Goal: Contribute content: Contribute content

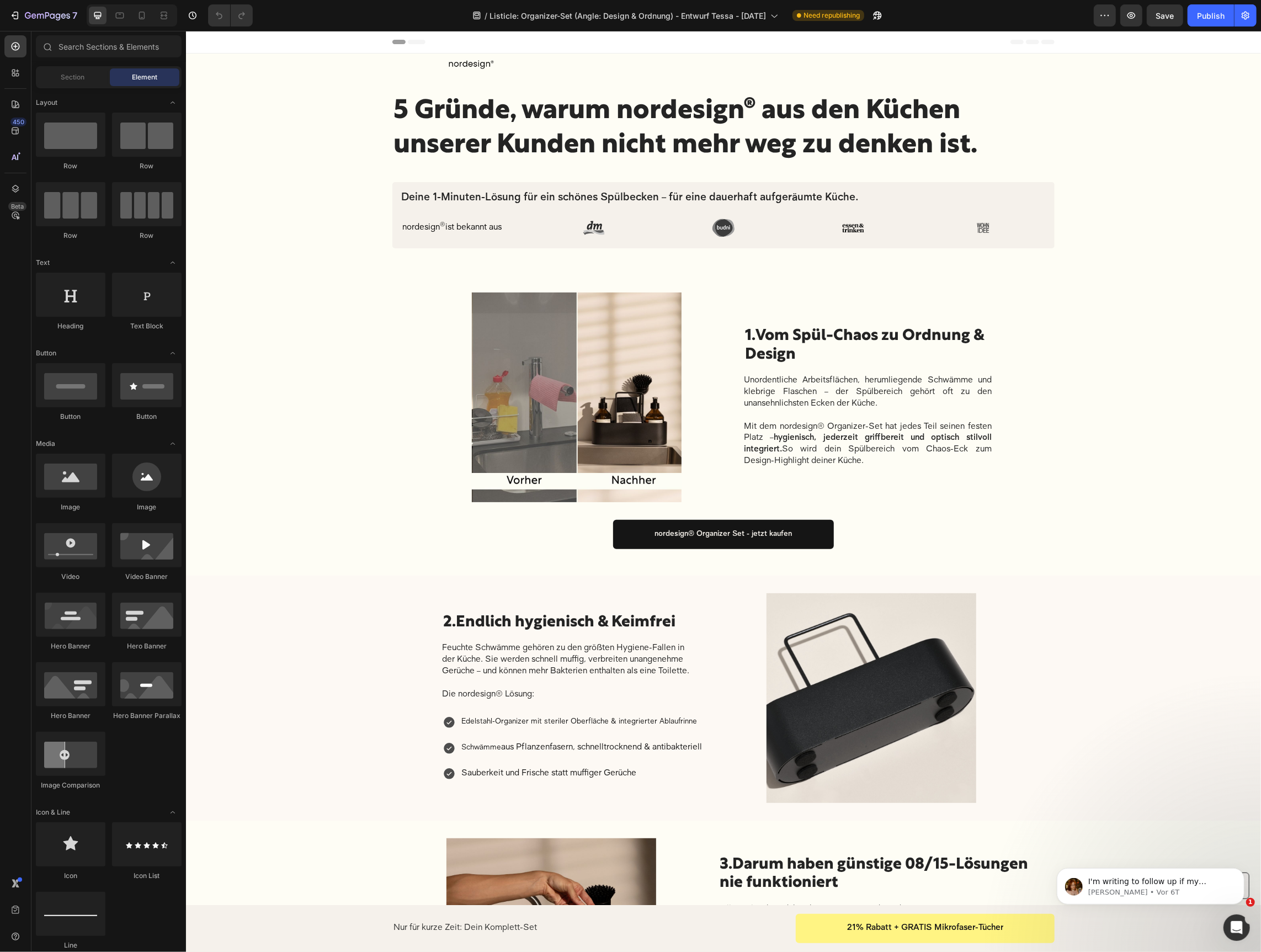
click at [571, 141] on h1 "5 Gründe, warum nordesign® aus den Küchen unserer Kunden nicht mehr weg zu denk…" at bounding box center [722, 128] width 662 height 71
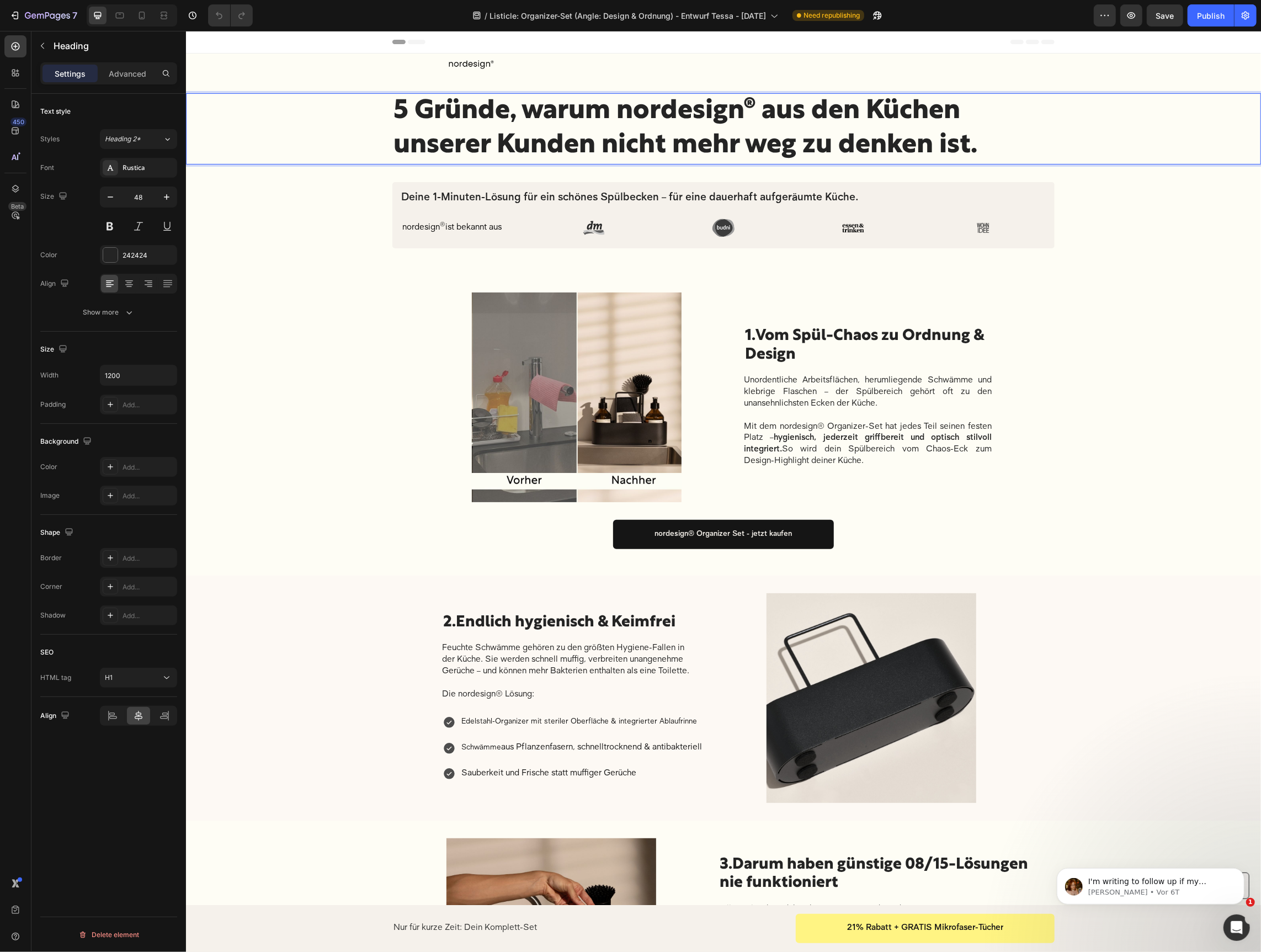
click at [571, 141] on p "5 Gründe, warum nordesign® aus den Küchen unserer Kunden nicht mehr weg zu denk…" at bounding box center [722, 128] width 660 height 69
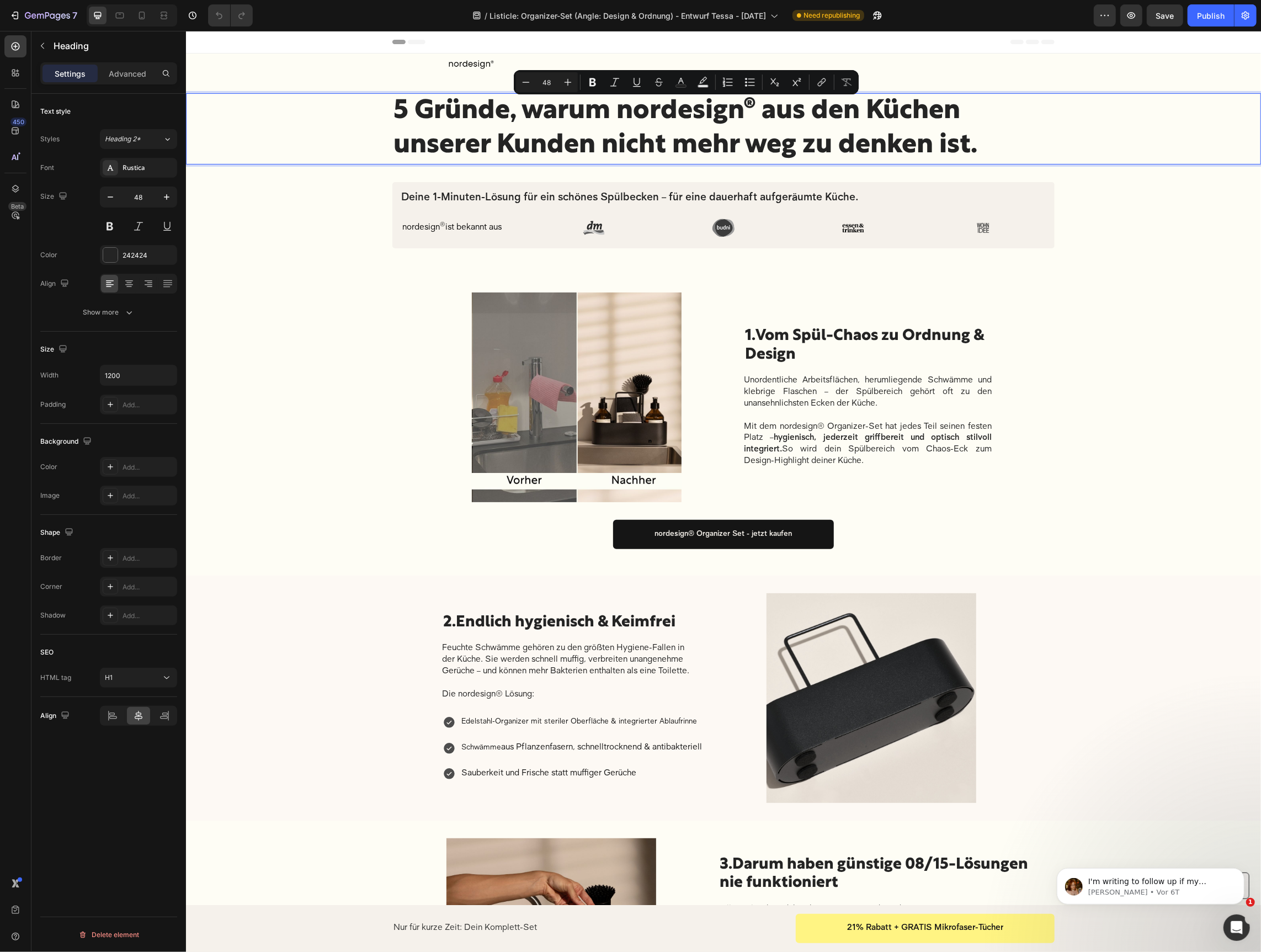
click at [550, 125] on p "5 Gründe, warum nordesign® aus den Küchen unserer Kunden nicht mehr weg zu denk…" at bounding box center [722, 128] width 660 height 69
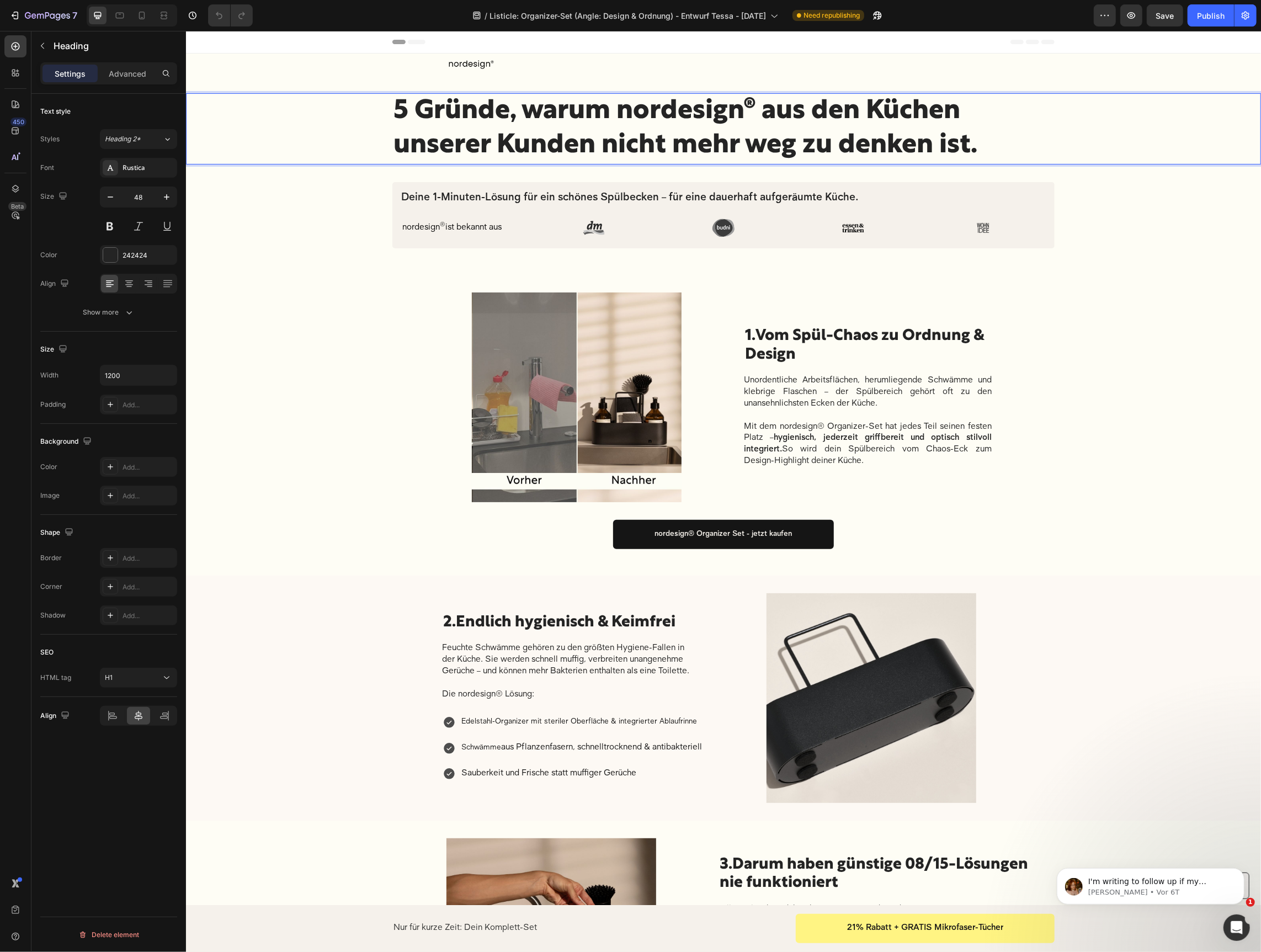
click at [720, 129] on p "5 Gründe, warum nordesign® aus den Küchen unserer Kunden nicht mehr weg zu denk…" at bounding box center [722, 128] width 660 height 69
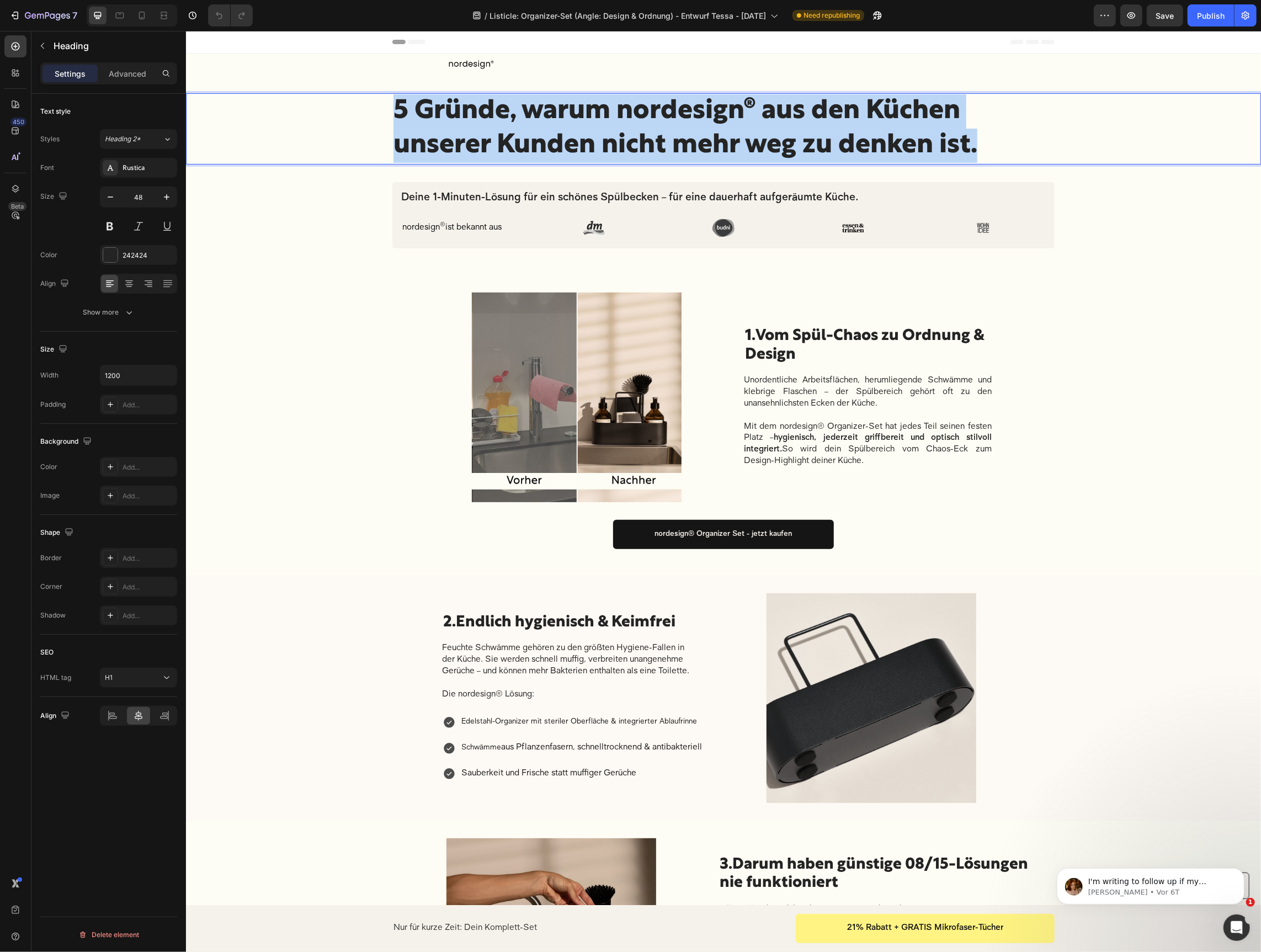
click at [720, 129] on p "5 Gründe, warum nordesign® aus den Küchen unserer Kunden nicht mehr weg zu denk…" at bounding box center [722, 128] width 660 height 69
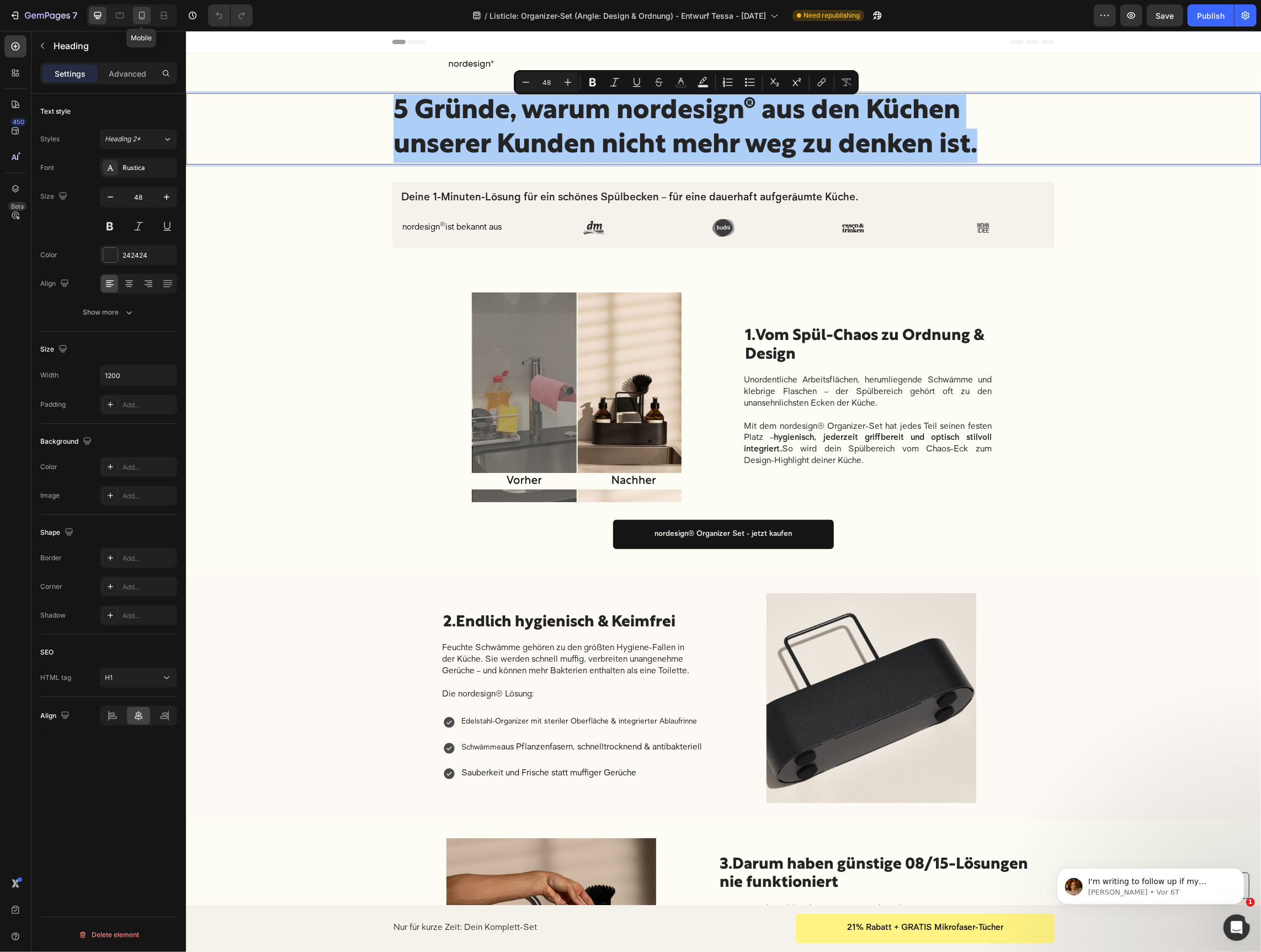
click at [143, 13] on icon at bounding box center [142, 15] width 11 height 11
type input "23"
type input "100%"
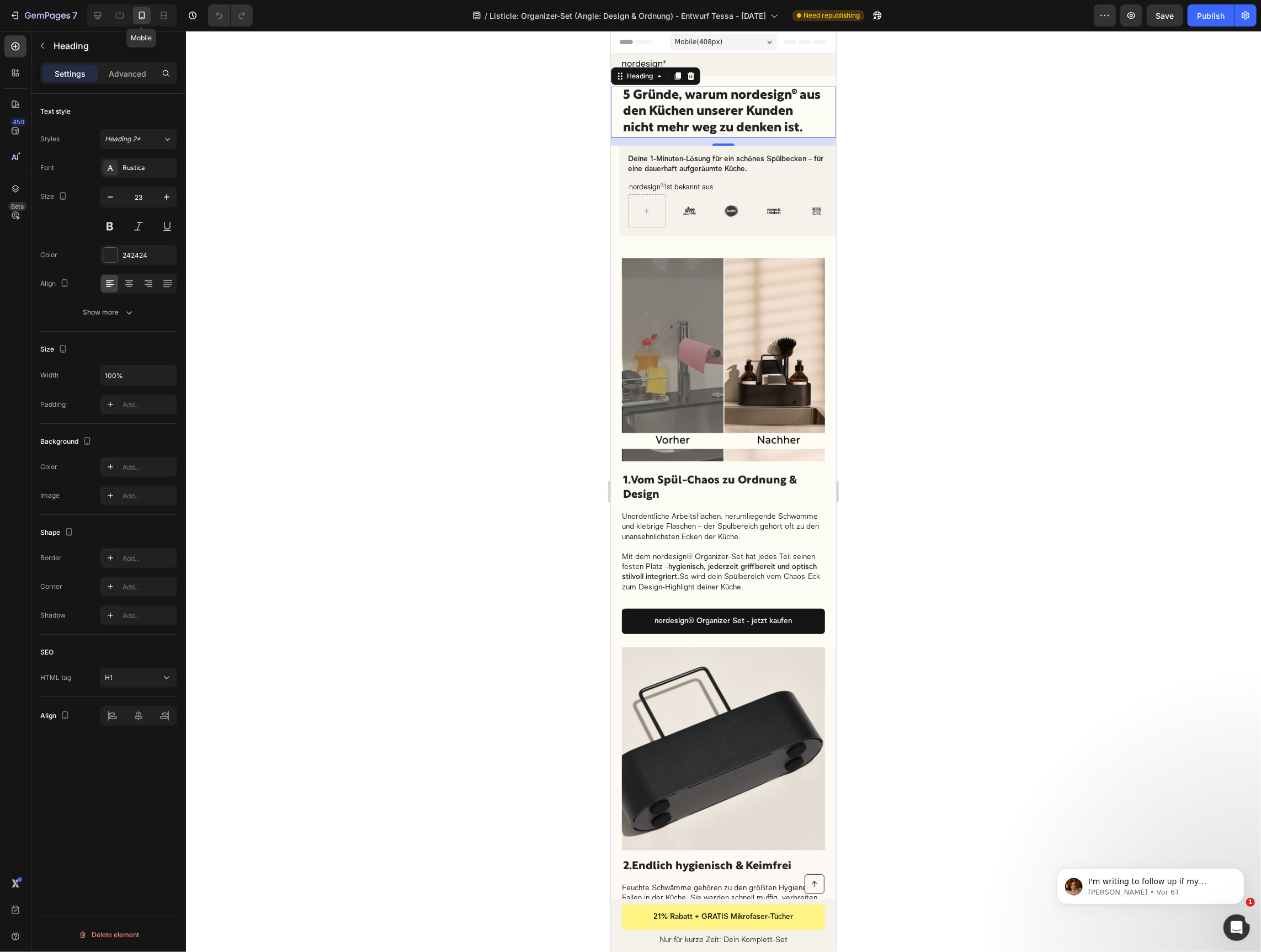
scroll to position [16, 0]
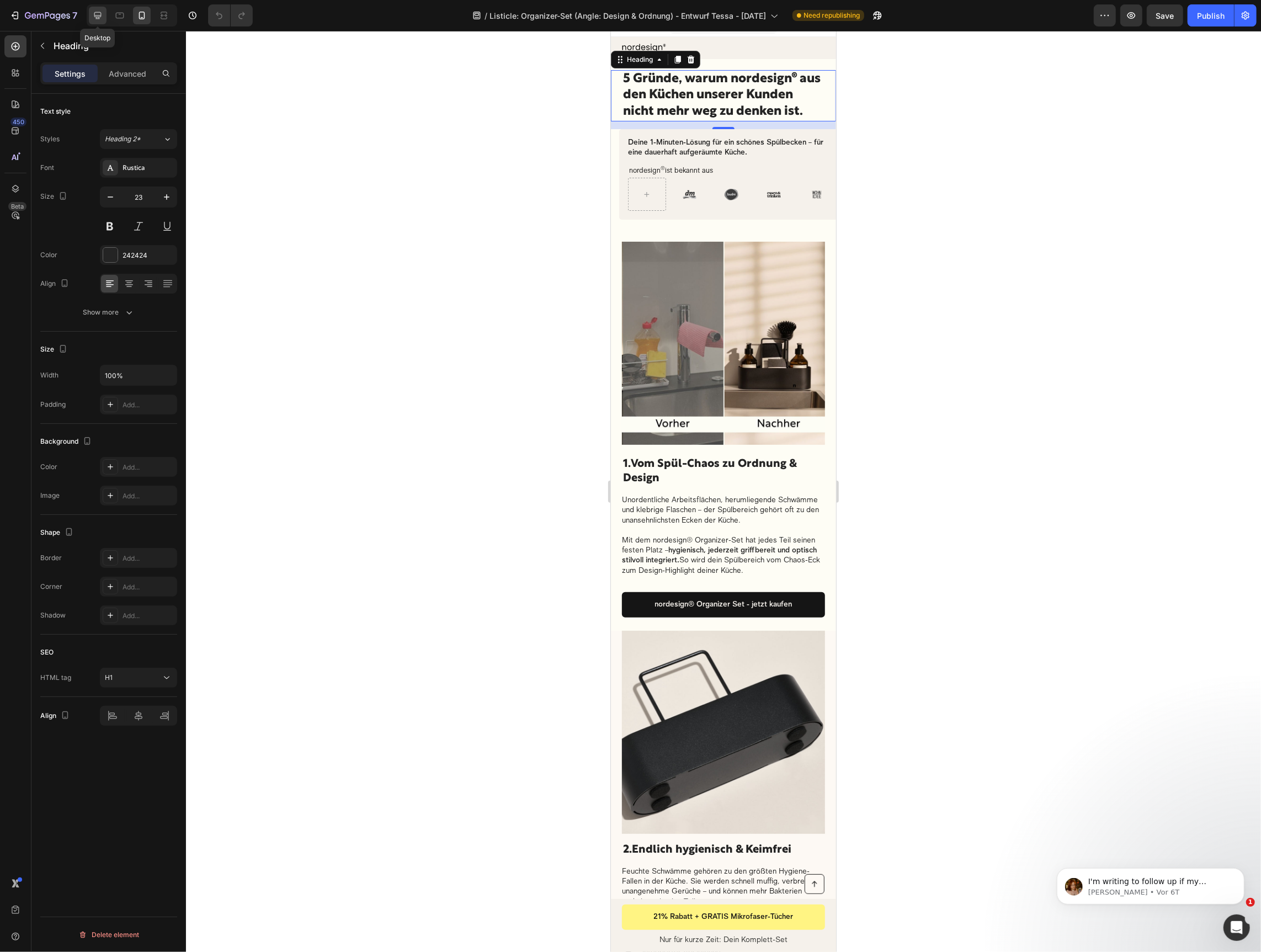
click at [97, 19] on icon at bounding box center [98, 15] width 11 height 11
type input "48"
type input "1200"
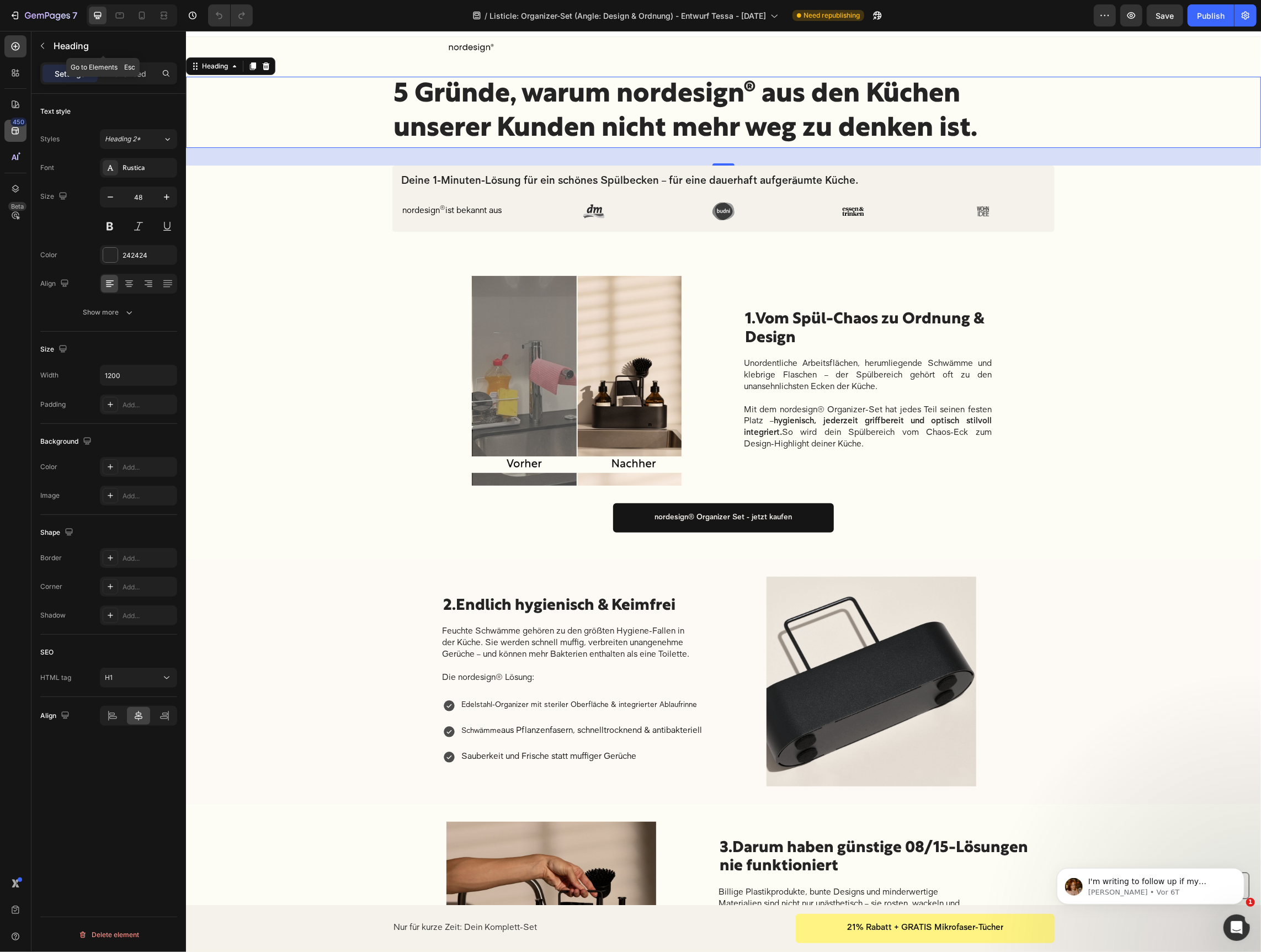
scroll to position [23, 0]
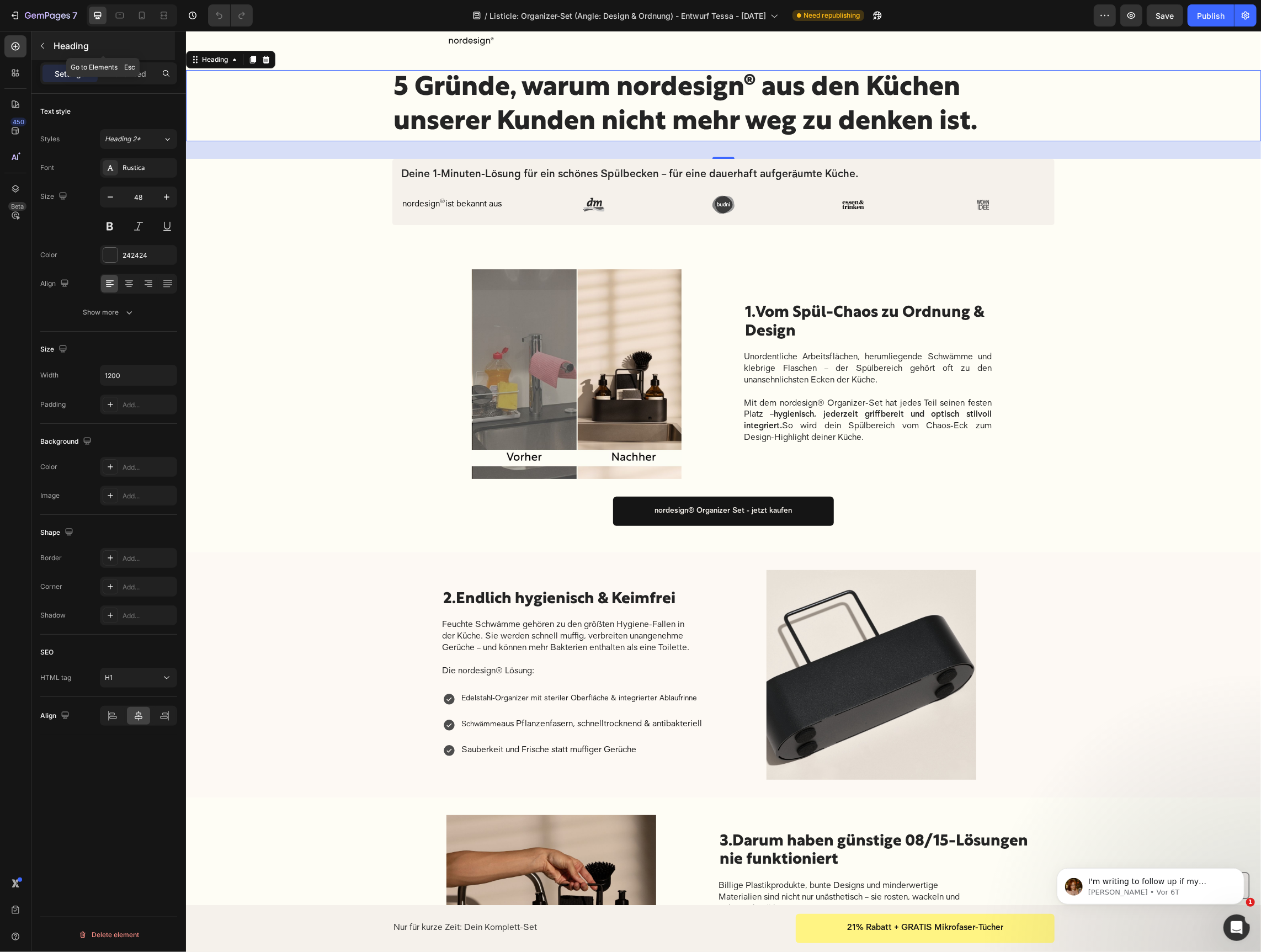
click at [39, 37] on button "button" at bounding box center [42, 46] width 17 height 17
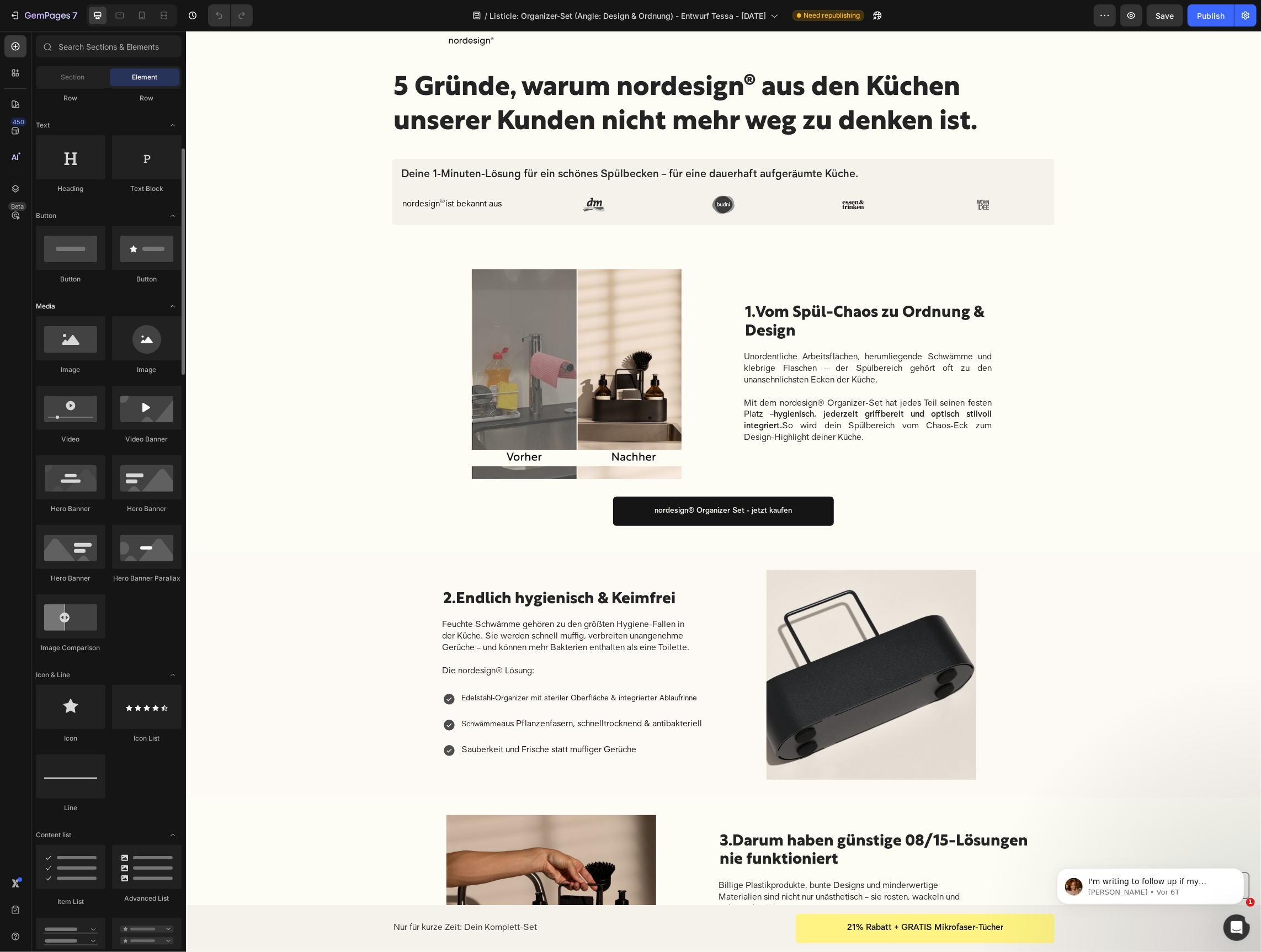
scroll to position [260, 0]
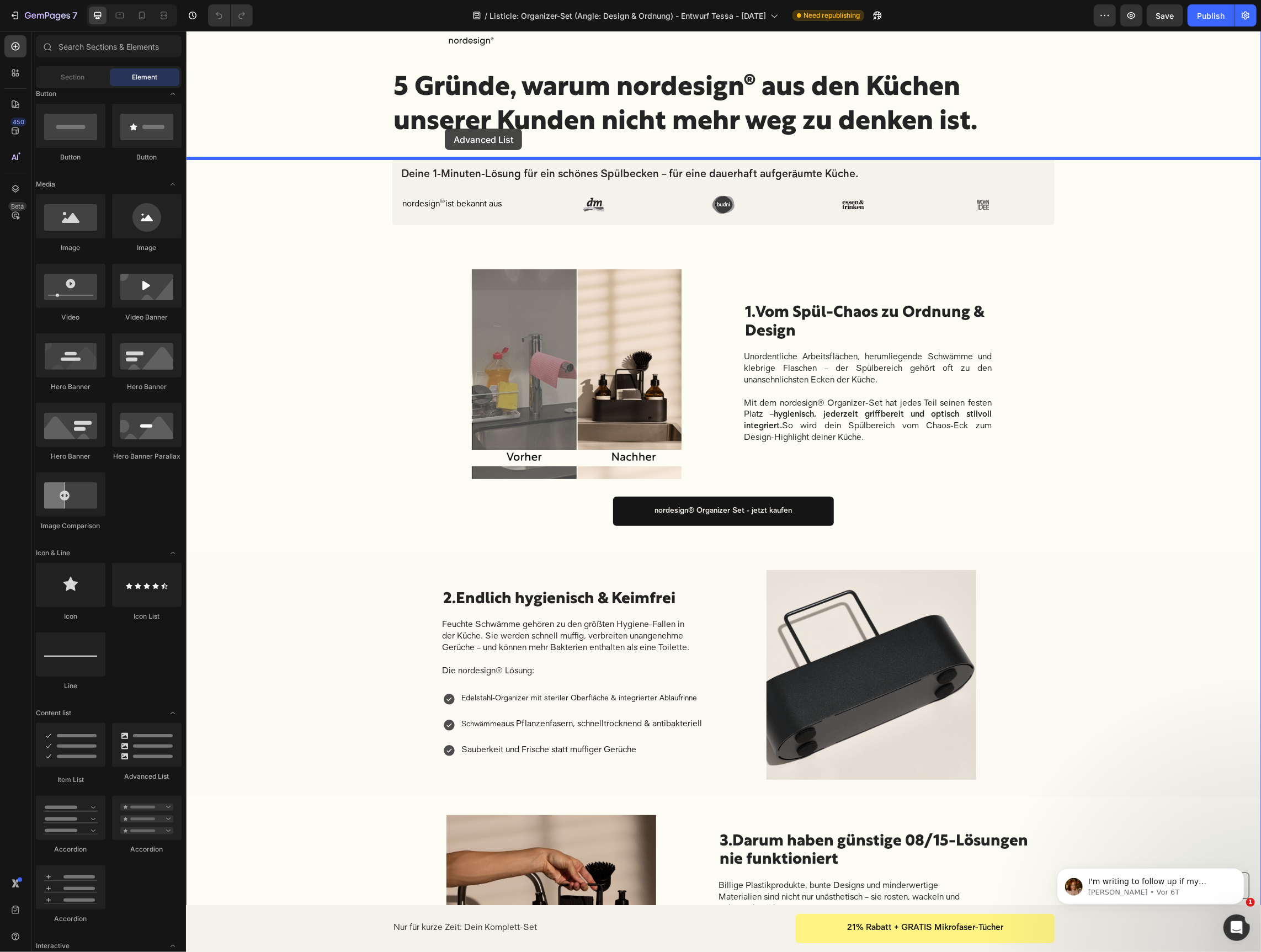
drag, startPoint x: 313, startPoint y: 779, endPoint x: 447, endPoint y: 136, distance: 656.8
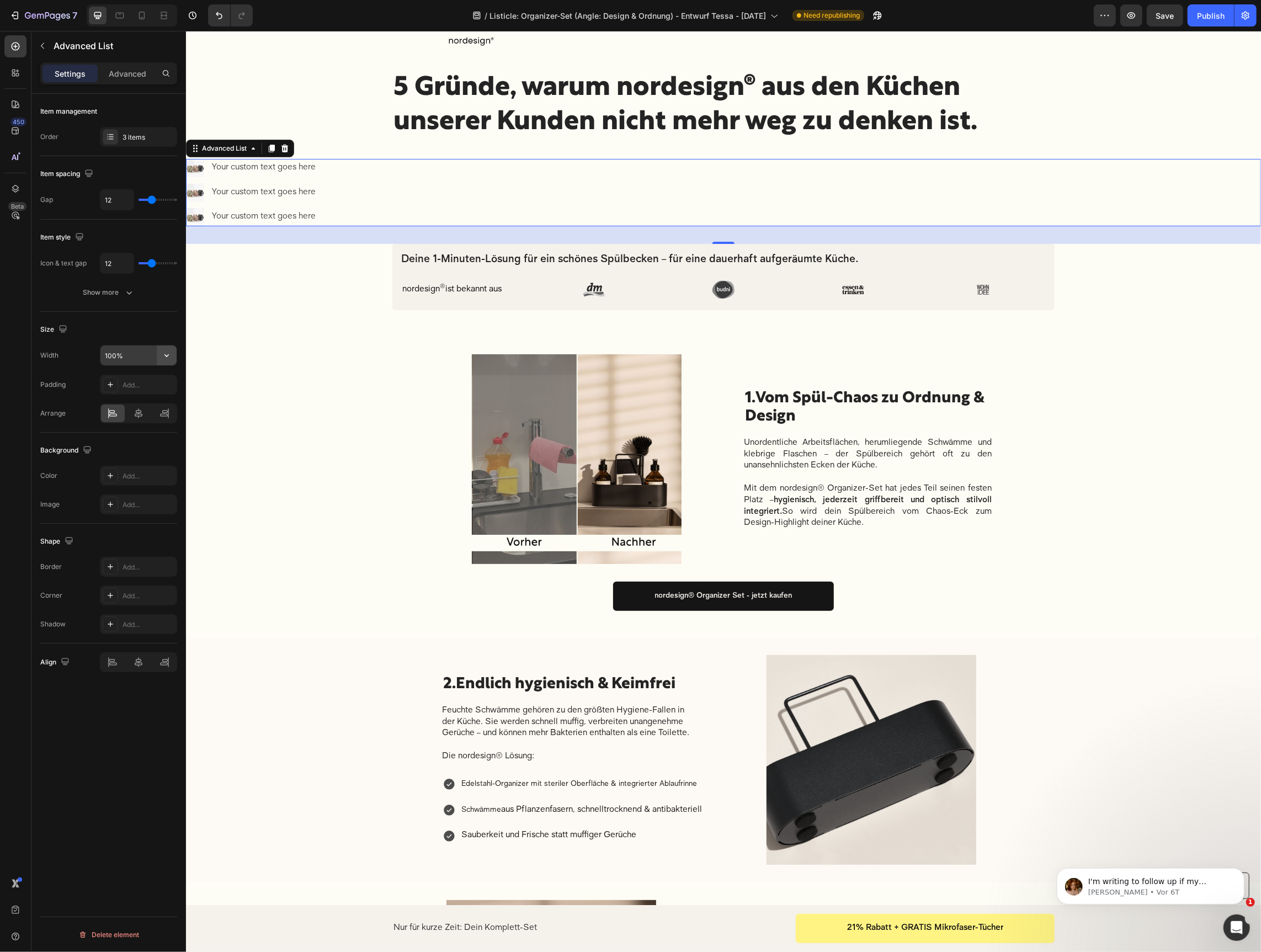
click at [161, 350] on button "button" at bounding box center [167, 355] width 20 height 20
click at [140, 385] on p "Fit content Auto" at bounding box center [136, 381] width 63 height 10
click at [151, 356] on input "Auto" at bounding box center [138, 355] width 76 height 20
click at [162, 353] on icon "button" at bounding box center [167, 355] width 11 height 11
click at [126, 403] on p "Full 100%" at bounding box center [136, 402] width 63 height 10
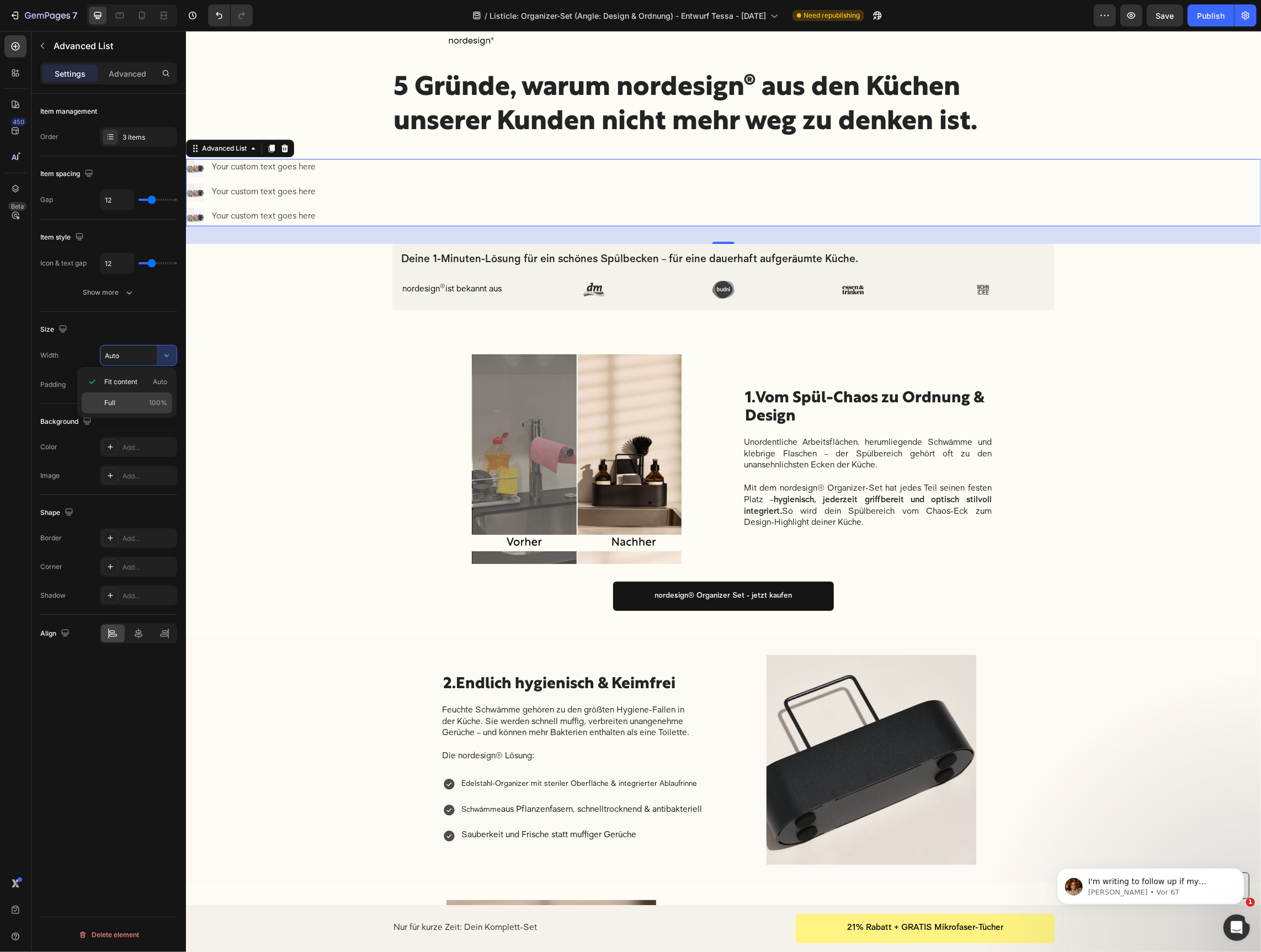
type input "100%"
click at [275, 168] on div "Your custom text goes here" at bounding box center [264, 167] width 110 height 18
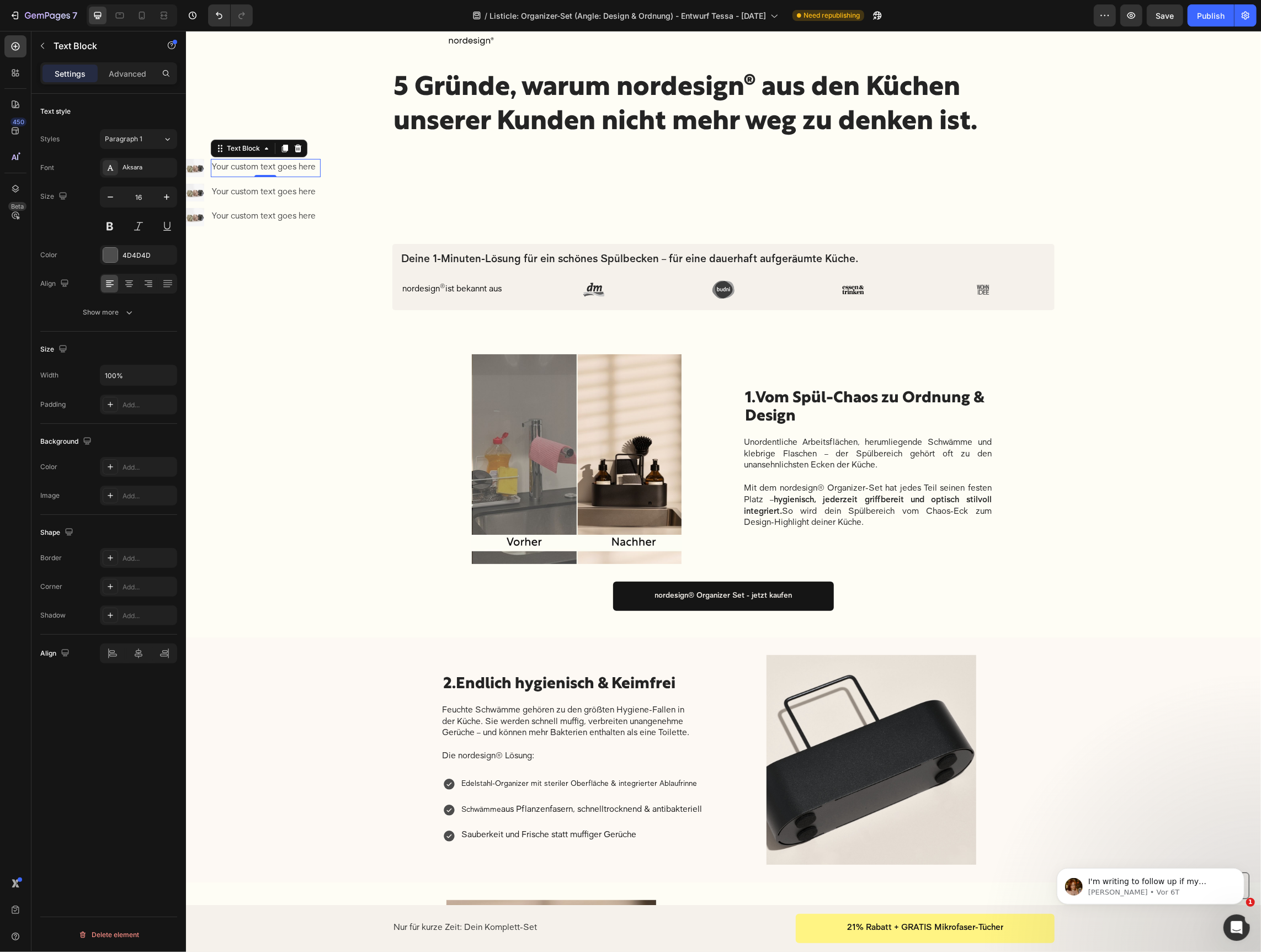
click at [281, 161] on div "Your custom text goes here" at bounding box center [264, 167] width 110 height 18
click at [281, 161] on p "Your custom text goes here" at bounding box center [265, 167] width 107 height 16
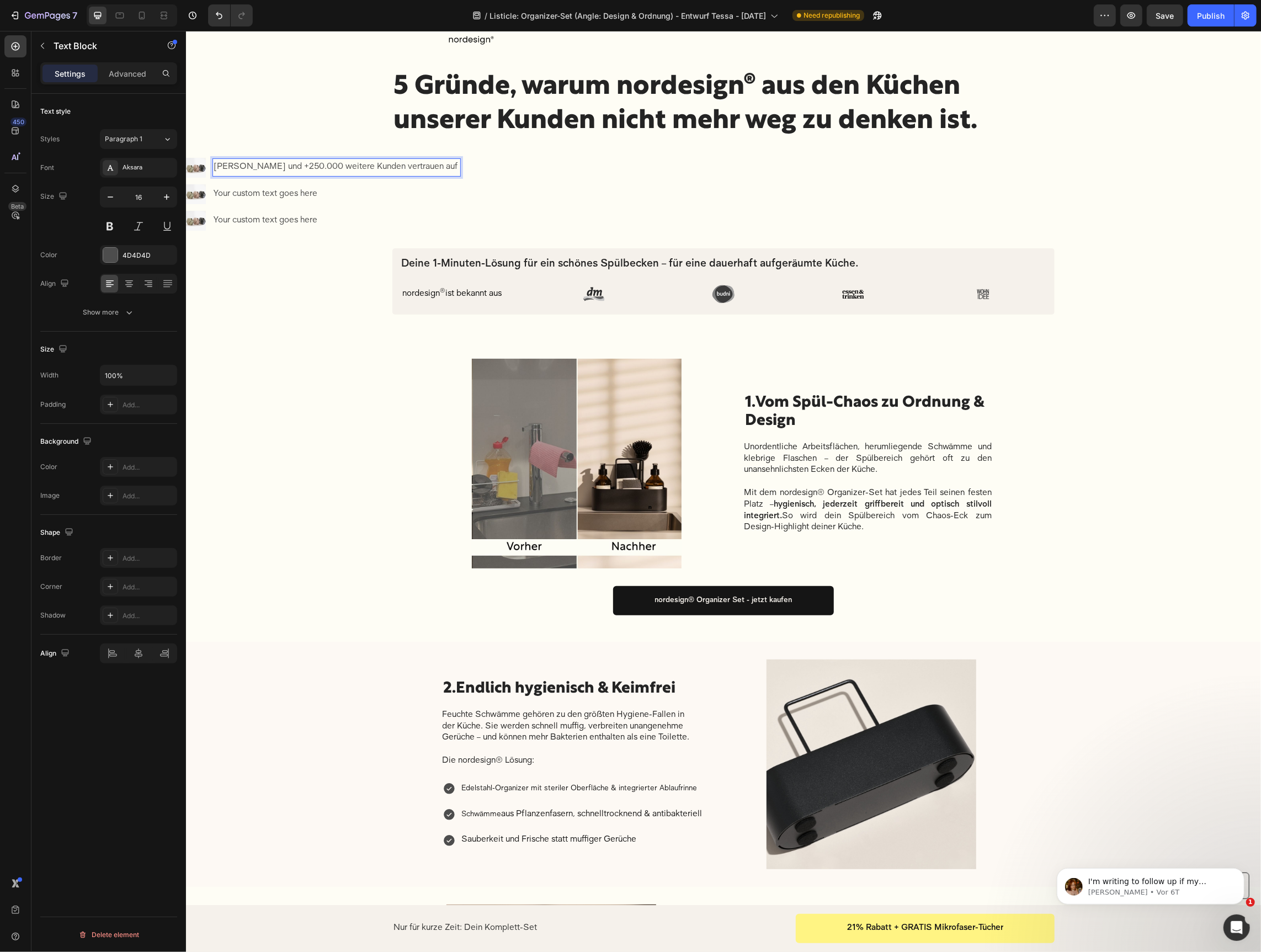
scroll to position [24, 0]
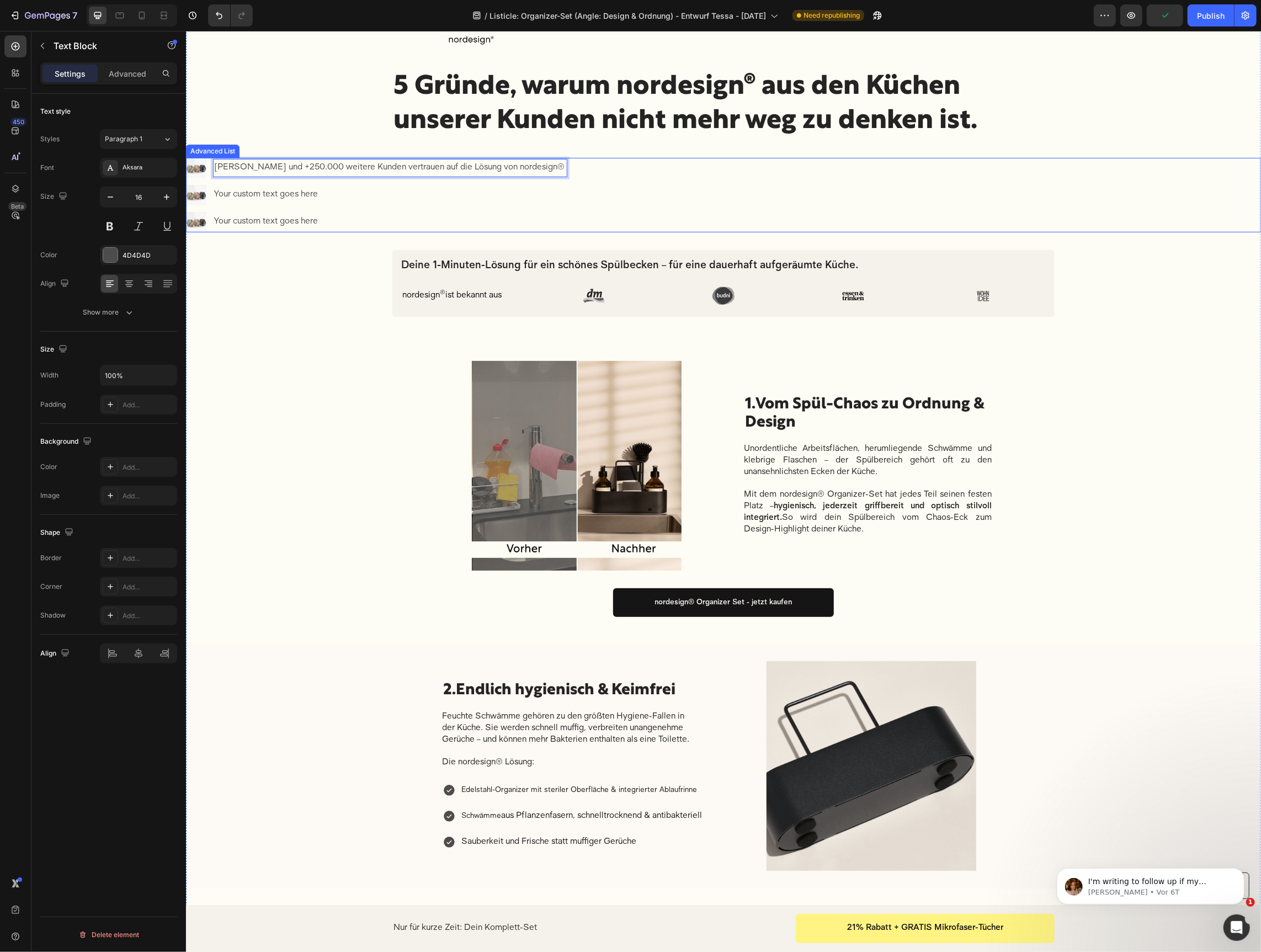
click at [230, 191] on div "Your custom text goes here" at bounding box center [390, 194] width 355 height 18
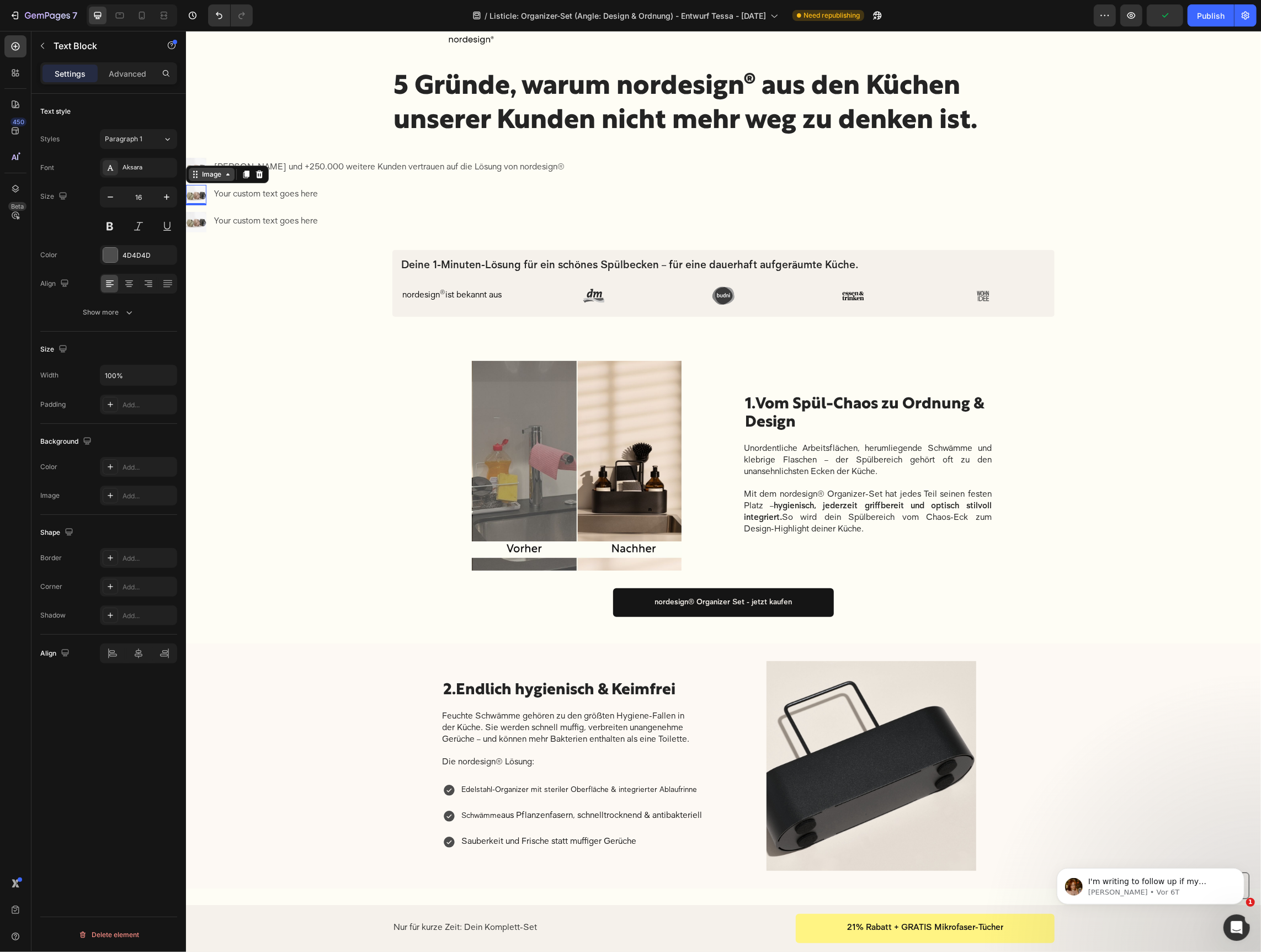
click at [198, 180] on div "Image" at bounding box center [227, 173] width 82 height 17
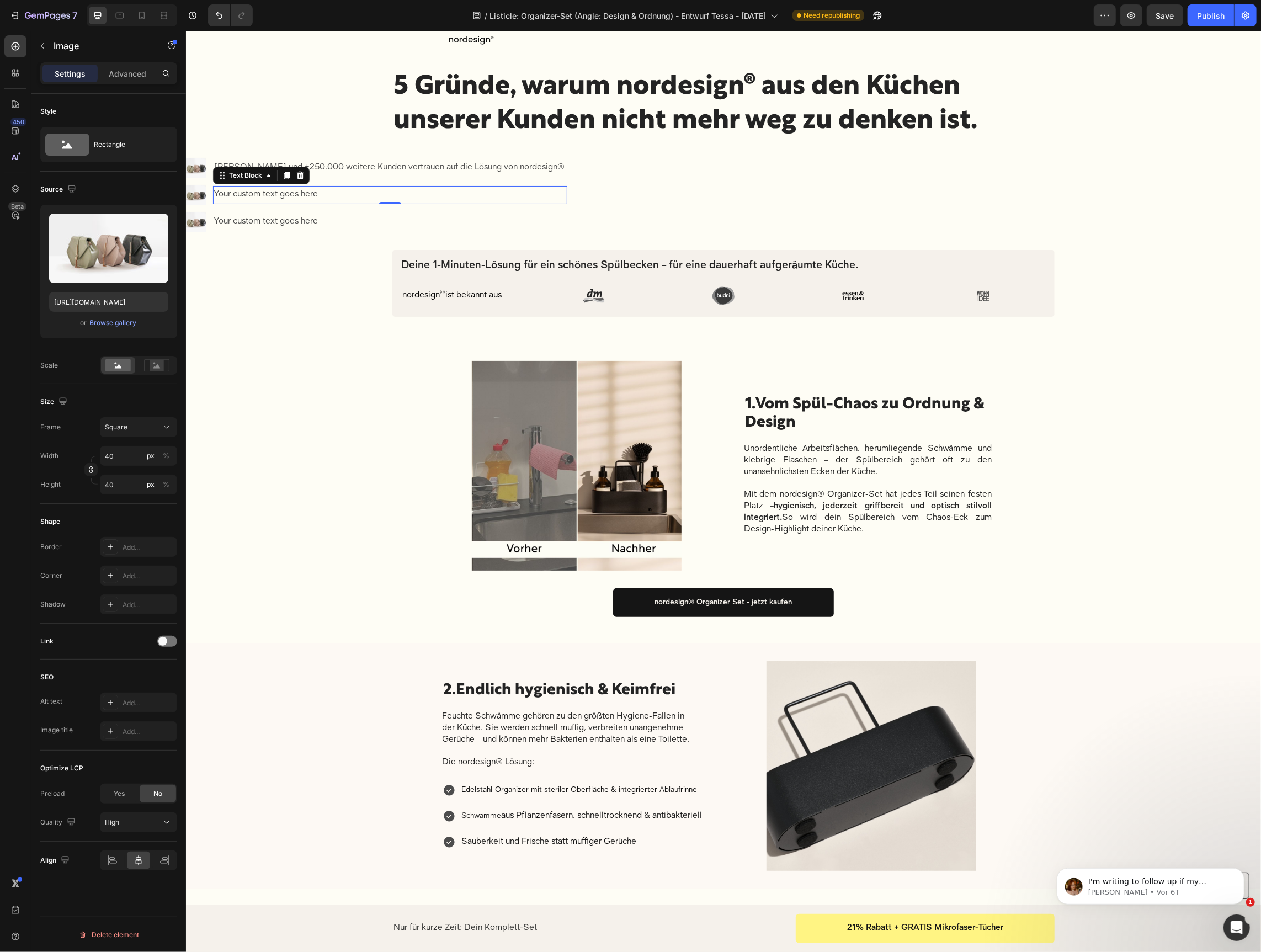
click at [257, 202] on div "Your custom text goes here" at bounding box center [390, 194] width 355 height 18
click at [197, 167] on img at bounding box center [195, 167] width 20 height 20
click at [672, 201] on div "Image 0 Judith Williams und +250.000 weitere Kunden vertrauen auf die Lösung vo…" at bounding box center [723, 194] width 1075 height 75
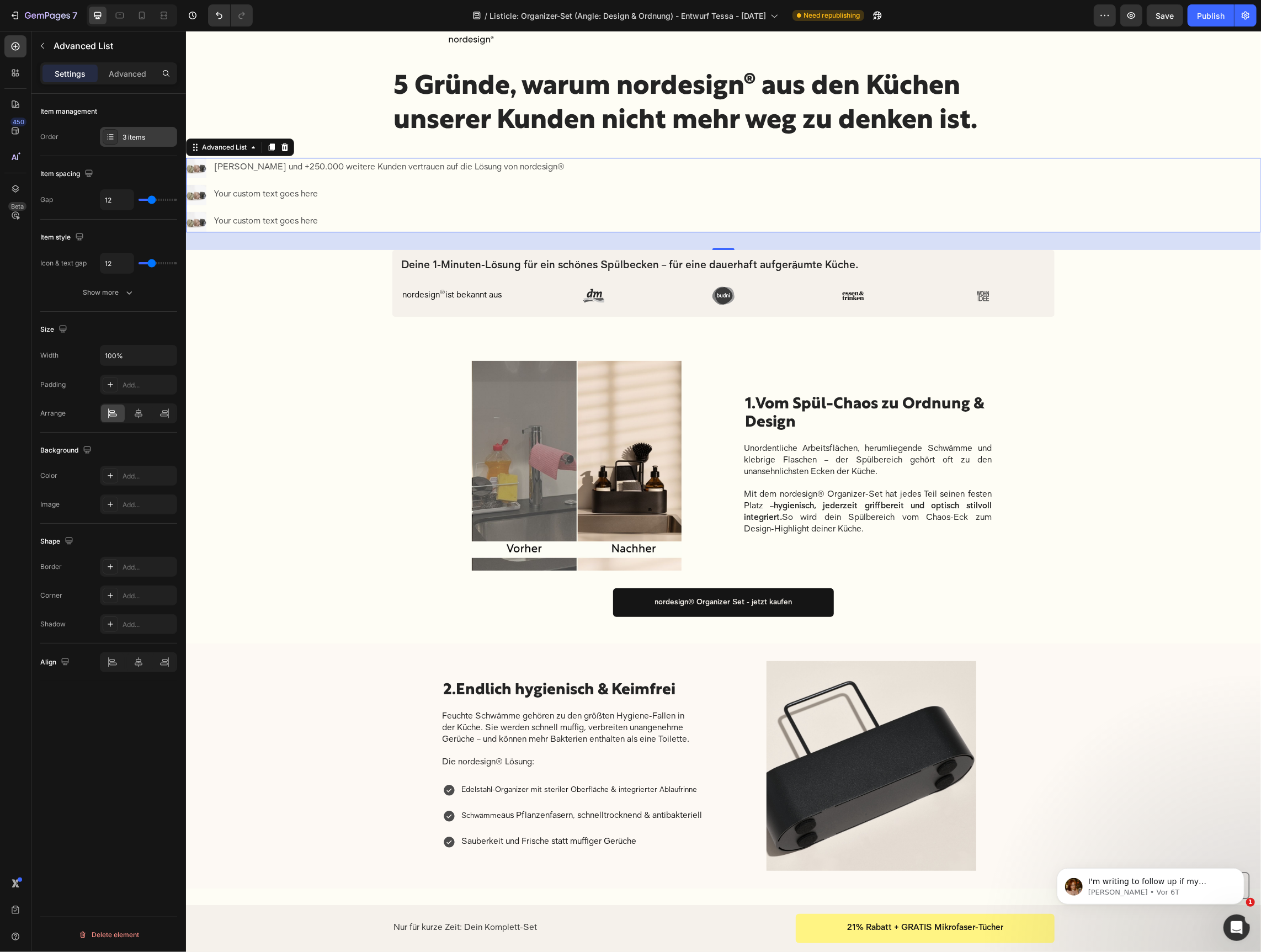
click at [136, 127] on div "3 items" at bounding box center [138, 136] width 78 height 20
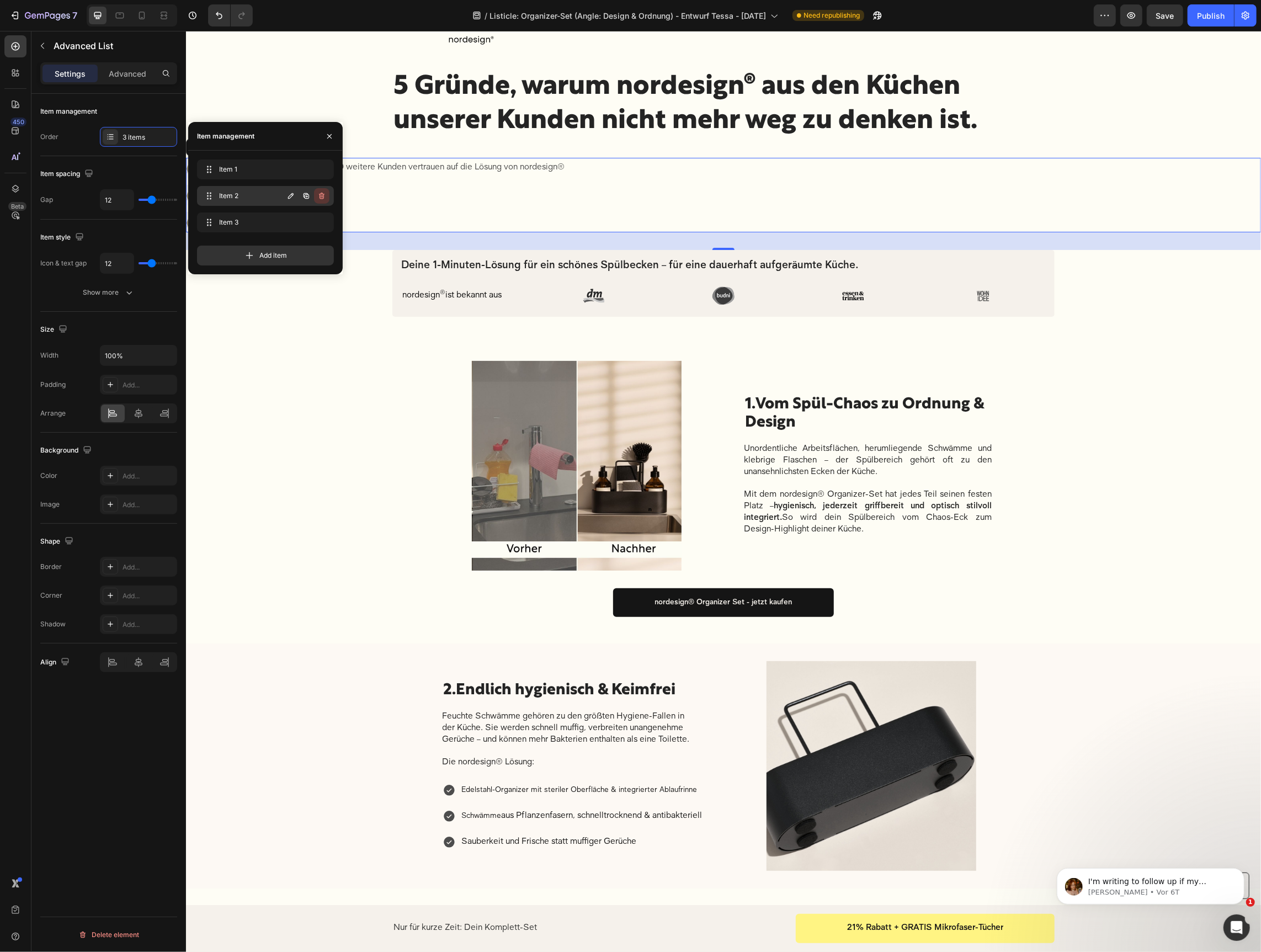
click at [325, 194] on icon "button" at bounding box center [321, 195] width 9 height 9
click at [324, 194] on div "Delete" at bounding box center [313, 195] width 20 height 10
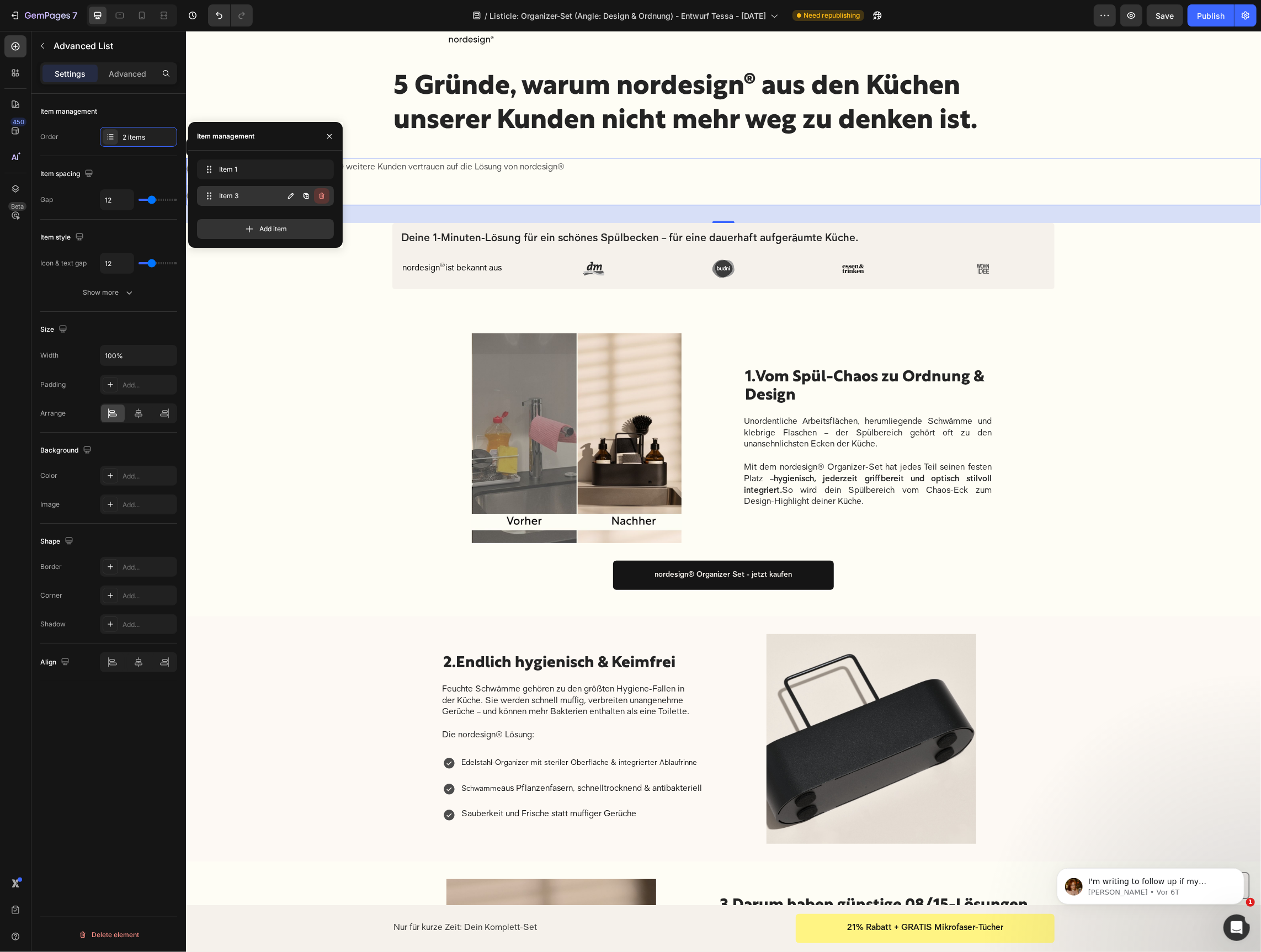
click at [324, 194] on icon "button" at bounding box center [322, 195] width 6 height 7
click at [324, 194] on div "Delete" at bounding box center [313, 195] width 20 height 10
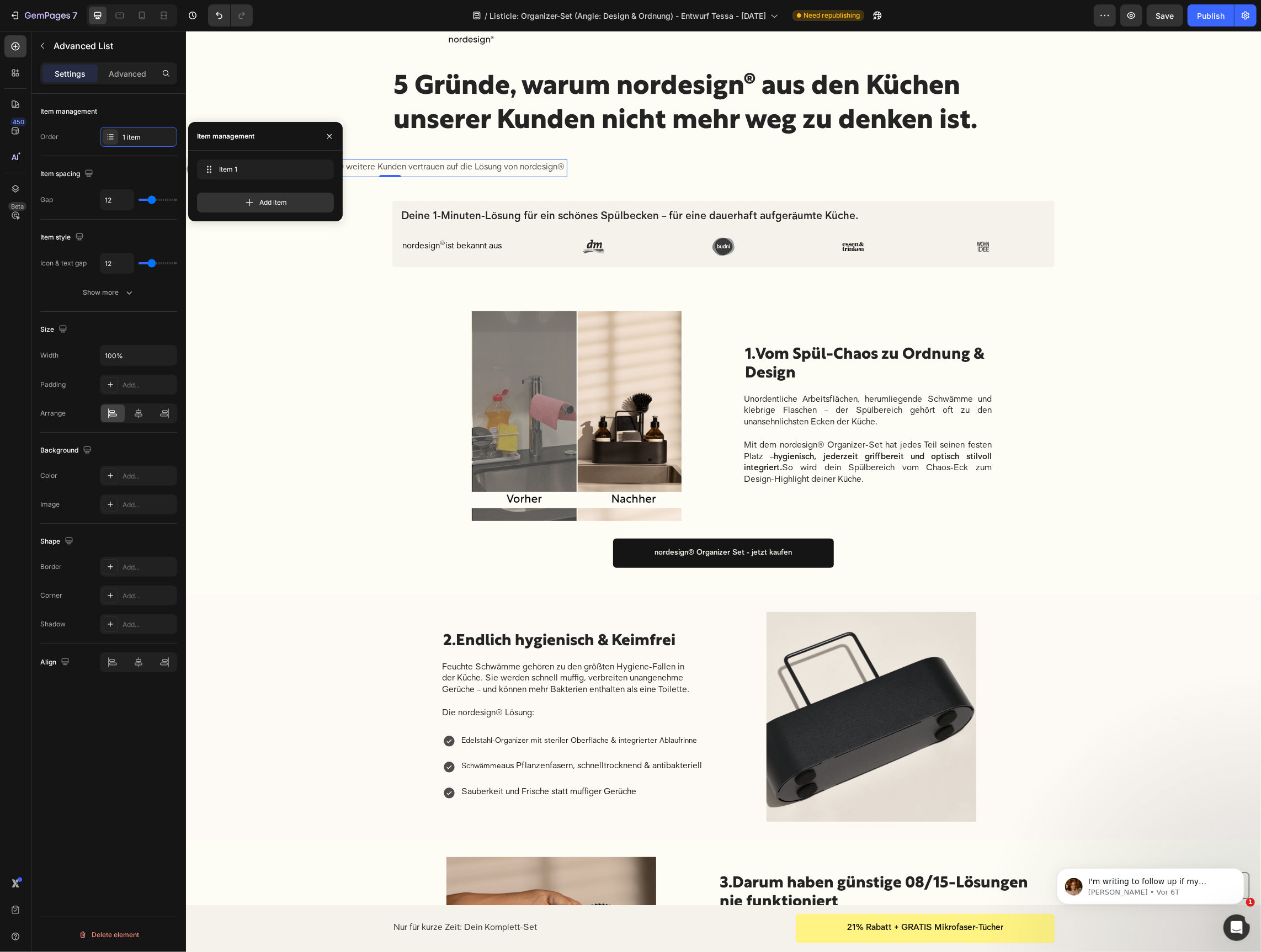
click at [427, 171] on p "Judith Williams und +250.000 weitere Kunden vertrauen auf die Lösung von nordes…" at bounding box center [390, 167] width 353 height 16
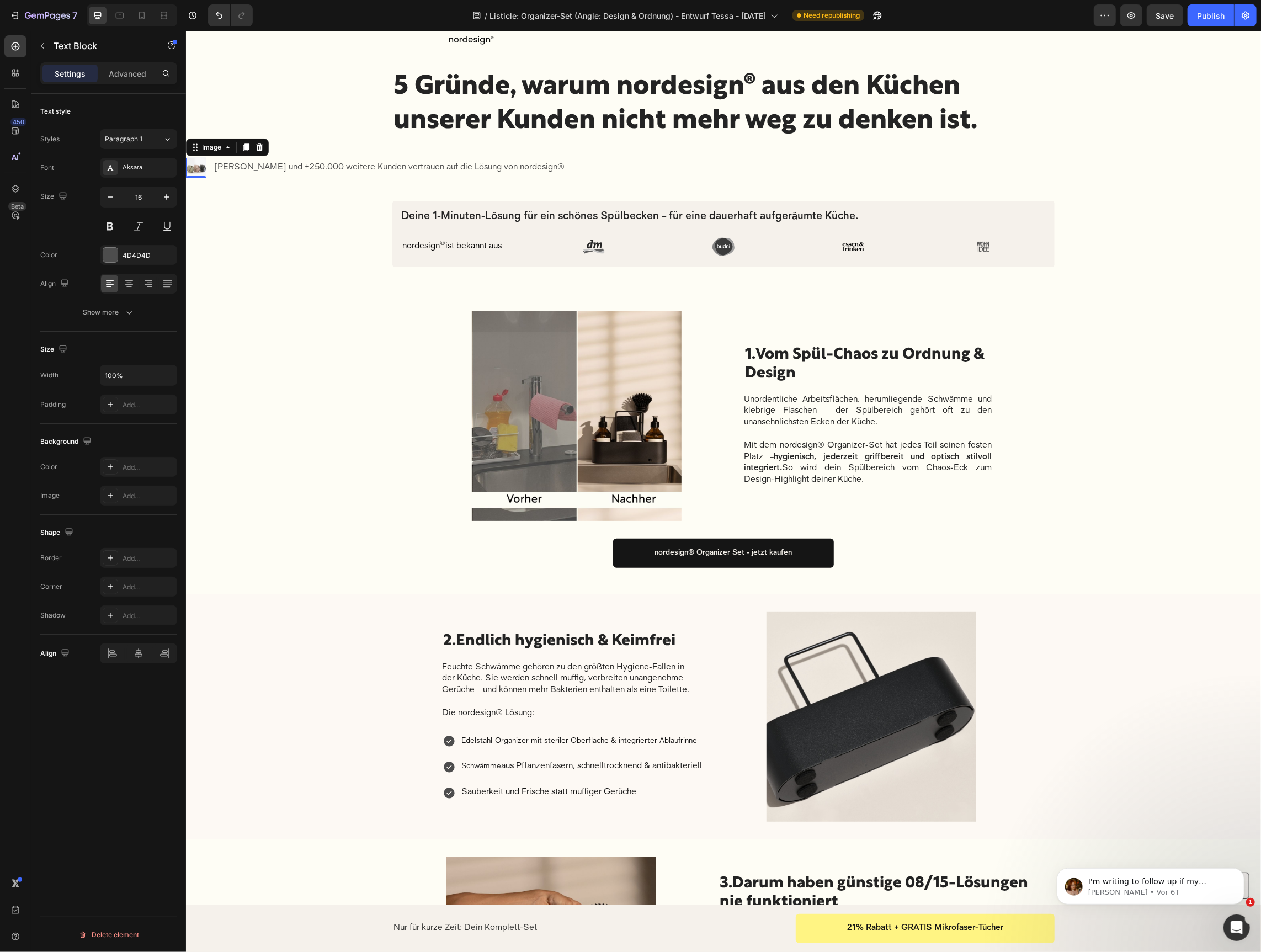
click at [197, 170] on img at bounding box center [195, 167] width 20 height 20
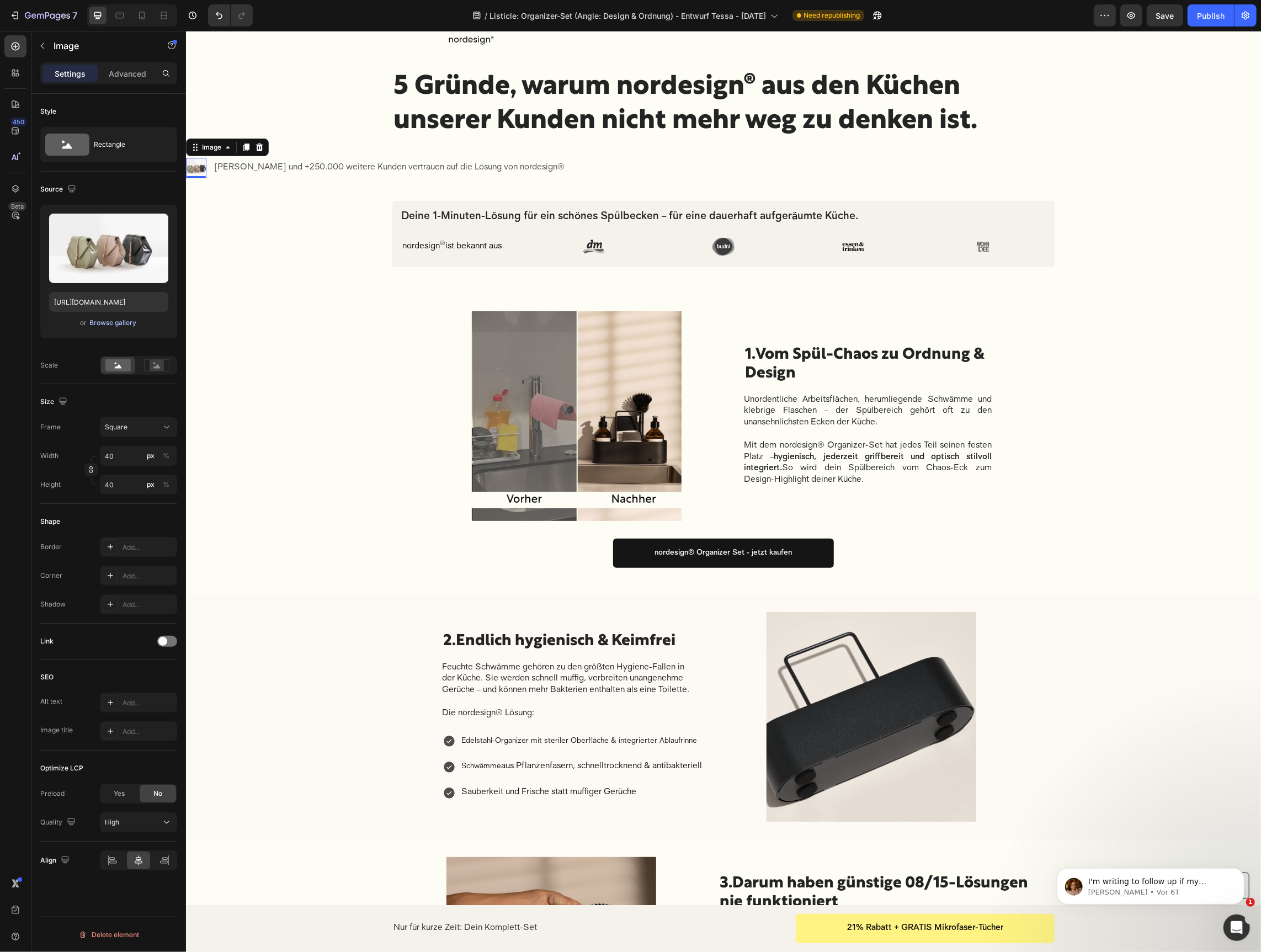
click at [114, 321] on div "Browse gallery" at bounding box center [113, 323] width 47 height 10
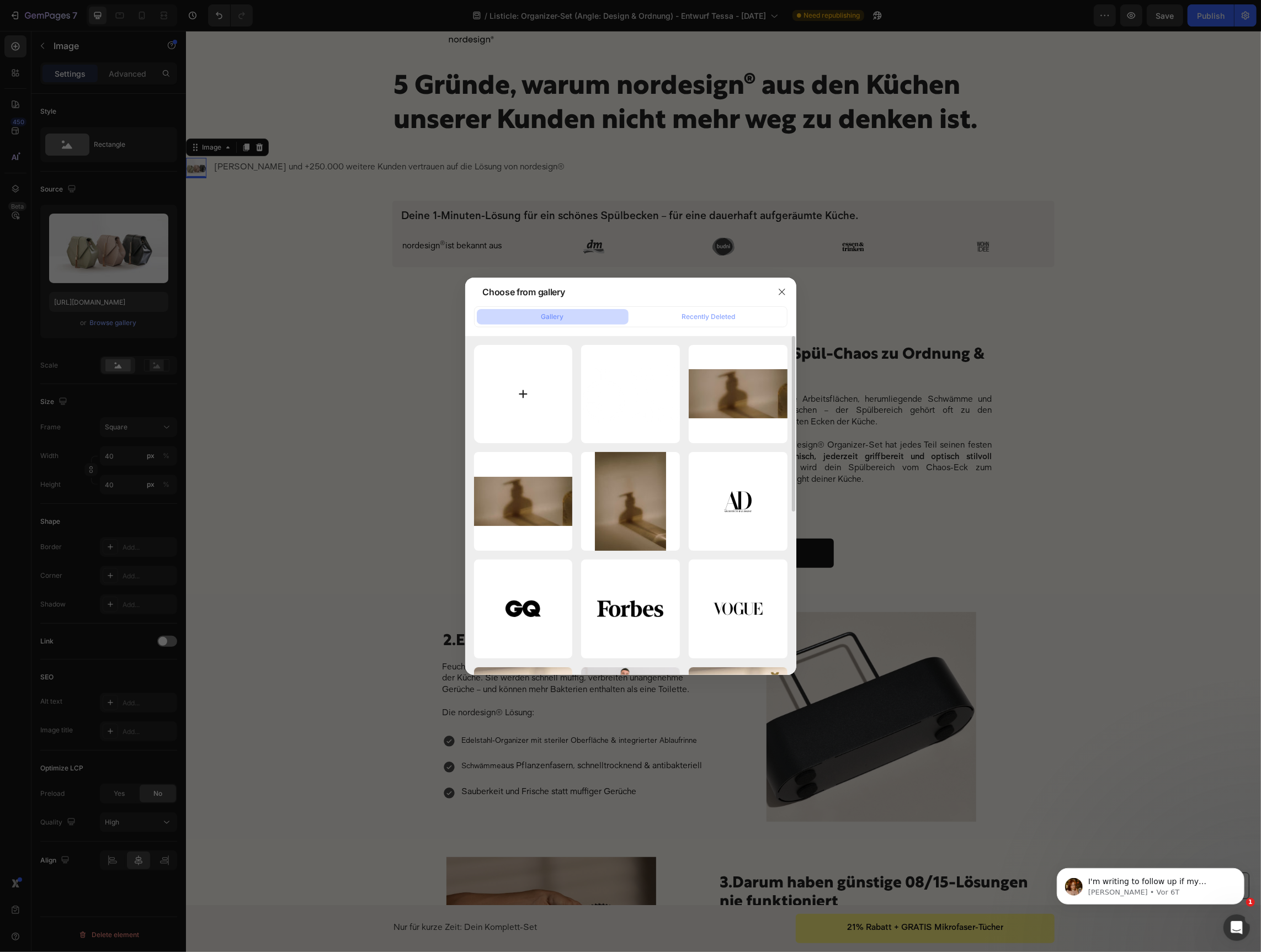
click at [527, 385] on input "file" at bounding box center [523, 394] width 99 height 99
type input "C:\fakepath\Judith Williams 250000 Kunden.png"
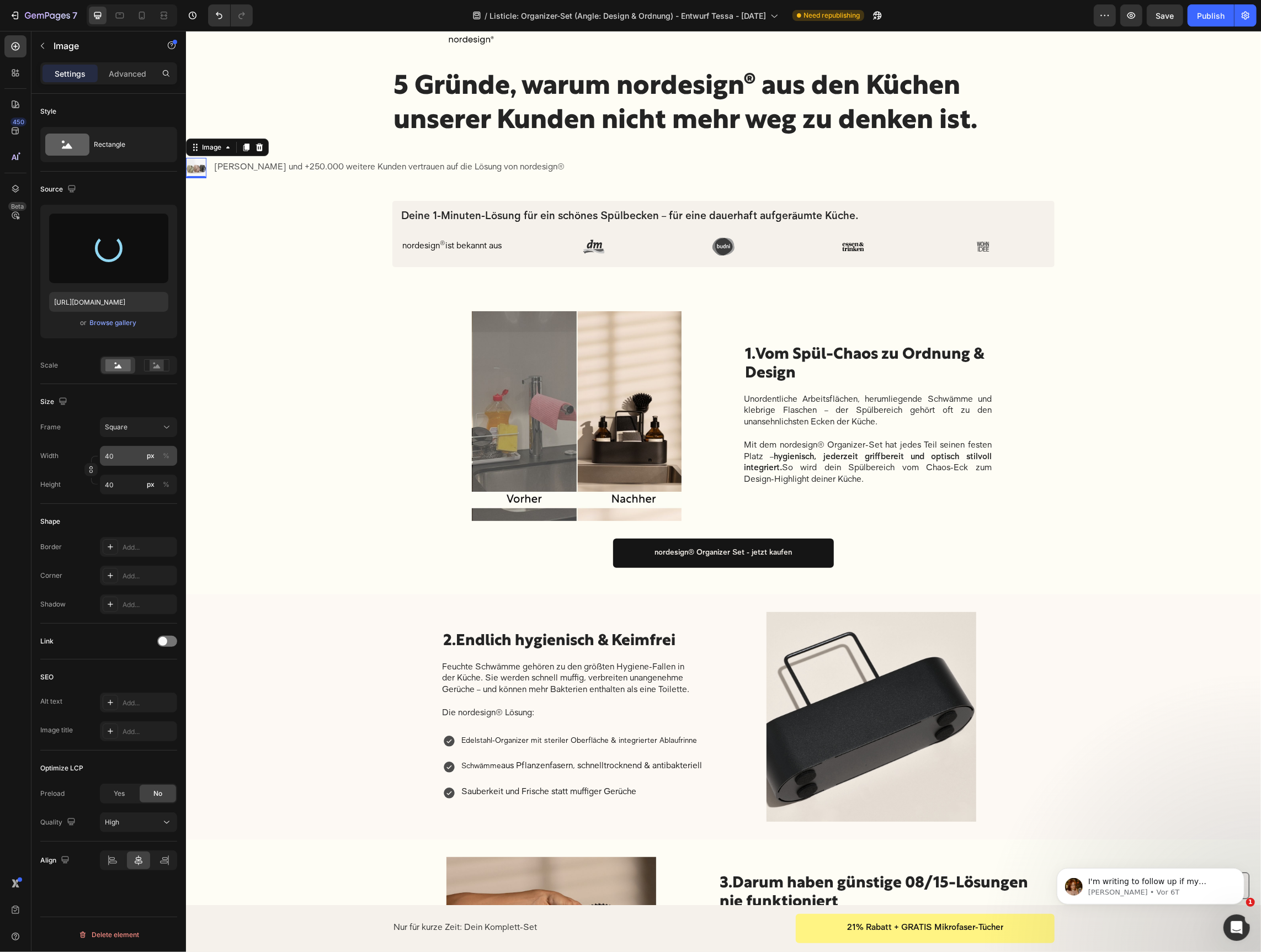
type input "https://cdn.shopify.com/s/files/1/0697/0484/3529/files/gempages_566288264483308…"
click at [165, 427] on icon at bounding box center [167, 427] width 11 height 11
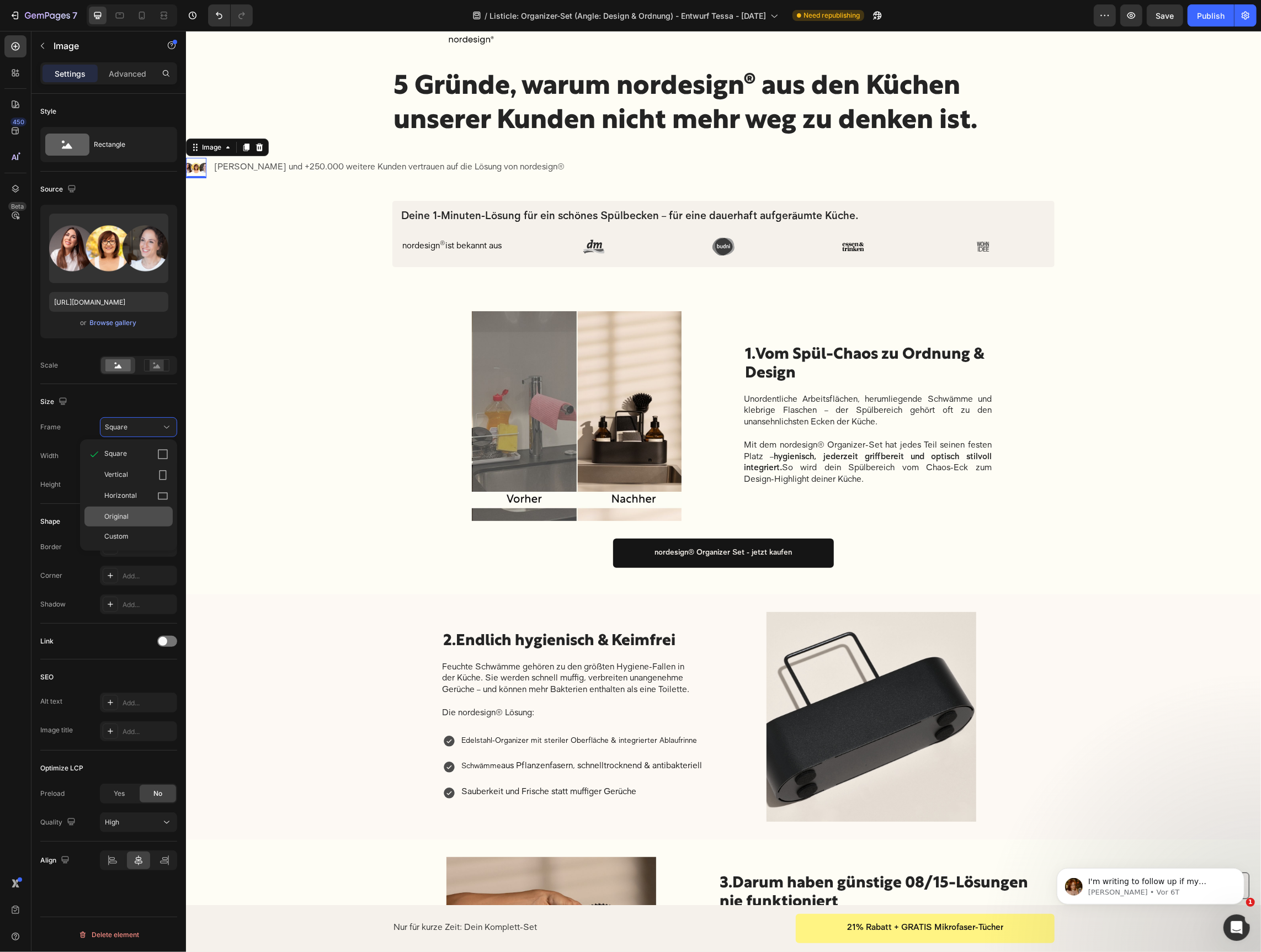
click at [133, 523] on div "Original" at bounding box center [128, 516] width 88 height 20
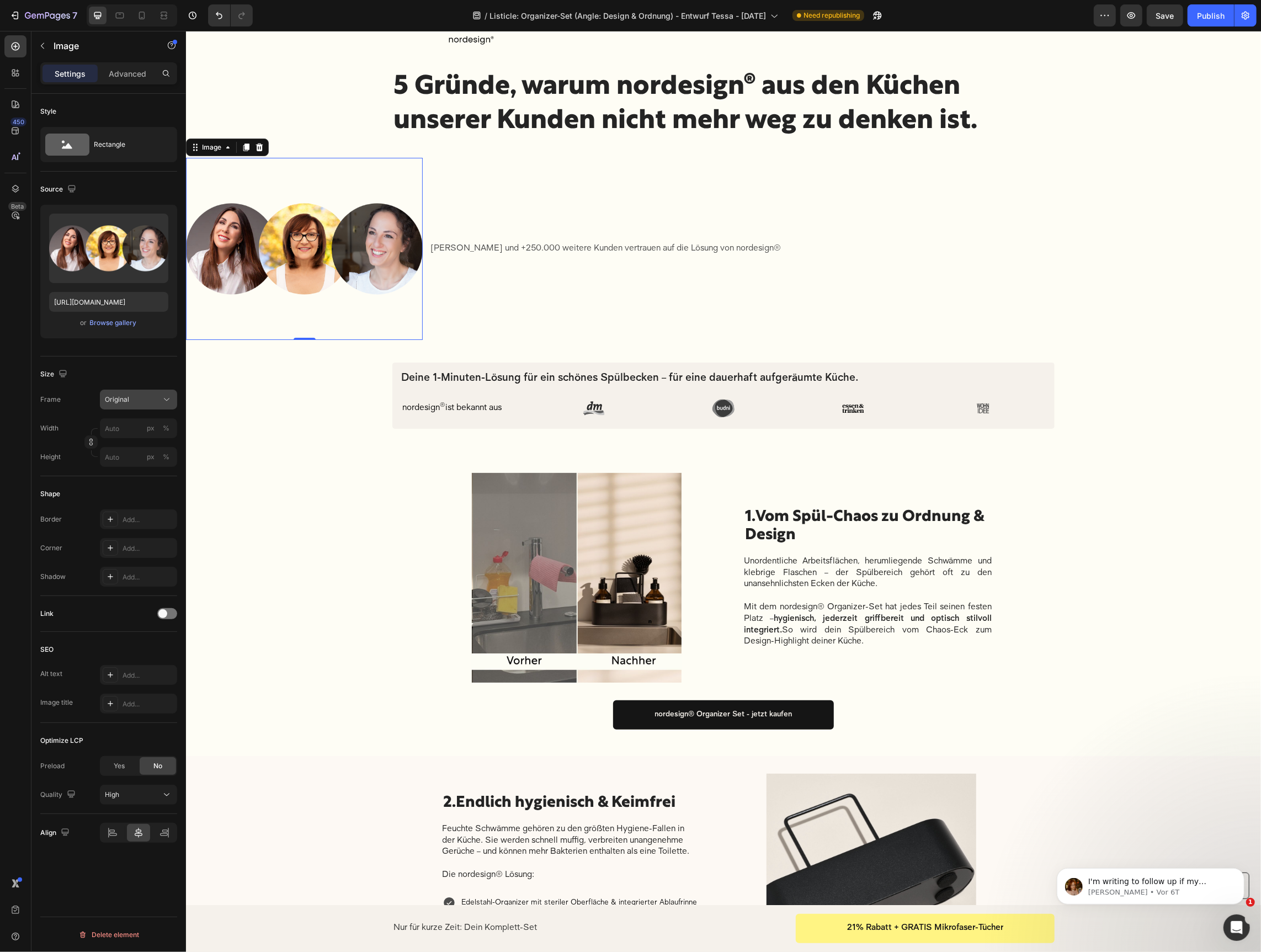
click at [142, 391] on button "Original" at bounding box center [138, 399] width 78 height 20
click at [140, 462] on div "Horizontal" at bounding box center [128, 468] width 88 height 21
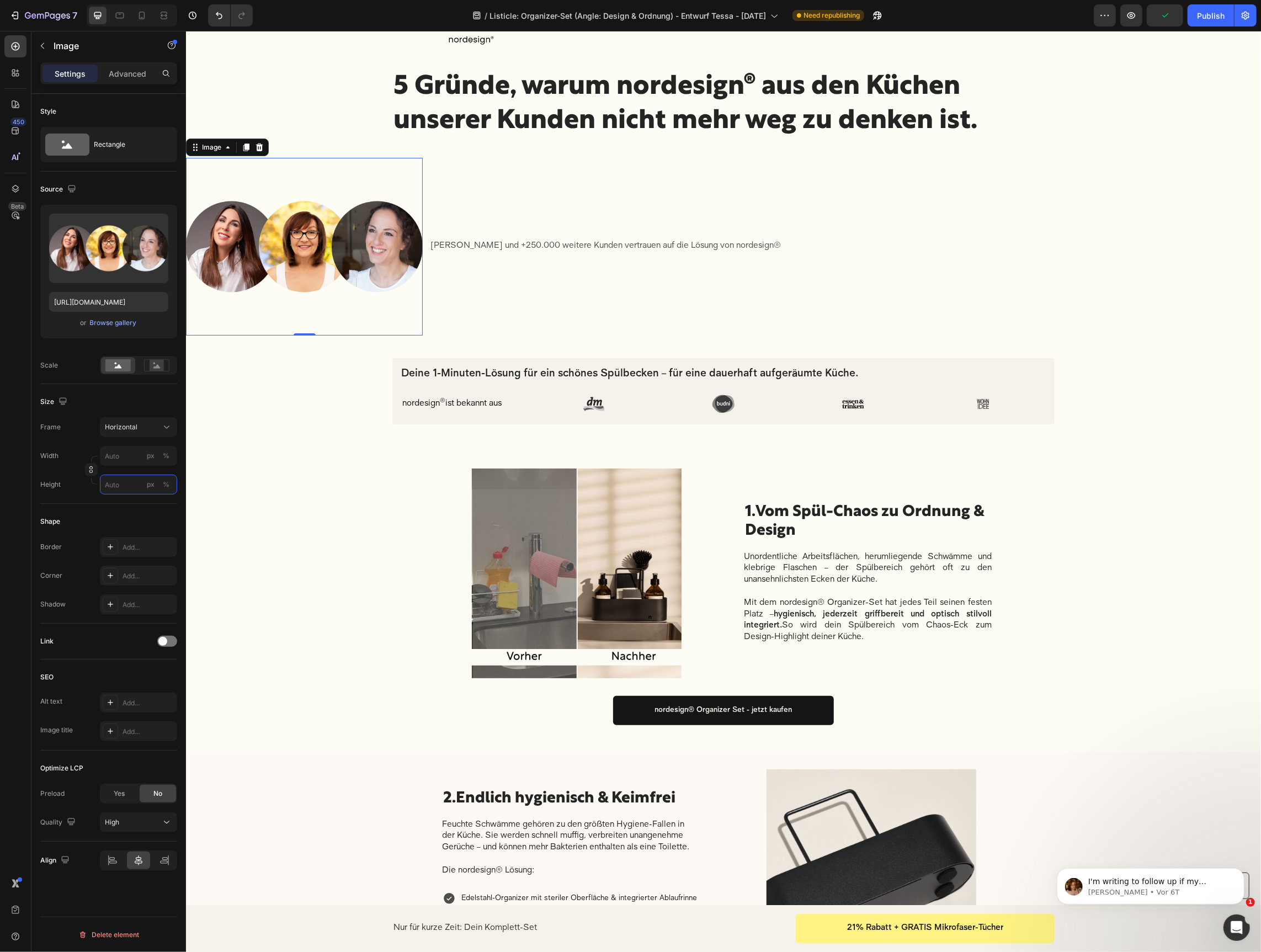
click at [125, 488] on input "px %" at bounding box center [138, 484] width 78 height 20
type input "1"
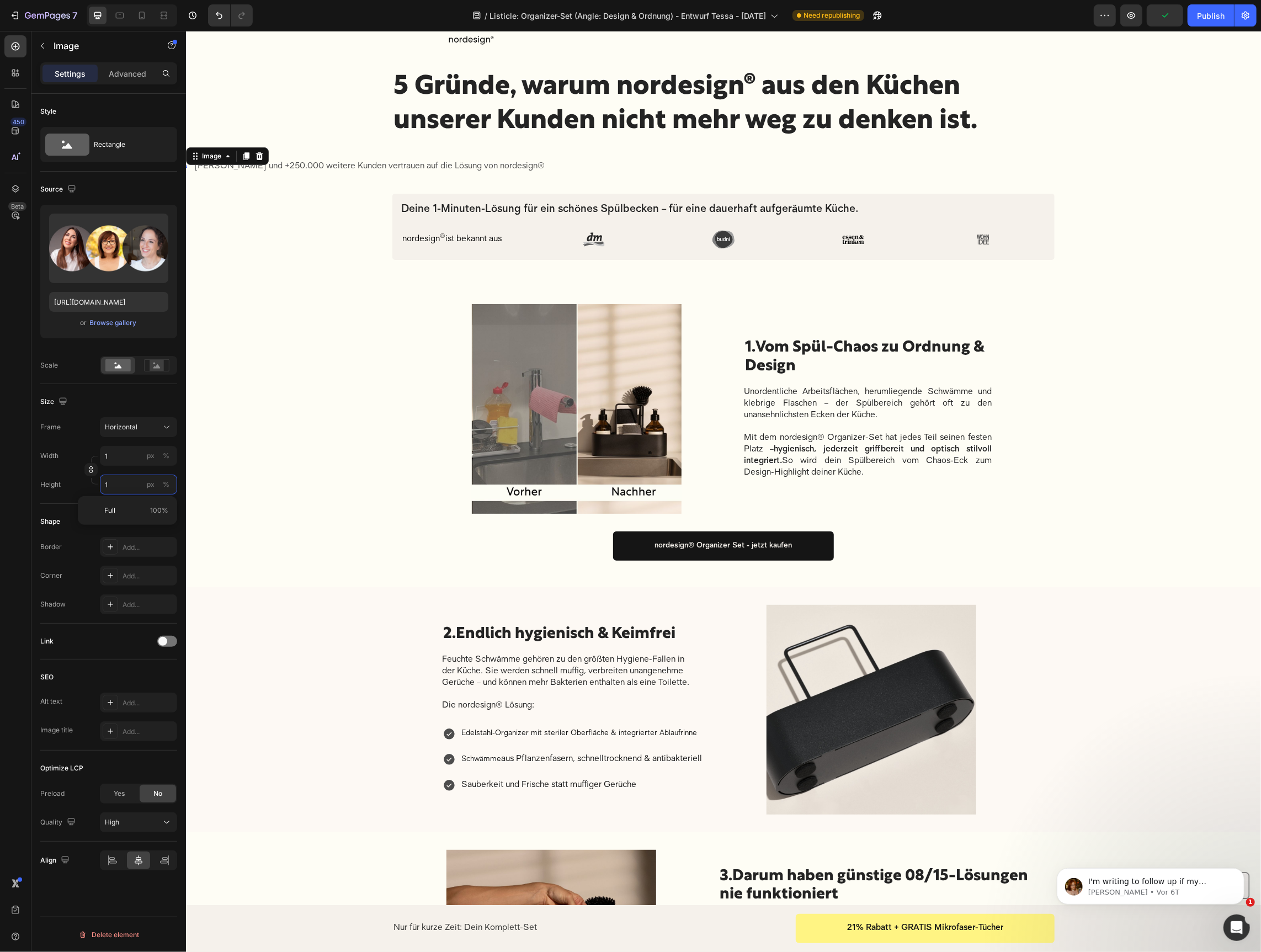
type input "13"
type input "10"
type input "133"
type input "100"
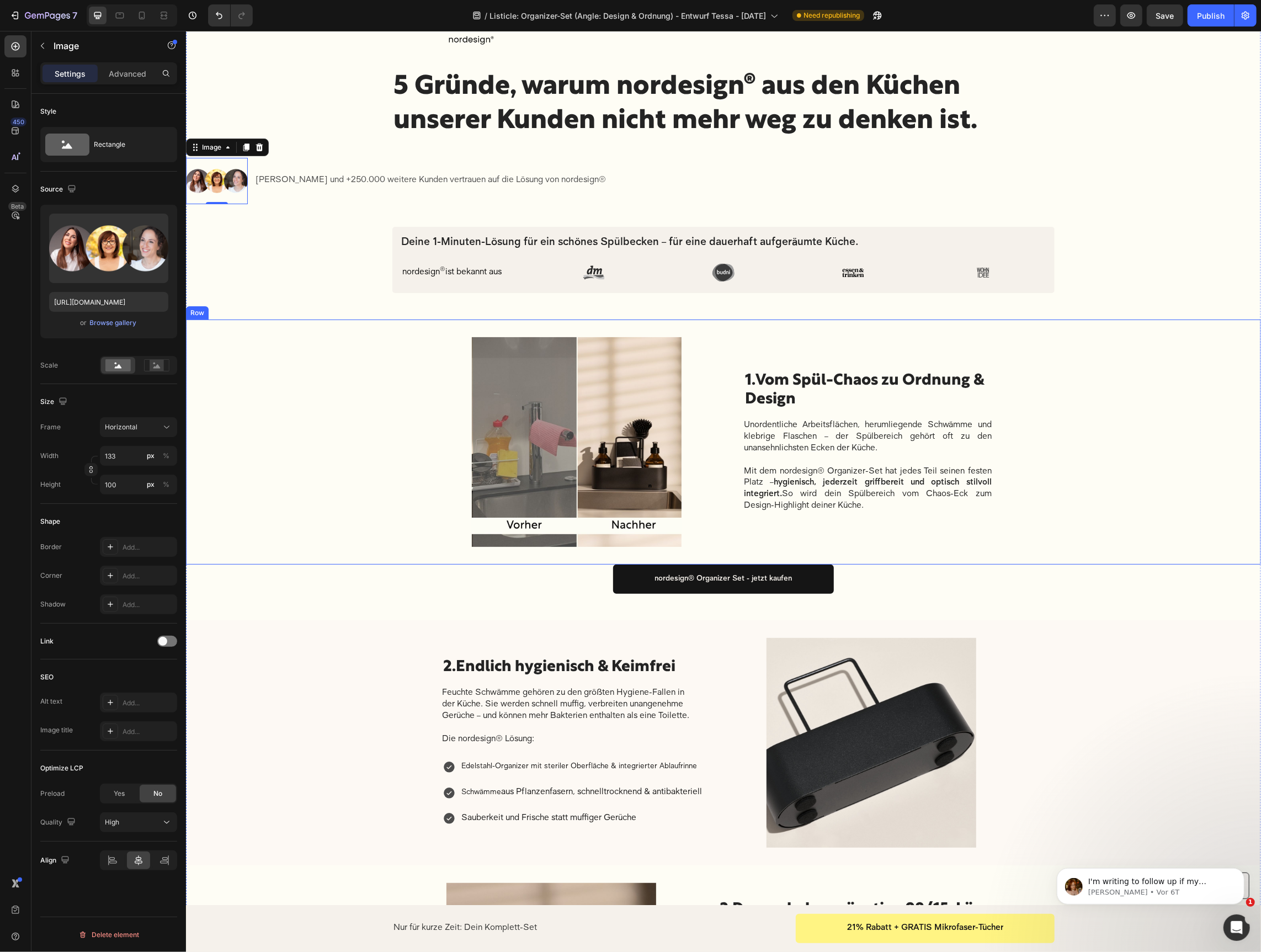
click at [380, 464] on div "Image 1. Vom Spül-Chaos zu Ordnung & Design Heading Unordentliche Arbeitsfläche…" at bounding box center [723, 442] width 1075 height 245
click at [226, 192] on img at bounding box center [217, 180] width 62 height 46
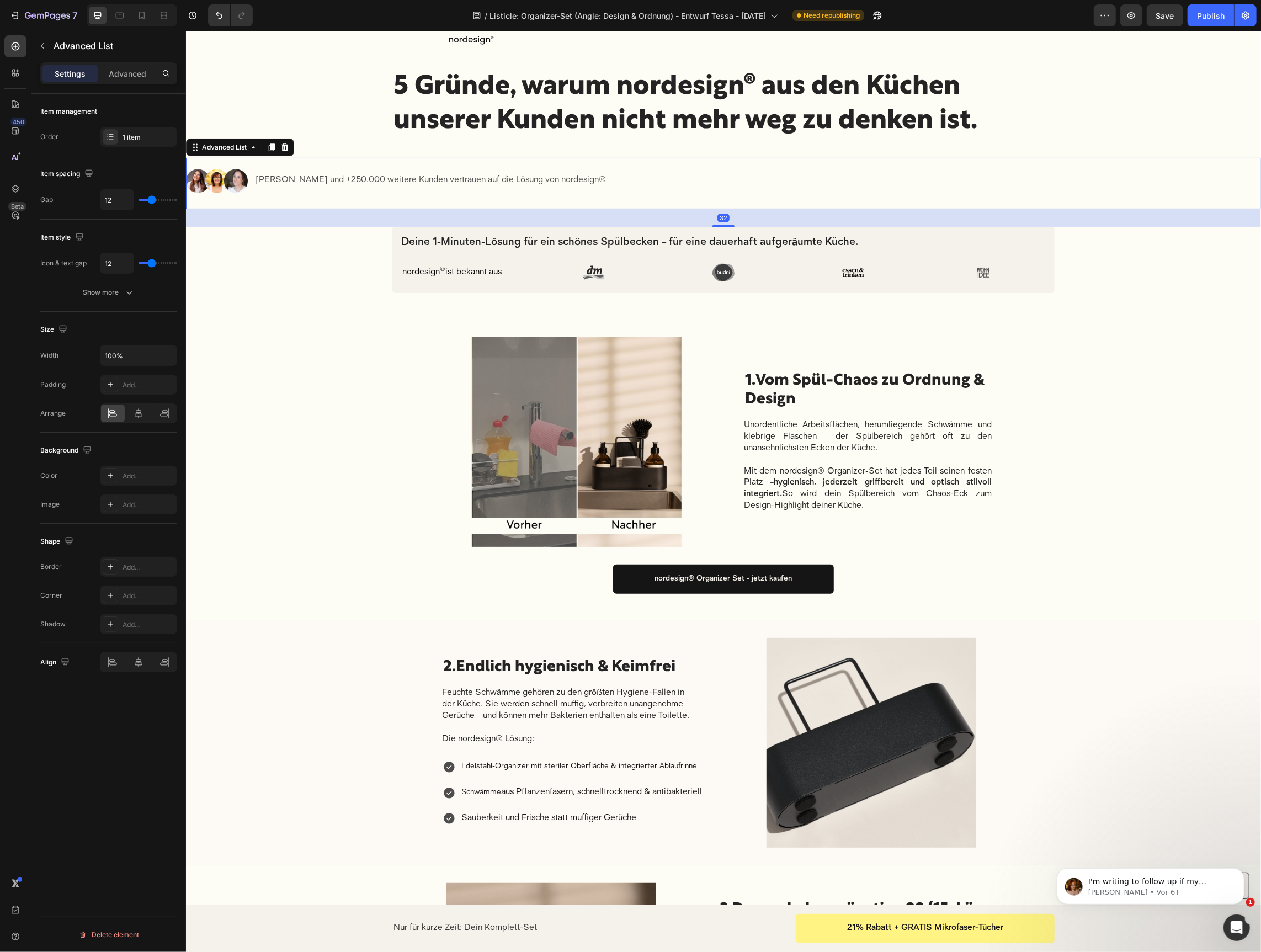
click at [311, 200] on li "Image Judith Williams und +250.000 weitere Kunden vertrauen auf die Lösung von …" at bounding box center [402, 180] width 433 height 46
type input "15"
type input "16"
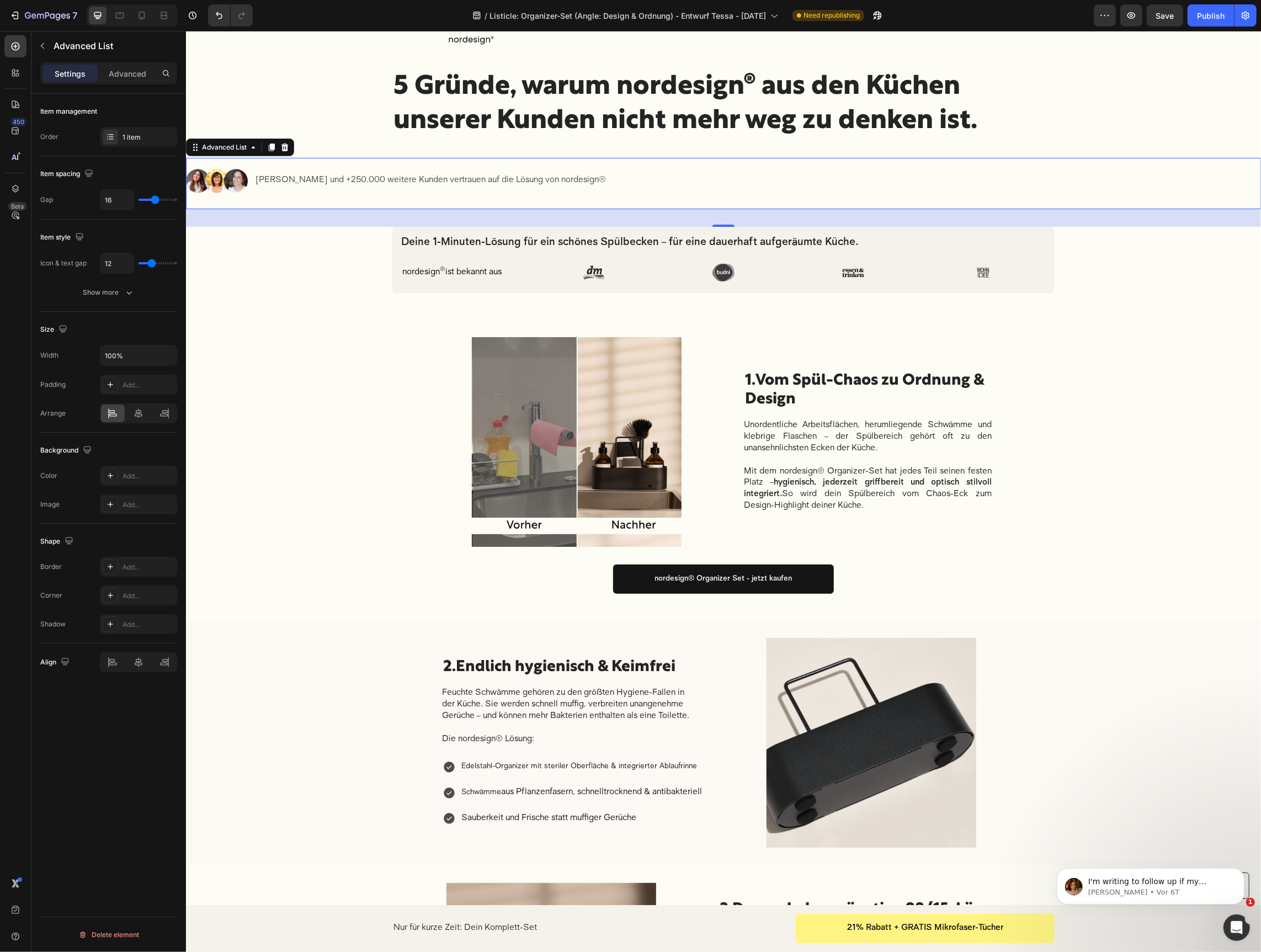
type input "17"
type input "18"
type input "19"
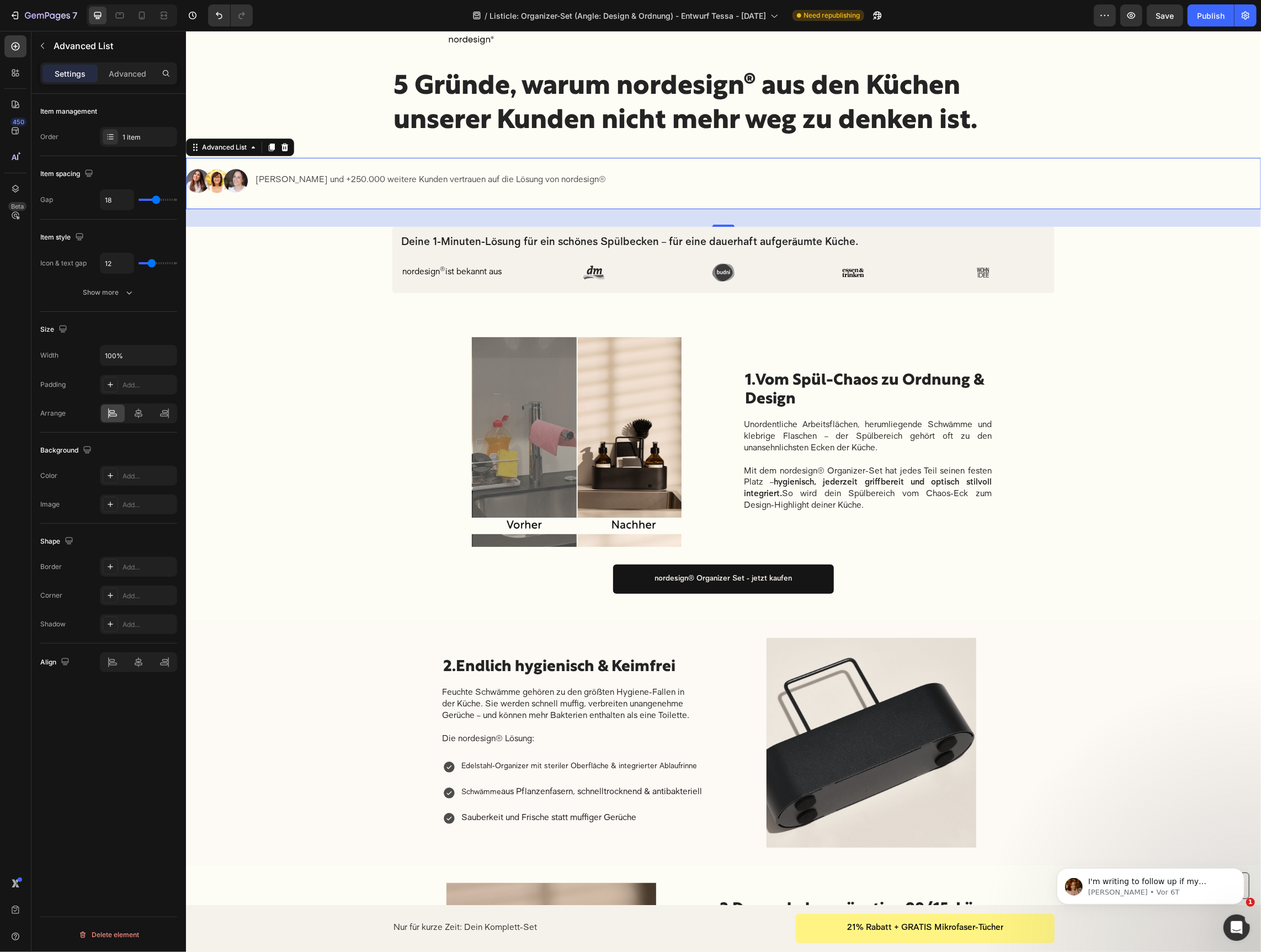
type input "19"
type input "20"
type input "21"
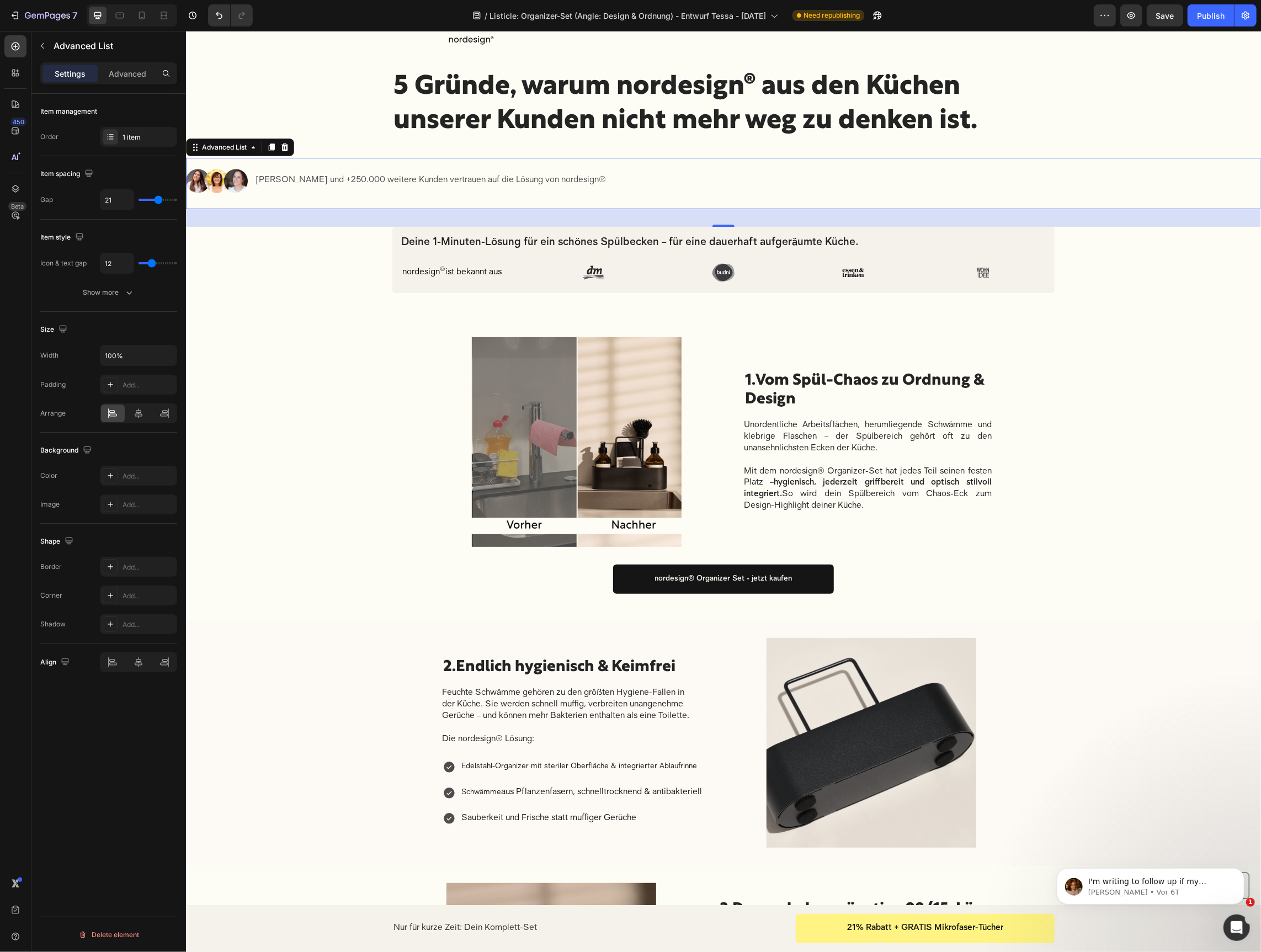
type input "22"
type input "23"
type input "24"
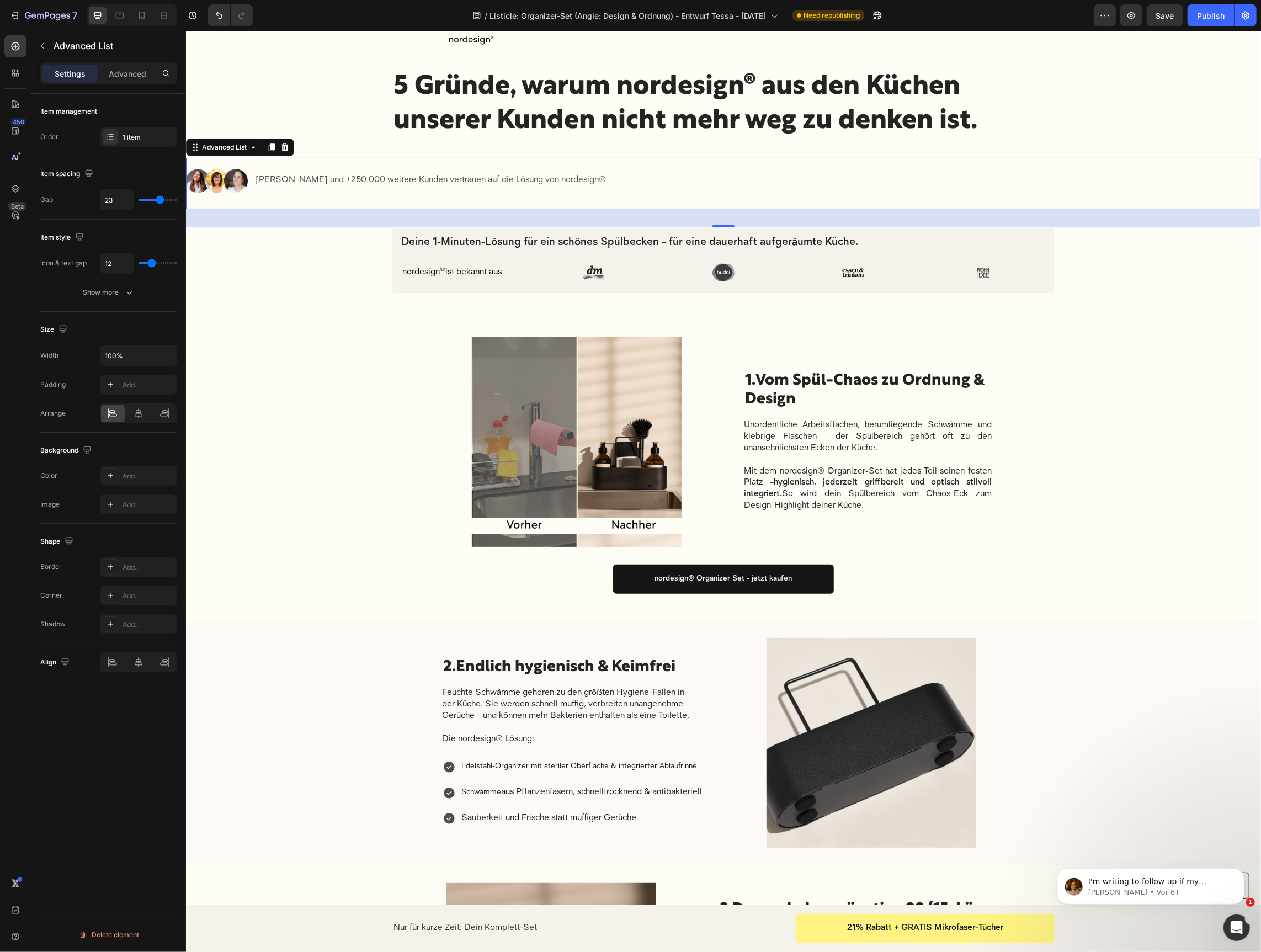
type input "24"
type input "25"
type input "27"
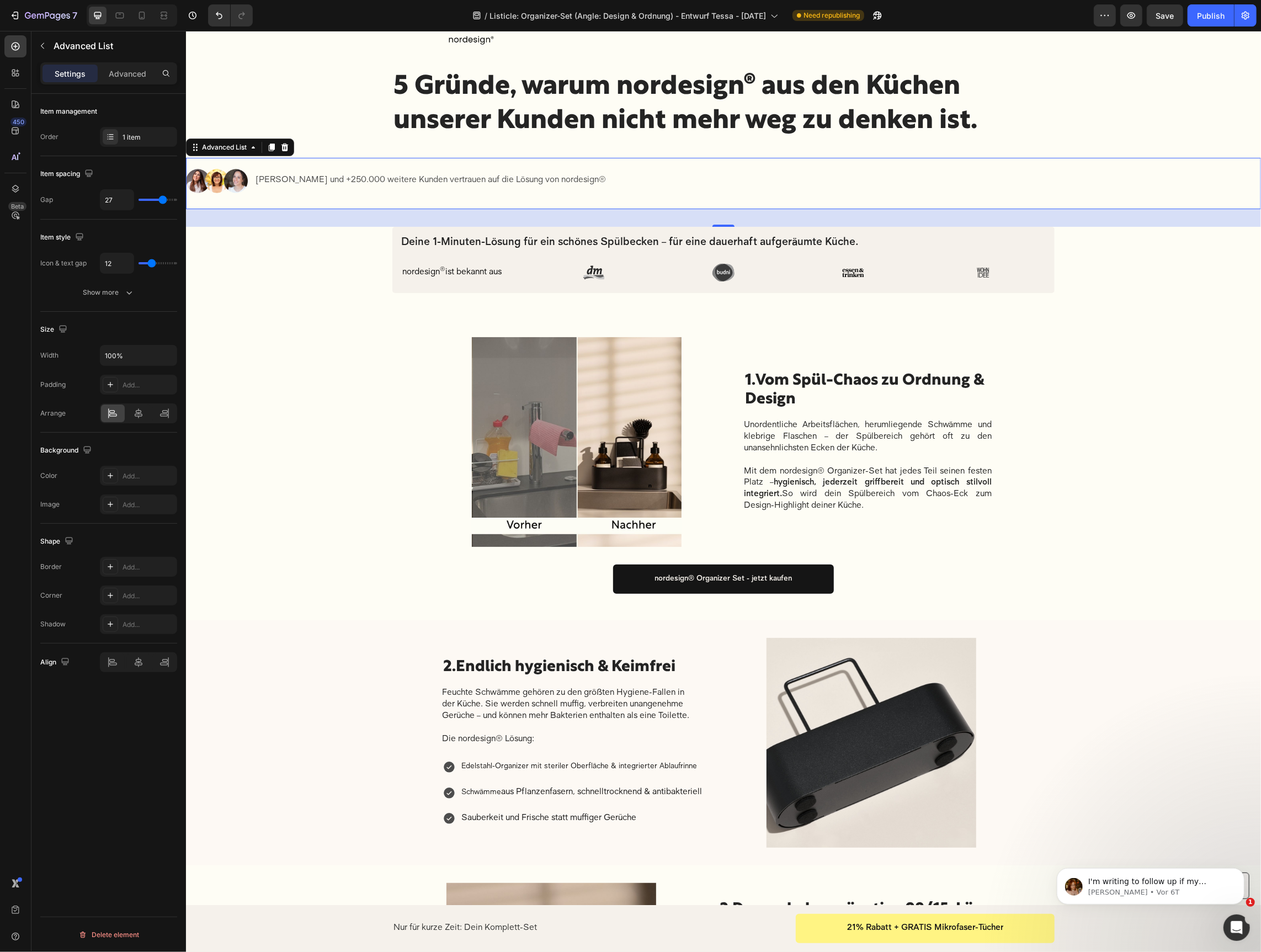
type input "28"
type input "29"
type input "28"
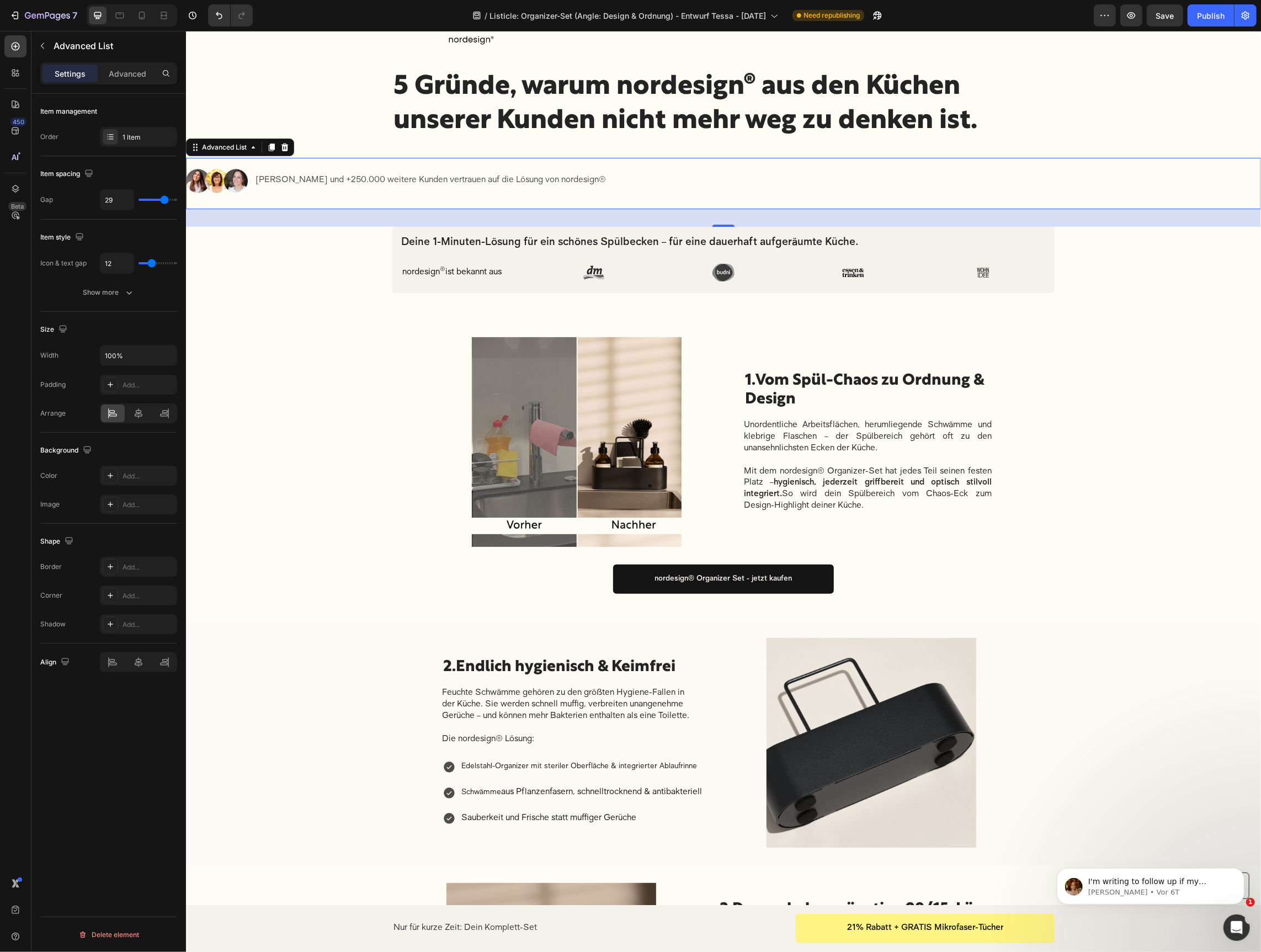
type input "28"
type input "27"
type input "26"
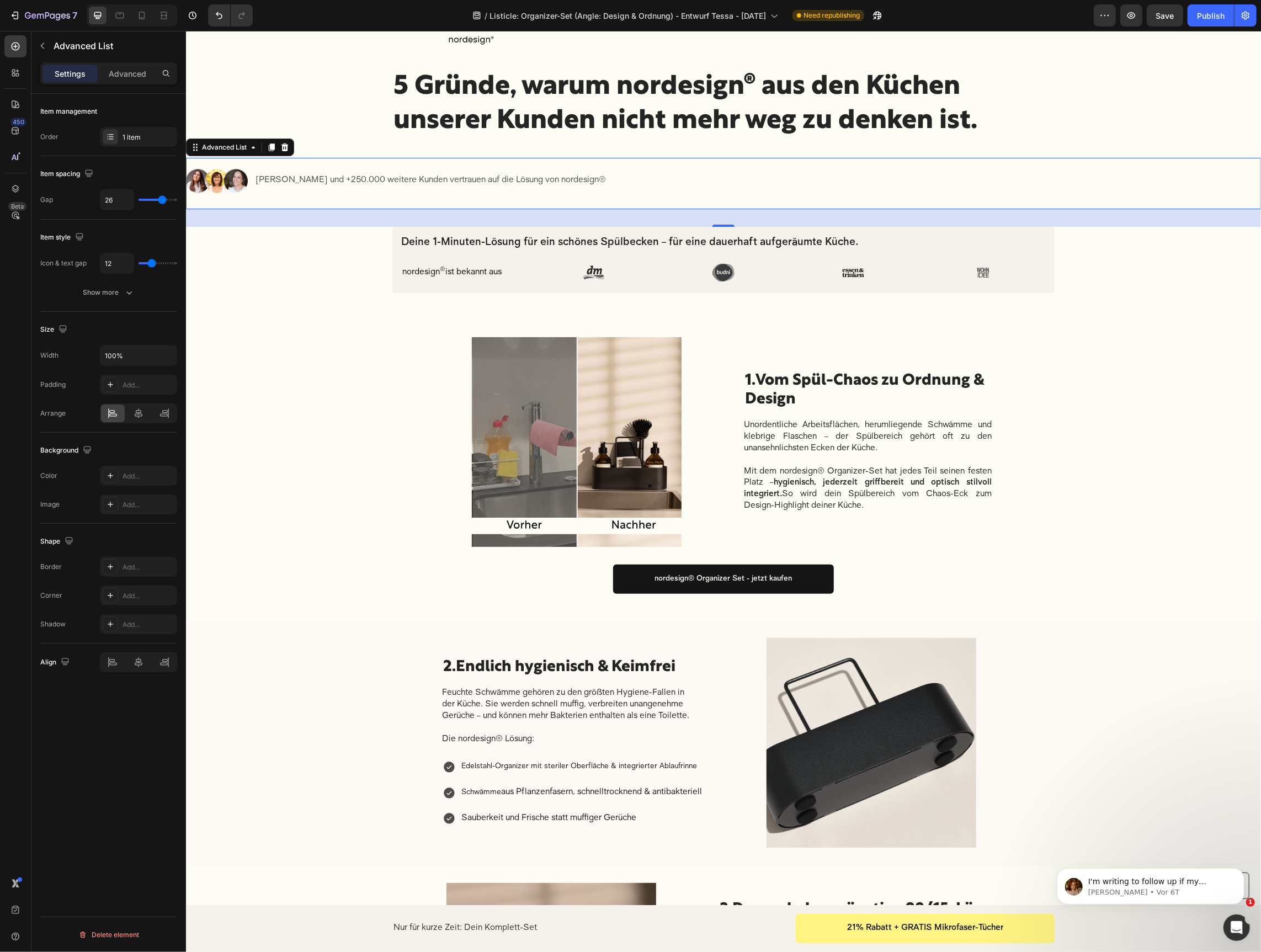
type input "25"
type input "23"
type input "22"
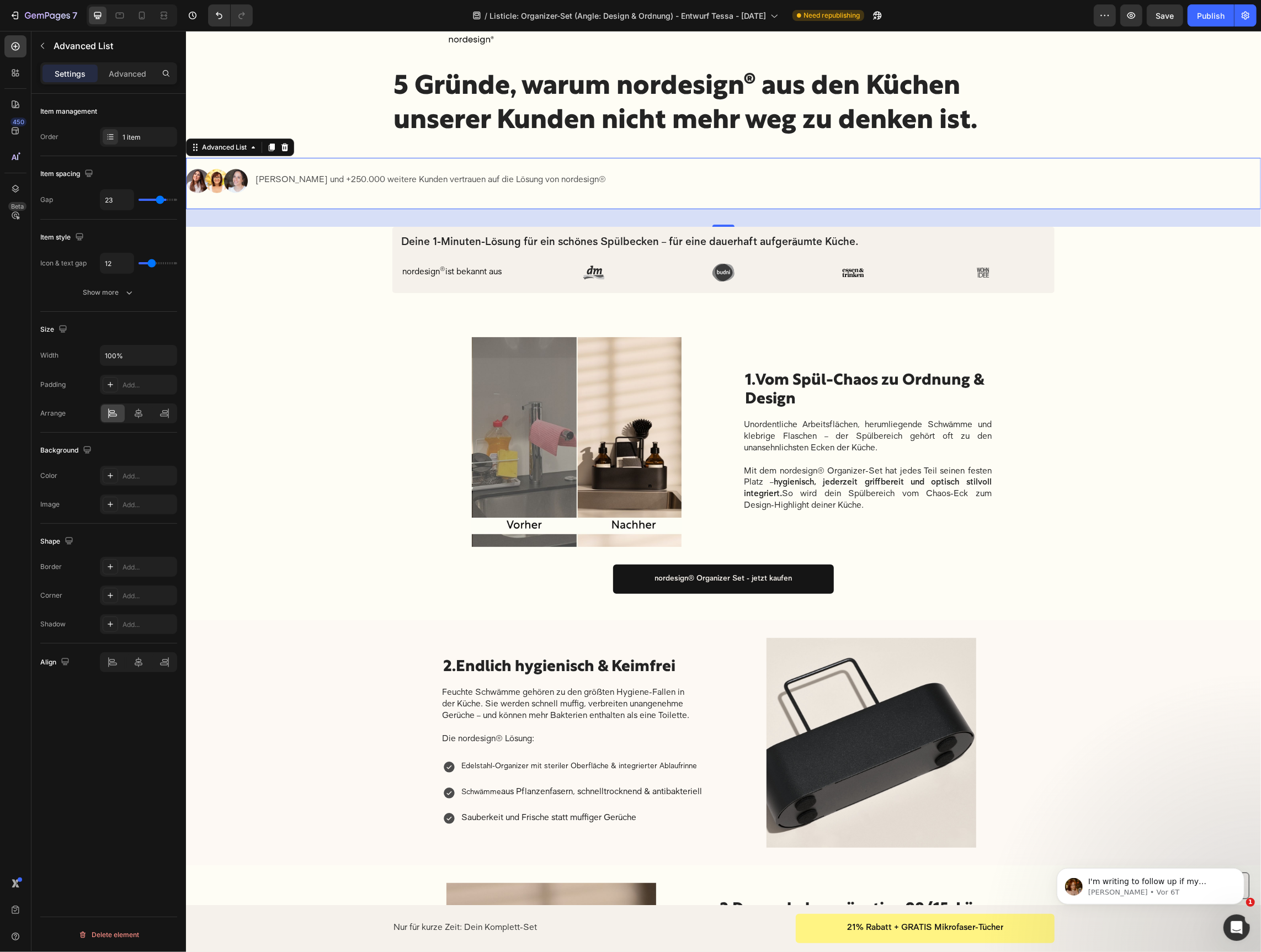
type input "22"
type input "20"
type input "19"
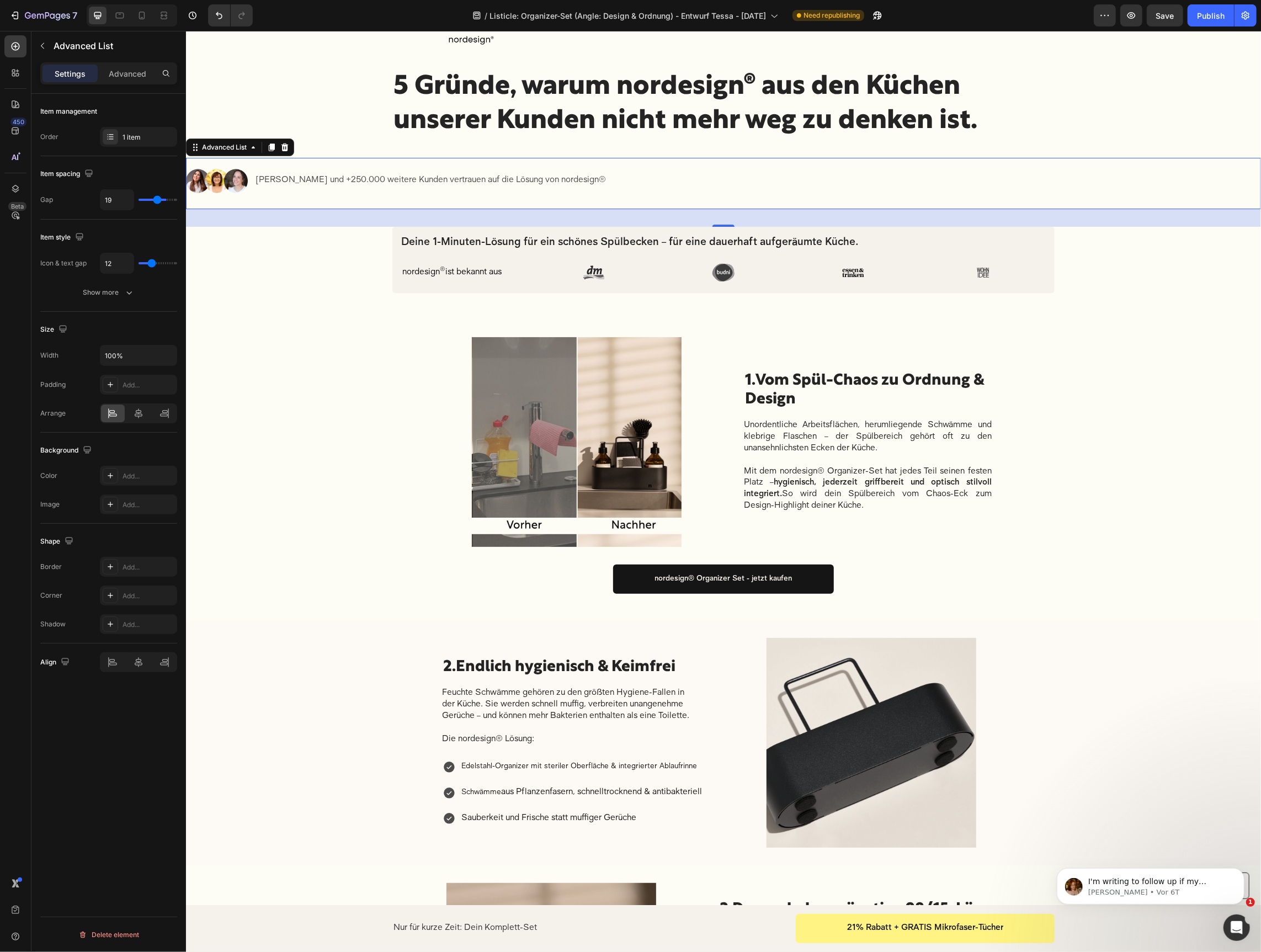
type input "18"
type input "15"
type input "13"
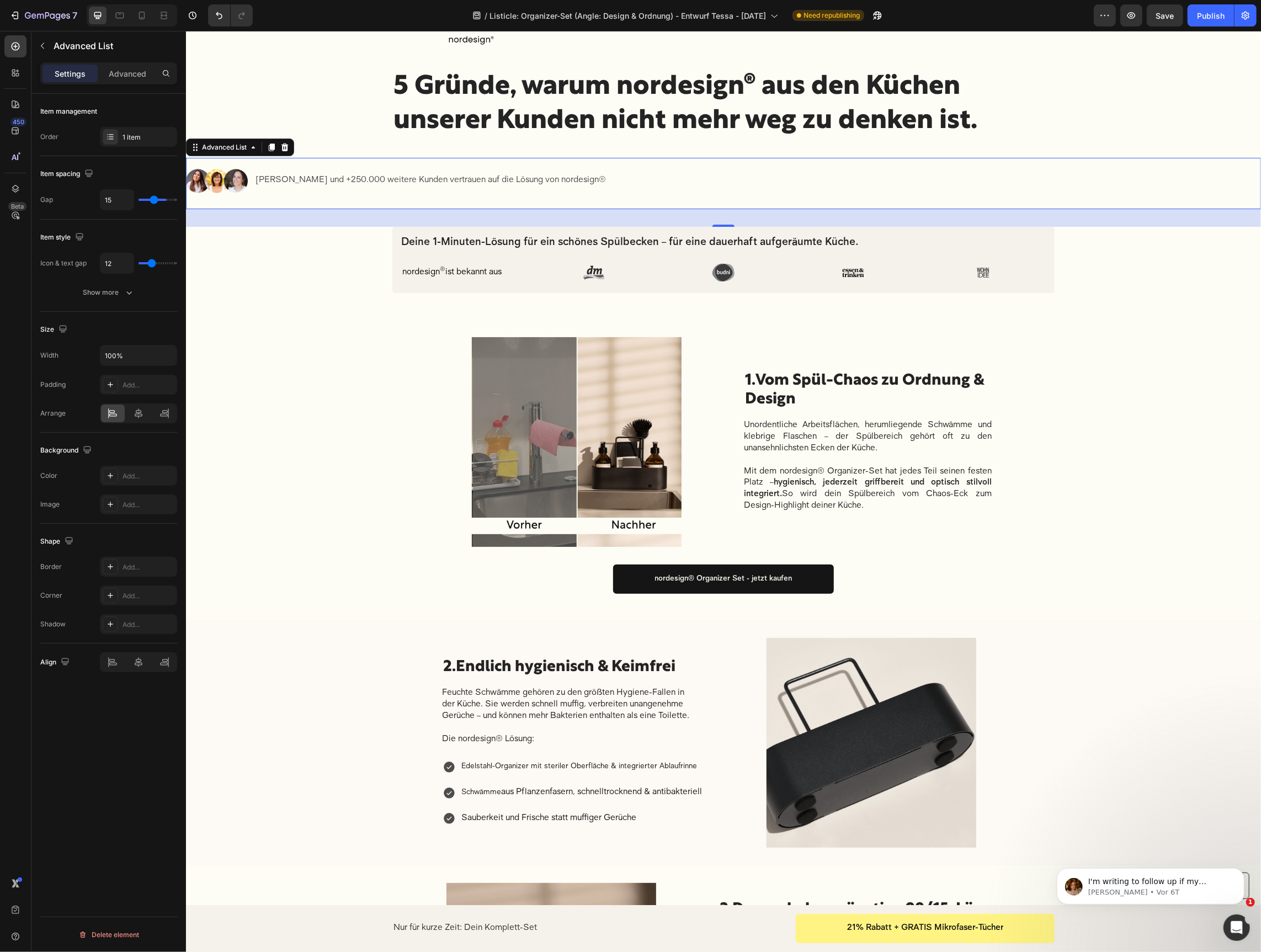
type input "13"
type input "12"
type input "11"
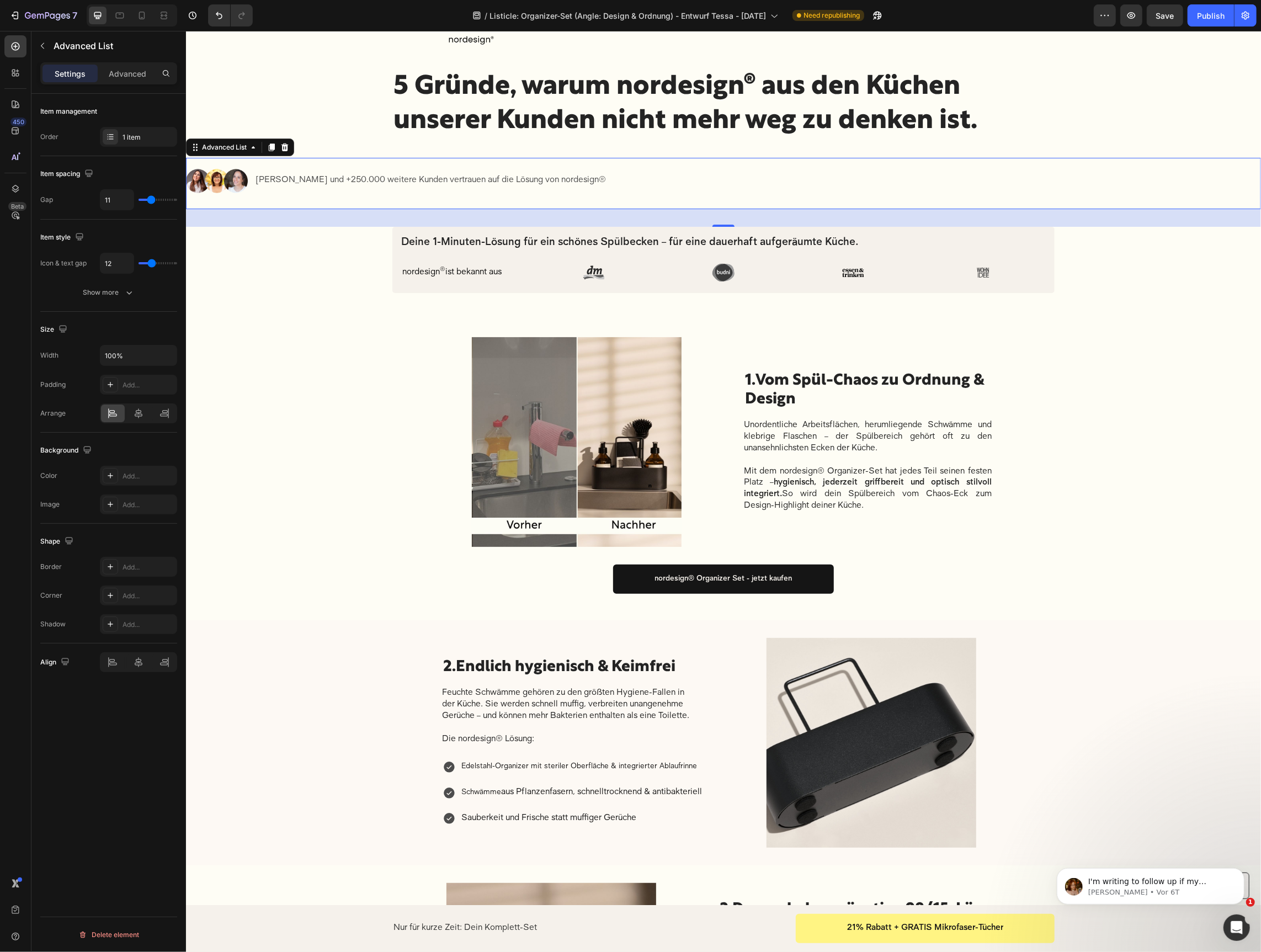
type input "10"
click at [150, 201] on input "range" at bounding box center [158, 199] width 38 height 2
click at [126, 76] on p "Advanced" at bounding box center [126, 74] width 37 height 11
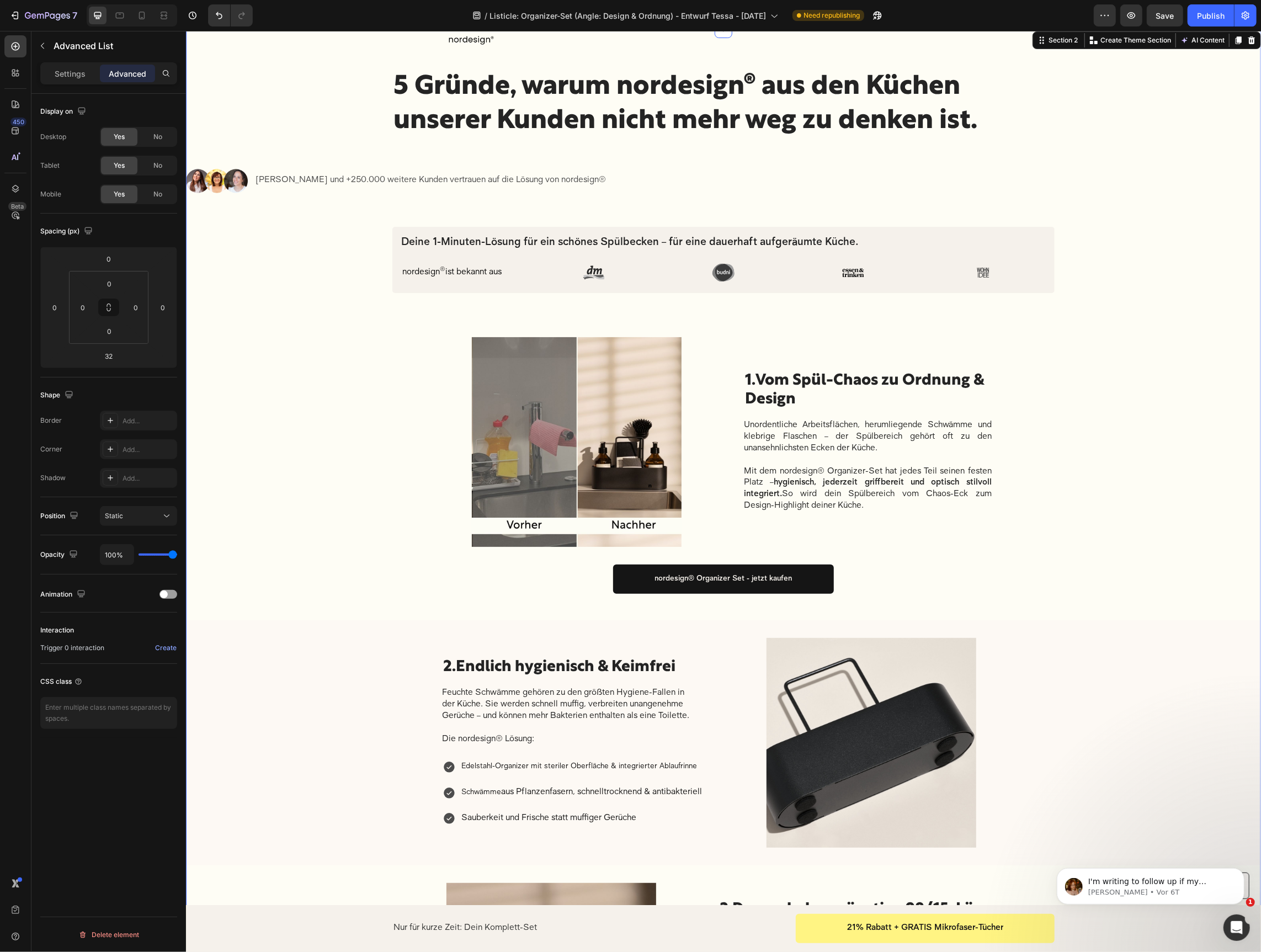
drag, startPoint x: 326, startPoint y: 274, endPoint x: 420, endPoint y: 273, distance: 94.0
click at [328, 274] on div "Image Row Row 5 Gründe, warum nordesign® aus den Küchen unserer Kunden nicht me…" at bounding box center [723, 691] width 1075 height 1326
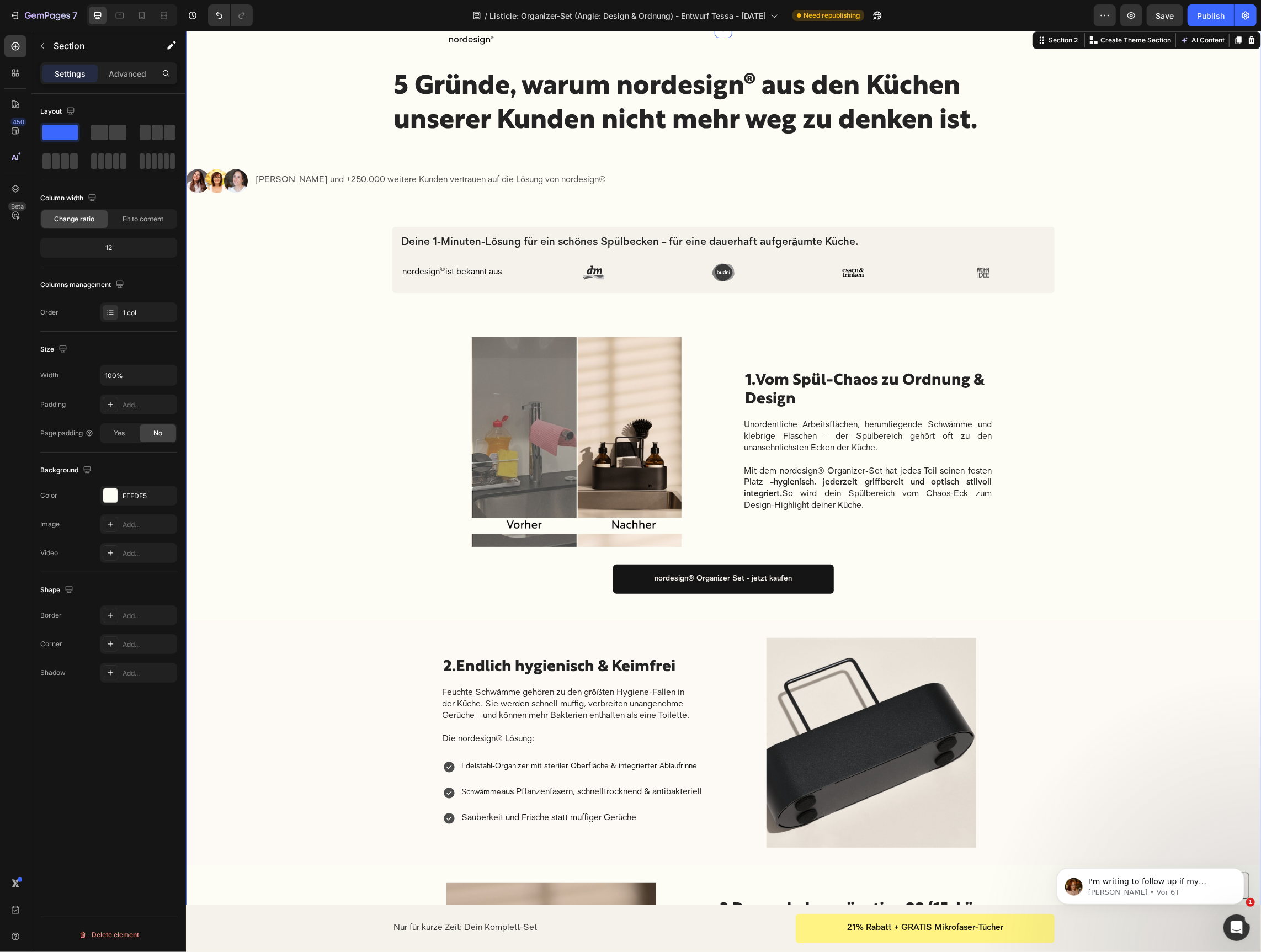
drag, startPoint x: 431, startPoint y: 293, endPoint x: 435, endPoint y: 285, distance: 8.9
click at [432, 292] on div "Image Row Row 5 Gründe, warum nordesign® aus den Küchen unserer Kunden nicht me…" at bounding box center [723, 691] width 1075 height 1326
click at [435, 285] on div "Deine 1-Minuten-Lösung für ein schönes Spülbecken – für eine dauerhaft aufgeräu…" at bounding box center [722, 259] width 662 height 66
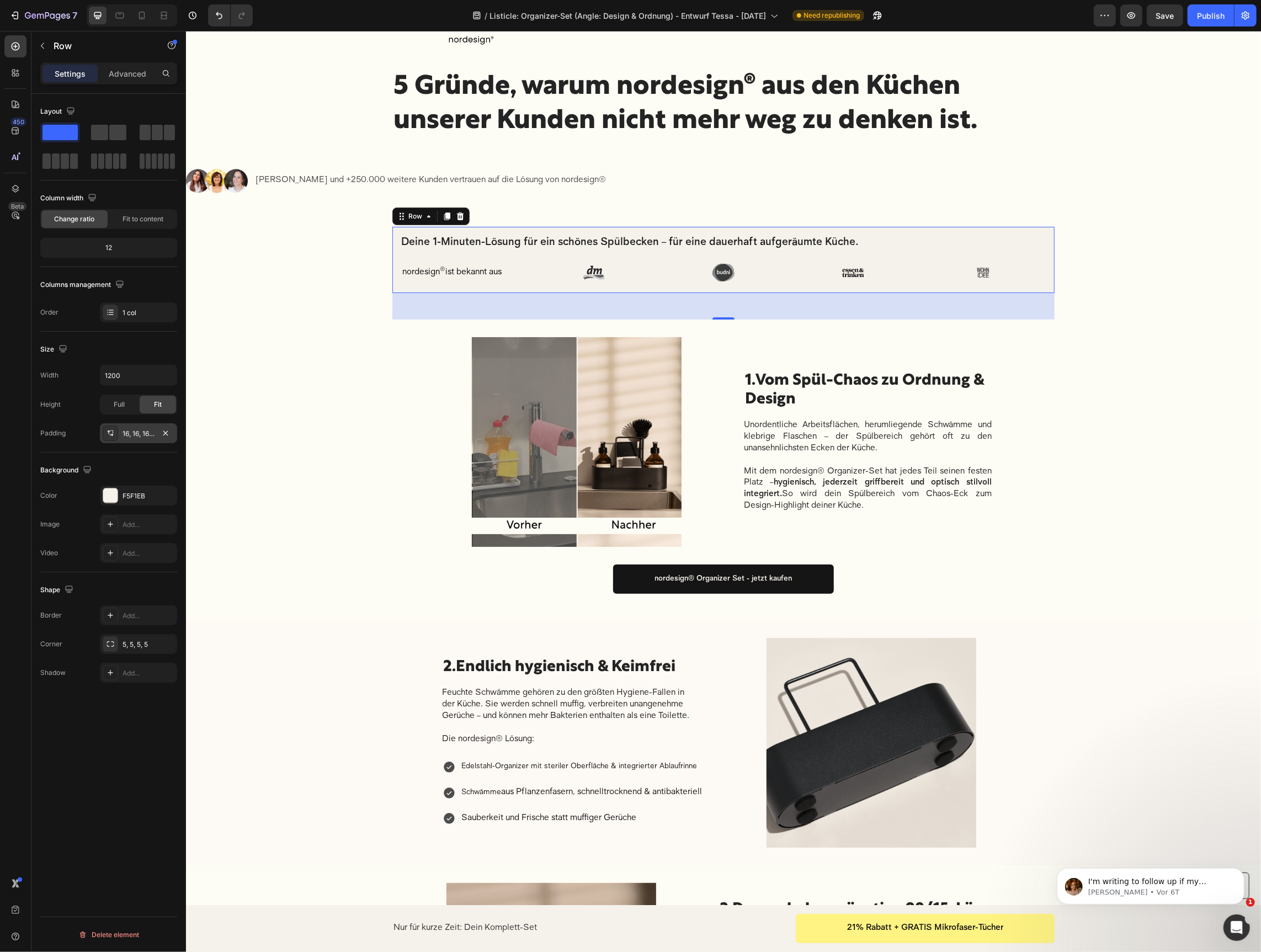
click at [111, 434] on icon at bounding box center [111, 435] width 4 height 3
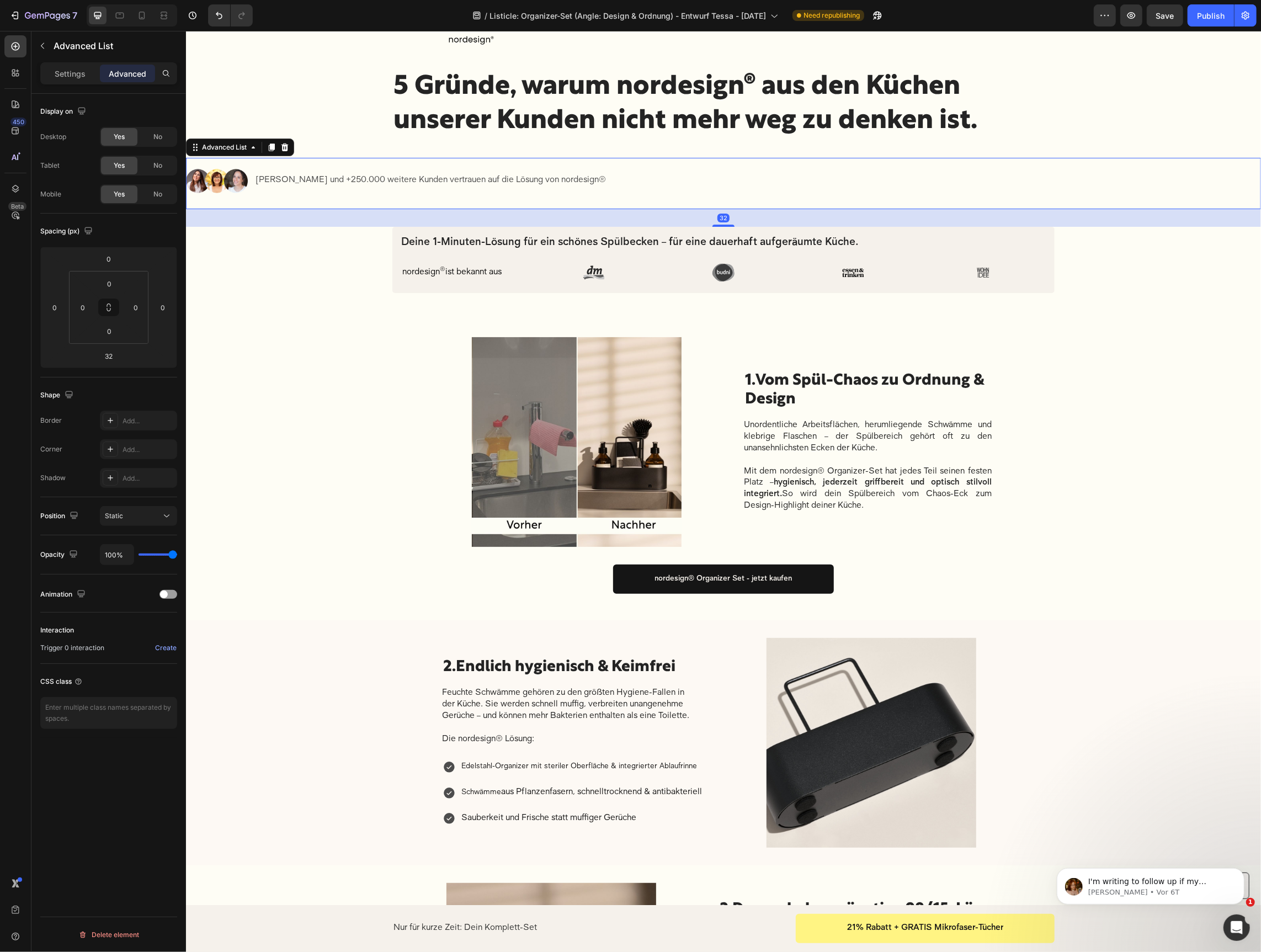
click at [322, 201] on li "Image Judith Williams und +250.000 weitere Kunden vertrauen auf die Lösung von …" at bounding box center [402, 180] width 433 height 46
click at [111, 420] on icon at bounding box center [110, 419] width 9 height 9
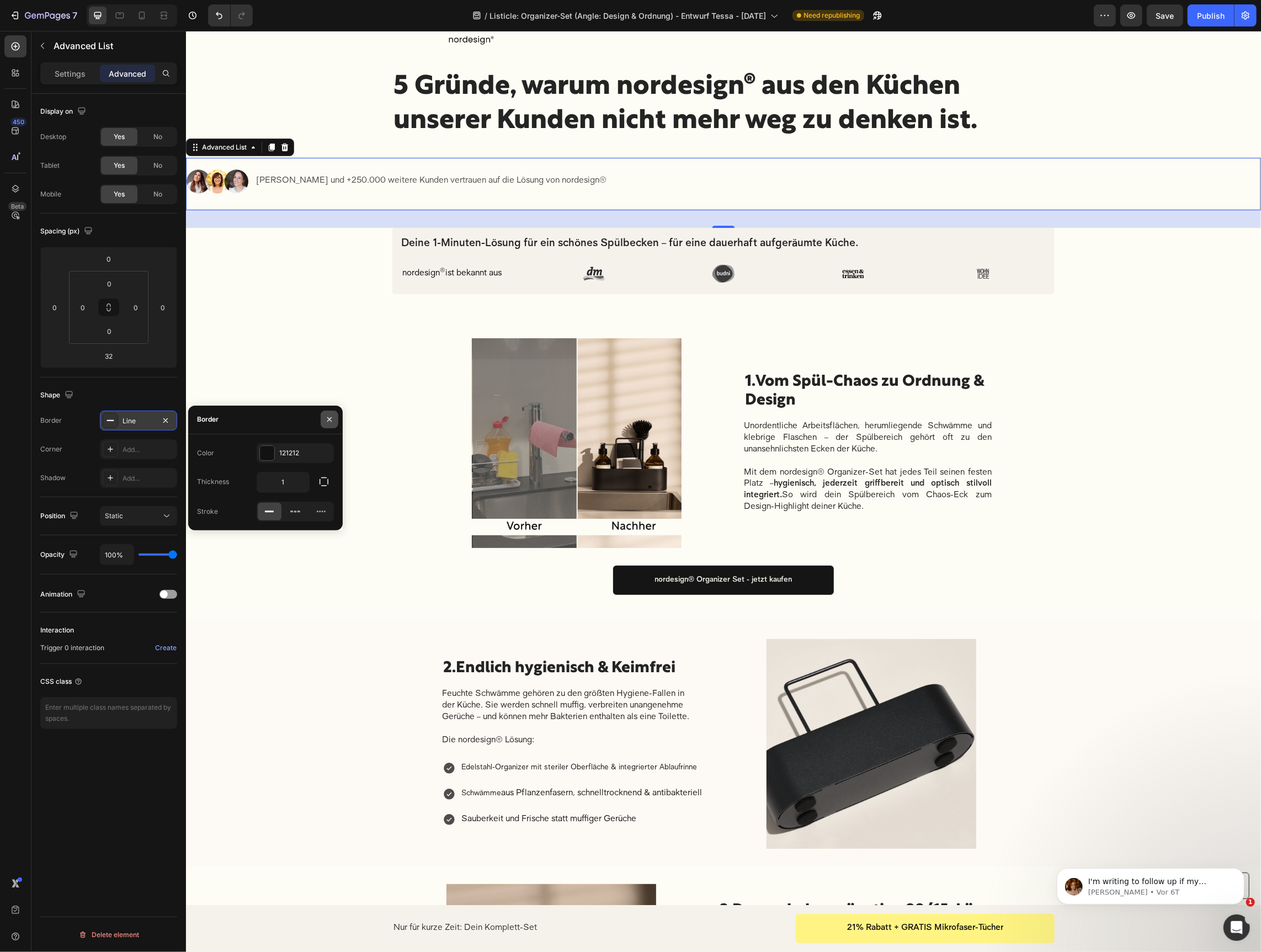
click at [328, 415] on icon "button" at bounding box center [329, 419] width 9 height 9
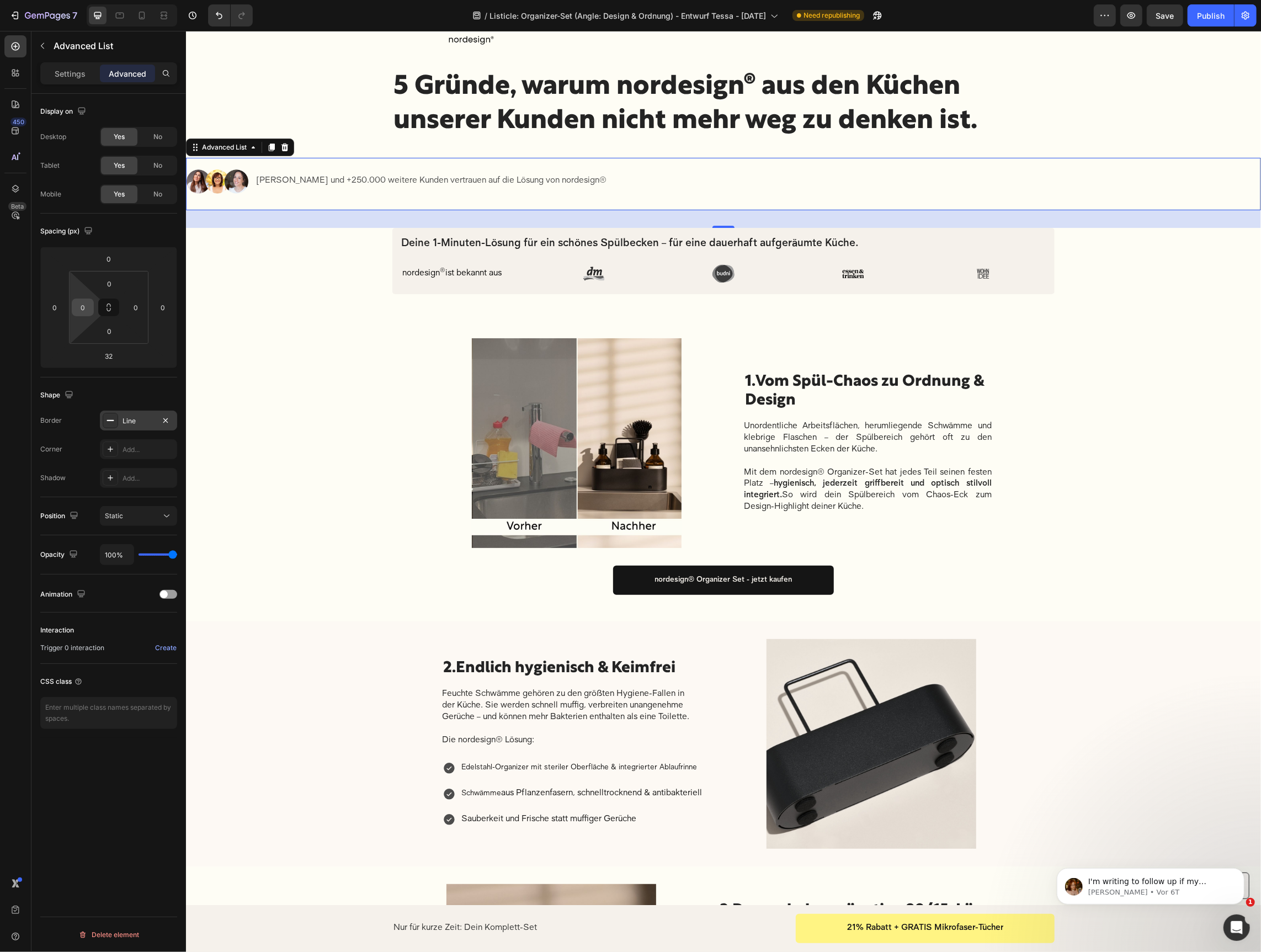
click at [92, 309] on div "0" at bounding box center [82, 307] width 22 height 17
click at [61, 307] on input "0" at bounding box center [54, 306] width 16 height 16
type input "1"
click at [344, 283] on div "Image Row Row 5 Gründe, warum nordesign® aus den Küchen unserer Kunden nicht me…" at bounding box center [723, 691] width 1075 height 1326
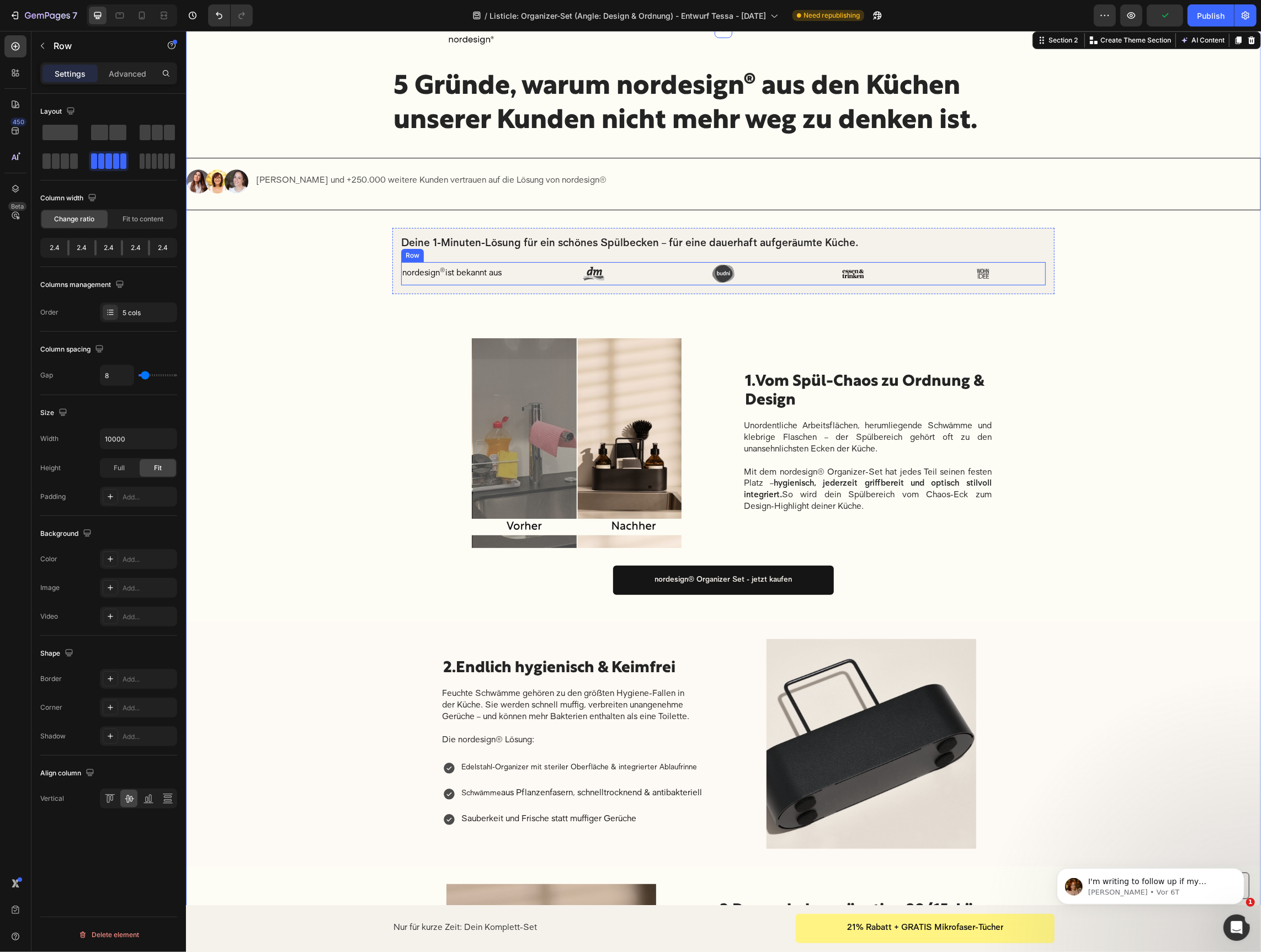
click at [414, 283] on div "nordesign ® ist bekannt aus Text block" at bounding box center [463, 273] width 126 height 23
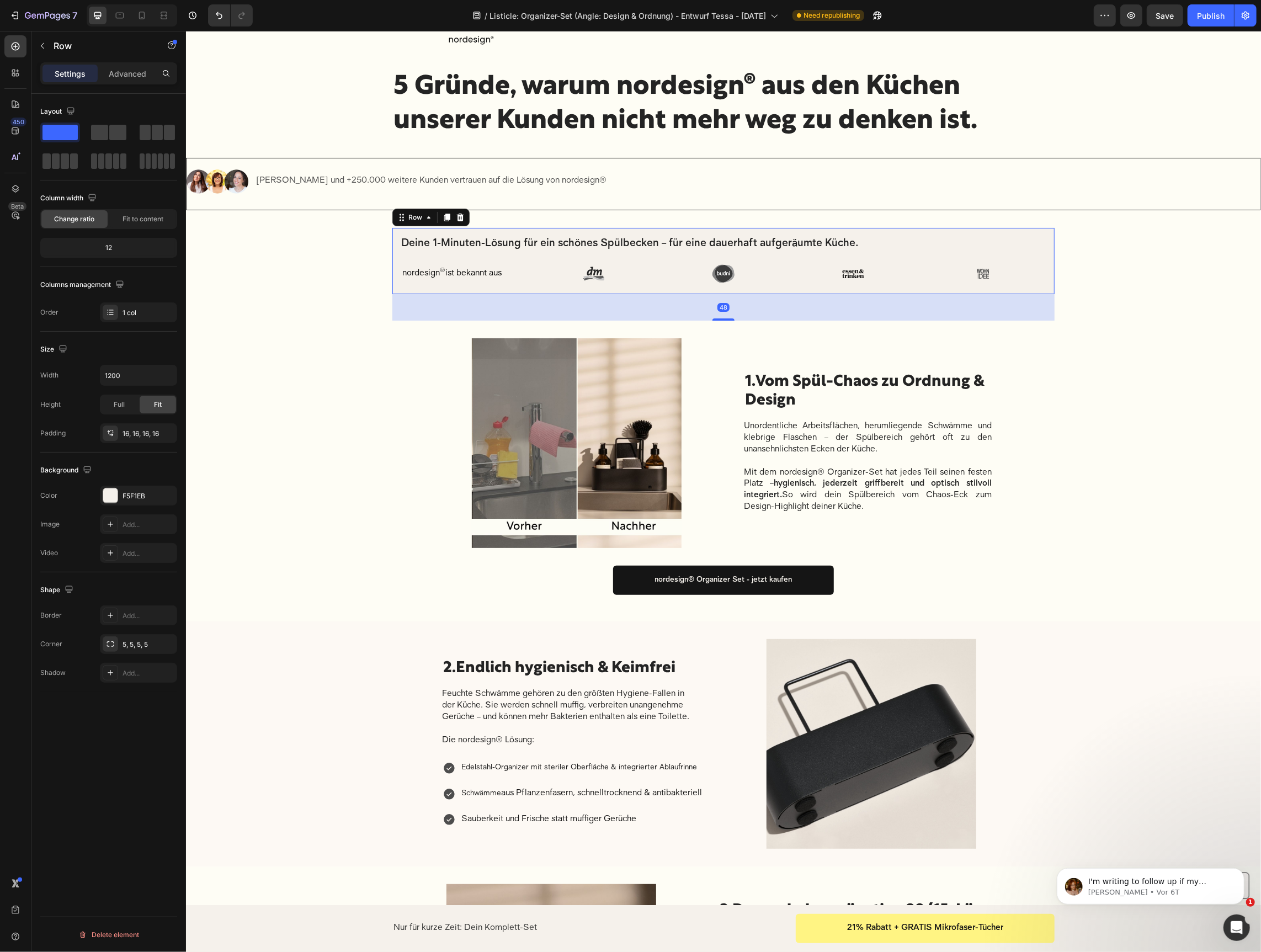
click at [415, 288] on div "Deine 1-Minuten-Lösung für ein schönes Spülbecken – für eine dauerhaft aufgeräu…" at bounding box center [722, 260] width 662 height 66
click at [122, 67] on div "Advanced" at bounding box center [127, 73] width 56 height 17
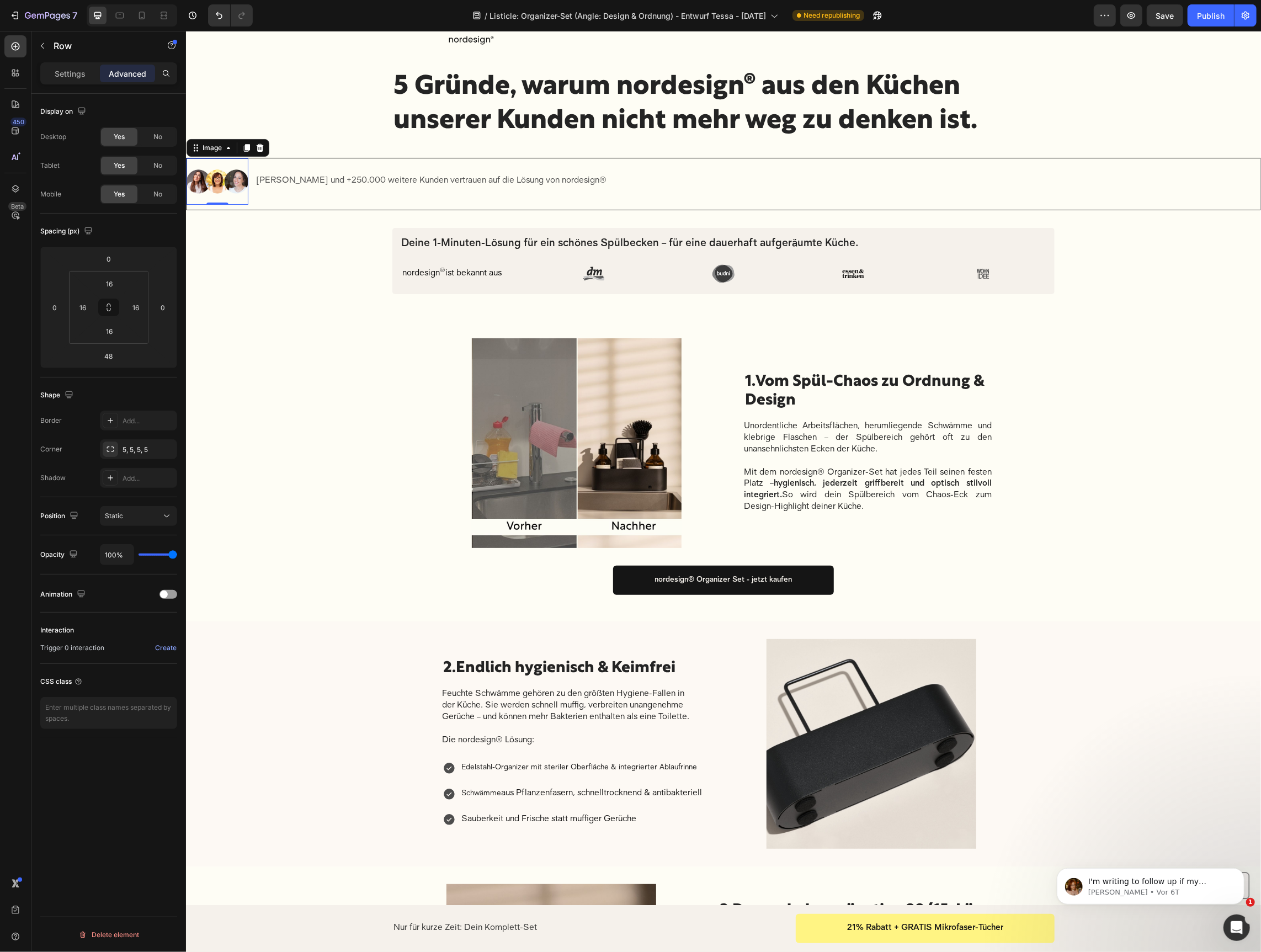
click at [229, 199] on img at bounding box center [217, 181] width 62 height 46
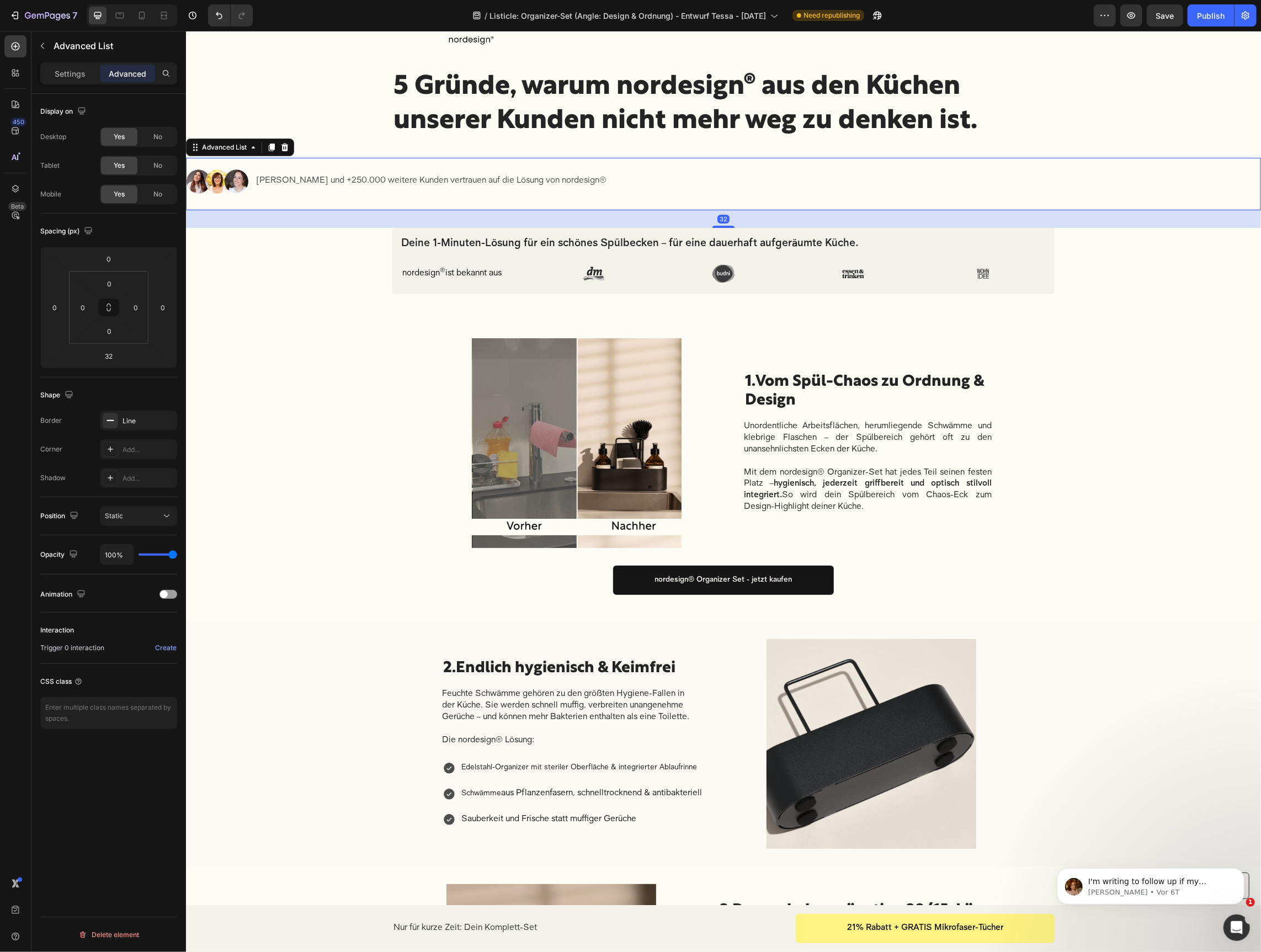
click at [277, 197] on li "Image Judith Williams und +250.000 weitere Kunden vertrauen auf die Lösung von …" at bounding box center [402, 181] width 433 height 46
click at [80, 303] on input "0" at bounding box center [82, 306] width 16 height 16
type input "16"
click at [53, 75] on div "Settings" at bounding box center [70, 73] width 56 height 17
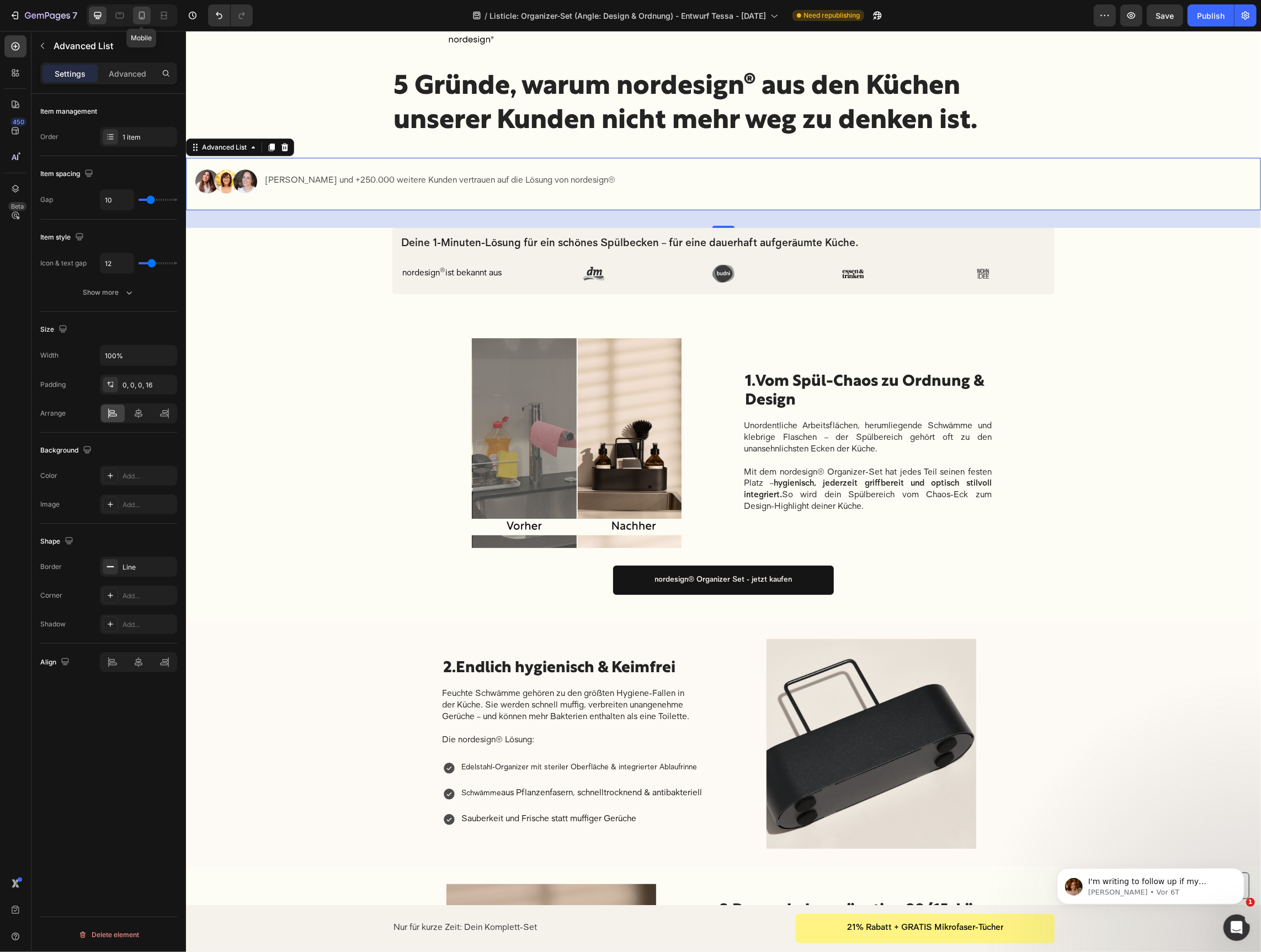
click at [147, 12] on icon at bounding box center [142, 15] width 11 height 11
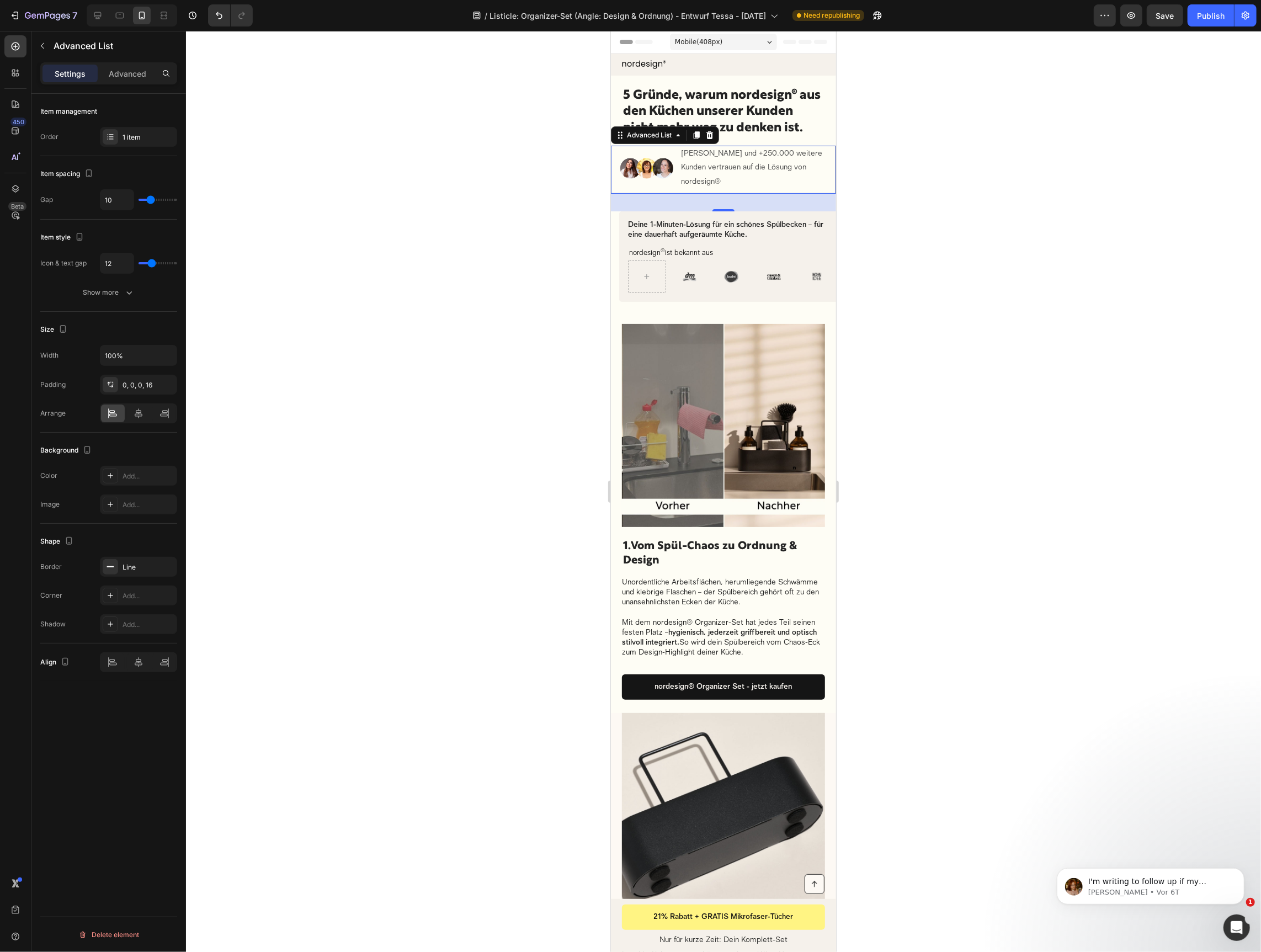
click at [926, 178] on div at bounding box center [723, 490] width 1075 height 920
click at [709, 191] on div "Image Judith Williams und +250.000 weitere Kunden vertrauen auf die Lösung von …" at bounding box center [722, 170] width 225 height 48
click at [172, 563] on button "button" at bounding box center [166, 567] width 13 height 13
click at [493, 273] on div at bounding box center [723, 490] width 1075 height 920
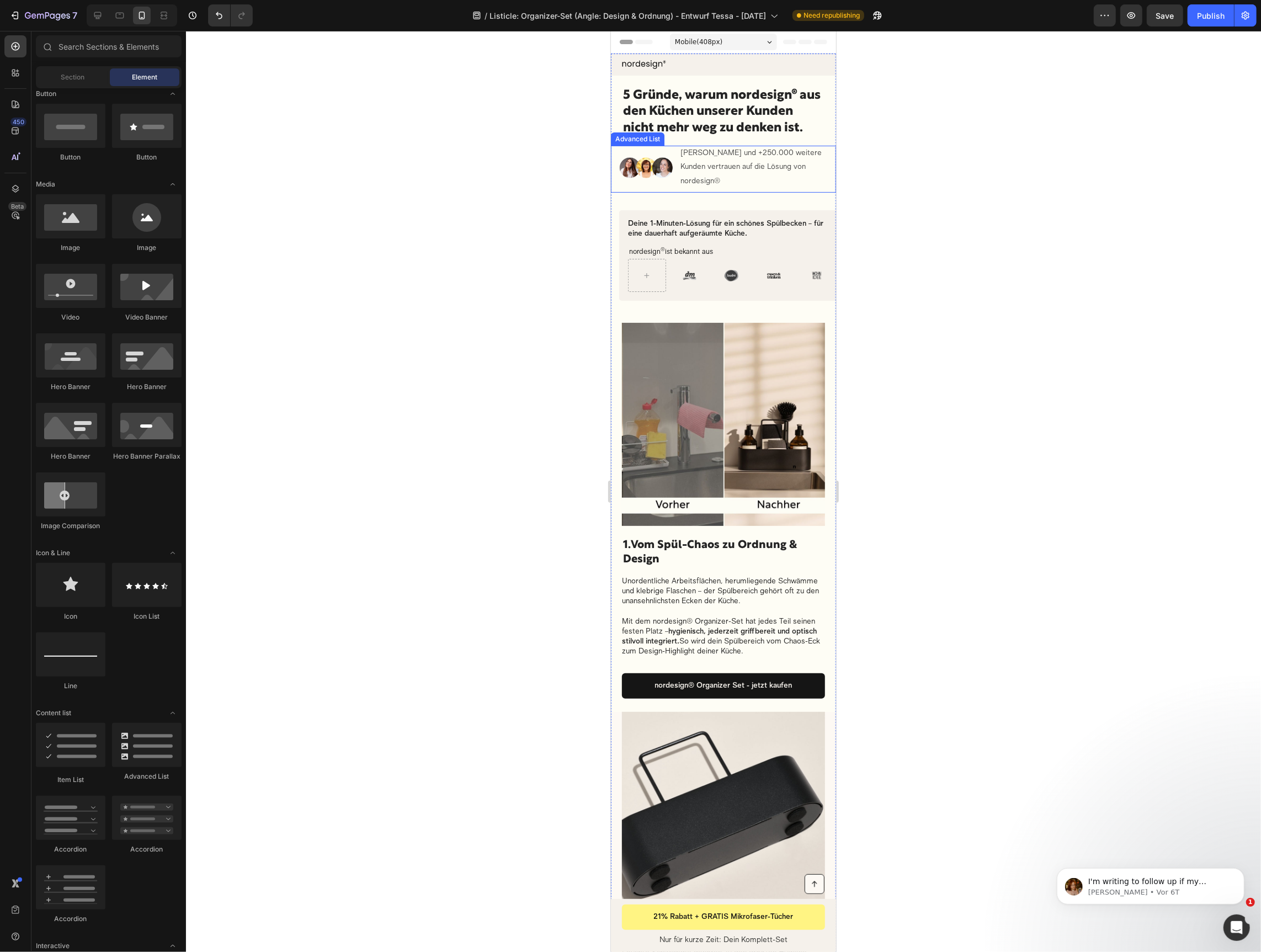
click at [615, 184] on div "Image Judith Williams und +250.000 weitere Kunden vertrauen auf die Lösung von …" at bounding box center [722, 169] width 225 height 47
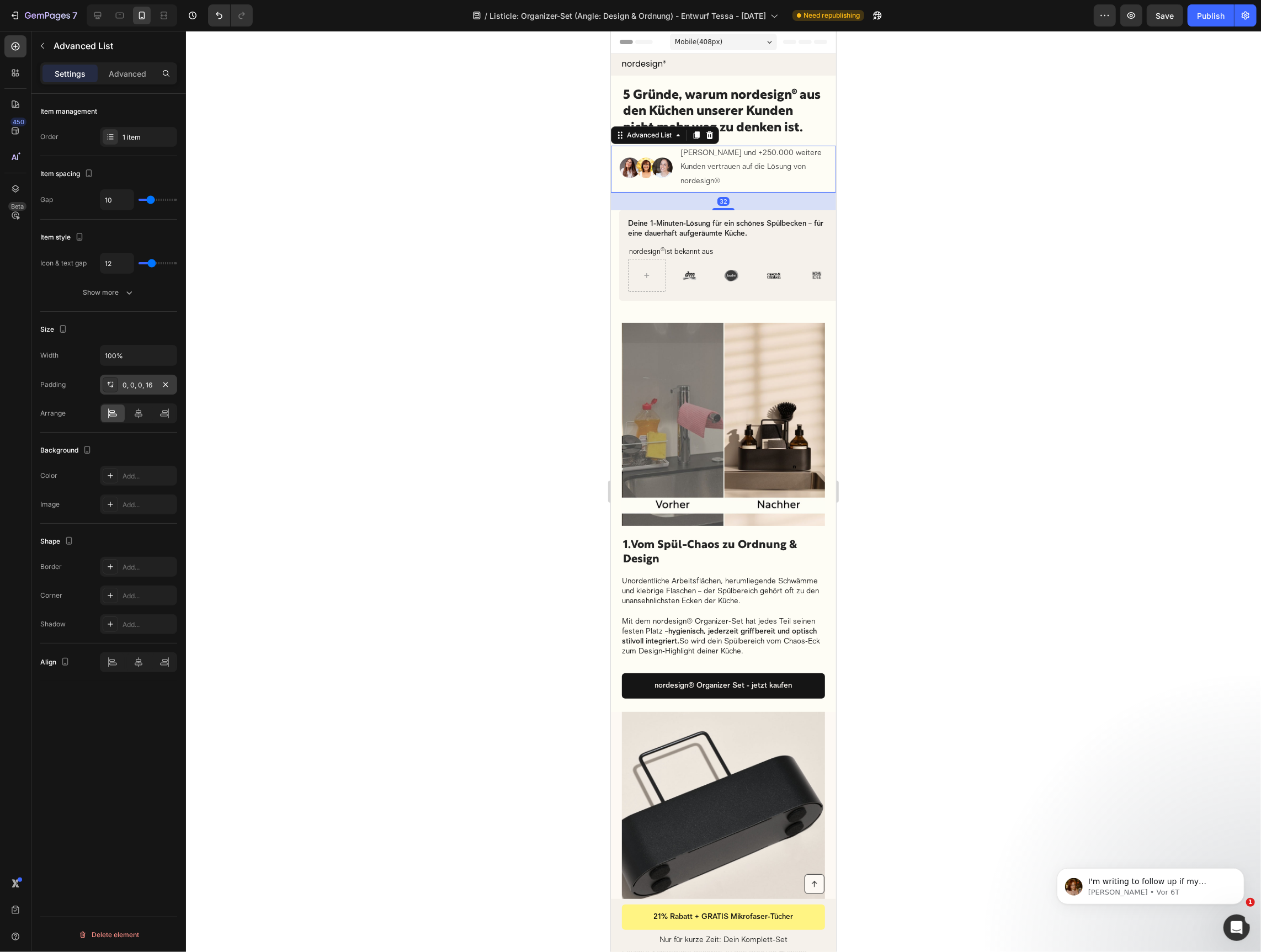
click at [126, 390] on div "0, 0, 0, 16" at bounding box center [138, 384] width 78 height 20
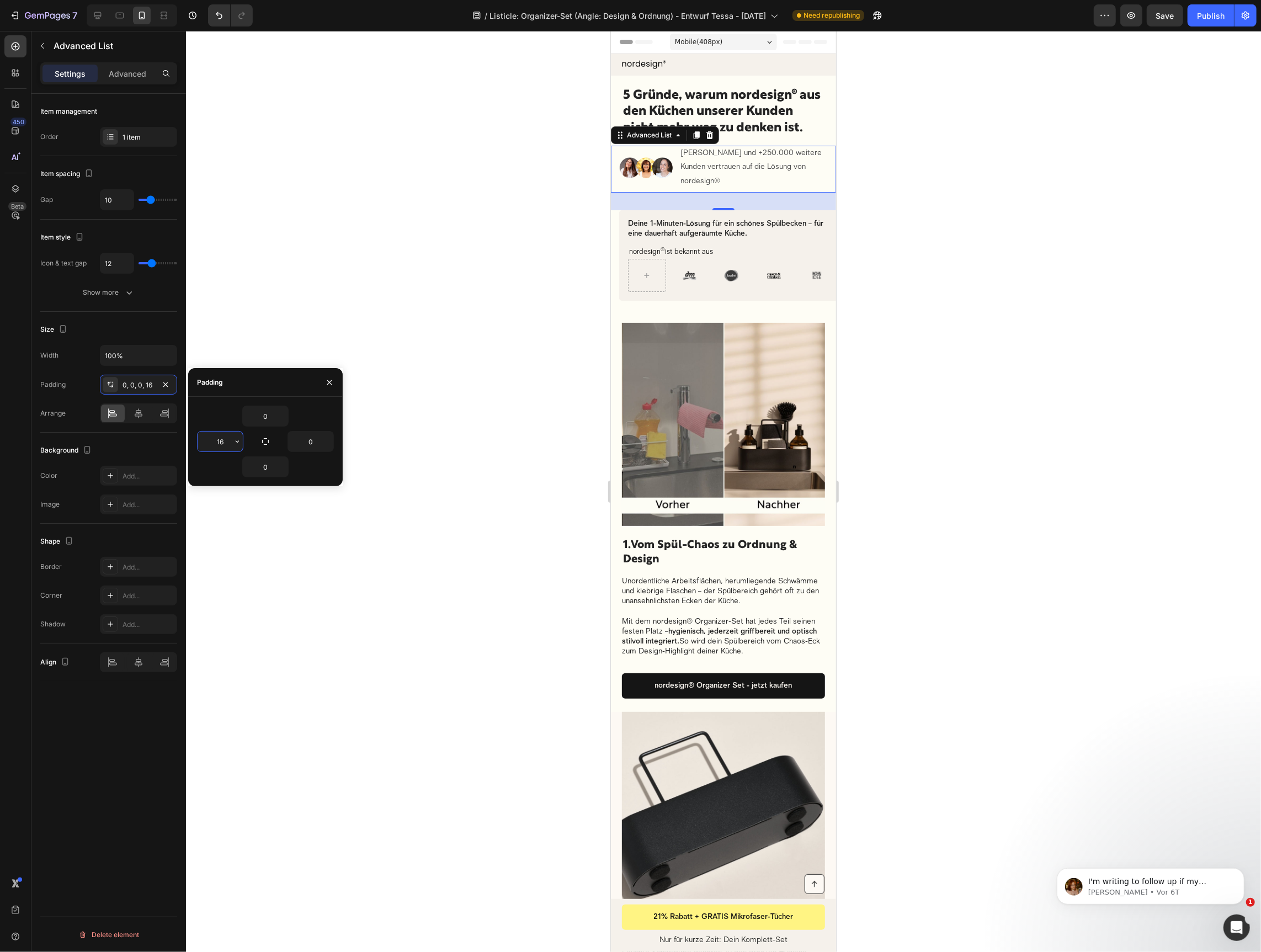
click at [229, 439] on input "16" at bounding box center [219, 441] width 45 height 20
type input "20"
drag, startPoint x: 998, startPoint y: 280, endPoint x: 921, endPoint y: 242, distance: 85.9
click at [998, 280] on div at bounding box center [723, 490] width 1075 height 920
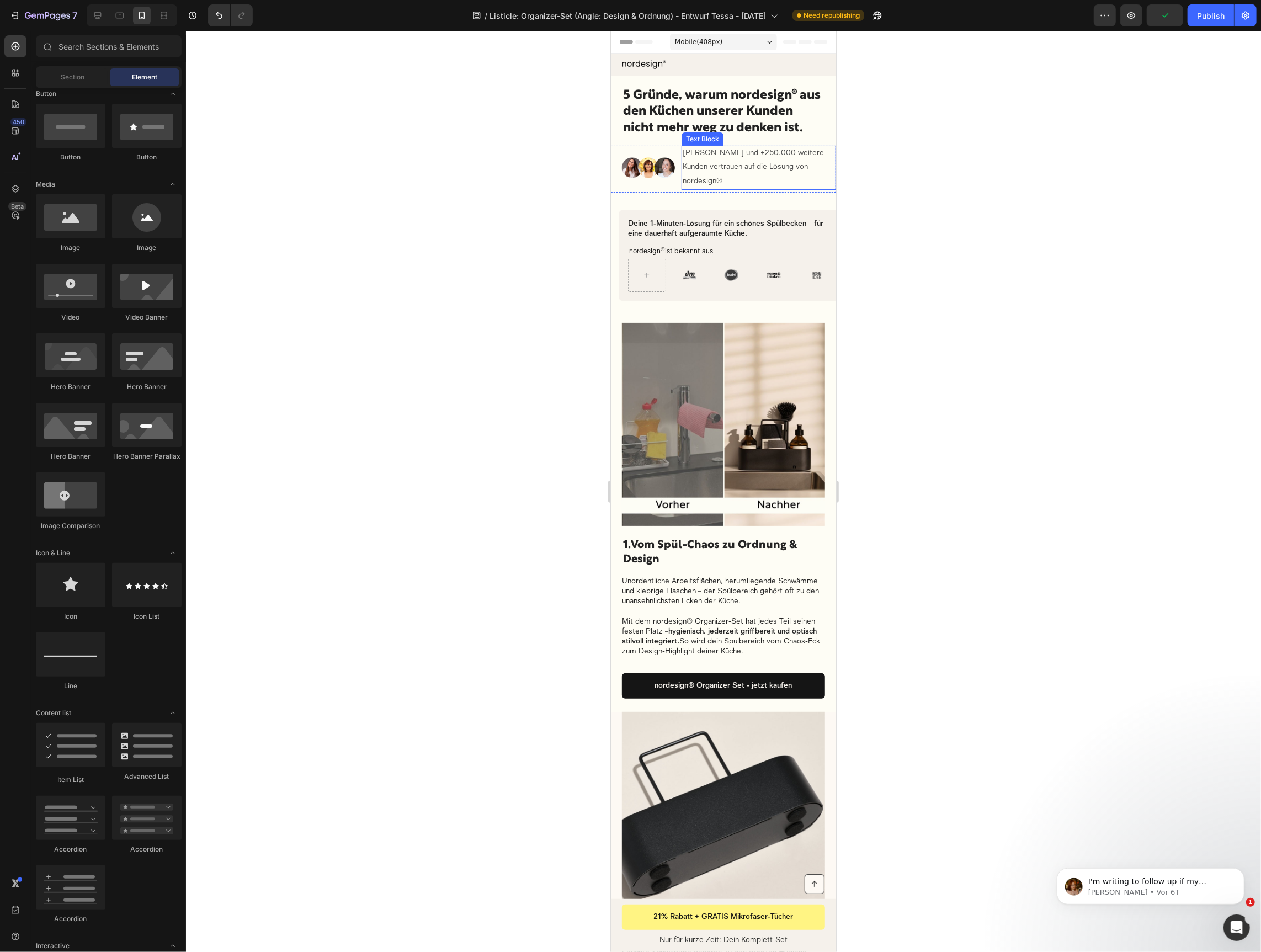
click at [792, 166] on p "Judith Williams und +250.000 weitere Kunden vertrauen auf die Lösung von nordes…" at bounding box center [758, 168] width 152 height 42
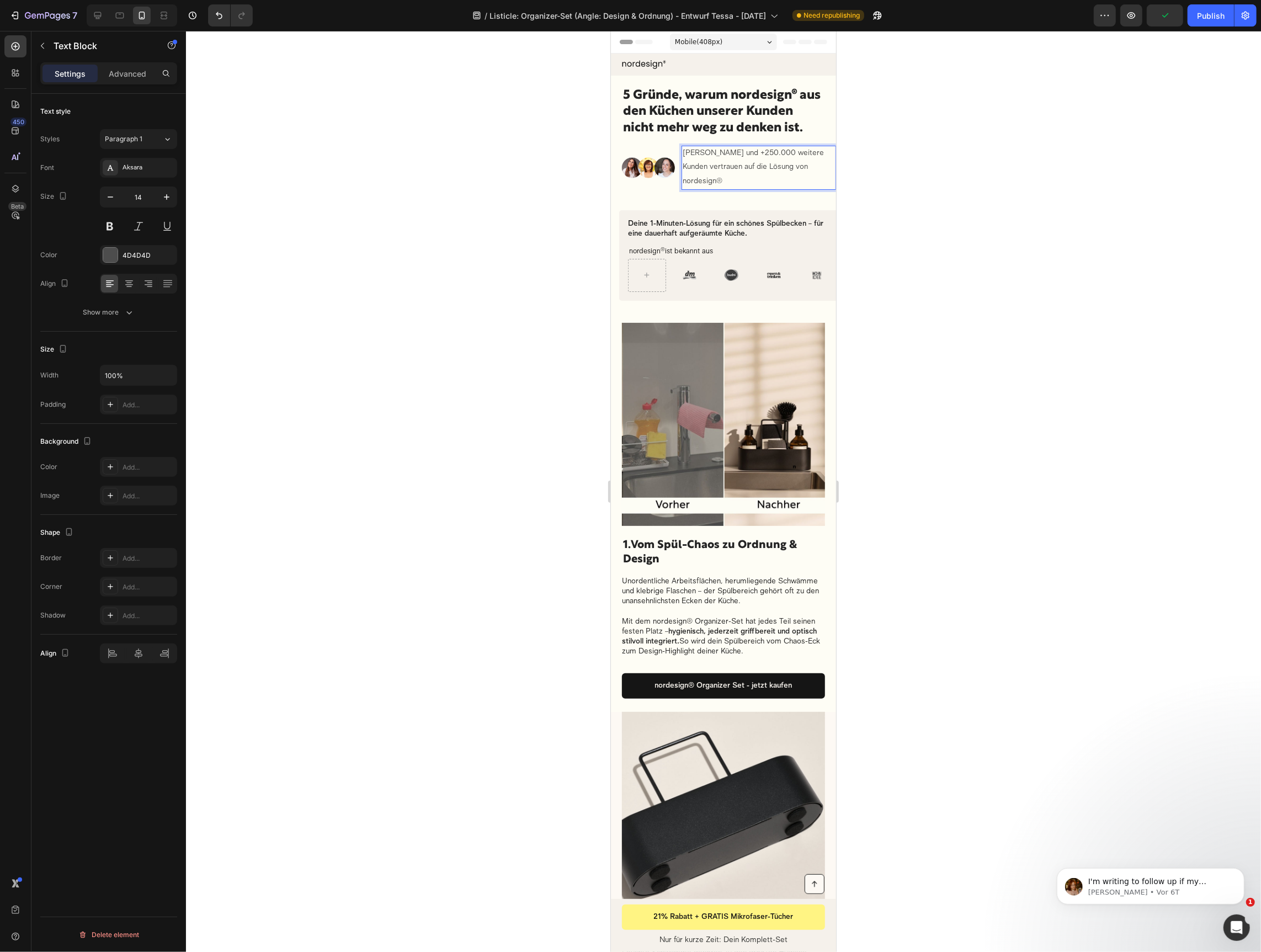
click at [752, 168] on p "Judith Williams und +250.000 weitere Kunden vertrauen auf die Lösung von nordes…" at bounding box center [758, 168] width 152 height 42
click at [712, 177] on p "Judith Williams und +250.000 weitere Kunden vertrauen auf die Lösung von nordes…" at bounding box center [758, 168] width 152 height 42
click at [756, 163] on p "Judith Williams und +250.000 weitere Kunden vertrauen auf die Lösung von nordes…" at bounding box center [758, 168] width 152 height 42
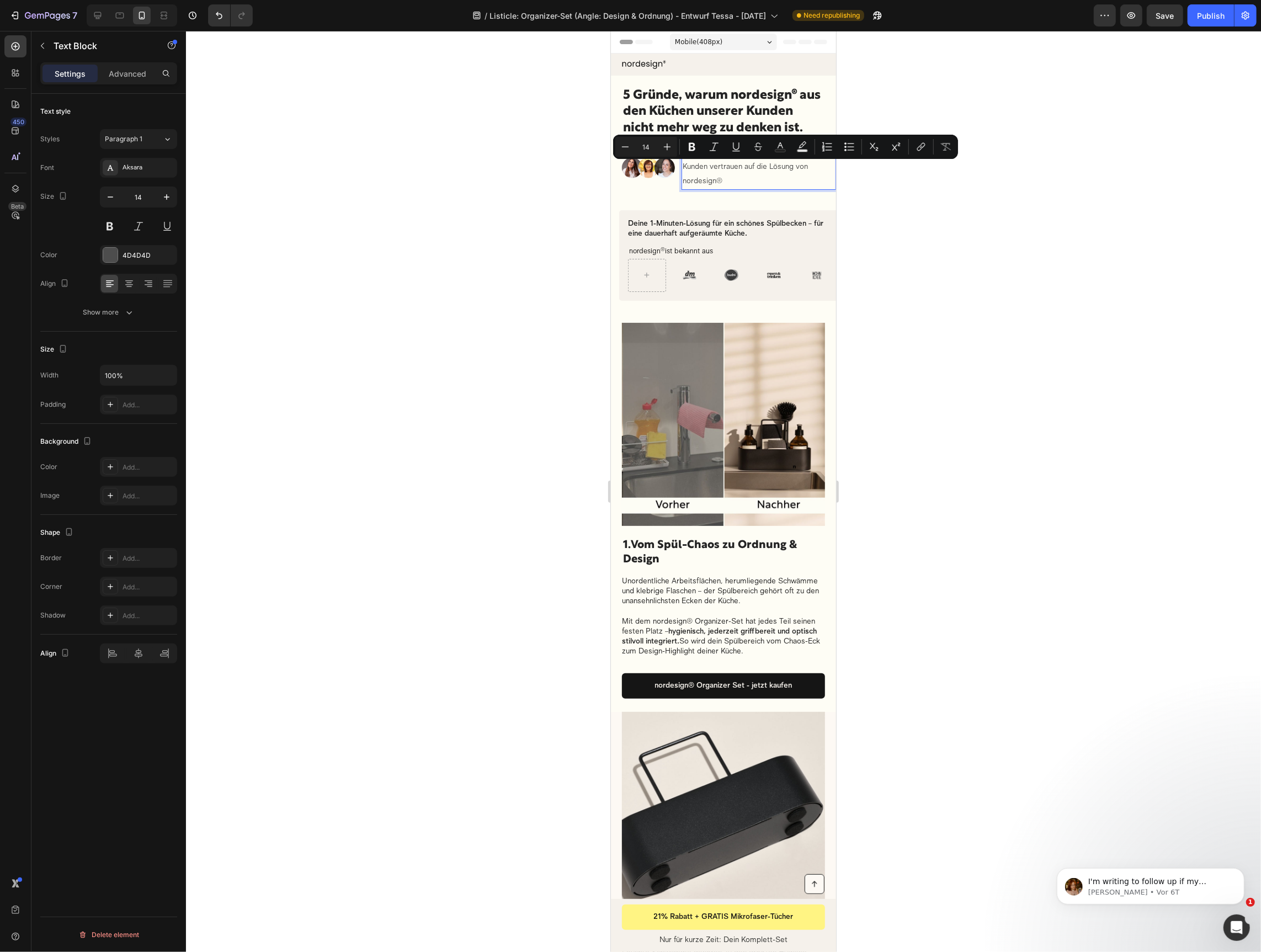
click at [745, 179] on p "Judith Williams und +250.000 weitere Kunden vertrauen auf die Lösung von nordes…" at bounding box center [758, 168] width 152 height 42
drag, startPoint x: 768, startPoint y: 166, endPoint x: 776, endPoint y: 174, distance: 11.3
click at [776, 174] on p "Judith Williams und +250.000 weitere Kunden vertrauen auf die Lösung von nordes…" at bounding box center [758, 168] width 152 height 42
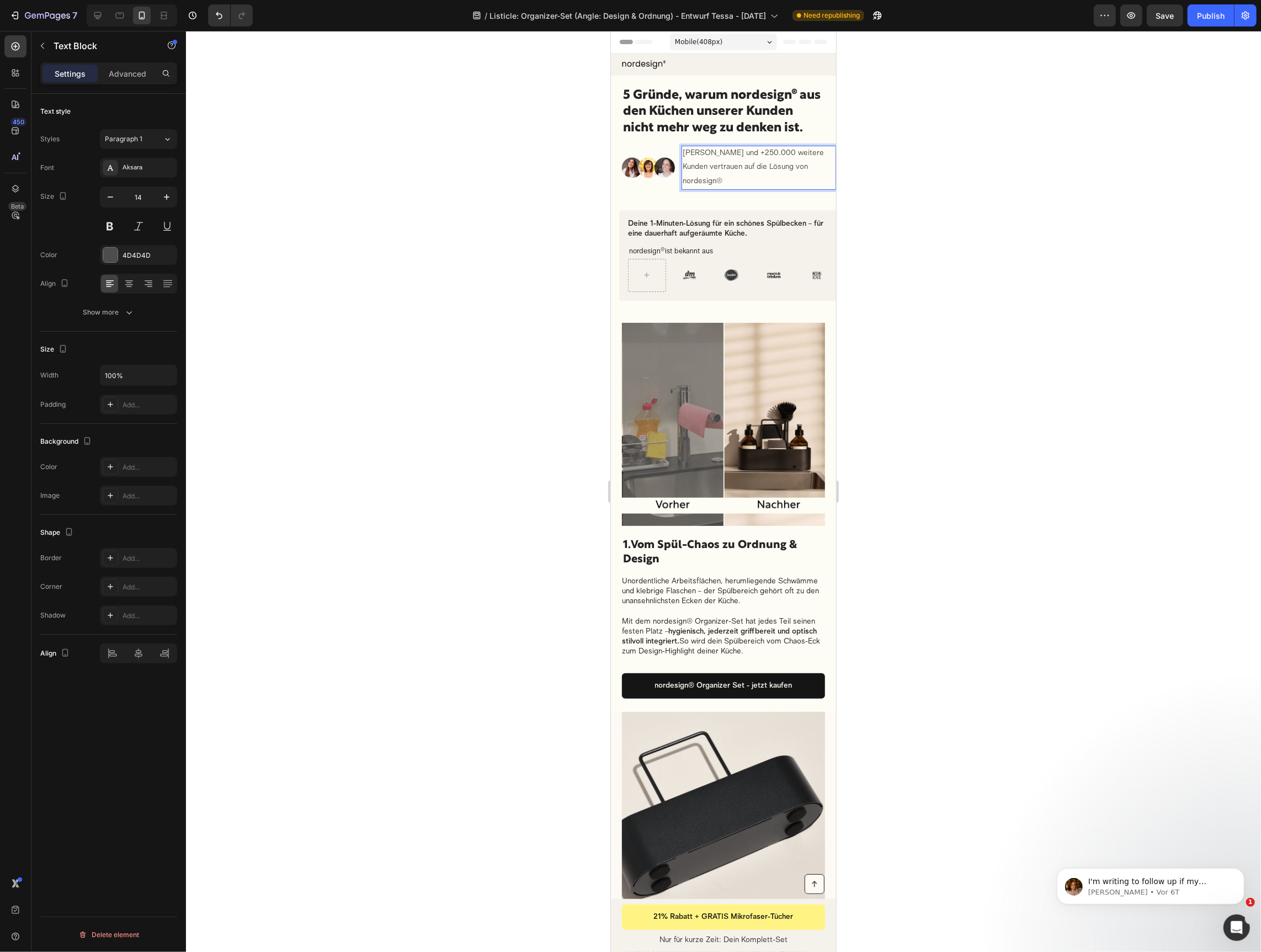
click at [741, 167] on p "Judith Williams und +250.000 weitere Kunden vertrauen auf die Lösung von nordes…" at bounding box center [758, 168] width 152 height 42
click at [730, 164] on p "Judith Williams und +250.000 weitere Kunden vertrauen auf die Lösung von nordes…" at bounding box center [758, 168] width 152 height 42
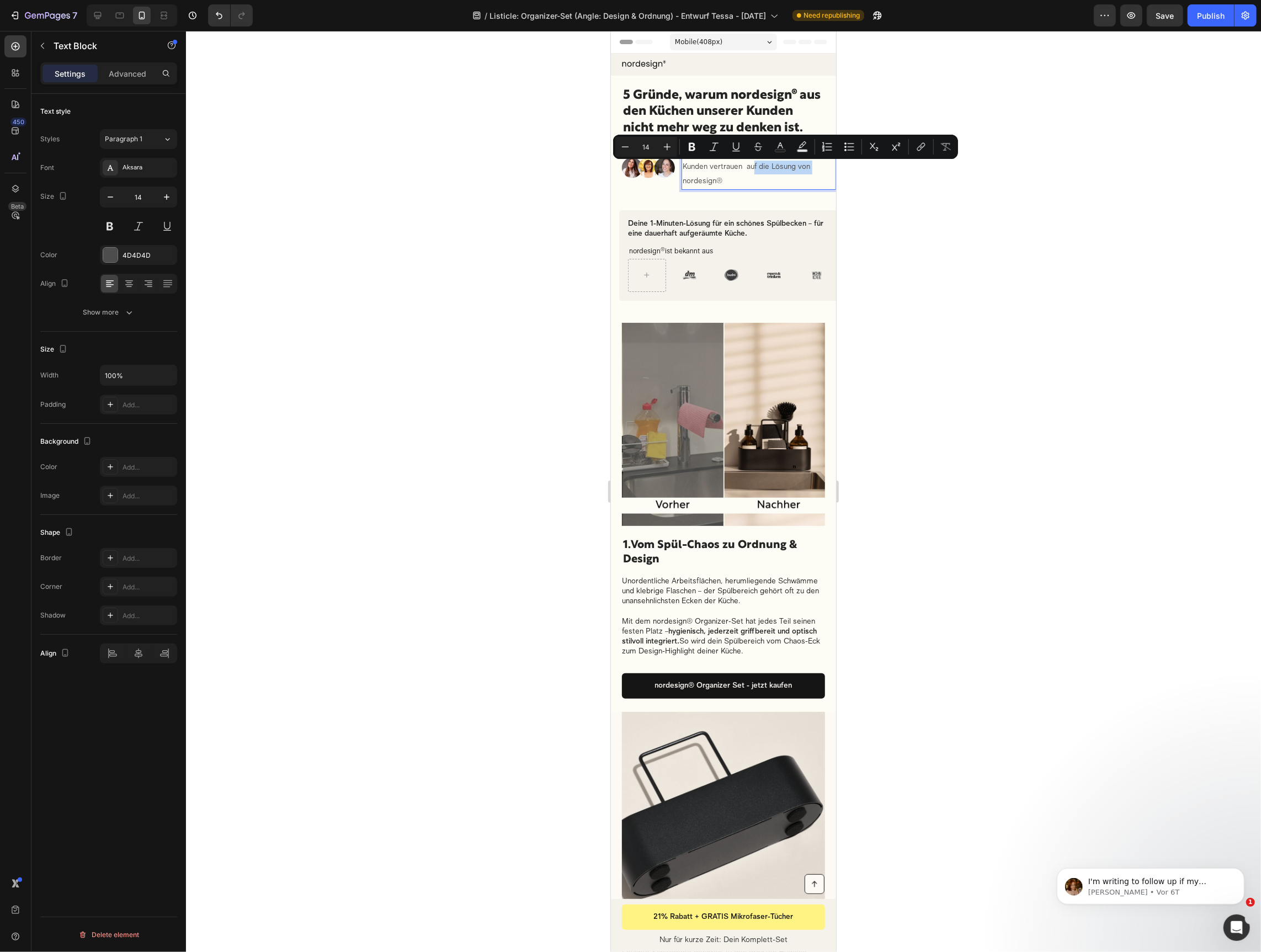
drag, startPoint x: 807, startPoint y: 164, endPoint x: 745, endPoint y: 165, distance: 62.0
click at [745, 165] on p "Judith Williams und +250.000 weitere Kunden vertrauen auf die Lösung von nordes…" at bounding box center [758, 168] width 152 height 42
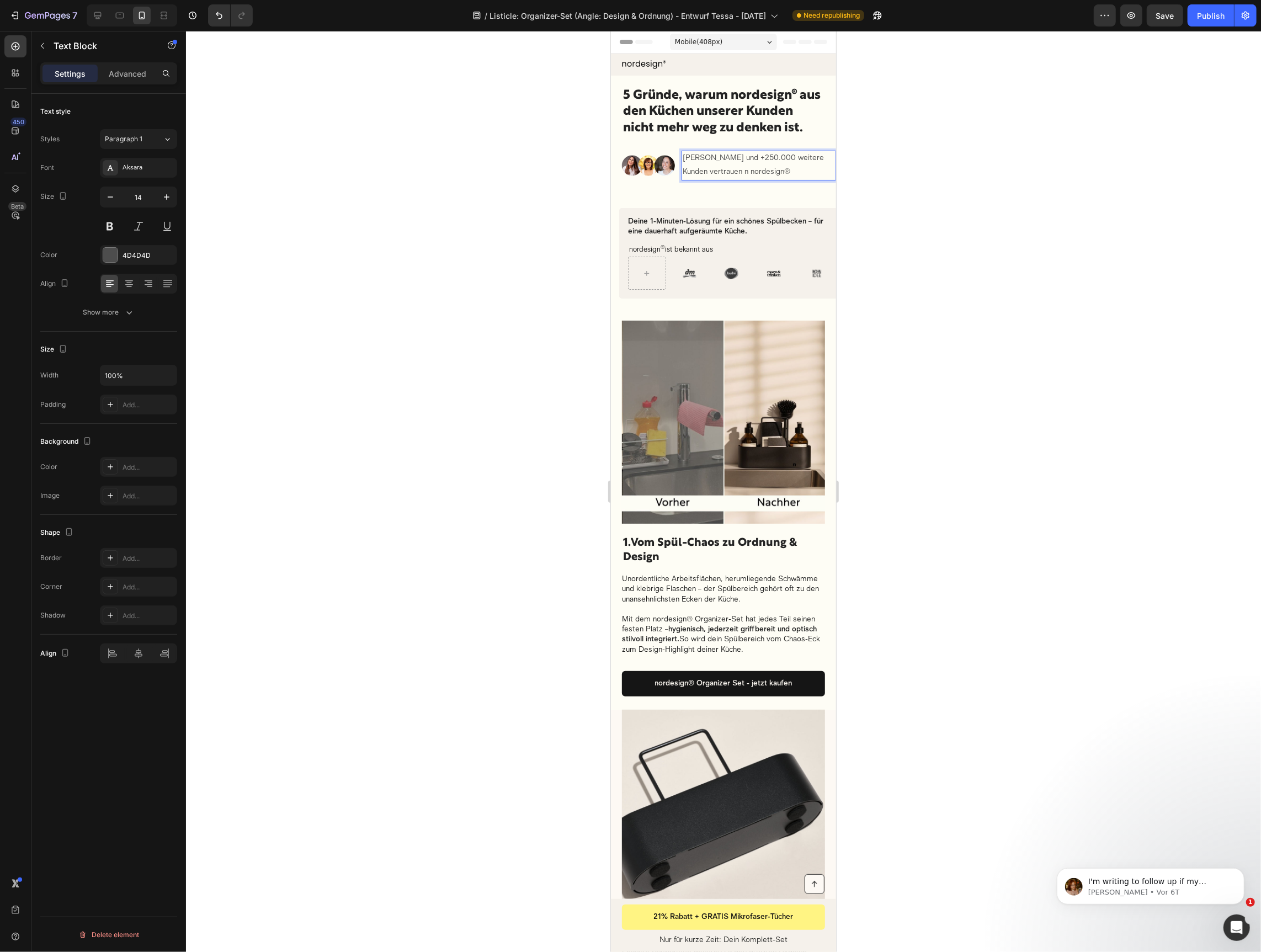
click at [749, 172] on p "Judith Williams und +250.000 weitere Kunden vertrauen n nordesign®" at bounding box center [758, 165] width 152 height 28
click at [734, 172] on p "Judith Williams und +250.000 weitere Kunden vertrauen nordesign®" at bounding box center [758, 165] width 152 height 28
click at [986, 240] on div at bounding box center [723, 490] width 1075 height 920
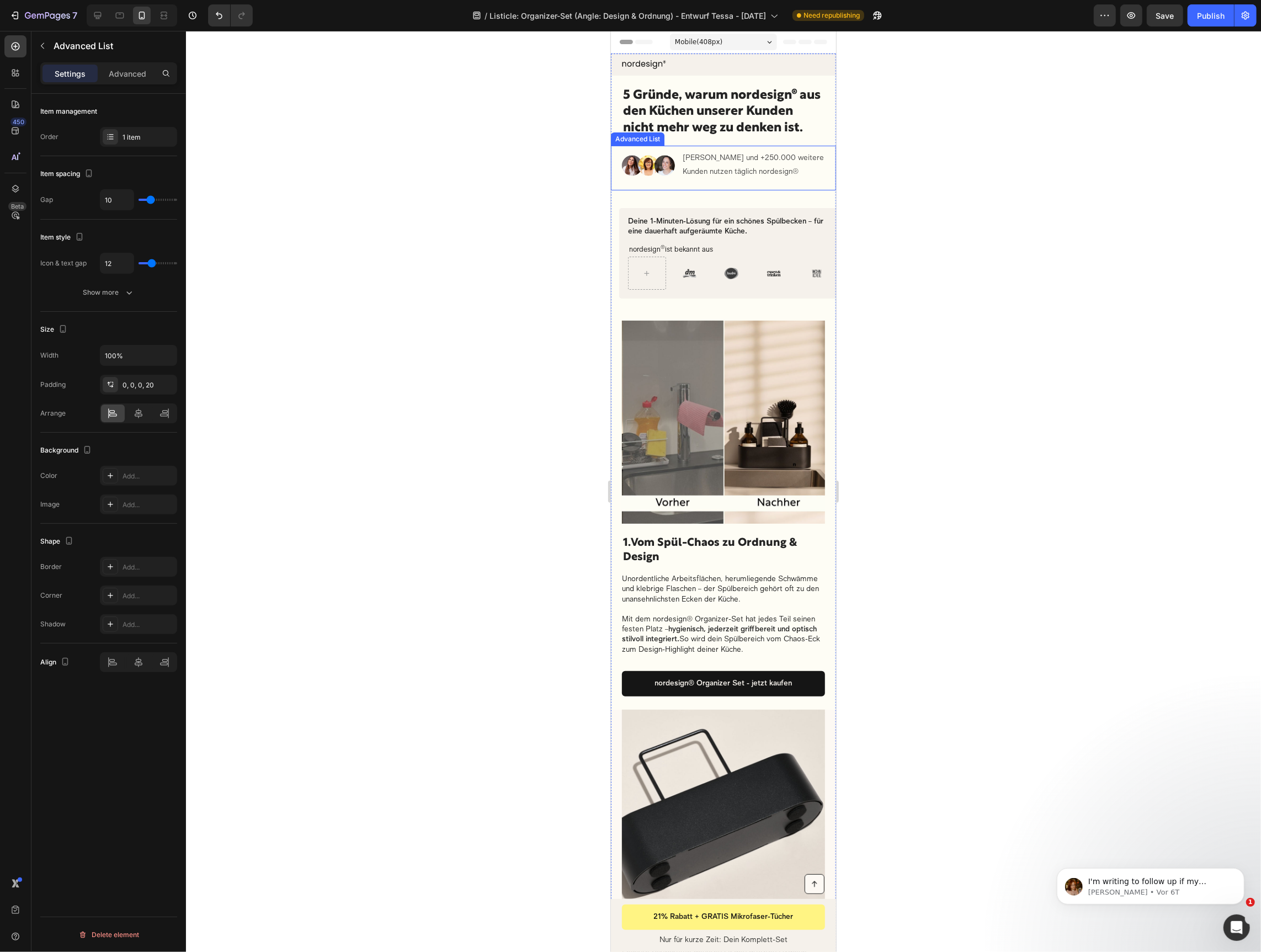
click at [727, 188] on div "Image Judith Williams und +250.000 weitere Kunden nutzen täglich nordesign® Tex…" at bounding box center [722, 168] width 225 height 45
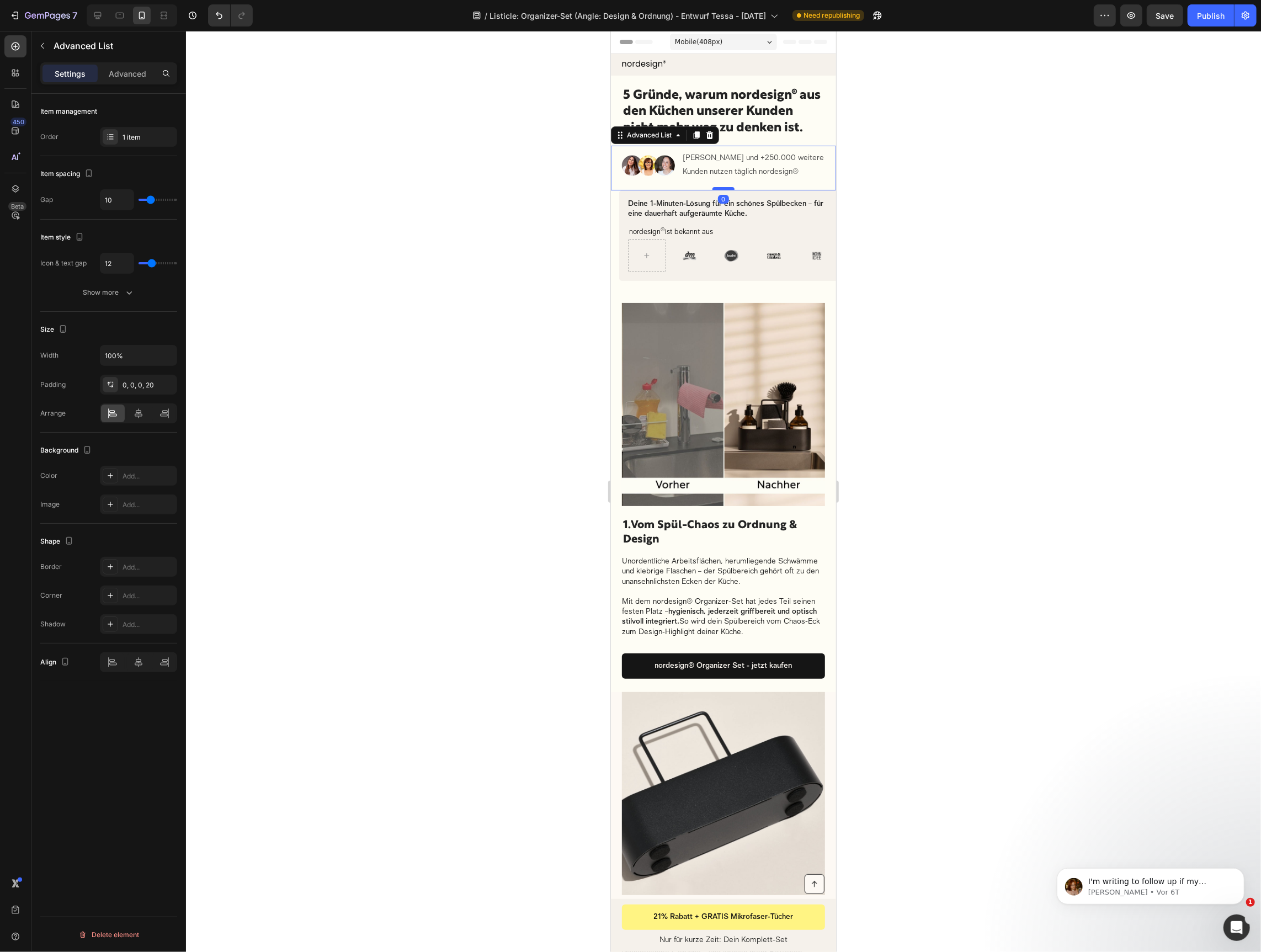
drag, startPoint x: 724, startPoint y: 205, endPoint x: 726, endPoint y: 187, distance: 18.1
click at [726, 187] on div at bounding box center [722, 188] width 22 height 3
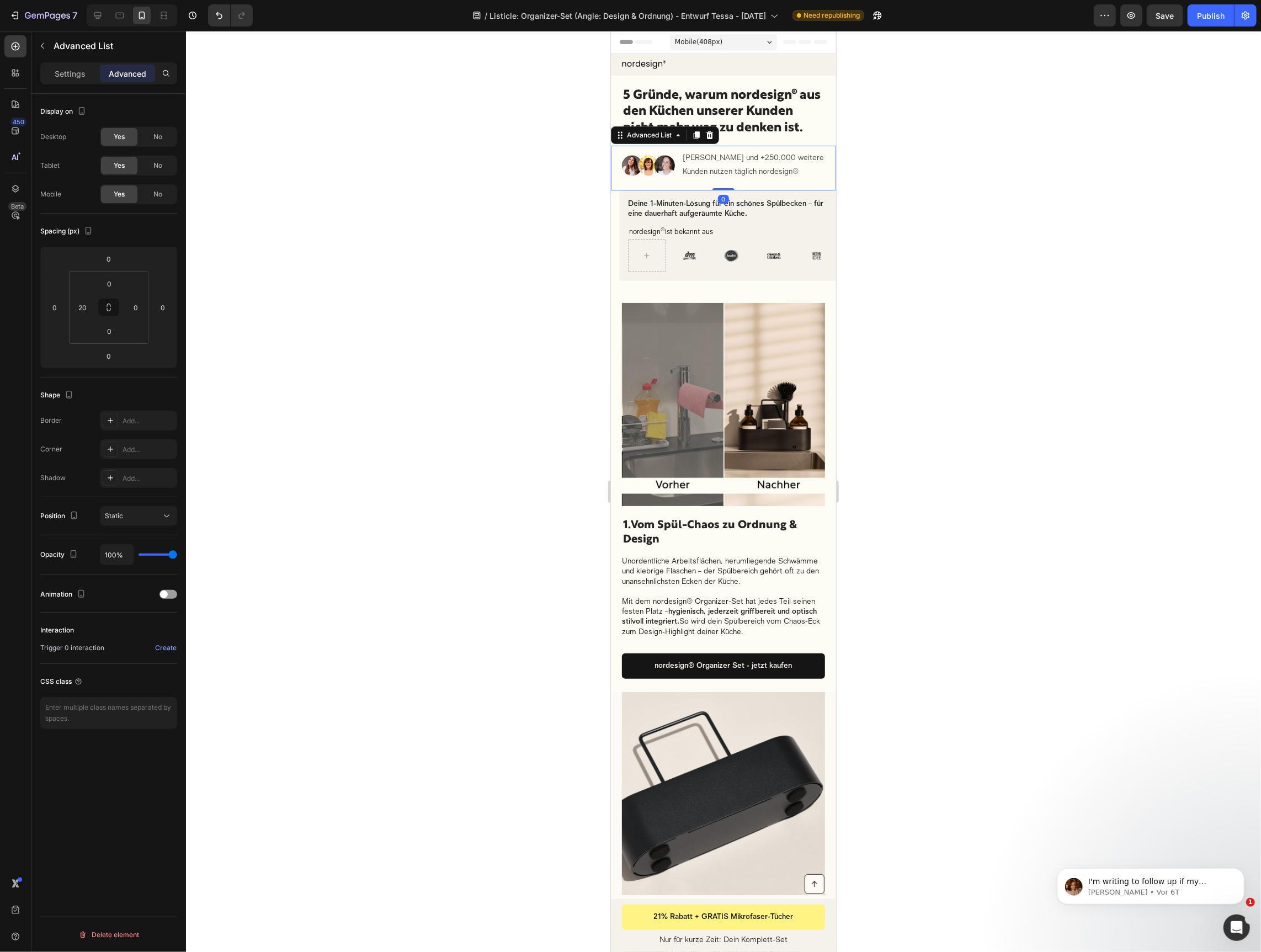
click at [1011, 215] on div at bounding box center [723, 490] width 1075 height 920
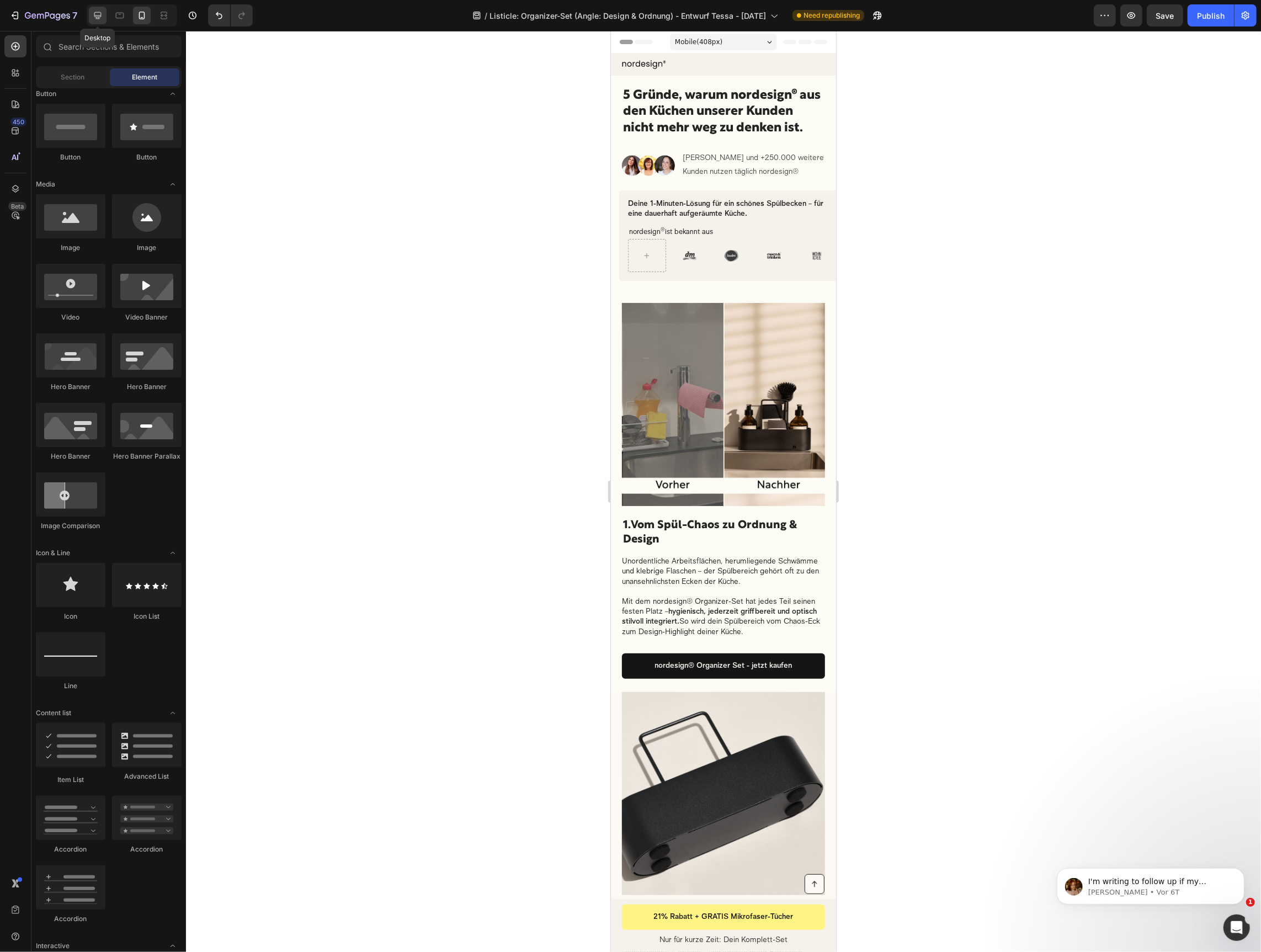
click at [98, 17] on icon at bounding box center [98, 15] width 11 height 11
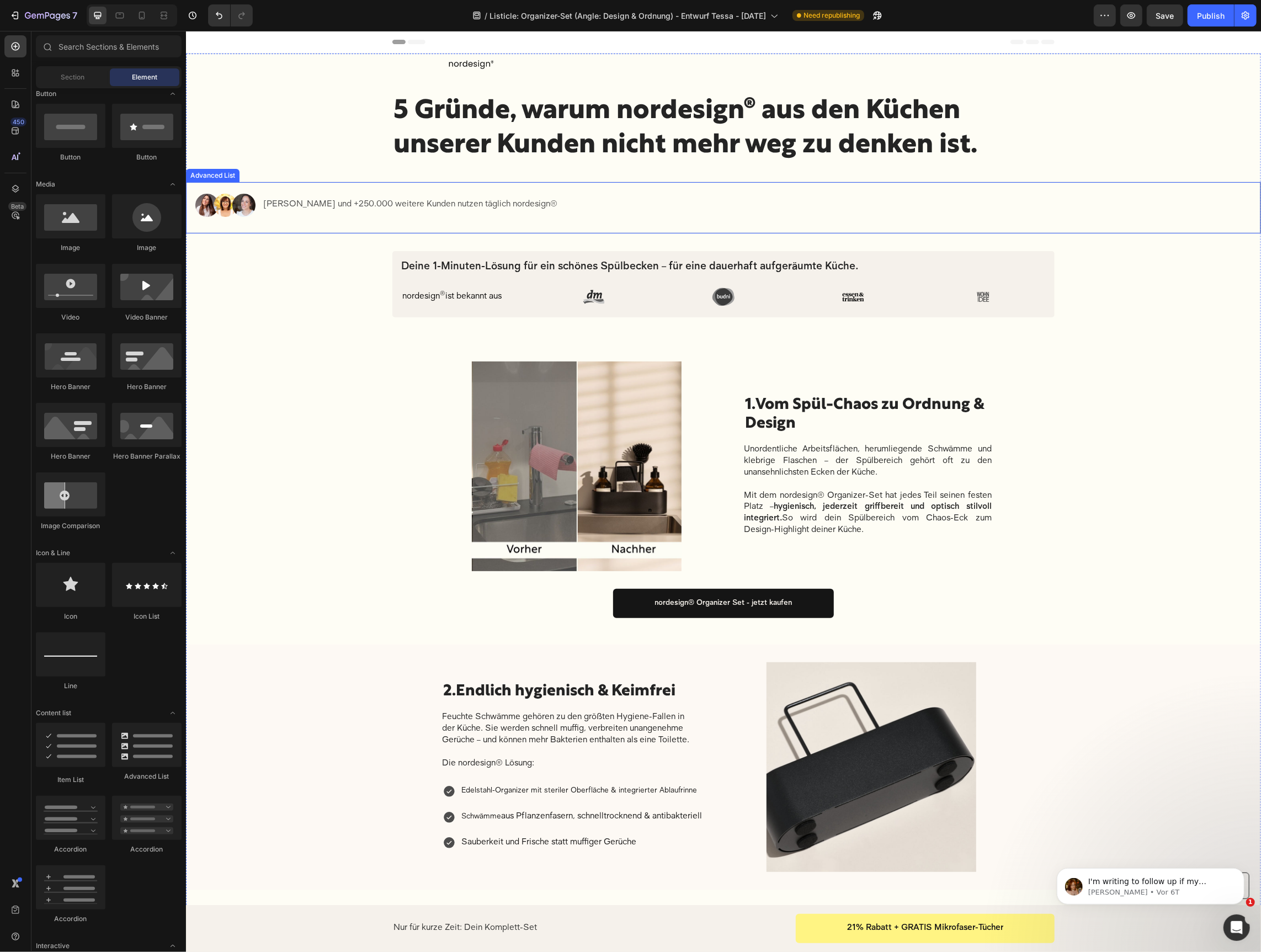
click at [362, 227] on div "Image Judith Williams und +250.000 weitere Kunden nutzen täglich nordesign® Tex…" at bounding box center [723, 208] width 1075 height 52
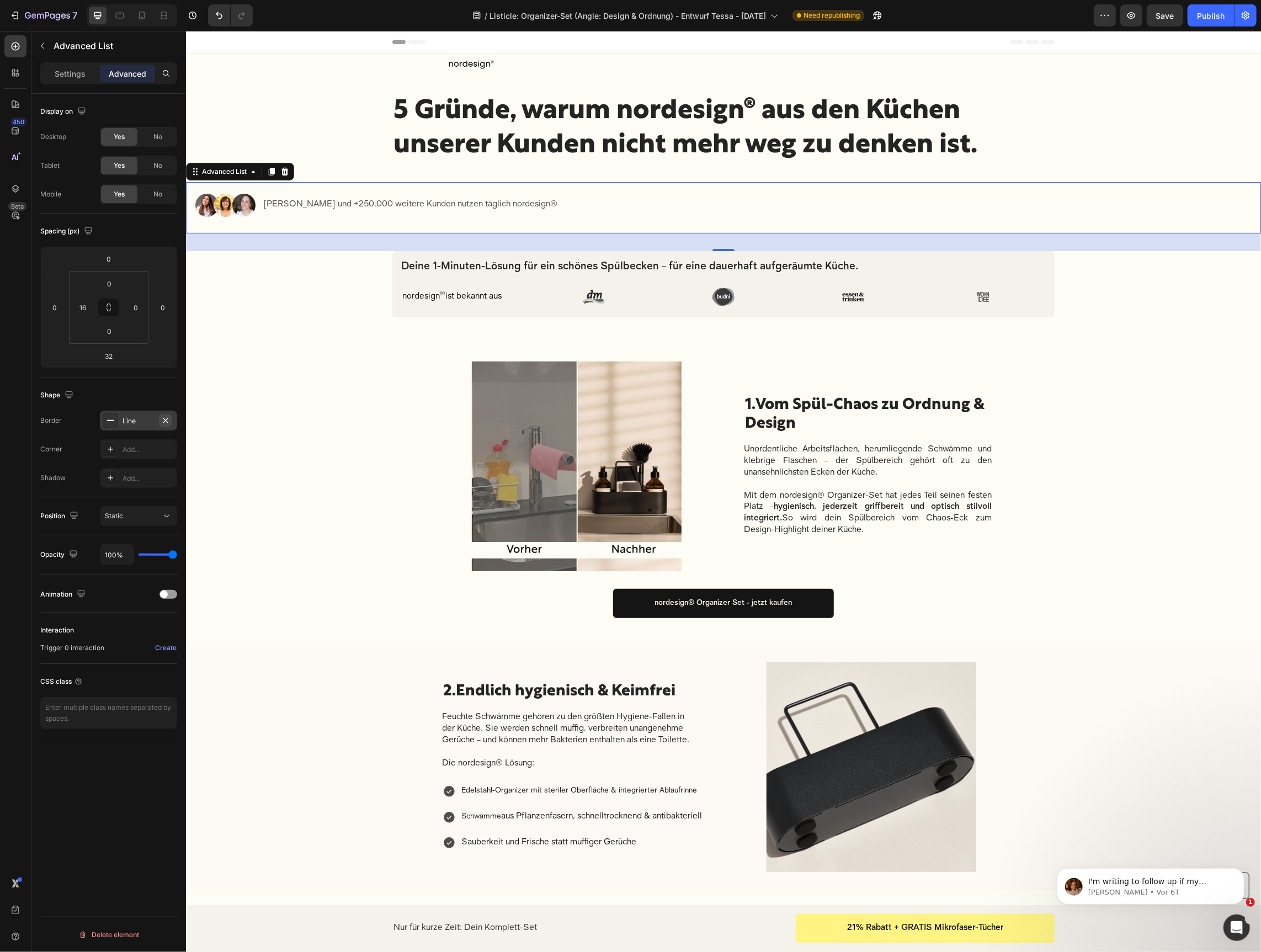
click at [166, 417] on icon "button" at bounding box center [165, 419] width 9 height 9
click at [112, 13] on div at bounding box center [120, 15] width 17 height 17
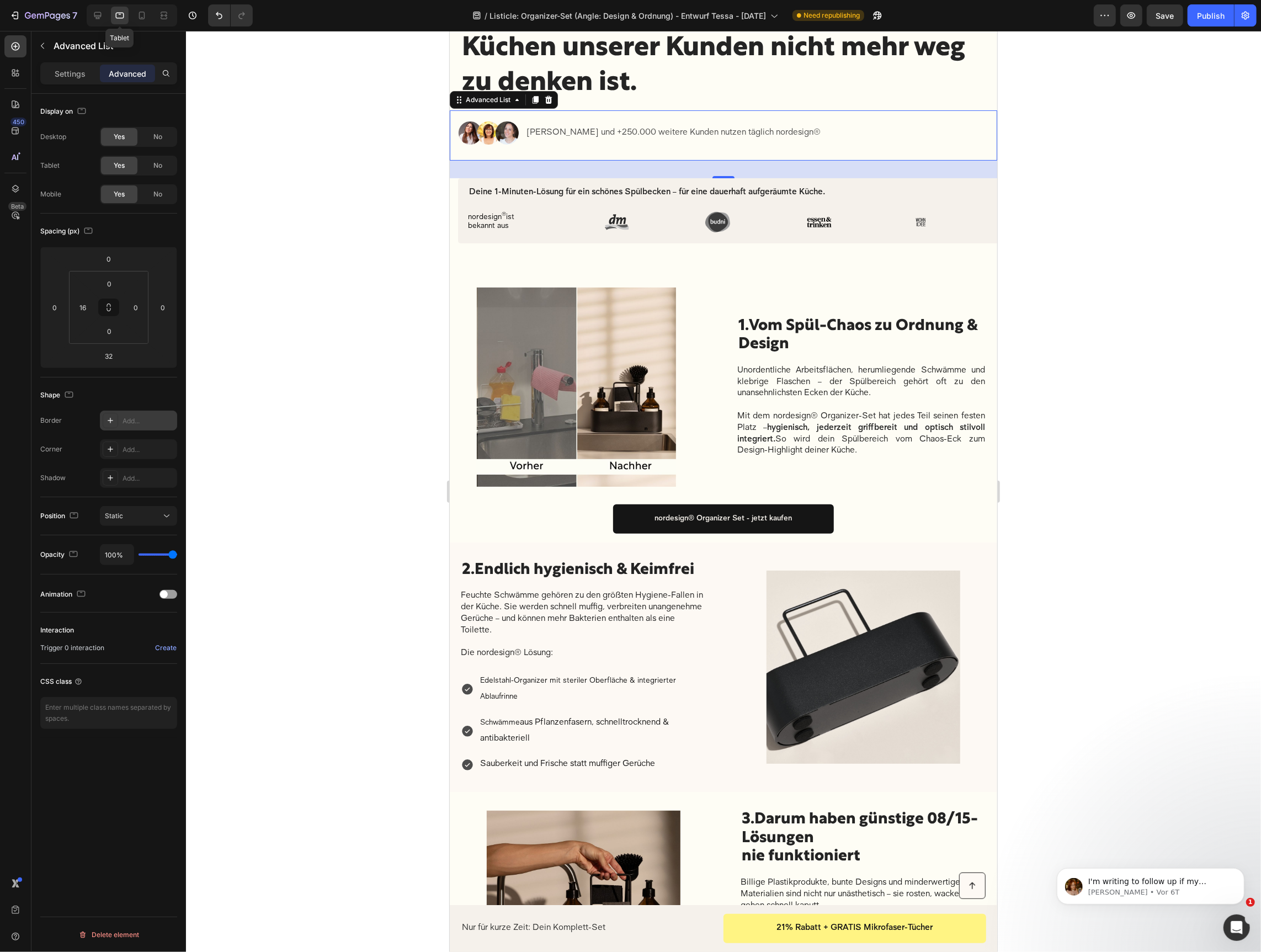
scroll to position [138, 0]
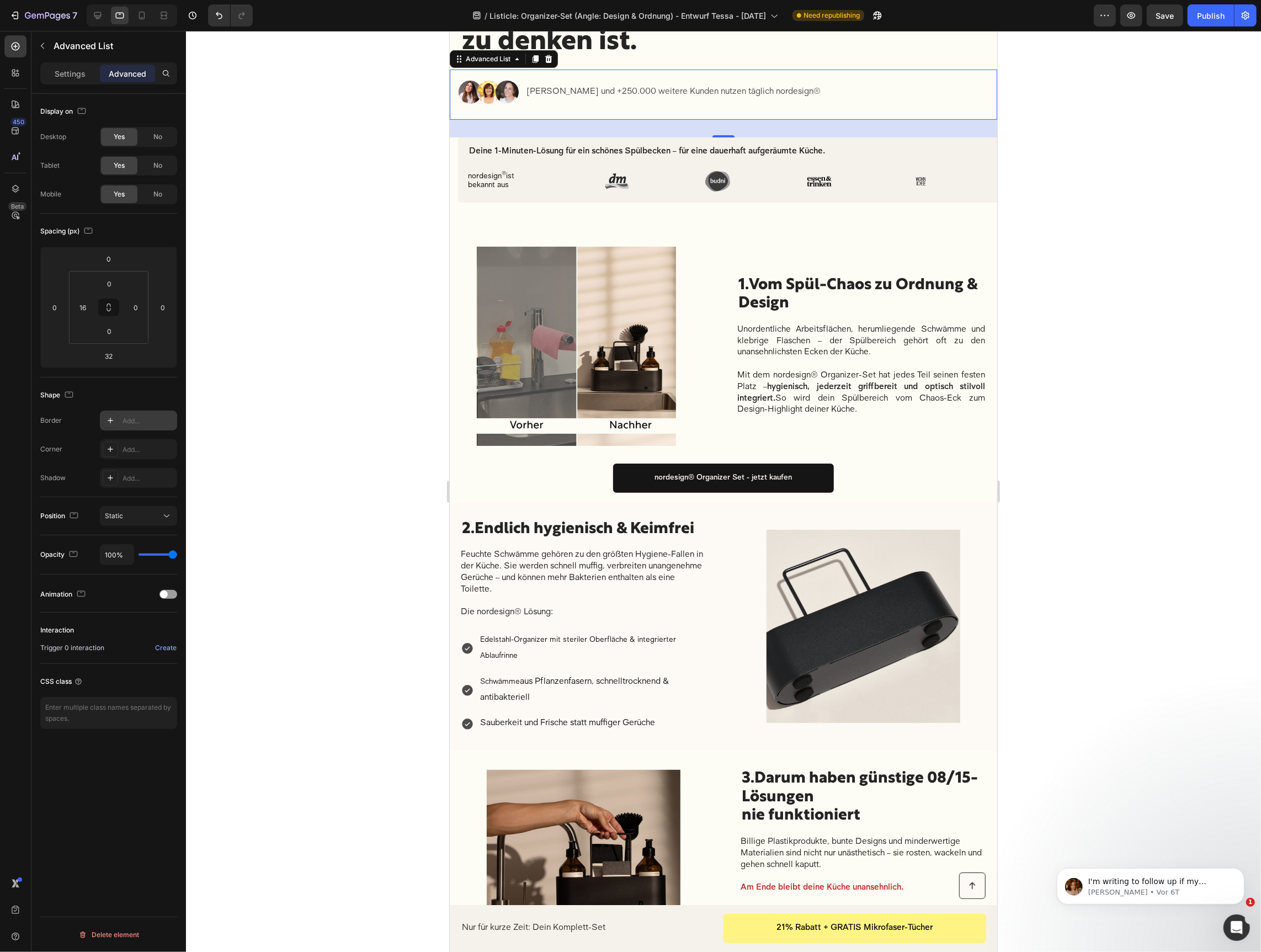
click at [332, 299] on div at bounding box center [723, 490] width 1075 height 920
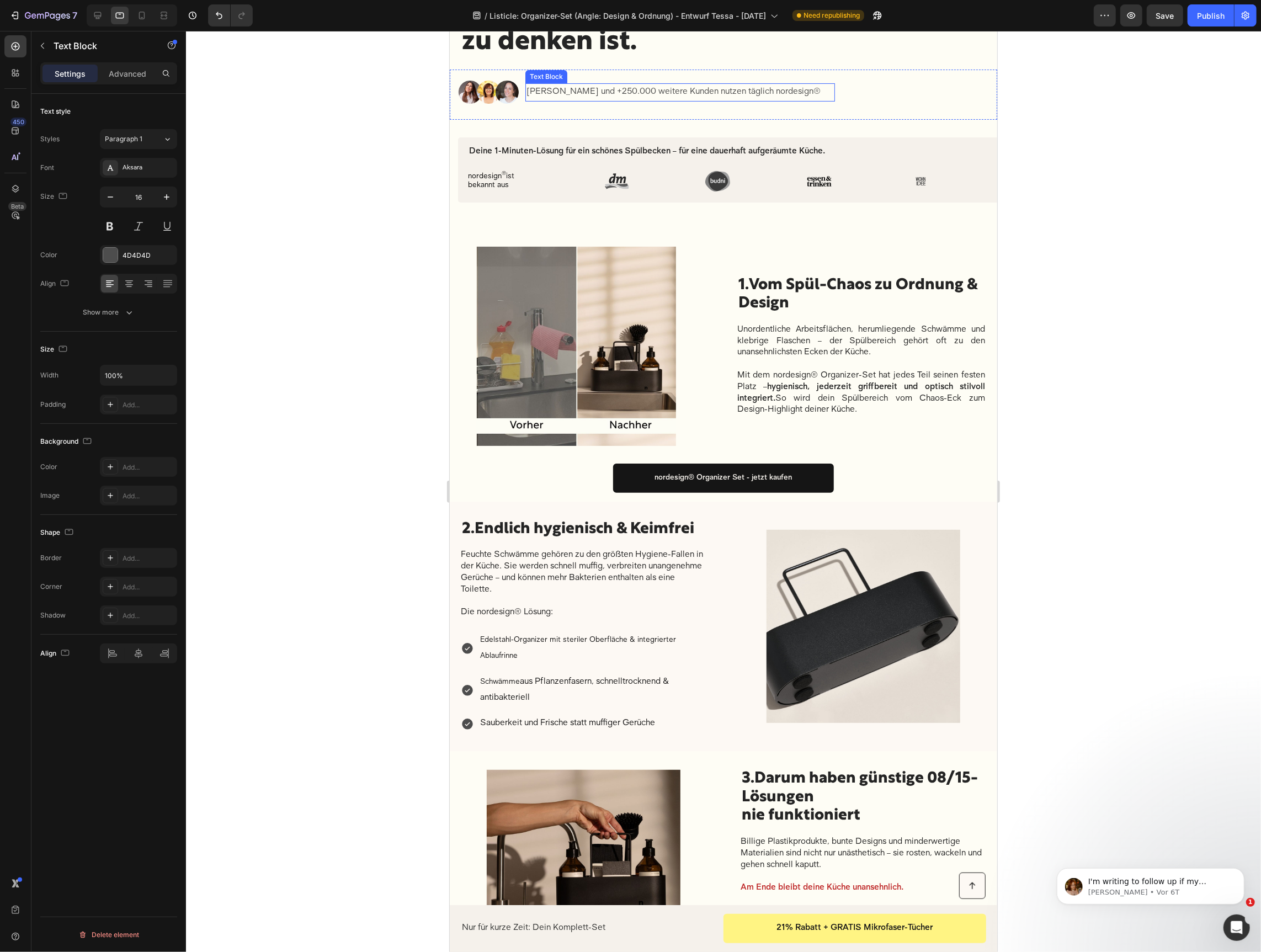
drag, startPoint x: 608, startPoint y: 97, endPoint x: 607, endPoint y: 106, distance: 9.1
click at [608, 97] on p "[PERSON_NAME] und +250.000 weitere Kunden nutzen täglich nordesign®" at bounding box center [679, 92] width 308 height 16
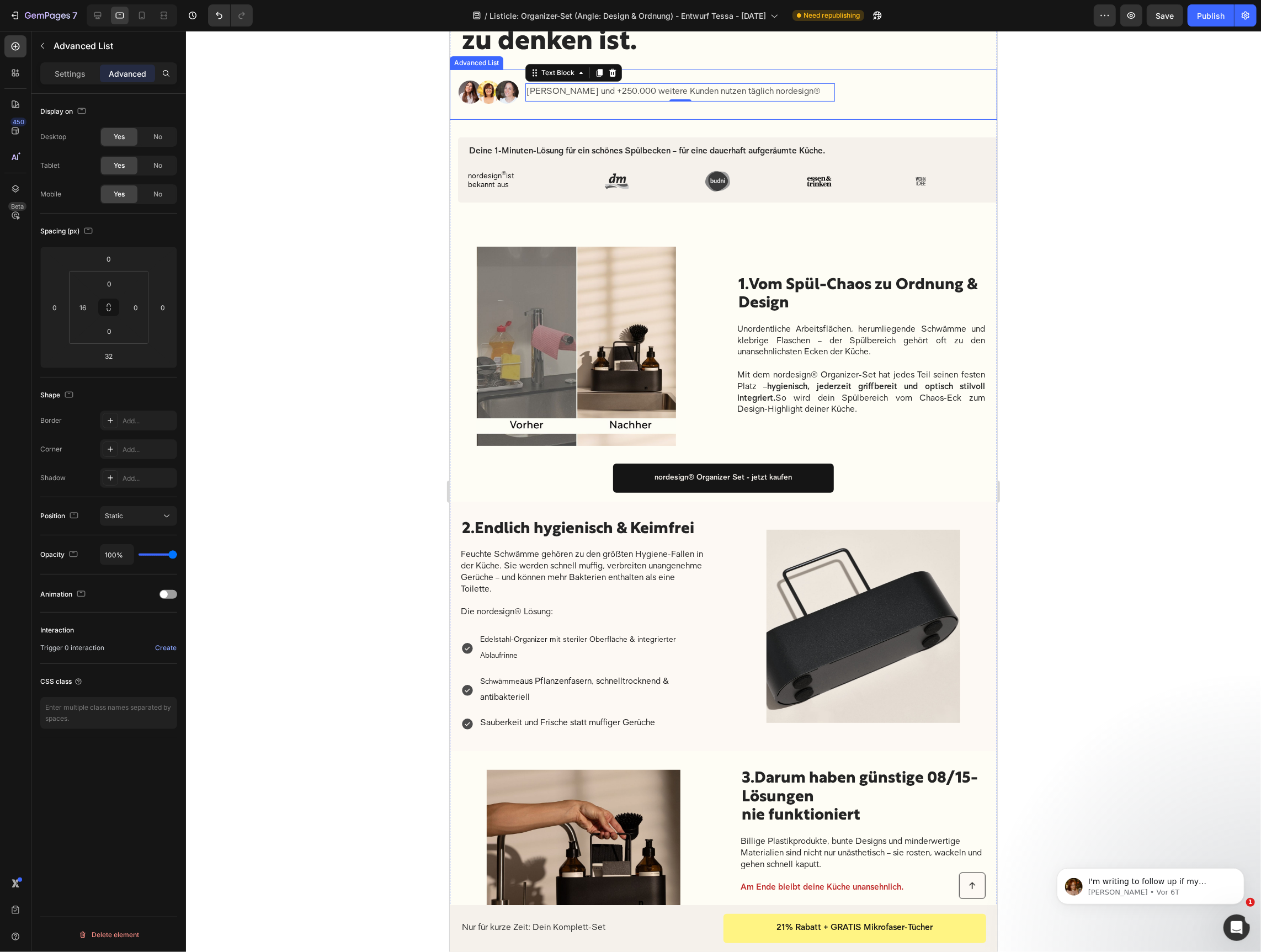
click at [680, 115] on div "Image Judith Williams und +250.000 weitere Kunden nutzen täglich nordesign® Tex…" at bounding box center [722, 94] width 547 height 50
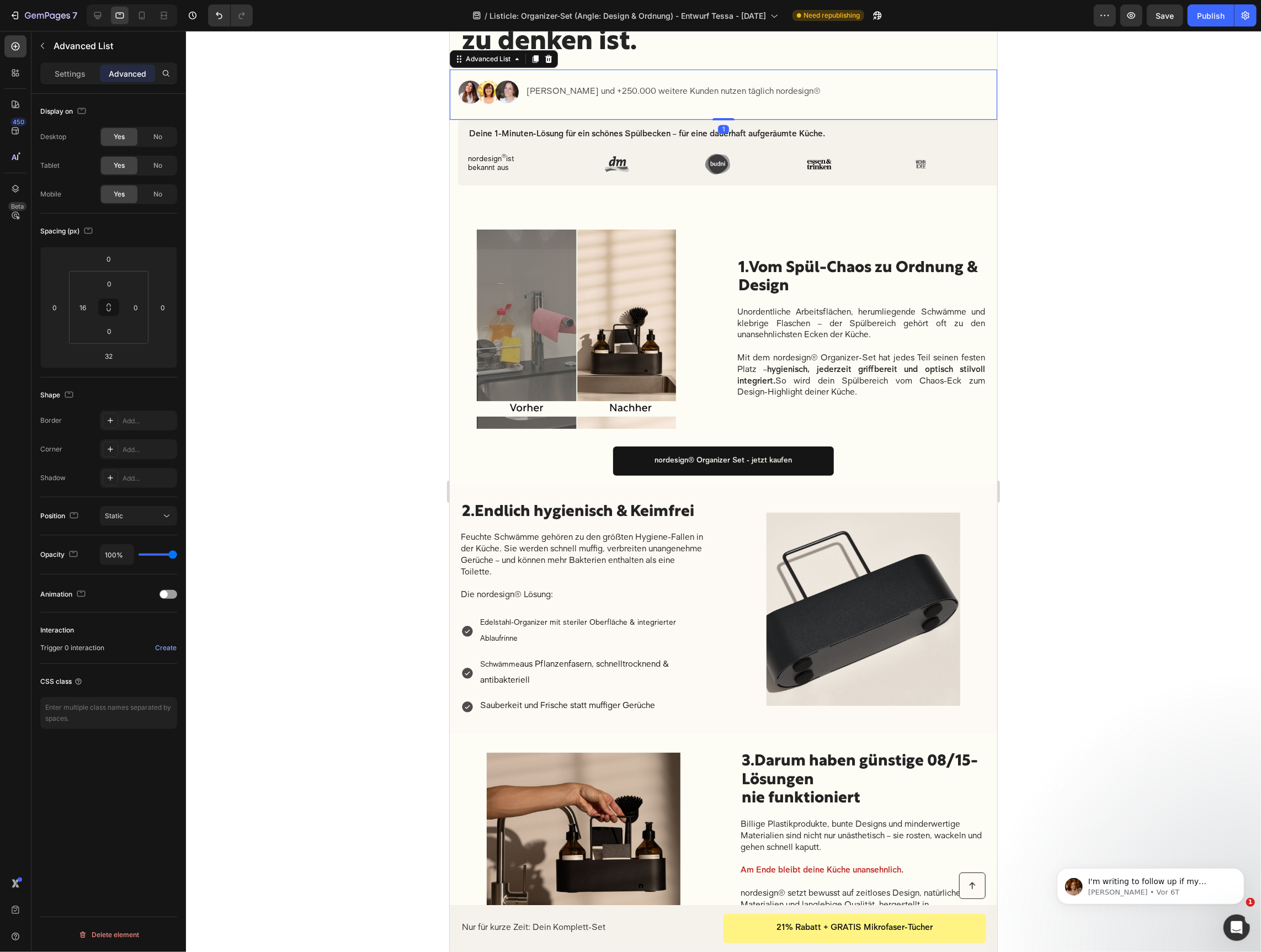
drag, startPoint x: 721, startPoint y: 134, endPoint x: 476, endPoint y: 206, distance: 255.4
click at [723, 118] on div at bounding box center [722, 119] width 22 height 2
type input "1"
click at [389, 226] on div at bounding box center [723, 490] width 1075 height 920
click at [454, 108] on div "Image Judith Williams und +250.000 weitere Kunden nutzen täglich nordesign® Tex…" at bounding box center [722, 94] width 547 height 50
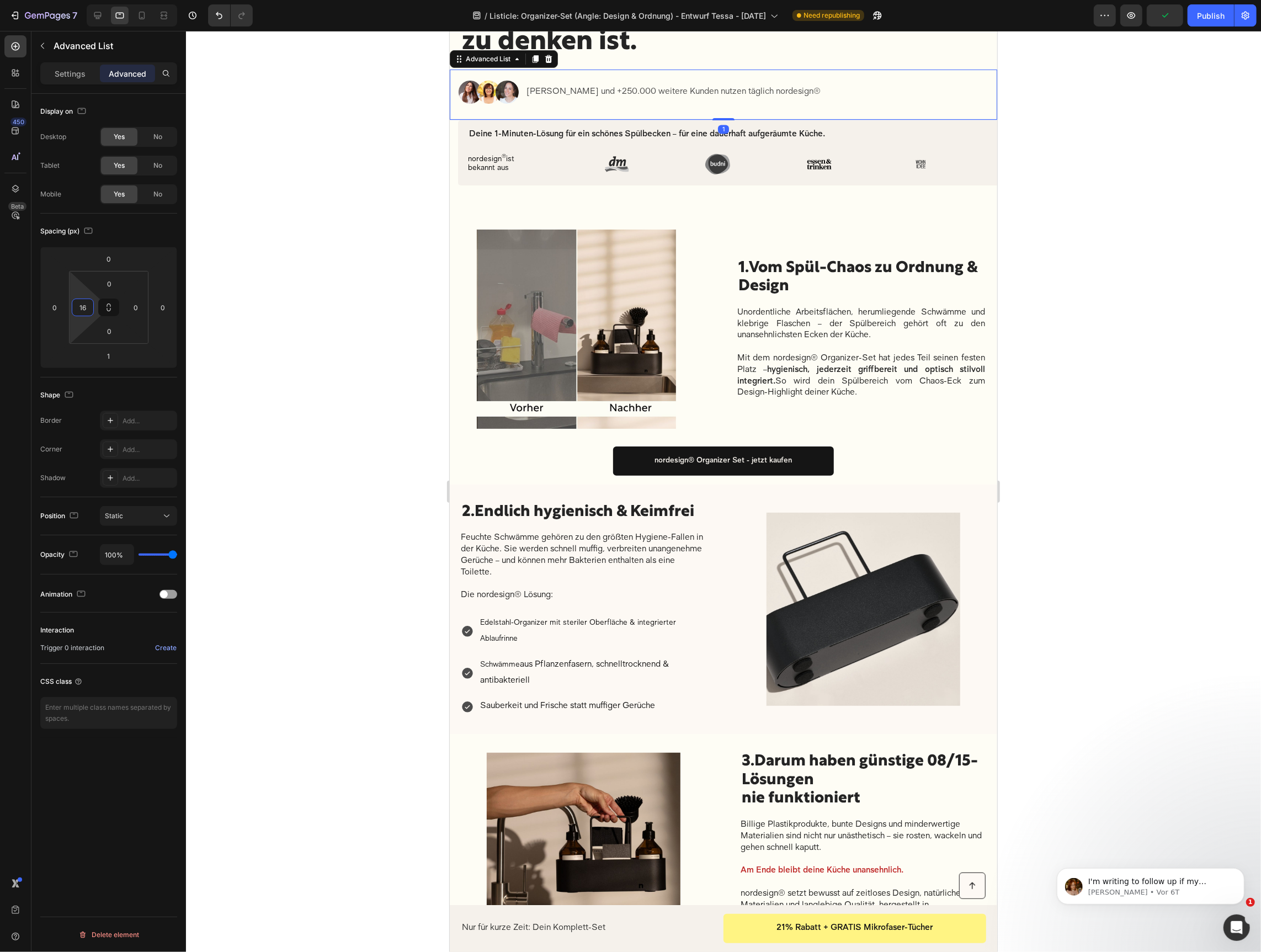
click at [81, 309] on input "16" at bounding box center [82, 306] width 16 height 16
type input "25"
click at [137, 14] on icon at bounding box center [142, 15] width 11 height 11
type input "0"
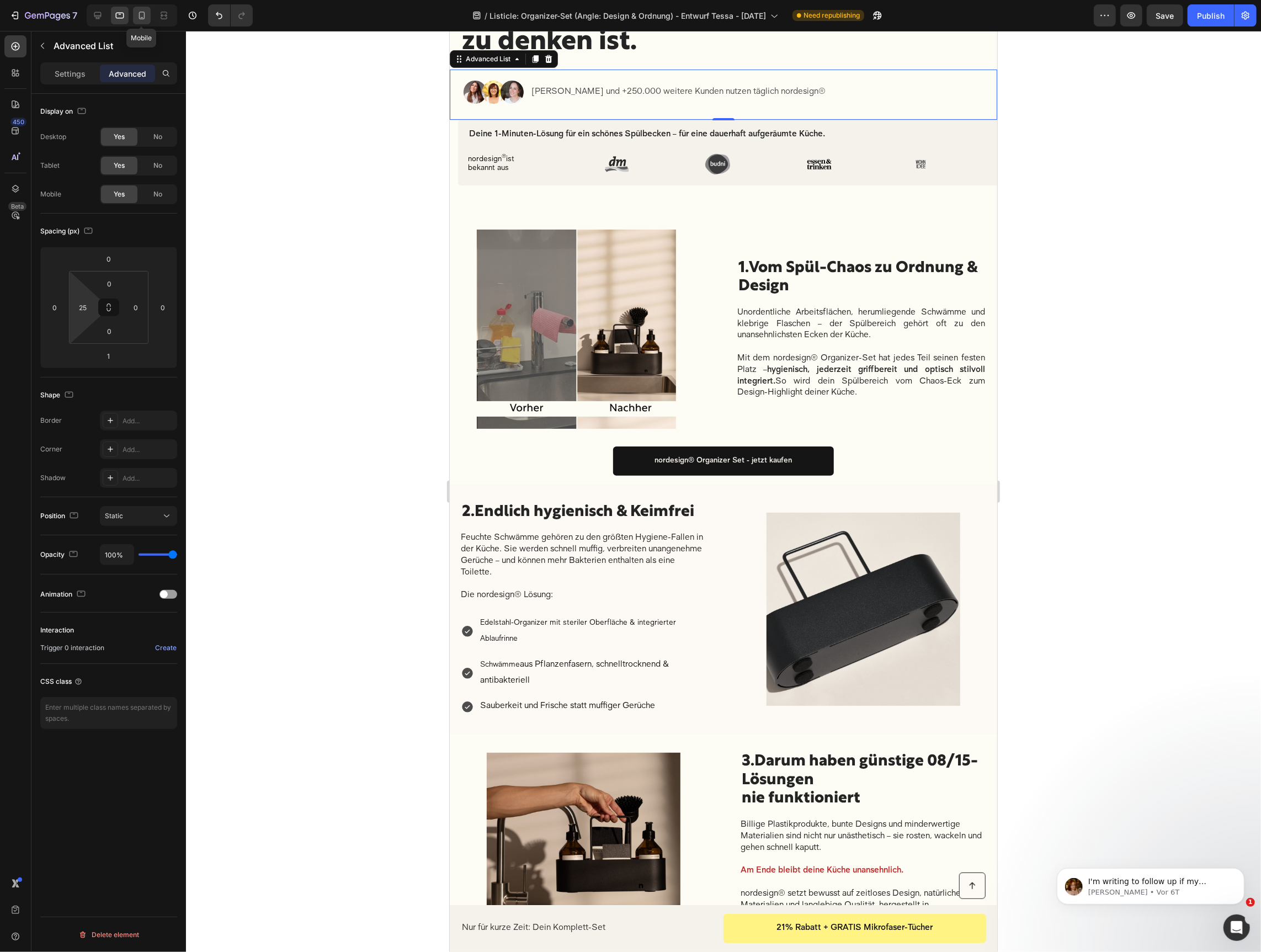
type input "20"
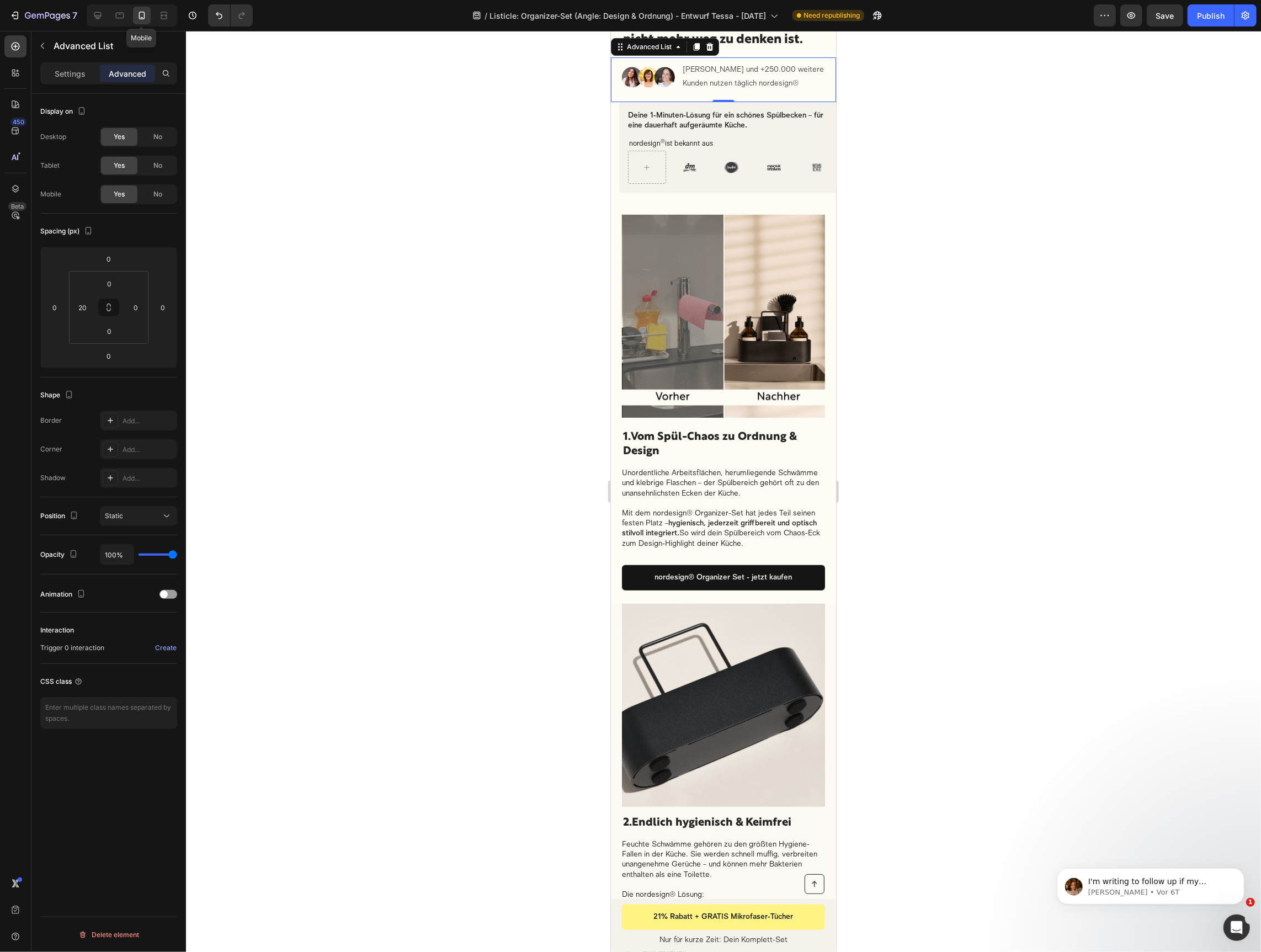
scroll to position [76, 0]
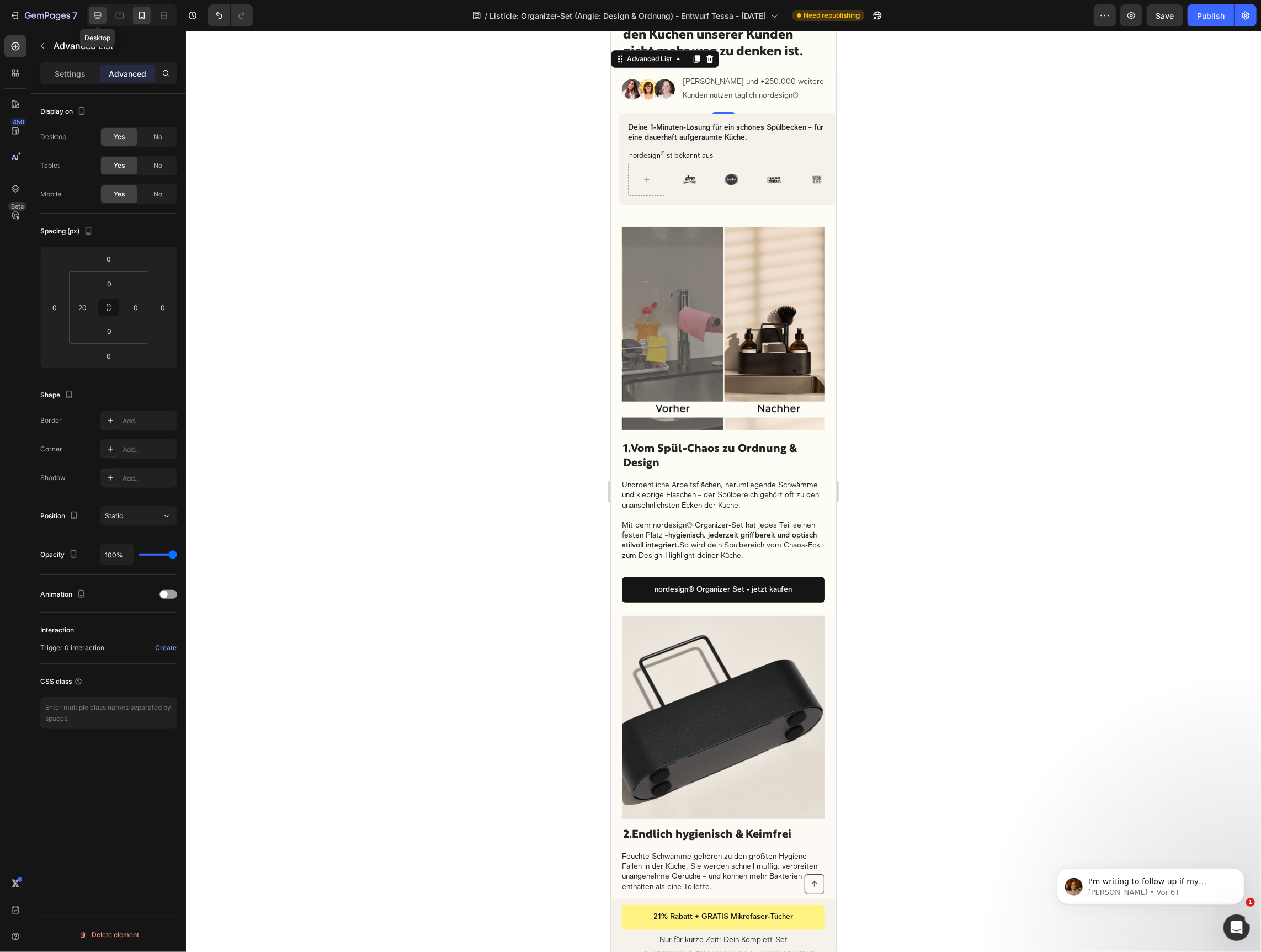
click at [96, 16] on icon at bounding box center [98, 15] width 11 height 11
type input "32"
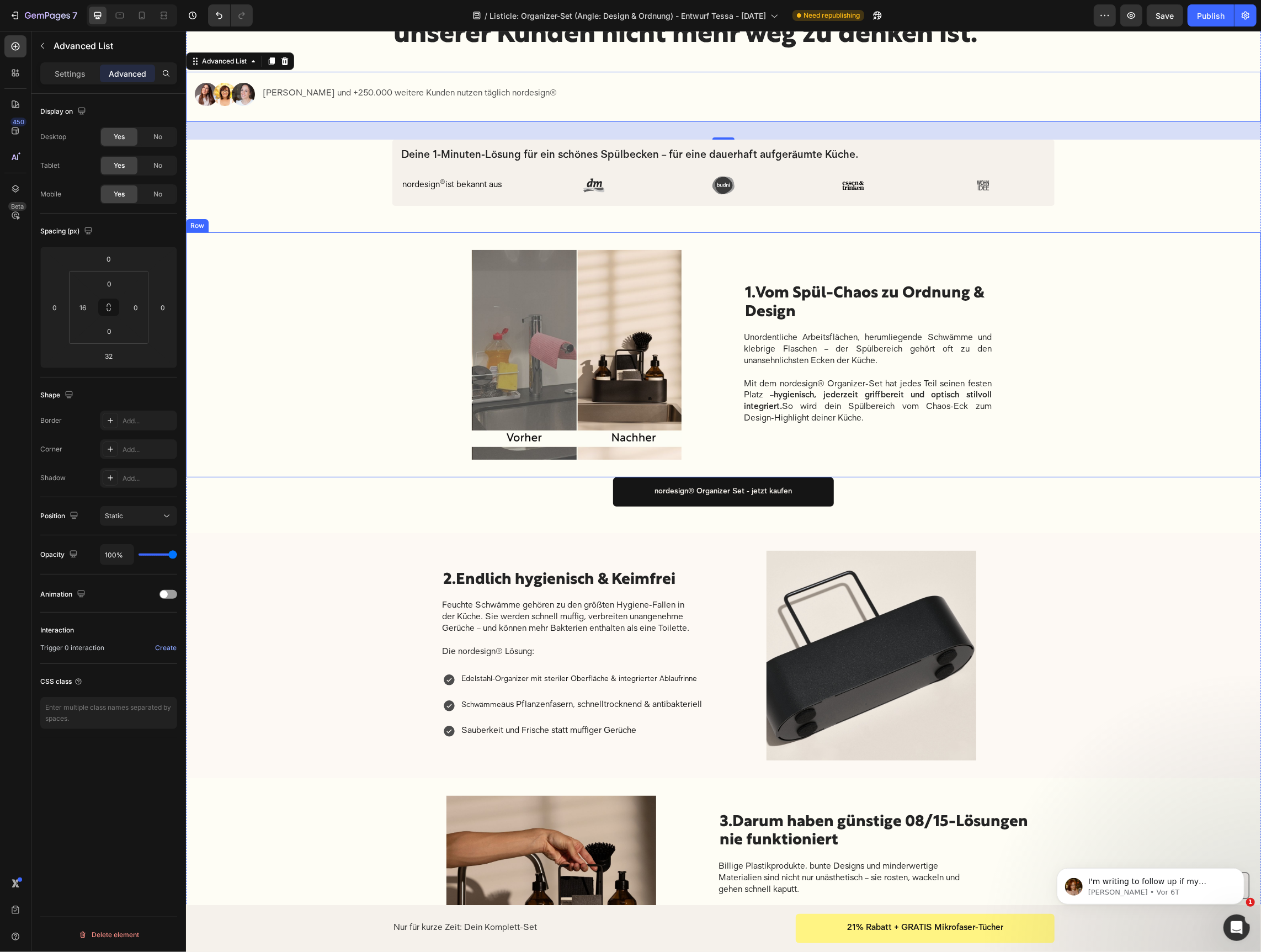
scroll to position [112, 0]
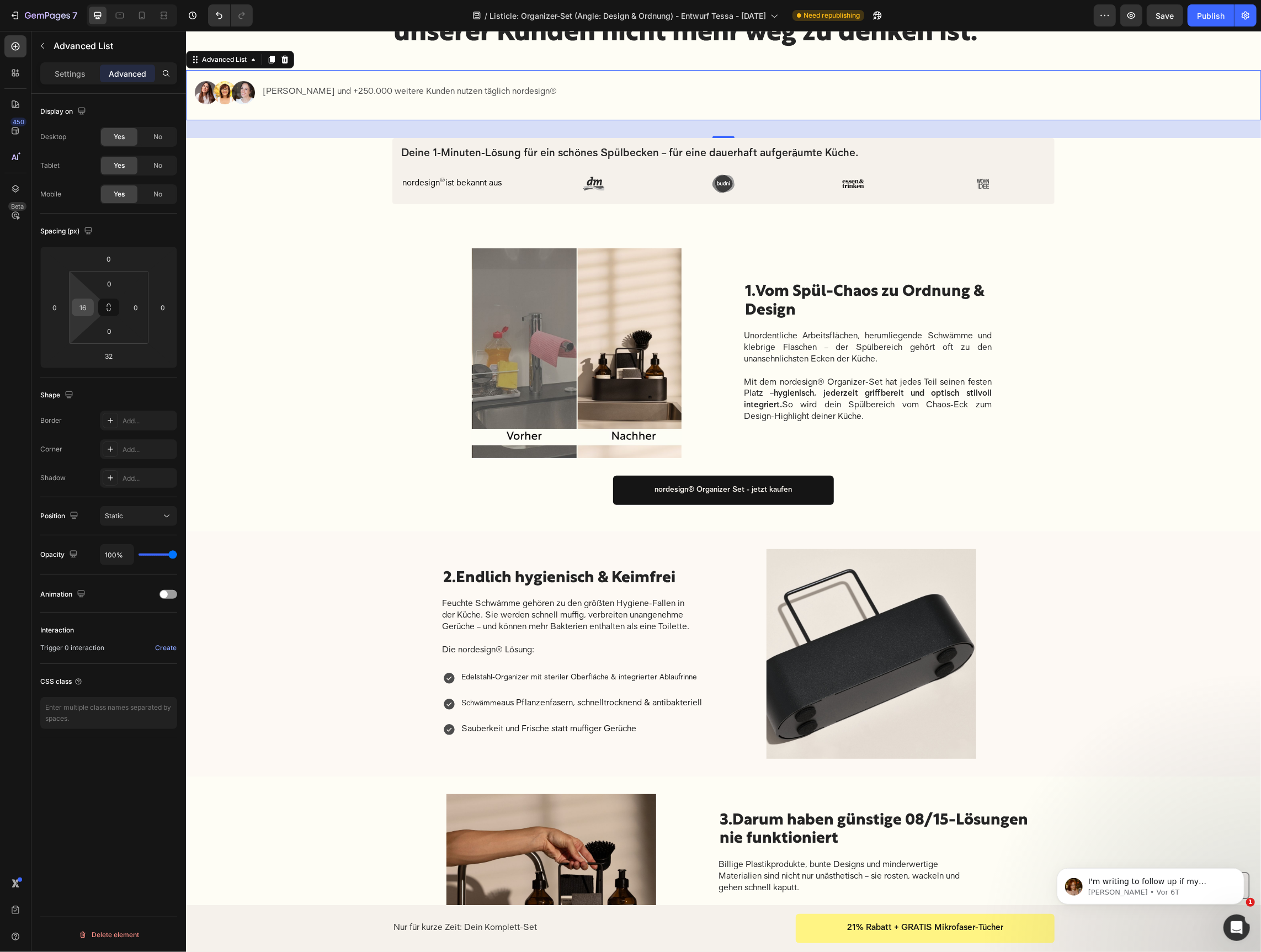
click at [78, 309] on input "16" at bounding box center [82, 306] width 16 height 16
click at [79, 309] on input "16" at bounding box center [82, 306] width 16 height 16
type input "1"
type input "5"
type input "3"
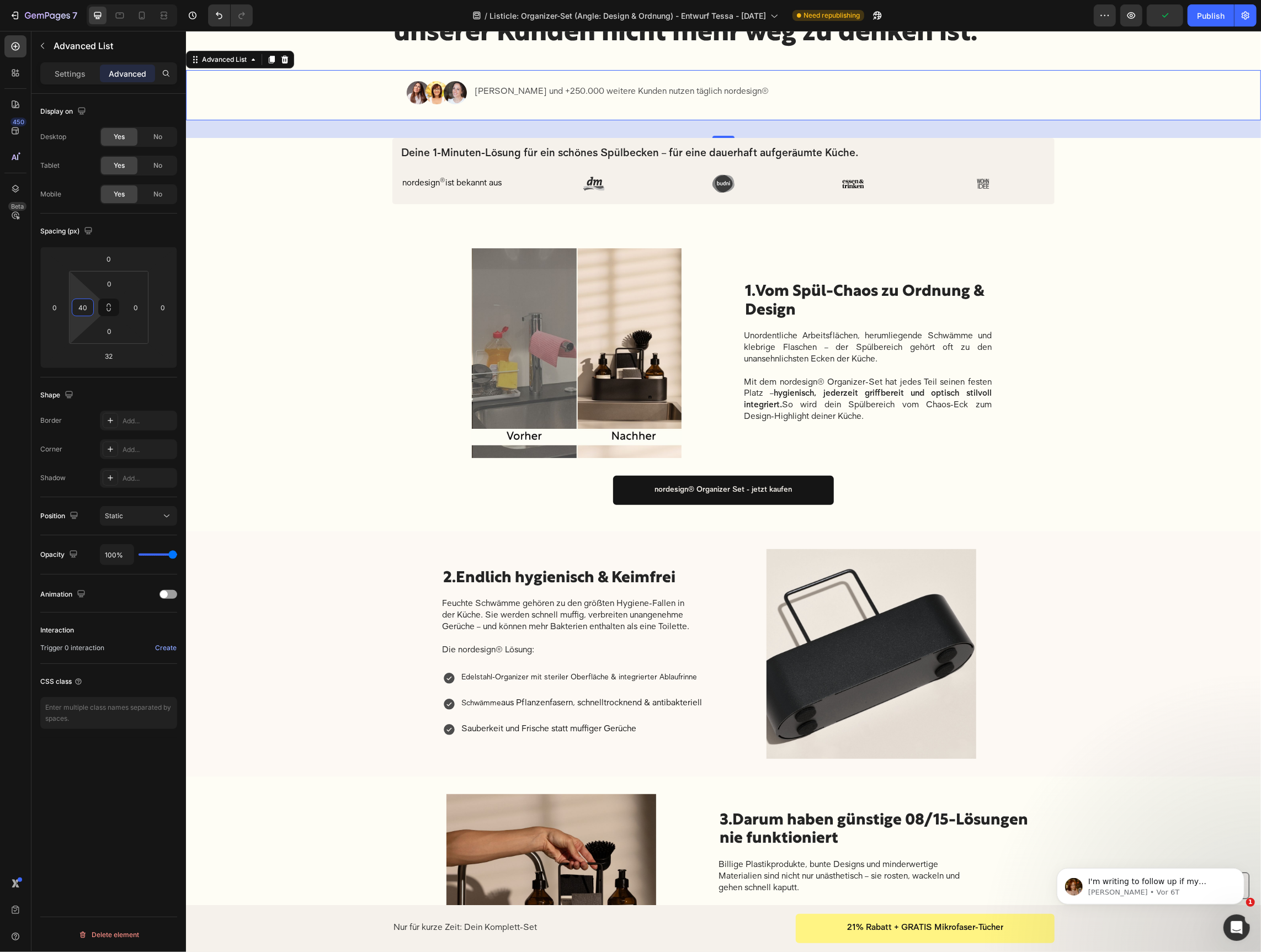
type input "4"
type input "390"
click at [509, 367] on img at bounding box center [576, 352] width 266 height 210
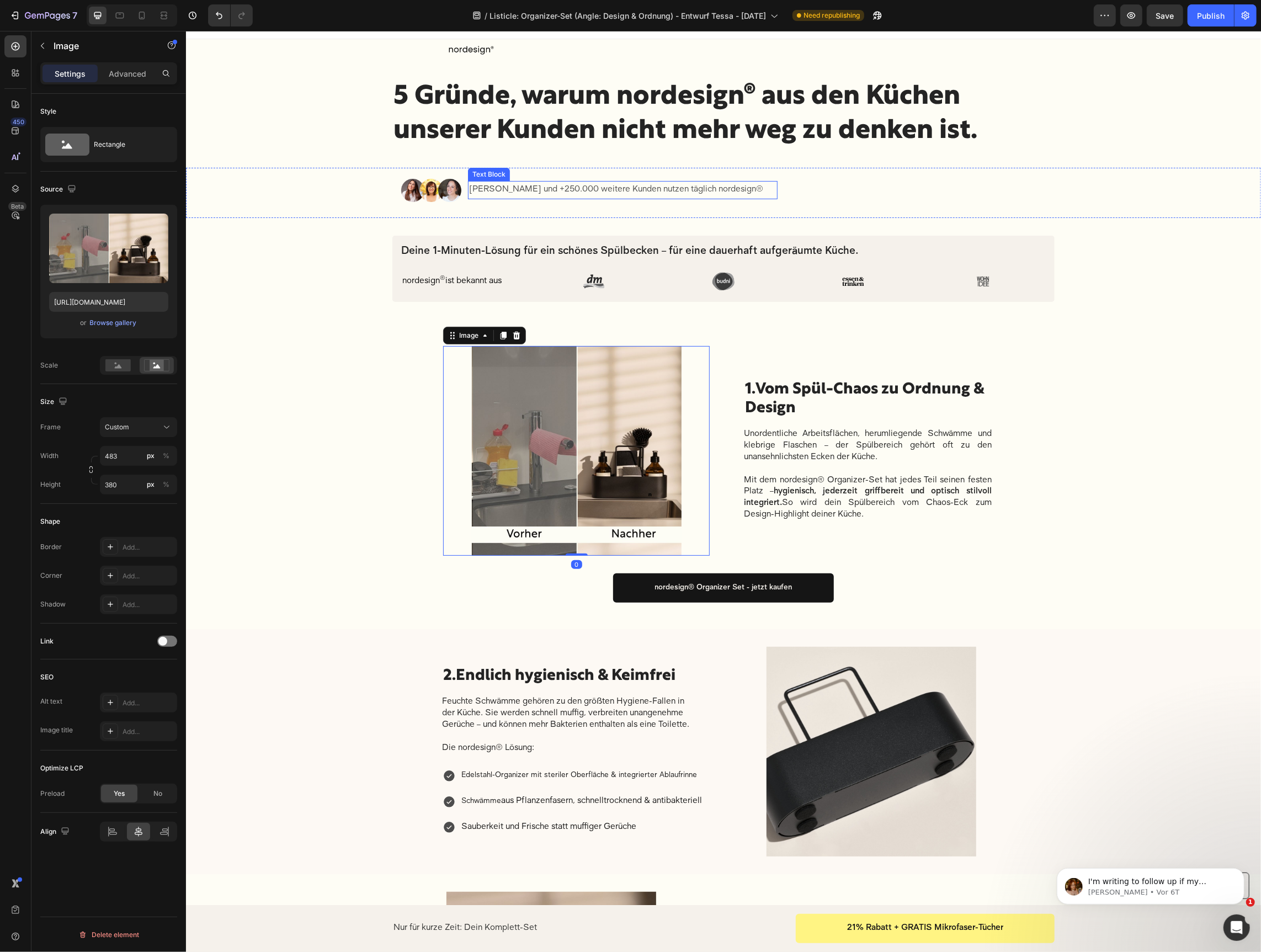
scroll to position [0, 0]
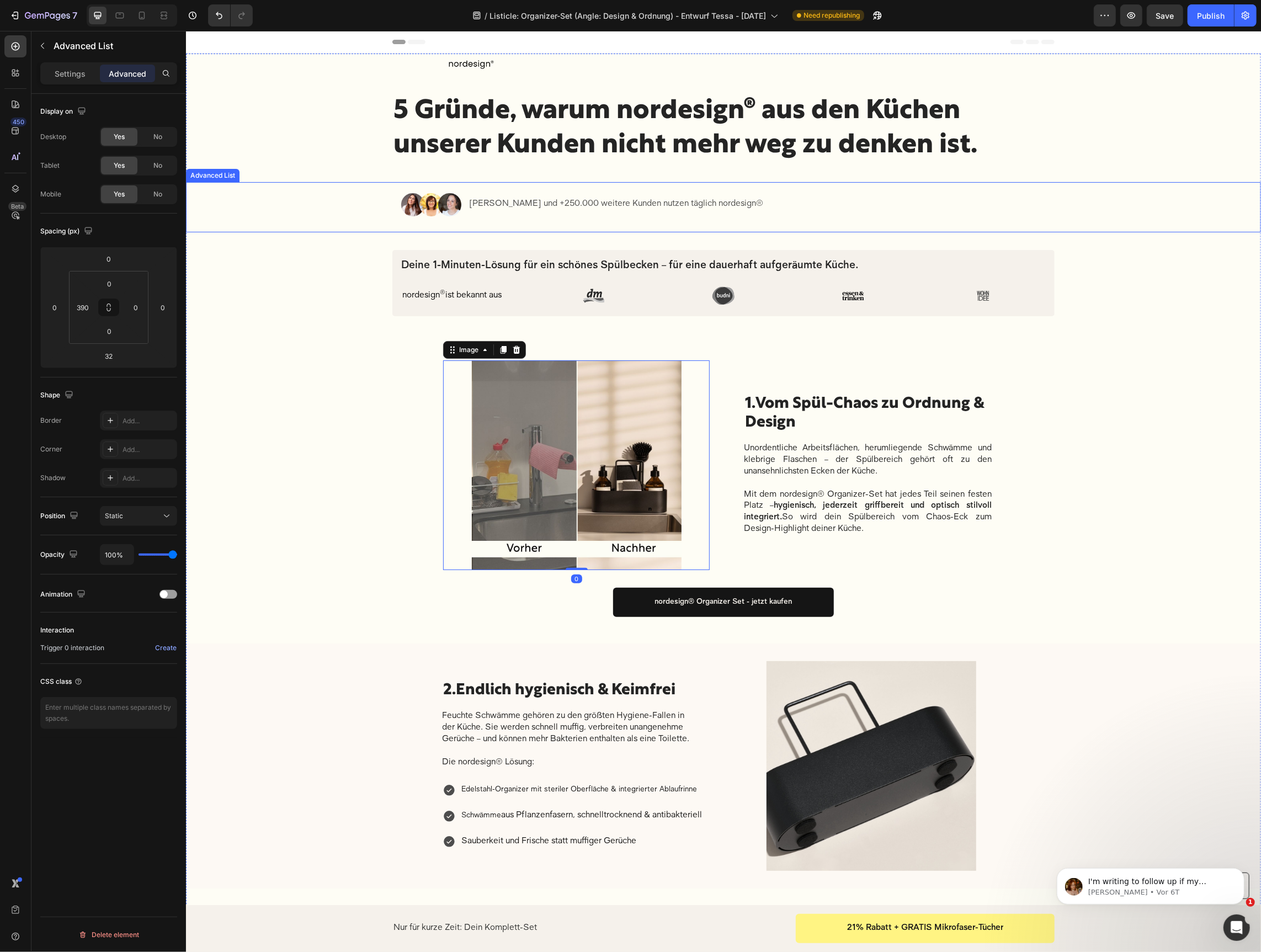
click at [654, 215] on li "Image Judith Williams und +250.000 weitere Kunden nutzen täglich nordesign® Tex…" at bounding box center [588, 204] width 377 height 45
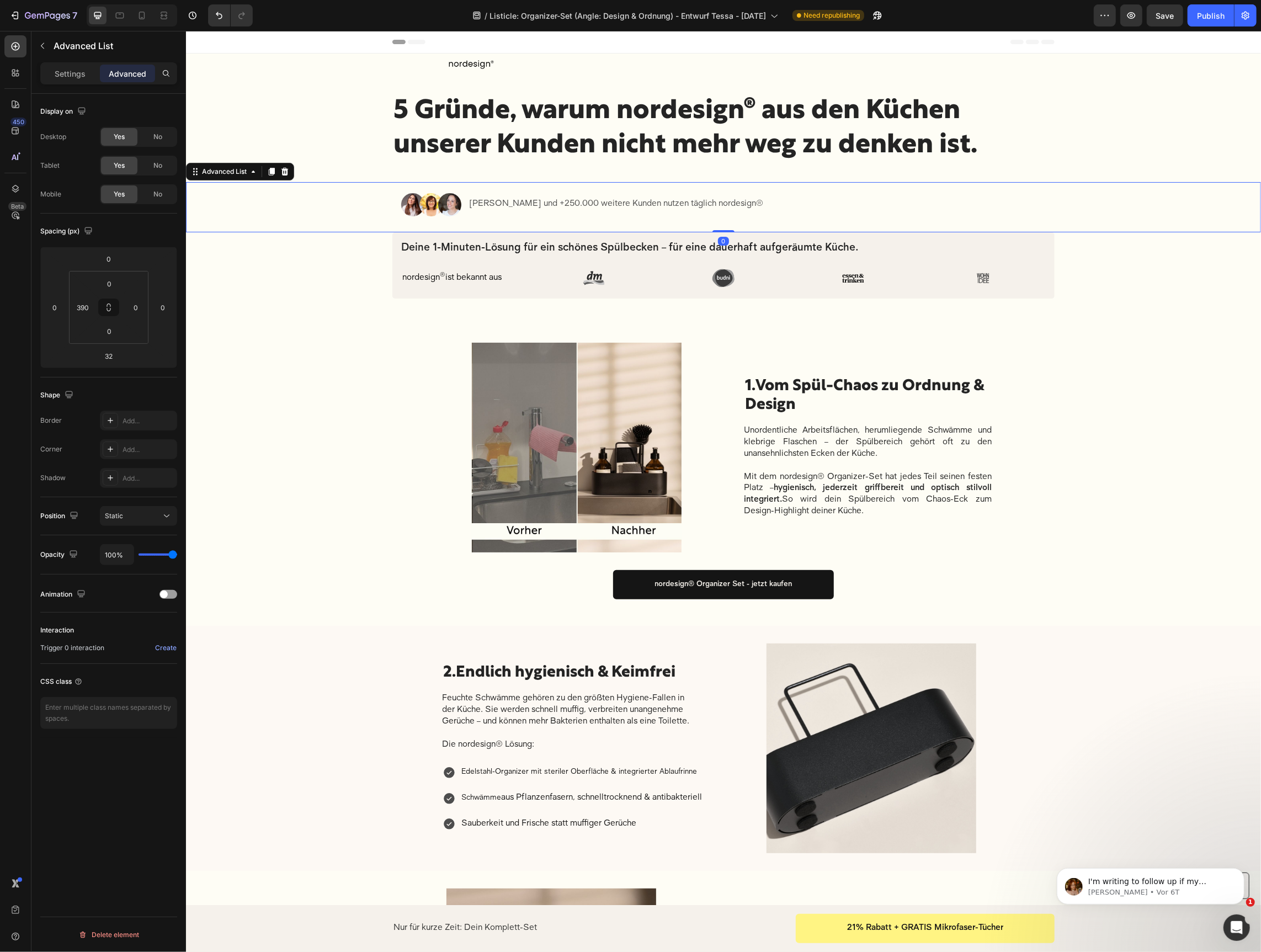
drag, startPoint x: 721, startPoint y: 245, endPoint x: 693, endPoint y: 225, distance: 34.4
click at [722, 218] on div "Image Judith Williams und +250.000 weitere Kunden nutzen täglich nordesign® Tex…" at bounding box center [723, 207] width 1075 height 50
type input "0"
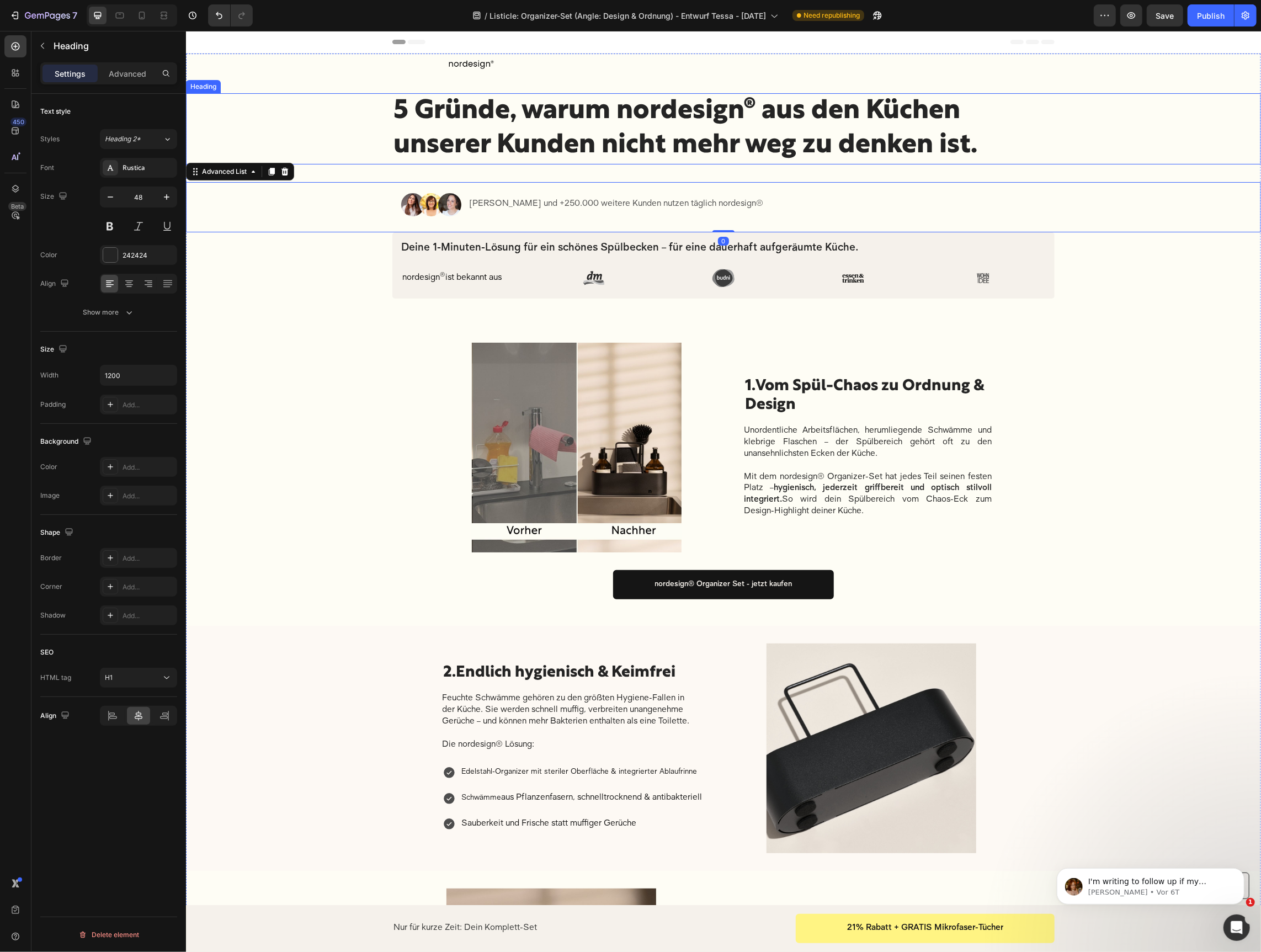
click at [482, 138] on p "5 Gründe, warum nordesign® aus den Küchen unserer Kunden nicht mehr weg zu denk…" at bounding box center [722, 128] width 660 height 69
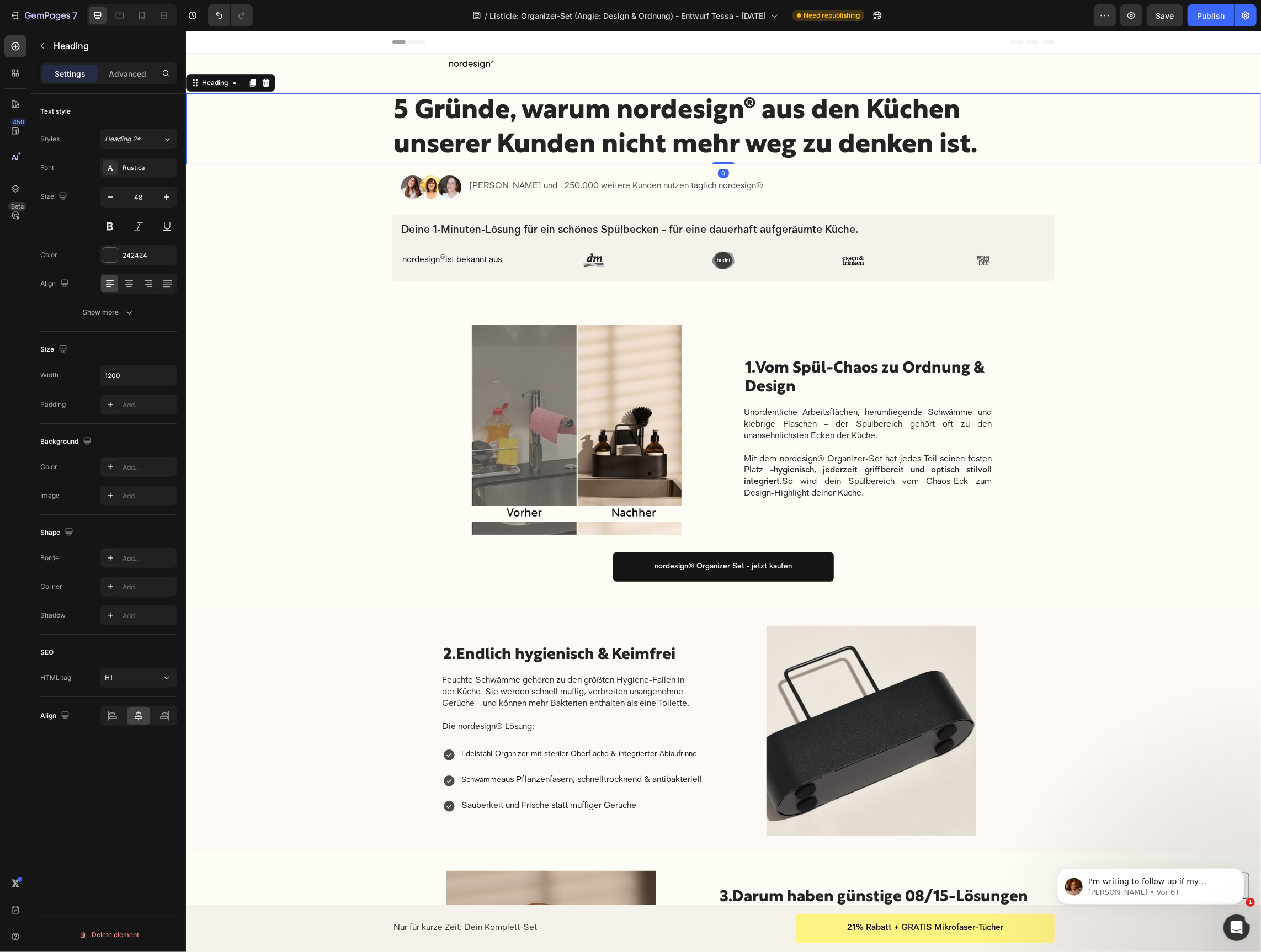
drag, startPoint x: 723, startPoint y: 180, endPoint x: 556, endPoint y: 261, distance: 185.6
click at [724, 162] on div at bounding box center [722, 163] width 22 height 2
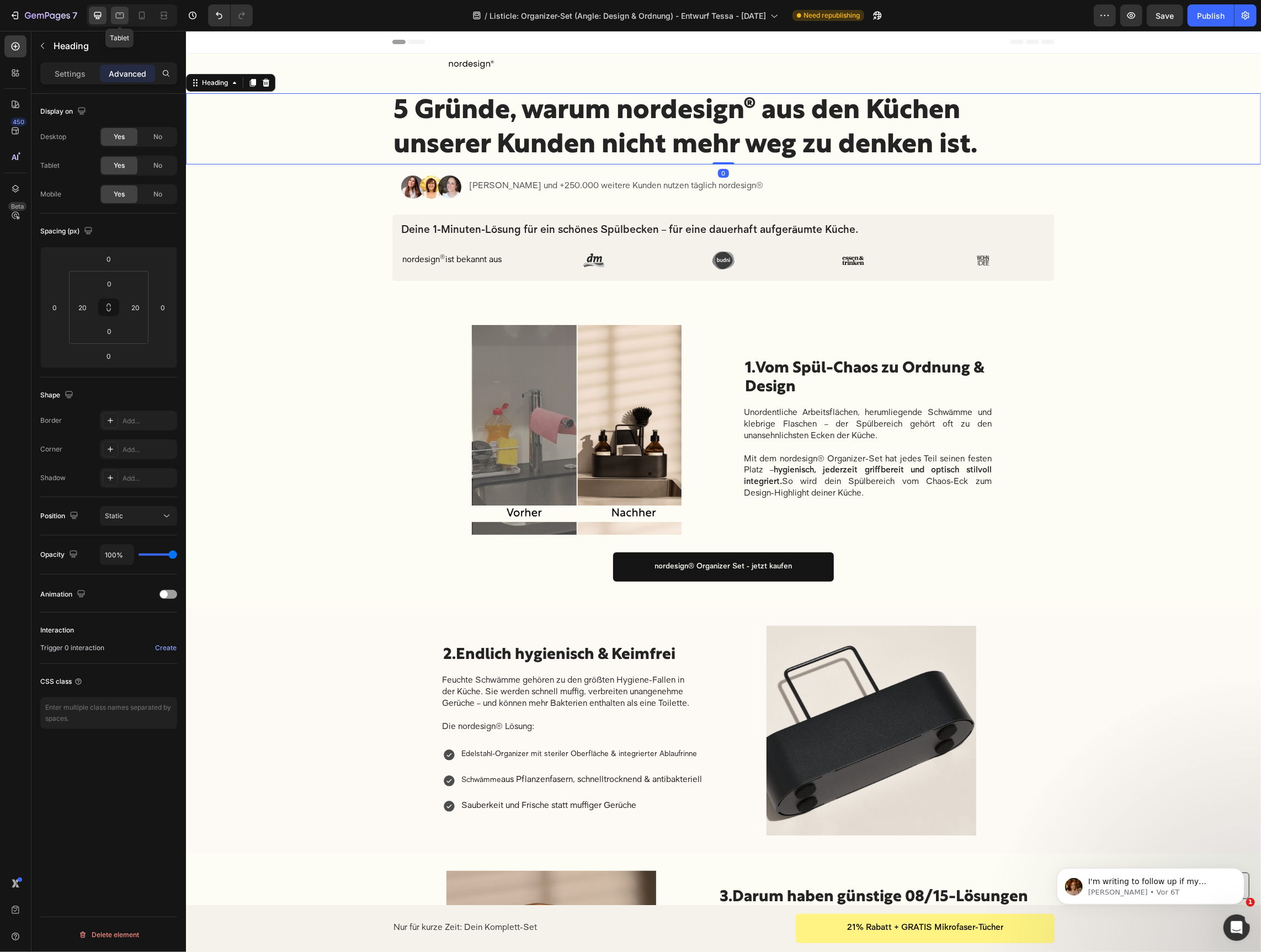
click at [126, 19] on div at bounding box center [120, 15] width 17 height 17
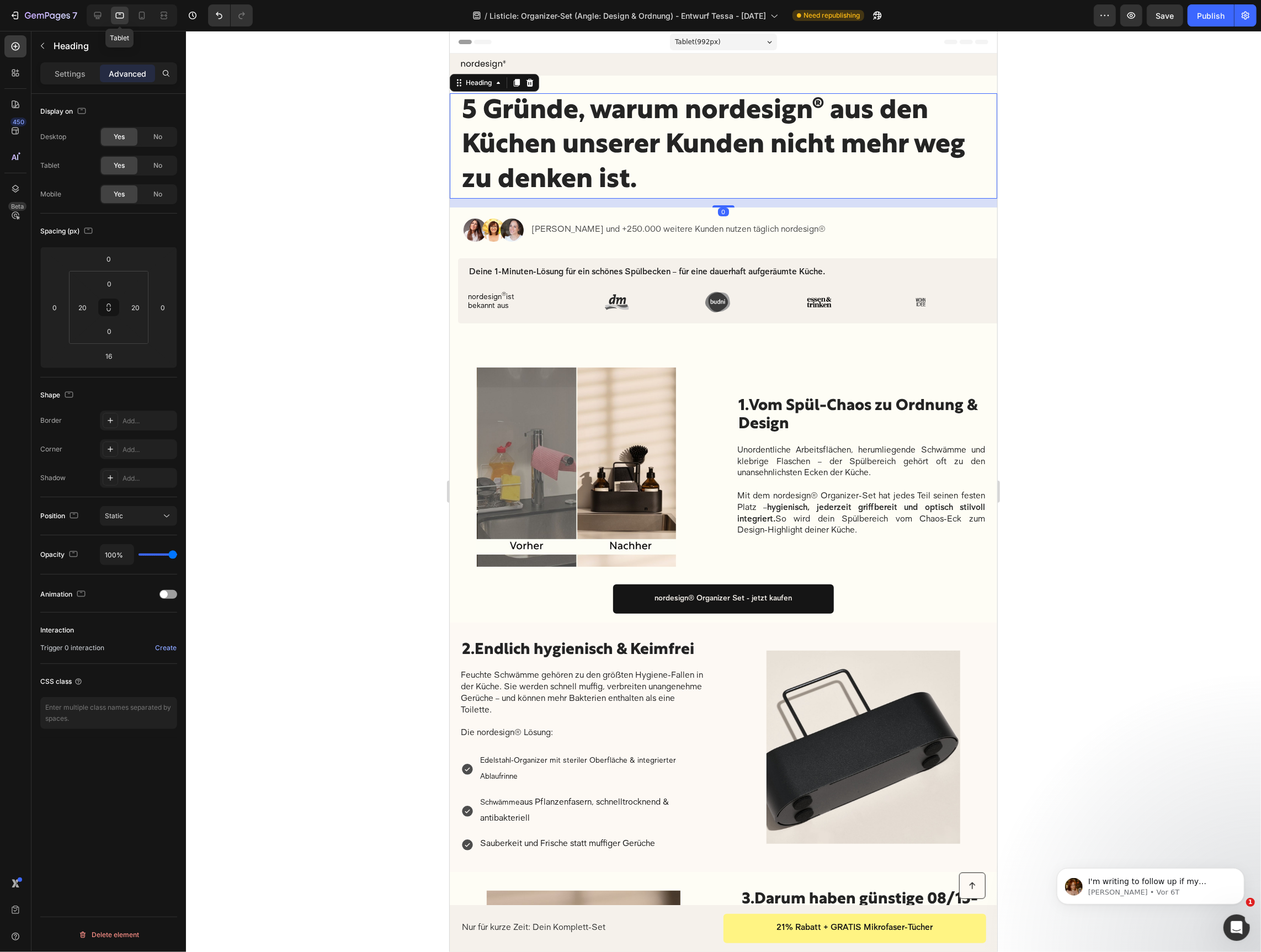
scroll to position [23, 0]
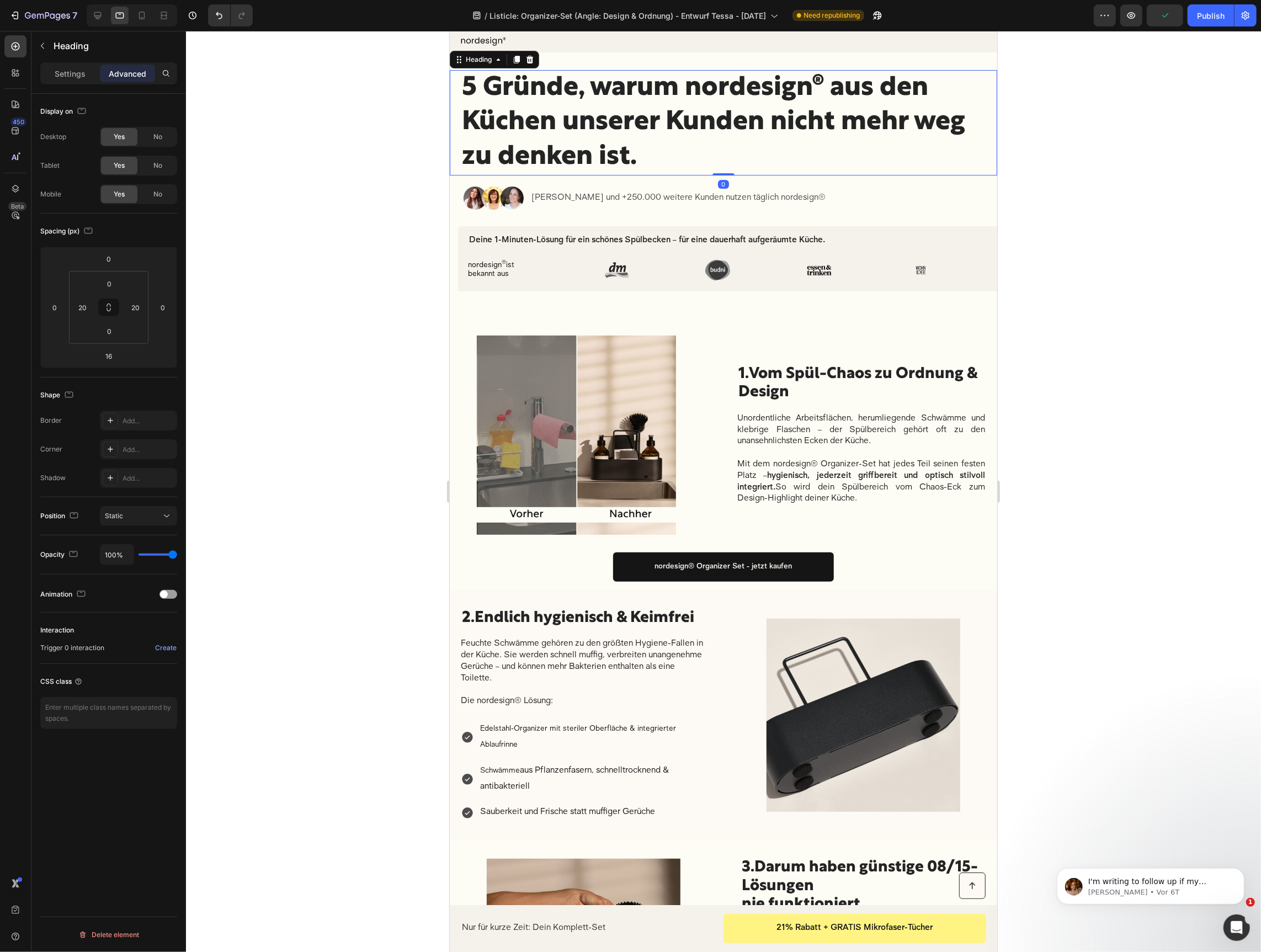
drag, startPoint x: 721, startPoint y: 182, endPoint x: 724, endPoint y: 170, distance: 12.4
click at [724, 170] on div "5 Gründe, warum nordesign® aus den Küchen unserer Kunden nicht mehr weg zu denk…" at bounding box center [722, 123] width 547 height 105
type input "0"
click at [409, 269] on div at bounding box center [723, 490] width 1075 height 920
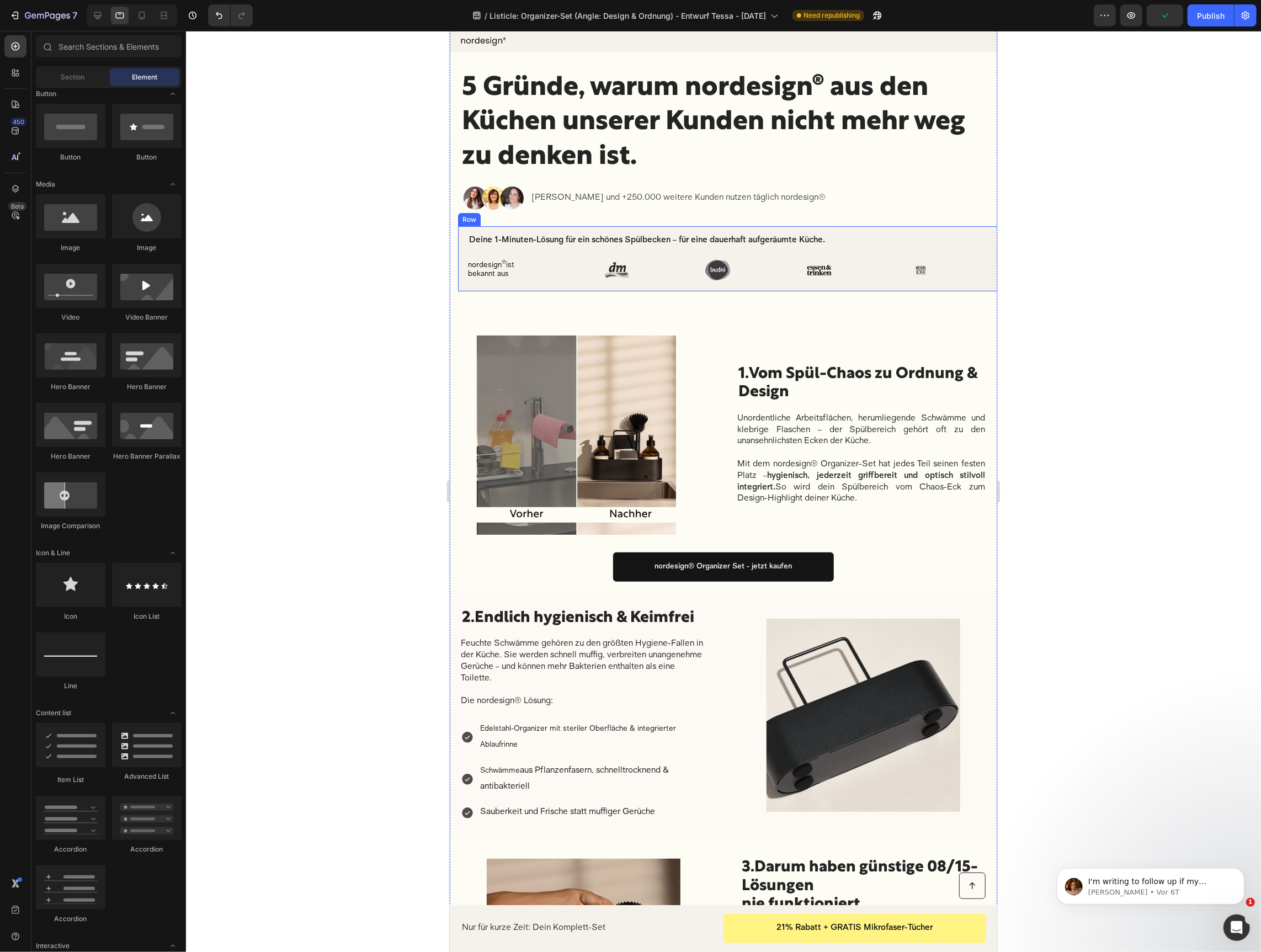
click at [388, 354] on div at bounding box center [723, 490] width 1075 height 920
click at [142, 20] on icon at bounding box center [142, 15] width 11 height 11
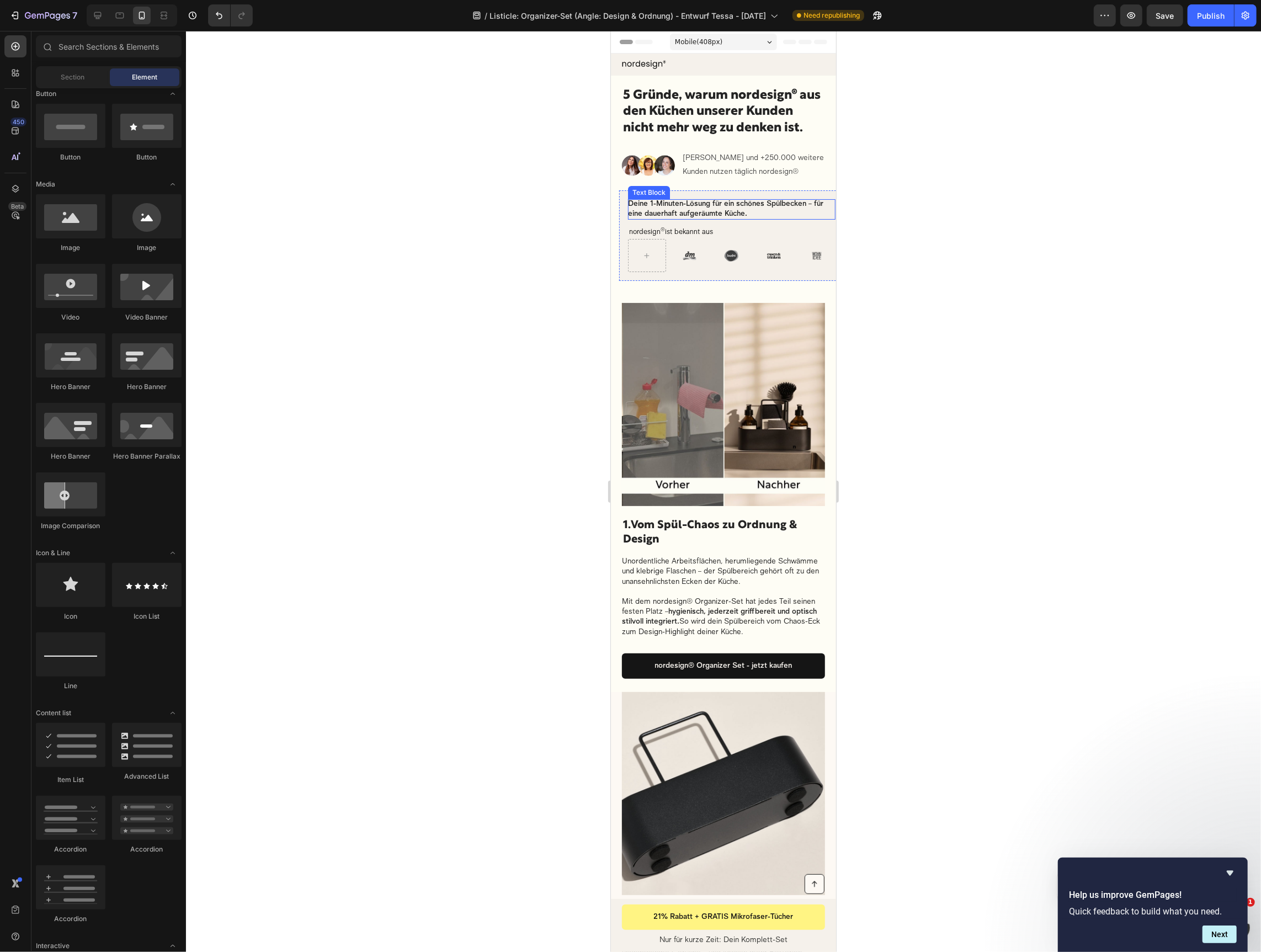
click at [654, 197] on div "Deine 1-Minuten-Lösung für ein schönes Spülbecken – für eine dauerhaft aufgeräu…" at bounding box center [731, 235] width 225 height 90
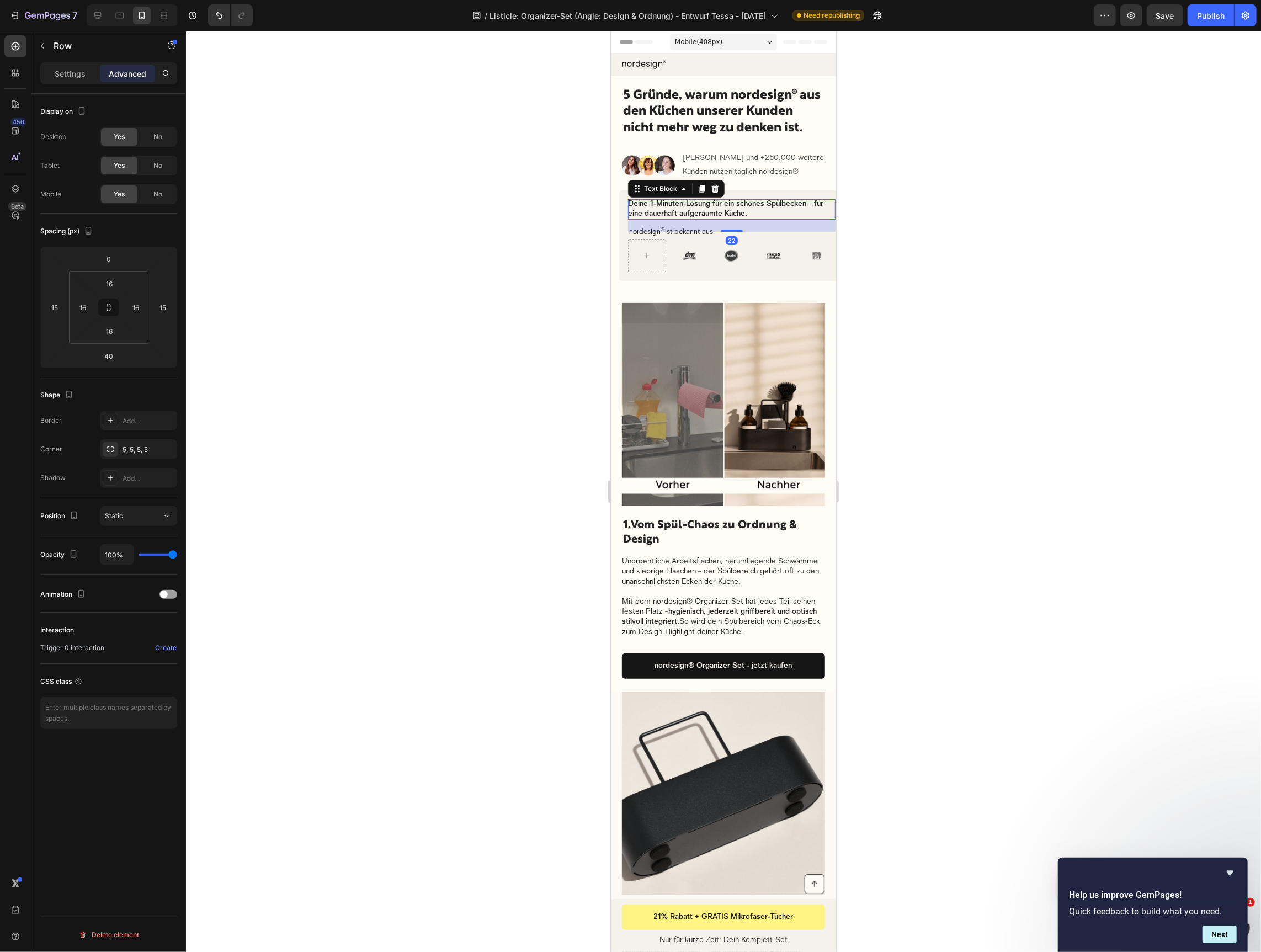
click at [654, 197] on div "Deine 1-Minuten-Lösung für ein schönes Spülbecken – für eine dauerhaft aufgeräu…" at bounding box center [731, 235] width 225 height 90
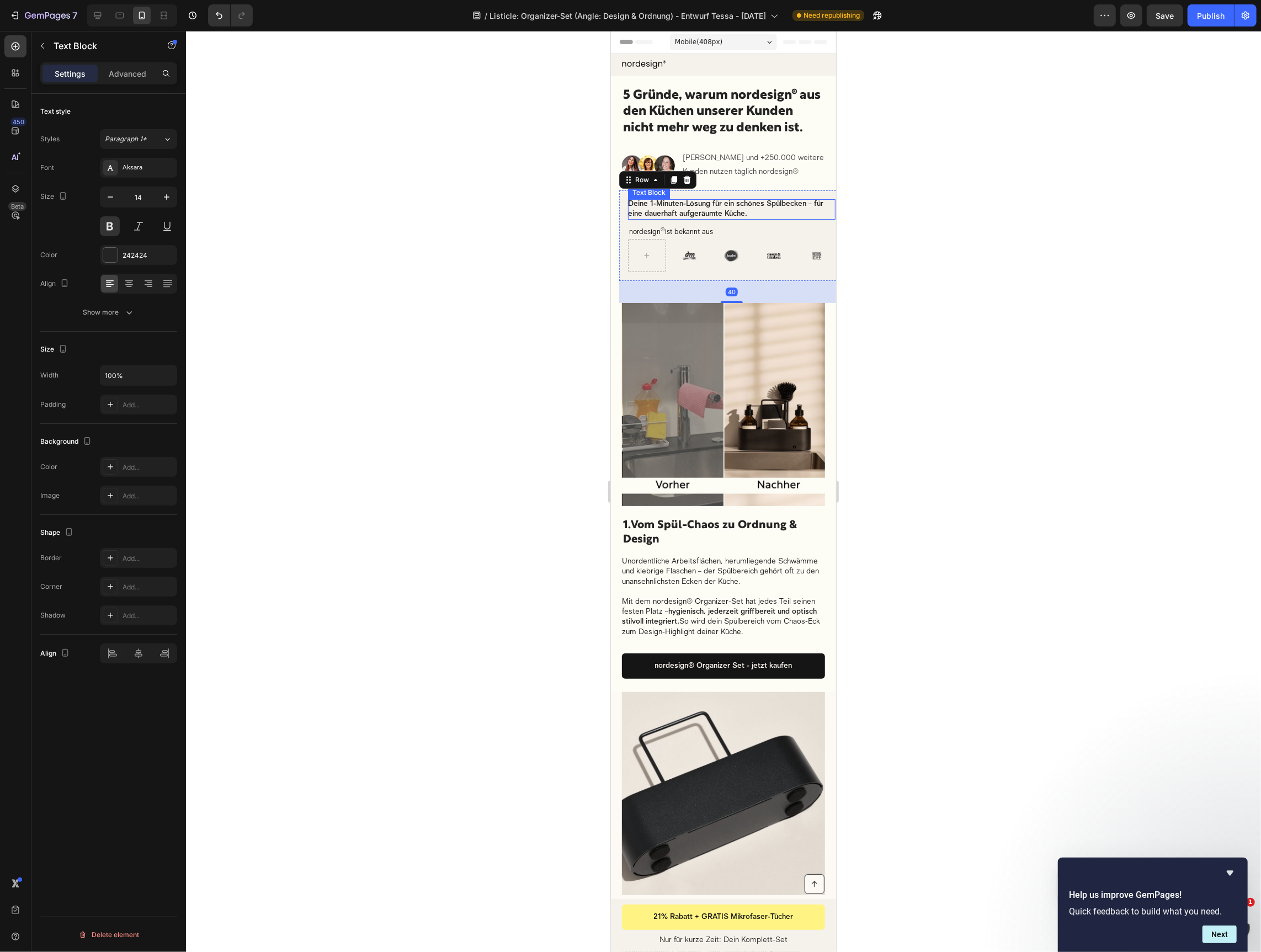
click at [638, 203] on p "Deine 1-Minuten-Lösung für ein schönes Spülbecken – für eine dauerhaft aufgeräu…" at bounding box center [725, 208] width 196 height 20
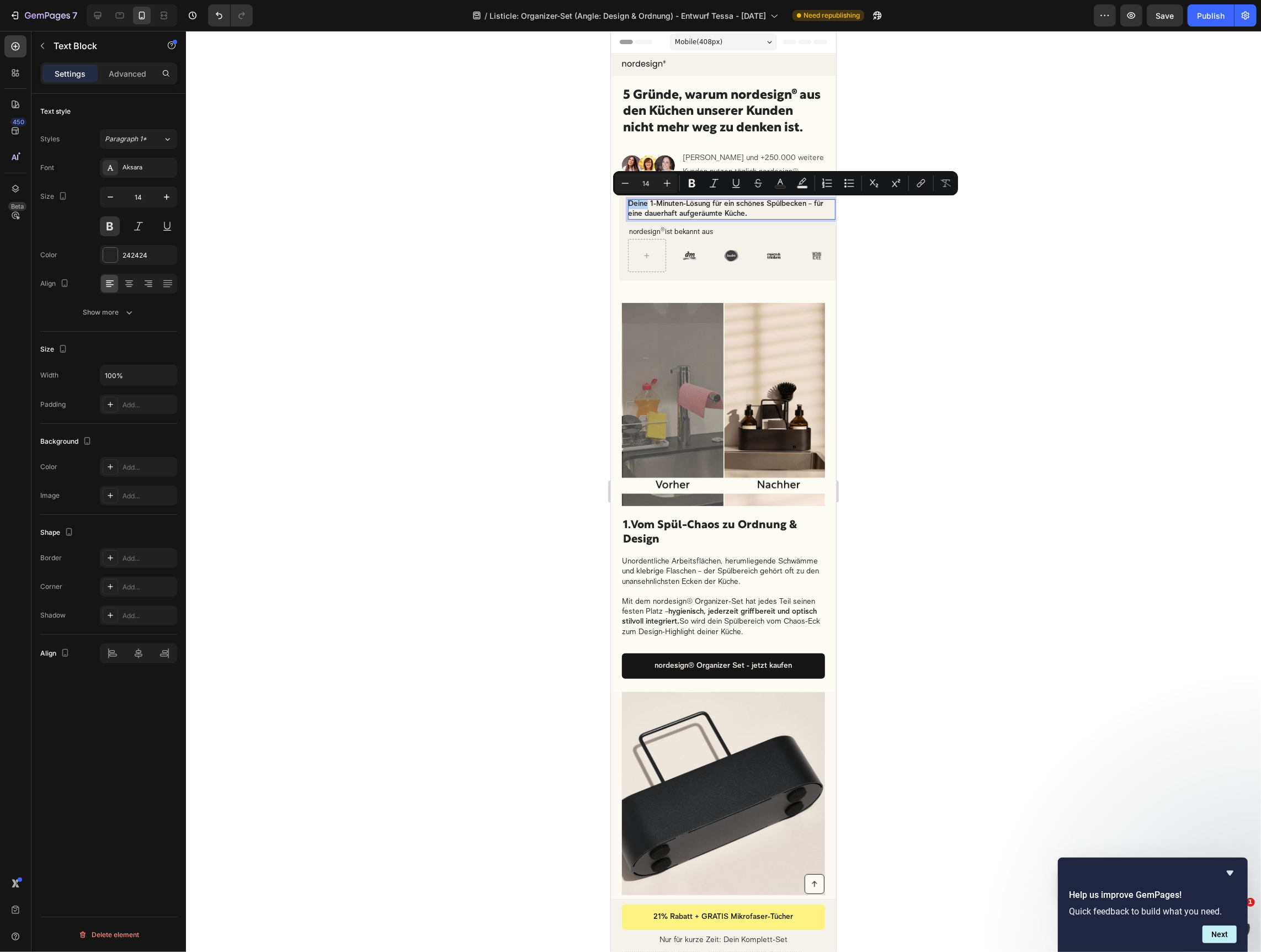
click at [630, 204] on p "Deine 1-Minuten-Lösung für ein schönes Spülbecken – für eine dauerhaft aufgeräu…" at bounding box center [725, 208] width 196 height 20
click at [920, 404] on div at bounding box center [723, 490] width 1075 height 920
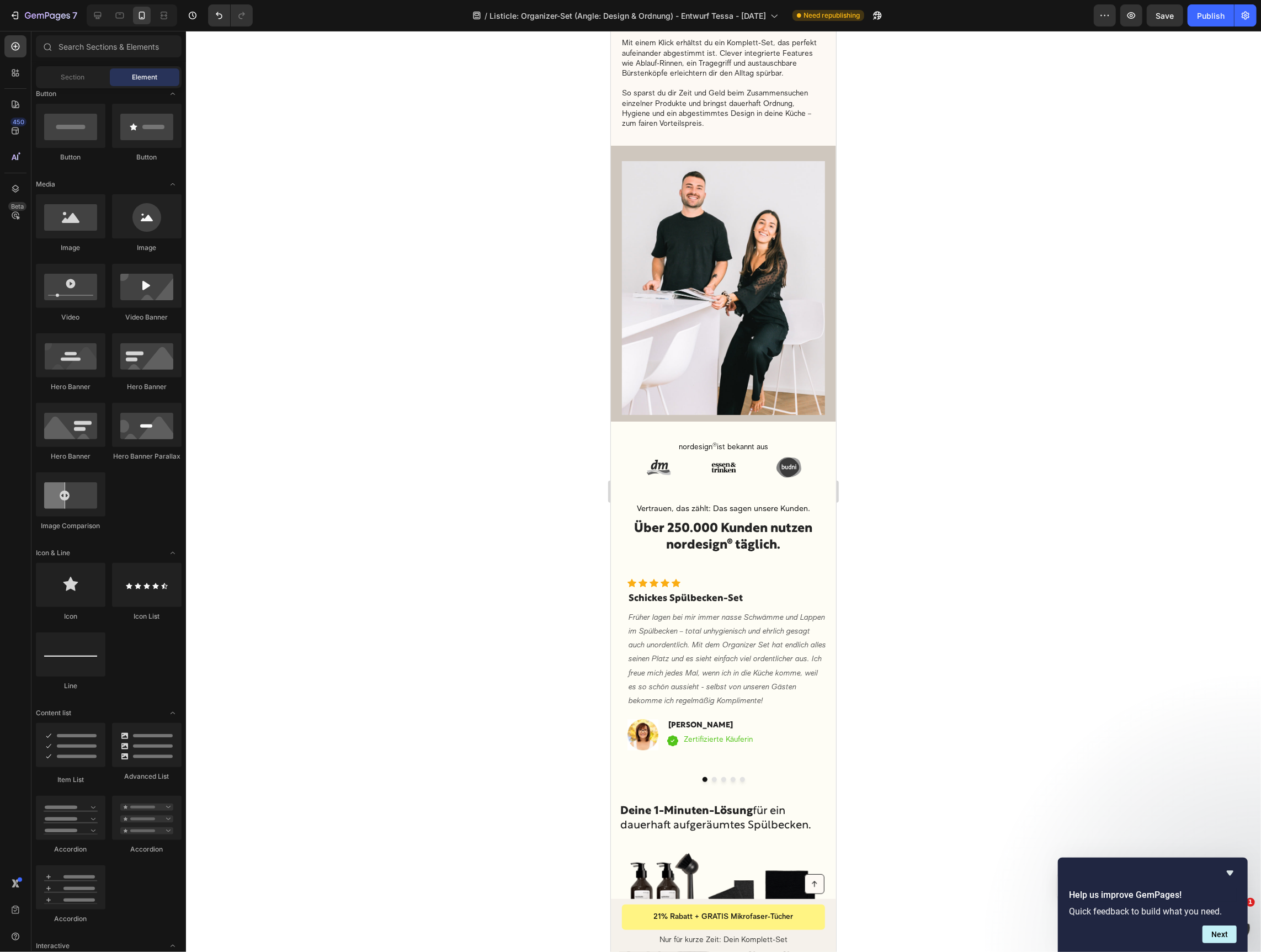
scroll to position [1847, 0]
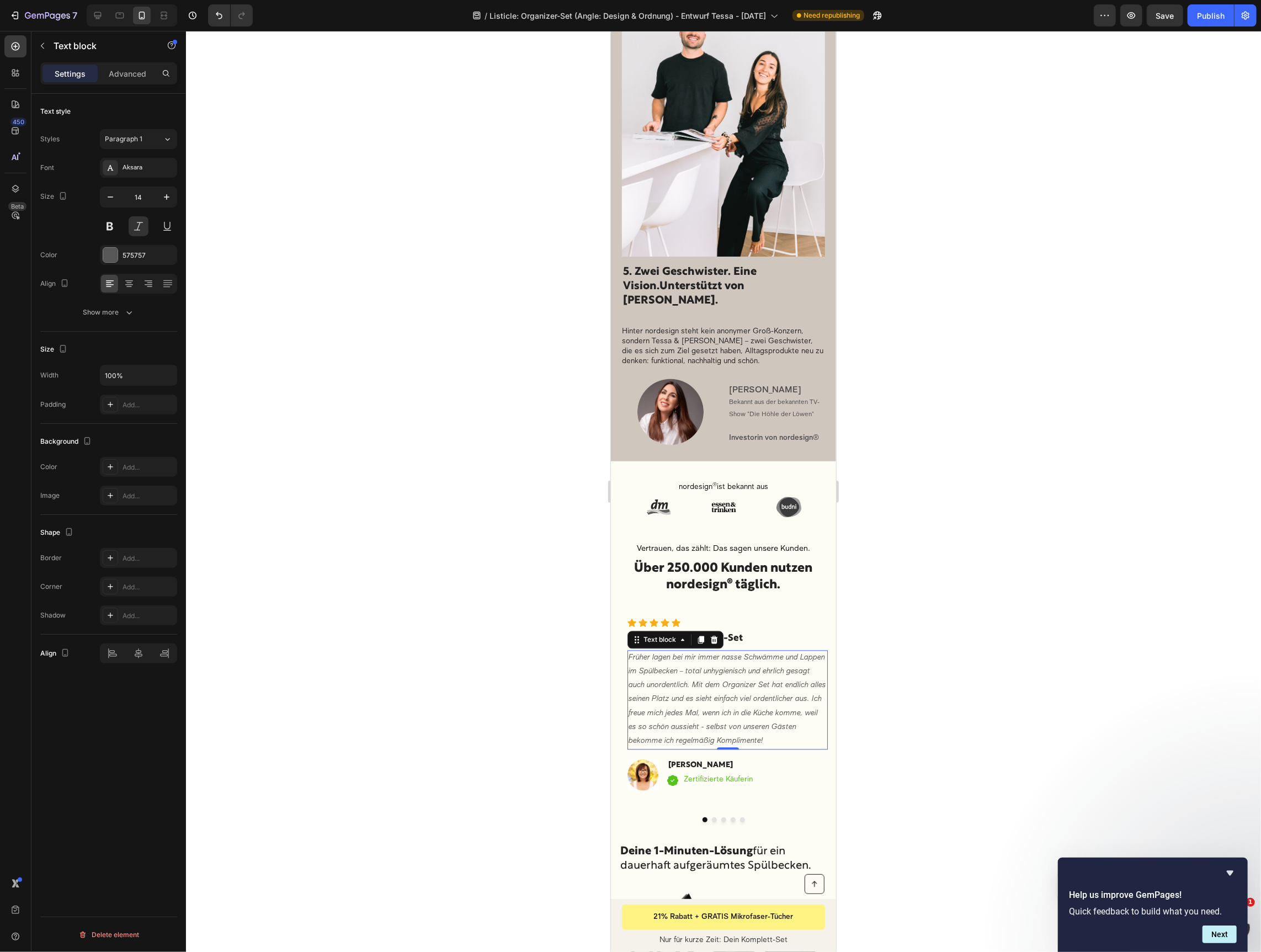
click at [701, 653] on p "Früher lagen bei mir immer nasse Schwämme und Lappen im Spülbecken – total unhy…" at bounding box center [727, 699] width 198 height 97
click at [714, 686] on p "Früher lagen bei mir immer nasse Schwämme und Lappen im Spülbecken – total unhy…" at bounding box center [727, 699] width 198 height 97
click at [713, 686] on p "Früher lagen bei mir immer nasse Schwämme und Lappen im Spülbecken – total unhy…" at bounding box center [727, 699] width 198 height 97
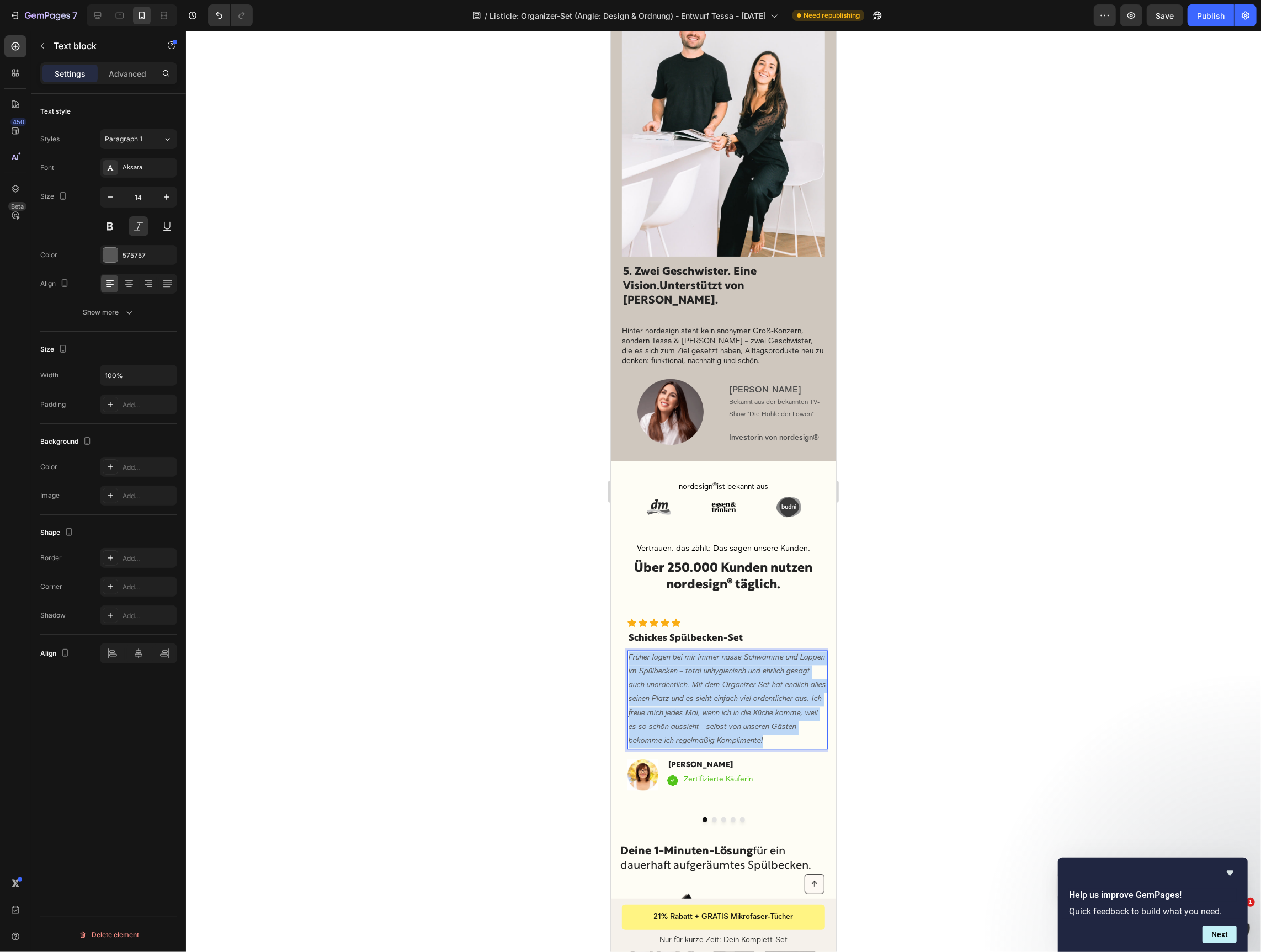
click at [713, 686] on p "Früher lagen bei mir immer nasse Schwämme und Lappen im Spülbecken – total unhy…" at bounding box center [727, 699] width 198 height 97
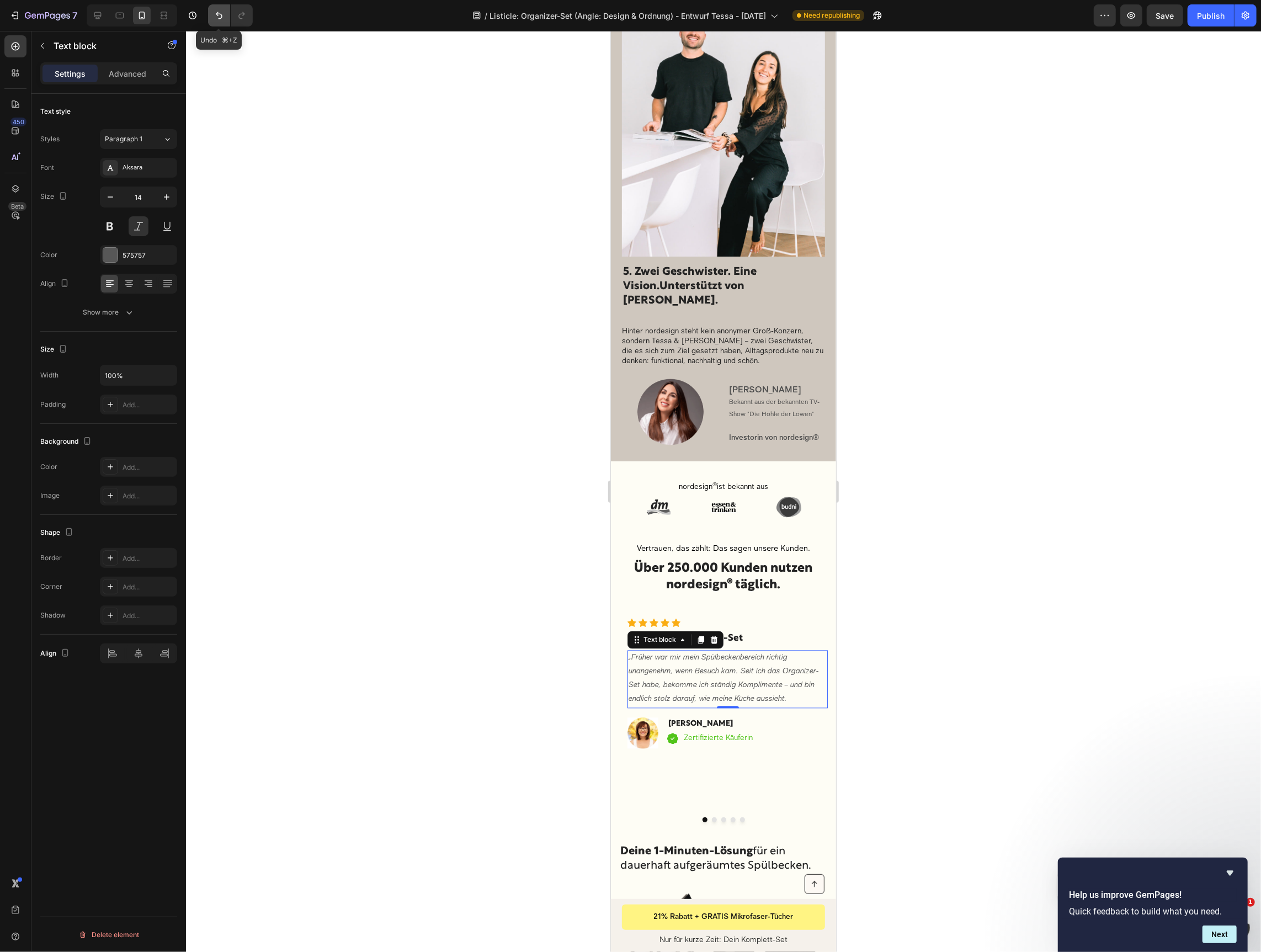
click at [226, 12] on button "Undo/Redo" at bounding box center [218, 15] width 22 height 22
click at [220, 13] on icon "Undo/Redo" at bounding box center [219, 15] width 11 height 11
drag, startPoint x: 469, startPoint y: 346, endPoint x: 374, endPoint y: 220, distance: 157.8
click at [469, 346] on div at bounding box center [723, 490] width 1075 height 920
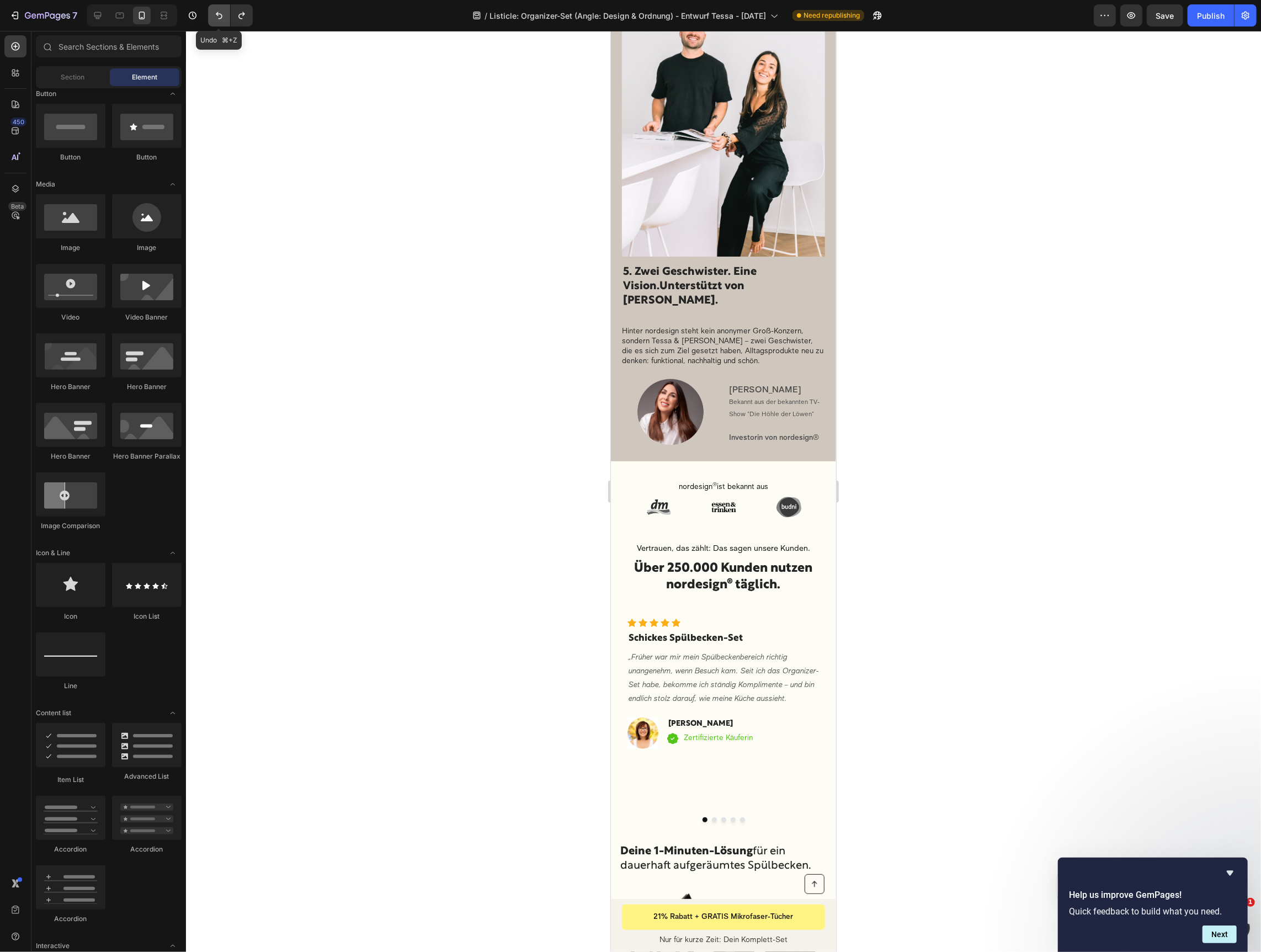
click at [218, 13] on icon "Undo/Redo" at bounding box center [219, 15] width 11 height 11
click at [218, 16] on icon "Undo/Redo" at bounding box center [219, 15] width 11 height 11
click at [218, 16] on icon "Undo/Redo" at bounding box center [219, 15] width 11 height 11
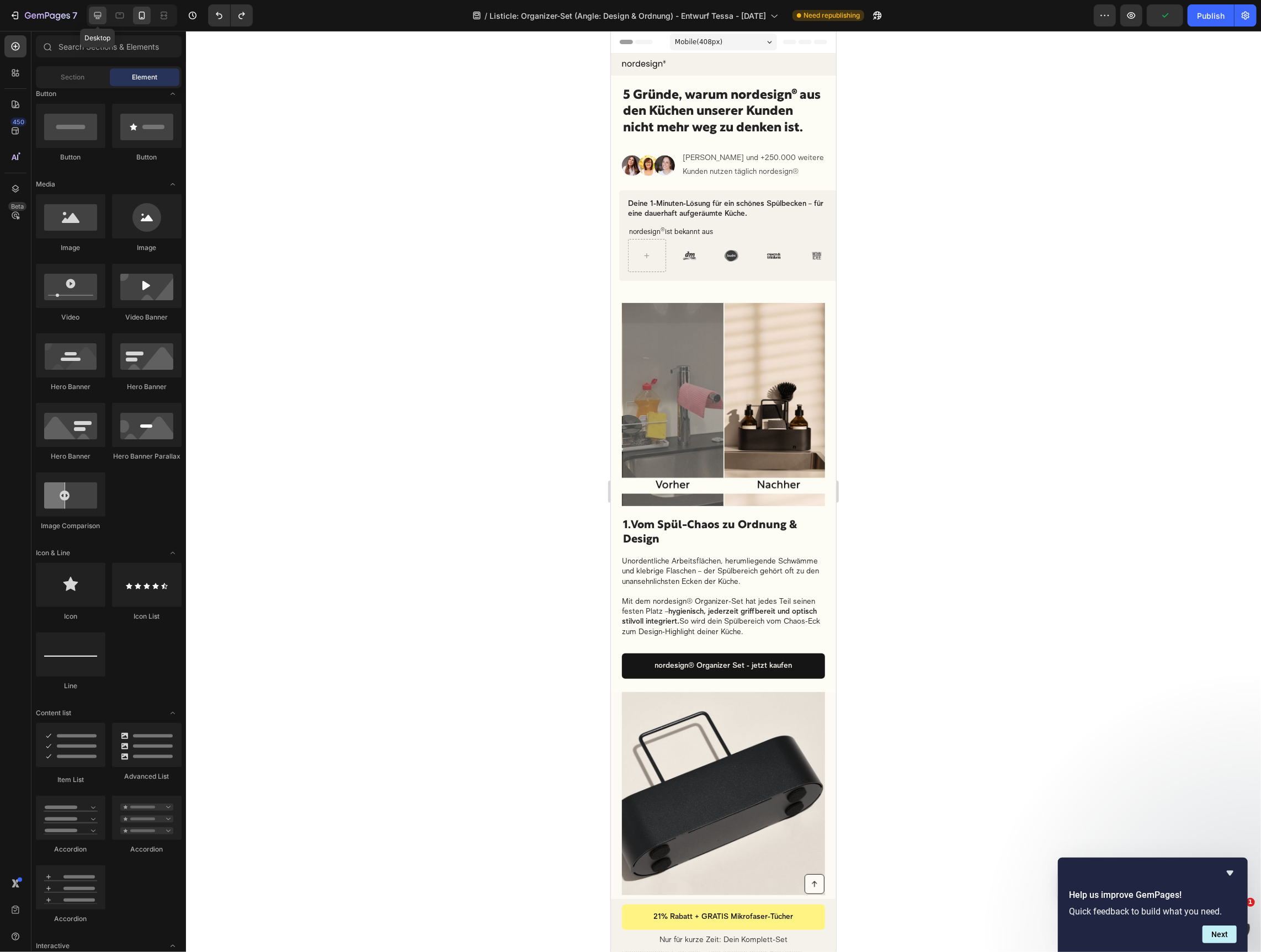
click at [91, 19] on div at bounding box center [98, 15] width 17 height 17
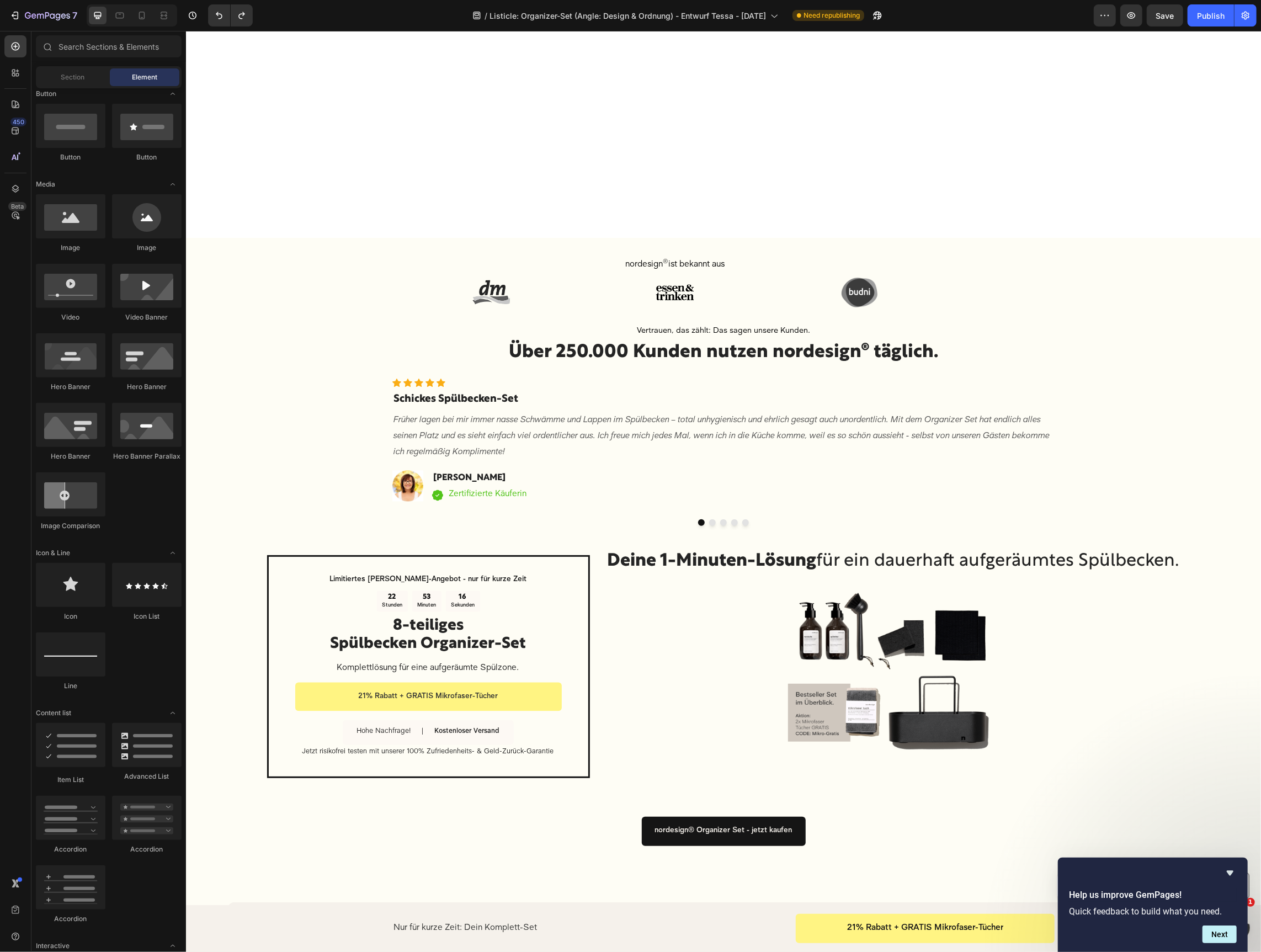
scroll to position [1754, 0]
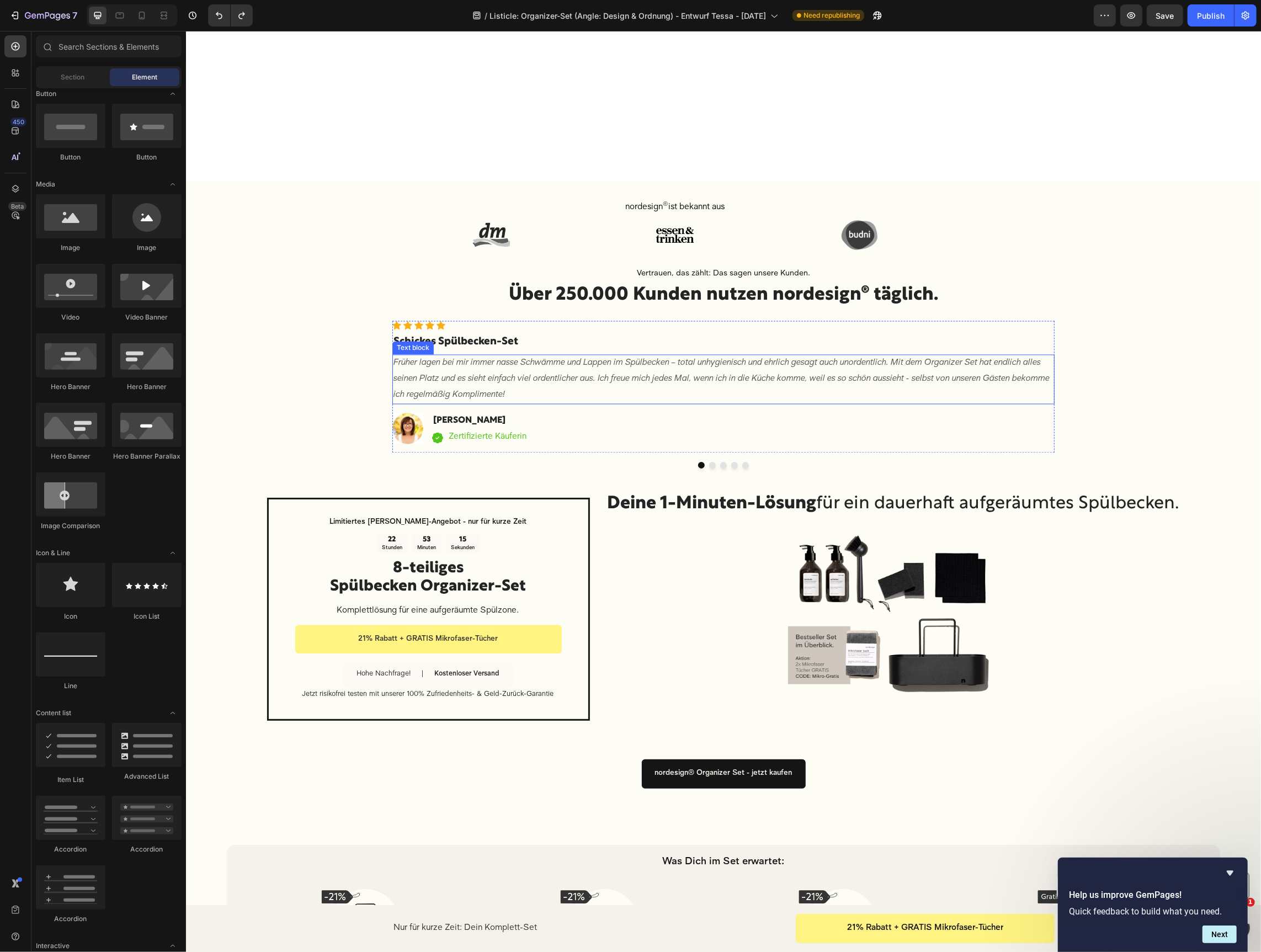
click at [484, 387] on p "Früher lagen bei mir immer nasse Schwämme und Lappen im Spülbecken – total unhy…" at bounding box center [722, 379] width 660 height 48
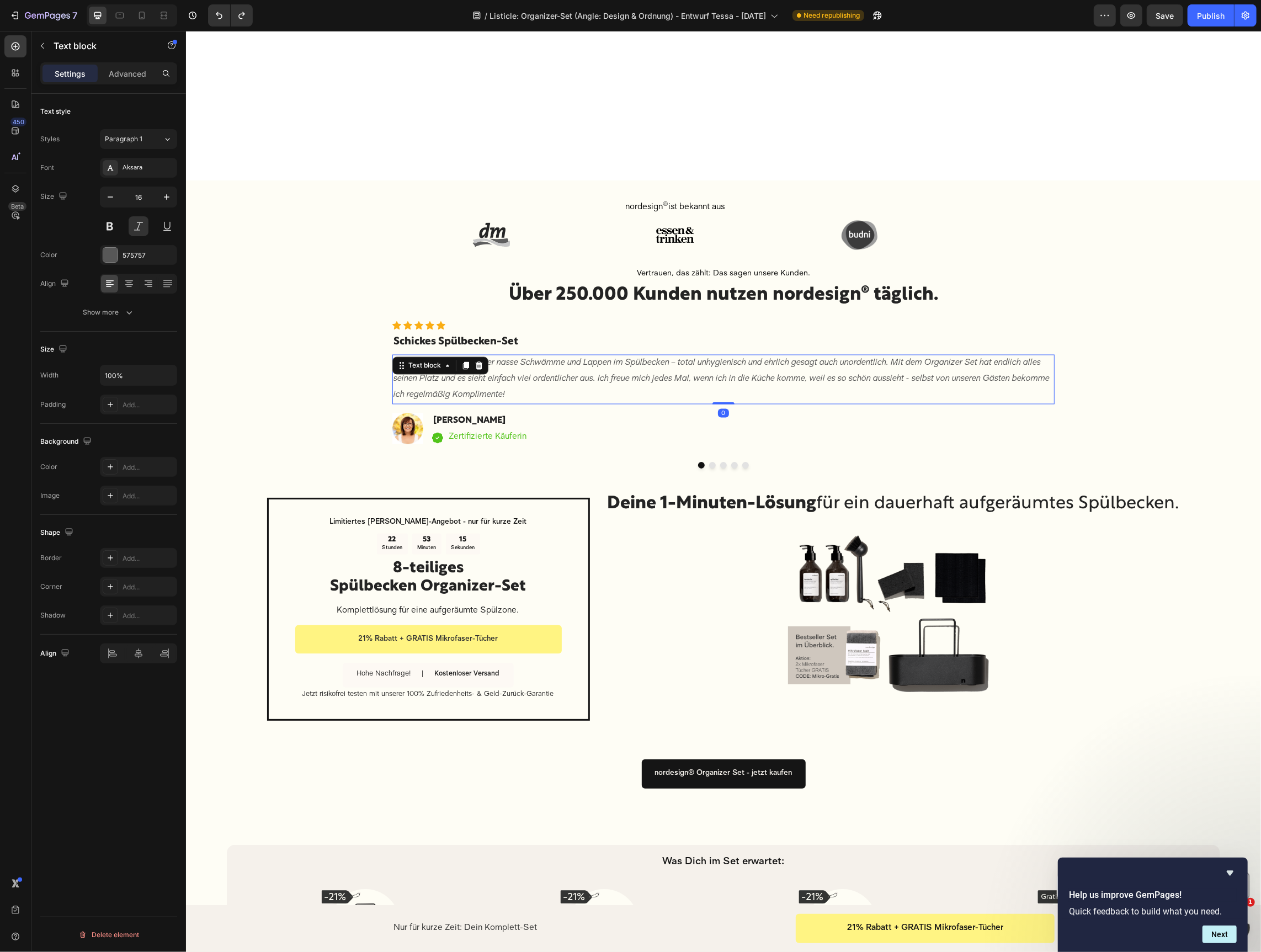
click at [484, 387] on p "Früher lagen bei mir immer nasse Schwämme und Lappen im Spülbecken – total unhy…" at bounding box center [722, 379] width 660 height 48
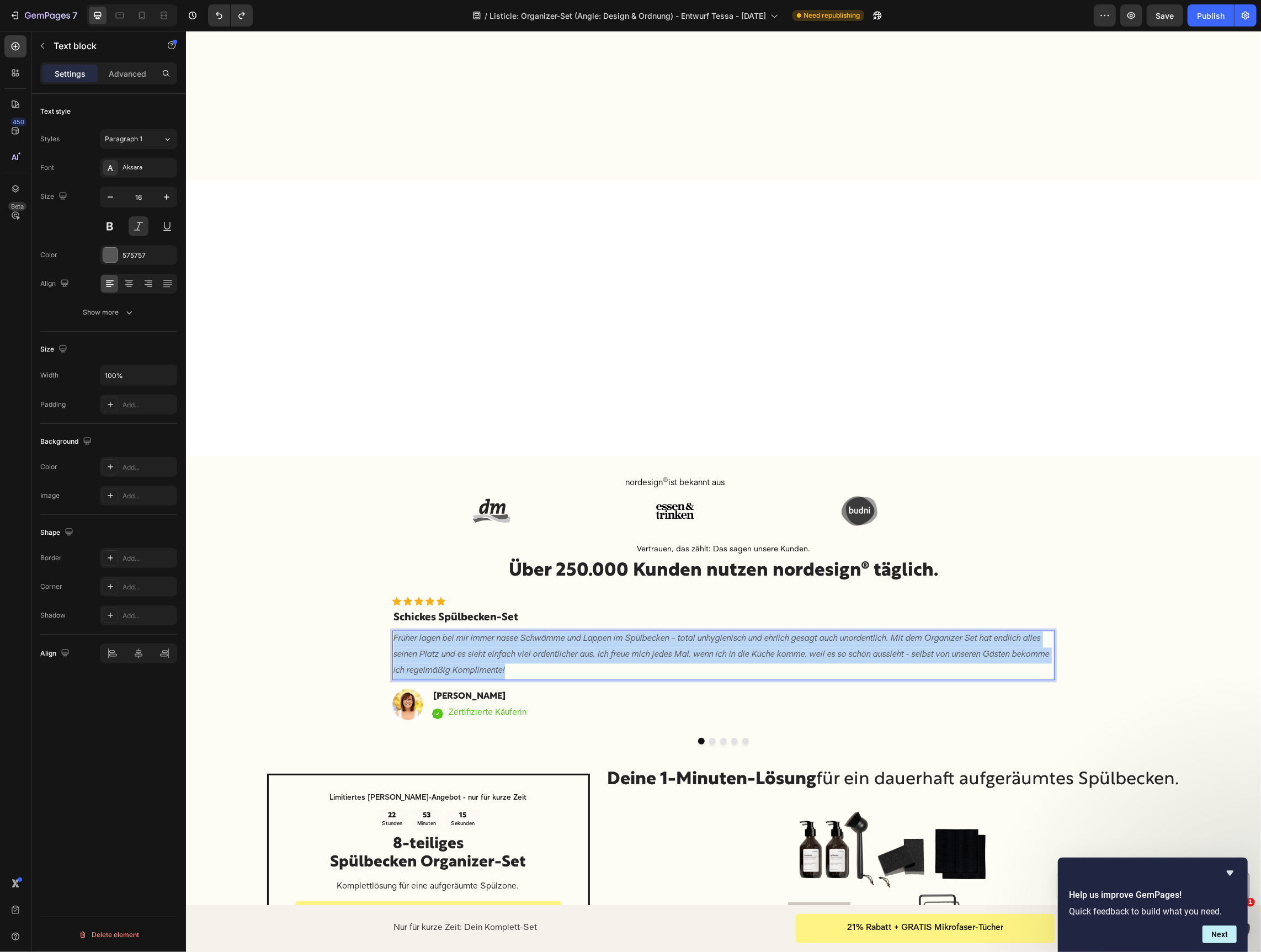
click at [484, 631] on p "Früher lagen bei mir immer nasse Schwämme und Lappen im Spülbecken – total unhy…" at bounding box center [722, 655] width 660 height 48
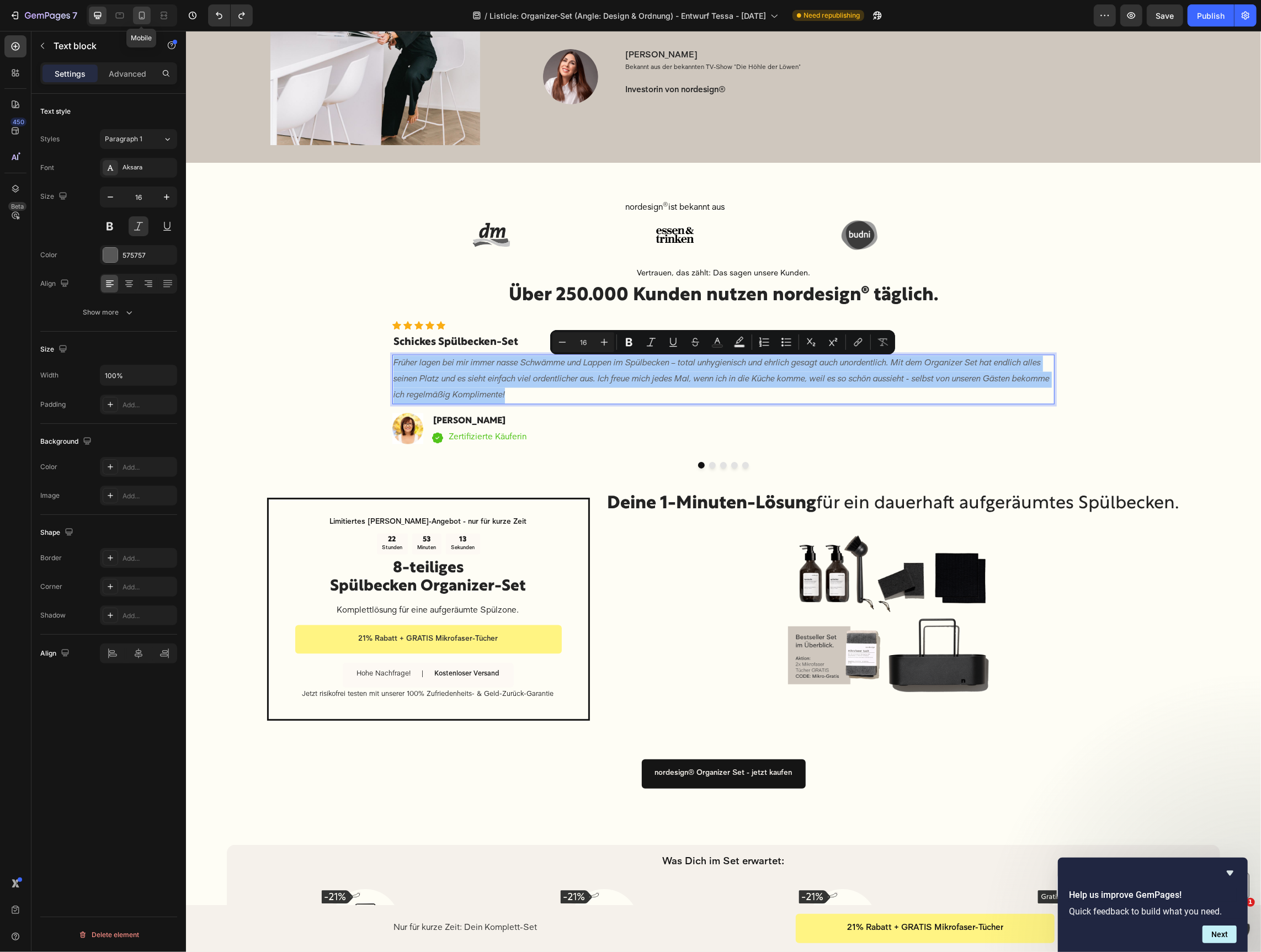
click at [141, 18] on icon at bounding box center [142, 15] width 11 height 11
type input "14"
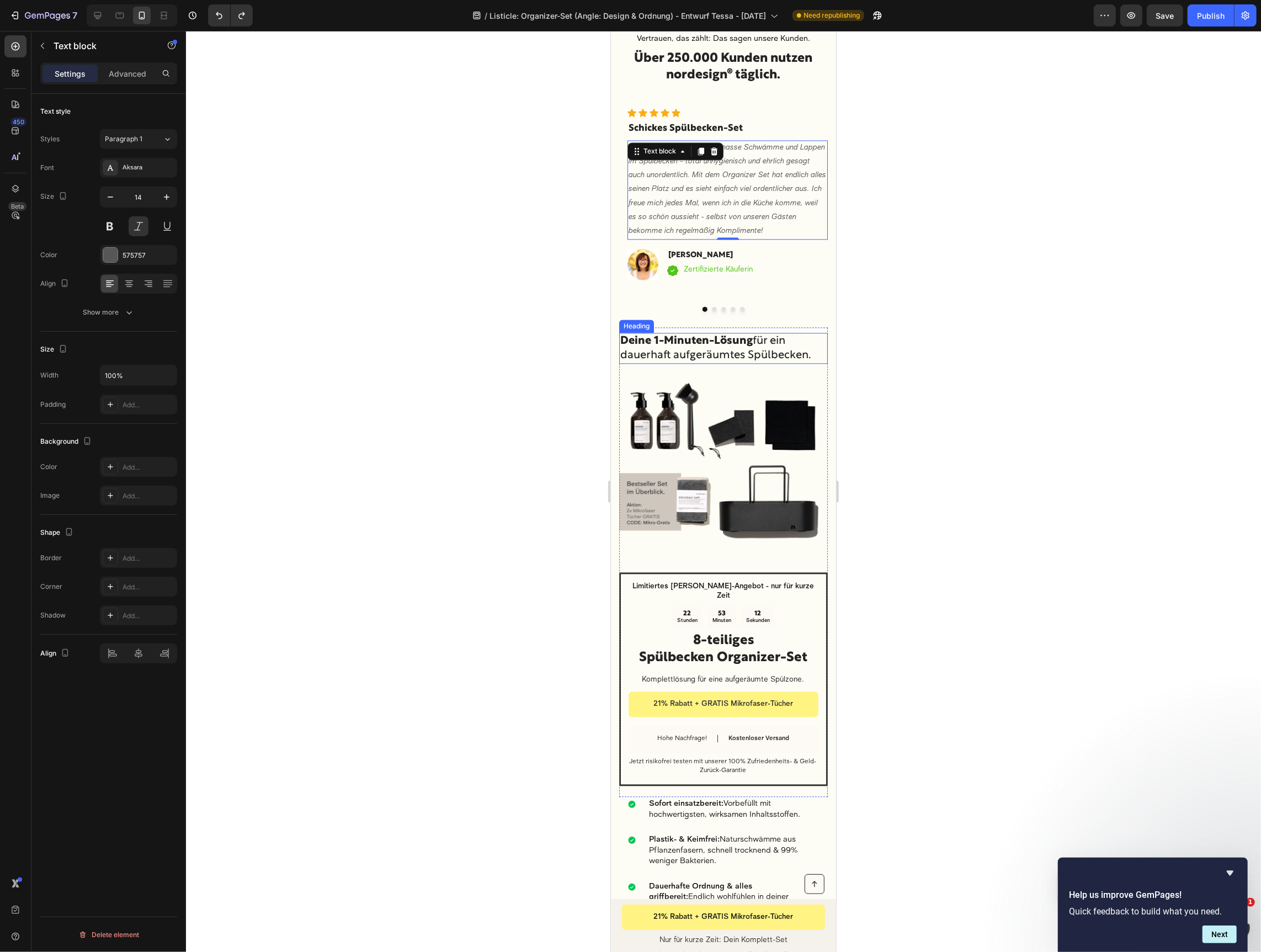
scroll to position [1815, 0]
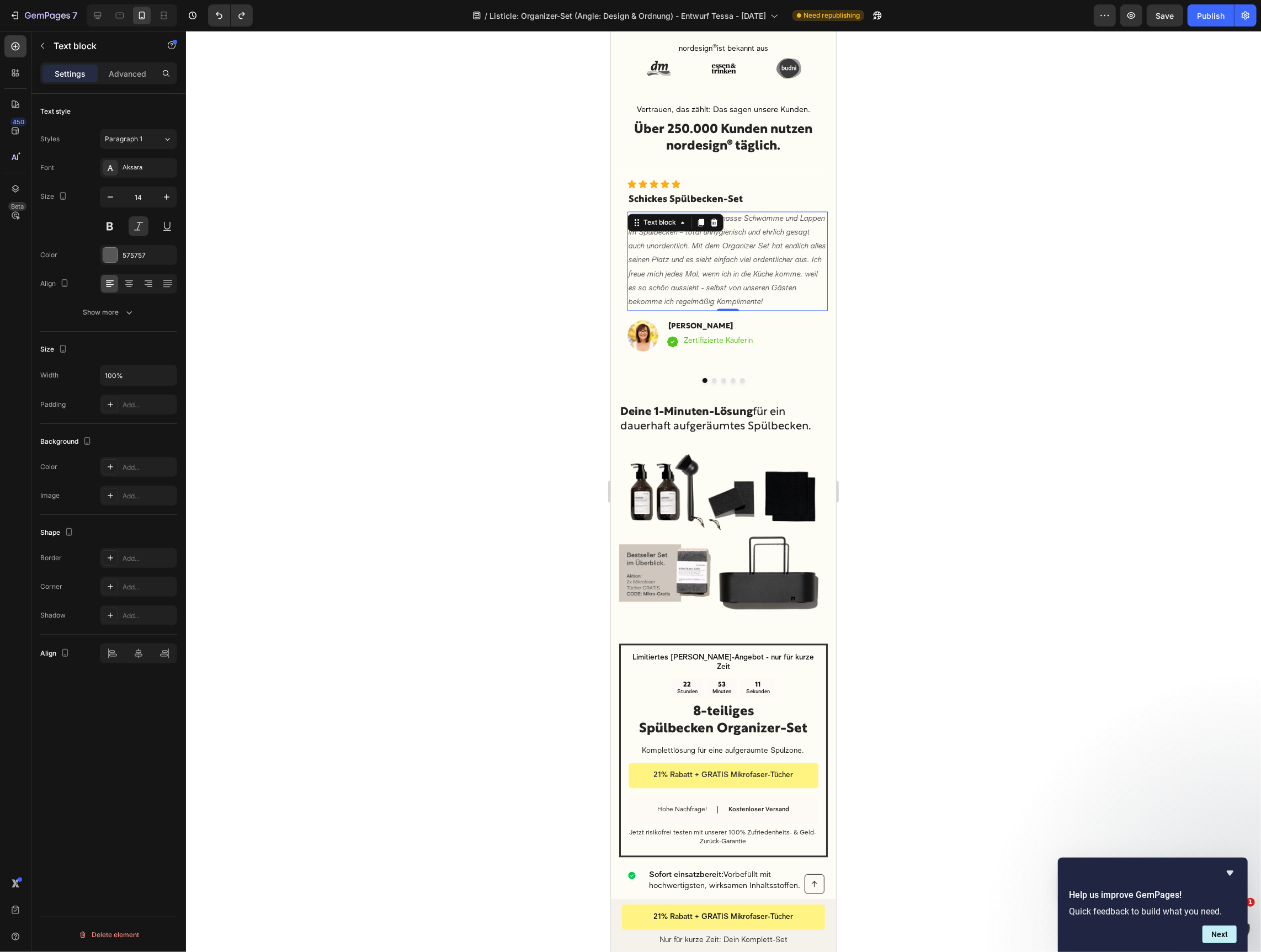
drag, startPoint x: 932, startPoint y: 299, endPoint x: 875, endPoint y: 307, distance: 57.6
click at [932, 299] on div at bounding box center [723, 490] width 1075 height 920
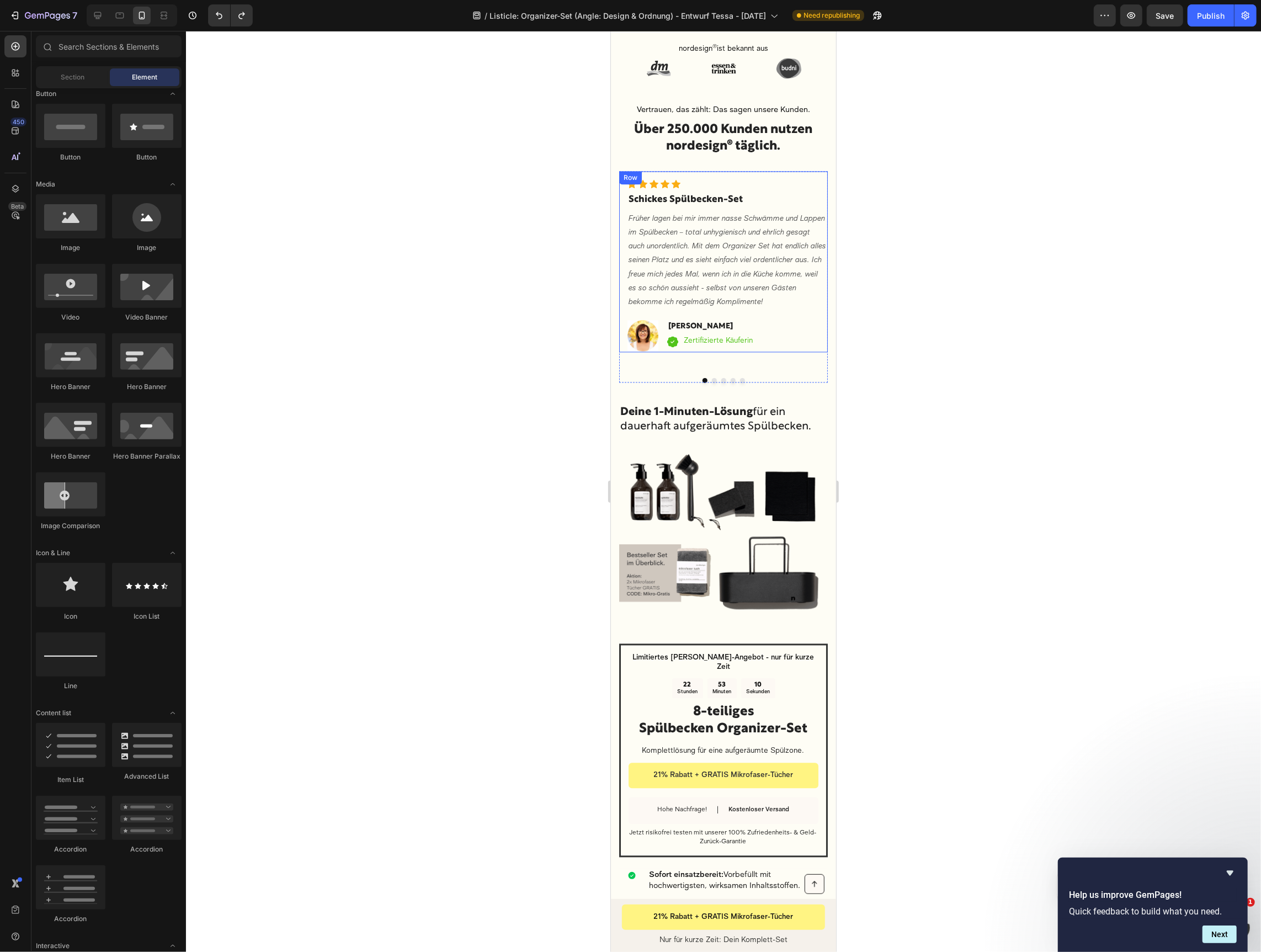
scroll to position [0, 0]
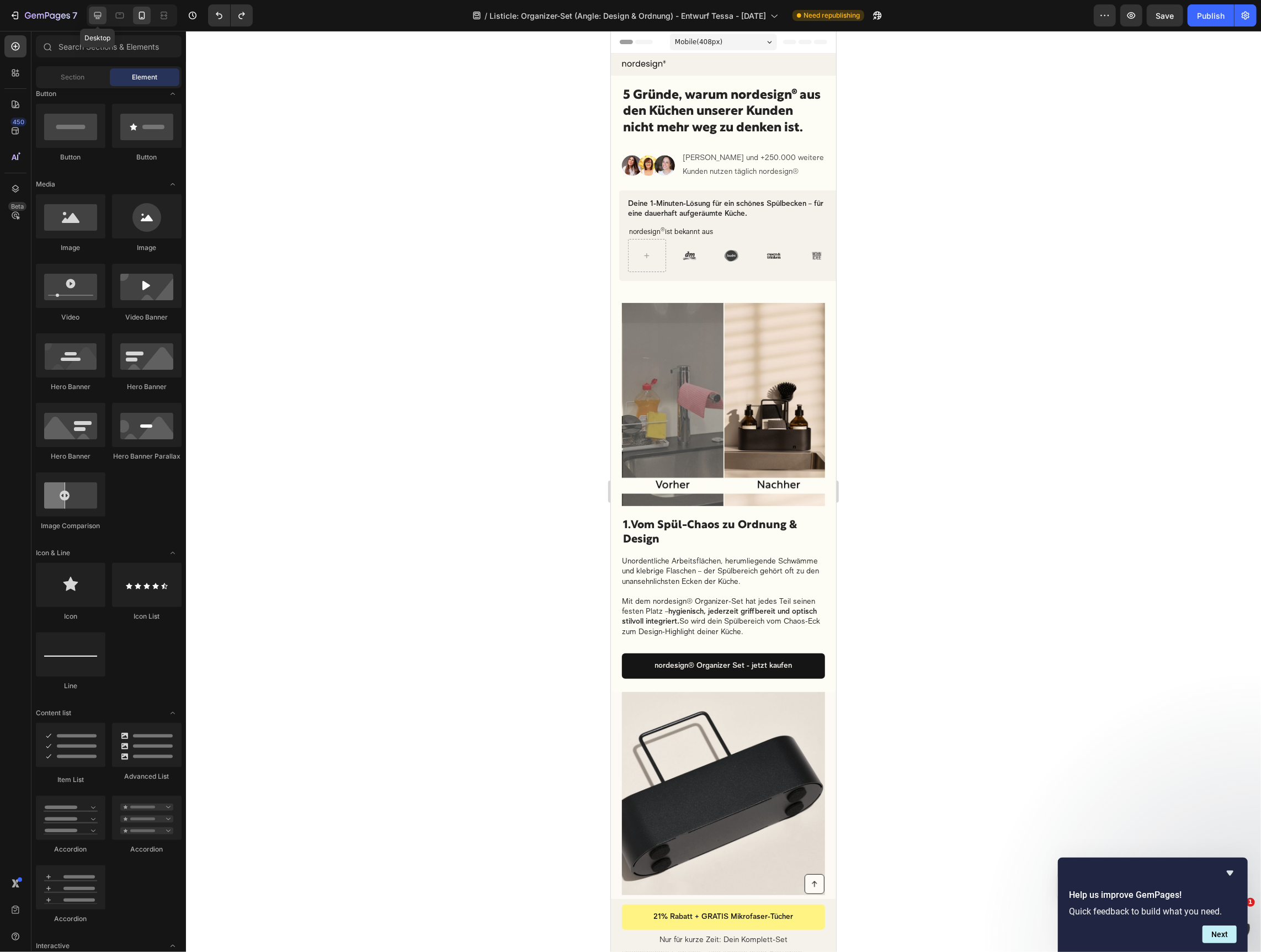
click at [100, 13] on icon at bounding box center [98, 15] width 11 height 11
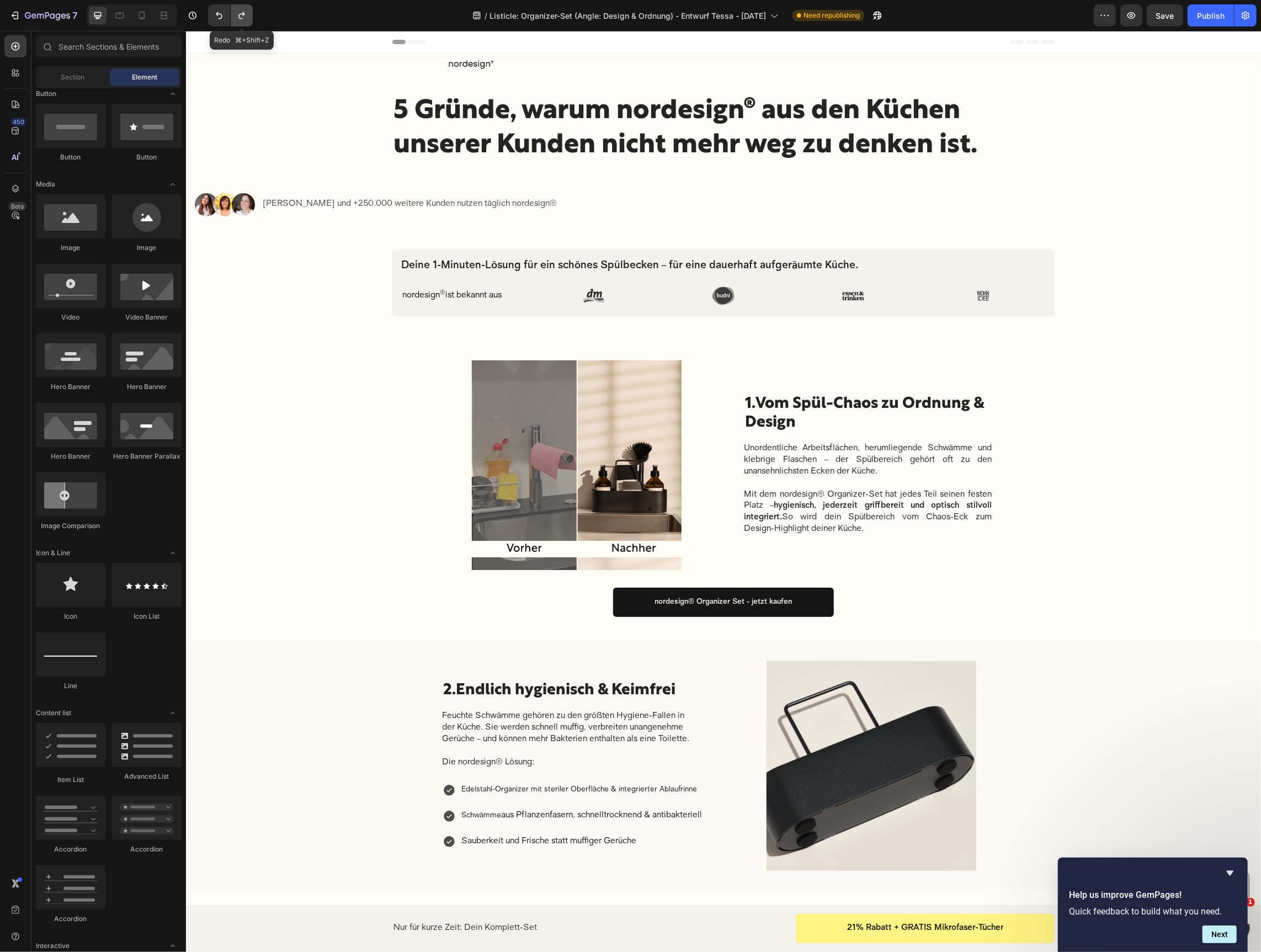
click at [233, 15] on button "Undo/Redo" at bounding box center [241, 15] width 22 height 22
click at [114, 19] on icon at bounding box center [120, 15] width 11 height 11
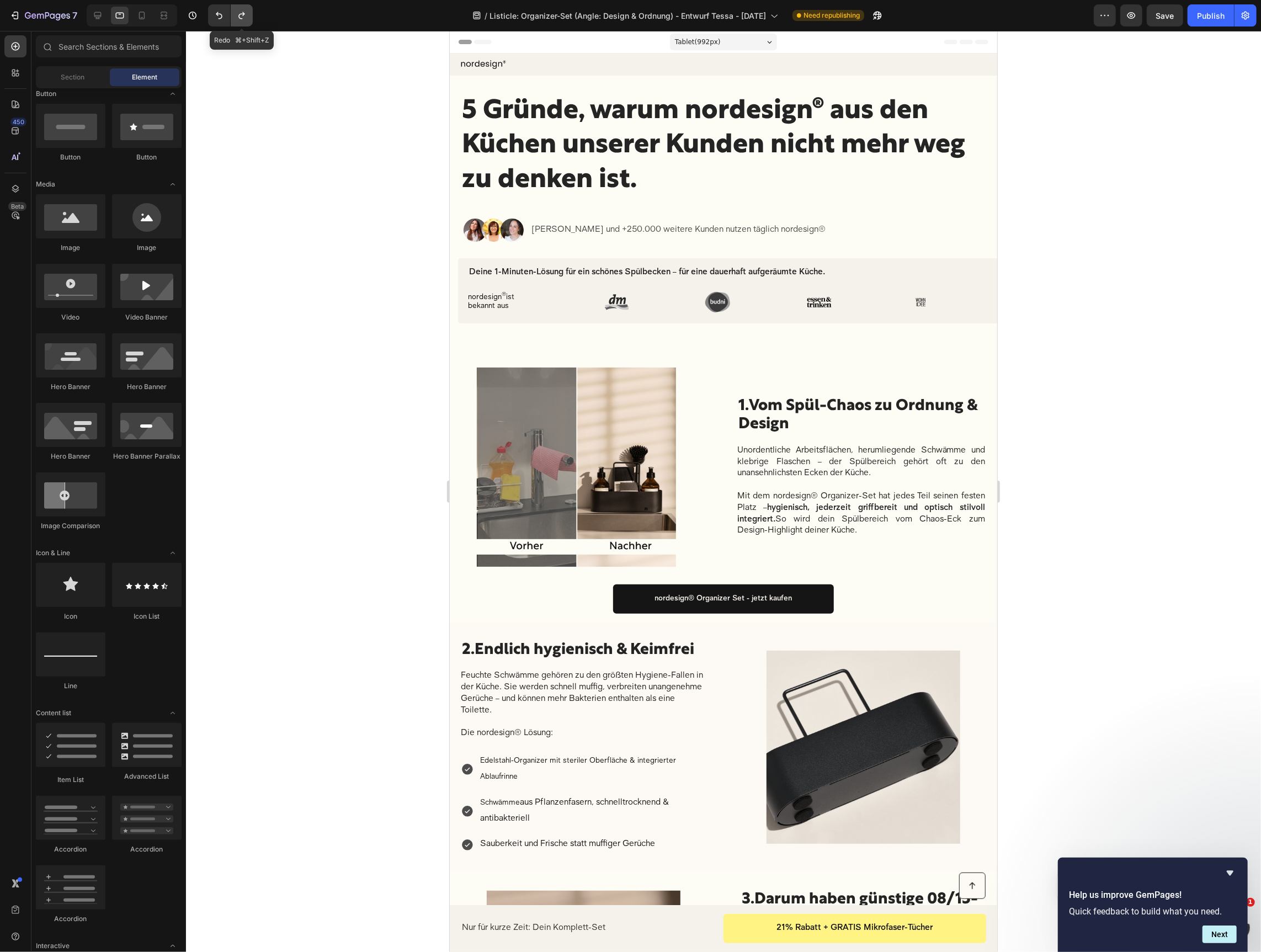
click at [242, 13] on icon "Undo/Redo" at bounding box center [241, 15] width 6 height 7
click at [102, 16] on icon at bounding box center [98, 15] width 11 height 11
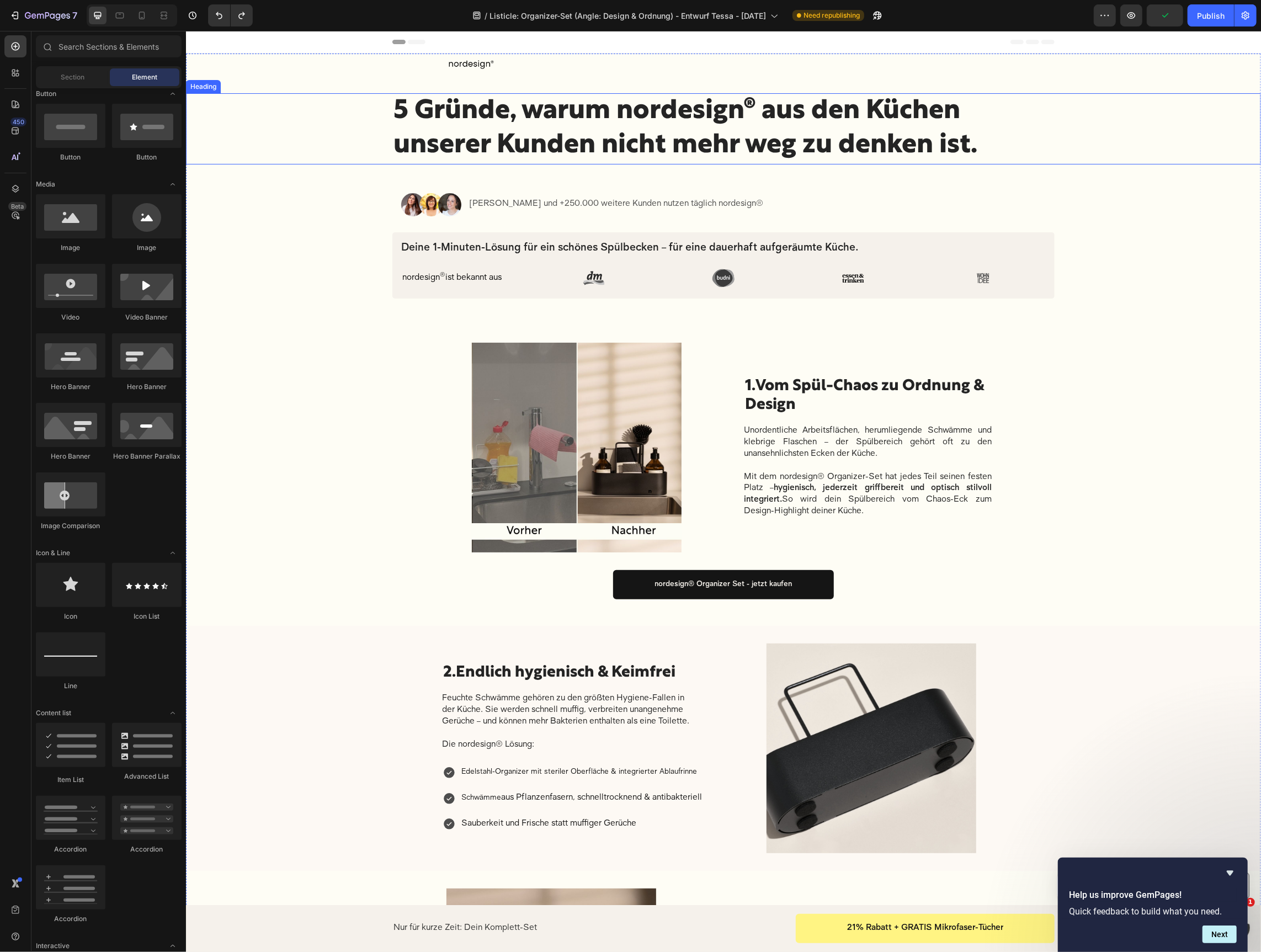
click at [597, 128] on h1 "5 Gründe, warum nordesign® aus den Küchen unserer Kunden nicht mehr weg zu denk…" at bounding box center [722, 128] width 662 height 71
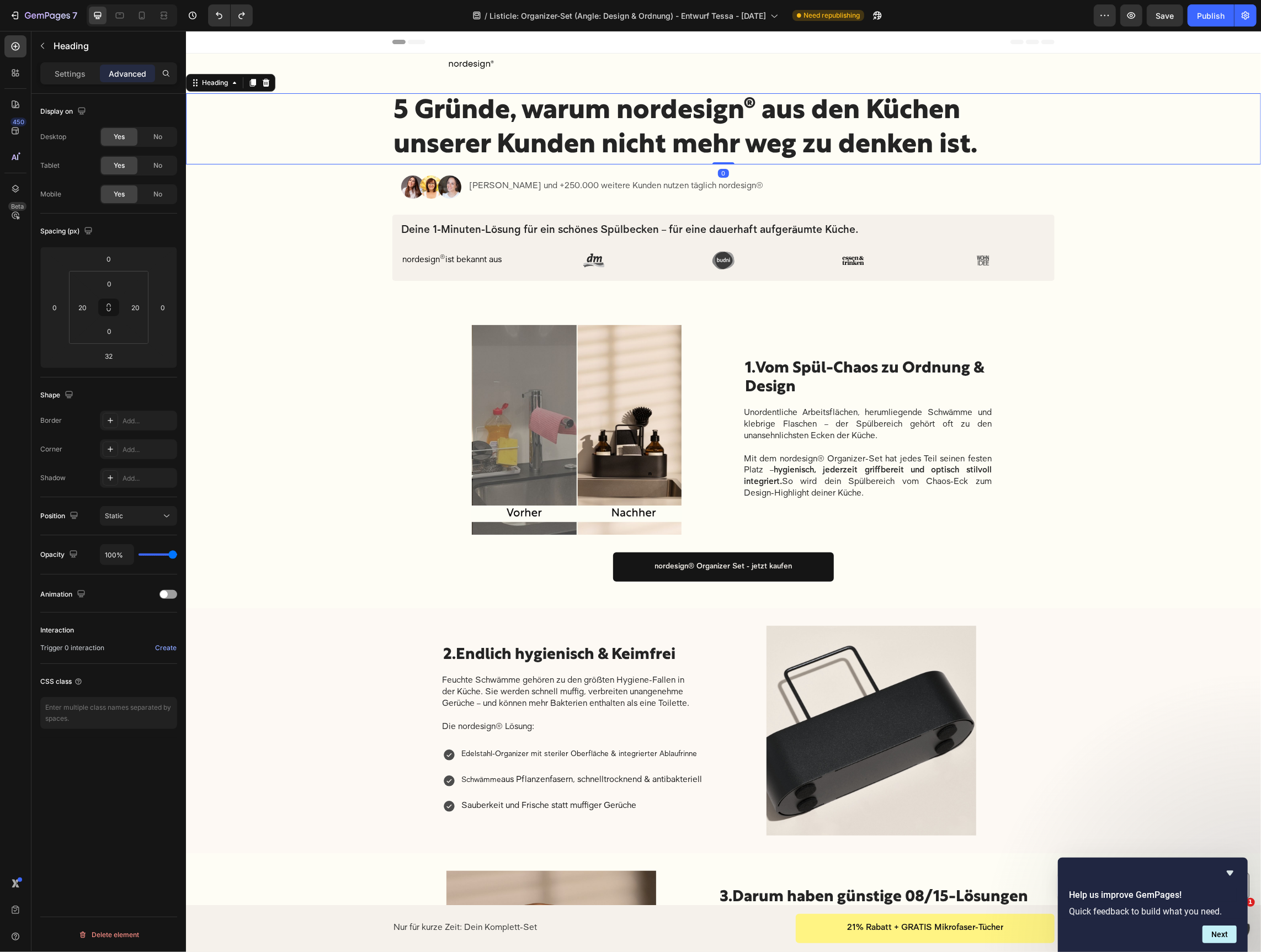
drag, startPoint x: 722, startPoint y: 179, endPoint x: 476, endPoint y: 42, distance: 281.6
click at [723, 156] on div "5 Gründe, warum nordesign® aus den Küchen unserer Kunden nicht mehr weg zu denk…" at bounding box center [723, 128] width 1075 height 71
drag, startPoint x: 111, startPoint y: 10, endPoint x: 150, endPoint y: 20, distance: 40.3
click at [111, 10] on div at bounding box center [120, 15] width 17 height 17
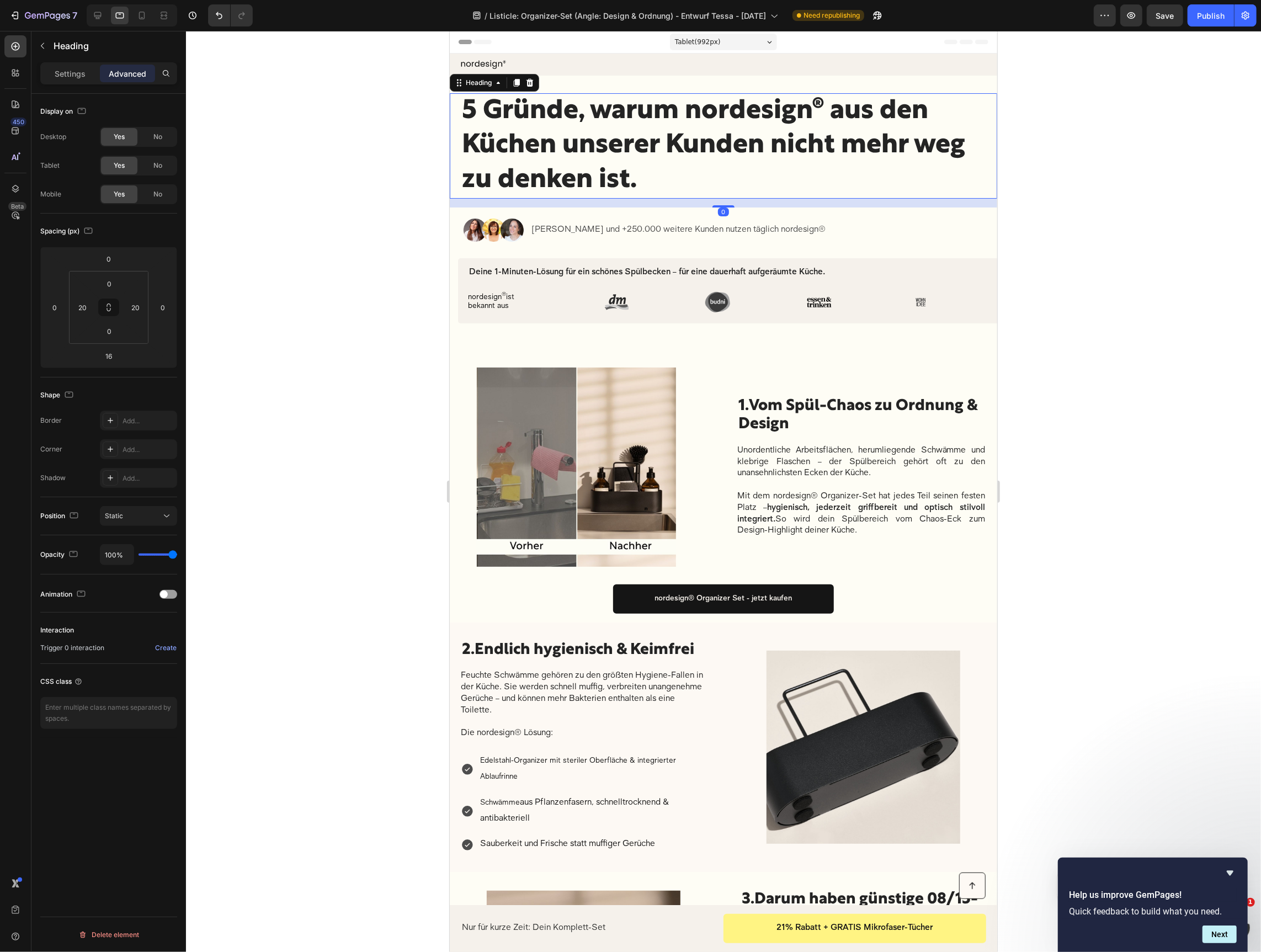
scroll to position [23, 0]
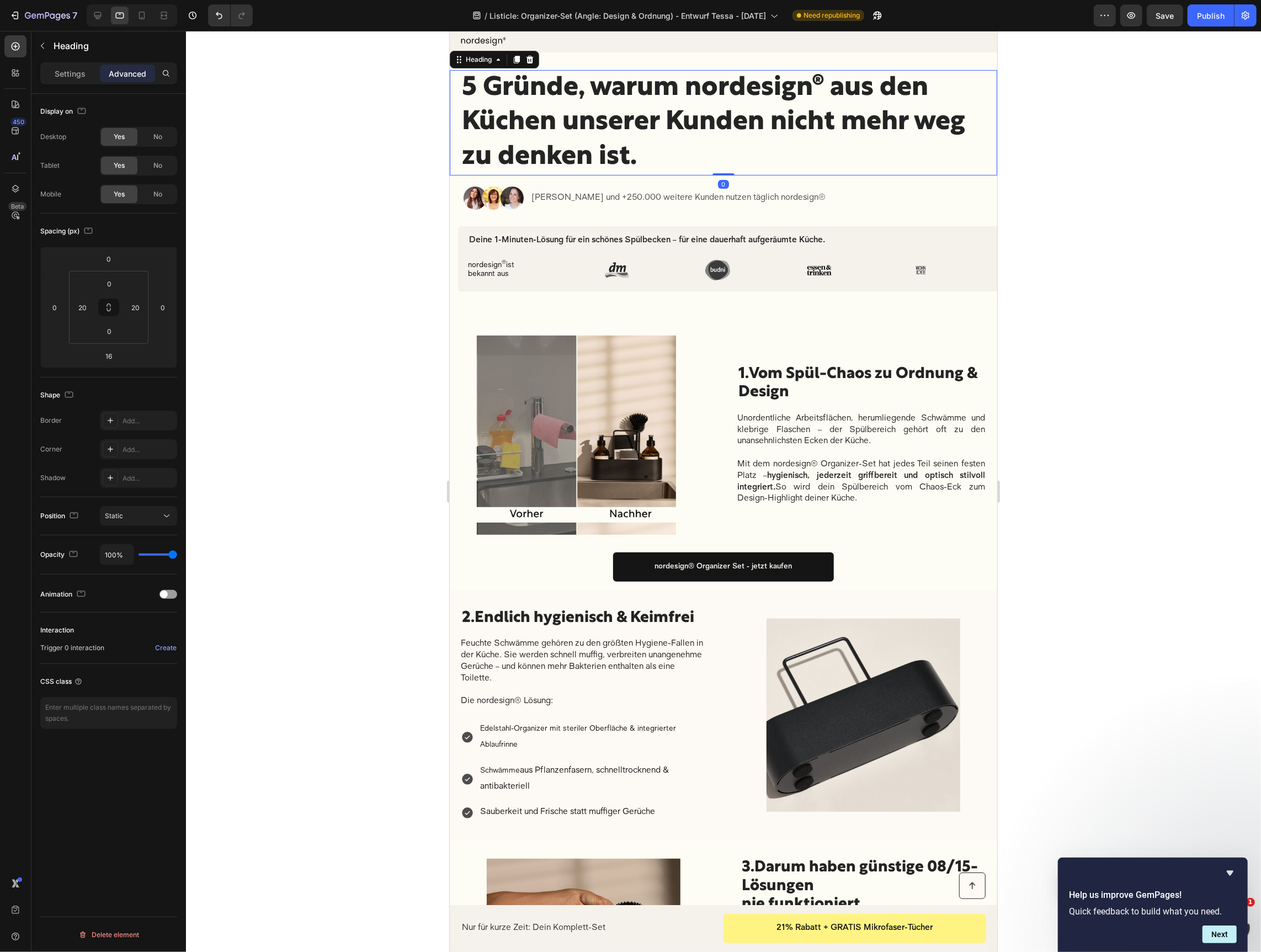
drag, startPoint x: 723, startPoint y: 181, endPoint x: 726, endPoint y: 169, distance: 12.4
click at [726, 169] on div "5 Gründe, warum nordesign® aus den Küchen unserer Kunden nicht mehr weg zu denk…" at bounding box center [722, 123] width 547 height 105
type input "0"
click at [419, 218] on div at bounding box center [723, 490] width 1075 height 920
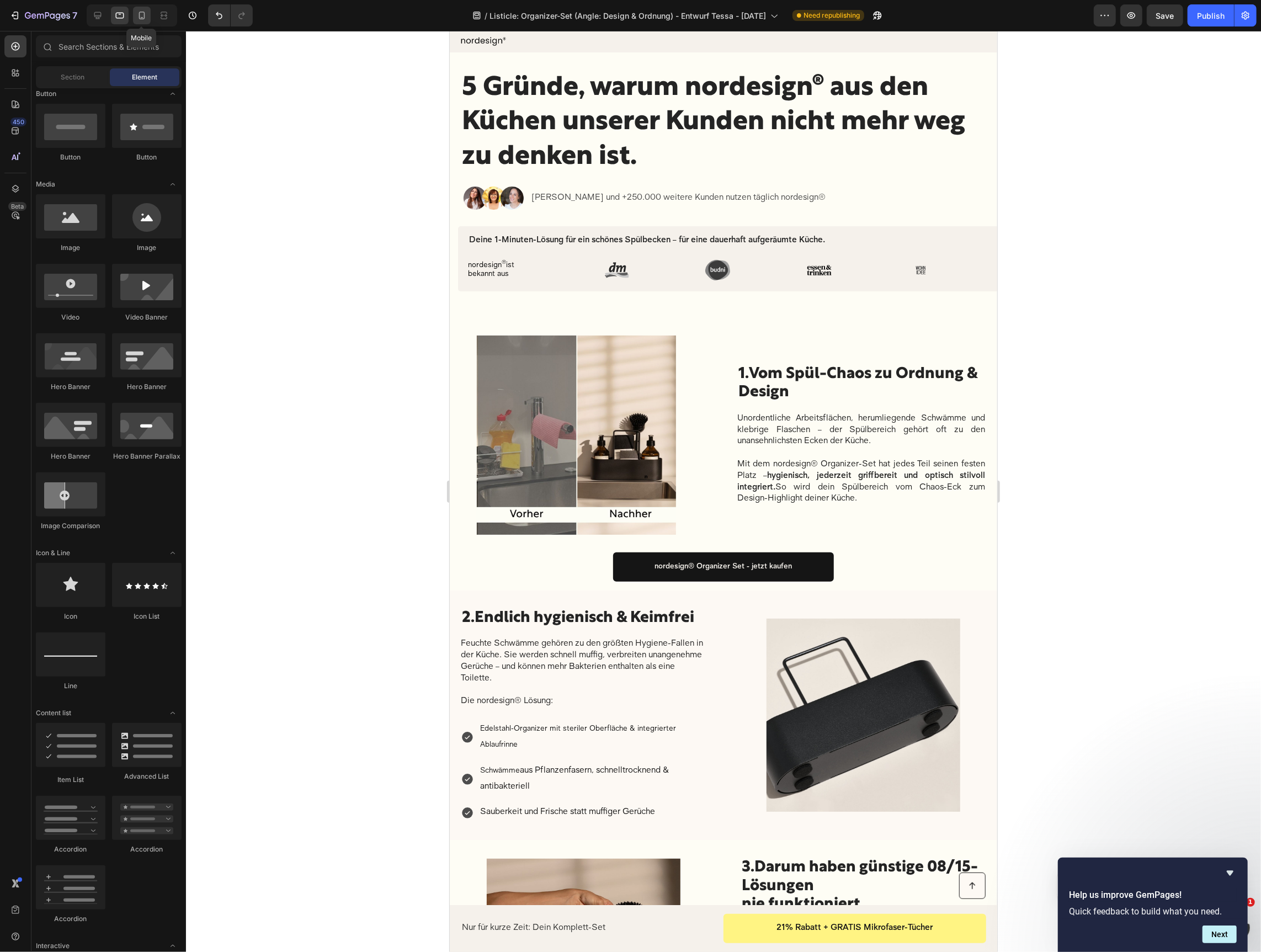
click at [142, 16] on icon at bounding box center [142, 15] width 11 height 11
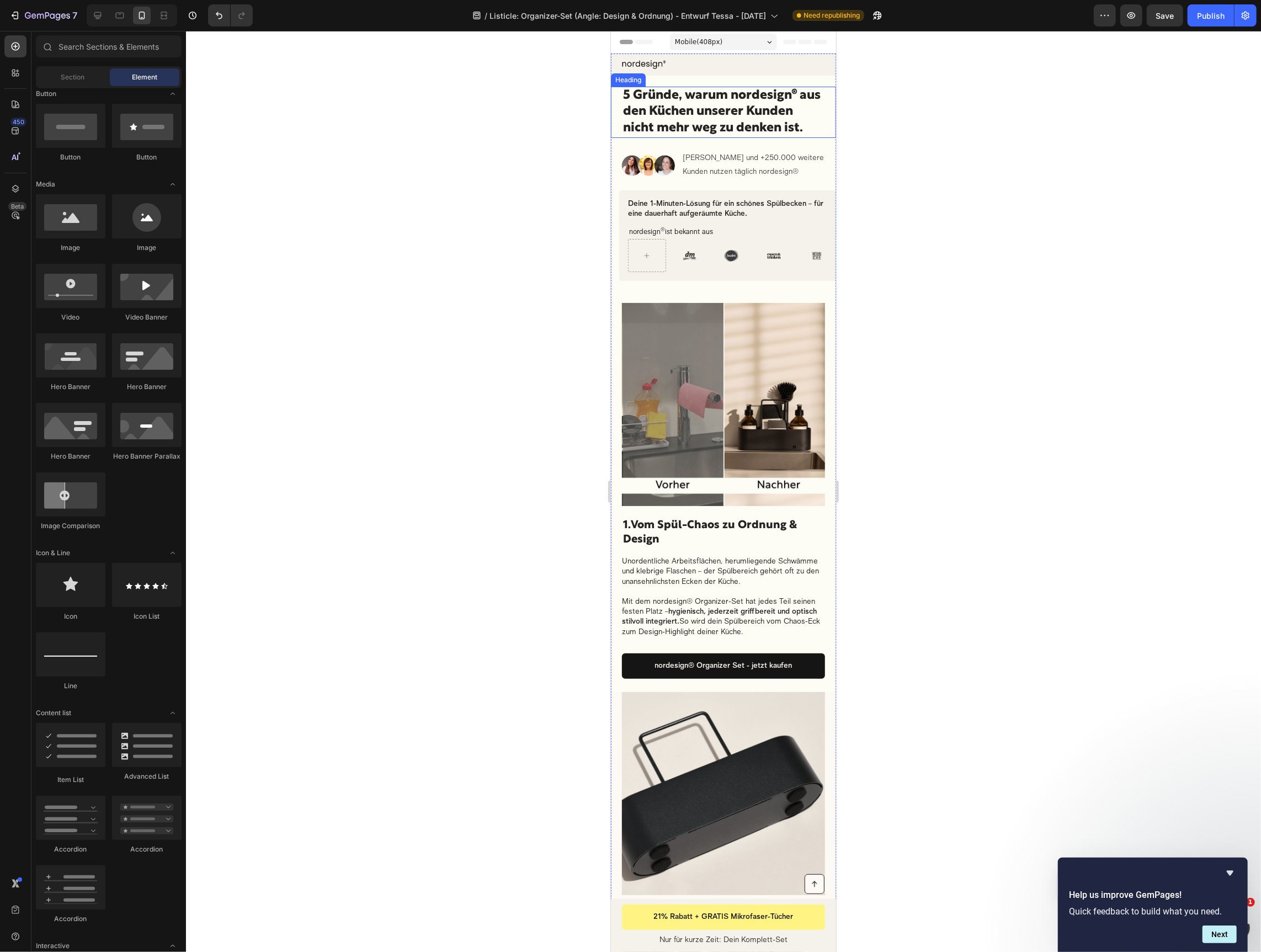
click at [726, 119] on h1 "5 Gründe, warum nordesign® aus den Küchen unserer Kunden nicht mehr weg zu denk…" at bounding box center [723, 112] width 203 height 52
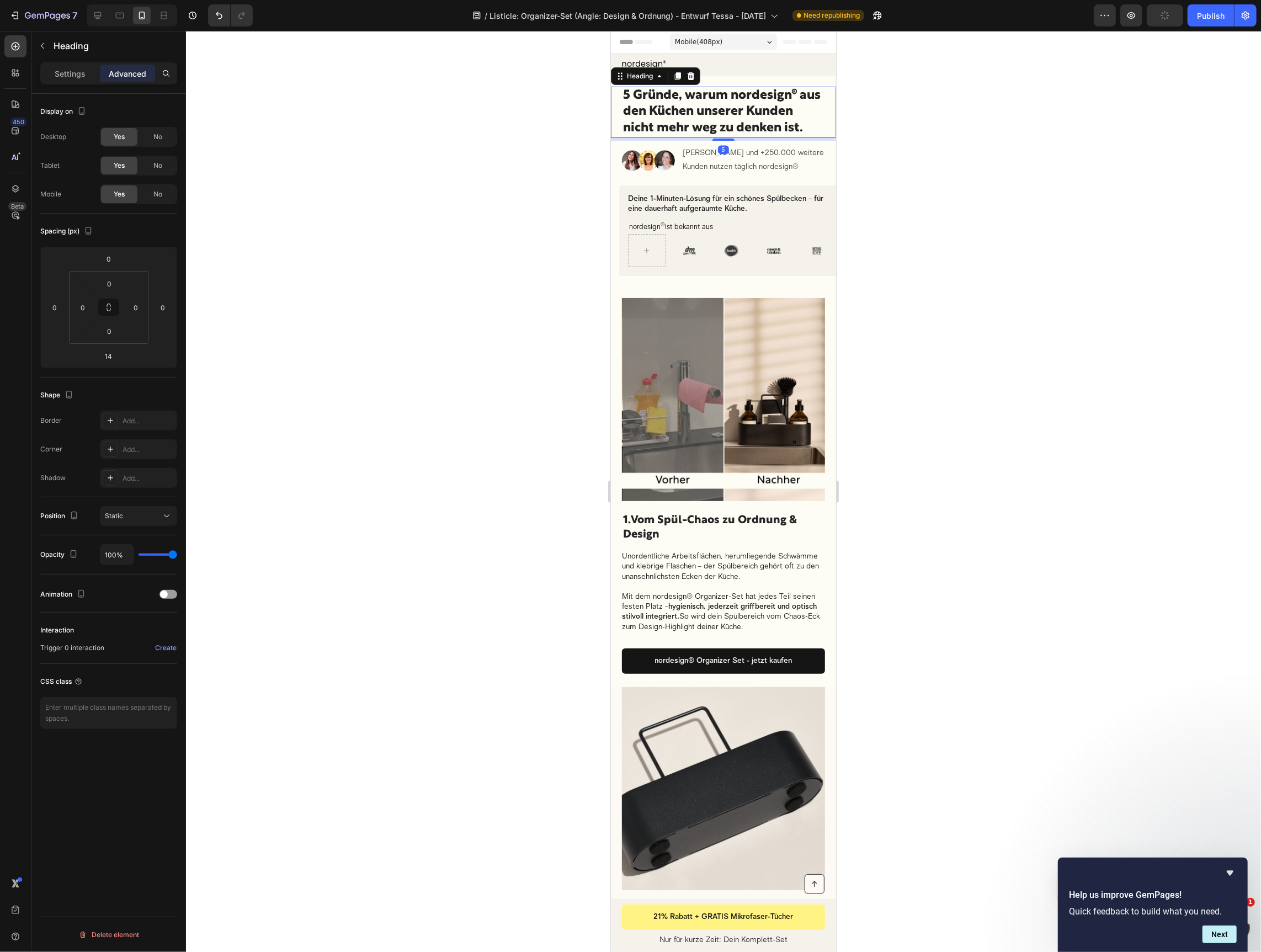
drag, startPoint x: 726, startPoint y: 143, endPoint x: 807, endPoint y: 146, distance: 81.1
click at [726, 138] on div at bounding box center [722, 139] width 22 height 2
type input "5"
click at [997, 159] on div at bounding box center [723, 490] width 1075 height 920
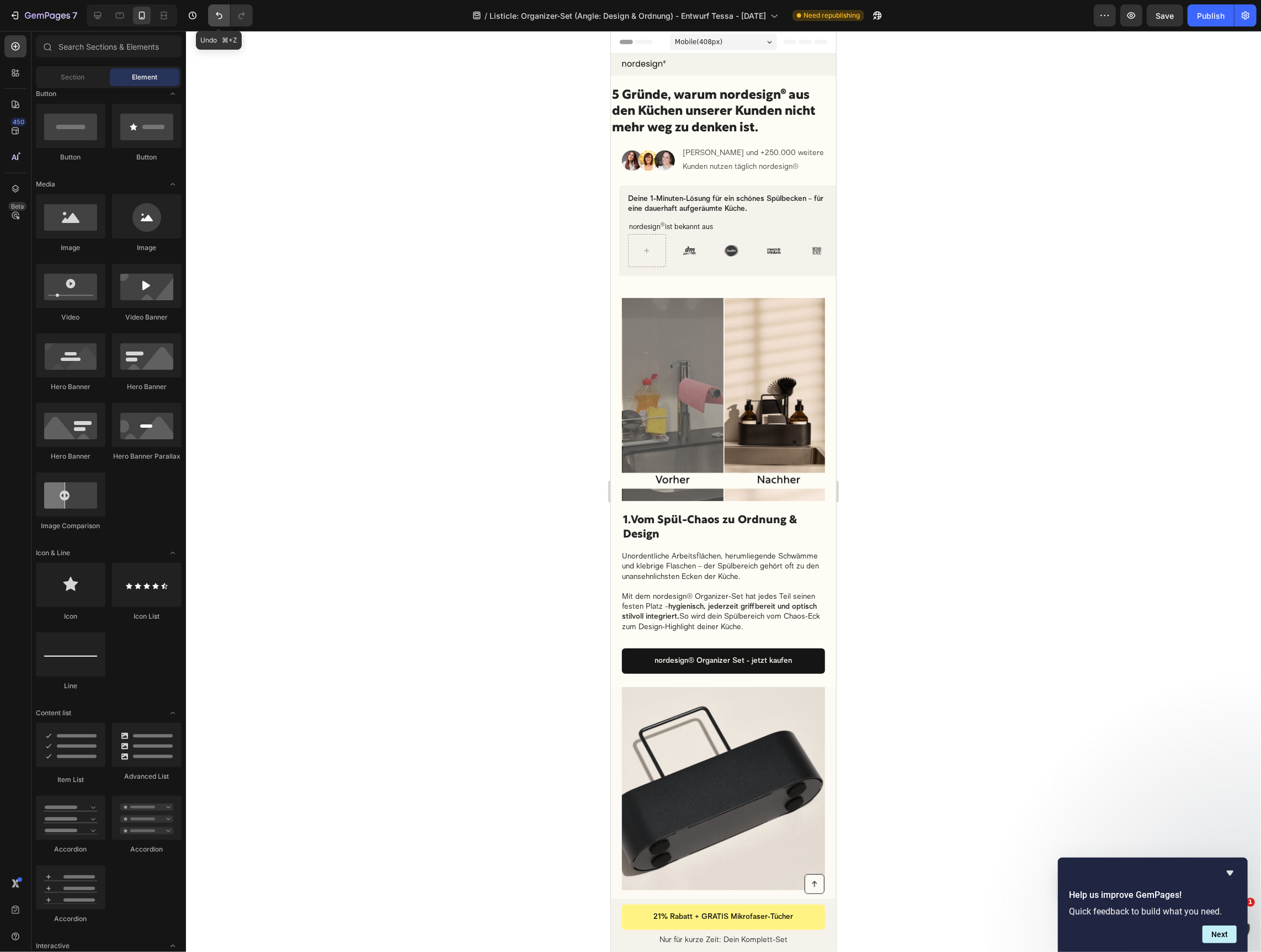
click at [212, 19] on button "Undo/Redo" at bounding box center [218, 15] width 22 height 22
click at [730, 111] on h1 "5 Gründe, warum nordesign® aus den Küchen unserer Kunden nicht mehr weg zu denk…" at bounding box center [718, 112] width 215 height 52
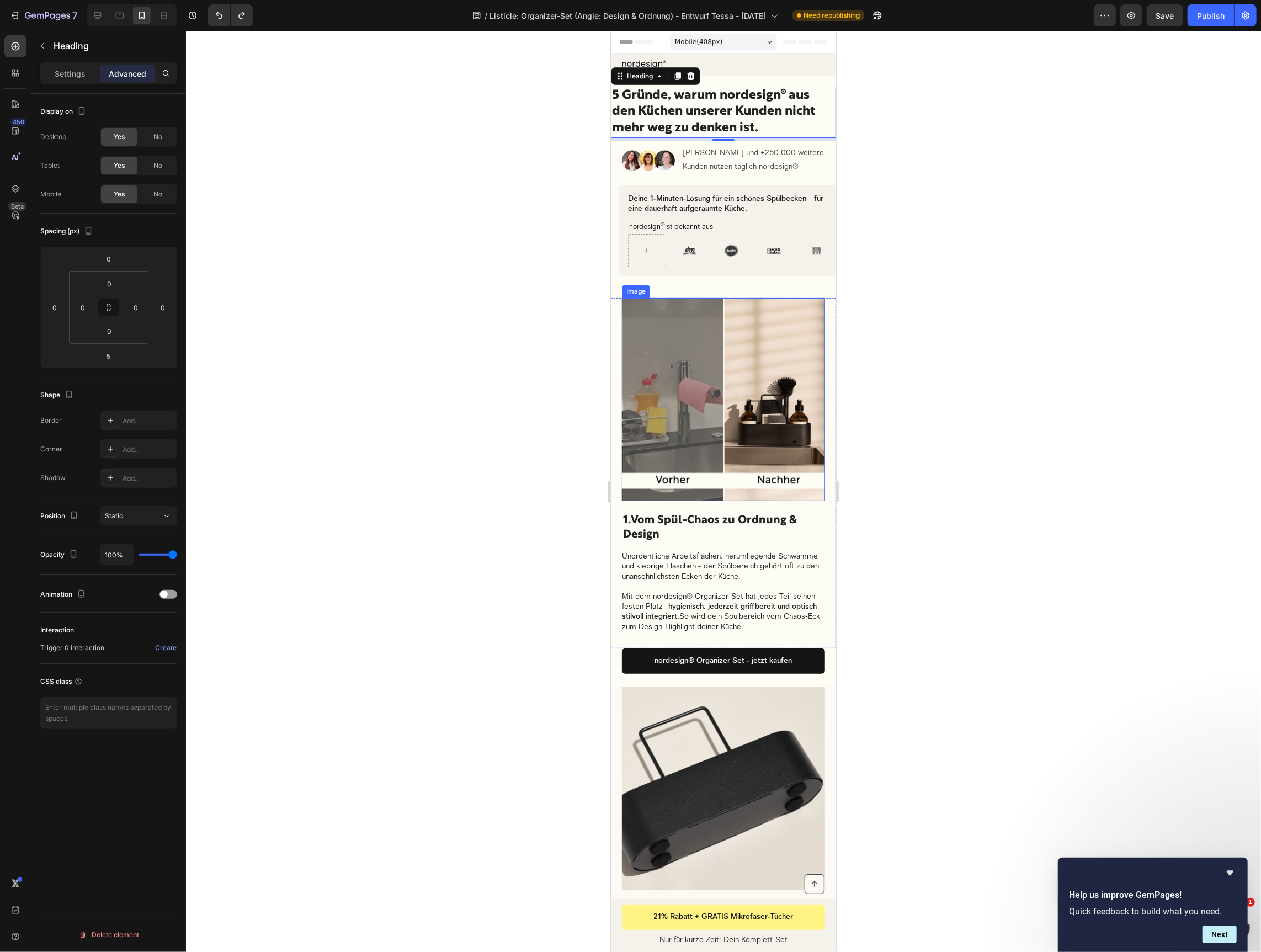
click at [660, 308] on img at bounding box center [723, 399] width 203 height 203
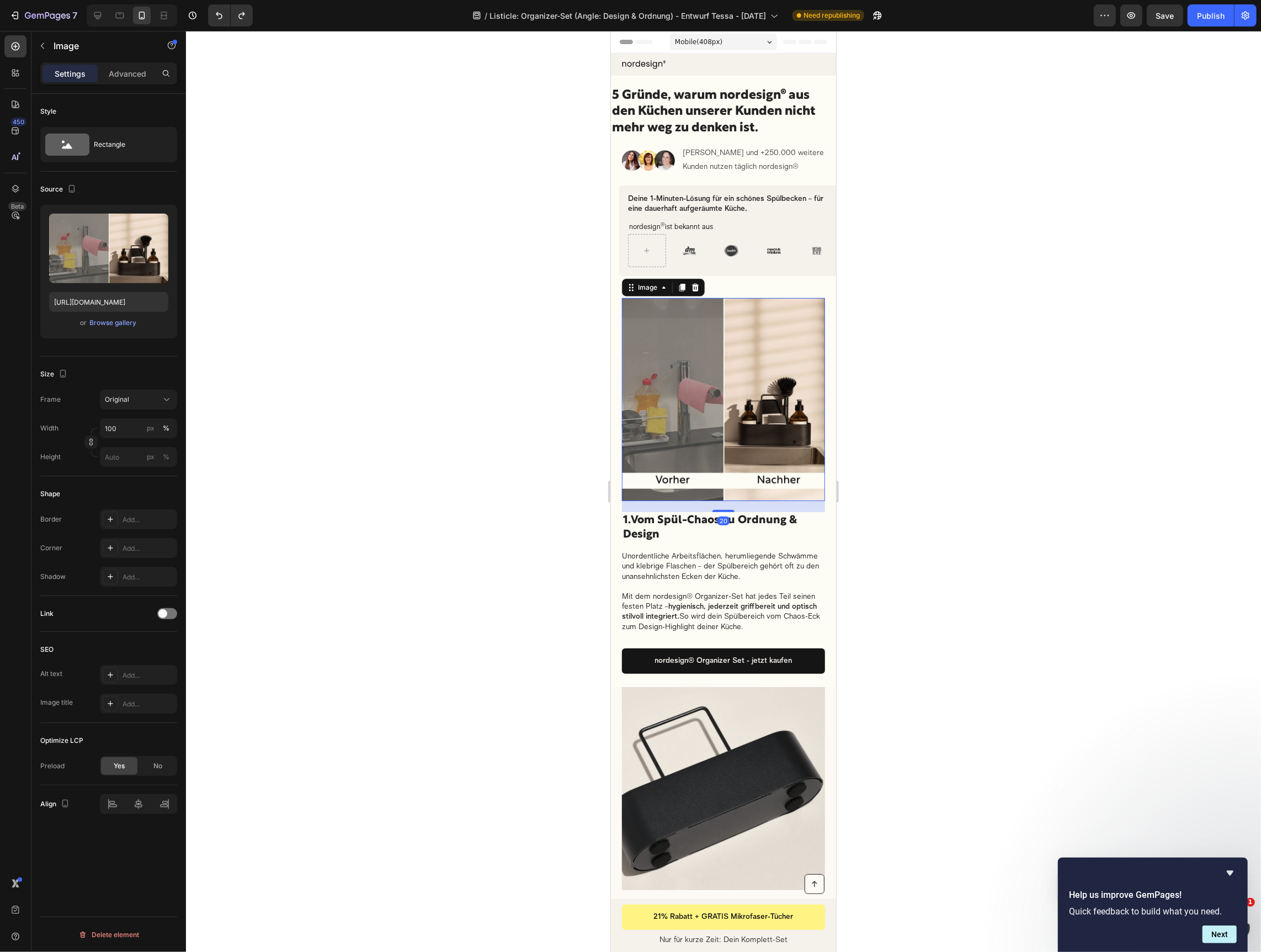
click at [126, 84] on div "Settings Advanced" at bounding box center [108, 78] width 154 height 32
click at [126, 79] on div "Advanced" at bounding box center [127, 73] width 56 height 17
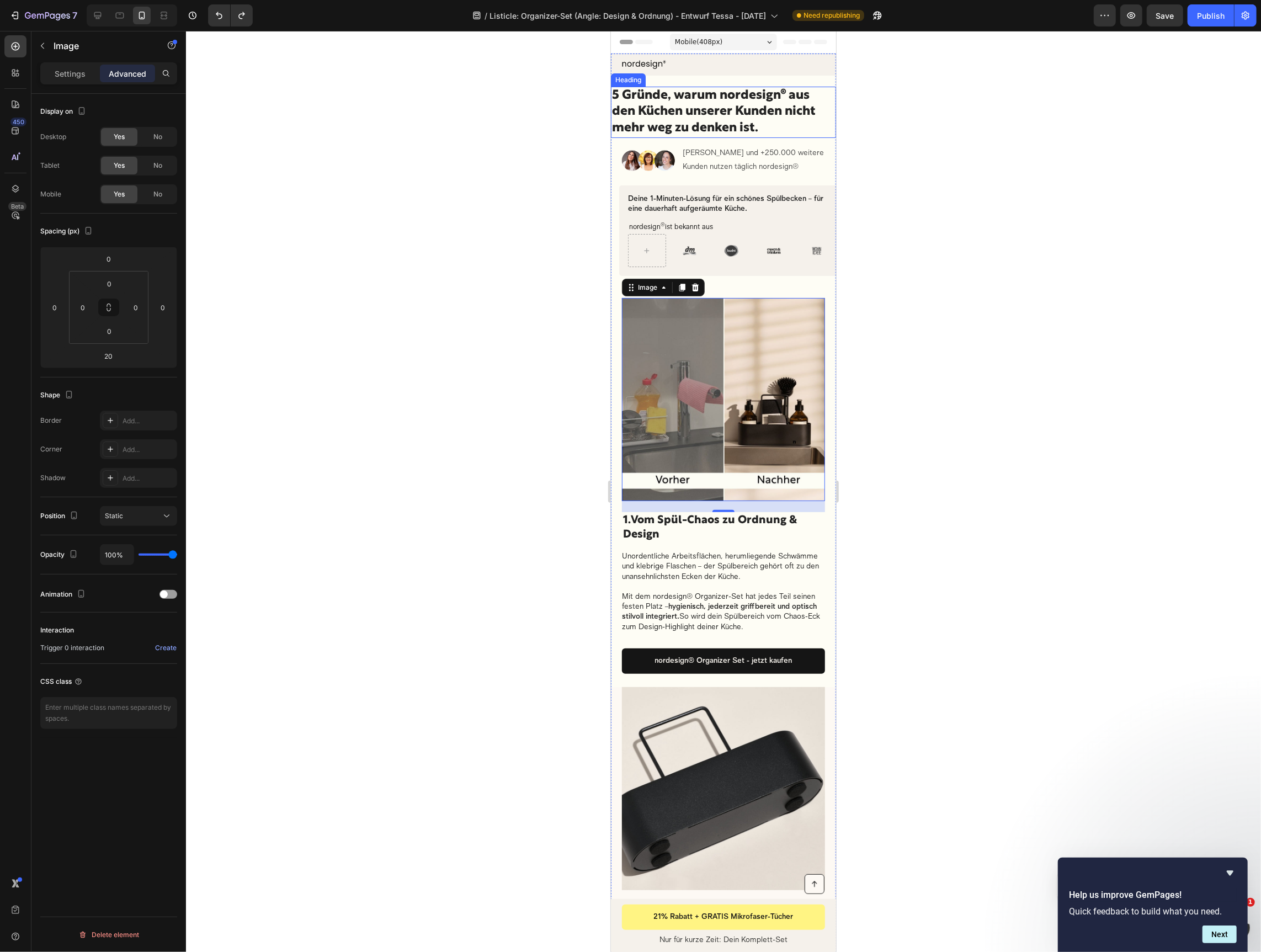
click at [679, 104] on h1 "5 Gründe, warum nordesign® aus den Küchen unserer Kunden nicht mehr weg zu denk…" at bounding box center [718, 112] width 215 height 52
click at [683, 178] on li "Image Judith Williams und +250.000 weitere Kunden nutzen täglich nordesign® Tex…" at bounding box center [729, 159] width 215 height 39
click at [768, 116] on h1 "5 Gründe, warum nordesign® aus den Küchen unserer Kunden nicht mehr weg zu denk…" at bounding box center [718, 112] width 215 height 52
click at [87, 307] on input "0" at bounding box center [82, 306] width 16 height 16
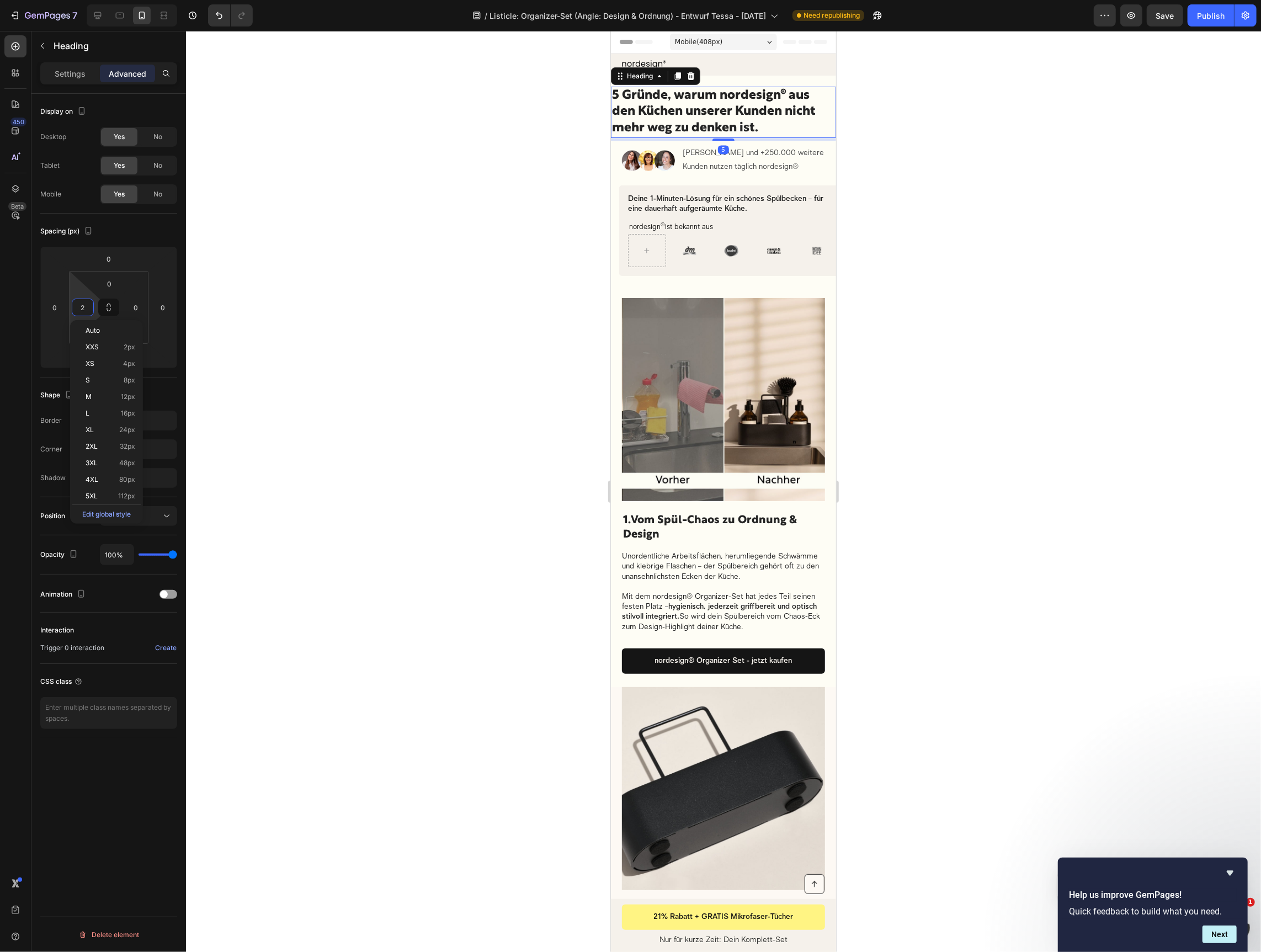
type input "20"
click at [891, 219] on div at bounding box center [723, 490] width 1075 height 920
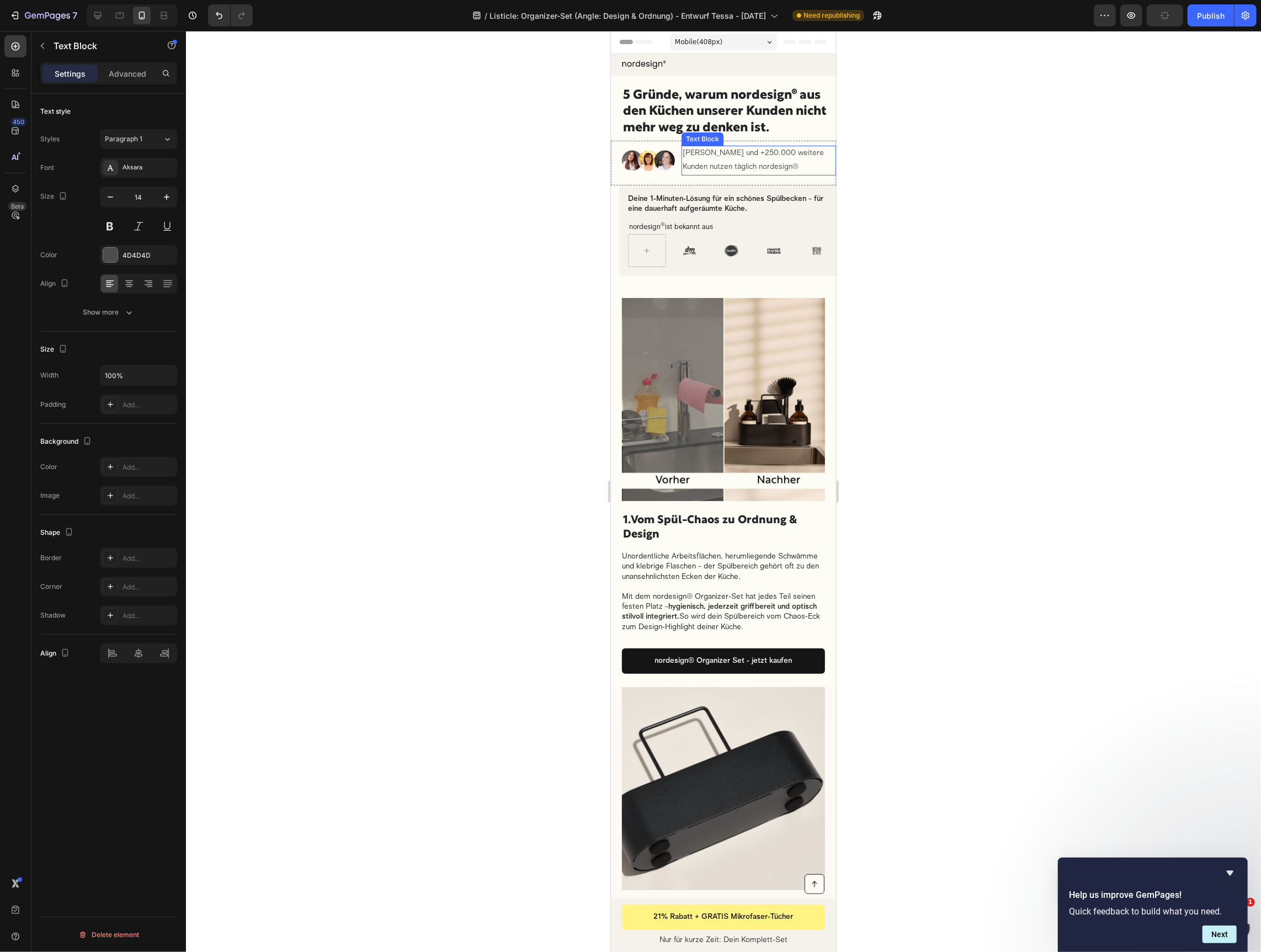
click at [749, 165] on p "[PERSON_NAME] und +250.000 weitere Kunden nutzen täglich nordesign®" at bounding box center [758, 160] width 152 height 28
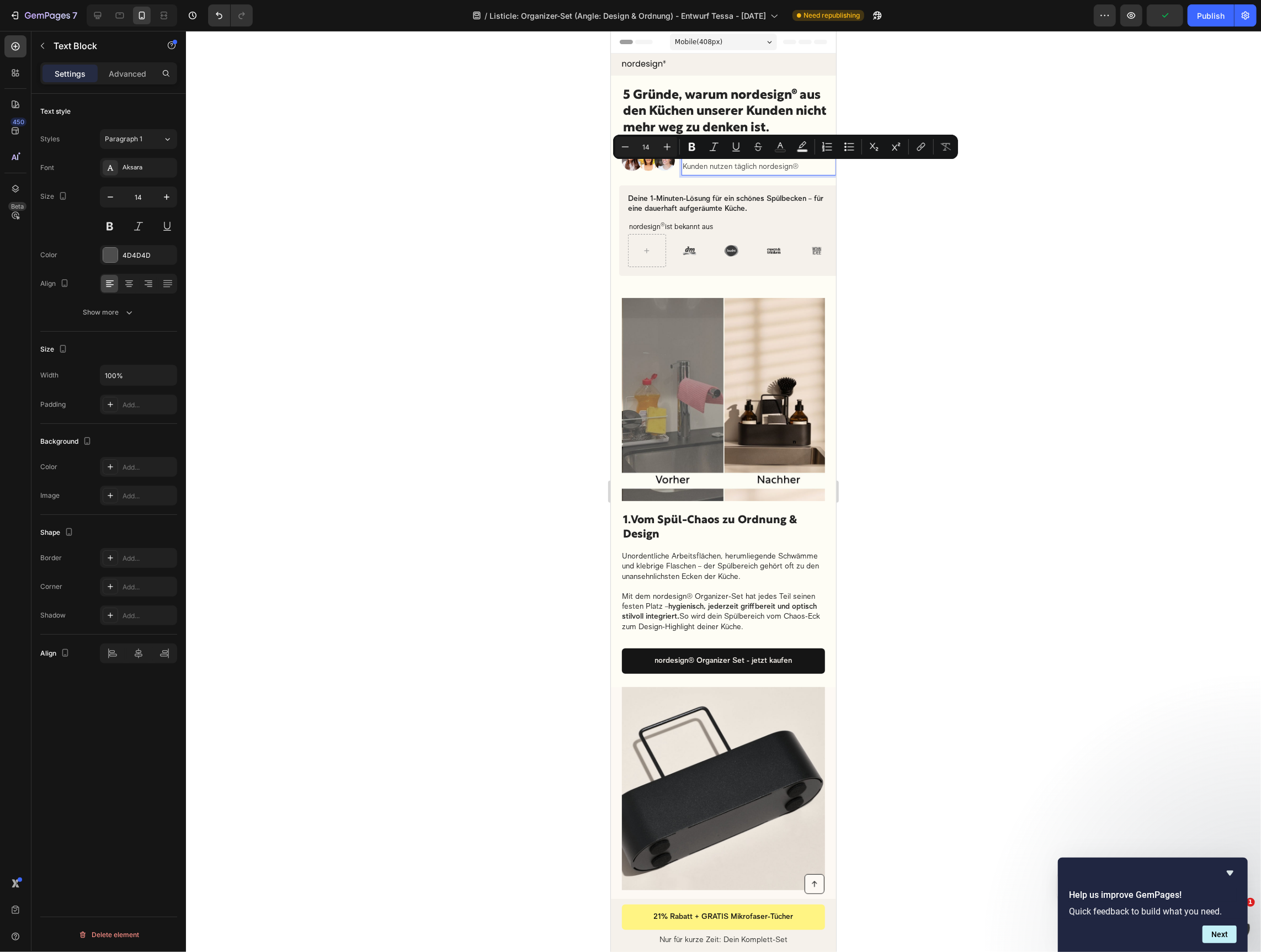
click at [725, 168] on p "[PERSON_NAME] und +250.000 weitere Kunden nutzen täglich nordesign®" at bounding box center [758, 160] width 152 height 28
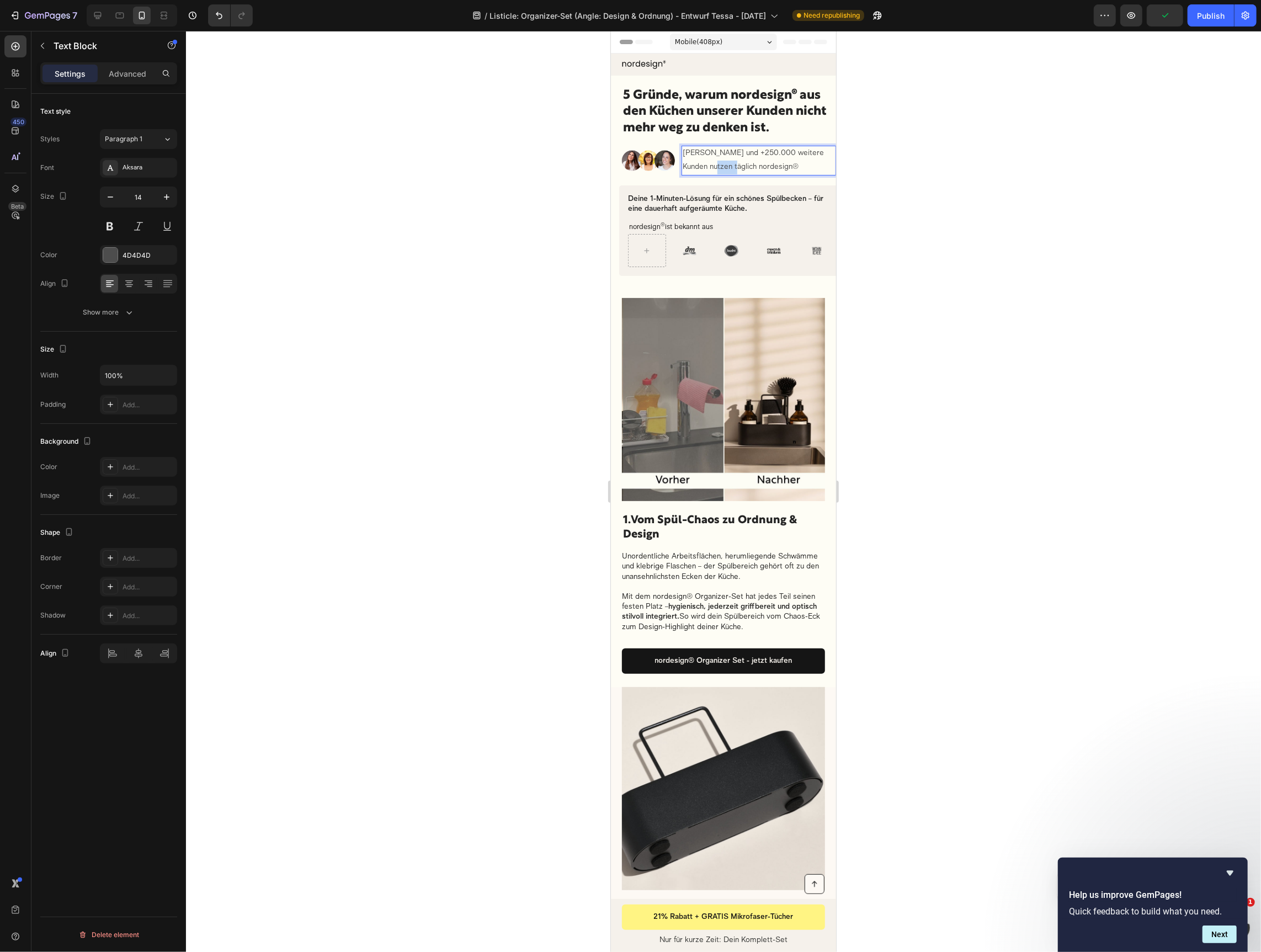
click at [725, 168] on p "[PERSON_NAME] und +250.000 weitere Kunden nutzen täglich nordesign®" at bounding box center [758, 160] width 152 height 28
click at [725, 169] on p "Judith Williams und +250.000 weitere Kunden vertrauen täglich nordesign®" at bounding box center [758, 160] width 152 height 28
drag, startPoint x: 980, startPoint y: 212, endPoint x: 923, endPoint y: 220, distance: 57.6
click at [966, 215] on div at bounding box center [723, 490] width 1075 height 920
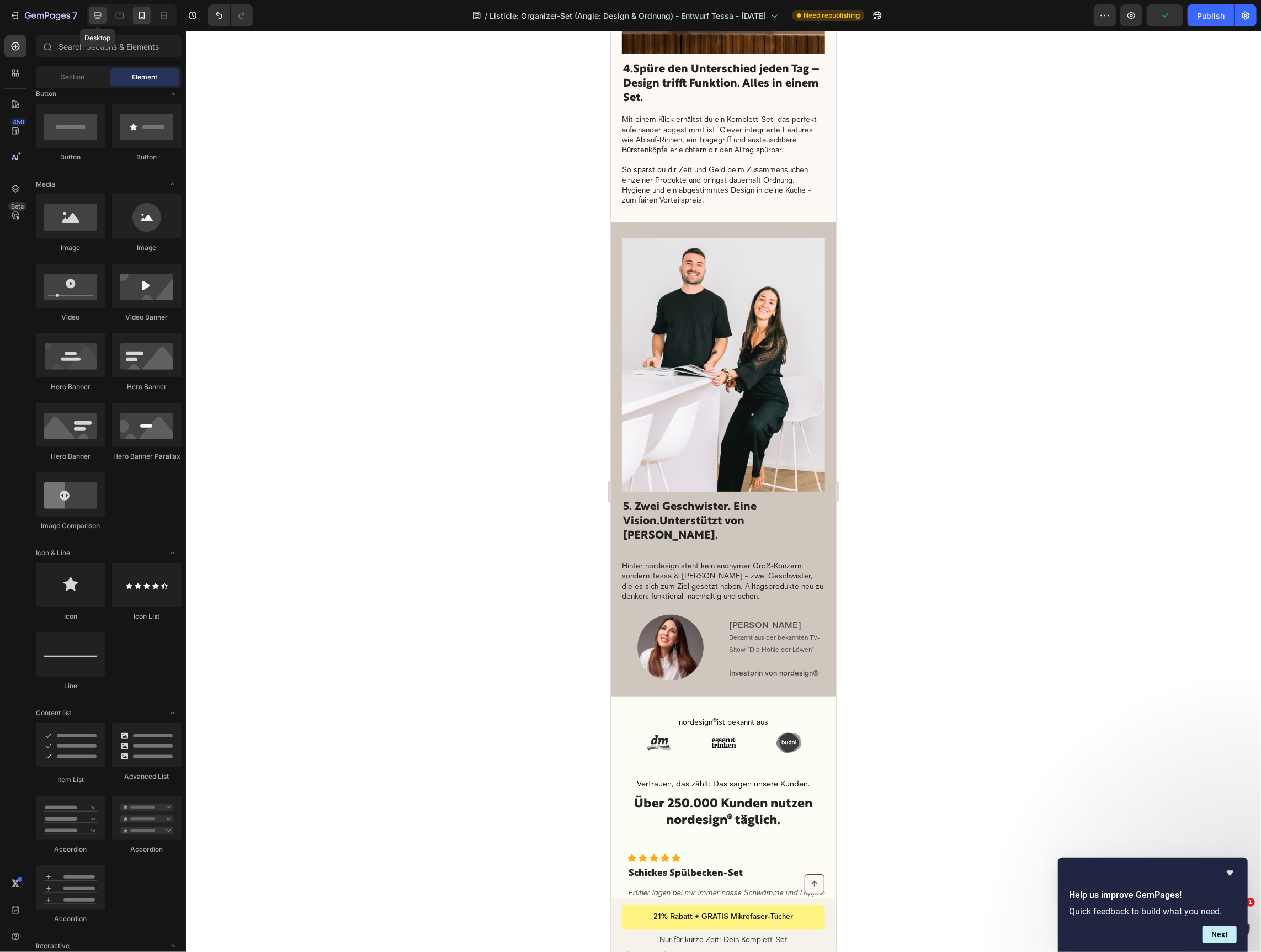
drag, startPoint x: 95, startPoint y: 15, endPoint x: 468, endPoint y: 465, distance: 584.5
click at [95, 15] on icon at bounding box center [98, 15] width 7 height 7
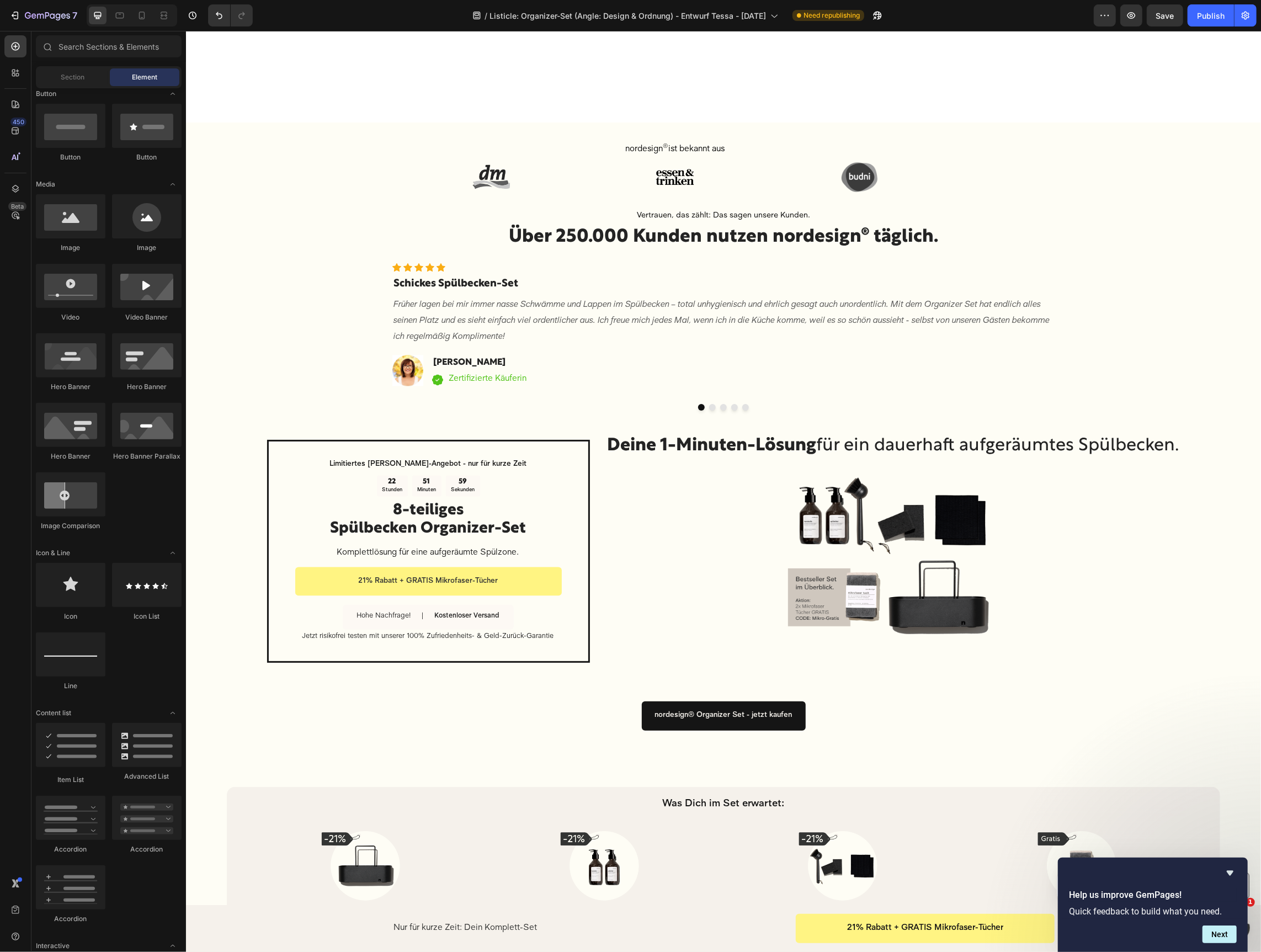
scroll to position [1606, 0]
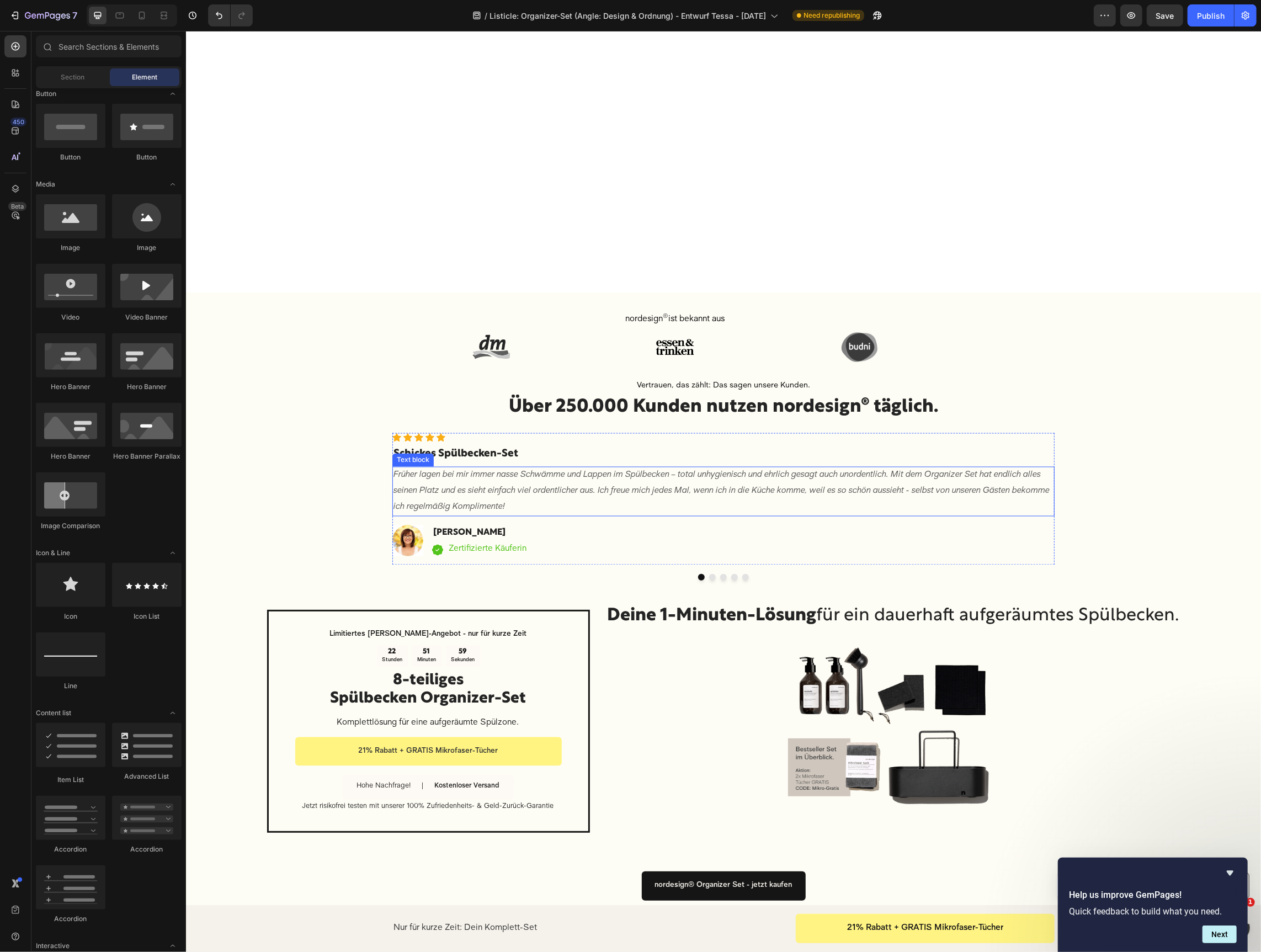
click at [476, 488] on p "Früher lagen bei mir immer nasse Schwämme und Lappen im Spülbecken – total unhy…" at bounding box center [722, 491] width 660 height 48
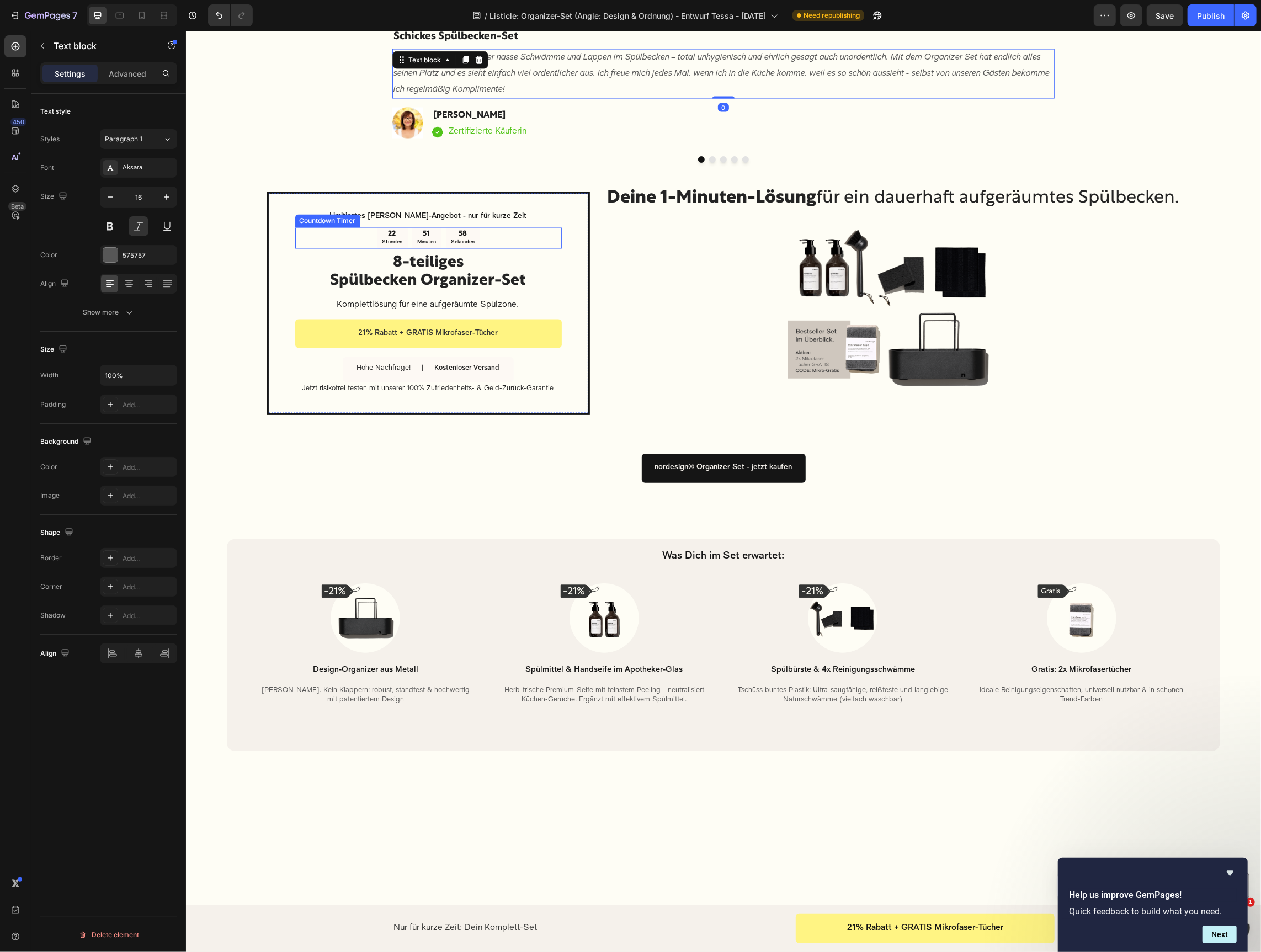
scroll to position [1640, 0]
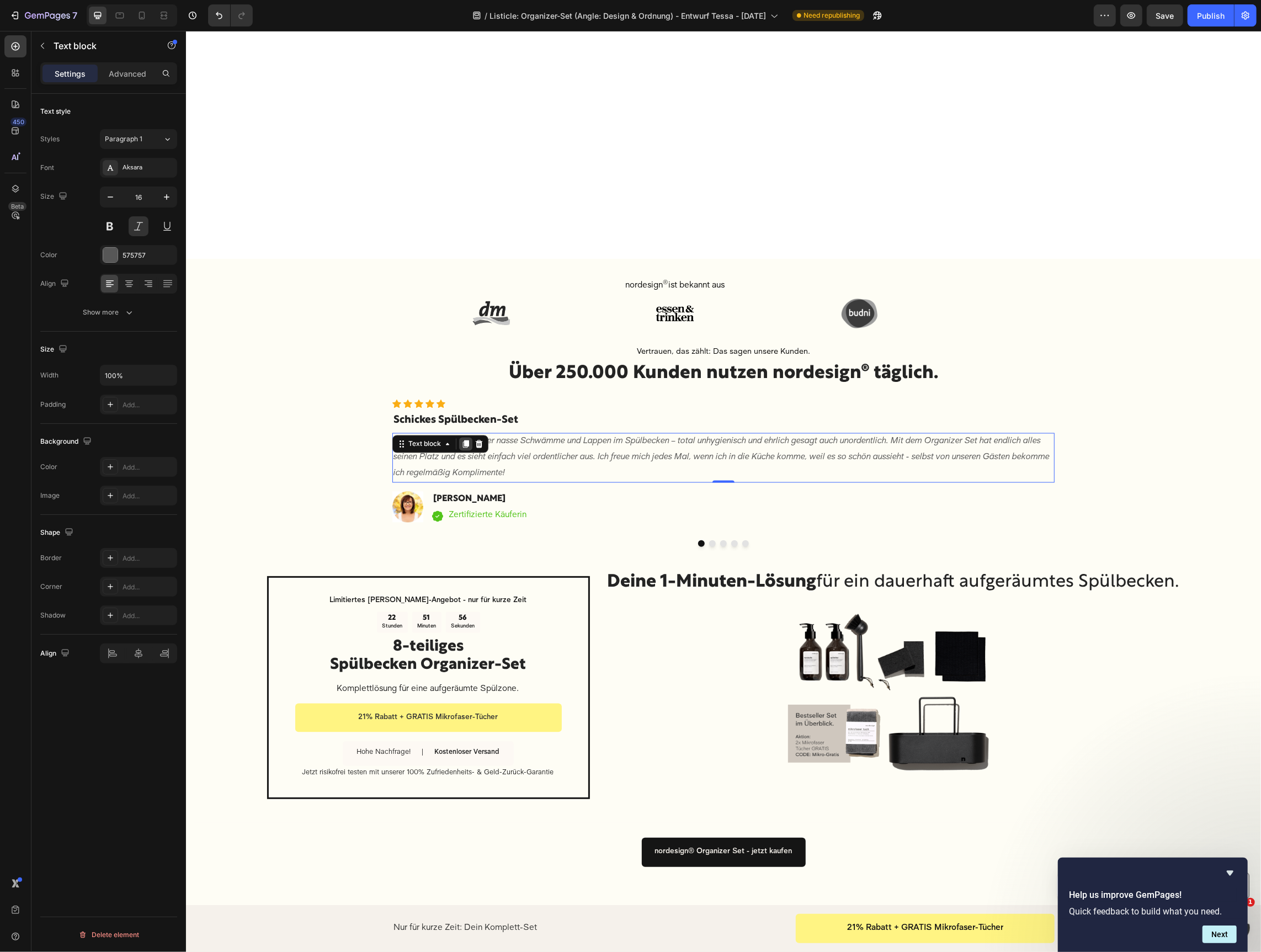
click at [469, 445] on icon at bounding box center [465, 443] width 9 height 9
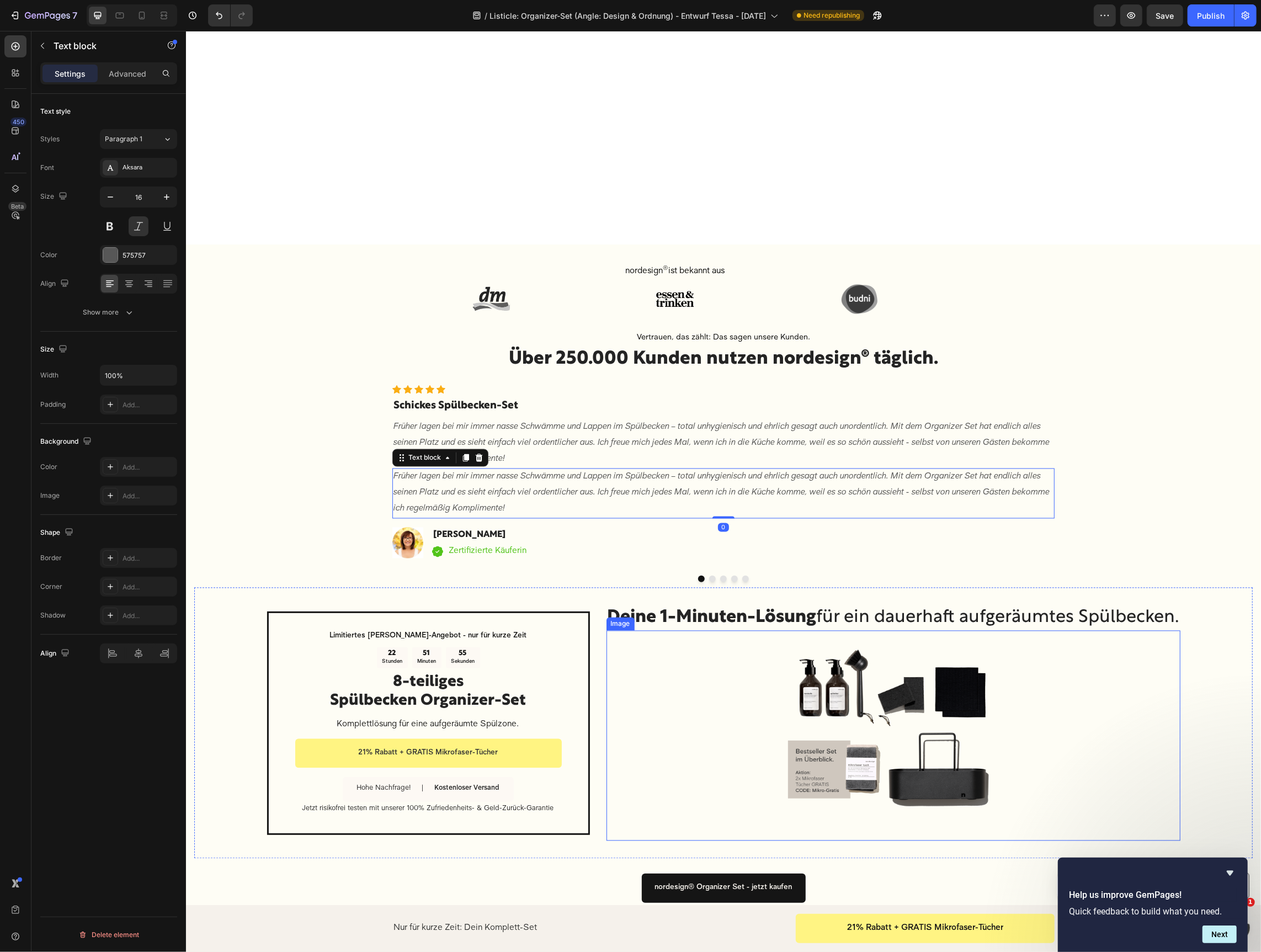
scroll to position [1533, 0]
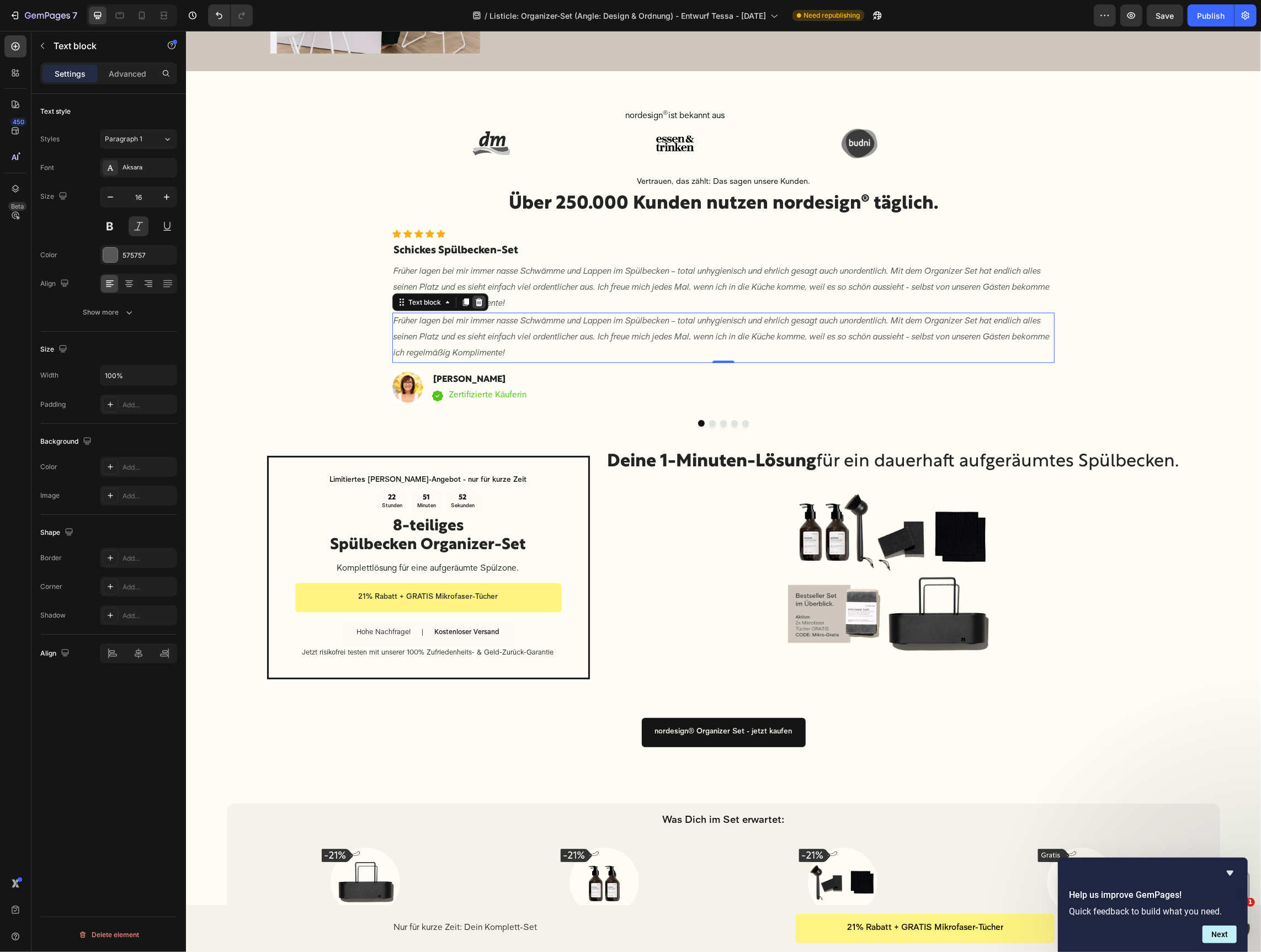
click at [477, 304] on icon at bounding box center [478, 302] width 7 height 8
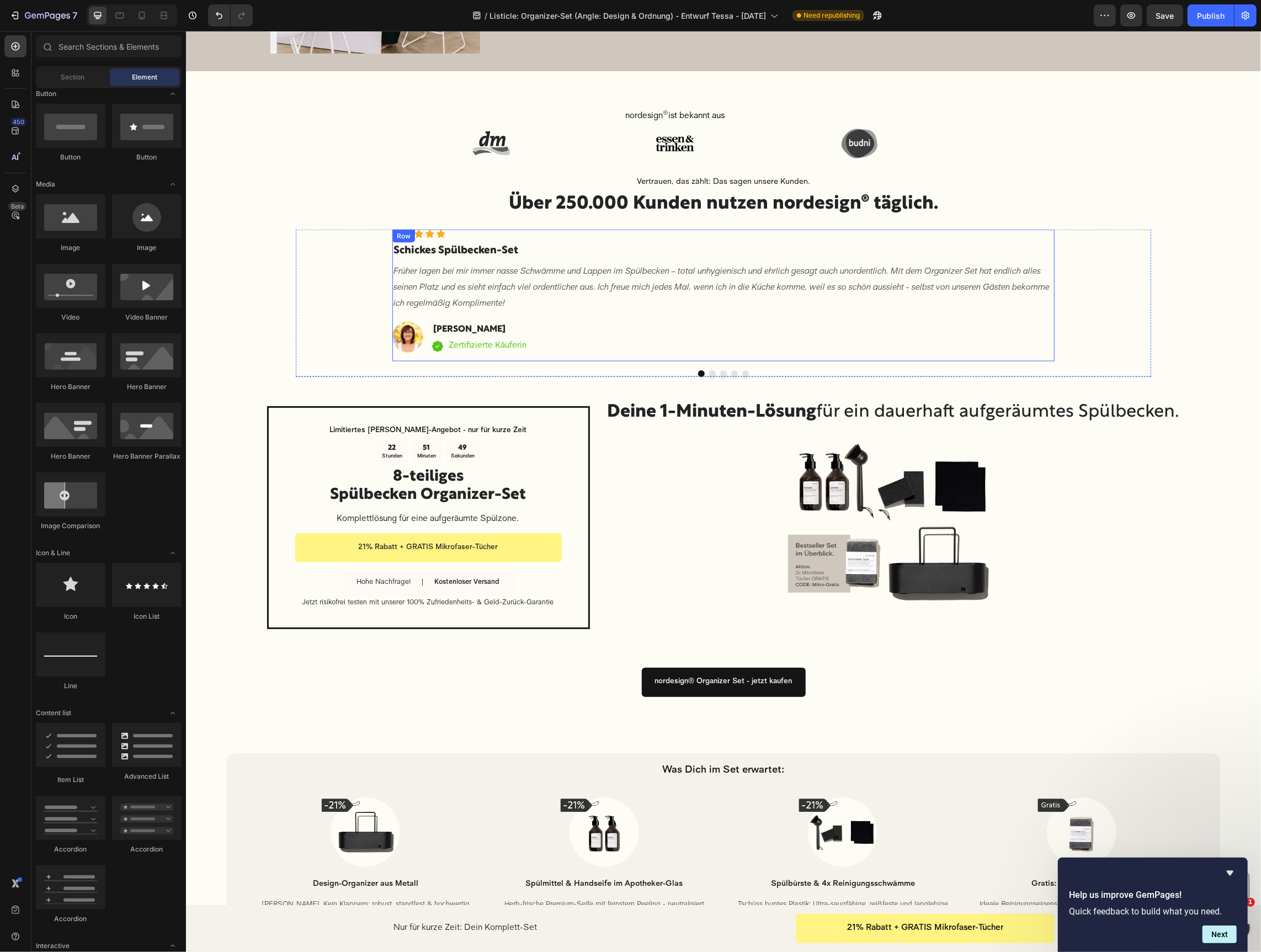
click at [559, 240] on div "Icon Icon Icon Icon Icon Icon List Hoz Schickes Spülbecken-Set Heading Früher l…" at bounding box center [722, 294] width 662 height 131
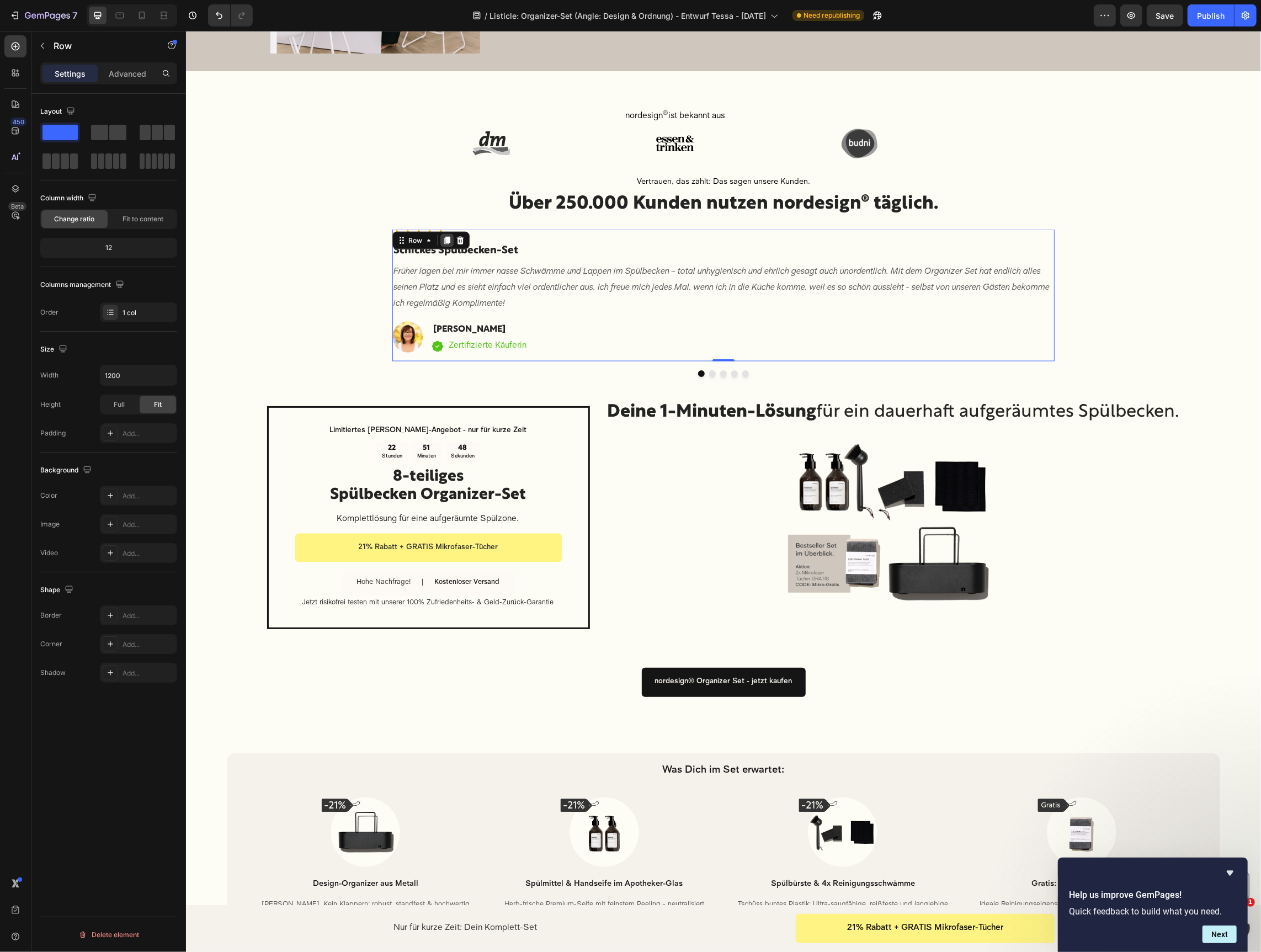
click at [450, 240] on div at bounding box center [447, 240] width 13 height 13
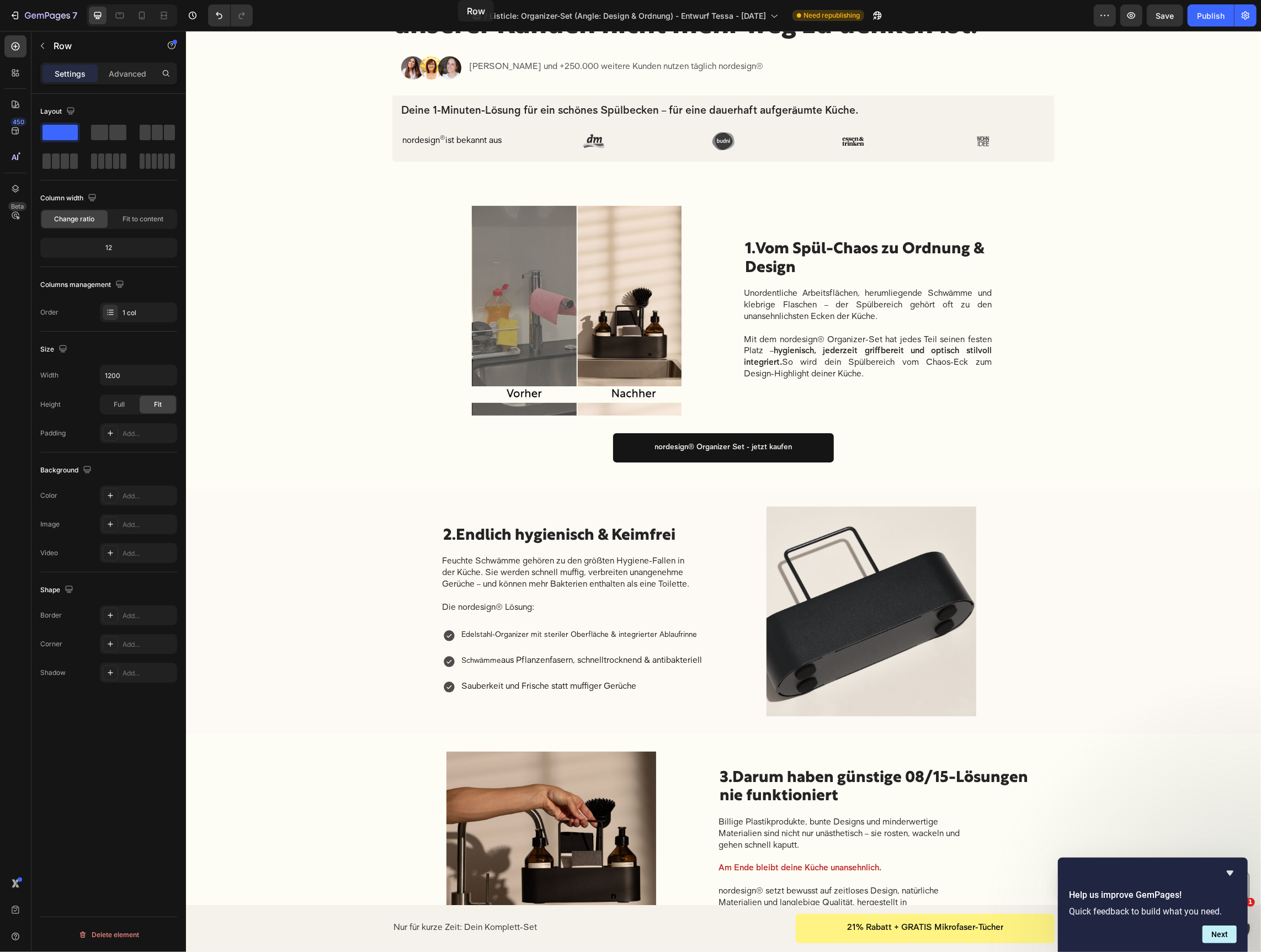
scroll to position [0, 0]
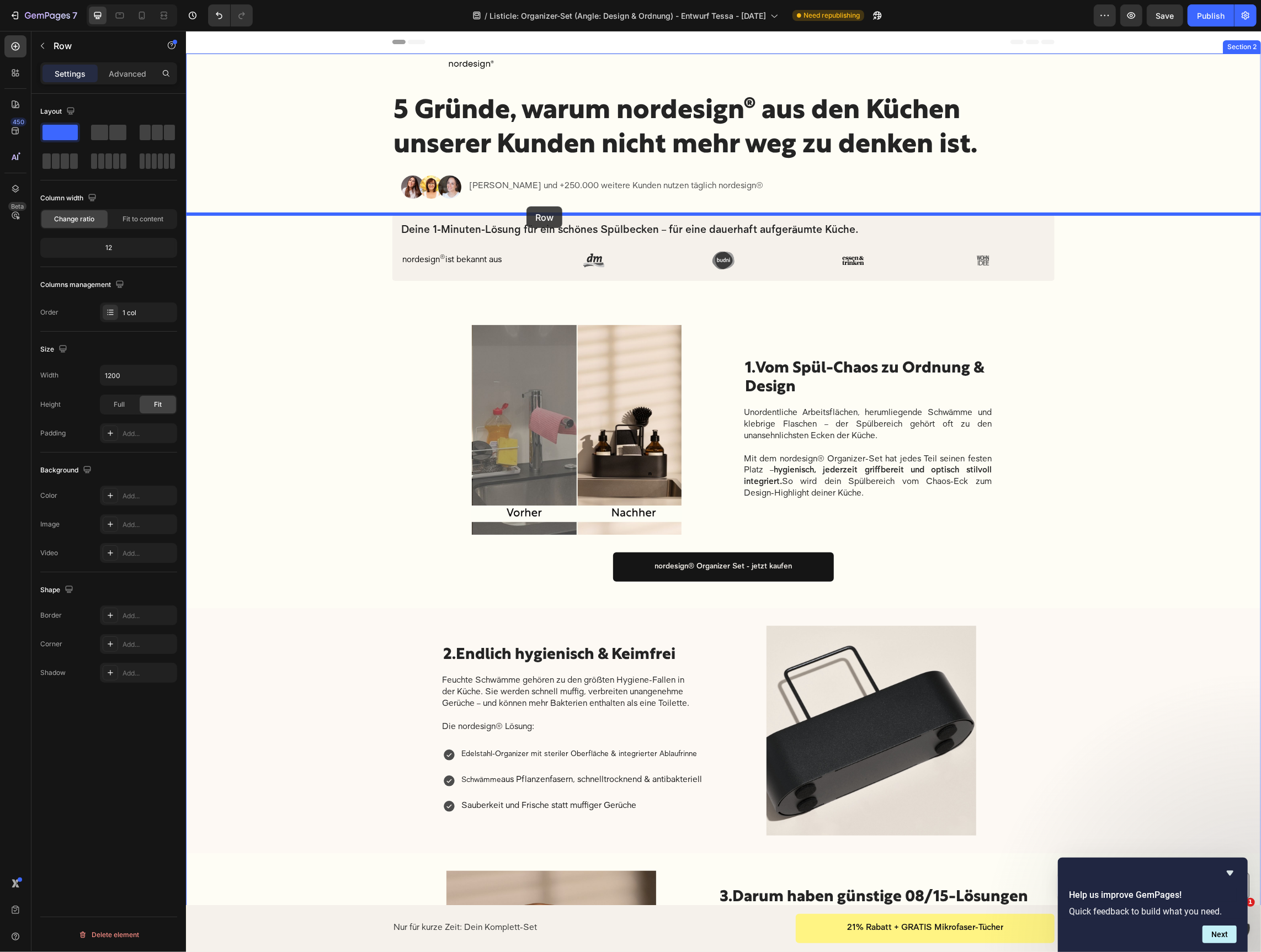
drag, startPoint x: 401, startPoint y: 350, endPoint x: 533, endPoint y: 210, distance: 192.4
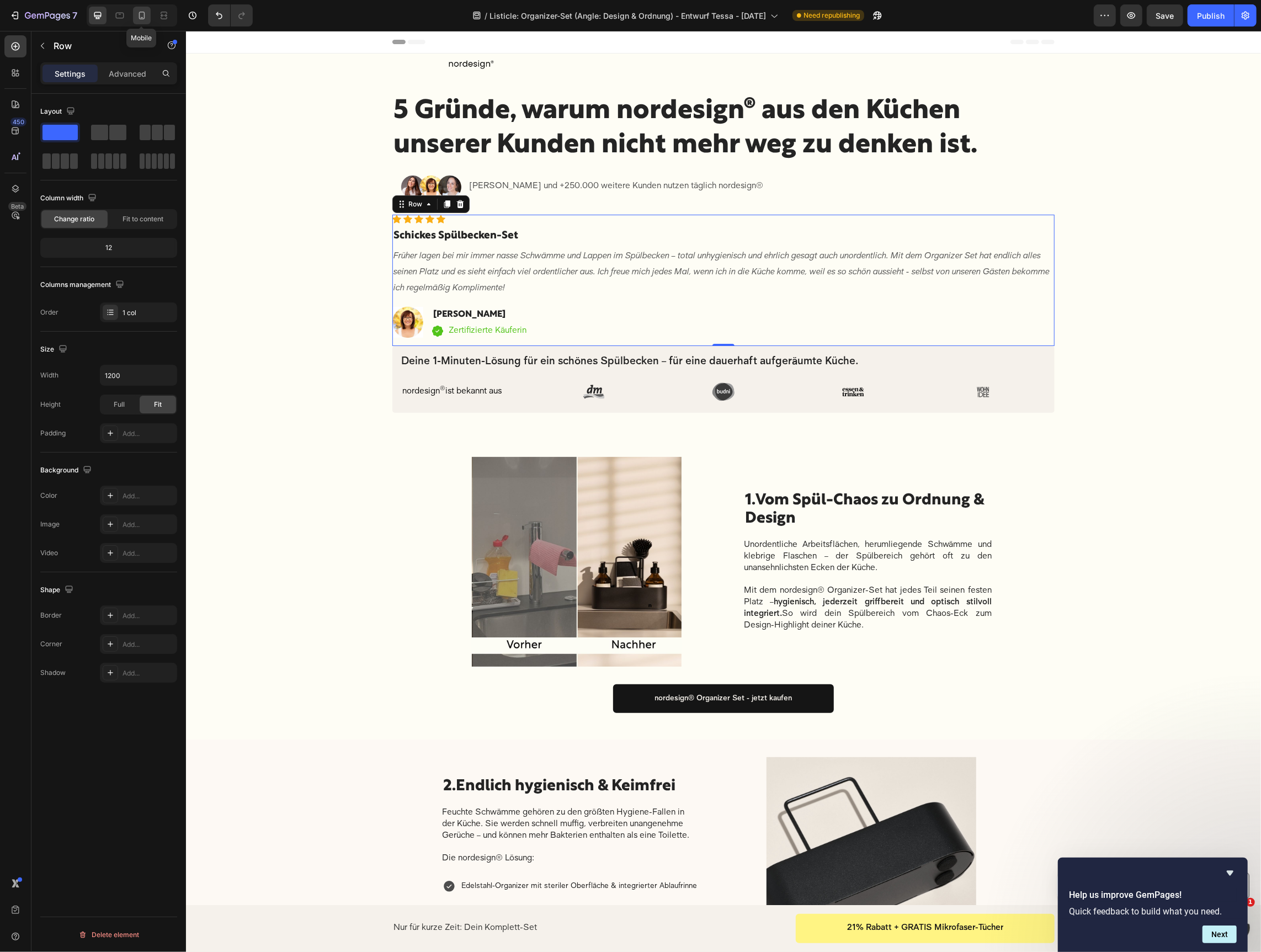
click at [141, 20] on icon at bounding box center [142, 15] width 11 height 11
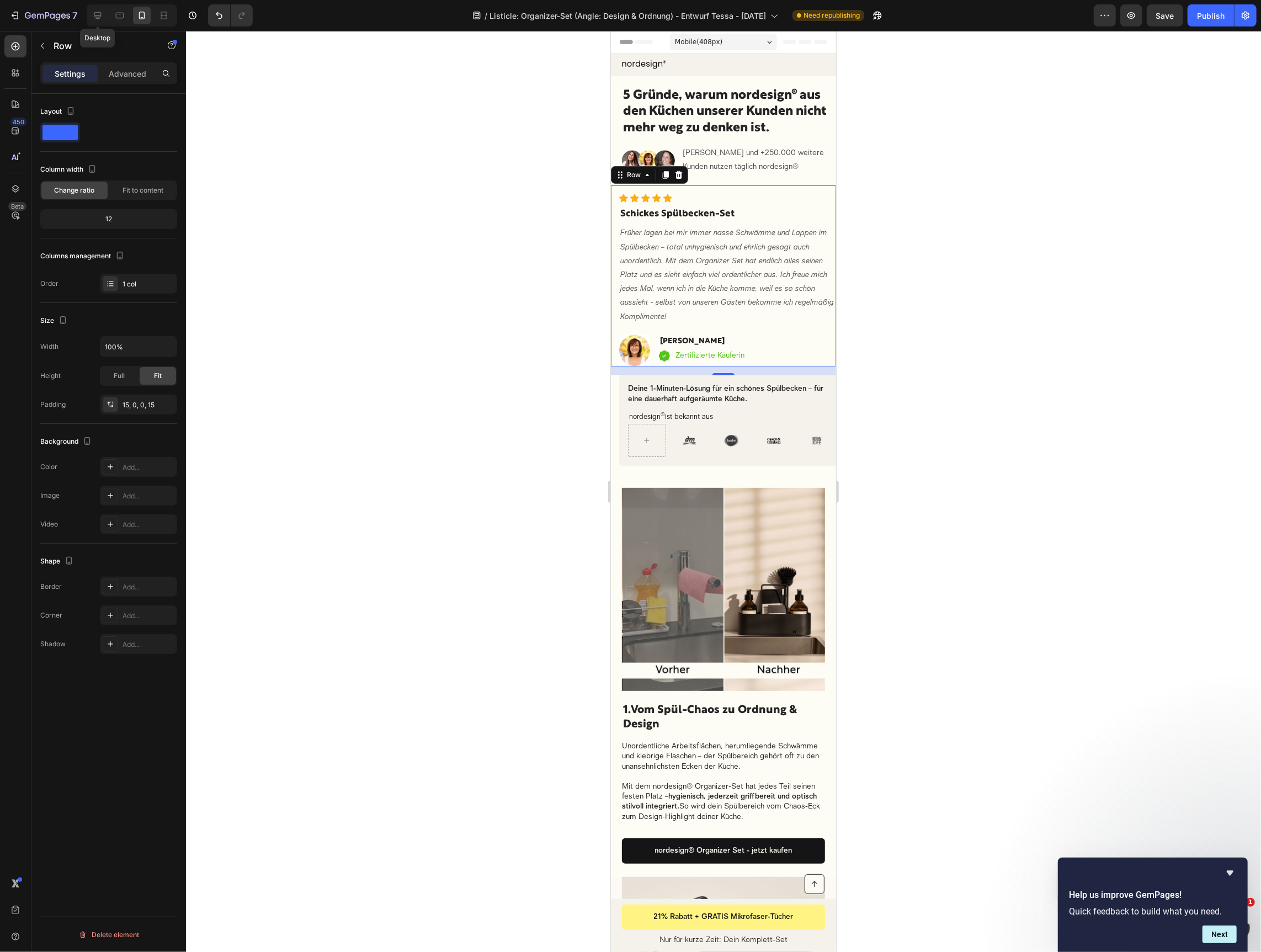
drag, startPoint x: 88, startPoint y: 13, endPoint x: 281, endPoint y: 66, distance: 200.1
click at [89, 13] on div at bounding box center [98, 15] width 17 height 17
type input "1200"
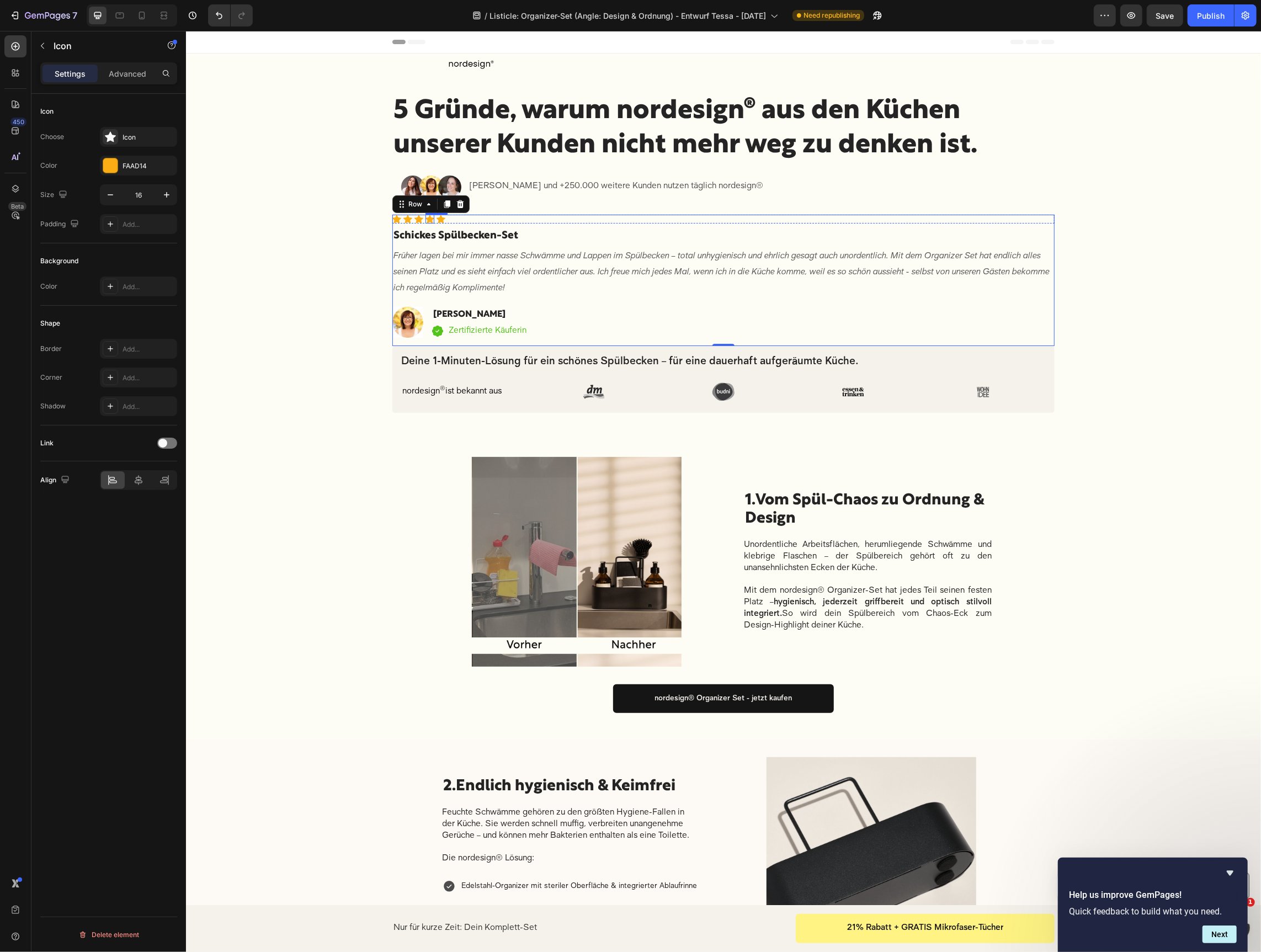
click at [431, 218] on div "Icon" at bounding box center [429, 218] width 9 height 9
click at [431, 218] on div "0" at bounding box center [429, 222] width 11 height 9
click at [457, 263] on p "Früher lagen bei mir immer nasse Schwämme und Lappen im Spülbecken – total unhy…" at bounding box center [722, 272] width 660 height 48
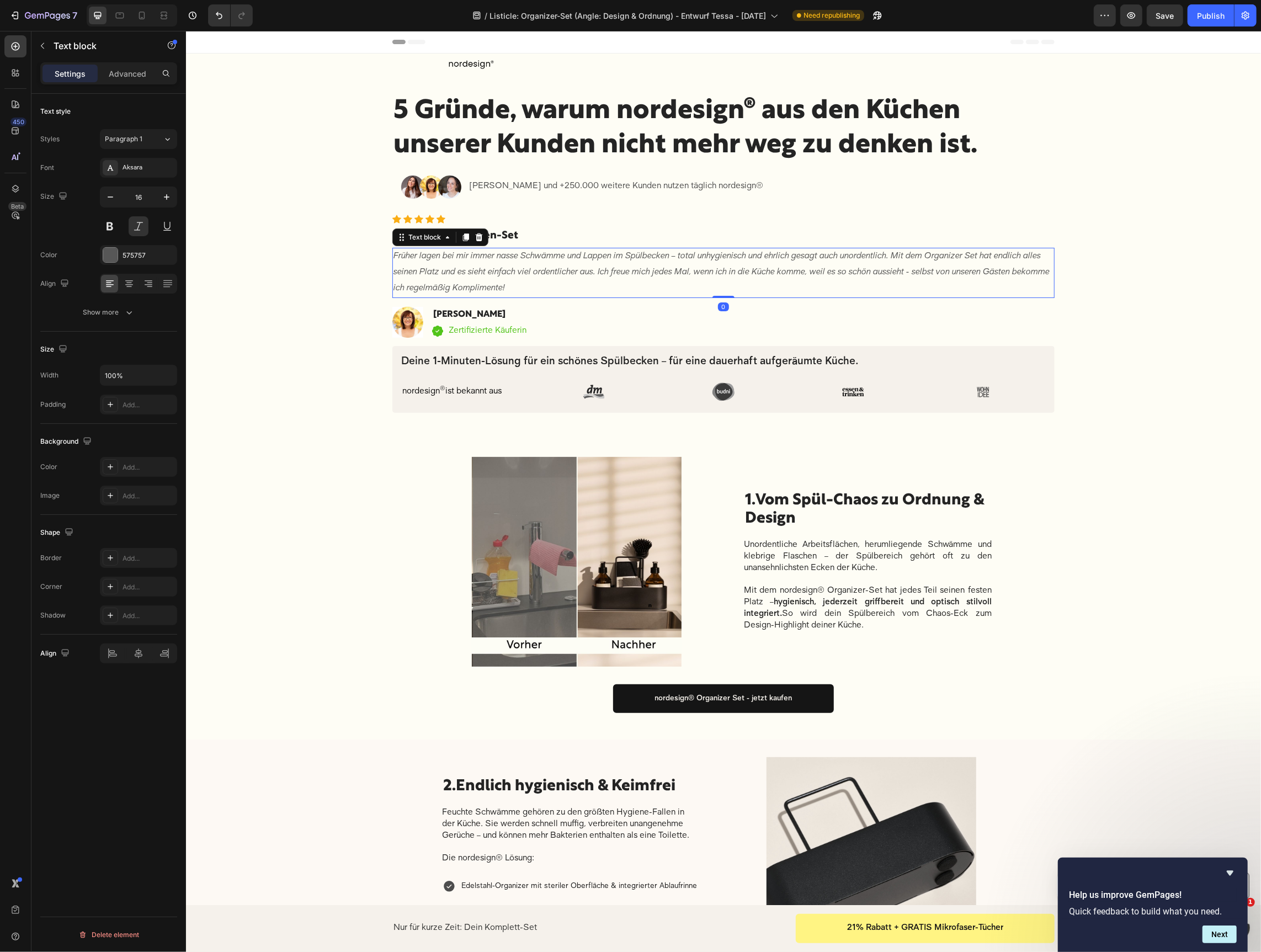
click at [457, 263] on p "Früher lagen bei mir immer nasse Schwämme und Lappen im Spülbecken – total unhy…" at bounding box center [722, 272] width 660 height 48
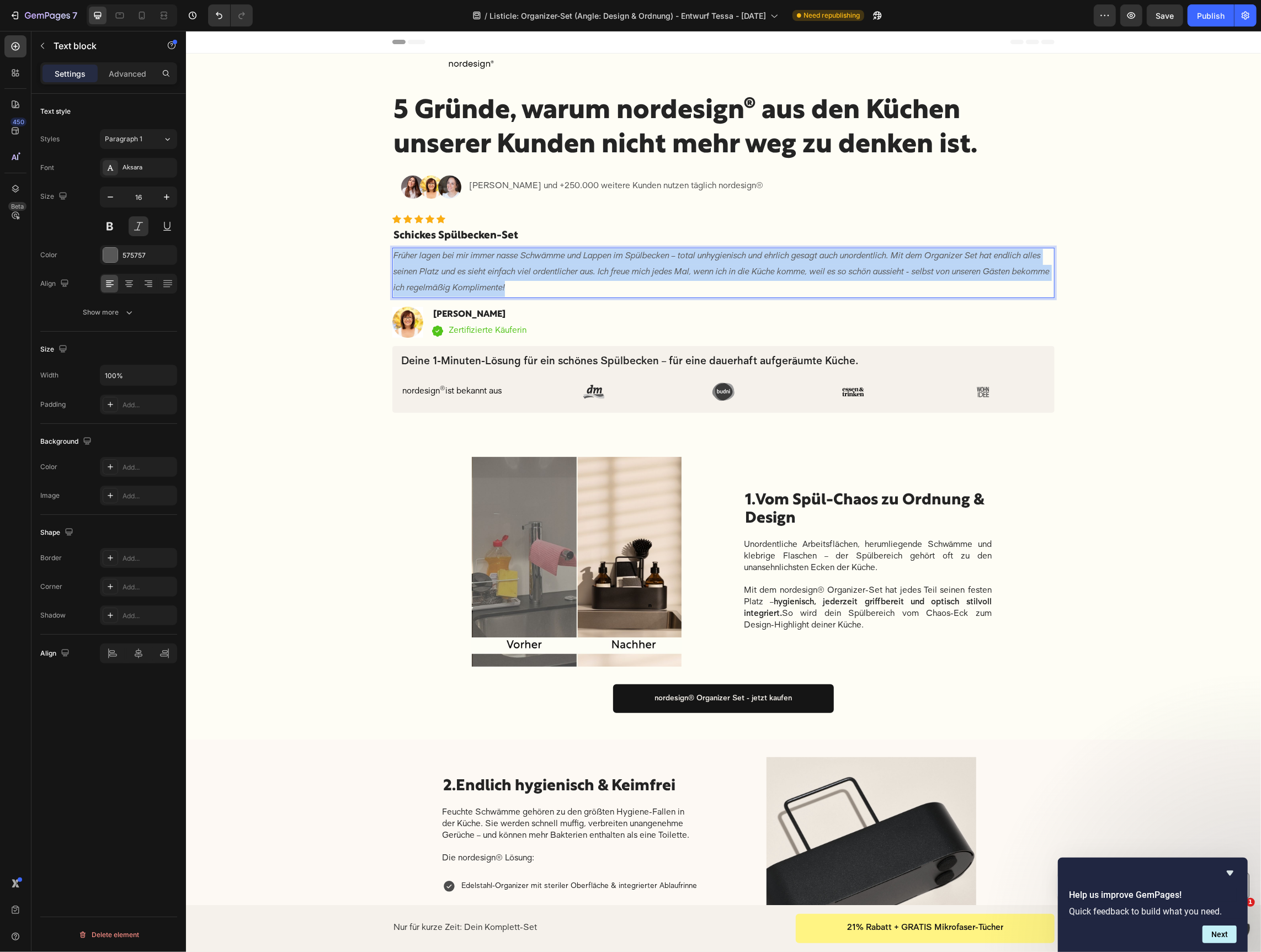
drag, startPoint x: 457, startPoint y: 263, endPoint x: 988, endPoint y: 271, distance: 531.1
click at [457, 263] on p "Früher lagen bei mir immer nasse Schwämme und Lappen im Spülbecken – total unhy…" at bounding box center [722, 272] width 660 height 48
click at [482, 247] on div "Früher lagen bei mir immer nasse Schwämme und Lappen im Spülbecken – total unhy…" at bounding box center [722, 272] width 662 height 50
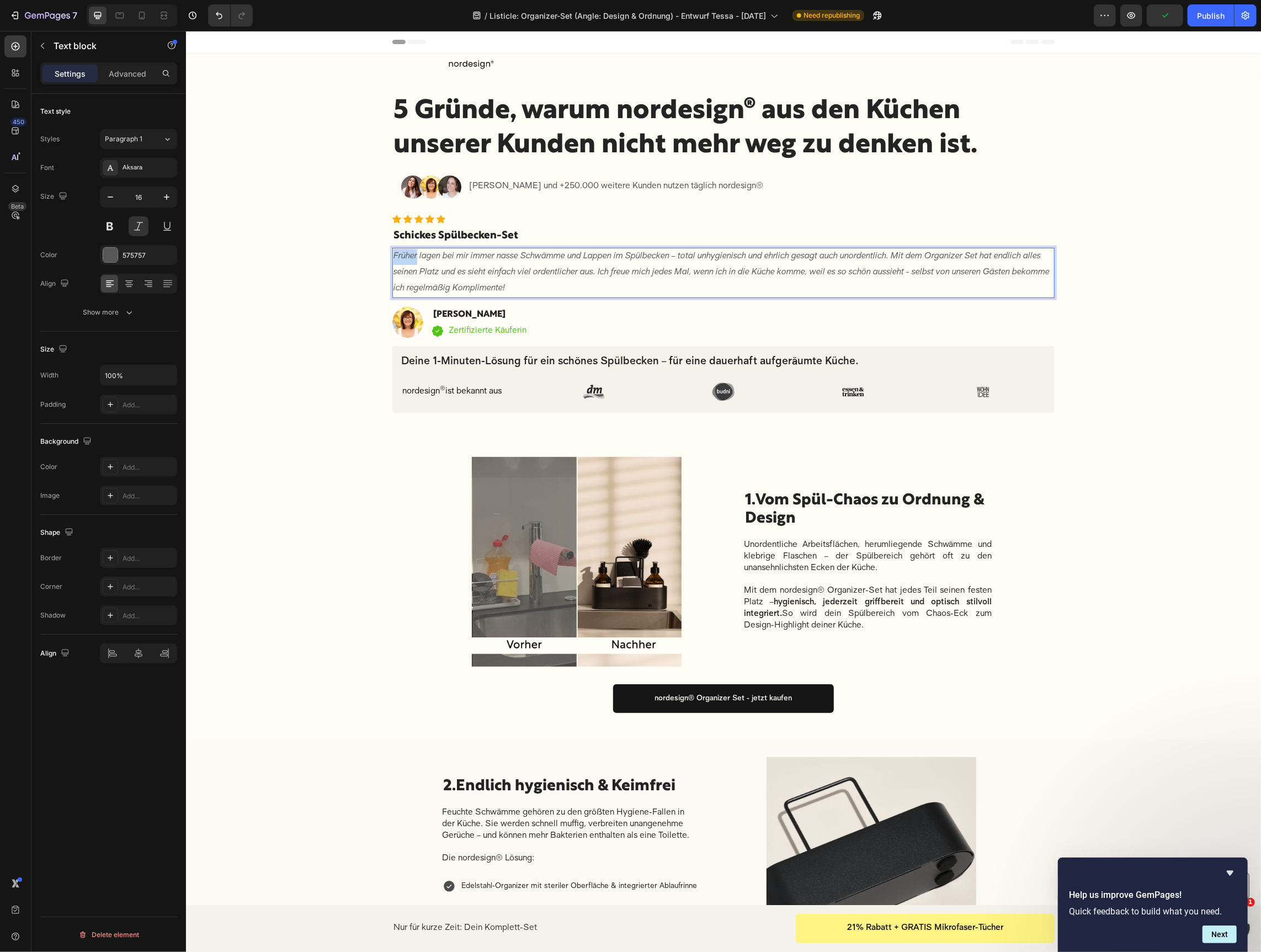
click at [482, 247] on div "Früher lagen bei mir immer nasse Schwämme und Lappen im Spülbecken – total unhy…" at bounding box center [722, 272] width 662 height 50
click at [478, 270] on p "Früher lagen bei mir immer nasse Schwämme und Lappen im Spülbecken – total unhy…" at bounding box center [722, 272] width 660 height 48
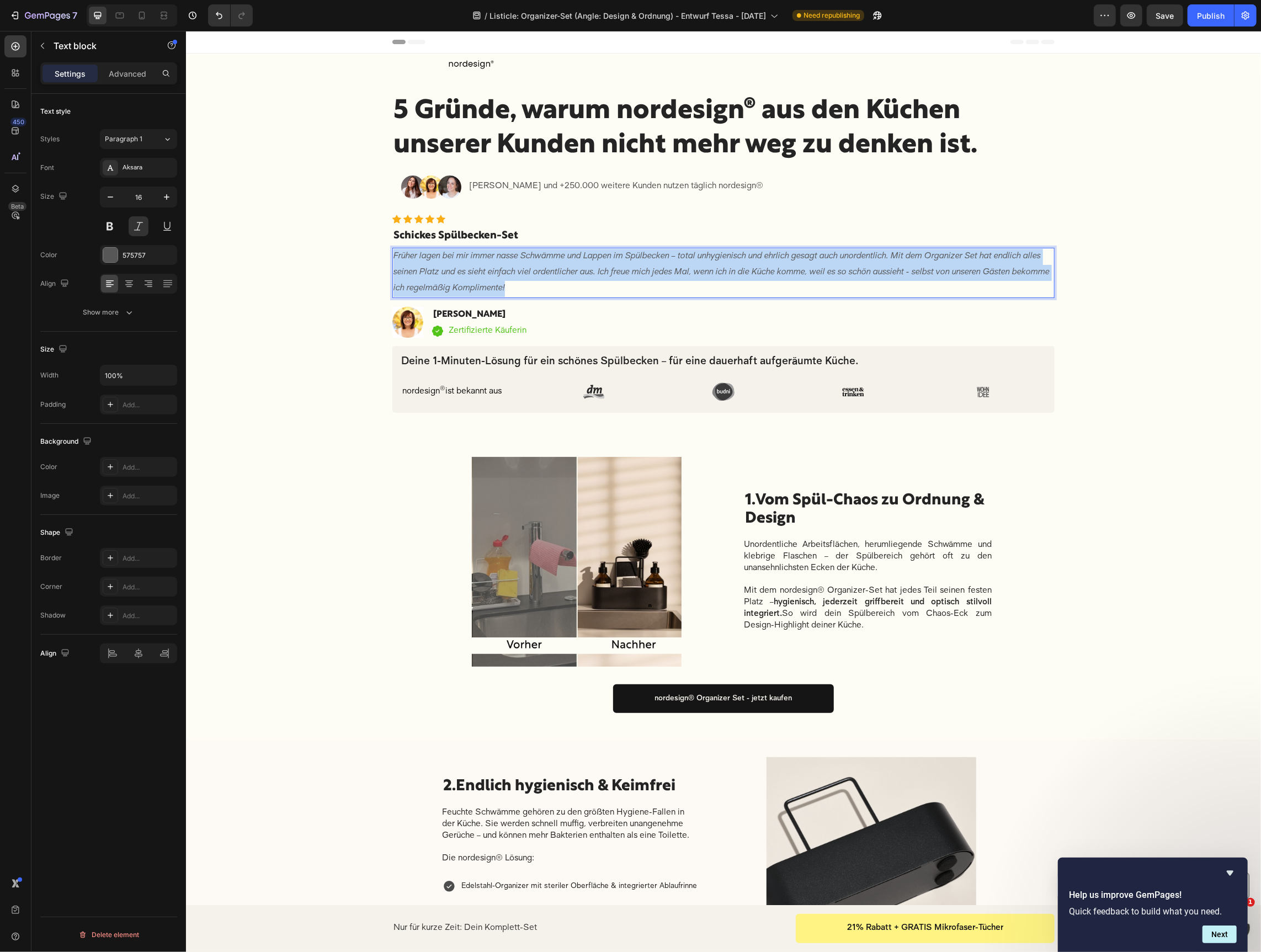
click at [477, 270] on p "Früher lagen bei mir immer nasse Schwämme und Lappen im Spülbecken – total unhy…" at bounding box center [722, 272] width 660 height 48
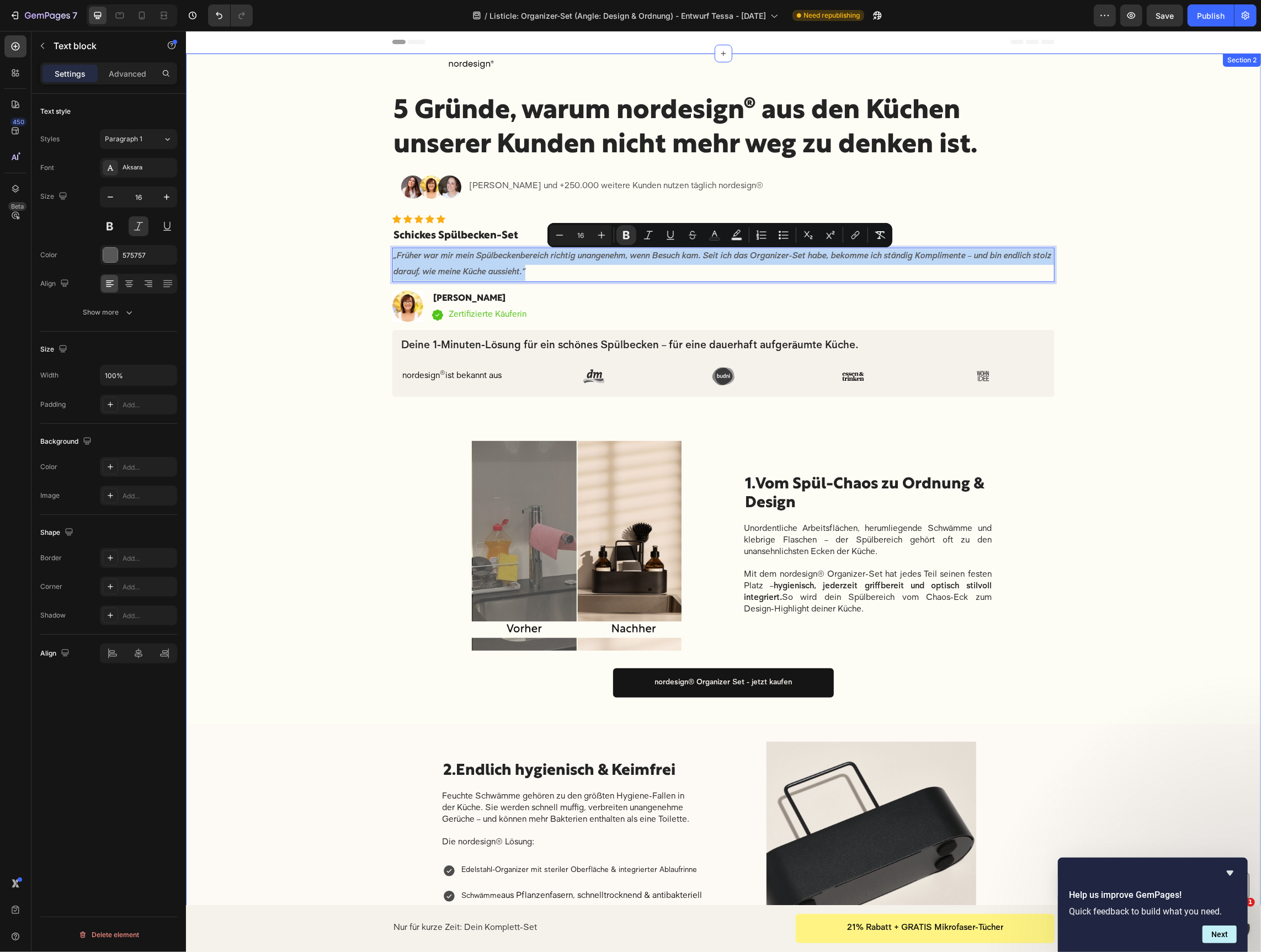
drag, startPoint x: 561, startPoint y: 275, endPoint x: 422, endPoint y: 258, distance: 140.0
click at [387, 257] on div "Image Row Row 5 Gründe, warum nordesign® aus den Küchen unserer Kunden nicht me…" at bounding box center [723, 755] width 1075 height 1405
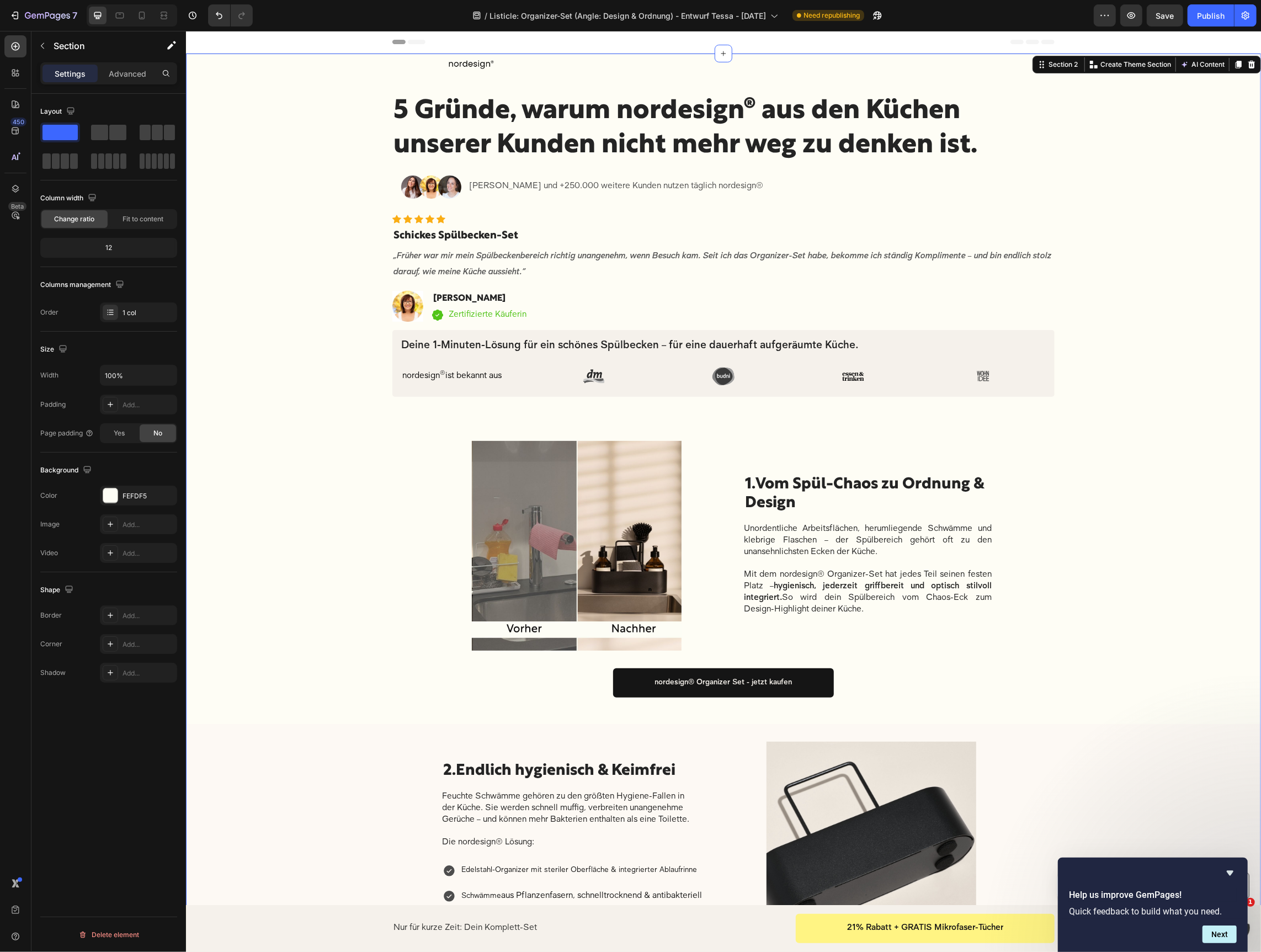
click at [1096, 333] on div "Image Row Row 5 Gründe, warum nordesign® aus den Küchen unserer Kunden nicht me…" at bounding box center [723, 755] width 1075 height 1405
click at [937, 261] on p "„Früher war mir mein Spülbeckenbereich richtig unangenehm, wenn Besuch kam. Sei…" at bounding box center [722, 263] width 660 height 32
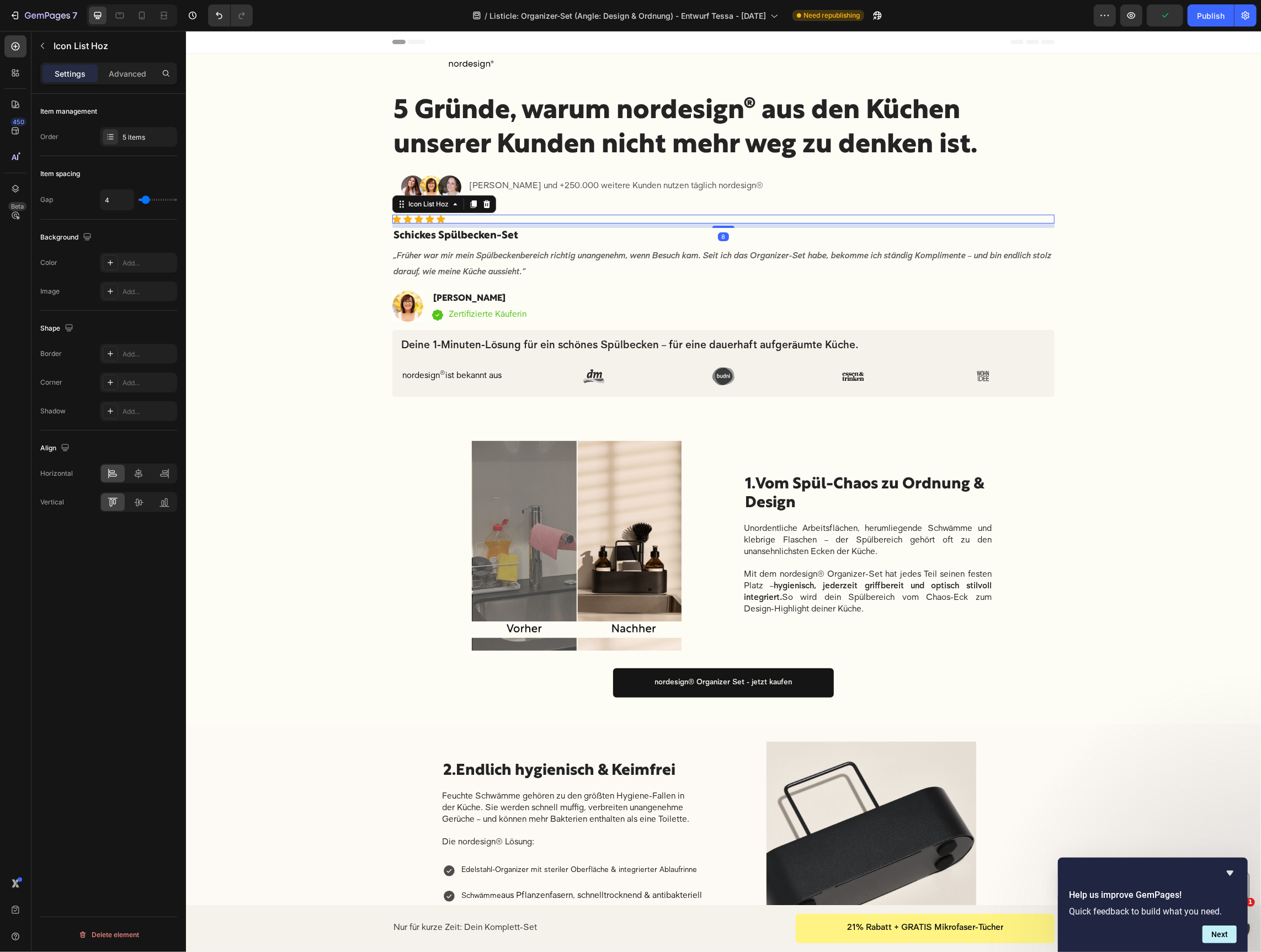
click at [487, 215] on div "Icon Icon Icon Icon Icon" at bounding box center [722, 218] width 662 height 9
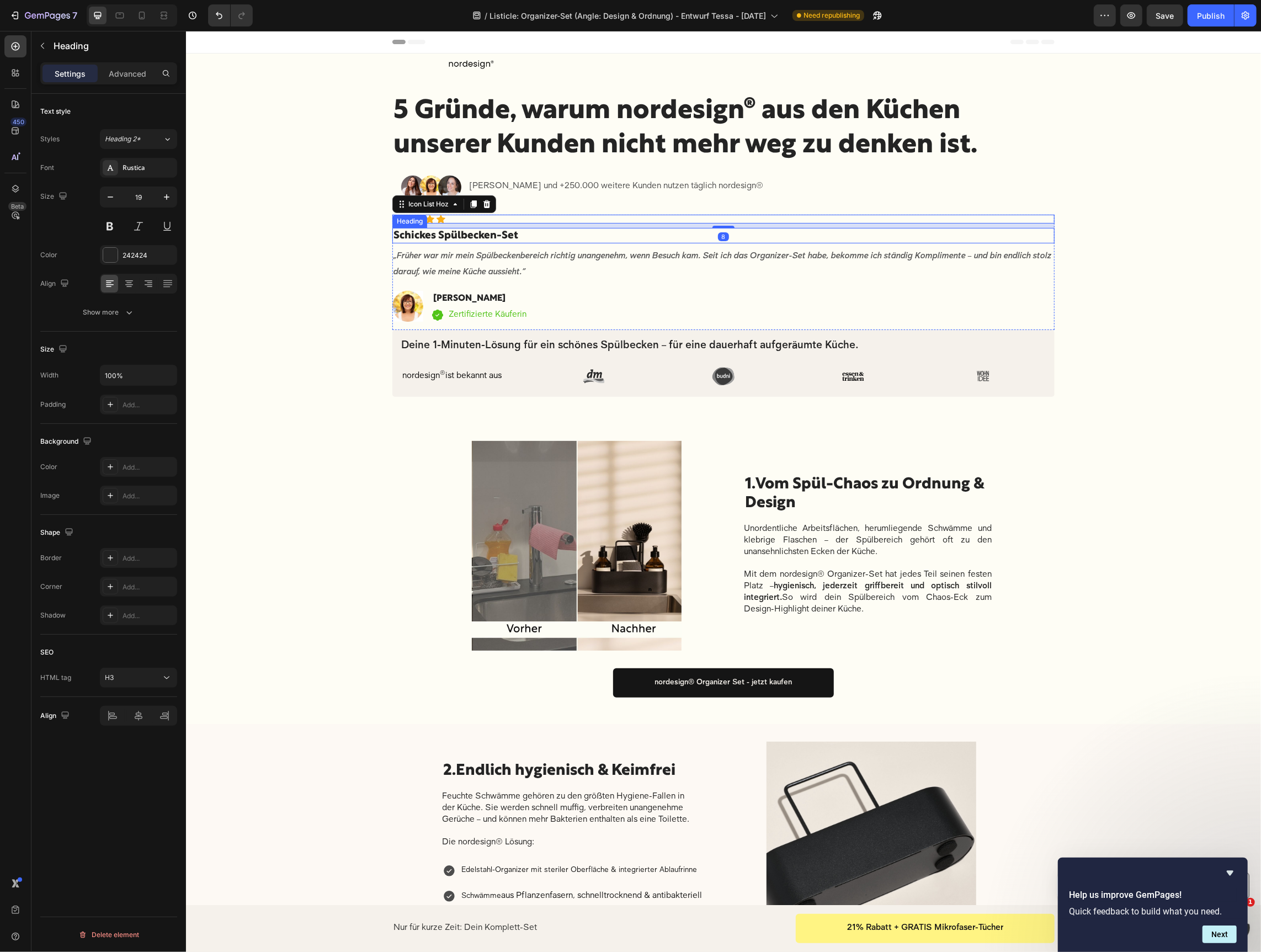
click at [460, 232] on strong "Schickes Spülbecken-Set" at bounding box center [455, 235] width 125 height 10
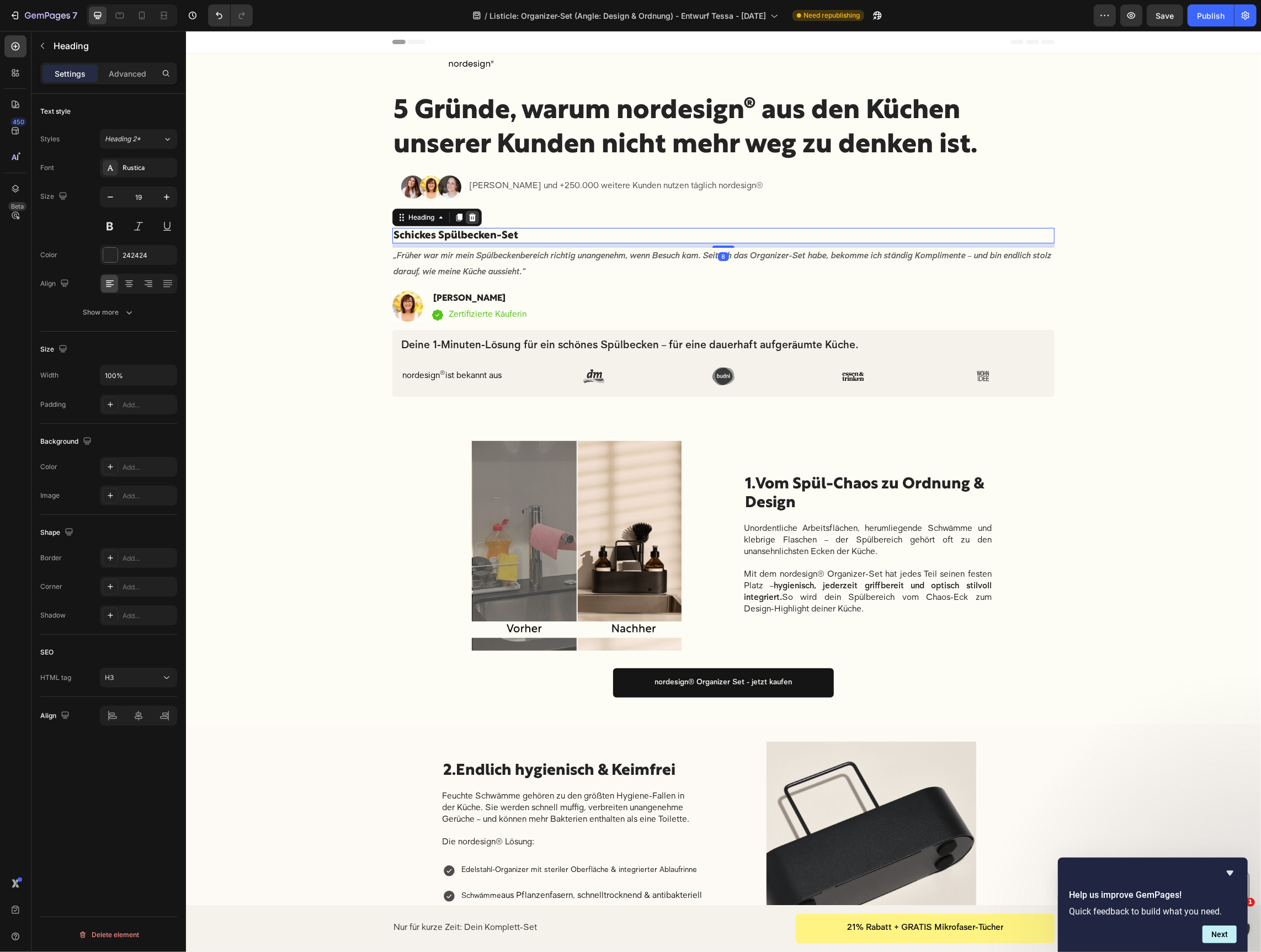
click at [470, 213] on icon at bounding box center [471, 216] width 9 height 9
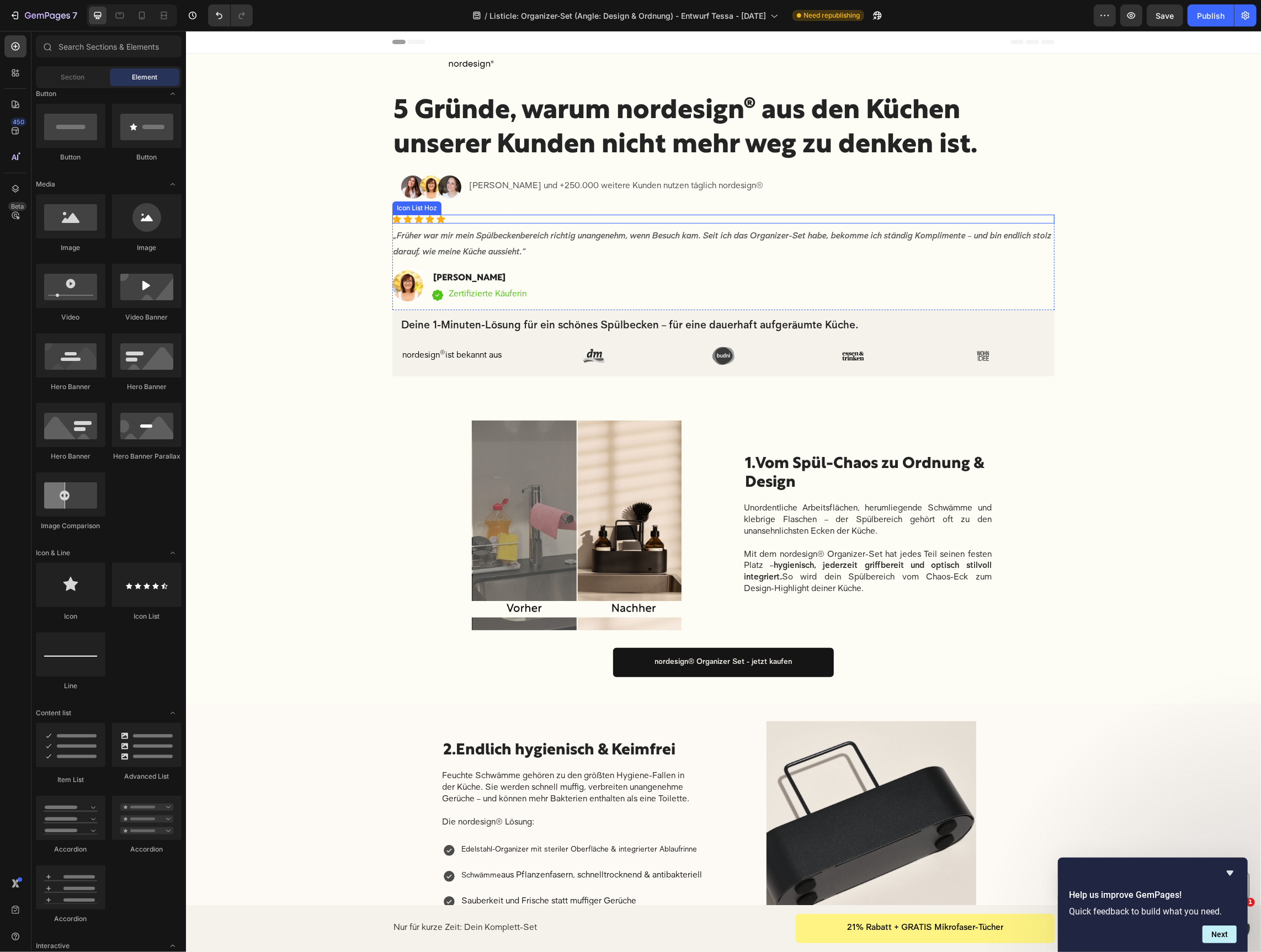
click at [457, 218] on div "Icon Icon Icon Icon Icon" at bounding box center [722, 218] width 662 height 9
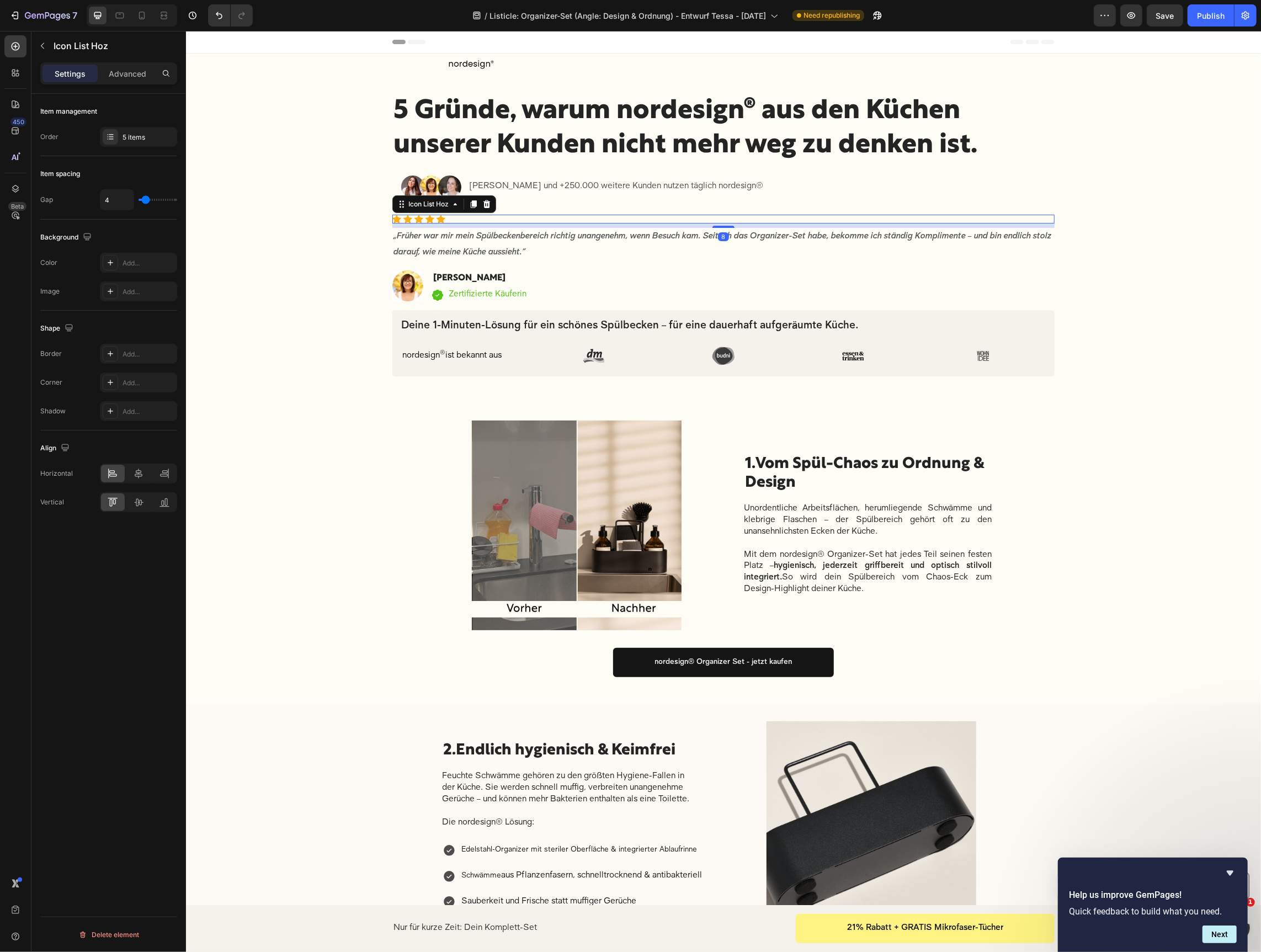
click at [494, 200] on div "Icon List Hoz" at bounding box center [444, 203] width 103 height 17
click at [490, 201] on icon at bounding box center [486, 203] width 9 height 9
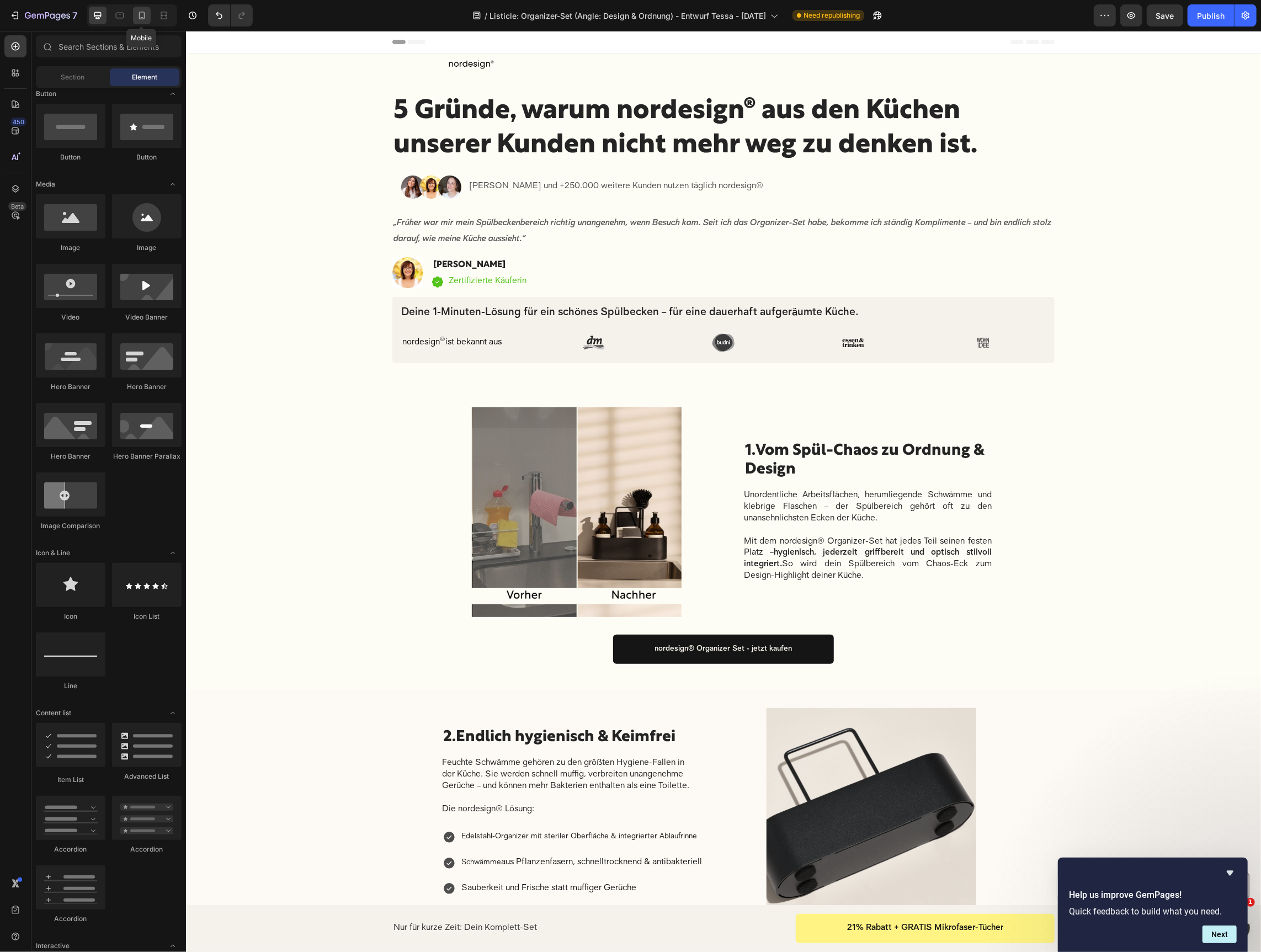
click at [137, 17] on icon at bounding box center [142, 15] width 11 height 11
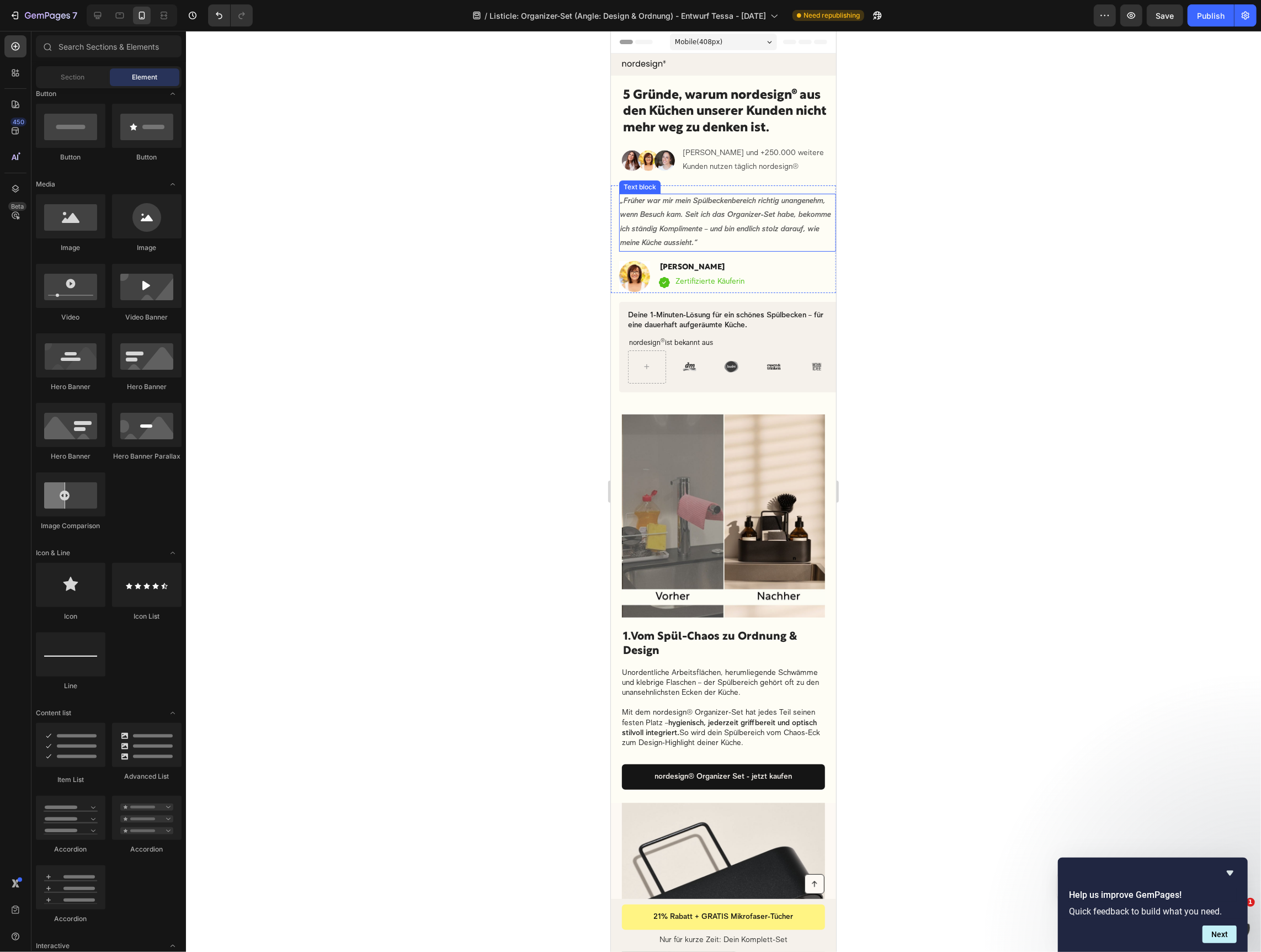
click at [800, 216] on strong "„Früher war mir mein Spülbeckenbereich richtig unangenehm, wenn Besuch kam. Sei…" at bounding box center [725, 222] width 211 height 50
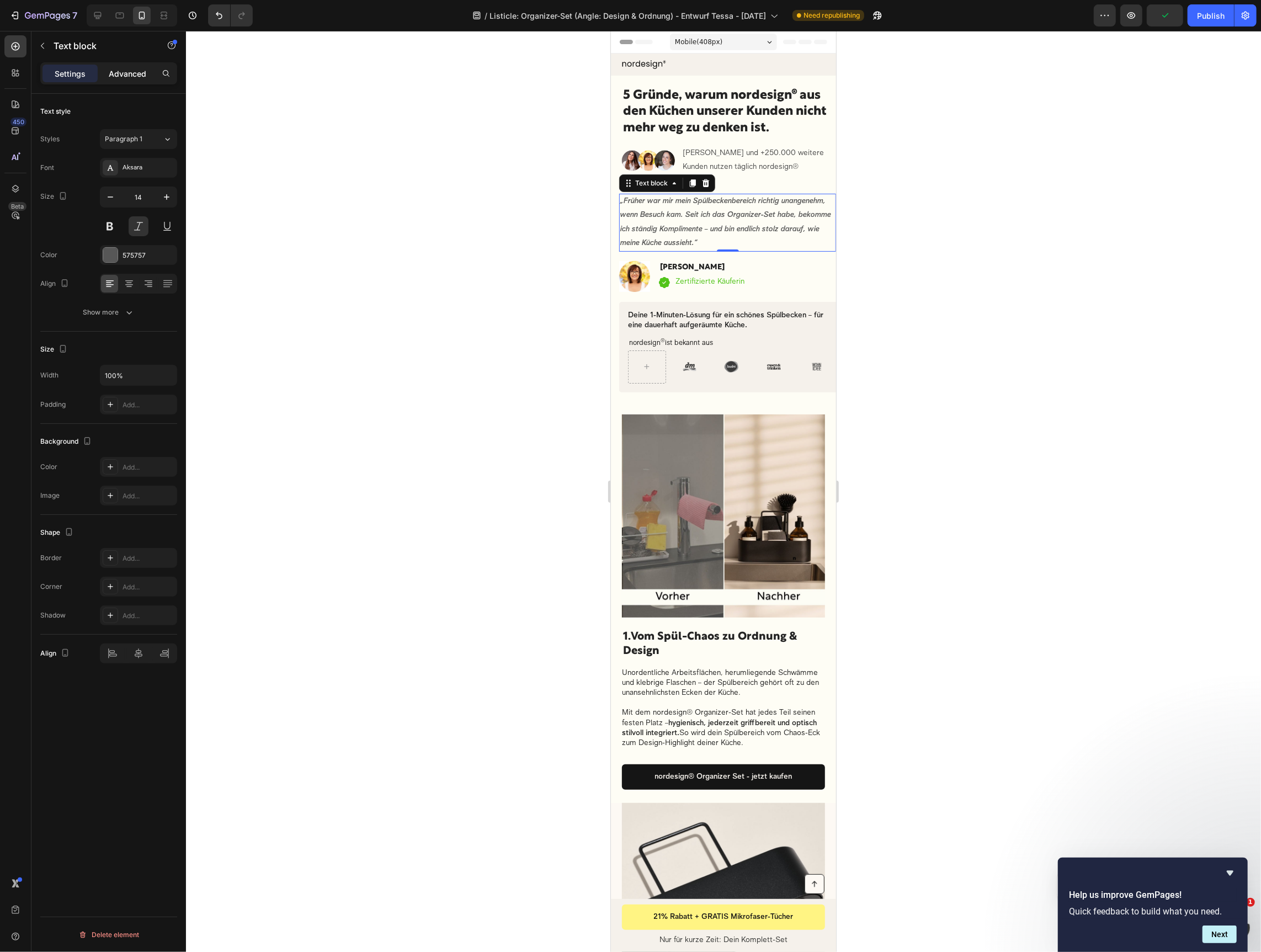
click at [140, 80] on div "Advanced" at bounding box center [127, 73] width 56 height 17
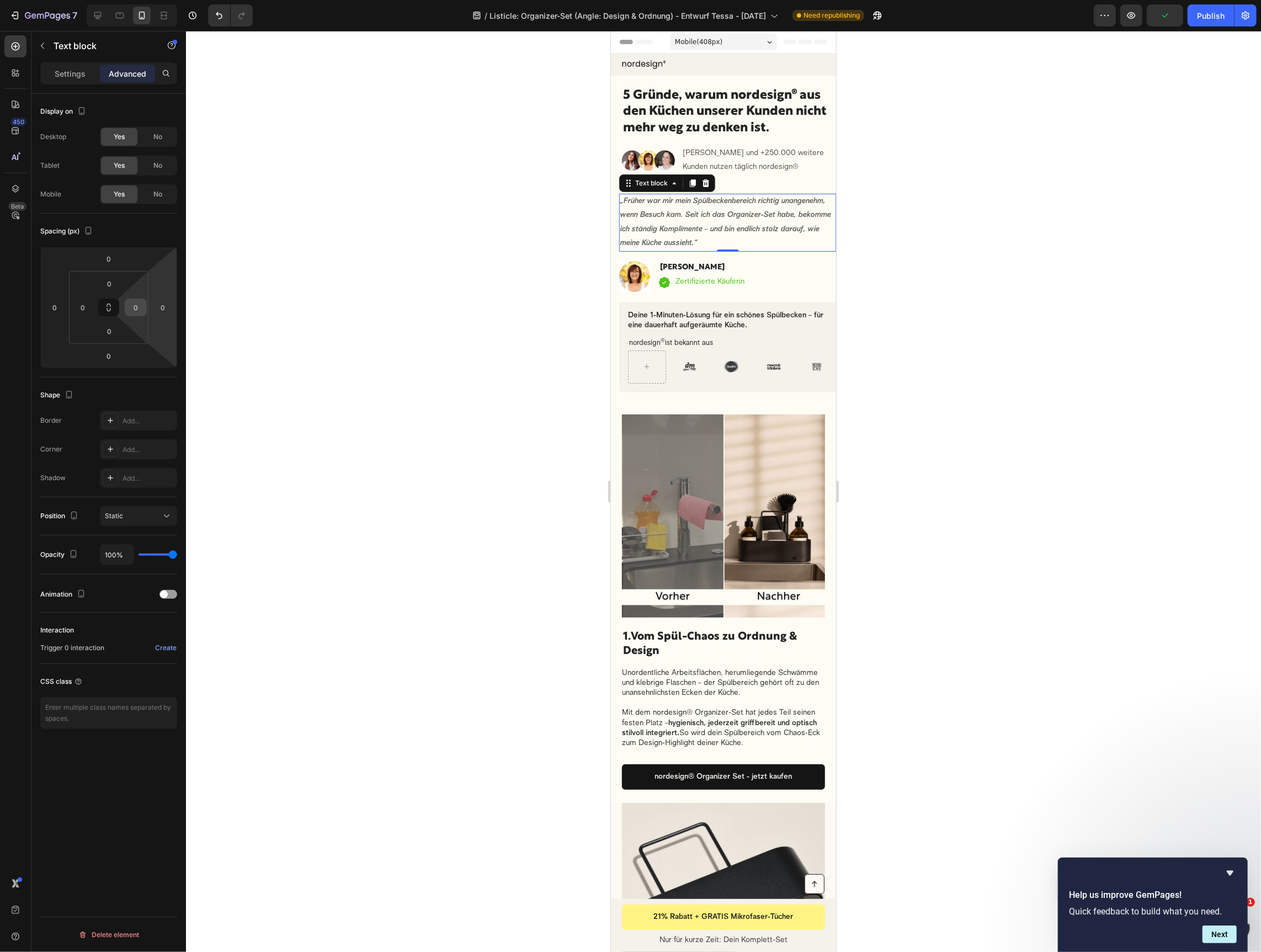
click at [132, 310] on input "0" at bounding box center [135, 306] width 16 height 16
type input "1"
type input "5"
type input "0"
type input "10"
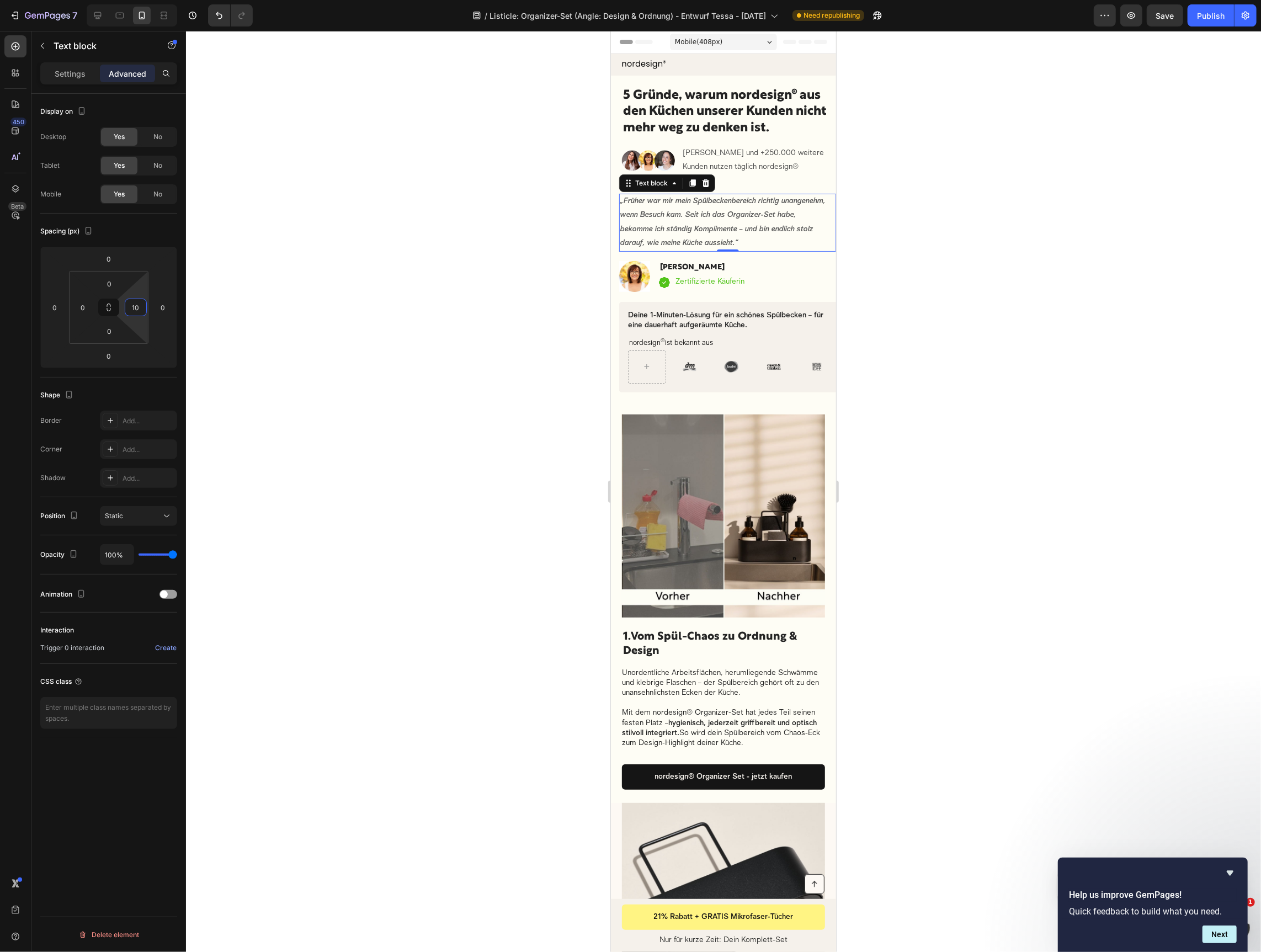
click at [1041, 336] on div at bounding box center [723, 490] width 1075 height 920
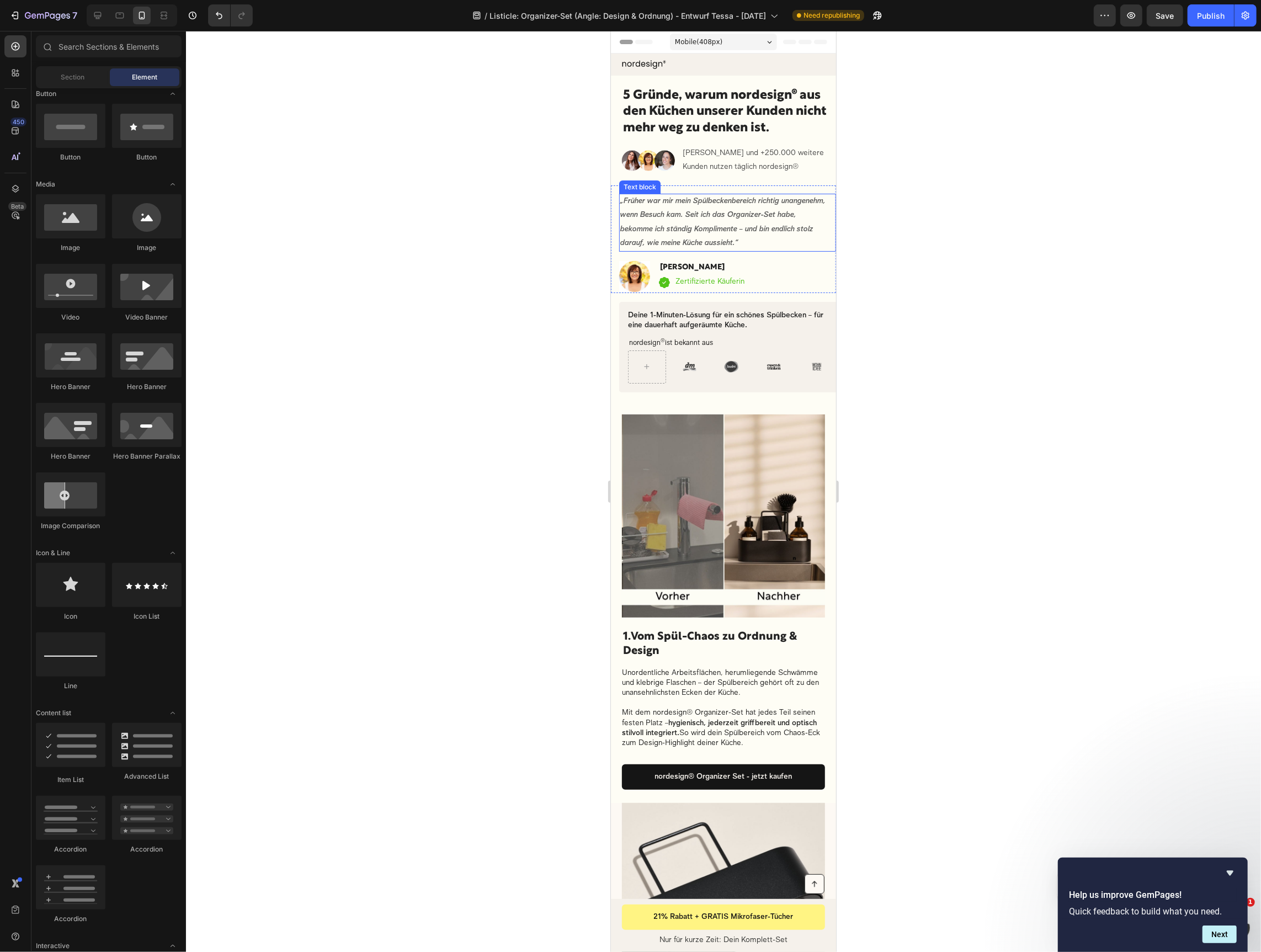
click at [724, 215] on strong "„Früher war mir mein Spülbeckenbereich richtig unangenehm, wenn Besuch kam. Sei…" at bounding box center [722, 222] width 205 height 50
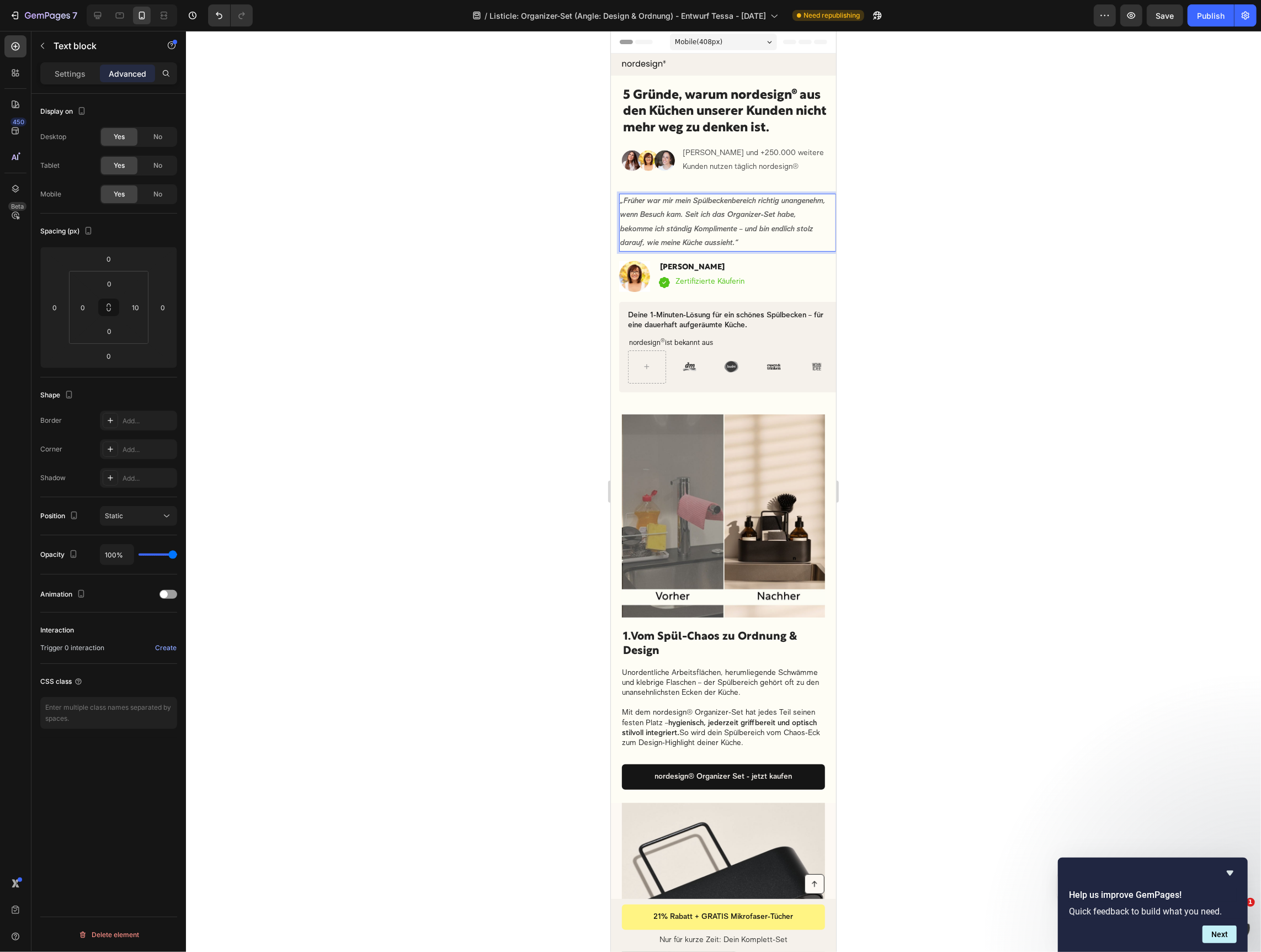
click at [664, 220] on p "„Früher war mir mein Spülbeckenbereich richtig unangenehm, wenn Besuch kam. Sei…" at bounding box center [724, 222] width 209 height 56
click at [729, 216] on strong "„Früher war mir mein Spülbeckenbereich richtig unangenehm, wenn Besuch kam. Sei…" at bounding box center [722, 222] width 205 height 50
click at [781, 229] on strong "„Früher war mir mein Spülbeckenbereich richtig unangenehm, wenn Besuch kam - st…" at bounding box center [723, 222] width 208 height 50
click at [748, 213] on strong "„Früher war mir mein Spülbeckenbereich richtig unangenehm, wenn Besuch kam - st…" at bounding box center [723, 222] width 208 height 50
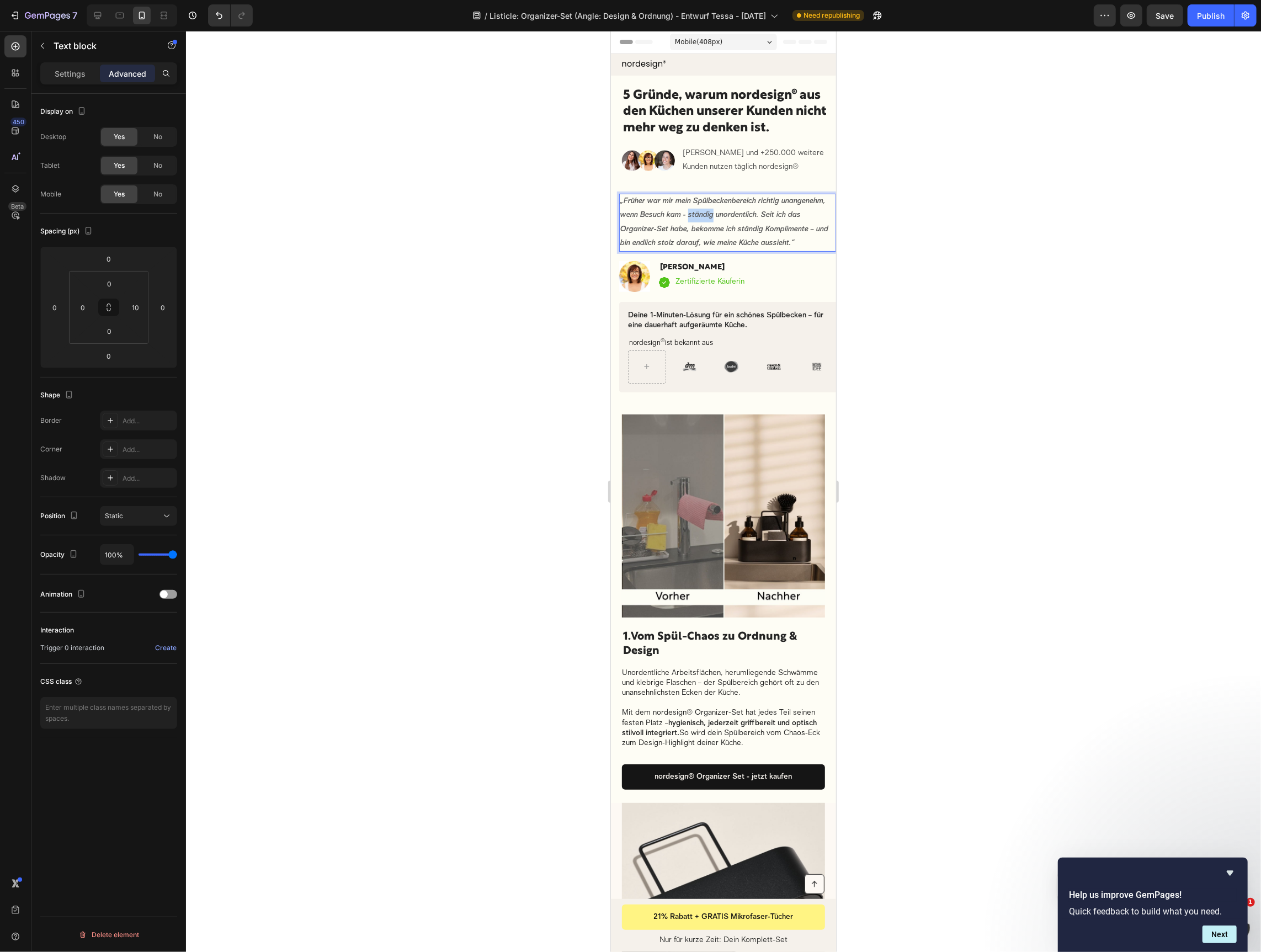
click at [748, 213] on strong "„Früher war mir mein Spülbeckenbereich richtig unangenehm, wenn Besuch kam - st…" at bounding box center [723, 222] width 208 height 50
click at [709, 250] on p "„Früher war mir mein Spülbeckenbereich richtig unangenehm, wenn Besuch kam - im…" at bounding box center [724, 222] width 209 height 56
click at [938, 238] on div at bounding box center [723, 490] width 1075 height 920
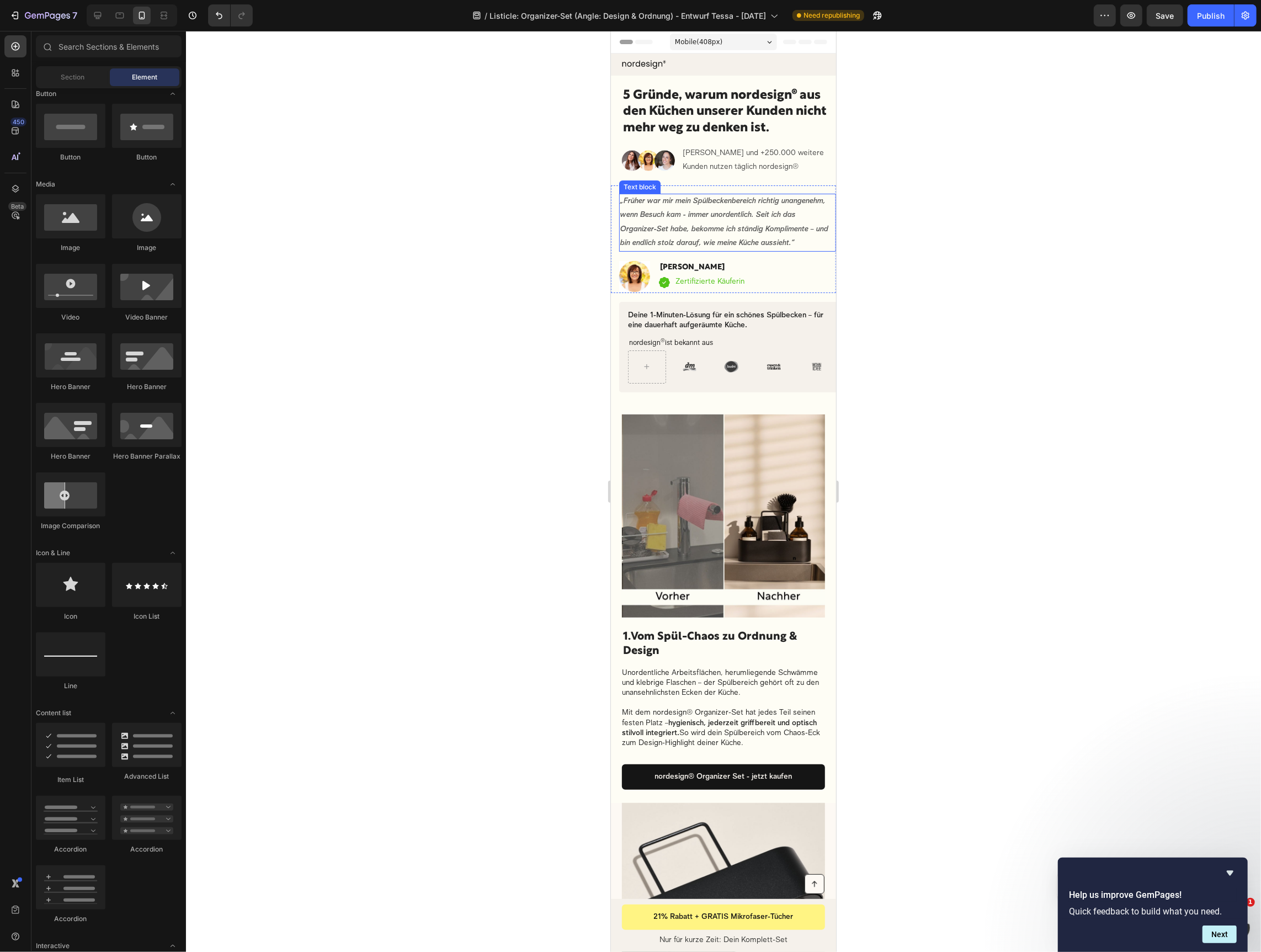
click at [748, 250] on p "„Früher war mir mein Spülbeckenbereich richtig unangenehm, wenn Besuch kam - im…" at bounding box center [724, 222] width 209 height 56
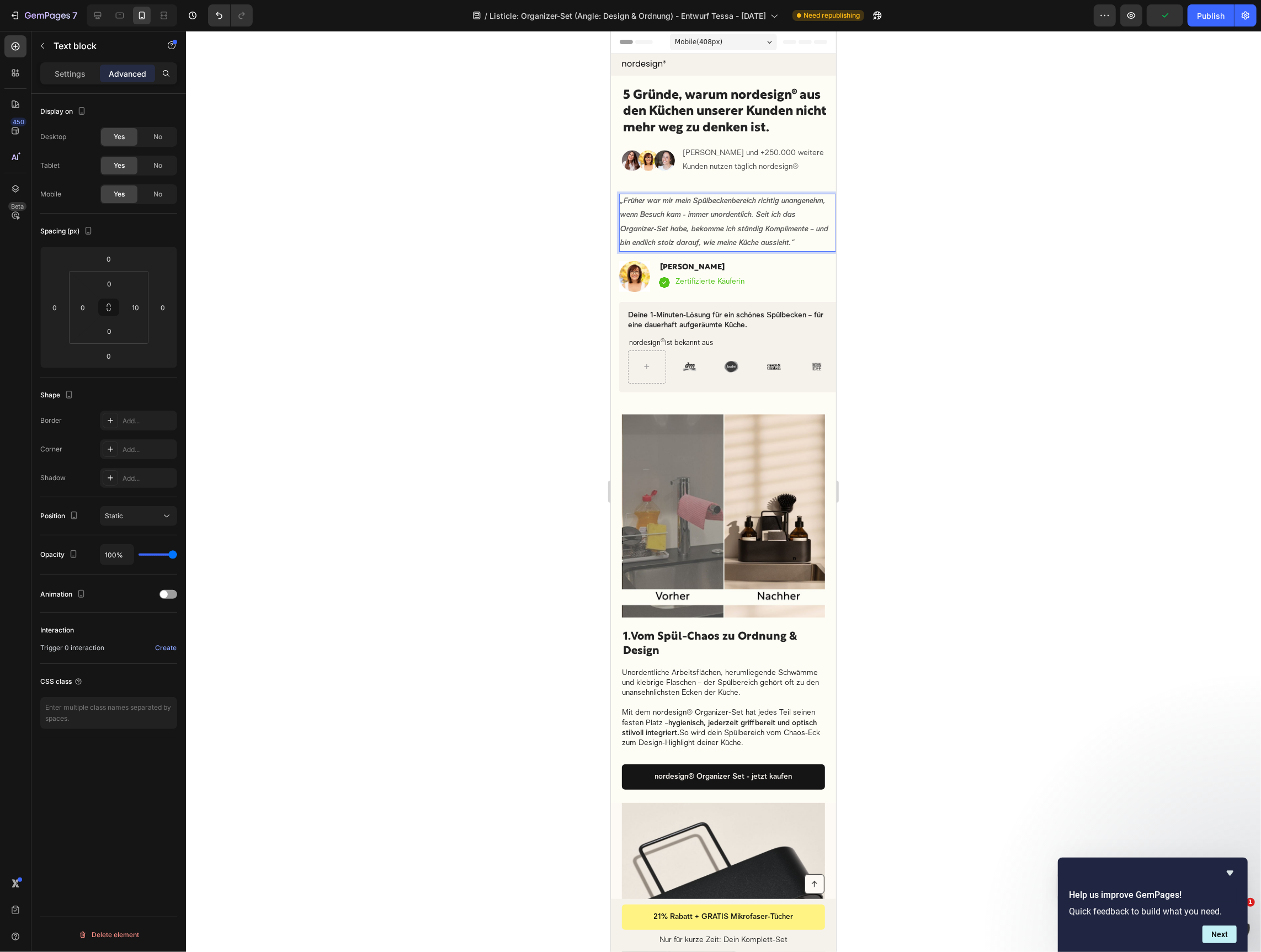
click at [787, 242] on strong "„Früher war mir mein Spülbeckenbereich richtig unangenehm, wenn Besuch kam - im…" at bounding box center [723, 222] width 208 height 50
click at [645, 247] on strong "„Früher war mir mein Spülbeckenbereich richtig unangenehm, wenn Besuch kam - im…" at bounding box center [723, 222] width 208 height 50
click at [61, 76] on p "Settings" at bounding box center [70, 74] width 31 height 11
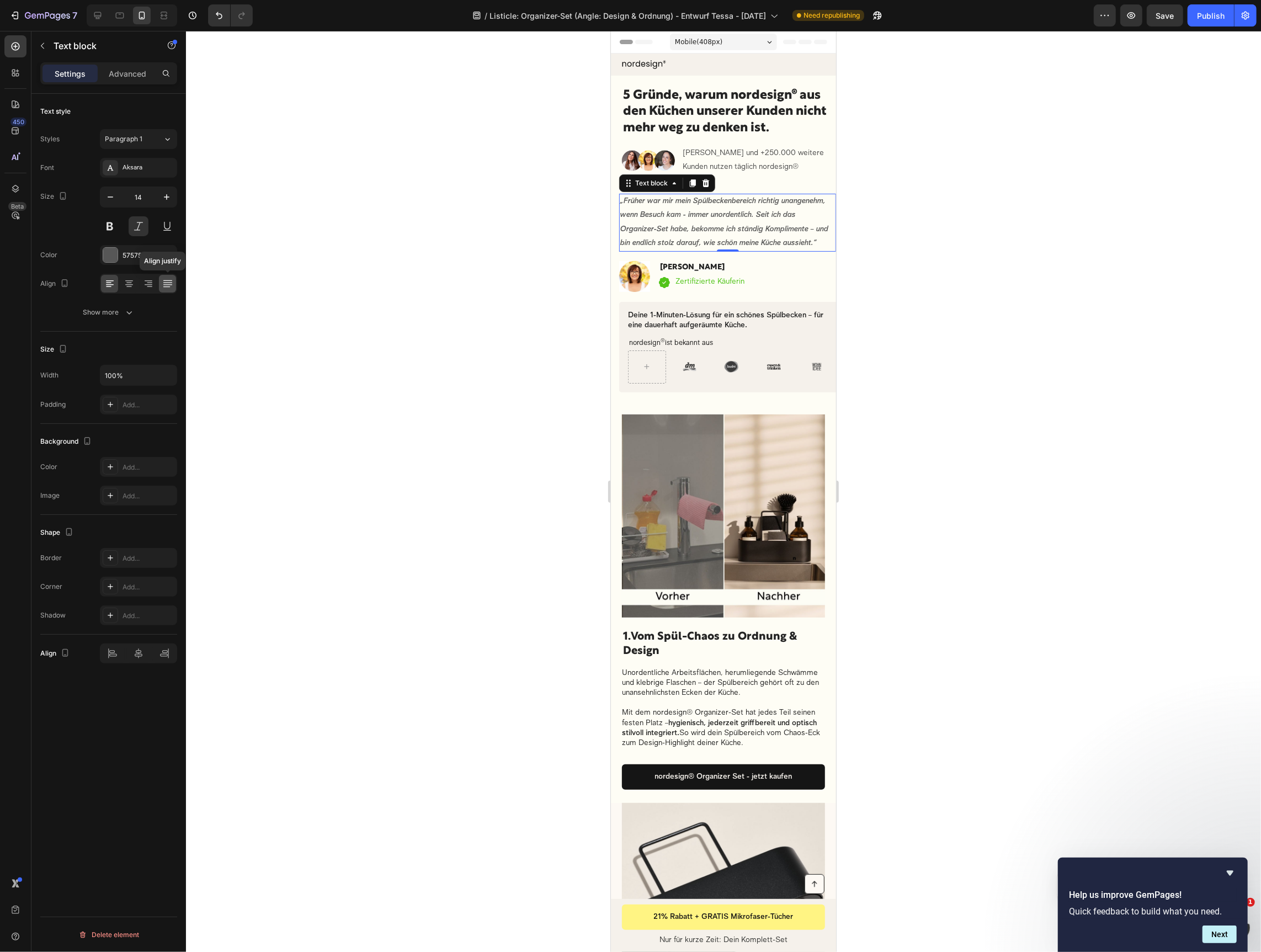
click at [164, 284] on icon at bounding box center [168, 283] width 11 height 11
click at [1111, 248] on div at bounding box center [723, 490] width 1075 height 920
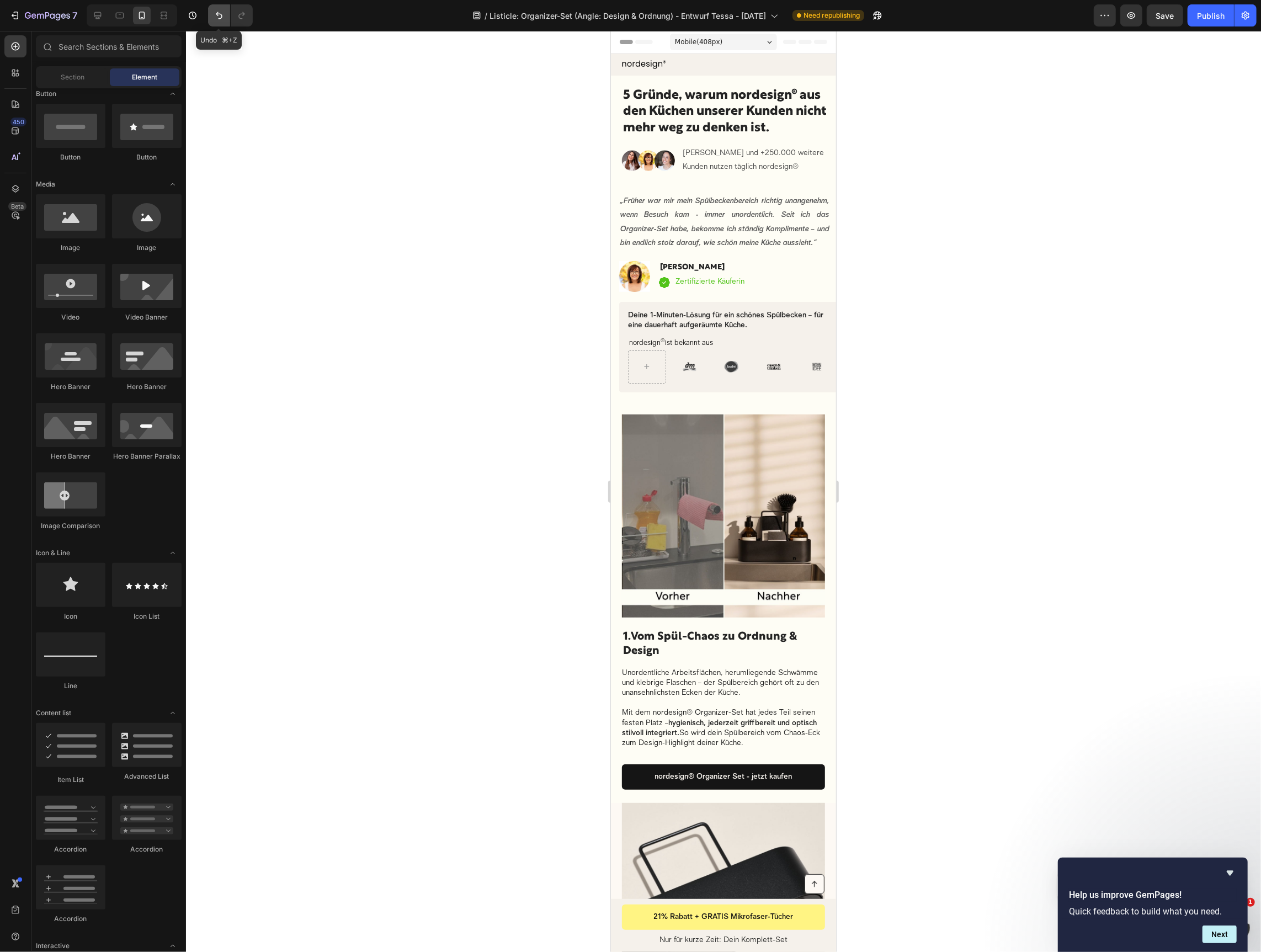
click at [218, 13] on icon "Undo/Redo" at bounding box center [218, 15] width 7 height 7
click at [691, 237] on p "„Früher war mir mein Spülbeckenbereich richtig unangenehm, wenn Besuch kam - im…" at bounding box center [724, 222] width 209 height 56
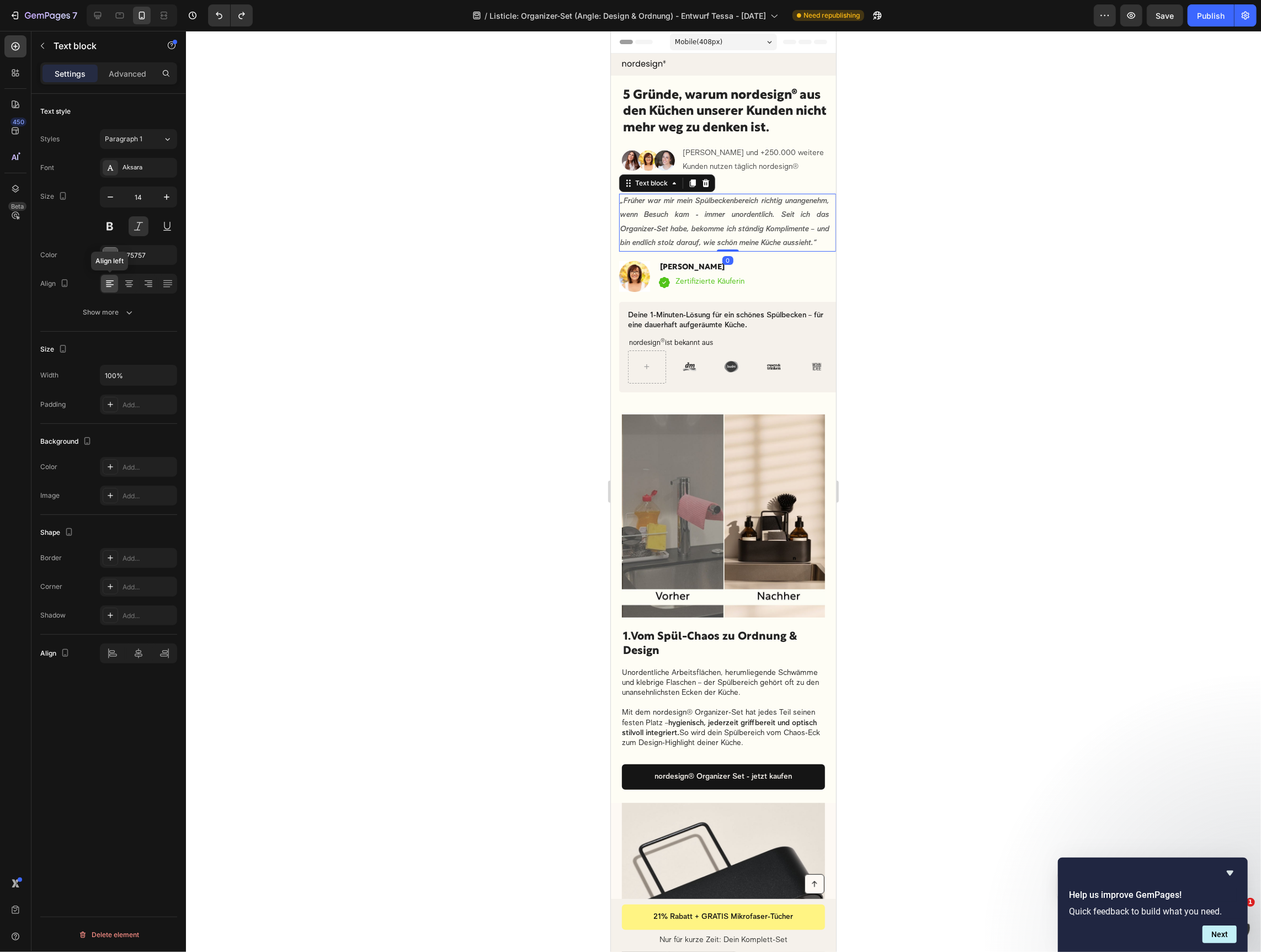
click at [110, 289] on div at bounding box center [109, 283] width 17 height 17
click at [165, 283] on icon at bounding box center [168, 283] width 11 height 11
click at [109, 284] on icon at bounding box center [110, 283] width 11 height 11
click at [515, 290] on div at bounding box center [723, 490] width 1075 height 920
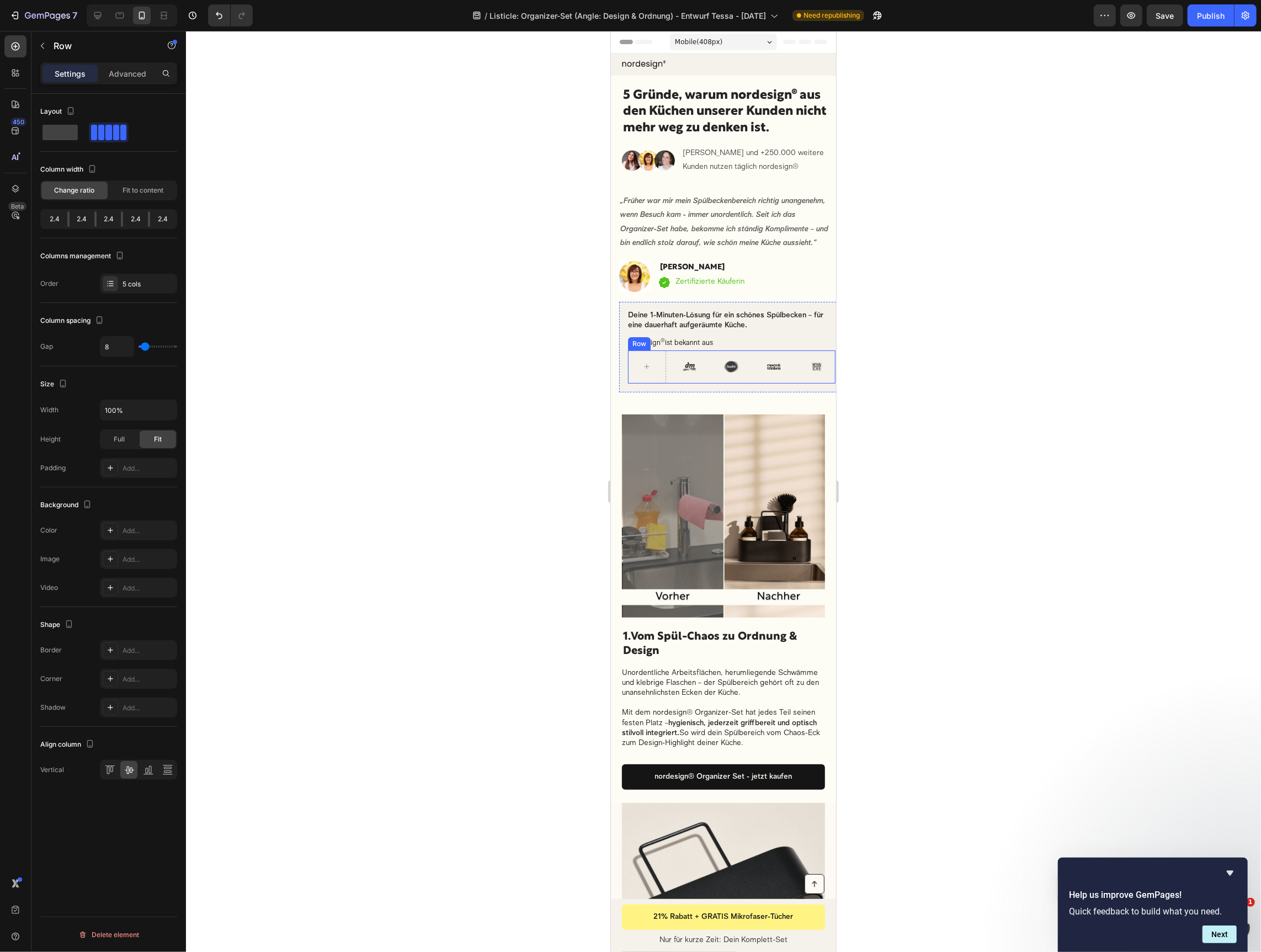
click at [680, 383] on div "Image" at bounding box center [689, 366] width 38 height 34
click at [644, 367] on div at bounding box center [647, 366] width 38 height 34
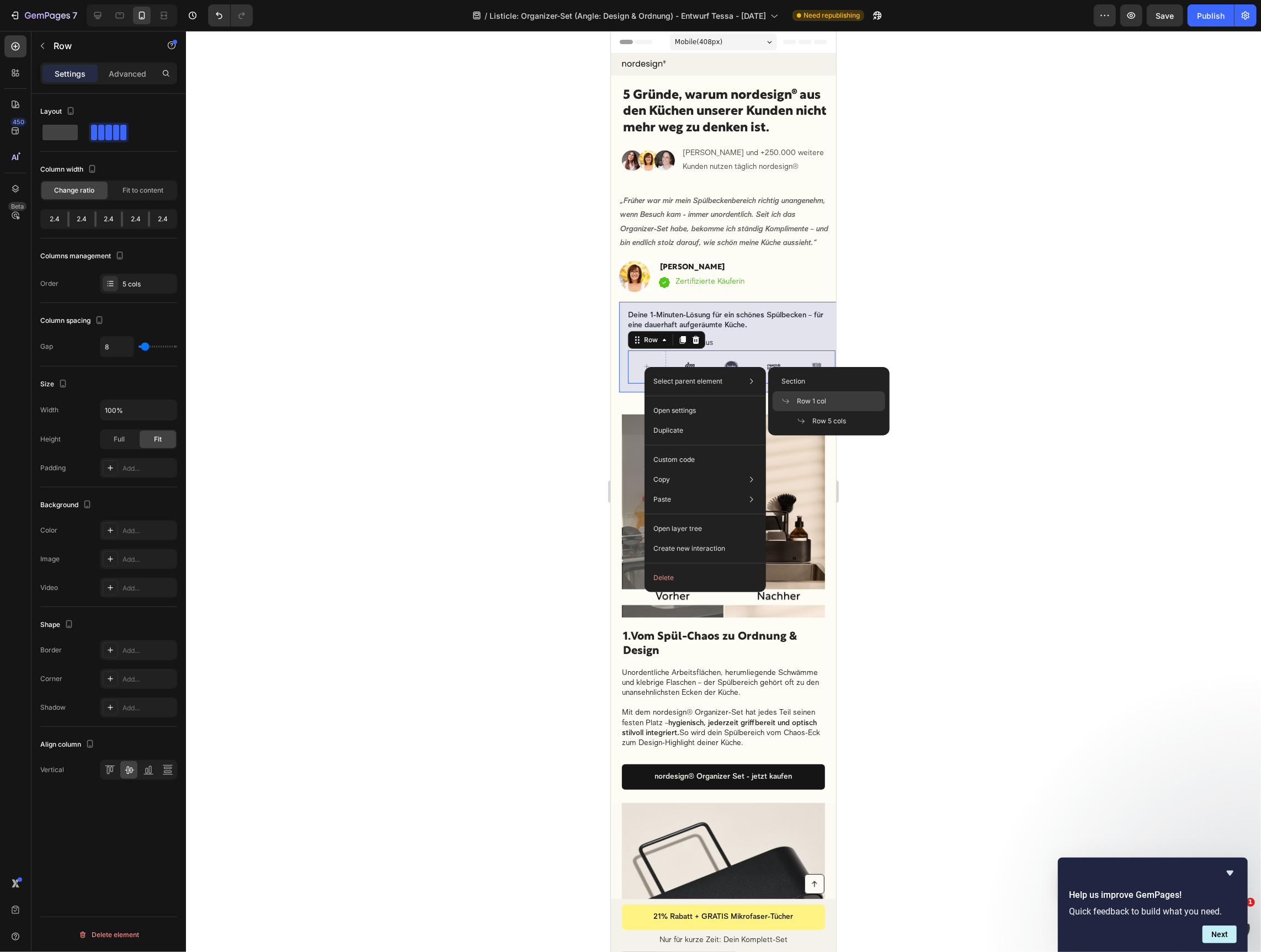
click at [850, 401] on div "Row 1 col" at bounding box center [830, 400] width 113 height 20
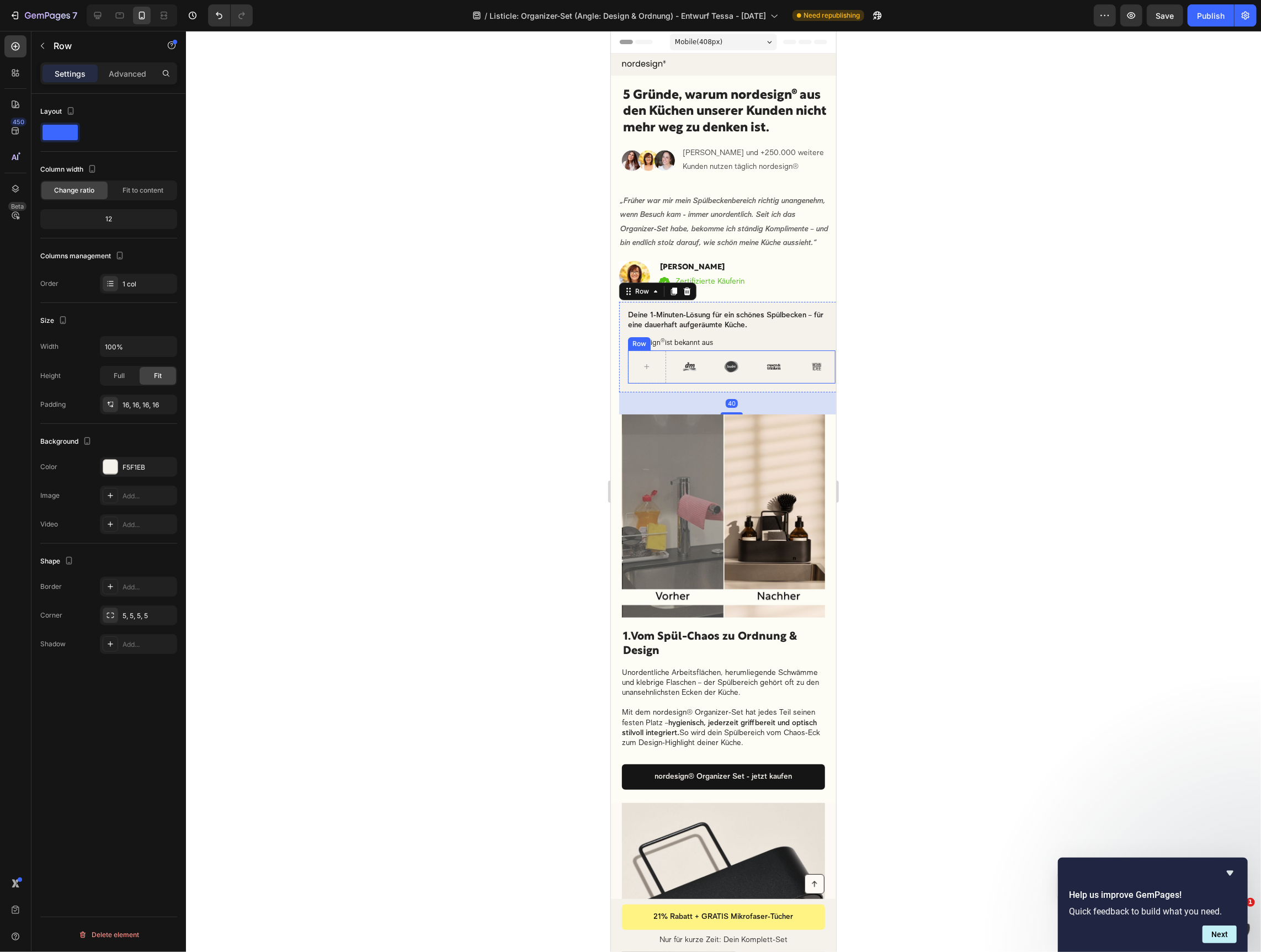
click at [692, 370] on div "Image" at bounding box center [689, 366] width 38 height 34
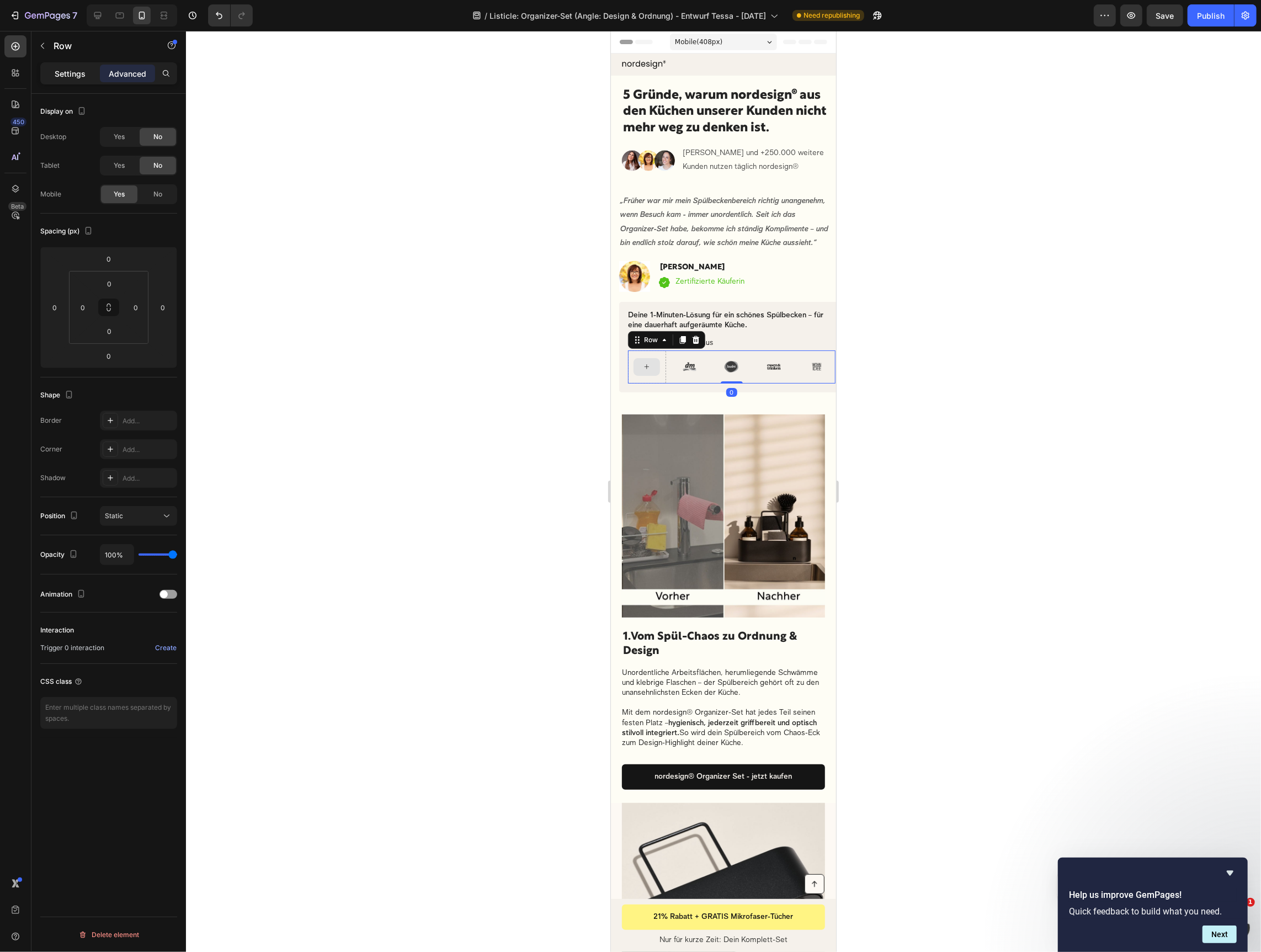
click at [71, 72] on p "Settings" at bounding box center [70, 74] width 31 height 11
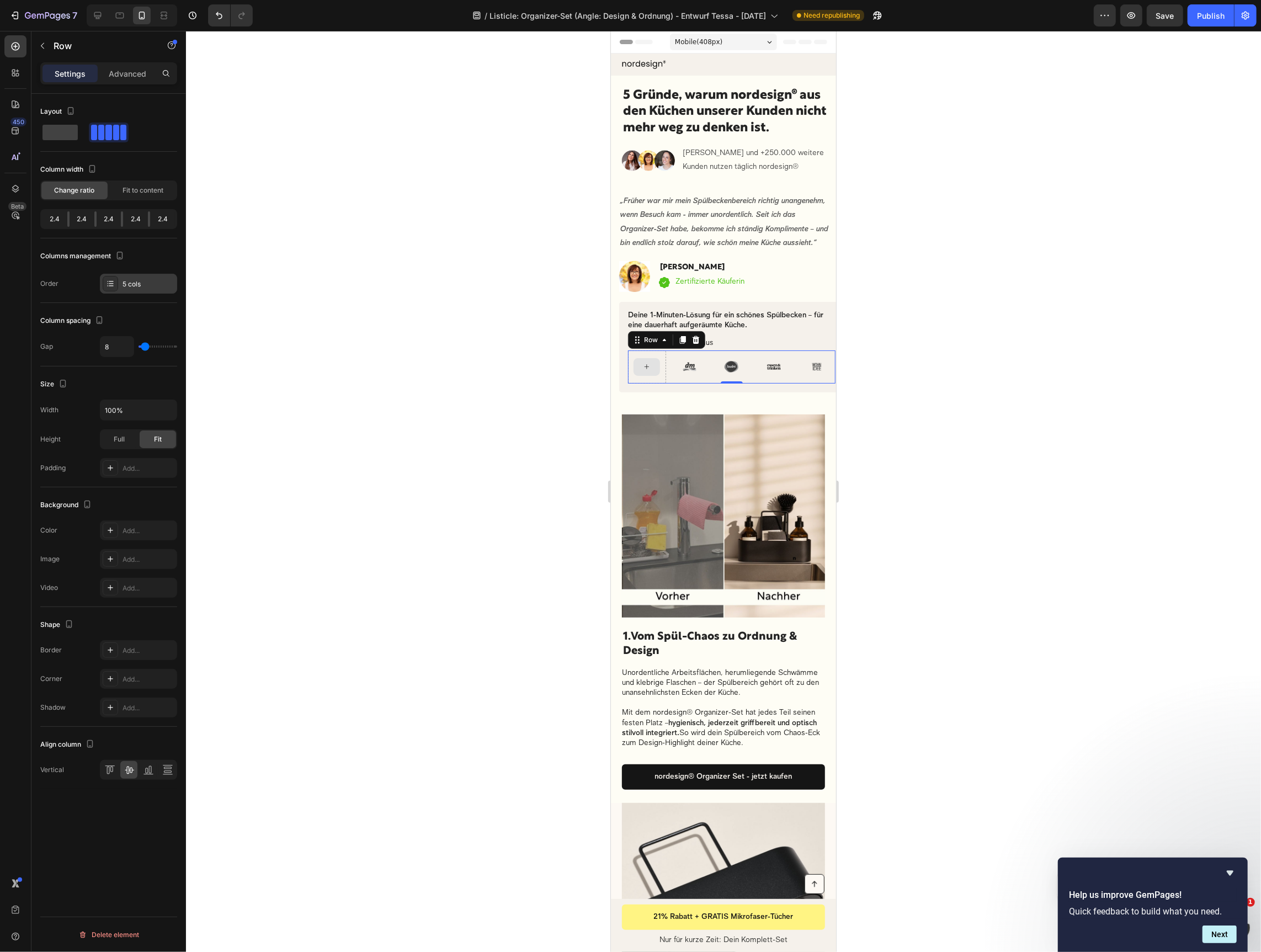
click at [134, 279] on div "5 cols" at bounding box center [149, 283] width 52 height 10
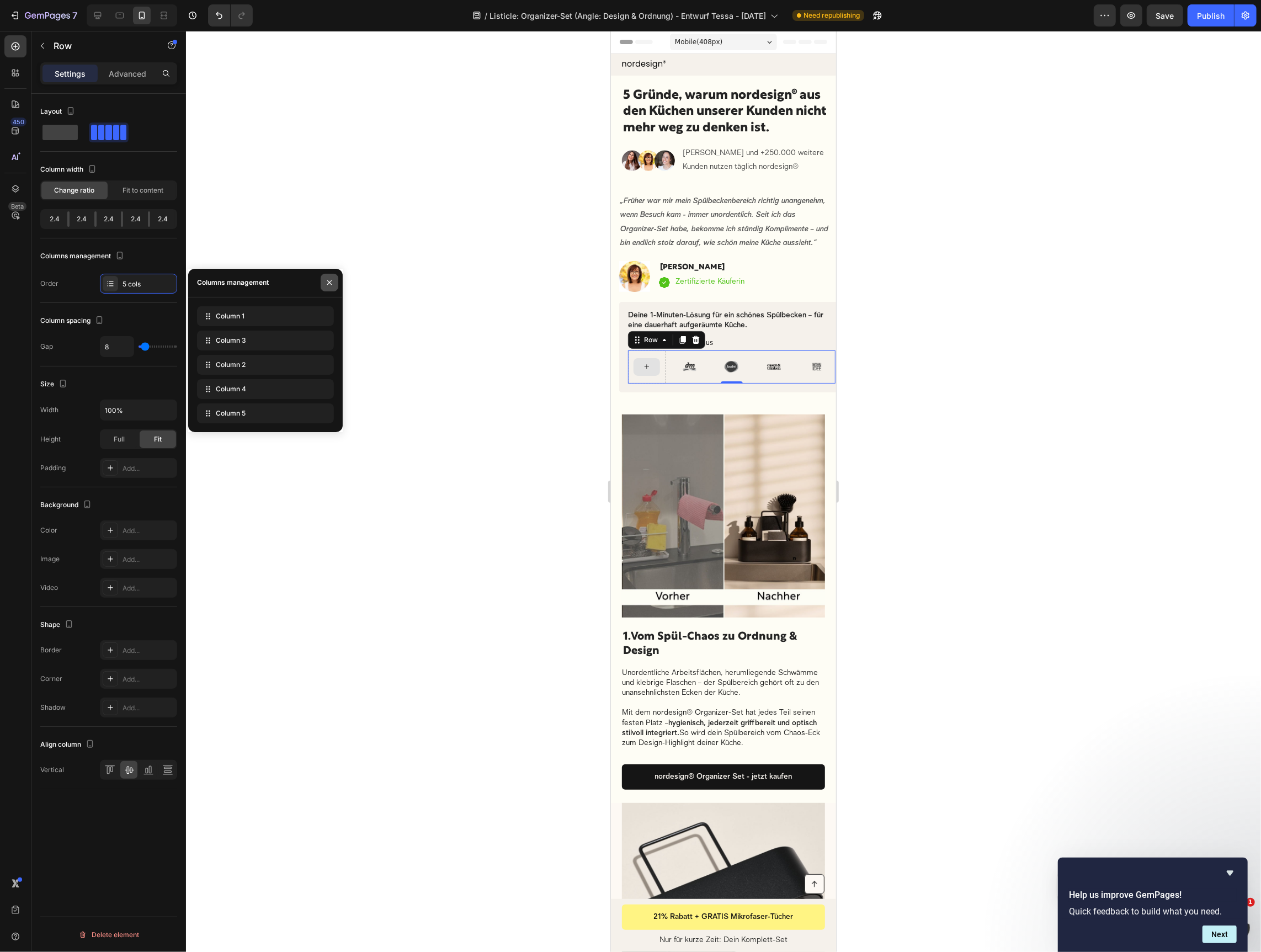
click at [332, 284] on icon "button" at bounding box center [329, 282] width 9 height 9
drag, startPoint x: 959, startPoint y: 357, endPoint x: 859, endPoint y: 366, distance: 100.4
click at [952, 357] on div at bounding box center [723, 490] width 1075 height 920
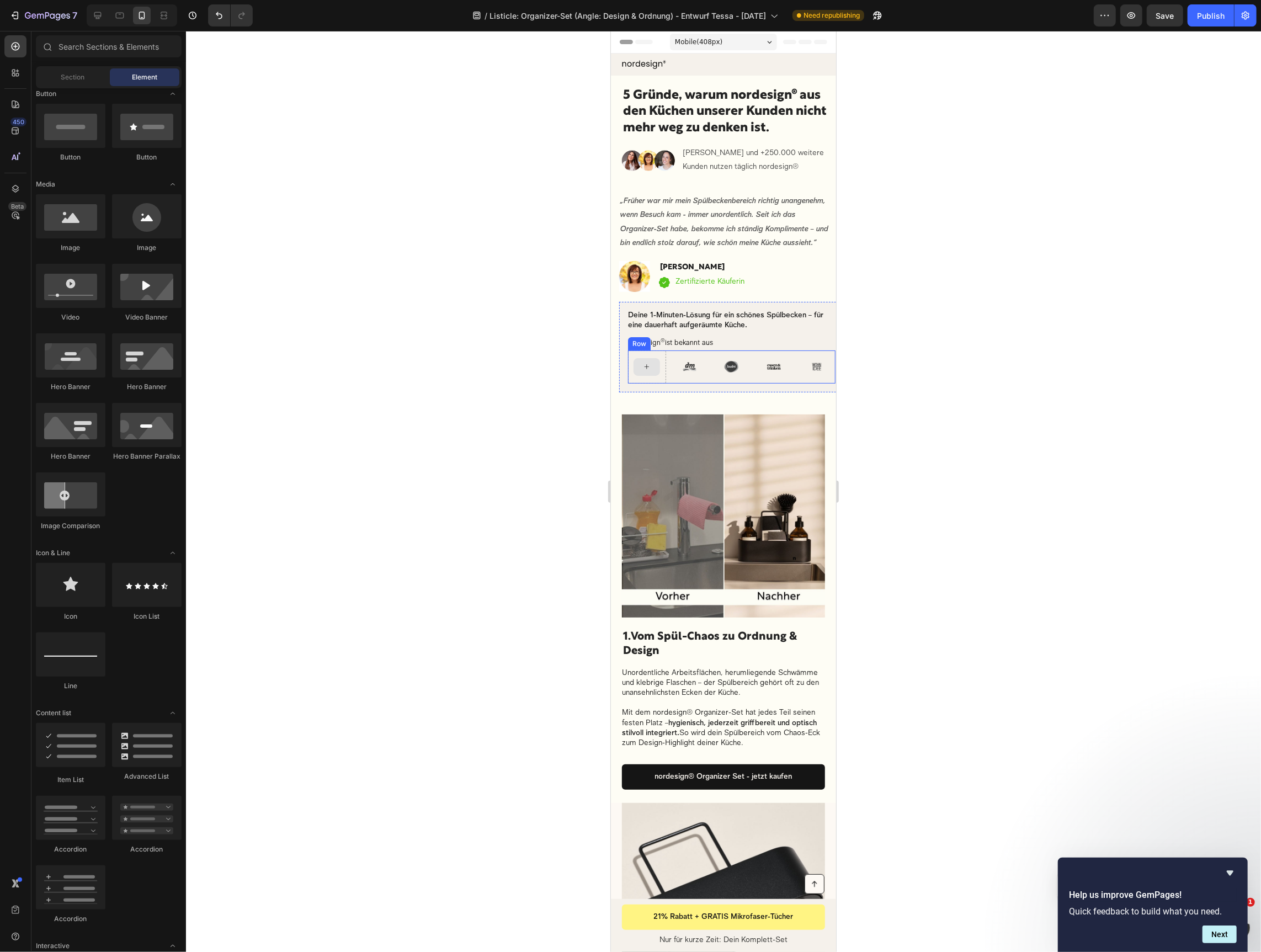
click at [750, 371] on div "Image" at bounding box center [732, 366] width 38 height 34
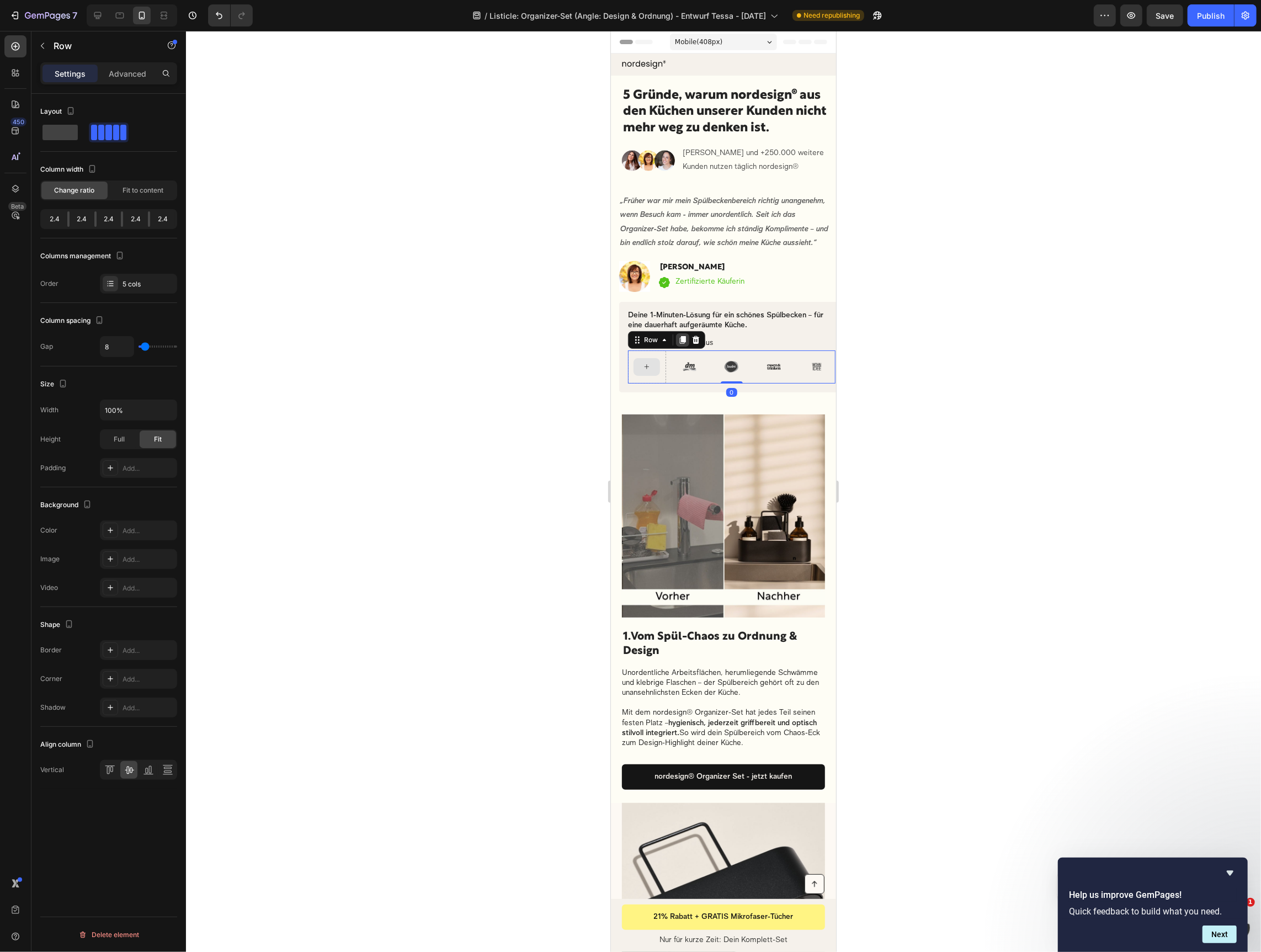
click at [685, 346] on div at bounding box center [682, 339] width 13 height 13
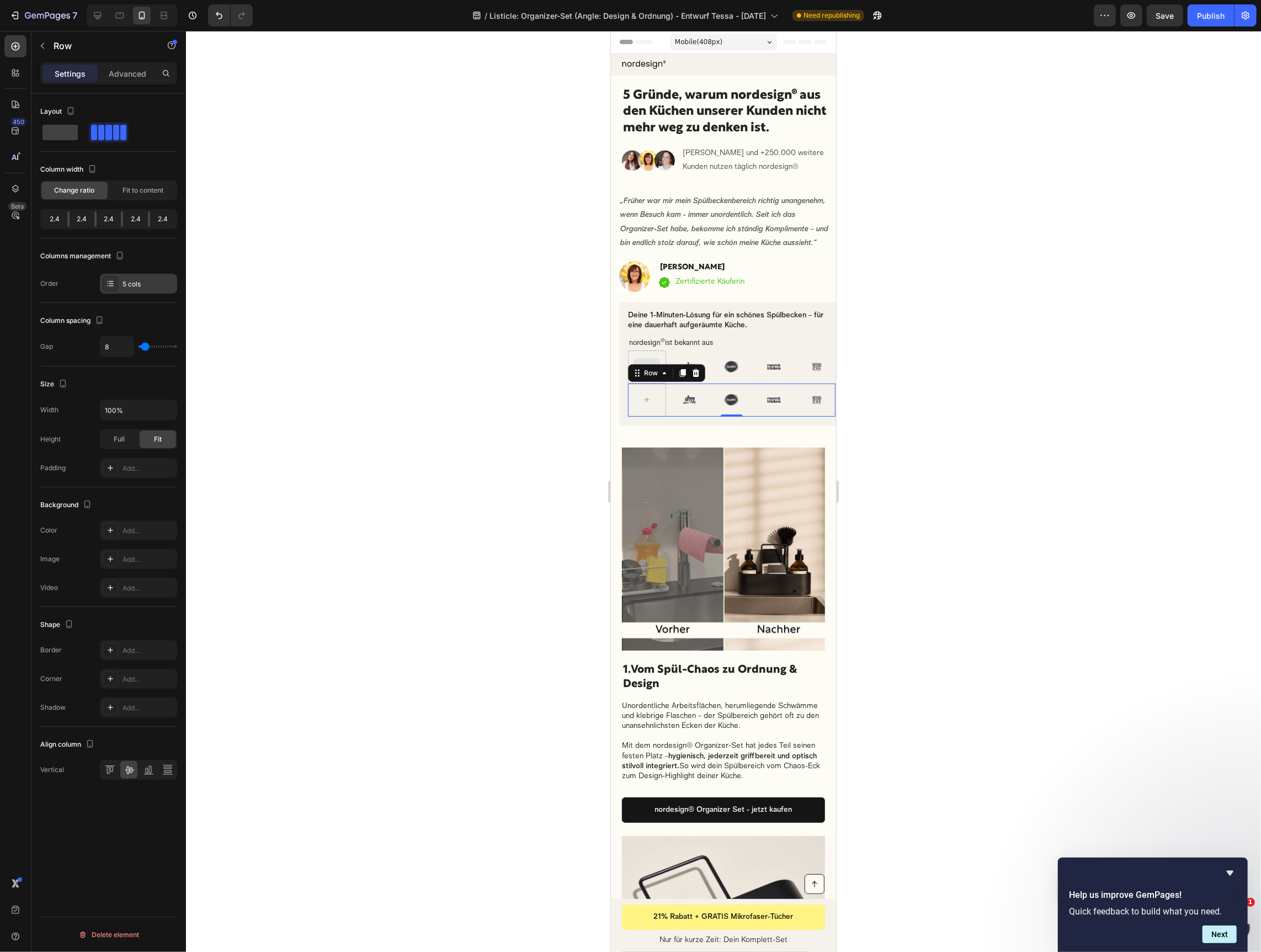
click at [135, 288] on div "5 cols" at bounding box center [138, 283] width 78 height 20
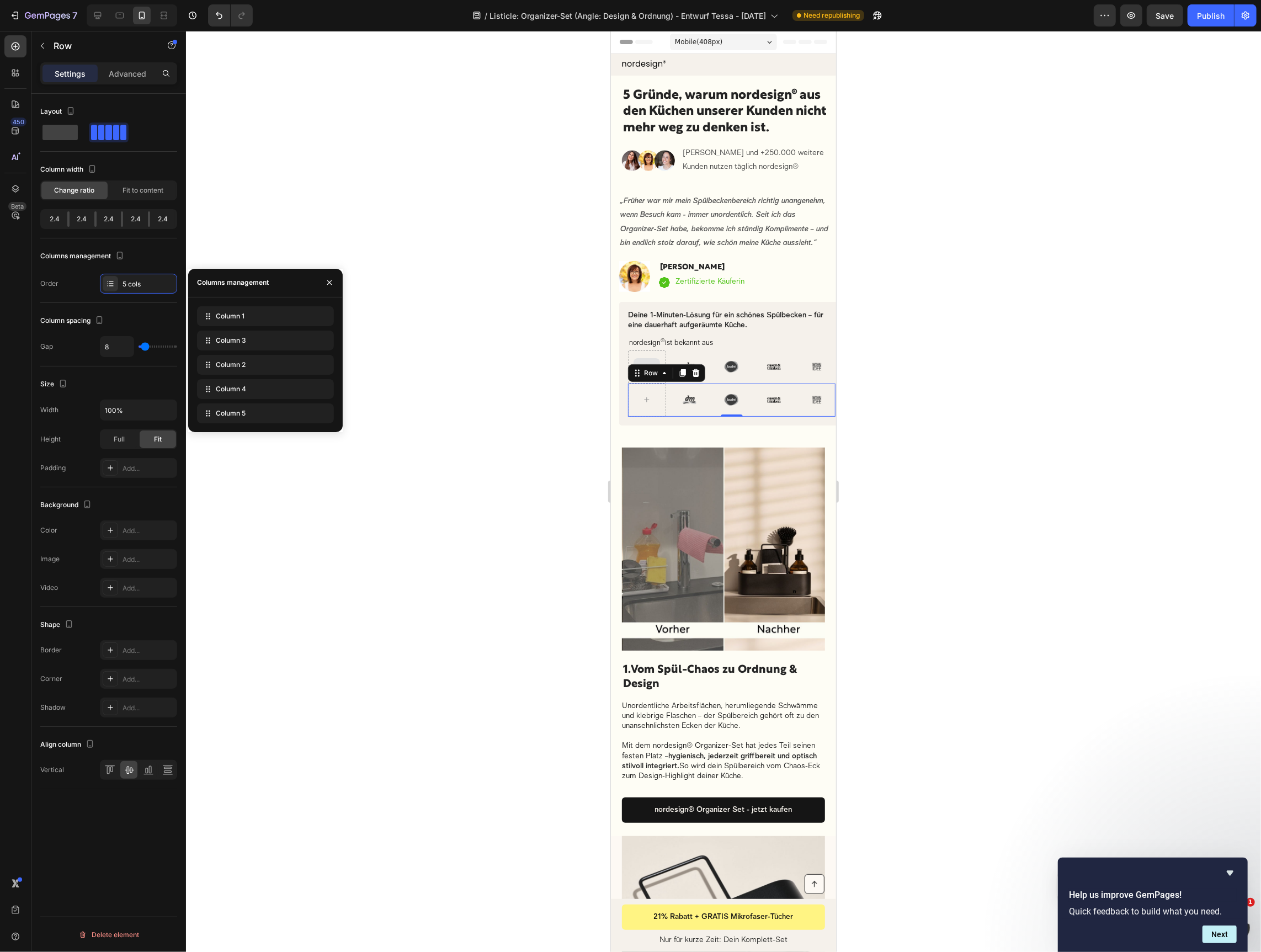
click at [471, 338] on div at bounding box center [723, 490] width 1075 height 920
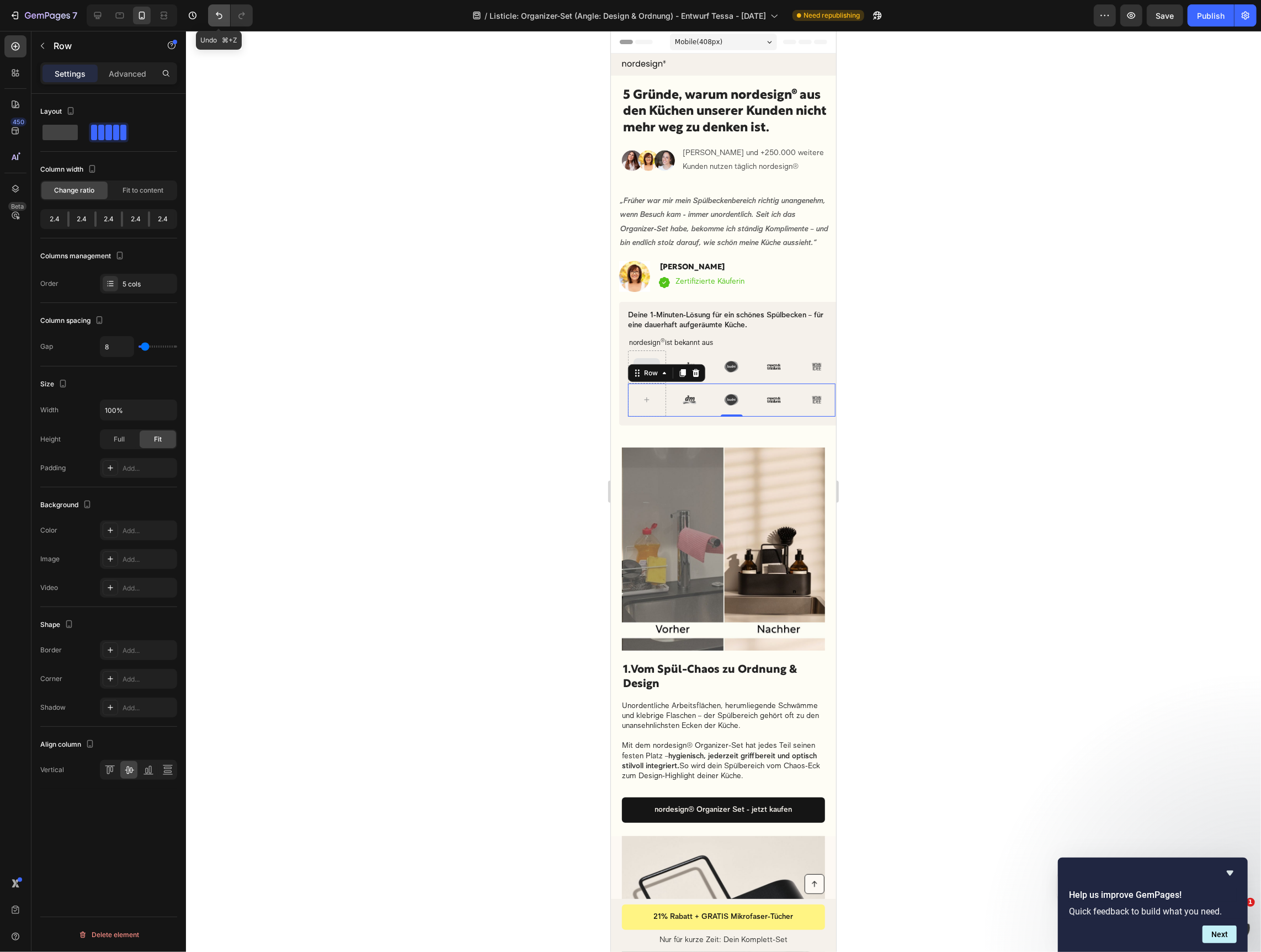
click at [218, 17] on icon "Undo/Redo" at bounding box center [219, 15] width 11 height 11
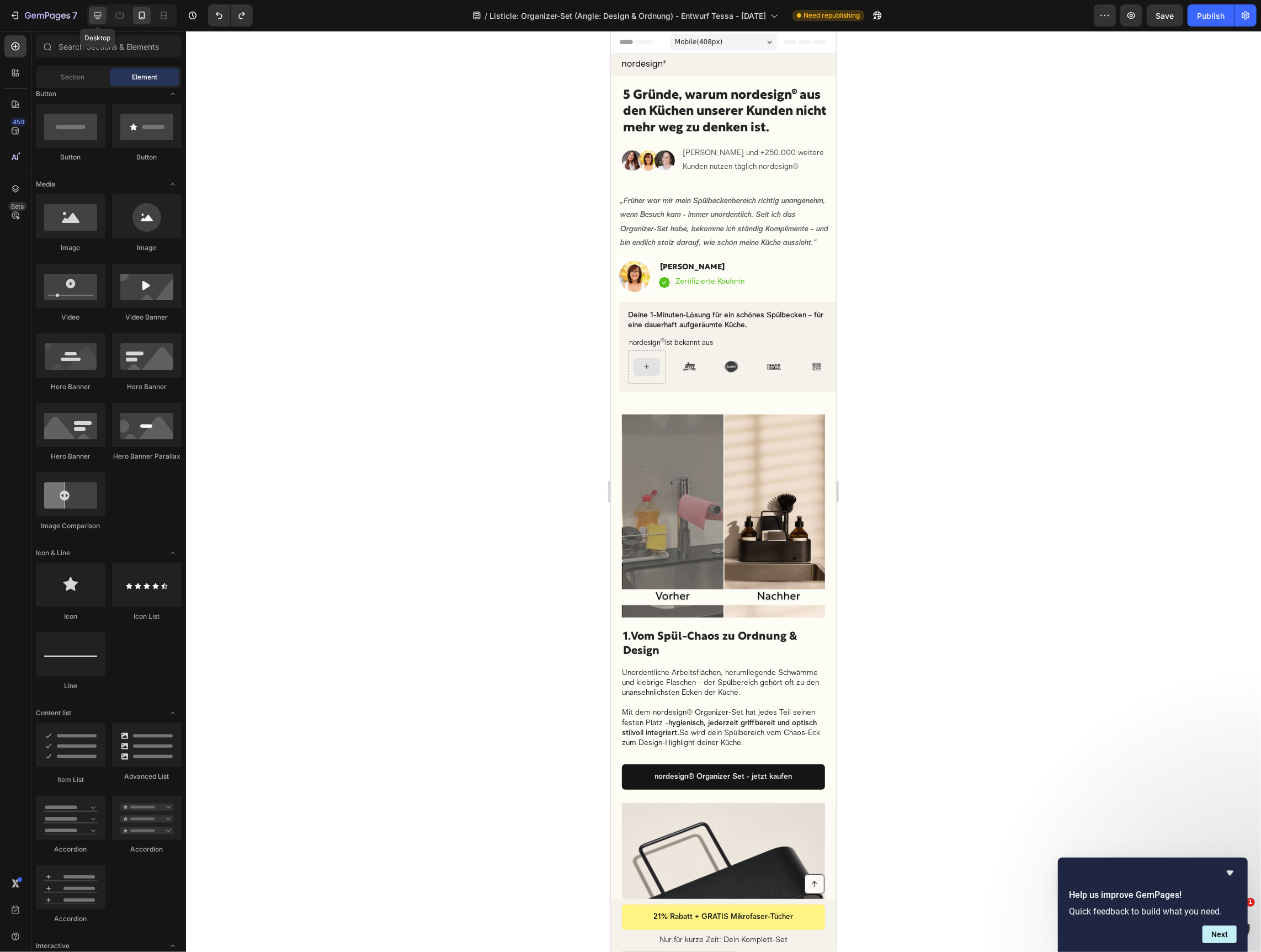
click at [95, 15] on icon at bounding box center [98, 15] width 7 height 7
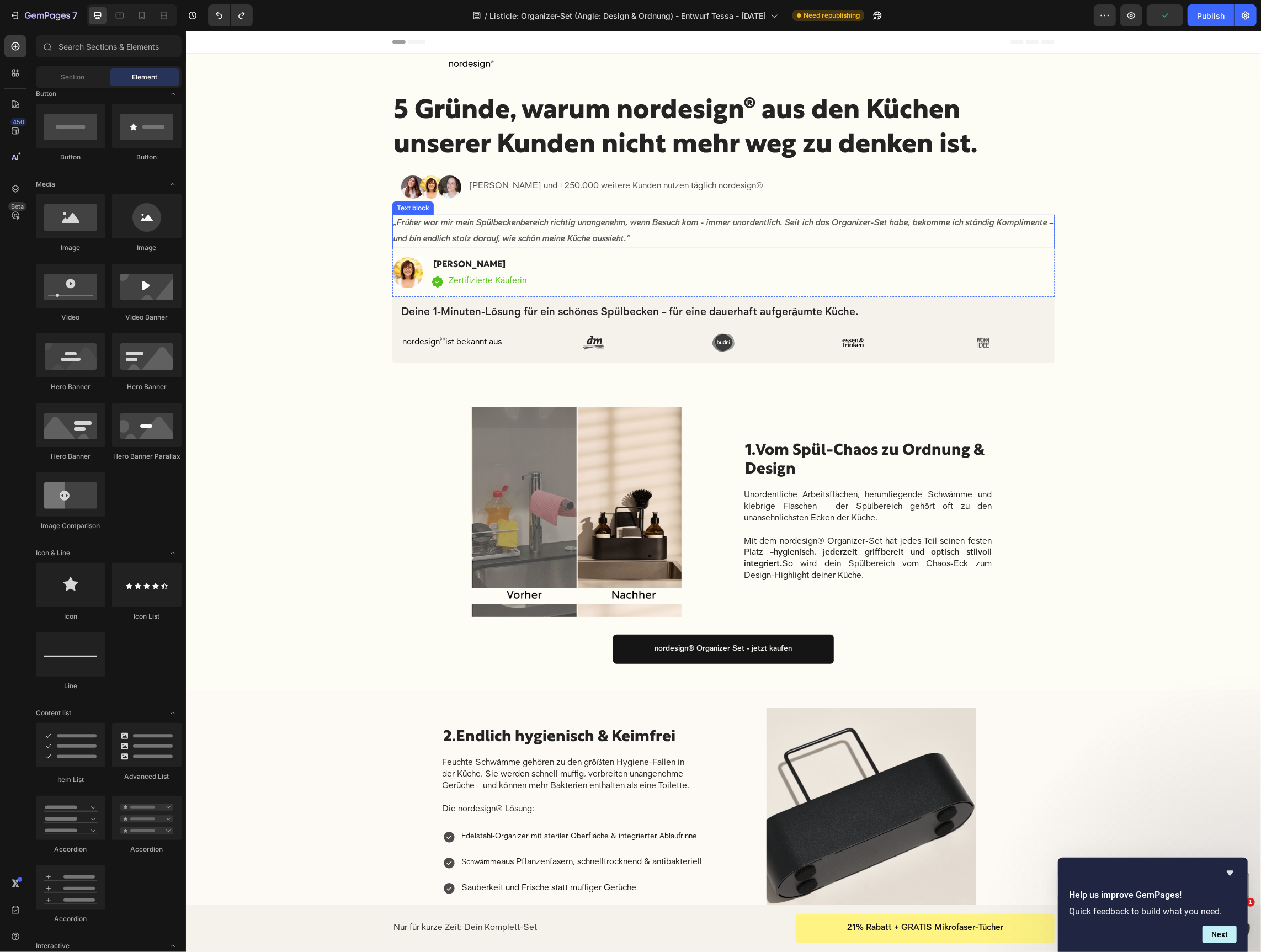
click at [665, 231] on p "„Früher war mir mein Spülbeckenbereich richtig unangenehm, wenn Besuch kam - im…" at bounding box center [722, 231] width 660 height 32
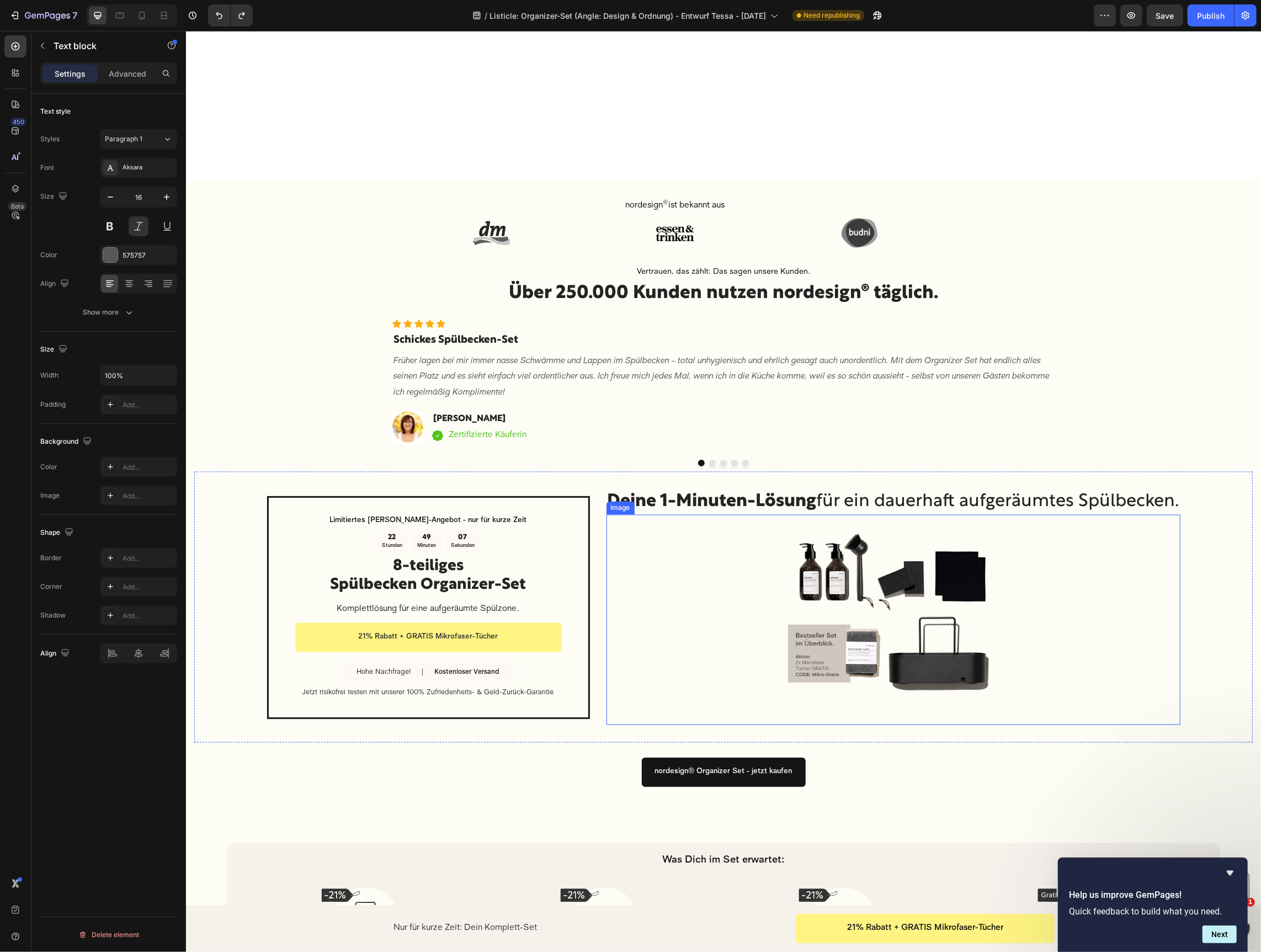
scroll to position [1779, 0]
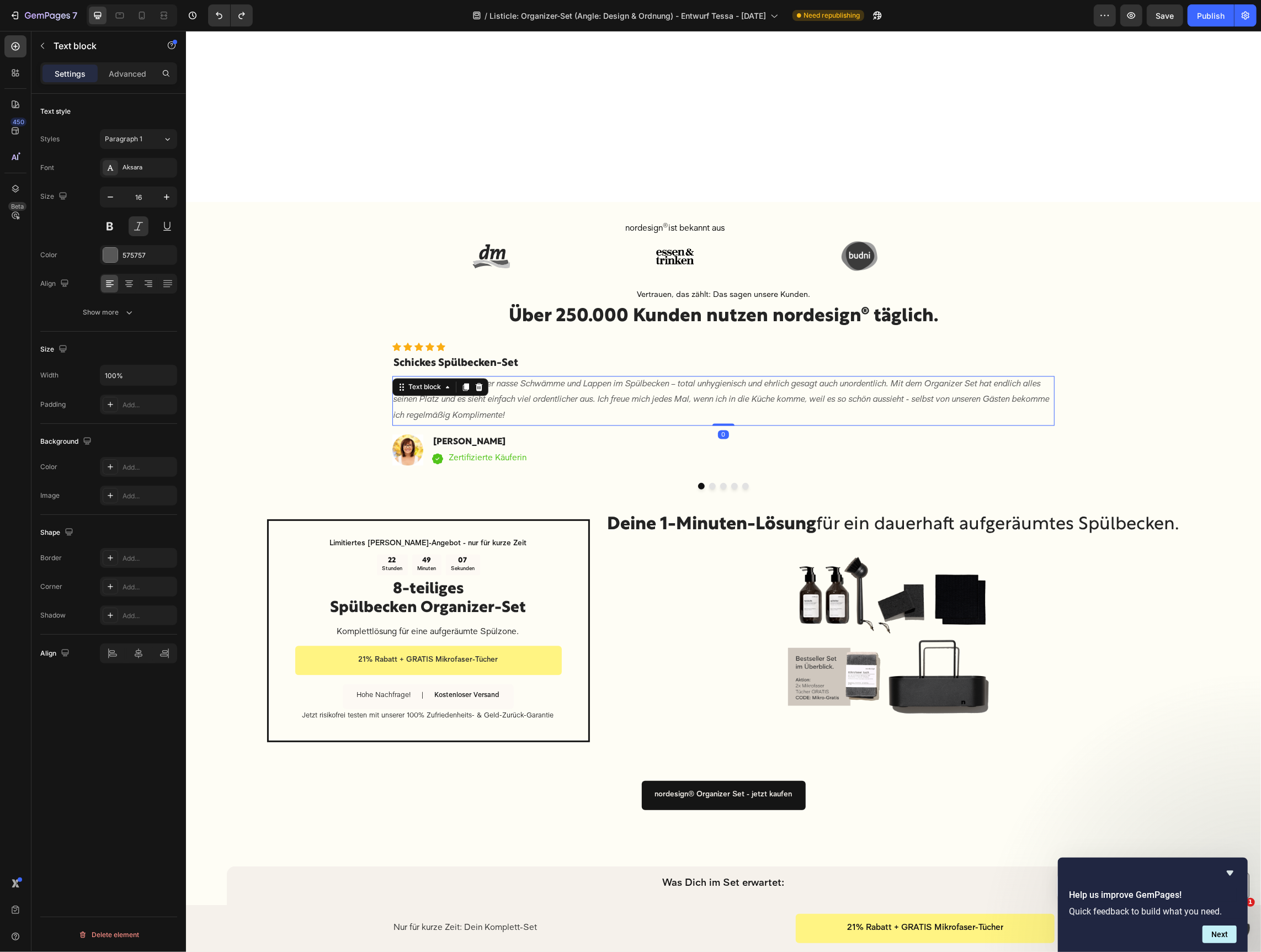
click at [562, 391] on p "Früher lagen bei mir immer nasse Schwämme und Lappen im Spülbecken – total unhy…" at bounding box center [722, 400] width 660 height 48
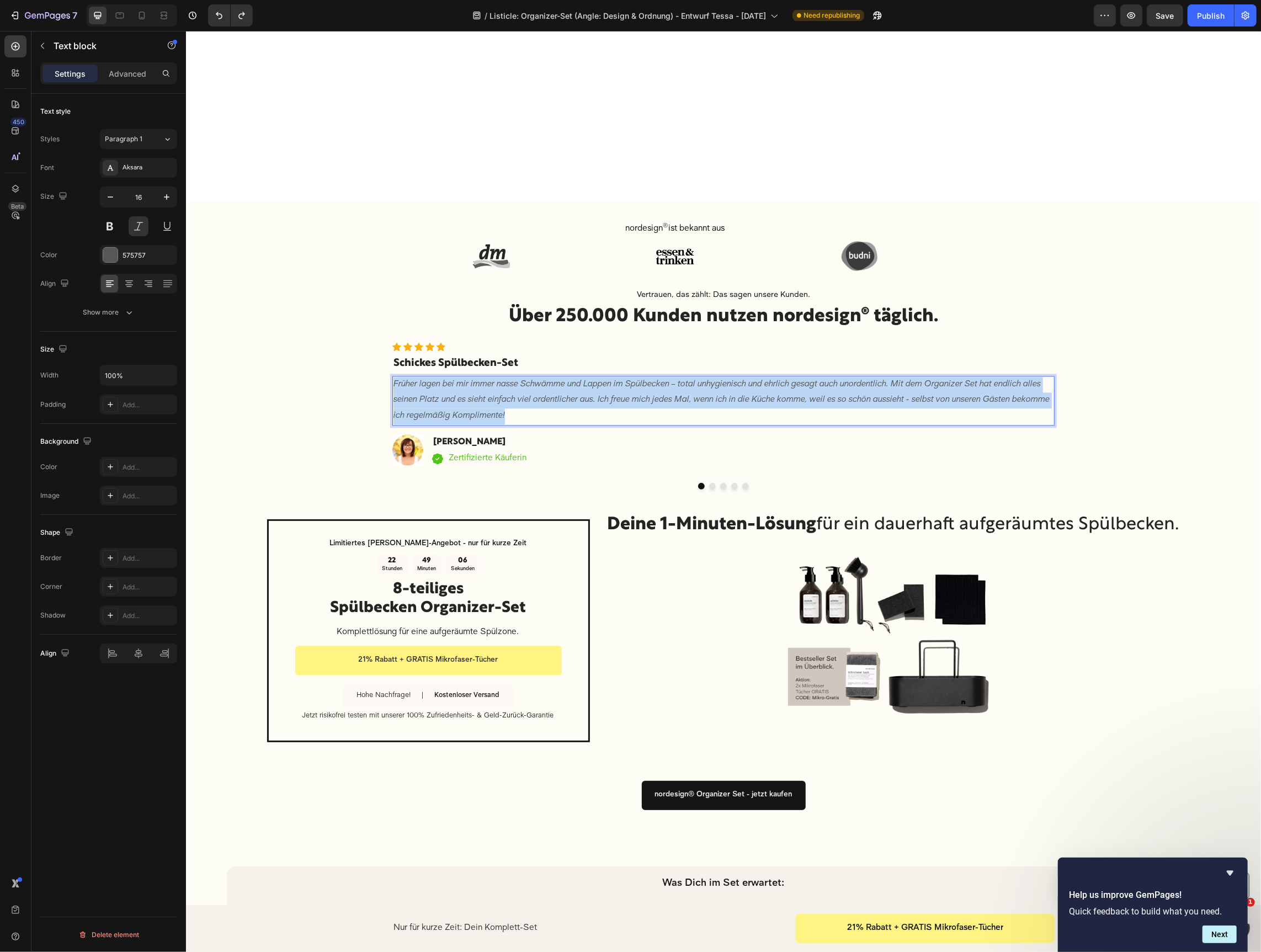
click at [562, 391] on p "Früher lagen bei mir immer nasse Schwämme und Lappen im Spülbecken – total unhy…" at bounding box center [722, 400] width 660 height 48
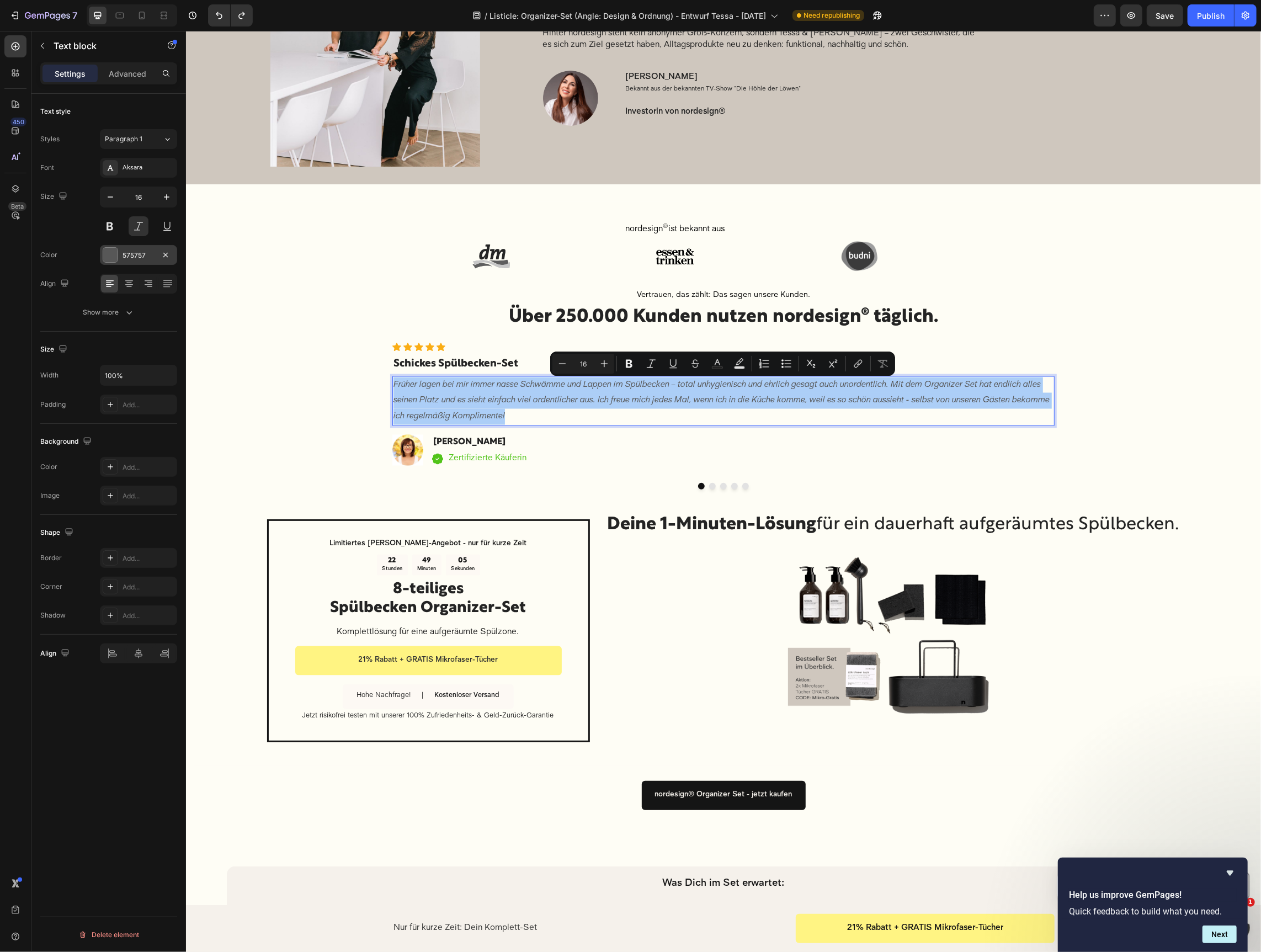
click at [132, 251] on div "575757" at bounding box center [138, 256] width 32 height 10
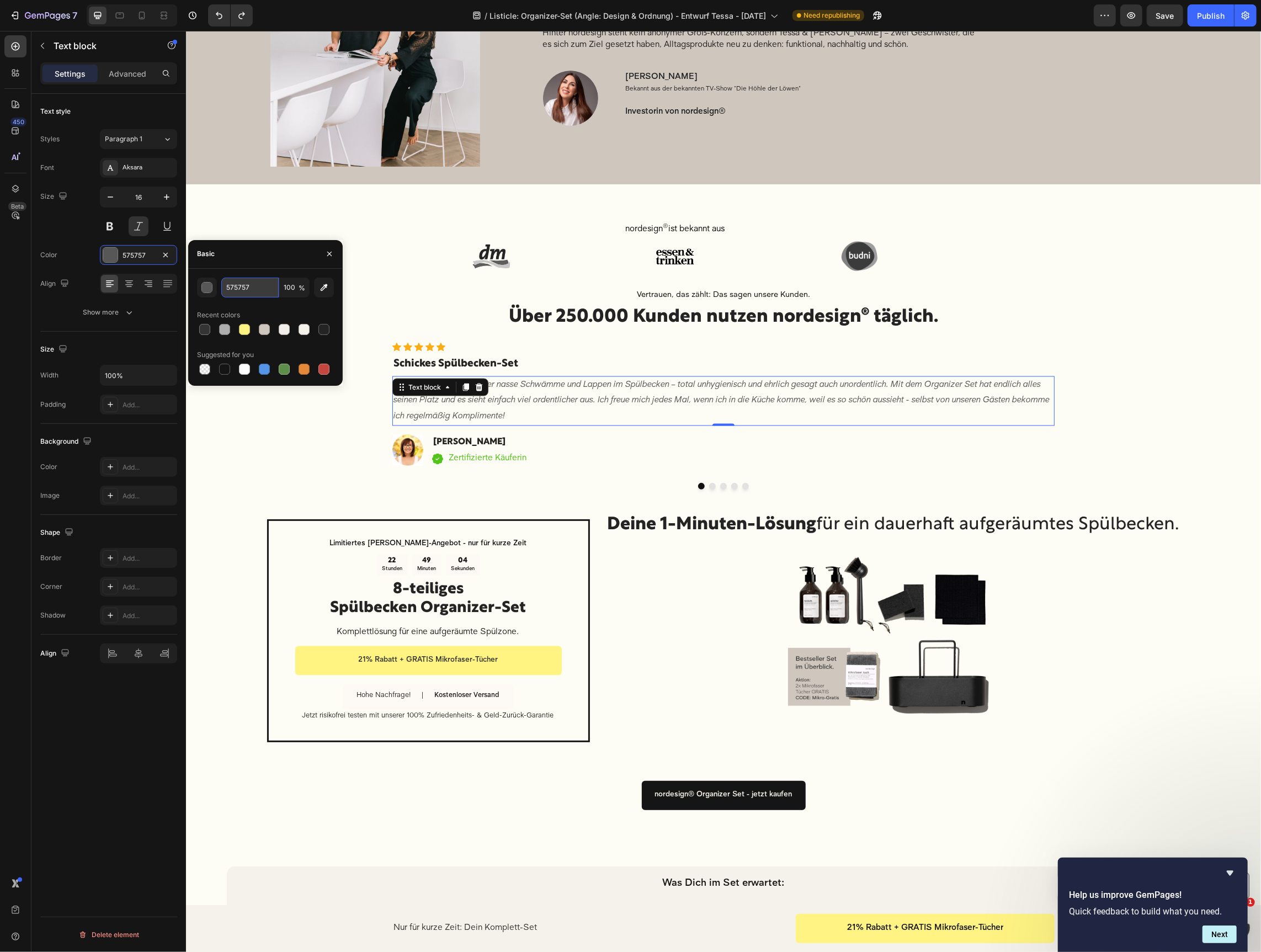
click at [244, 284] on input "575757" at bounding box center [250, 287] width 57 height 20
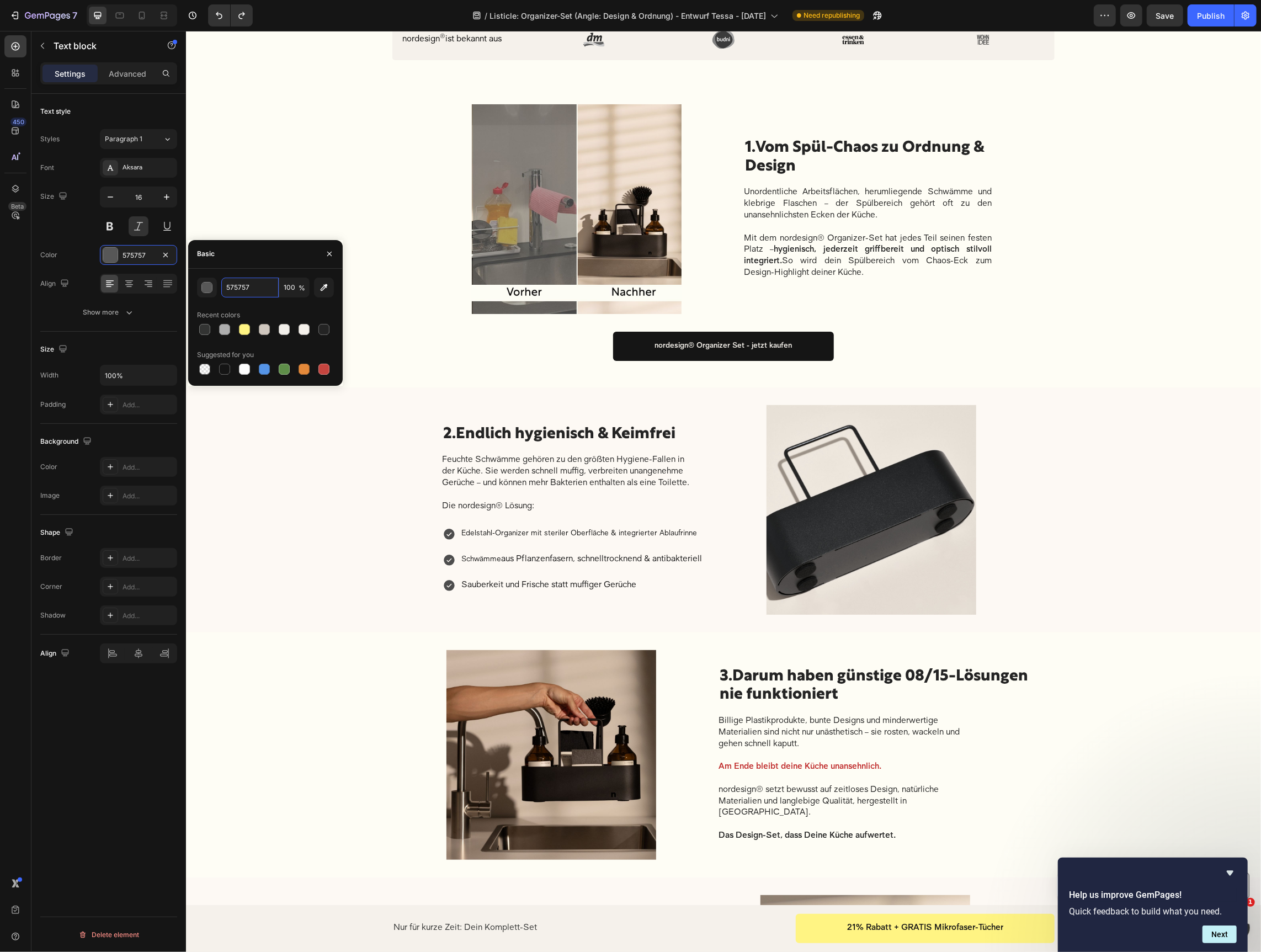
scroll to position [0, 0]
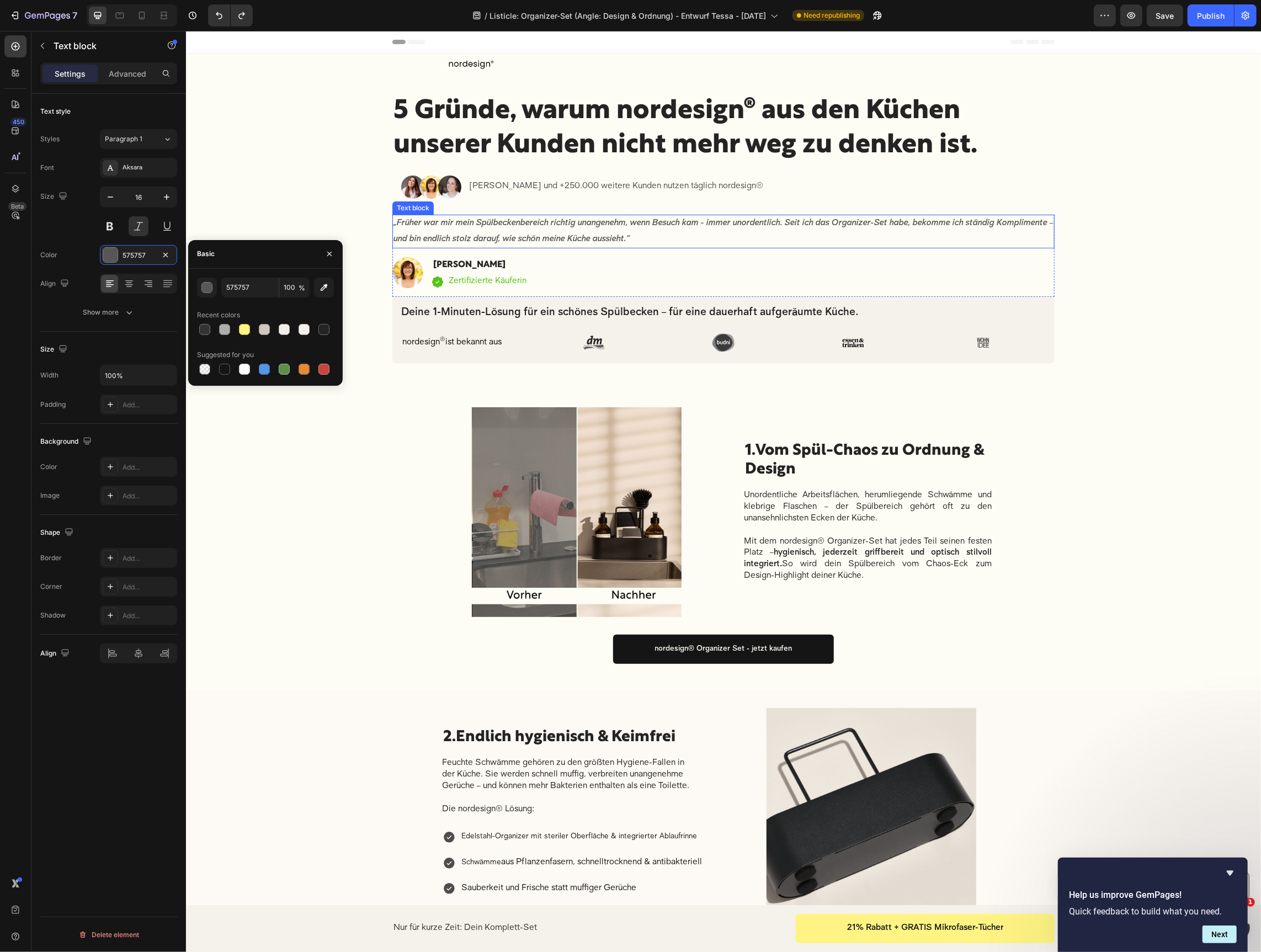
click at [553, 229] on p "„Früher war mir mein Spülbeckenbereich richtig unangenehm, wenn Besuch kam - im…" at bounding box center [722, 231] width 660 height 32
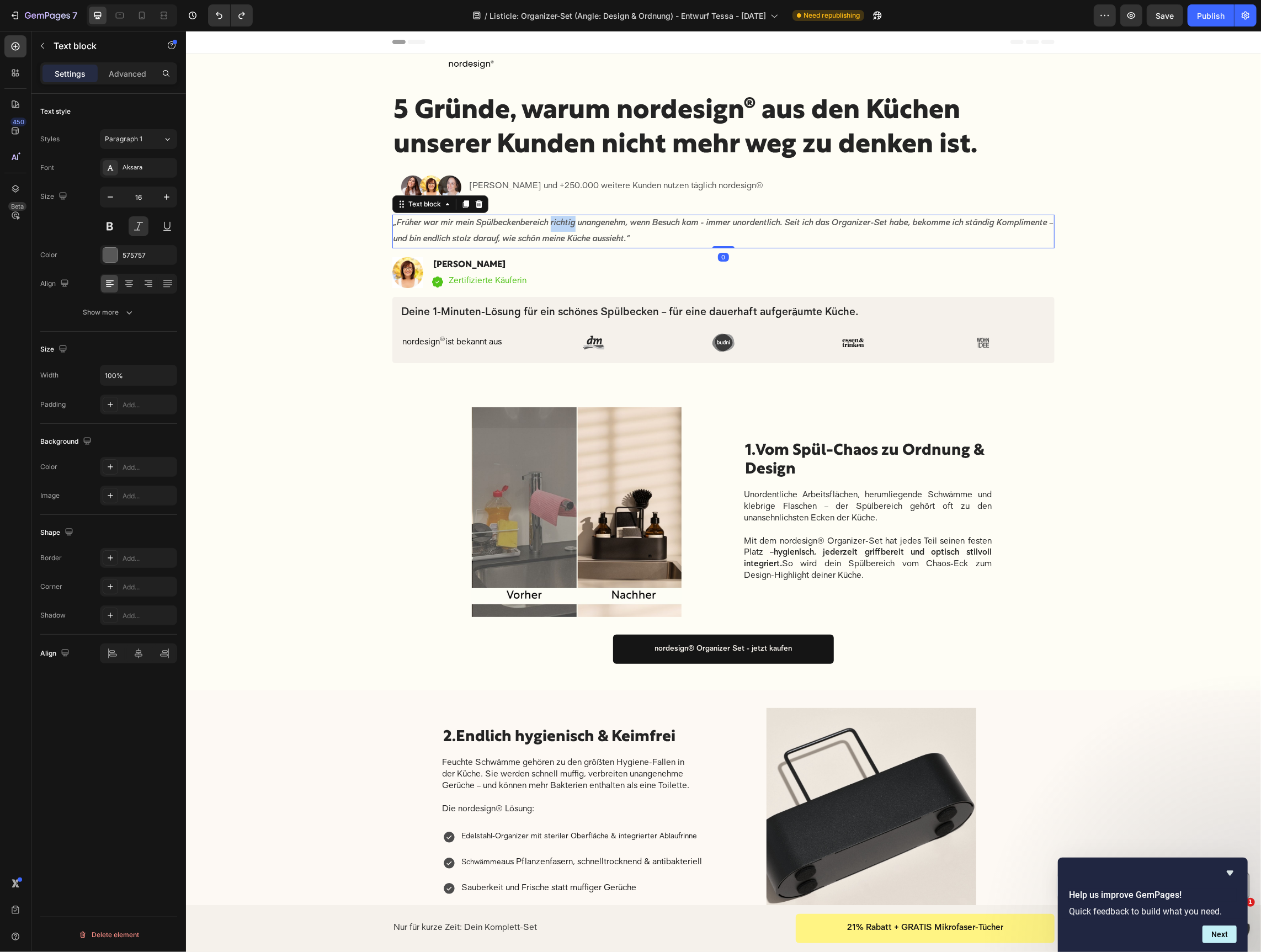
click at [553, 229] on p "„Früher war mir mein Spülbeckenbereich richtig unangenehm, wenn Besuch kam - im…" at bounding box center [722, 231] width 660 height 32
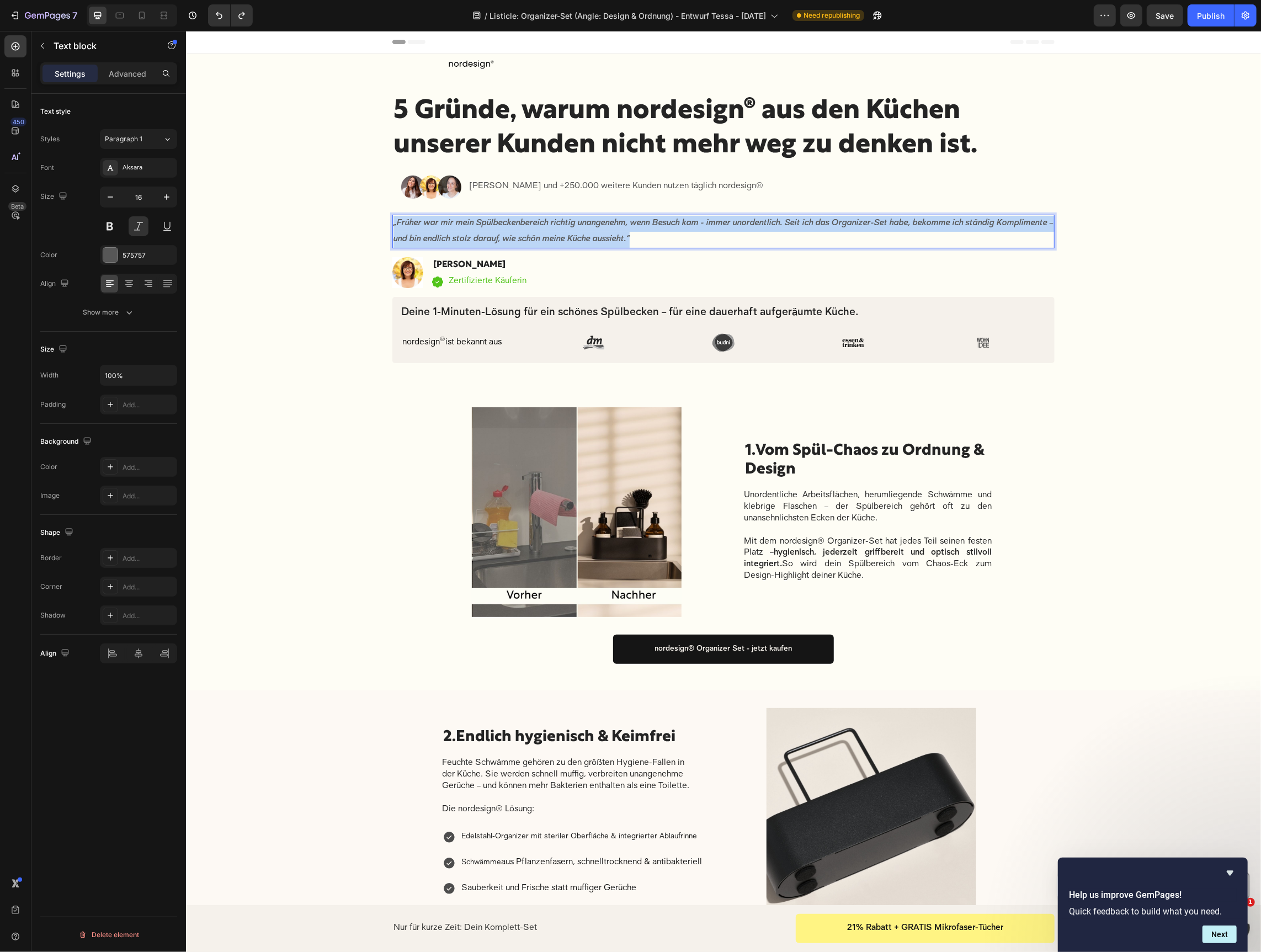
click at [553, 229] on p "„Früher war mir mein Spülbeckenbereich richtig unangenehm, wenn Besuch kam - im…" at bounding box center [722, 231] width 660 height 32
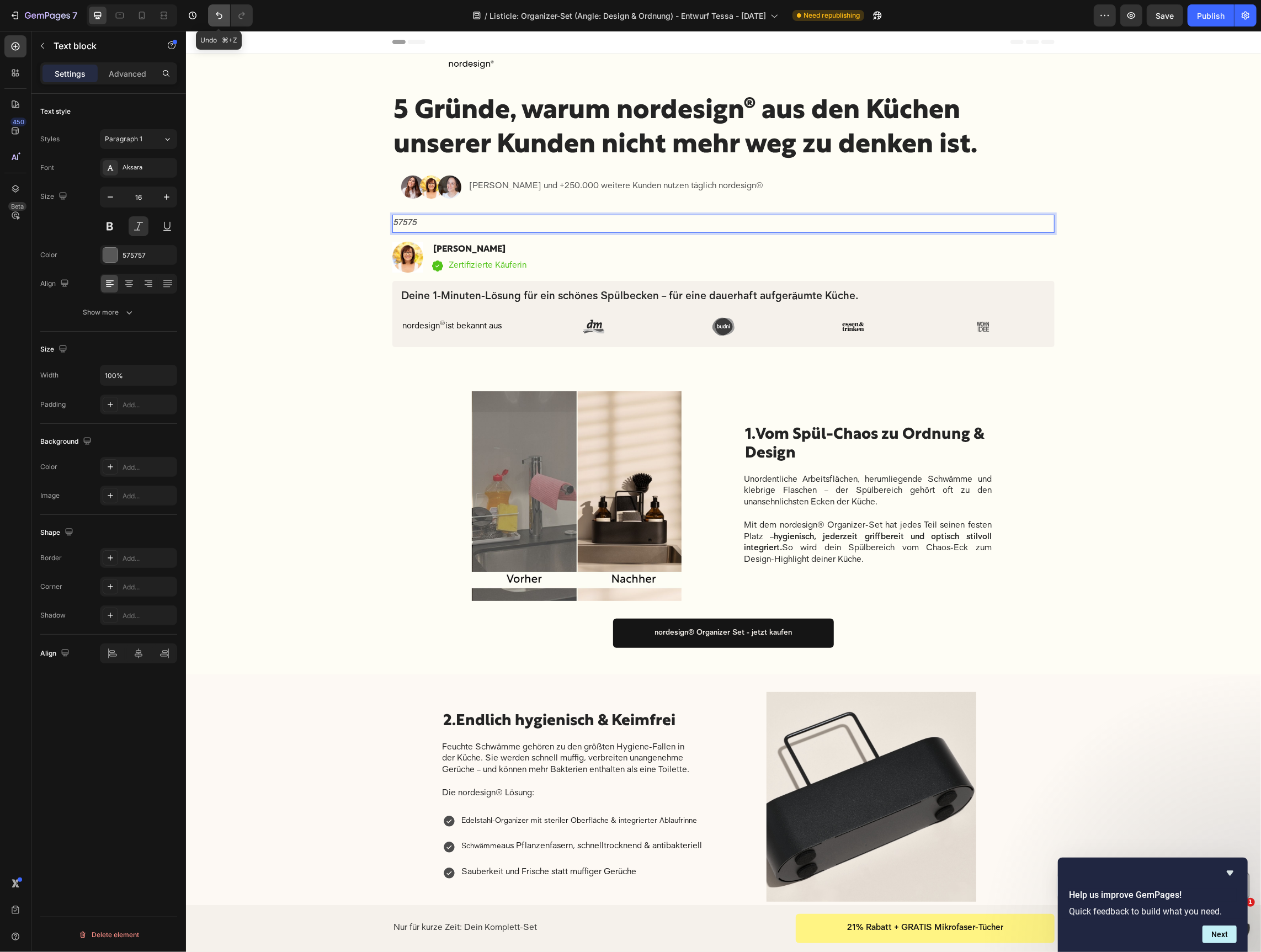
click at [223, 11] on icon "Undo/Redo" at bounding box center [219, 15] width 11 height 11
click at [448, 223] on p "57575" at bounding box center [722, 223] width 660 height 16
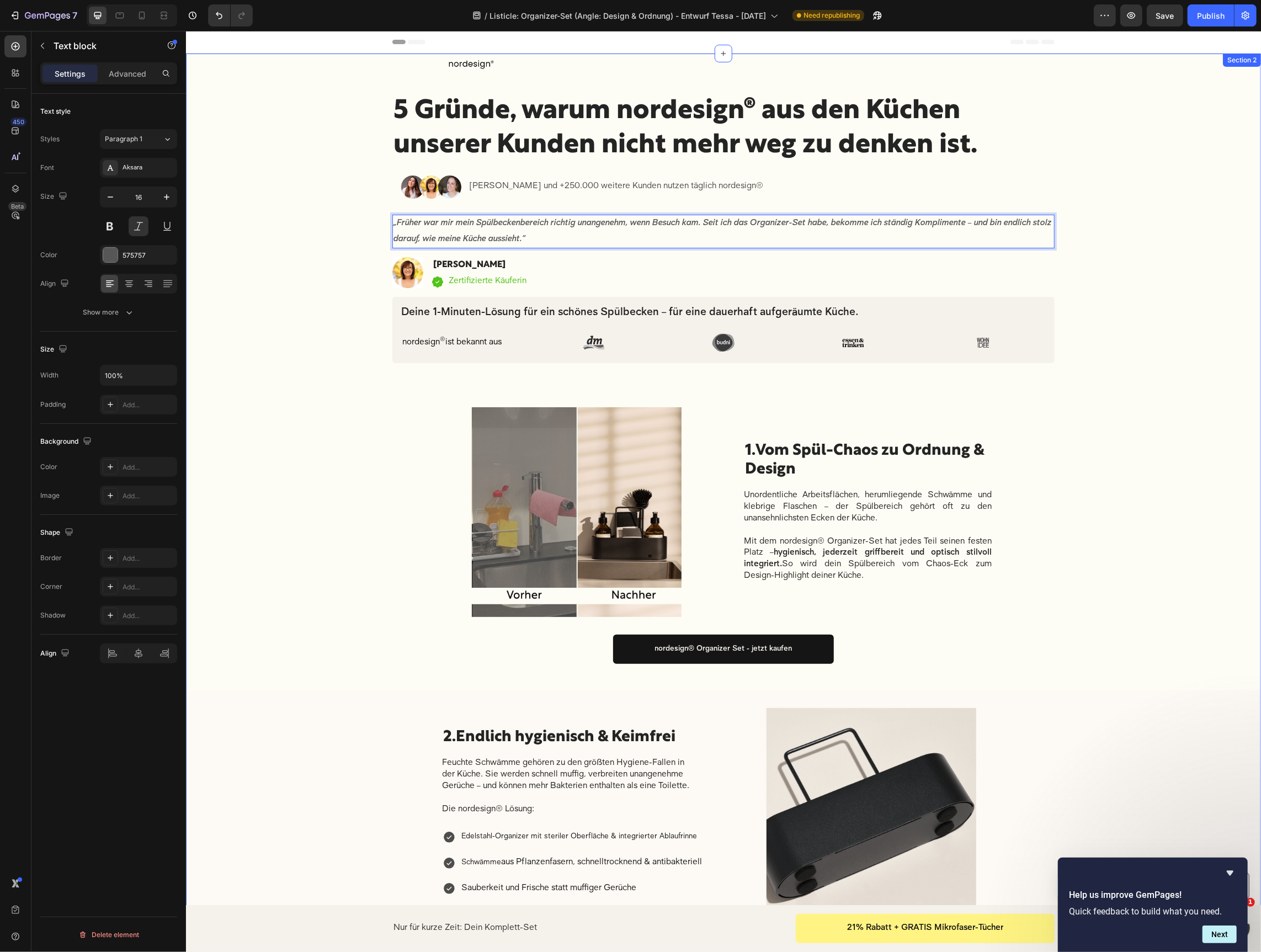
click at [1157, 299] on div "Image Row Row 5 Gründe, warum nordesign® aus den Küchen unserer Kunden nicht me…" at bounding box center [723, 738] width 1075 height 1371
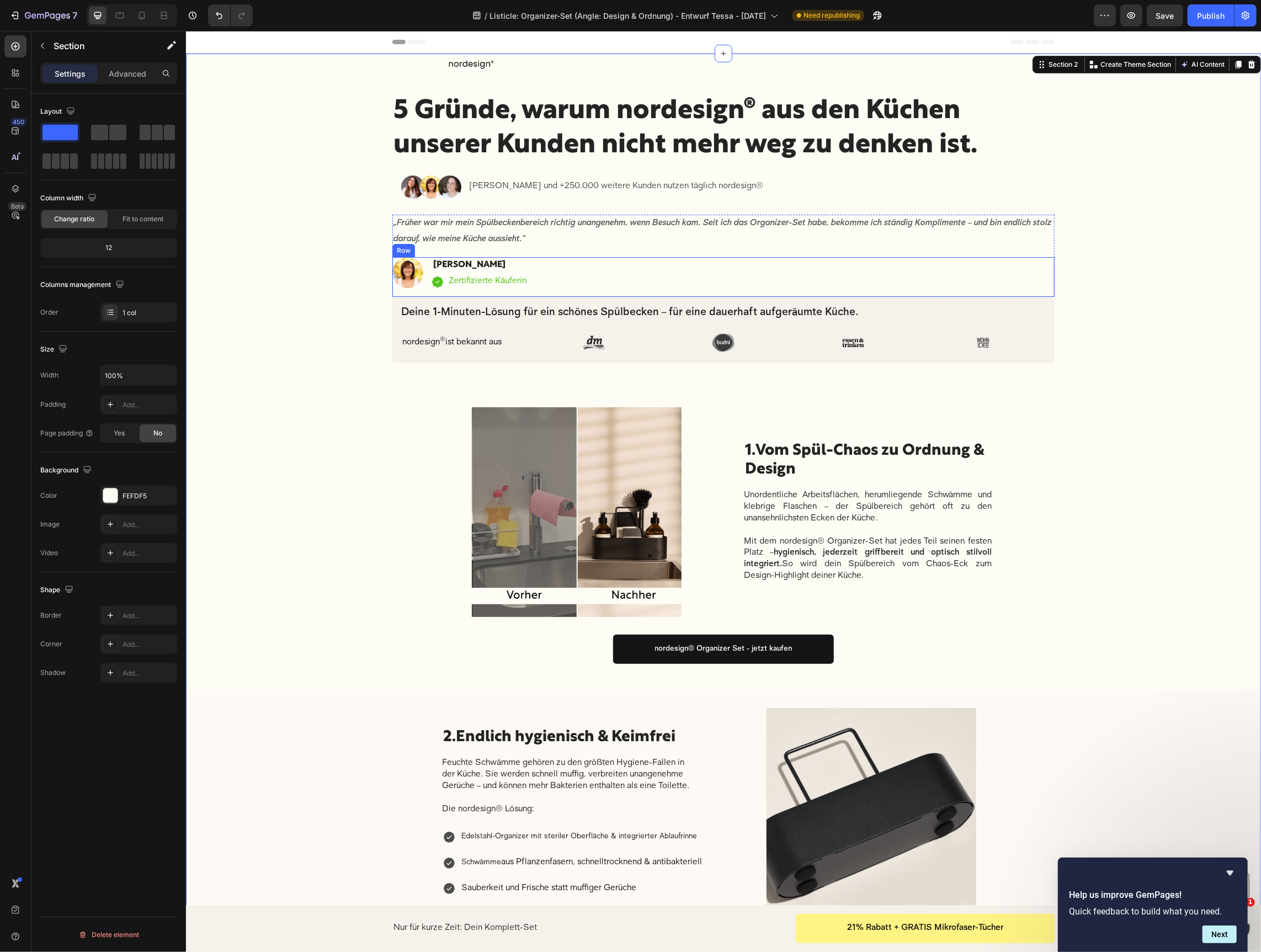
click at [586, 275] on div "Image Sabrina K. Heading Icon Zertifizierte Käuferin Text block Icon List Row" at bounding box center [722, 276] width 662 height 39
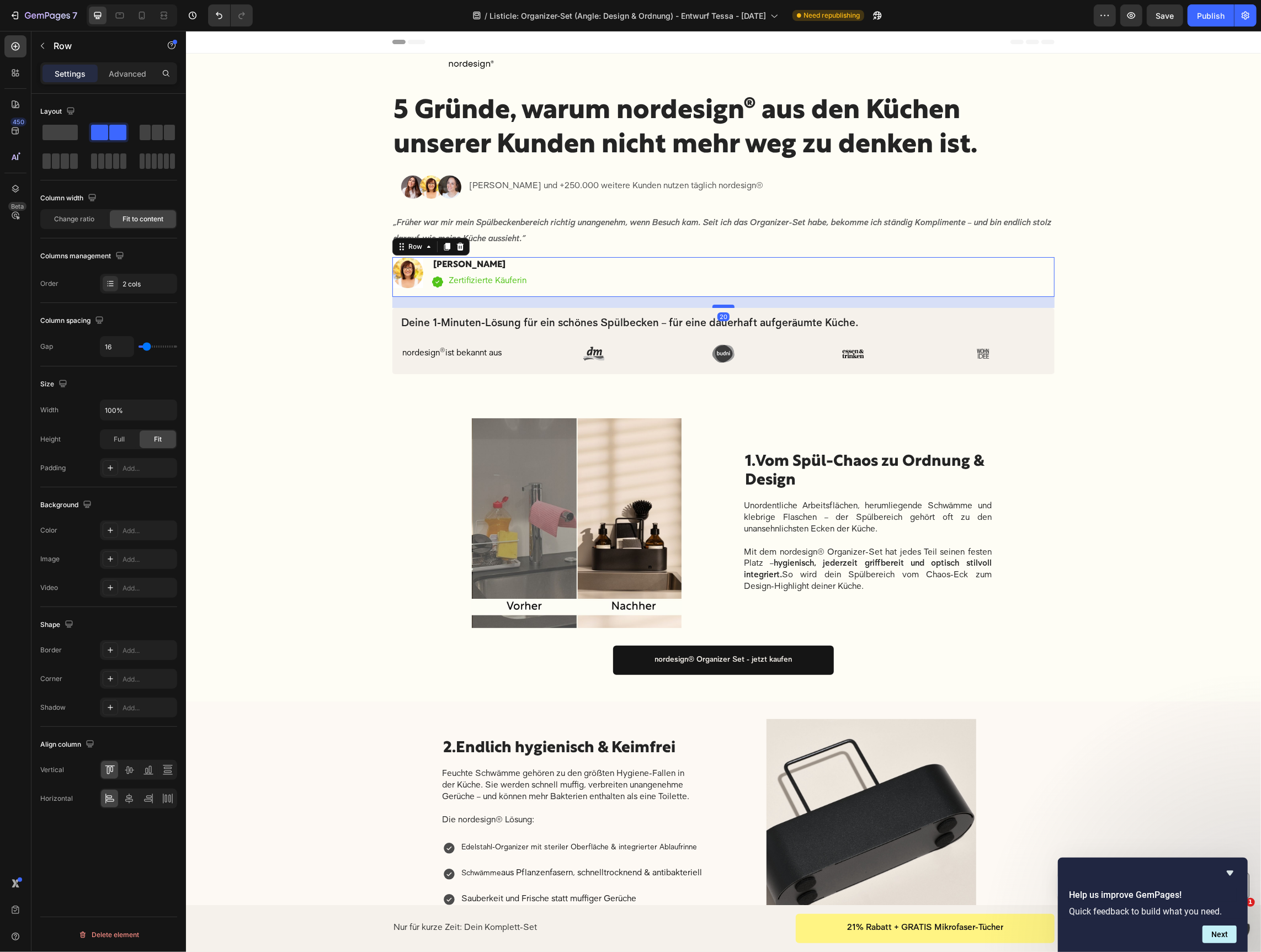
drag, startPoint x: 725, startPoint y: 295, endPoint x: 724, endPoint y: 306, distance: 11.0
click at [724, 306] on div at bounding box center [722, 305] width 22 height 3
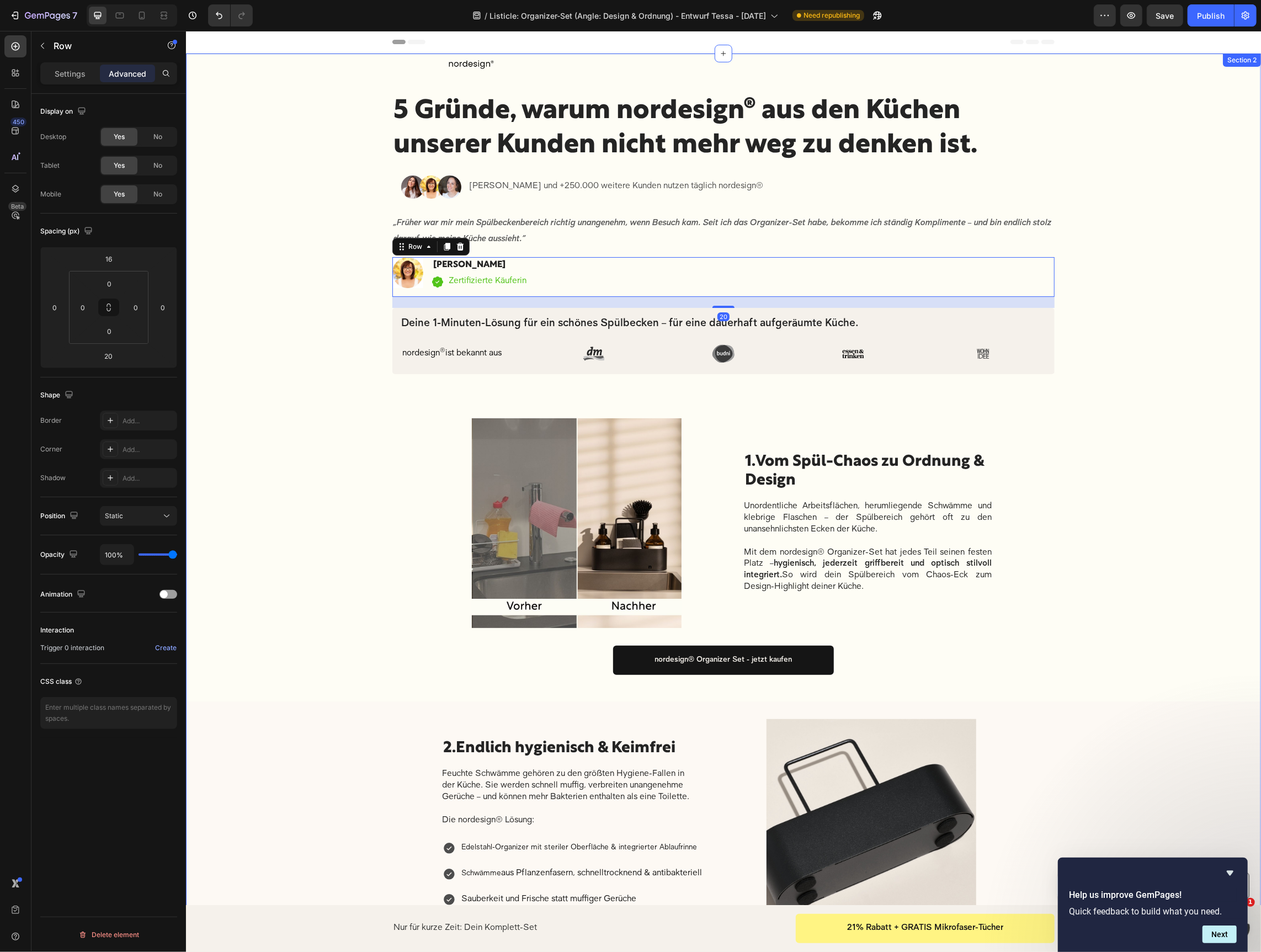
click at [1169, 303] on div "Image Row Row 5 Gründe, warum nordesign® aus den Küchen unserer Kunden nicht me…" at bounding box center [723, 744] width 1075 height 1383
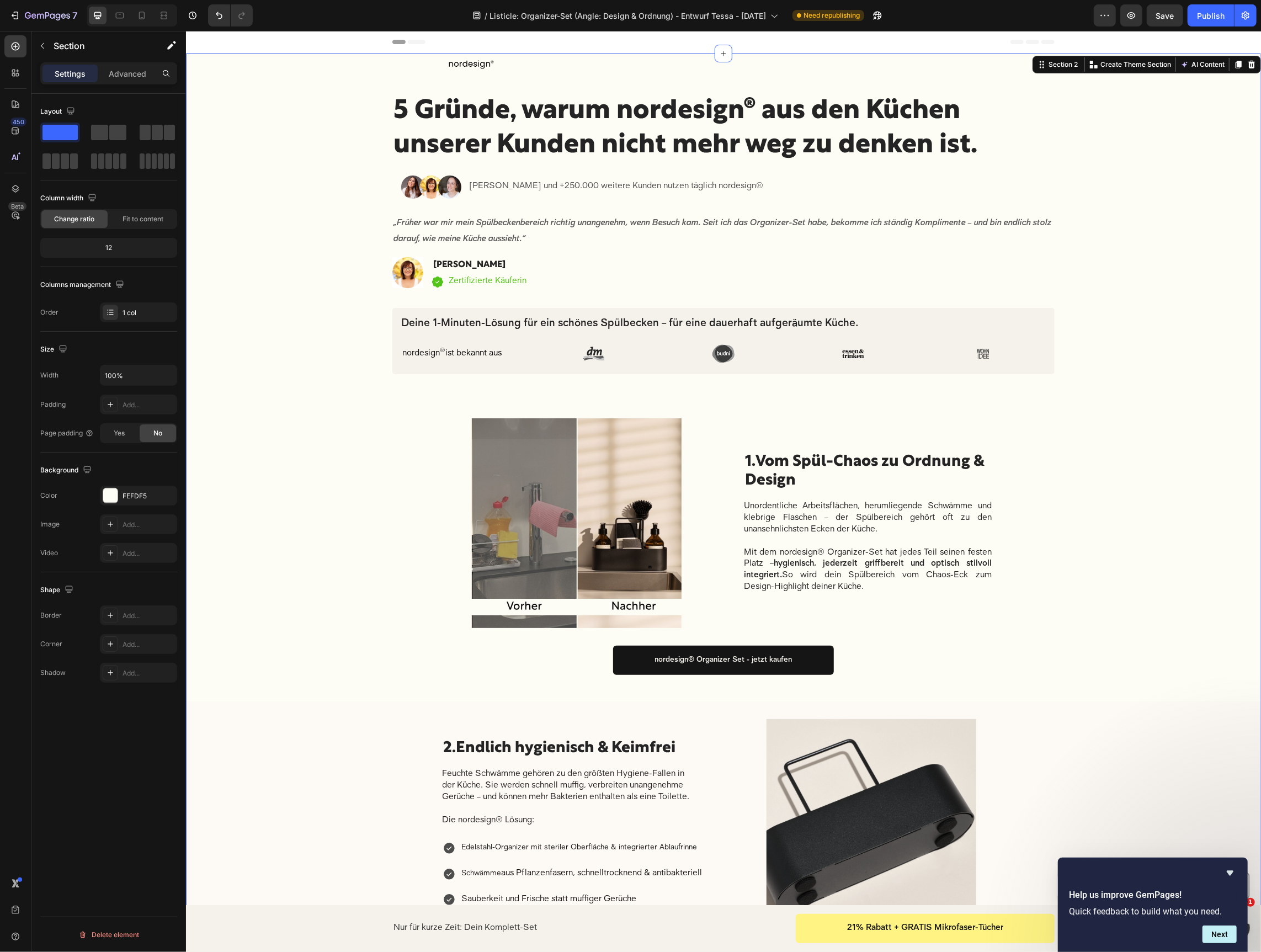
click at [611, 377] on div "Image Row Row 5 Gründe, warum nordesign® aus den Küchen unserer Kunden nicht me…" at bounding box center [723, 744] width 1075 height 1383
click at [615, 395] on div "Image Row Row 5 Gründe, warum nordesign® aus den Küchen unserer Kunden nicht me…" at bounding box center [723, 744] width 1075 height 1383
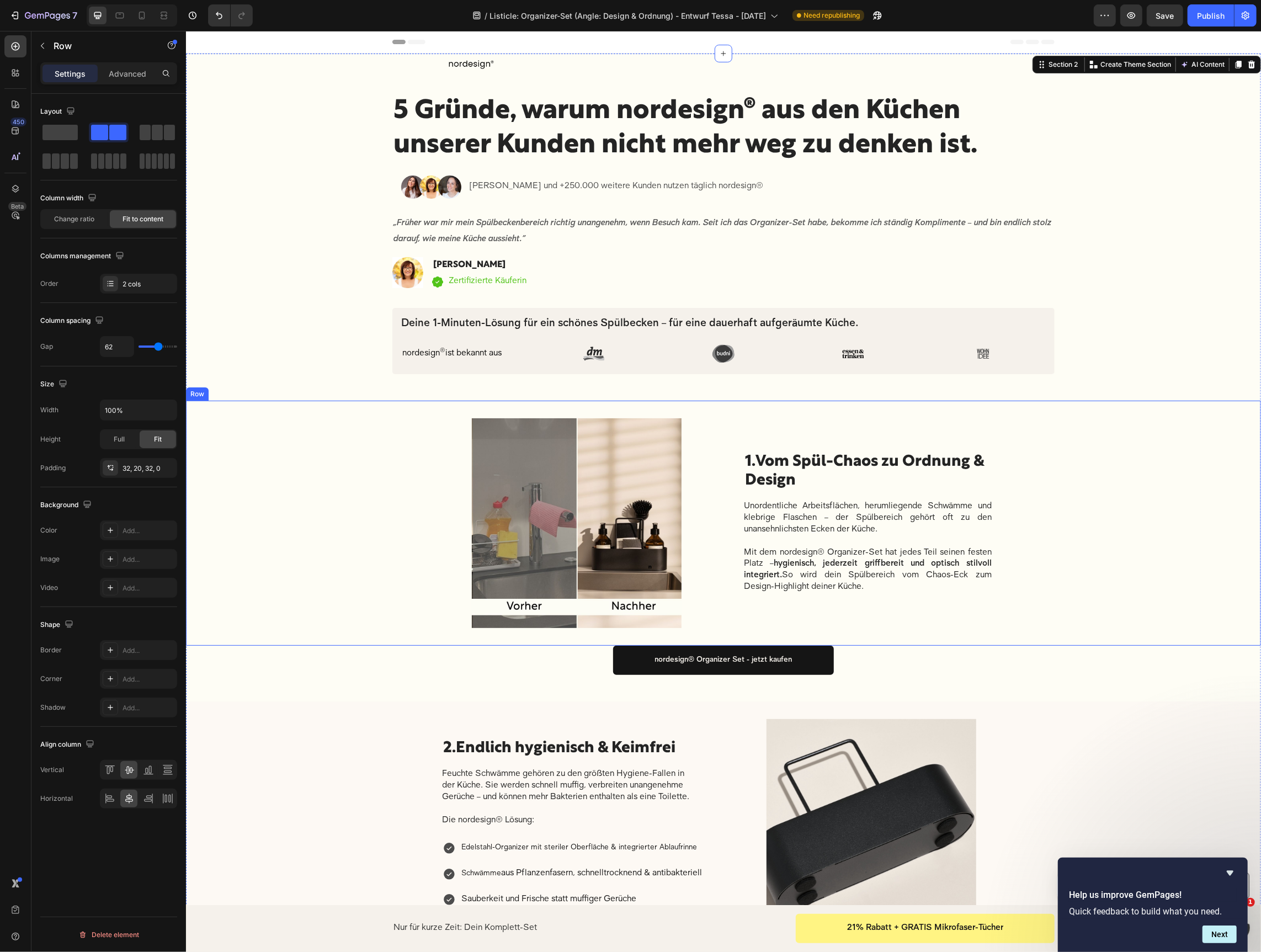
click at [615, 404] on div "Image 1. Vom Spül-Chaos zu Ordnung & Design Heading Unordentliche Arbeitsfläche…" at bounding box center [723, 523] width 1075 height 245
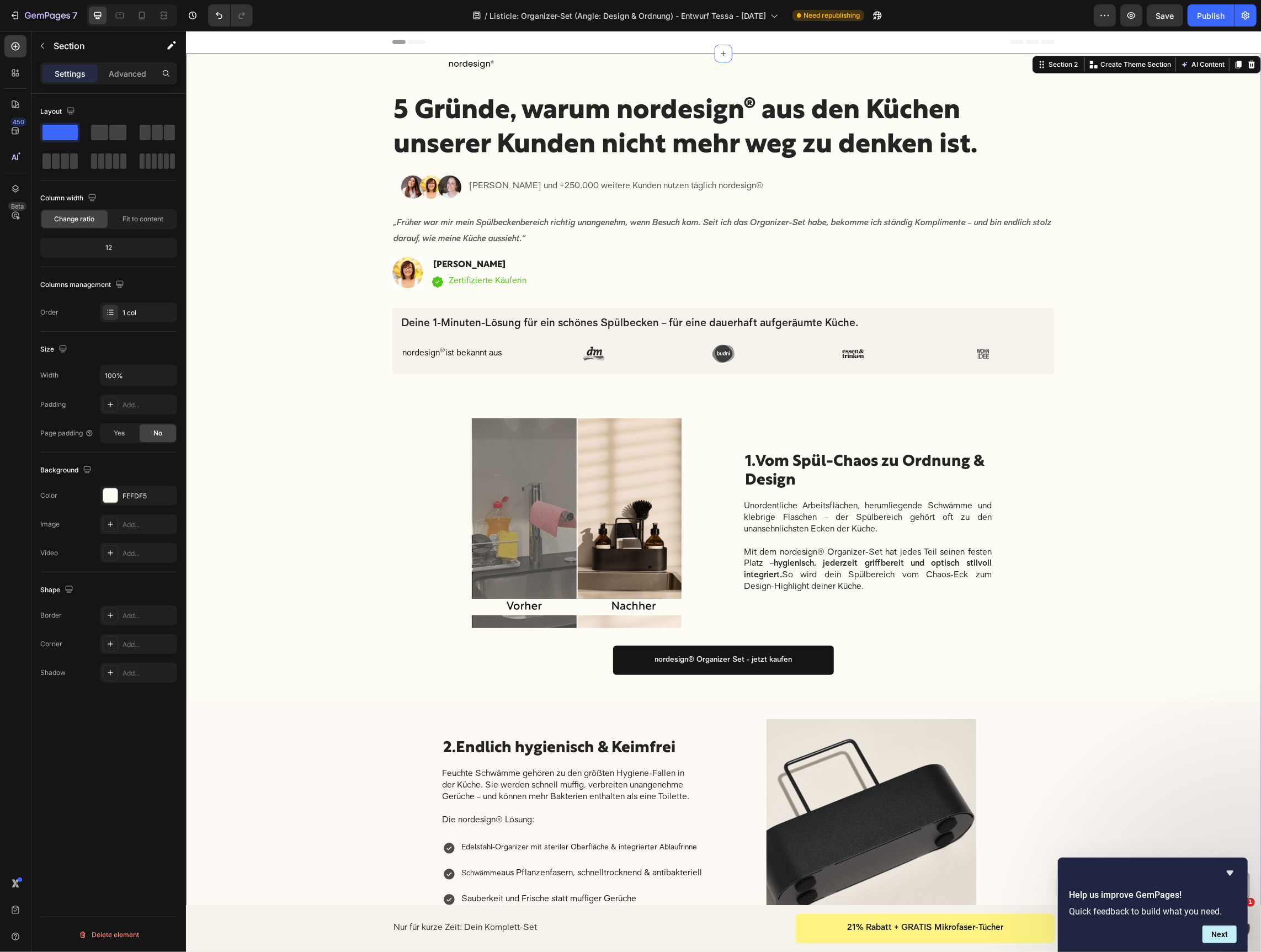
click at [703, 375] on div "Image Row Row 5 Gründe, warum nordesign® aus den Küchen unserer Kunden nicht me…" at bounding box center [723, 744] width 1075 height 1383
click at [700, 390] on div "Image Row Row 5 Gründe, warum nordesign® aus den Küchen unserer Kunden nicht me…" at bounding box center [723, 744] width 1075 height 1383
click at [657, 366] on div "Deine 1-Minuten-Lösung für ein schönes Spülbecken – für eine dauerhaft aufgeräu…" at bounding box center [722, 340] width 662 height 66
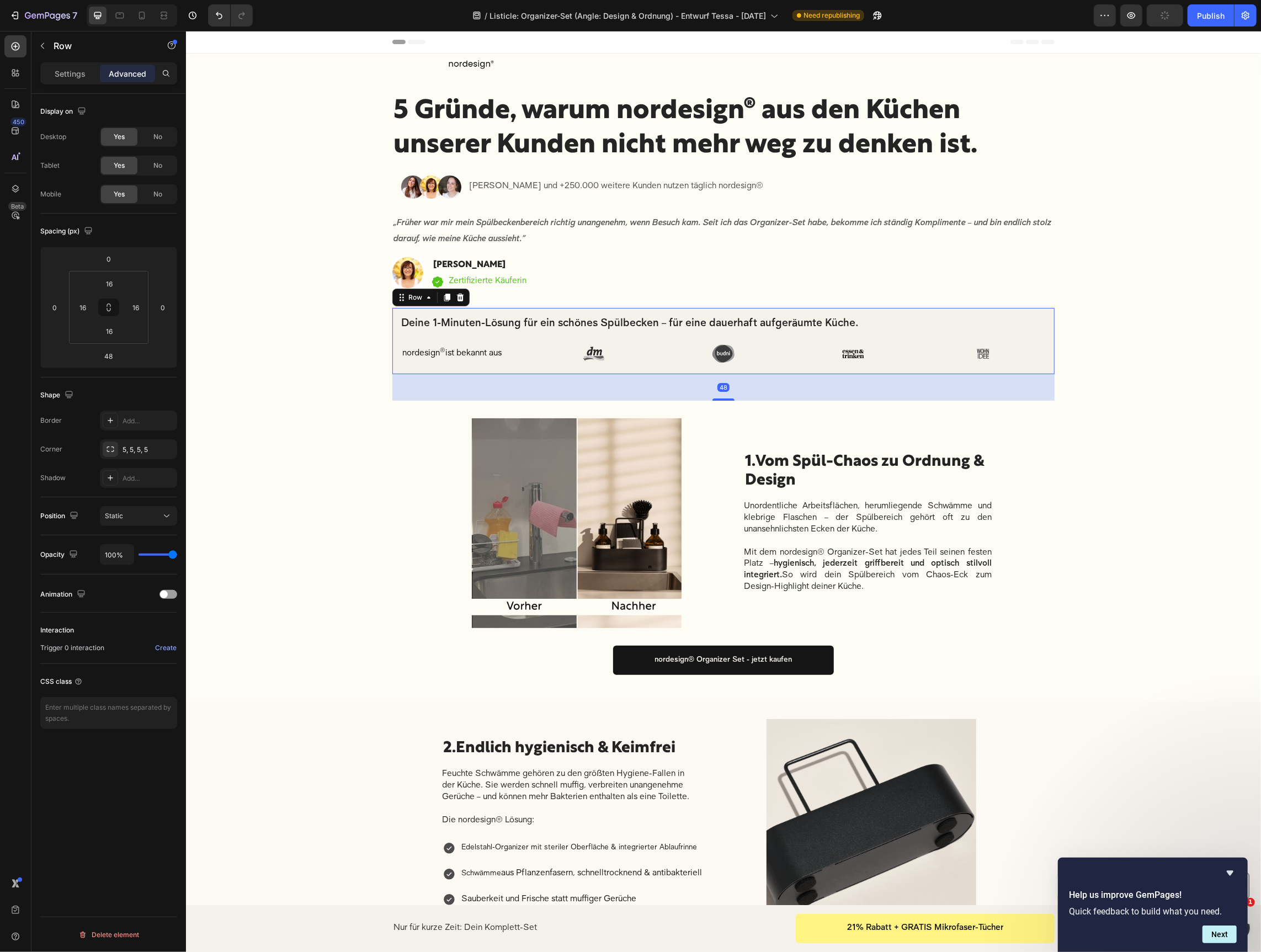
click at [718, 397] on div "48" at bounding box center [722, 387] width 662 height 27
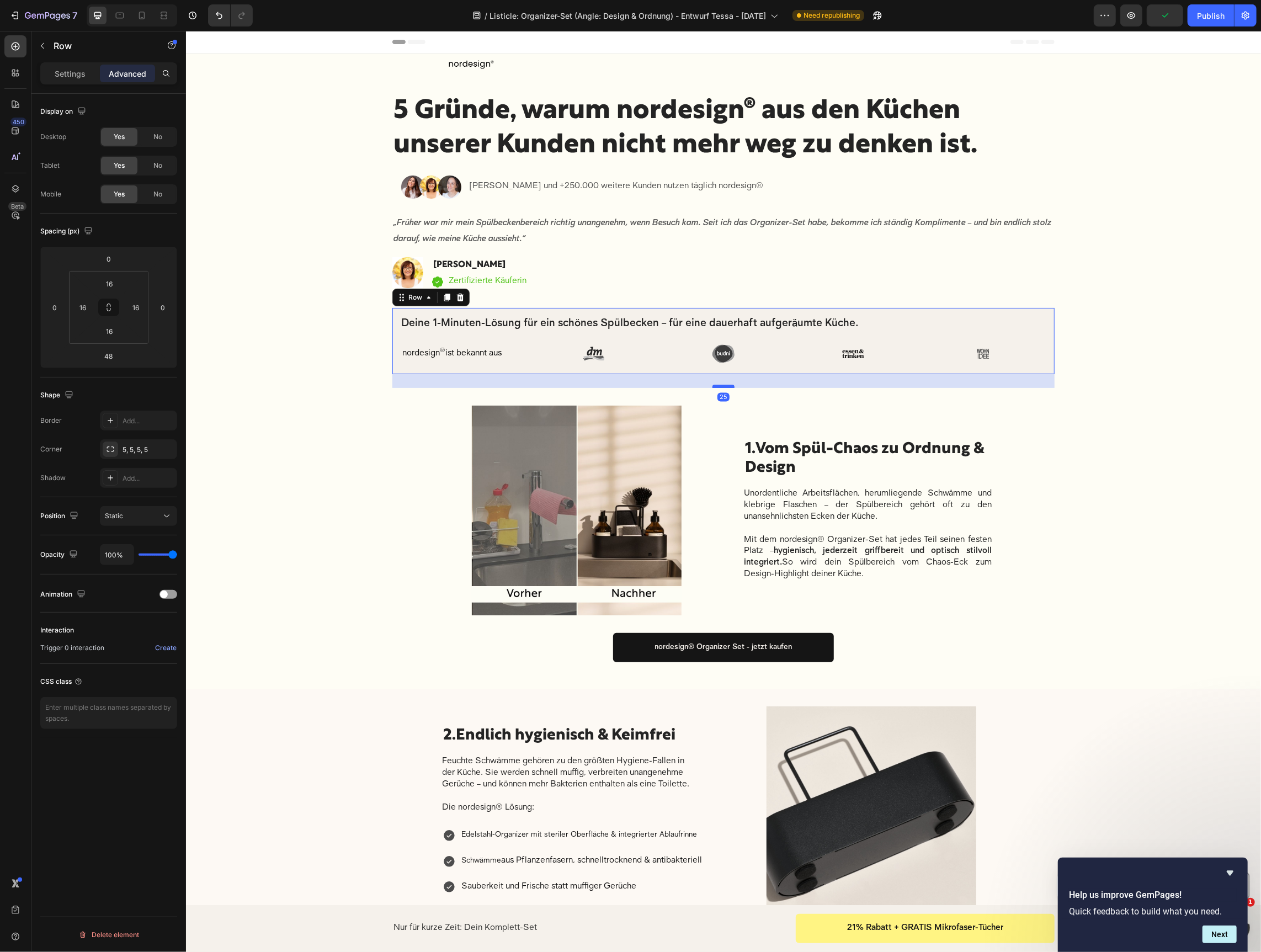
drag, startPoint x: 720, startPoint y: 397, endPoint x: 722, endPoint y: 386, distance: 11.2
click at [722, 386] on div at bounding box center [722, 385] width 22 height 3
type input "25"
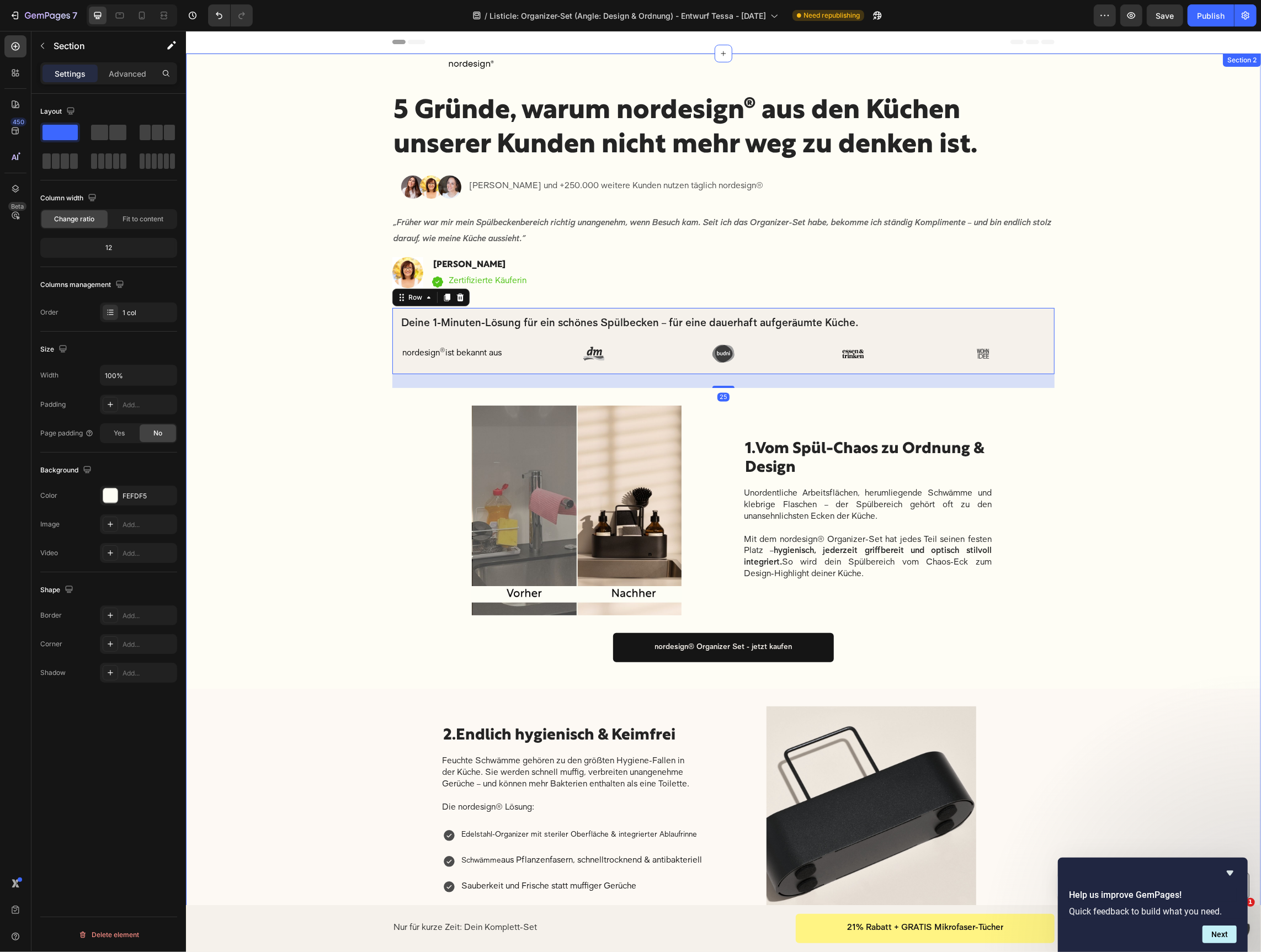
click at [1115, 301] on div "Image Row Row 5 Gründe, warum nordesign® aus den Küchen unserer Kunden nicht me…" at bounding box center [723, 737] width 1075 height 1370
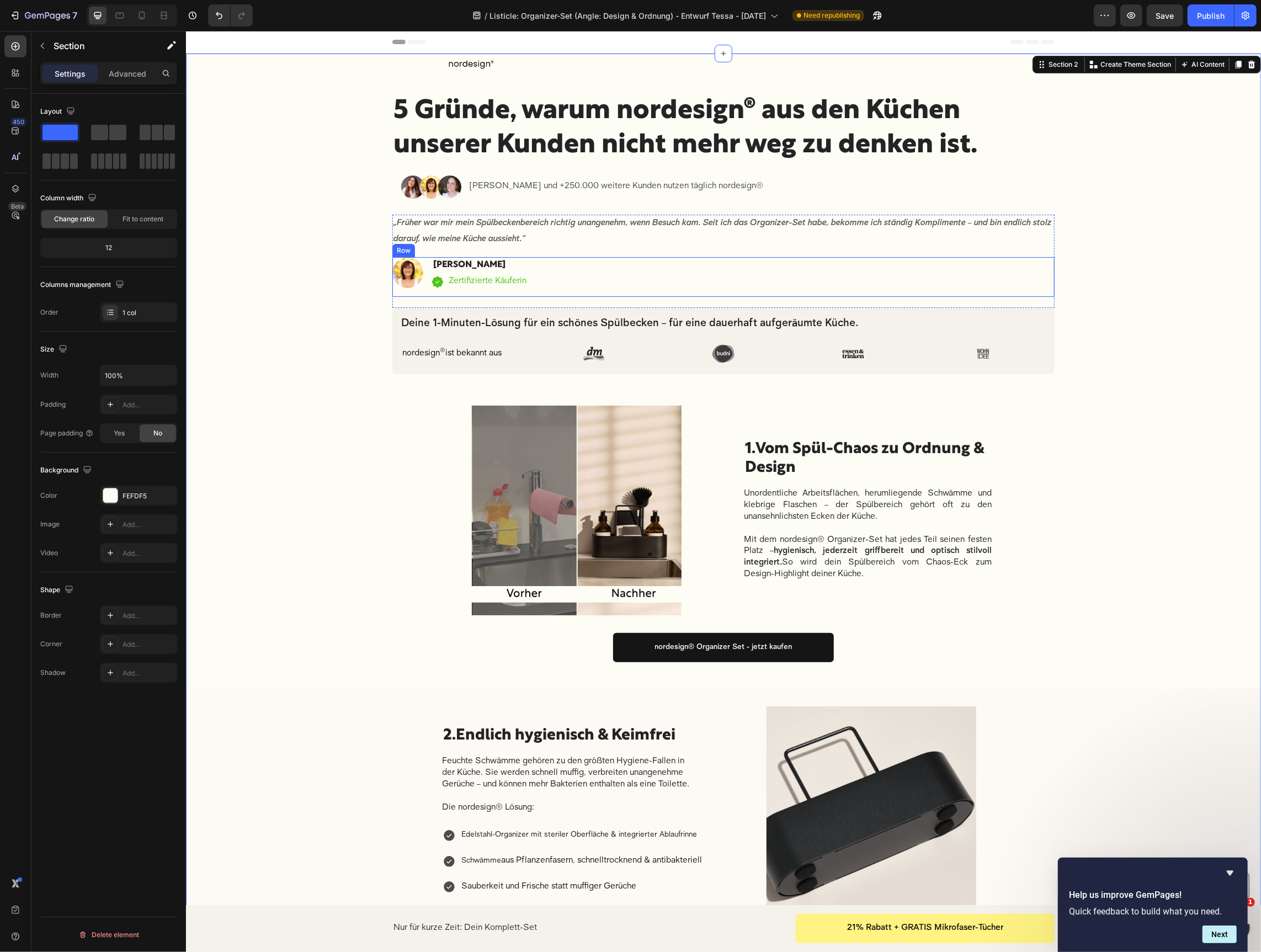
click at [612, 291] on div "Image Sabrina K. Heading Icon Zertifizierte Käuferin Text block Icon List Row" at bounding box center [722, 276] width 662 height 39
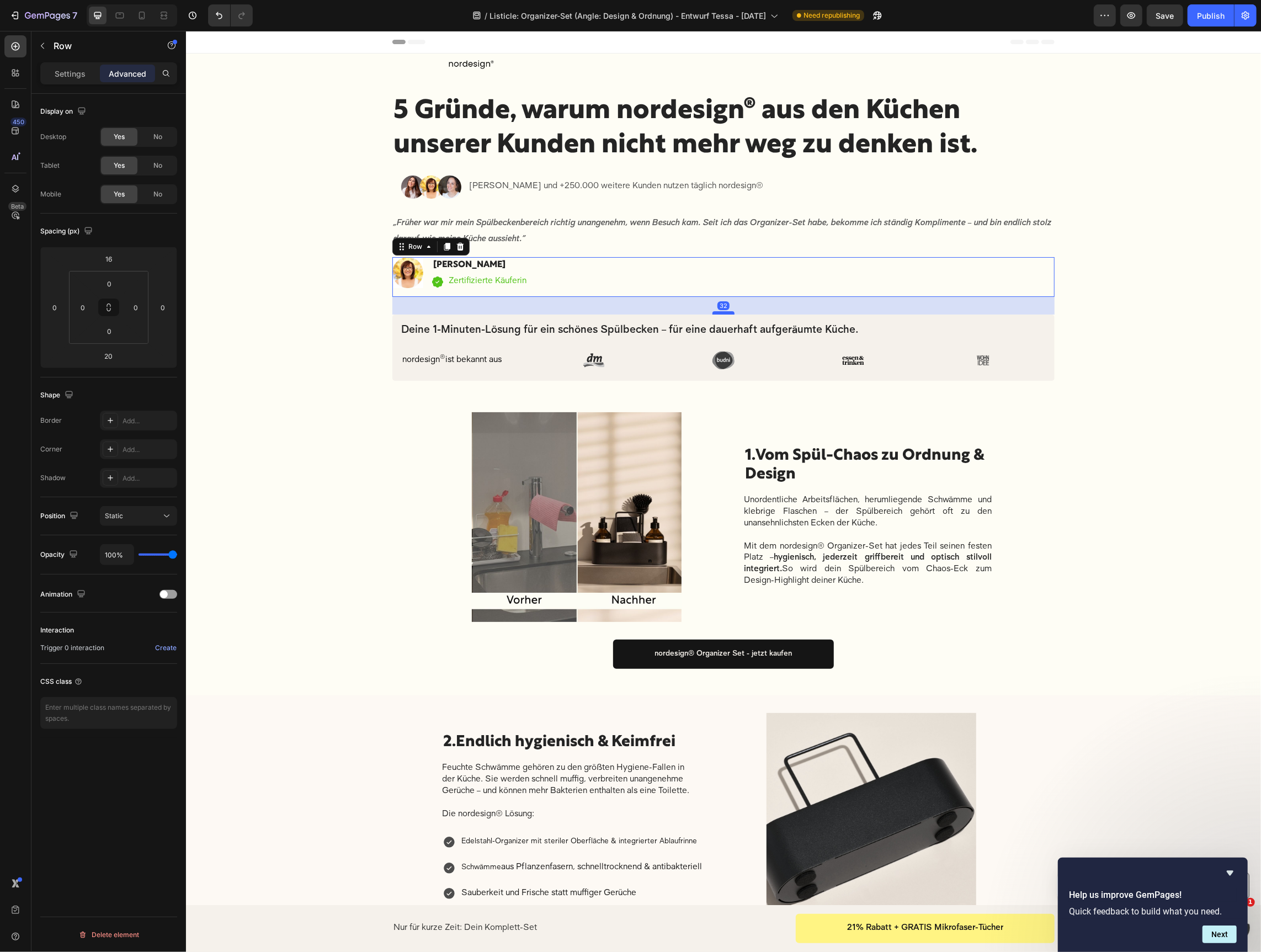
drag, startPoint x: 720, startPoint y: 306, endPoint x: 720, endPoint y: 311, distance: 5.0
click at [720, 311] on div at bounding box center [722, 311] width 22 height 3
type input "32"
drag, startPoint x: 998, startPoint y: 300, endPoint x: 1016, endPoint y: 302, distance: 18.1
click at [999, 300] on div "32" at bounding box center [722, 305] width 662 height 17
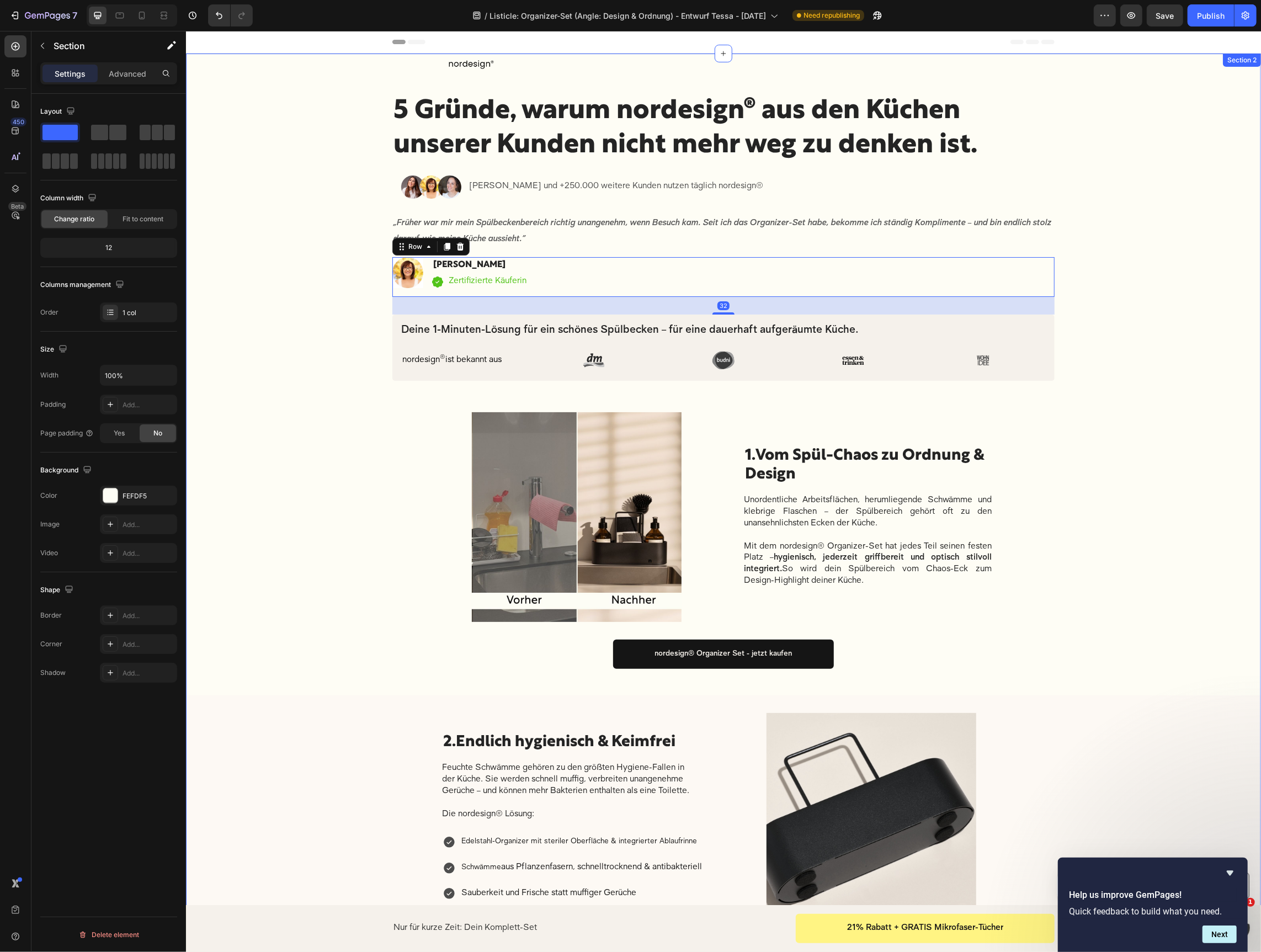
click at [1161, 287] on div "Image Row Row 5 Gründe, warum nordesign® aus den Küchen unserer Kunden nicht me…" at bounding box center [723, 740] width 1075 height 1376
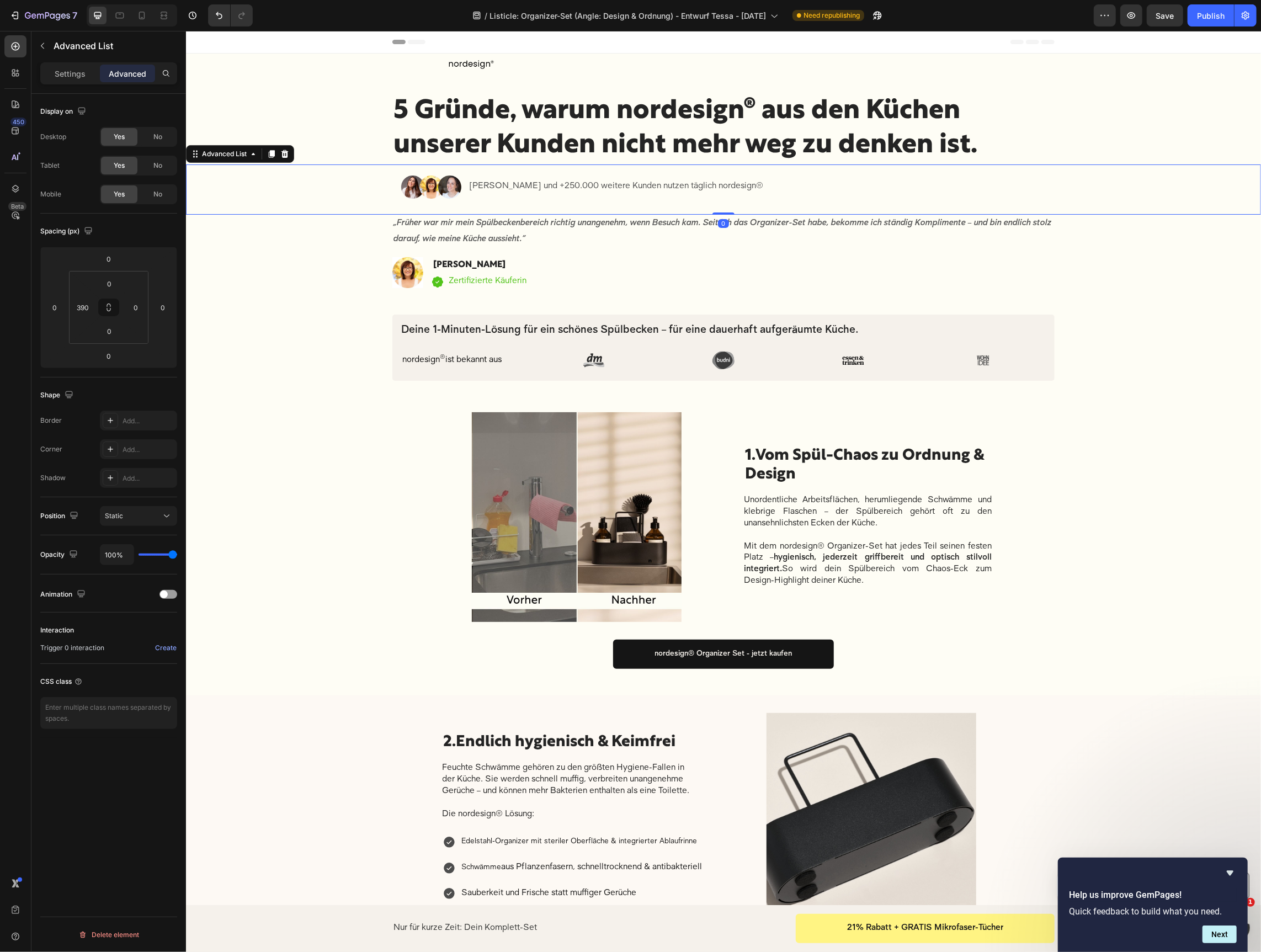
click at [571, 202] on li "Image Judith Williams und +250.000 weitere Kunden nutzen täglich nordesign® Tex…" at bounding box center [588, 186] width 377 height 45
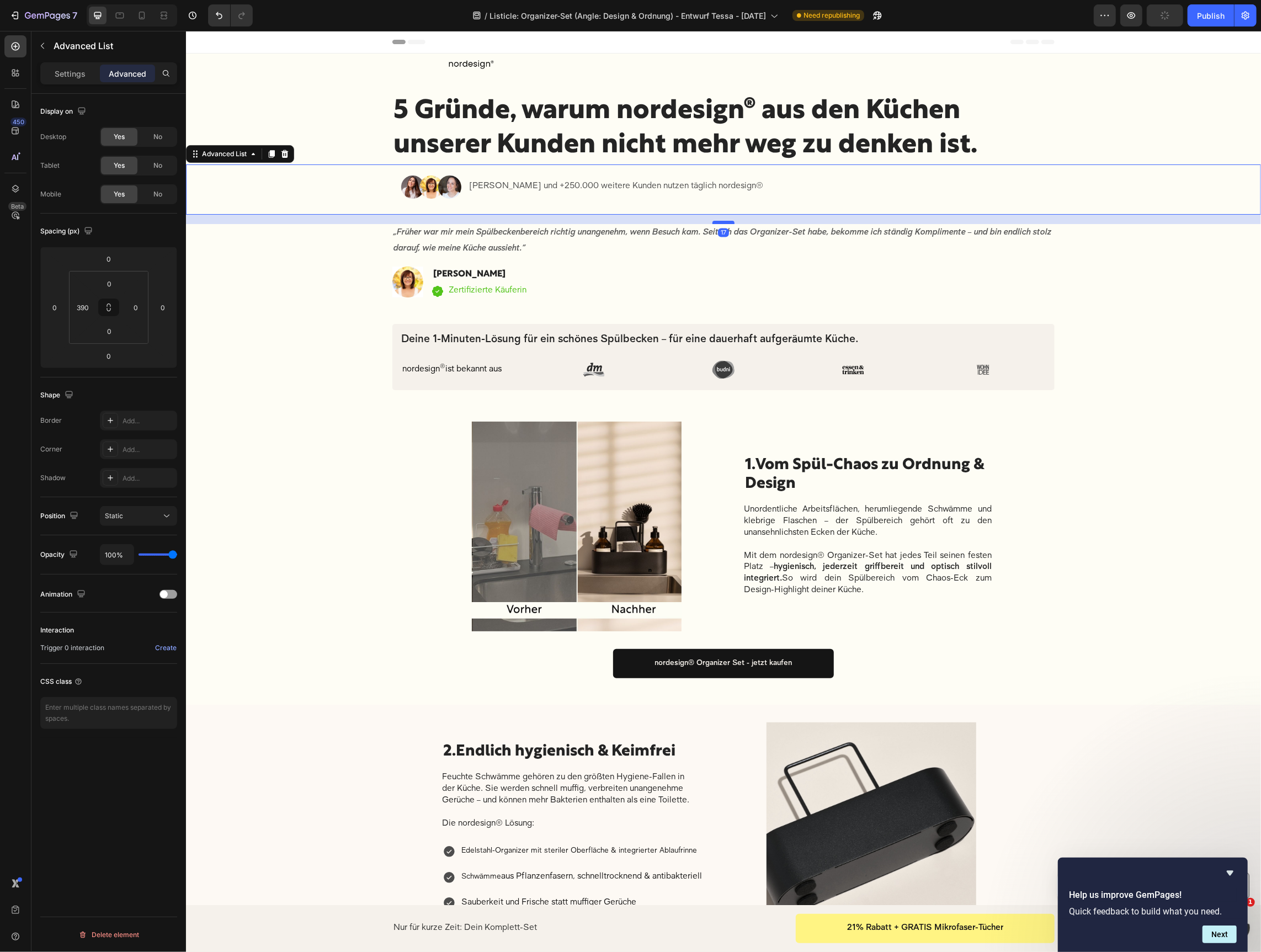
drag, startPoint x: 725, startPoint y: 211, endPoint x: 725, endPoint y: 220, distance: 9.0
click at [725, 220] on div at bounding box center [722, 221] width 22 height 3
type input "17"
click at [1102, 328] on div "Image Row Row 5 Gründe, warum nordesign® aus den Küchen unserer Kunden nicht me…" at bounding box center [723, 745] width 1075 height 1386
click at [673, 209] on div "Image Judith Williams und +250.000 weitere Kunden nutzen täglich nordesign® Tex…" at bounding box center [723, 189] width 1075 height 50
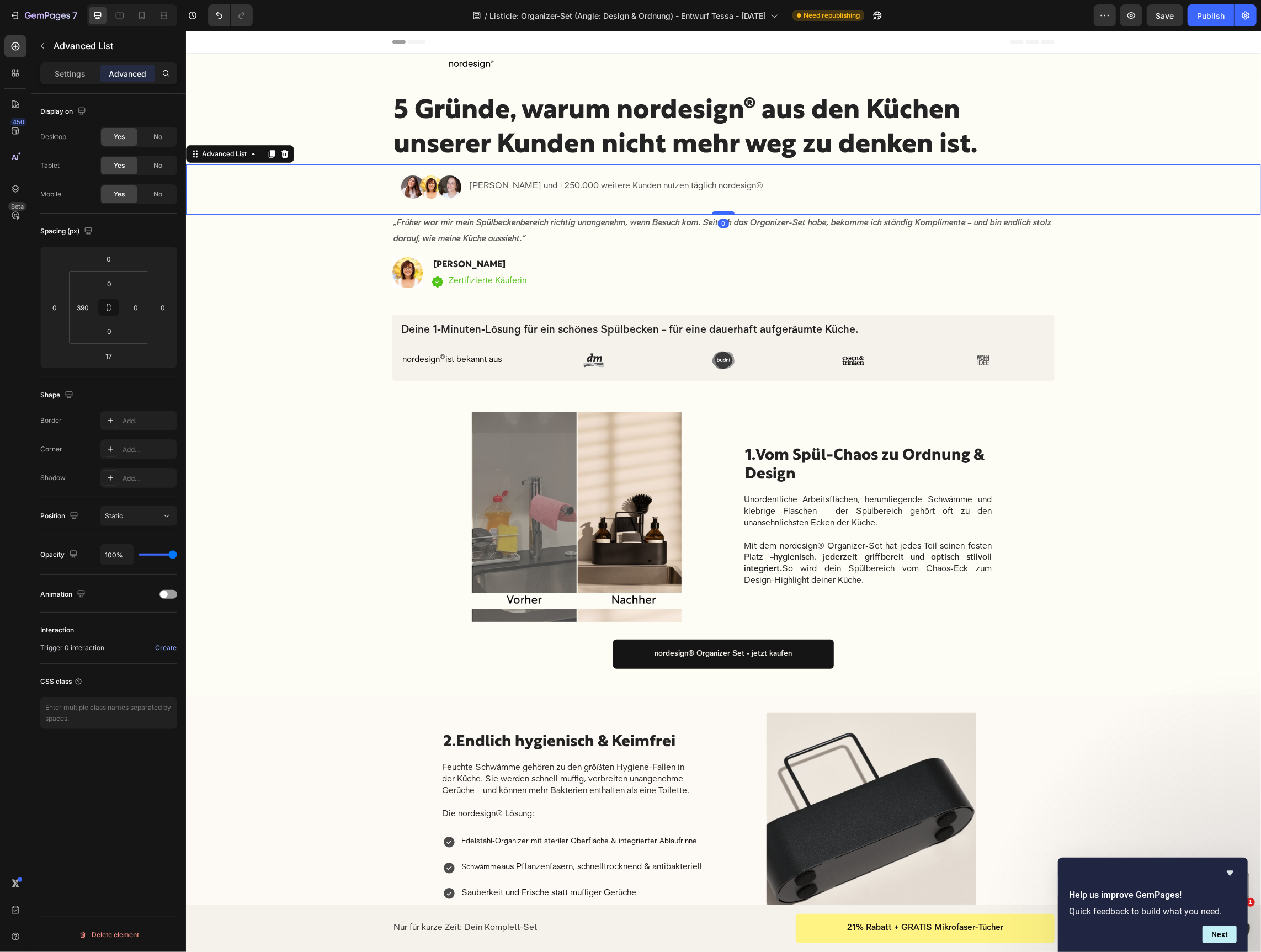
drag, startPoint x: 730, startPoint y: 218, endPoint x: 731, endPoint y: 210, distance: 8.1
click at [731, 211] on div at bounding box center [722, 212] width 22 height 3
type input "0"
click at [1036, 289] on div "Image Sabrina K. Heading Icon Zertifizierte Käuferin Text block Icon List Row" at bounding box center [722, 276] width 662 height 39
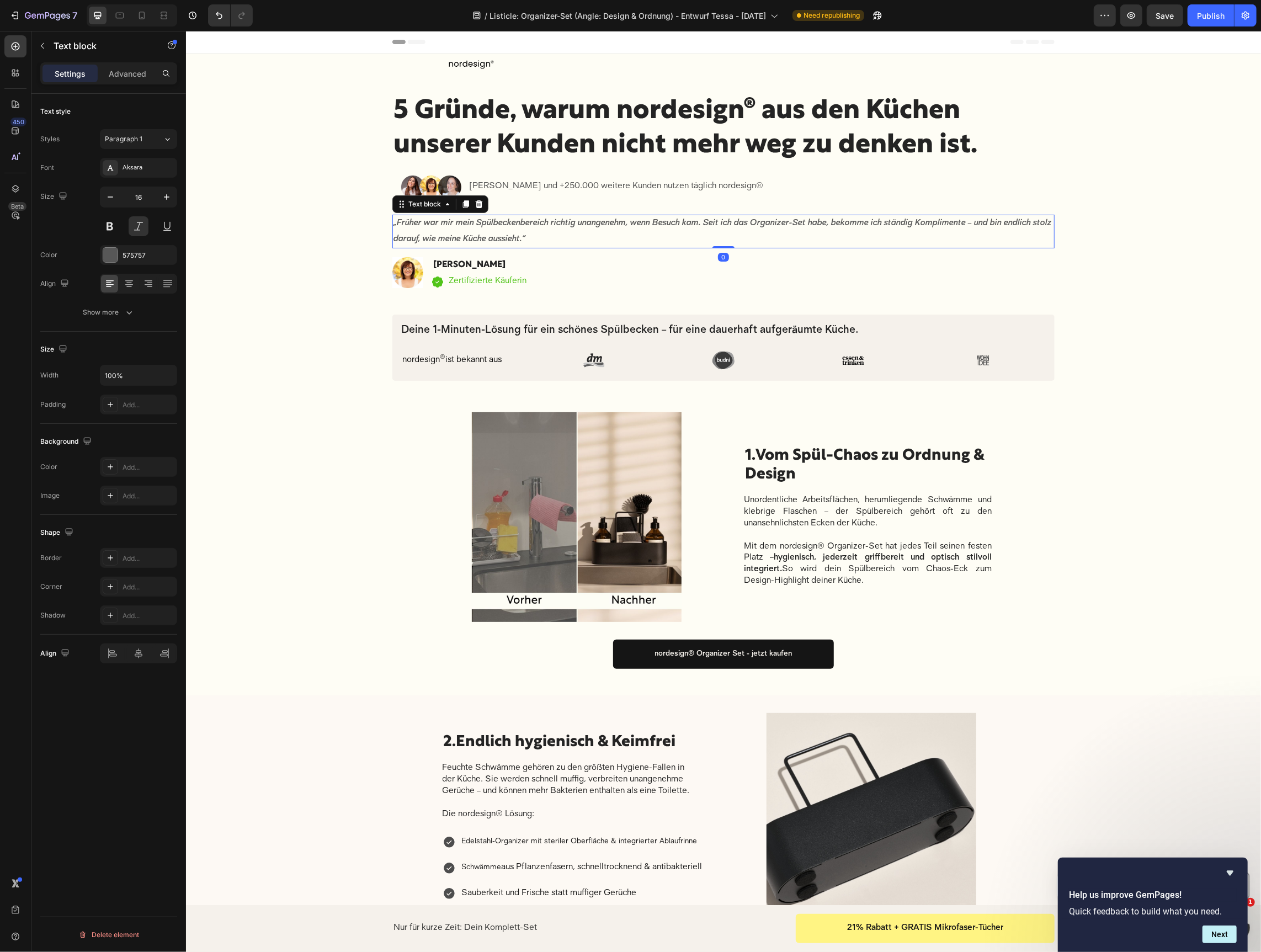
click at [732, 234] on p "„Früher war mir mein Spülbeckenbereich richtig unangenehm, wenn Besuch kam. Sei…" at bounding box center [722, 231] width 660 height 32
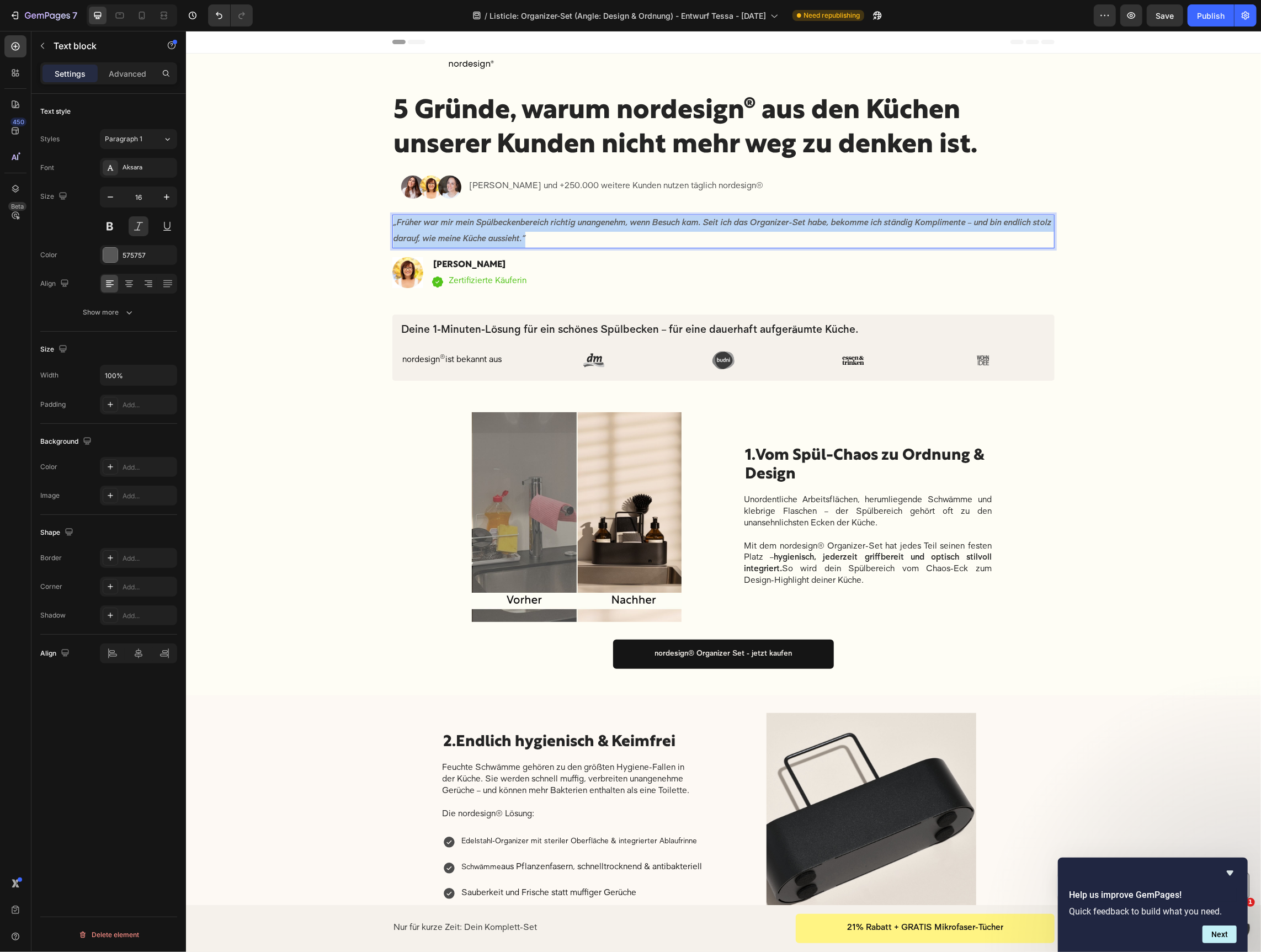
click at [732, 234] on p "„Früher war mir mein Spülbeckenbereich richtig unangenehm, wenn Besuch kam. Sei…" at bounding box center [722, 231] width 660 height 32
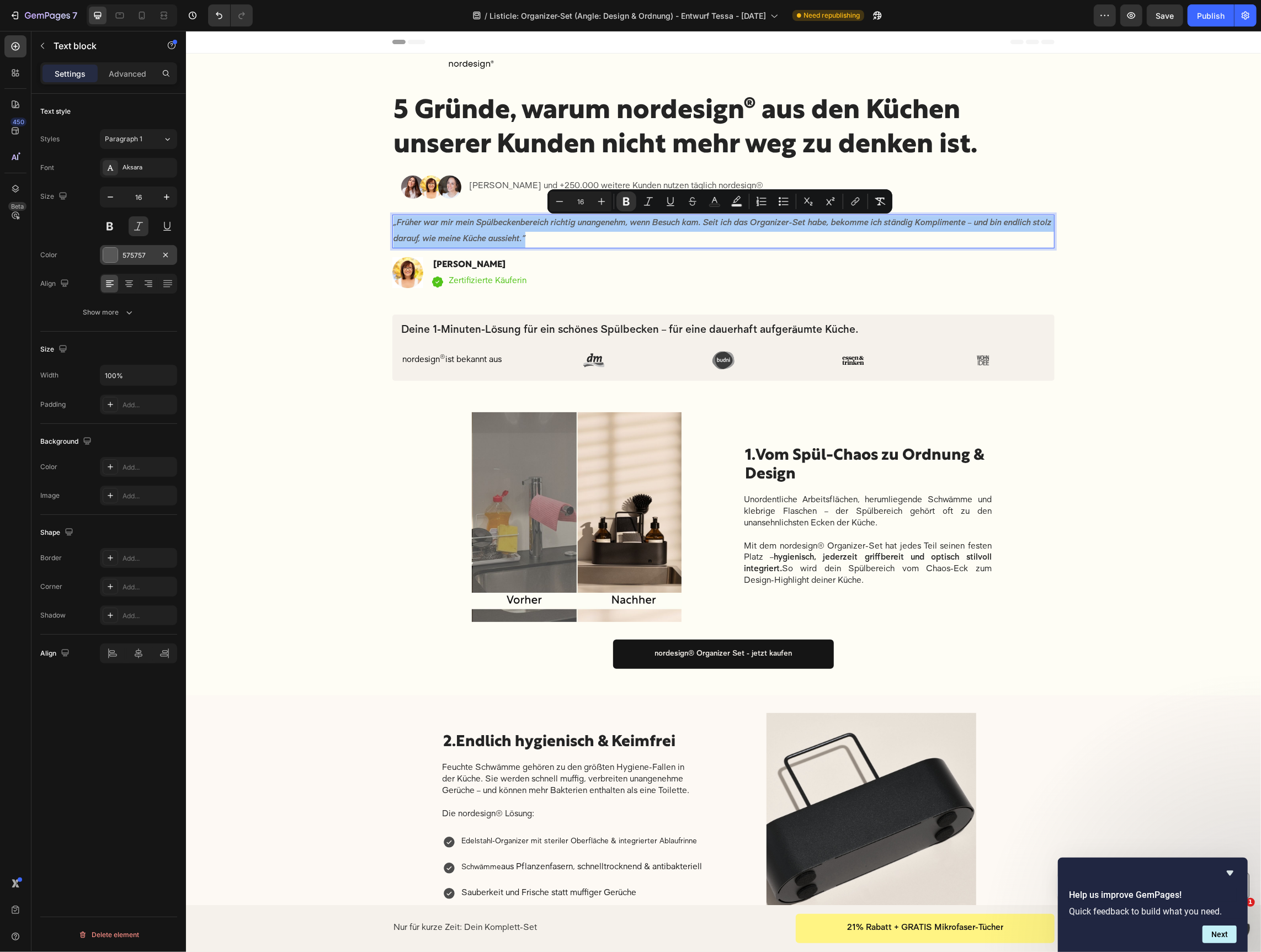
click at [138, 259] on div "575757" at bounding box center [138, 256] width 32 height 10
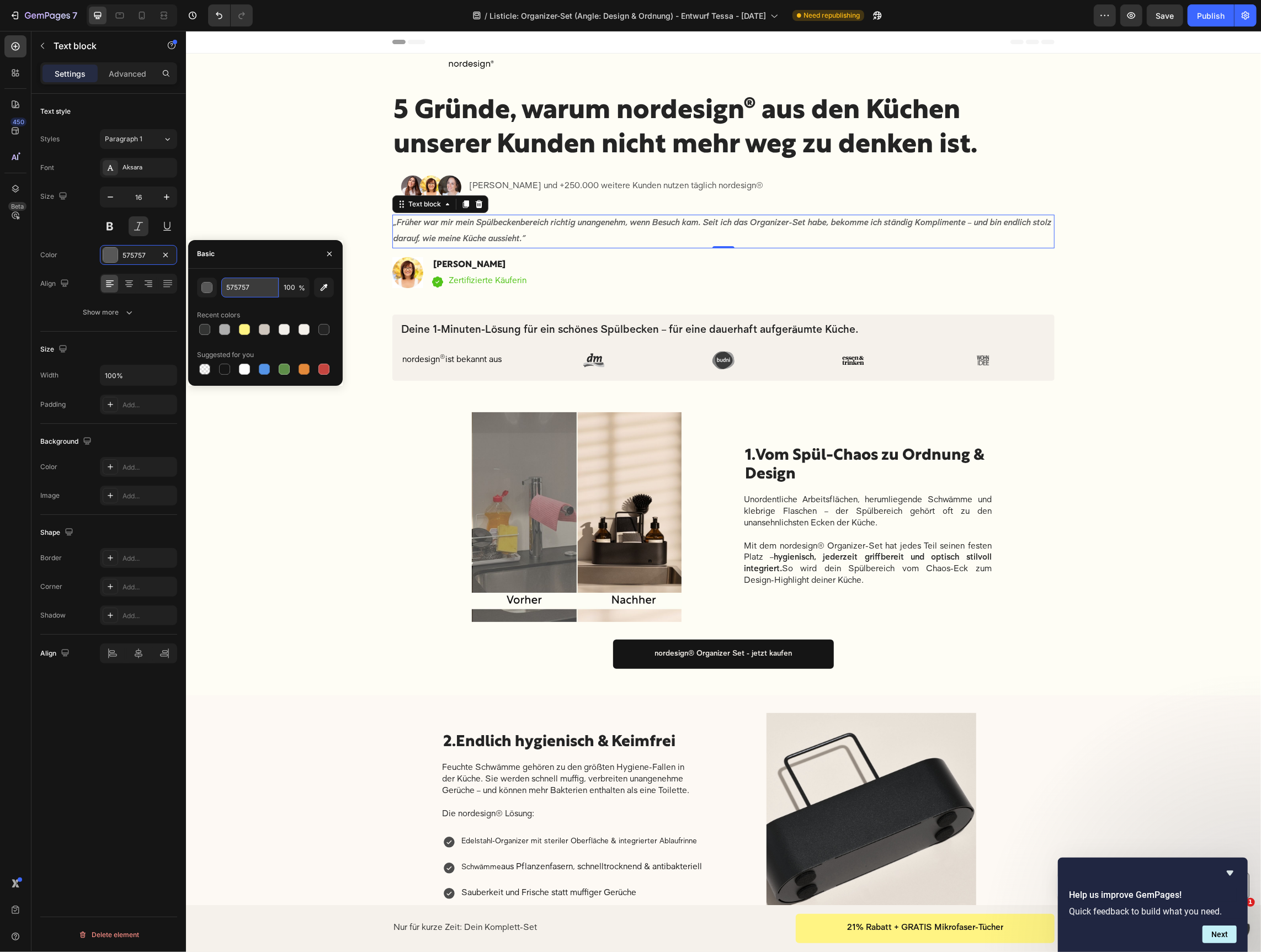
click at [246, 284] on input "575757" at bounding box center [250, 287] width 57 height 20
drag, startPoint x: 246, startPoint y: 284, endPoint x: 286, endPoint y: 288, distance: 40.2
click at [247, 284] on input "575757" at bounding box center [250, 287] width 57 height 20
paste input "„Früher war mir mein Spülbeckenbereich richtig unangenehm, wenn Besuch kam. Sei…"
paste input "text"
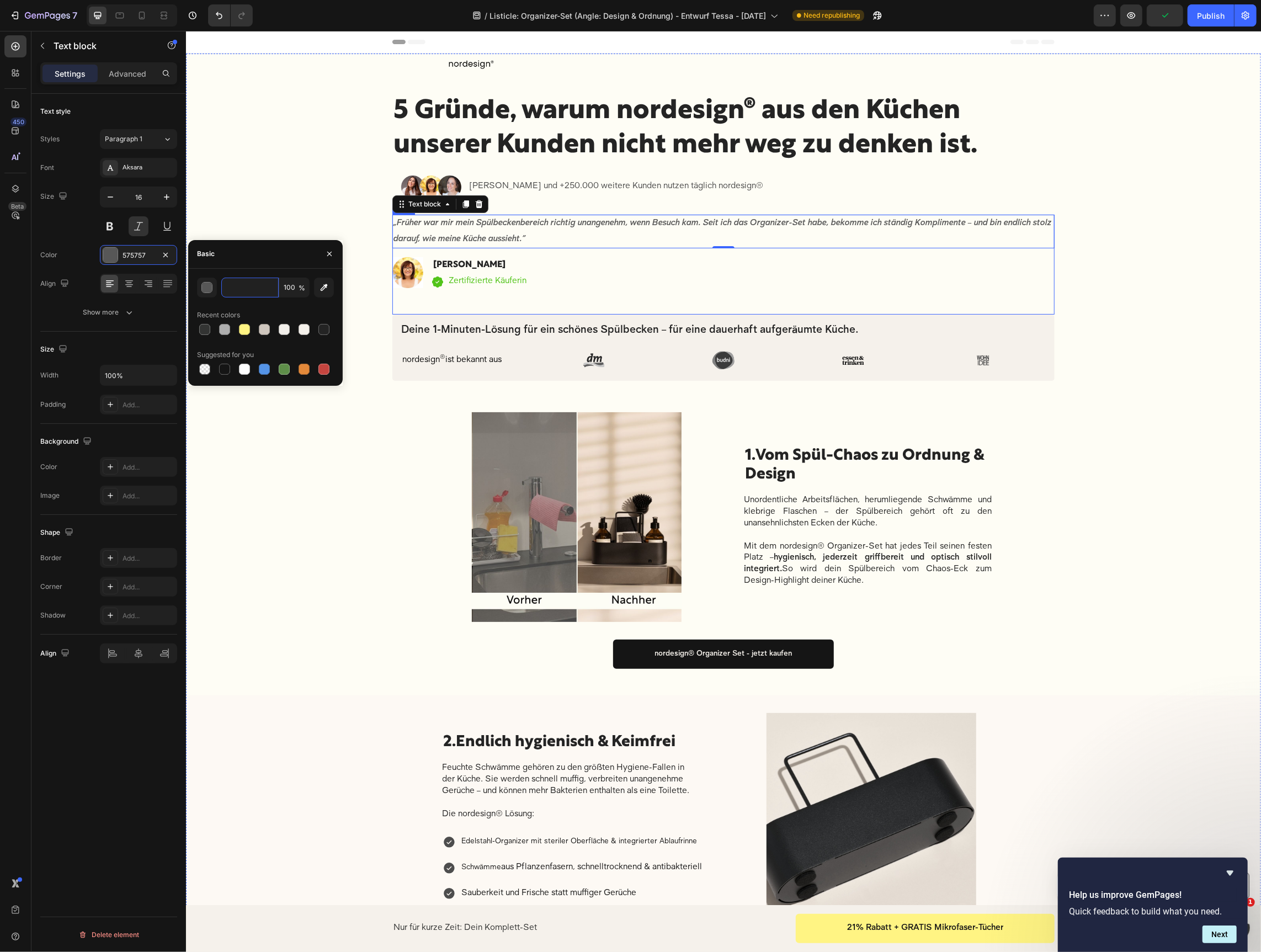
scroll to position [0, 605]
type input "575757"
click at [223, 334] on div at bounding box center [265, 329] width 137 height 15
click at [478, 459] on img at bounding box center [576, 516] width 266 height 210
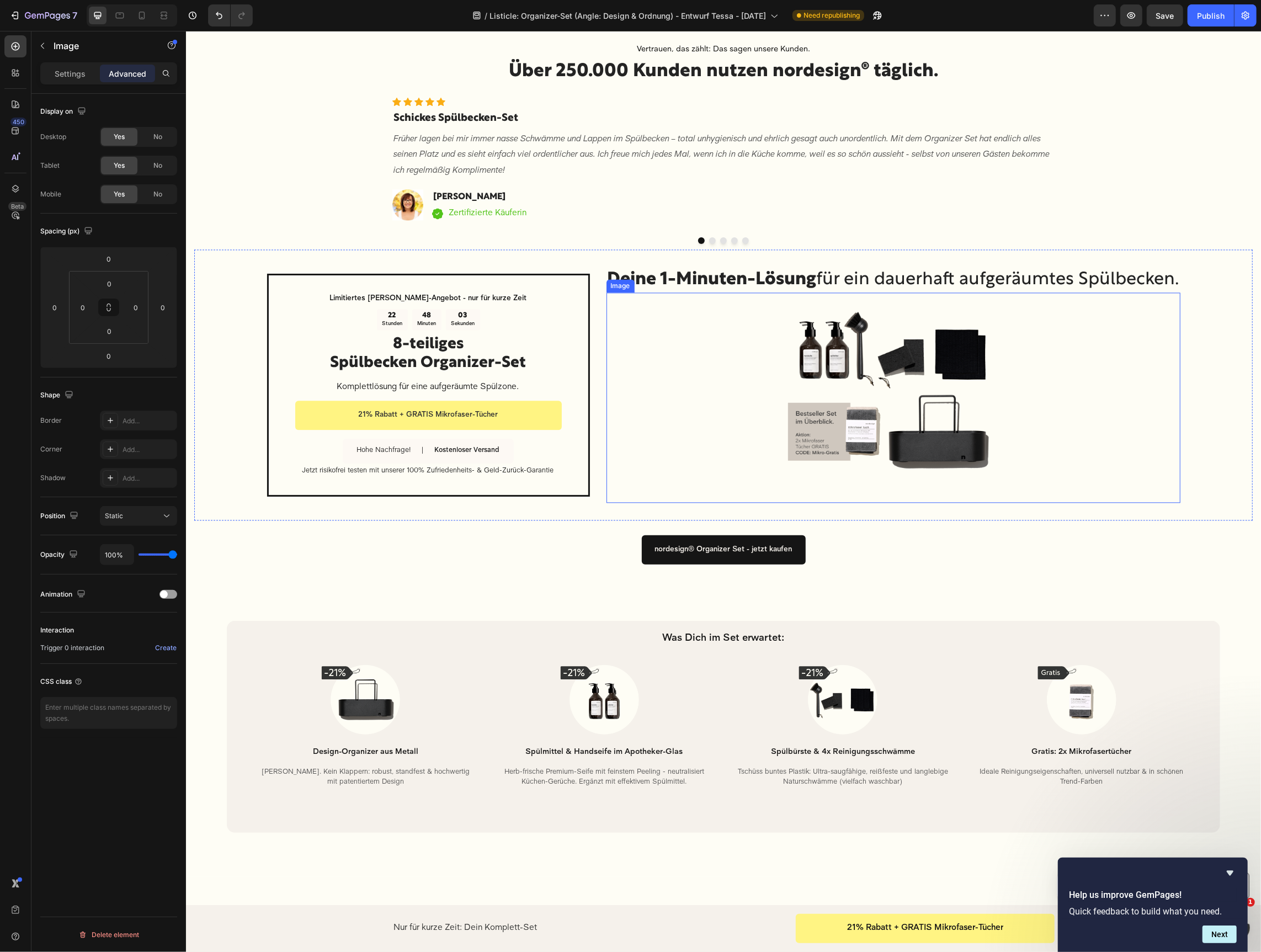
scroll to position [1949, 0]
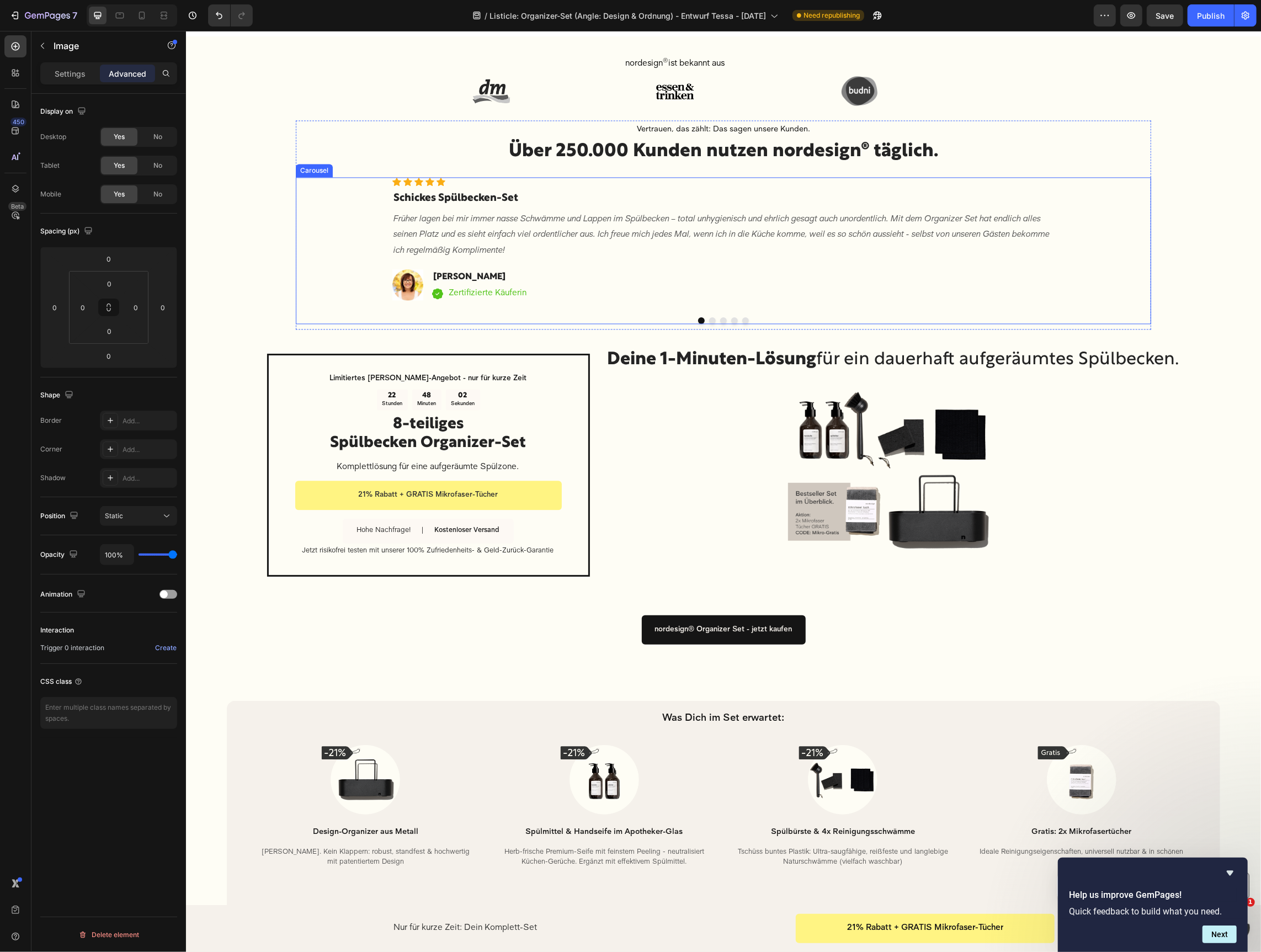
click at [714, 322] on button "Dot" at bounding box center [712, 320] width 7 height 7
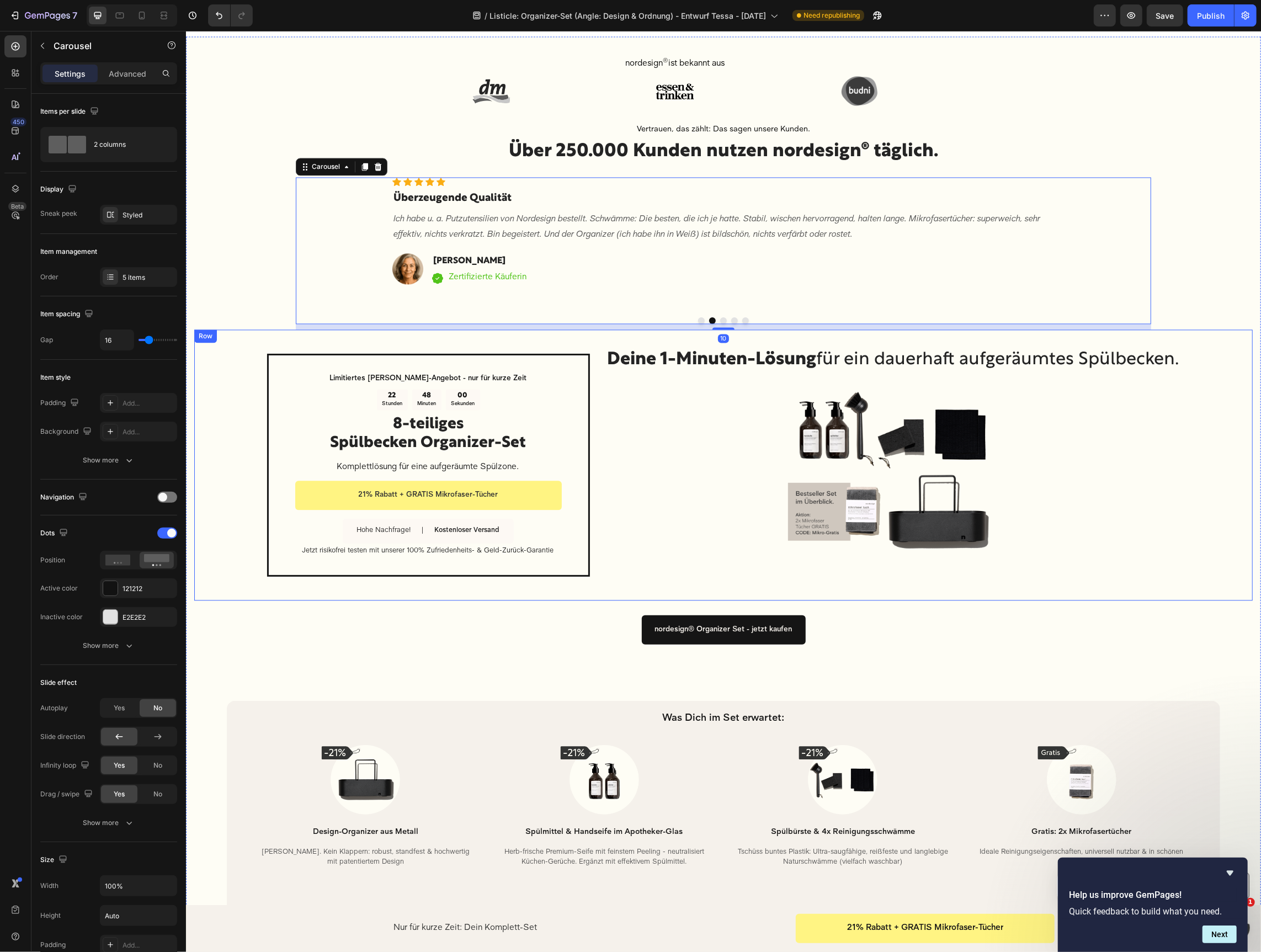
scroll to position [1524, 0]
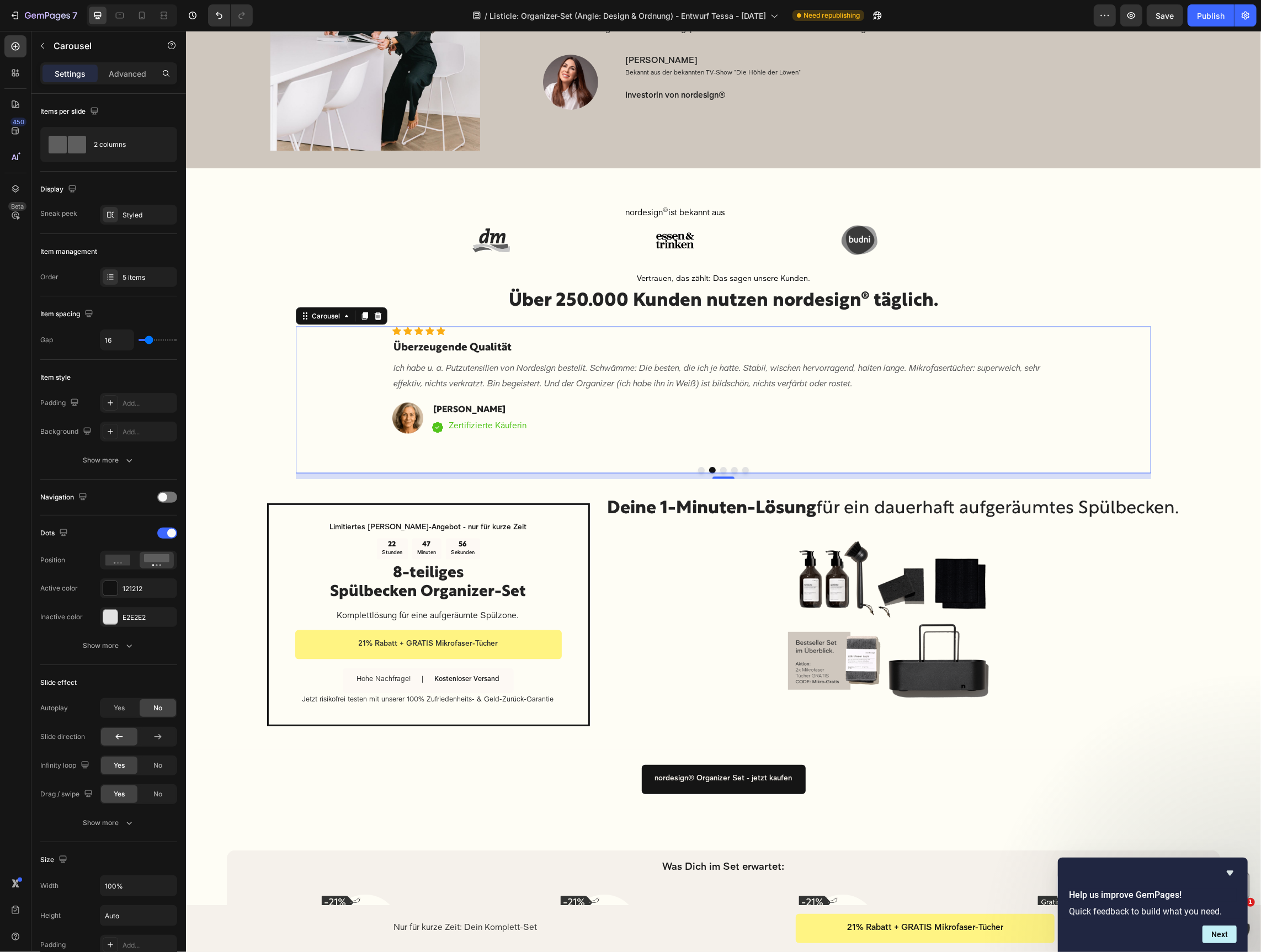
click at [725, 470] on button "Dot" at bounding box center [722, 469] width 7 height 7
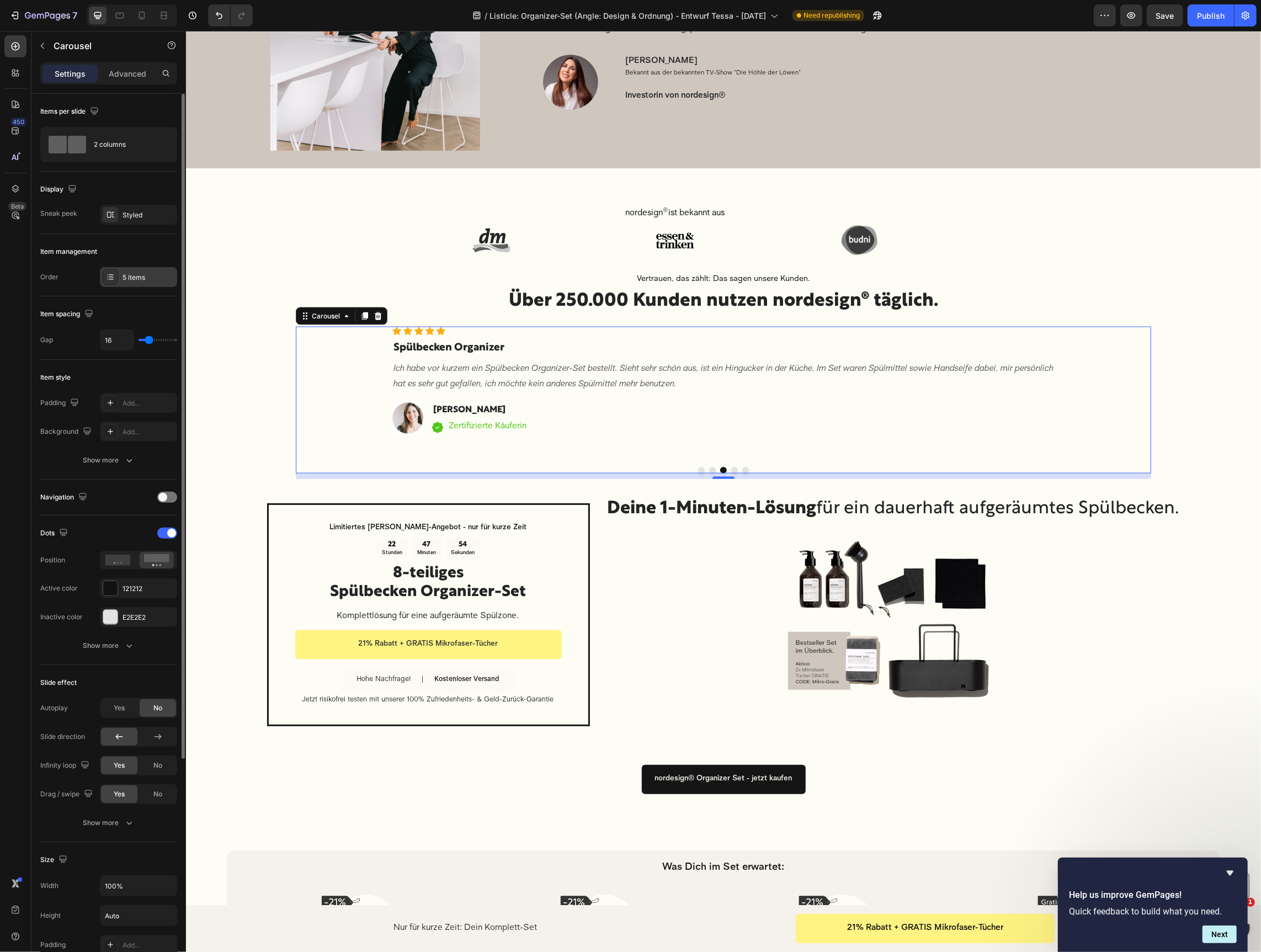
click at [115, 270] on div at bounding box center [110, 277] width 15 height 15
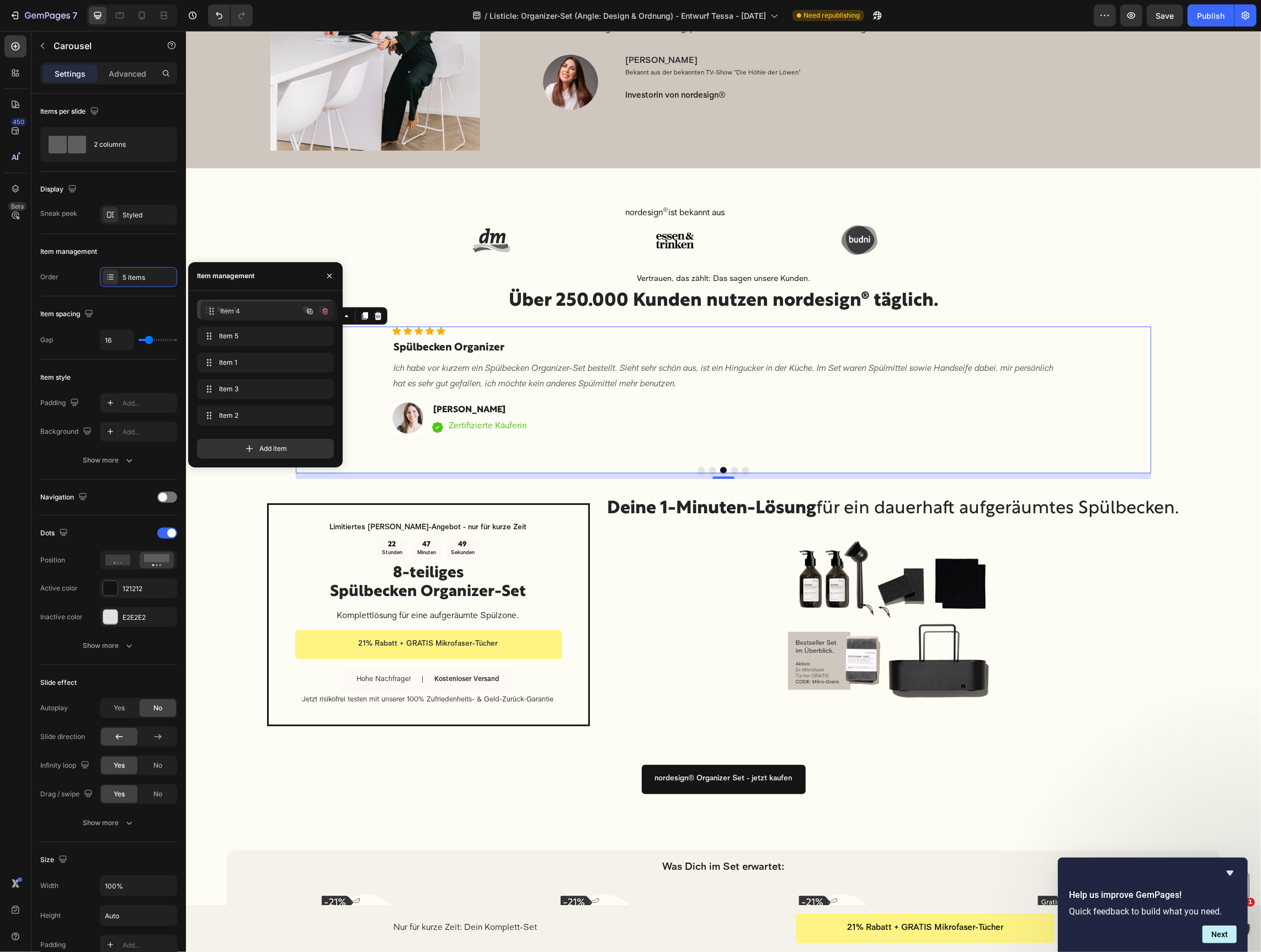
drag, startPoint x: 210, startPoint y: 361, endPoint x: 214, endPoint y: 309, distance: 52.2
drag, startPoint x: 206, startPoint y: 334, endPoint x: 408, endPoint y: 448, distance: 231.9
click at [701, 469] on button "Dot" at bounding box center [700, 469] width 7 height 7
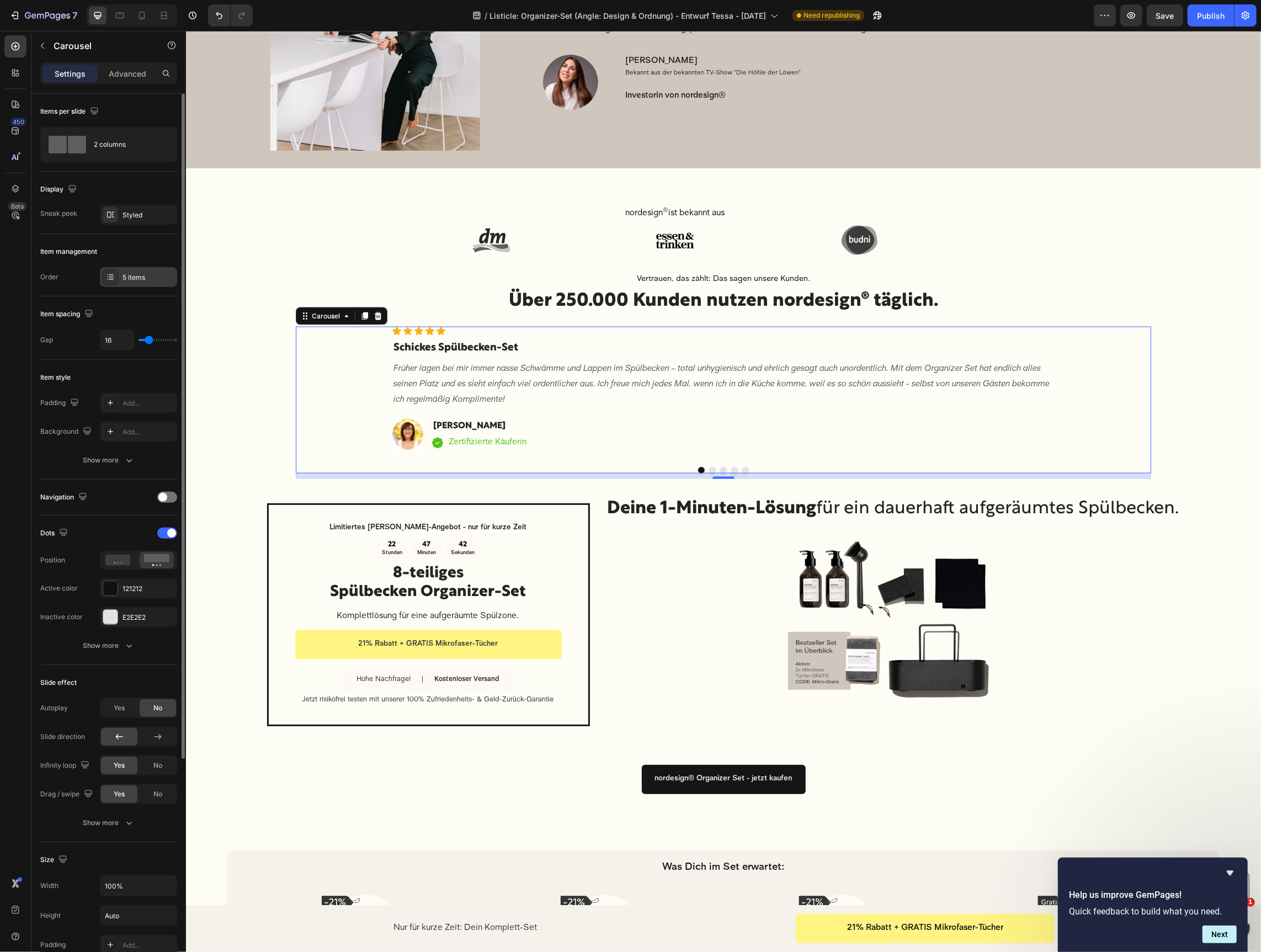
click at [120, 269] on div "5 items" at bounding box center [138, 277] width 78 height 20
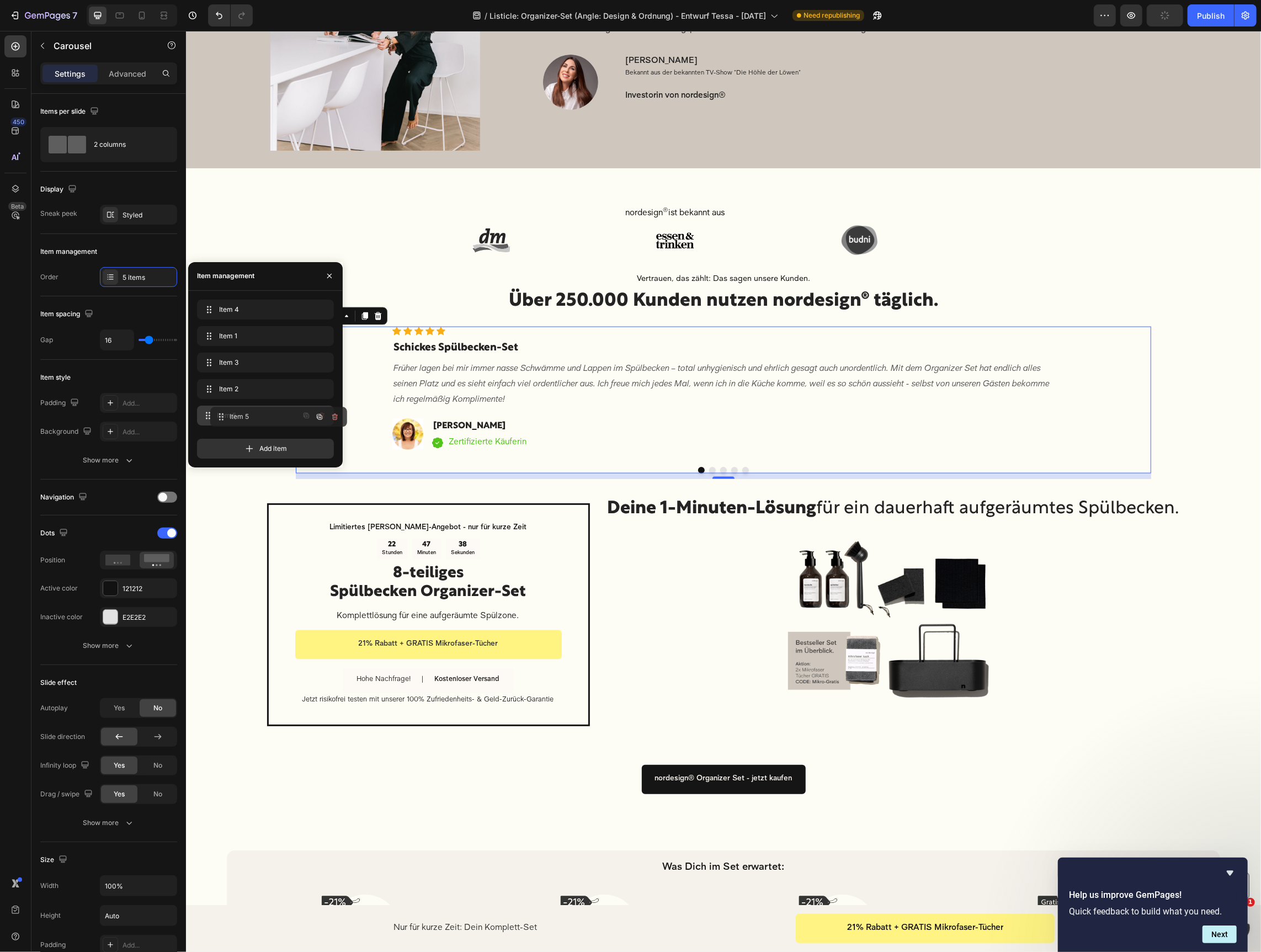
drag, startPoint x: 238, startPoint y: 320, endPoint x: 248, endPoint y: 417, distance: 97.5
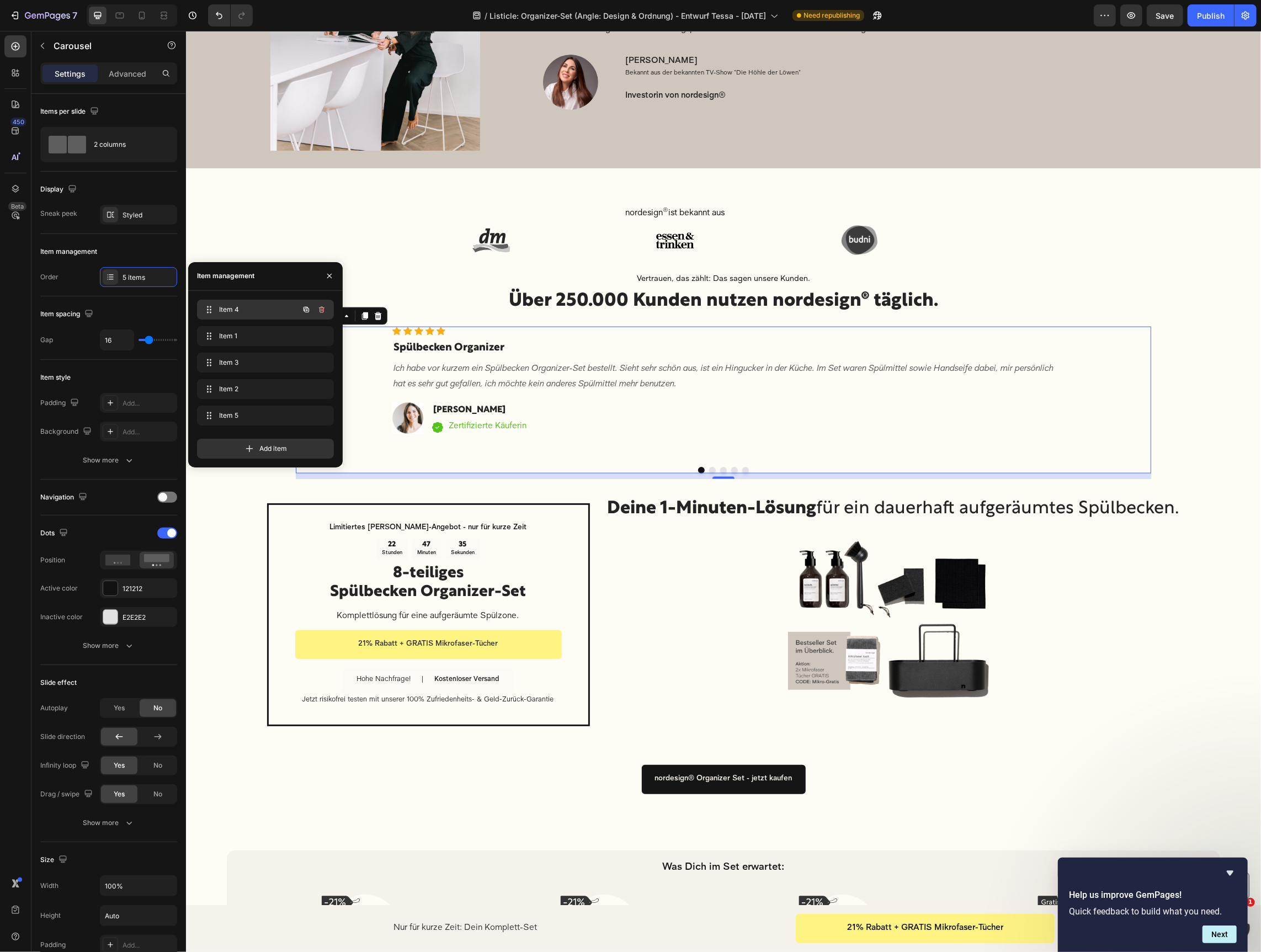
click at [249, 303] on div "Item 4 Item 4" at bounding box center [249, 309] width 97 height 15
click at [247, 334] on span "Item 1" at bounding box center [257, 336] width 81 height 10
click at [253, 361] on span "Item 3" at bounding box center [250, 362] width 62 height 10
drag, startPoint x: 237, startPoint y: 364, endPoint x: 238, endPoint y: 339, distance: 25.0
click at [240, 392] on span "Item 2" at bounding box center [257, 389] width 81 height 10
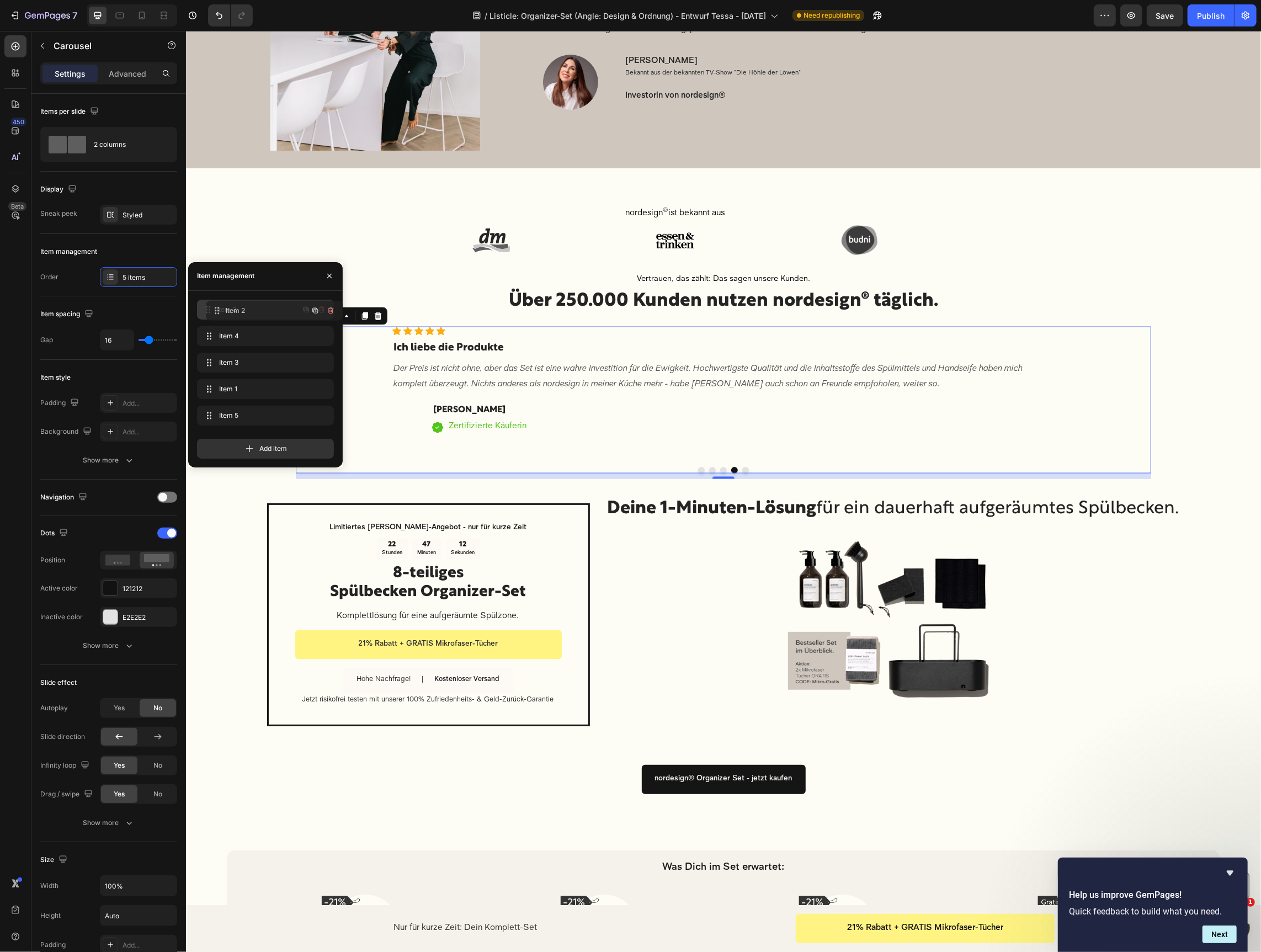
drag, startPoint x: 240, startPoint y: 392, endPoint x: 248, endPoint y: 313, distance: 79.4
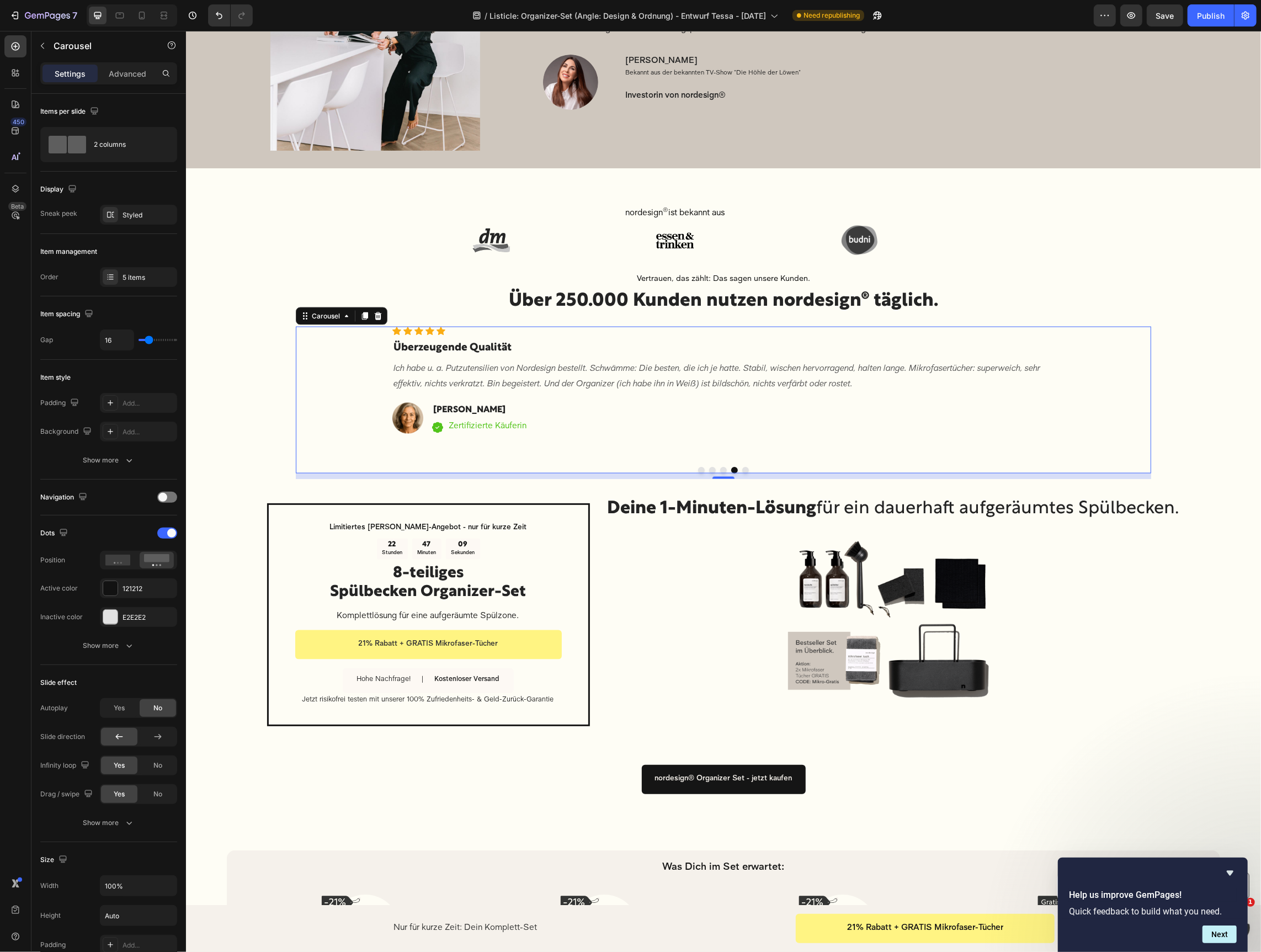
click at [702, 469] on button "Dot" at bounding box center [700, 469] width 7 height 7
click at [724, 386] on p "Der Preis ist nicht ohne, aber das Set ist eine wahre Investition für die Ewigk…" at bounding box center [722, 376] width 660 height 32
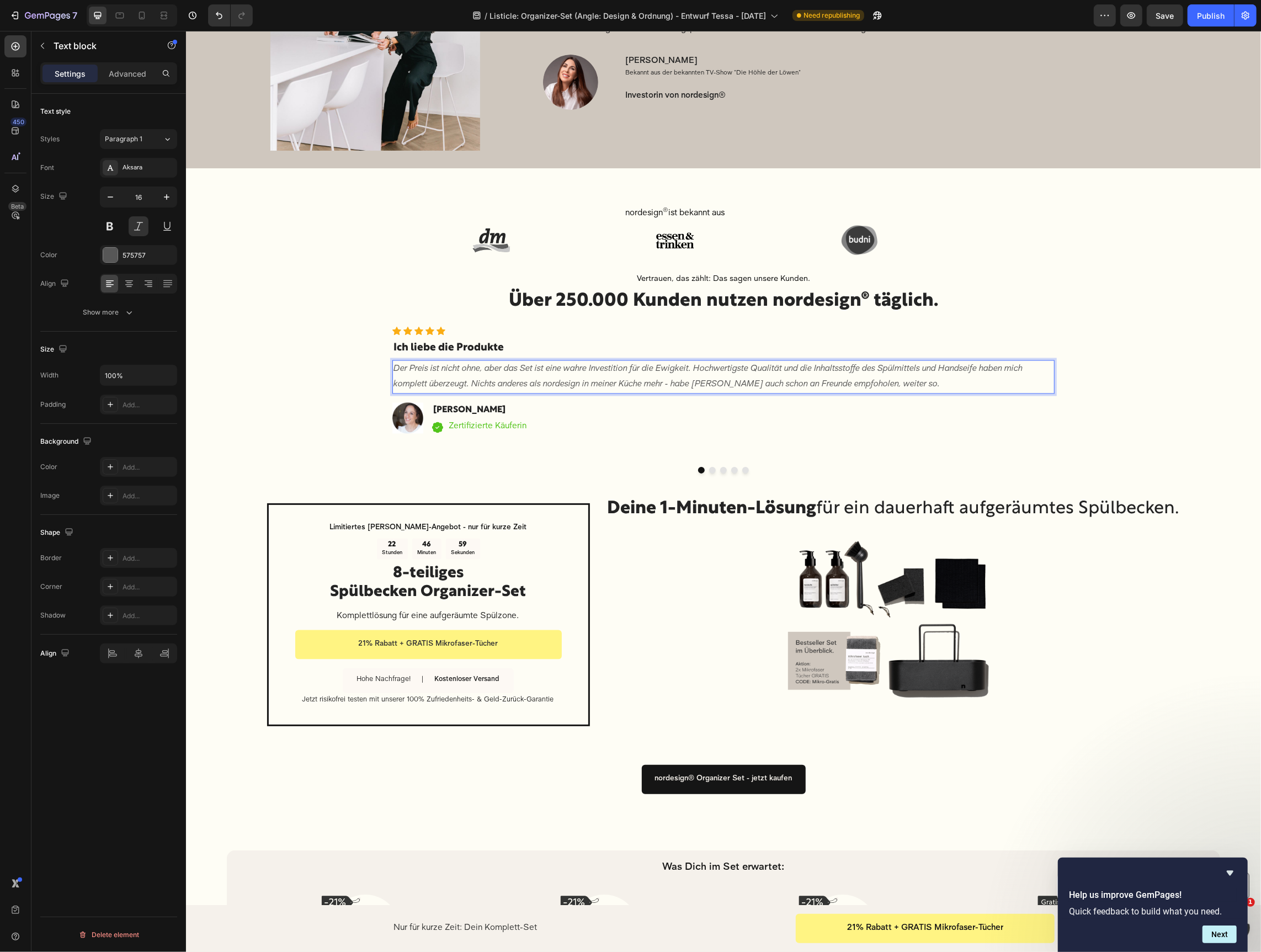
click at [622, 380] on p "Der Preis ist nicht ohne, aber das Set ist eine wahre Investition für die Ewigk…" at bounding box center [722, 376] width 660 height 32
click at [416, 377] on p "Der Preis ist nicht ohne, aber das Set ist eine wahre Investition für die Ewigk…" at bounding box center [722, 376] width 660 height 32
click at [513, 369] on p "Der Preis ist nicht ohne, aber das Set ist eine wahre Investition für die Ewigk…" at bounding box center [722, 376] width 660 height 32
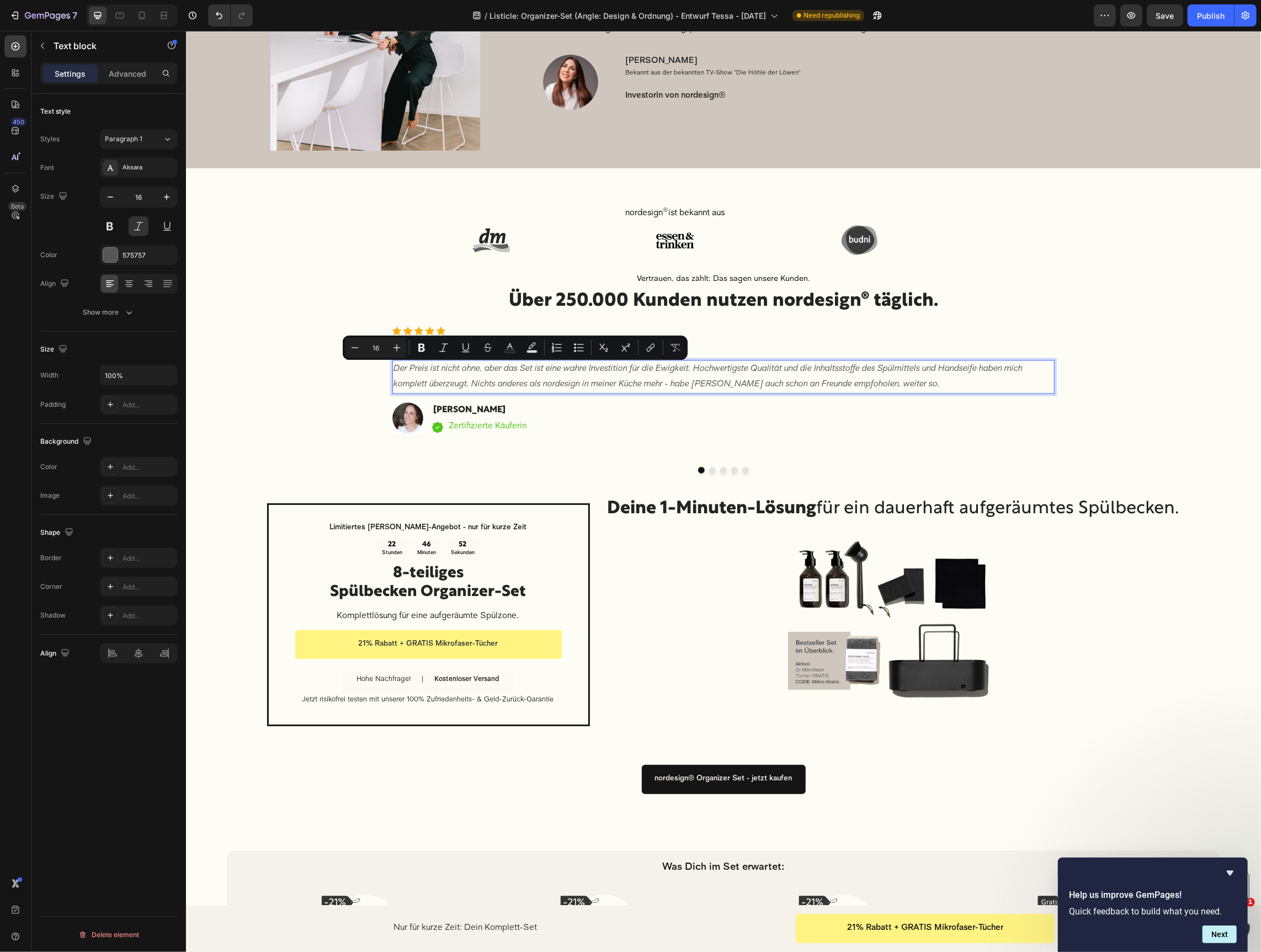
click at [578, 370] on p "Der Preis ist nicht ohne, aber das Set ist eine wahre Investition für die Ewigk…" at bounding box center [722, 376] width 660 height 32
click at [695, 378] on p "Der Preis ist nicht ohne, aber das Set ist eine einmalige Investition für die E…" at bounding box center [722, 376] width 660 height 32
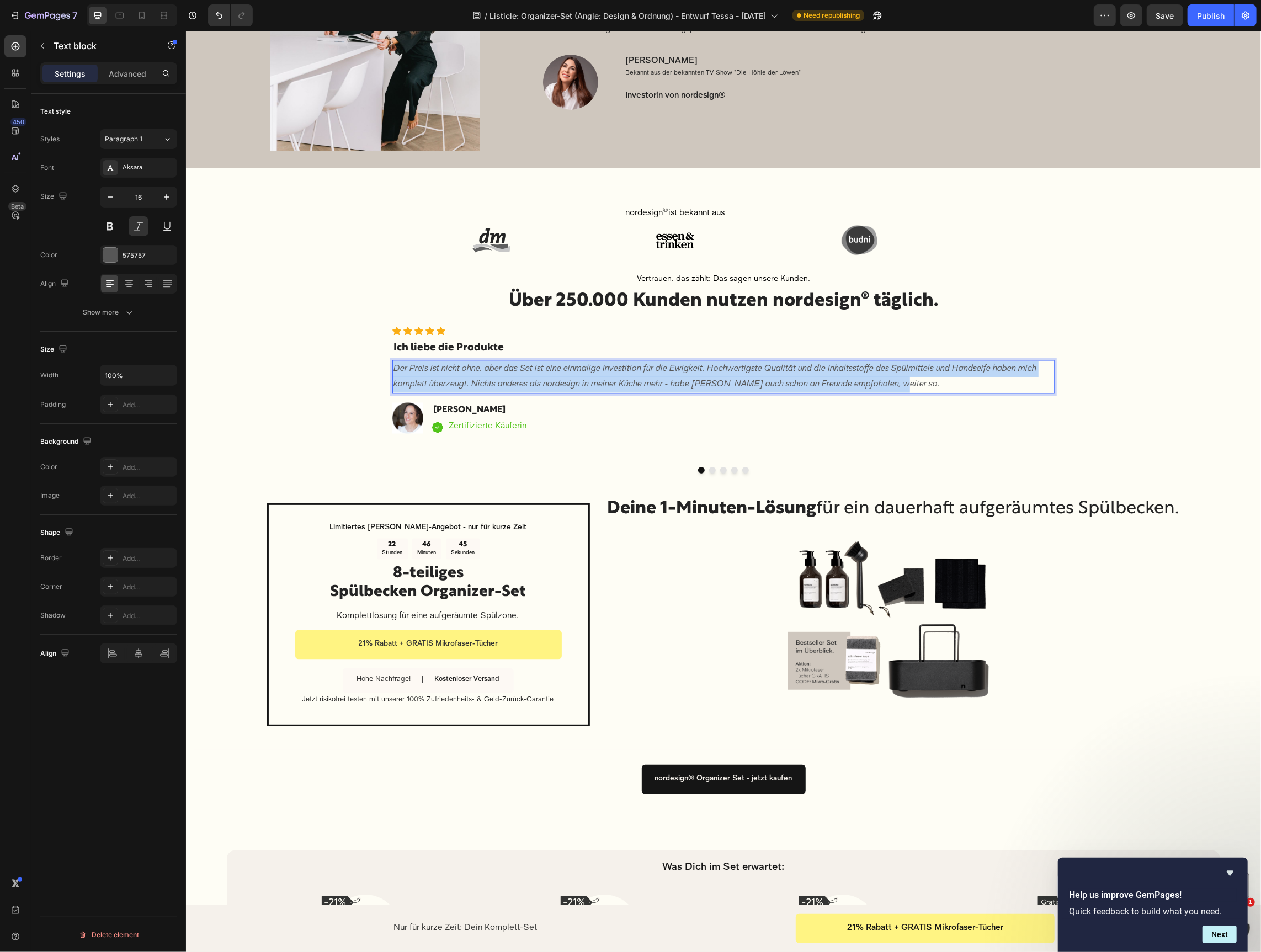
click at [695, 378] on p "Der Preis ist nicht ohne, aber das Set ist eine einmalige Investition für die E…" at bounding box center [722, 376] width 660 height 32
copy p "Der Preis ist nicht ohne, aber das Set ist eine einmalige Investition für die E…"
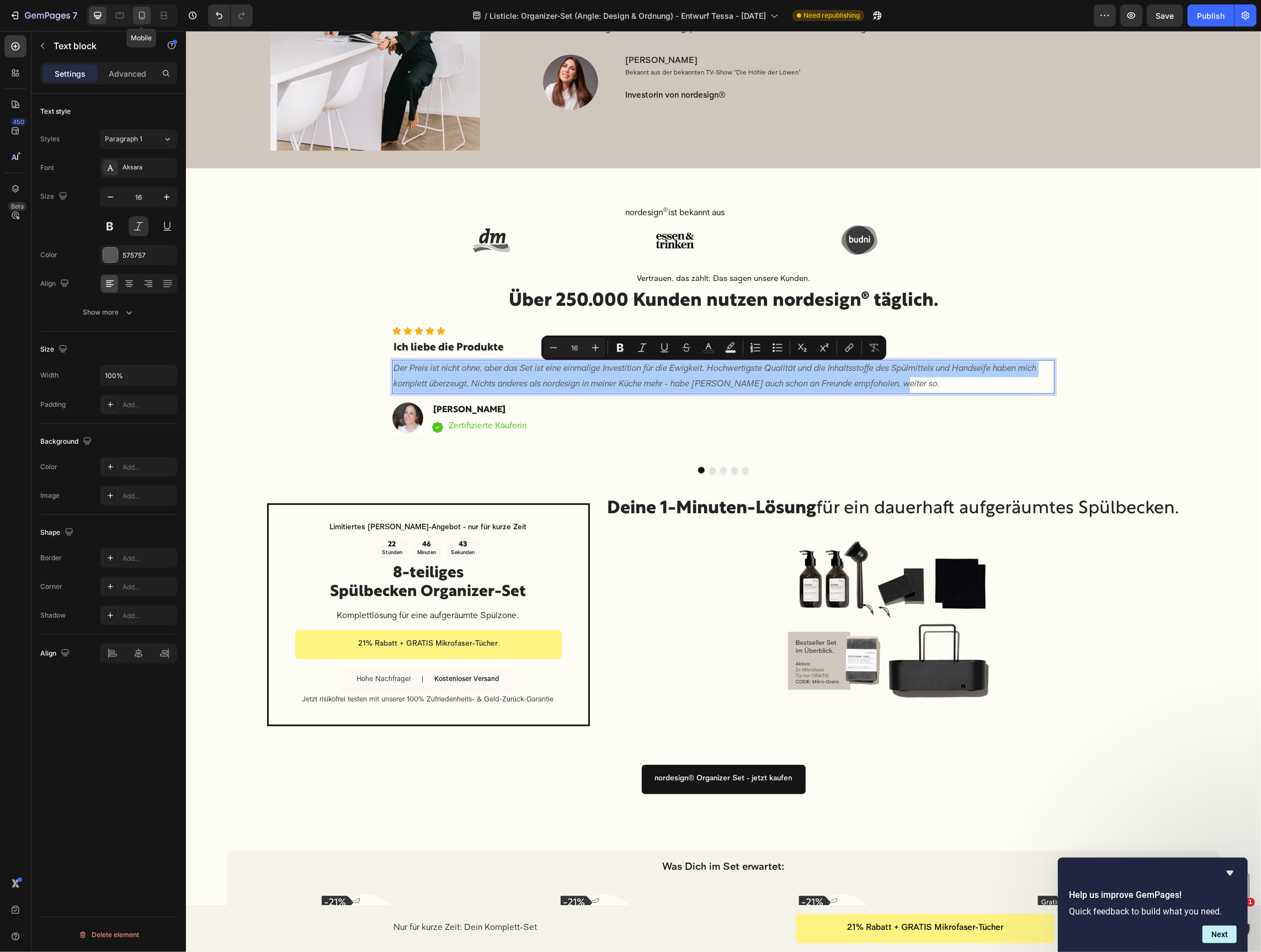
click at [141, 17] on icon at bounding box center [142, 17] width 3 height 1
type input "14"
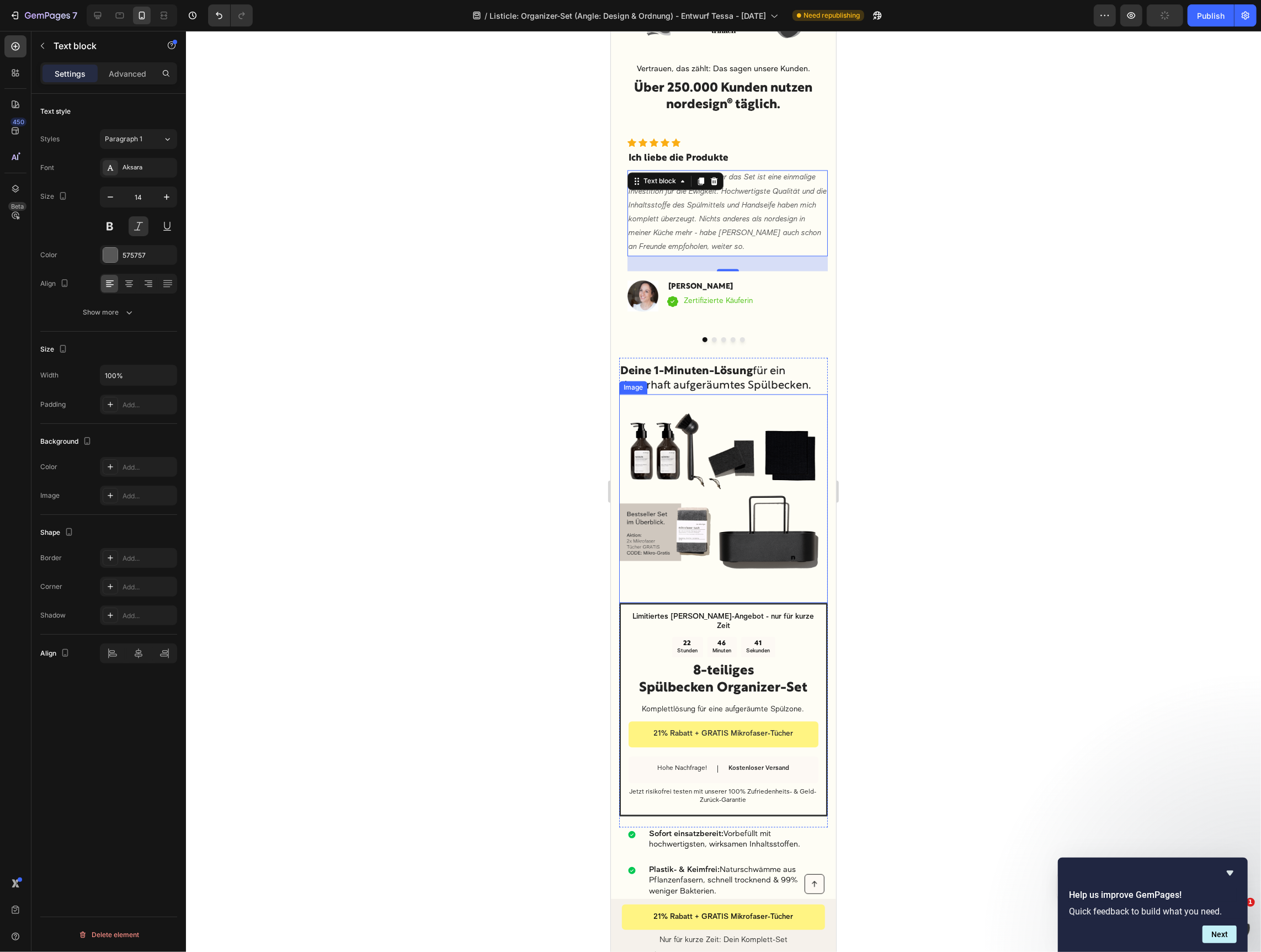
scroll to position [1877, 0]
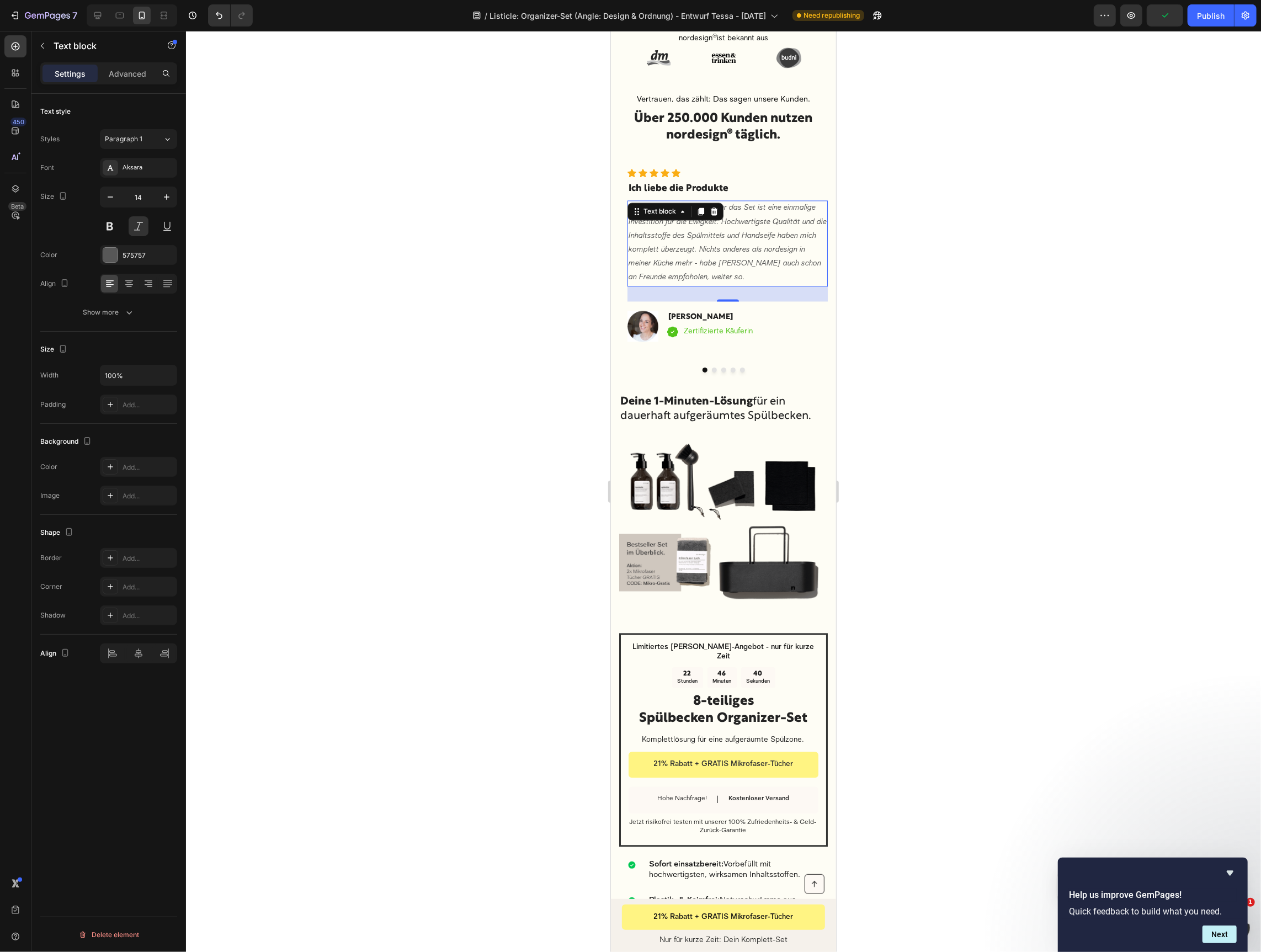
click at [981, 281] on div at bounding box center [723, 490] width 1075 height 920
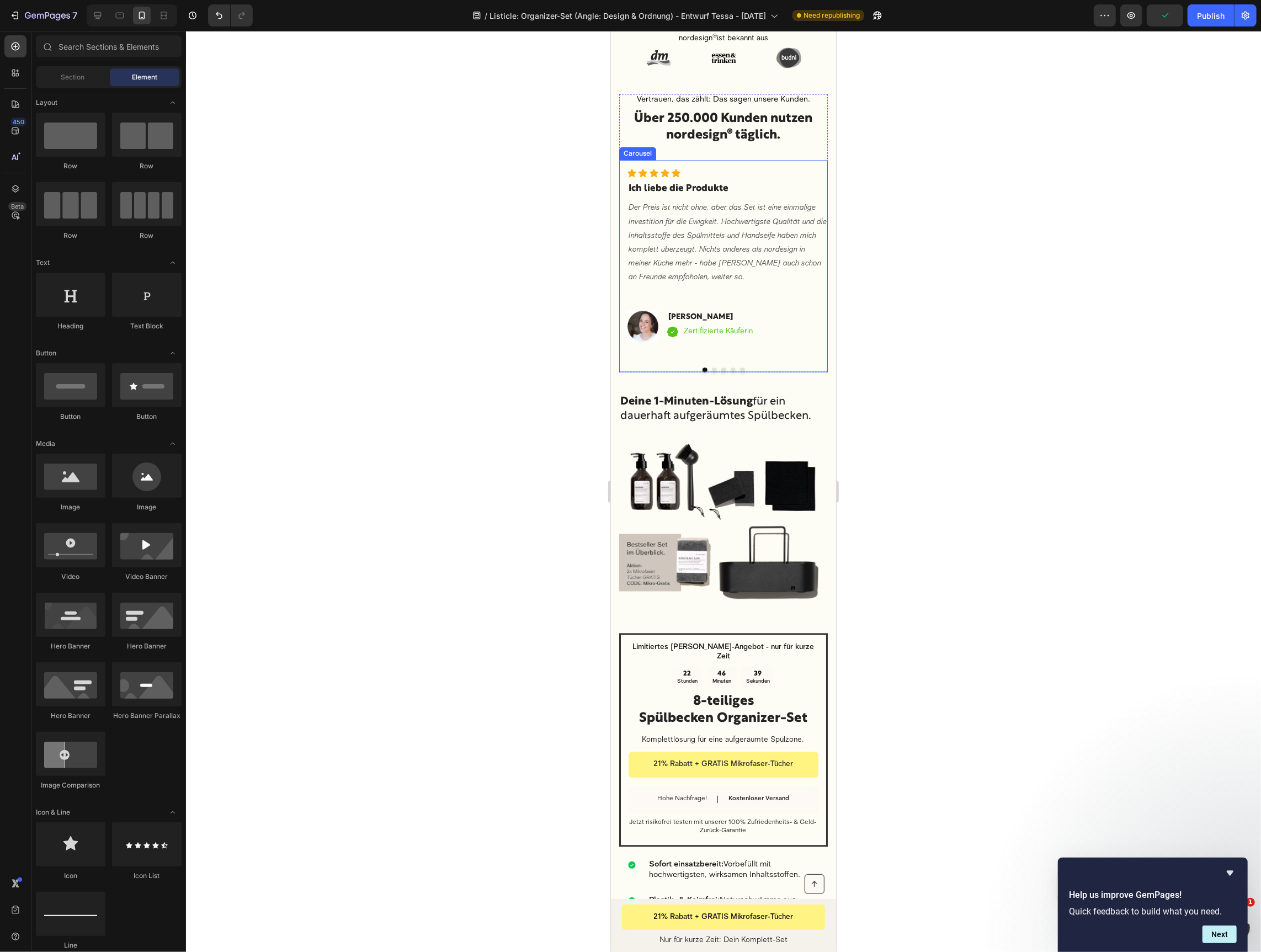
click at [713, 367] on button "Dot" at bounding box center [714, 369] width 5 height 5
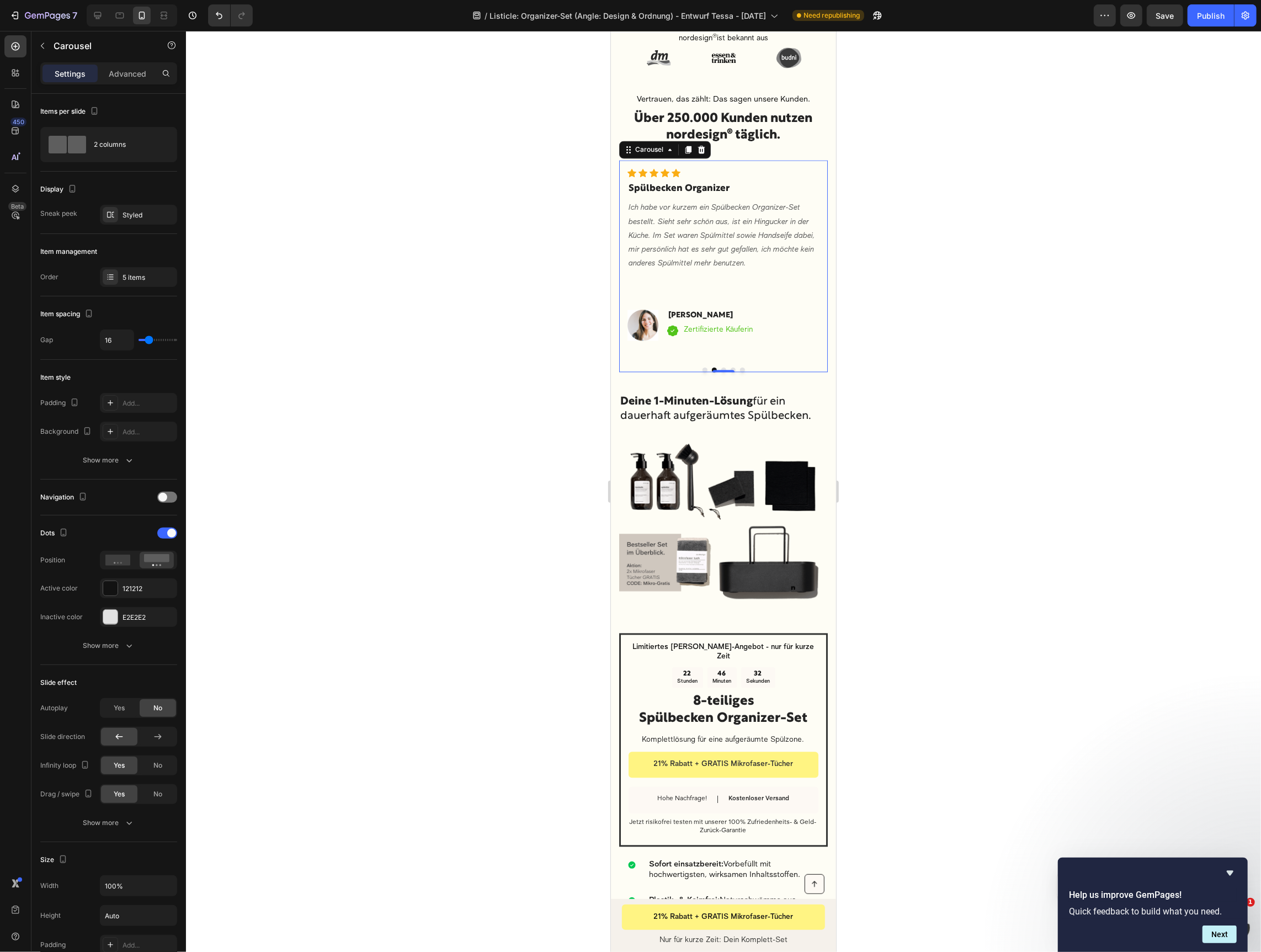
click at [723, 367] on button "Dot" at bounding box center [722, 369] width 5 height 5
click at [732, 367] on button "Dot" at bounding box center [732, 369] width 5 height 5
click at [741, 367] on button "Dot" at bounding box center [742, 369] width 5 height 5
click at [768, 275] on p "Früher lagen bei mir immer nasse Schwämme und Lappen im Spülbecken – total unhy…" at bounding box center [727, 249] width 198 height 97
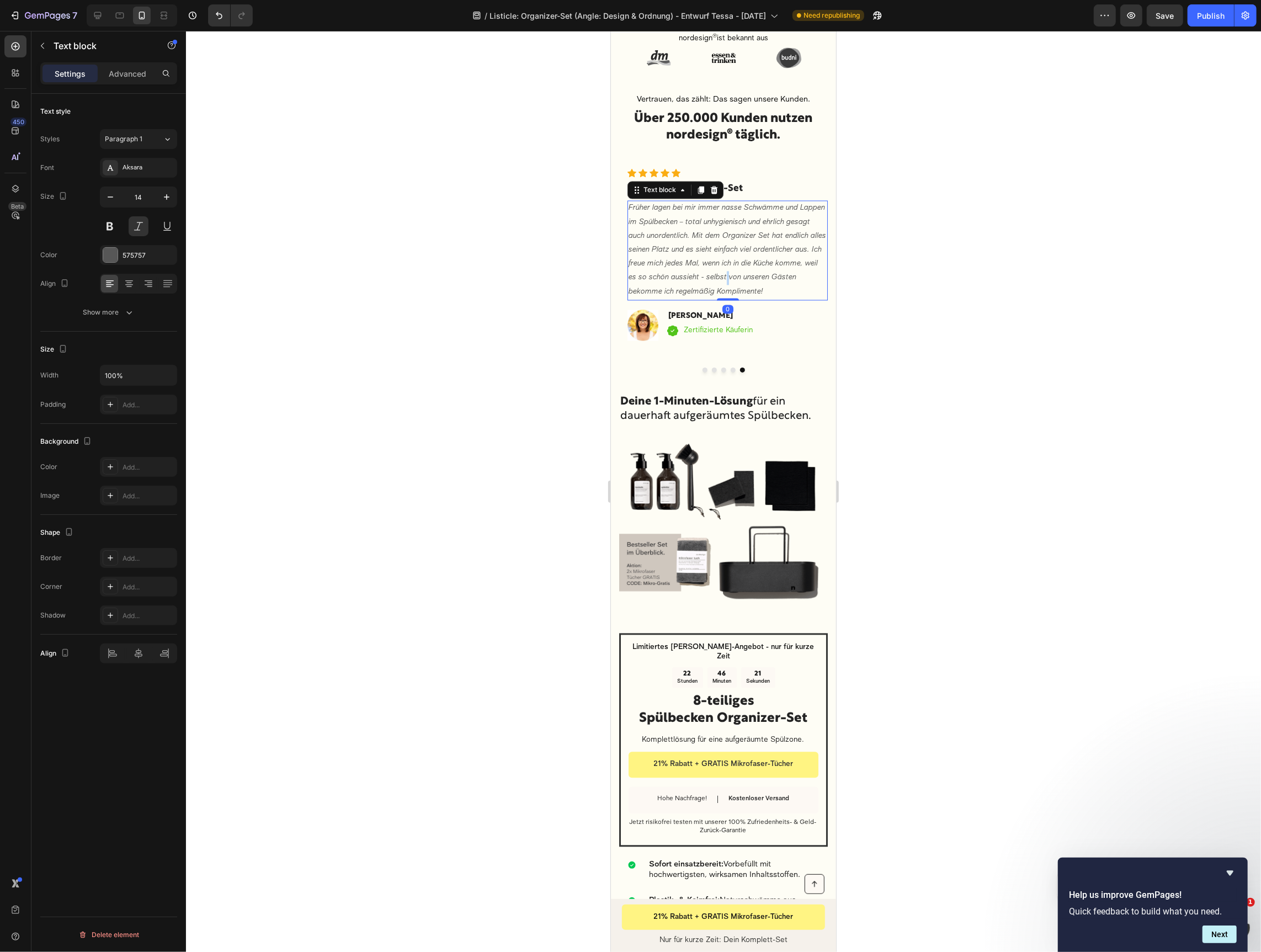
click at [768, 275] on p "Früher lagen bei mir immer nasse Schwämme und Lappen im Spülbecken – total unhy…" at bounding box center [727, 249] width 198 height 97
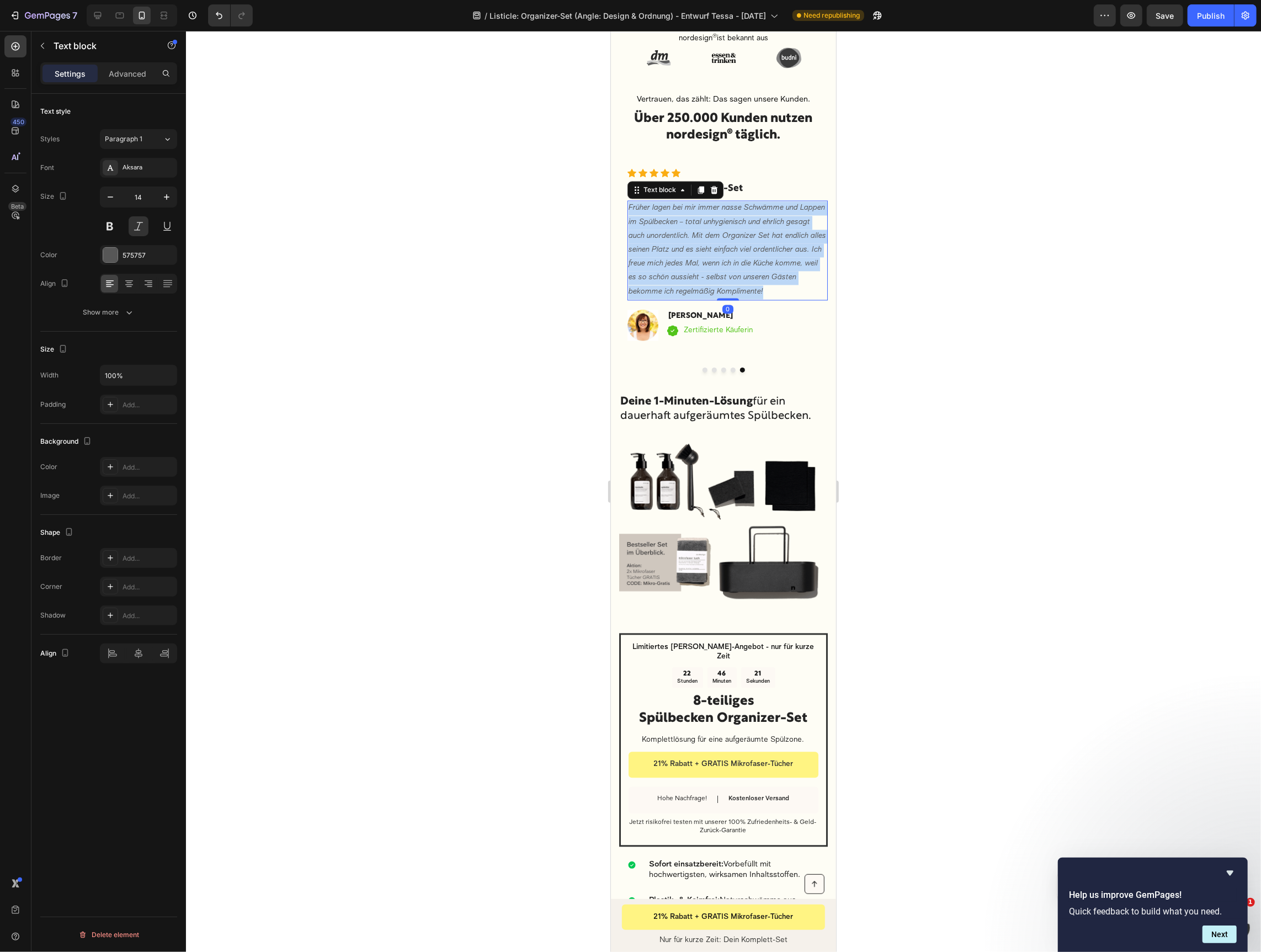
click at [768, 275] on p "Früher lagen bei mir immer nasse Schwämme und Lappen im Spülbecken – total unhy…" at bounding box center [727, 249] width 198 height 97
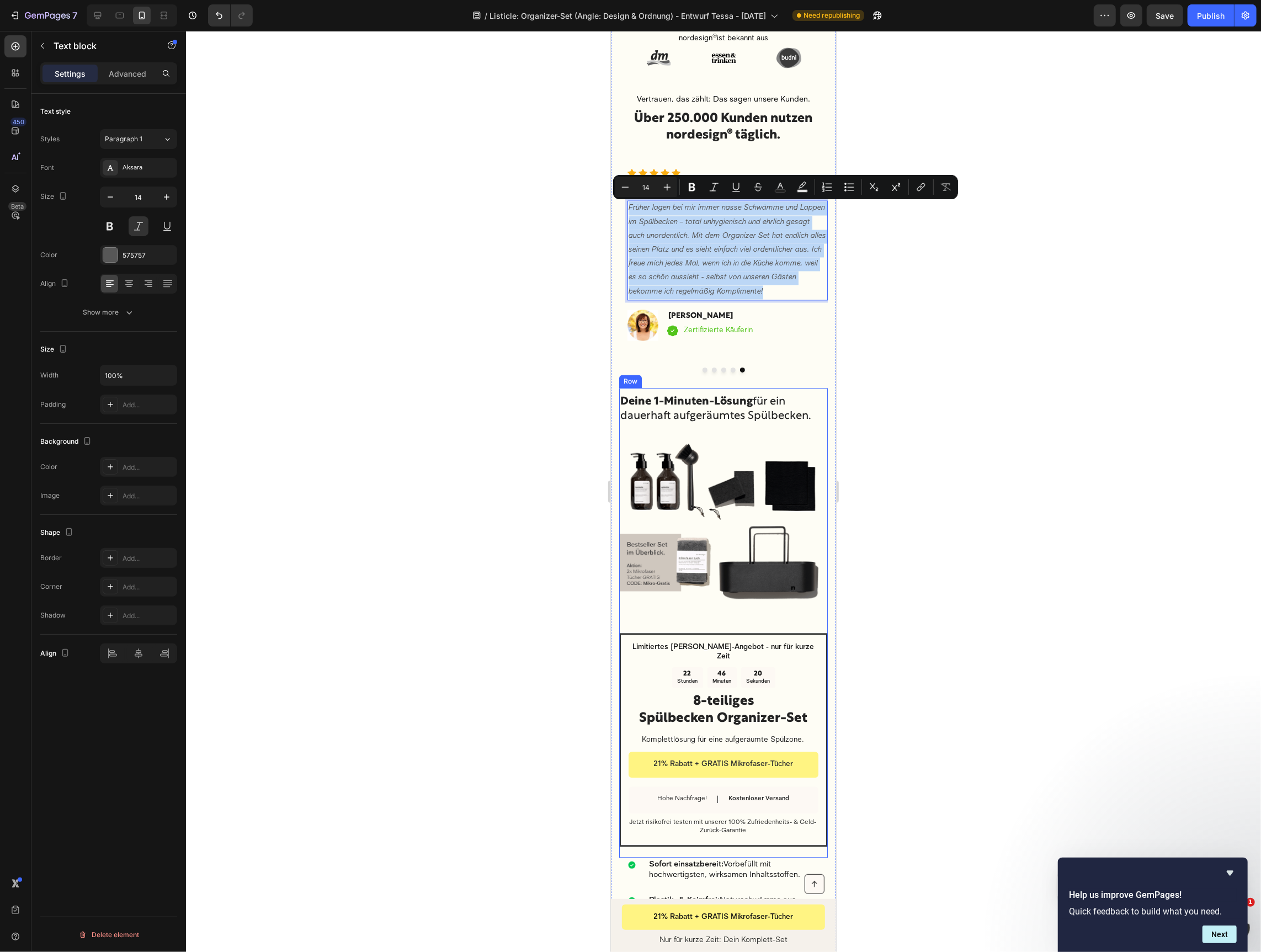
copy p "Früher lagen bei mir immer nasse Schwämme und Lappen im Spülbecken – total unhy…"
click at [705, 367] on button "Dot" at bounding box center [704, 369] width 5 height 5
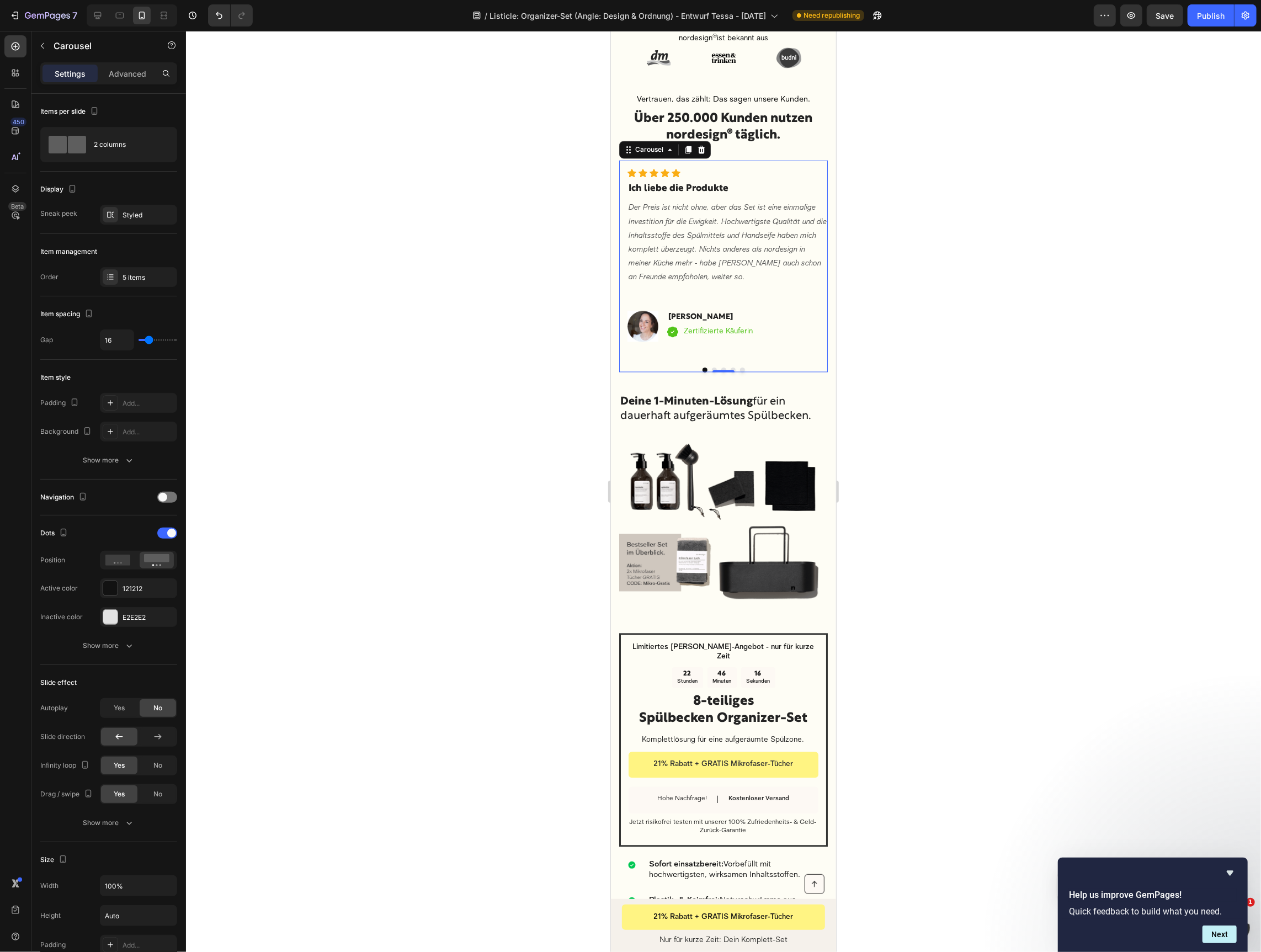
click at [743, 367] on button "Dot" at bounding box center [742, 369] width 5 height 5
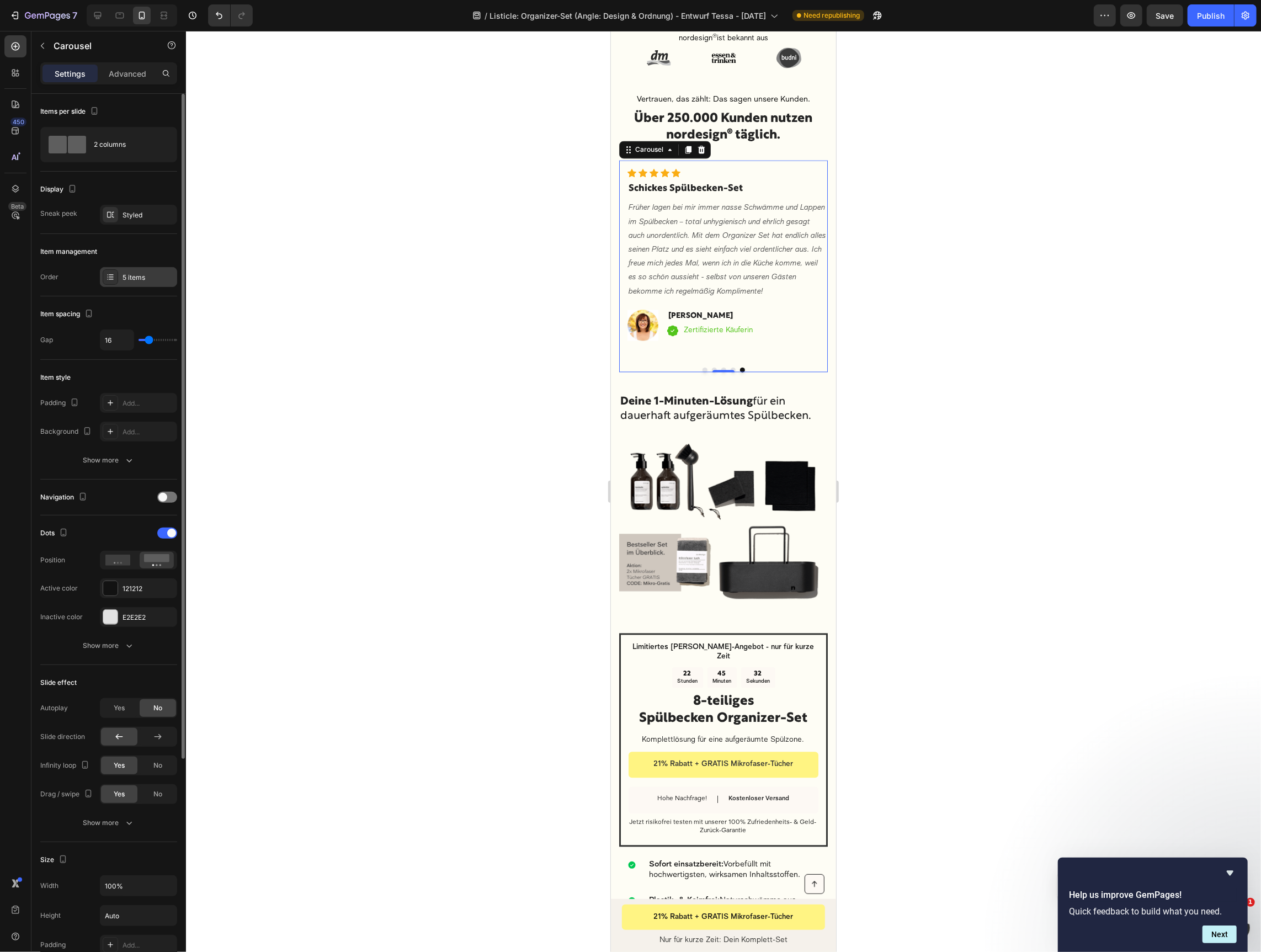
click at [126, 281] on div "5 items" at bounding box center [149, 278] width 52 height 10
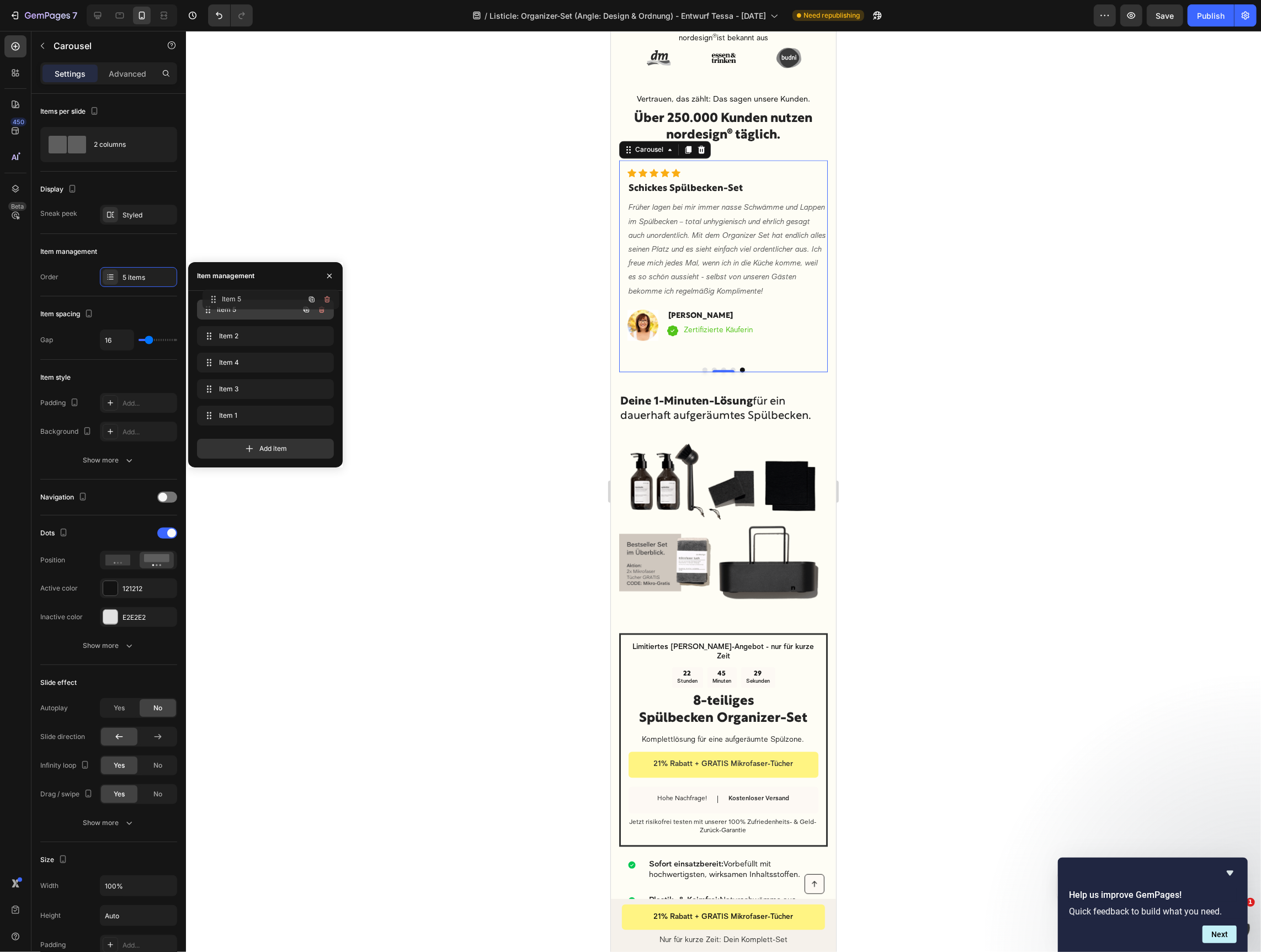
drag, startPoint x: 212, startPoint y: 416, endPoint x: 217, endPoint y: 300, distance: 116.1
click at [704, 367] on button "Dot" at bounding box center [704, 369] width 5 height 5
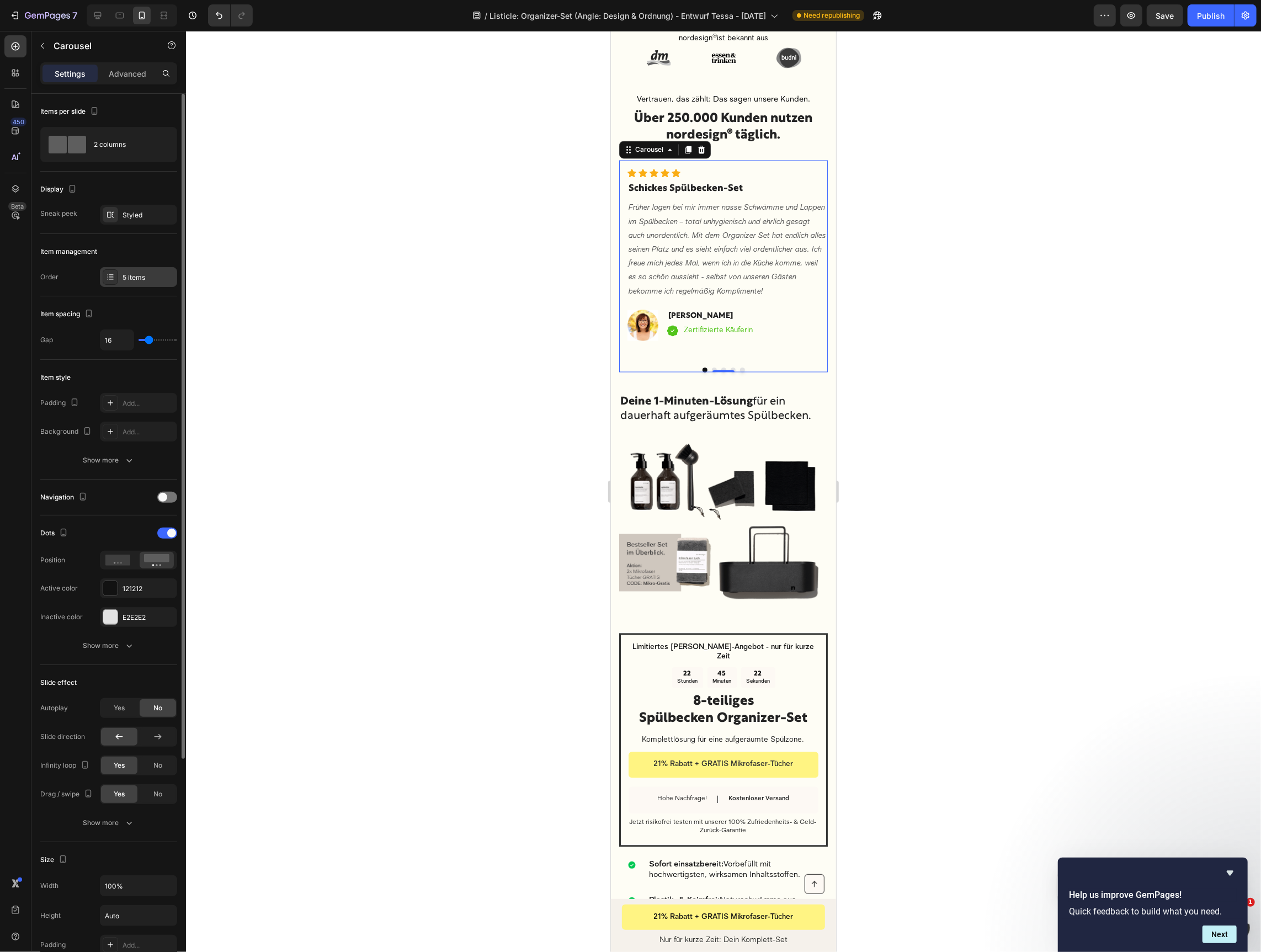
click at [114, 276] on div at bounding box center [110, 277] width 15 height 15
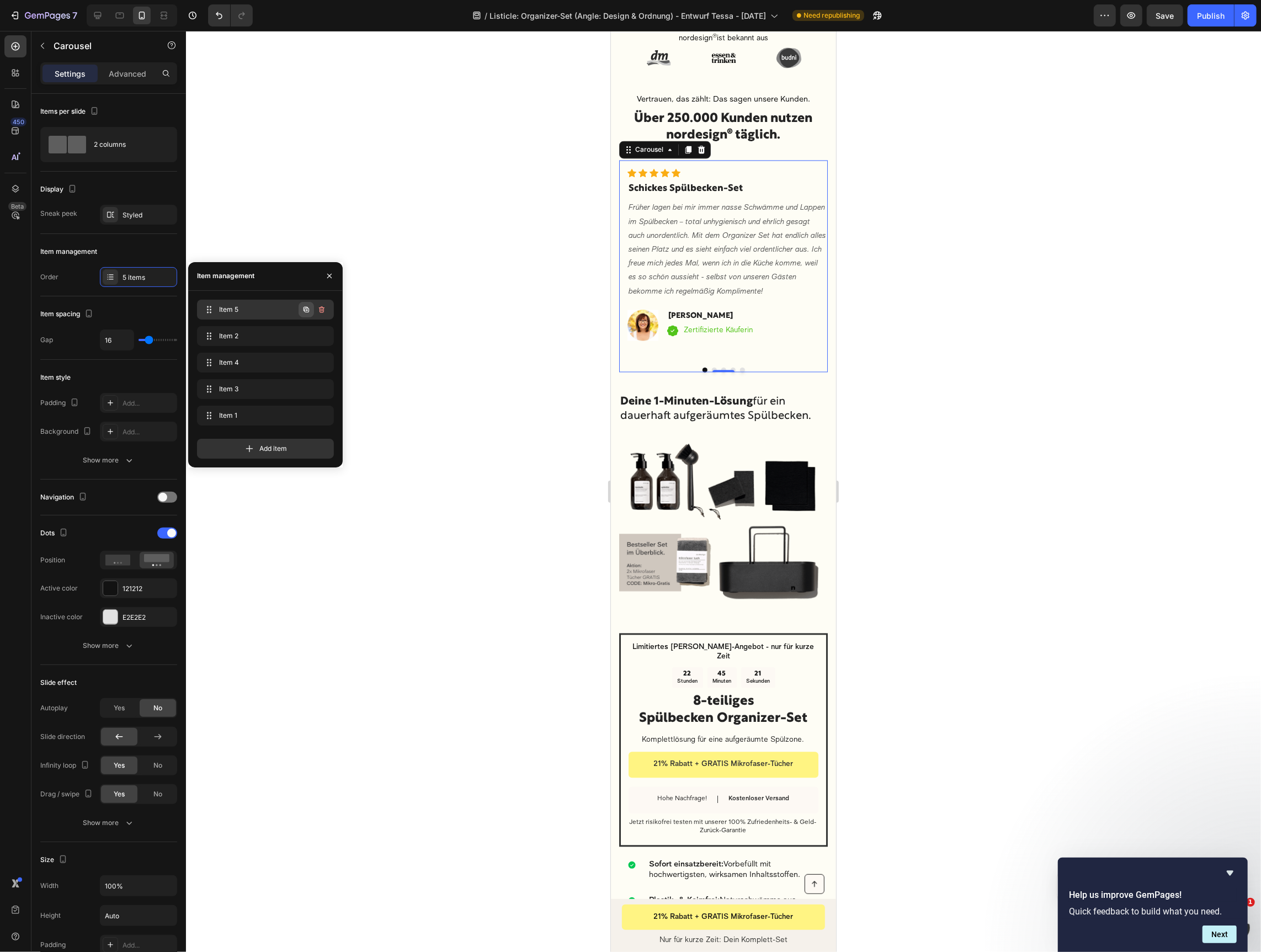
click at [309, 308] on icon "button" at bounding box center [307, 309] width 6 height 6
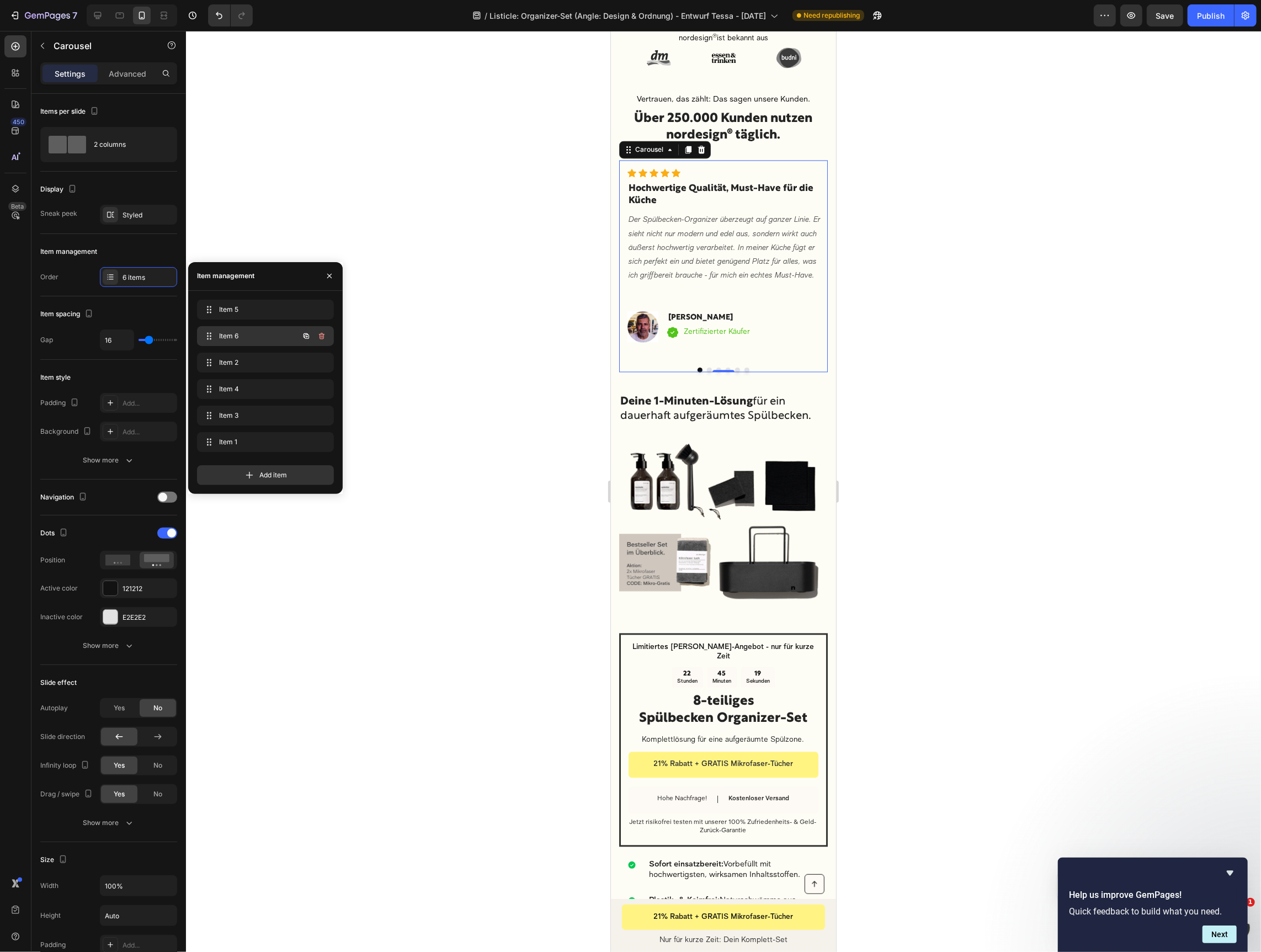
click at [267, 342] on div "Item 6 Item 6" at bounding box center [249, 336] width 97 height 15
click at [254, 336] on span "Item 6" at bounding box center [250, 336] width 62 height 10
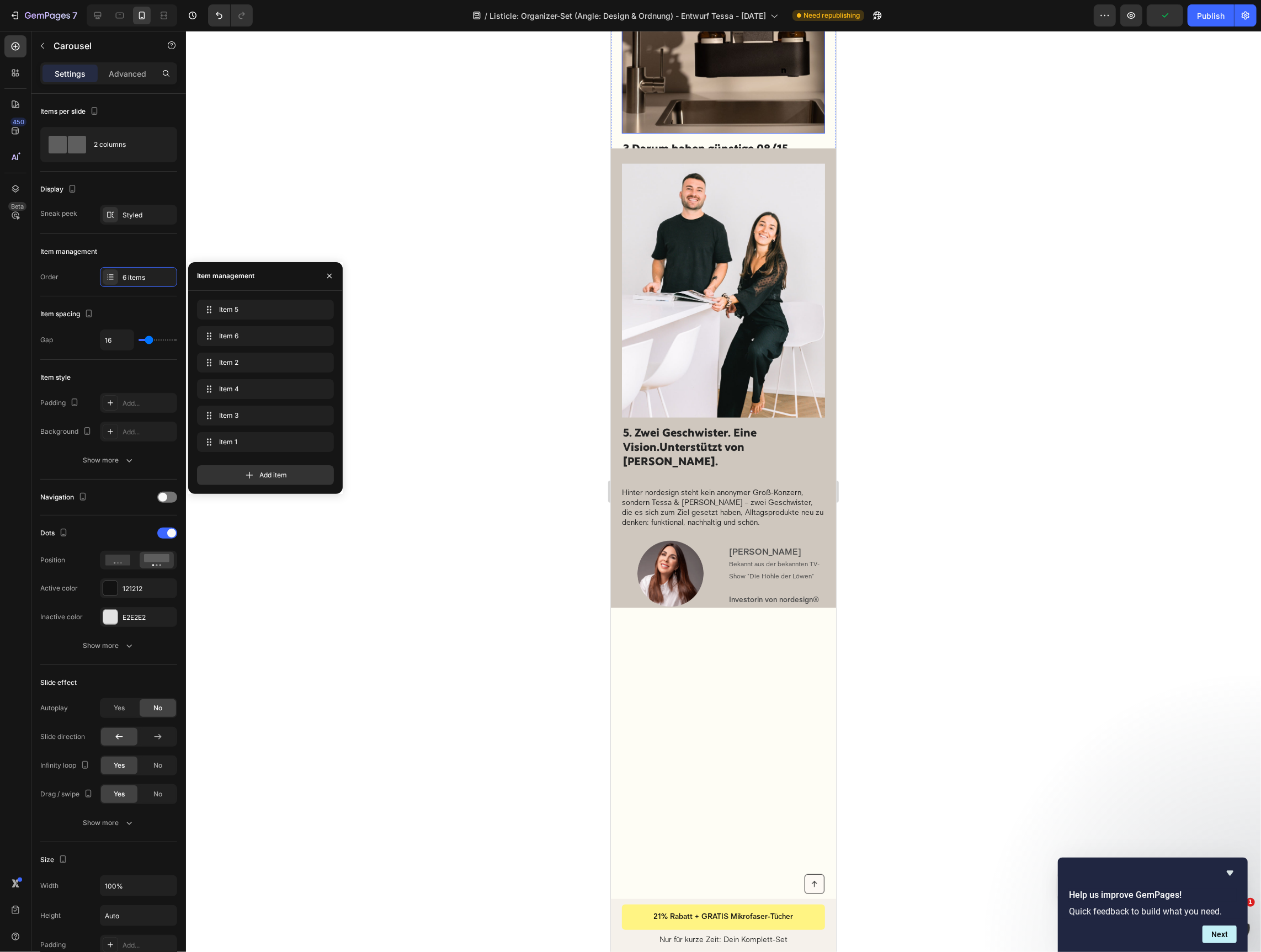
scroll to position [0, 0]
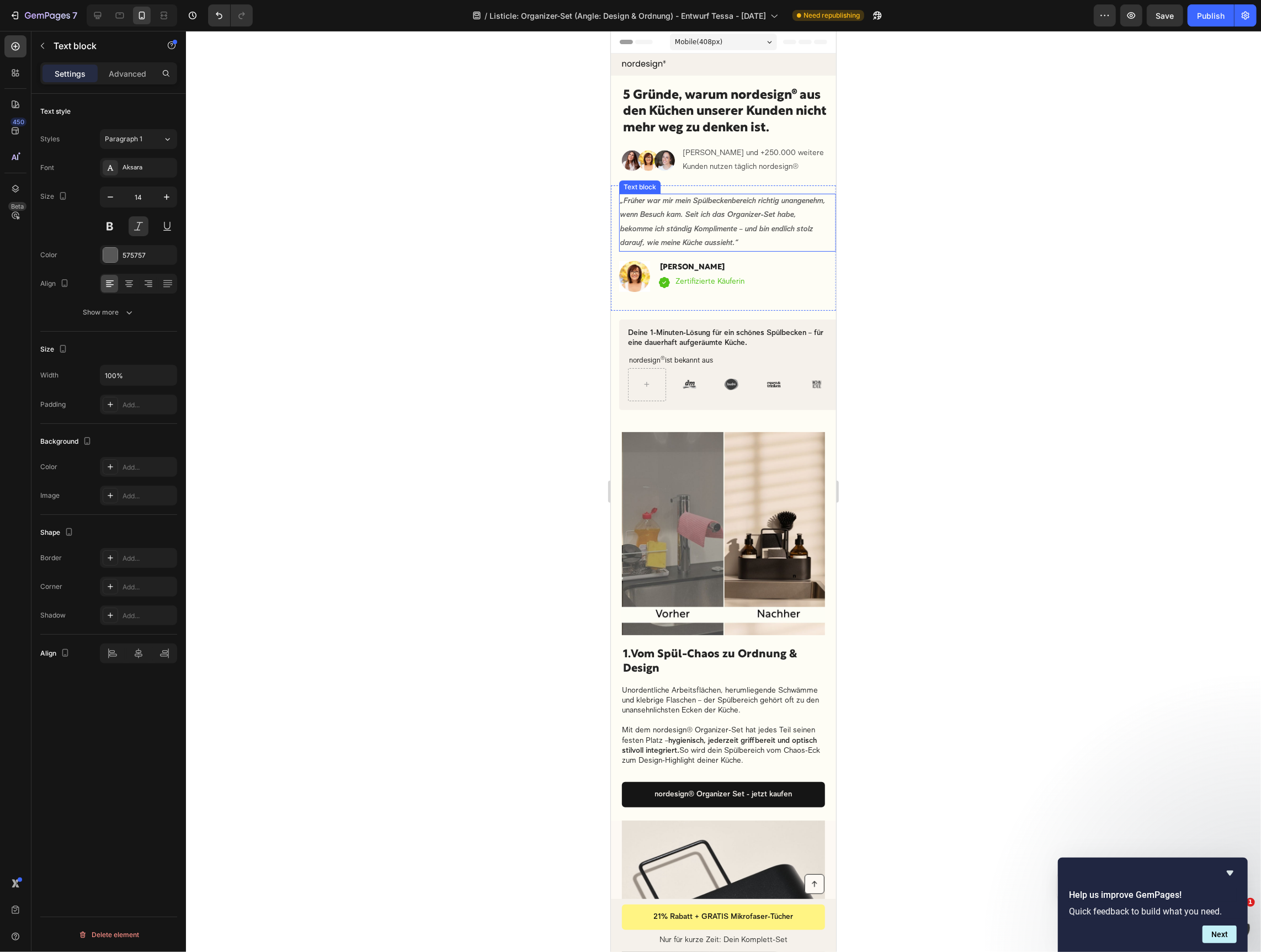
click at [703, 204] on strong "„Früher war mir mein Spülbeckenbereich richtig unangenehm, wenn Besuch kam. Sei…" at bounding box center [722, 222] width 205 height 50
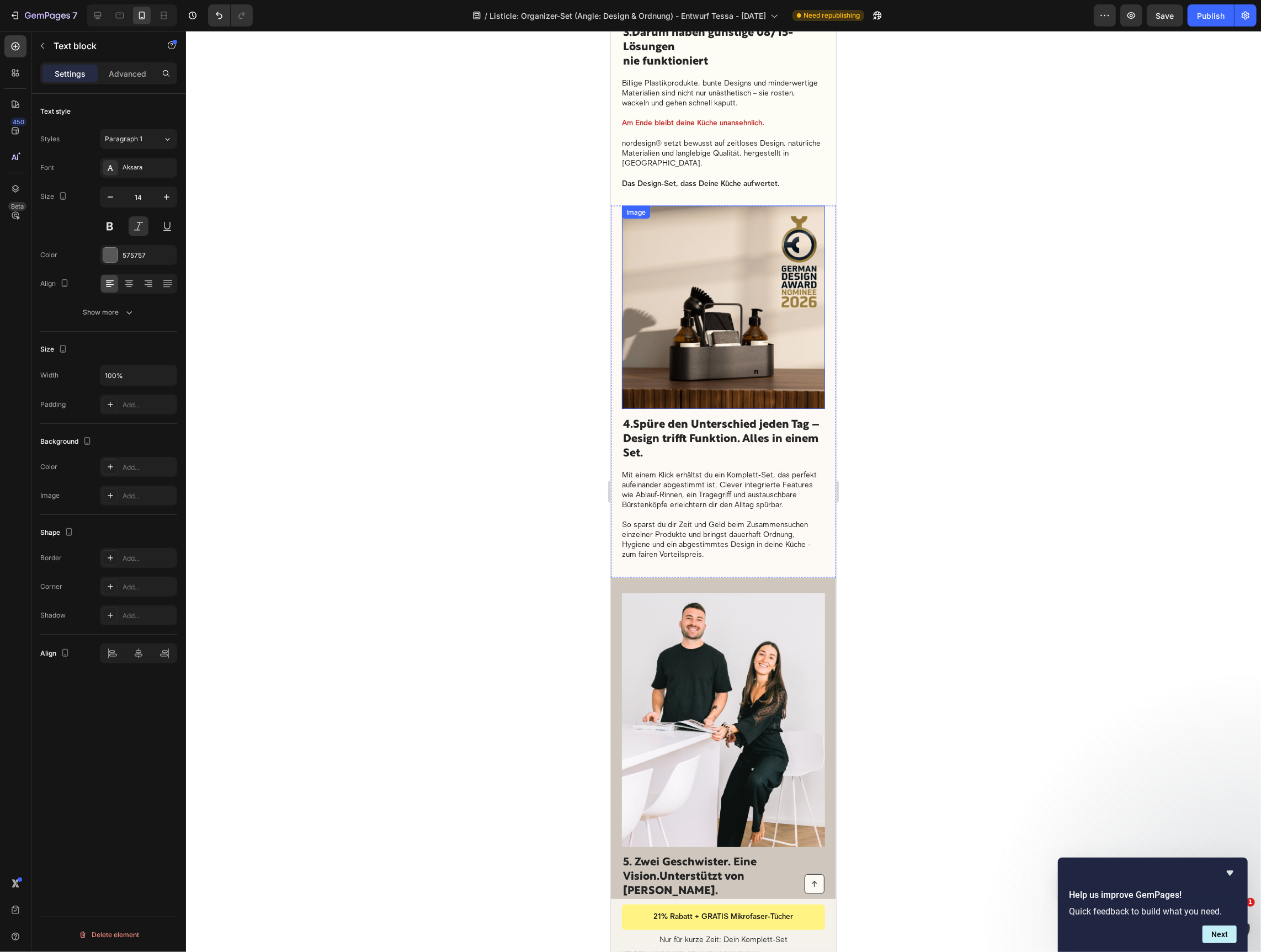
type input "16"
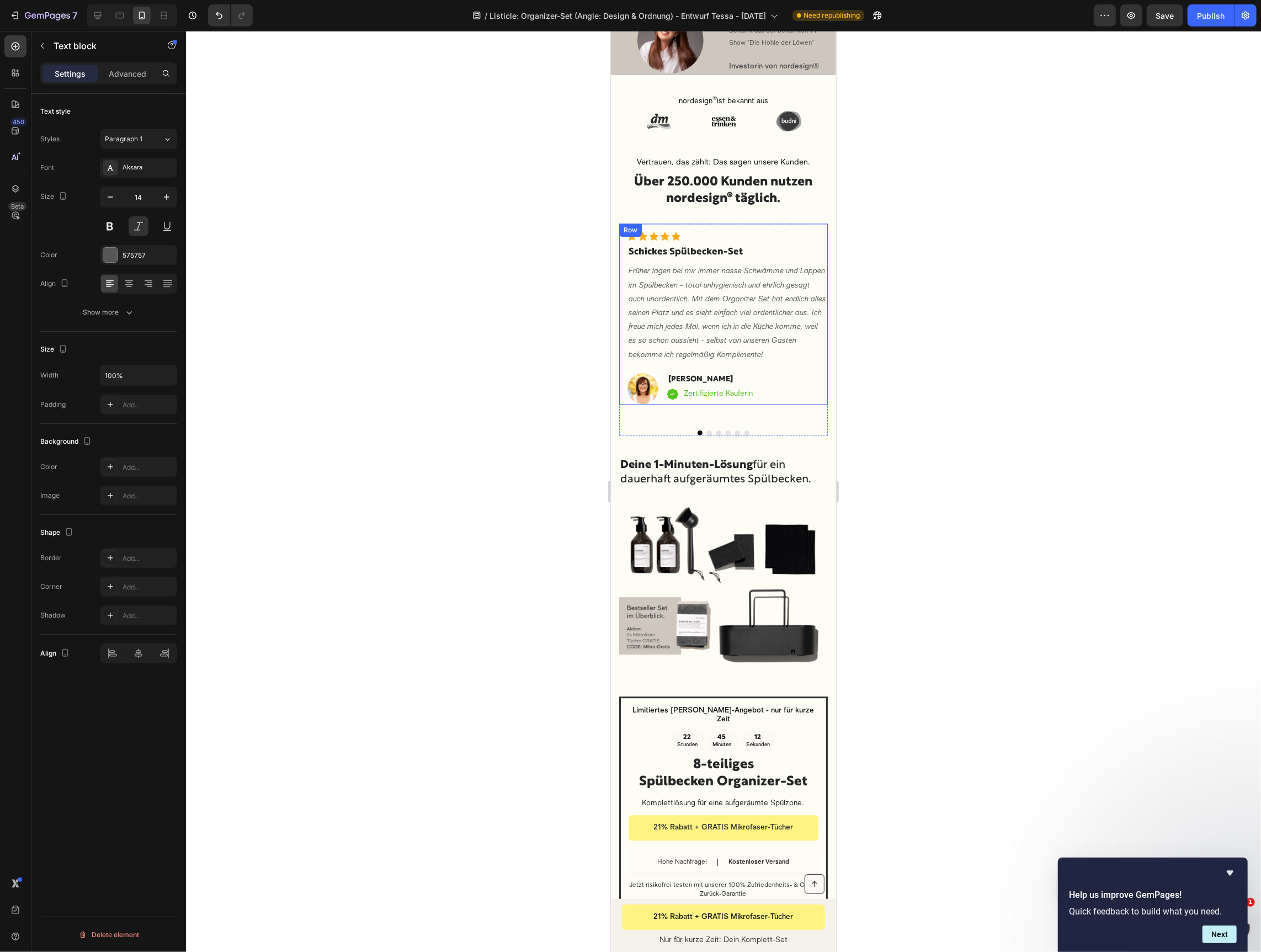
scroll to position [2359, 0]
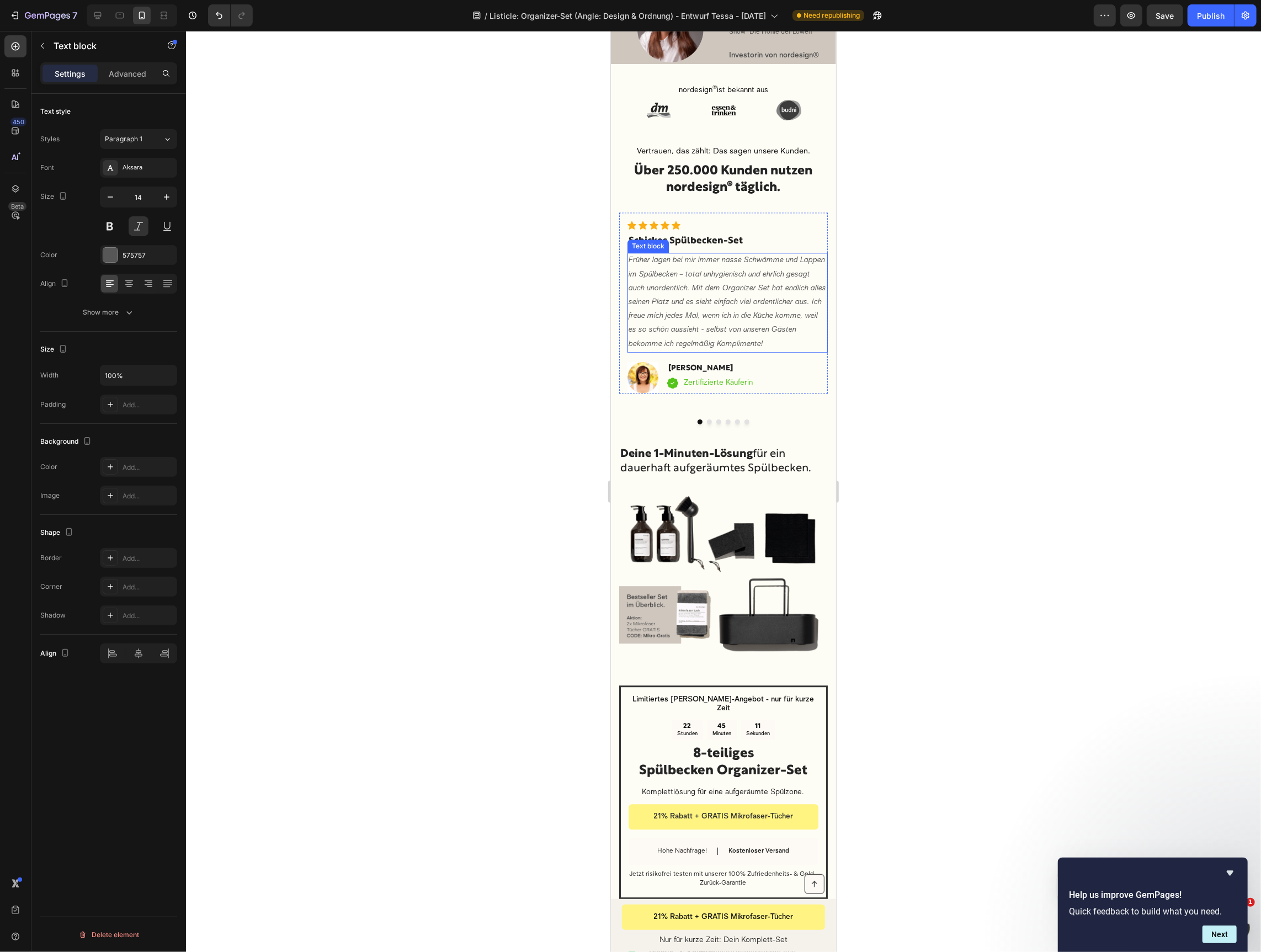
click at [702, 291] on p "Früher lagen bei mir immer nasse Schwämme und Lappen im Spülbecken – total unhy…" at bounding box center [727, 301] width 198 height 97
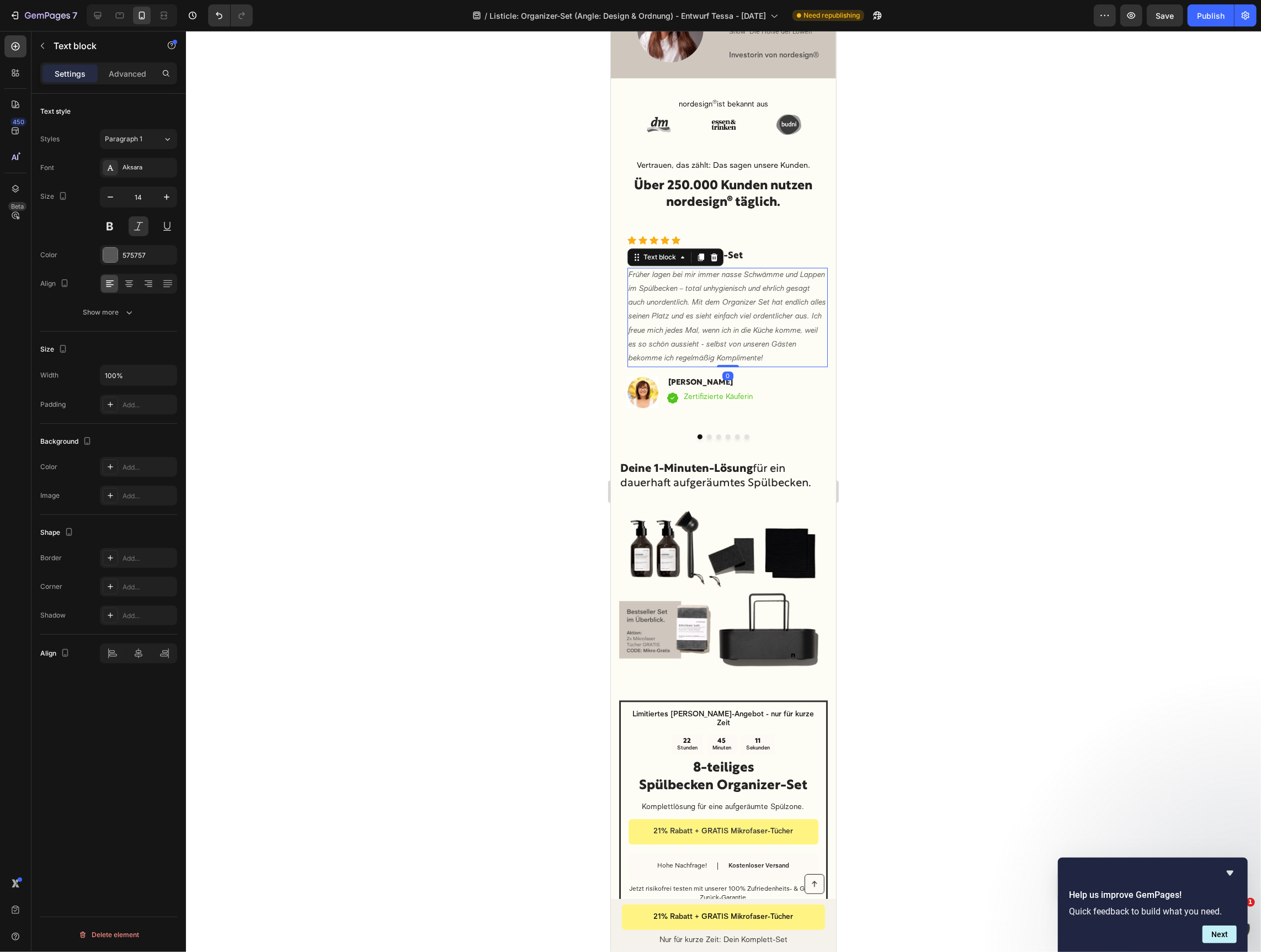
click at [702, 291] on p "Früher lagen bei mir immer nasse Schwämme und Lappen im Spülbecken – total unhy…" at bounding box center [727, 316] width 198 height 97
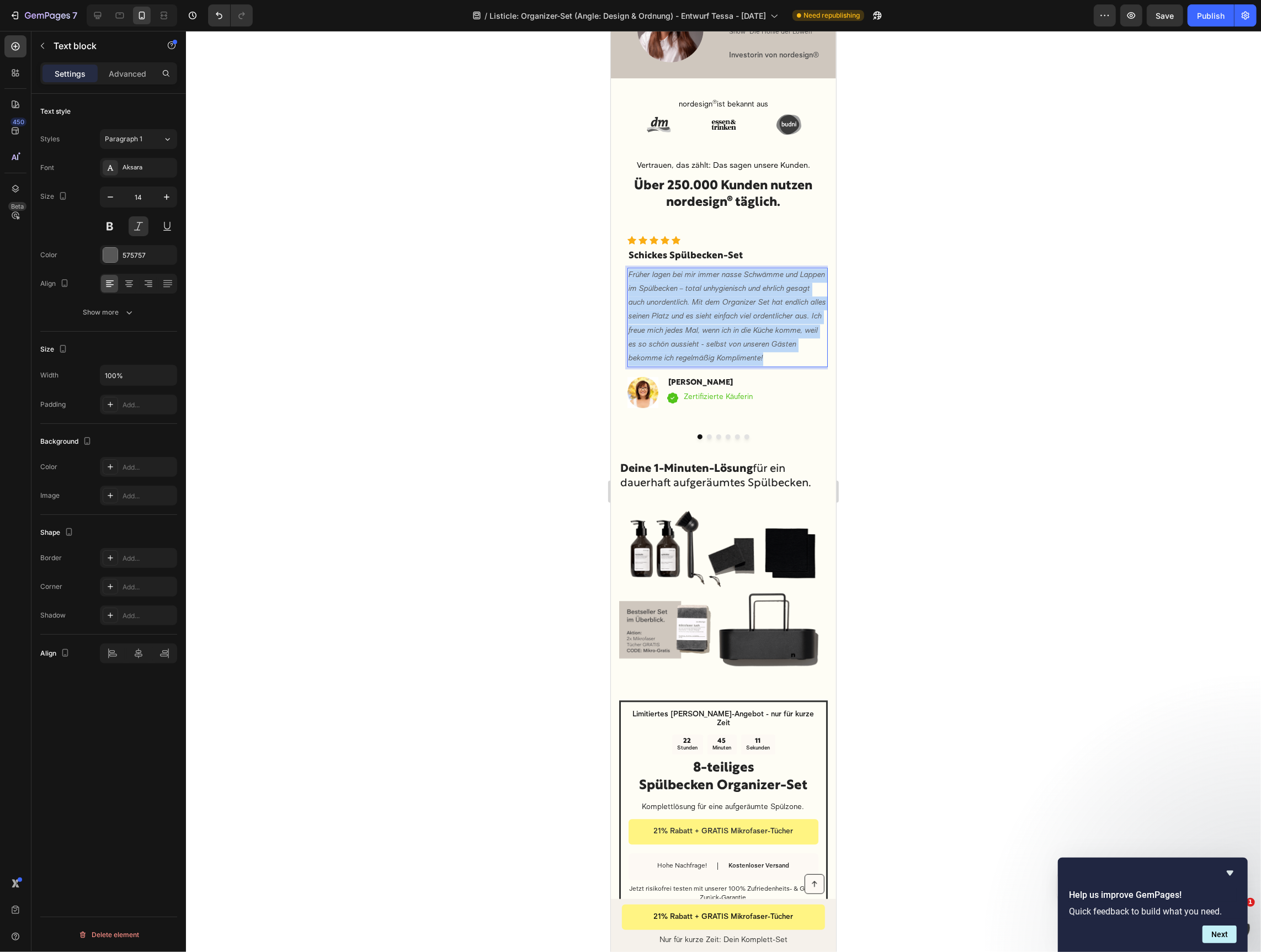
click at [702, 291] on p "Früher lagen bei mir immer nasse Schwämme und Lappen im Spülbecken – total unhy…" at bounding box center [727, 316] width 198 height 97
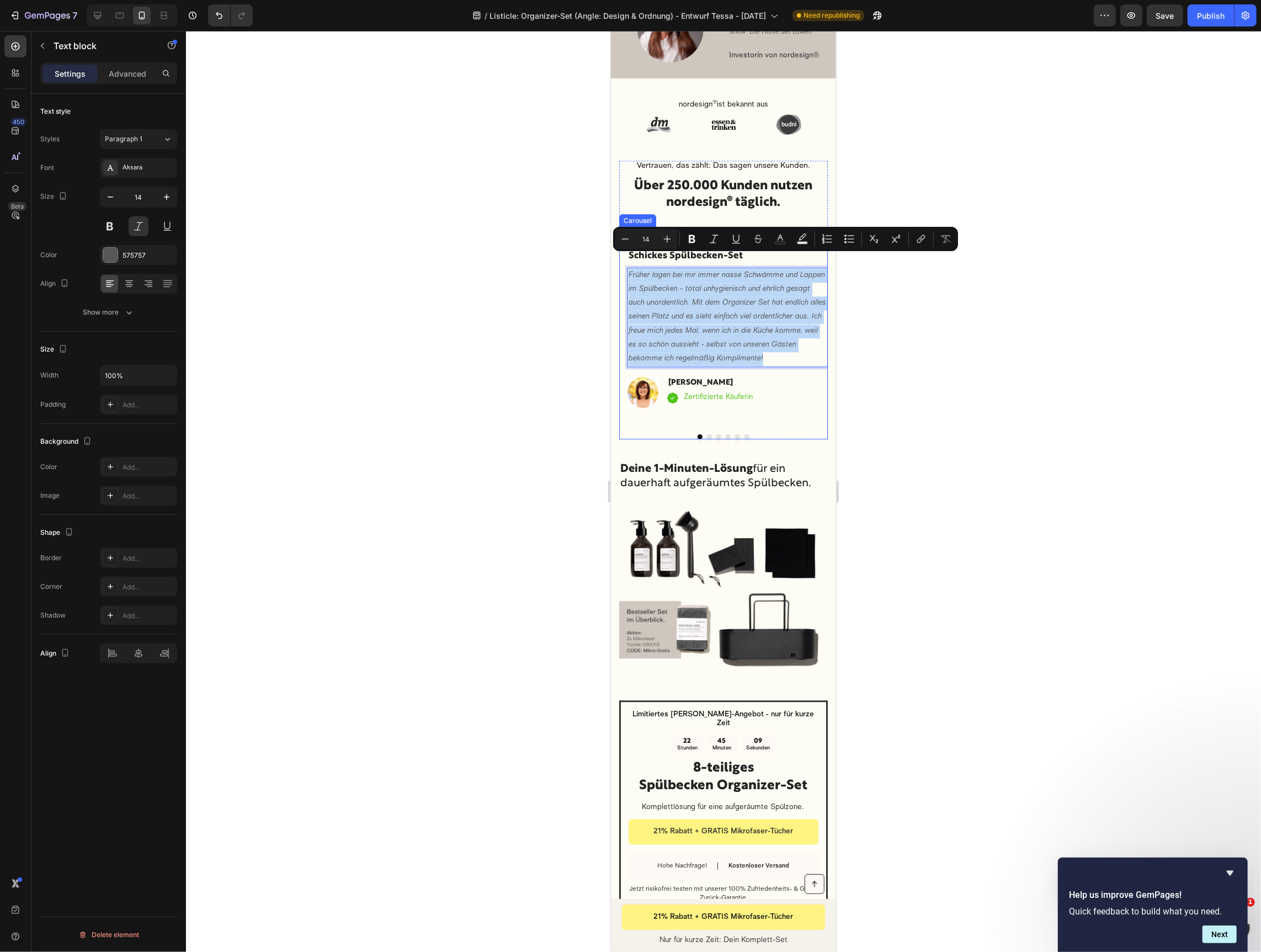
click at [710, 434] on button "Dot" at bounding box center [708, 436] width 5 height 5
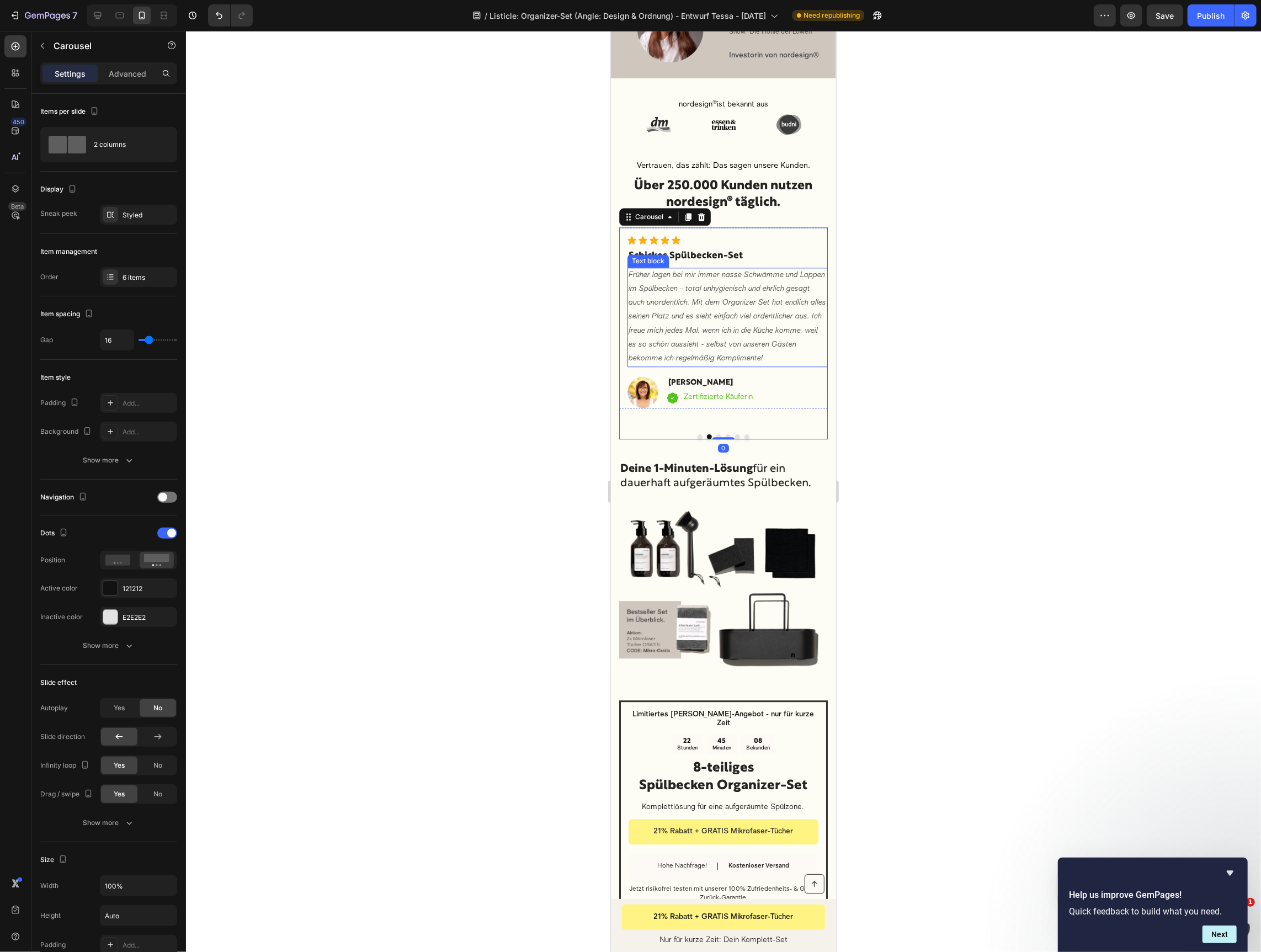
click at [714, 311] on p "Früher lagen bei mir immer nasse Schwämme und Lappen im Spülbecken – total unhy…" at bounding box center [727, 316] width 198 height 97
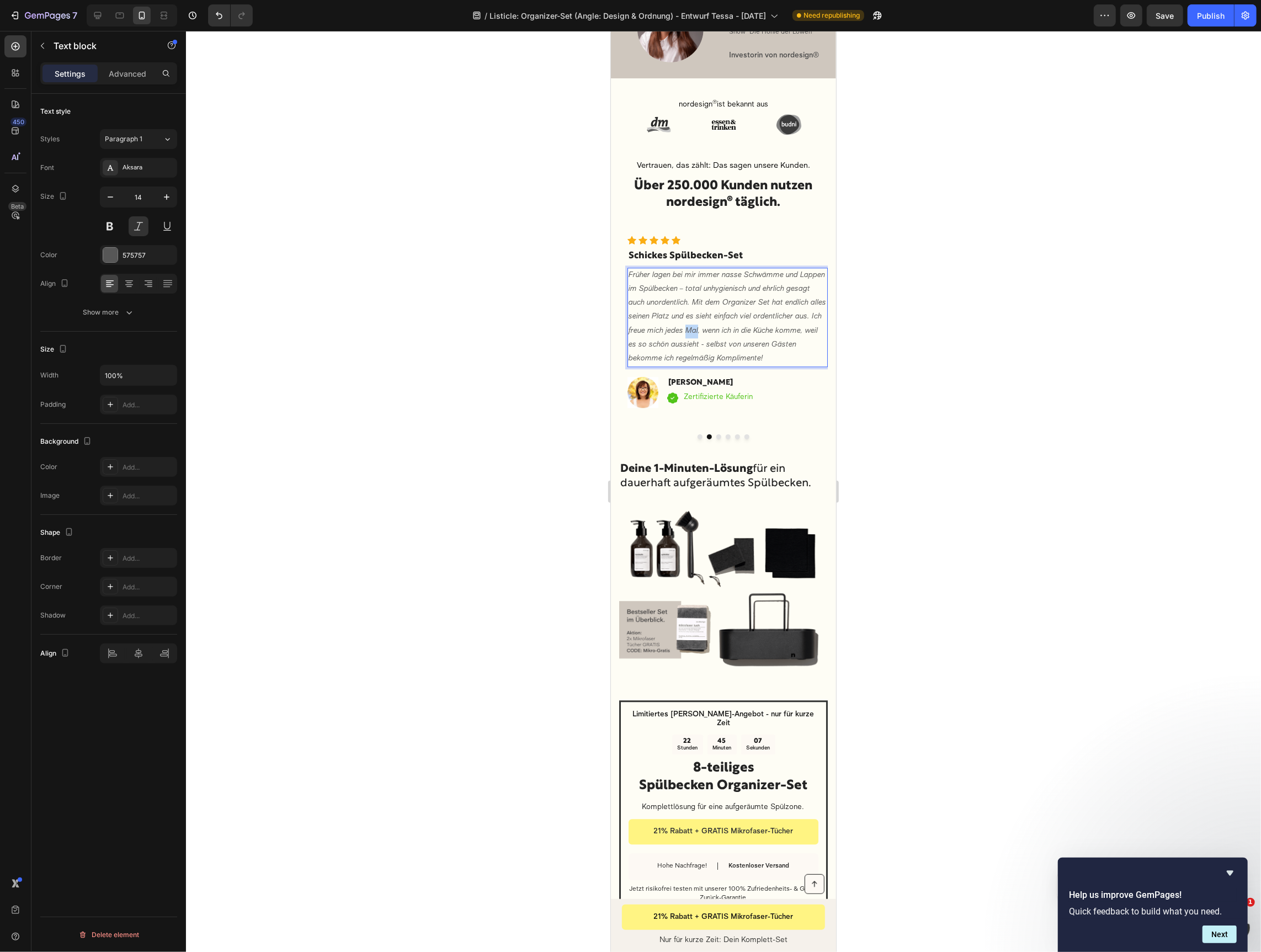
click at [714, 311] on p "Früher lagen bei mir immer nasse Schwämme und Lappen im Spülbecken – total unhy…" at bounding box center [727, 316] width 198 height 97
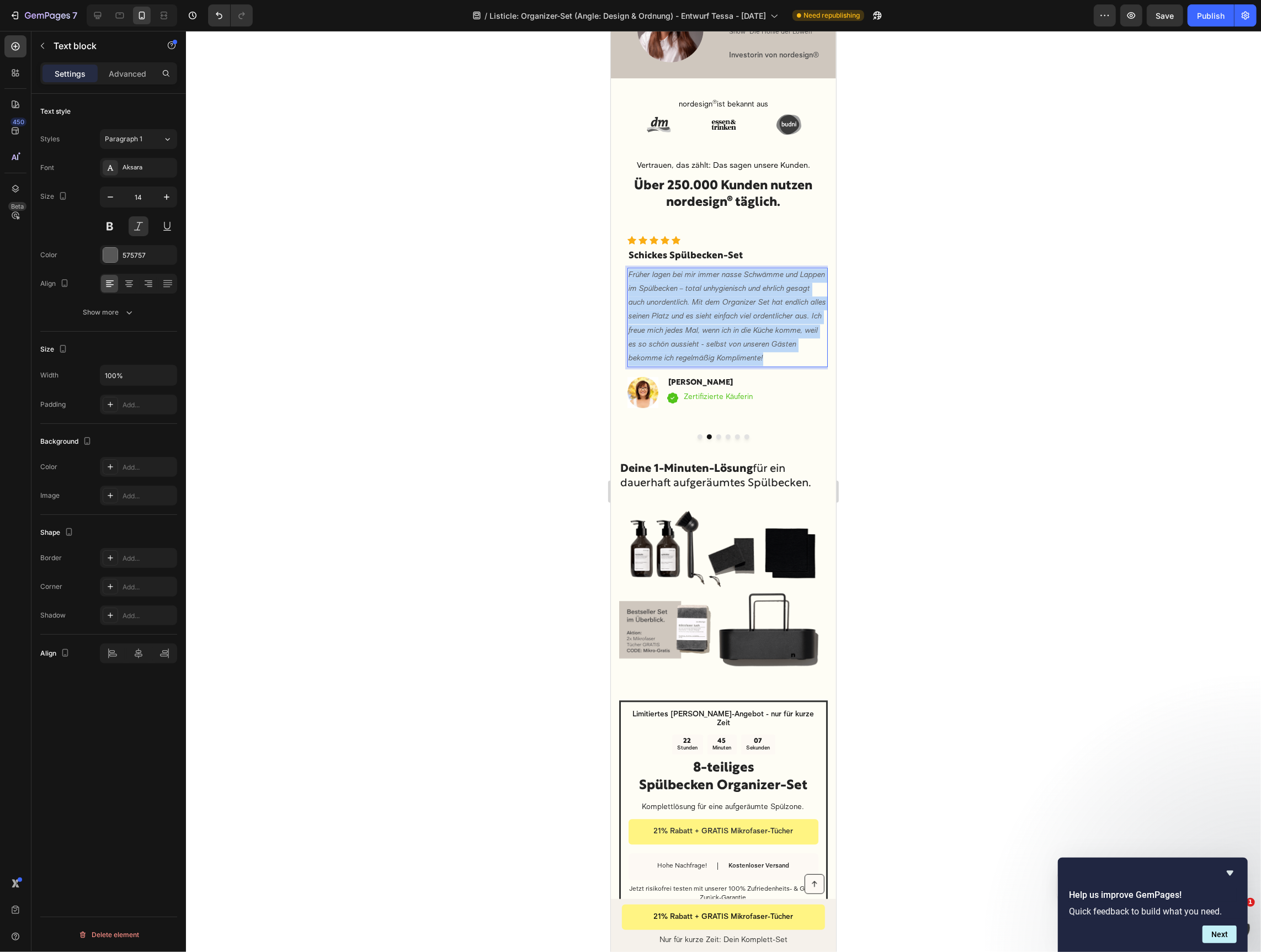
click at [714, 311] on p "Früher lagen bei mir immer nasse Schwämme und Lappen im Spülbecken – total unhy…" at bounding box center [727, 316] width 198 height 97
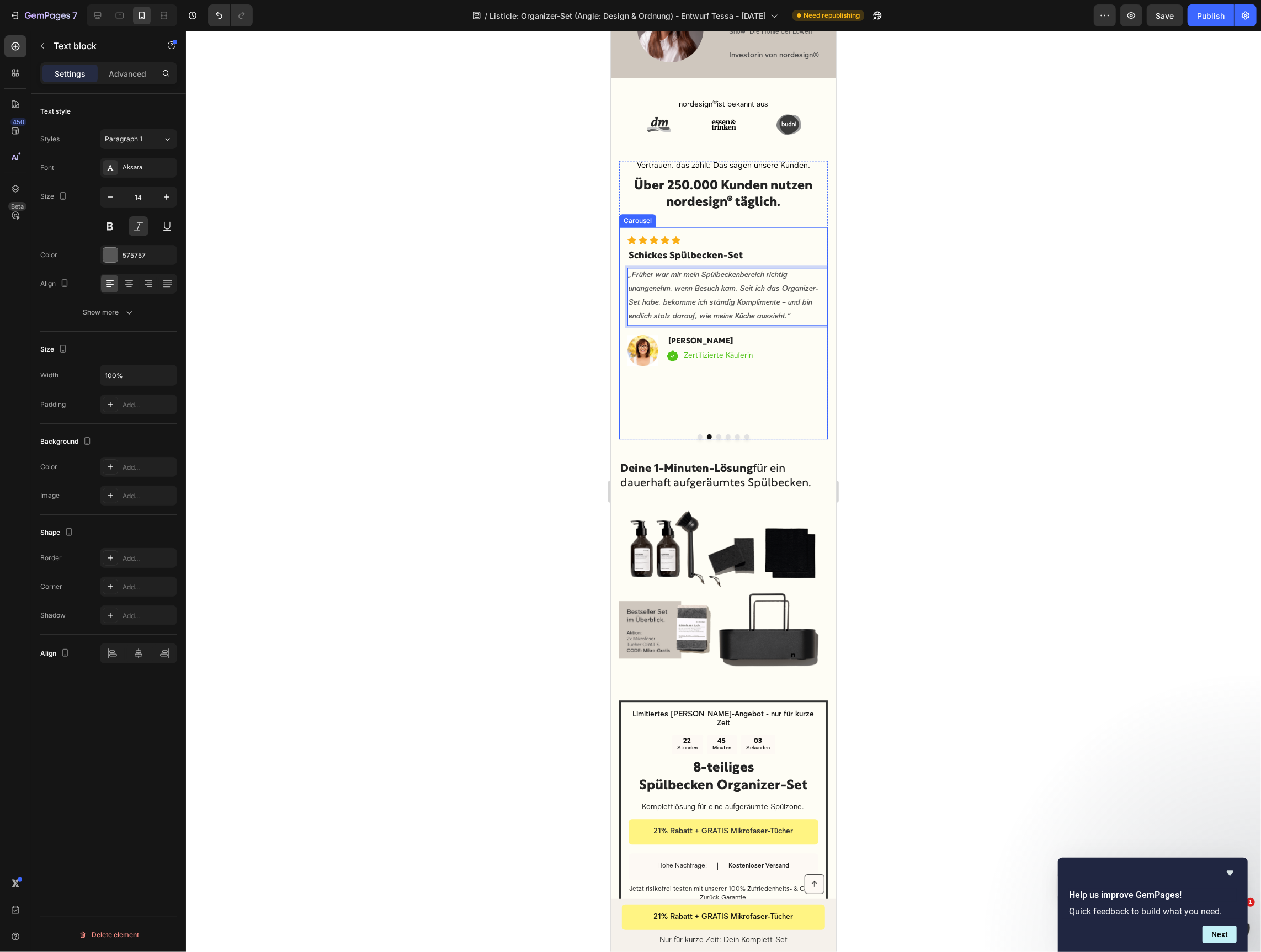
click at [700, 434] on button "Dot" at bounding box center [699, 436] width 5 height 5
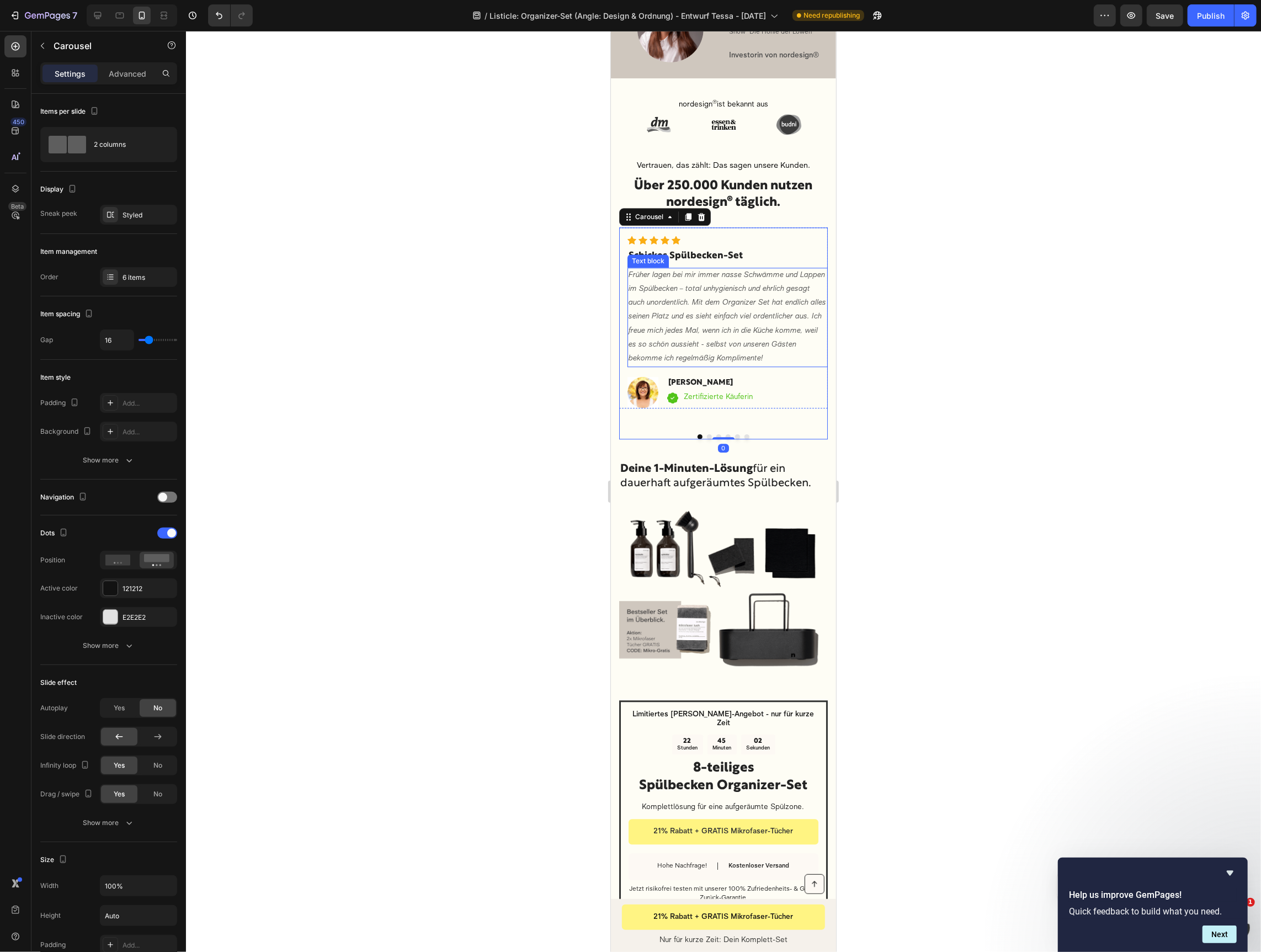
click at [716, 291] on p "Früher lagen bei mir immer nasse Schwämme und Lappen im Spülbecken – total unhy…" at bounding box center [727, 316] width 198 height 97
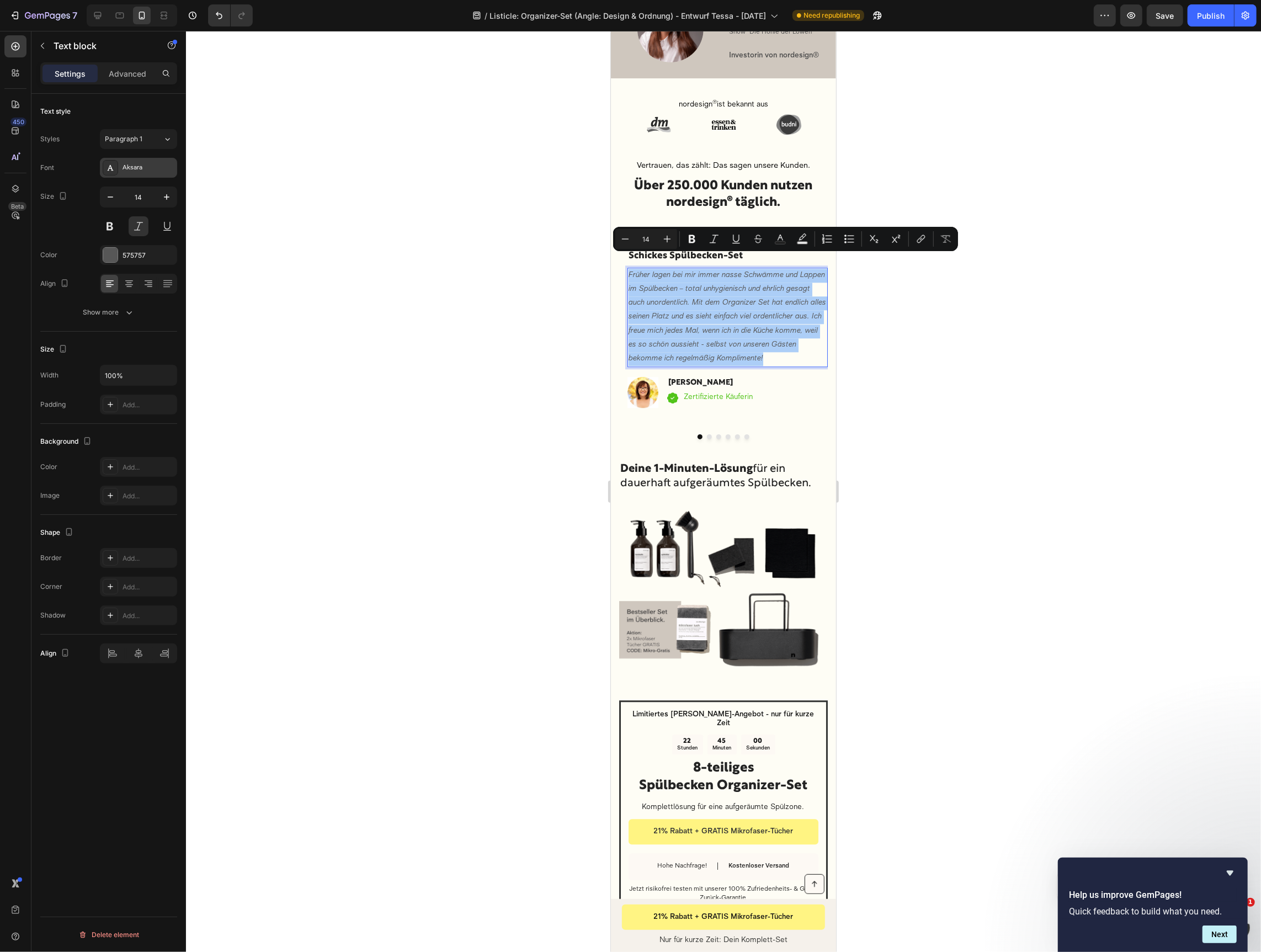
click at [152, 170] on div "Aksara" at bounding box center [149, 169] width 52 height 10
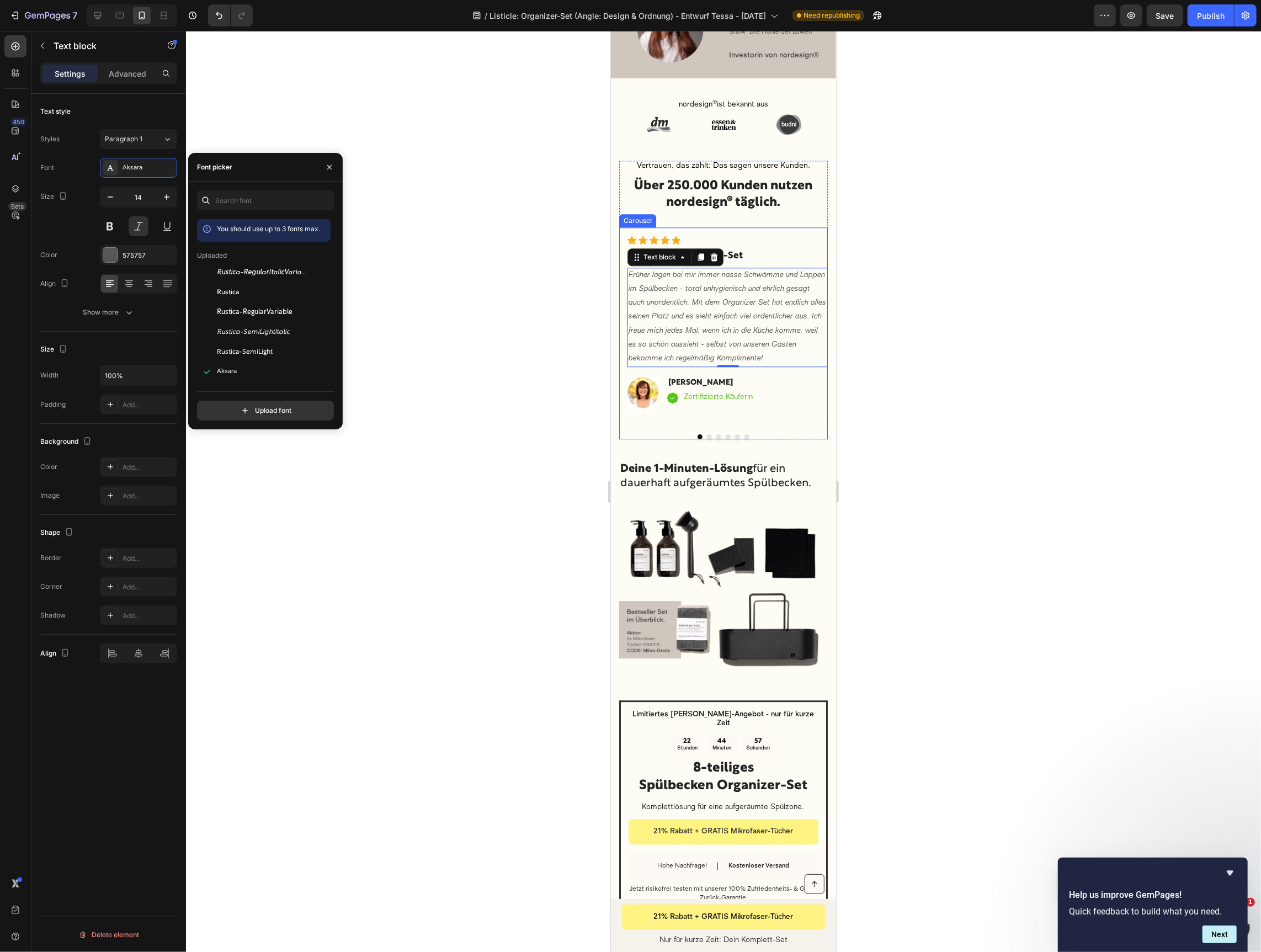
click at [706, 434] on div at bounding box center [723, 436] width 209 height 5
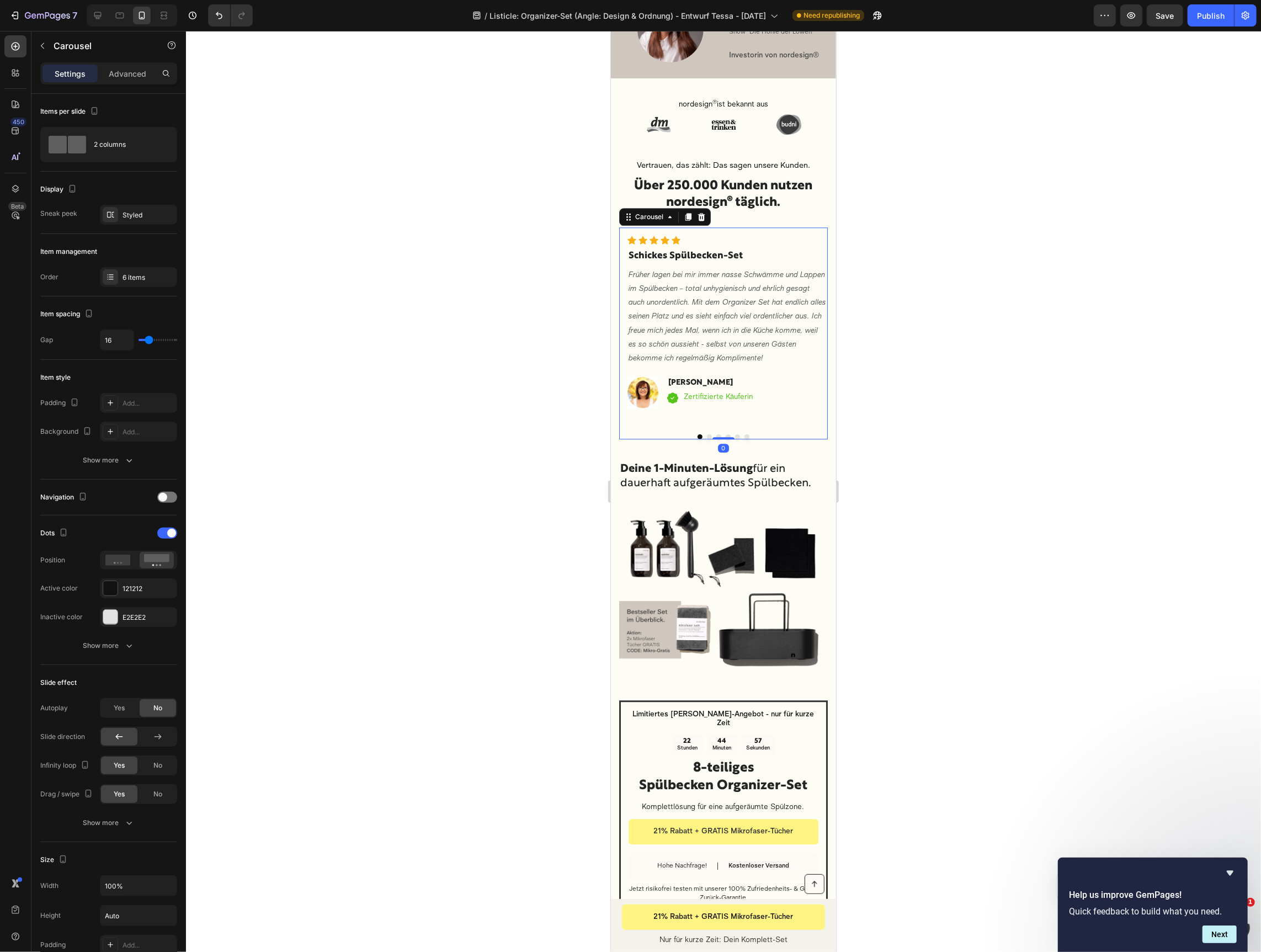
click at [710, 434] on button "Dot" at bounding box center [708, 436] width 5 height 5
click at [676, 291] on p "„Früher war mir mein Spülbeckenbereich richtig unangenehm, wenn Besuch kam. Sei…" at bounding box center [727, 296] width 198 height 56
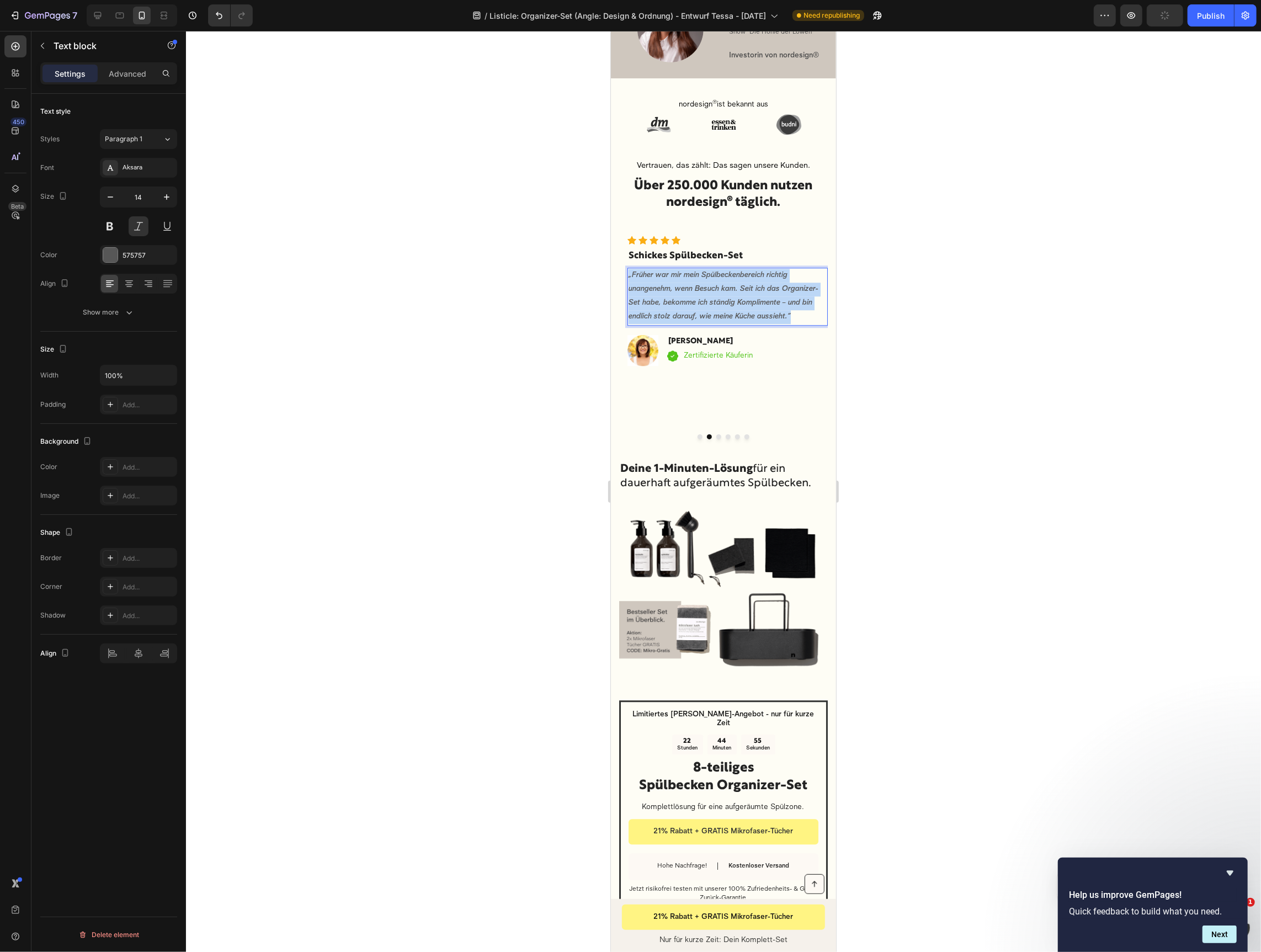
click at [676, 291] on p "„Früher war mir mein Spülbeckenbereich richtig unangenehm, wenn Besuch kam. Sei…" at bounding box center [727, 296] width 198 height 56
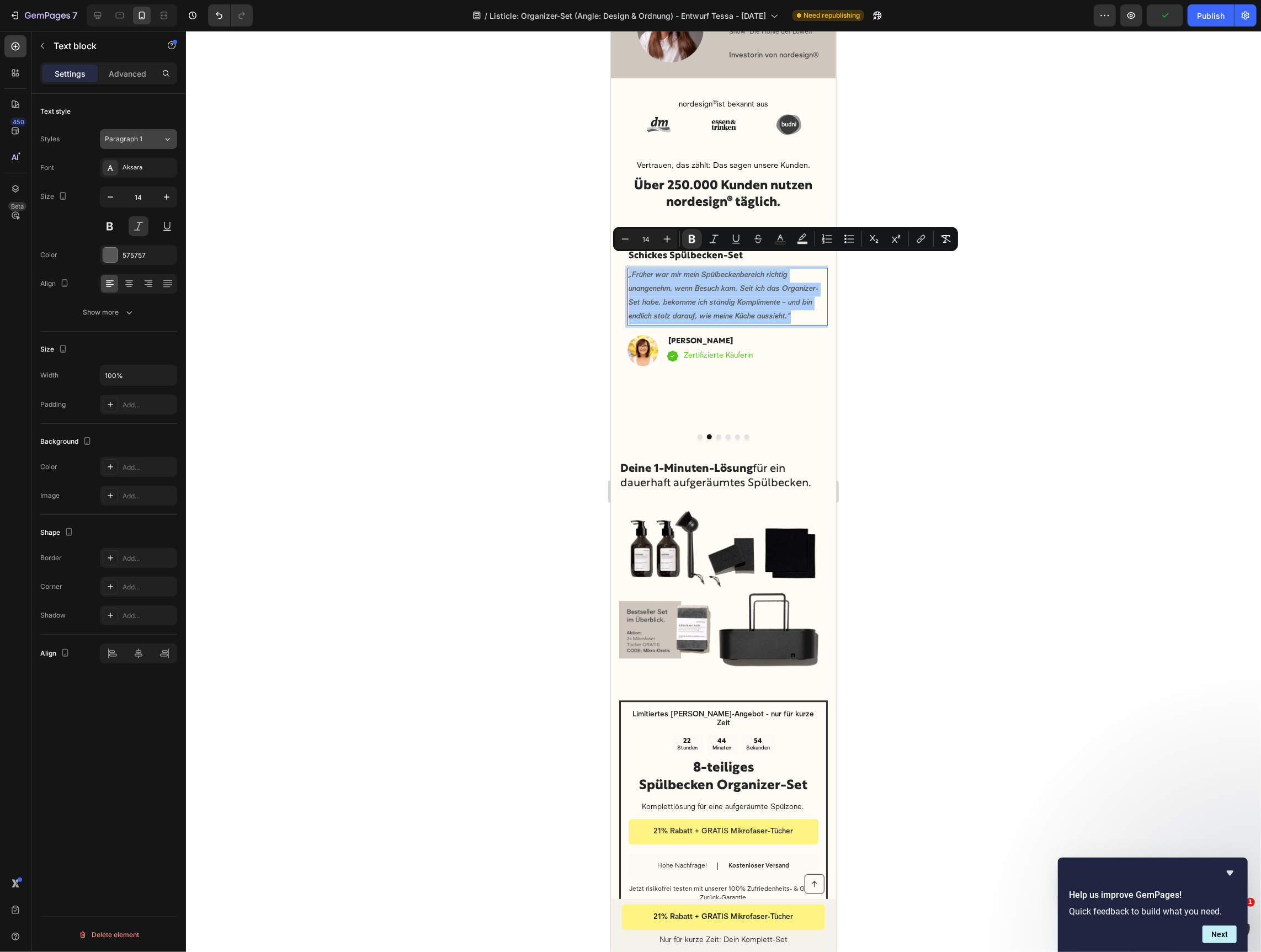
click at [150, 141] on div "Paragraph 1" at bounding box center [133, 139] width 57 height 10
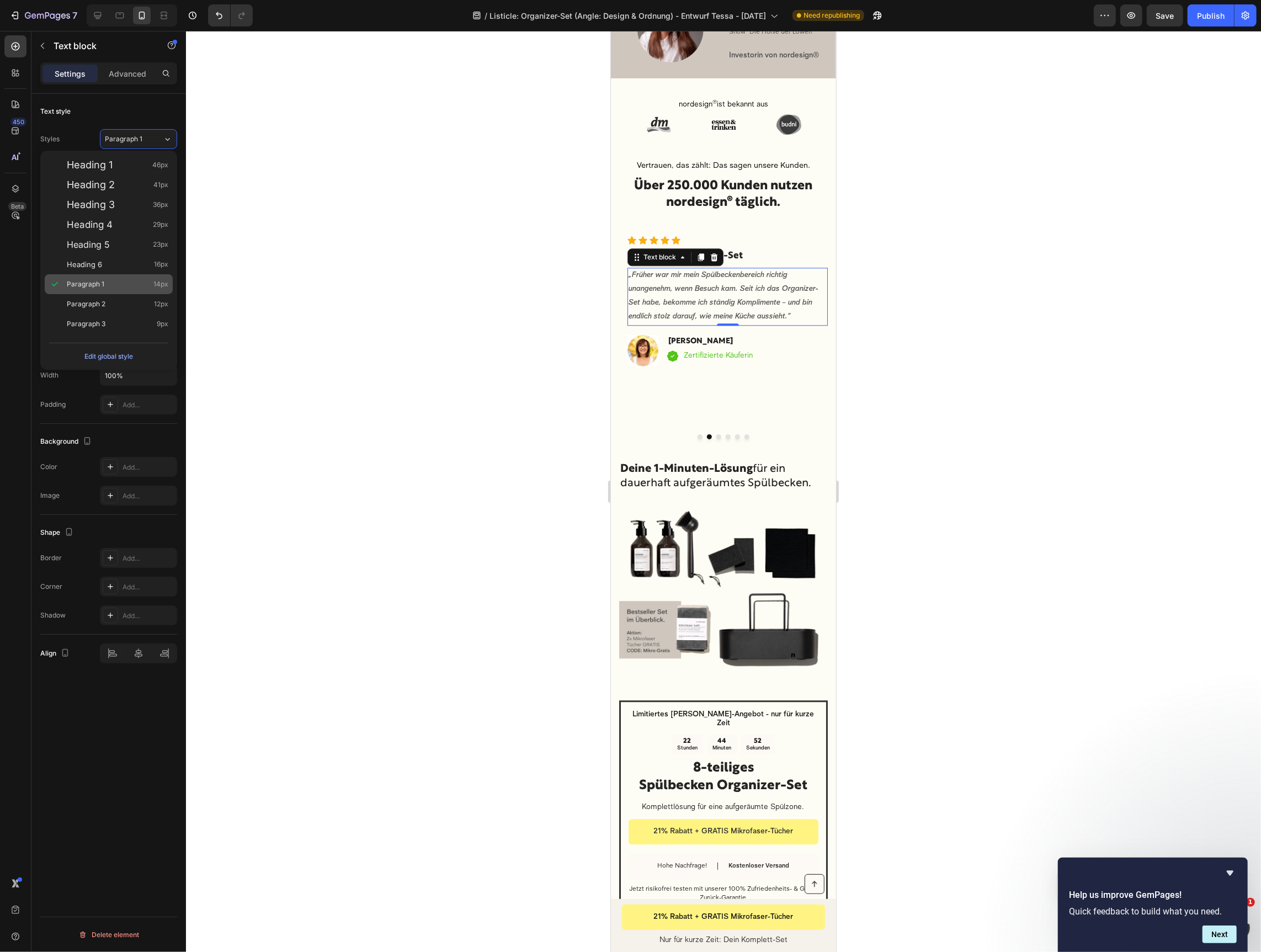
click at [89, 285] on span "Paragraph 1" at bounding box center [85, 284] width 37 height 11
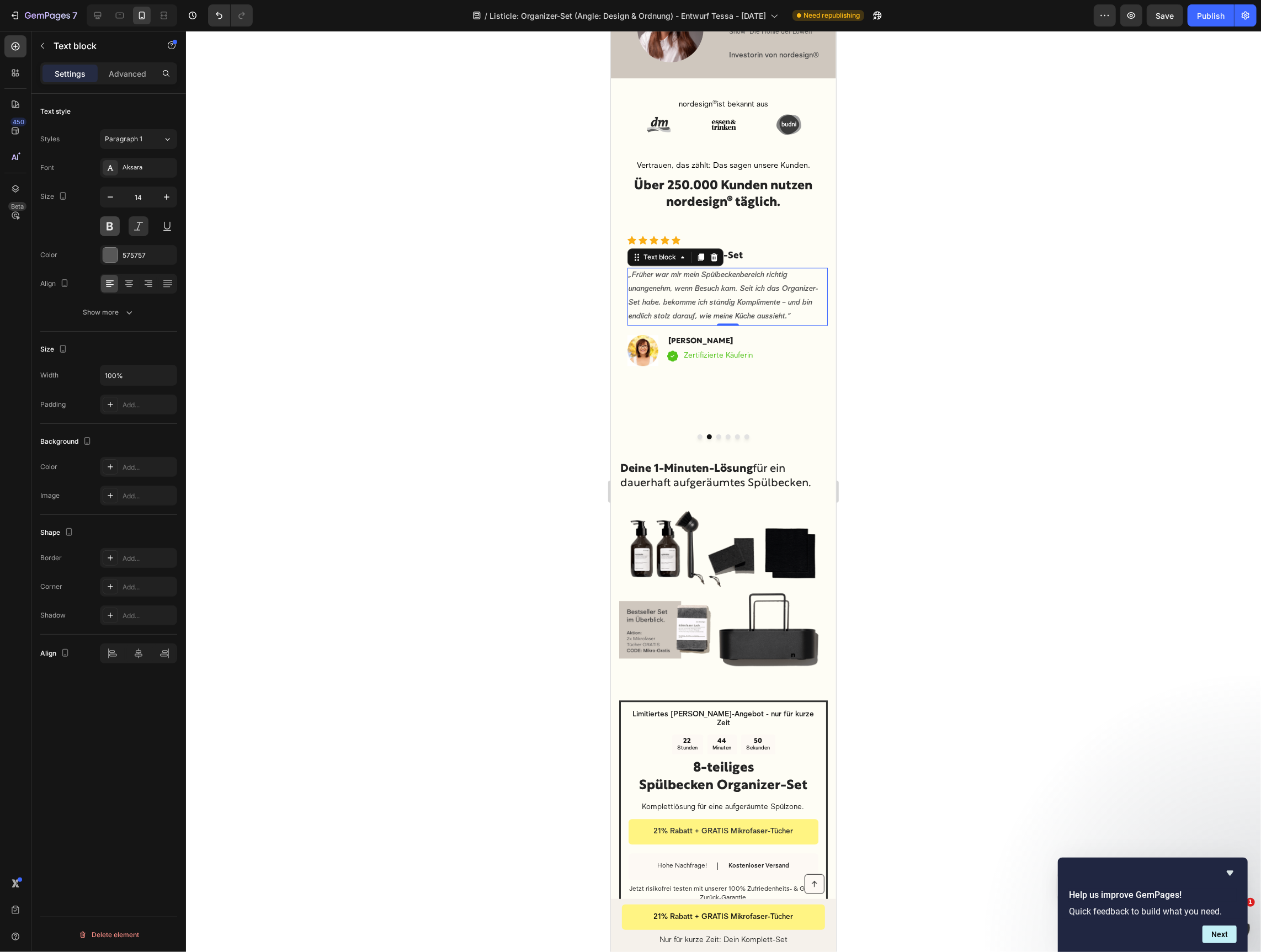
click at [116, 226] on button at bounding box center [109, 226] width 20 height 20
click at [699, 434] on button "Dot" at bounding box center [699, 436] width 5 height 5
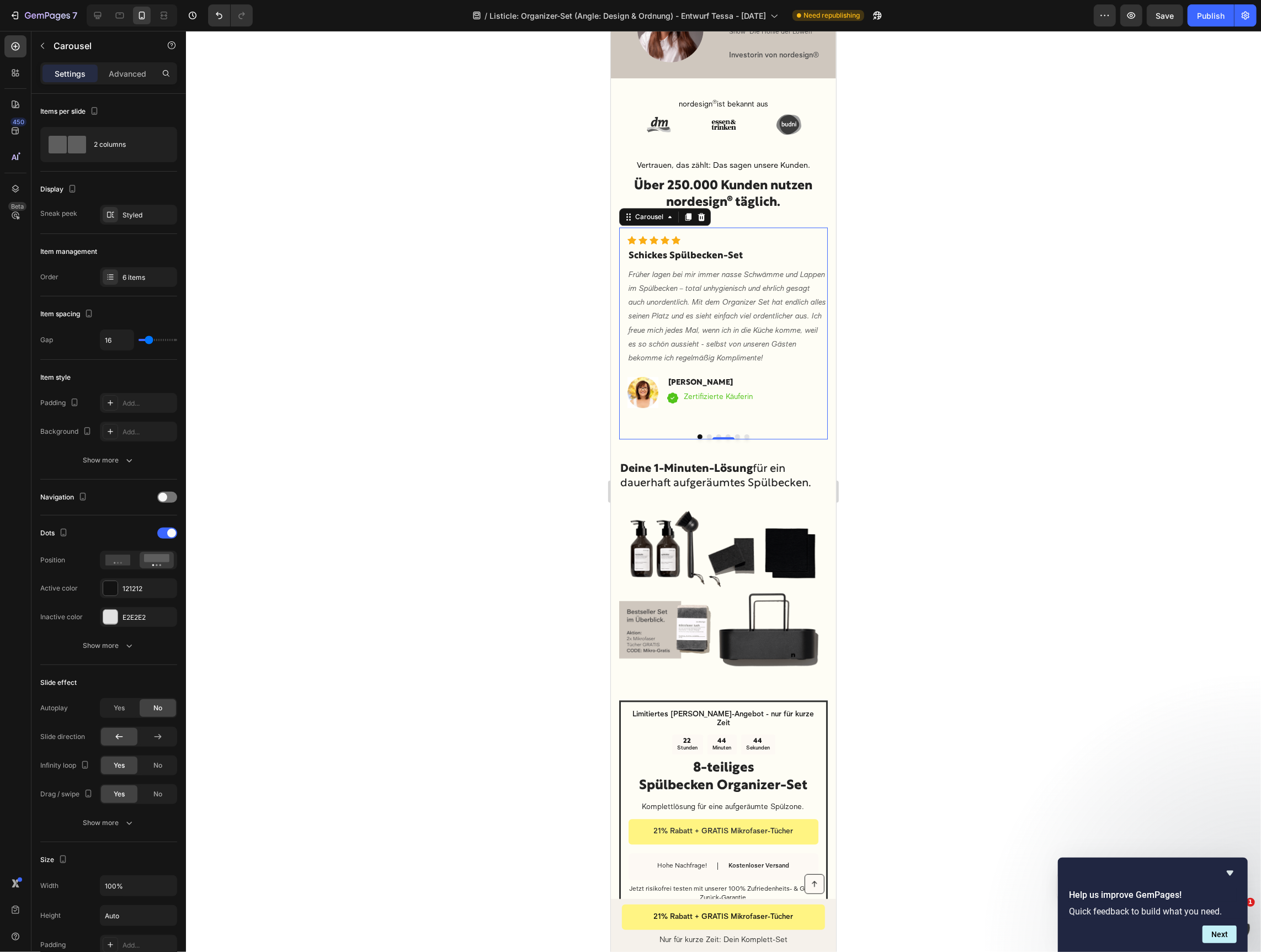
click at [709, 434] on button "Dot" at bounding box center [708, 436] width 5 height 5
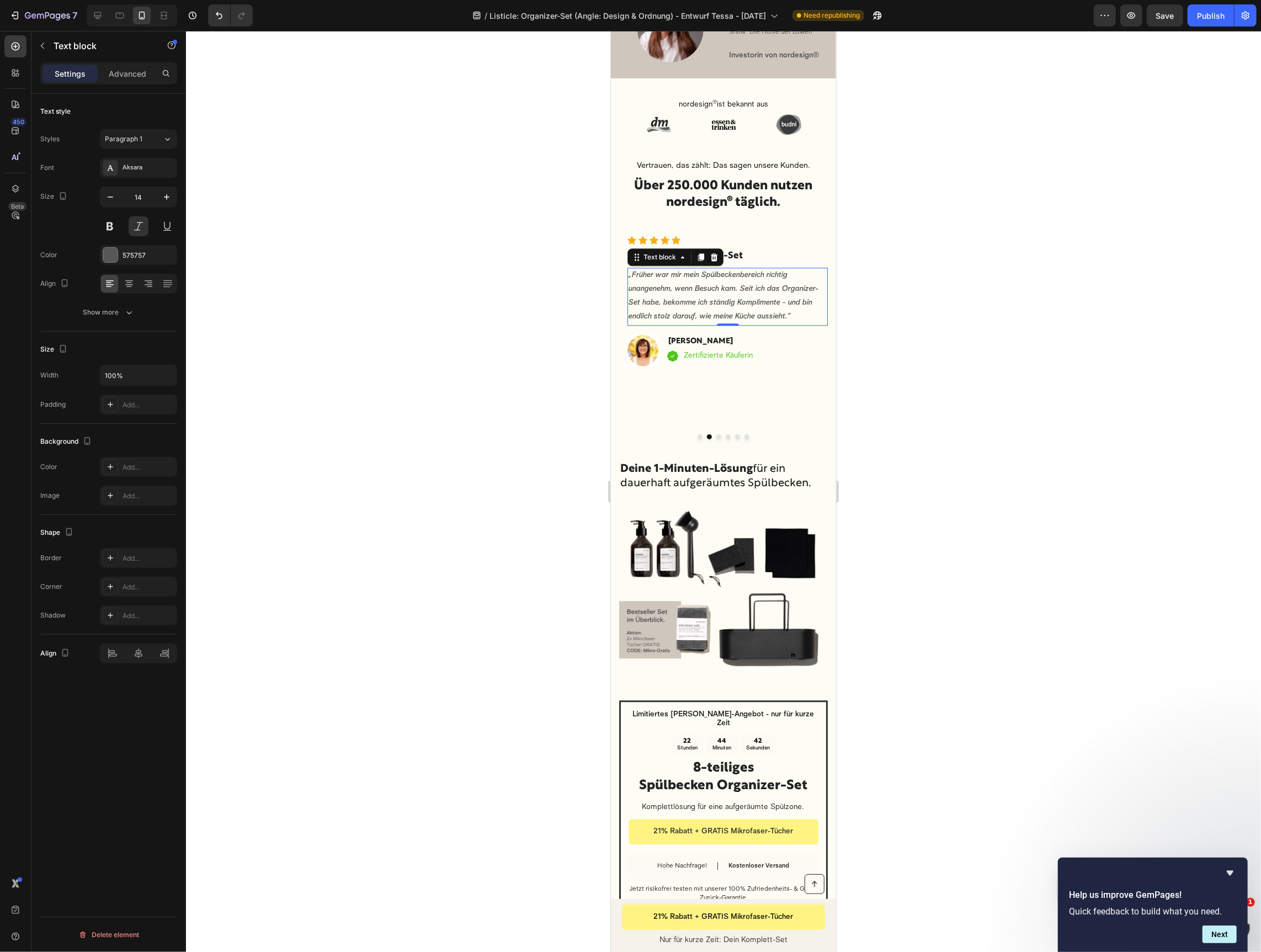
click at [684, 283] on strong "„Früher war mir mein Spülbeckenbereich richtig unangenehm, wenn Besuch kam. Sei…" at bounding box center [723, 296] width 190 height 50
click at [712, 253] on icon at bounding box center [713, 257] width 7 height 8
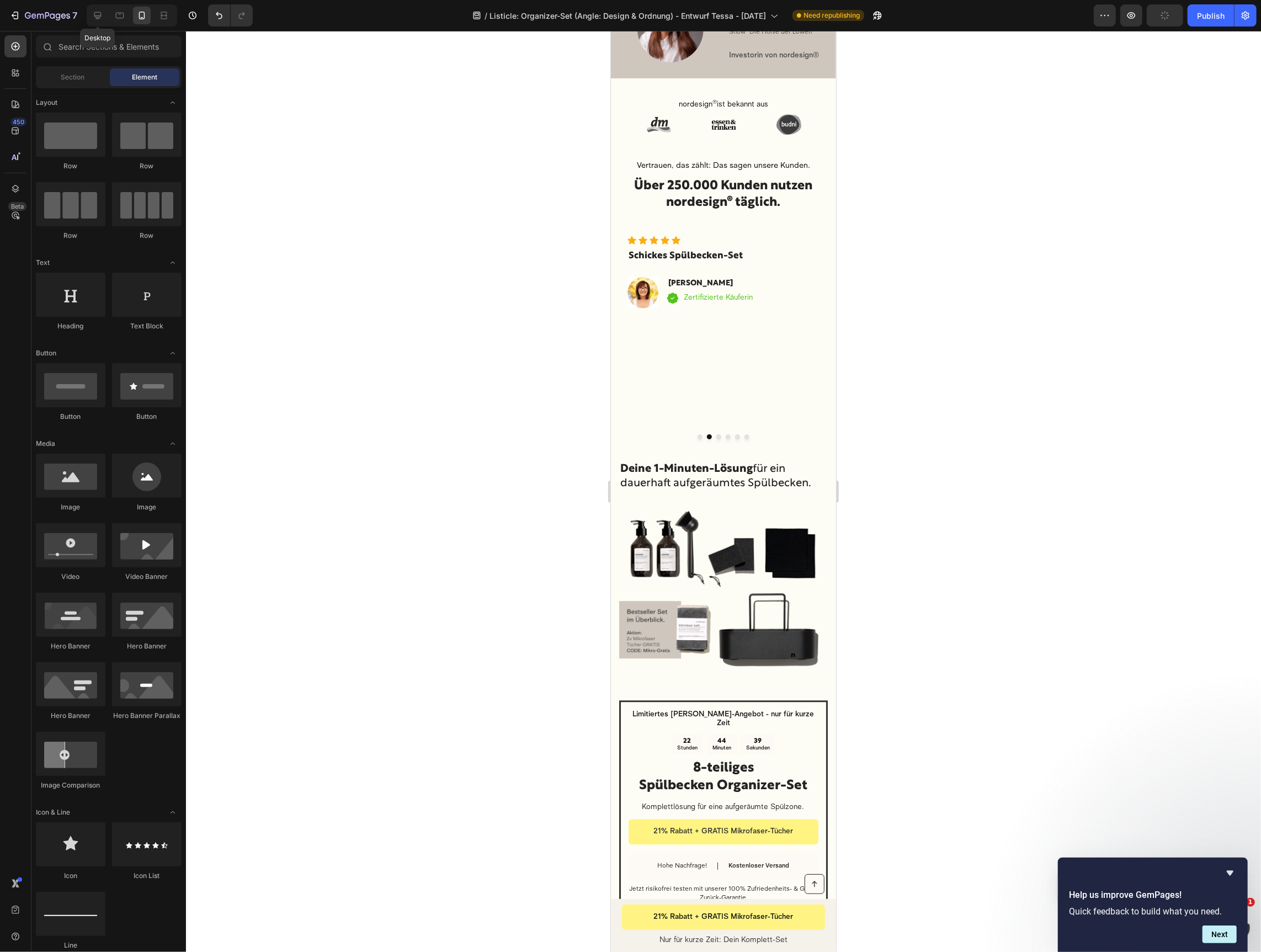
drag, startPoint x: 97, startPoint y: 15, endPoint x: 144, endPoint y: 27, distance: 48.5
click at [97, 15] on icon at bounding box center [98, 15] width 11 height 11
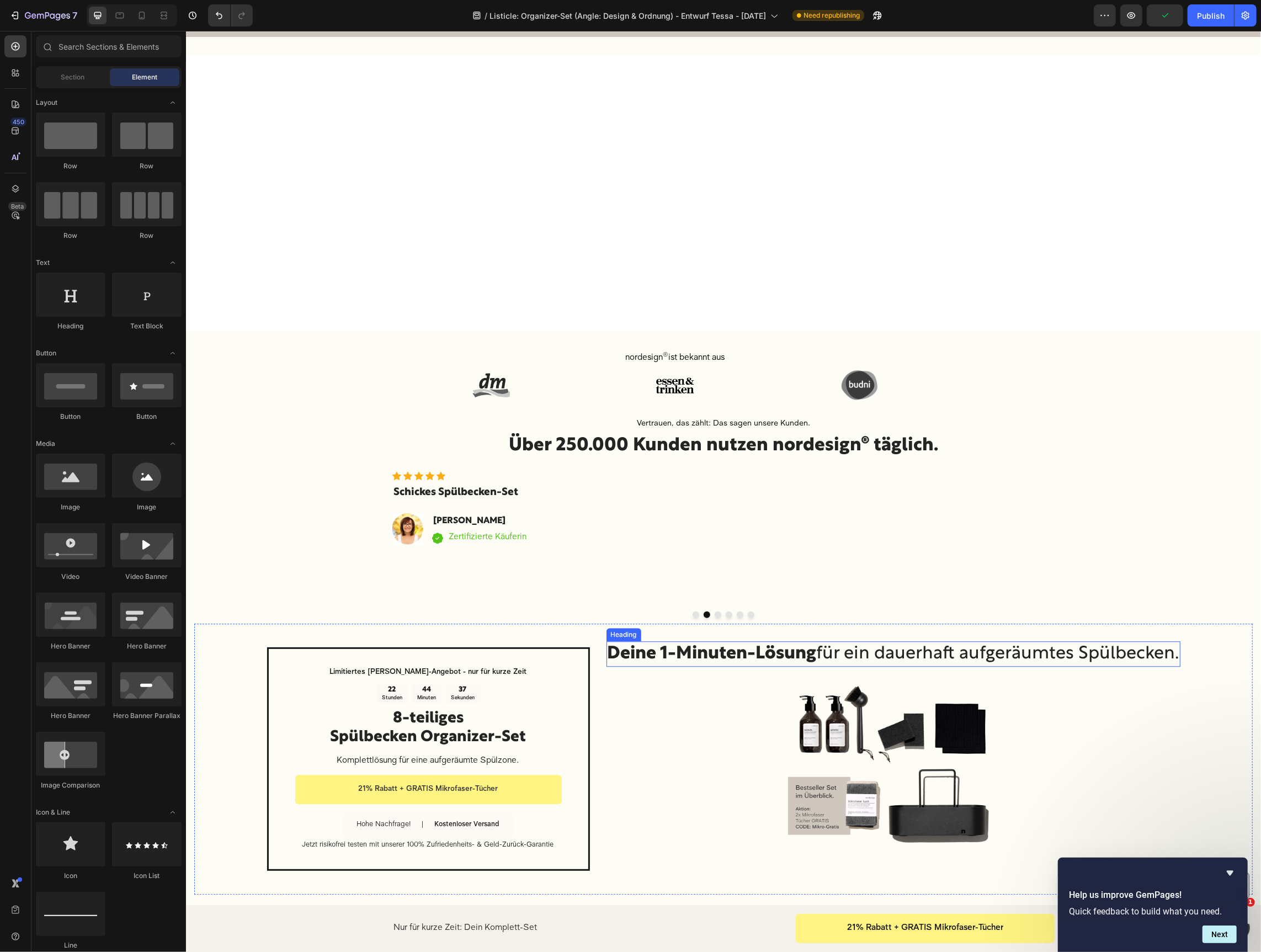
scroll to position [2165, 0]
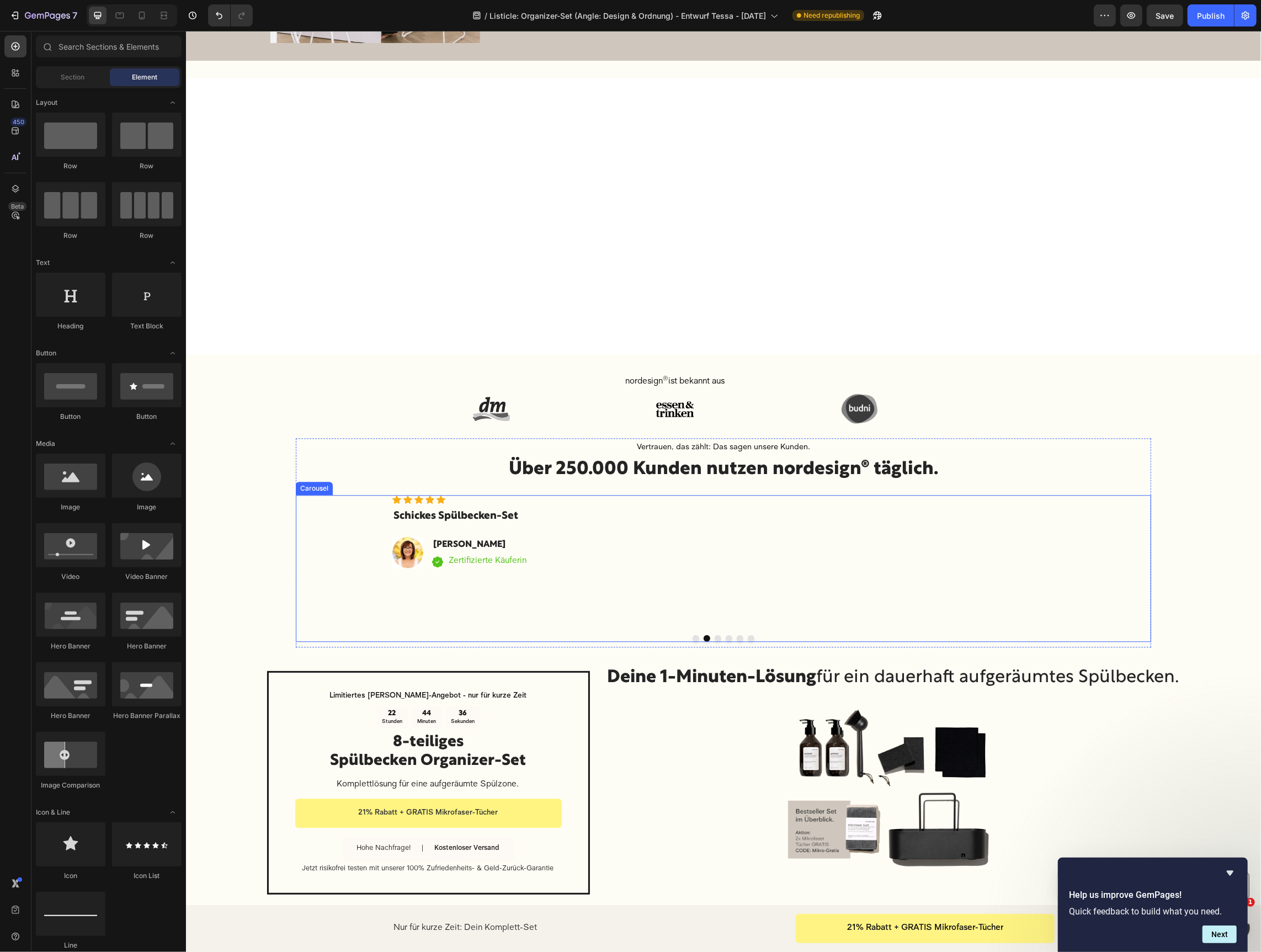
click at [699, 637] on div at bounding box center [722, 637] width 856 height 7
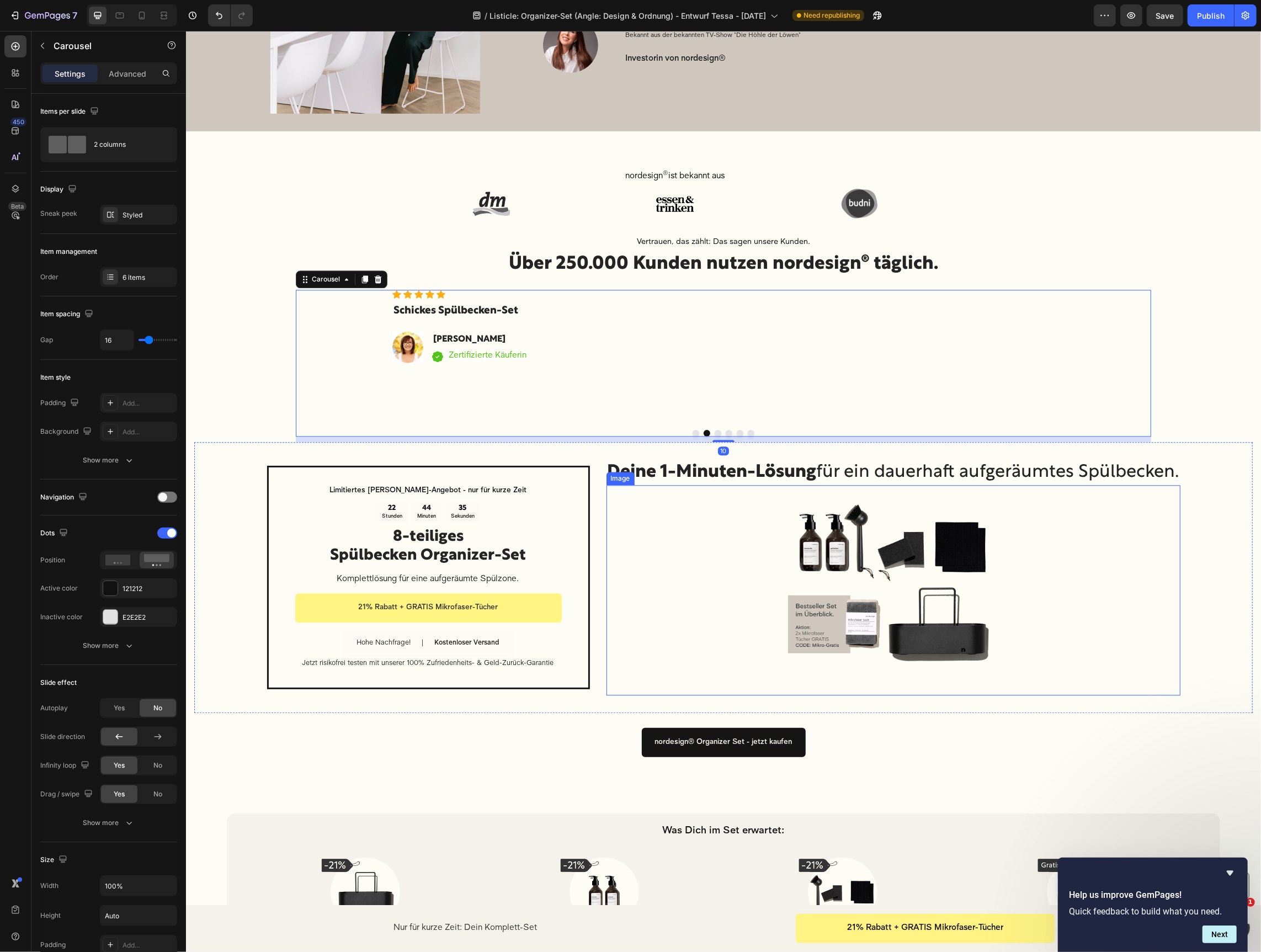
scroll to position [2097, 0]
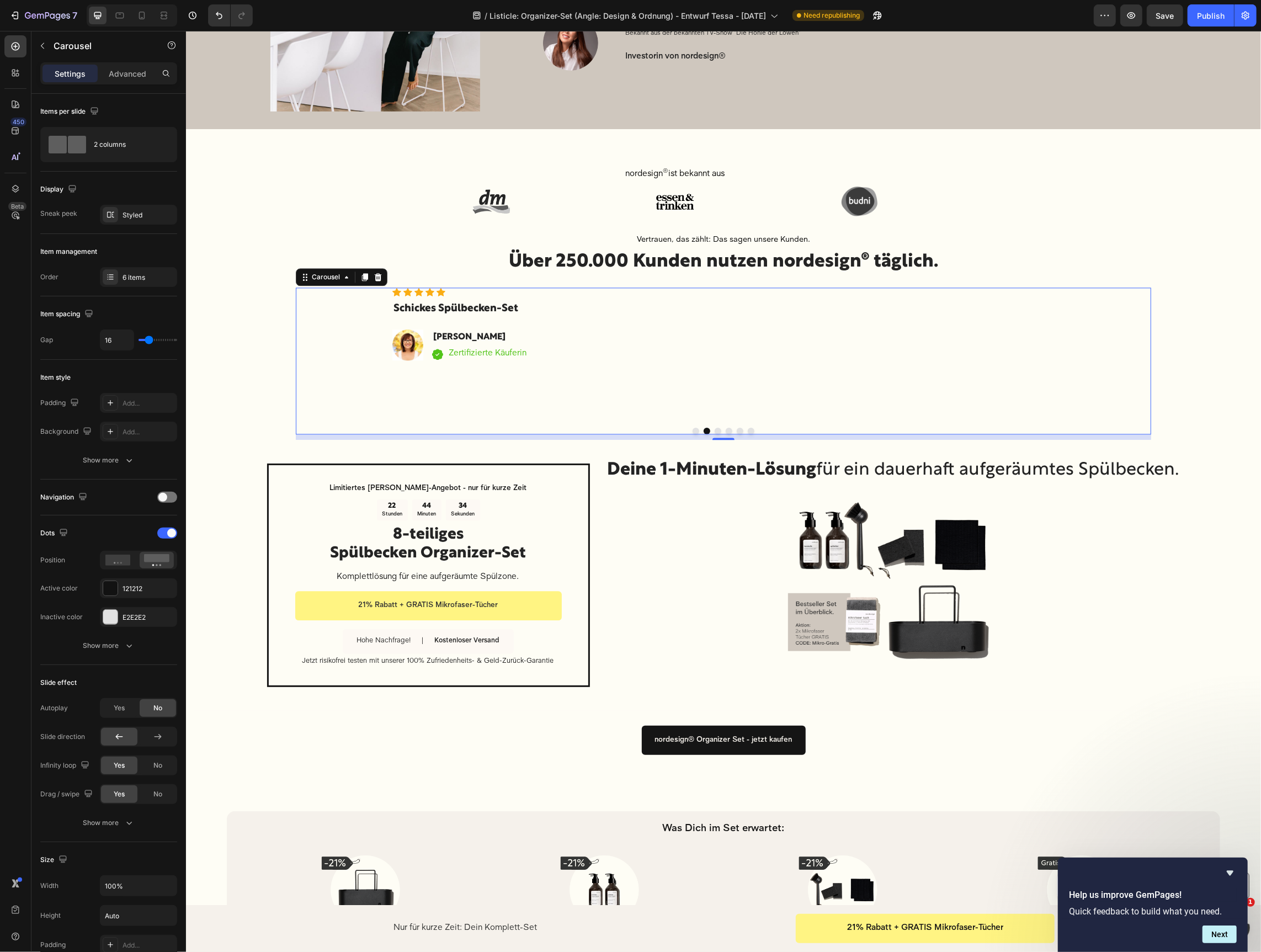
click at [693, 429] on button "Dot" at bounding box center [695, 430] width 7 height 7
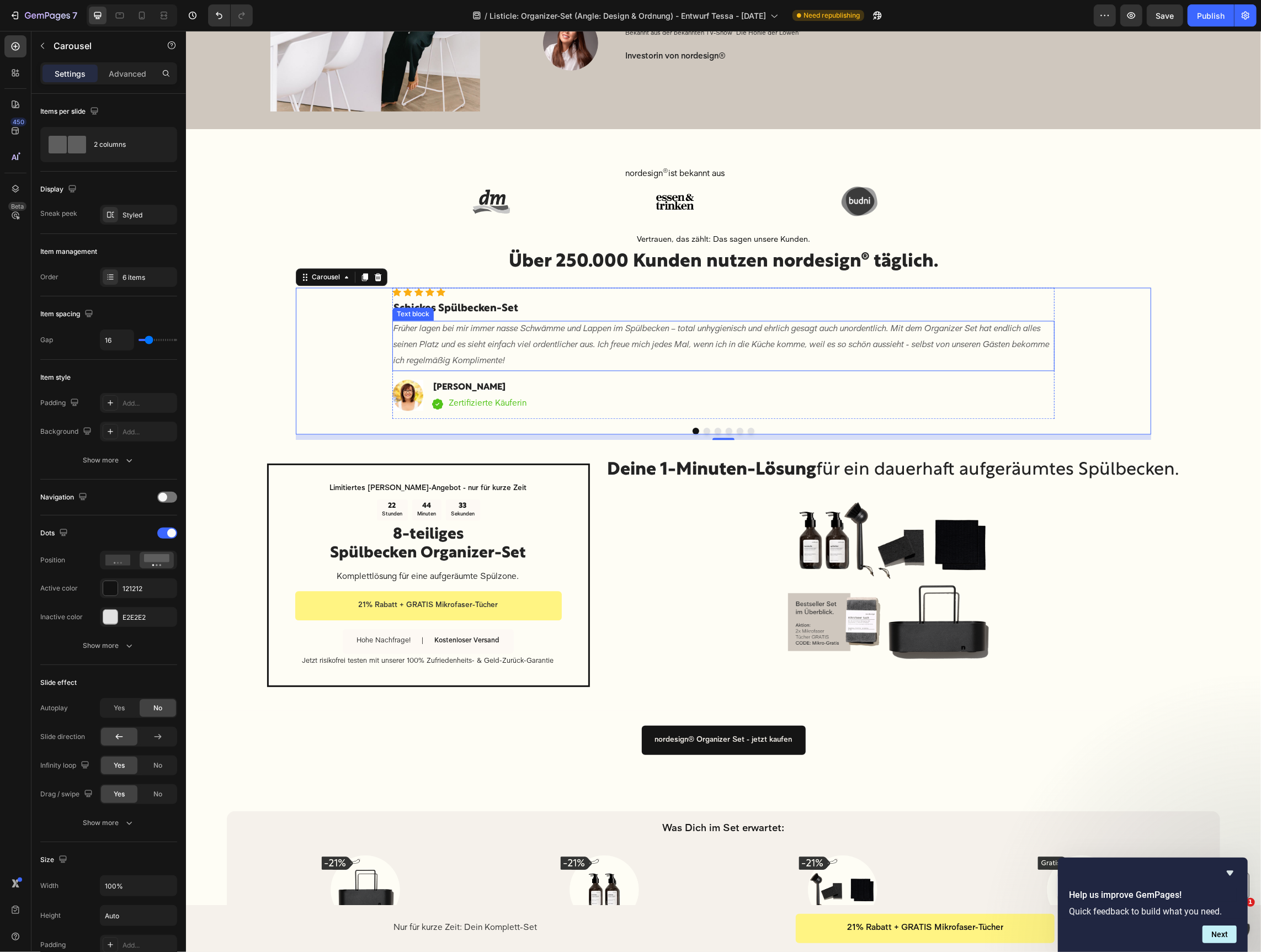
click at [613, 351] on p "Früher lagen bei mir immer nasse Schwämme und Lappen im Spülbecken – total unhy…" at bounding box center [722, 345] width 660 height 48
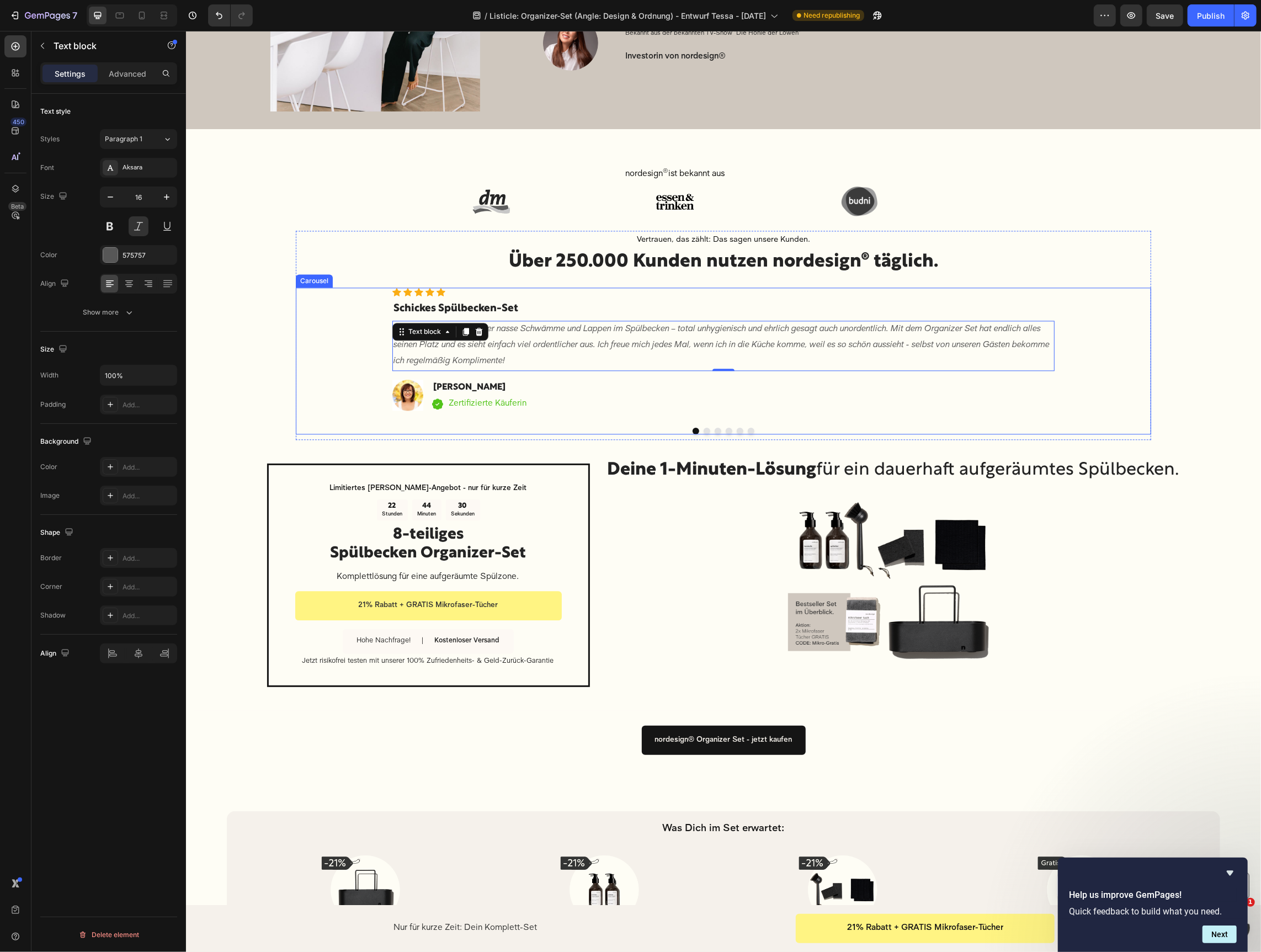
click at [369, 300] on div "Icon Icon Icon Icon Icon Icon List Hoz Schickes Spülbecken-Set Heading Früher l…" at bounding box center [722, 352] width 856 height 131
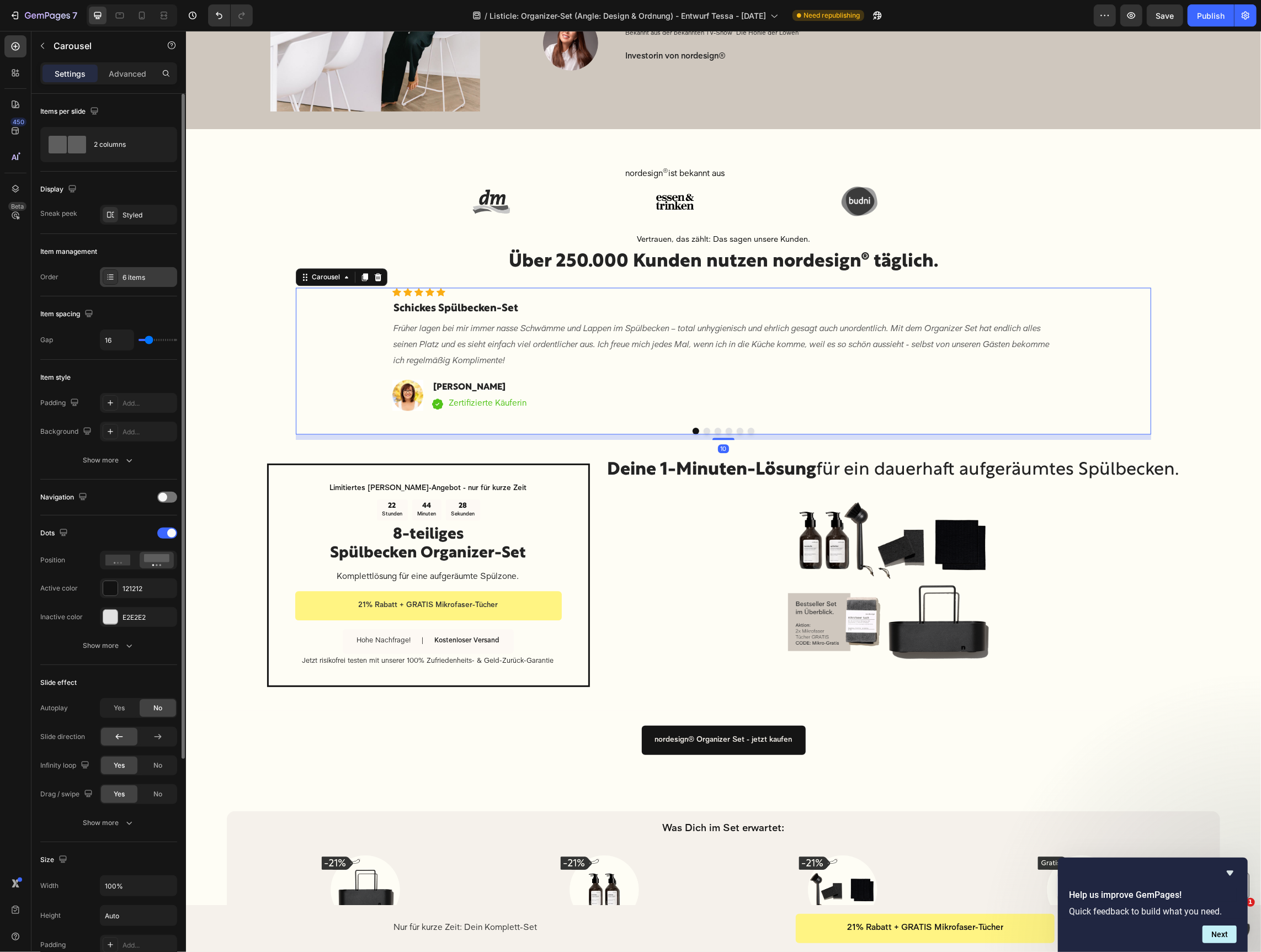
click at [136, 269] on div "6 items" at bounding box center [138, 277] width 78 height 20
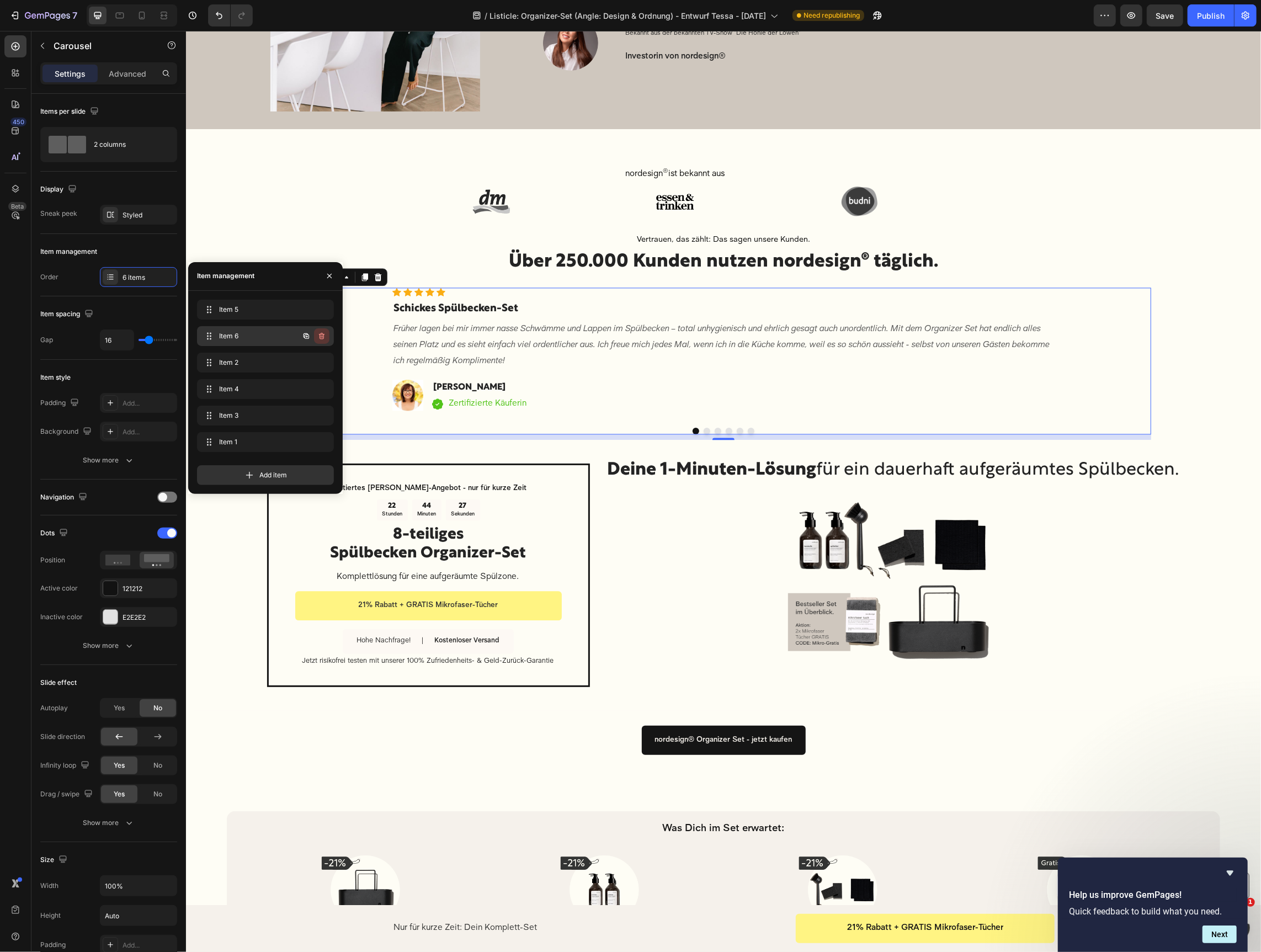
click at [318, 335] on icon "button" at bounding box center [321, 335] width 9 height 9
click at [324, 336] on div "Delete" at bounding box center [313, 336] width 20 height 10
click at [284, 313] on div "Item 5 Item 5" at bounding box center [249, 309] width 97 height 15
click at [304, 307] on icon "button" at bounding box center [307, 309] width 6 height 6
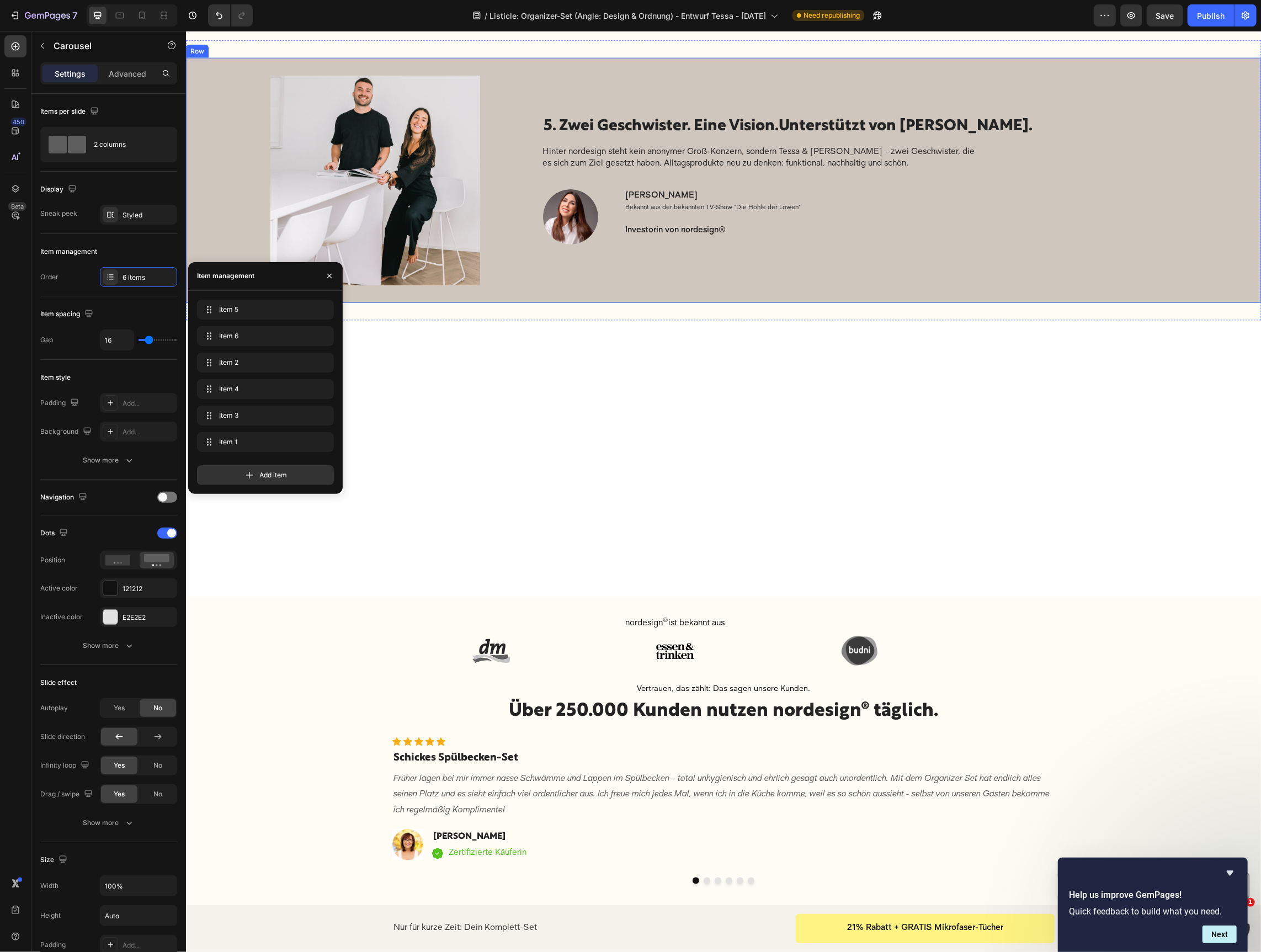
scroll to position [1605, 0]
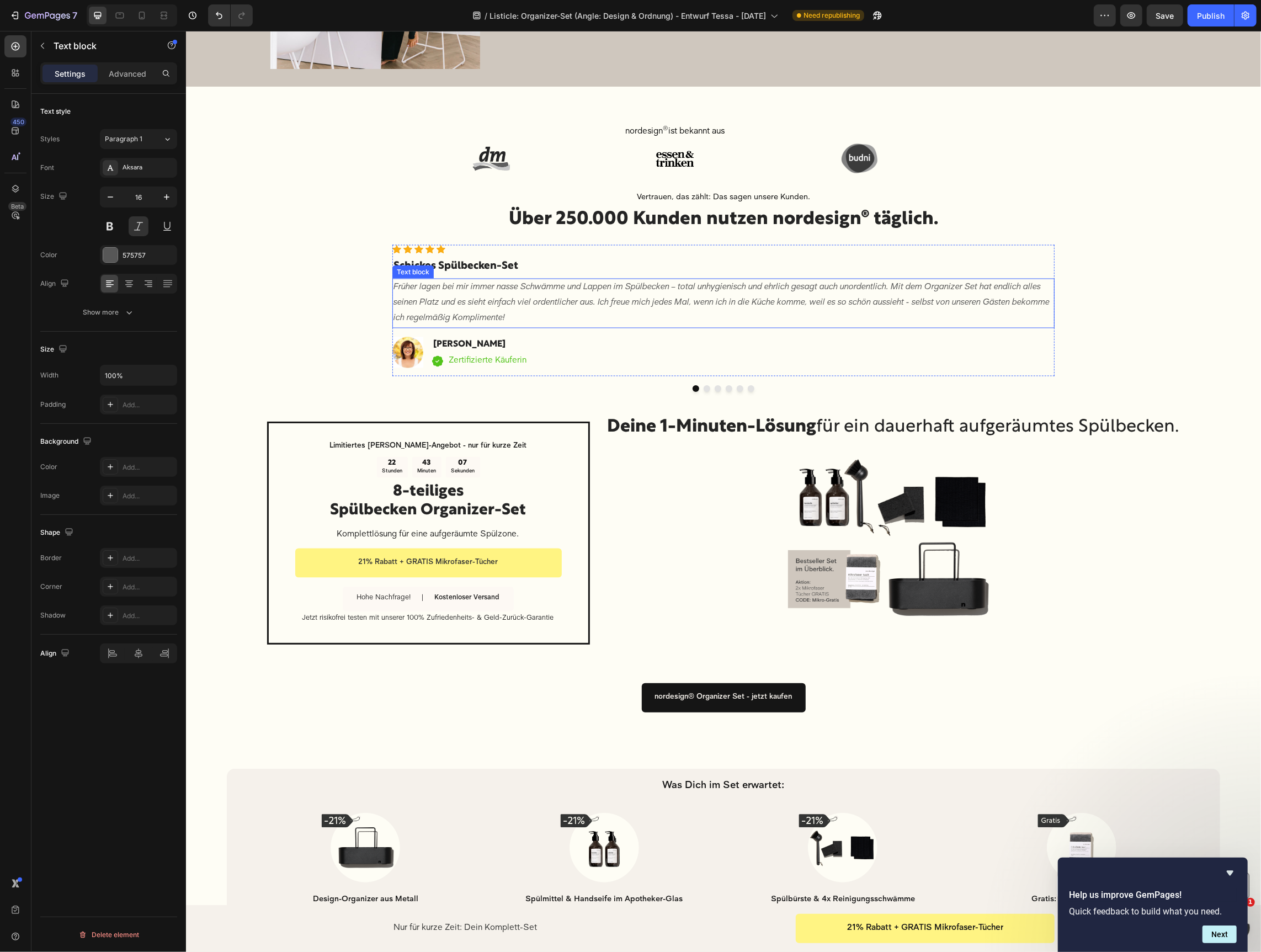
click at [625, 297] on p "Früher lagen bei mir immer nasse Schwämme und Lappen im Spülbecken – total unhy…" at bounding box center [722, 303] width 660 height 48
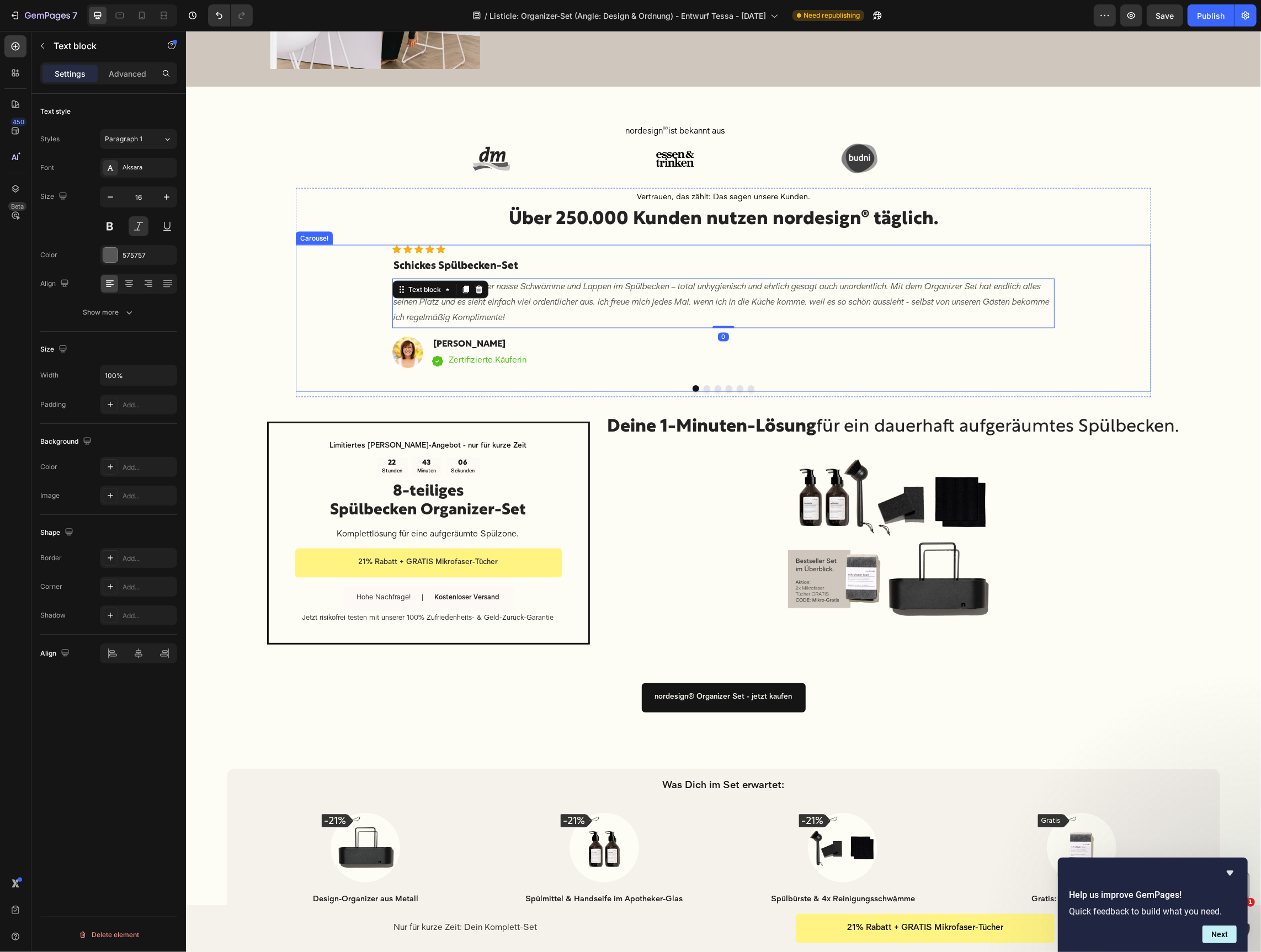
click at [706, 389] on button "Dot" at bounding box center [706, 388] width 7 height 7
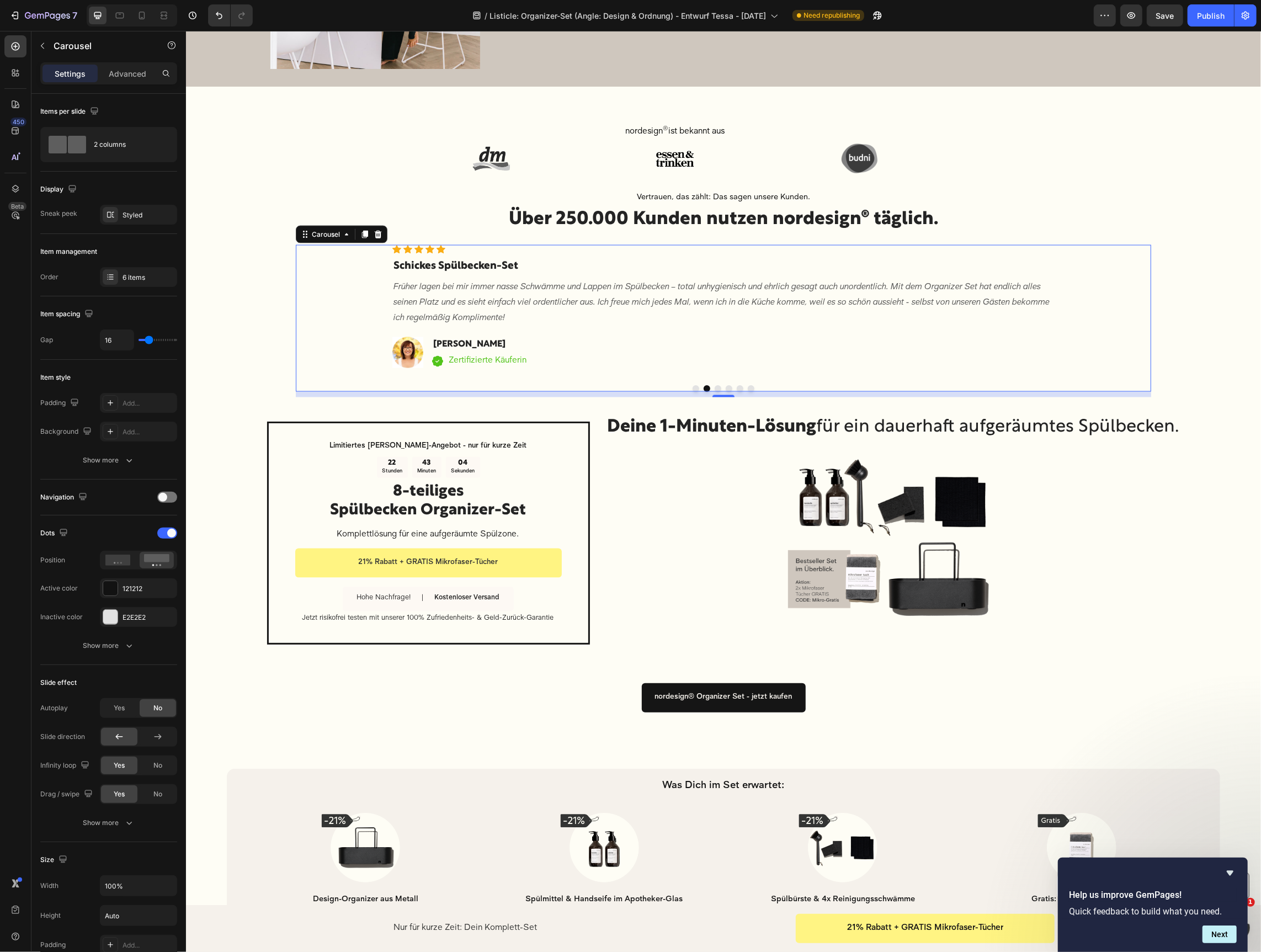
click at [698, 388] on button "Dot" at bounding box center [695, 388] width 7 height 7
click at [408, 351] on img at bounding box center [407, 351] width 31 height 31
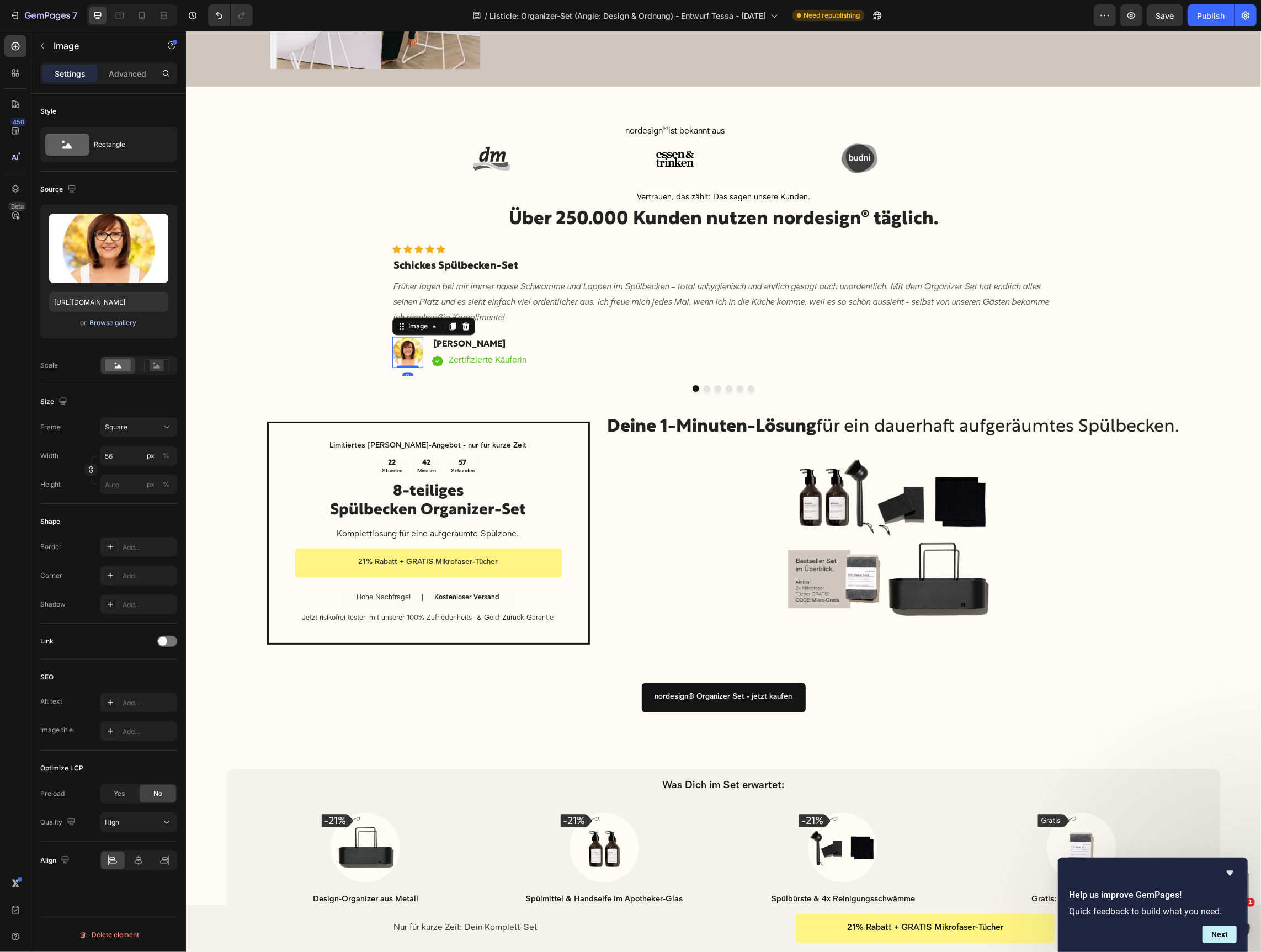
click at [113, 324] on div "Browse gallery" at bounding box center [113, 323] width 47 height 10
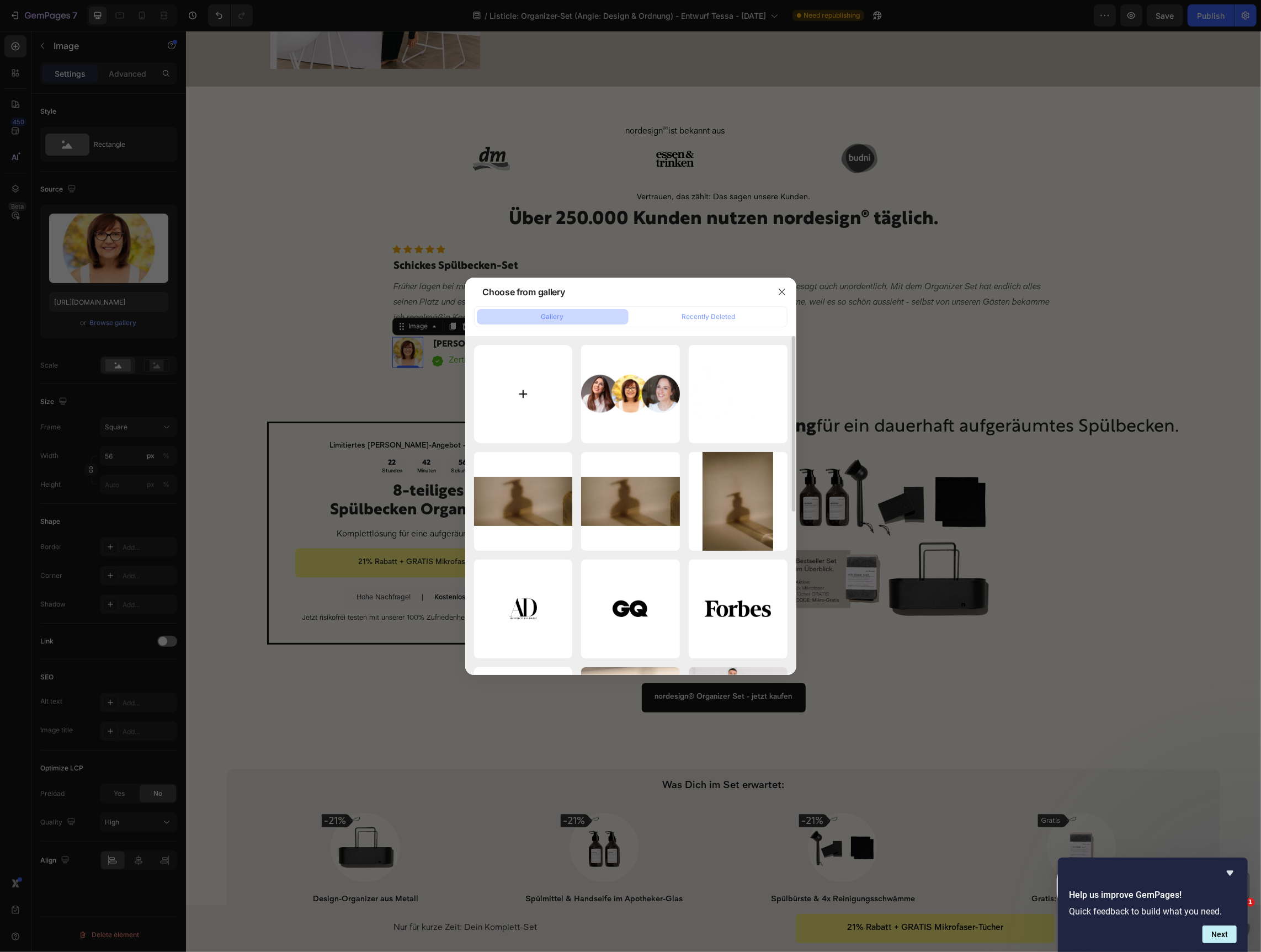
click at [554, 378] on input "file" at bounding box center [523, 394] width 99 height 99
type input "C:\fakepath\Luise F..png"
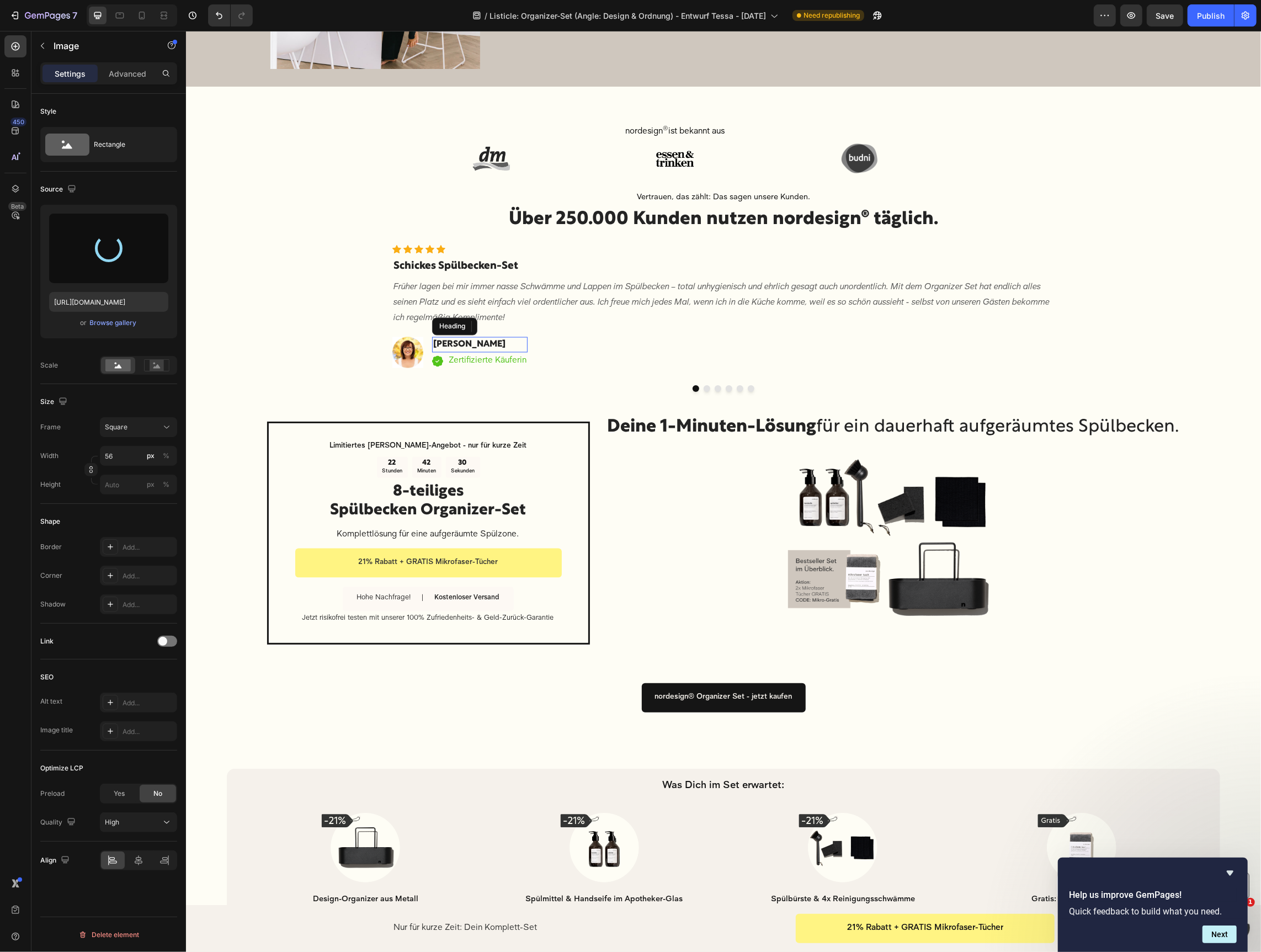
click at [461, 343] on h4 "[PERSON_NAME]" at bounding box center [479, 344] width 96 height 15
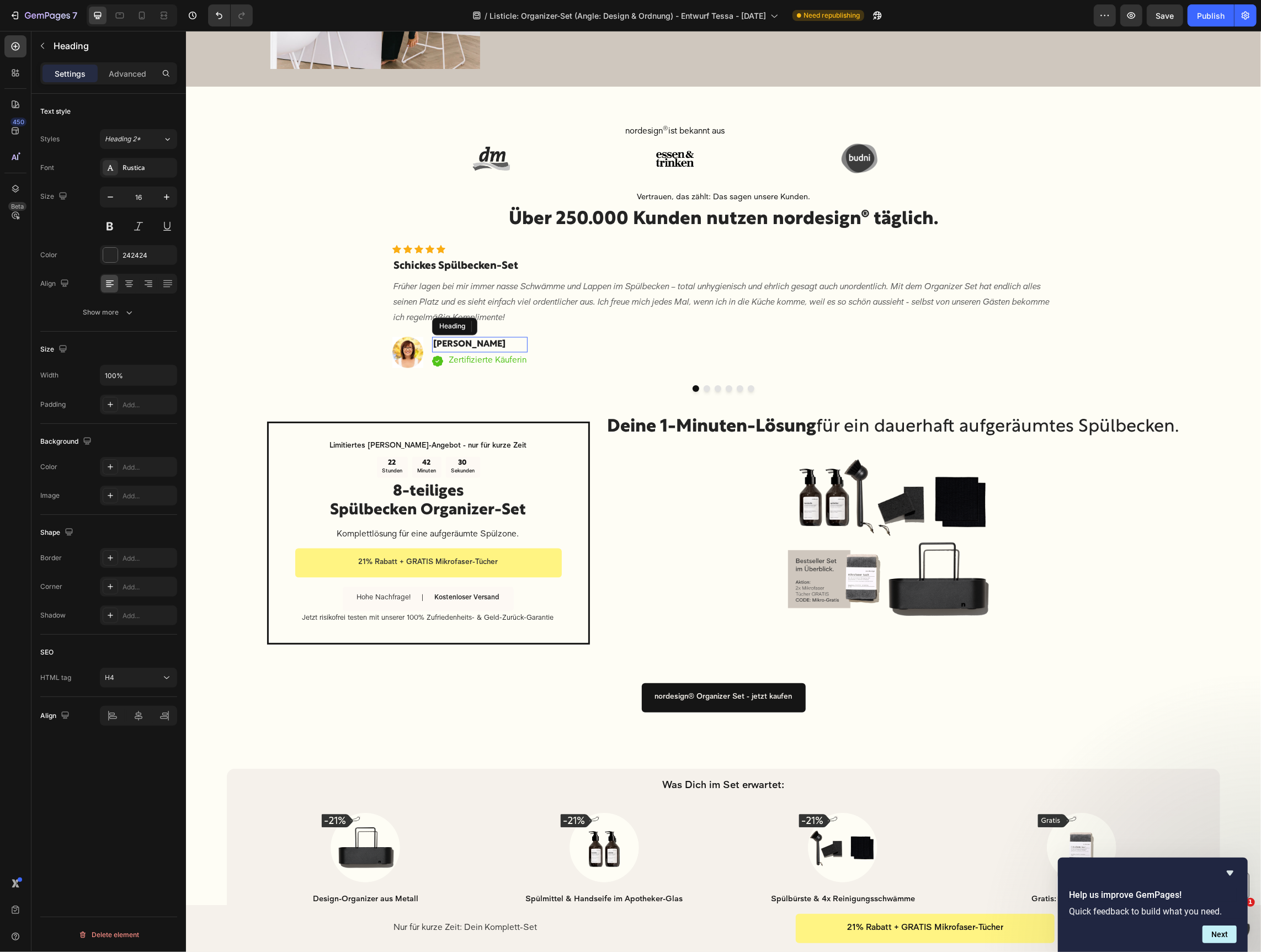
click at [461, 343] on h4 "[PERSON_NAME]" at bounding box center [479, 344] width 96 height 15
click at [461, 343] on p "[PERSON_NAME]" at bounding box center [479, 345] width 93 height 13
click at [404, 351] on img at bounding box center [407, 351] width 31 height 31
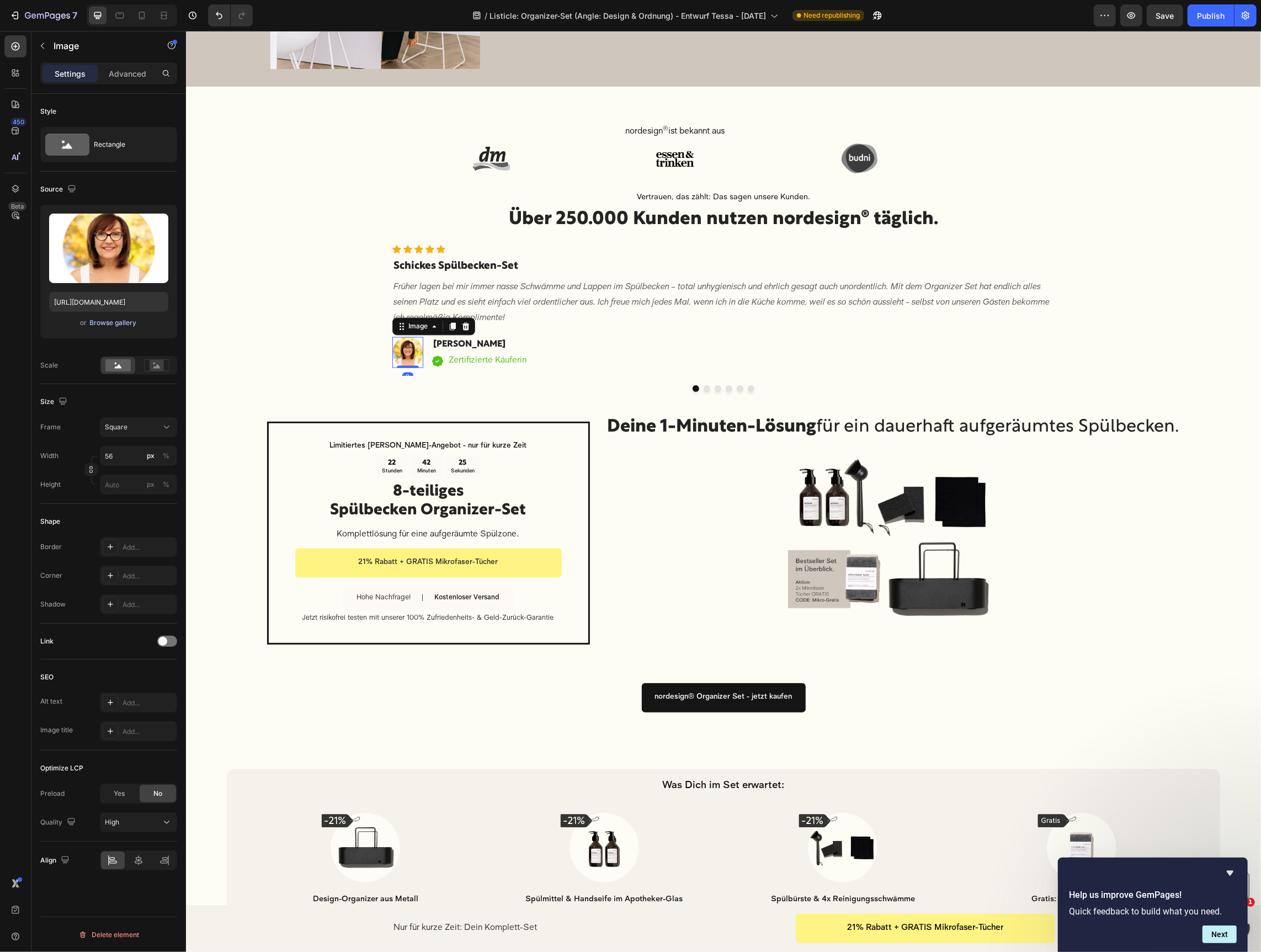
click at [103, 323] on div "Browse gallery" at bounding box center [113, 323] width 47 height 10
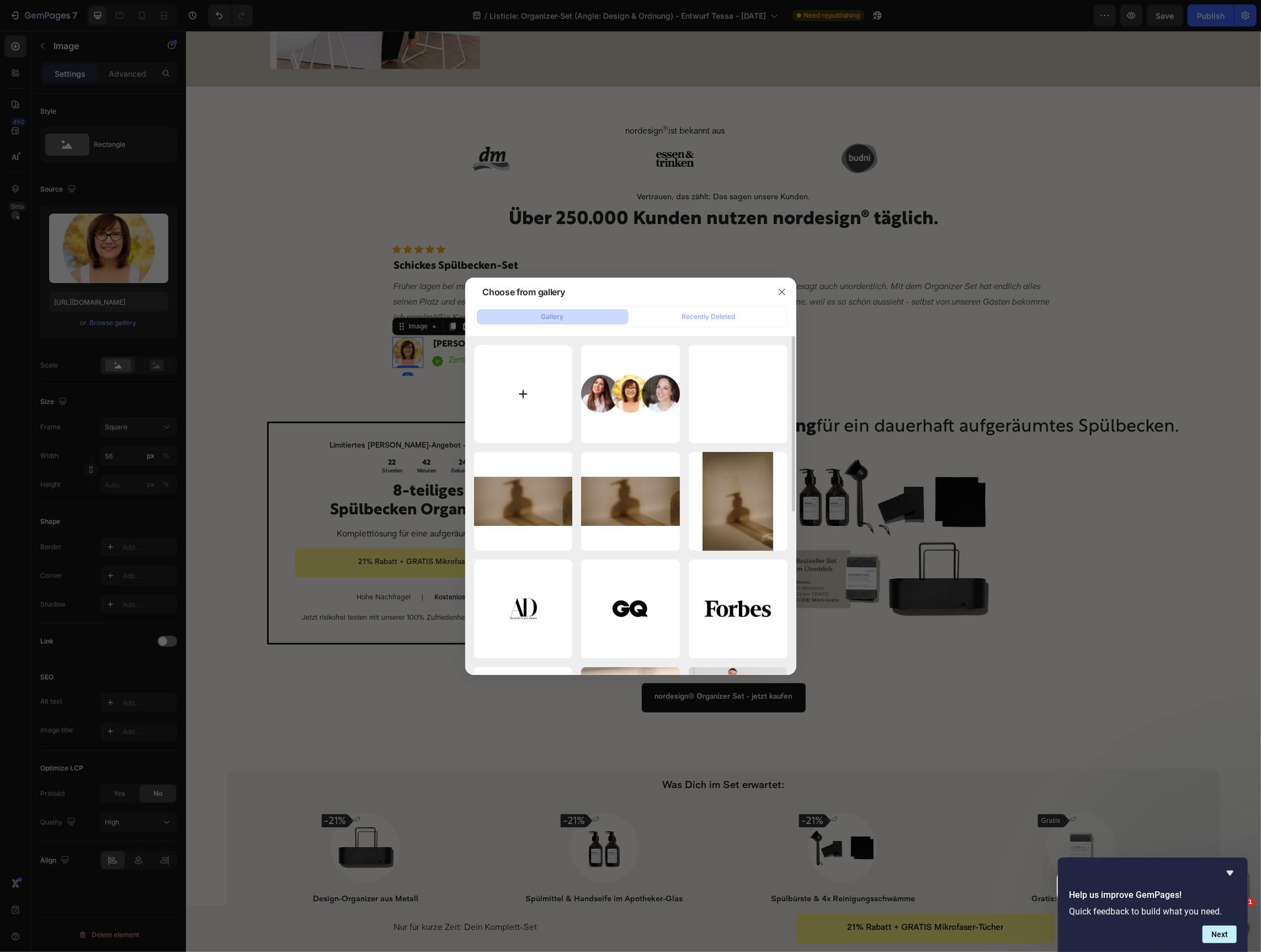
click at [528, 394] on input "file" at bounding box center [523, 394] width 99 height 99
type input "C:\fakepath\Luise F..png"
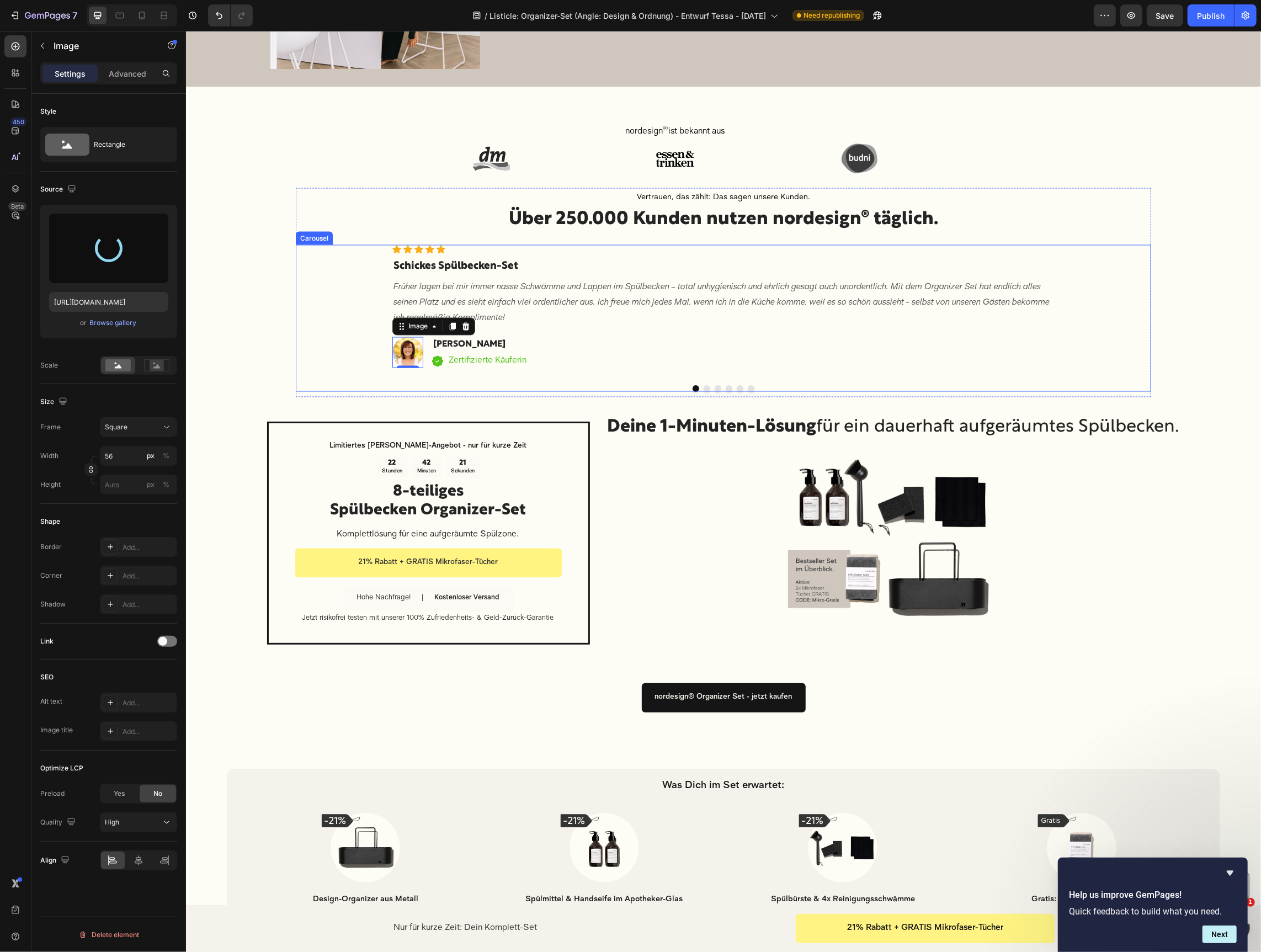
type input "https://cdn.shopify.com/s/files/1/0697/0484/3529/files/gempages_566288264483308…"
click at [708, 386] on button "Dot" at bounding box center [706, 388] width 7 height 7
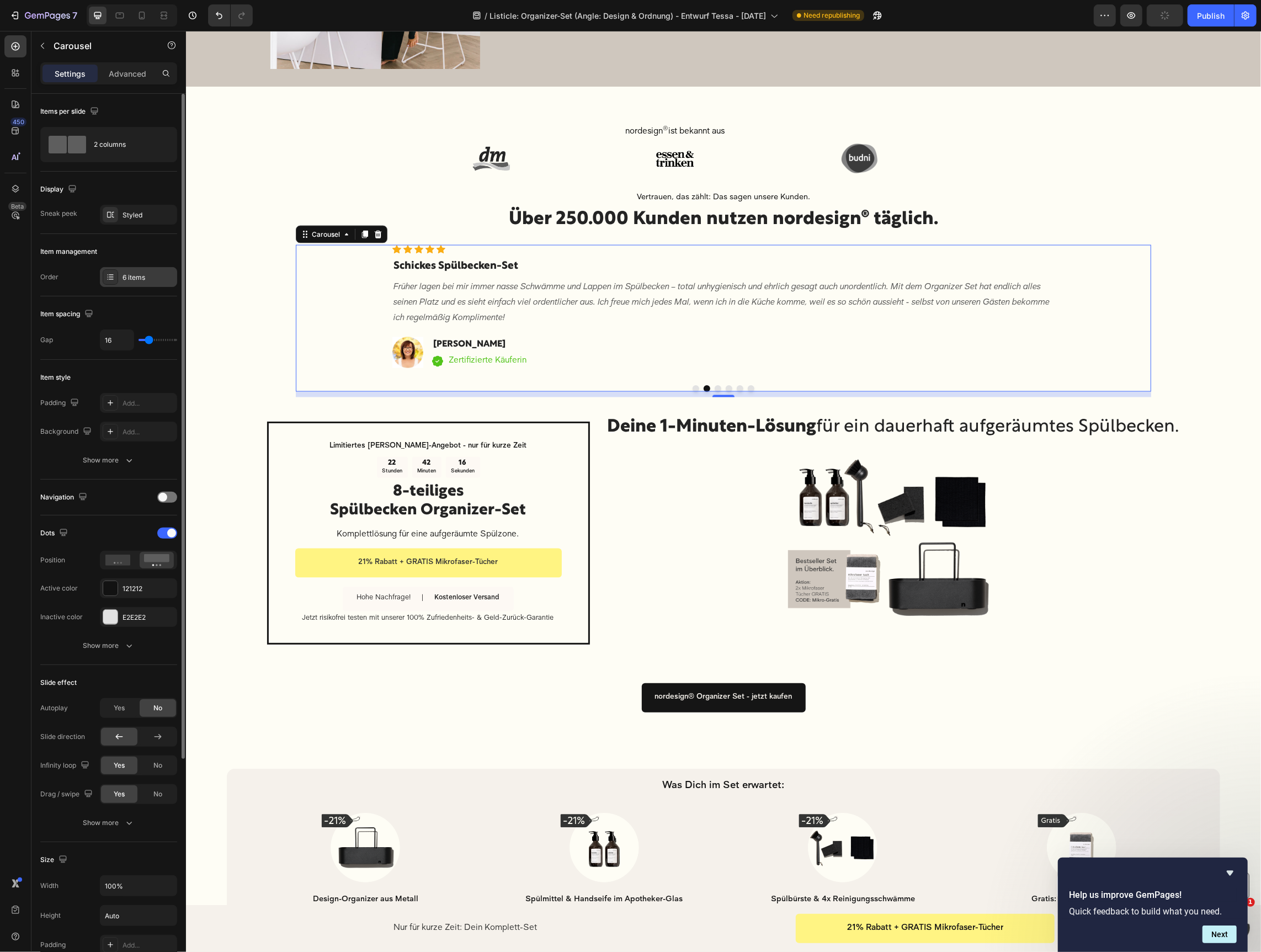
click at [103, 277] on div at bounding box center [110, 277] width 15 height 15
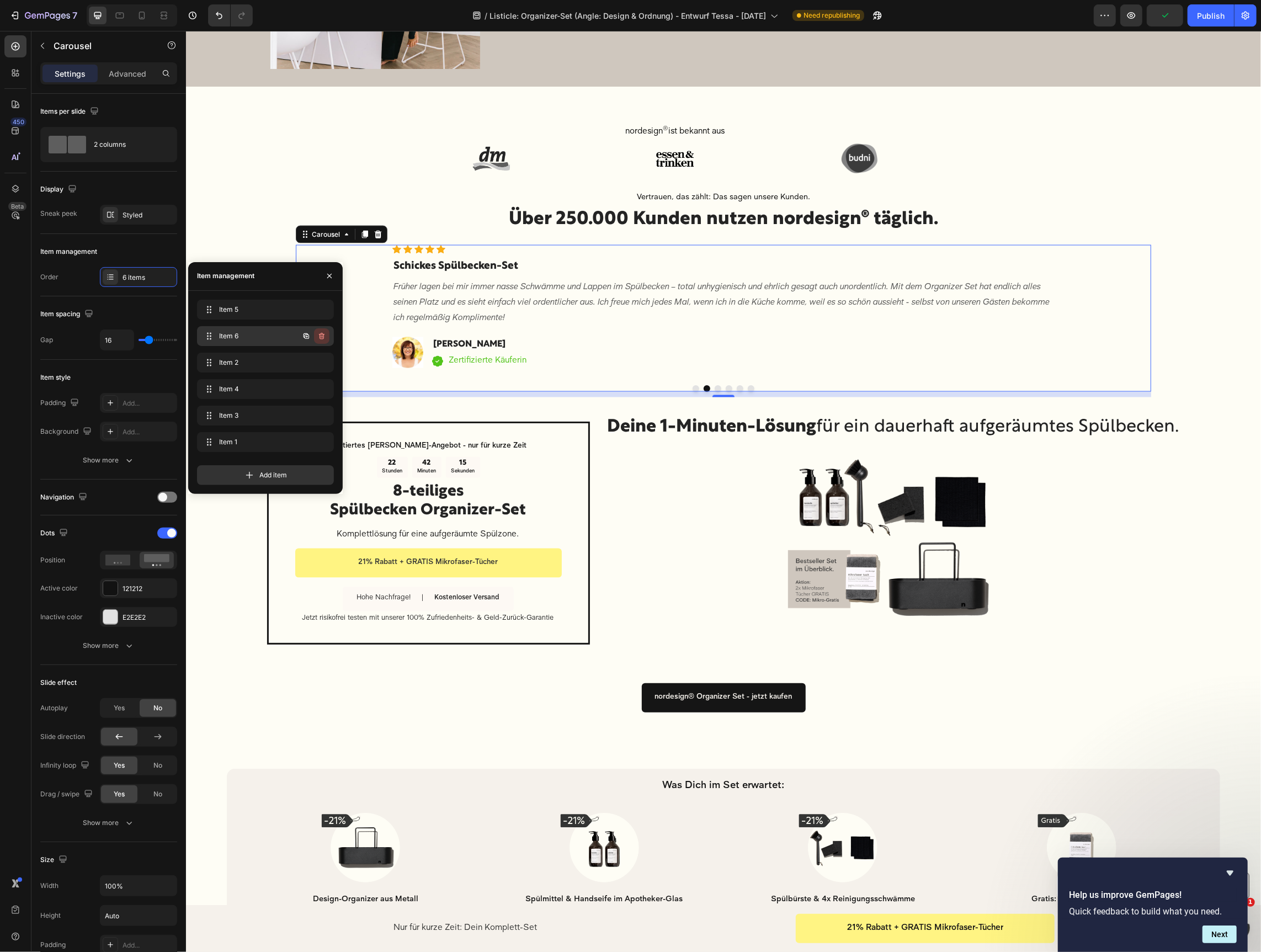
click at [321, 335] on icon "button" at bounding box center [321, 335] width 9 height 9
click at [318, 335] on div "Delete" at bounding box center [313, 336] width 20 height 10
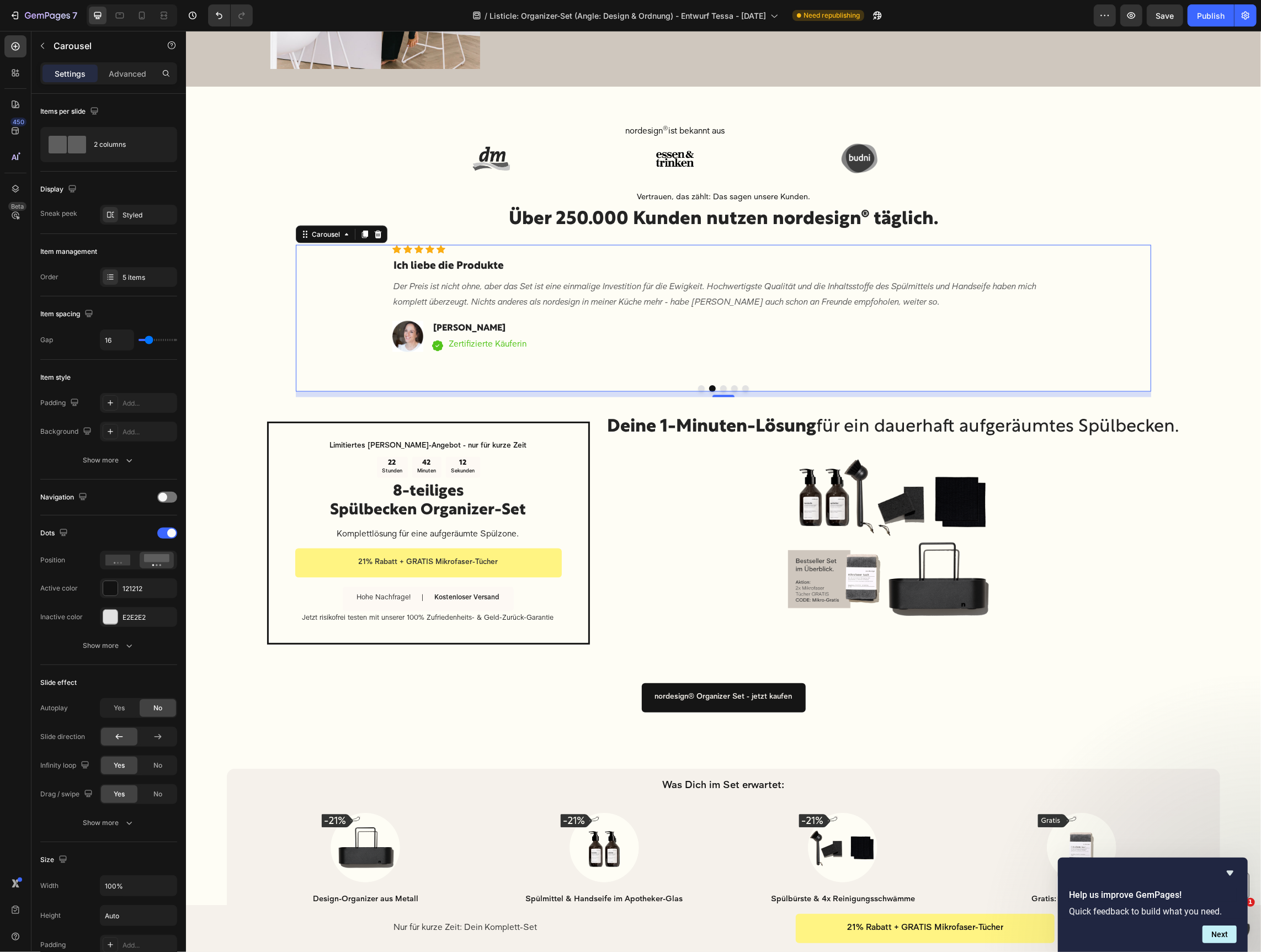
click at [702, 386] on button "Dot" at bounding box center [700, 388] width 7 height 7
click at [714, 386] on button "Dot" at bounding box center [712, 388] width 7 height 7
click at [720, 387] on button "Dot" at bounding box center [722, 388] width 7 height 7
click at [702, 387] on button "Dot" at bounding box center [700, 388] width 7 height 7
click at [713, 387] on button "Dot" at bounding box center [712, 388] width 7 height 7
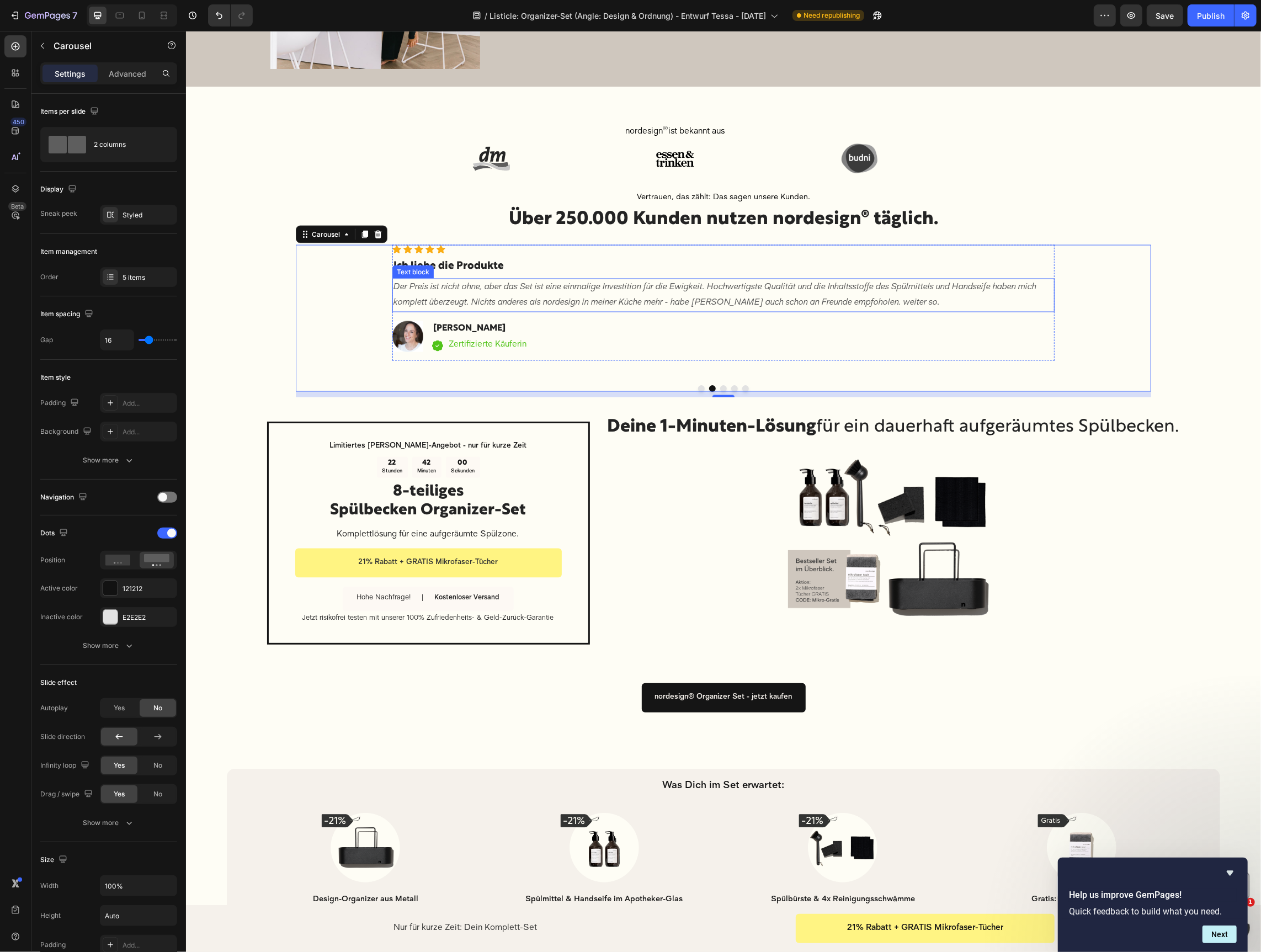
click at [550, 287] on p "Der Preis ist nicht ohne, aber das Set ist eine einmalige Investition für die E…" at bounding box center [722, 294] width 660 height 32
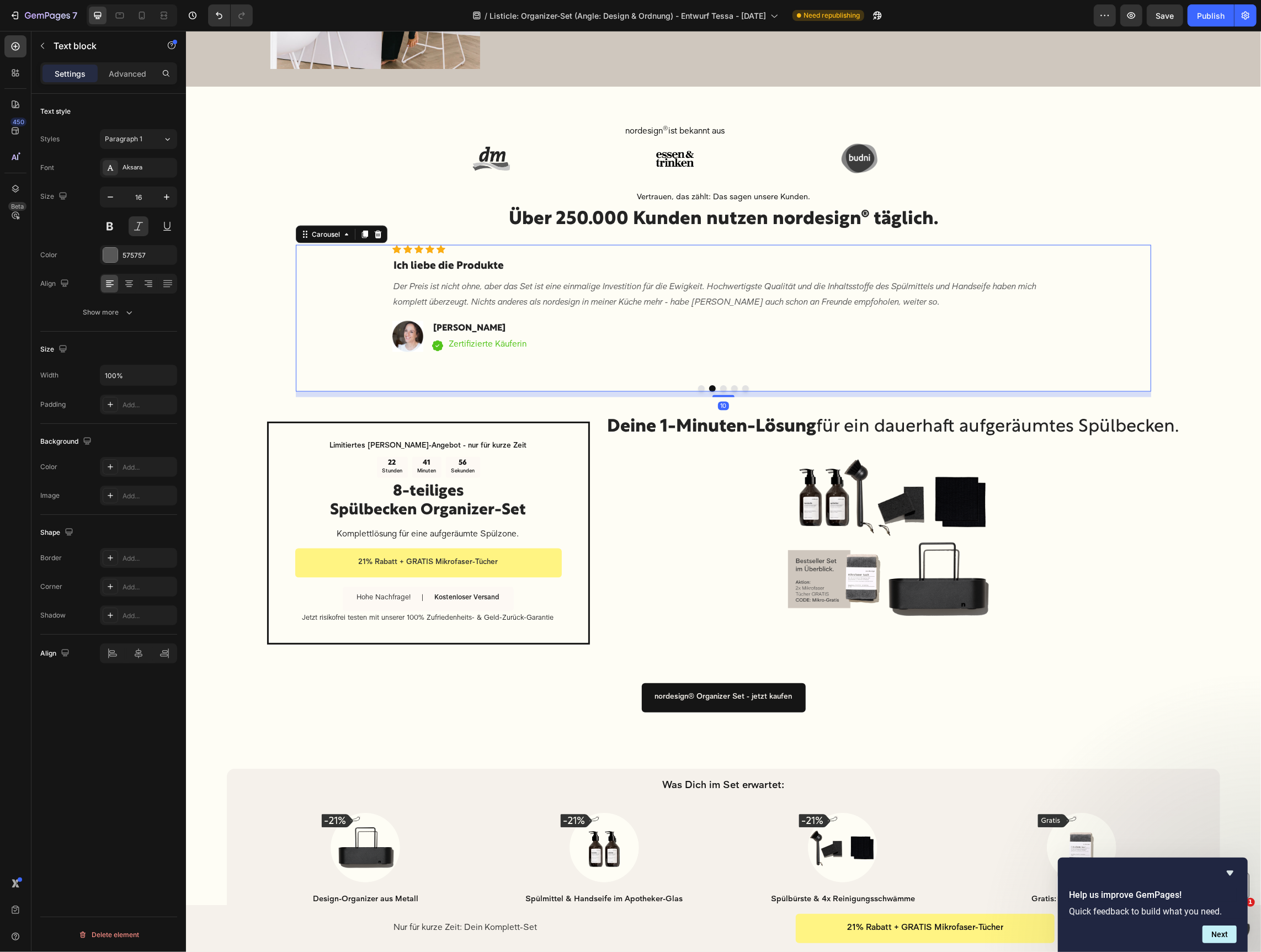
click at [703, 387] on button "Dot" at bounding box center [700, 388] width 7 height 7
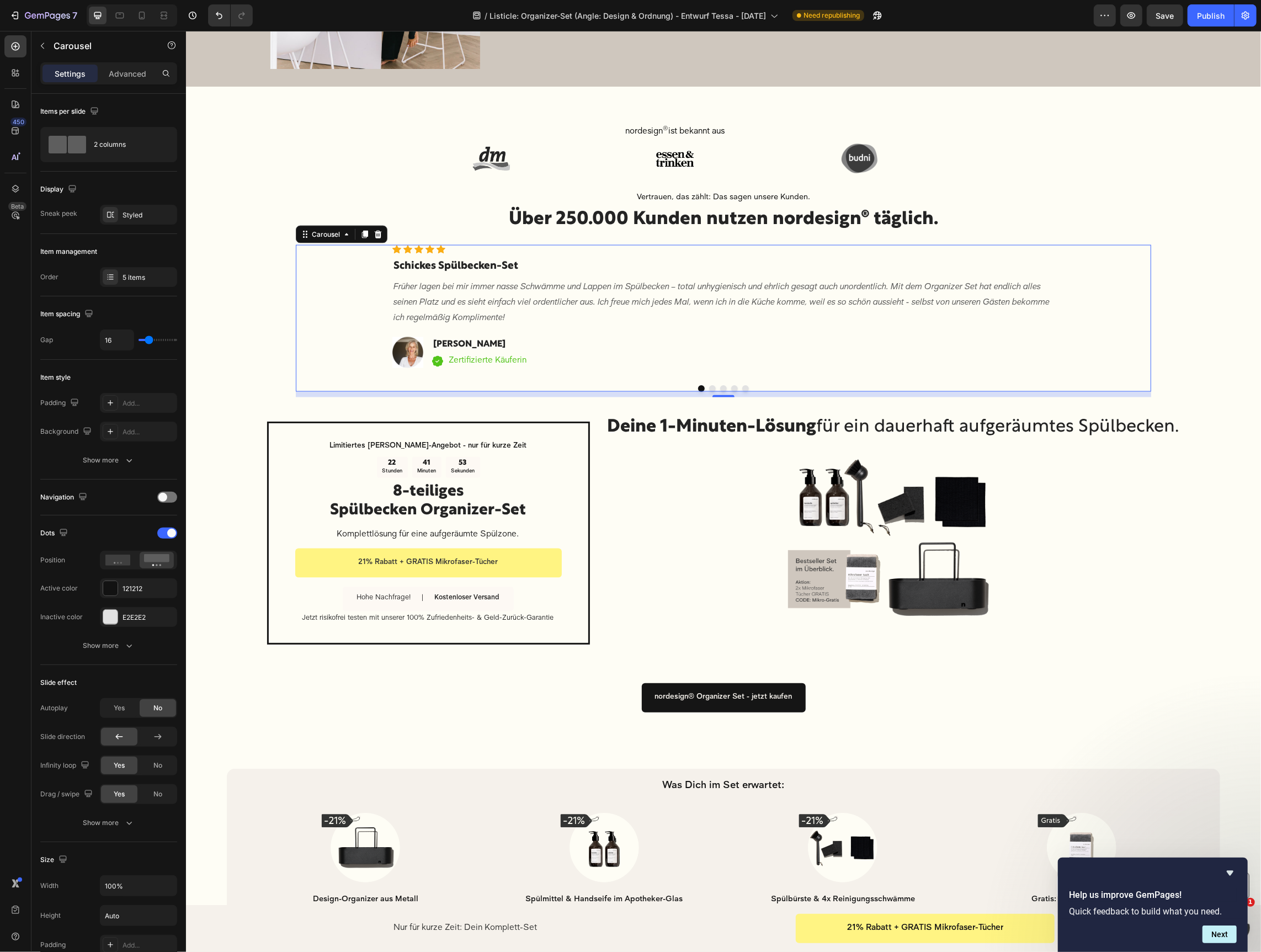
click at [713, 388] on button "Dot" at bounding box center [712, 388] width 7 height 7
click at [527, 298] on p "Der Preis ist nicht ohne, aber das Set ist eine einmalige Investition für die E…" at bounding box center [722, 294] width 660 height 32
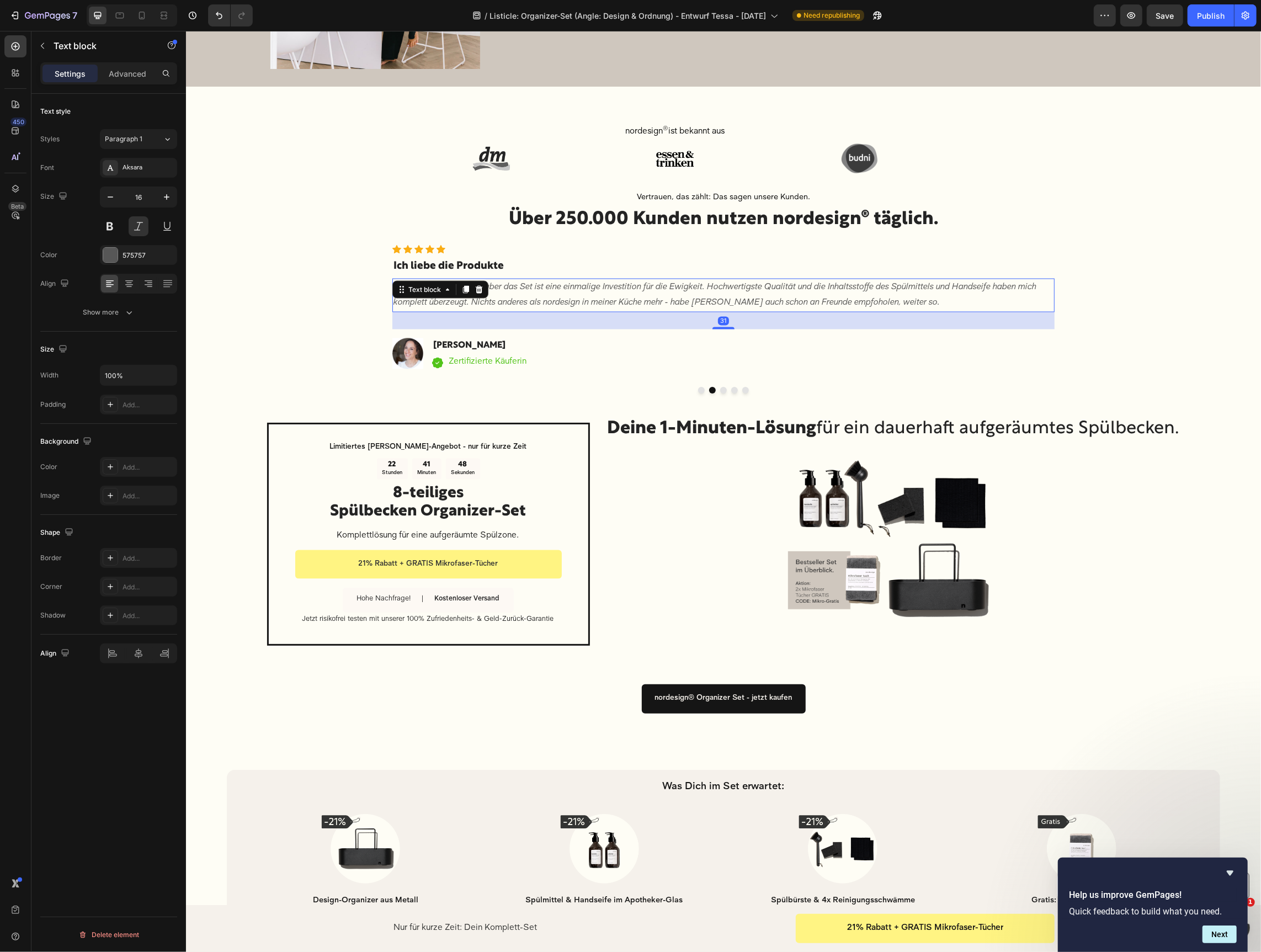
drag, startPoint x: 717, startPoint y: 309, endPoint x: 748, endPoint y: 387, distance: 83.9
click at [716, 327] on div at bounding box center [722, 328] width 22 height 2
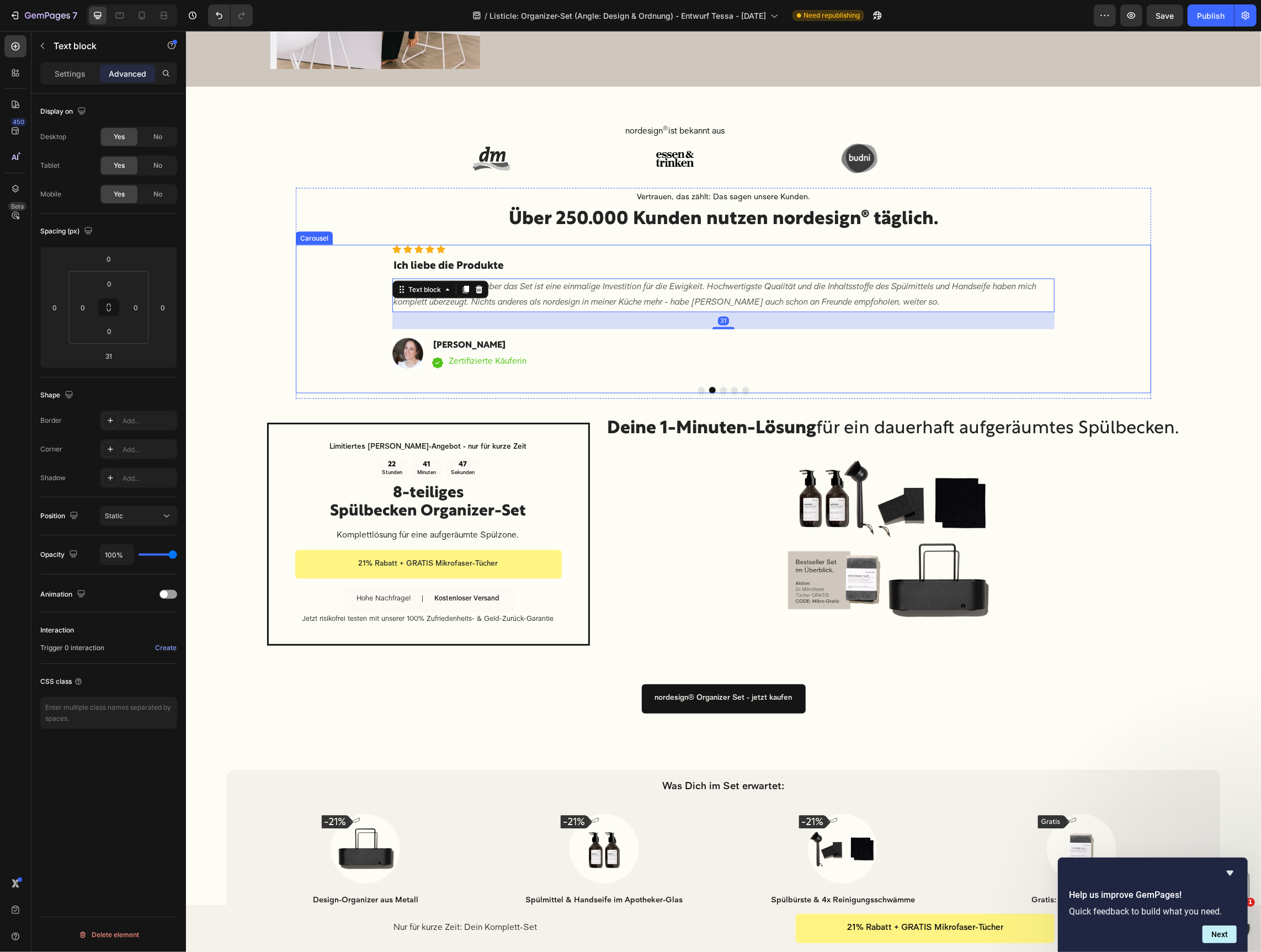
click at [723, 391] on button "Dot" at bounding box center [722, 389] width 7 height 7
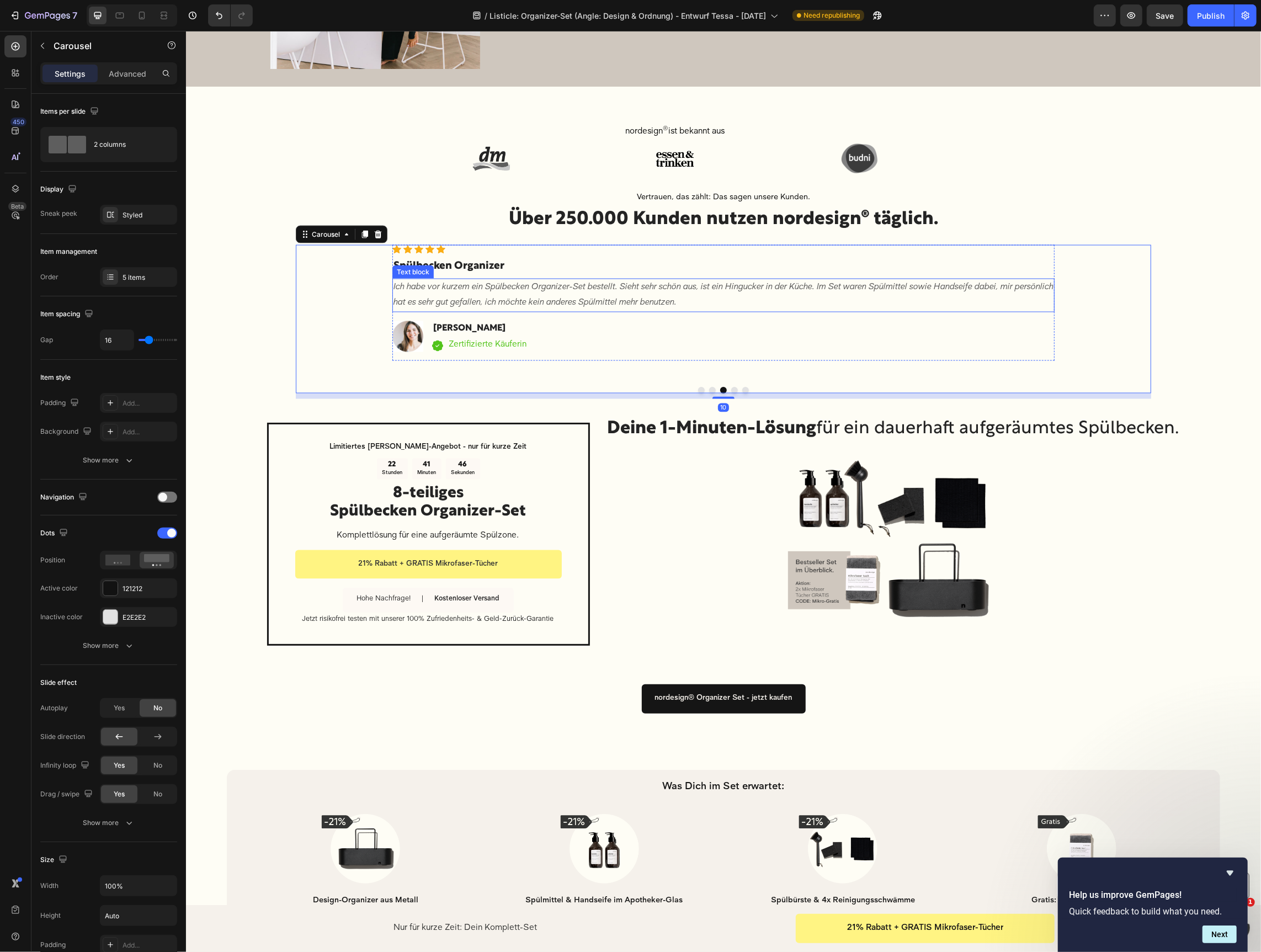
click at [601, 289] on p "Ich habe vor kurzem ein Spülbecken Organizer-Set bestellt. Sieht sehr schön aus…" at bounding box center [722, 294] width 660 height 32
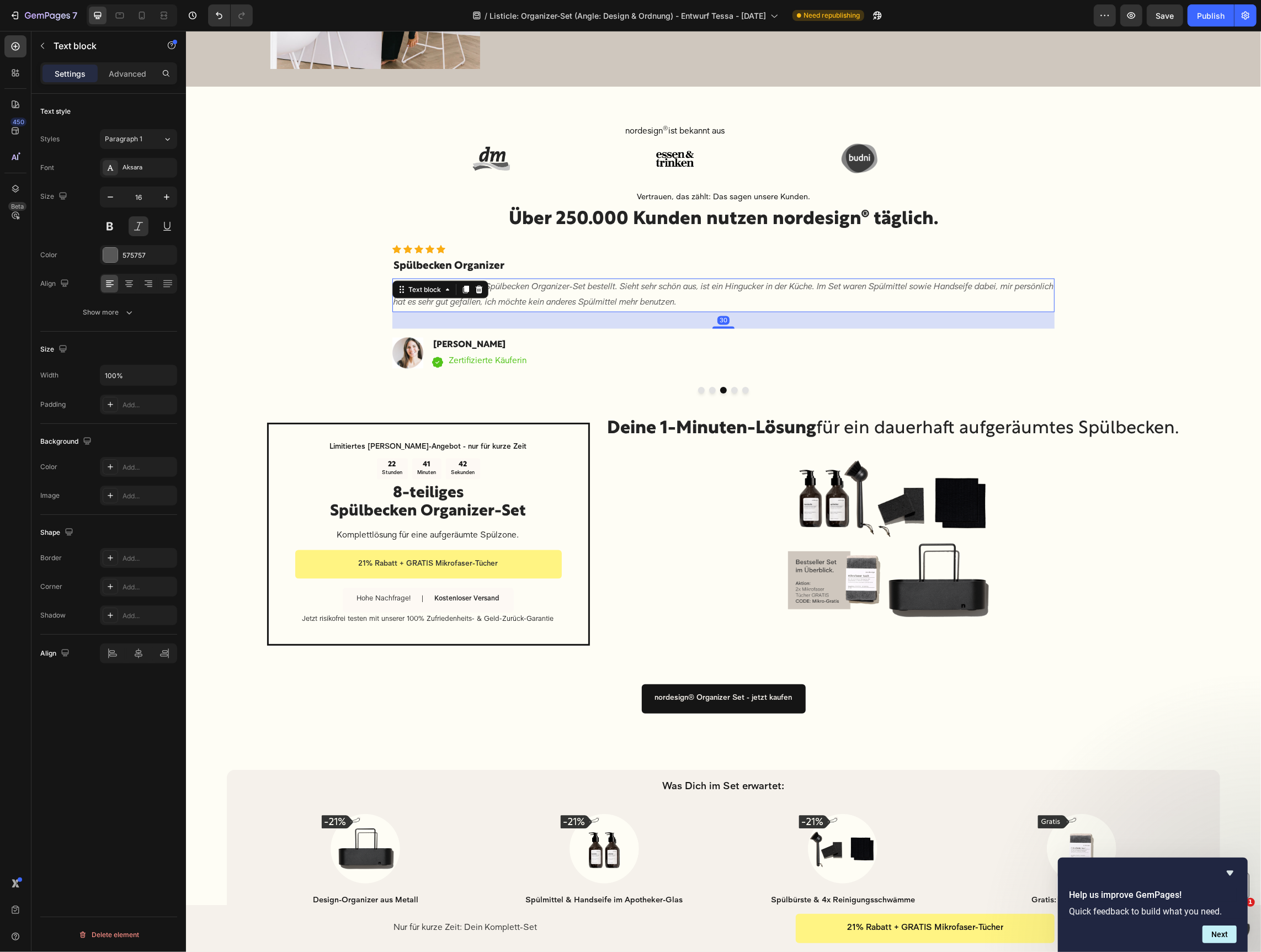
drag, startPoint x: 719, startPoint y: 310, endPoint x: 739, endPoint y: 354, distance: 48.3
click at [718, 327] on div at bounding box center [722, 327] width 22 height 2
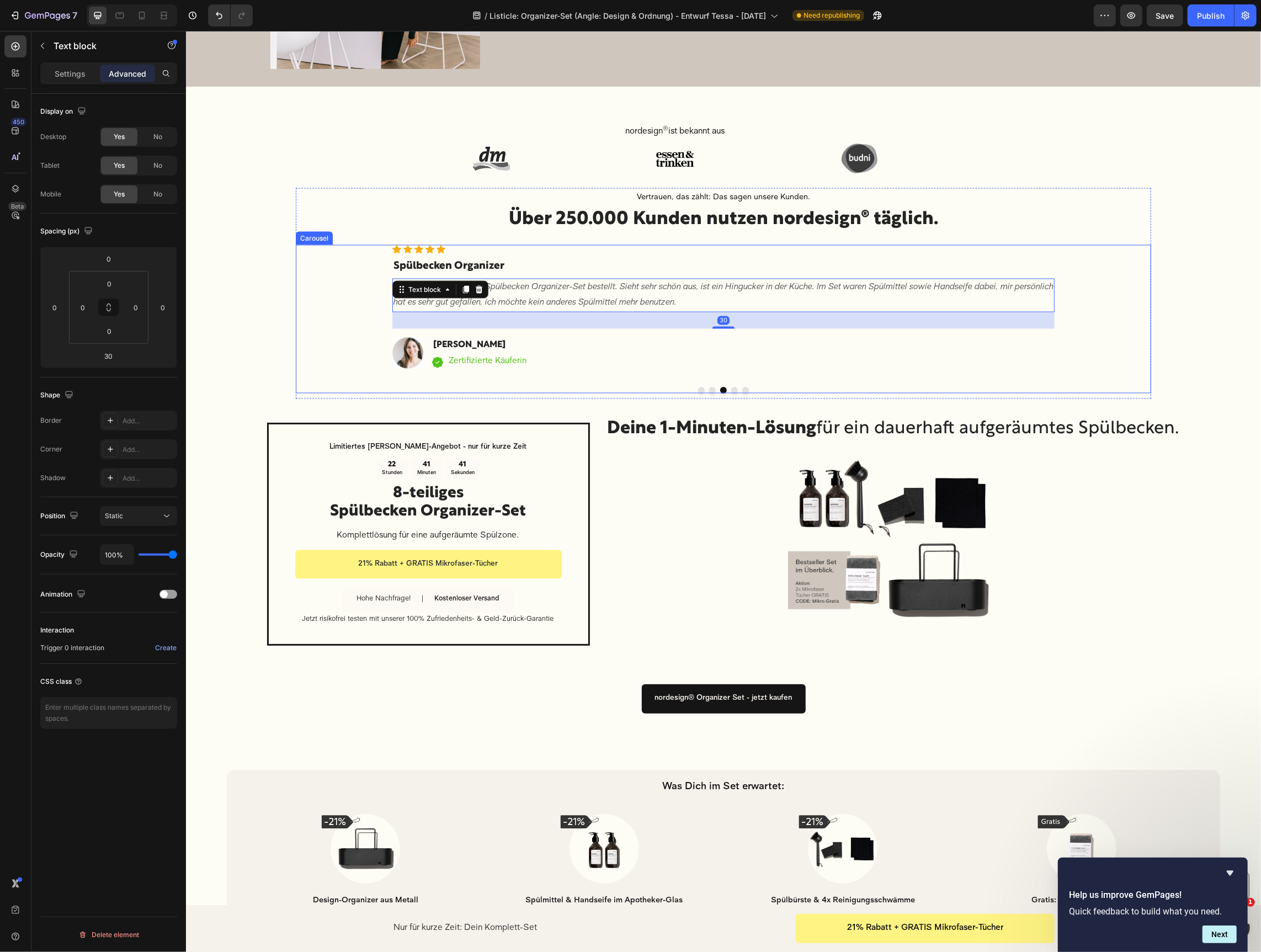
click at [734, 387] on button "Dot" at bounding box center [734, 389] width 7 height 7
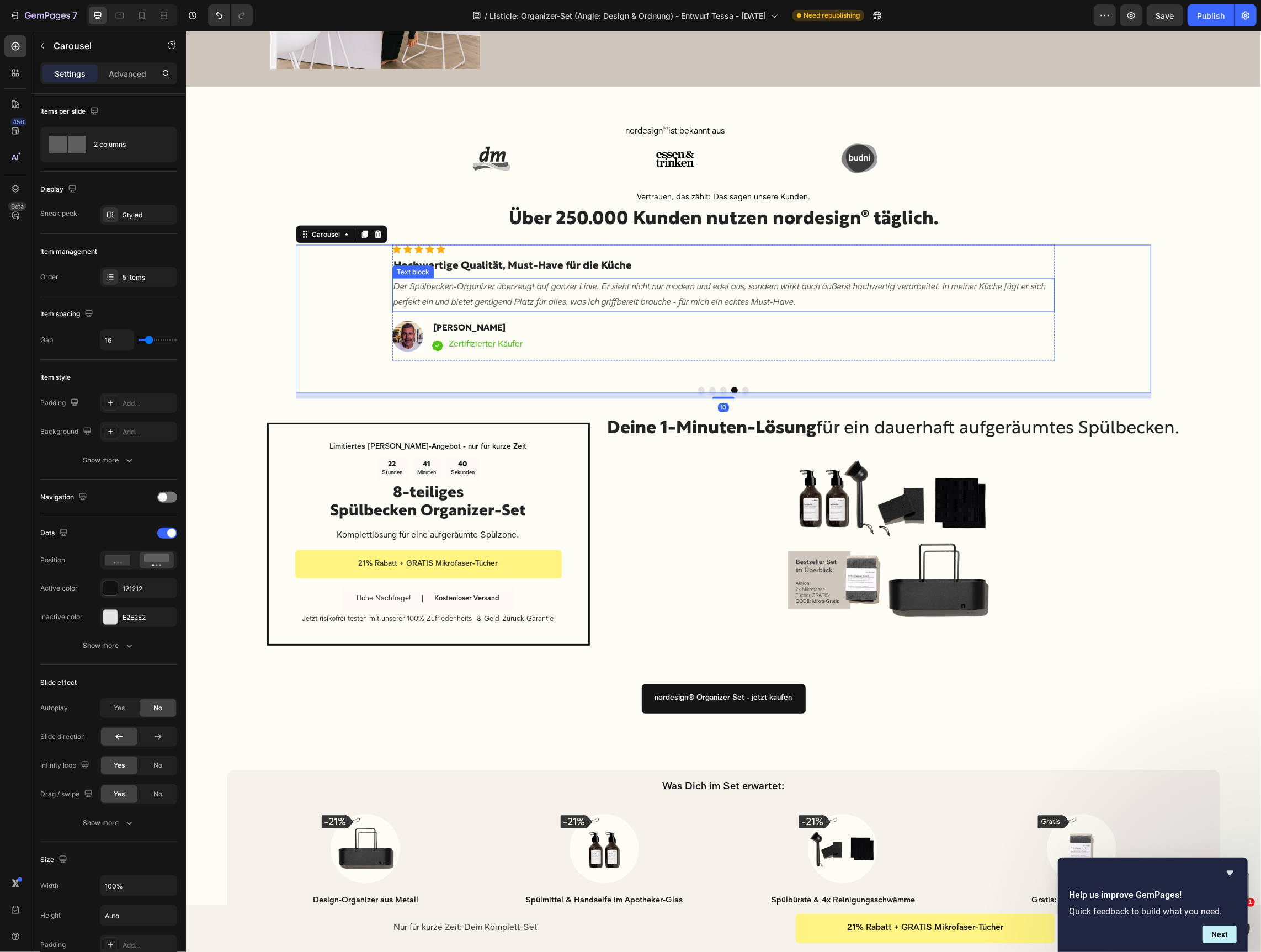
click at [567, 296] on p "Der Spülbecken-Organizer überzeugt auf ganzer Linie. Er sieht nicht nur modern …" at bounding box center [722, 294] width 660 height 32
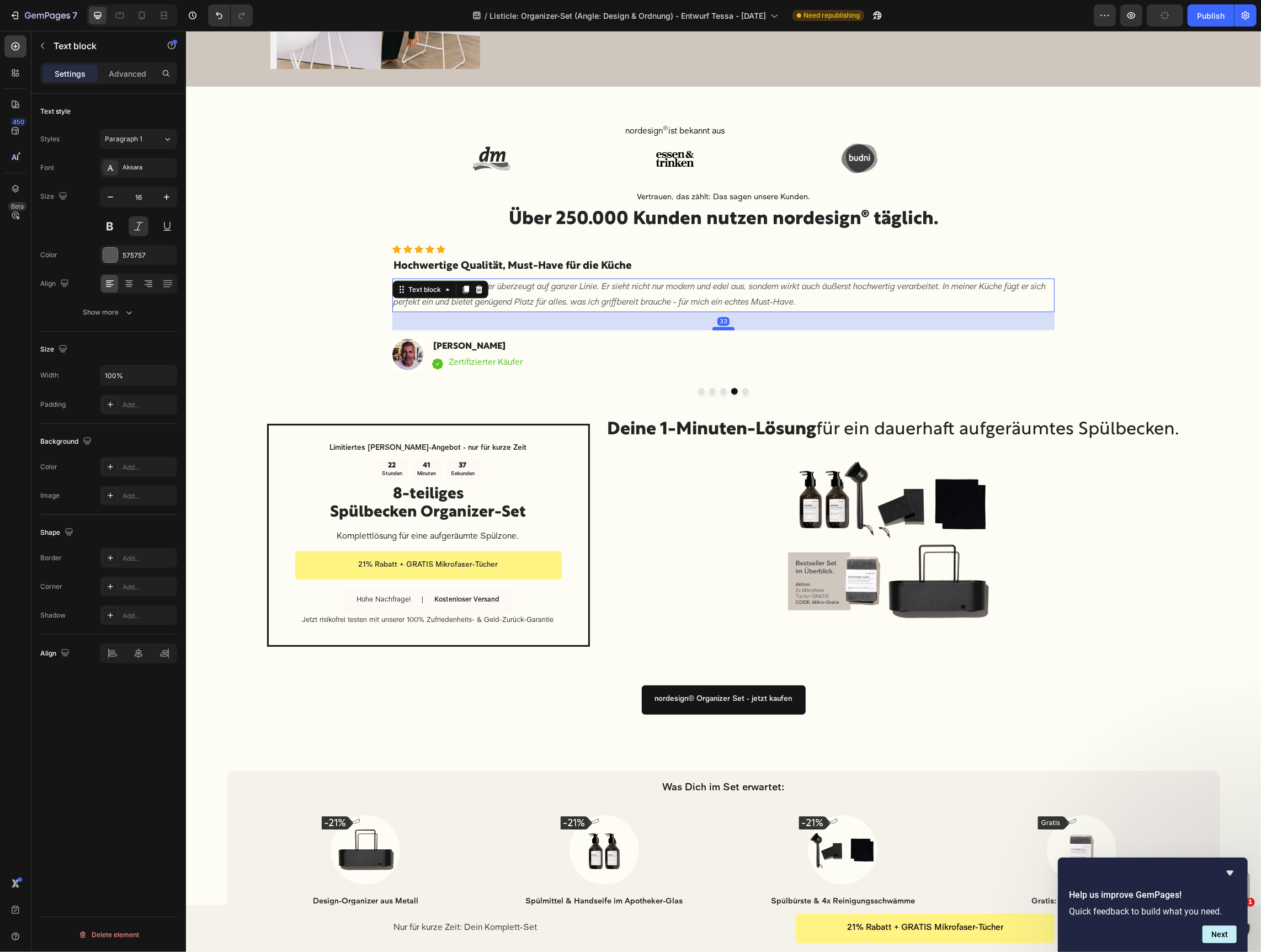
drag, startPoint x: 718, startPoint y: 314, endPoint x: 713, endPoint y: 328, distance: 14.9
click at [717, 328] on div at bounding box center [722, 328] width 22 height 3
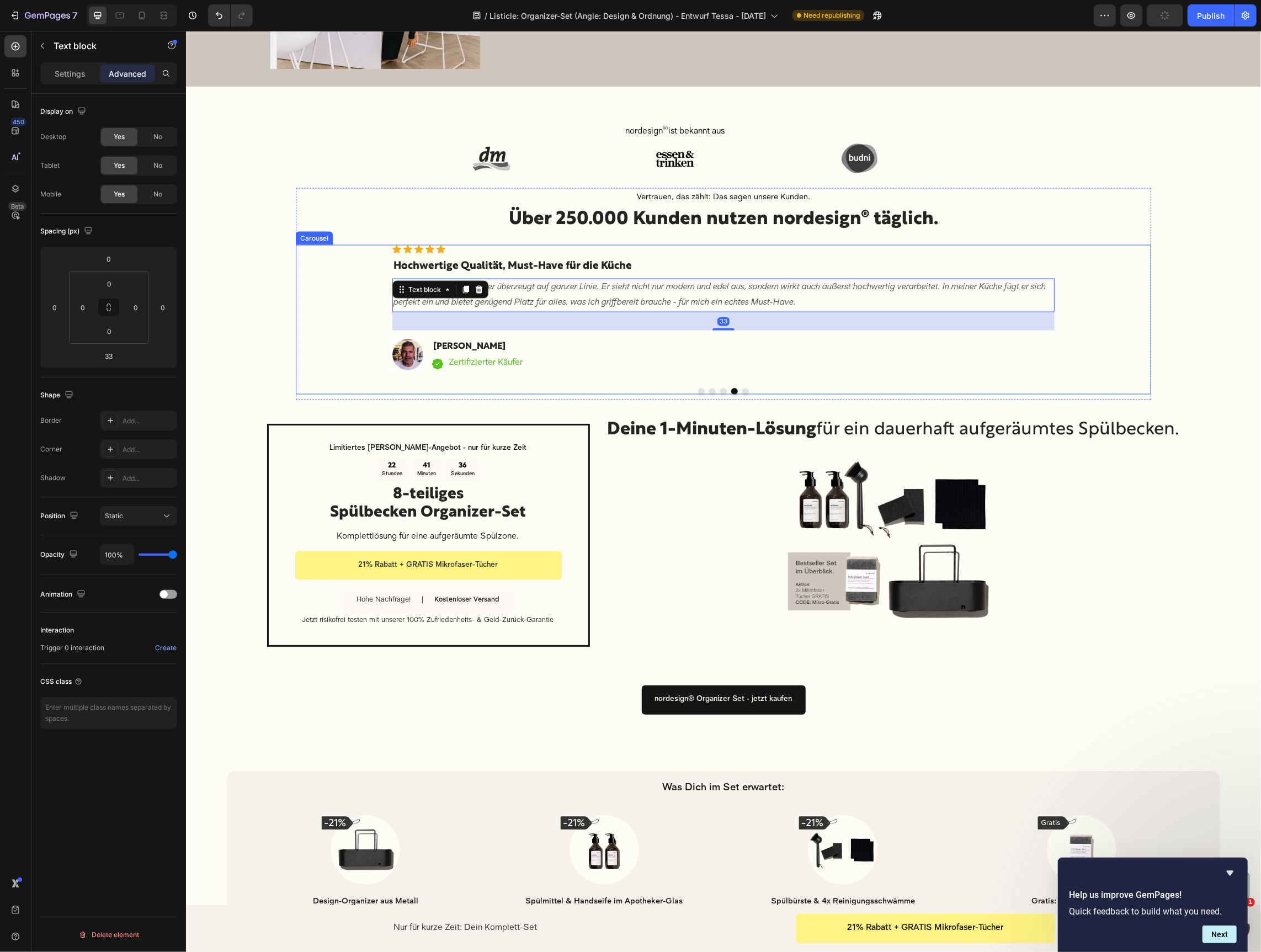
click at [745, 390] on button "Dot" at bounding box center [745, 390] width 7 height 7
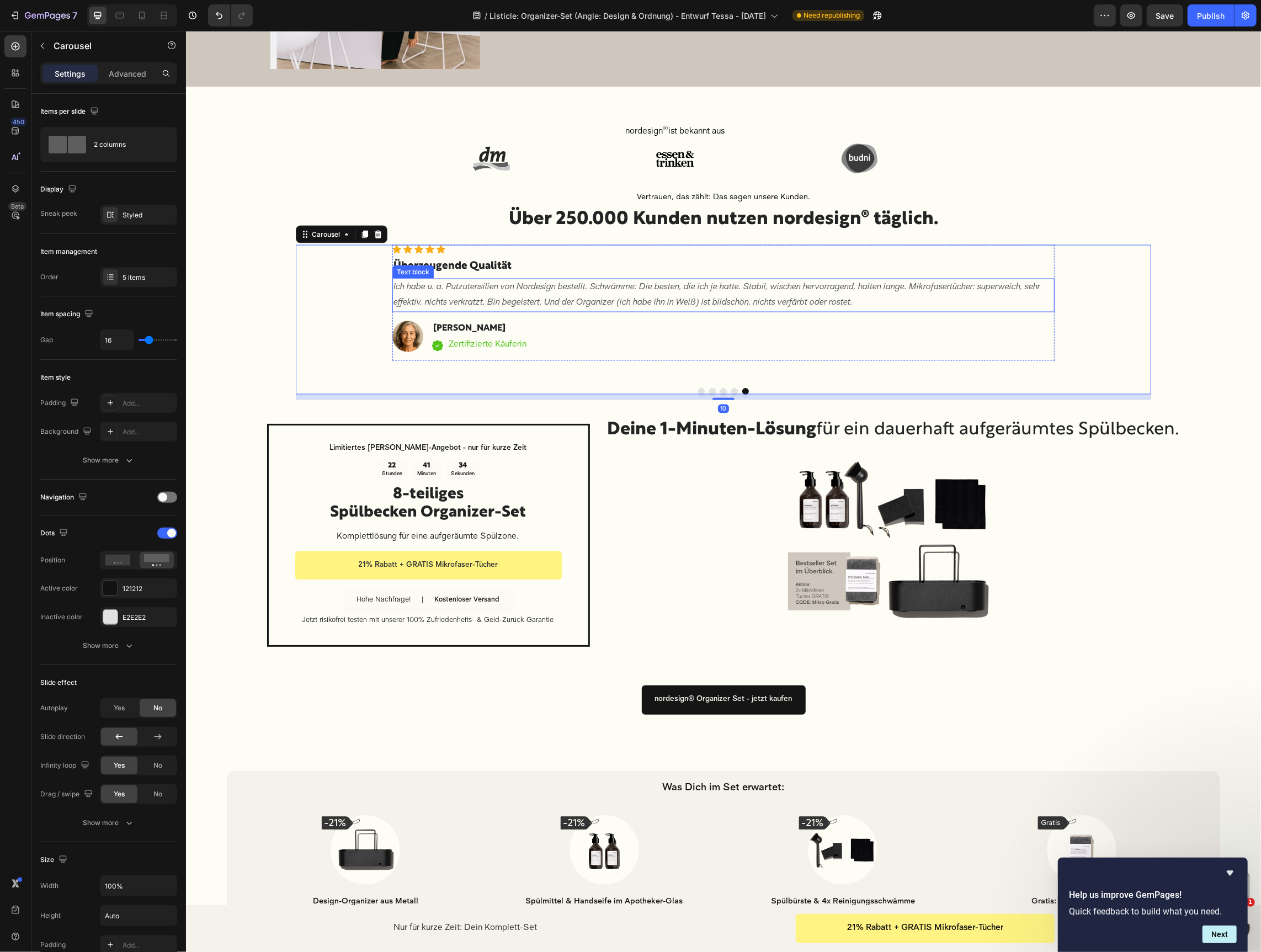
click at [462, 296] on p "Ich habe u. a. Putzutensilien von Nordesign bestellt. Schwämme: Die besten, die…" at bounding box center [722, 294] width 660 height 32
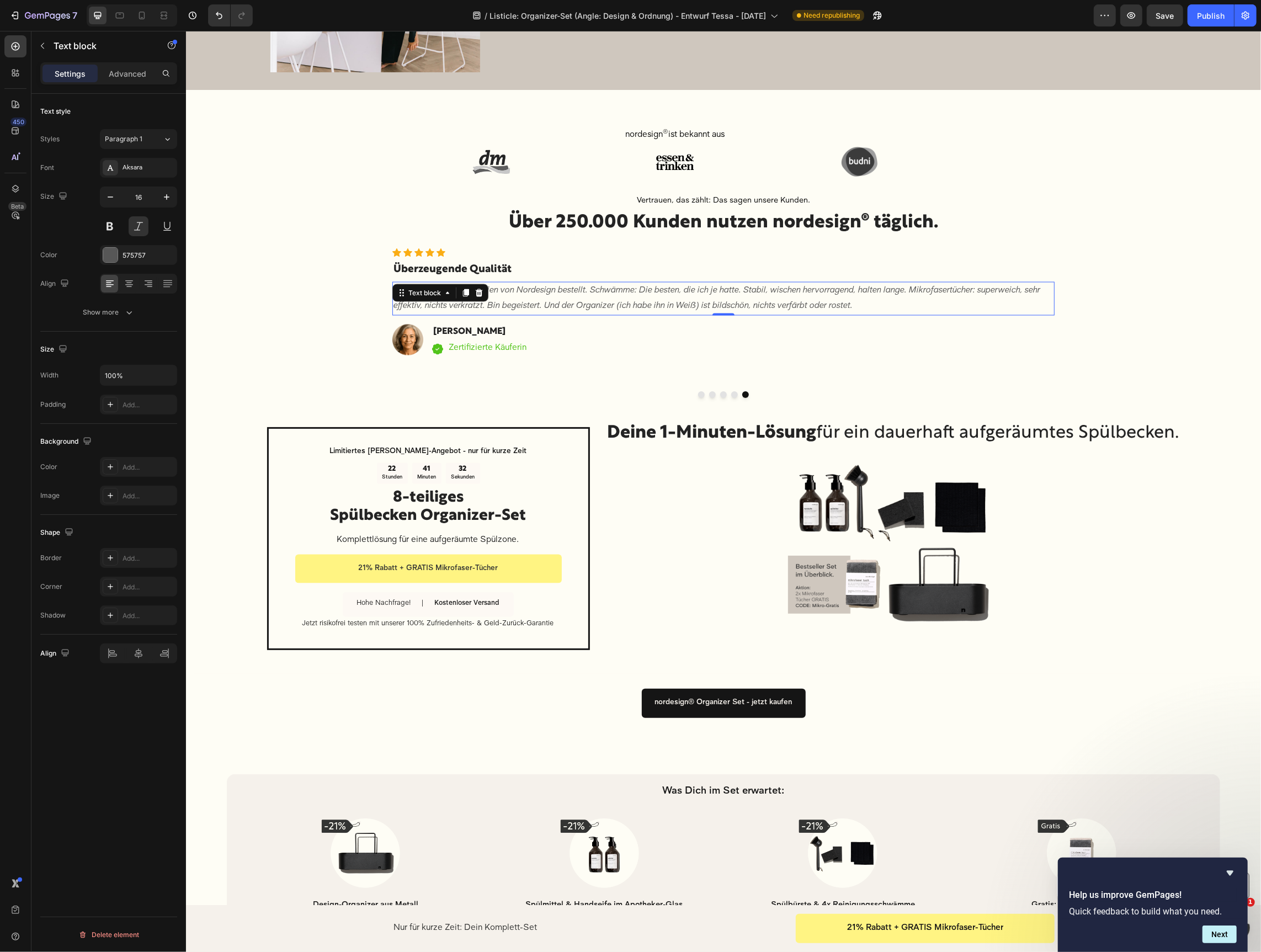
scroll to position [1603, 0]
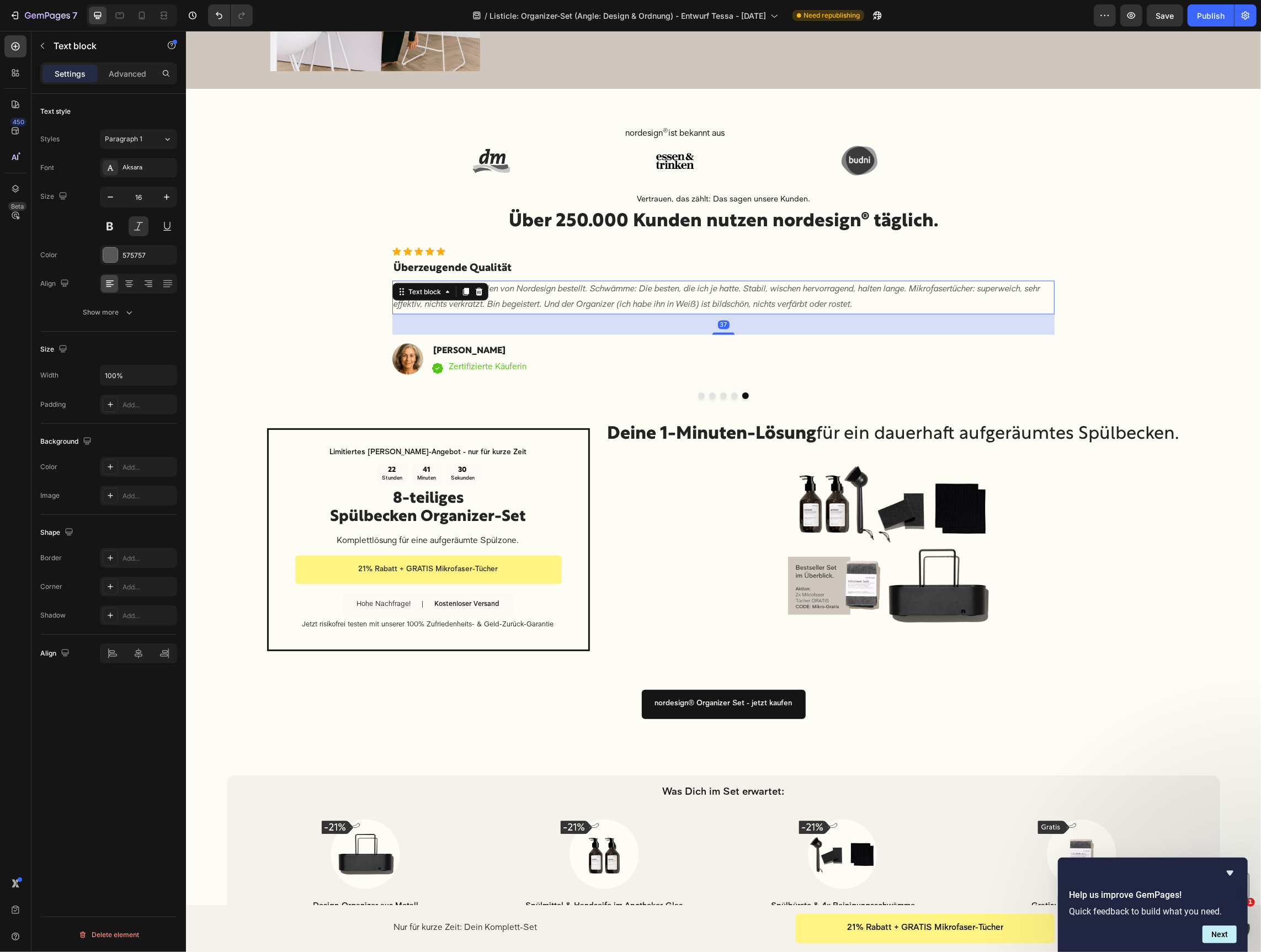
drag, startPoint x: 720, startPoint y: 314, endPoint x: 718, endPoint y: 334, distance: 20.1
click at [719, 334] on div "Icon Icon Icon Icon Icon Icon List Hoz Überzeugende Qualität Heading Ich habe u…" at bounding box center [722, 315] width 662 height 136
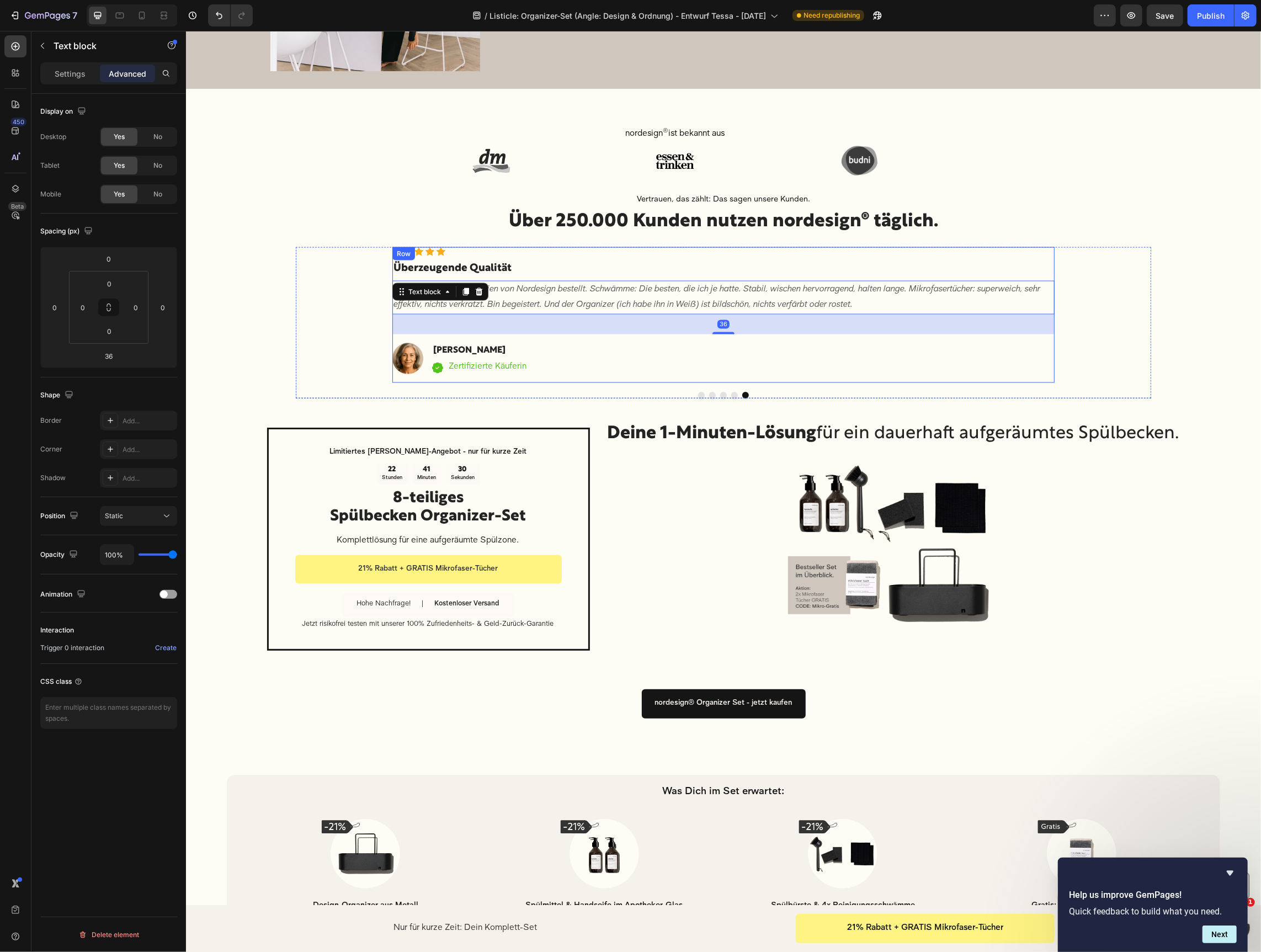
scroll to position [1604, 0]
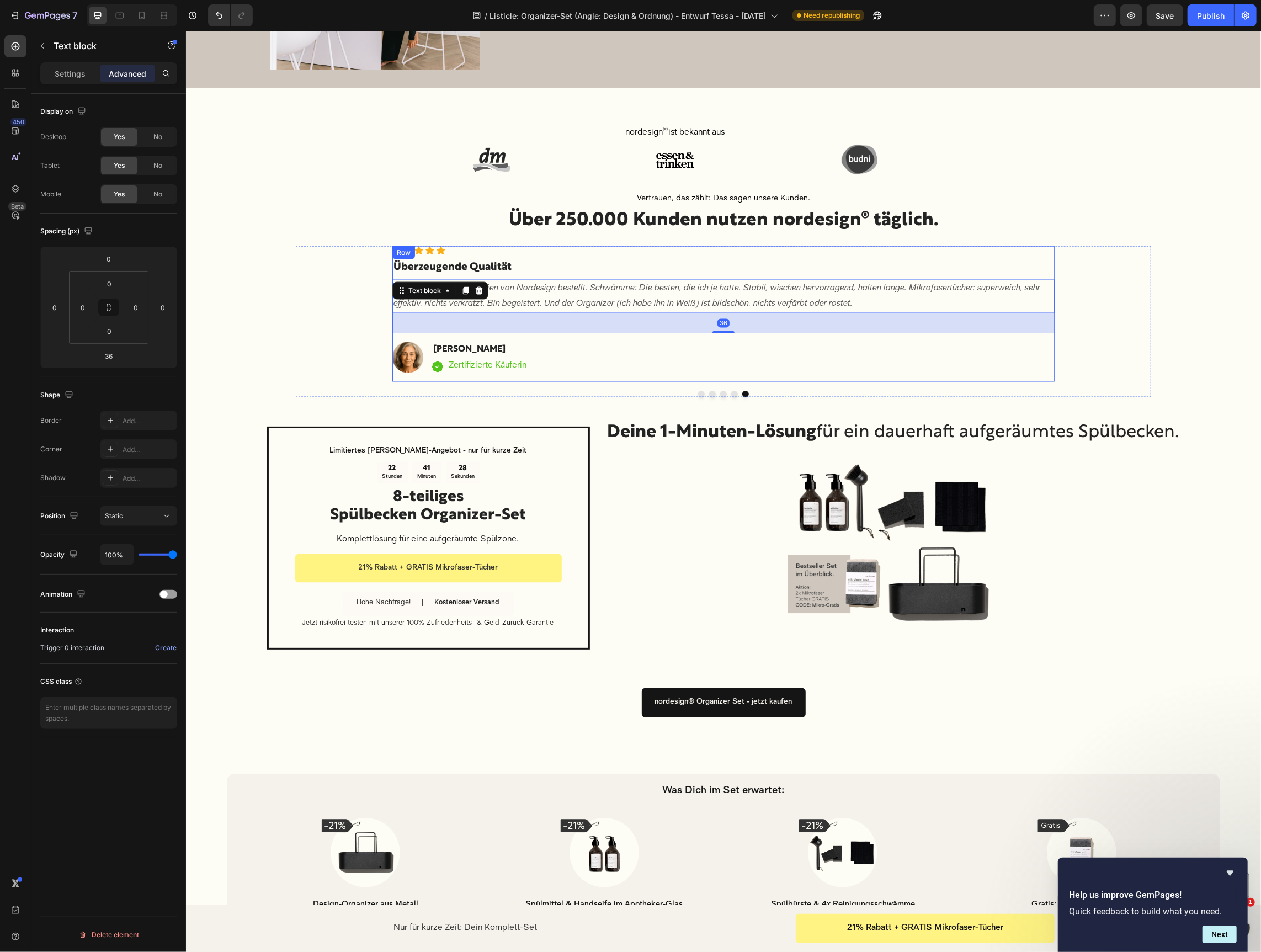
click at [424, 334] on div "Icon Icon Icon Icon Icon Icon List Hoz Überzeugende Qualität Heading Ich habe u…" at bounding box center [722, 313] width 662 height 136
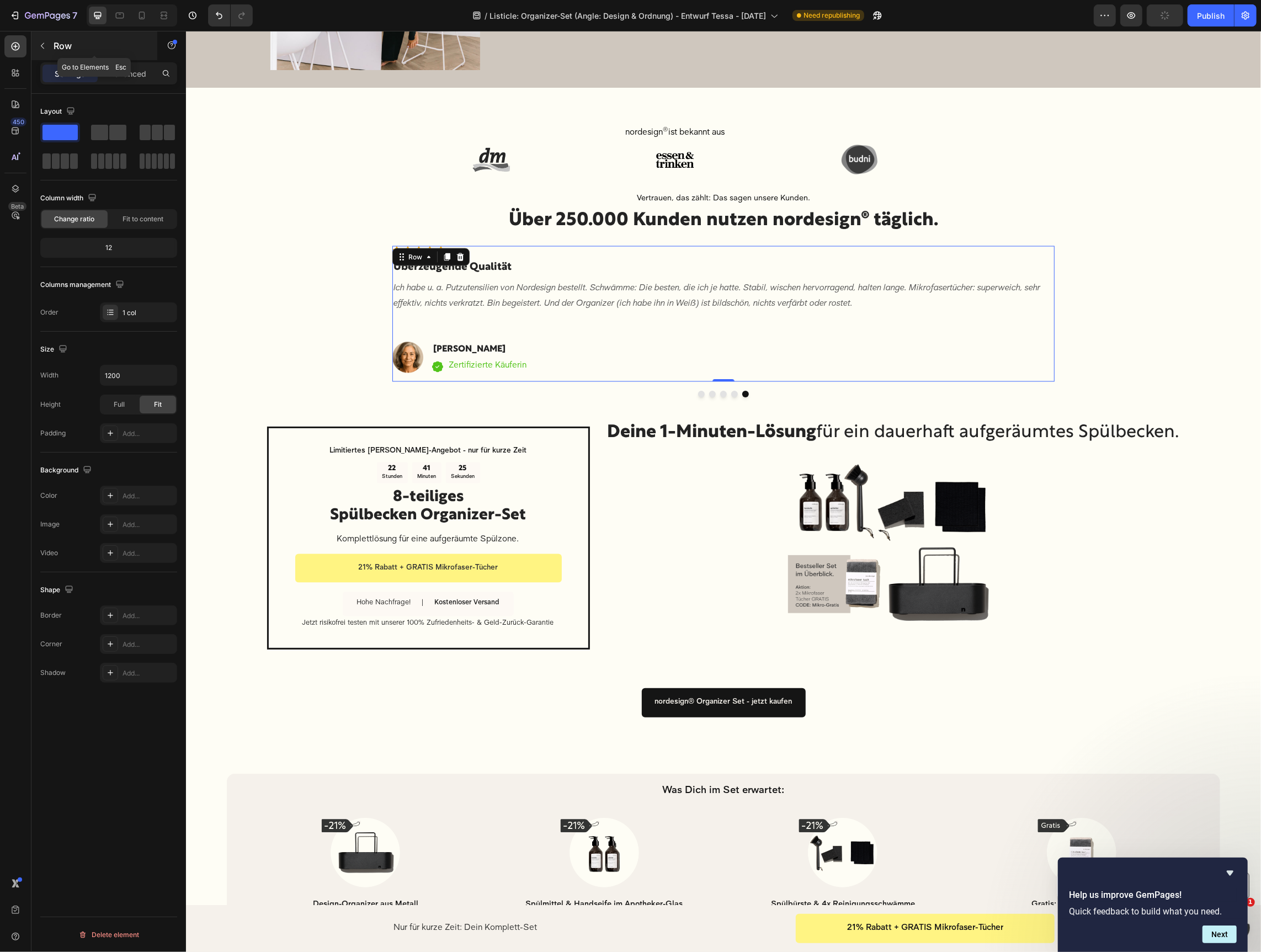
click at [41, 47] on icon "button" at bounding box center [42, 45] width 9 height 9
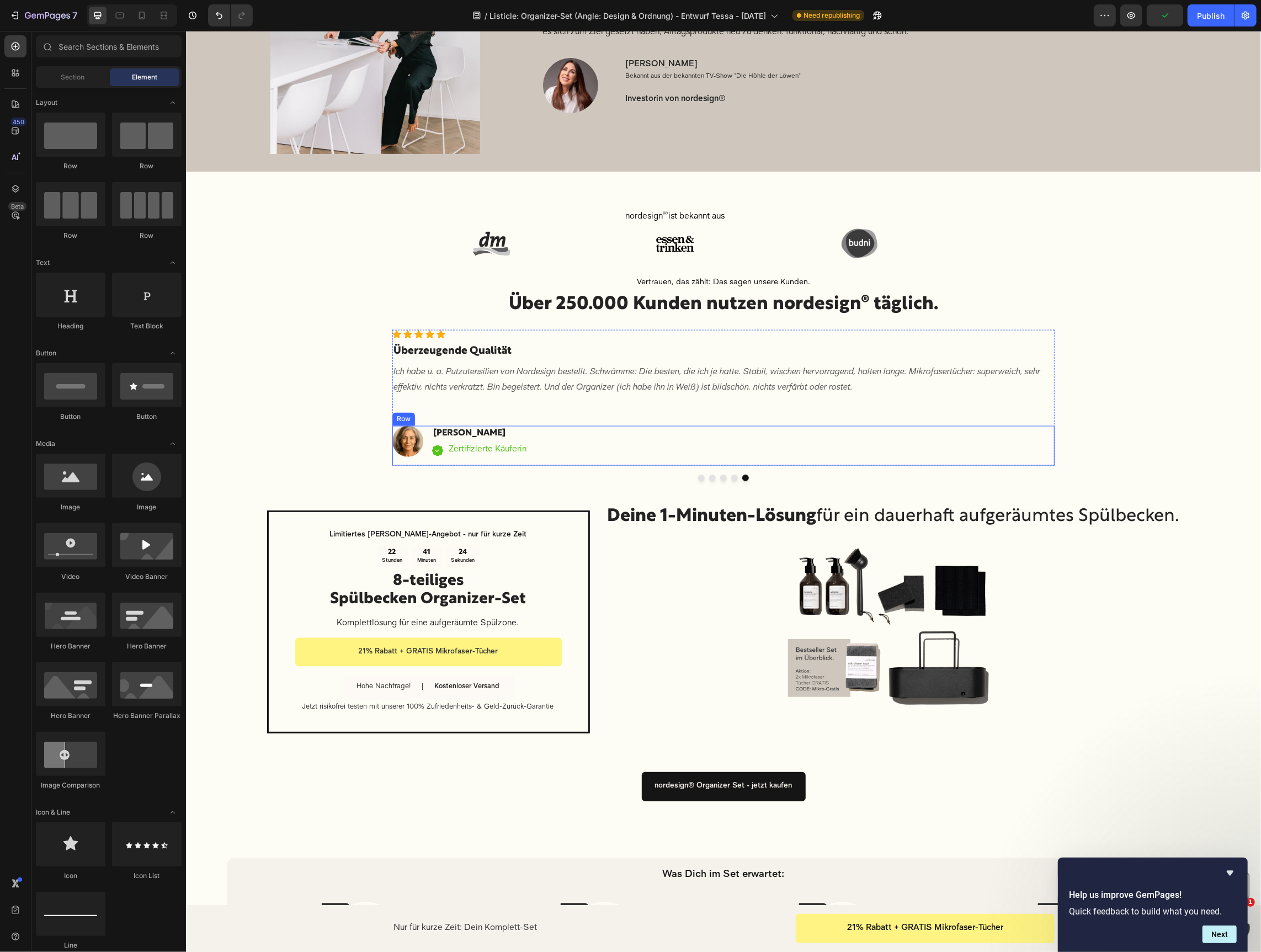
scroll to position [1487, 0]
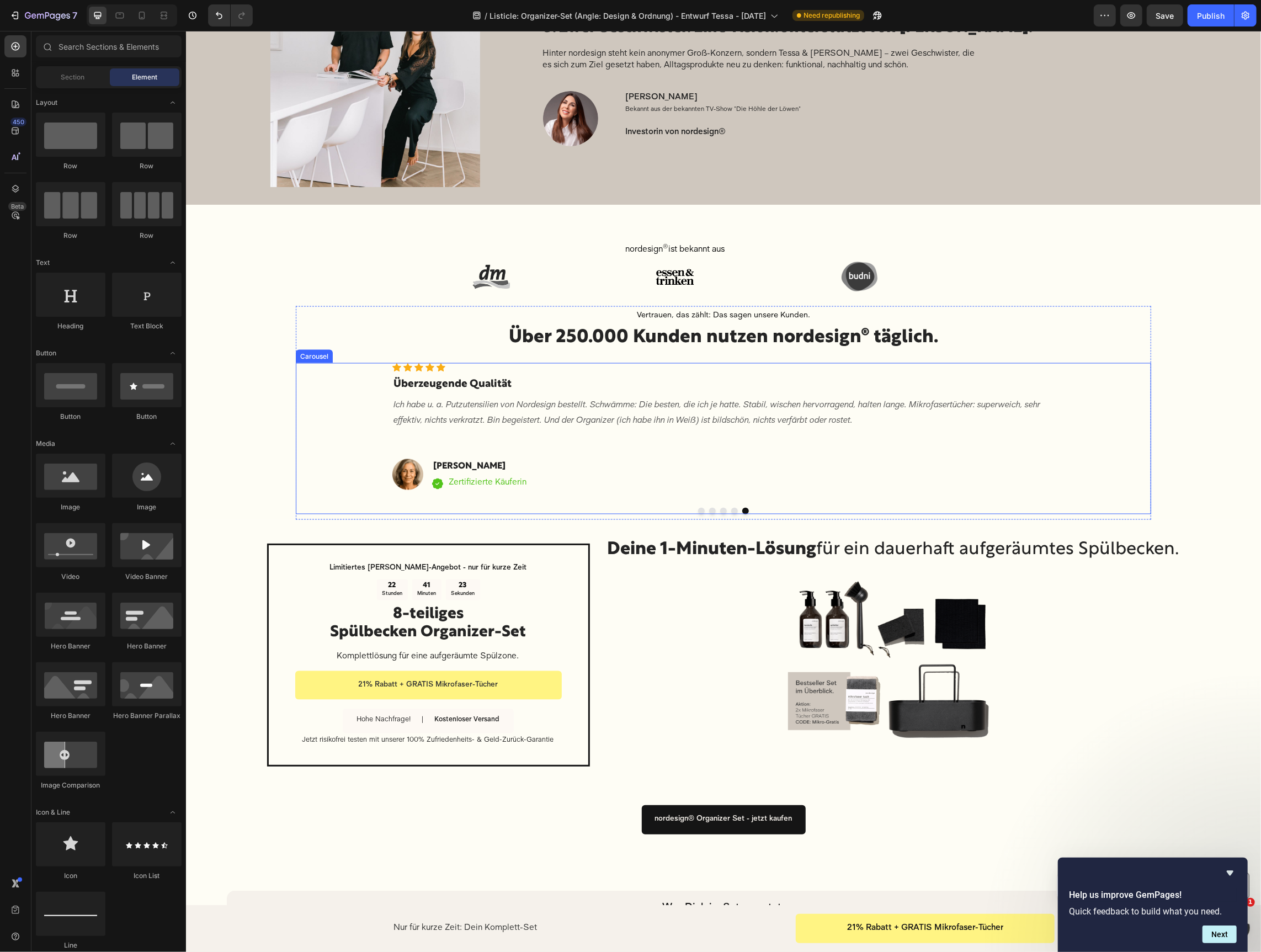
click at [701, 512] on button "Dot" at bounding box center [700, 510] width 7 height 7
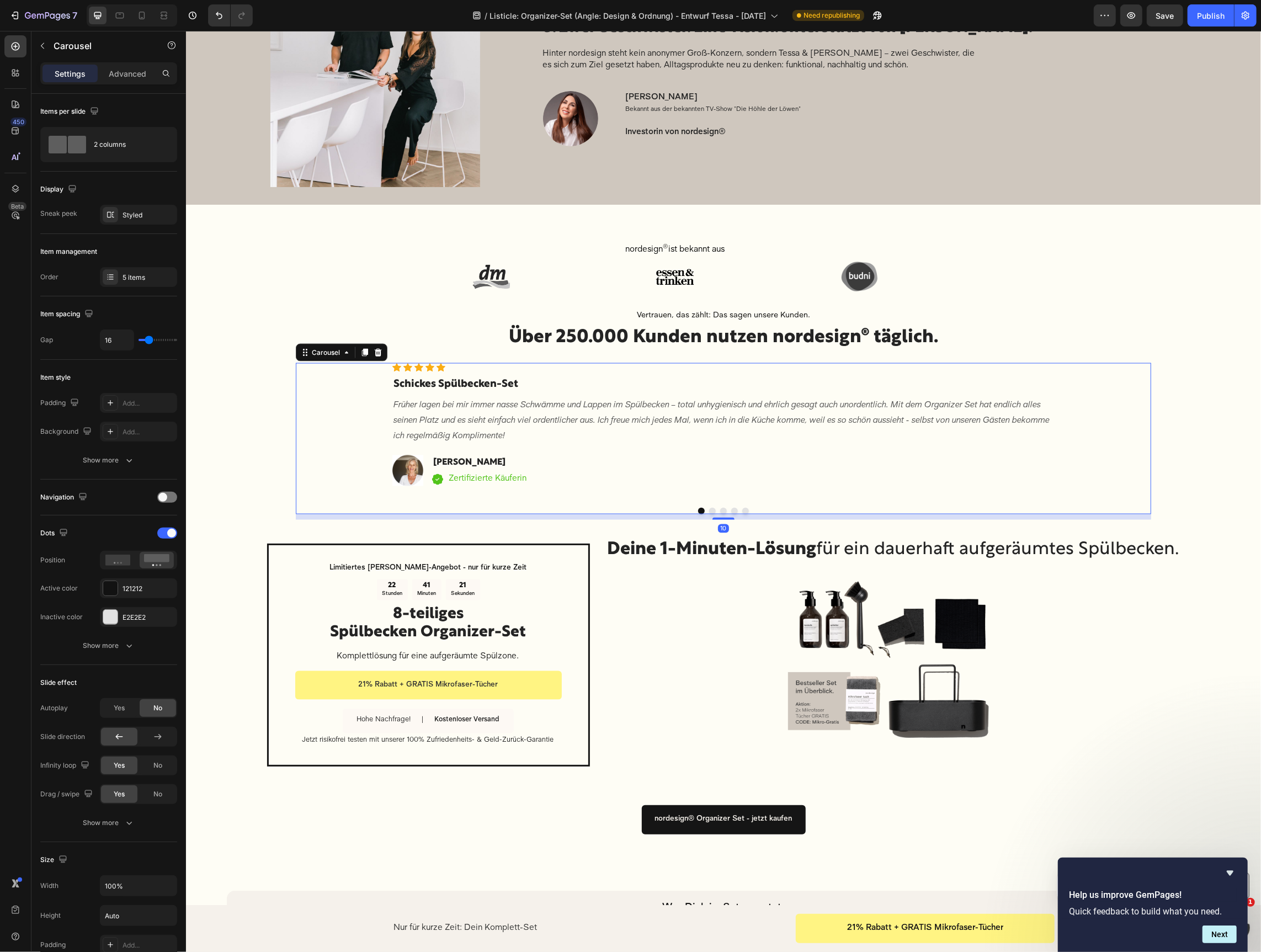
click at [711, 510] on button "Dot" at bounding box center [712, 510] width 7 height 7
click at [723, 510] on button "Dot" at bounding box center [722, 510] width 7 height 7
click at [736, 510] on button "Dot" at bounding box center [734, 510] width 7 height 7
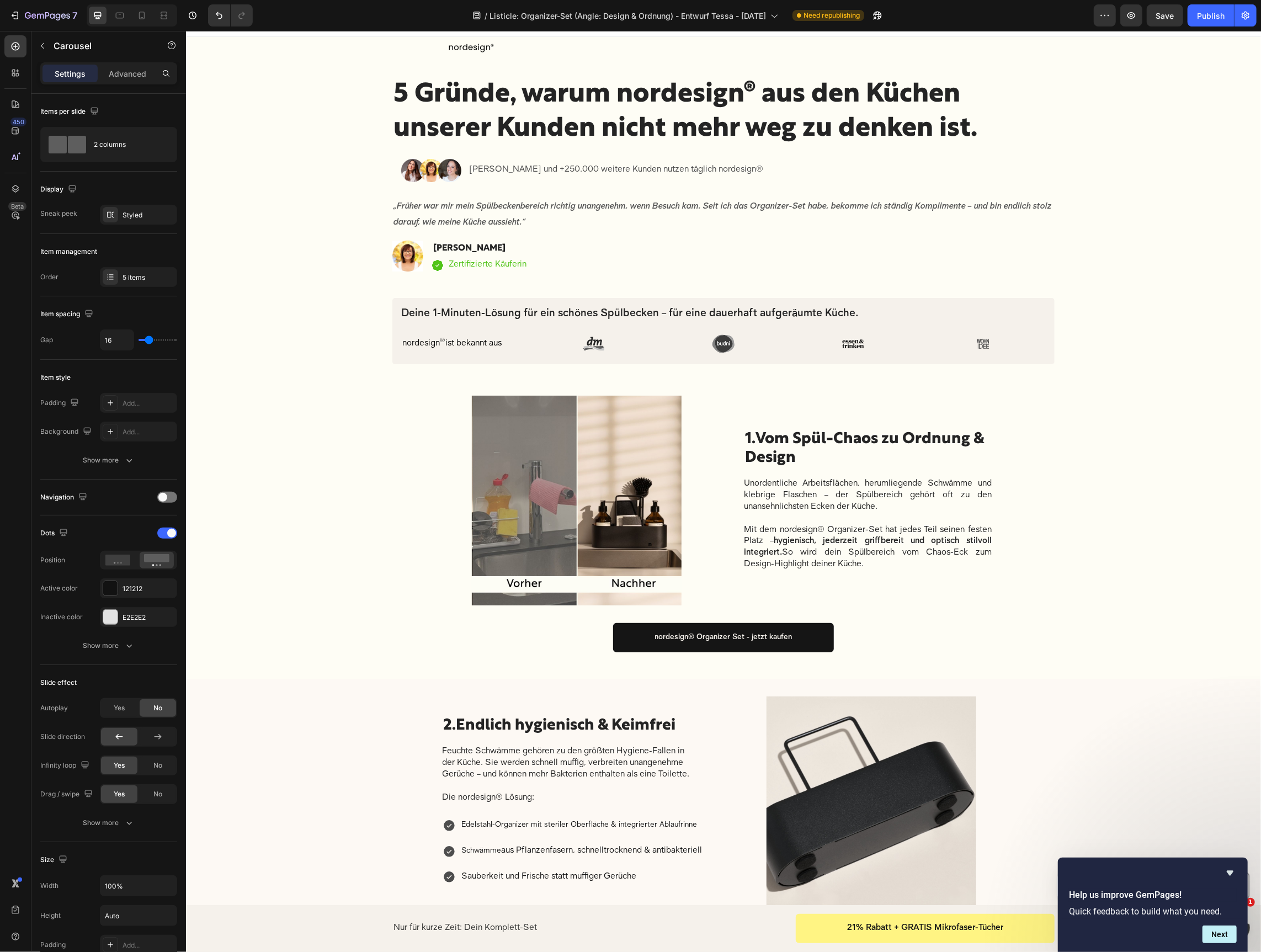
scroll to position [0, 0]
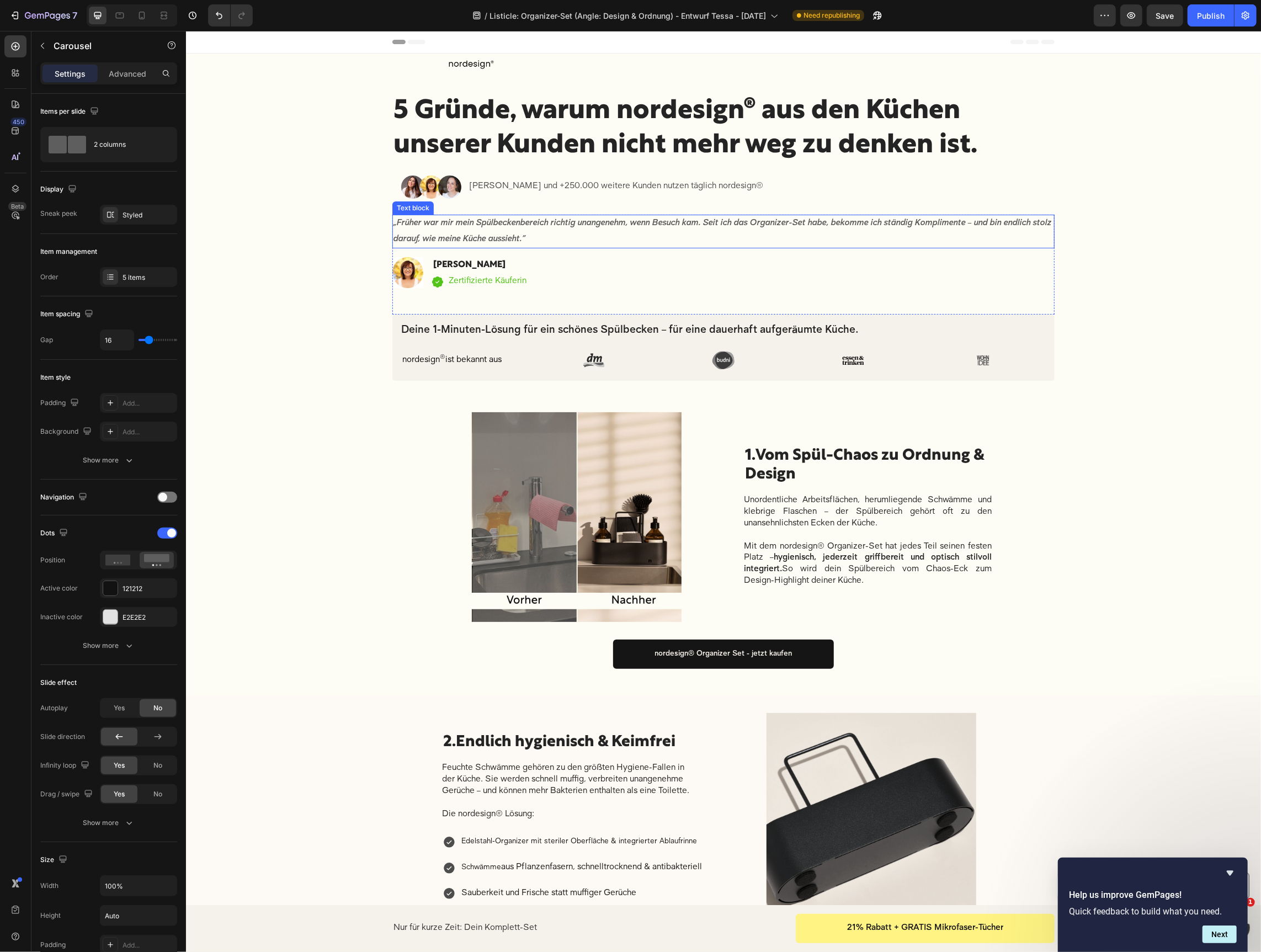
click at [454, 230] on p "„Früher war mir mein Spülbeckenbereich richtig unangenehm, wenn Besuch kam. Sei…" at bounding box center [722, 231] width 660 height 32
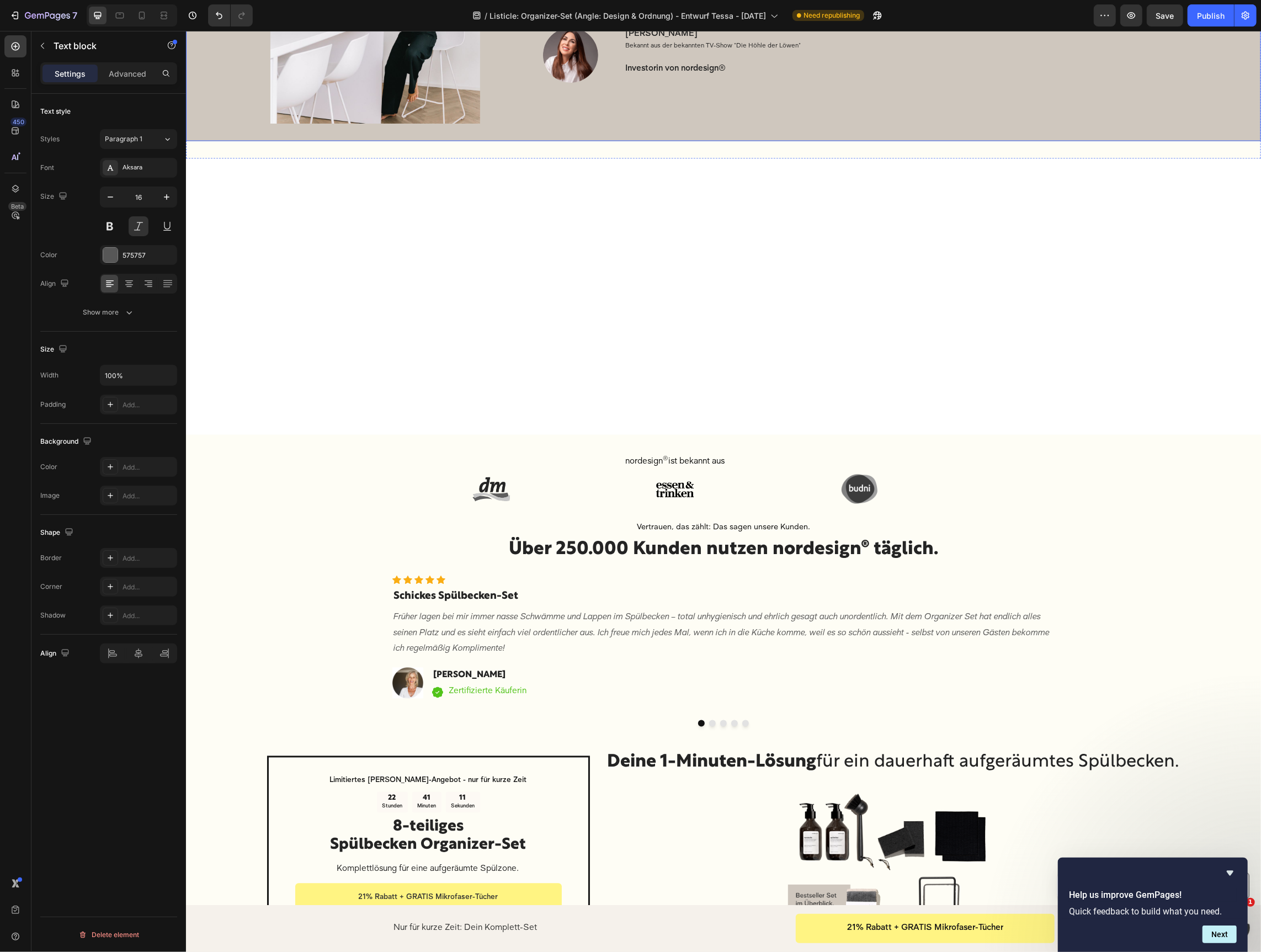
scroll to position [1675, 0]
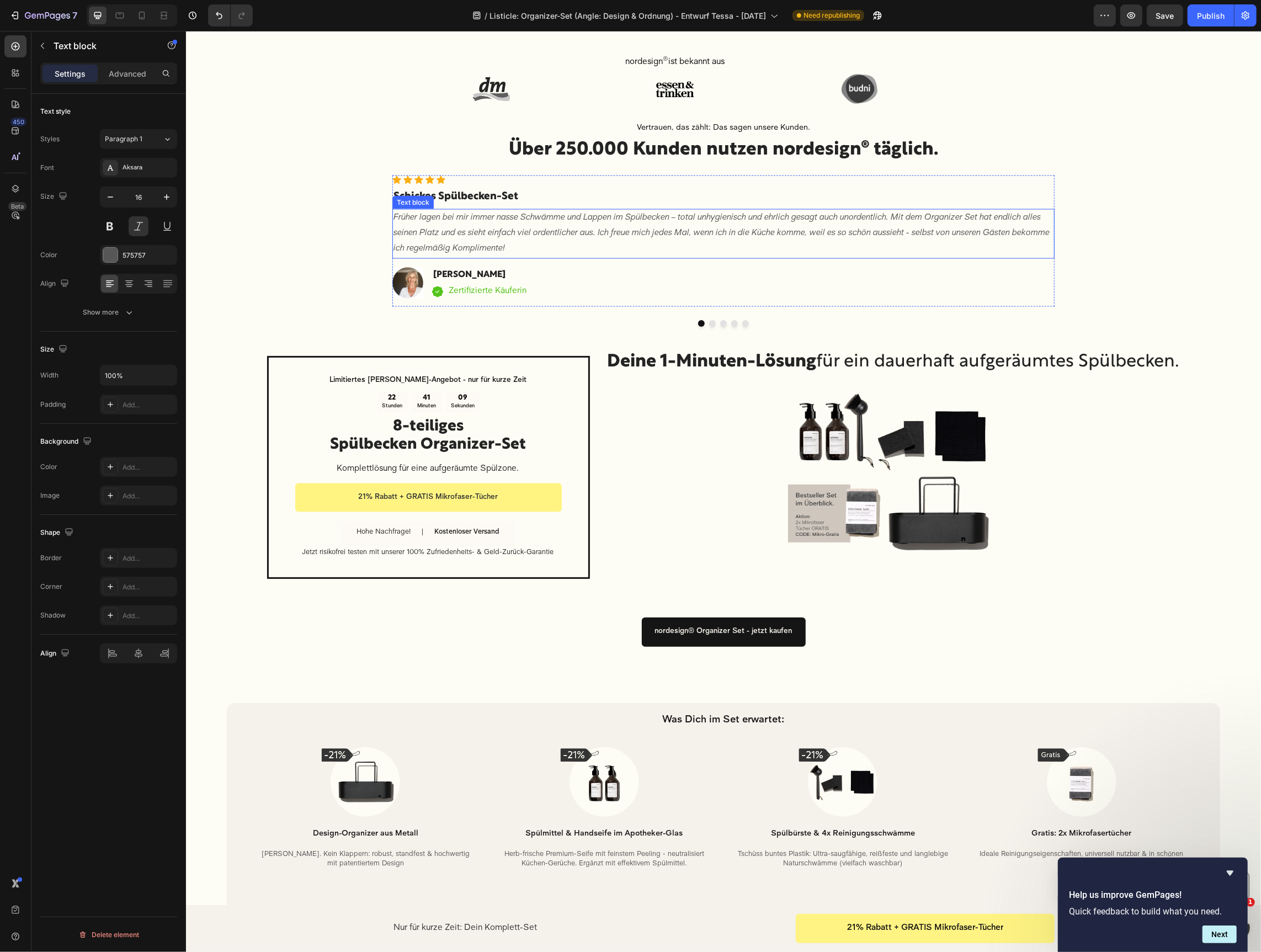
click at [524, 238] on p "Früher lagen bei mir immer nasse Schwämme und Lappen im Spülbecken – total unhy…" at bounding box center [722, 234] width 660 height 48
click at [464, 219] on icon at bounding box center [466, 219] width 6 height 8
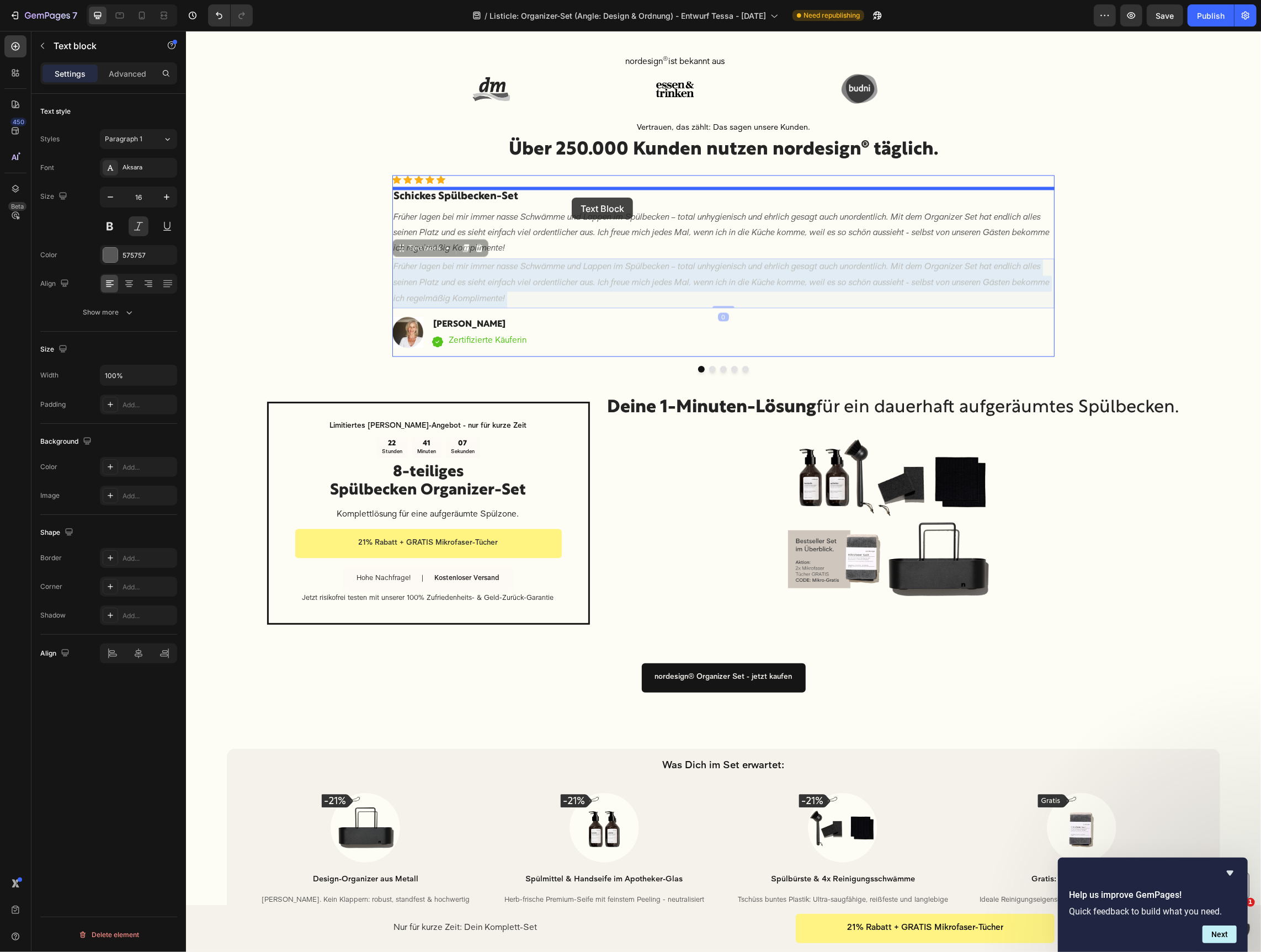
drag, startPoint x: 546, startPoint y: 278, endPoint x: 635, endPoint y: 266, distance: 89.8
click at [571, 197] on div "Header Button Nur für kurze Zeit: Dein Komplett-Set Text Block 21% Rabatt + GRA…" at bounding box center [723, 2] width 1075 height 3293
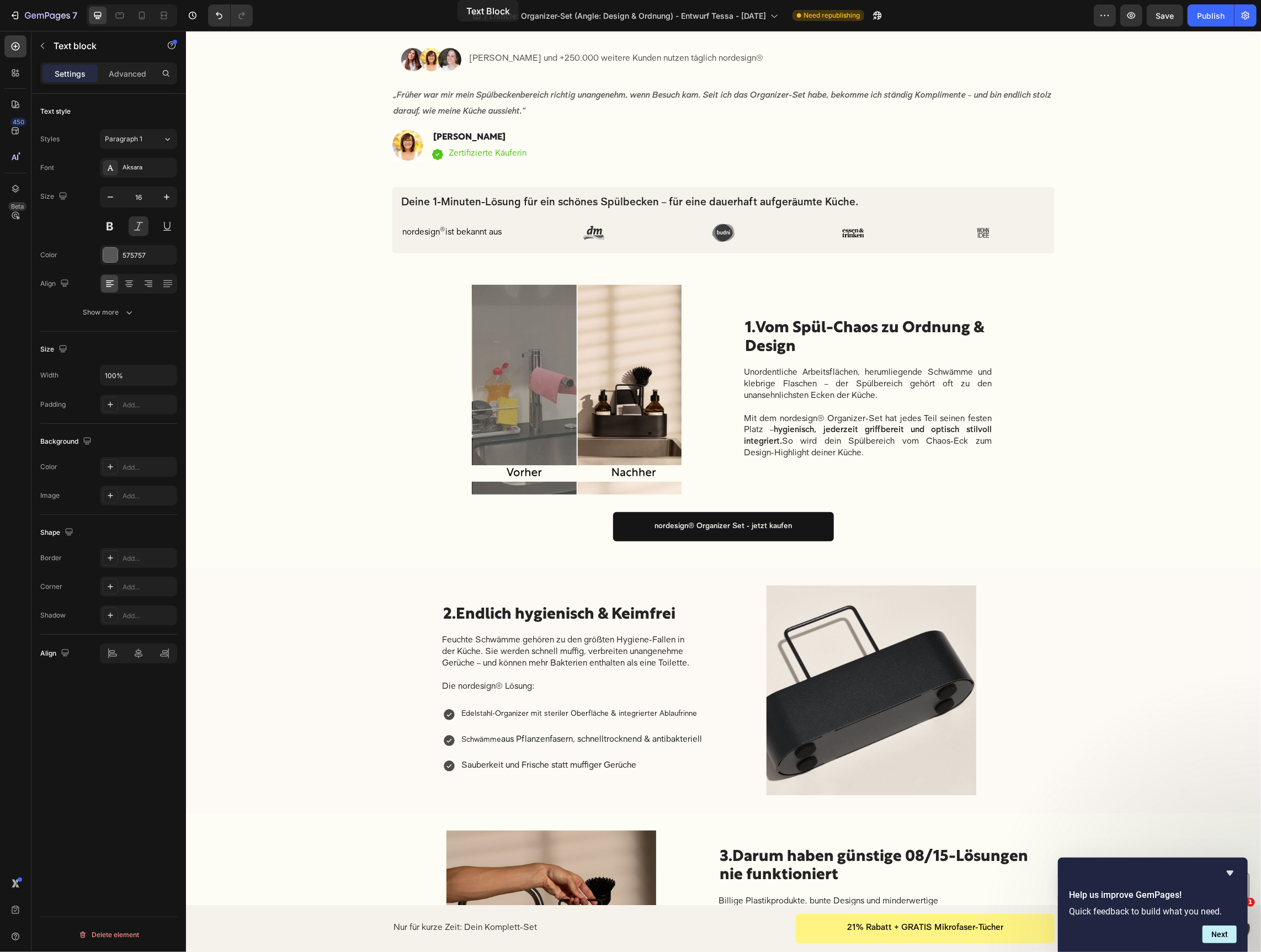
scroll to position [0, 0]
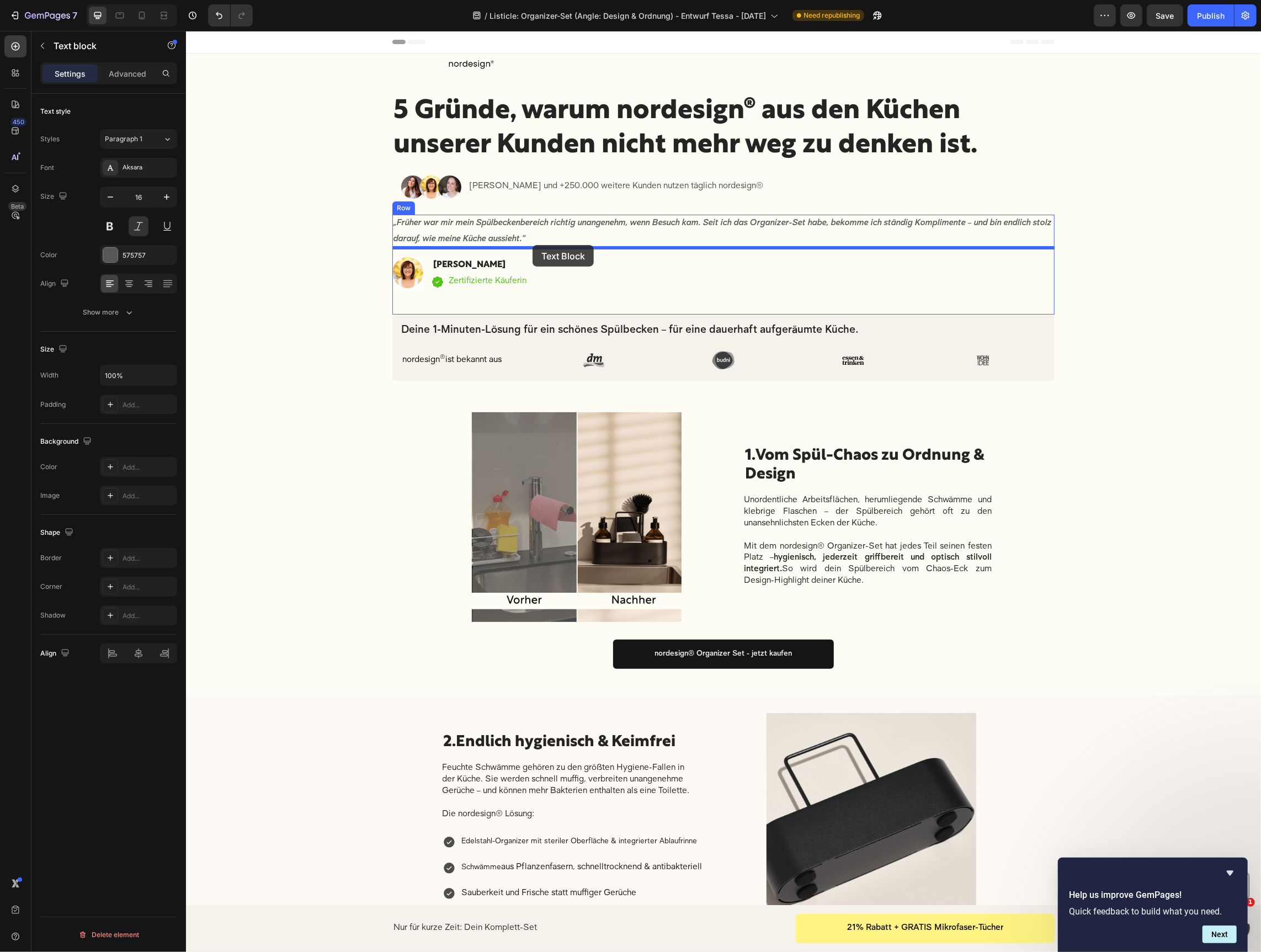
drag, startPoint x: 400, startPoint y: 199, endPoint x: 532, endPoint y: 245, distance: 139.8
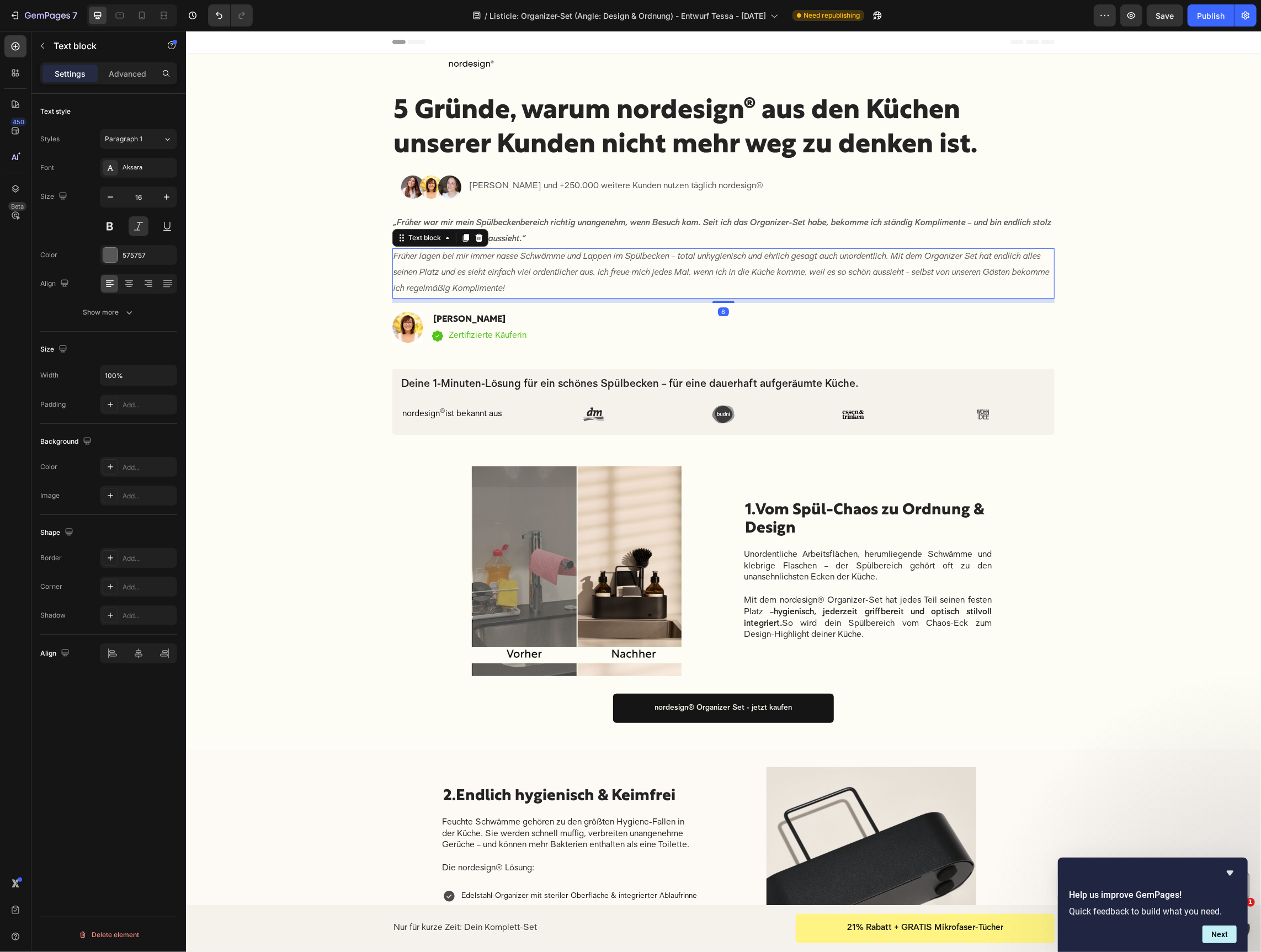
click at [497, 274] on p "Früher lagen bei mir immer nasse Schwämme und Lappen im Spülbecken – total unhy…" at bounding box center [722, 273] width 660 height 48
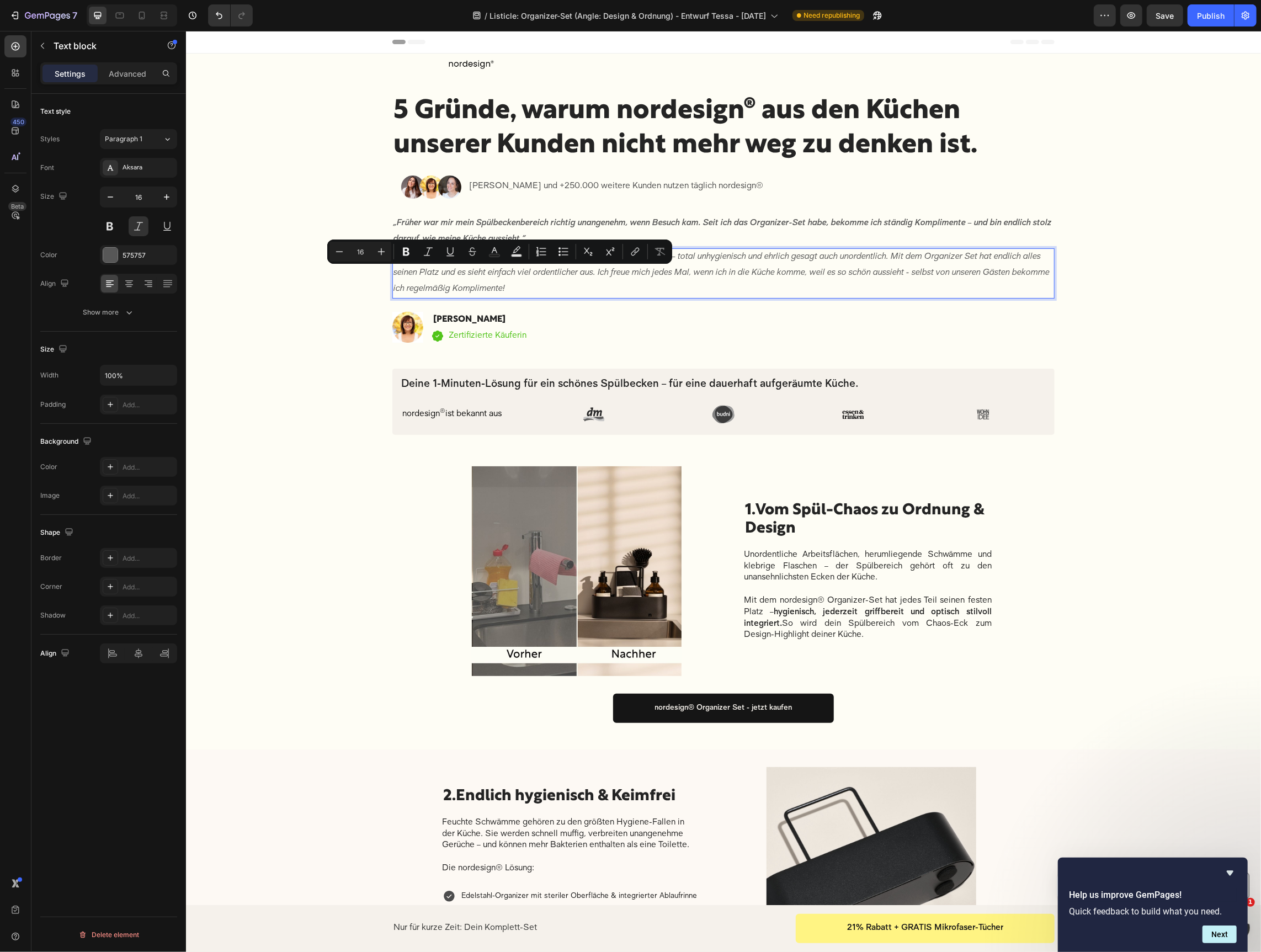
click at [440, 266] on p "Früher lagen bei mir immer nasse Schwämme und Lappen im Spülbecken – total unhy…" at bounding box center [722, 273] width 660 height 48
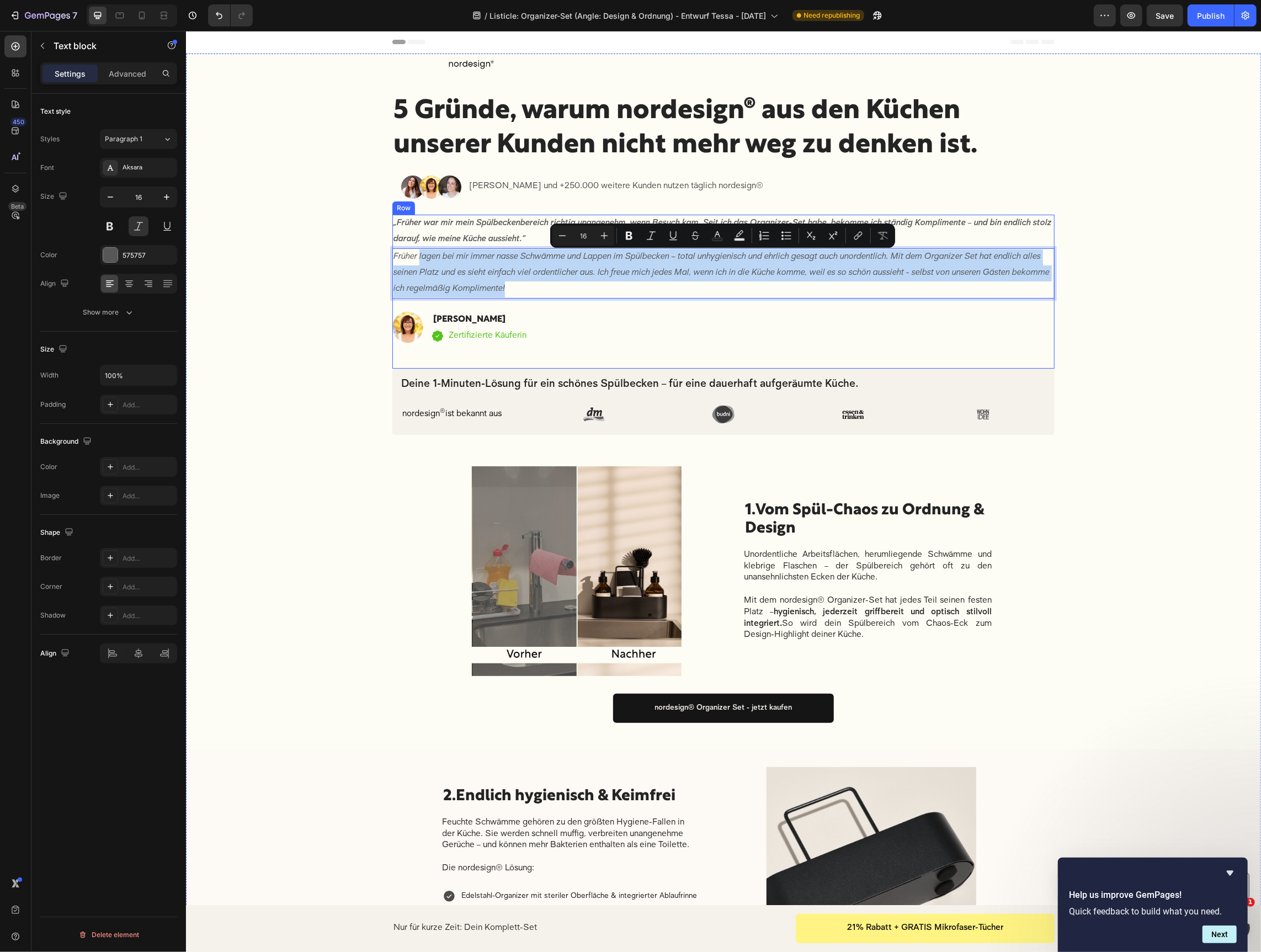
drag, startPoint x: 420, startPoint y: 254, endPoint x: 611, endPoint y: 301, distance: 196.7
click at [611, 301] on div "„Früher war mir mein Spülbeckenbereich richtig unangenehm, wenn Besuch kam. Sei…" at bounding box center [722, 291] width 662 height 154
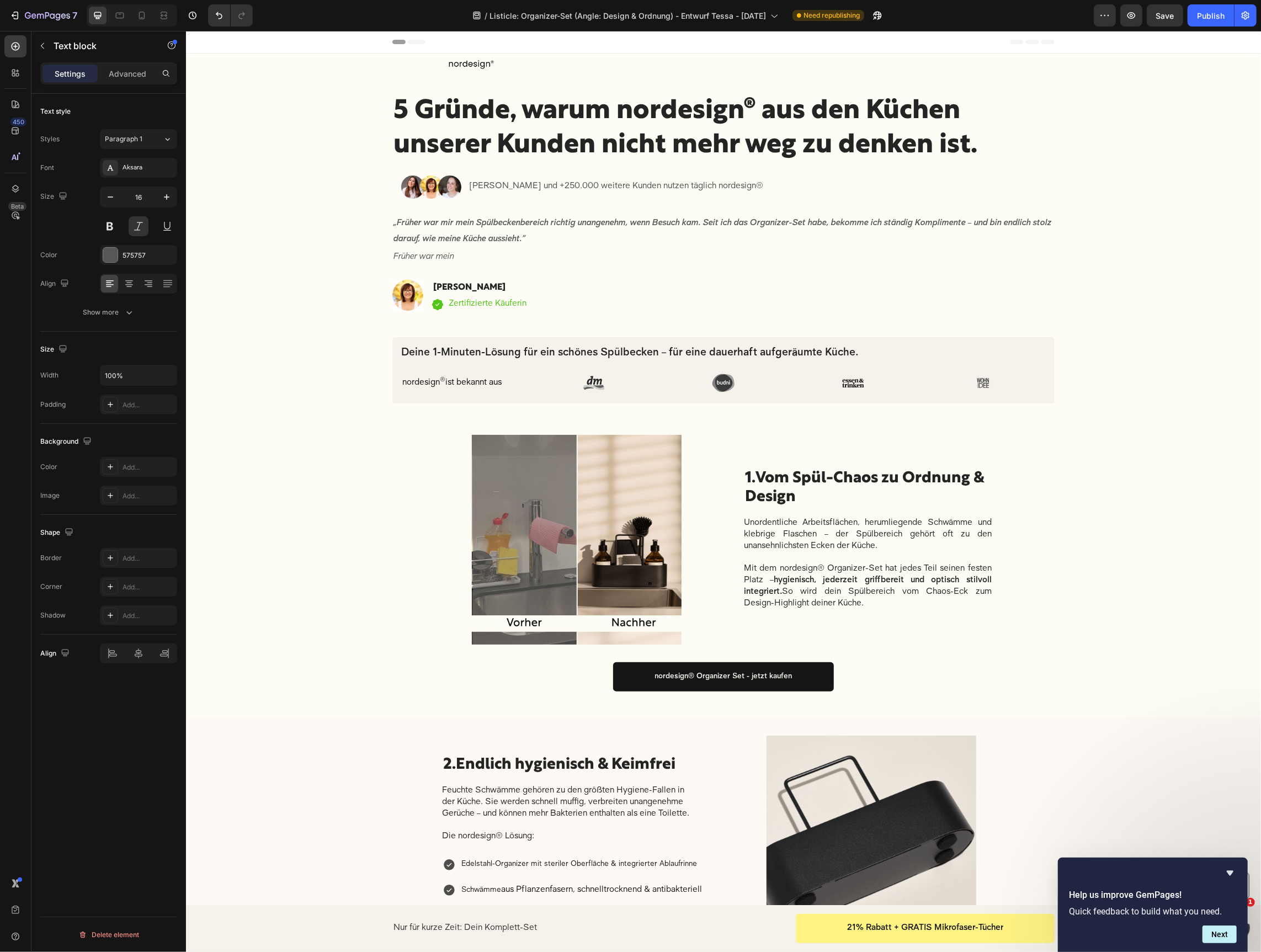
click at [452, 256] on p "Früher war mein" at bounding box center [722, 257] width 660 height 16
drag, startPoint x: 437, startPoint y: 259, endPoint x: 439, endPoint y: 249, distance: 10.2
click at [437, 259] on p "Früher war mein" at bounding box center [722, 257] width 660 height 16
click at [473, 256] on p "Früher war mein" at bounding box center [722, 257] width 660 height 16
click at [442, 255] on p "Früher war mein Spülbecken Bereich r" at bounding box center [722, 257] width 660 height 16
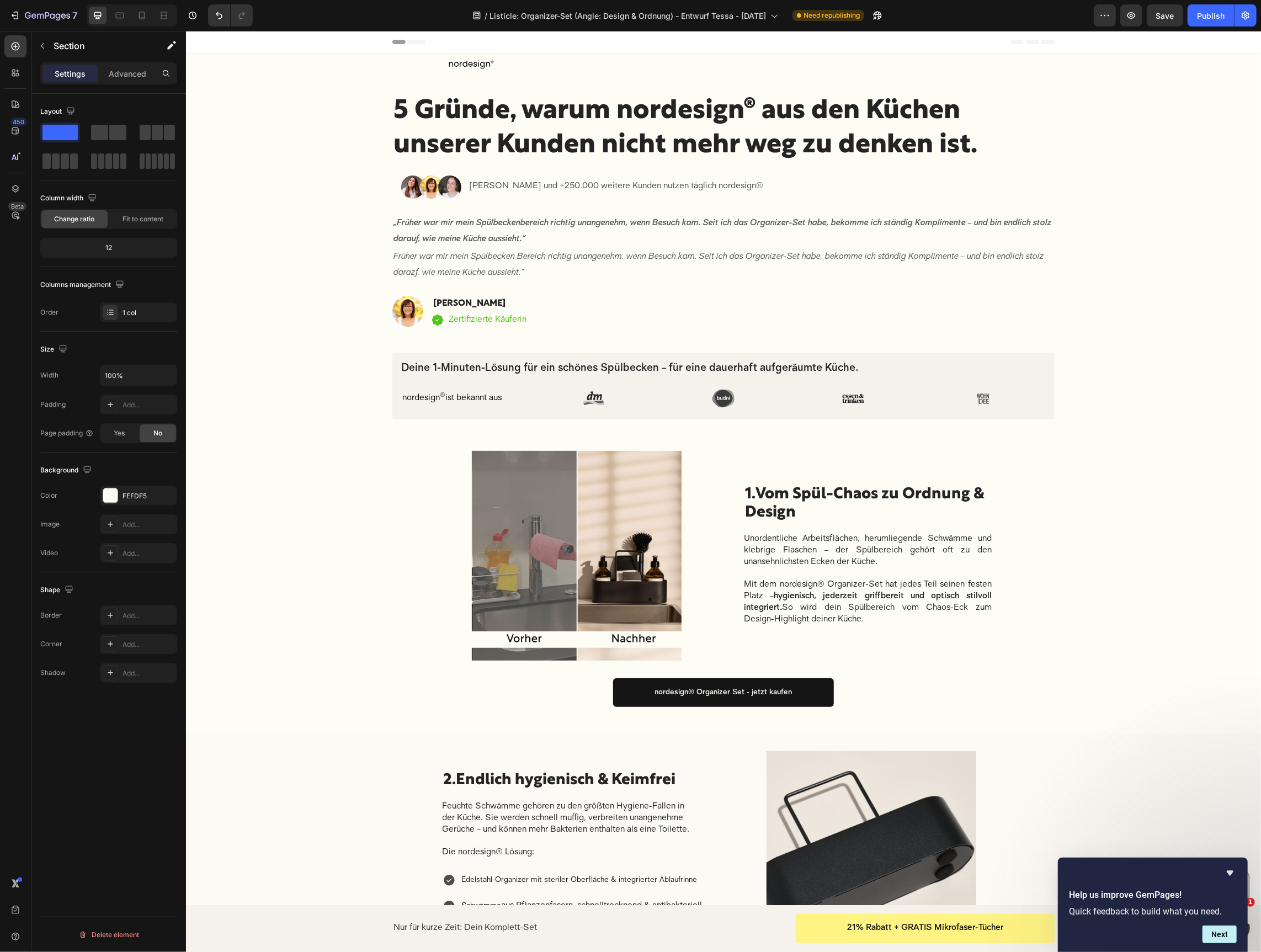
click at [389, 258] on div "Image Row Row 5 Gründe, warum nordesign® aus den Küchen unserer Kunden nicht me…" at bounding box center [723, 759] width 1075 height 1415
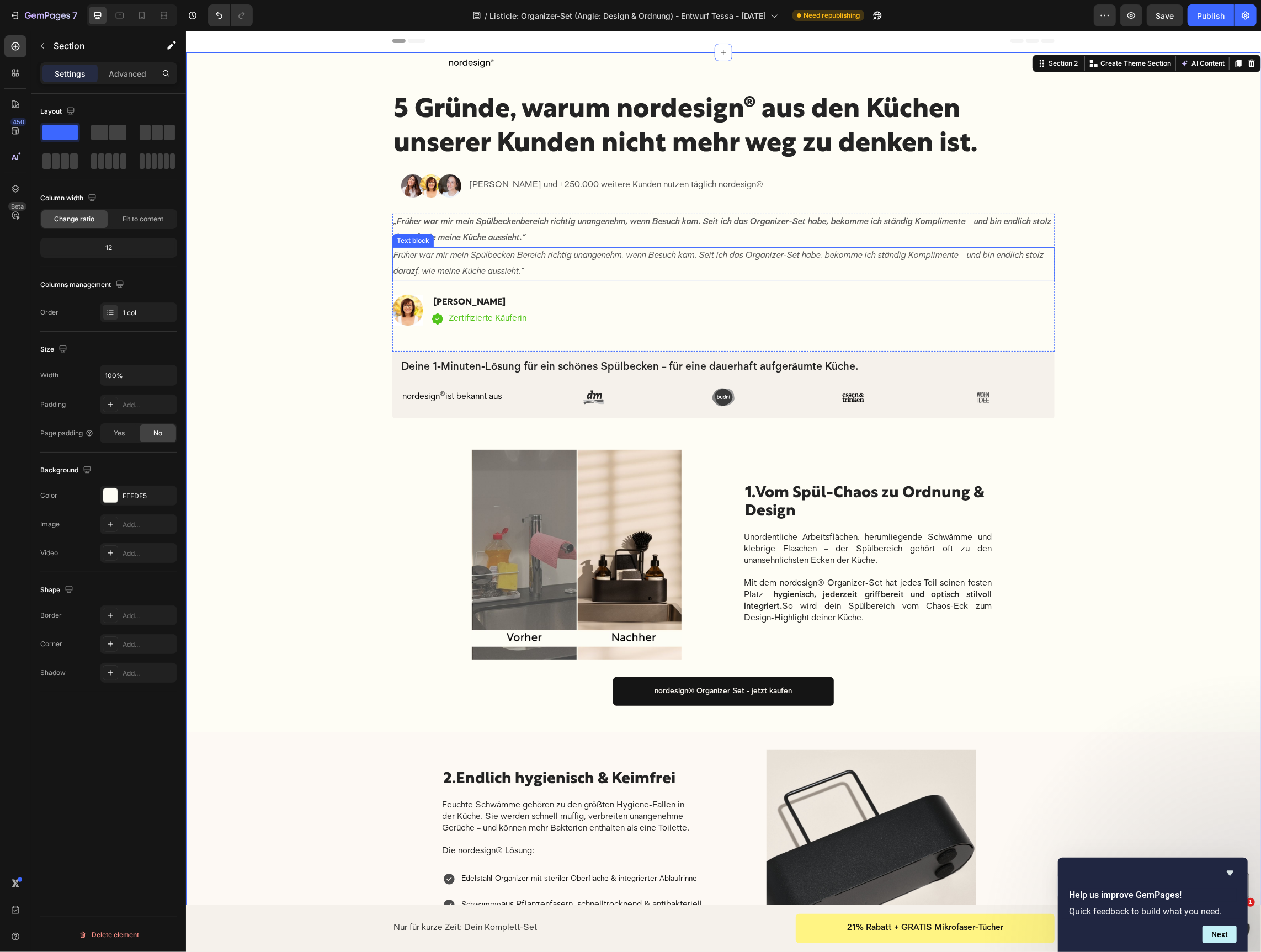
scroll to position [1, 0]
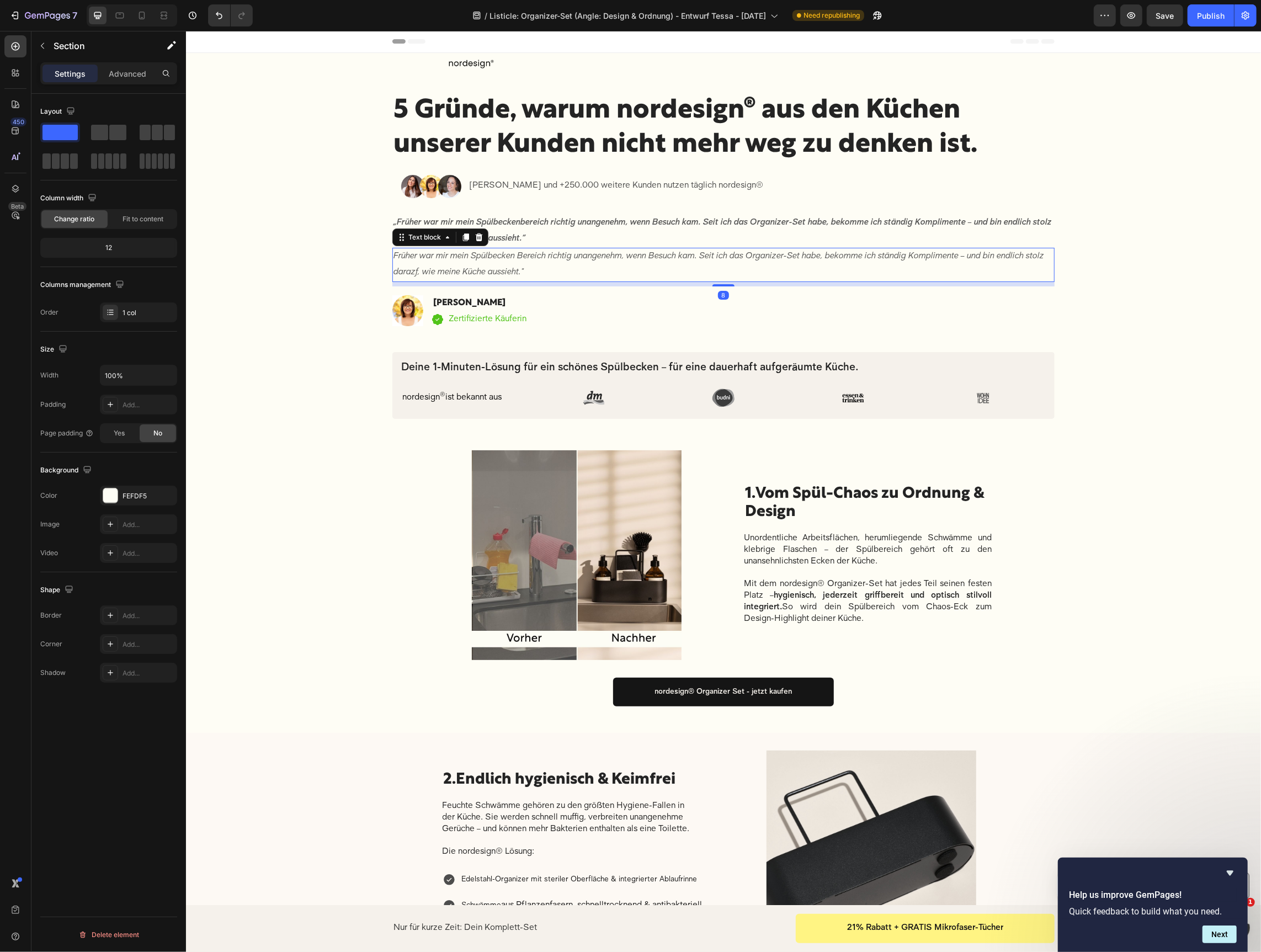
click at [397, 251] on p "Früher war mir mein Spülbecken Bereich richtig unangenehm, wenn Besuch kam. Sei…" at bounding box center [722, 263] width 660 height 32
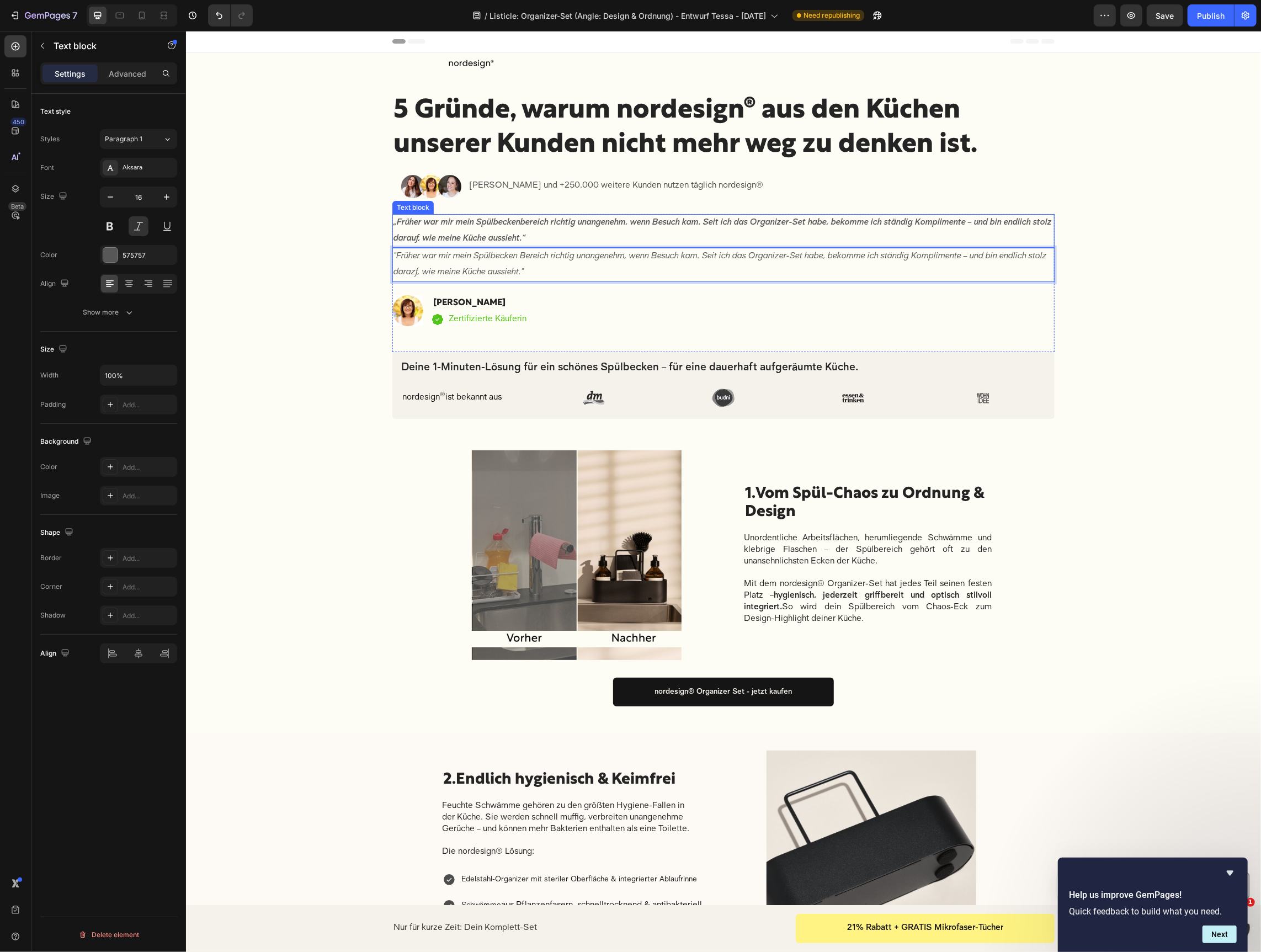
click at [448, 234] on strong "„Früher war mir mein Spülbeckenbereich richtig unangenehm, wenn Besuch kam. Sei…" at bounding box center [722, 231] width 658 height 25
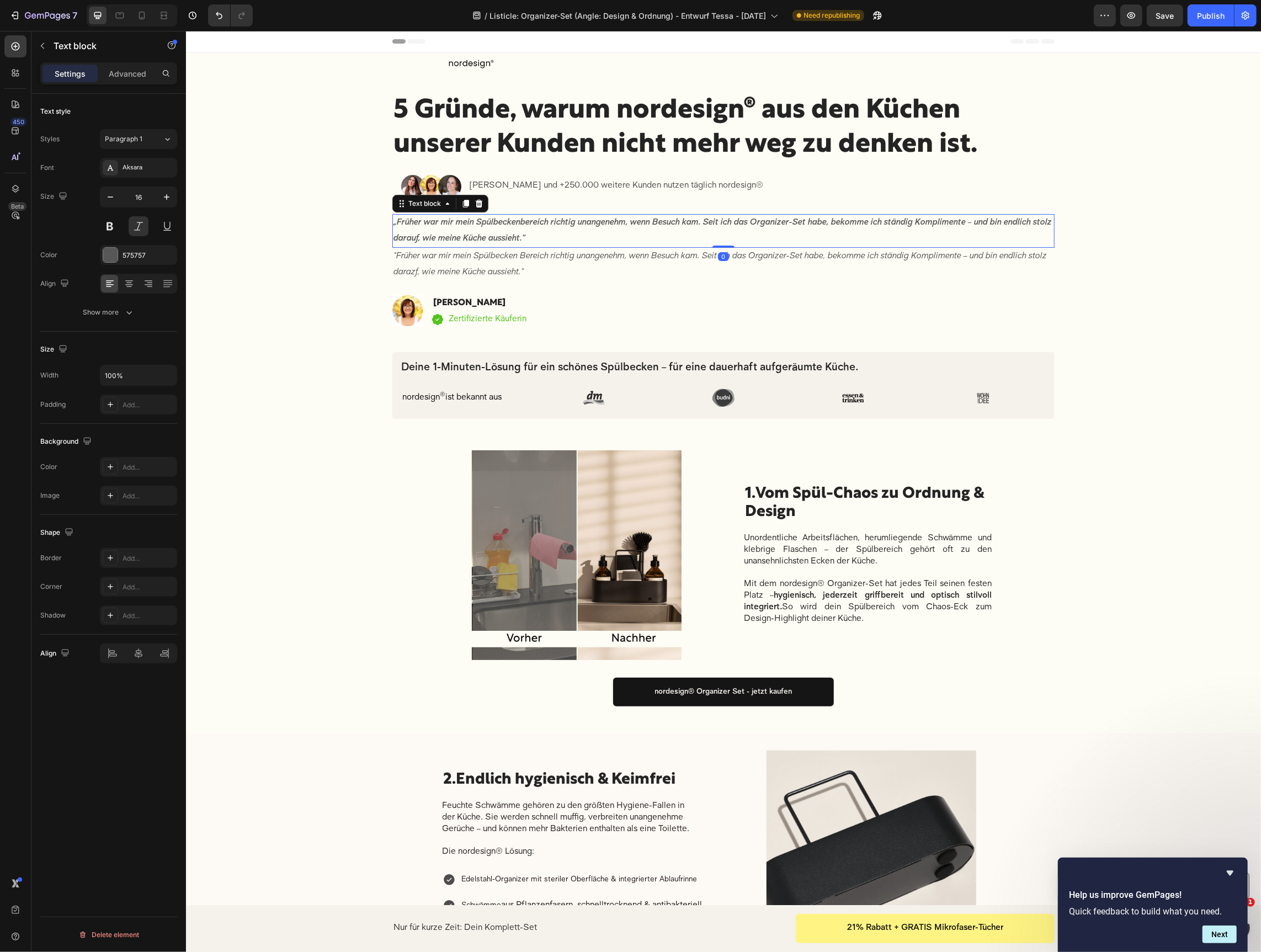
click at [487, 201] on div "Text block" at bounding box center [440, 203] width 96 height 17
click at [481, 200] on icon at bounding box center [478, 203] width 7 height 8
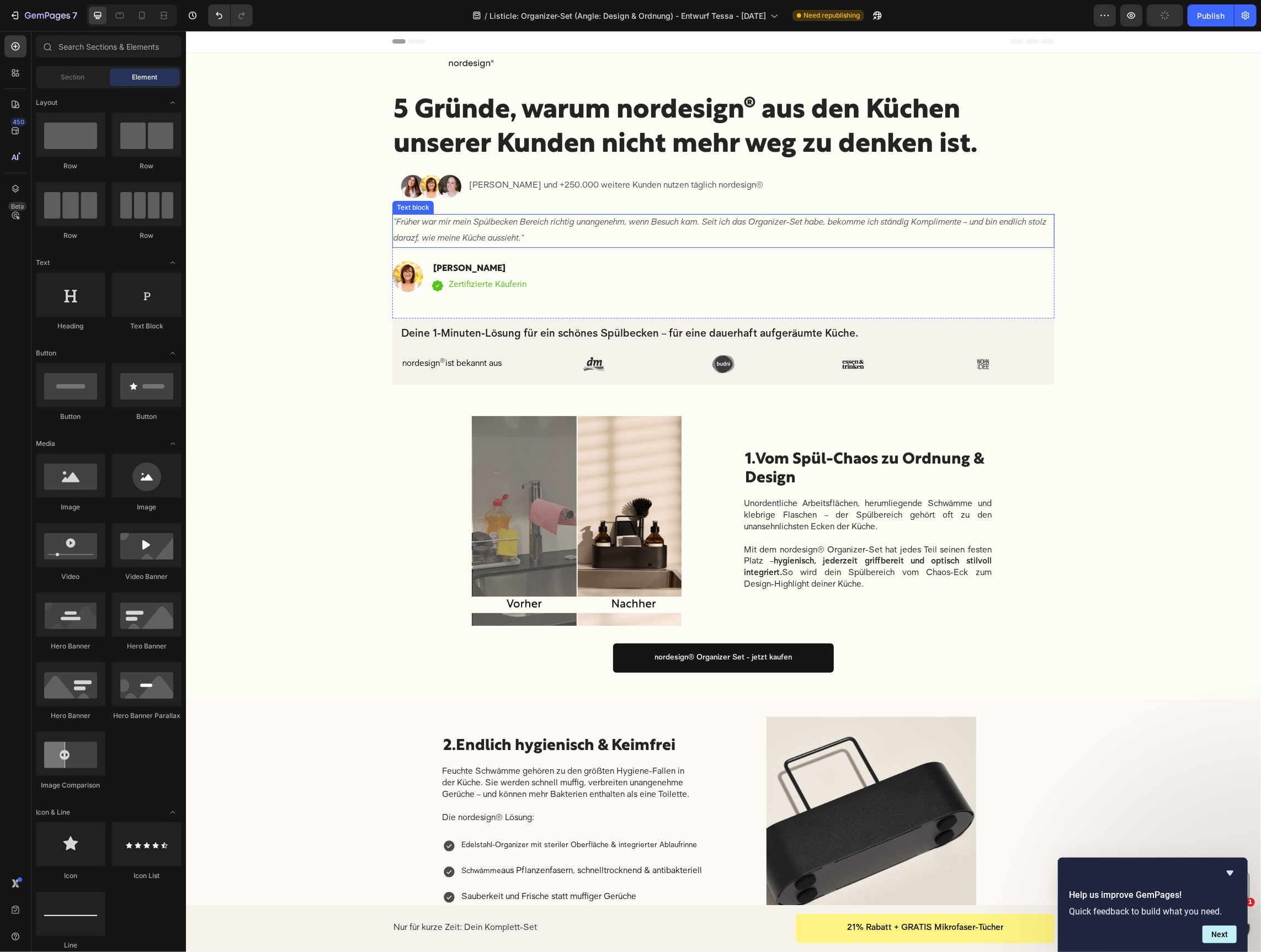
click at [551, 237] on p ""Früher war mir mein Spülbecken Bereich richtig unangenehm, wenn Besuch kam. Se…" at bounding box center [722, 230] width 660 height 32
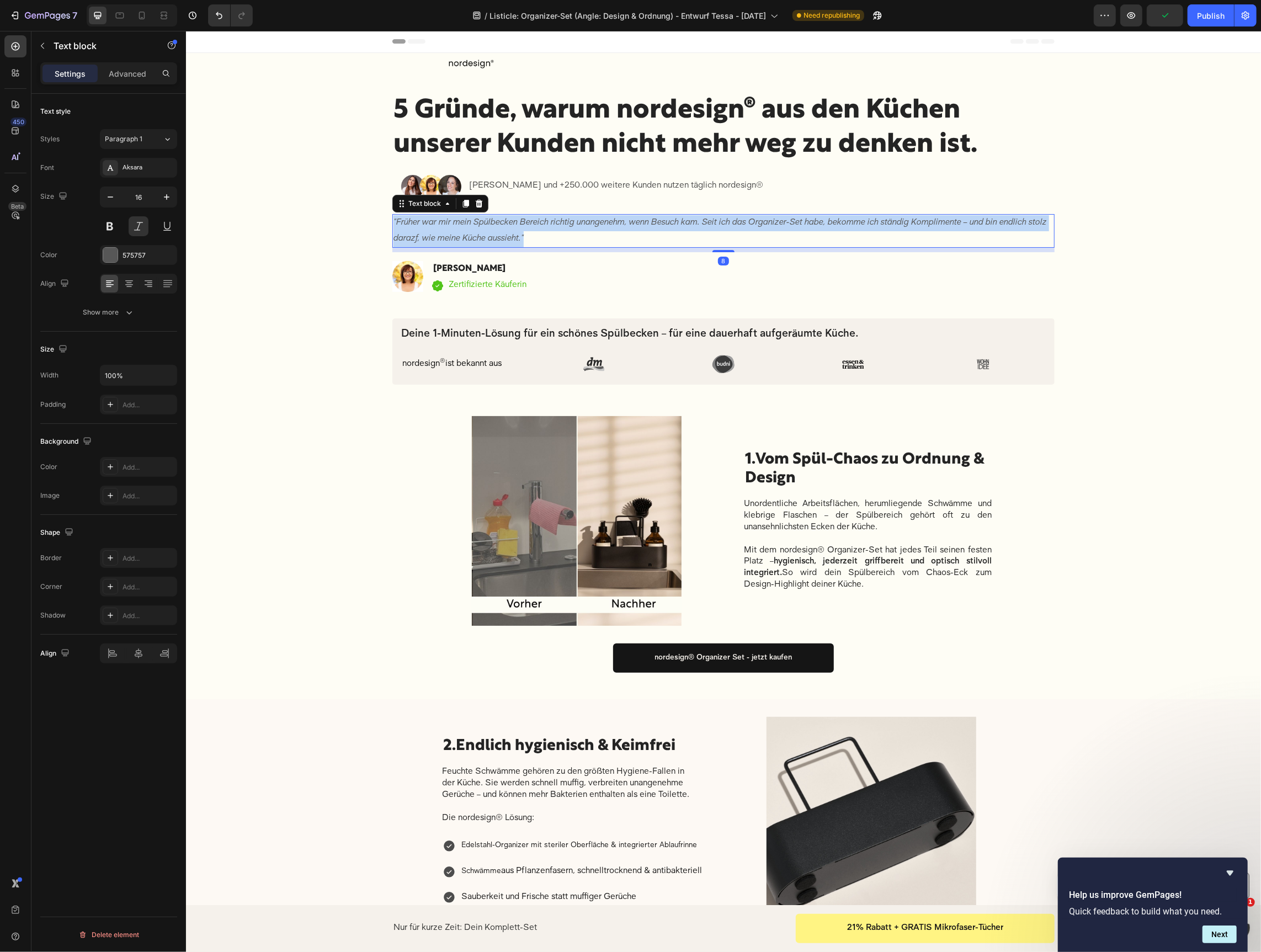
click at [551, 237] on p ""Früher war mir mein Spülbecken Bereich richtig unangenehm, wenn Besuch kam. Se…" at bounding box center [722, 230] width 660 height 32
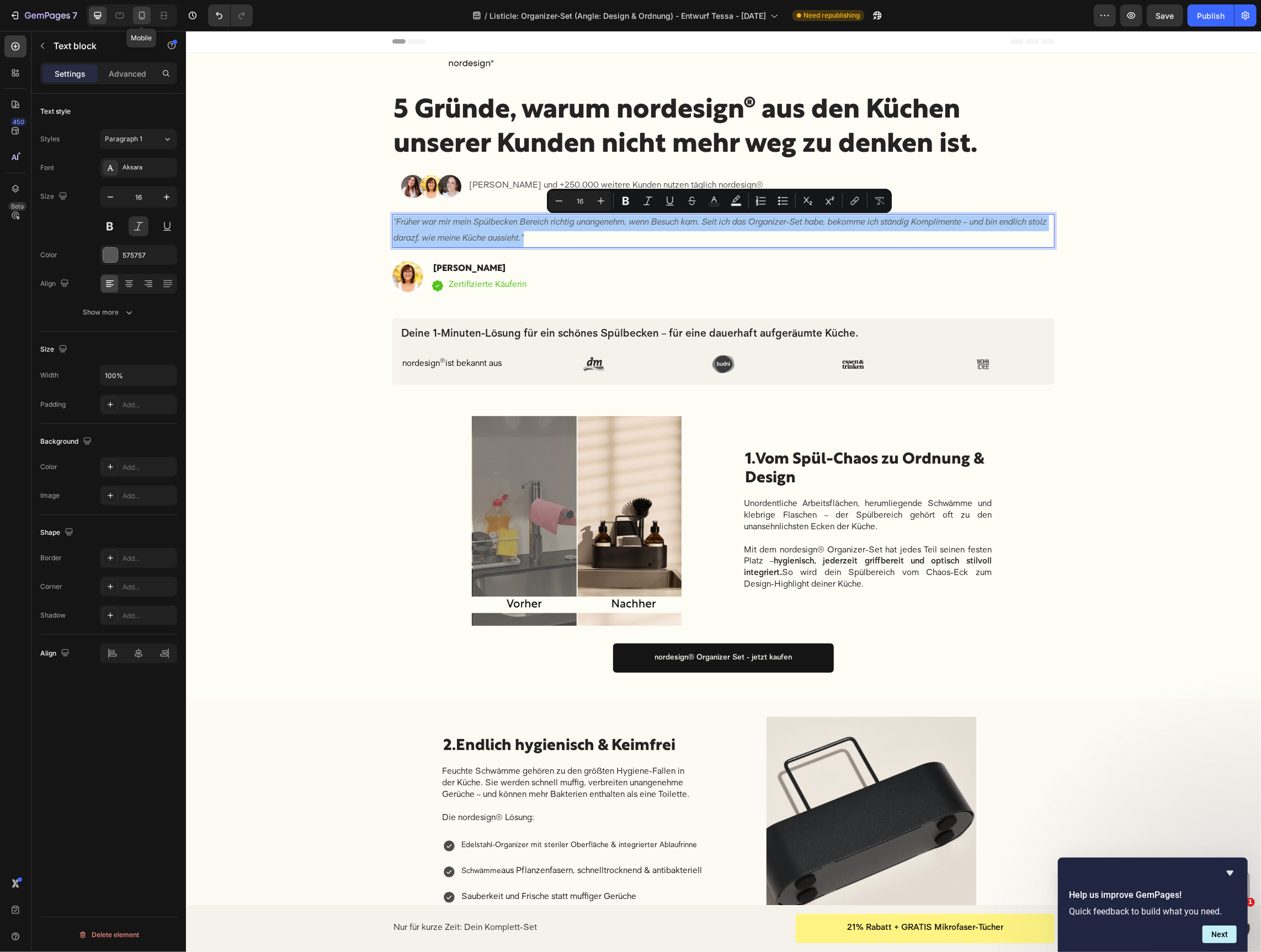
click at [140, 16] on icon at bounding box center [142, 15] width 11 height 11
type input "14"
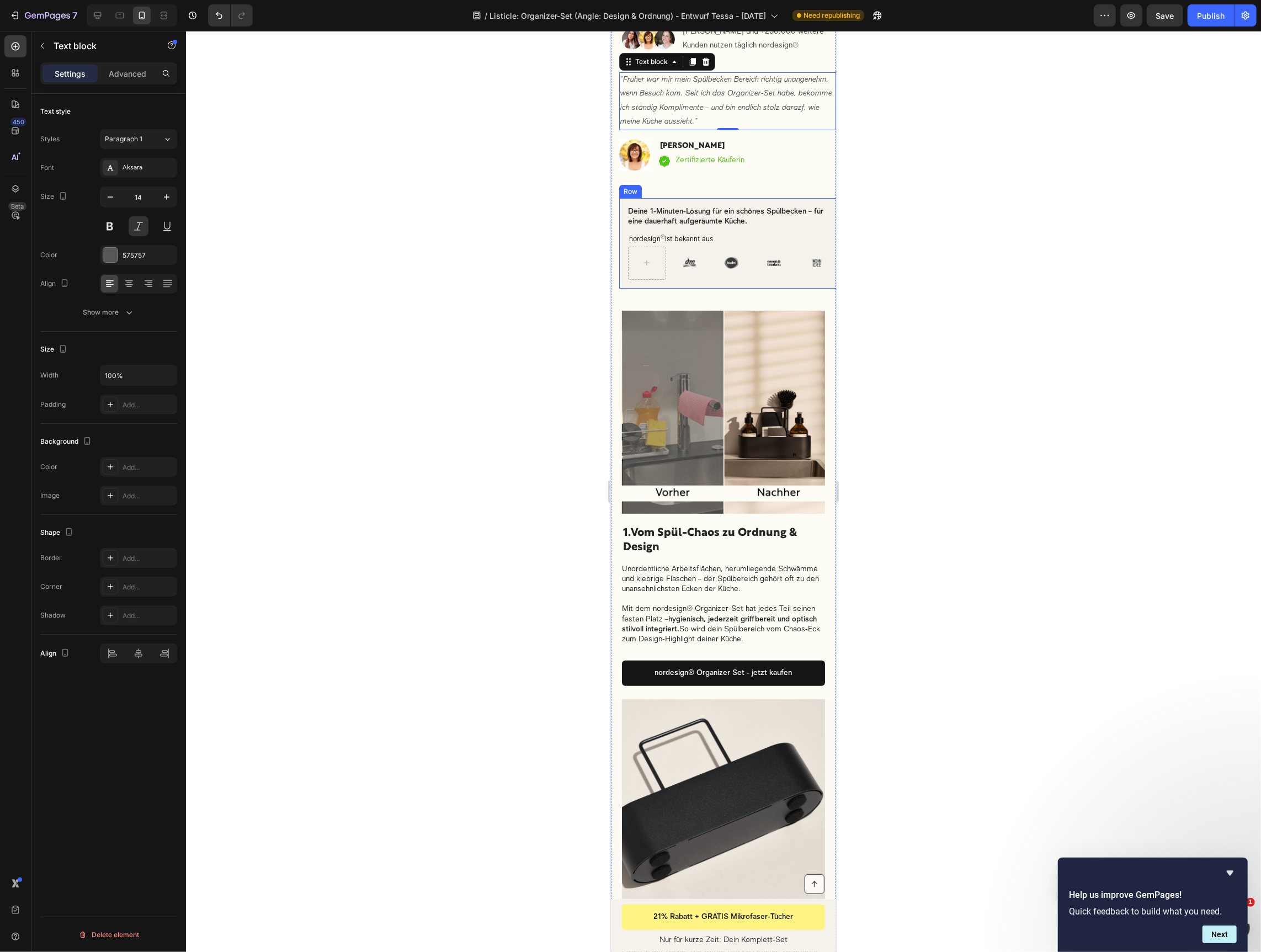
scroll to position [124, 0]
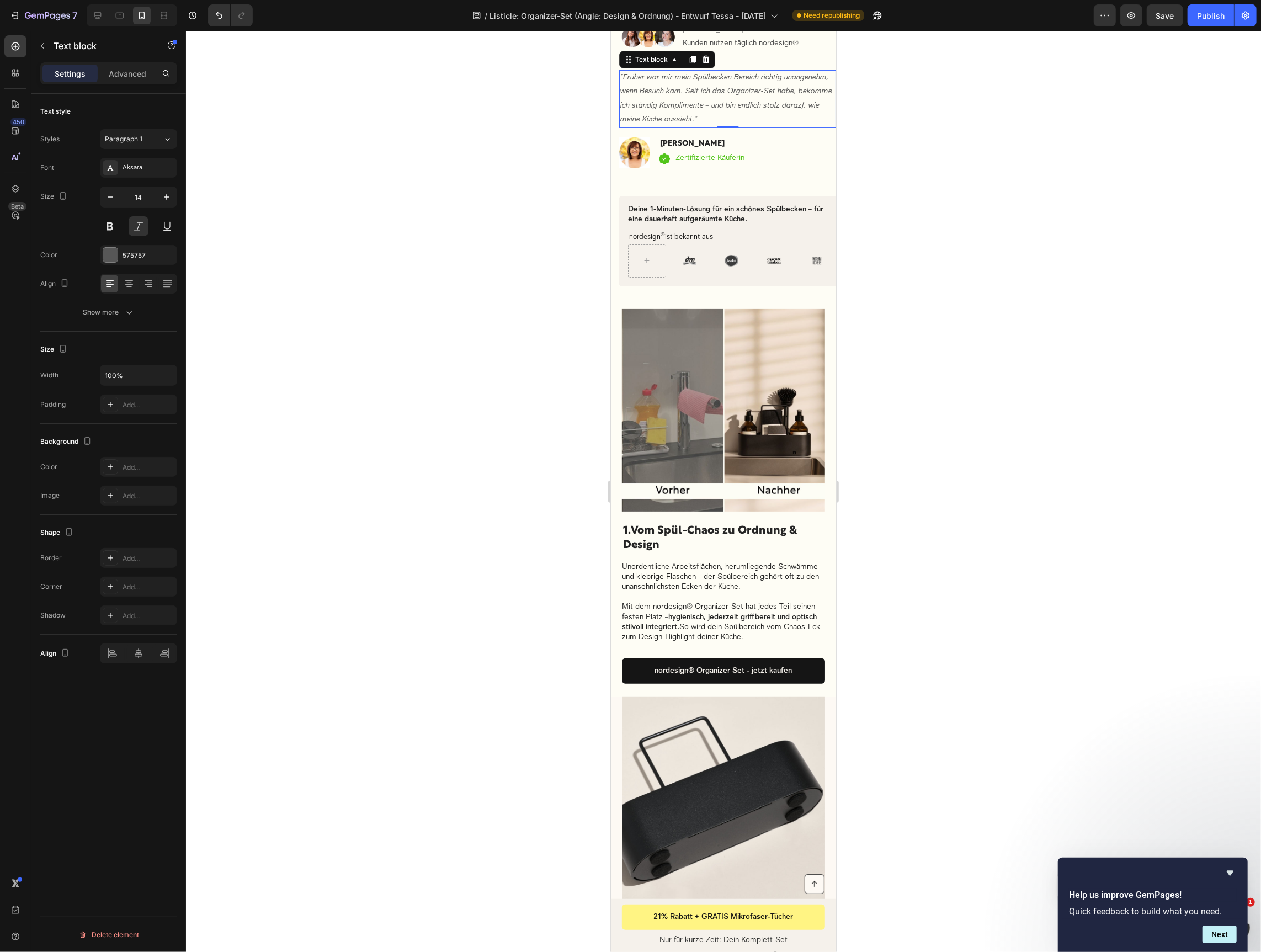
click at [891, 226] on div at bounding box center [723, 490] width 1075 height 920
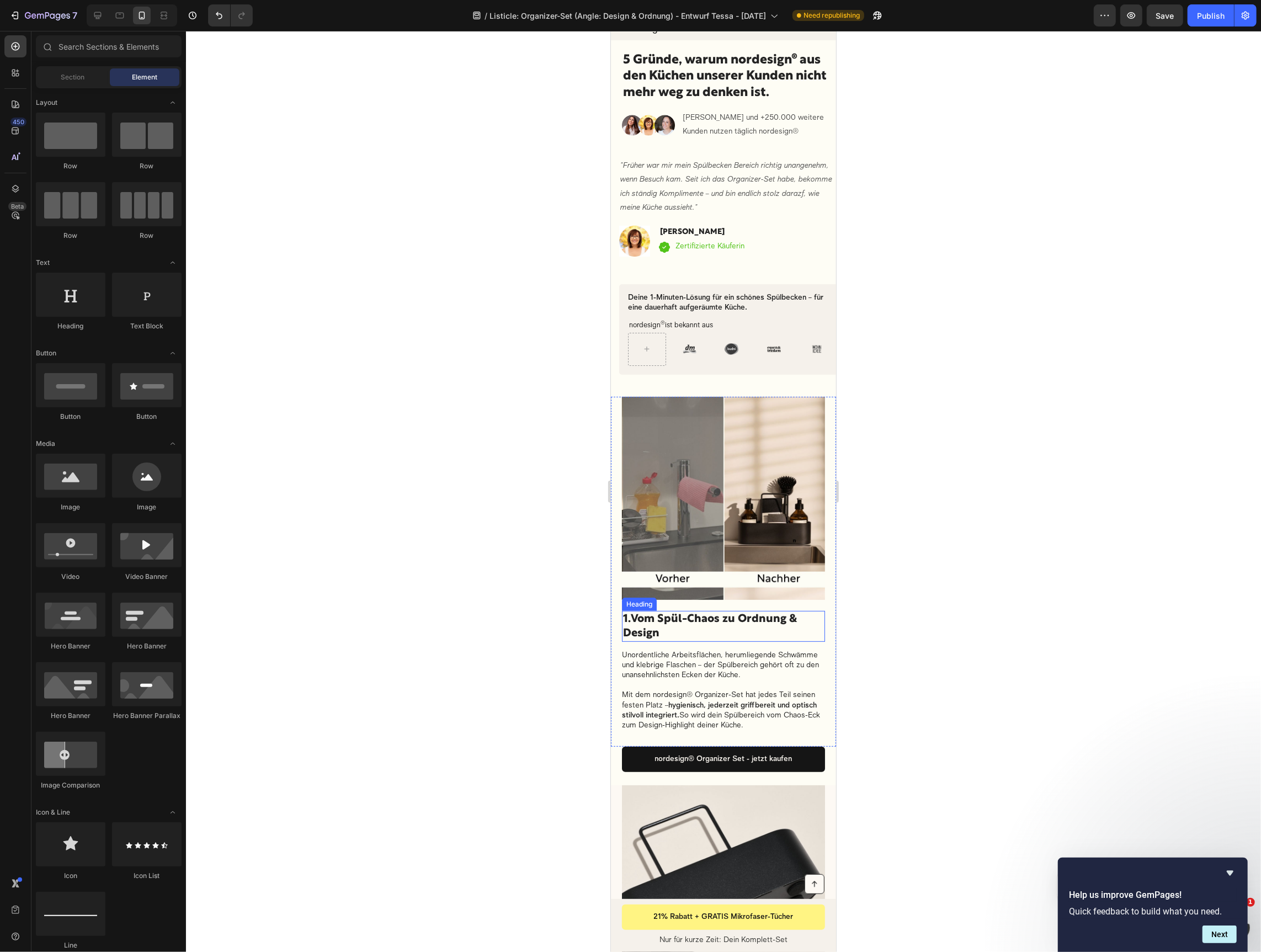
scroll to position [0, 0]
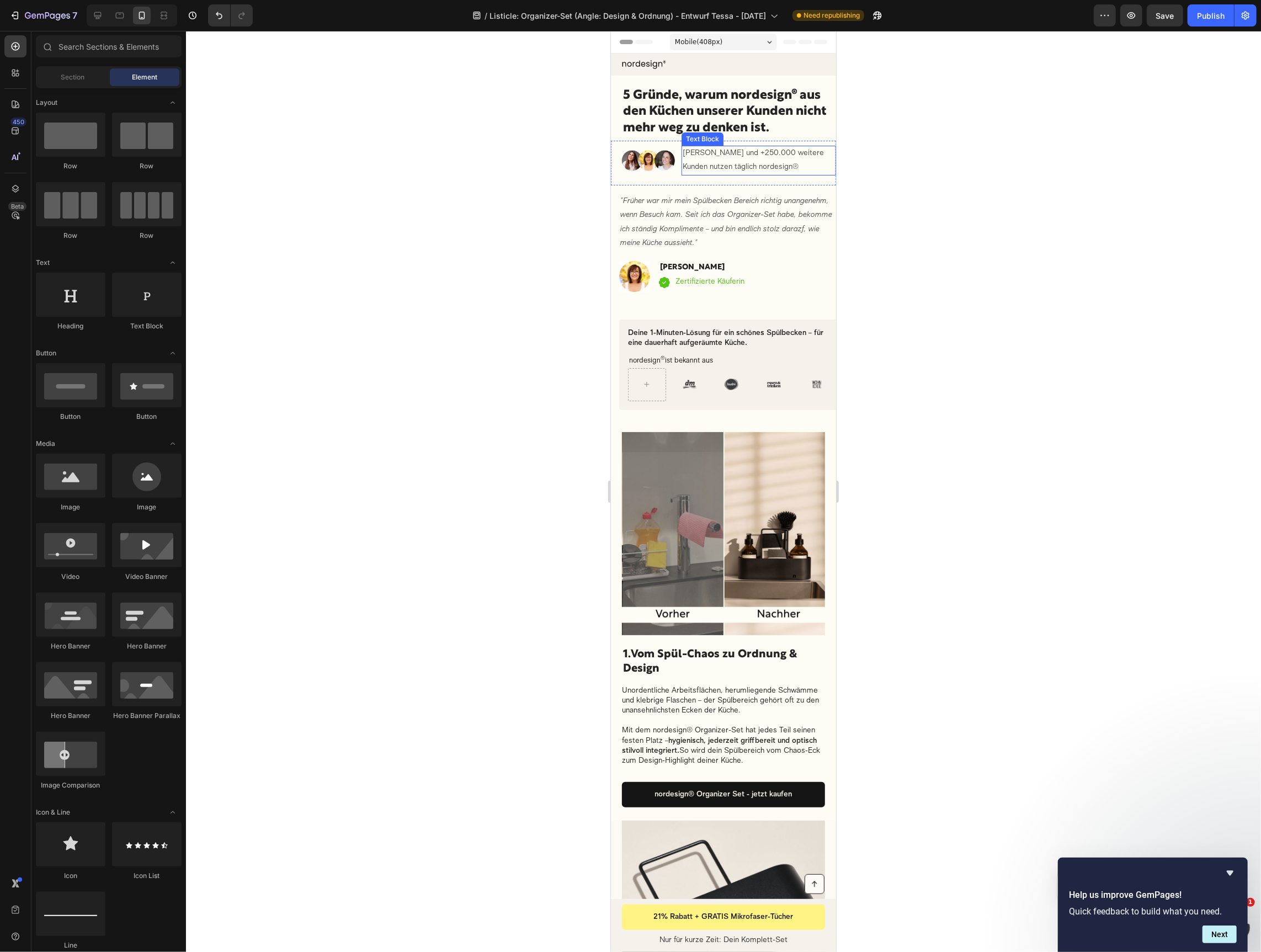
click at [745, 156] on p "[PERSON_NAME] und +250.000 weitere Kunden nutzen täglich nordesign®" at bounding box center [758, 160] width 152 height 28
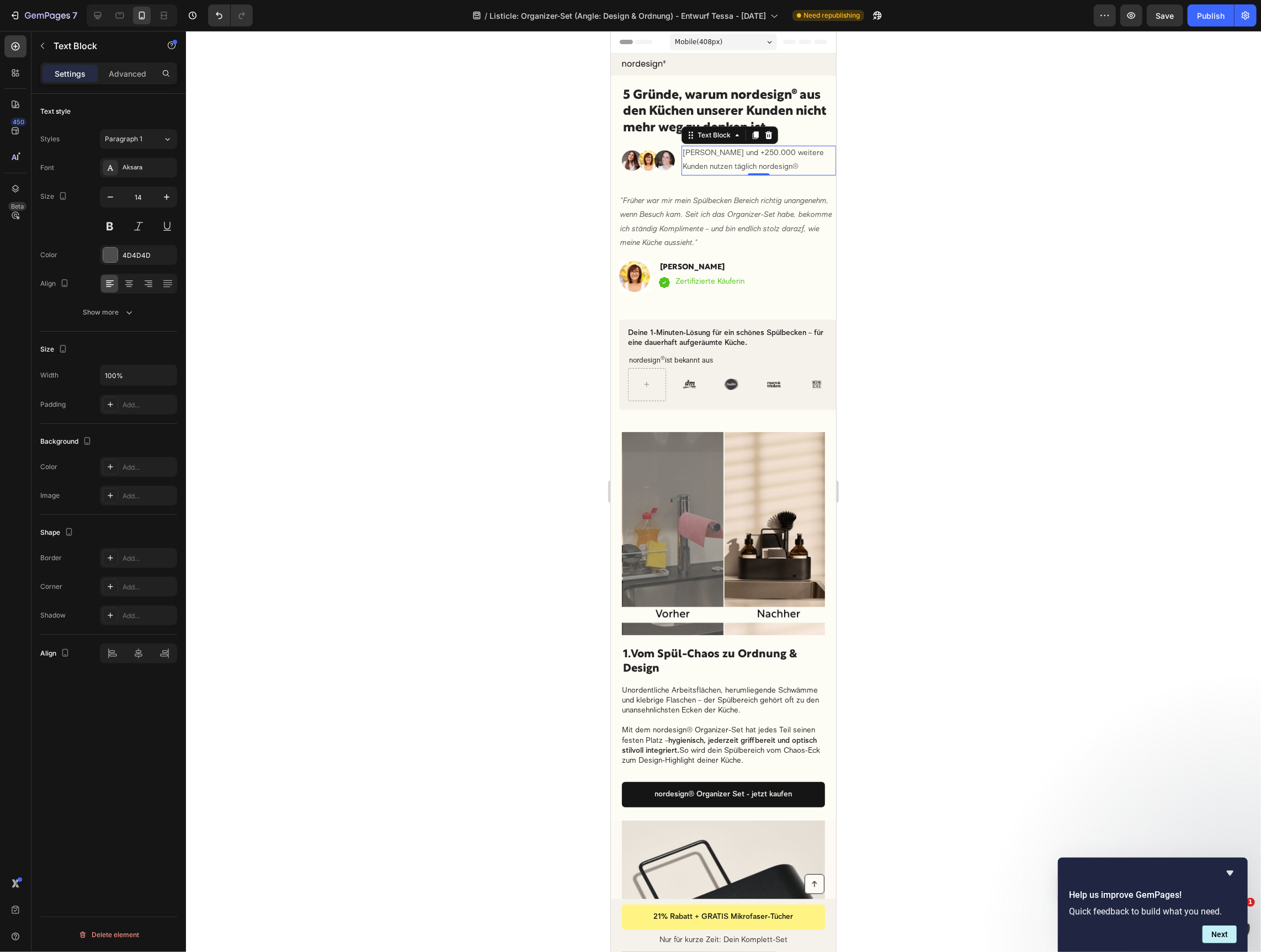
click at [745, 156] on p "[PERSON_NAME] und +250.000 weitere Kunden nutzen täglich nordesign®" at bounding box center [758, 160] width 152 height 28
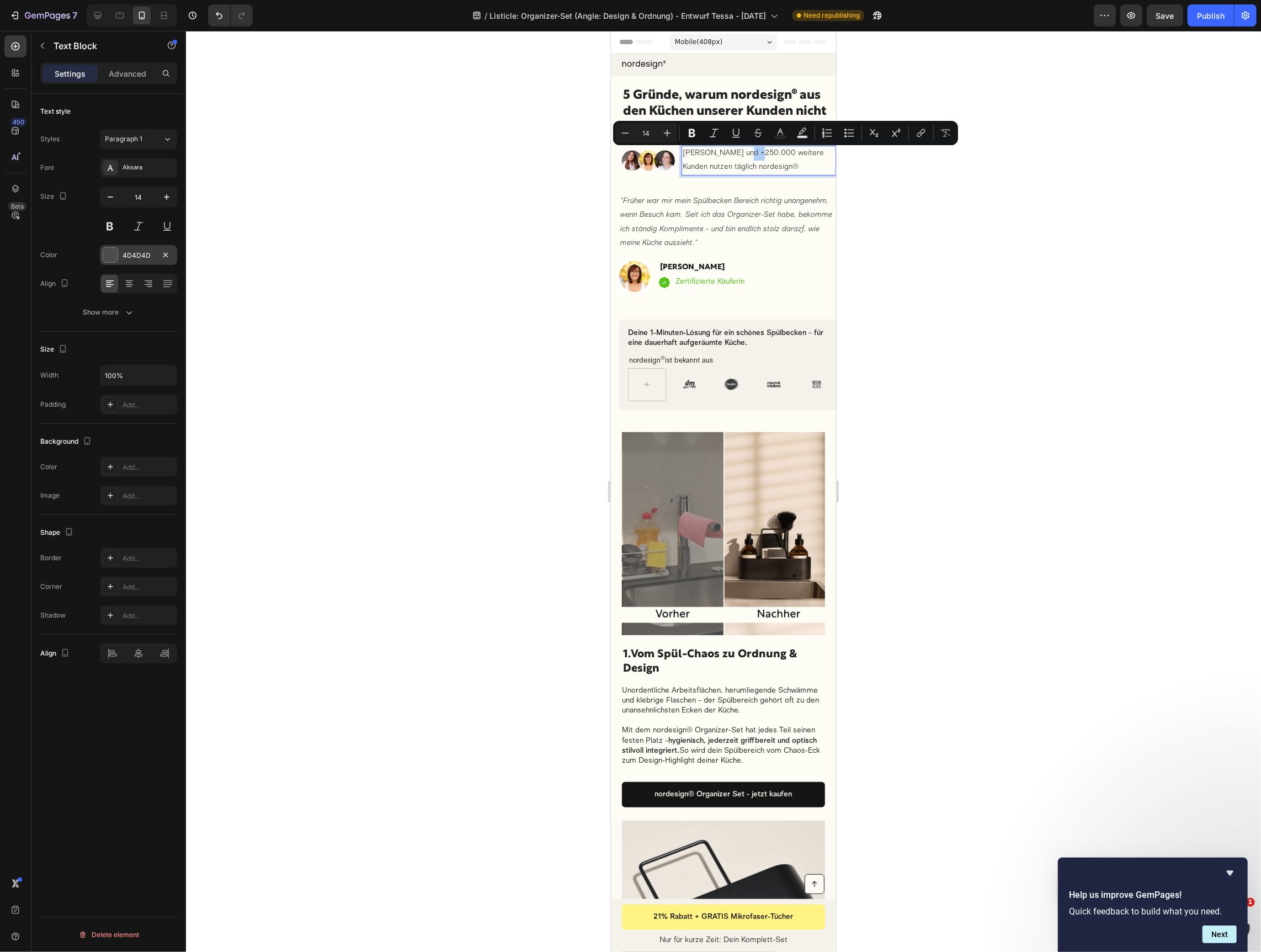
click at [119, 253] on div "4D4D4D" at bounding box center [138, 255] width 78 height 20
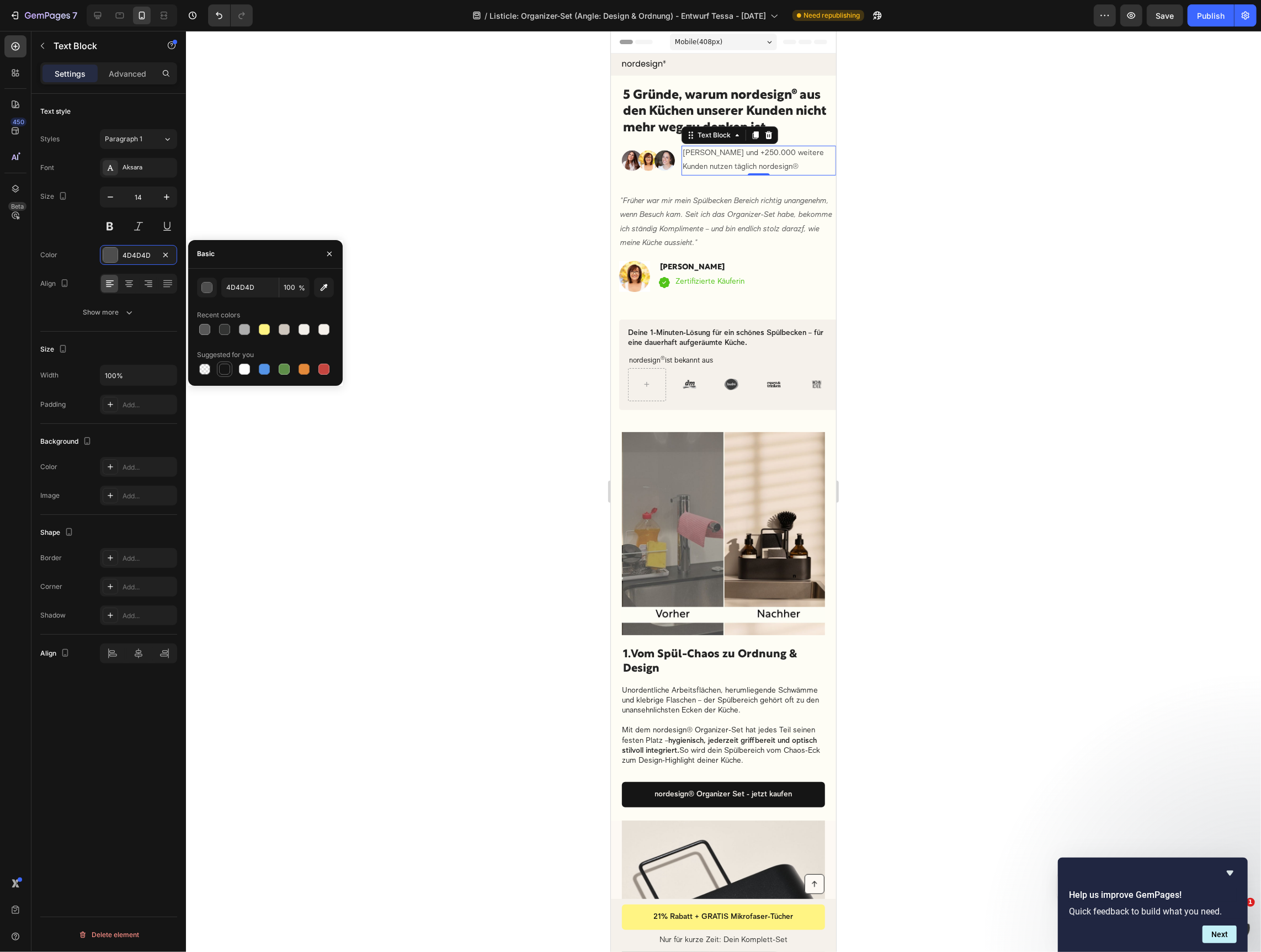
click at [223, 367] on div at bounding box center [225, 370] width 11 height 11
type input "151515"
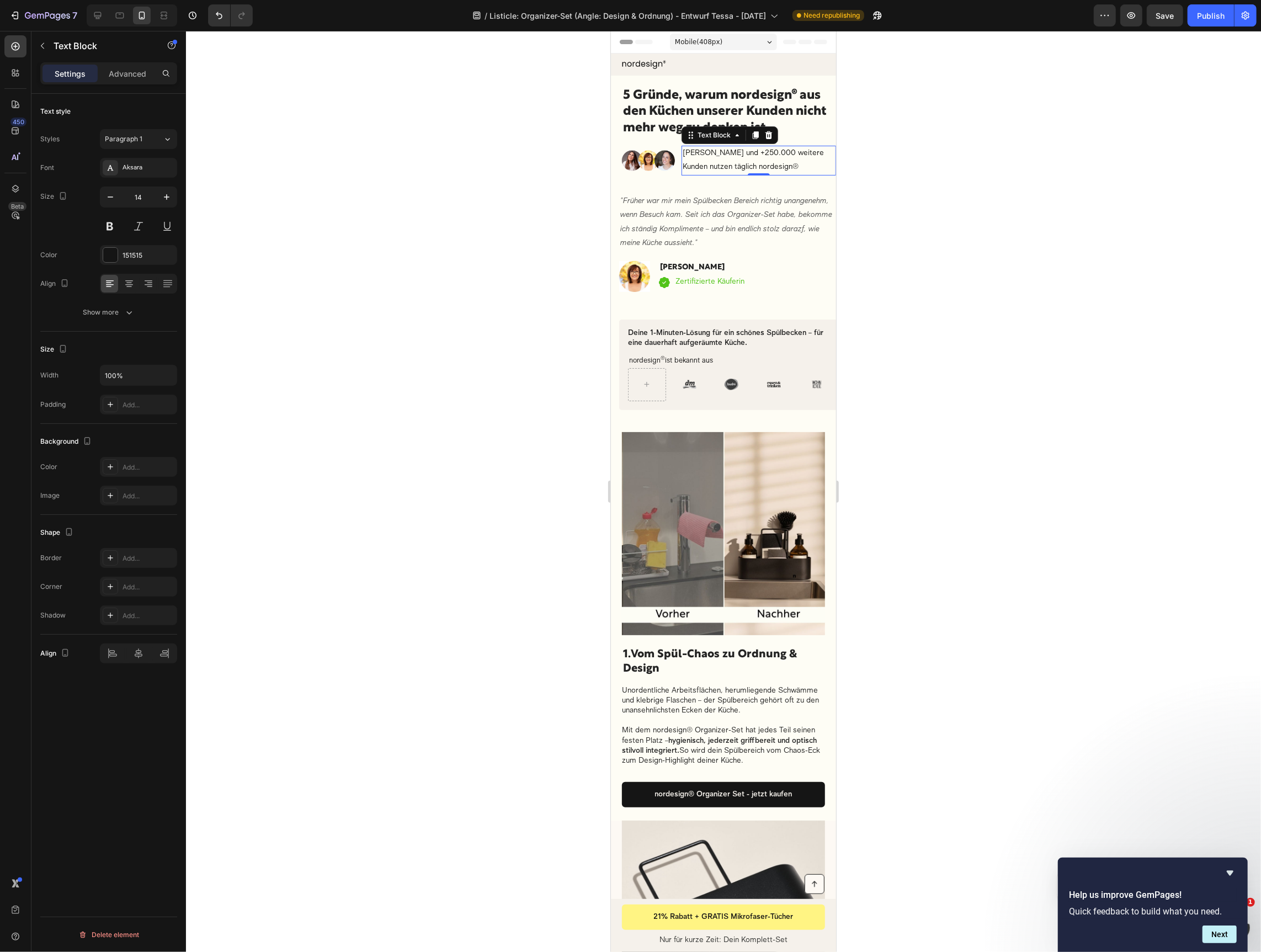
click at [1142, 369] on div at bounding box center [723, 490] width 1075 height 920
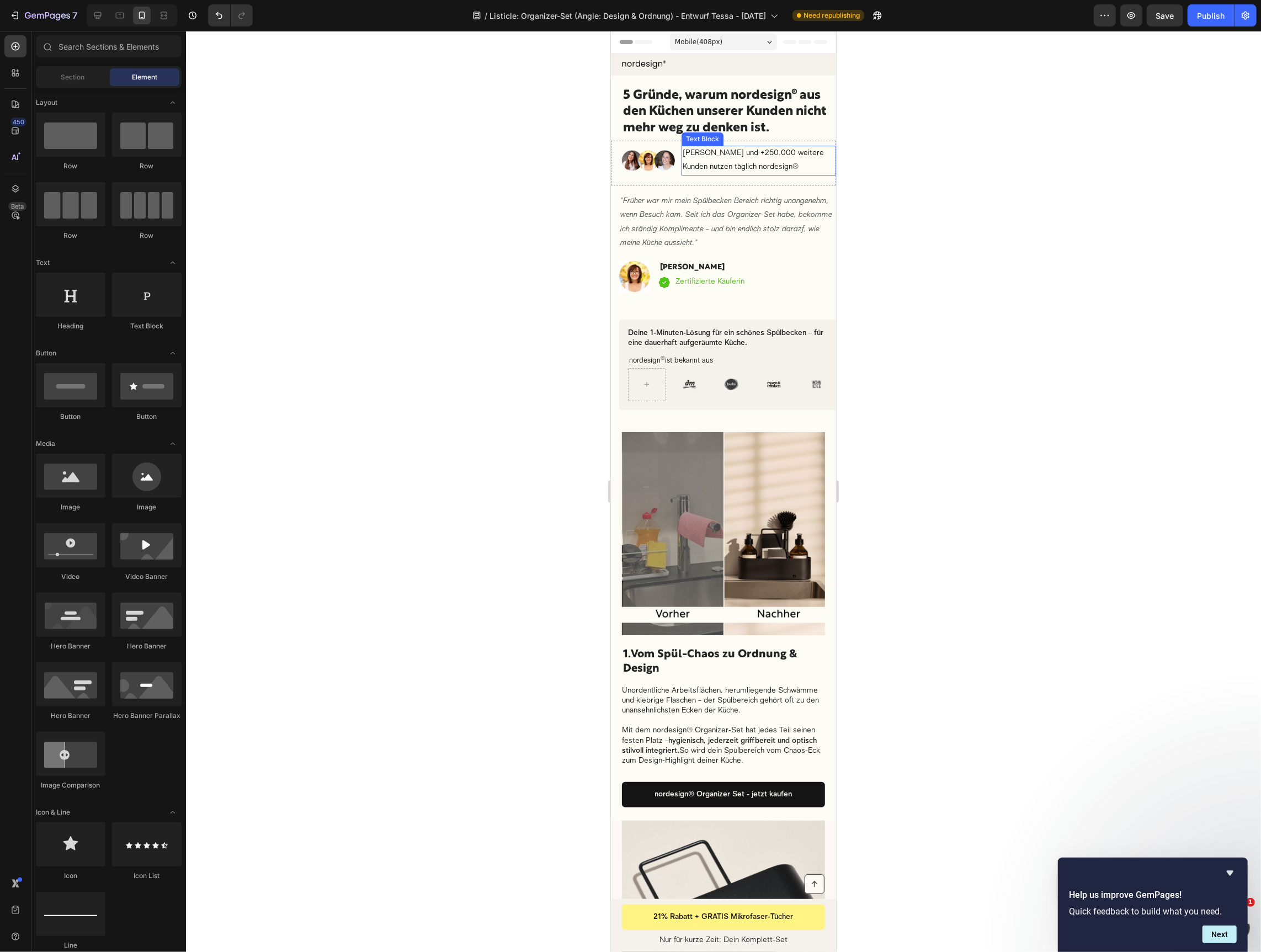
click at [722, 162] on p "[PERSON_NAME] und +250.000 weitere Kunden nutzen täglich nordesign®" at bounding box center [758, 160] width 152 height 28
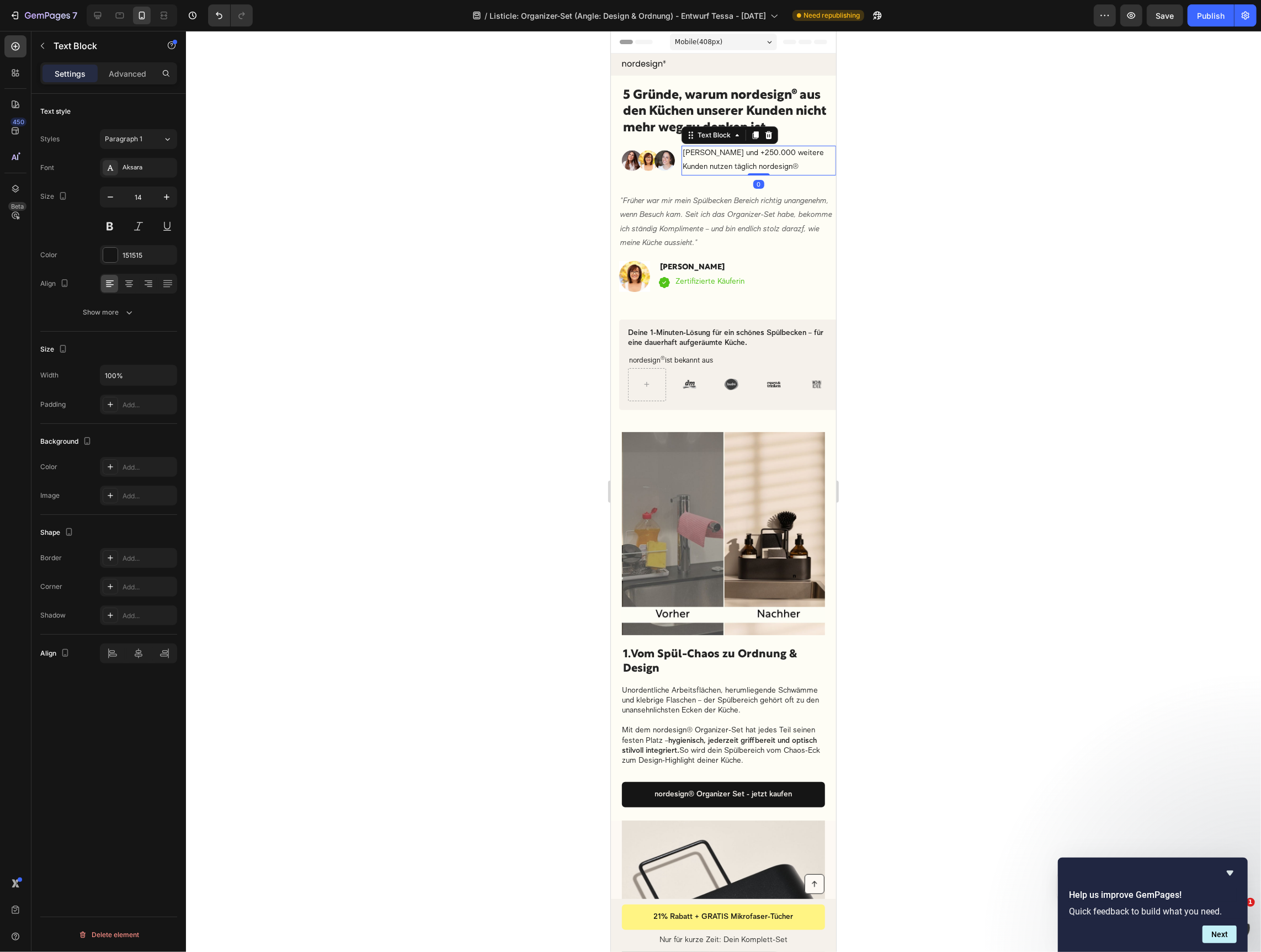
drag, startPoint x: 758, startPoint y: 172, endPoint x: 663, endPoint y: 203, distance: 99.9
click at [759, 172] on div at bounding box center [758, 173] width 22 height 2
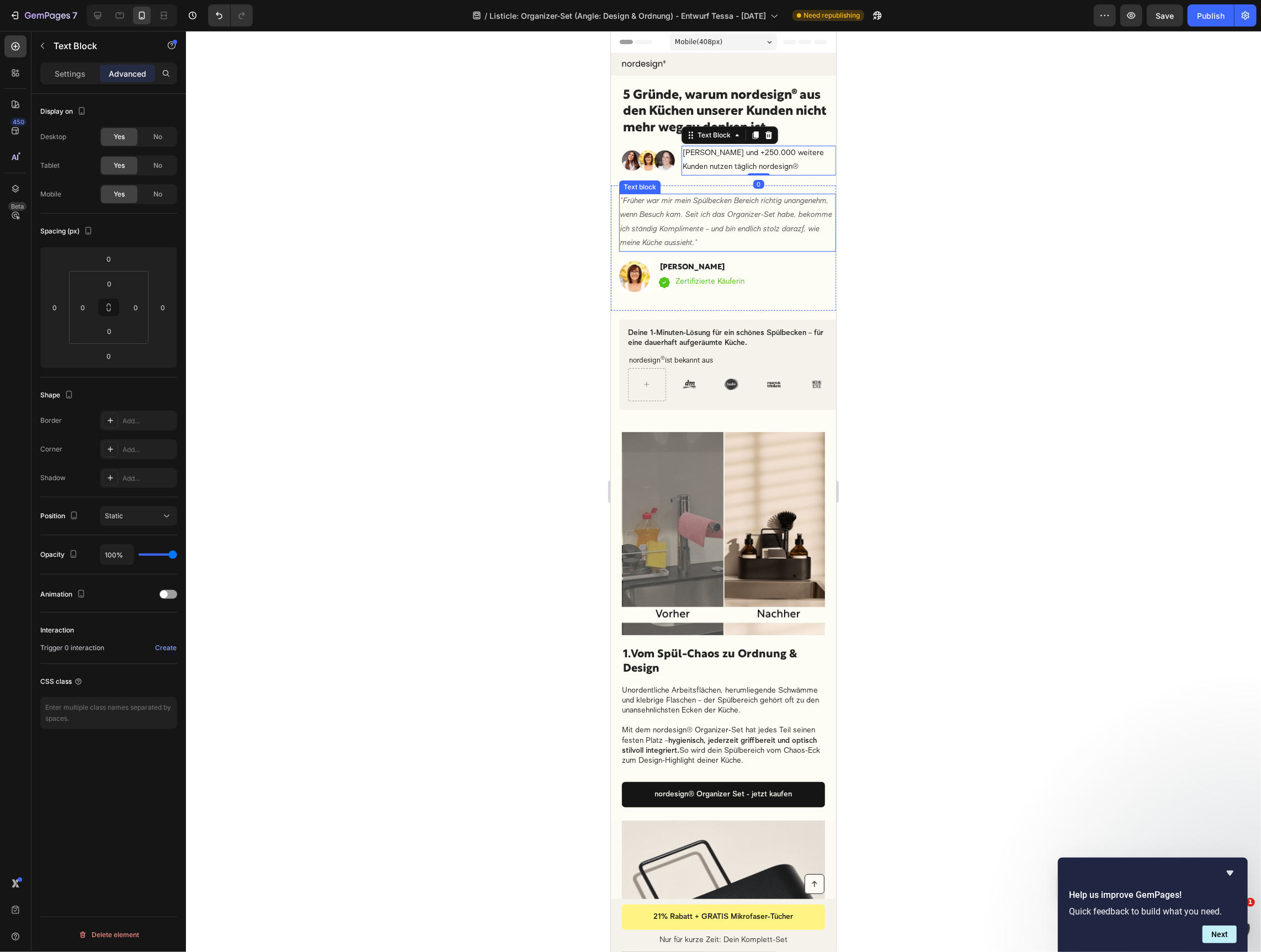
click at [665, 202] on p ""Früher war mir mein Spülbecken Bereich richtig unangenehm, wenn Besuch kam. Se…" at bounding box center [727, 222] width 215 height 56
click at [617, 170] on div "Image Judith Williams und +250.000 weitere Kunden nutzen täglich nordesign® Tex…" at bounding box center [722, 162] width 225 height 45
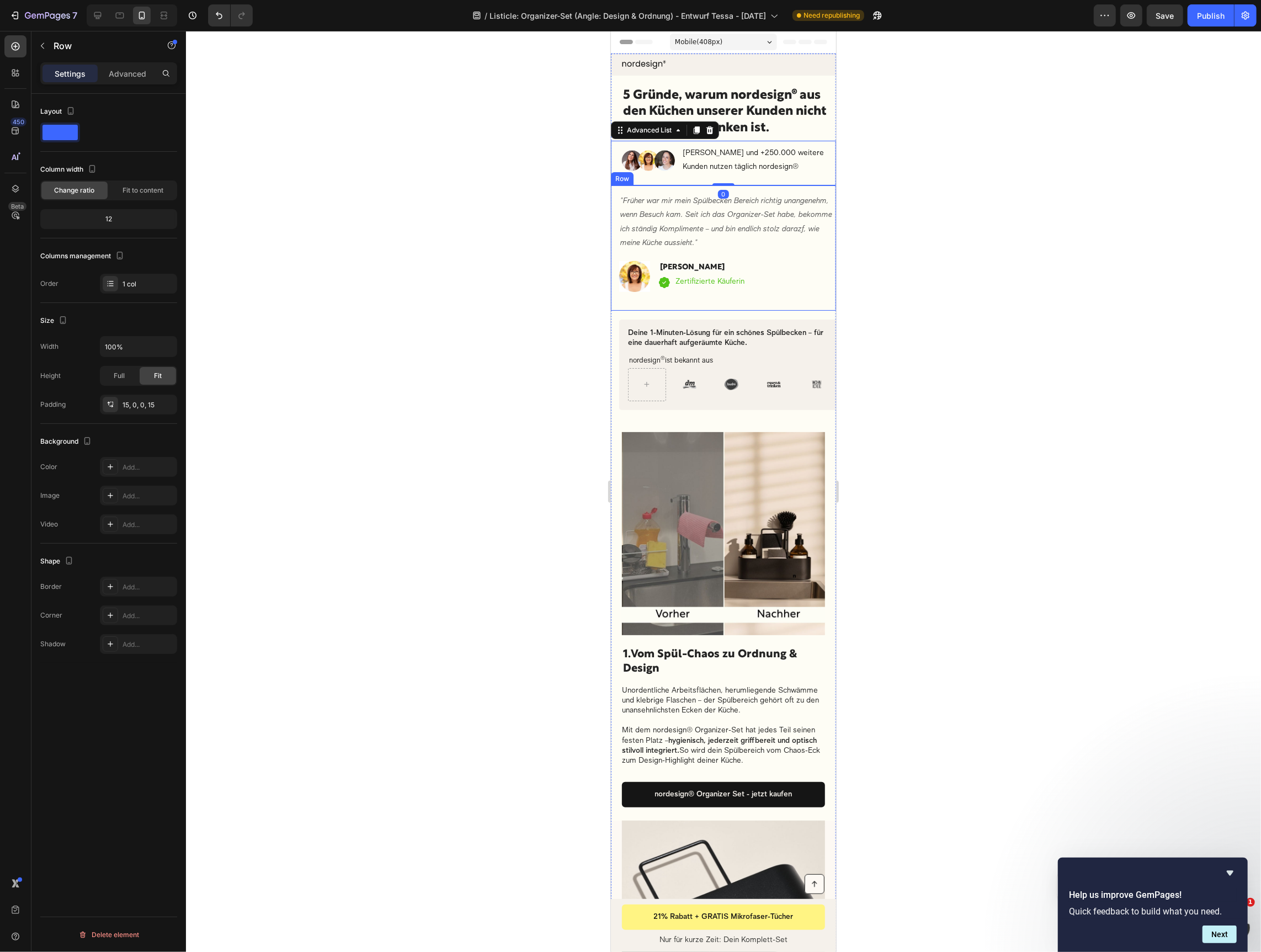
click at [688, 190] on div ""Früher war mir mein Spülbecken Bereich richtig unangenehm, wenn Besuch kam. Se…" at bounding box center [722, 247] width 225 height 125
click at [961, 239] on div at bounding box center [723, 490] width 1075 height 920
click at [665, 304] on div ""Früher war mir mein Spülbecken Bereich richtig unangenehm, wenn Besuch kam. Se…" at bounding box center [727, 252] width 217 height 117
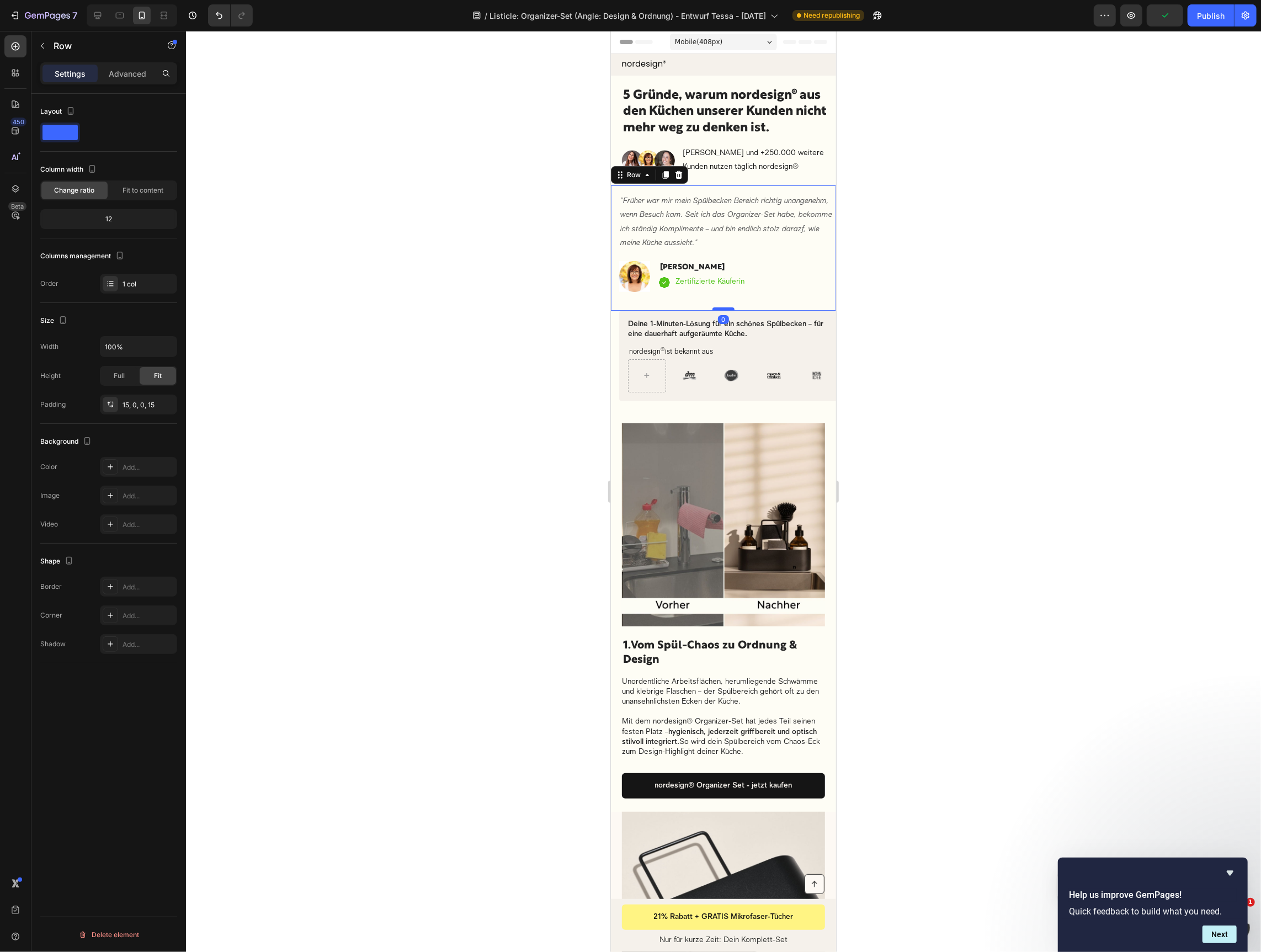
click at [720, 306] on div at bounding box center [722, 307] width 22 height 3
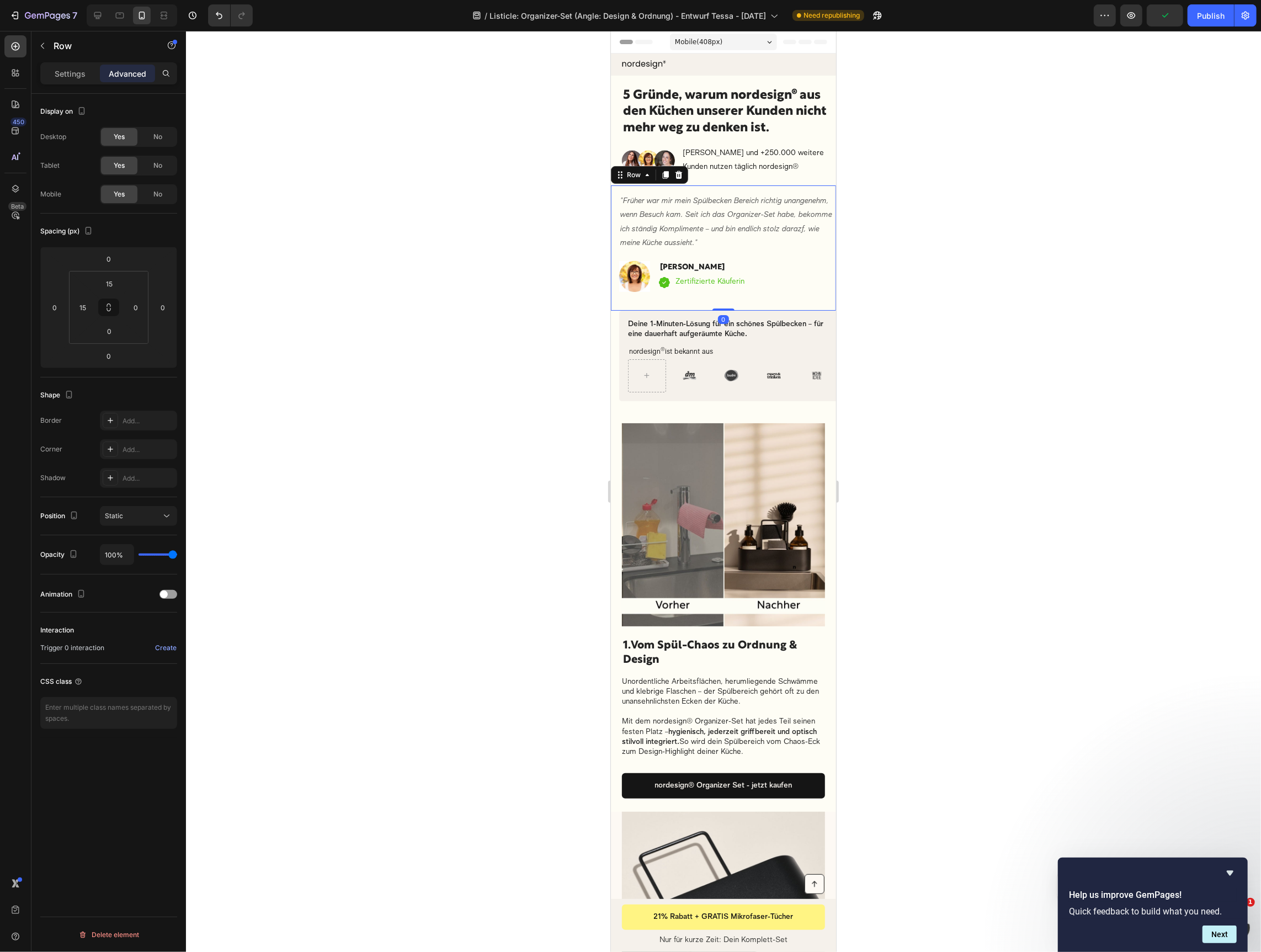
drag, startPoint x: 948, startPoint y: 291, endPoint x: 941, endPoint y: 291, distance: 7.0
click at [947, 291] on div at bounding box center [723, 490] width 1075 height 920
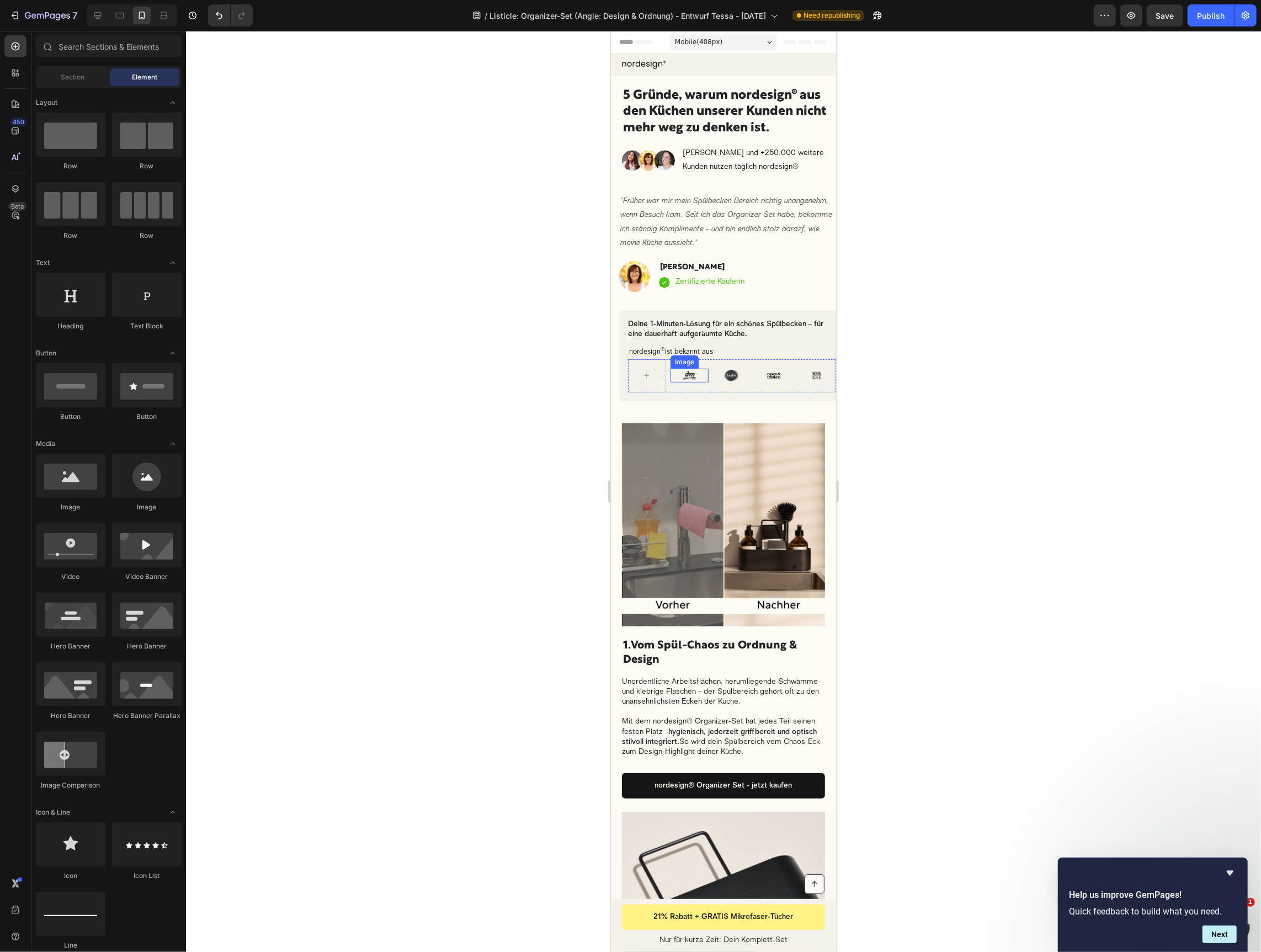
click at [698, 375] on div at bounding box center [689, 374] width 38 height 13
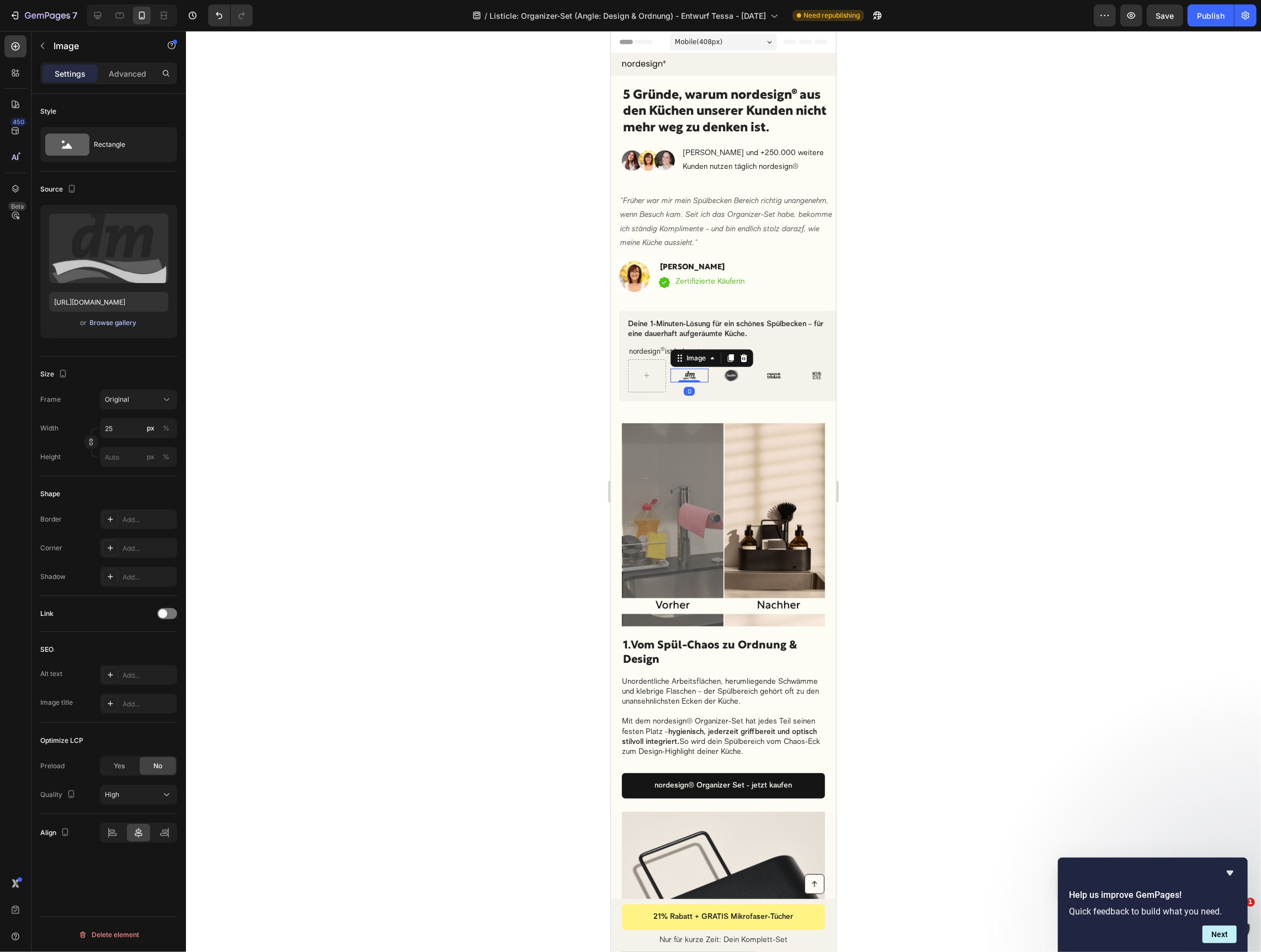
click at [115, 318] on div "Browse gallery" at bounding box center [113, 323] width 47 height 10
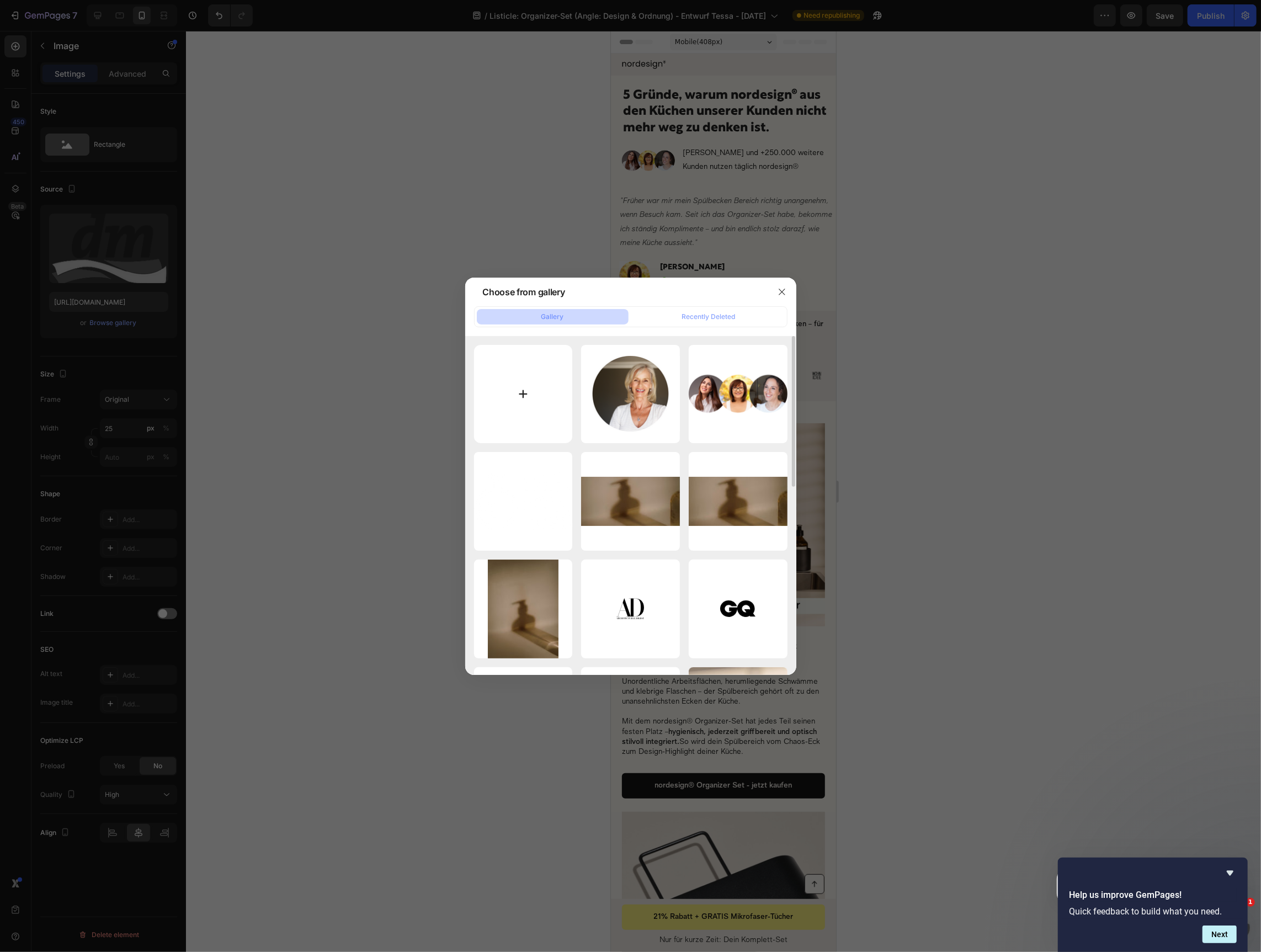
click at [541, 393] on input "file" at bounding box center [523, 394] width 99 height 99
type input "C:\fakepath\57.png"
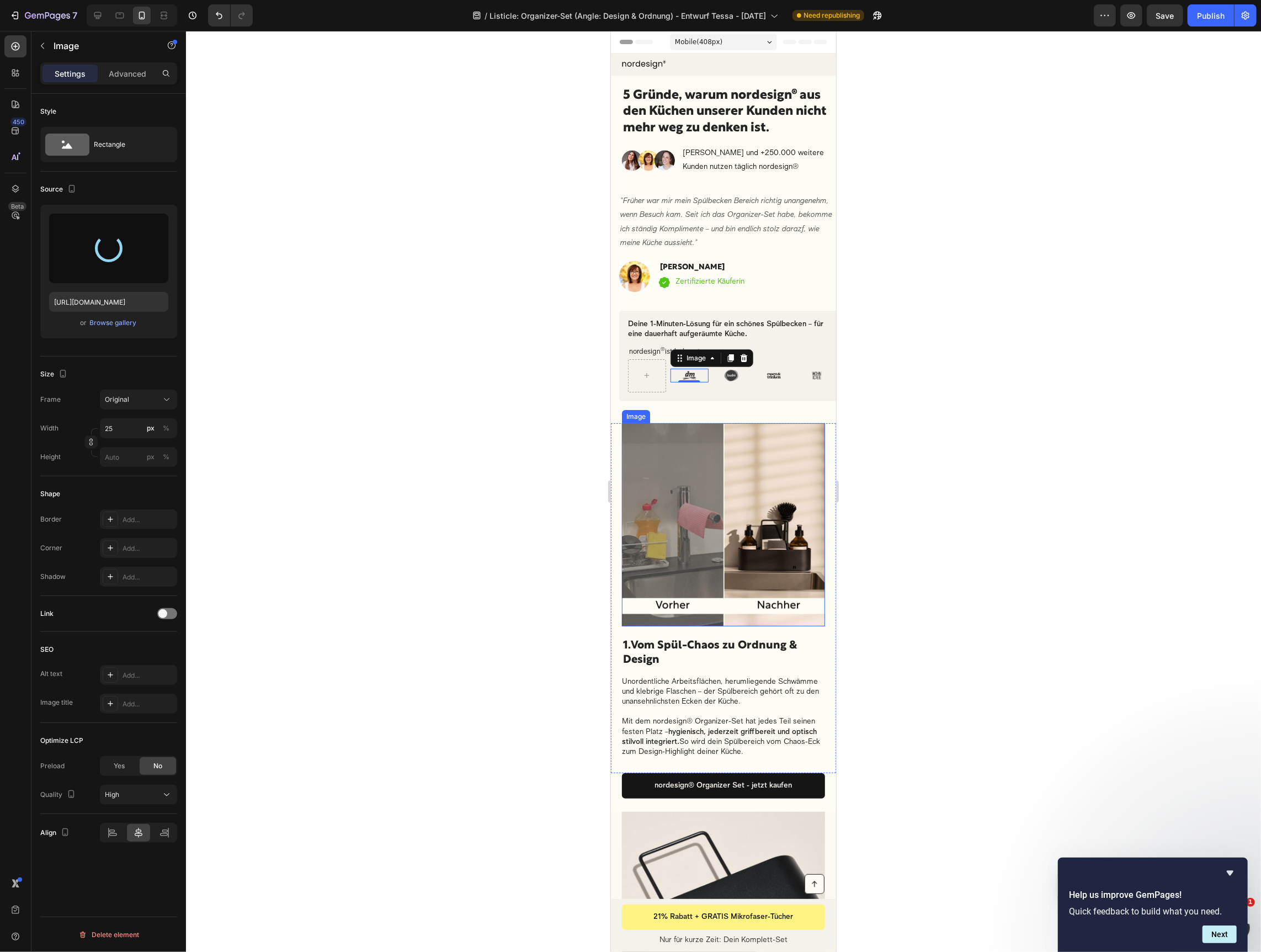
type input "[URL][DOMAIN_NAME]"
click at [729, 374] on img at bounding box center [731, 374] width 13 height 13
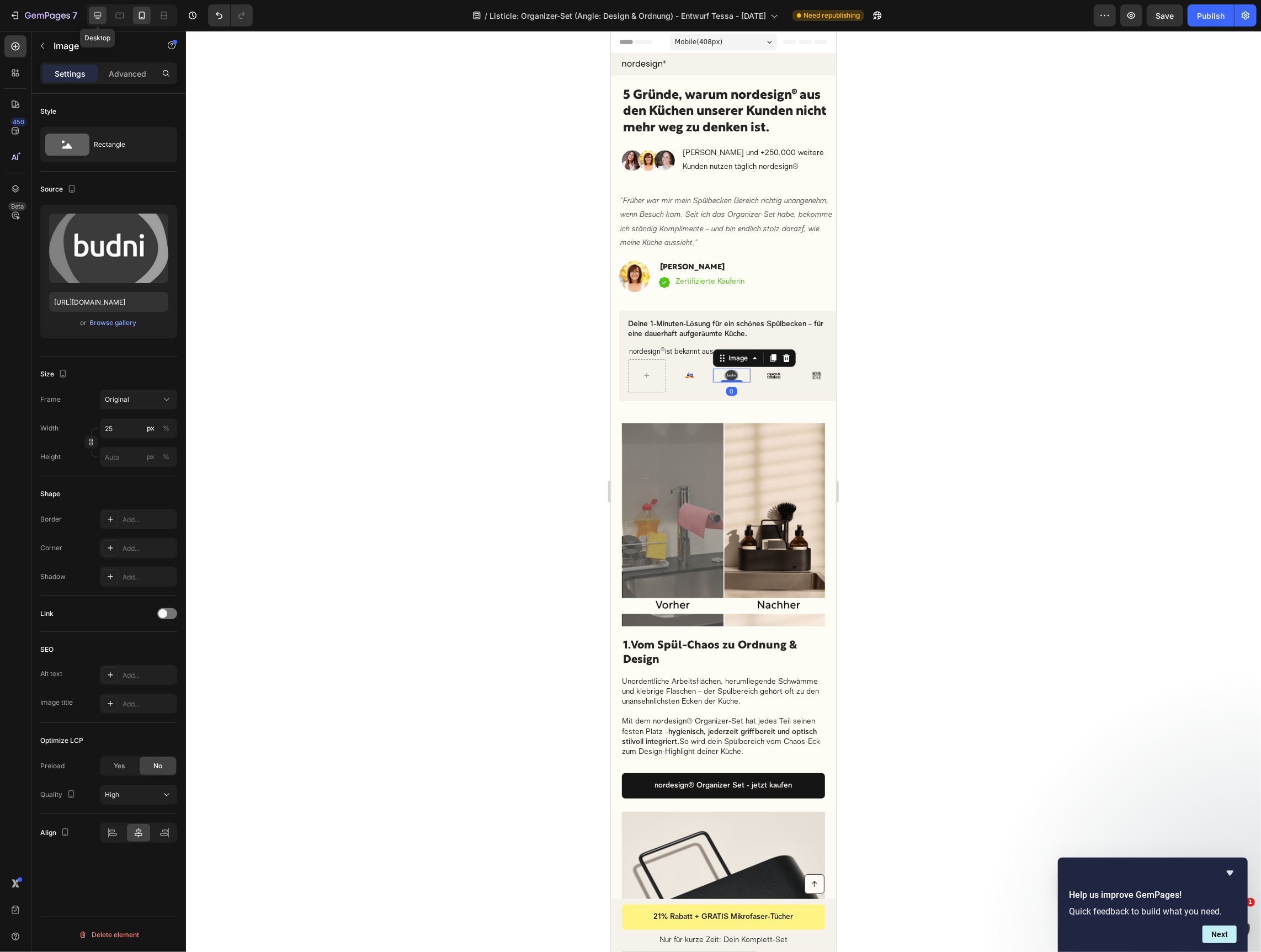
click at [95, 21] on div at bounding box center [98, 15] width 17 height 17
type input "40"
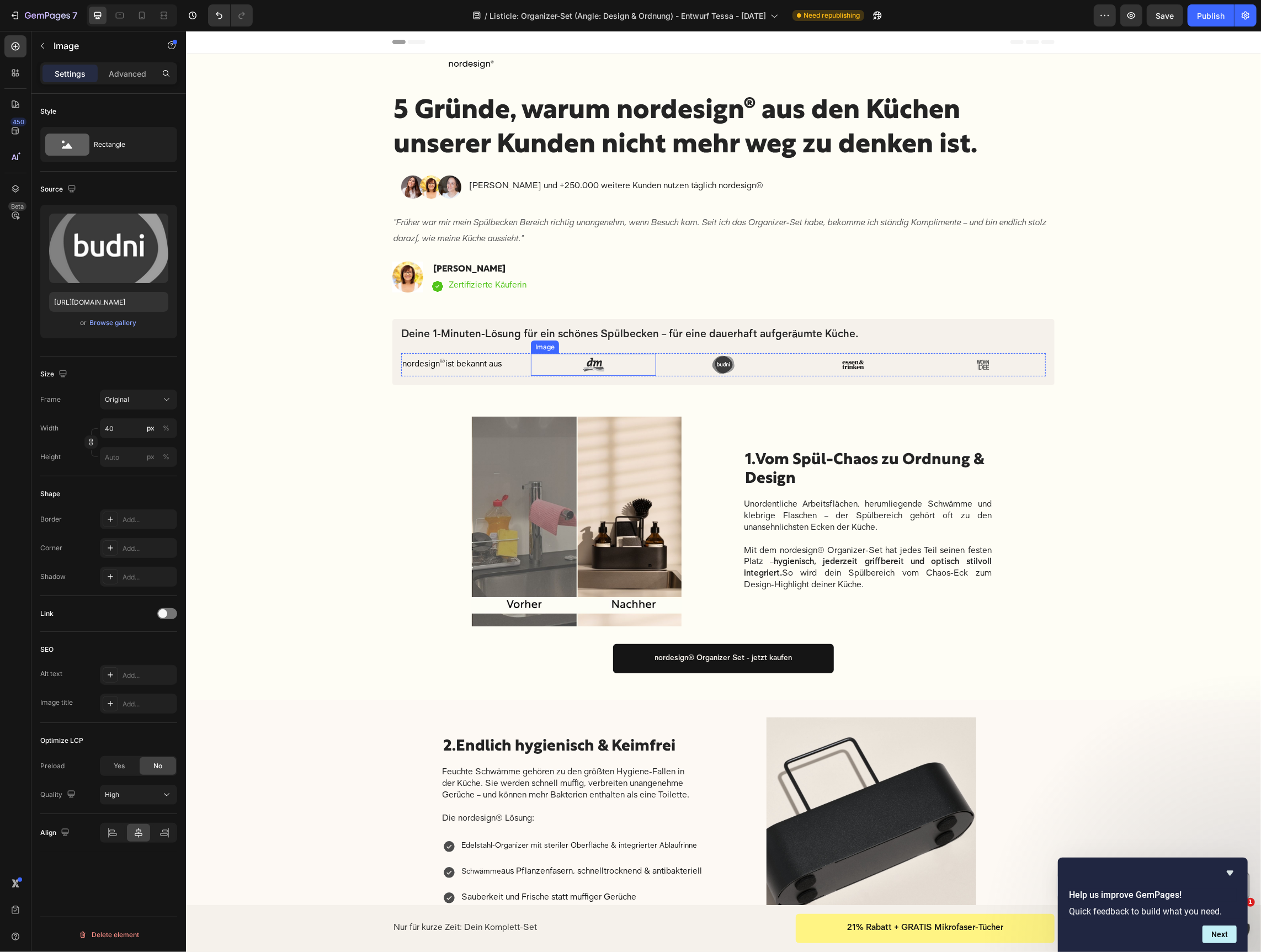
click at [594, 367] on img at bounding box center [593, 364] width 22 height 22
click at [113, 324] on div "Browse gallery" at bounding box center [113, 323] width 47 height 10
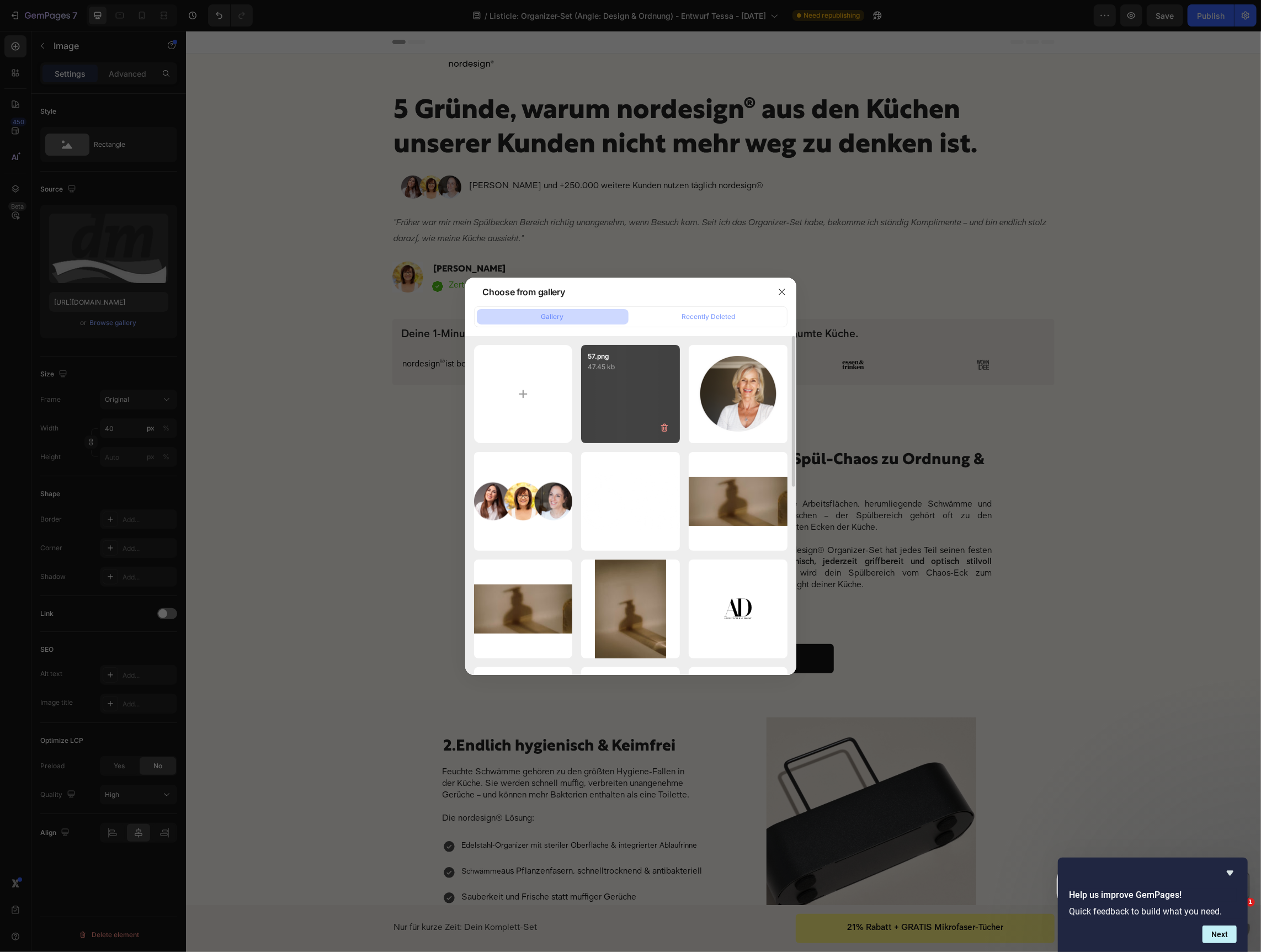
drag, startPoint x: 644, startPoint y: 390, endPoint x: 653, endPoint y: 392, distance: 9.2
click at [644, 390] on div "57.png 47.45 kb" at bounding box center [630, 394] width 99 height 99
type input "[URL][DOMAIN_NAME]"
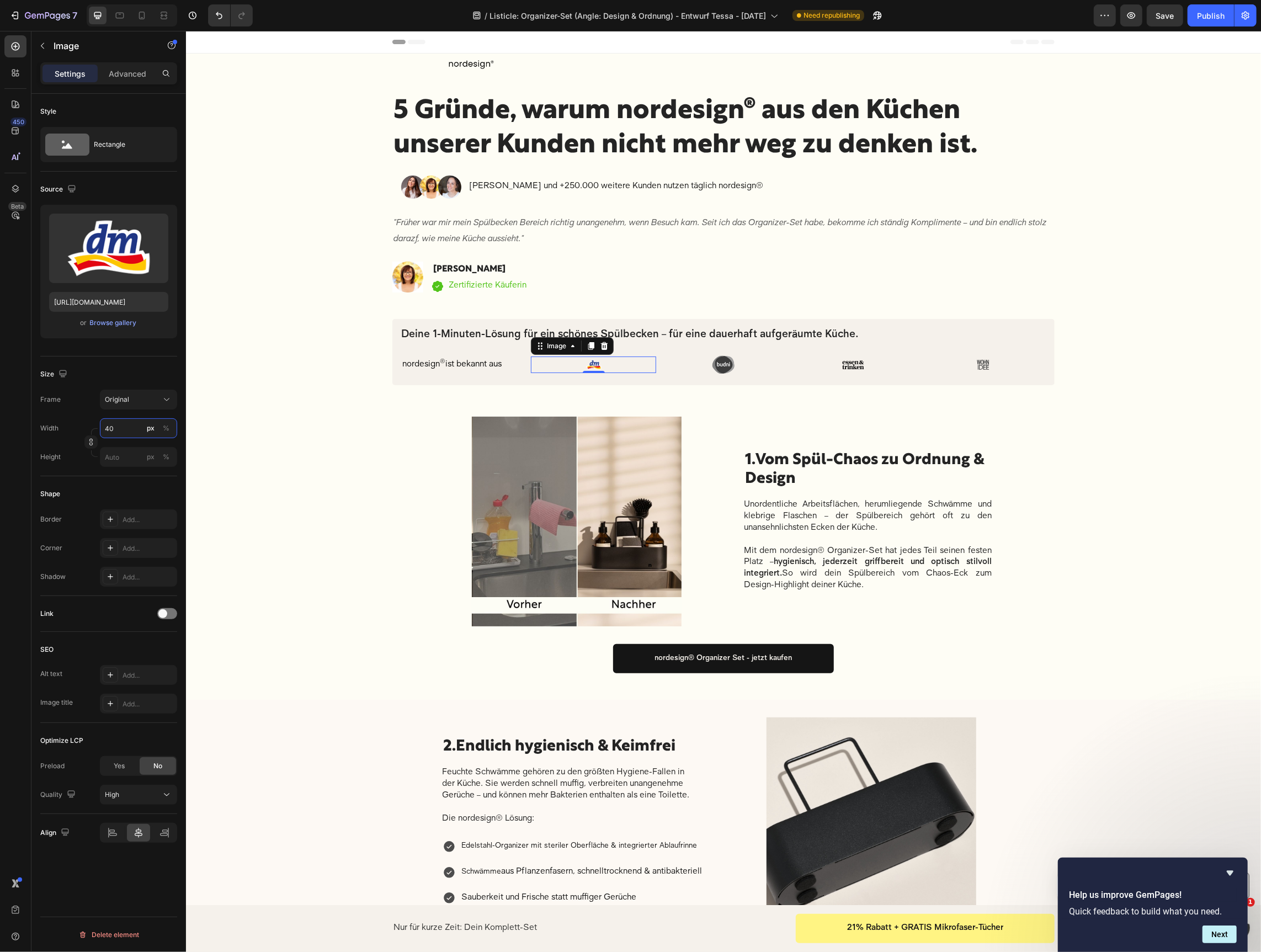
click at [132, 430] on input "40" at bounding box center [138, 428] width 78 height 20
type input "60"
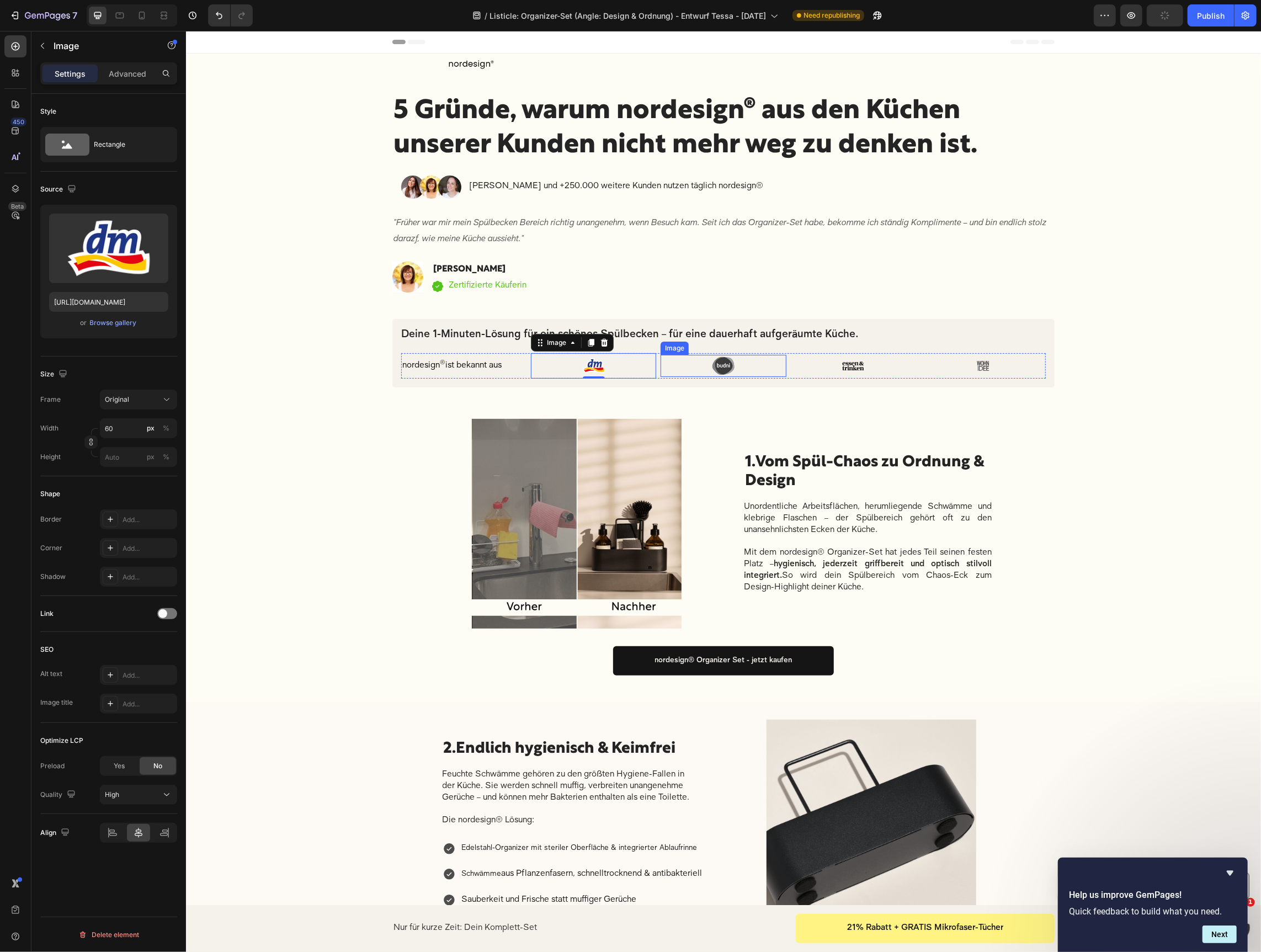
click at [723, 365] on img at bounding box center [722, 365] width 22 height 22
click at [101, 324] on div "Browse gallery" at bounding box center [113, 323] width 47 height 10
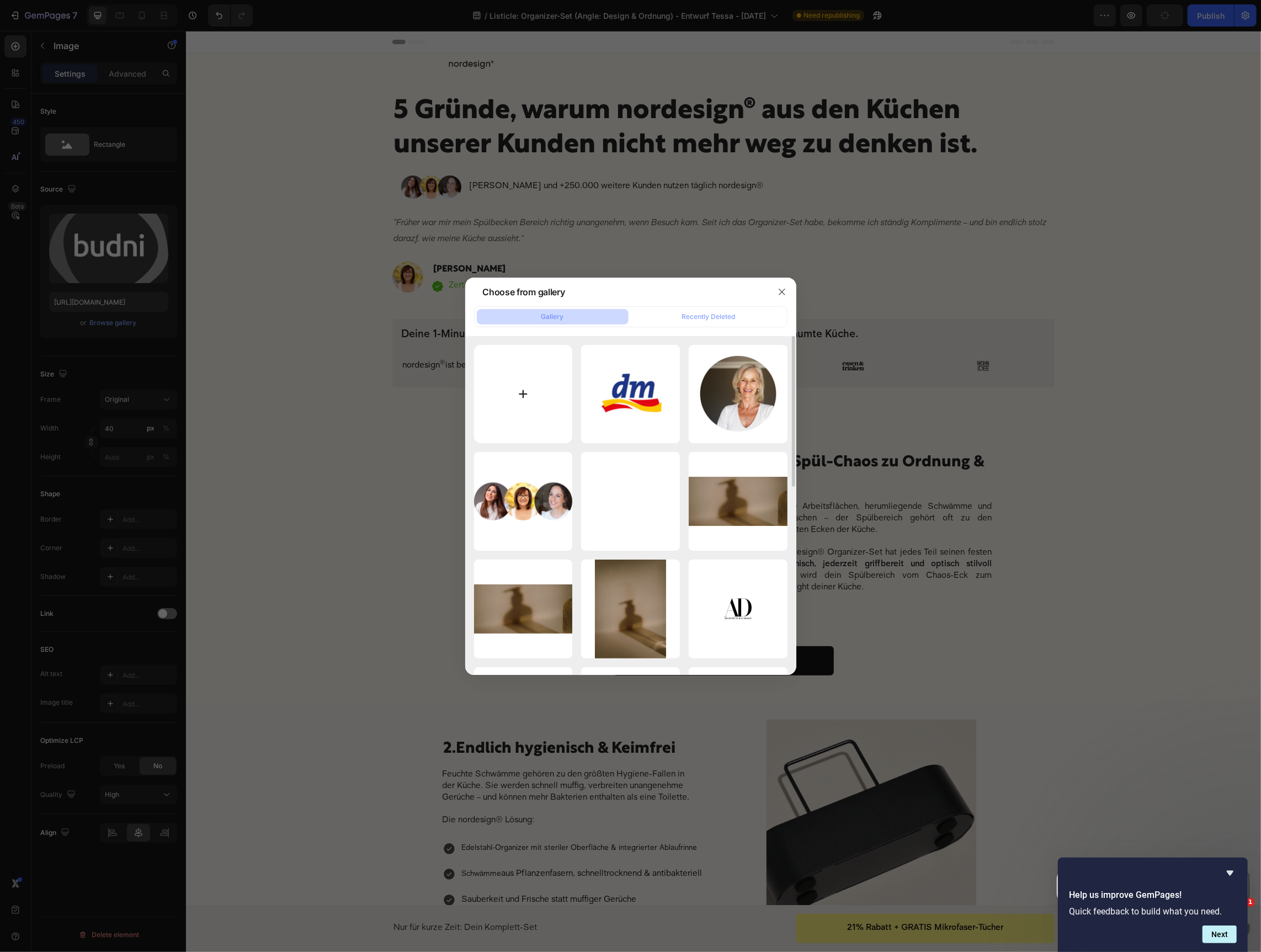
click at [489, 373] on input "file" at bounding box center [523, 394] width 99 height 99
type input "C:\fakepath\56.png"
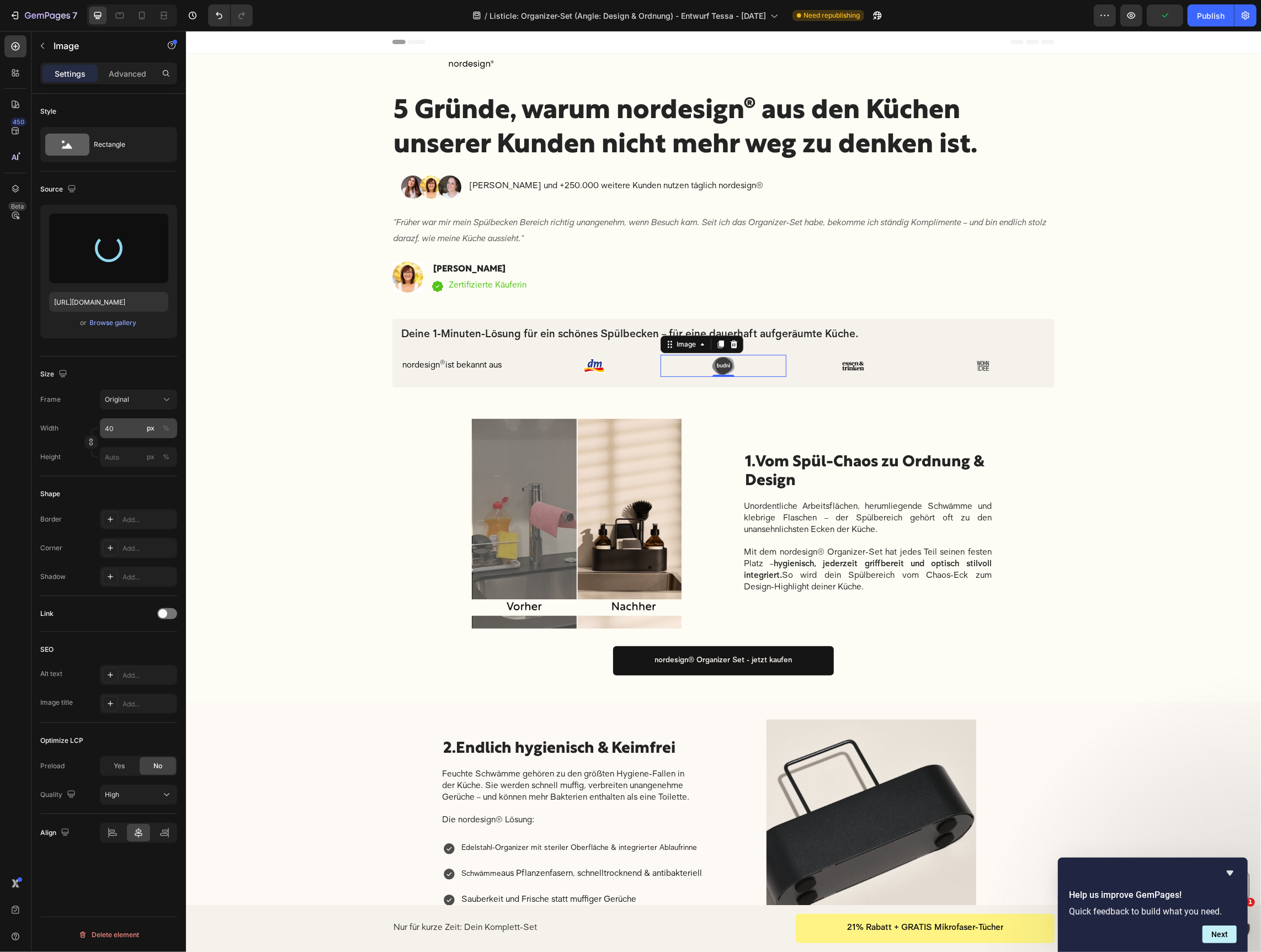
type input "[URL][DOMAIN_NAME]"
click at [117, 432] on input "40" at bounding box center [138, 428] width 78 height 20
type input "60"
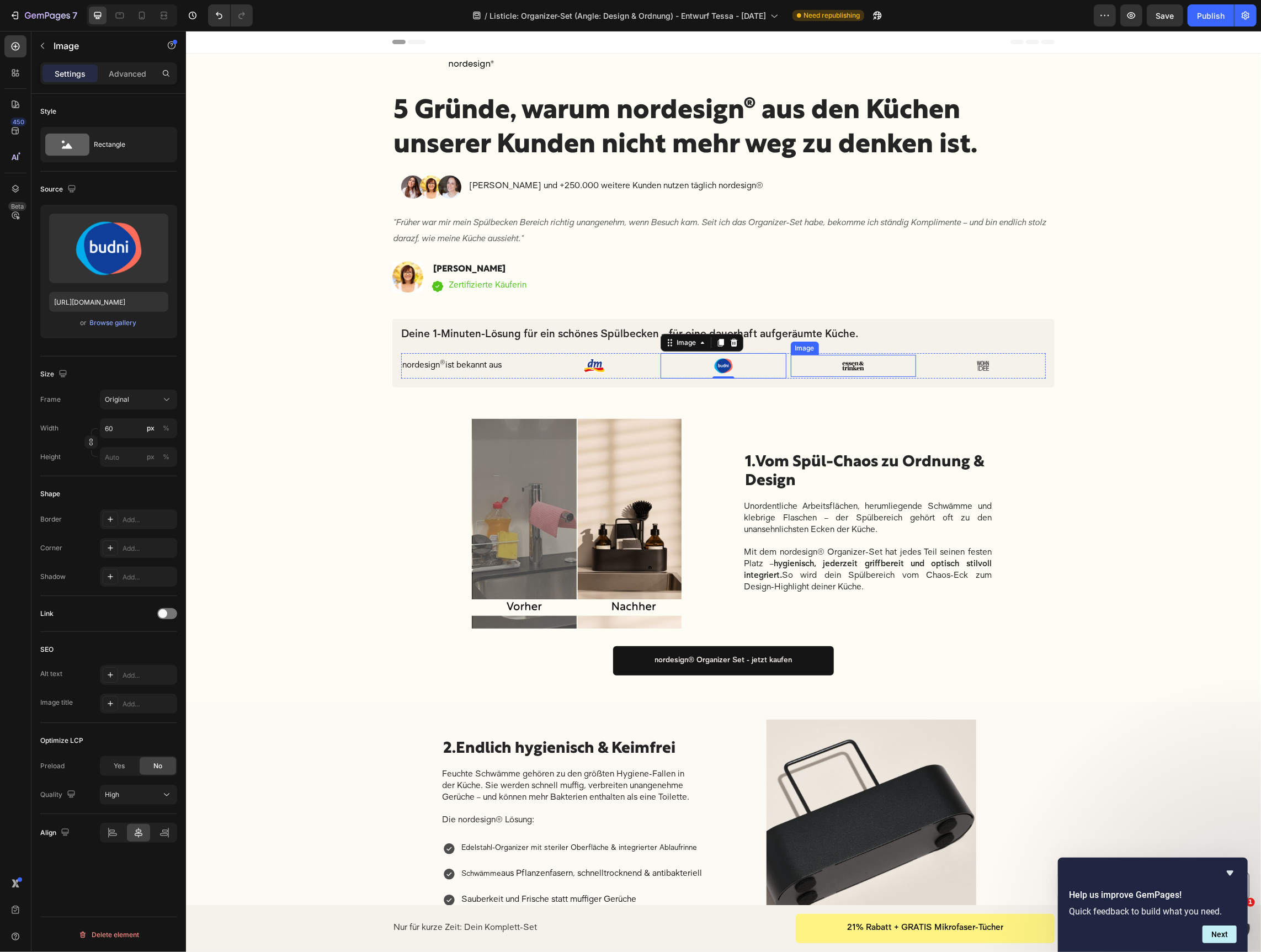
click at [839, 358] on div at bounding box center [853, 365] width 126 height 22
click at [128, 324] on div "Browse gallery" at bounding box center [113, 323] width 47 height 10
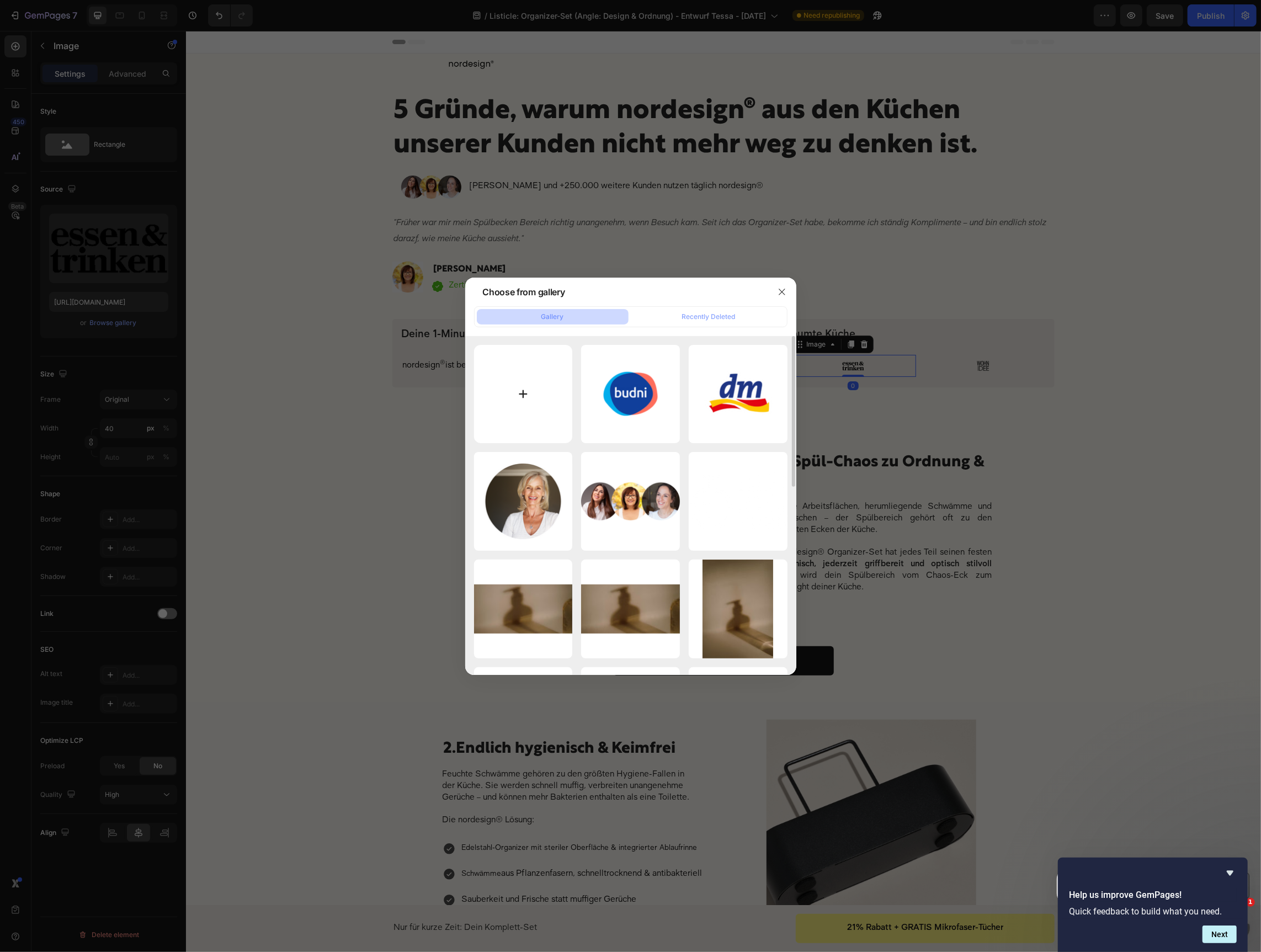
click at [539, 401] on input "file" at bounding box center [523, 394] width 99 height 99
type input "C:\fakepath\55.png"
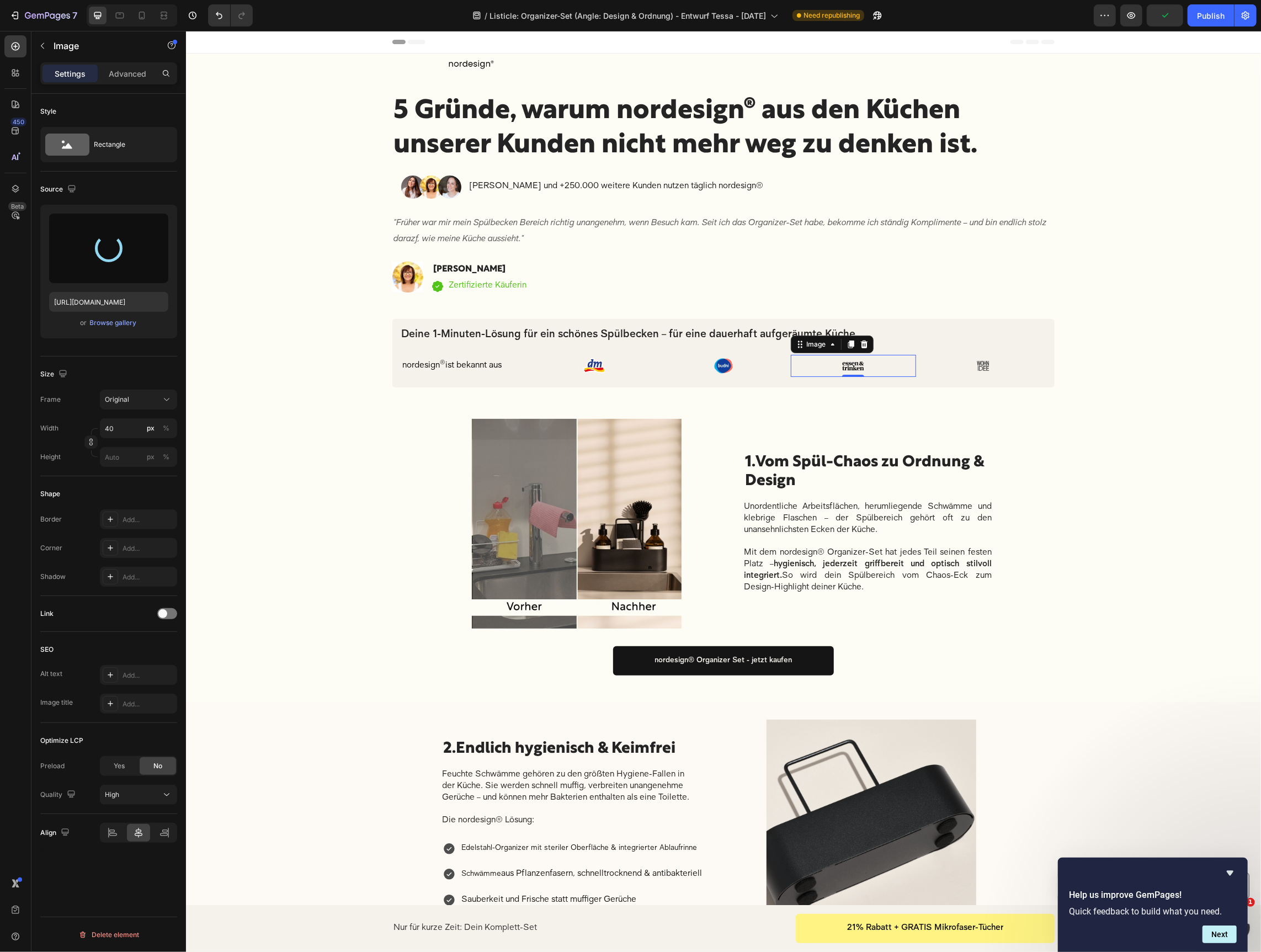
type input "[URL][DOMAIN_NAME]"
click at [121, 431] on input "40" at bounding box center [138, 428] width 78 height 20
click at [120, 431] on input "40" at bounding box center [138, 428] width 78 height 20
type input "60"
click at [986, 366] on img at bounding box center [983, 365] width 31 height 23
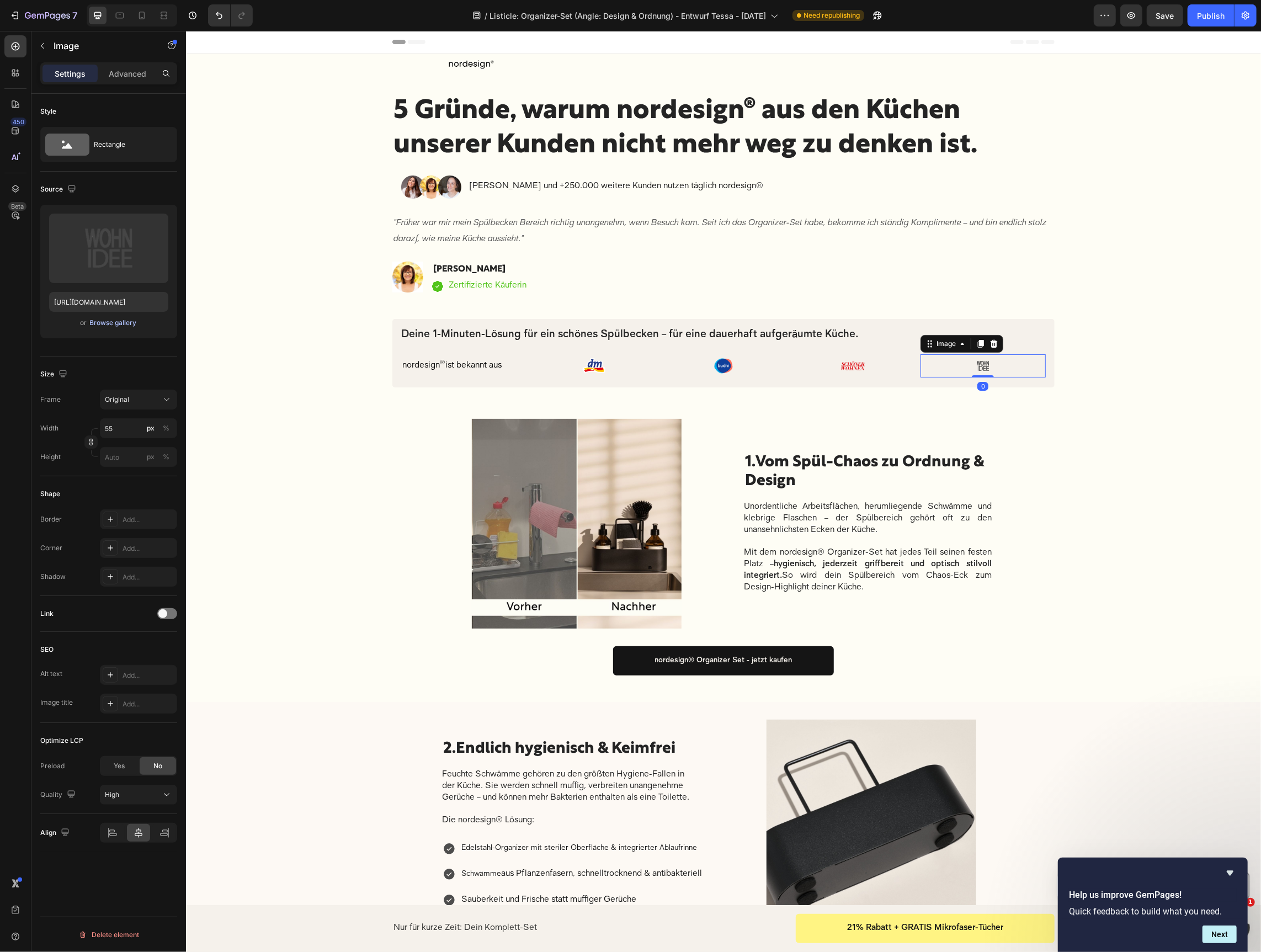
click at [126, 322] on div "Browse gallery" at bounding box center [113, 323] width 47 height 10
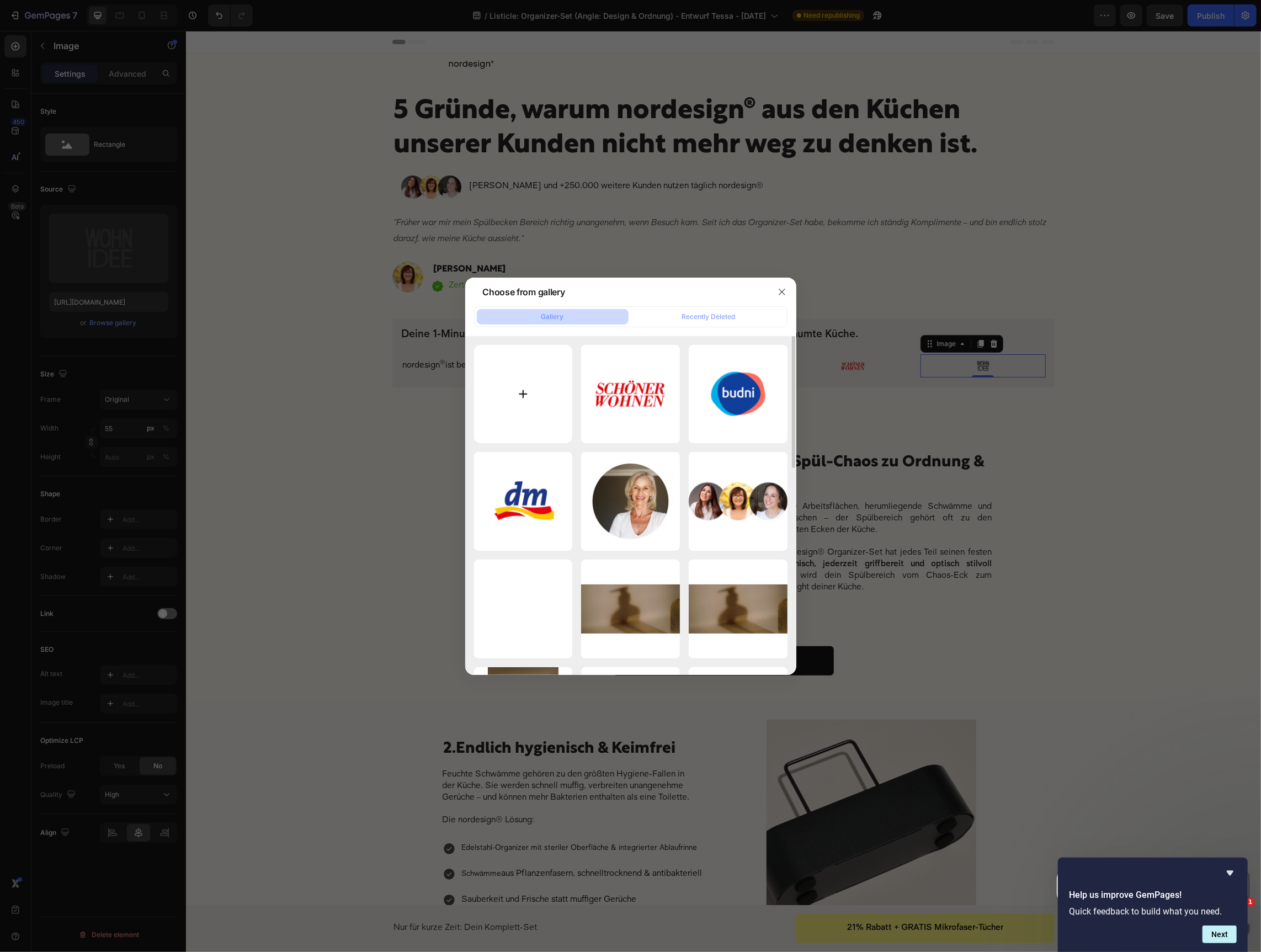
click at [507, 390] on input "file" at bounding box center [523, 394] width 99 height 99
type input "C:\fakepath\55.png"
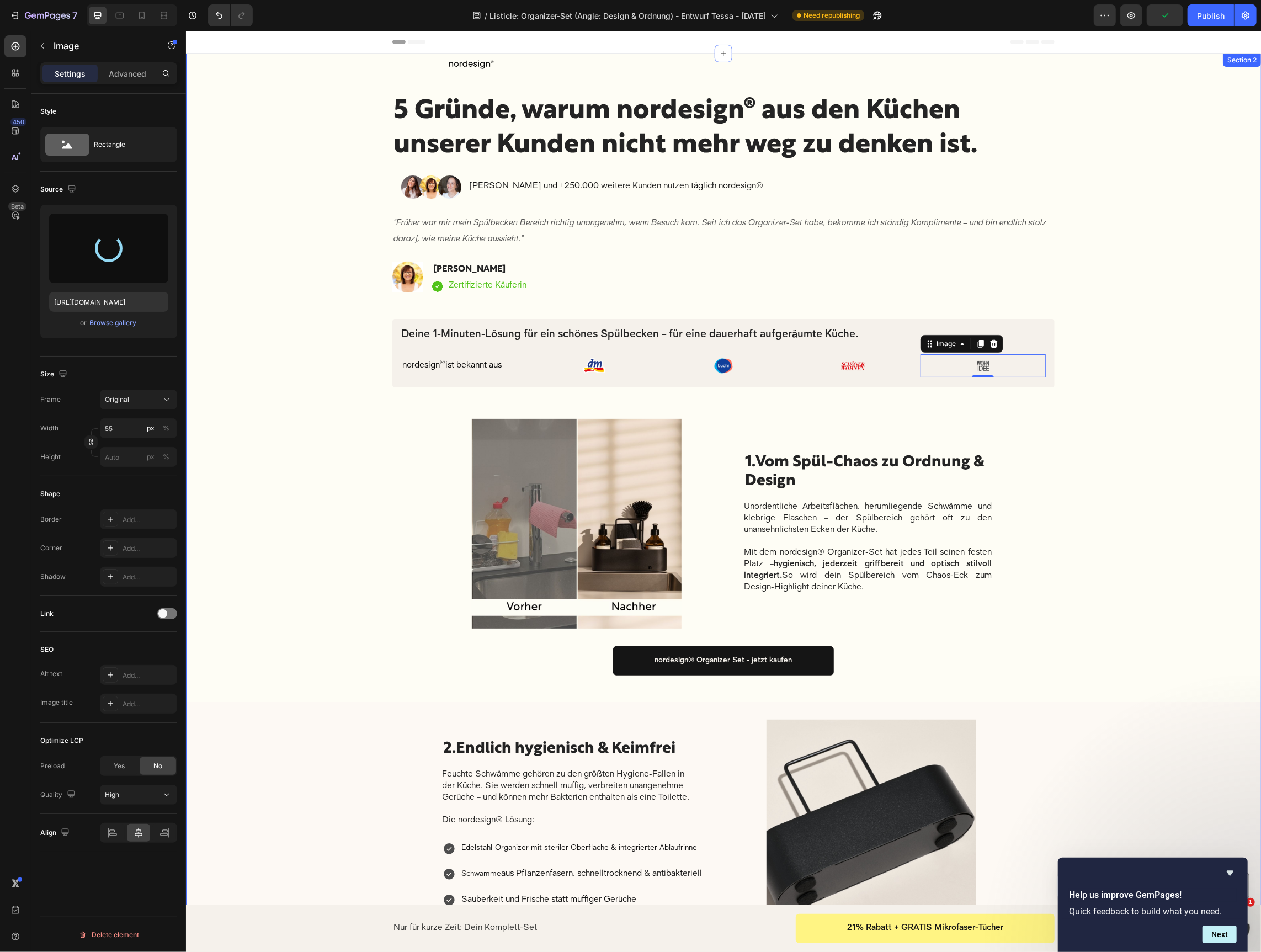
type input "[URL][DOMAIN_NAME]"
click at [111, 322] on div "Browse gallery" at bounding box center [113, 323] width 47 height 10
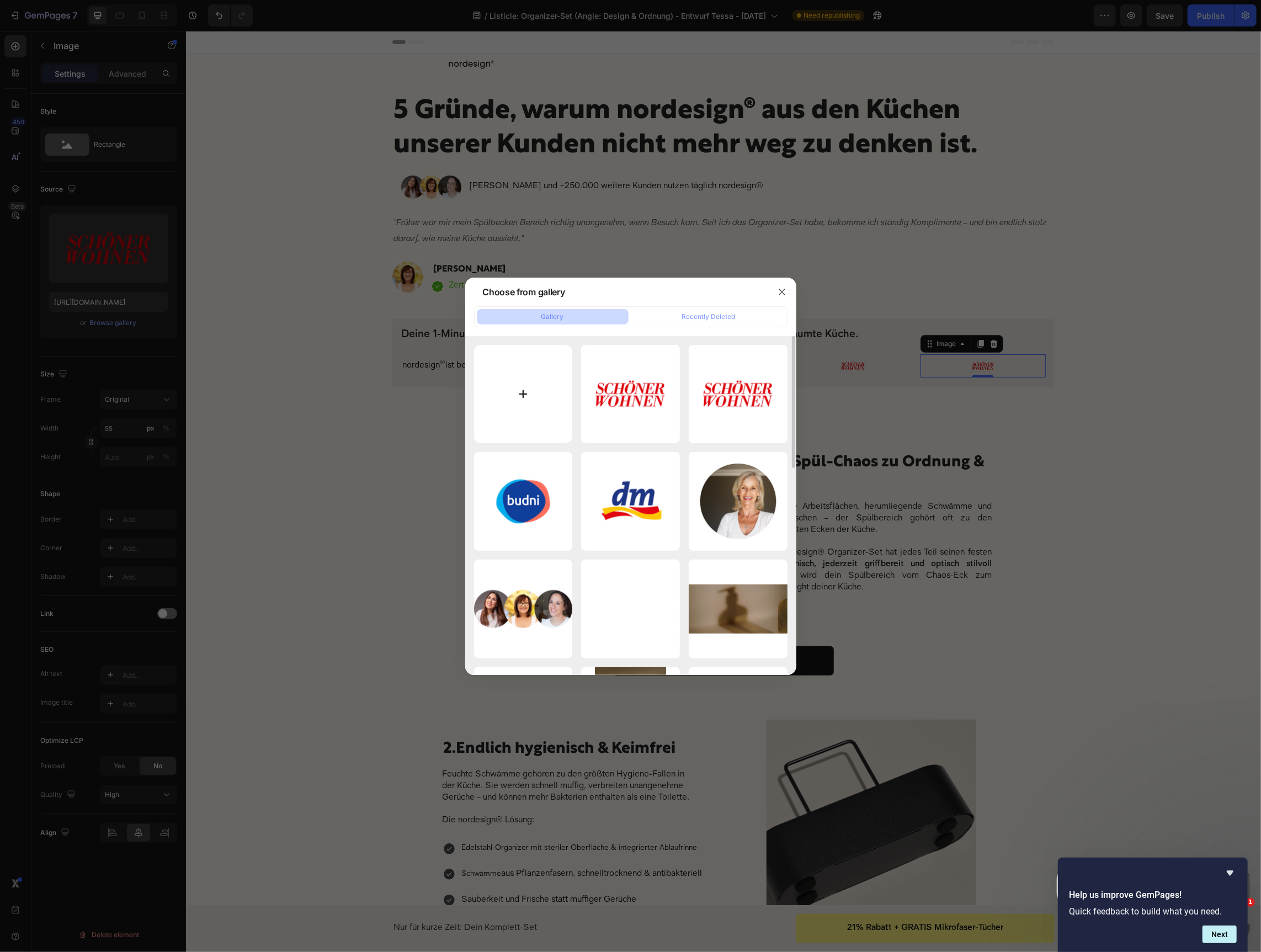
click at [529, 397] on input "file" at bounding box center [523, 394] width 99 height 99
click at [542, 397] on input "file" at bounding box center [523, 394] width 99 height 99
type input "C:\fakepath\58.png"
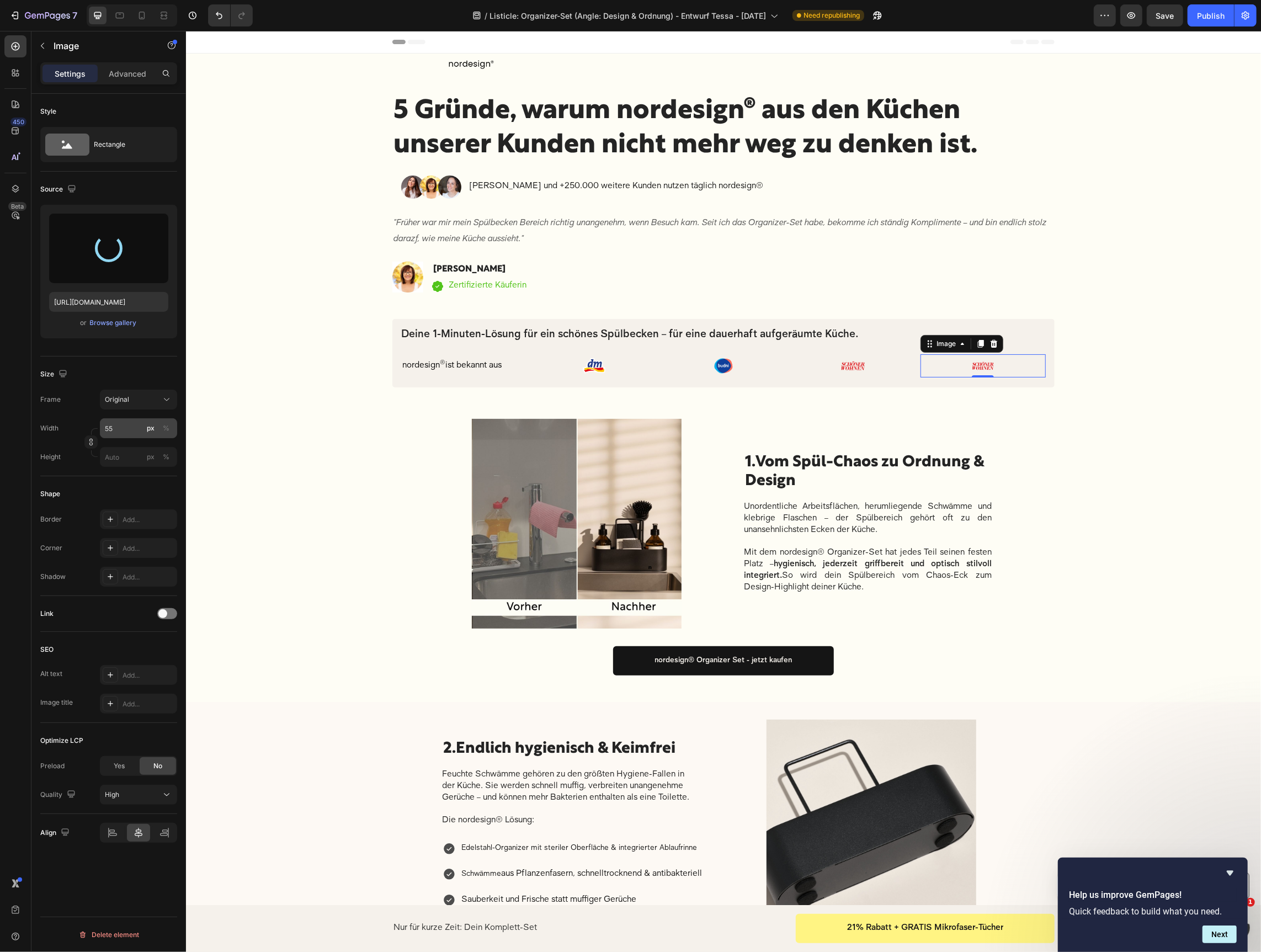
type input "https://cdn.shopify.com/s/files/1/0697/0484/3529/files/gempages_566288264483308…"
click at [140, 426] on input "55" at bounding box center [138, 428] width 78 height 20
type input "60"
click at [852, 364] on img at bounding box center [853, 365] width 34 height 25
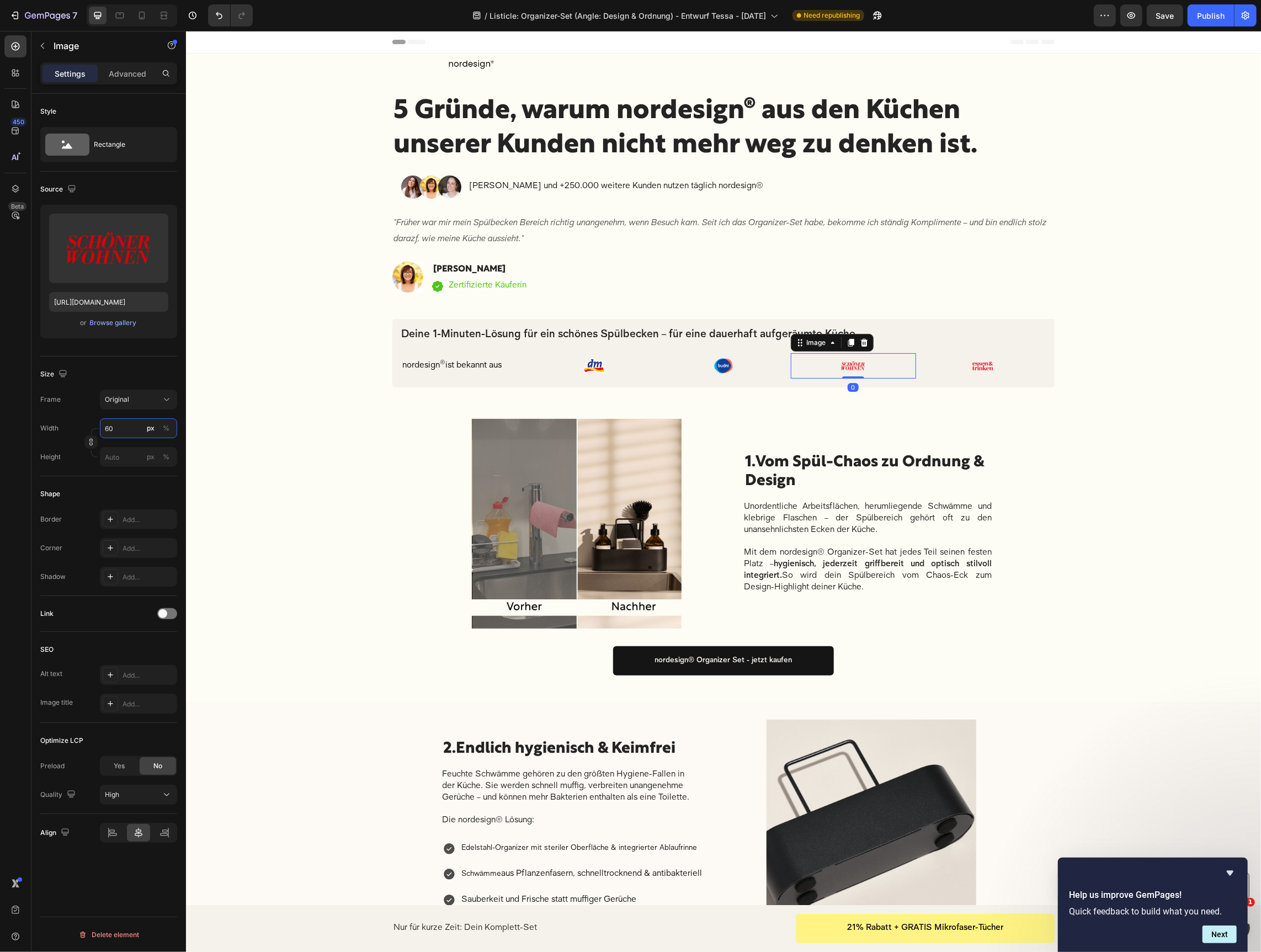
click at [118, 431] on input "60" at bounding box center [138, 428] width 78 height 20
drag, startPoint x: 36, startPoint y: 49, endPoint x: 137, endPoint y: 82, distance: 106.3
click at [41, 50] on button "button" at bounding box center [42, 46] width 17 height 17
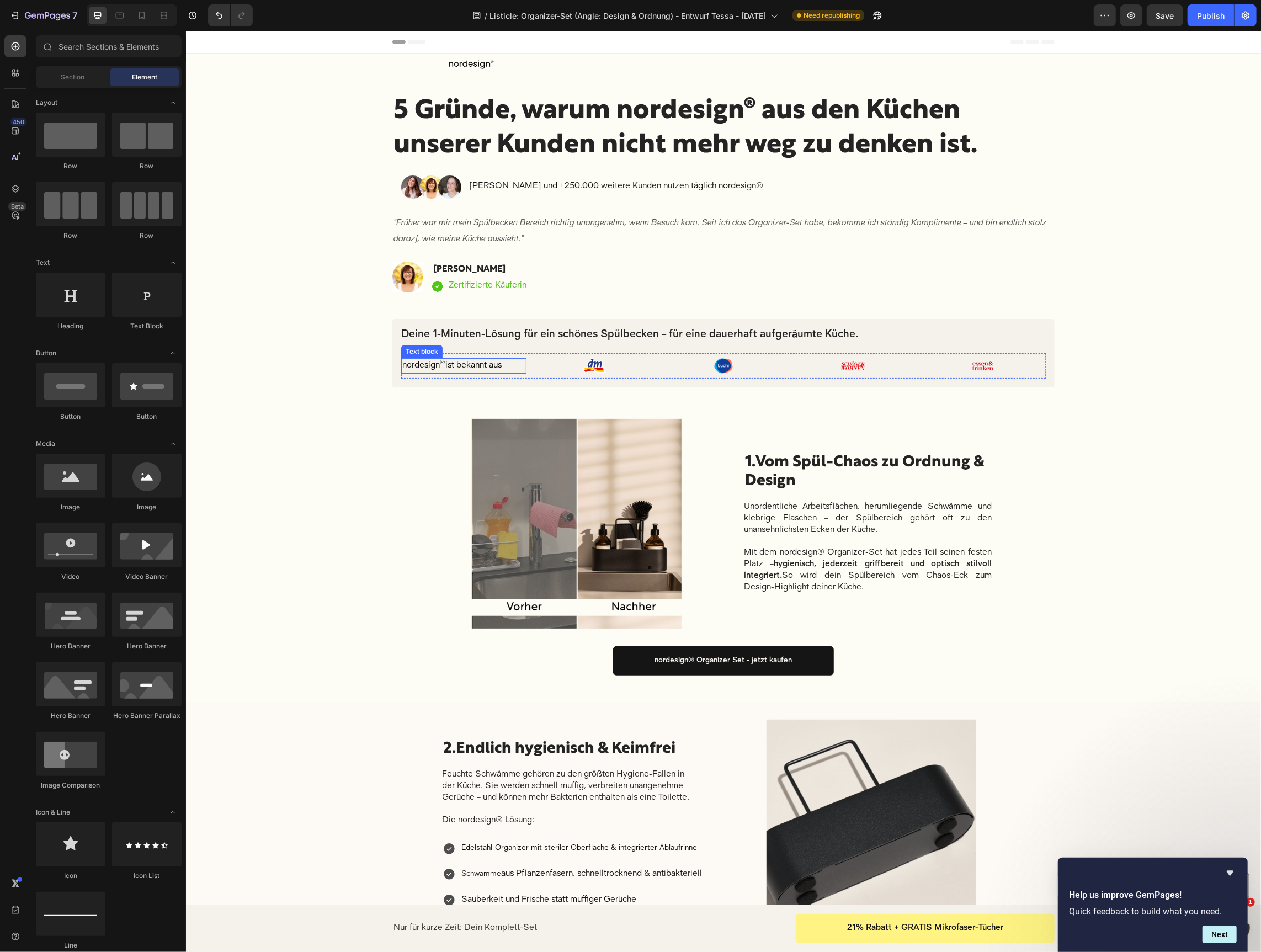
click at [523, 358] on p "nordesign ® ist bekannt aus" at bounding box center [463, 365] width 123 height 13
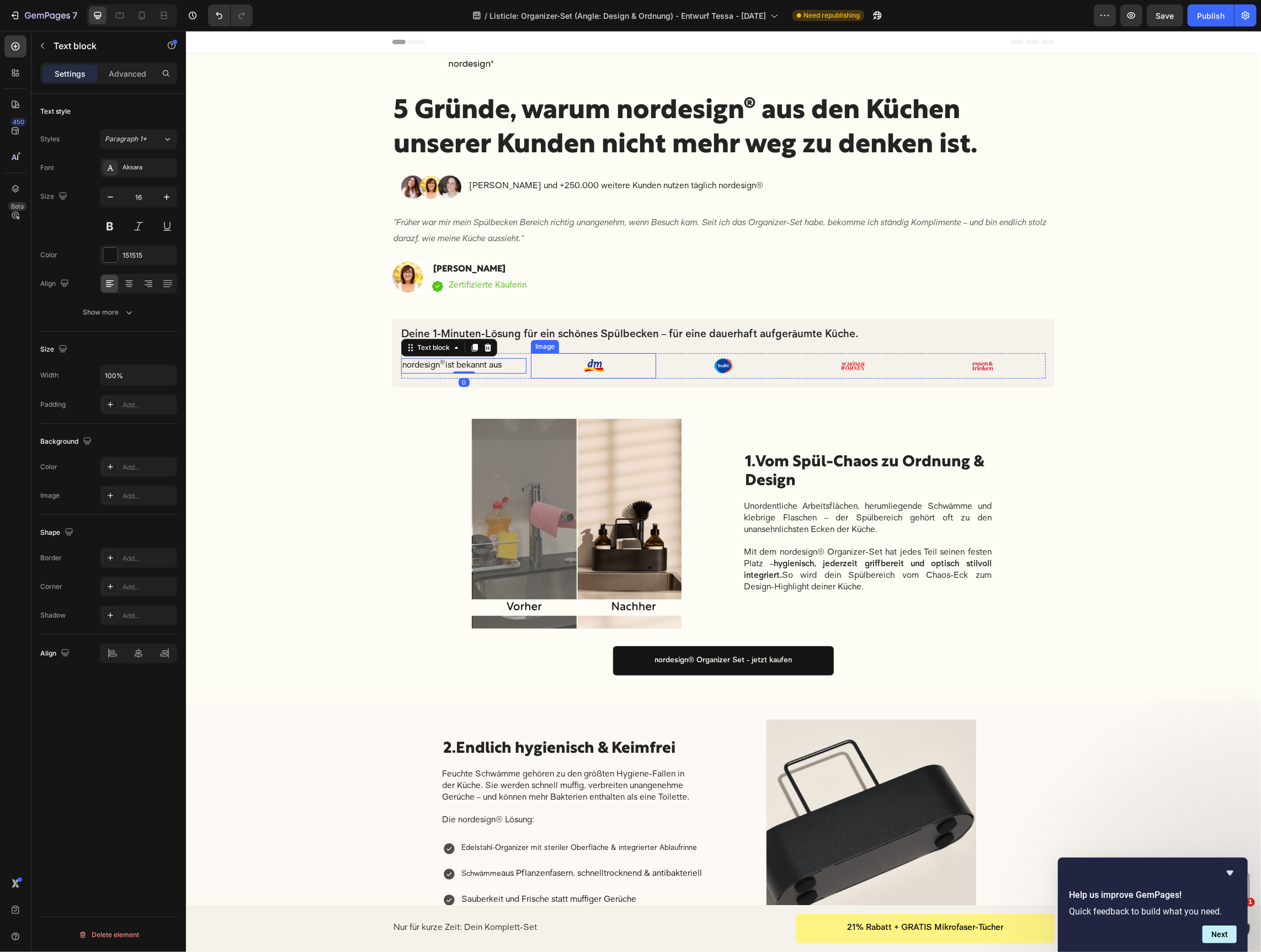
click at [552, 357] on div at bounding box center [593, 365] width 126 height 25
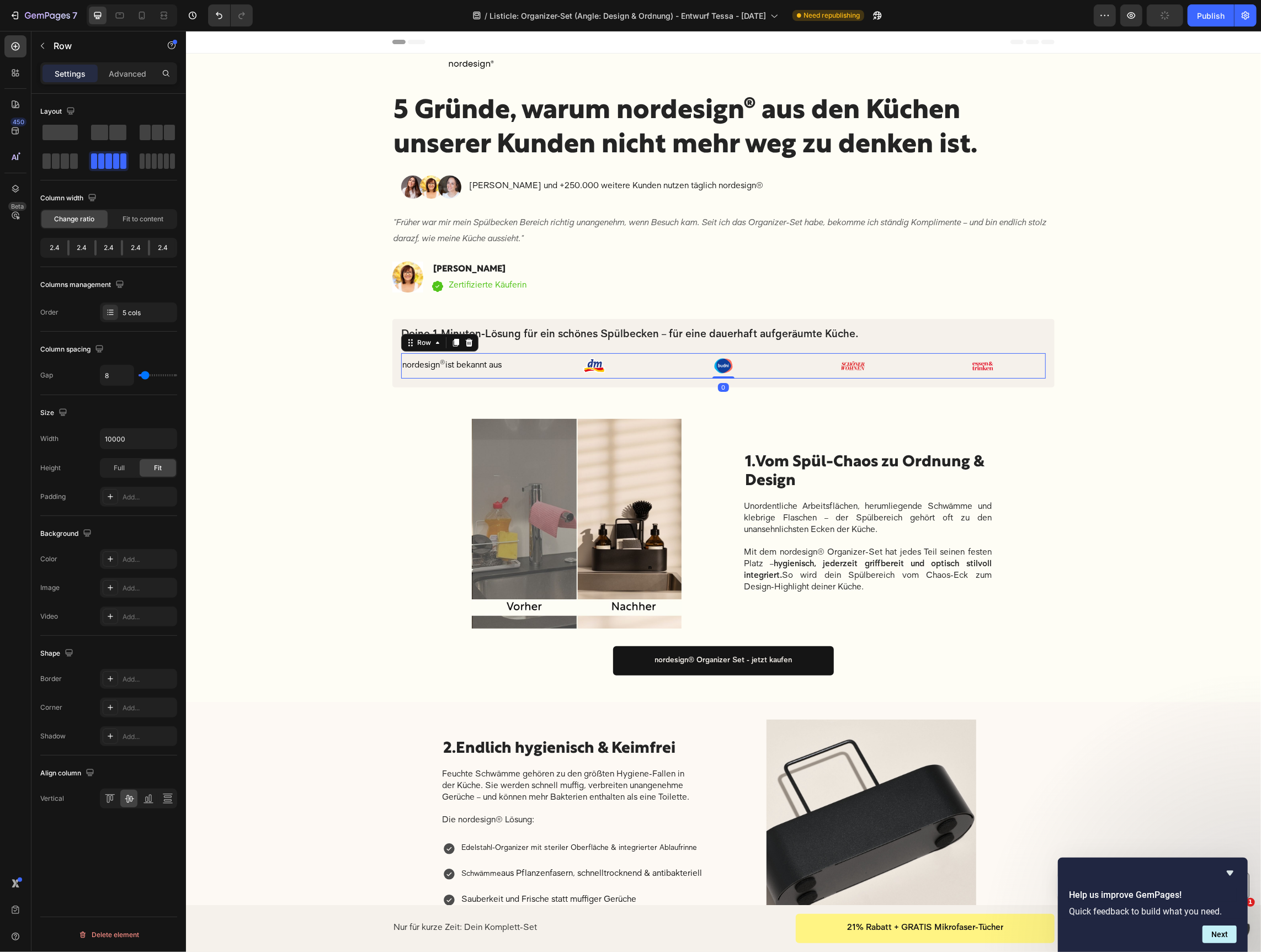
click at [508, 354] on div "nordesign ® ist bekannt aus Text block" at bounding box center [463, 365] width 126 height 25
click at [146, 306] on div "5 cols" at bounding box center [138, 312] width 78 height 20
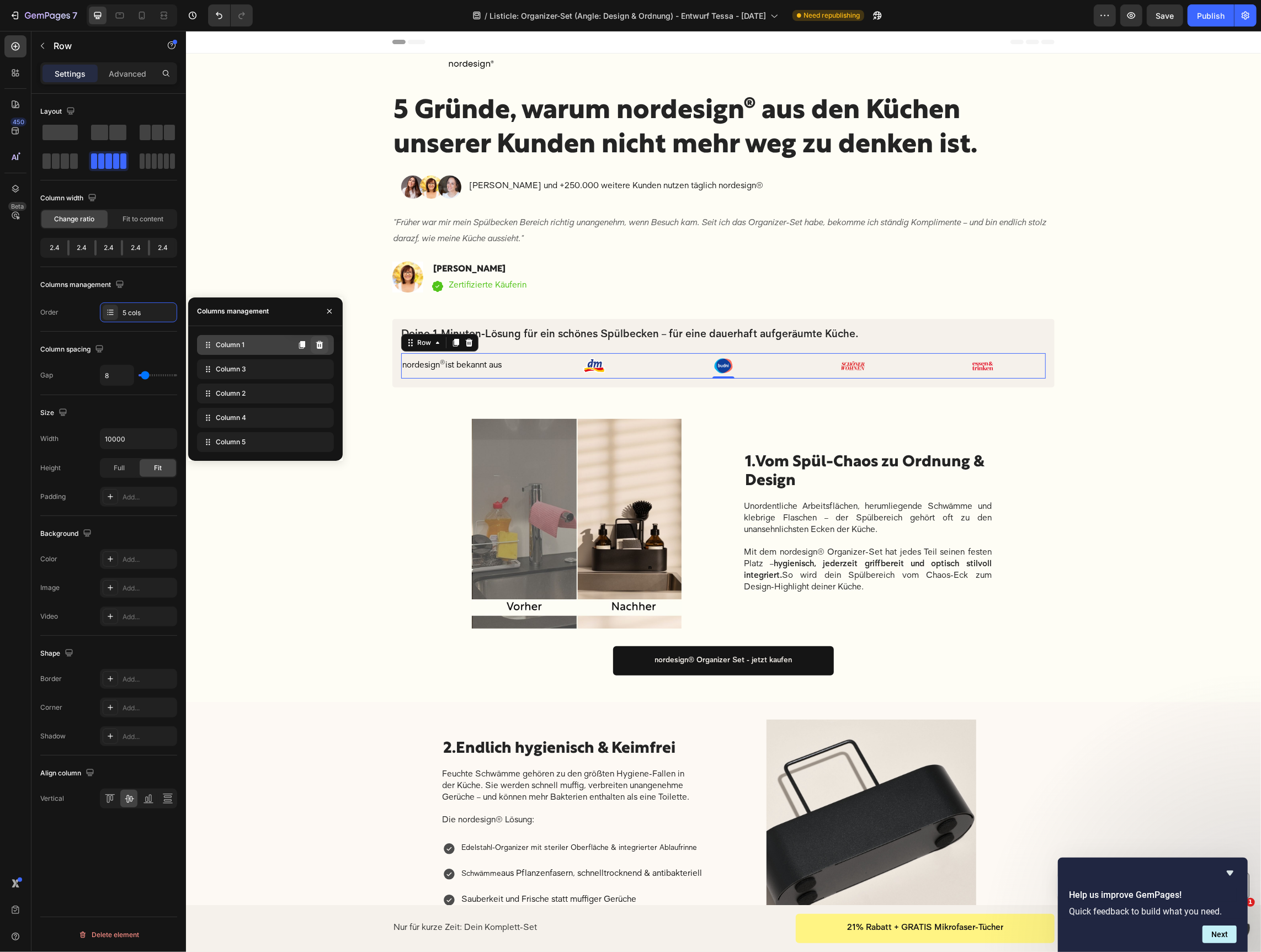
click at [320, 344] on icon at bounding box center [319, 345] width 7 height 8
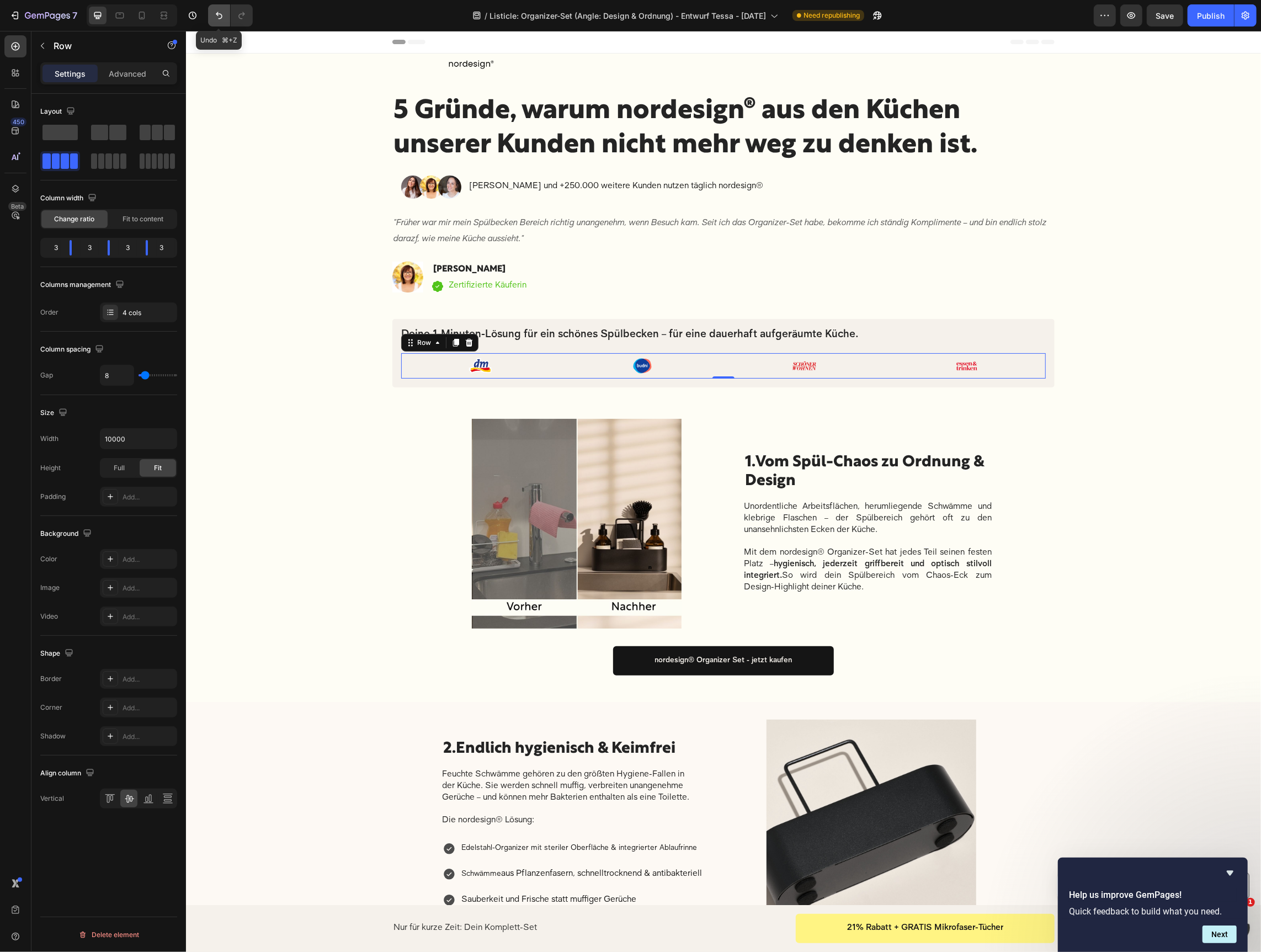
click at [217, 11] on icon "Undo/Redo" at bounding box center [219, 15] width 11 height 11
click at [145, 312] on div "5 cols" at bounding box center [149, 312] width 52 height 10
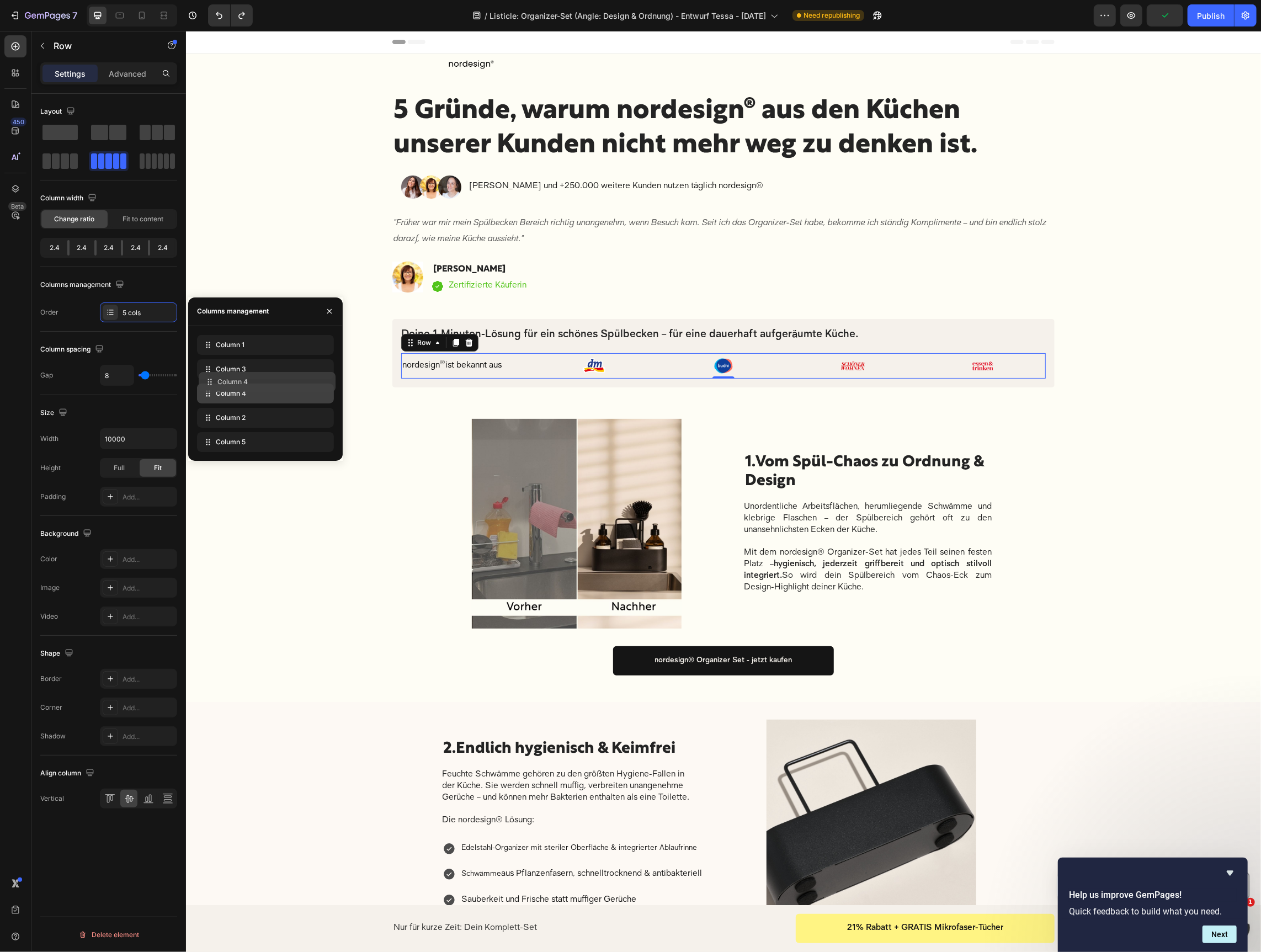
drag, startPoint x: 205, startPoint y: 419, endPoint x: 207, endPoint y: 382, distance: 37.1
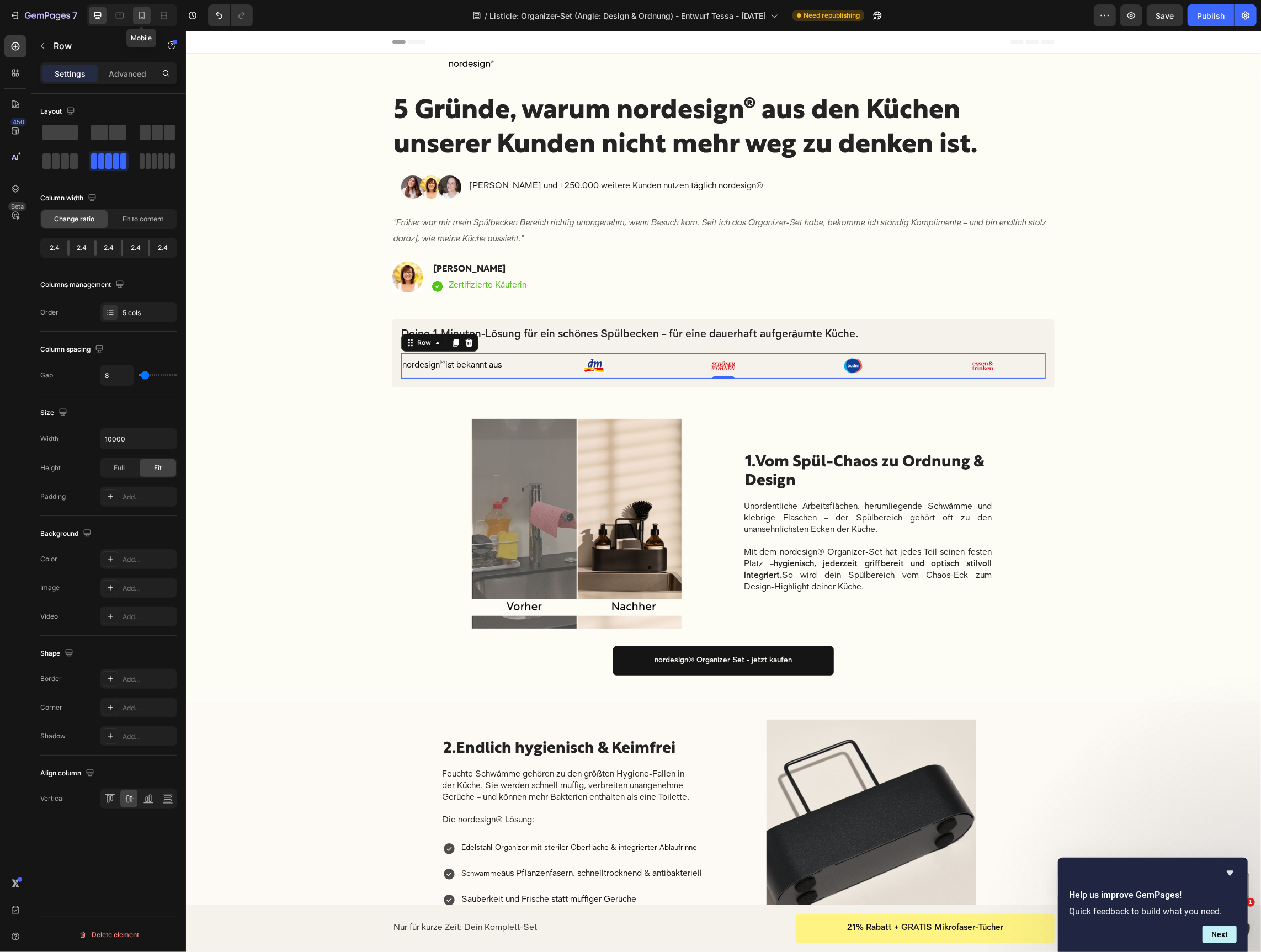
click at [147, 12] on div at bounding box center [142, 15] width 17 height 17
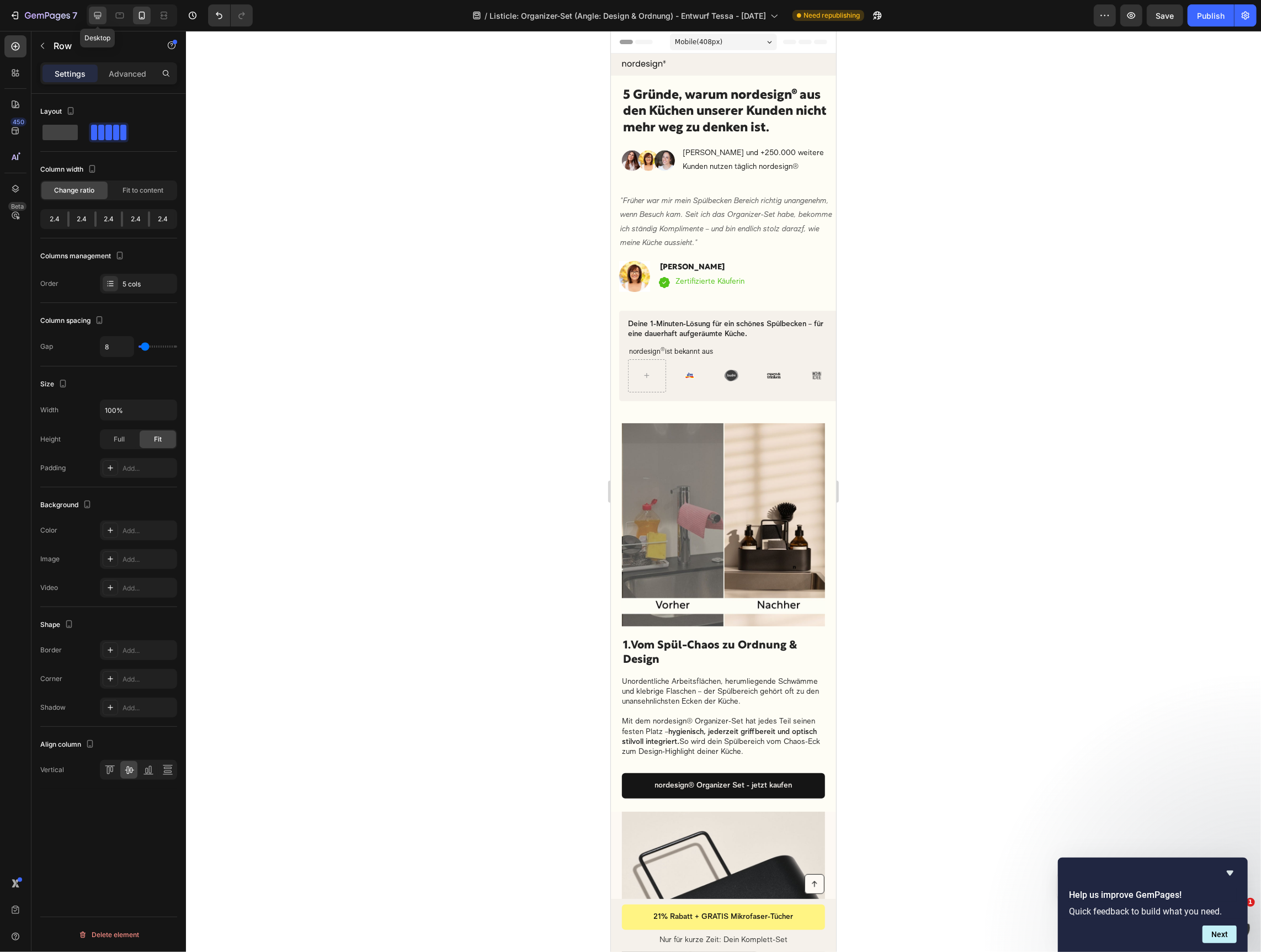
drag, startPoint x: 101, startPoint y: 16, endPoint x: 355, endPoint y: 176, distance: 300.2
click at [101, 16] on icon at bounding box center [98, 15] width 11 height 11
type input "10000"
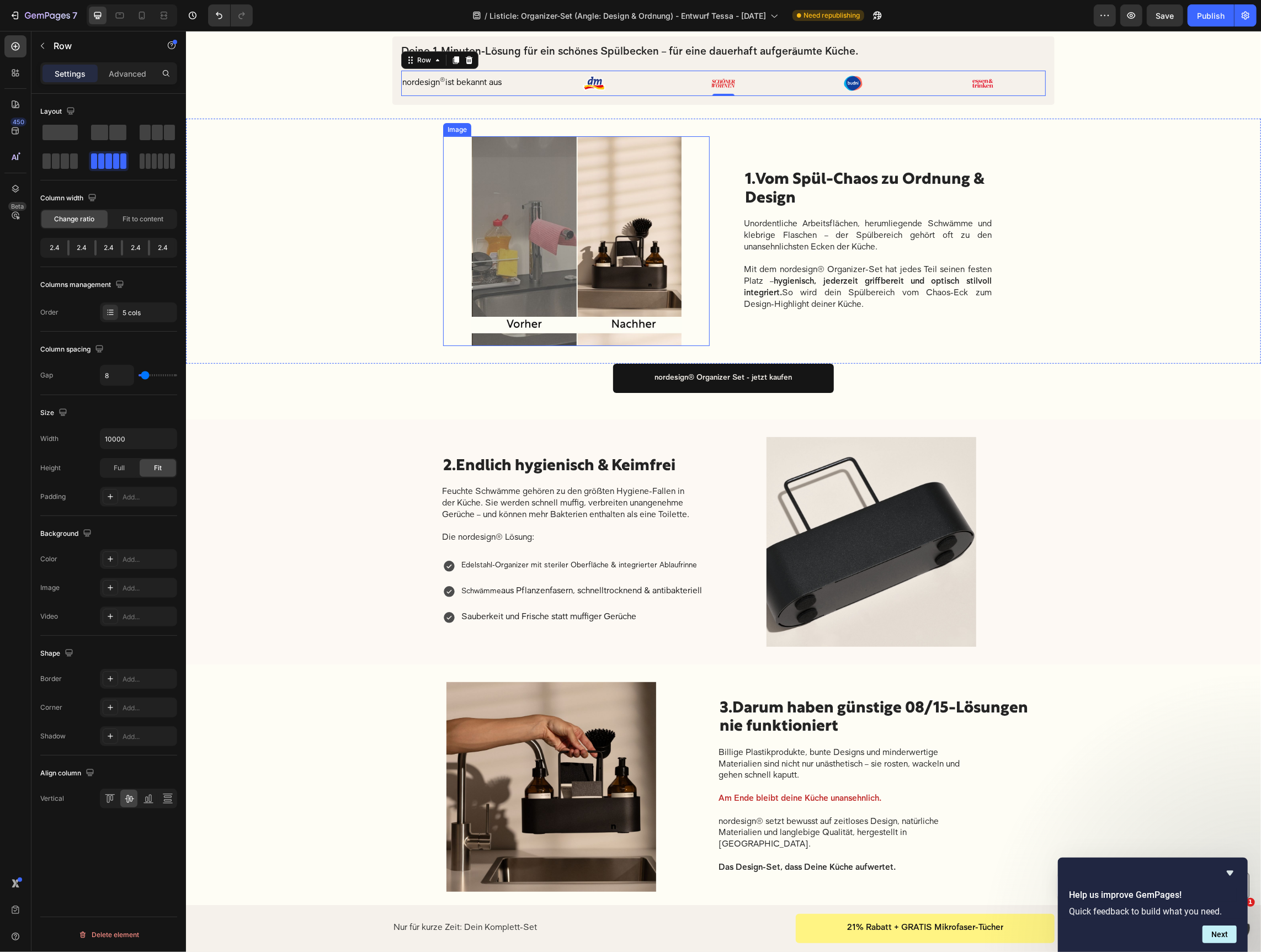
scroll to position [283, 0]
click at [541, 84] on div at bounding box center [593, 82] width 126 height 25
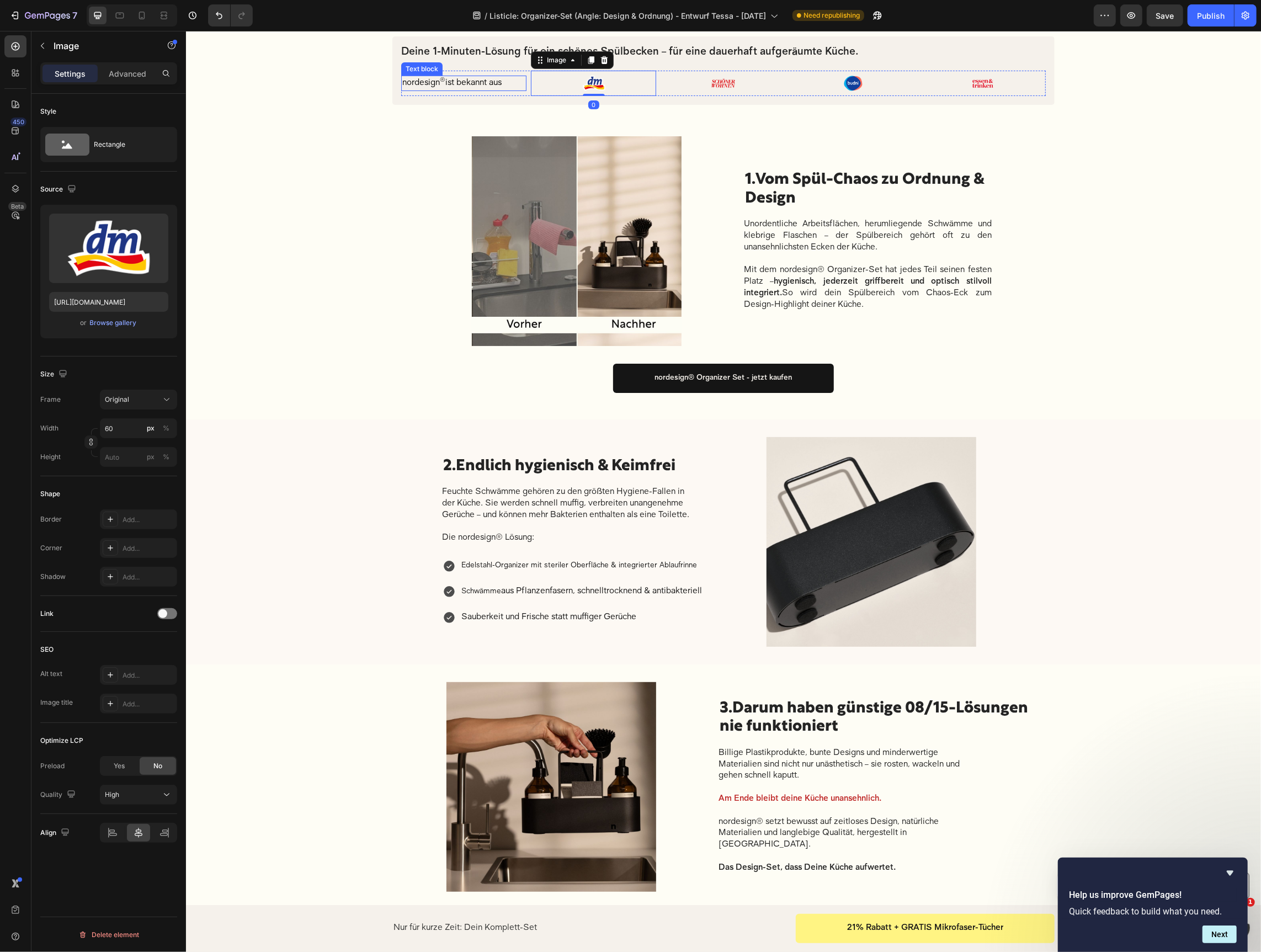
click at [486, 82] on span "nordesign ® ist bekannt aus" at bounding box center [451, 82] width 100 height 9
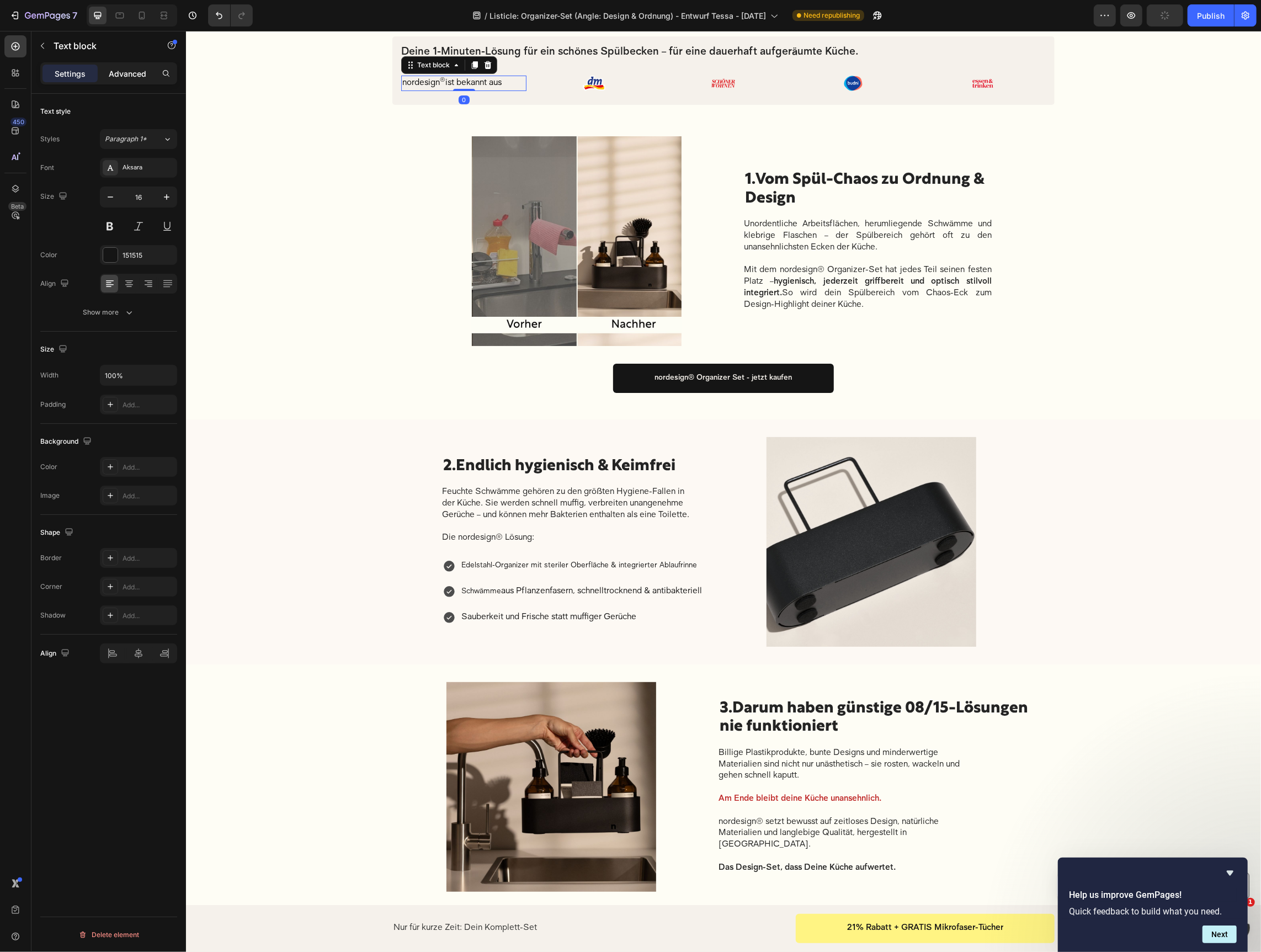
click at [136, 72] on p "Advanced" at bounding box center [126, 74] width 37 height 11
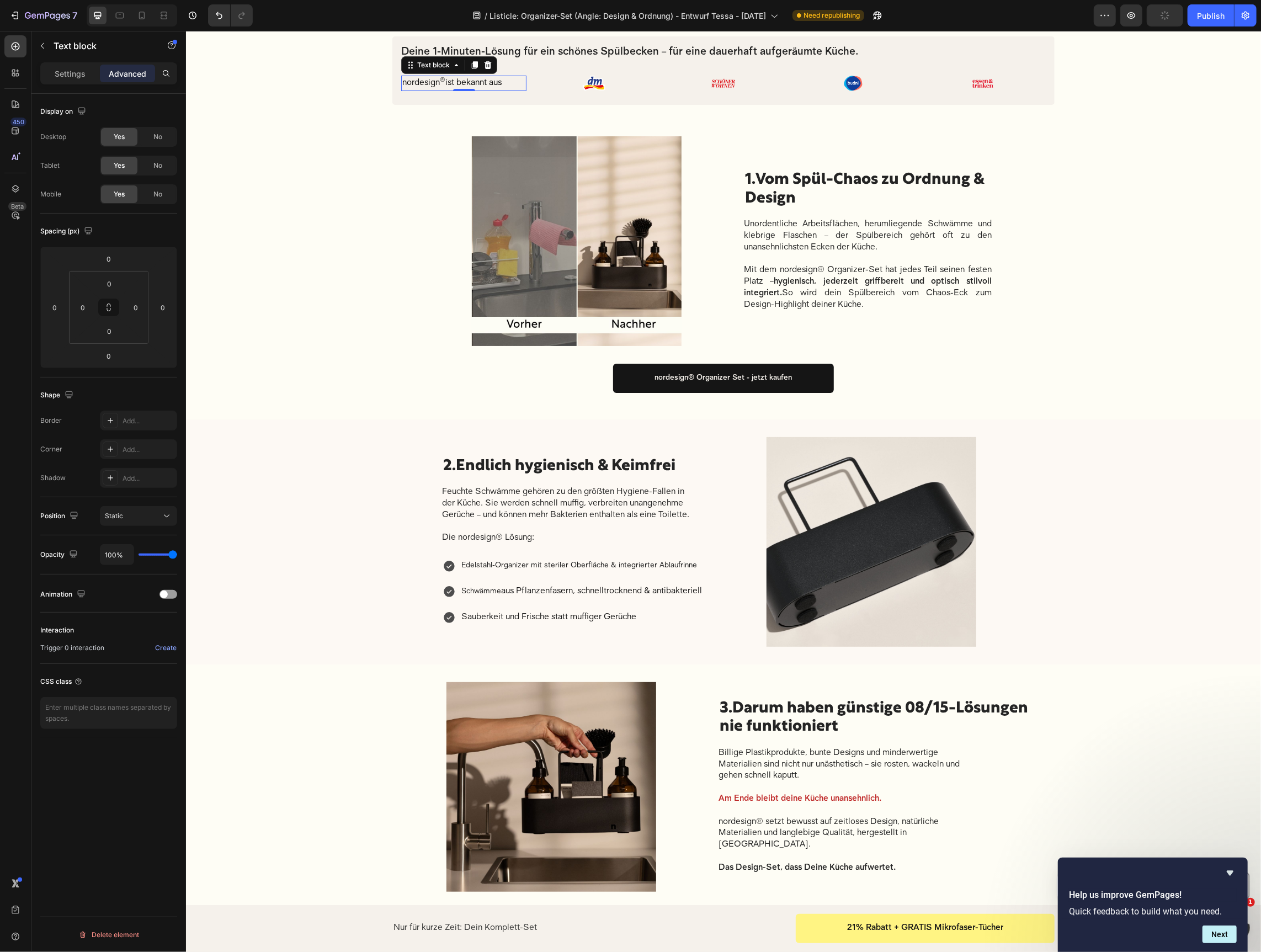
click at [157, 182] on div "Desktop Yes No Tablet Yes No Mobile Yes No" at bounding box center [108, 165] width 137 height 78
click at [154, 190] on span "No" at bounding box center [157, 194] width 9 height 10
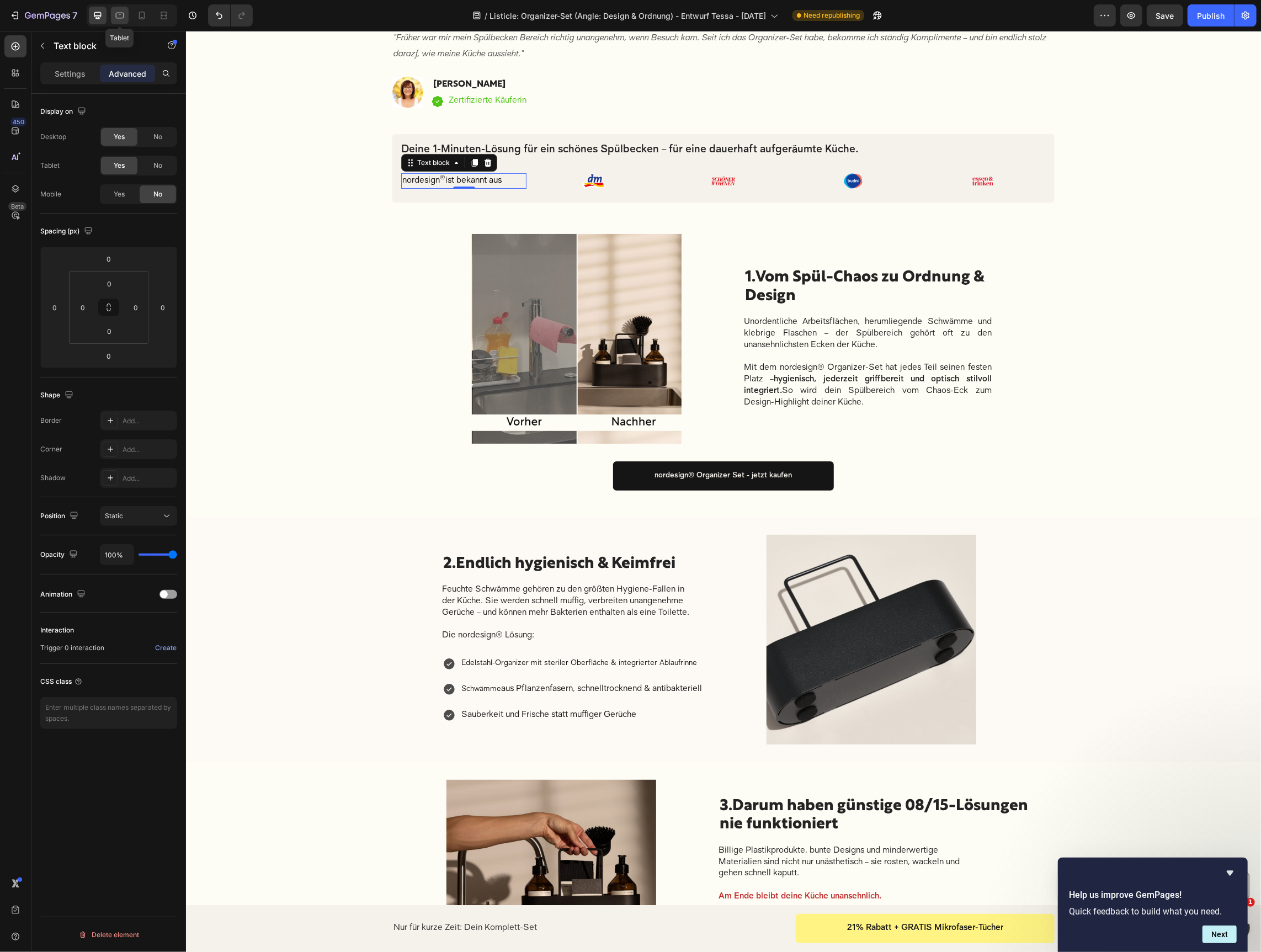
click at [118, 12] on icon at bounding box center [120, 15] width 9 height 6
type input "50"
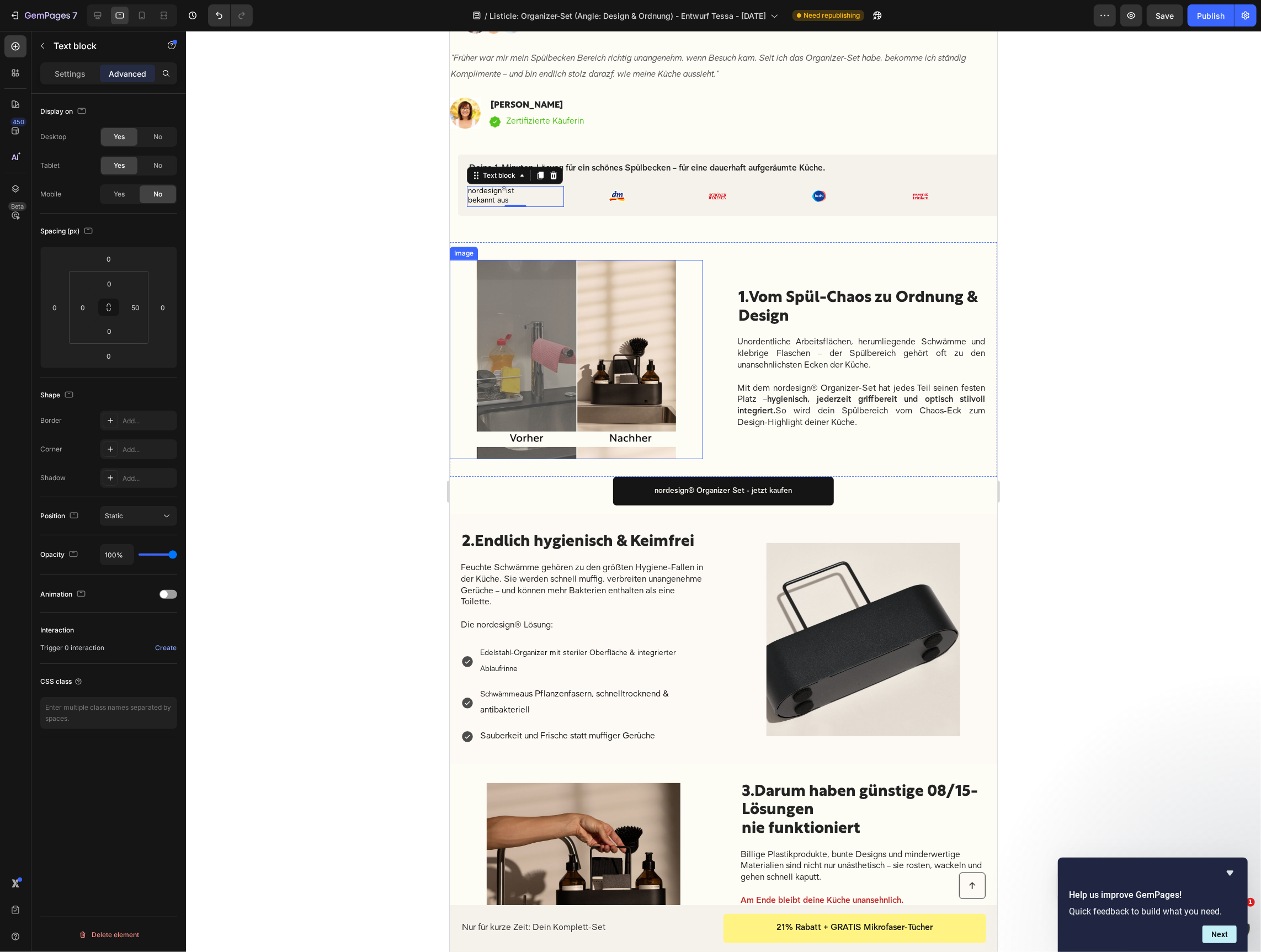
scroll to position [197, 0]
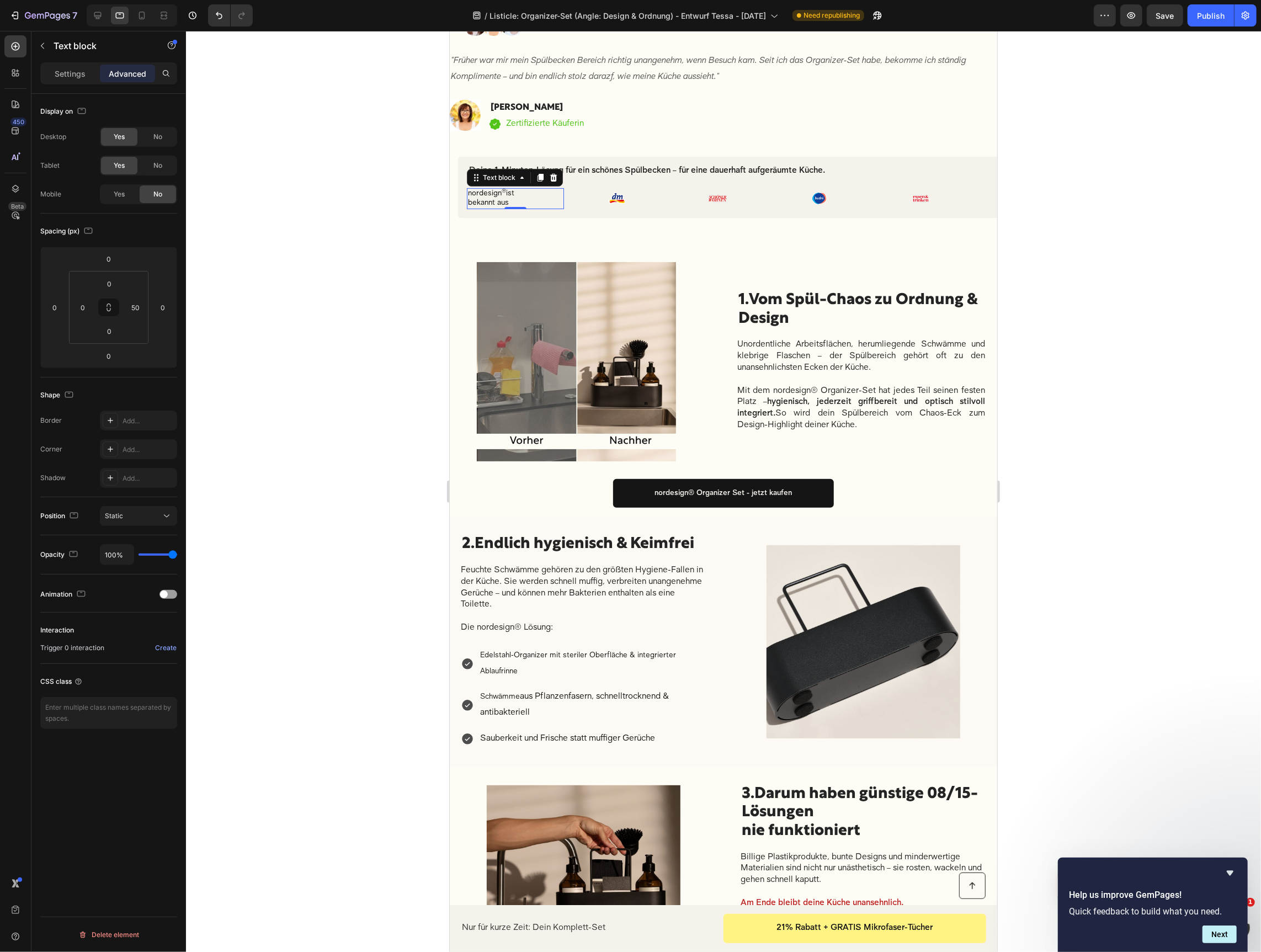
click at [378, 220] on div at bounding box center [723, 490] width 1075 height 920
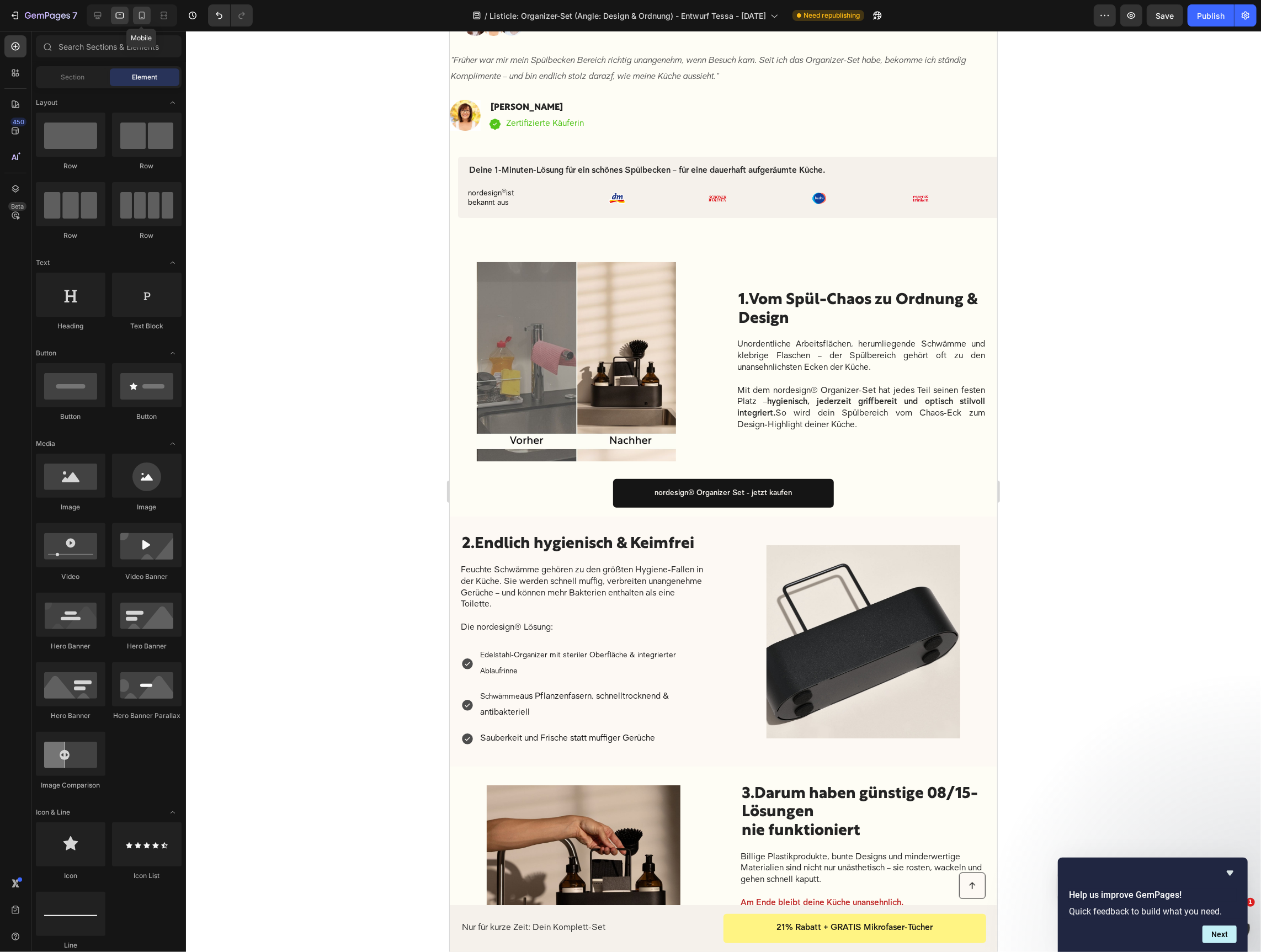
click at [141, 19] on icon at bounding box center [142, 15] width 6 height 8
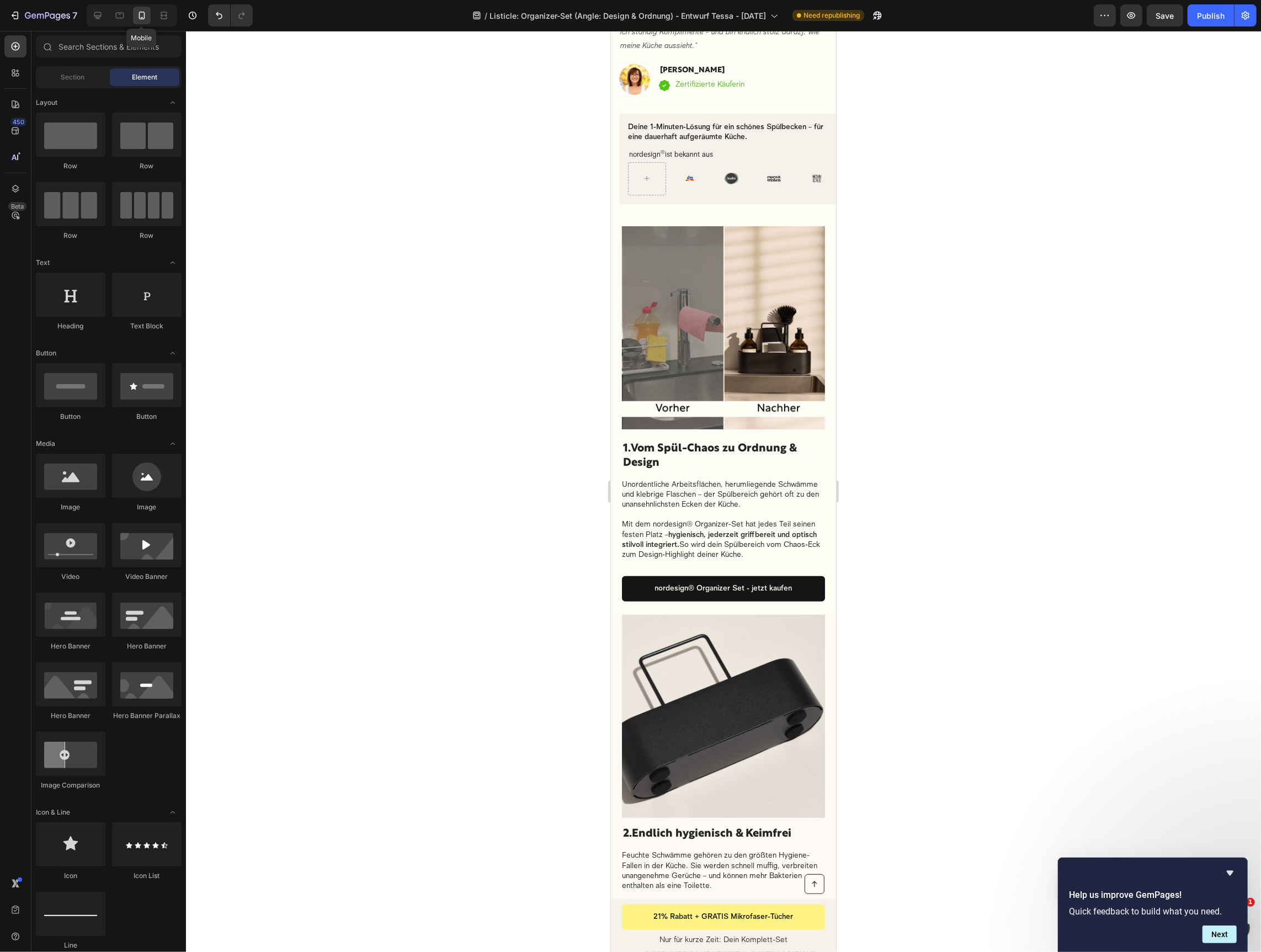
scroll to position [238, 0]
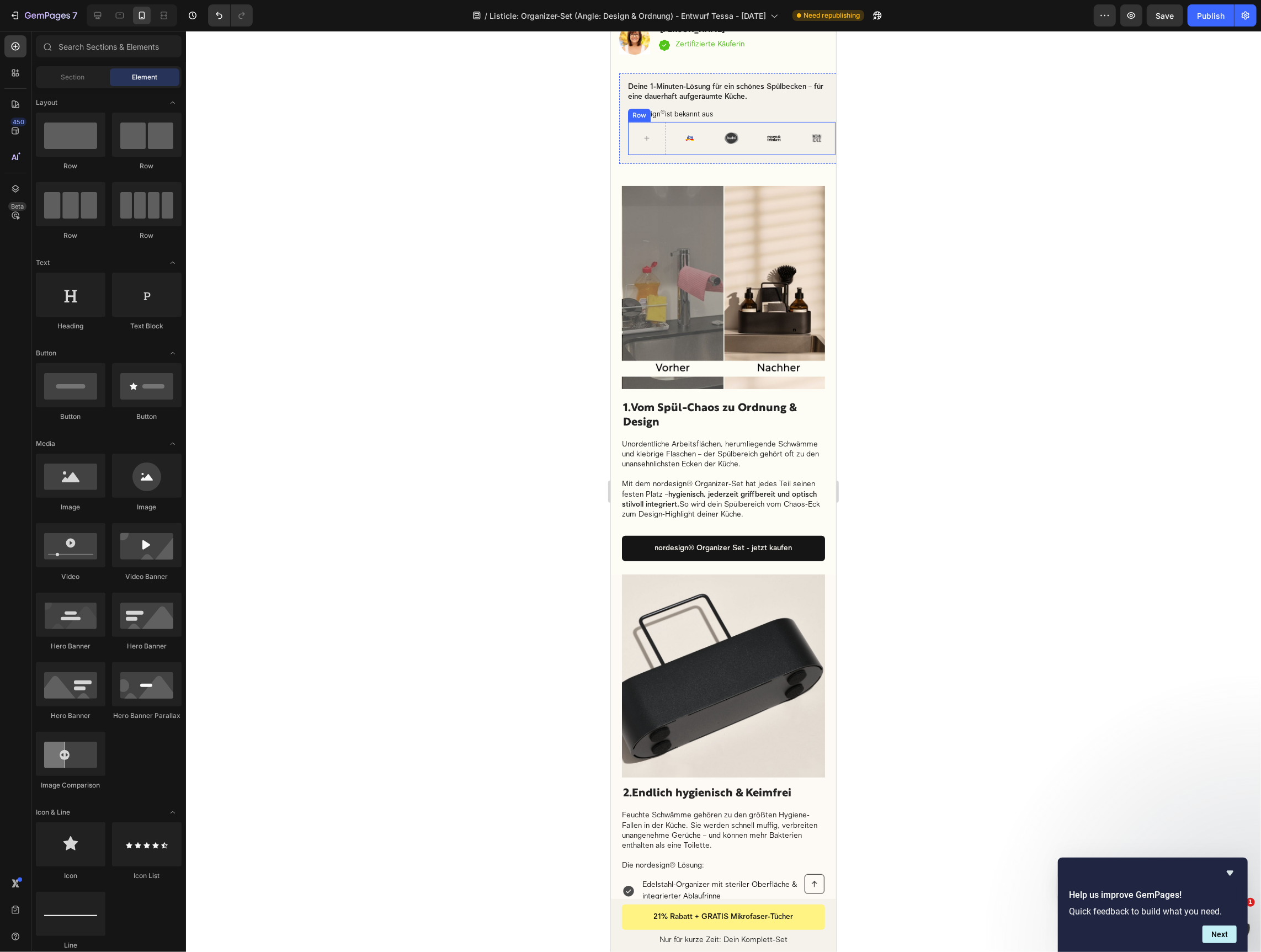
click at [679, 147] on div "Image" at bounding box center [689, 138] width 38 height 34
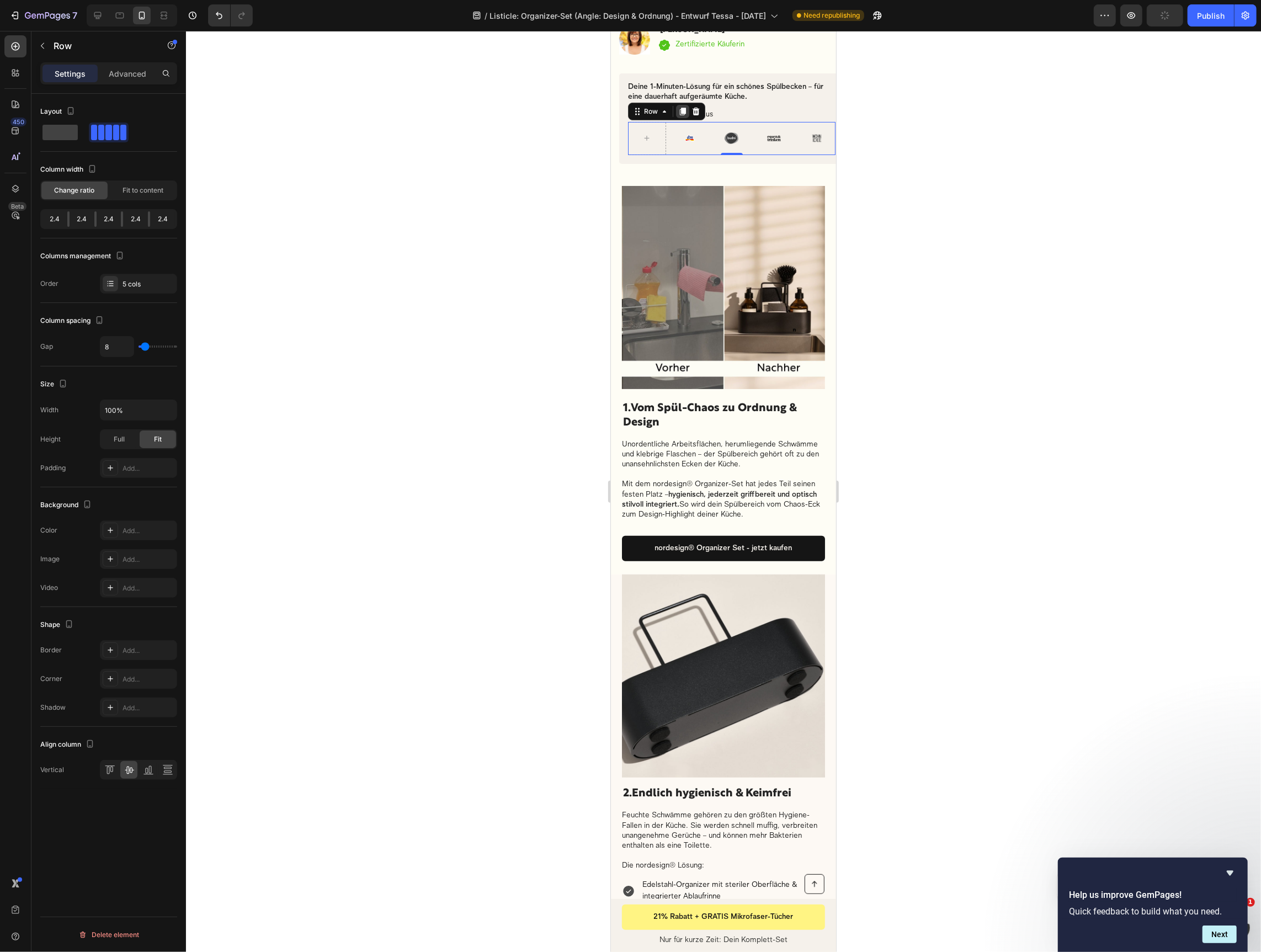
click at [686, 109] on div at bounding box center [682, 111] width 13 height 13
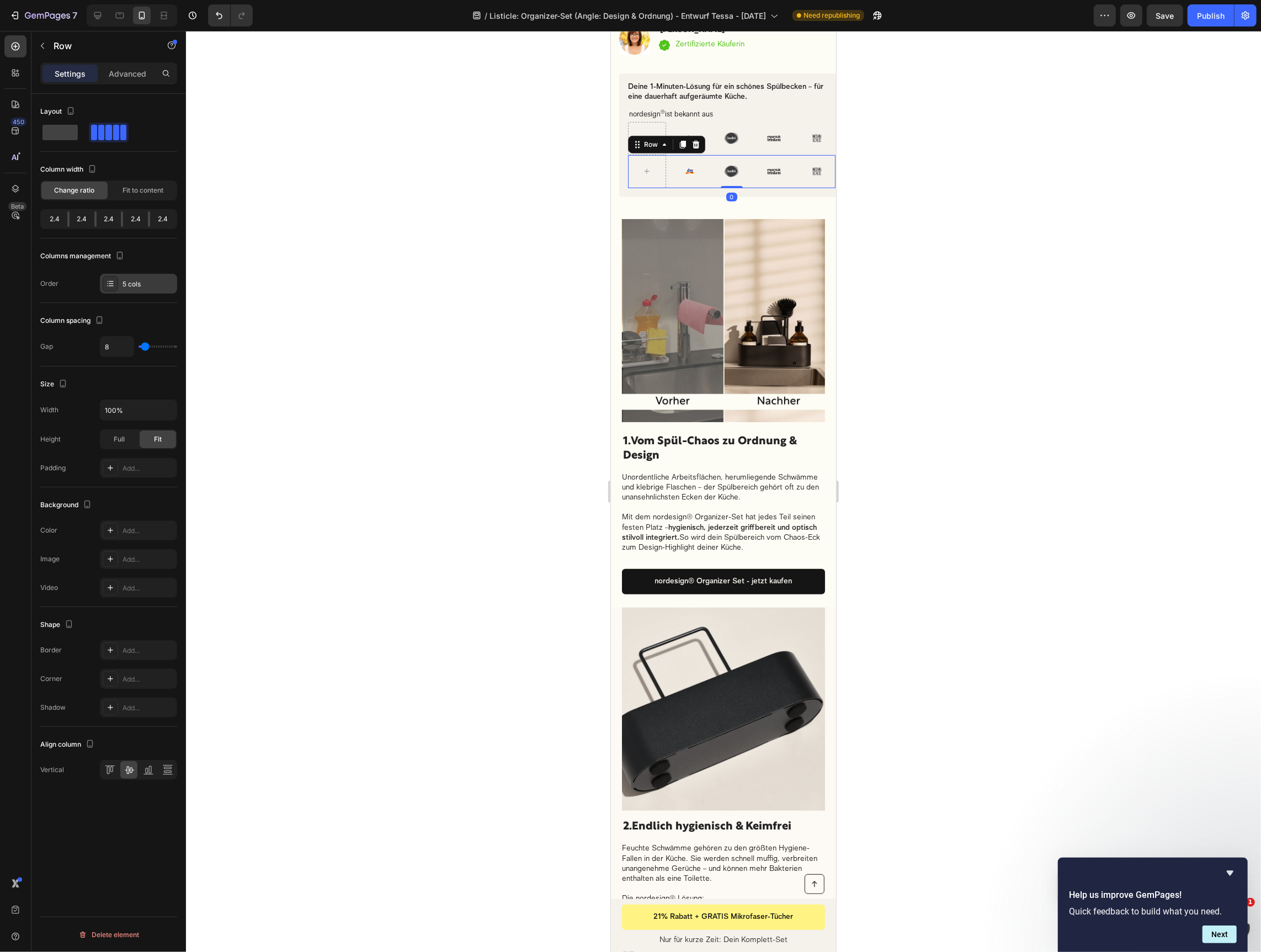
drag, startPoint x: 141, startPoint y: 285, endPoint x: 173, endPoint y: 289, distance: 32.2
click at [141, 285] on div "5 cols" at bounding box center [149, 283] width 52 height 10
click at [218, 17] on icon "Undo/Redo" at bounding box center [219, 15] width 11 height 11
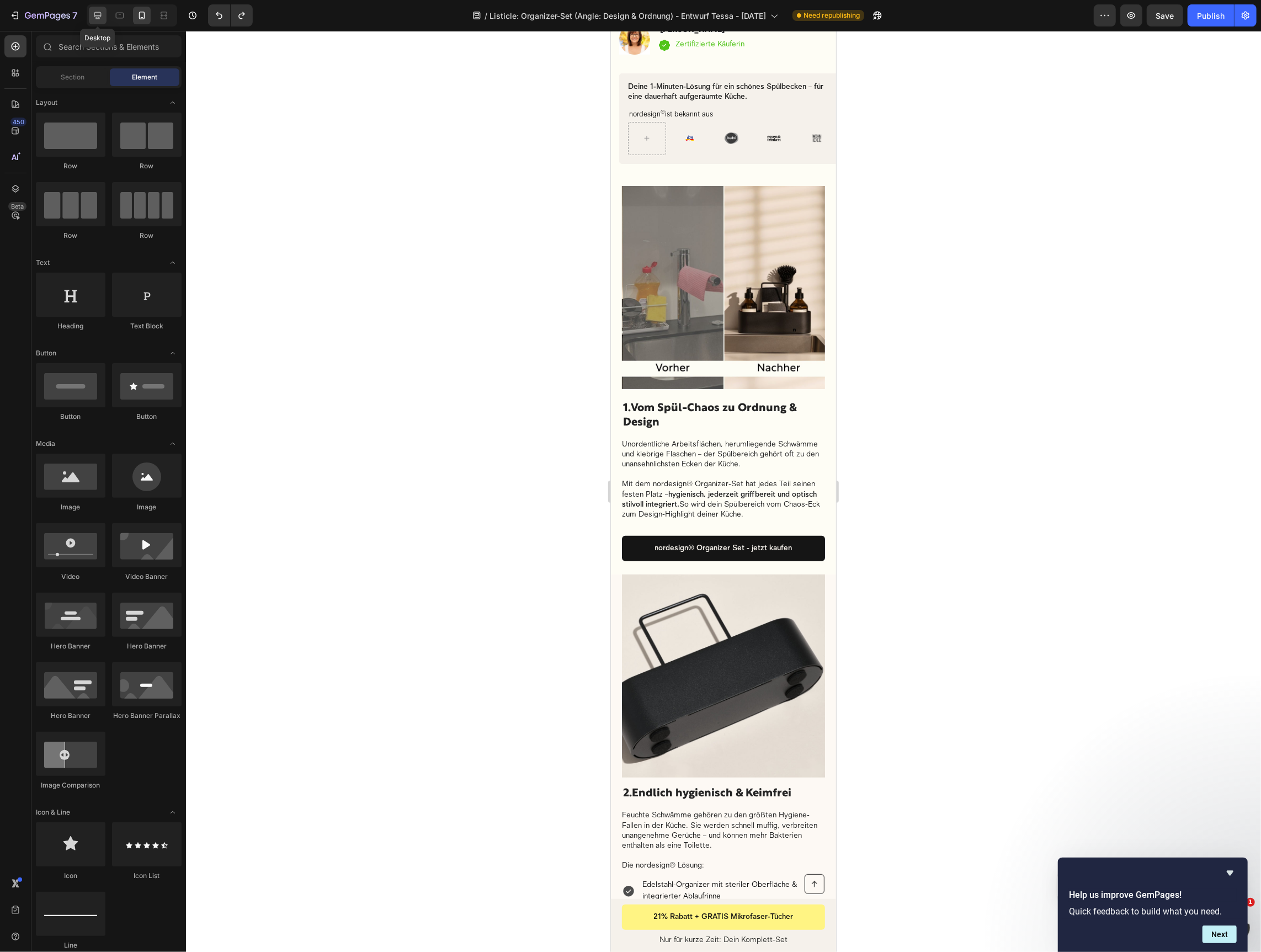
click at [93, 13] on icon at bounding box center [98, 15] width 11 height 11
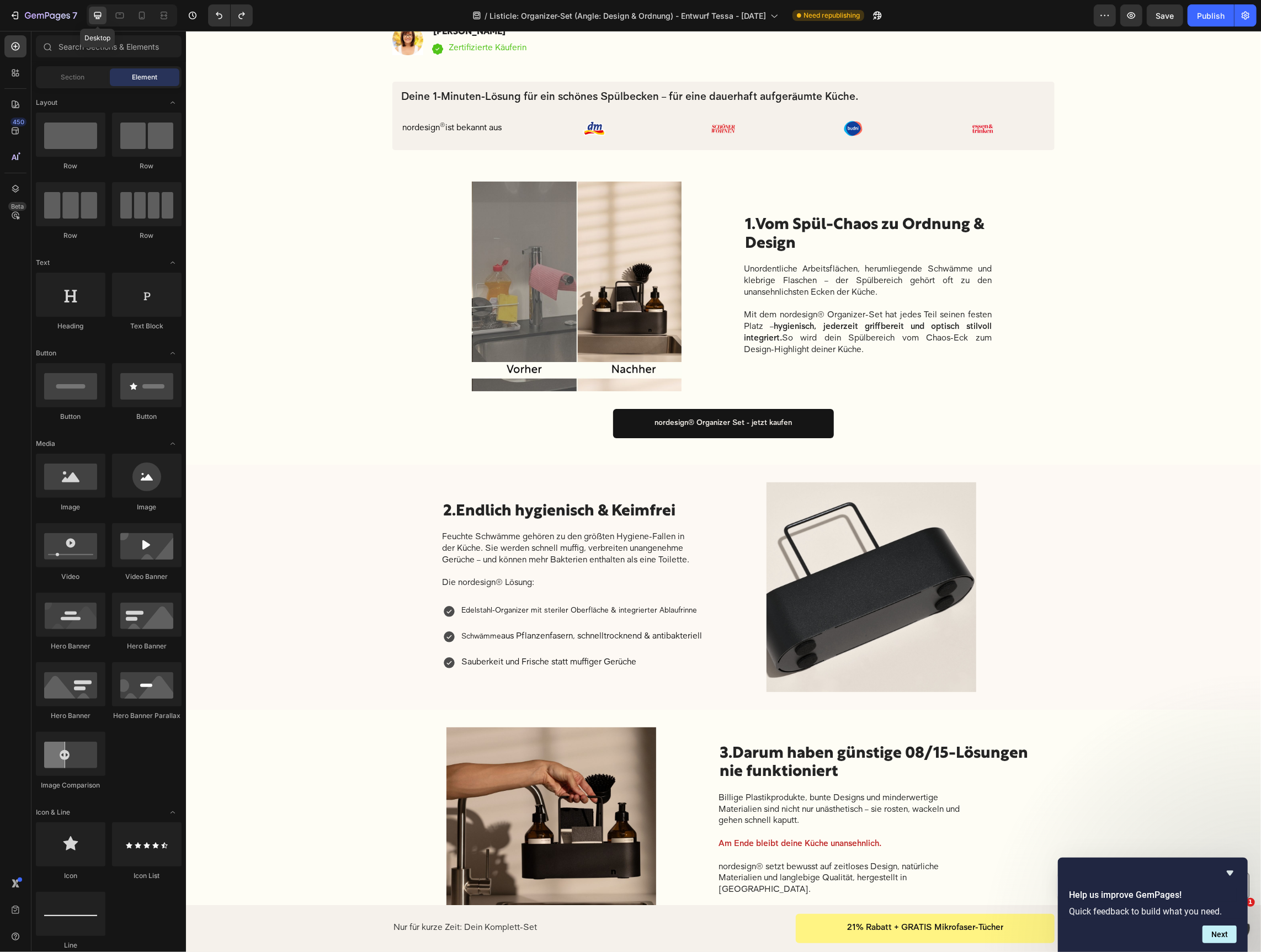
scroll to position [192, 0]
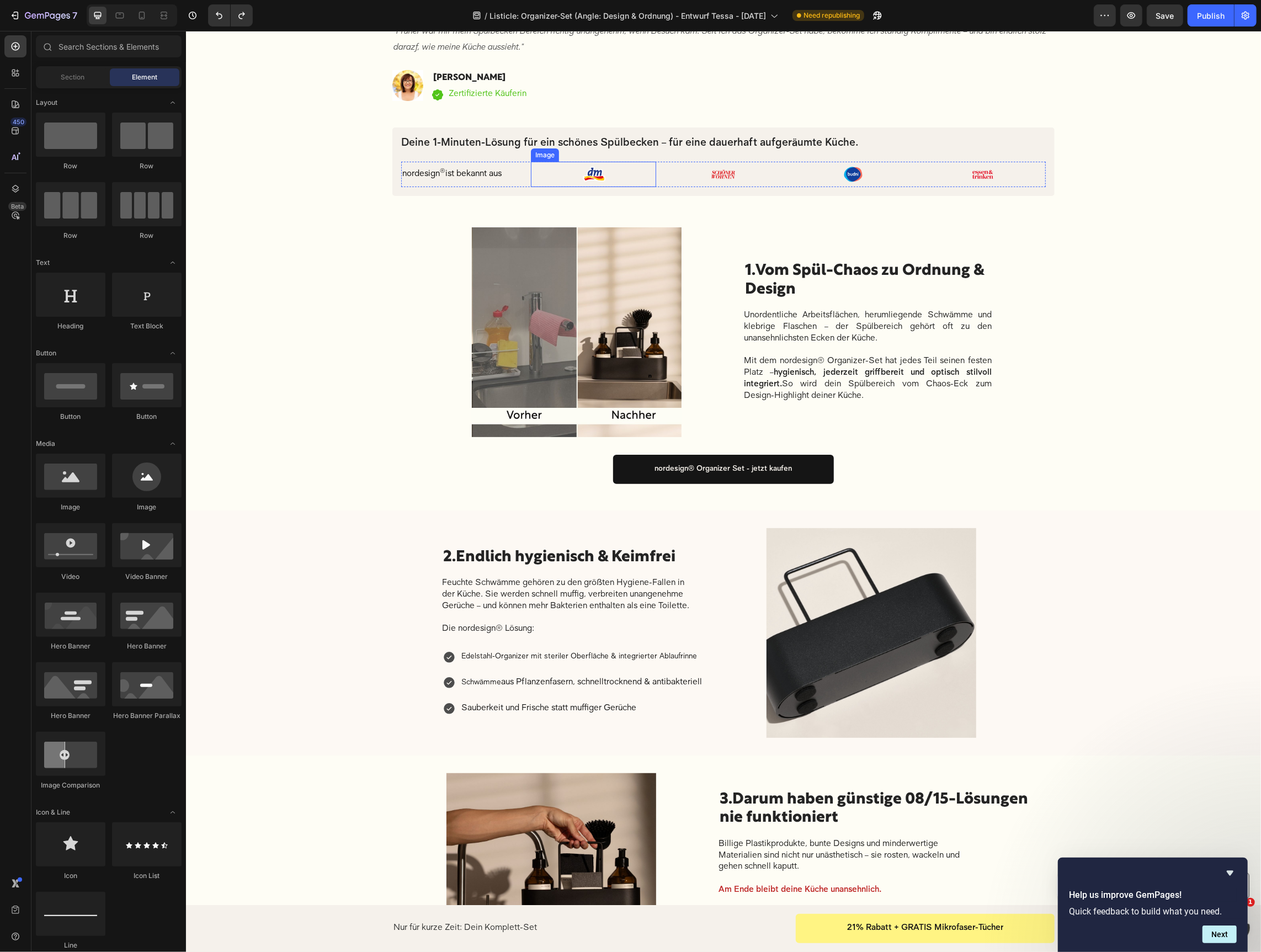
click at [561, 176] on div at bounding box center [593, 173] width 126 height 25
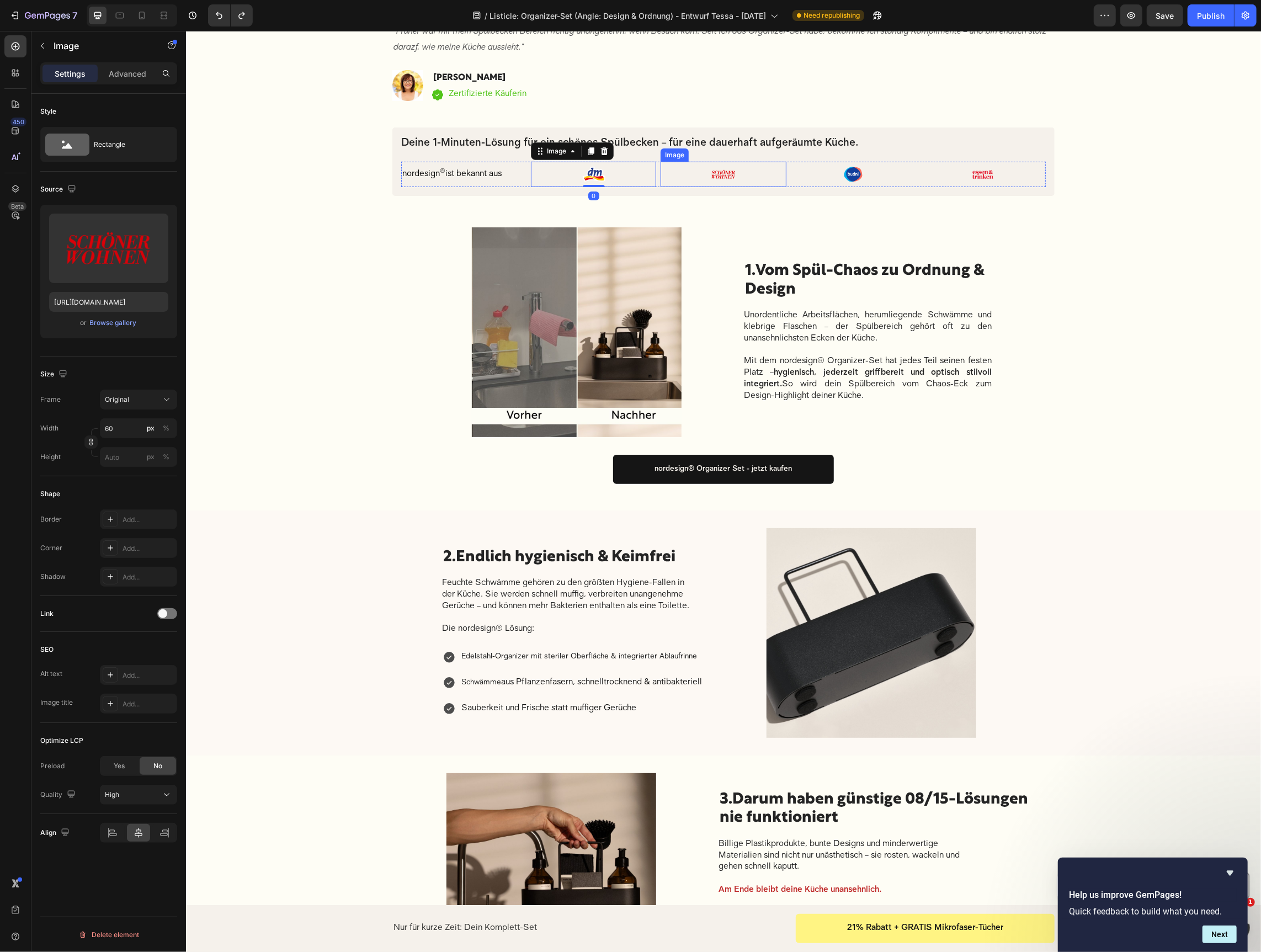
click at [692, 171] on div at bounding box center [722, 173] width 126 height 25
click at [800, 172] on div at bounding box center [853, 173] width 126 height 25
click at [955, 182] on div at bounding box center [982, 173] width 126 height 25
click at [521, 175] on p "nordesign ® ist bekannt aus" at bounding box center [463, 174] width 123 height 13
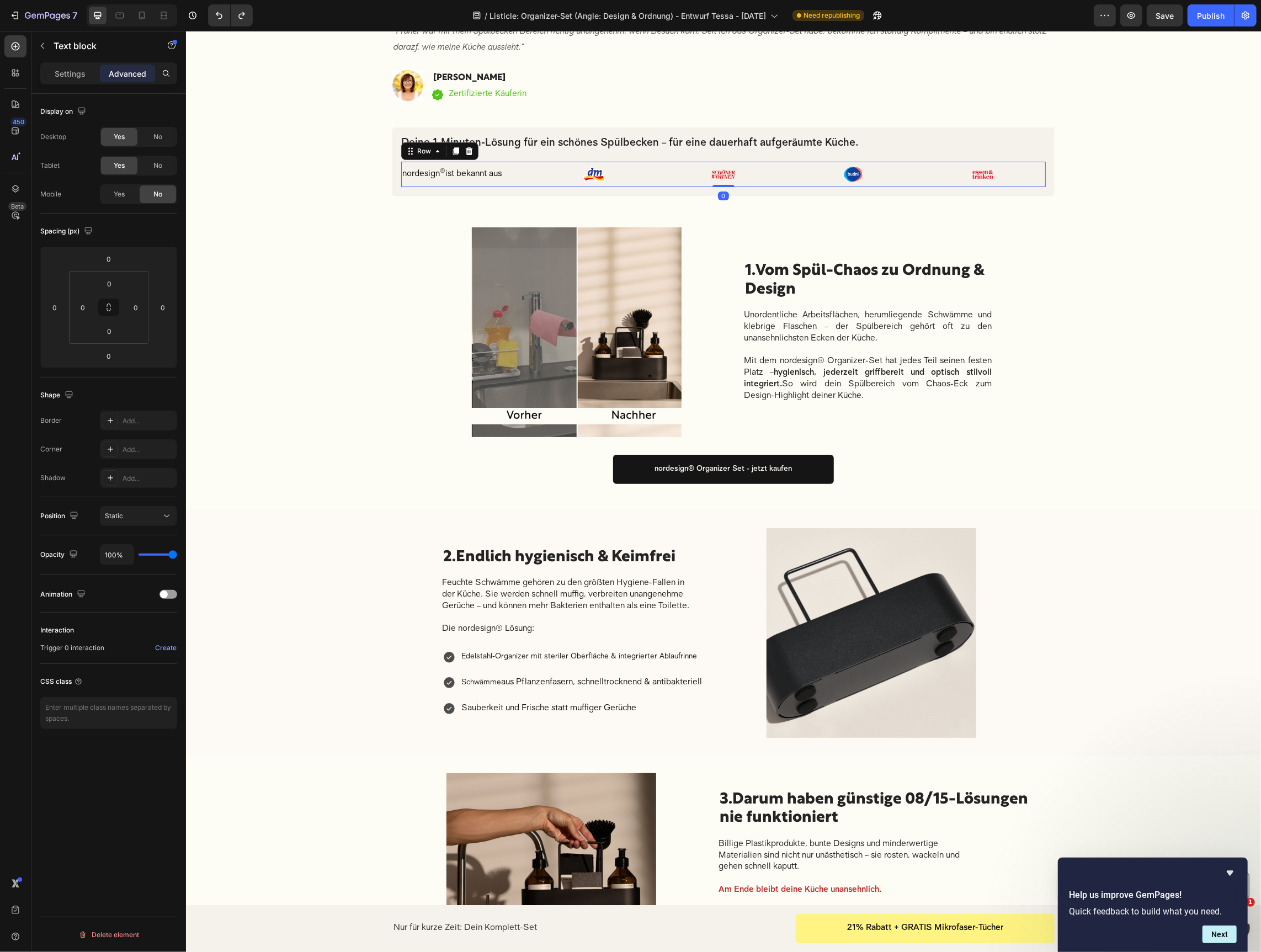
click at [525, 182] on div "nordesign ® ist bekannt aus Text block" at bounding box center [463, 173] width 126 height 25
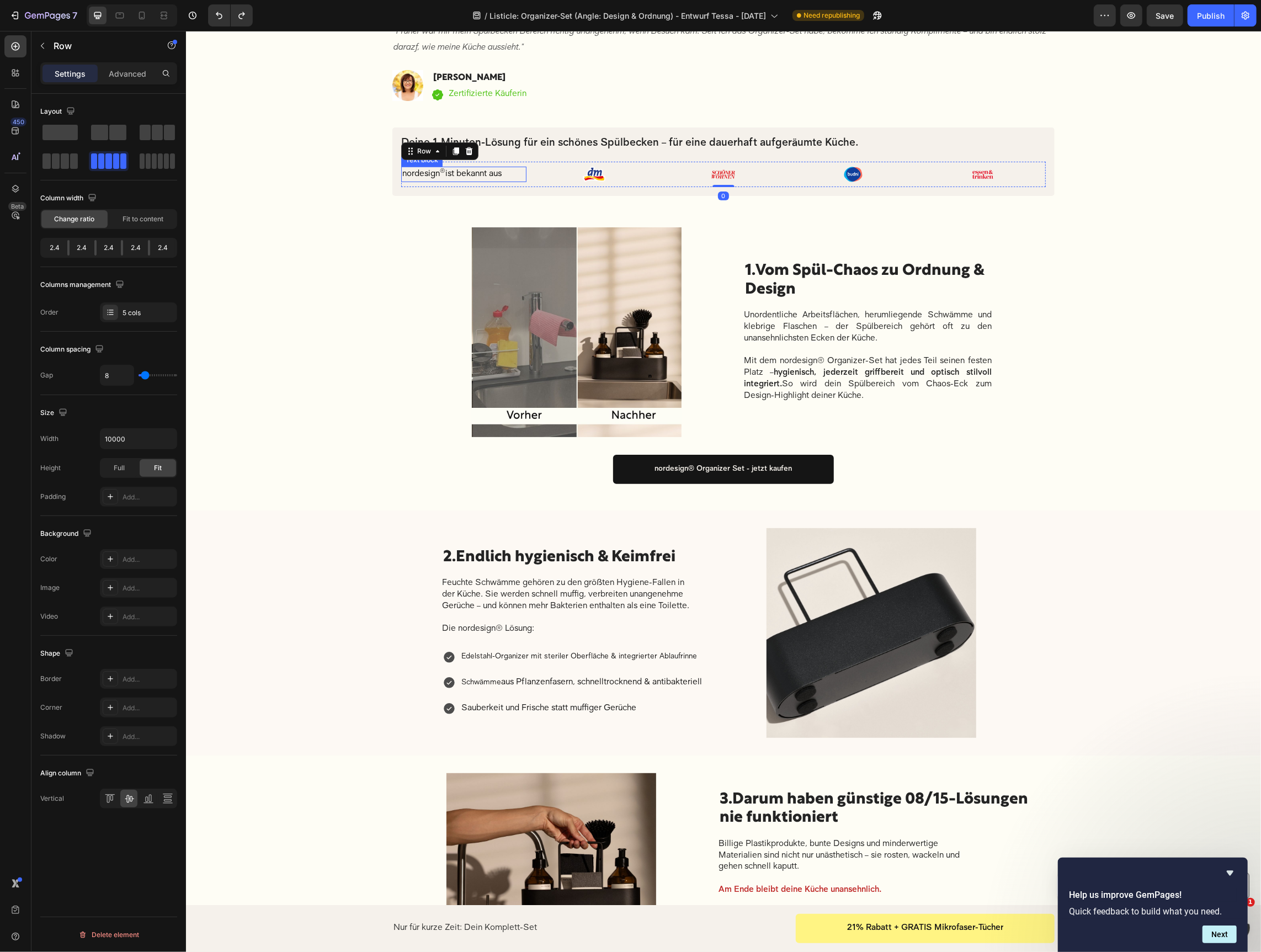
click at [517, 175] on p "nordesign ® ist bekannt aus" at bounding box center [463, 174] width 123 height 13
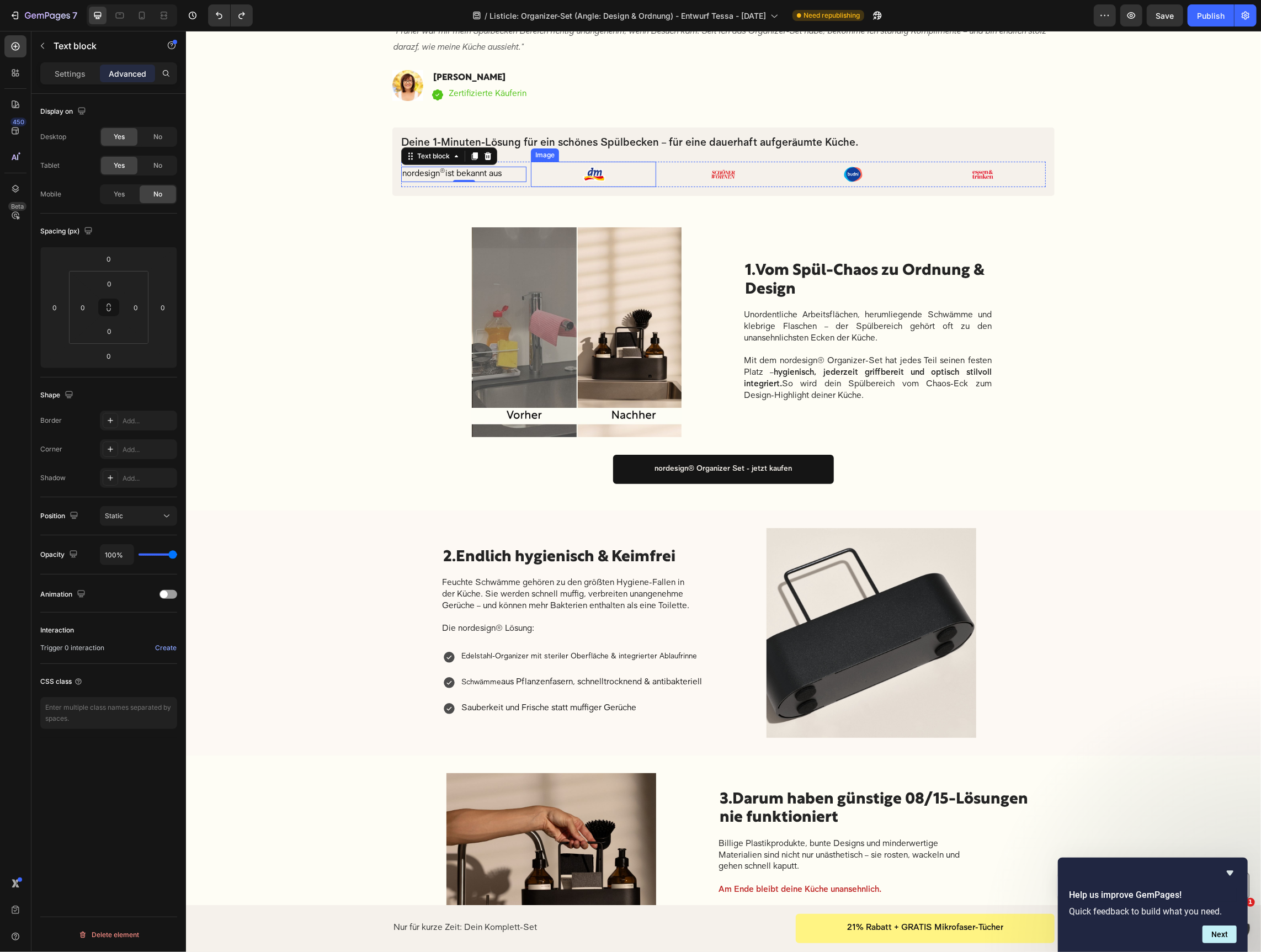
click at [542, 172] on div at bounding box center [593, 173] width 126 height 25
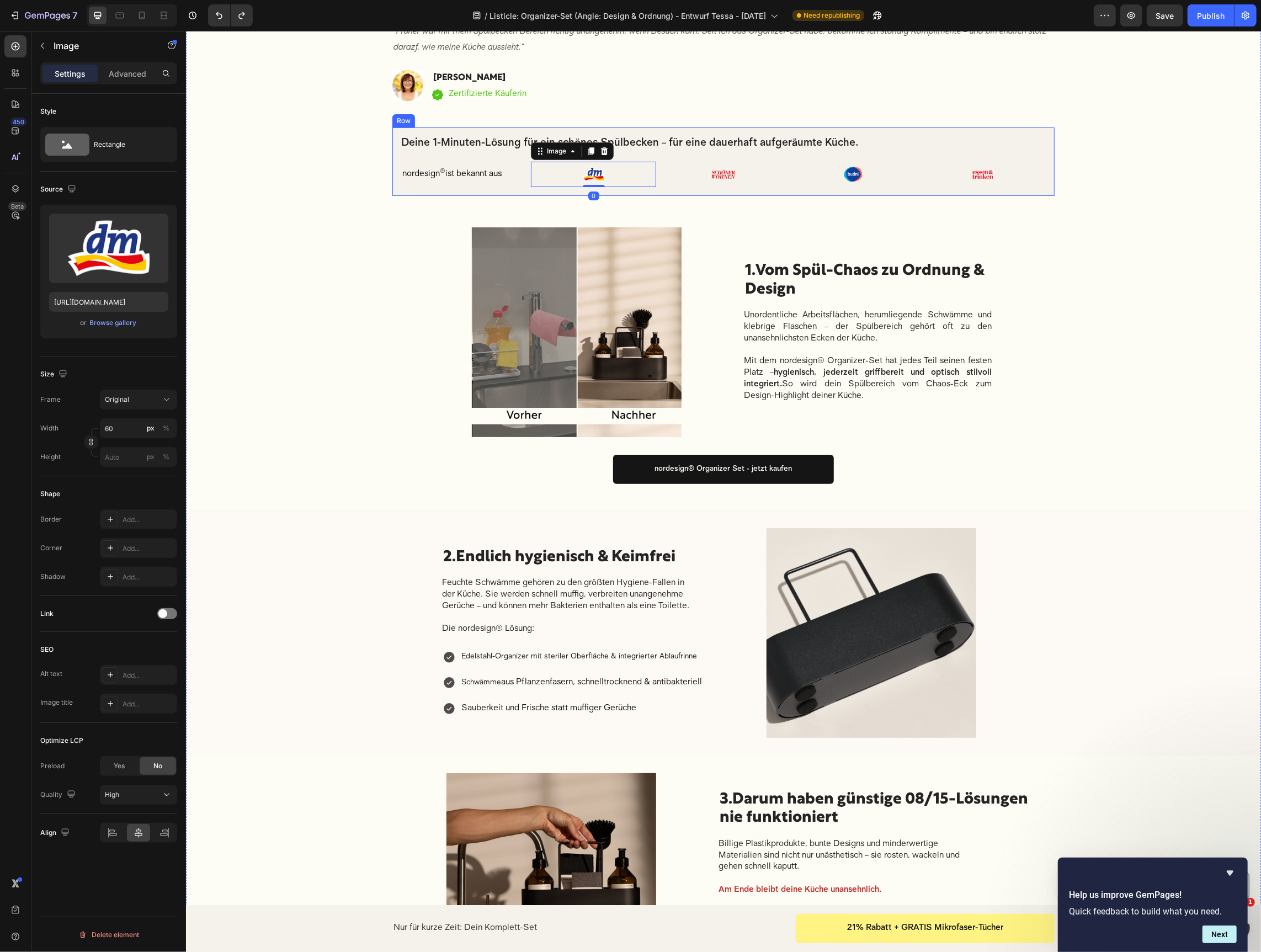
click at [444, 155] on div "Deine 1-Minuten-Lösung für ein schönes Spülbecken – für eine dauerhaft aufgeräu…" at bounding box center [722, 161] width 645 height 51
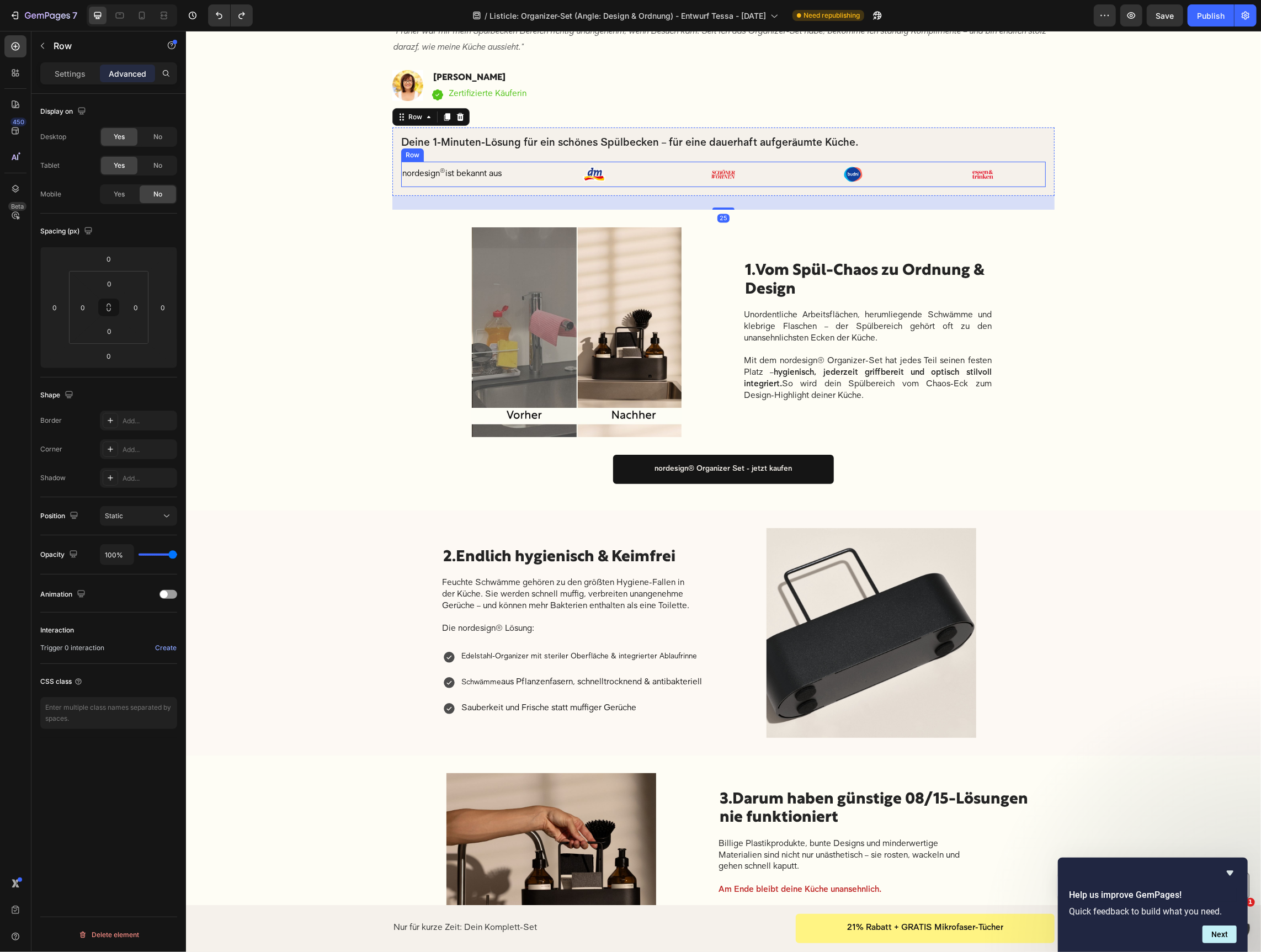
click at [467, 162] on div "nordesign ® ist bekannt aus Text block" at bounding box center [463, 173] width 126 height 25
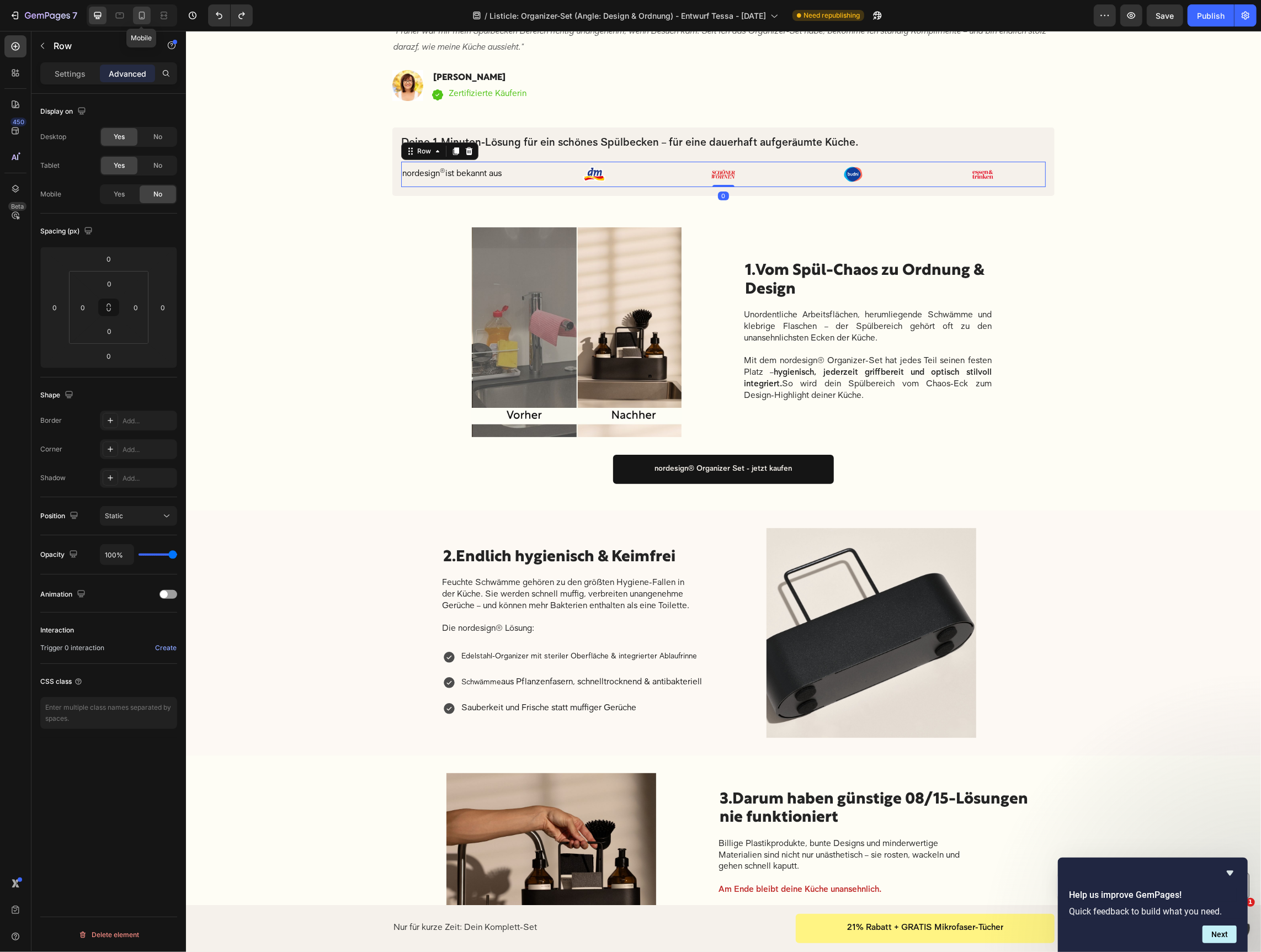
click at [145, 18] on icon at bounding box center [142, 15] width 11 height 11
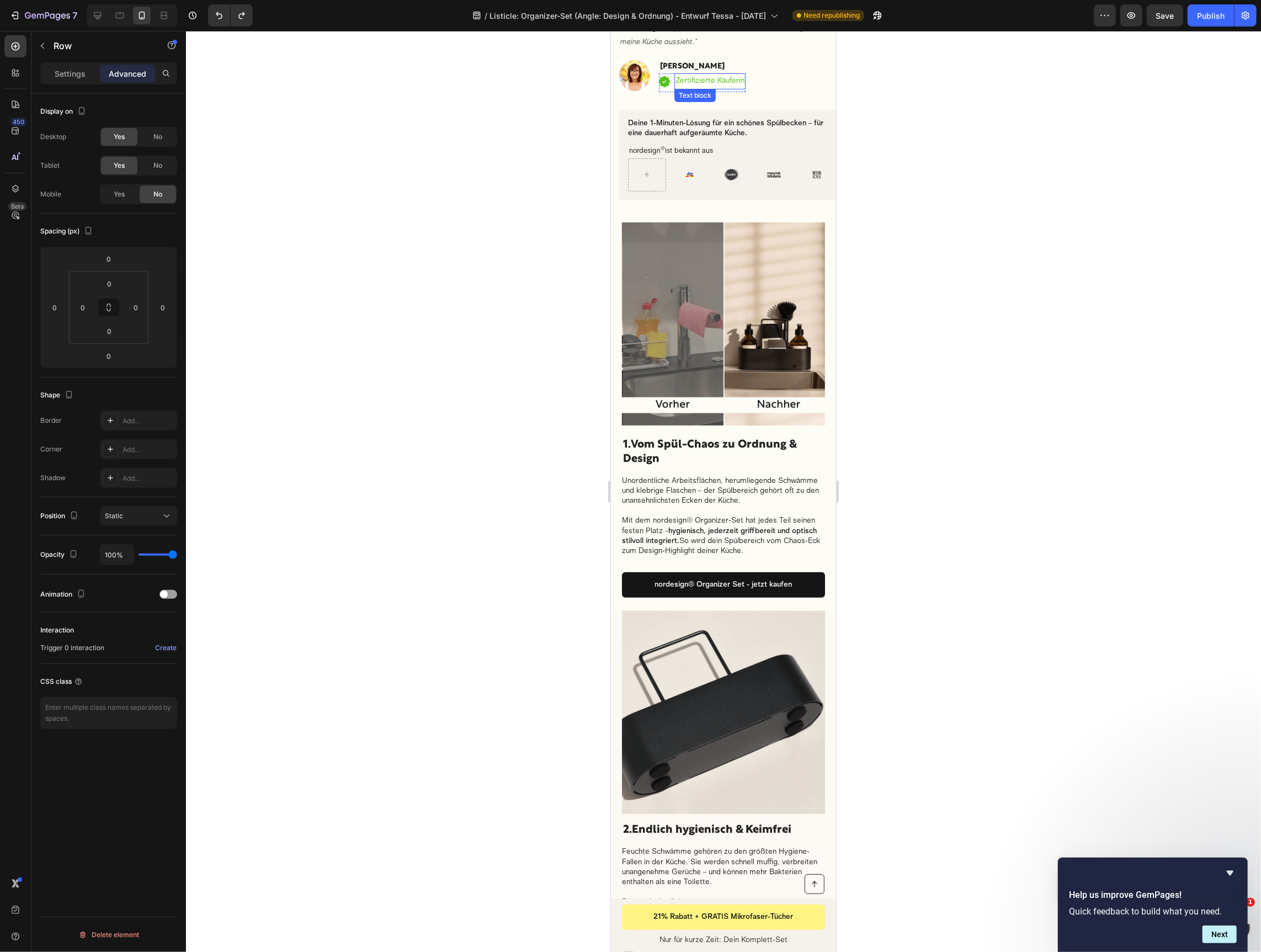
scroll to position [199, 0]
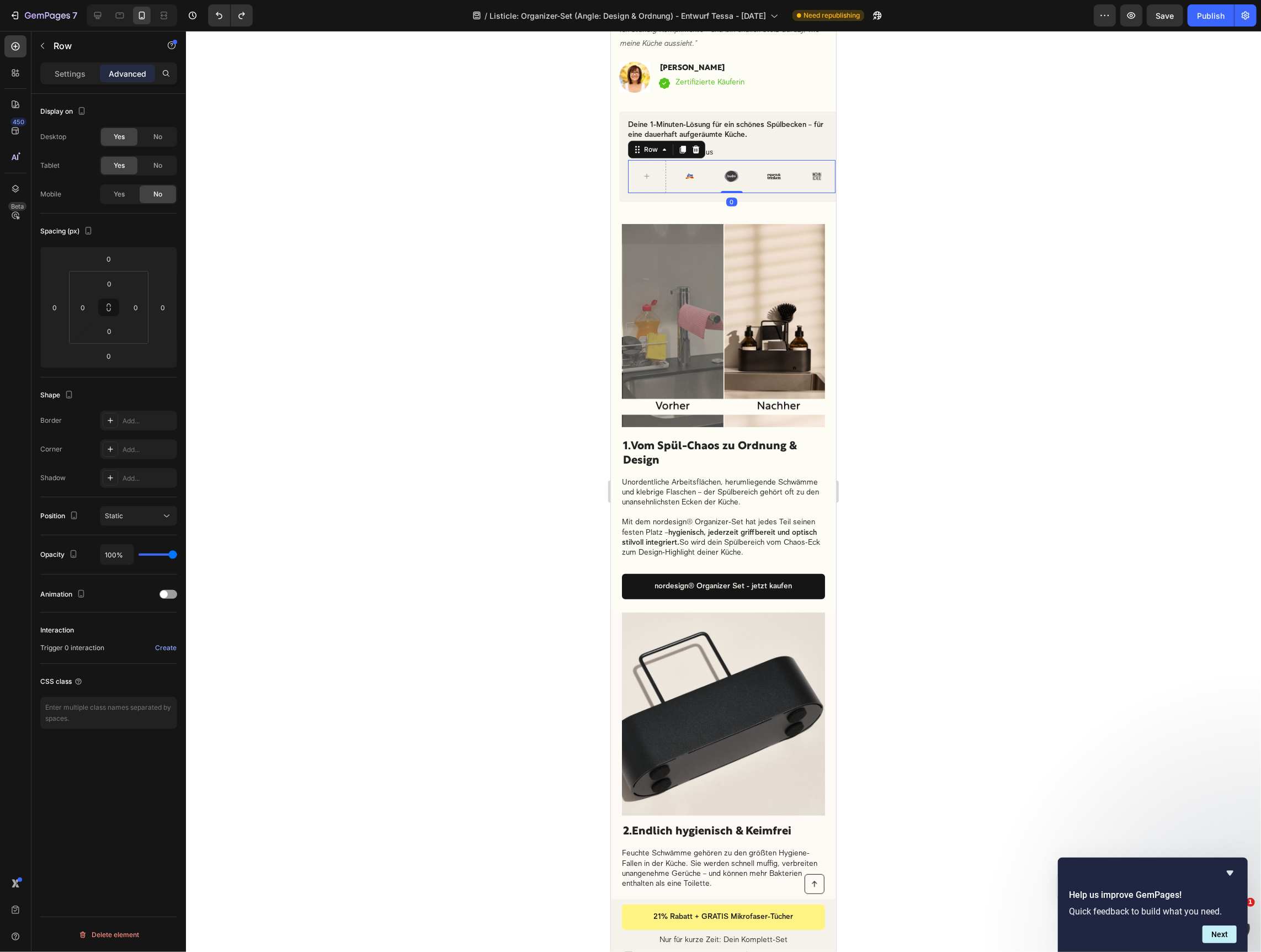
click at [678, 184] on div "Image" at bounding box center [689, 175] width 38 height 34
click at [683, 151] on icon at bounding box center [681, 148] width 9 height 9
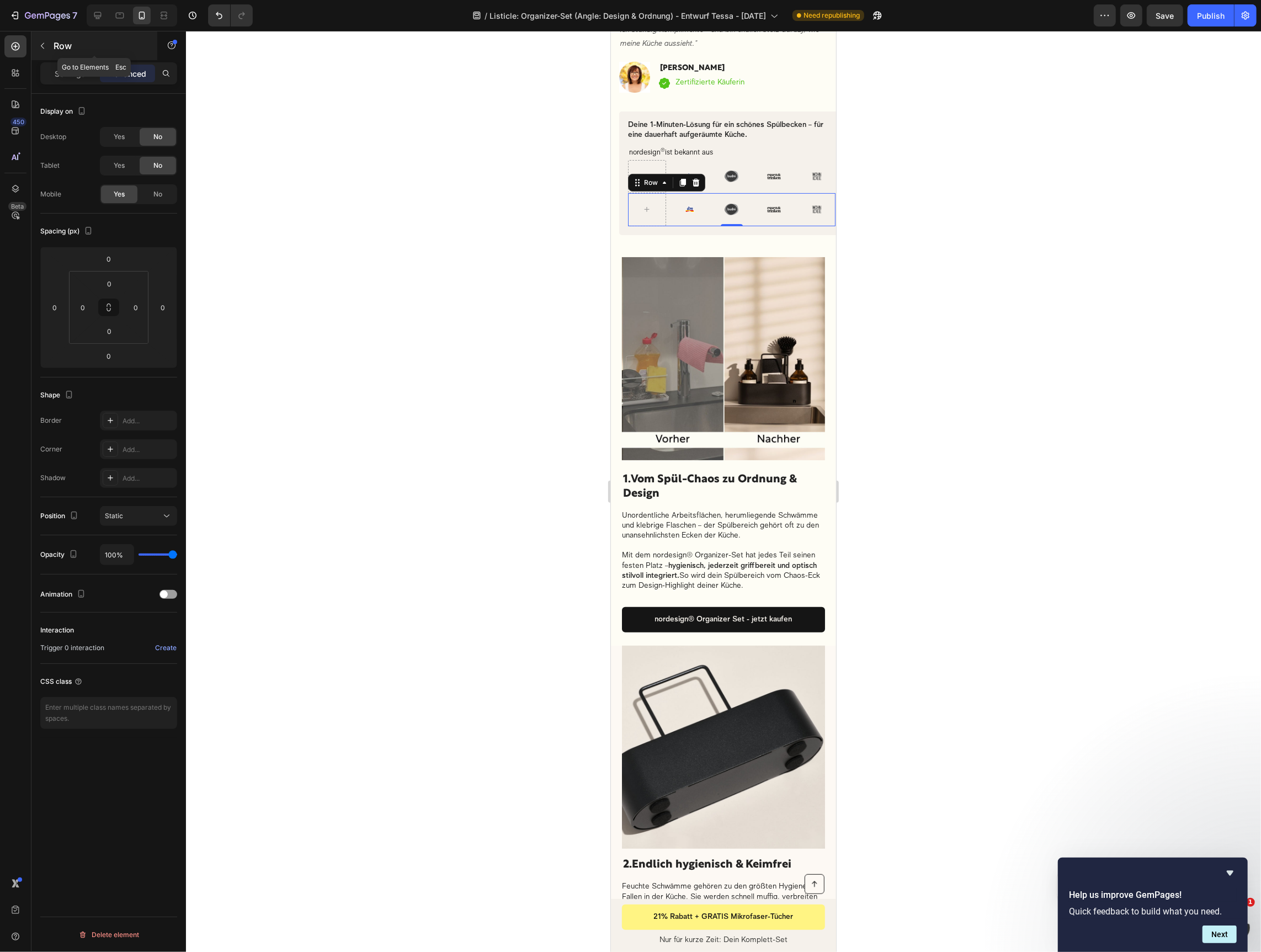
click at [46, 46] on icon "button" at bounding box center [42, 45] width 9 height 9
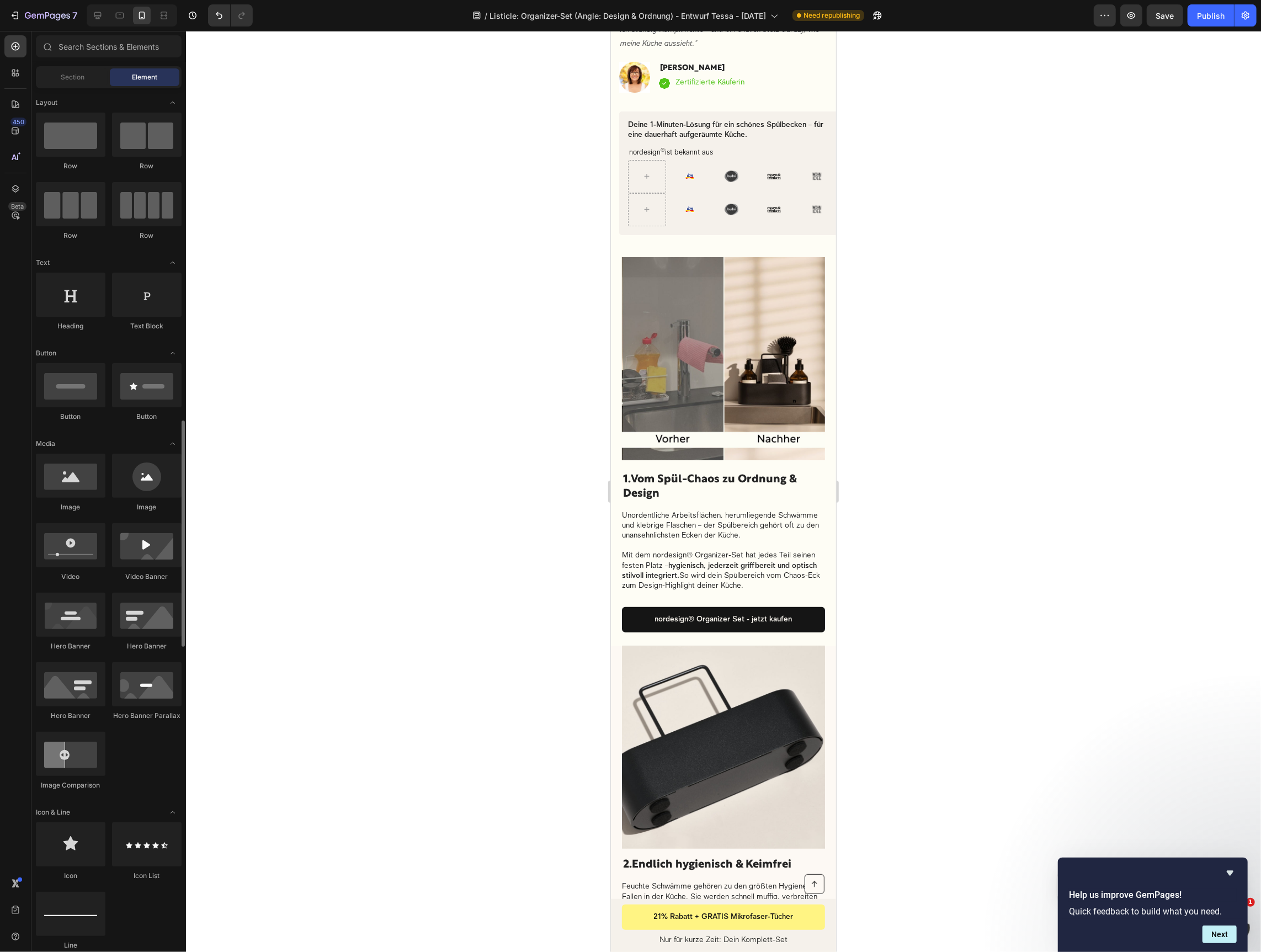
scroll to position [261, 0]
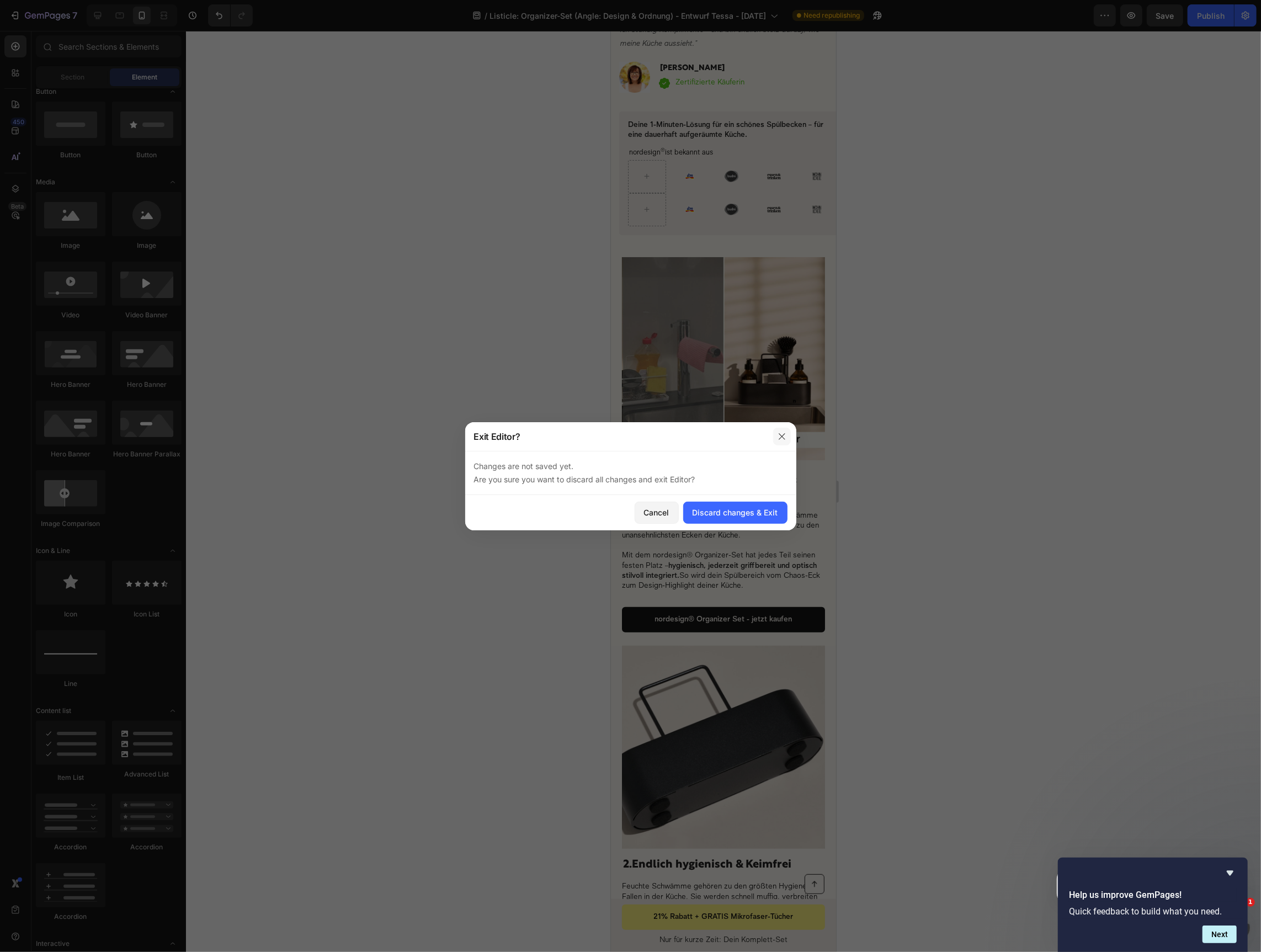
click at [786, 436] on button "button" at bounding box center [782, 436] width 17 height 17
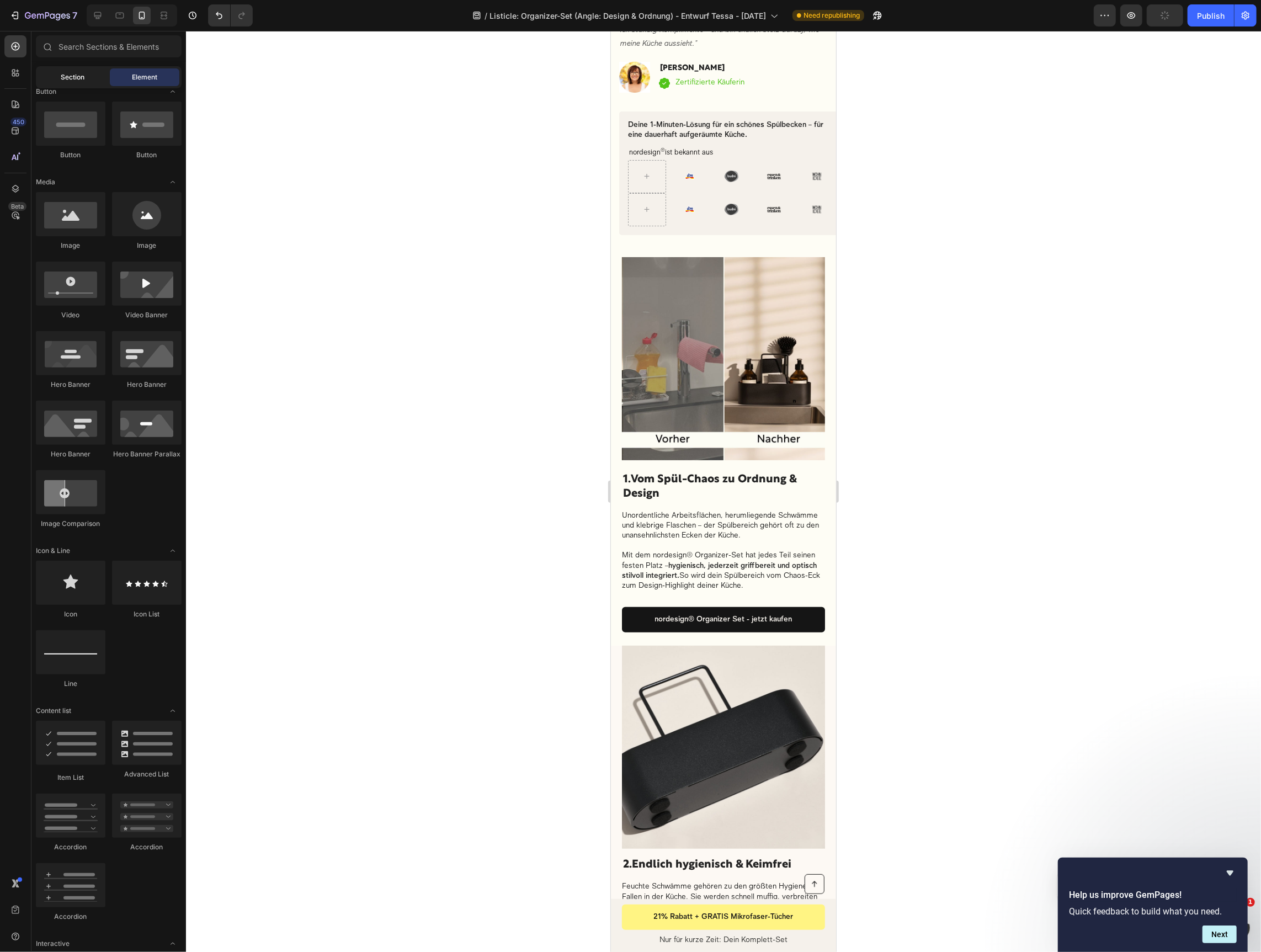
click at [66, 73] on span "Section" at bounding box center [73, 77] width 24 height 10
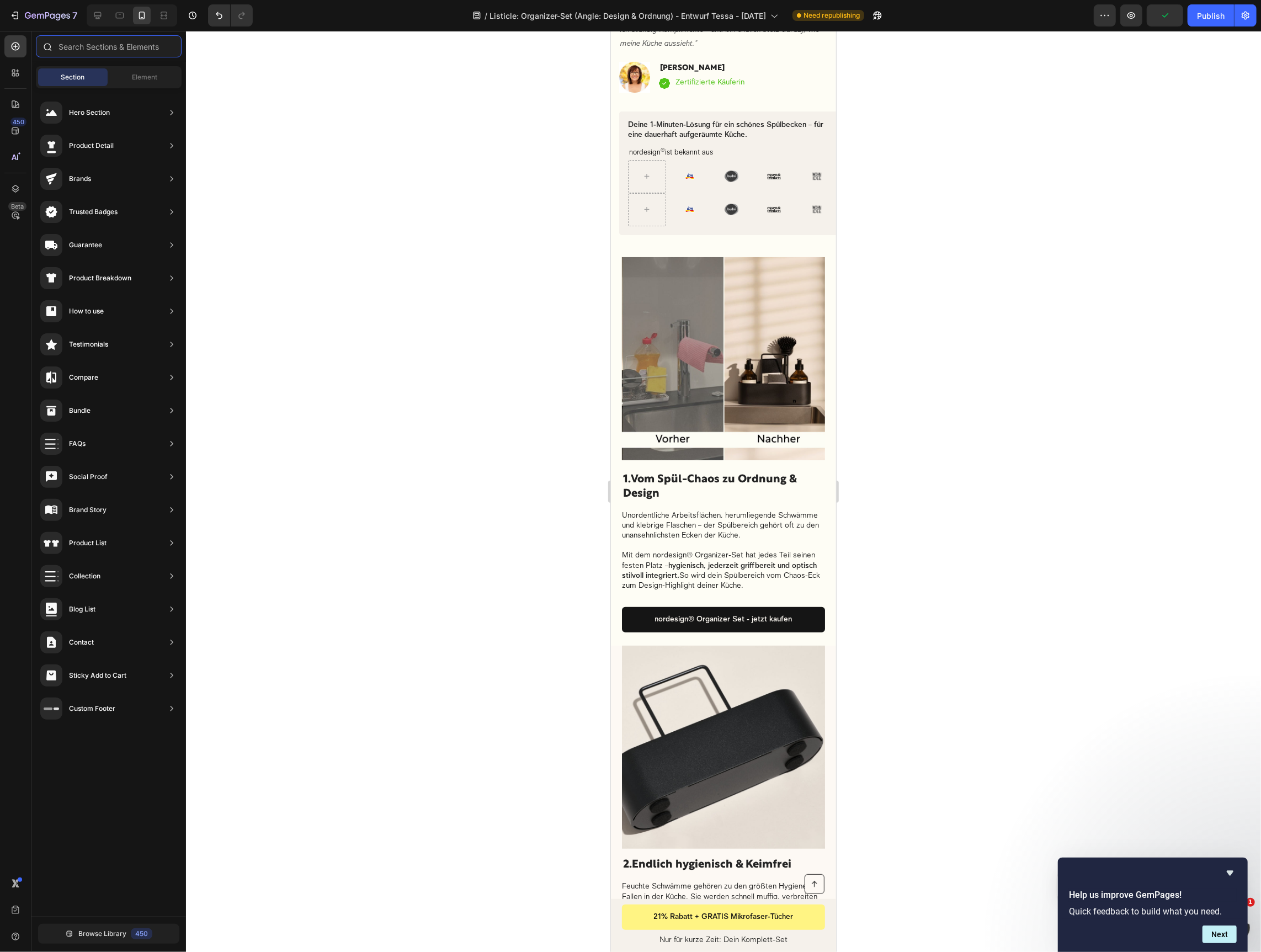
click at [71, 45] on input "text" at bounding box center [108, 46] width 146 height 22
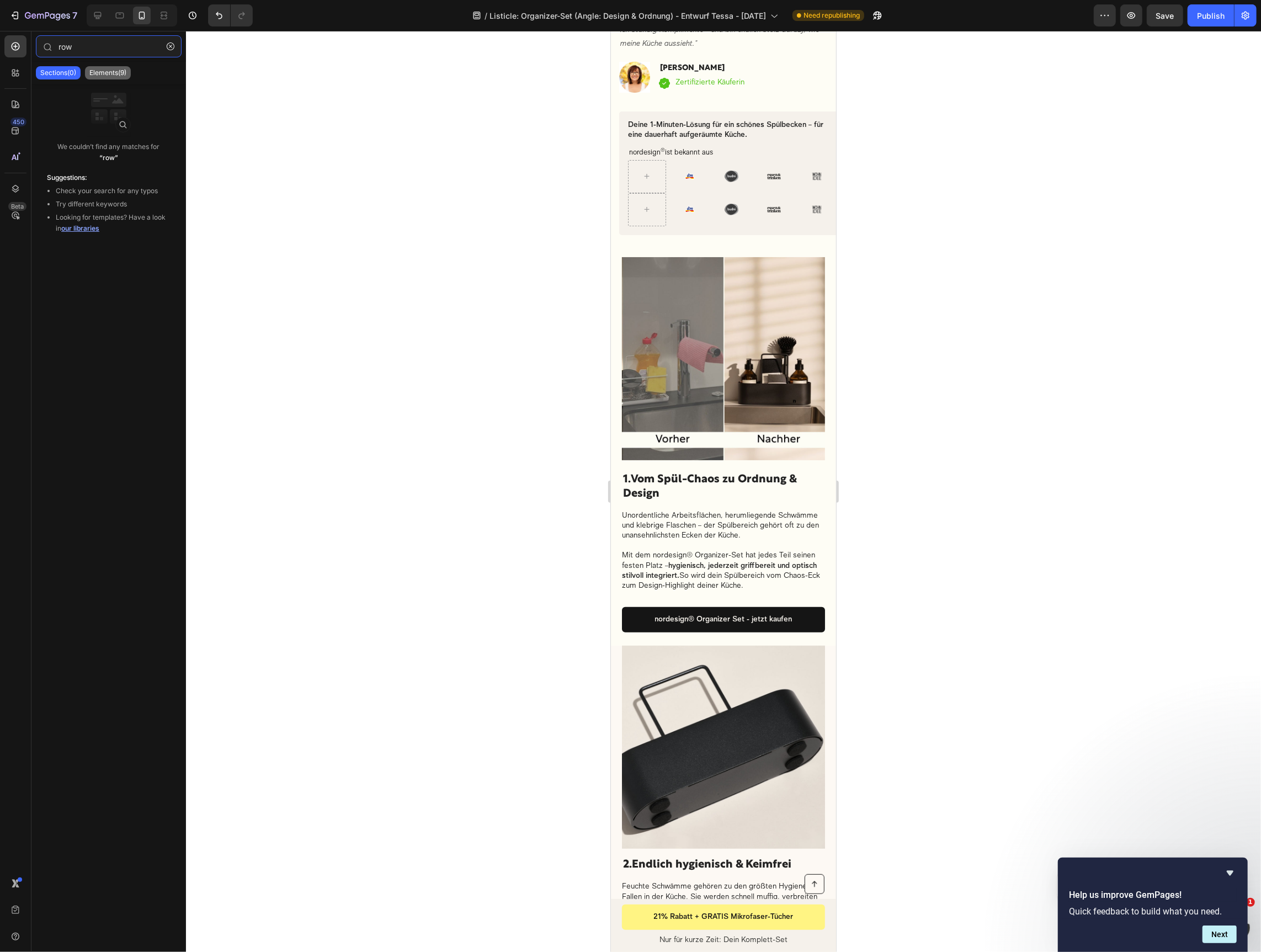
type input "row"
click at [96, 72] on p "Elements(9)" at bounding box center [107, 72] width 37 height 9
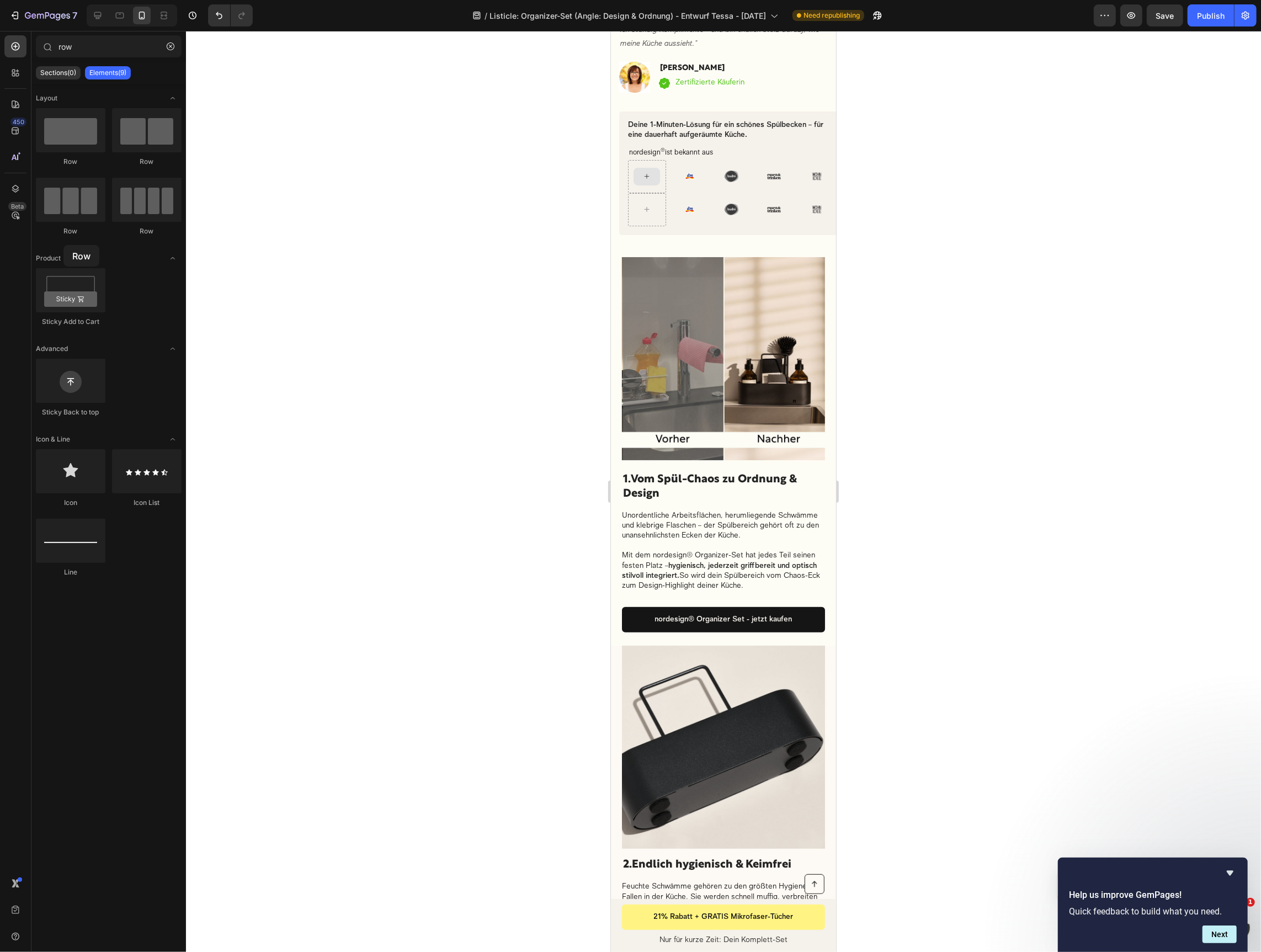
drag, startPoint x: 88, startPoint y: 216, endPoint x: 115, endPoint y: 238, distance: 34.8
click at [63, 245] on div "Row Row Row Row" at bounding box center [108, 177] width 146 height 138
click at [678, 193] on div "Image" at bounding box center [689, 209] width 38 height 34
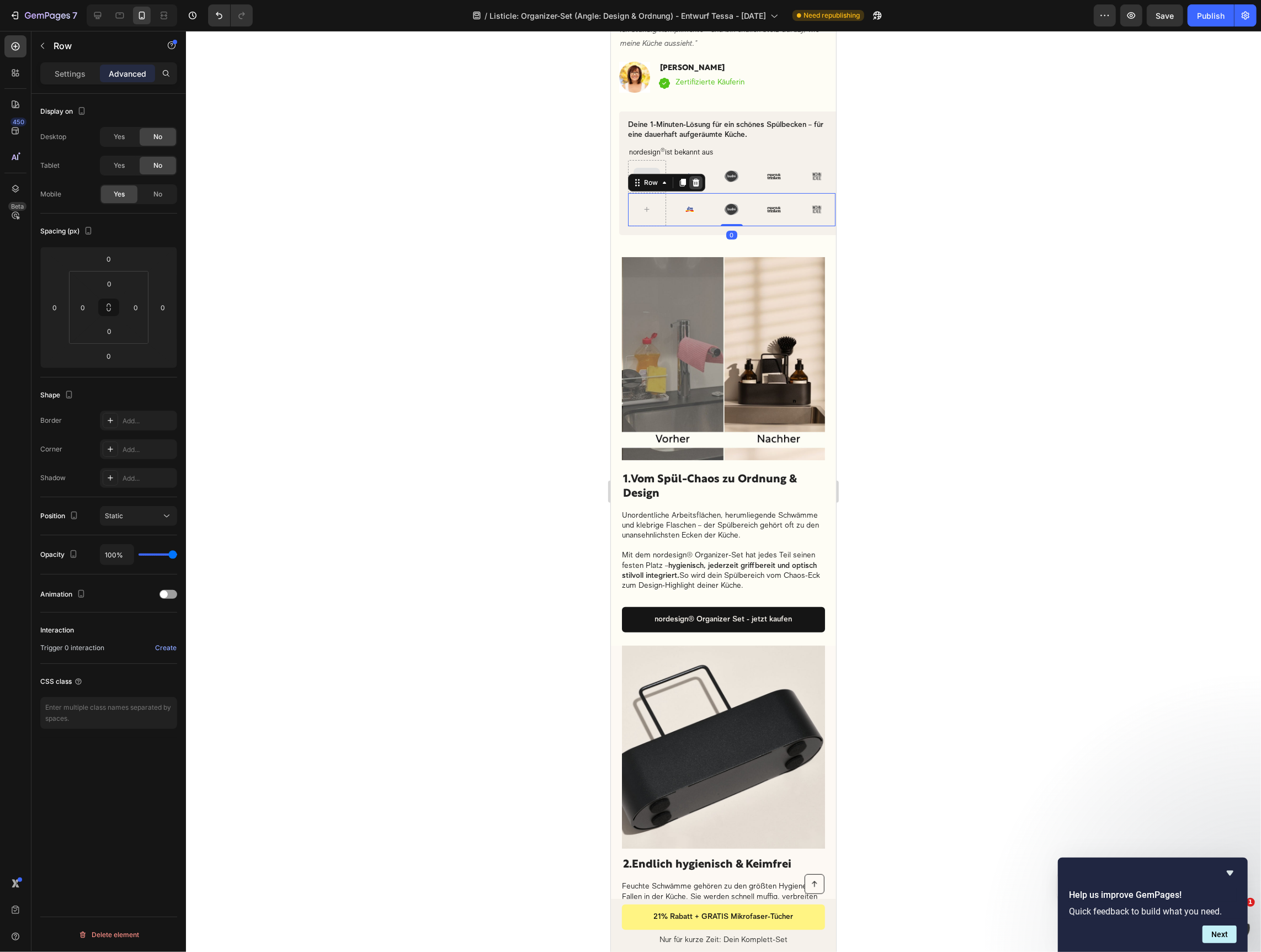
click at [692, 179] on icon at bounding box center [695, 181] width 9 height 9
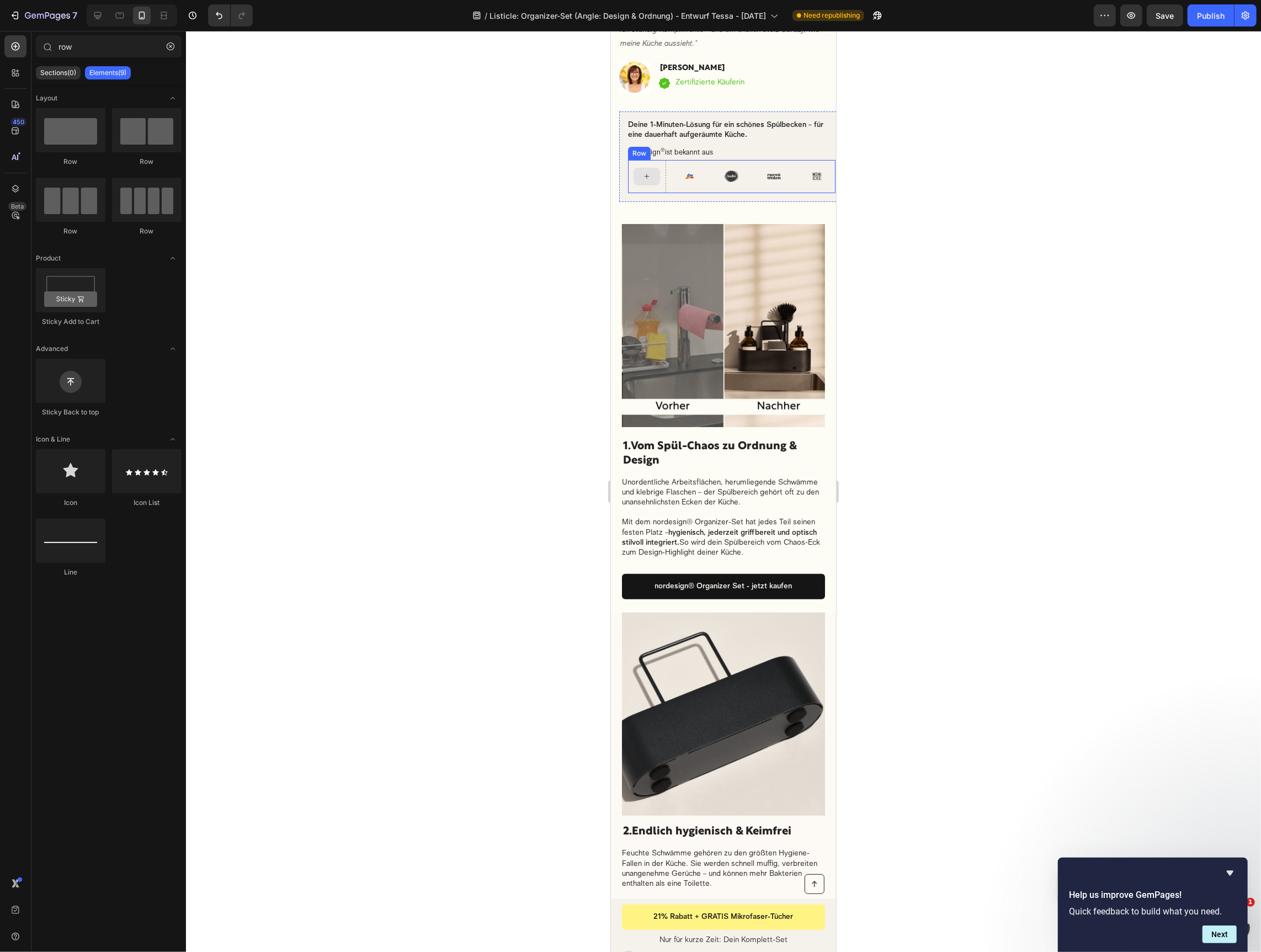
click at [681, 185] on div "Image" at bounding box center [689, 175] width 38 height 34
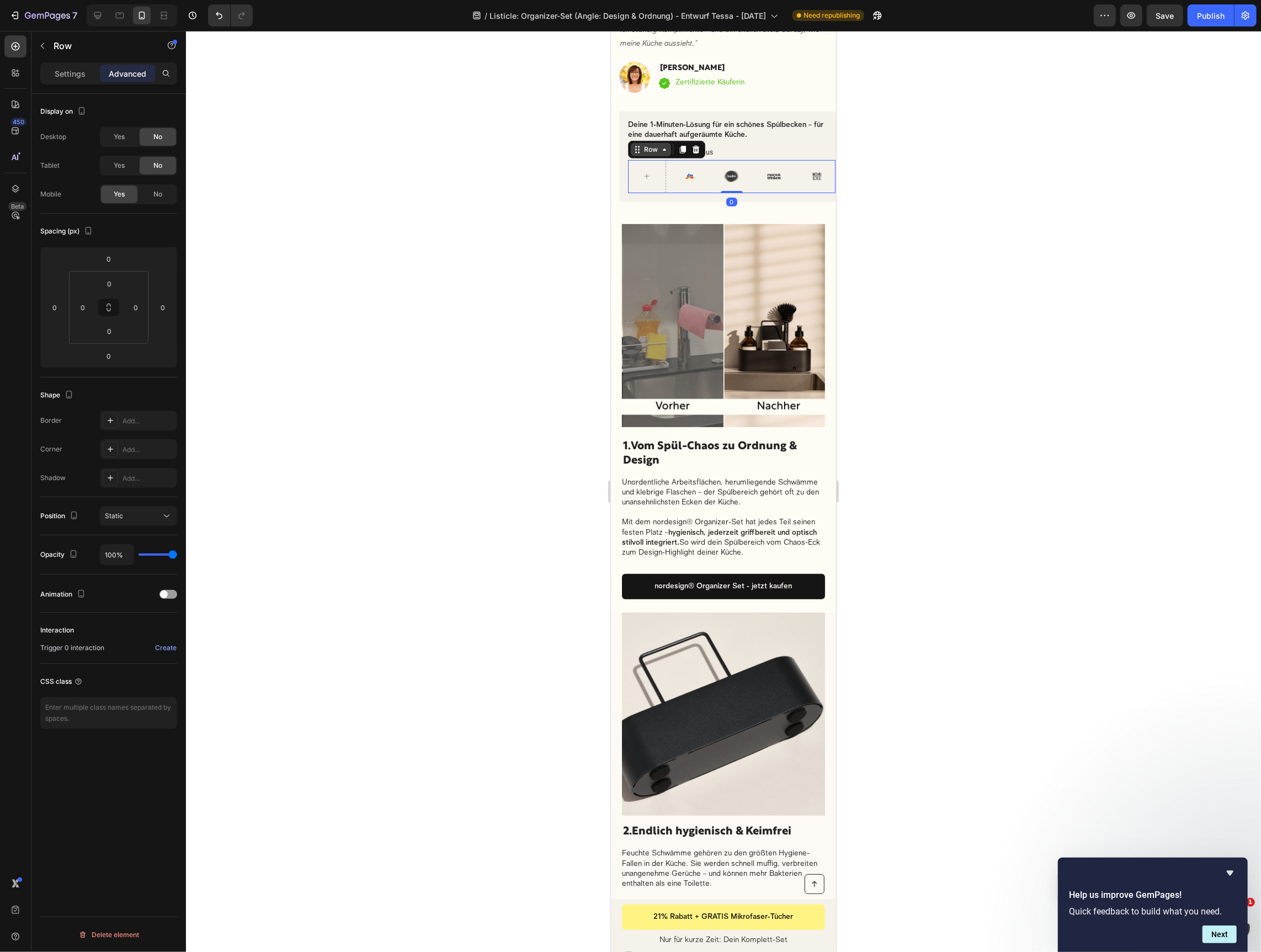
click at [658, 147] on div "Row" at bounding box center [650, 148] width 18 height 10
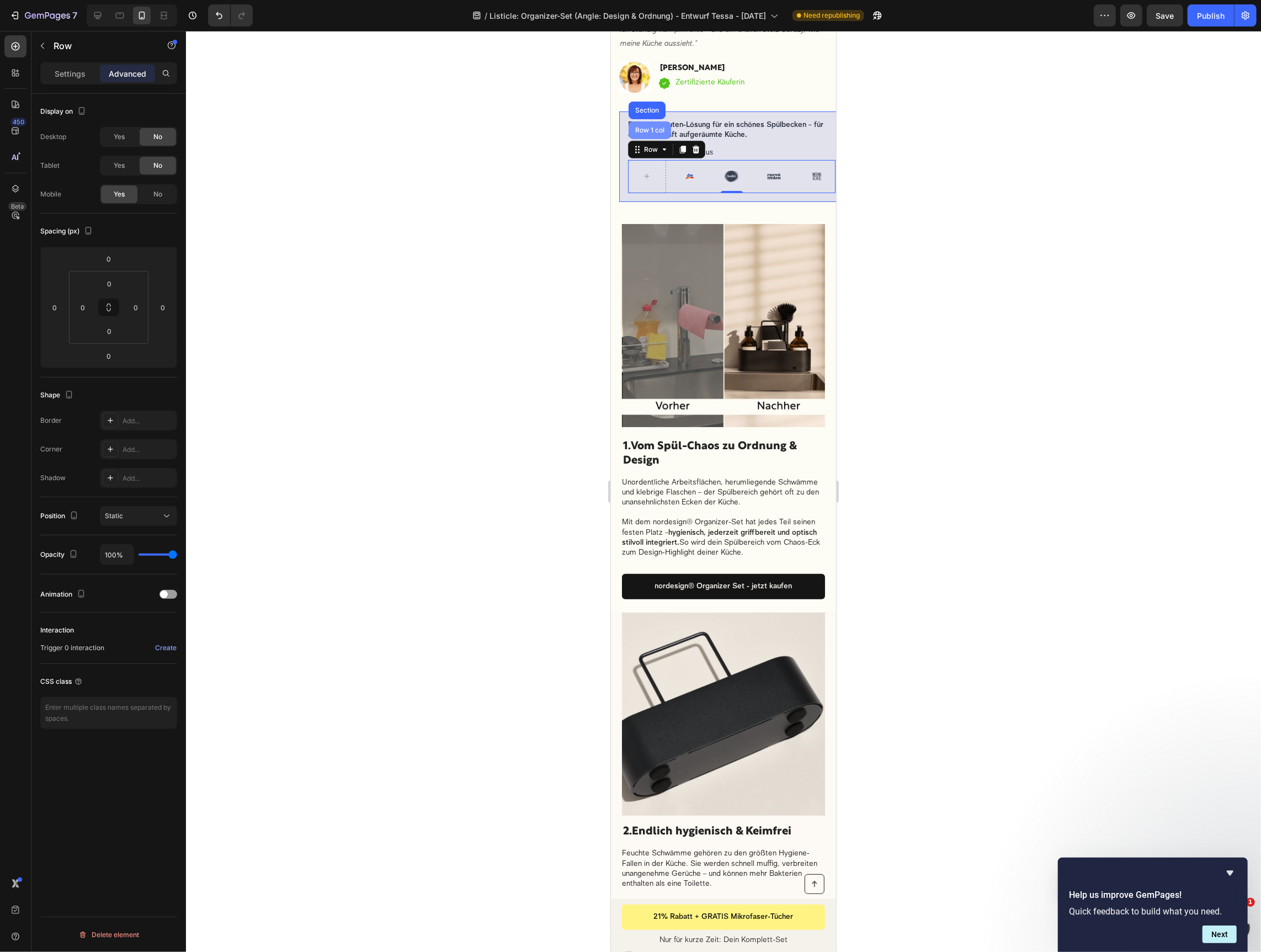
click at [655, 137] on div "Row 1 col" at bounding box center [650, 129] width 42 height 17
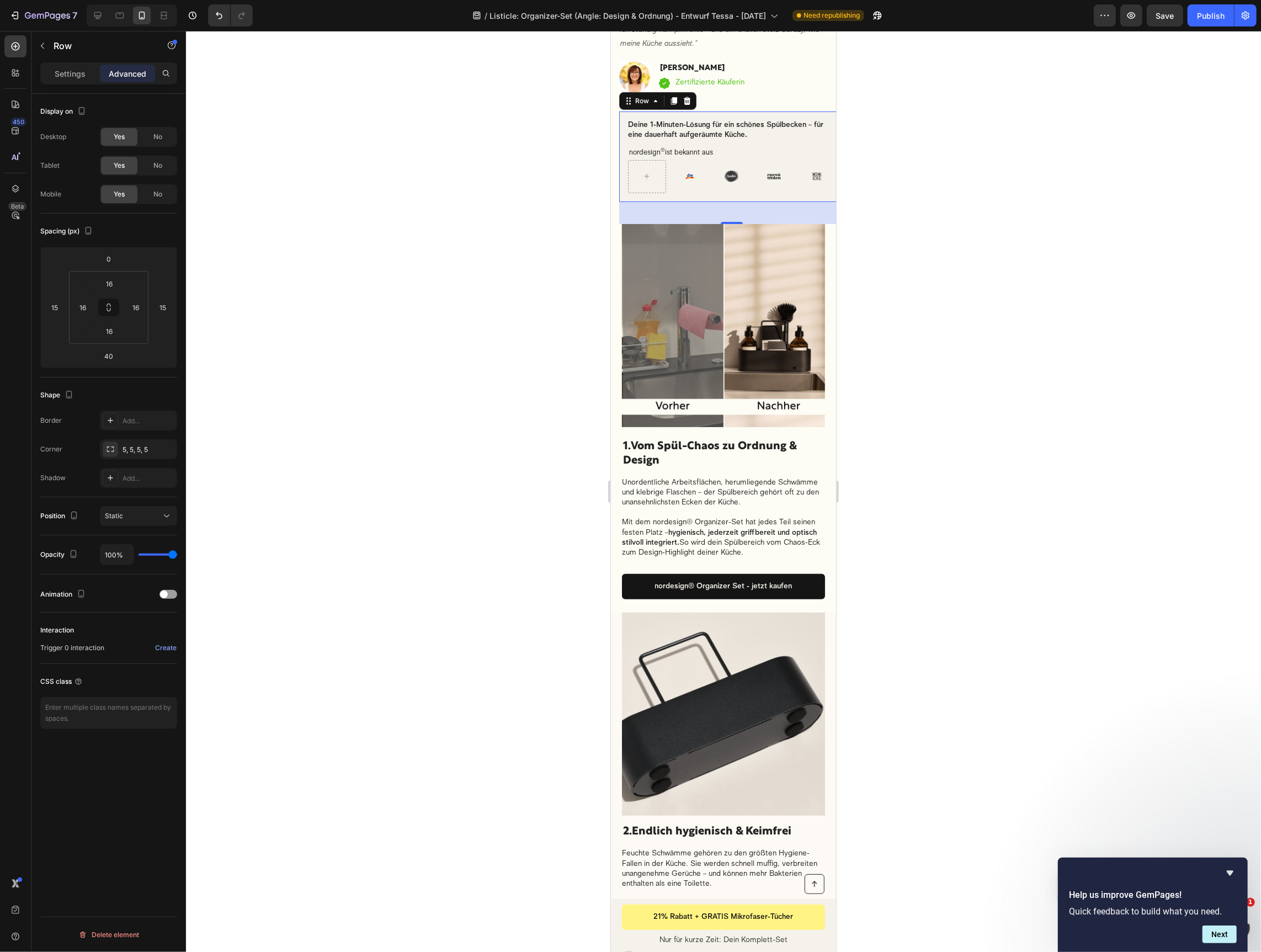
click at [472, 186] on div at bounding box center [723, 490] width 1075 height 920
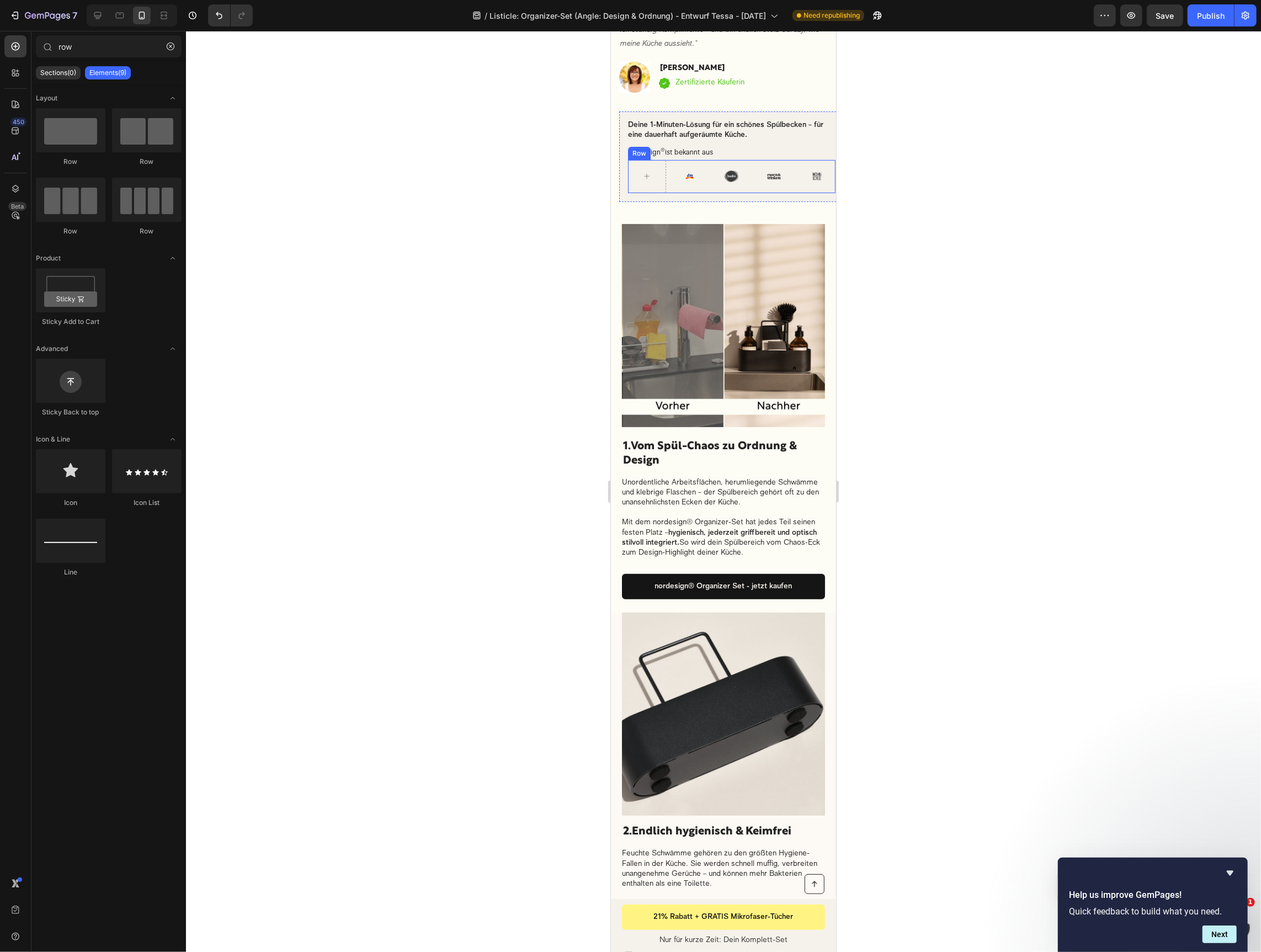
click at [692, 187] on div "Image" at bounding box center [689, 175] width 38 height 34
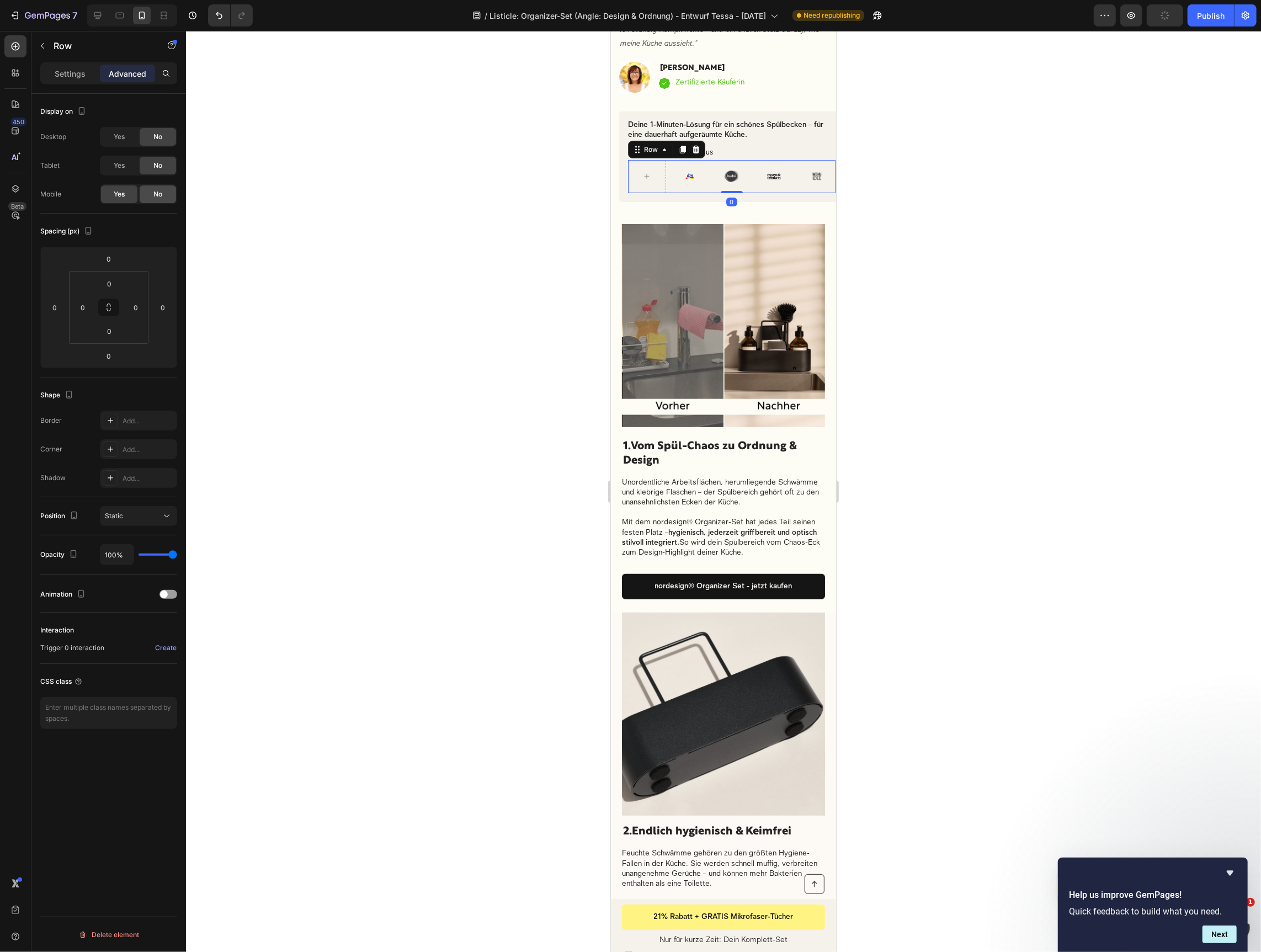
click at [148, 192] on div "No" at bounding box center [158, 194] width 36 height 17
click at [66, 76] on p "Settings" at bounding box center [70, 74] width 31 height 11
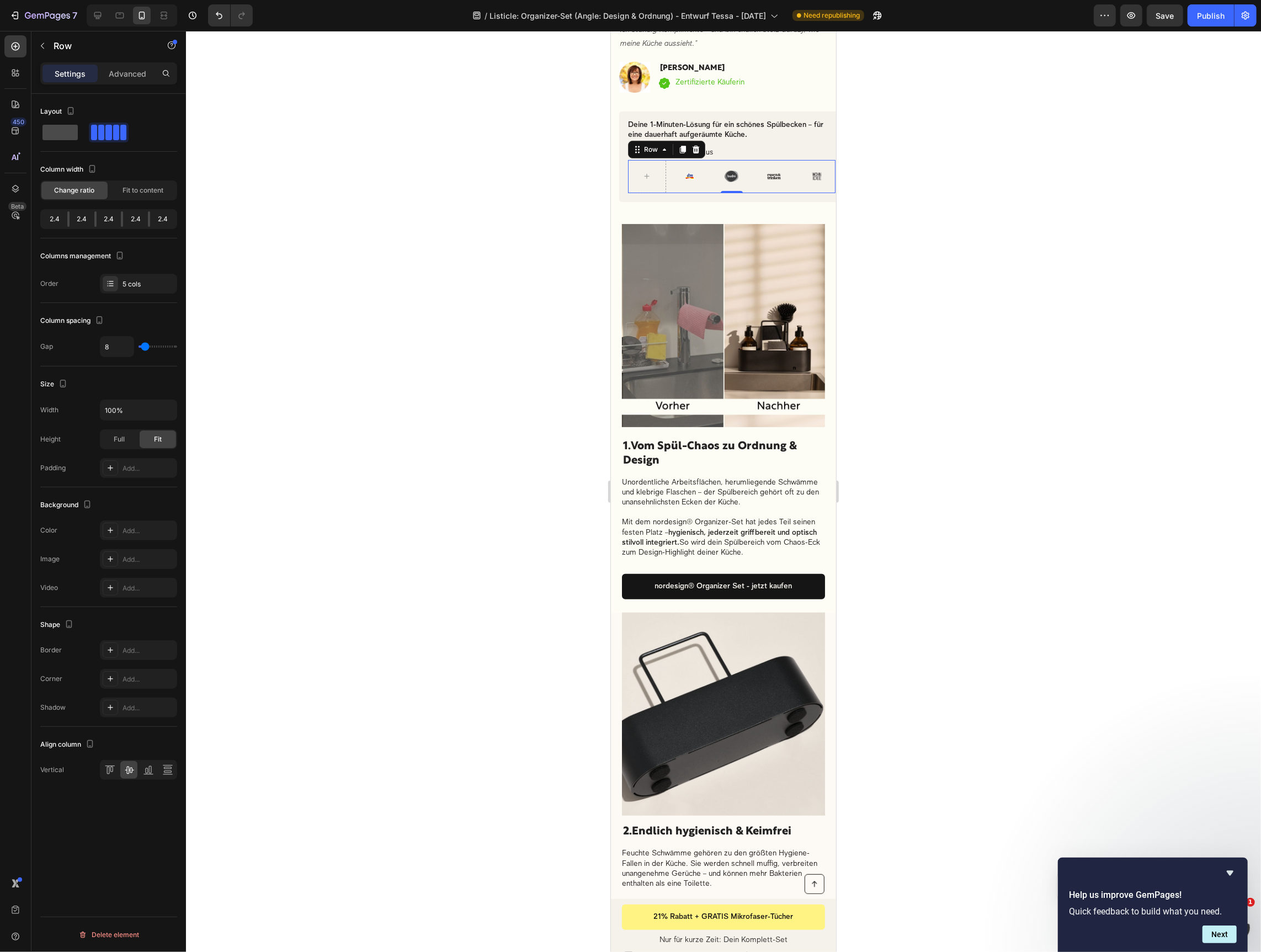
click at [56, 135] on span at bounding box center [59, 132] width 35 height 15
type input "0"
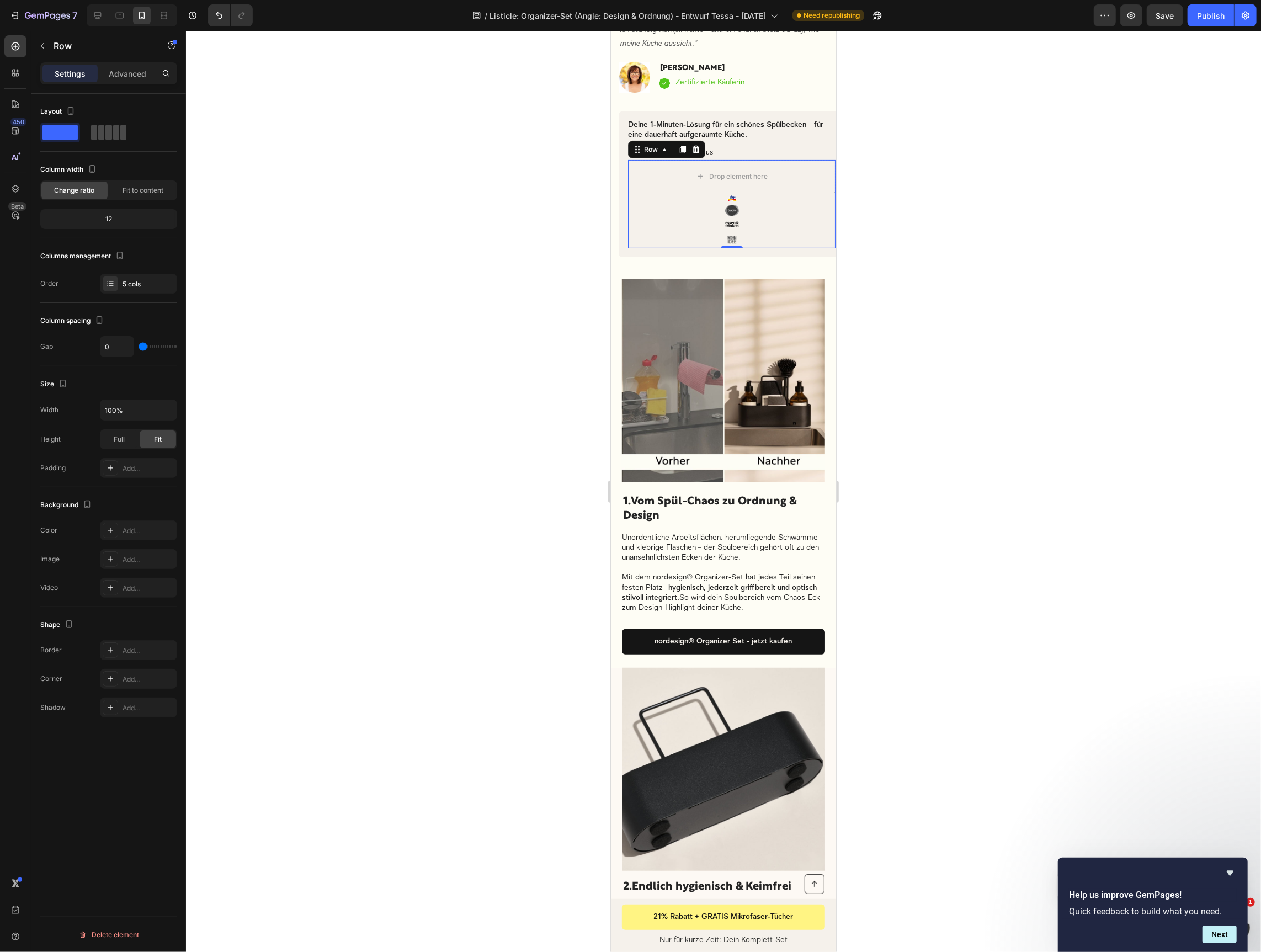
click at [96, 138] on span at bounding box center [94, 132] width 6 height 15
type input "8"
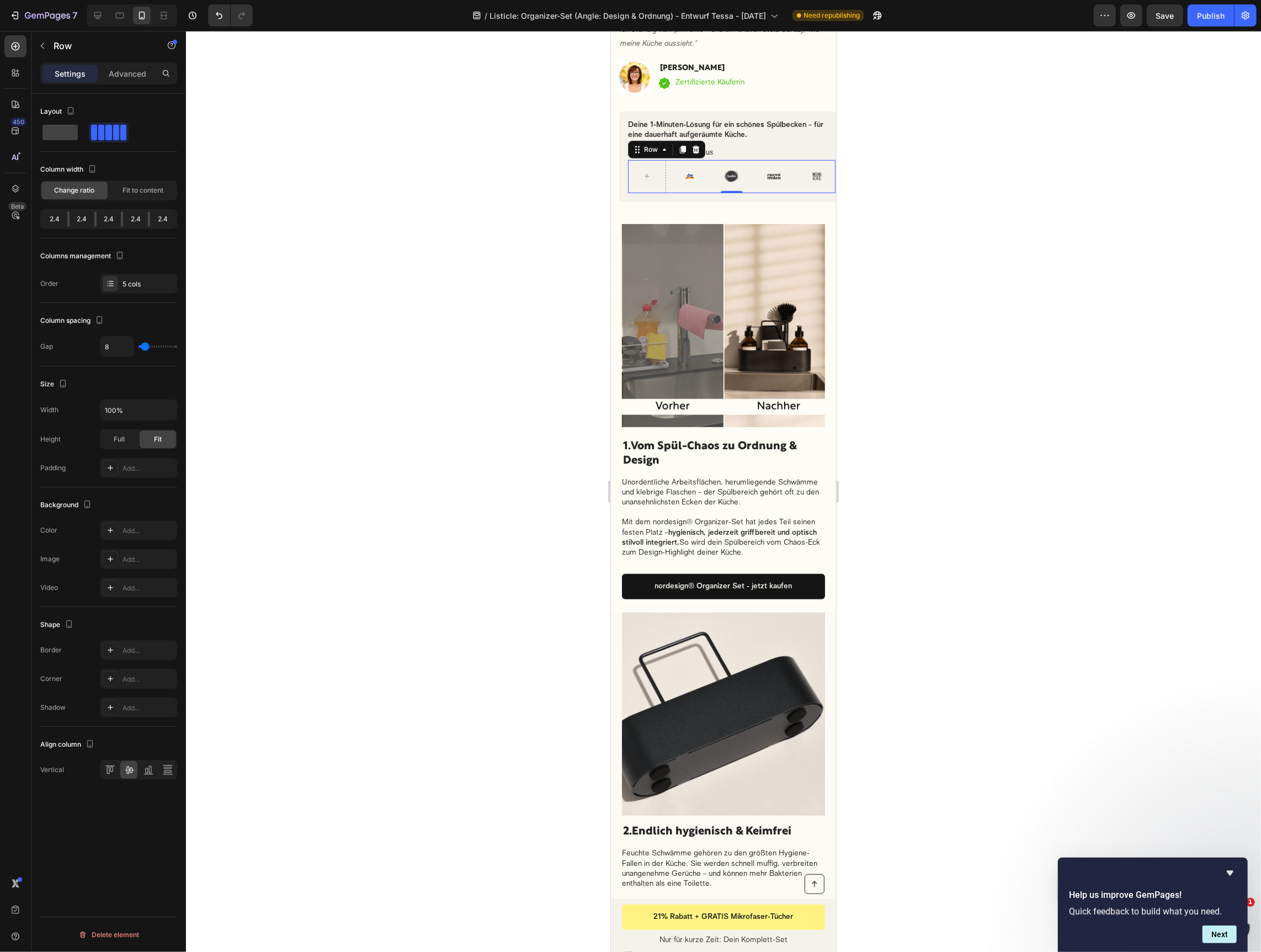
click at [954, 212] on div at bounding box center [723, 490] width 1075 height 920
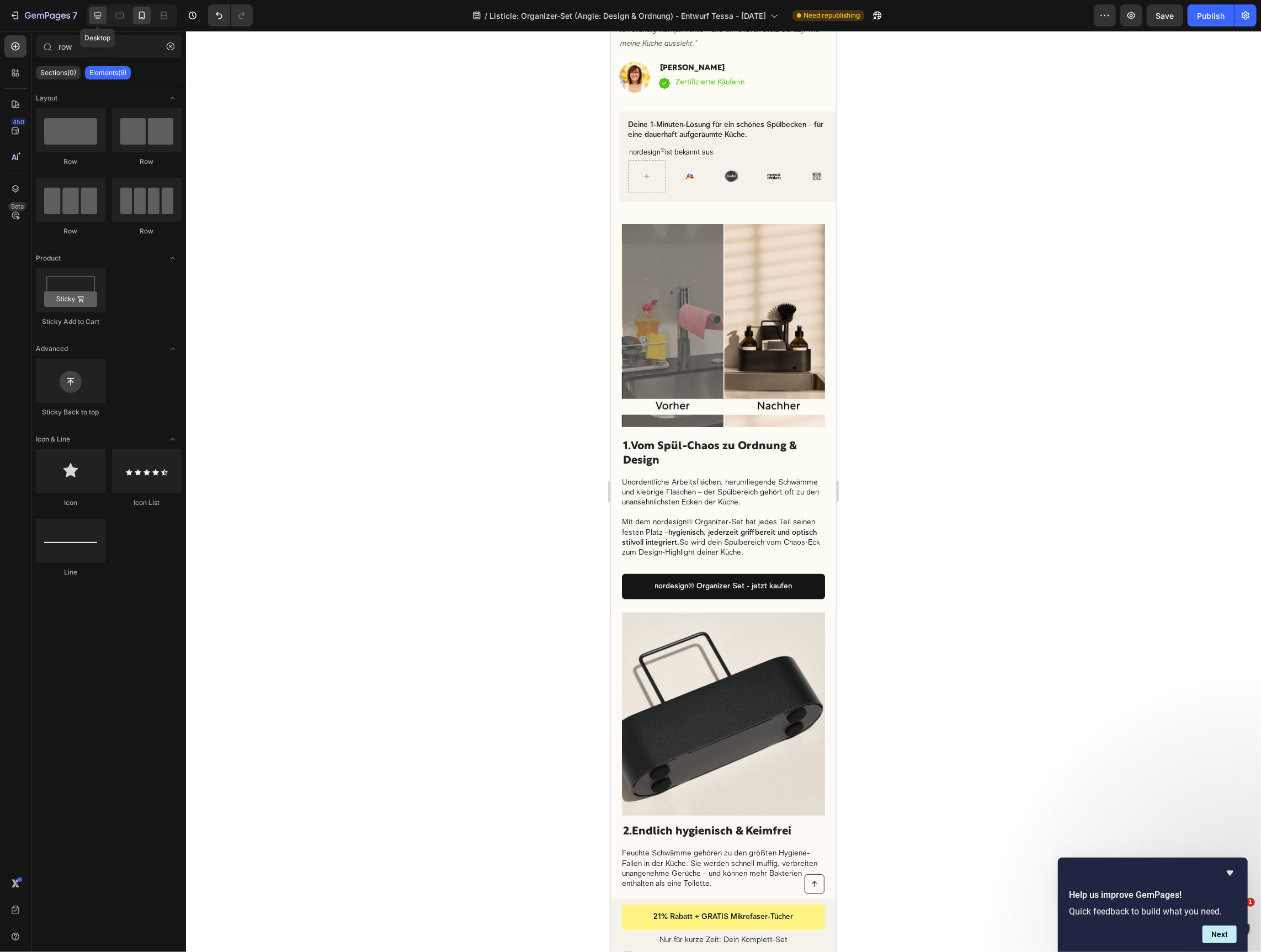
click at [96, 16] on icon at bounding box center [98, 15] width 7 height 7
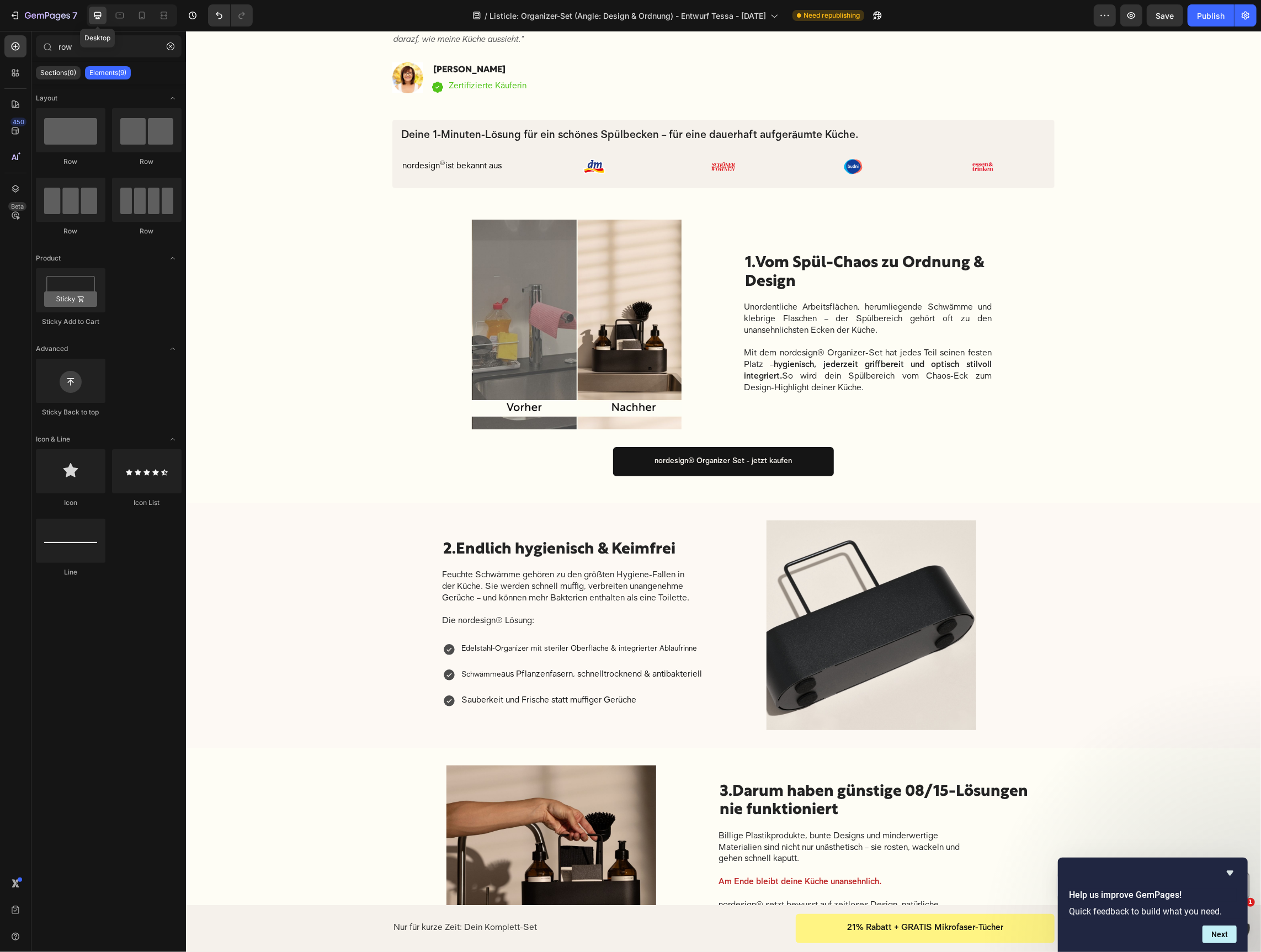
scroll to position [168, 0]
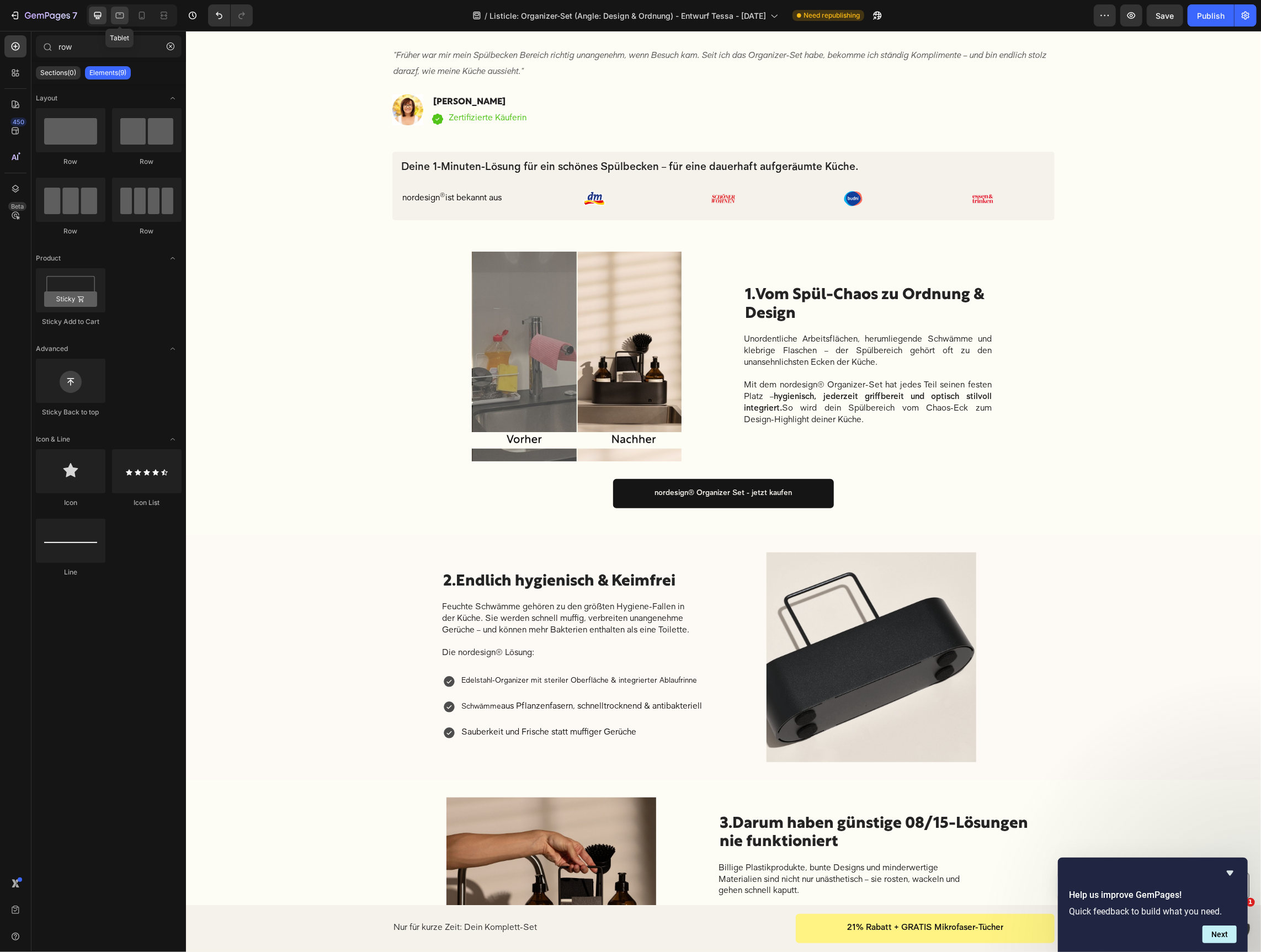
click at [121, 18] on icon at bounding box center [120, 15] width 9 height 6
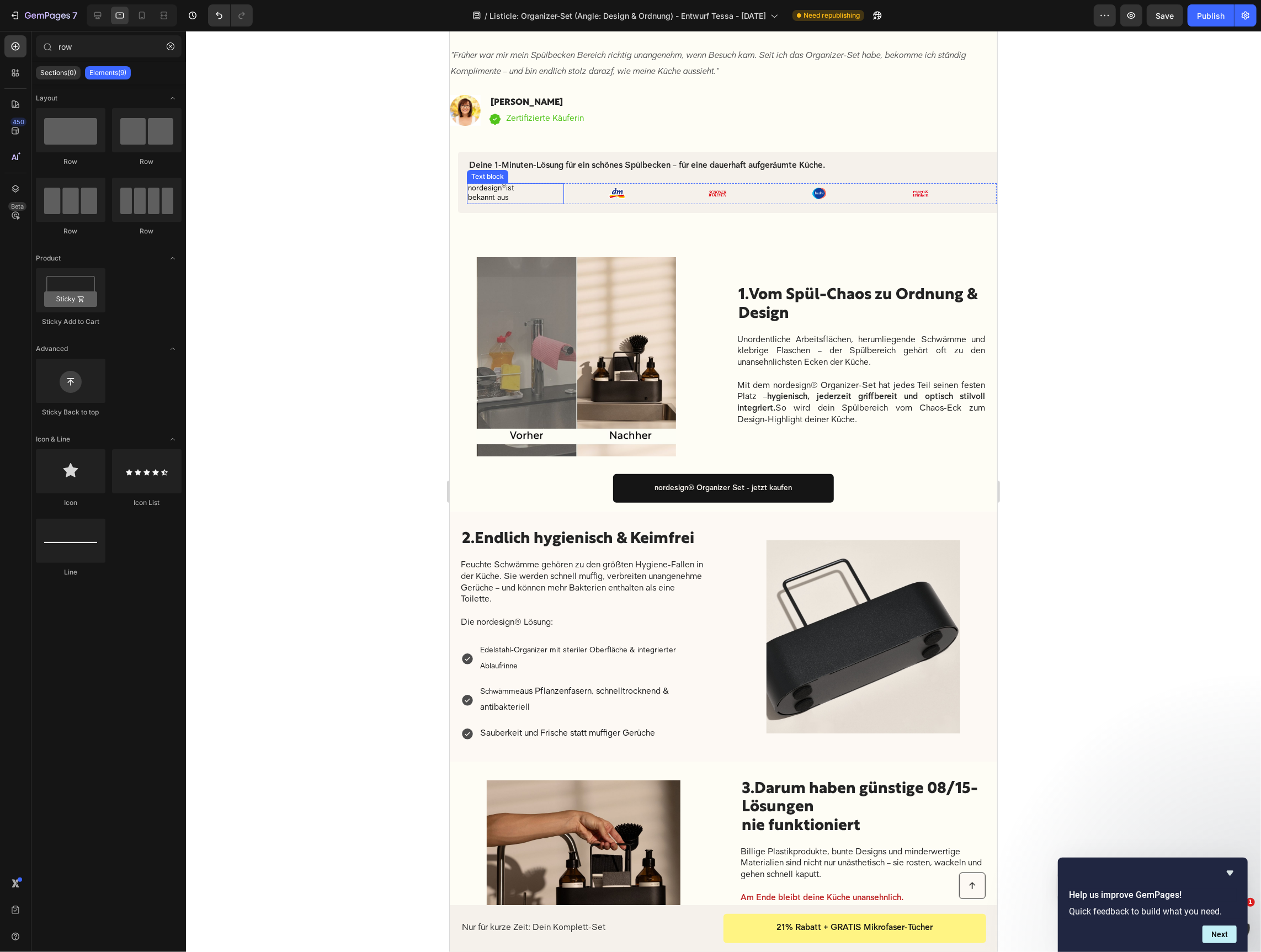
click at [527, 185] on p "nordesign ® ist bekannt aus" at bounding box center [501, 193] width 67 height 19
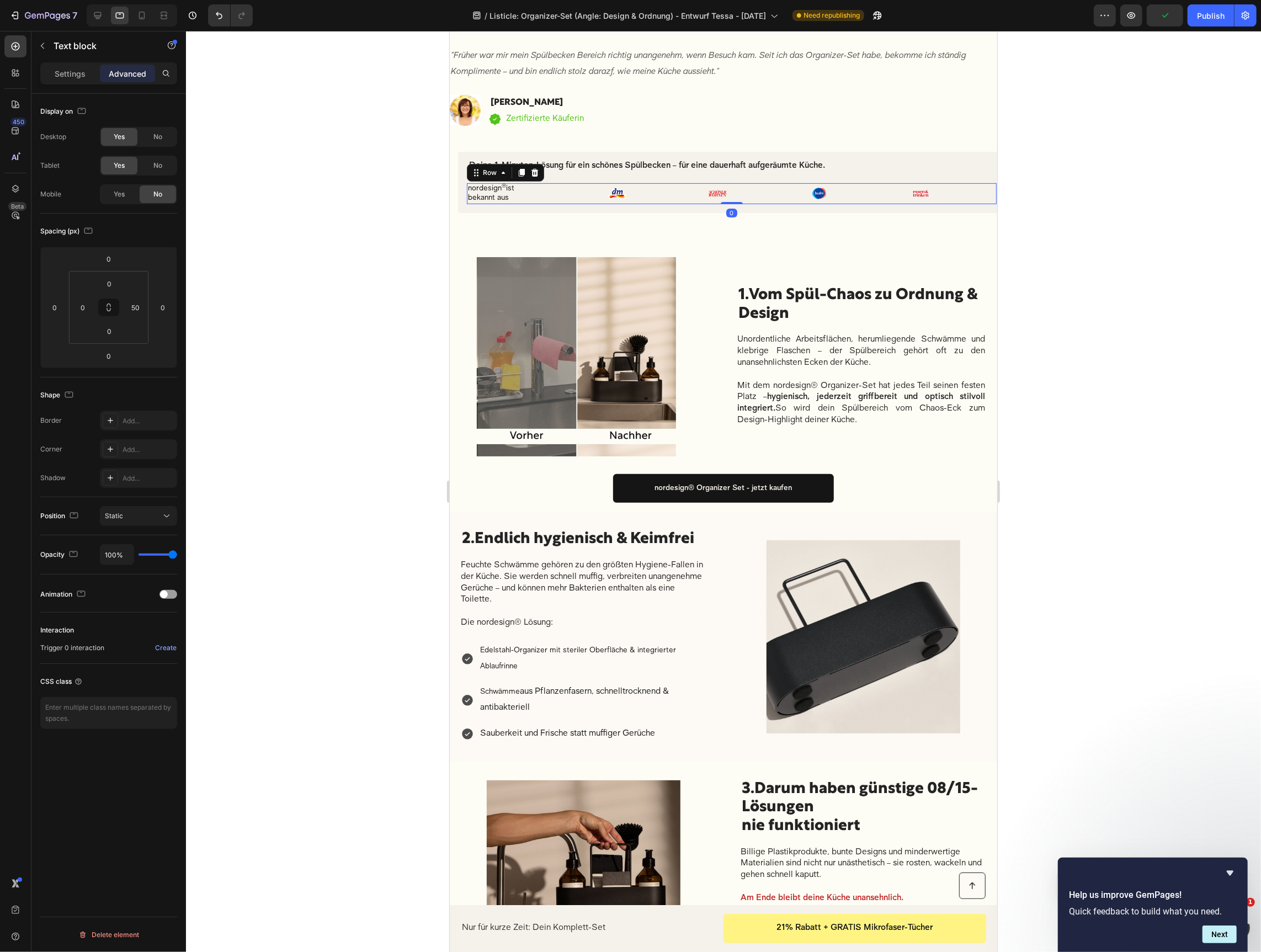
click at [566, 191] on div "nordesign ® ist bekannt aus Text block Image Image Image Image Row 0" at bounding box center [731, 193] width 530 height 21
click at [116, 198] on div "Yes" at bounding box center [119, 194] width 36 height 17
click at [147, 10] on div at bounding box center [142, 15] width 17 height 17
type input "0"
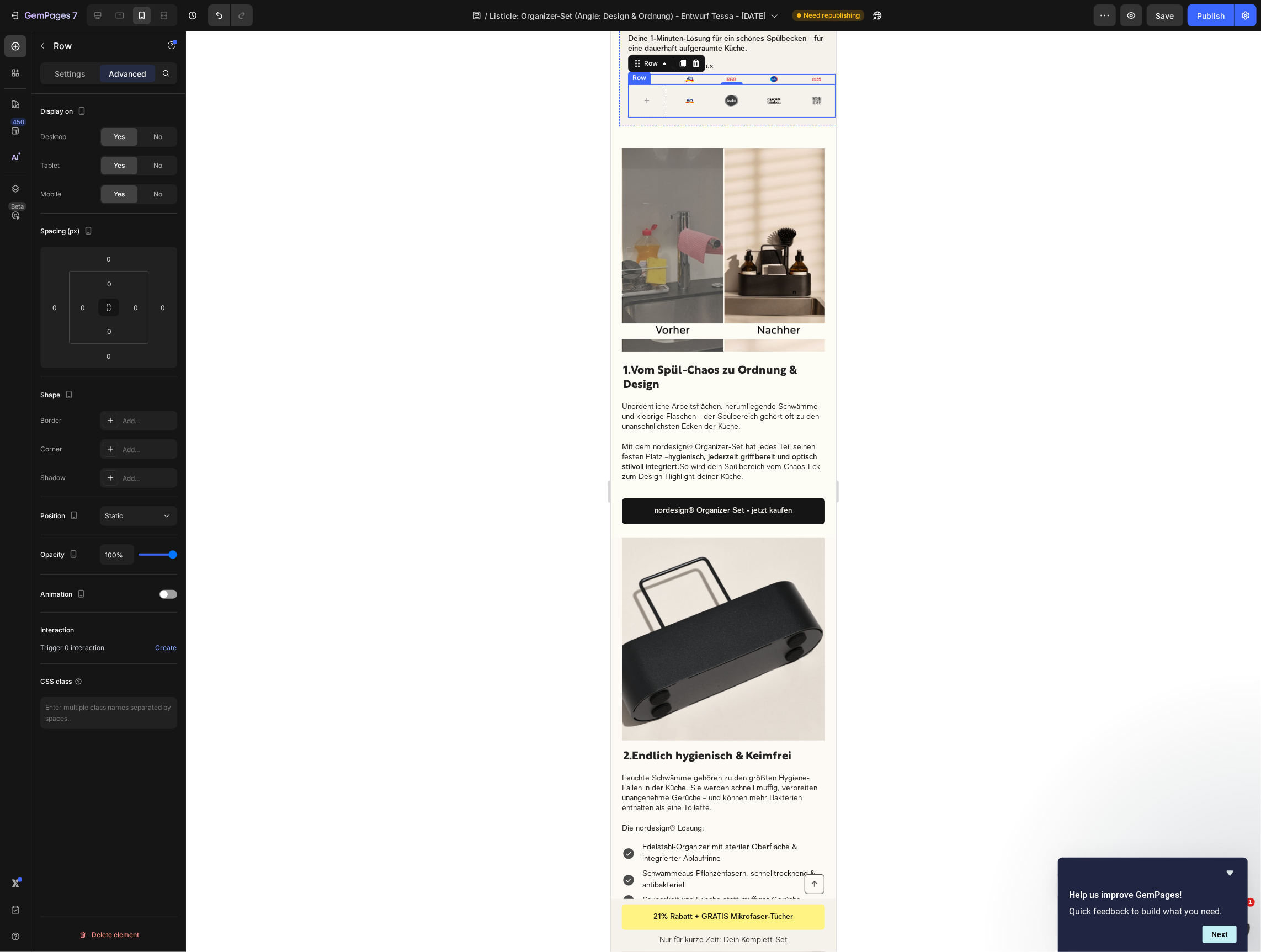
scroll to position [288, 0]
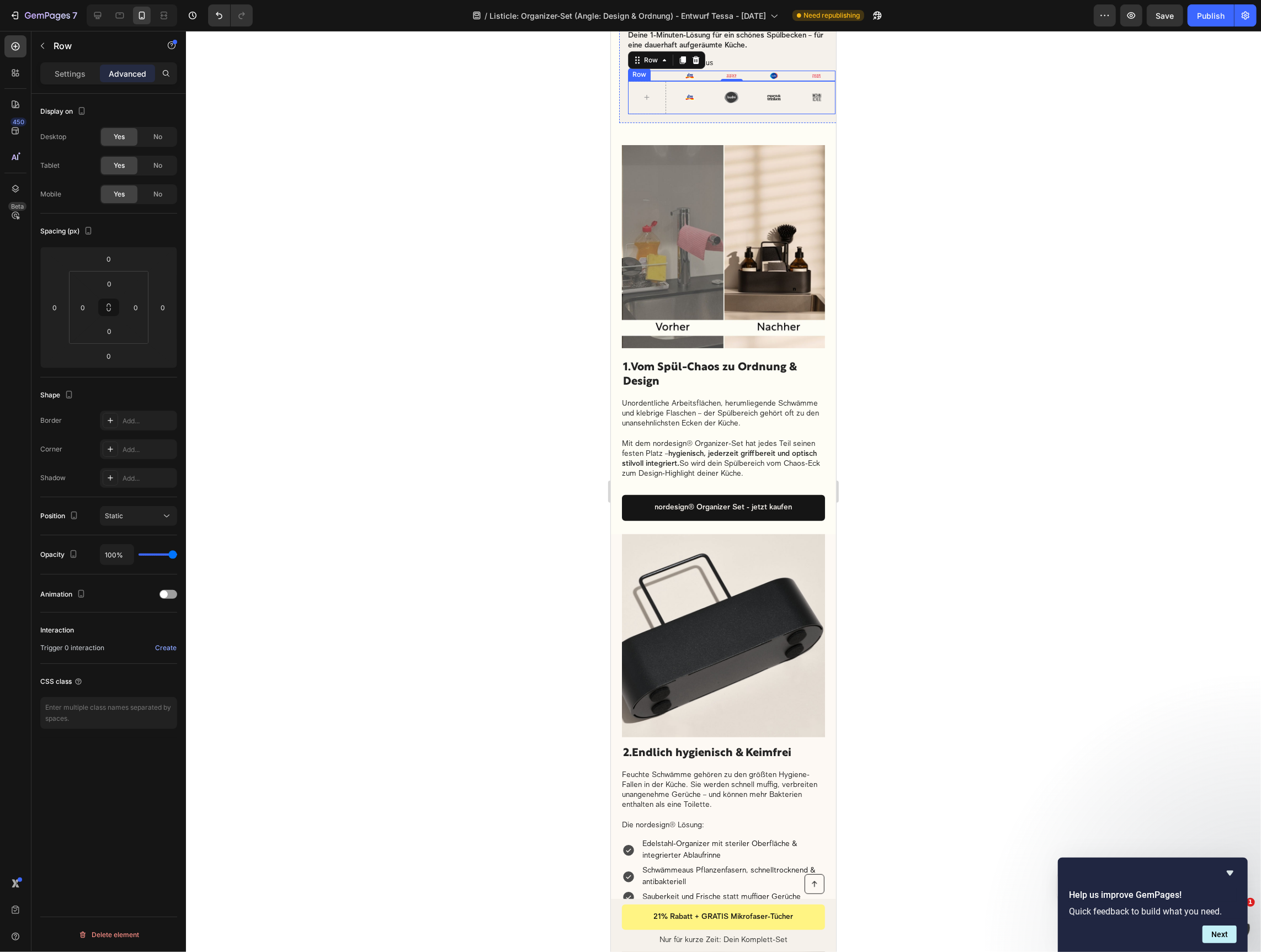
click at [689, 108] on div "Image" at bounding box center [689, 97] width 38 height 34
click at [696, 74] on div at bounding box center [696, 70] width 13 height 13
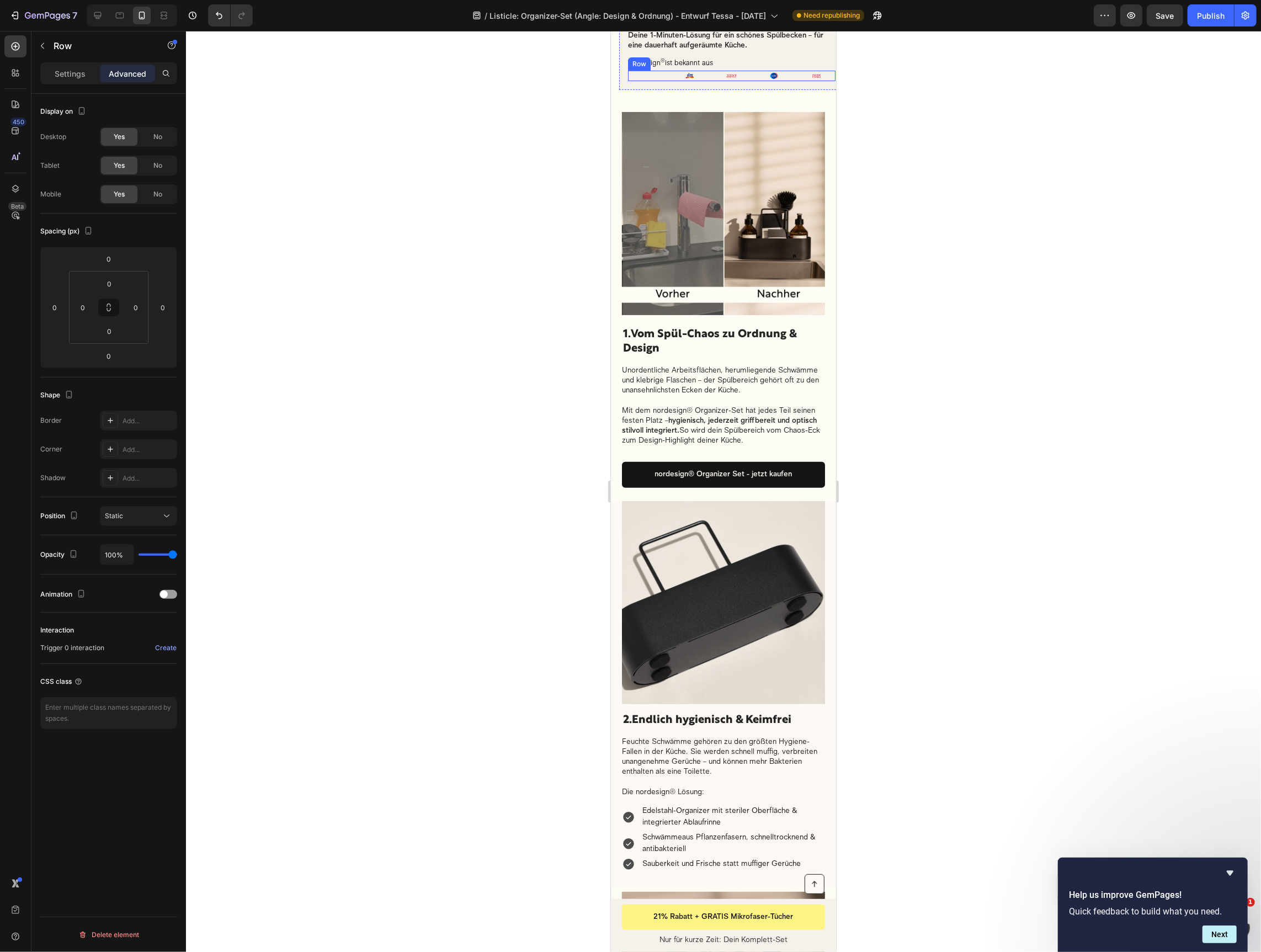
click at [657, 71] on div "nordesign ® ist bekannt aus Text block" at bounding box center [647, 75] width 38 height 11
click at [655, 75] on div "nordesign ® ist bekannt aus Text block" at bounding box center [647, 75] width 38 height 11
click at [113, 96] on div "Display on Desktop Yes No Tablet Yes No Mobile Yes No" at bounding box center [108, 153] width 137 height 120
click at [652, 73] on div "nordesign ® ist bekannt aus Text block" at bounding box center [647, 75] width 38 height 11
click at [78, 72] on p "Settings" at bounding box center [70, 74] width 31 height 11
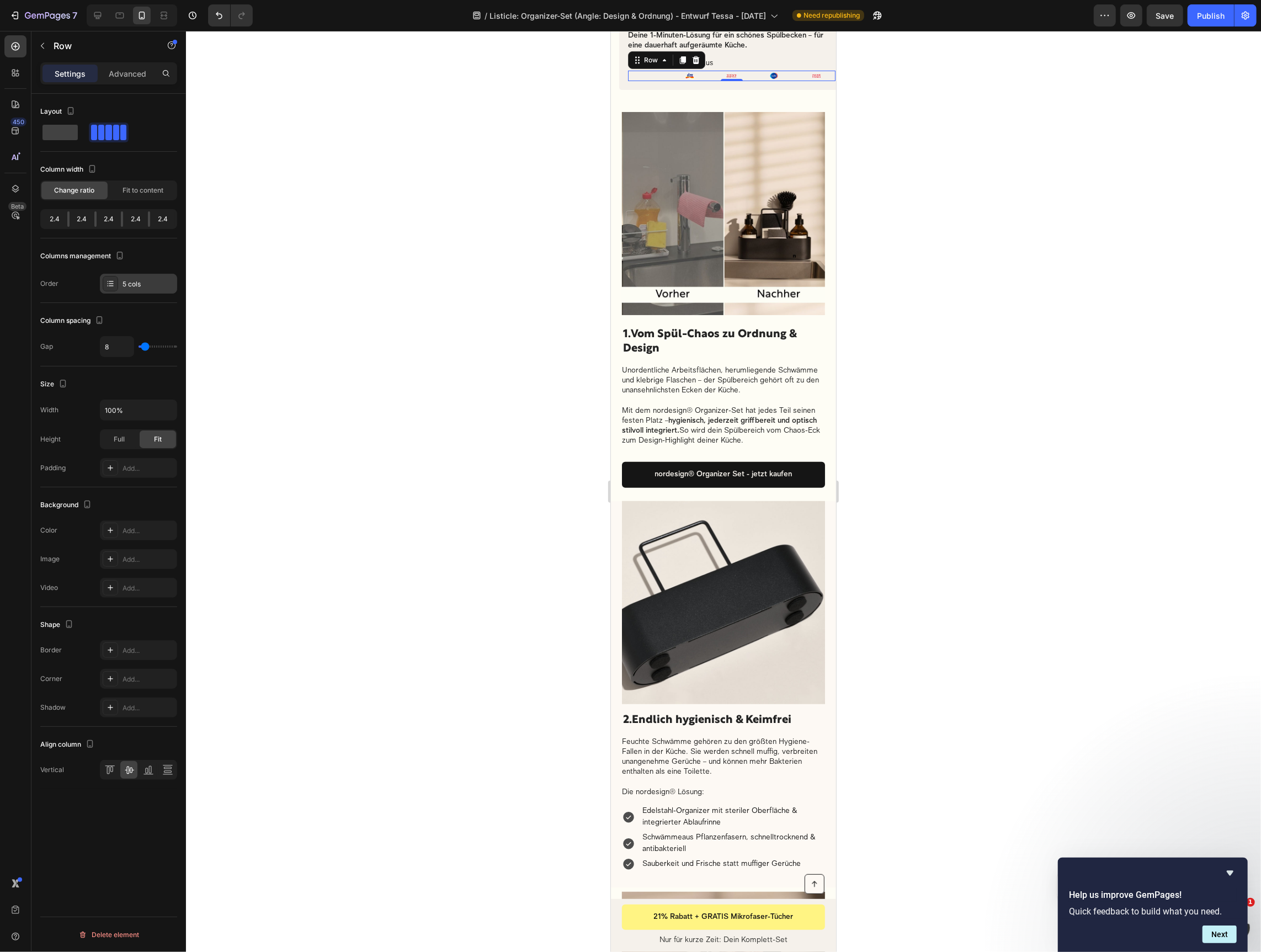
click at [136, 281] on div "5 cols" at bounding box center [149, 283] width 52 height 10
click at [551, 215] on div at bounding box center [723, 490] width 1075 height 920
click at [653, 78] on div "nordesign ® ist bekannt aus Text block" at bounding box center [647, 75] width 38 height 11
click at [681, 57] on icon at bounding box center [682, 59] width 6 height 8
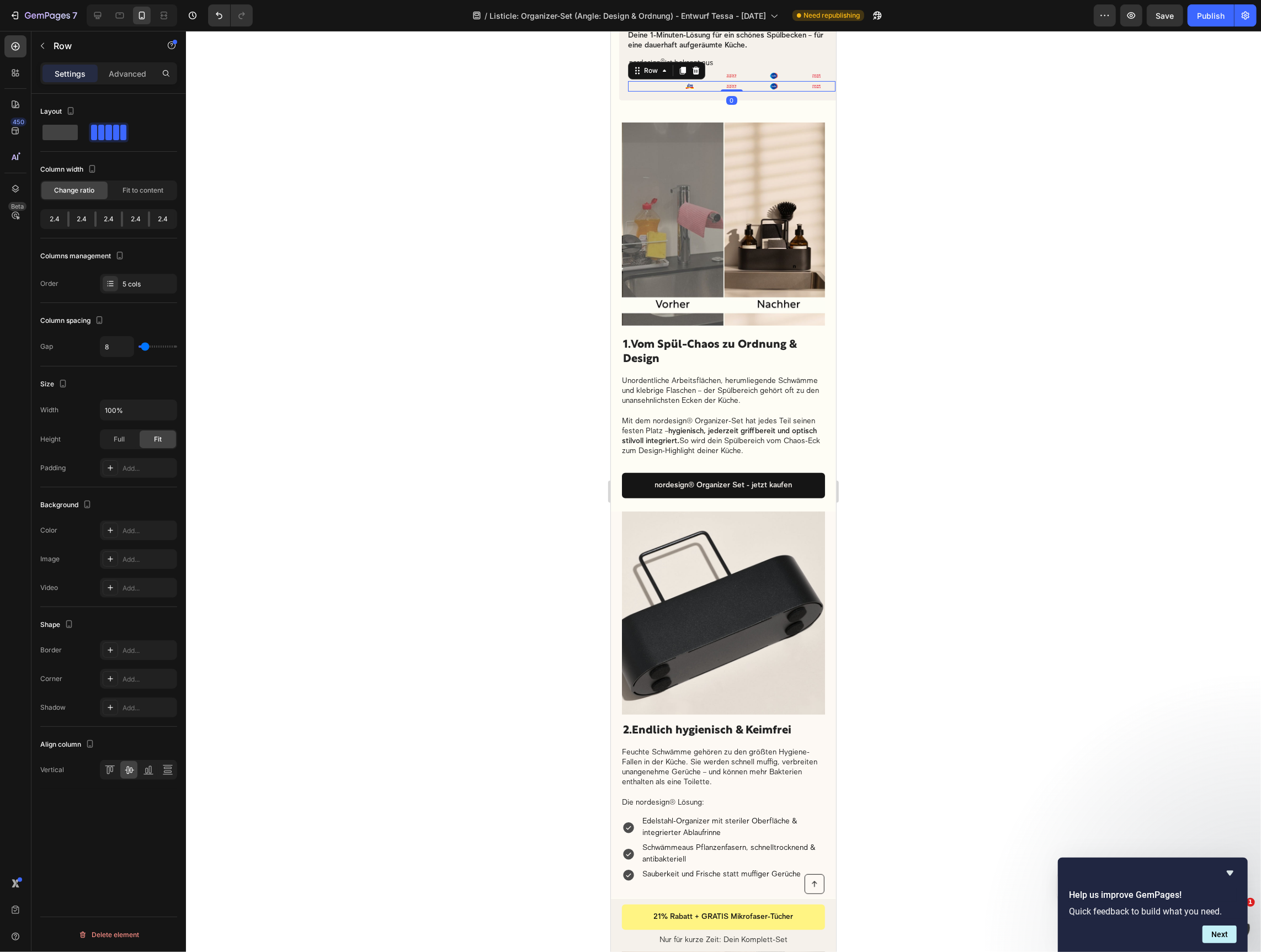
click at [666, 88] on div "nordesign ® ist bekannt aus Text block Image Image Image Image Row 0" at bounding box center [731, 85] width 208 height 11
click at [140, 186] on span "Fit to content" at bounding box center [143, 191] width 41 height 10
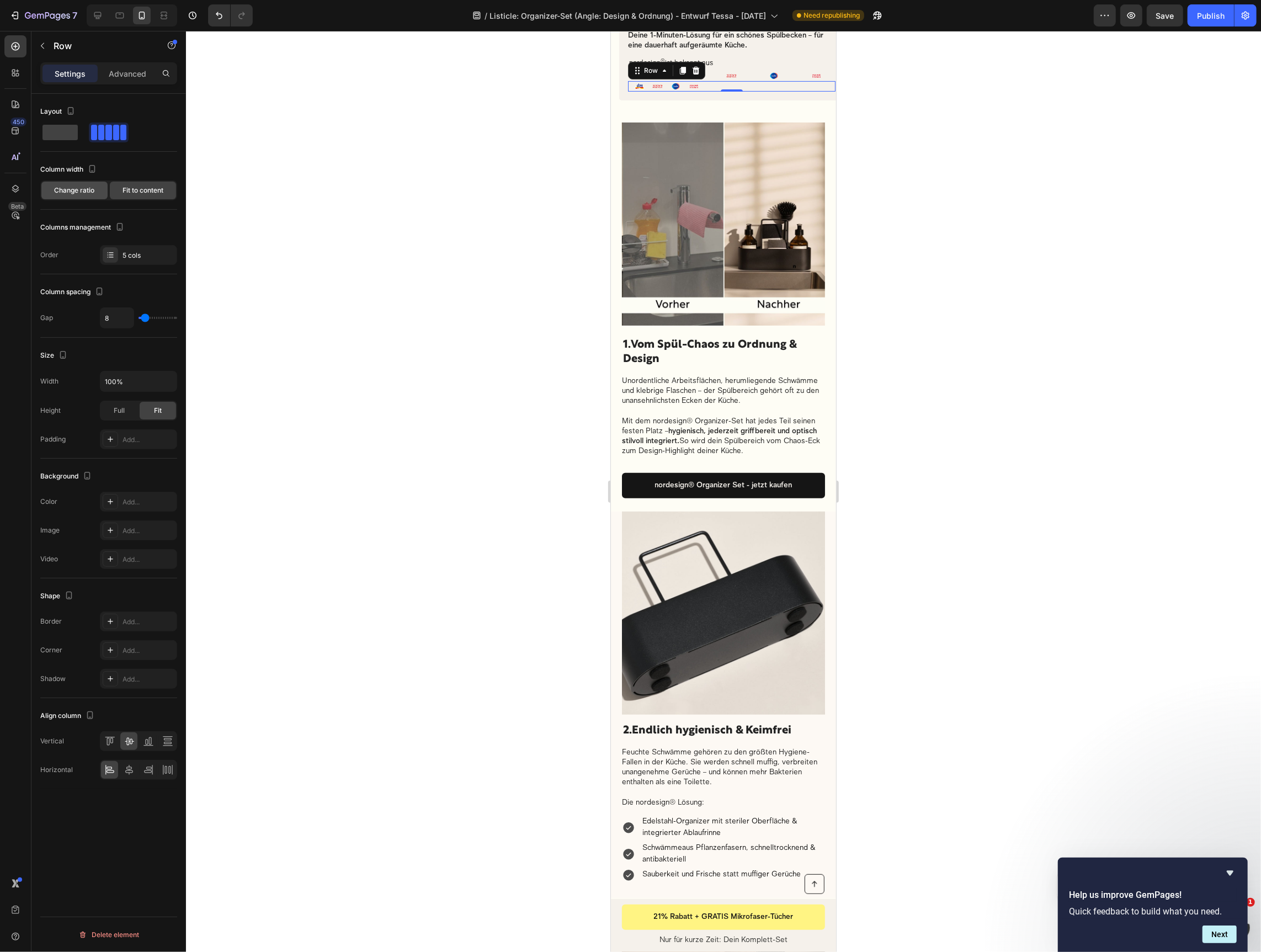
click at [86, 191] on span "Change ratio" at bounding box center [75, 191] width 40 height 10
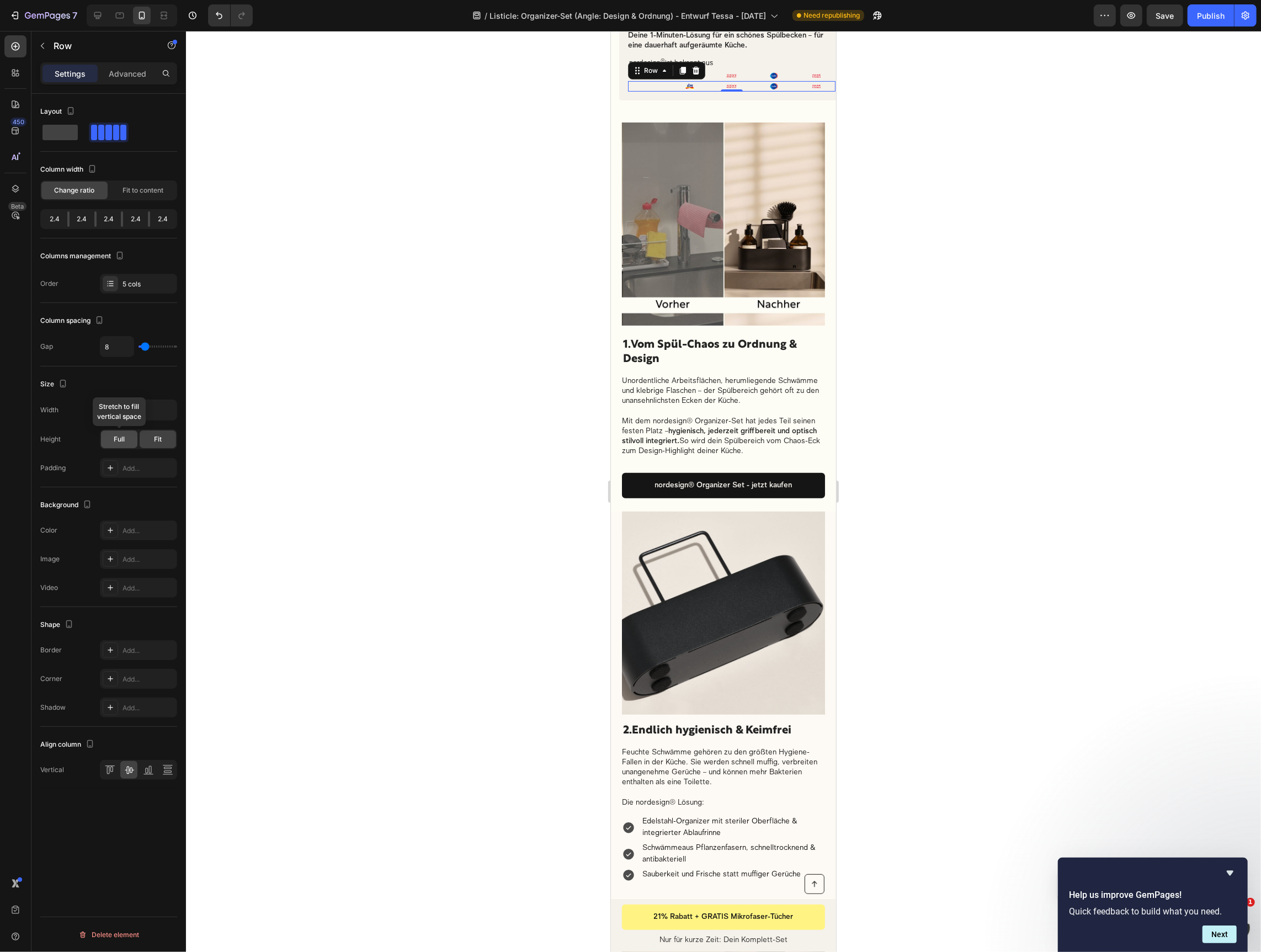
click at [115, 442] on span "Full" at bounding box center [120, 439] width 11 height 10
type input "12"
type input "14"
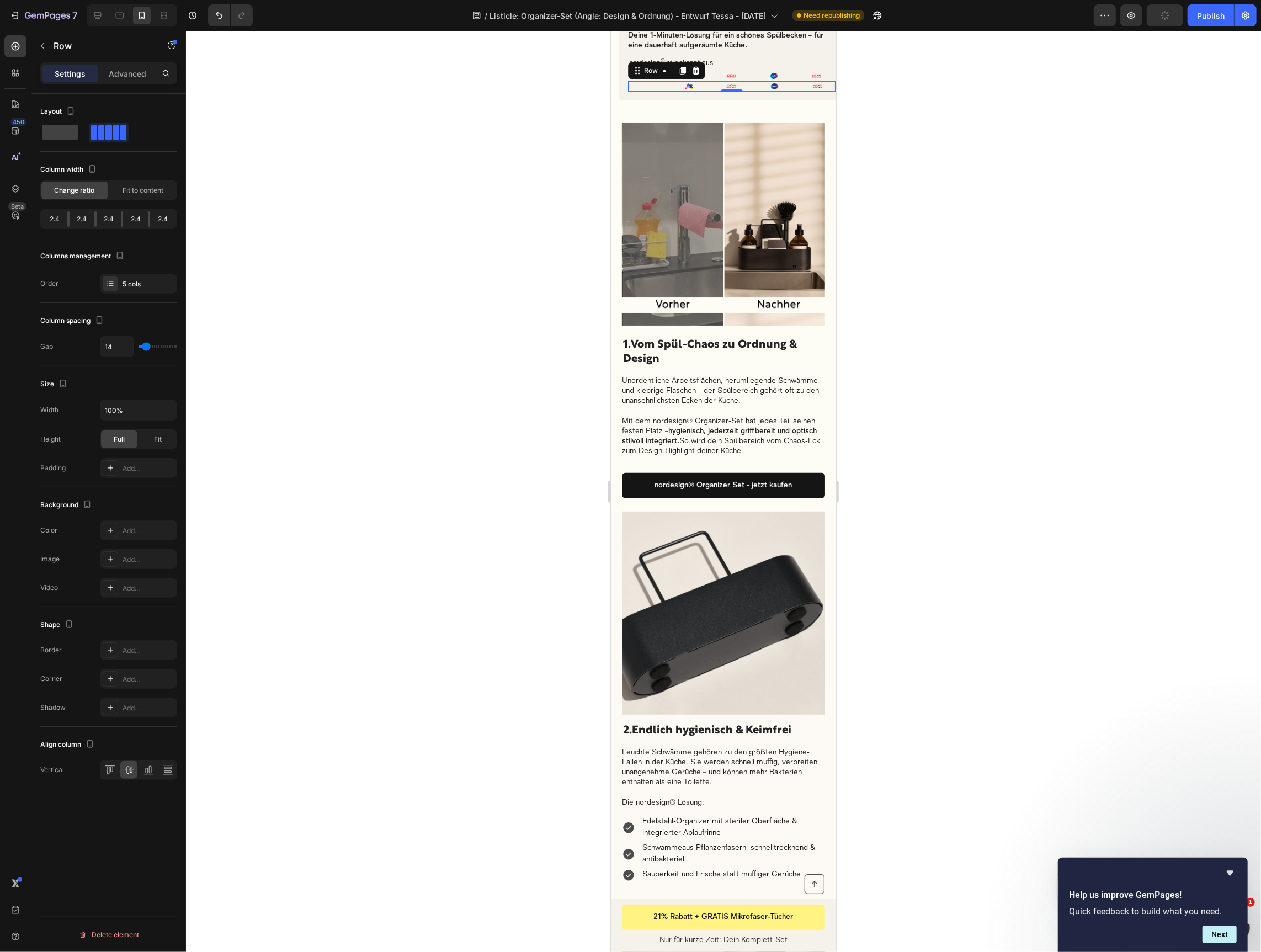
type input "15"
type input "16"
type input "18"
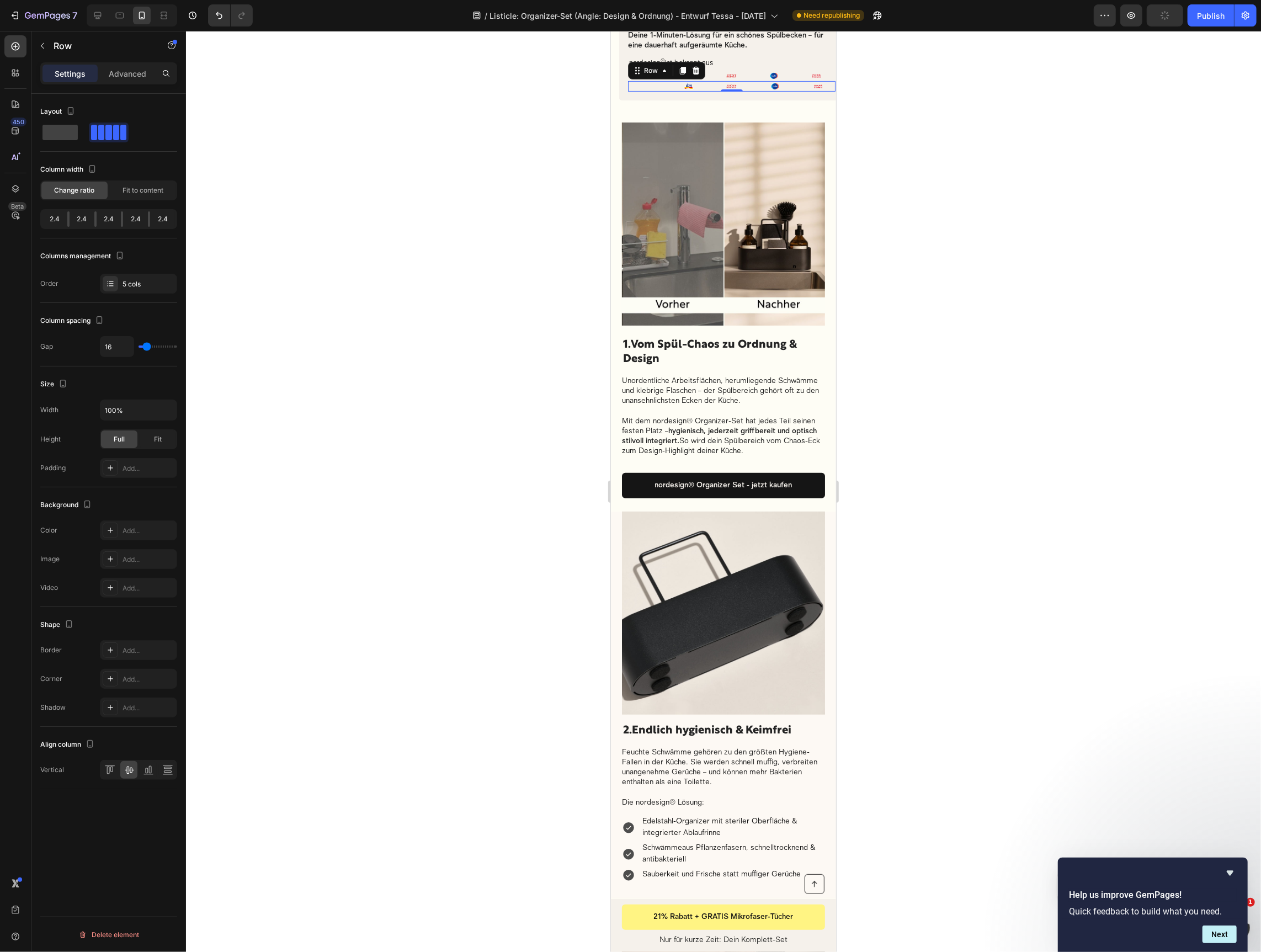
type input "18"
type input "20"
type input "21"
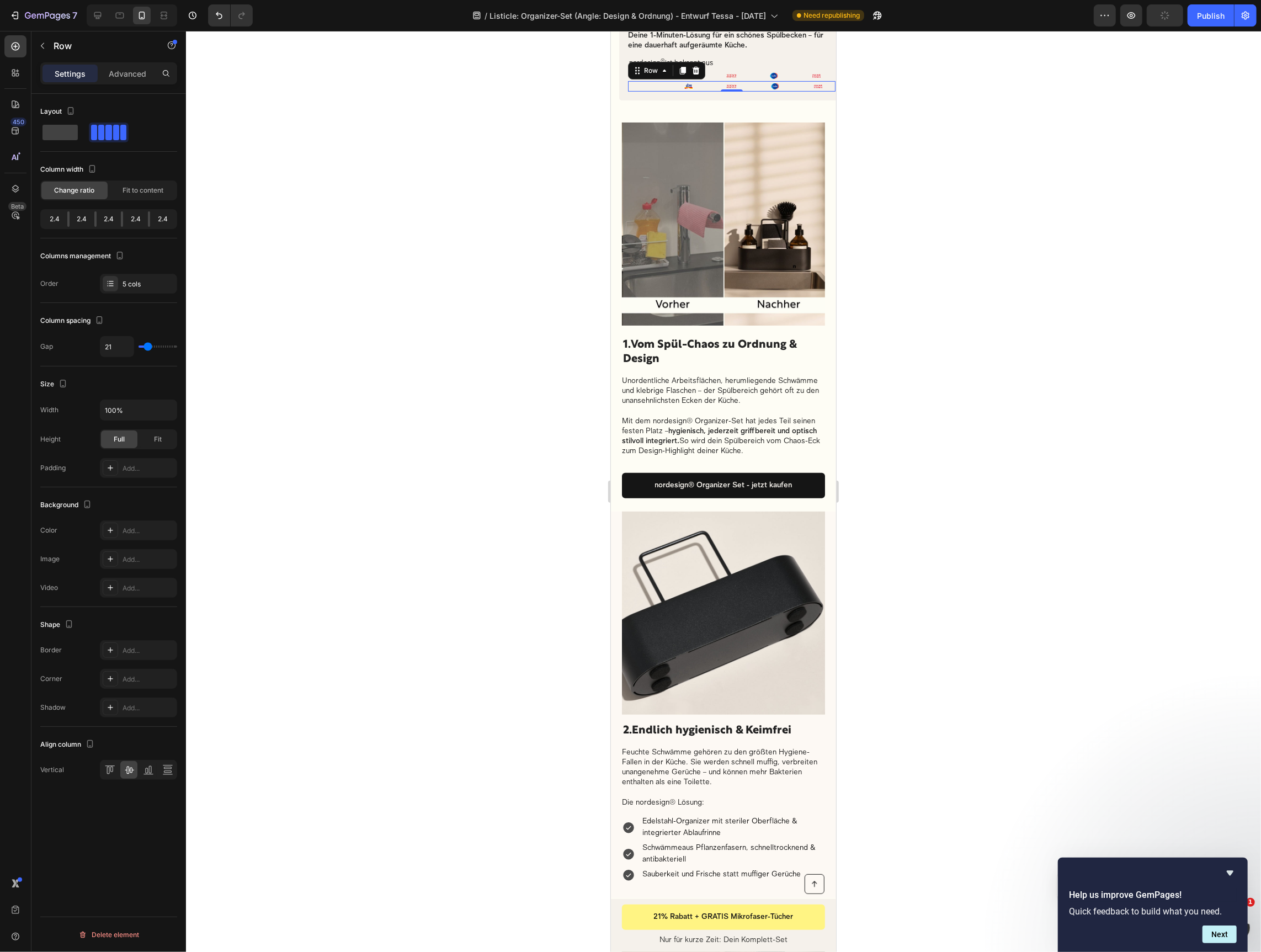
type input "25"
type input "28"
type input "30"
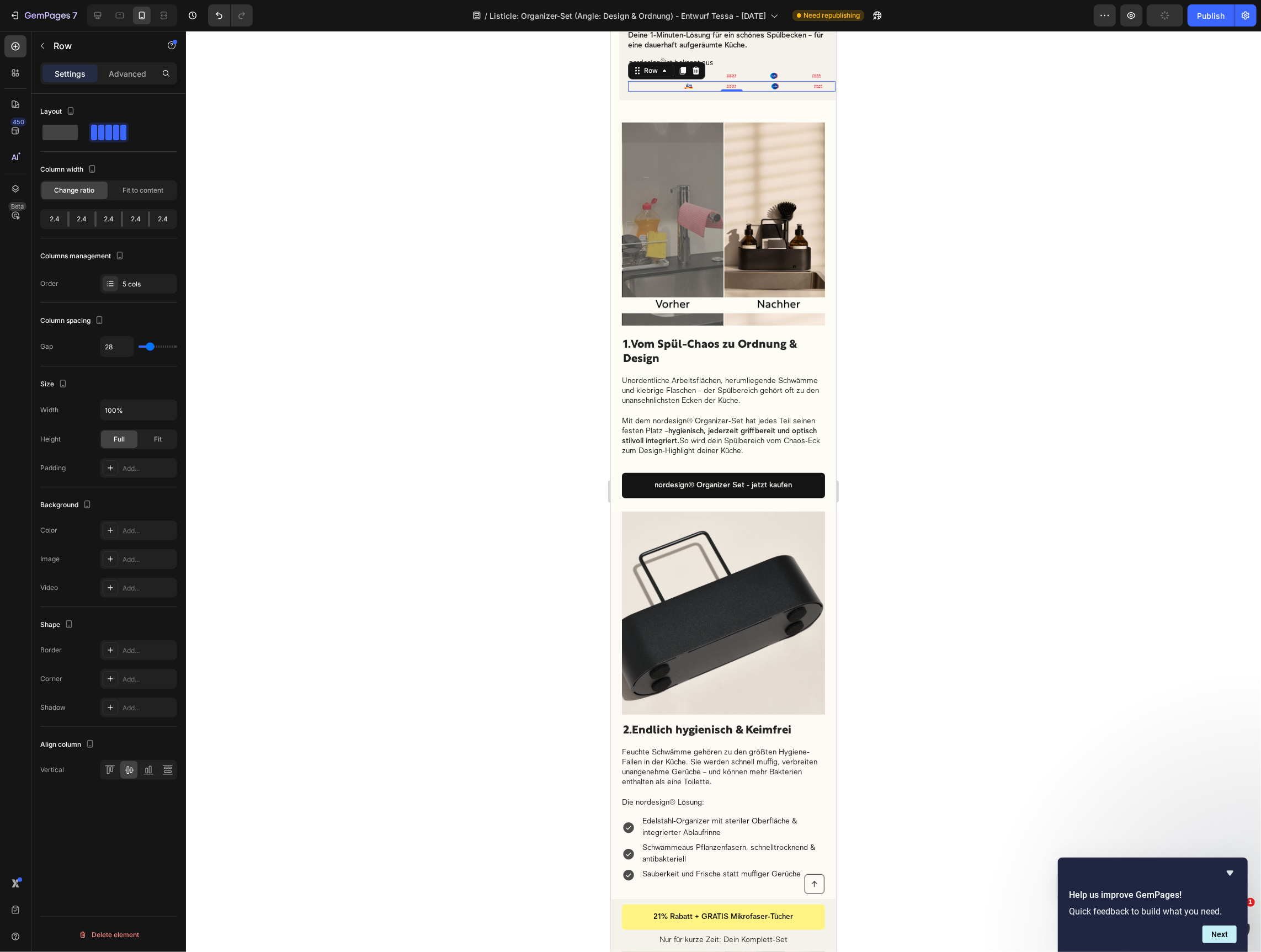
type input "30"
type input "32"
type input "33"
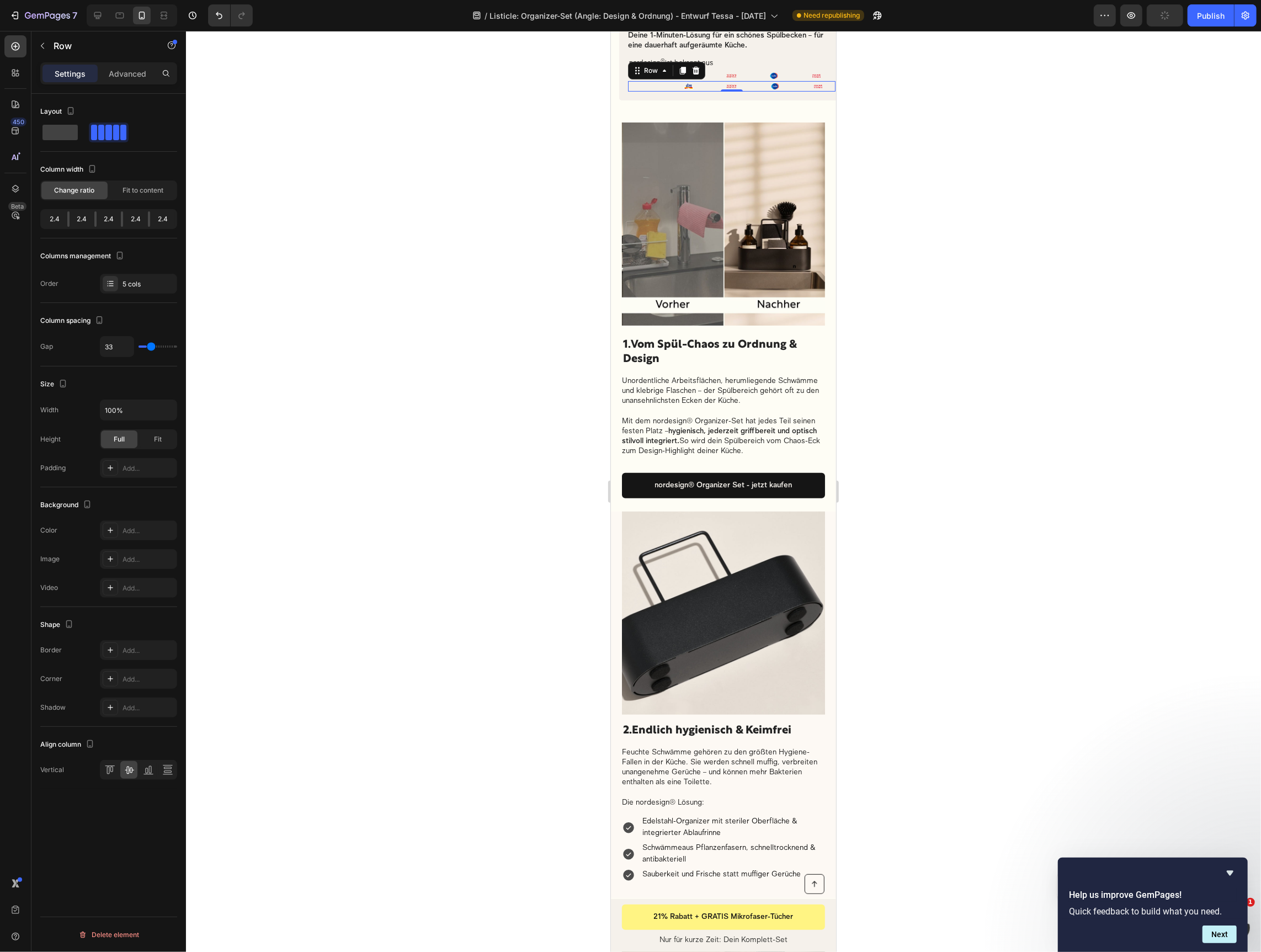
type input "34"
type input "35"
type input "38"
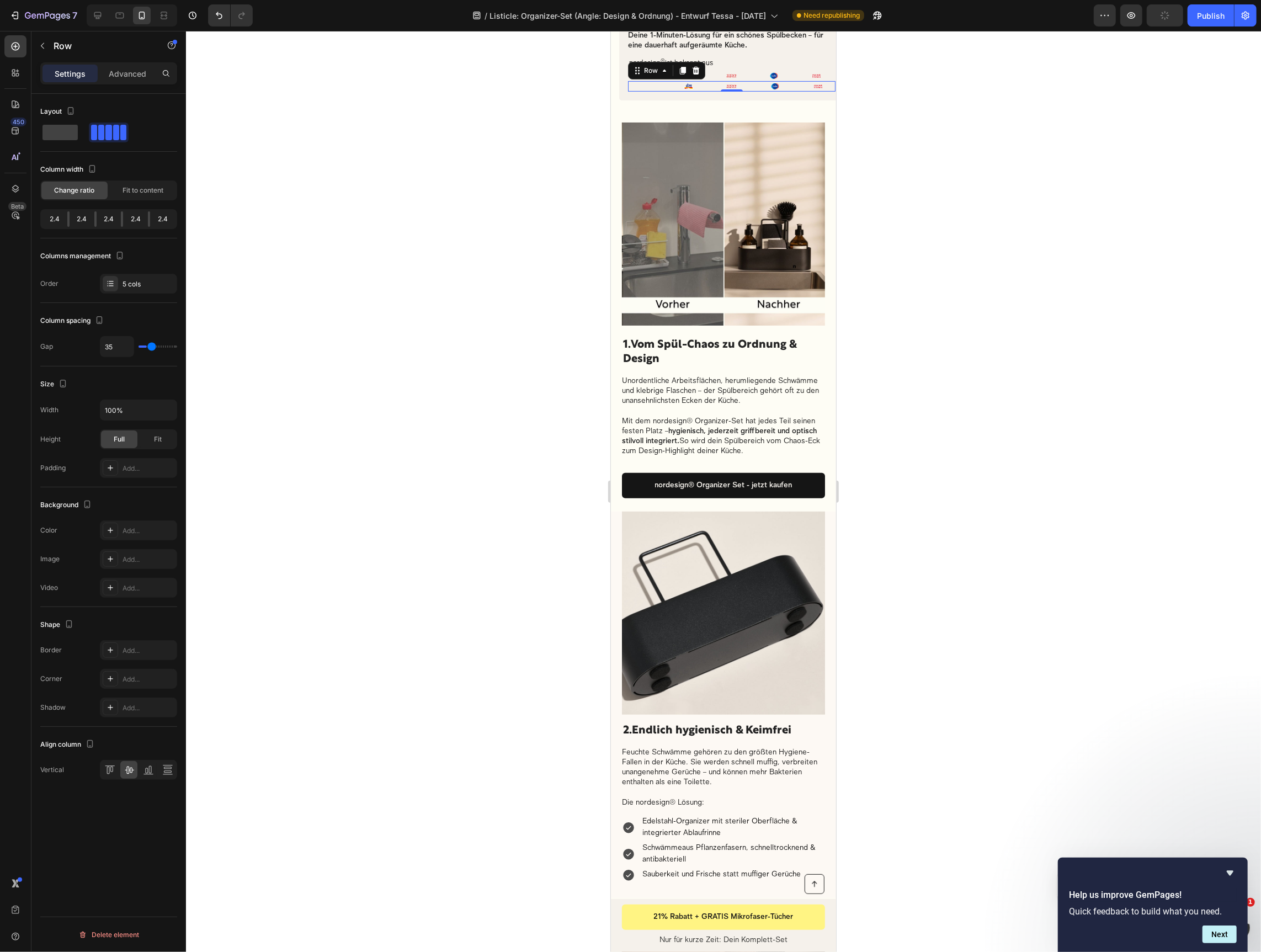
type input "38"
type input "40"
type input "42"
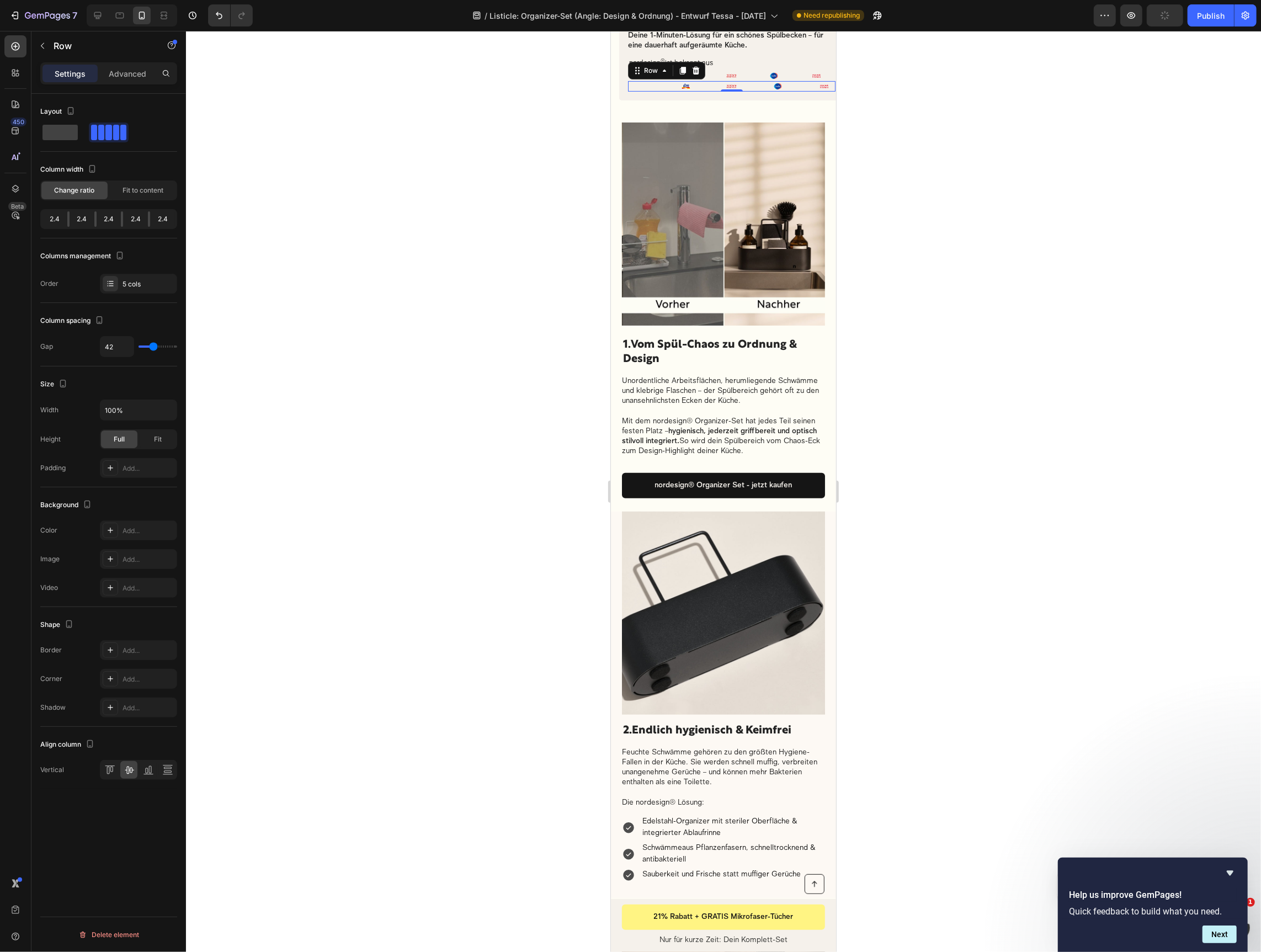
type input "43"
type input "44"
type input "47"
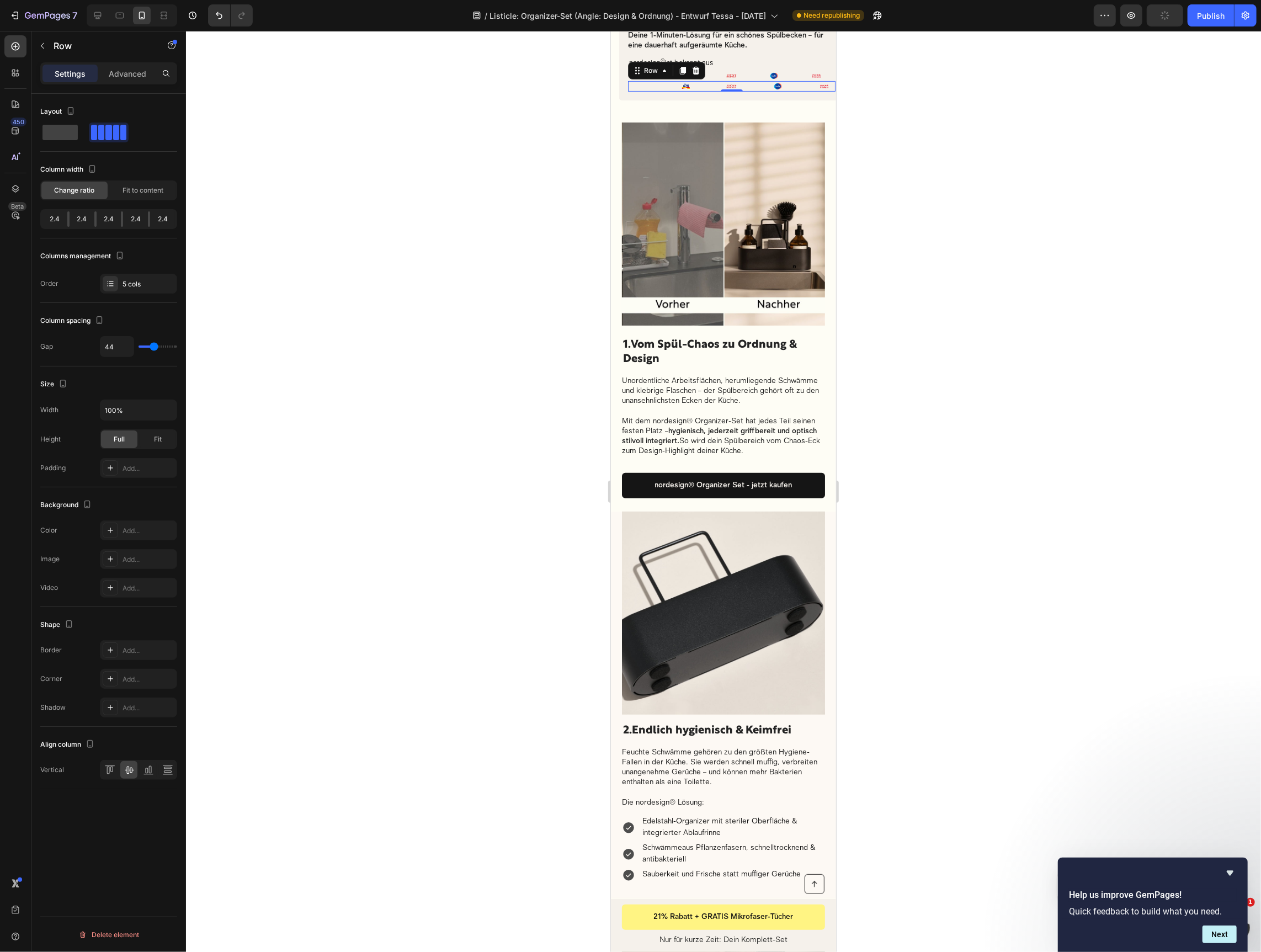
type input "47"
type input "51"
type input "53"
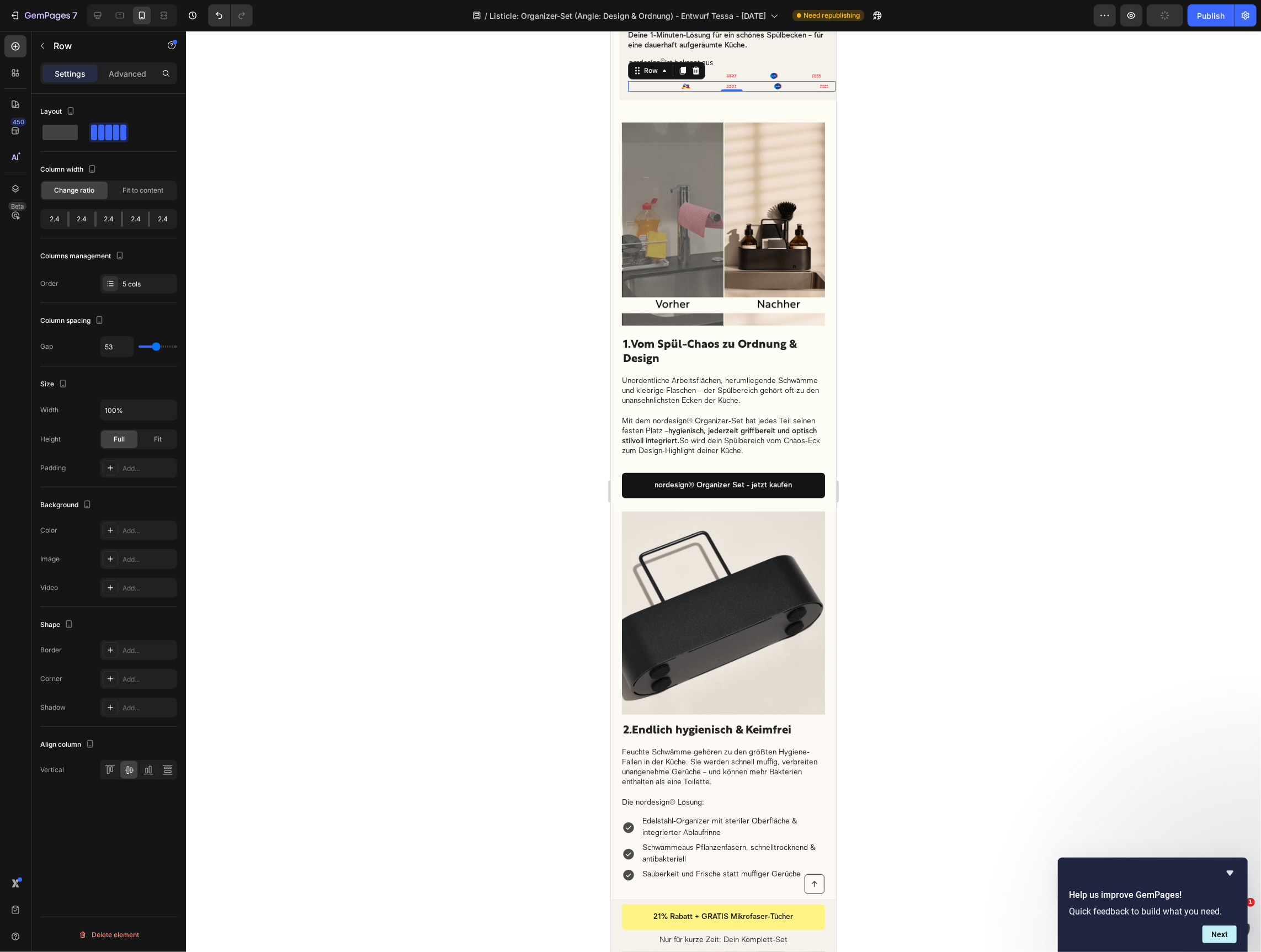
type input "54"
type input "53"
type input "48"
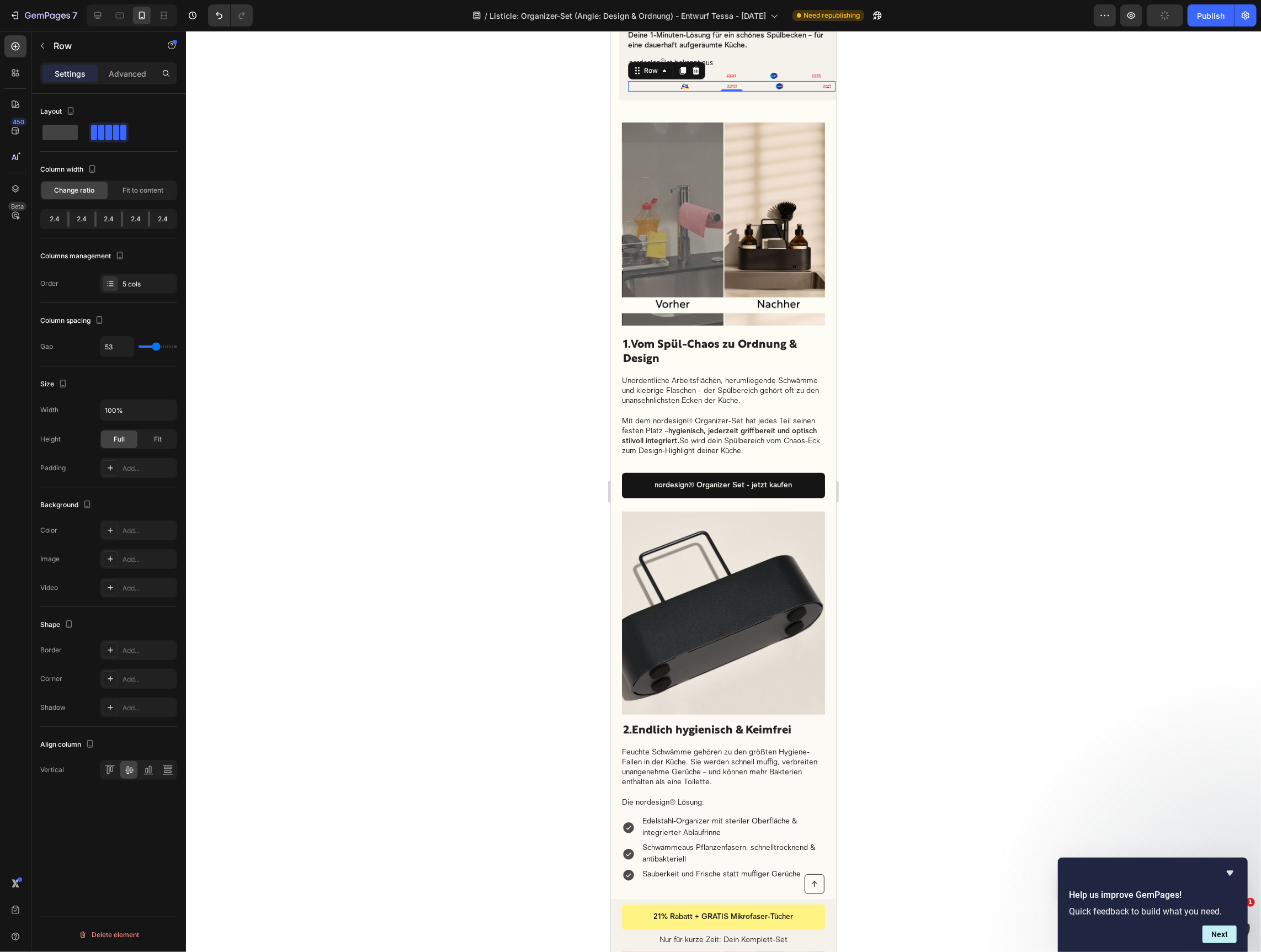
type input "48"
type input "36"
type input "18"
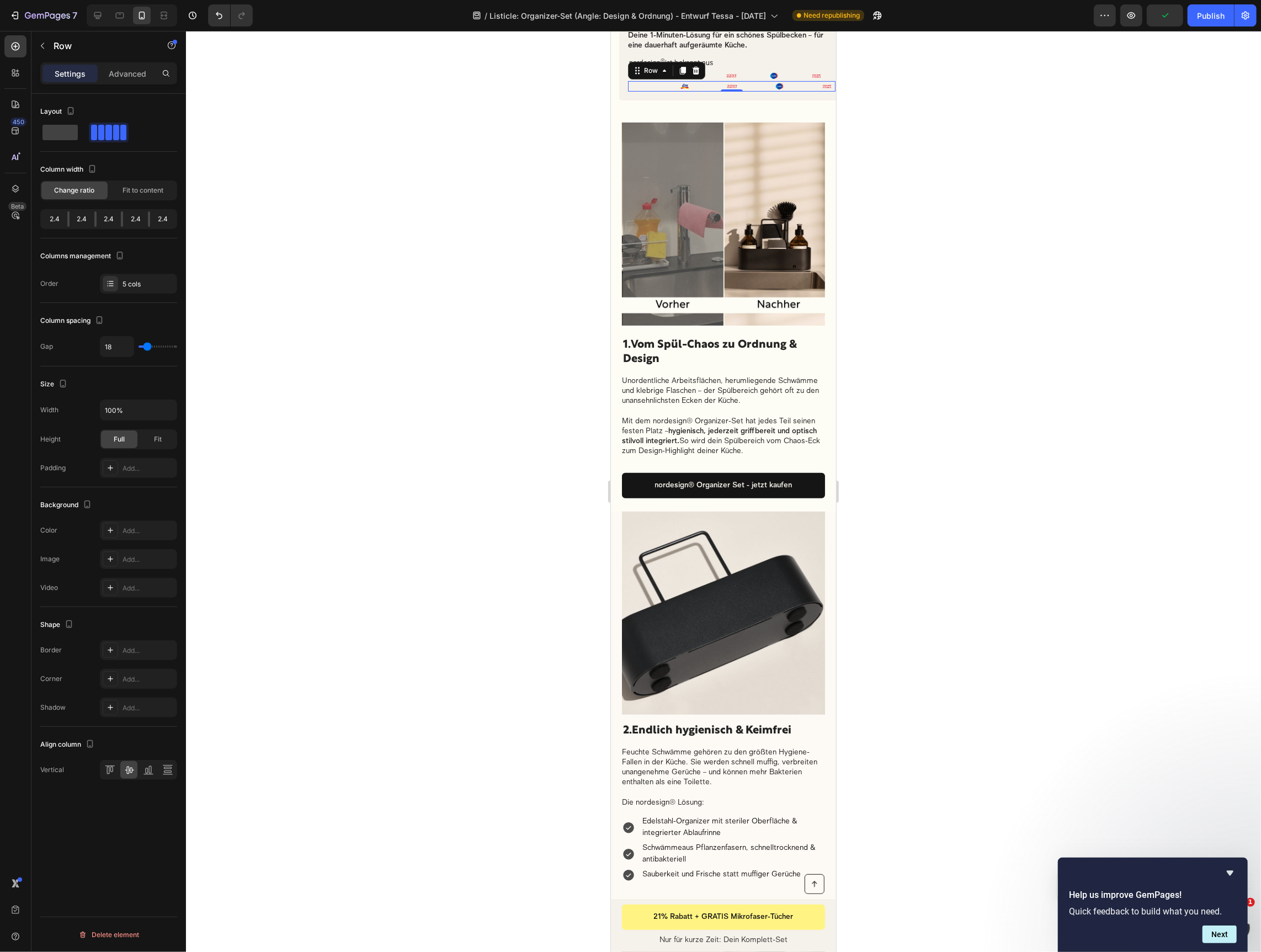
type input "7"
type input "4"
type input "3"
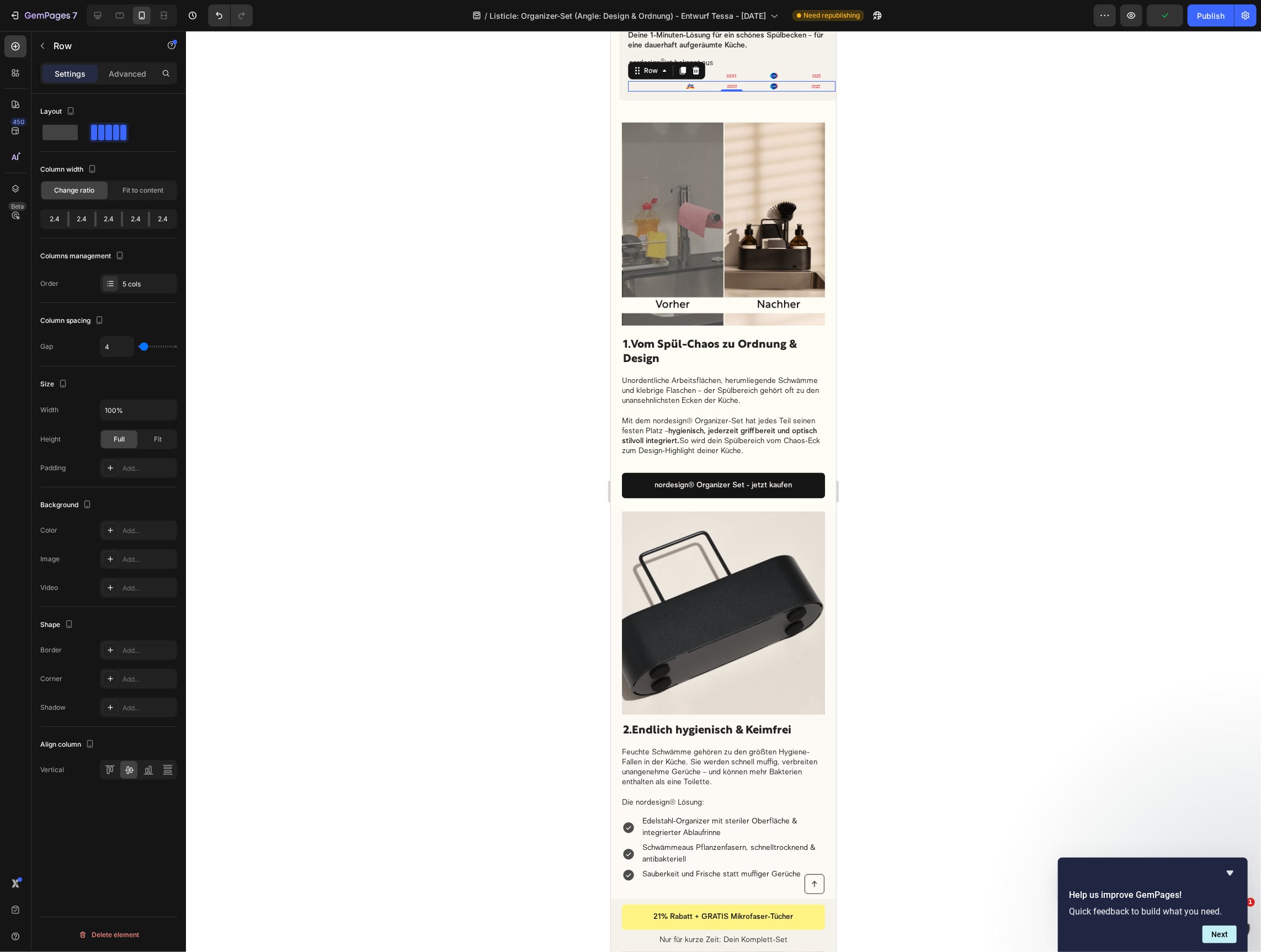
type input "3"
type input "1"
type input "0"
drag, startPoint x: 146, startPoint y: 347, endPoint x: 133, endPoint y: 350, distance: 13.3
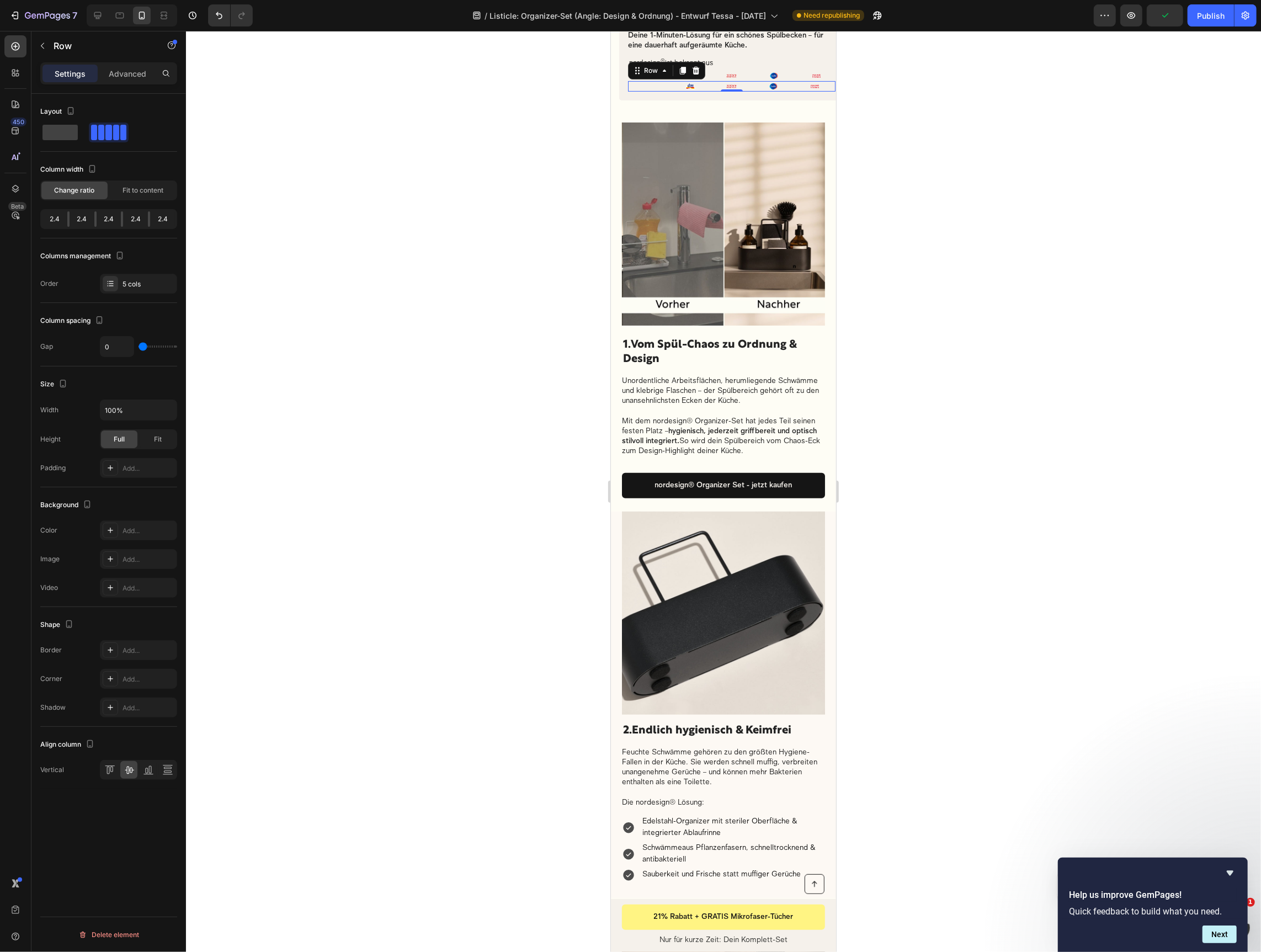
type input "0"
click at [139, 348] on input "range" at bounding box center [158, 347] width 38 height 2
click at [117, 290] on div "5 cols" at bounding box center [138, 283] width 78 height 20
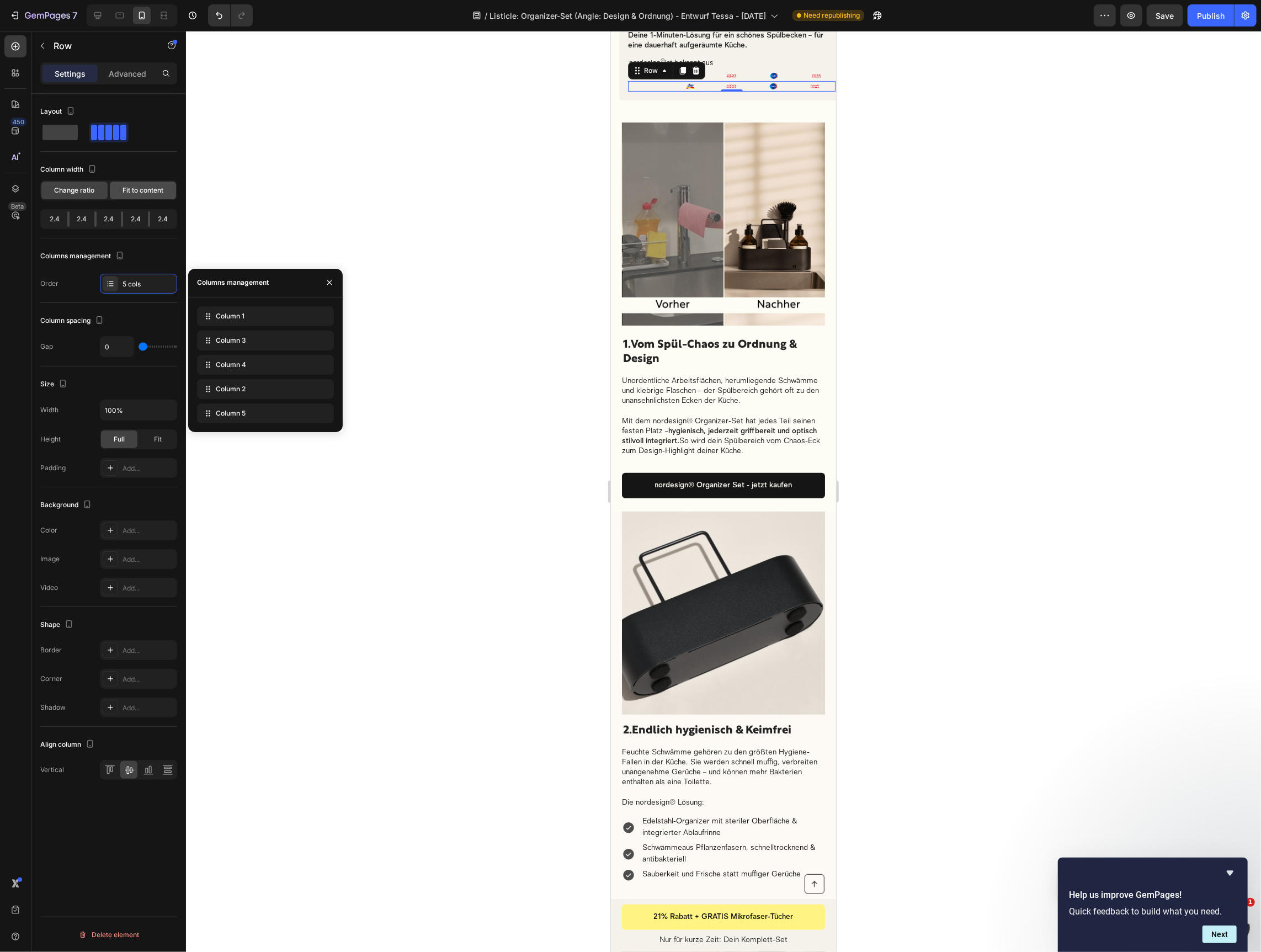
click at [130, 190] on span "Fit to content" at bounding box center [143, 191] width 41 height 10
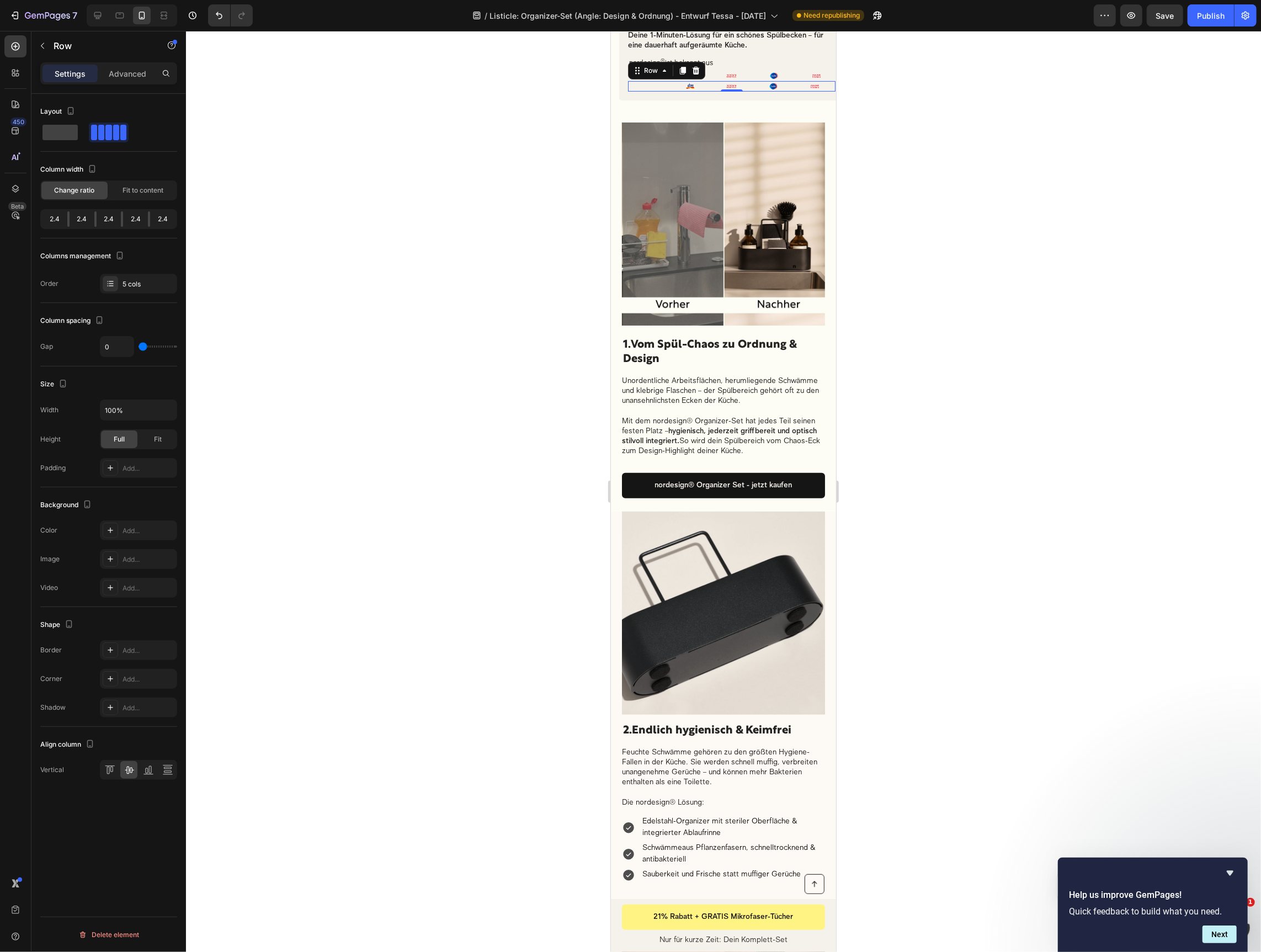
click at [91, 194] on span "Change ratio" at bounding box center [75, 191] width 40 height 10
click at [42, 47] on icon "button" at bounding box center [42, 45] width 9 height 9
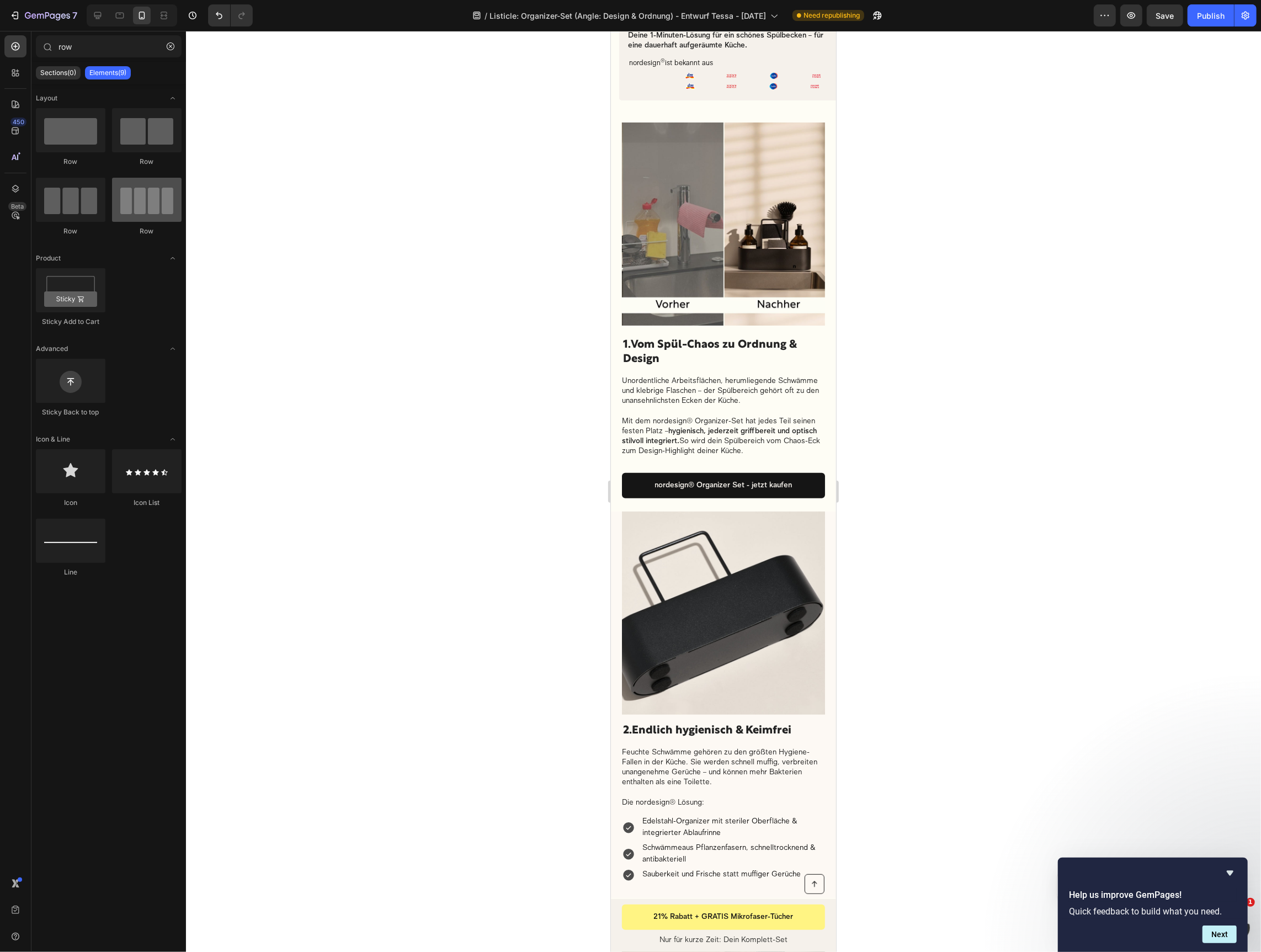
click at [146, 209] on div at bounding box center [147, 199] width 70 height 44
drag, startPoint x: 770, startPoint y: 233, endPoint x: 678, endPoint y: 86, distance: 173.4
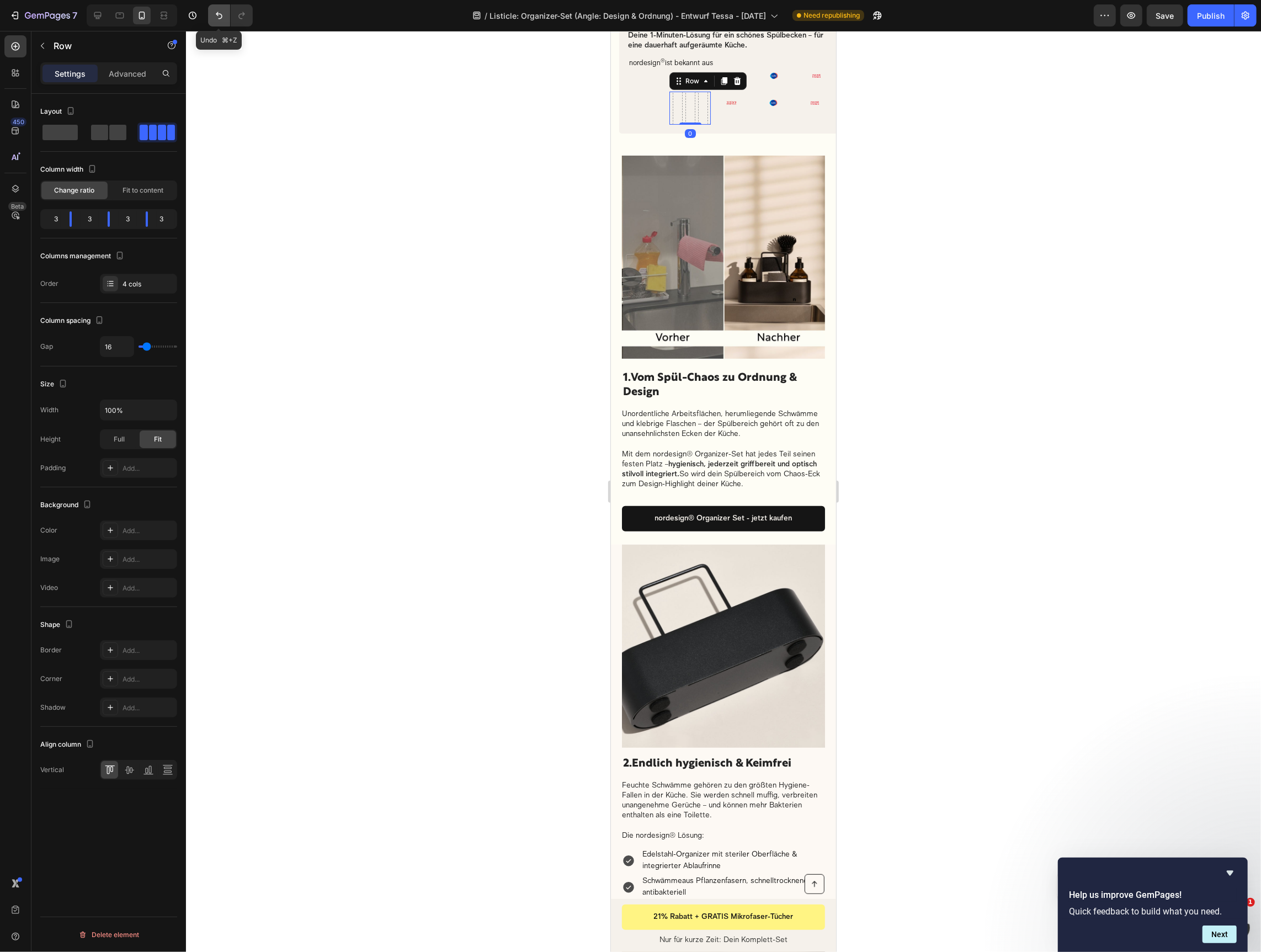
click at [222, 11] on icon "Undo/Redo" at bounding box center [219, 15] width 11 height 11
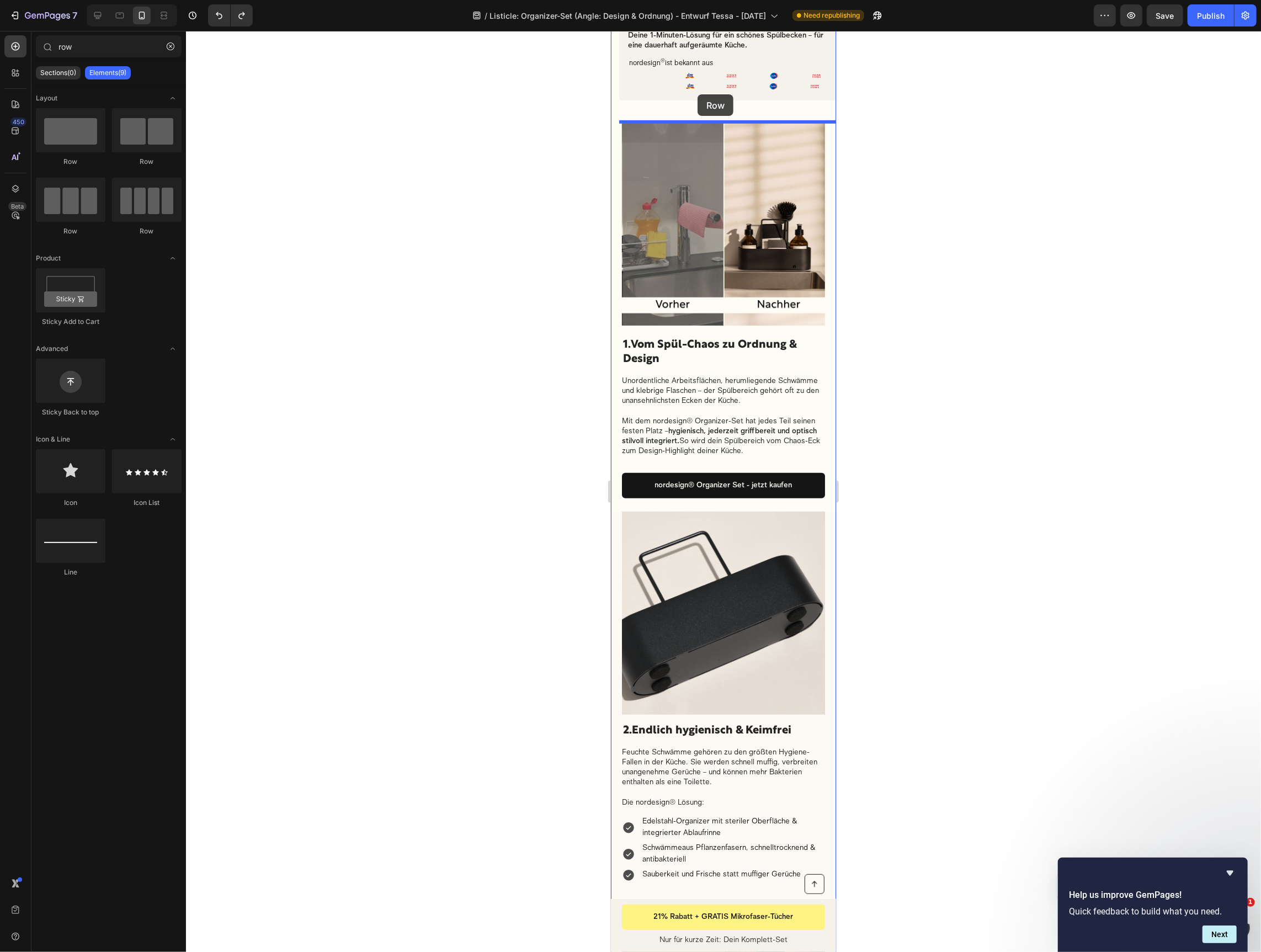
drag, startPoint x: 752, startPoint y: 241, endPoint x: 698, endPoint y: 94, distance: 156.6
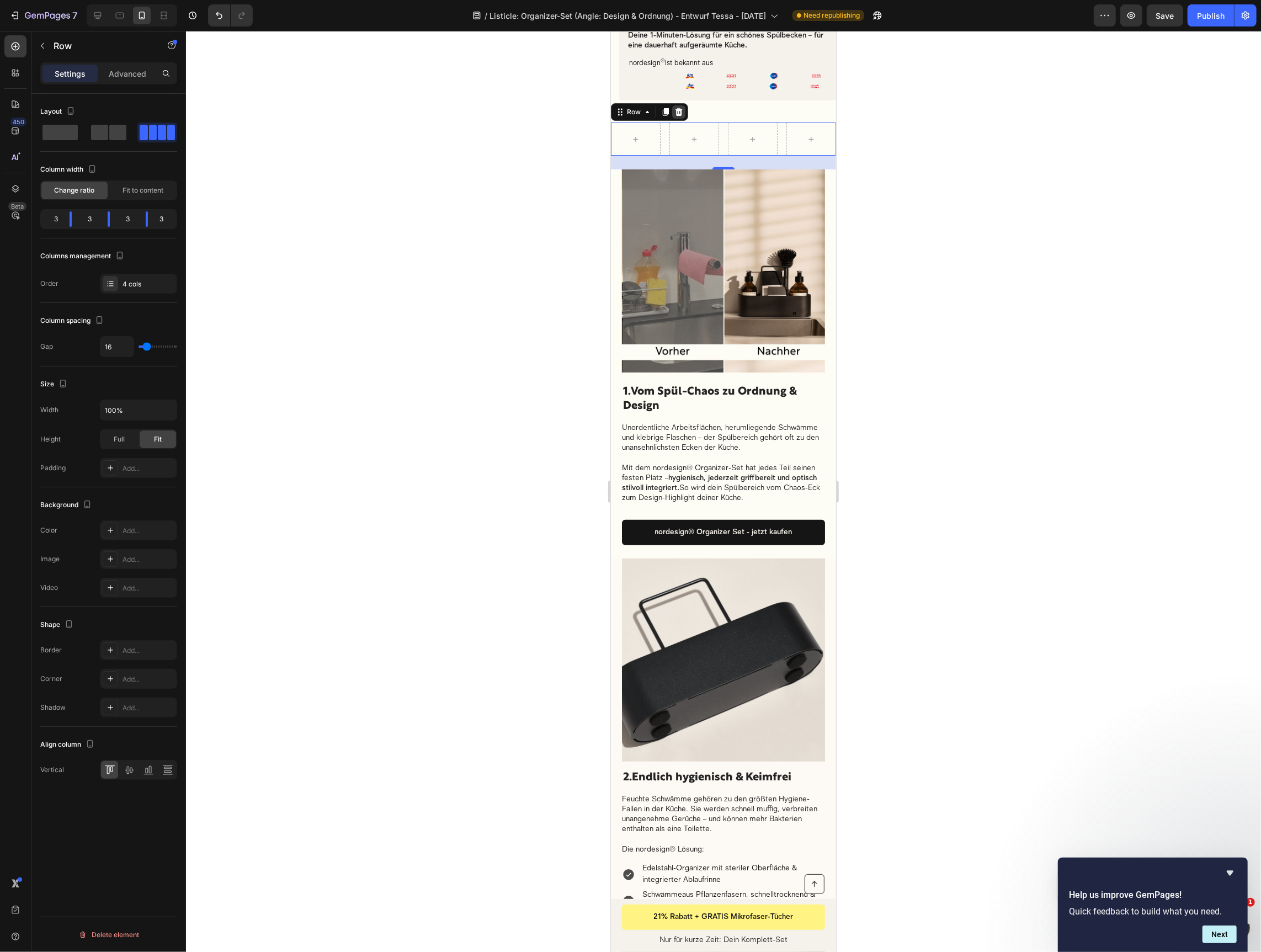
click at [676, 110] on icon at bounding box center [678, 111] width 7 height 8
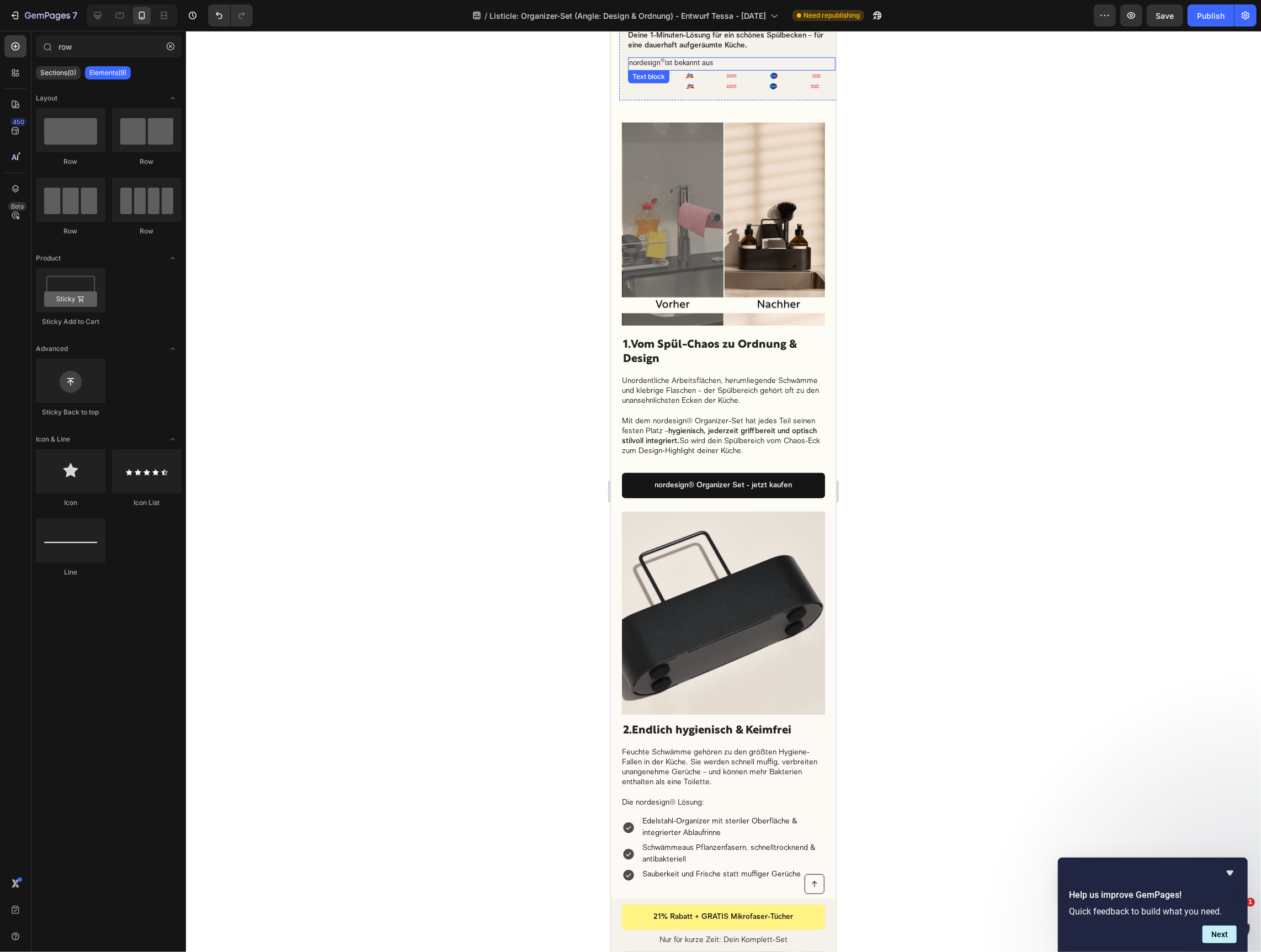
click at [733, 57] on div "nordesign ® ist bekannt aus" at bounding box center [731, 63] width 208 height 13
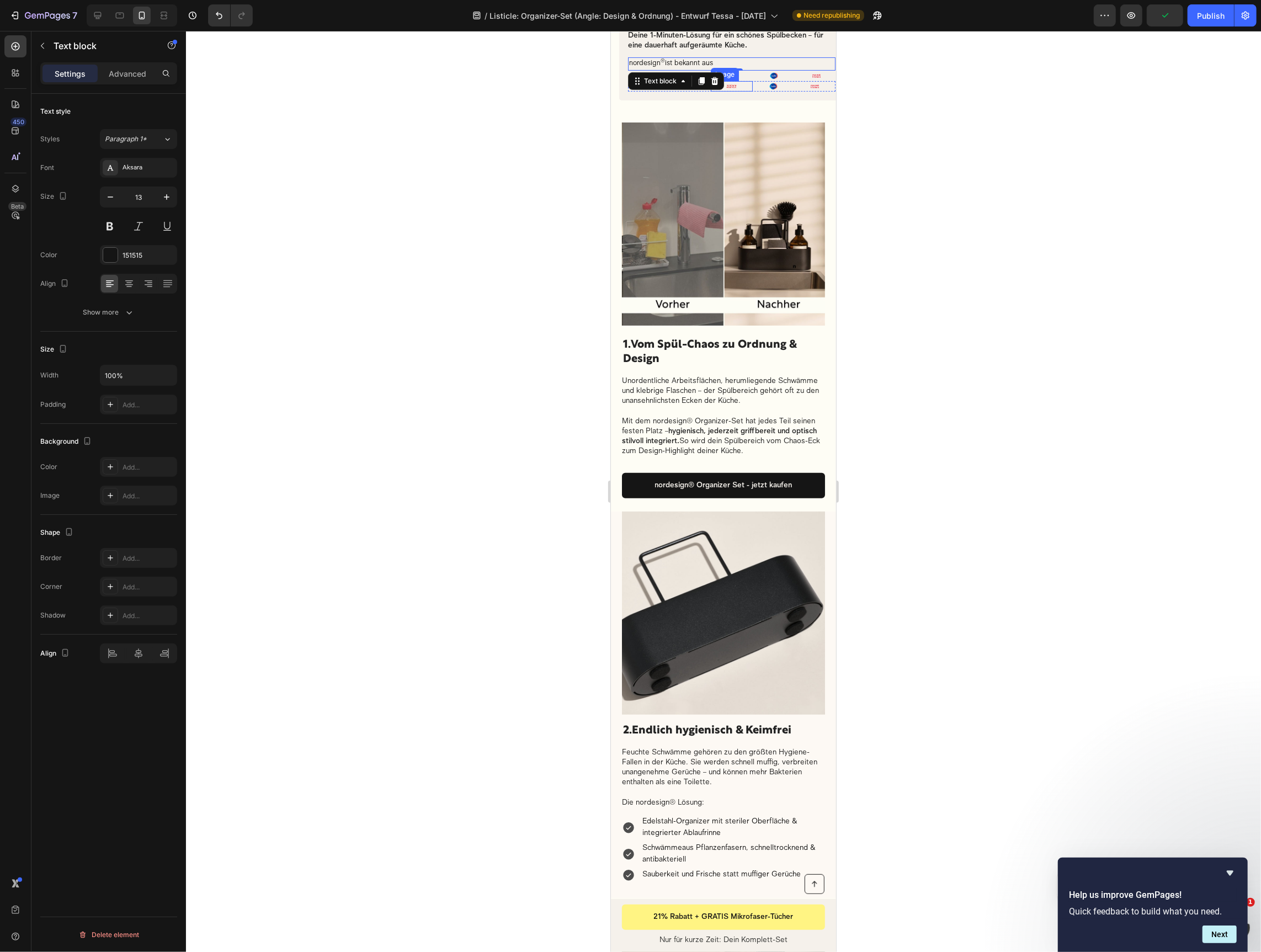
click at [748, 82] on div at bounding box center [730, 85] width 41 height 11
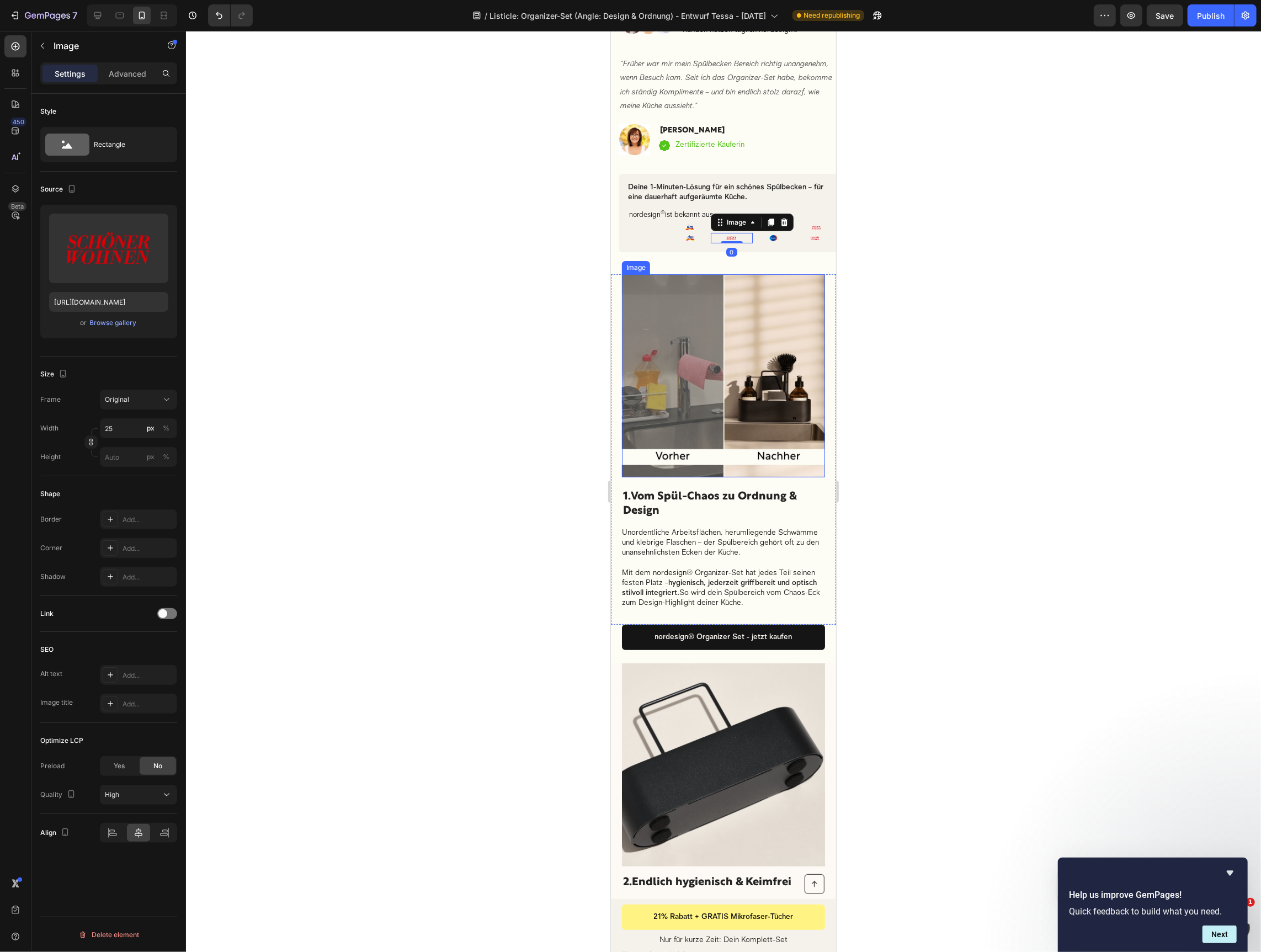
scroll to position [0, 0]
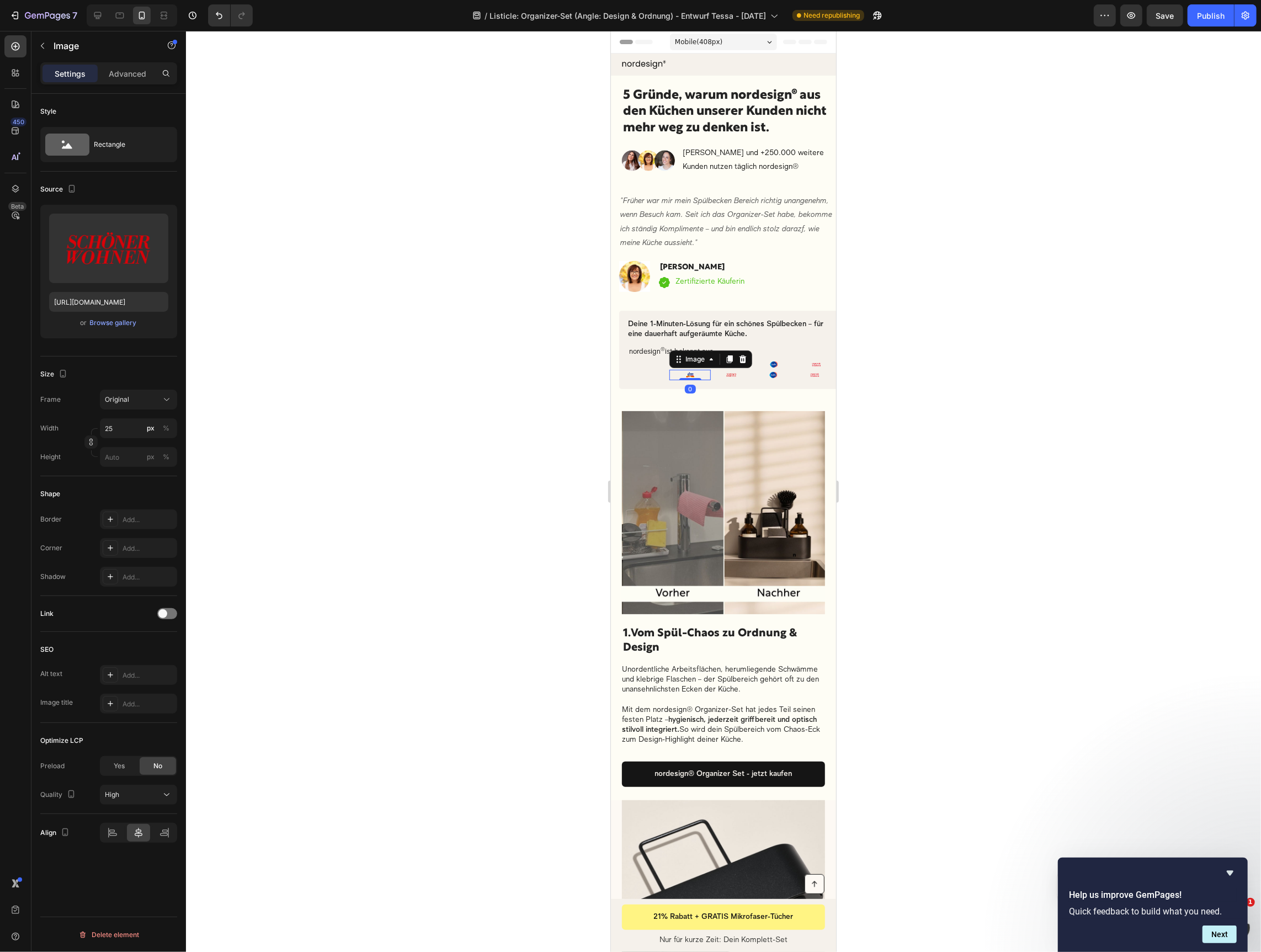
click at [677, 375] on div at bounding box center [689, 374] width 41 height 11
click at [650, 373] on div "nordesign ® ist bekannt aus Text block" at bounding box center [648, 374] width 41 height 11
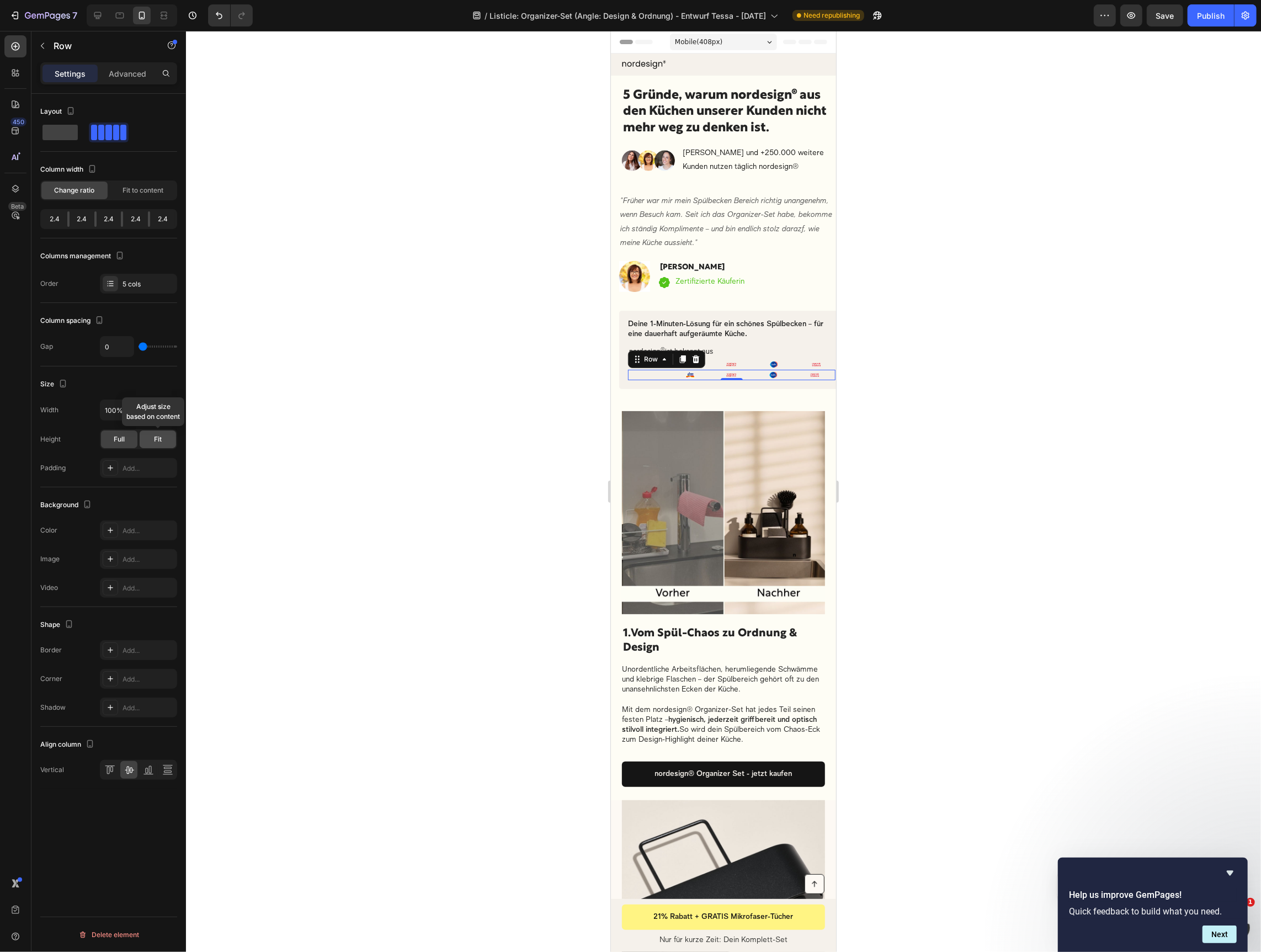
click at [161, 438] on span "Fit" at bounding box center [158, 439] width 8 height 10
click at [115, 440] on span "Full" at bounding box center [120, 439] width 11 height 10
type input "5"
type input "6"
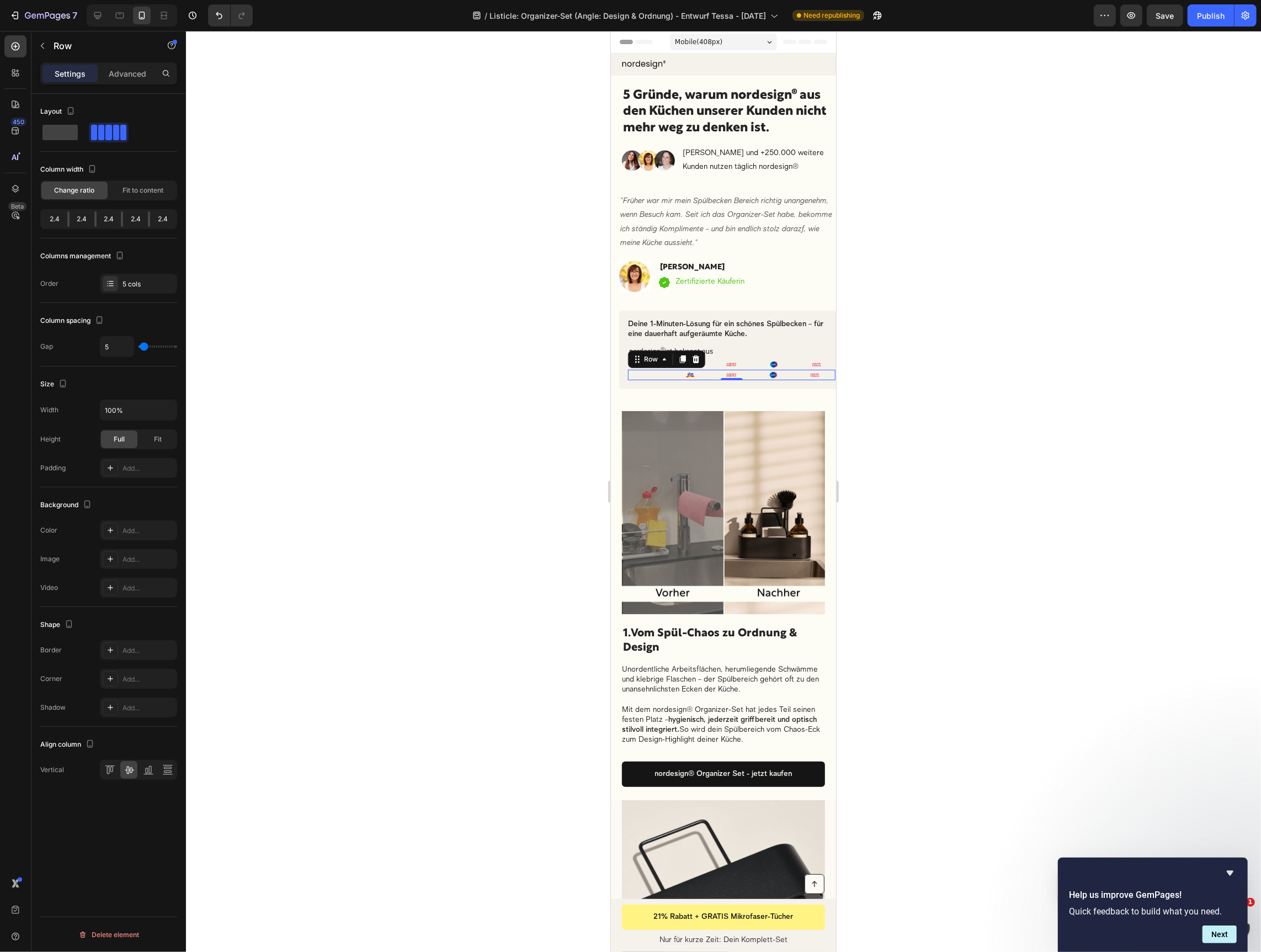
type input "6"
type input "8"
type input "9"
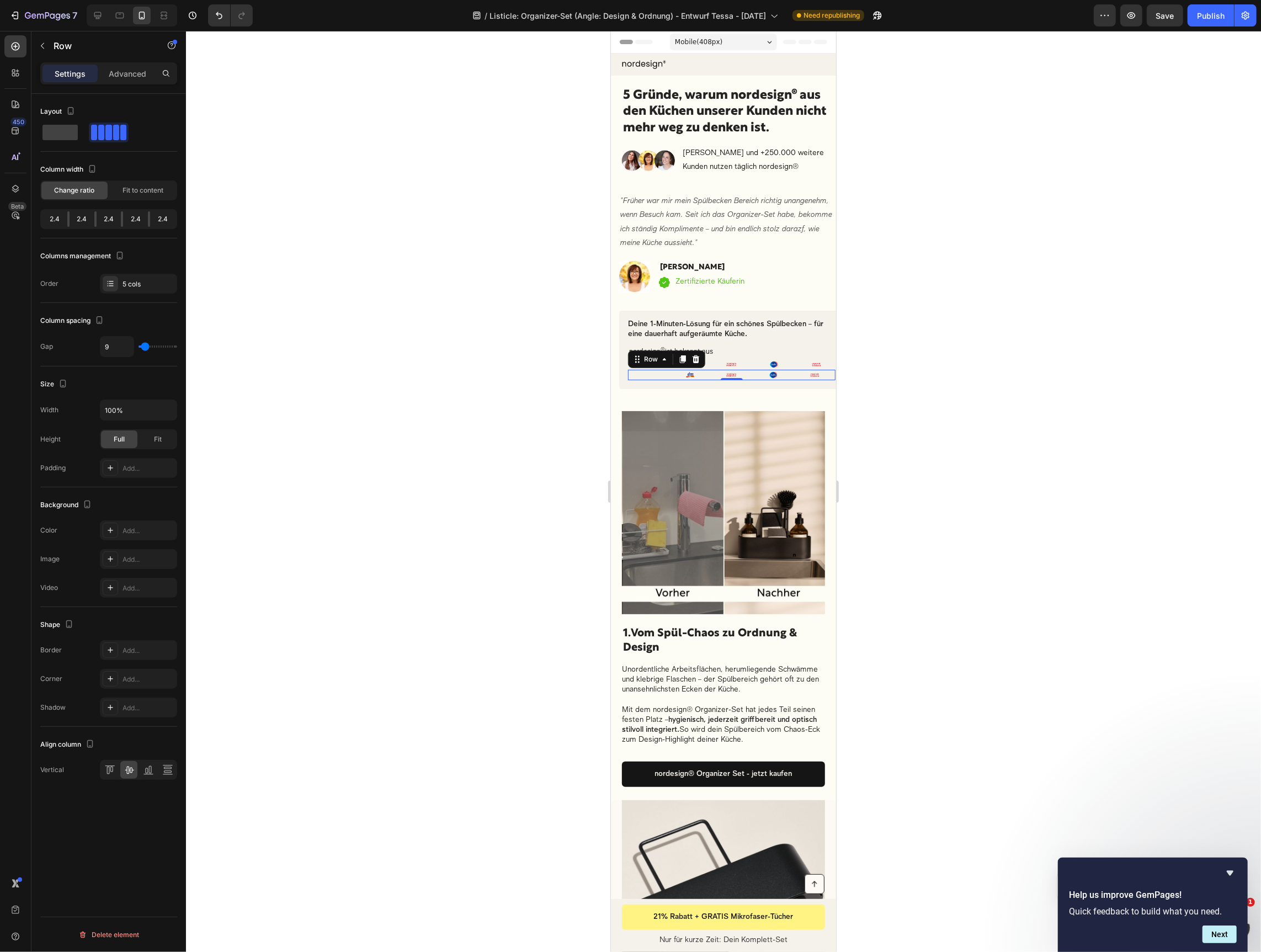
type input "10"
type input "11"
type input "12"
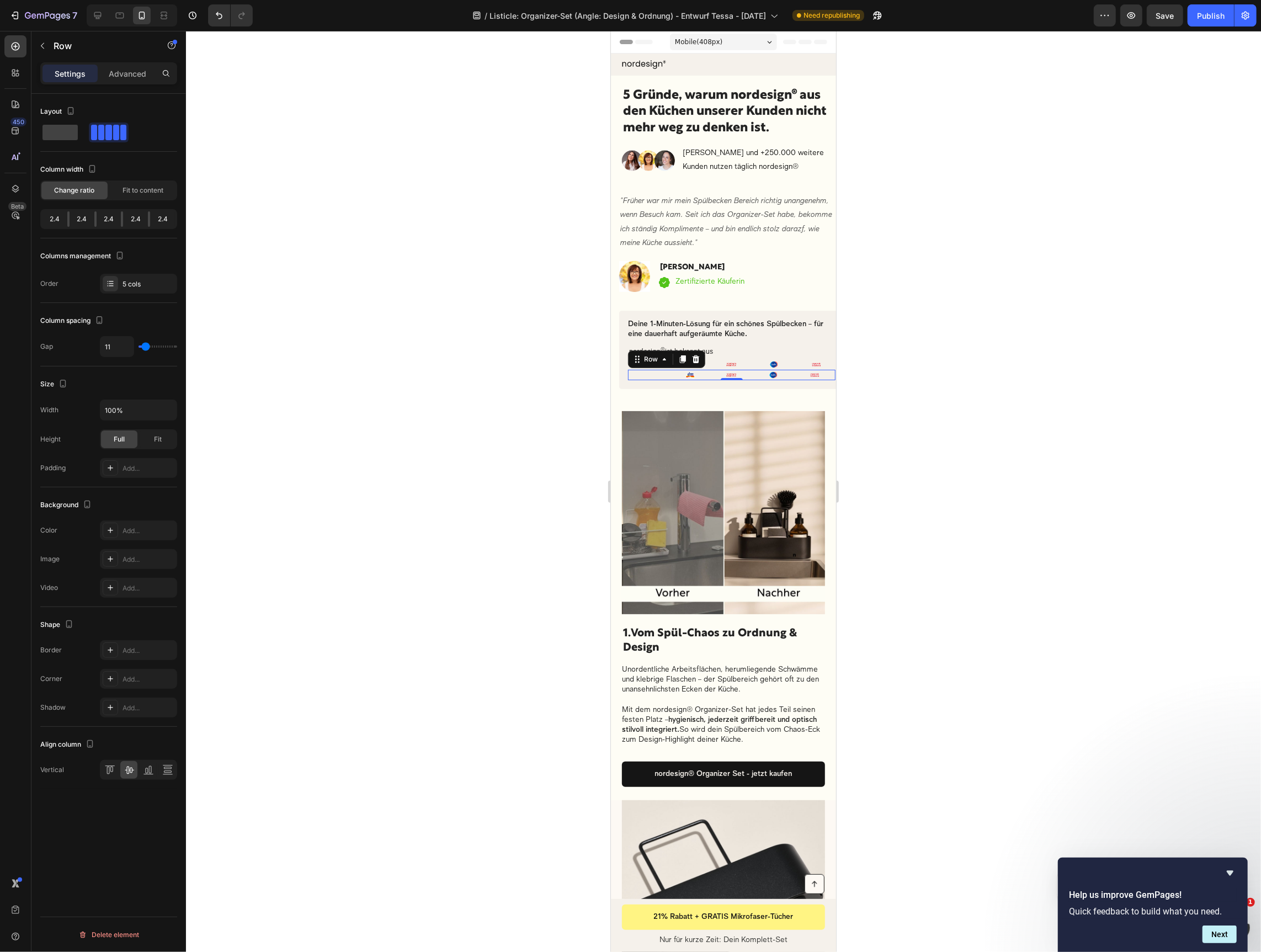
type input "12"
type input "13"
type input "14"
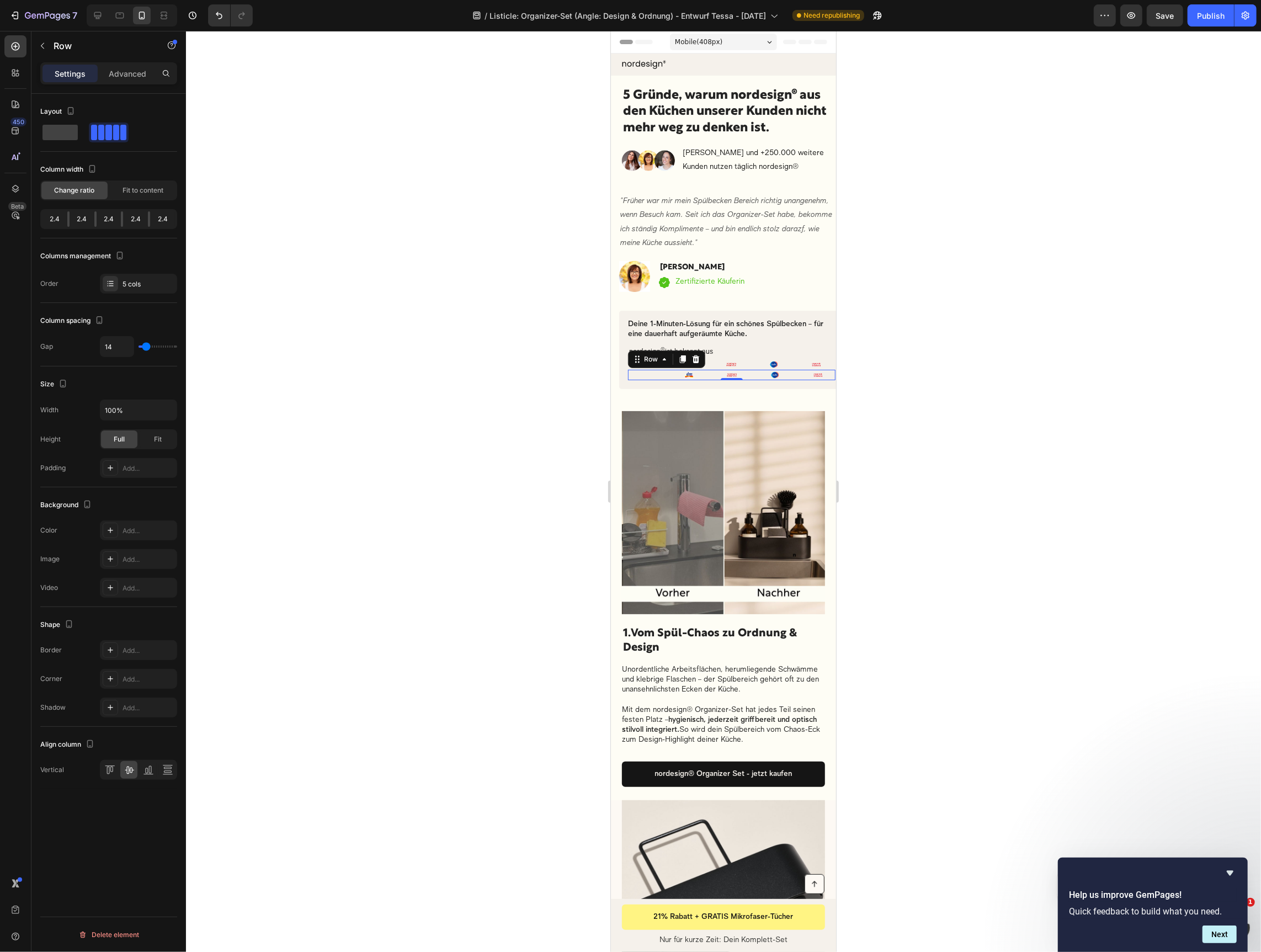
type input "10"
type input "8"
type input "7"
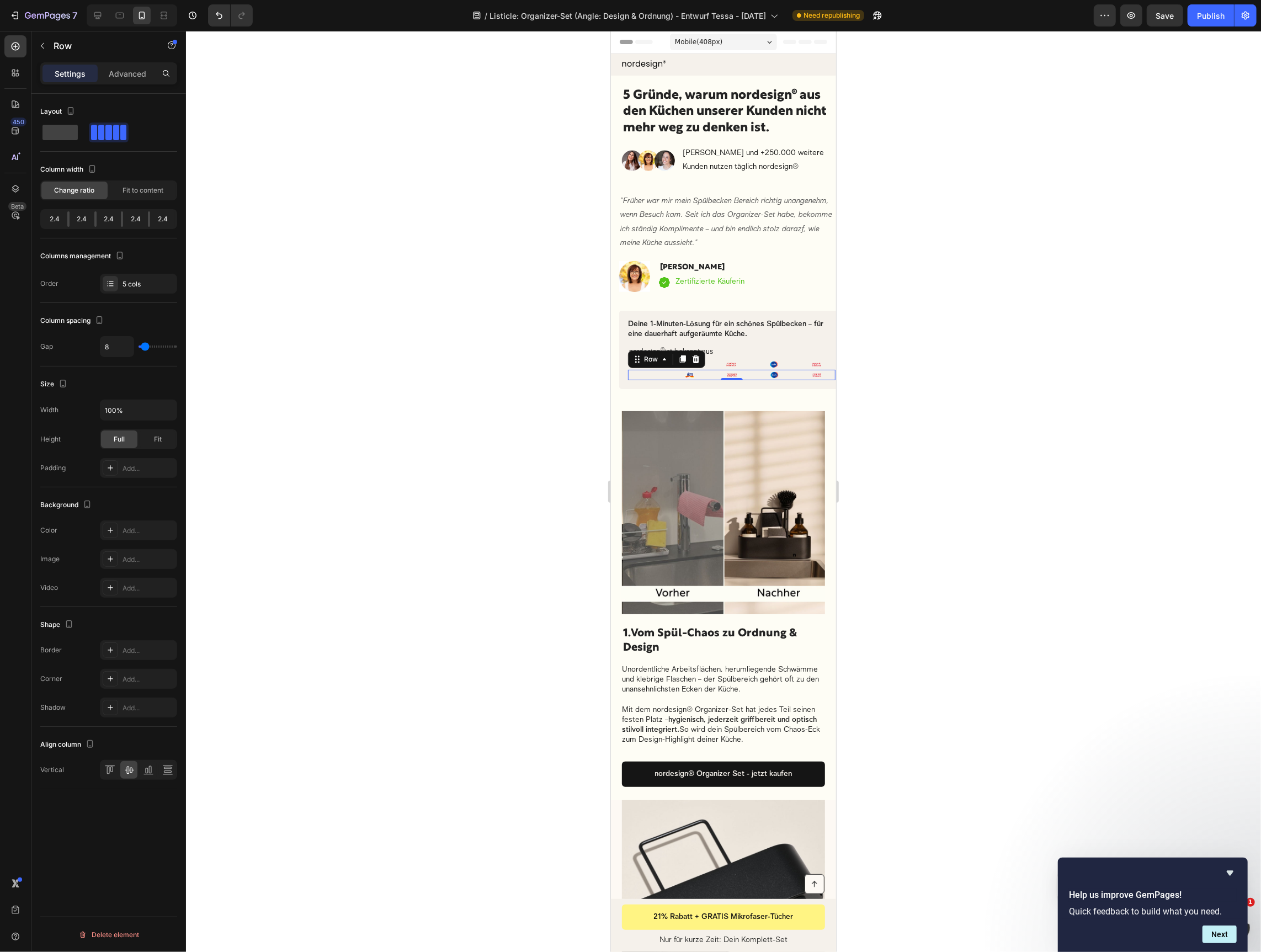
type input "7"
type input "6"
type input "5"
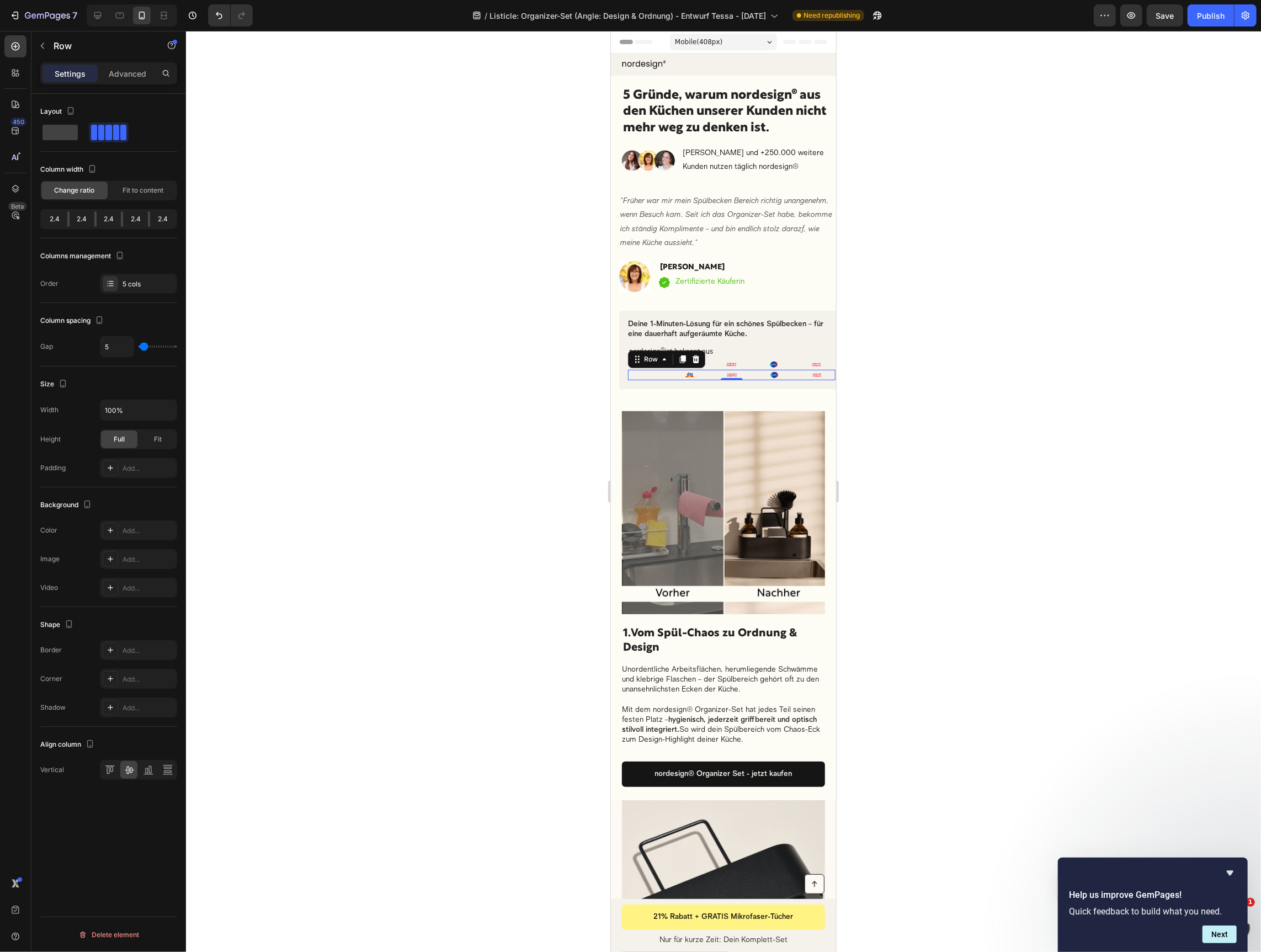
type input "4"
type input "3"
type input "4"
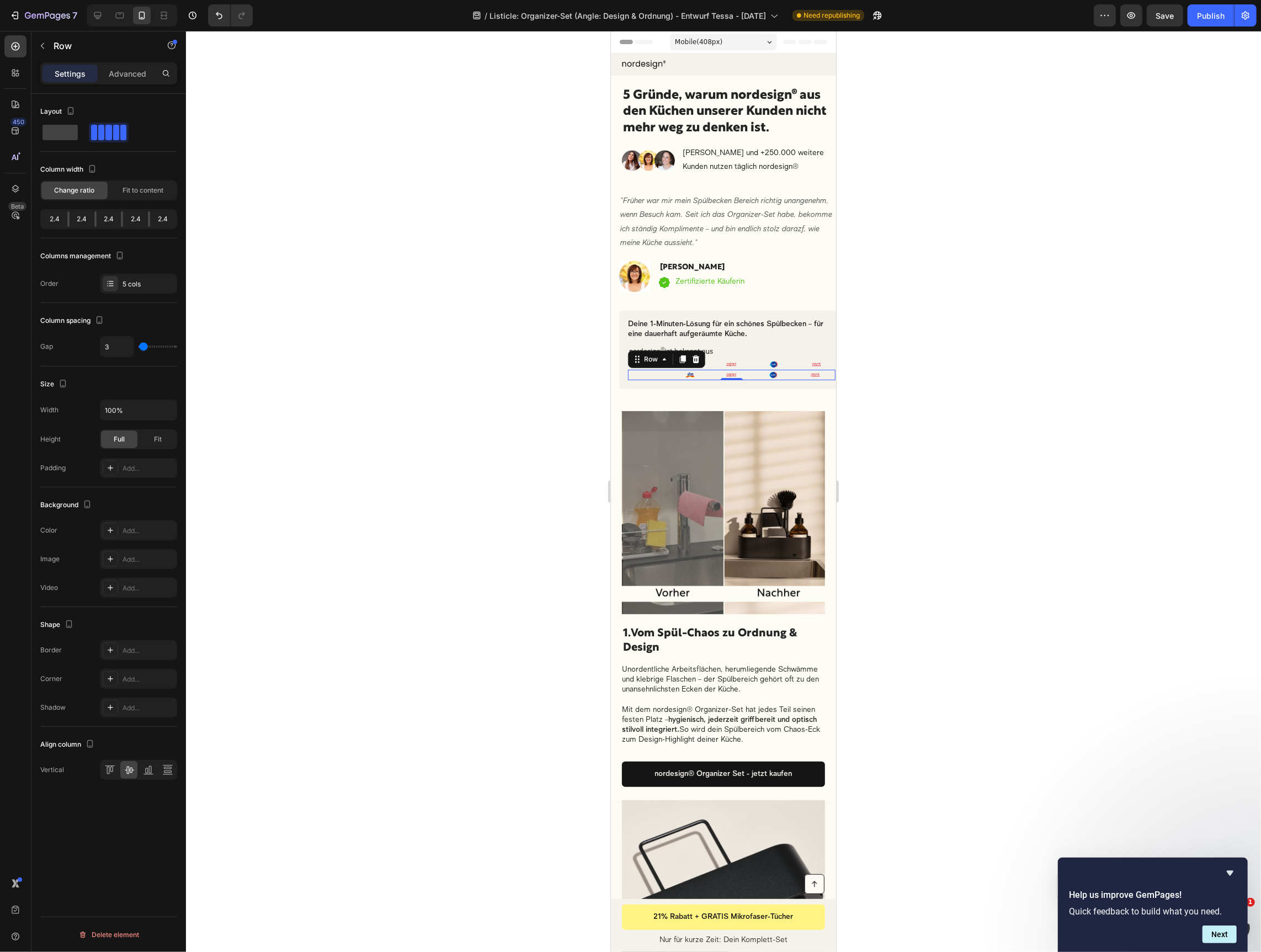
type input "4"
type input "10"
type input "14"
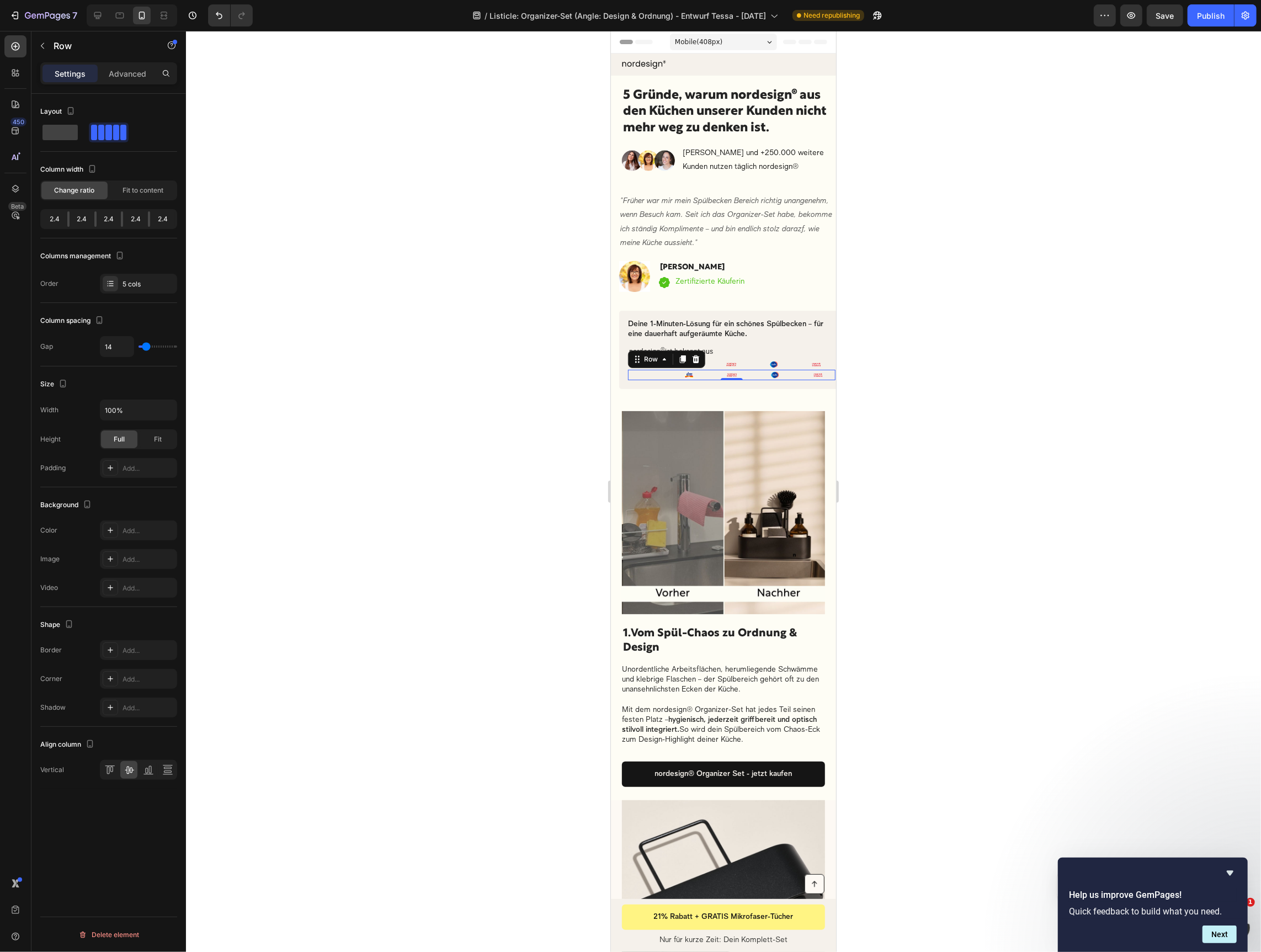
type input "13"
type input "10"
type input "7"
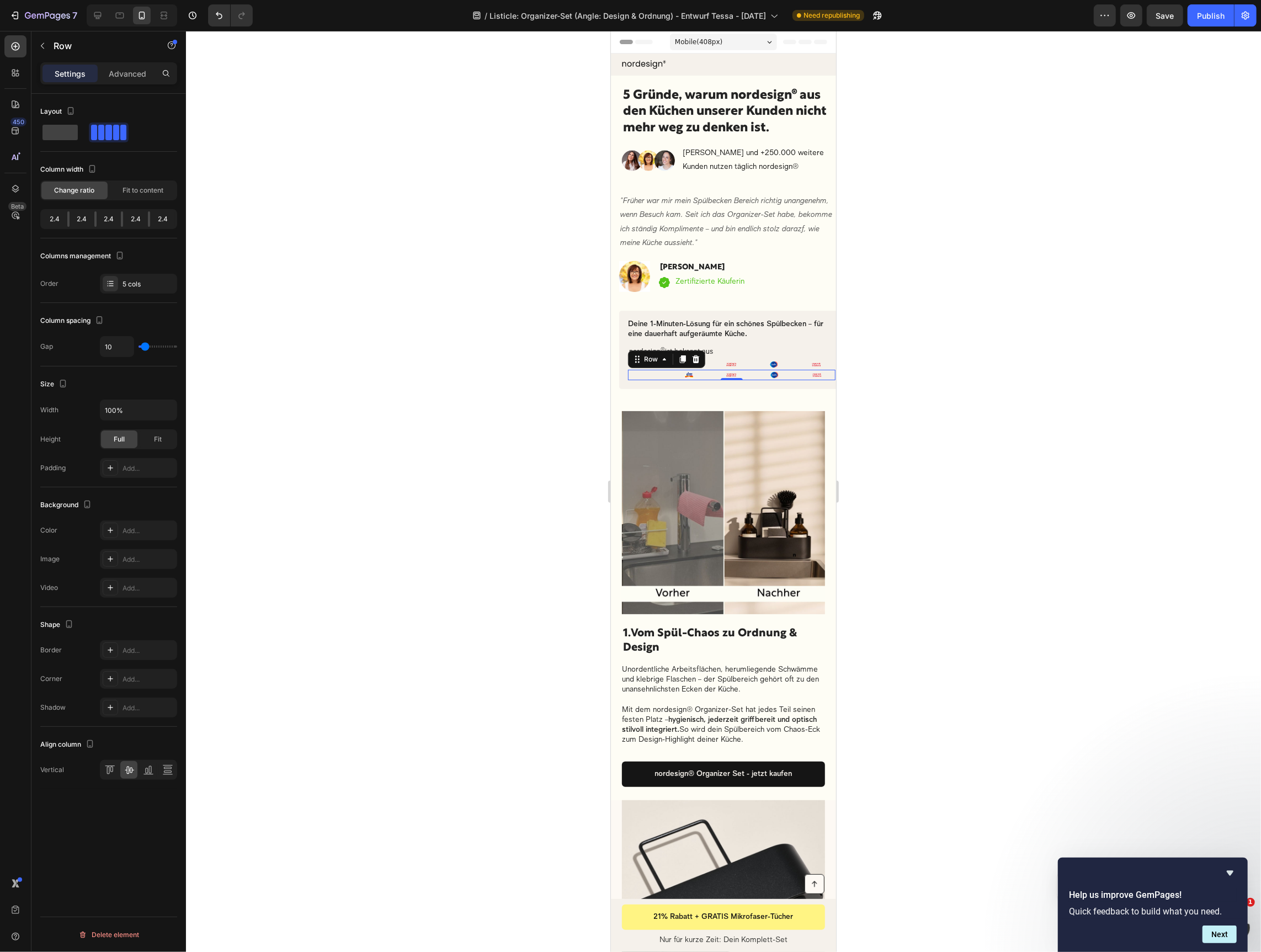
type input "7"
type input "6"
type input "5"
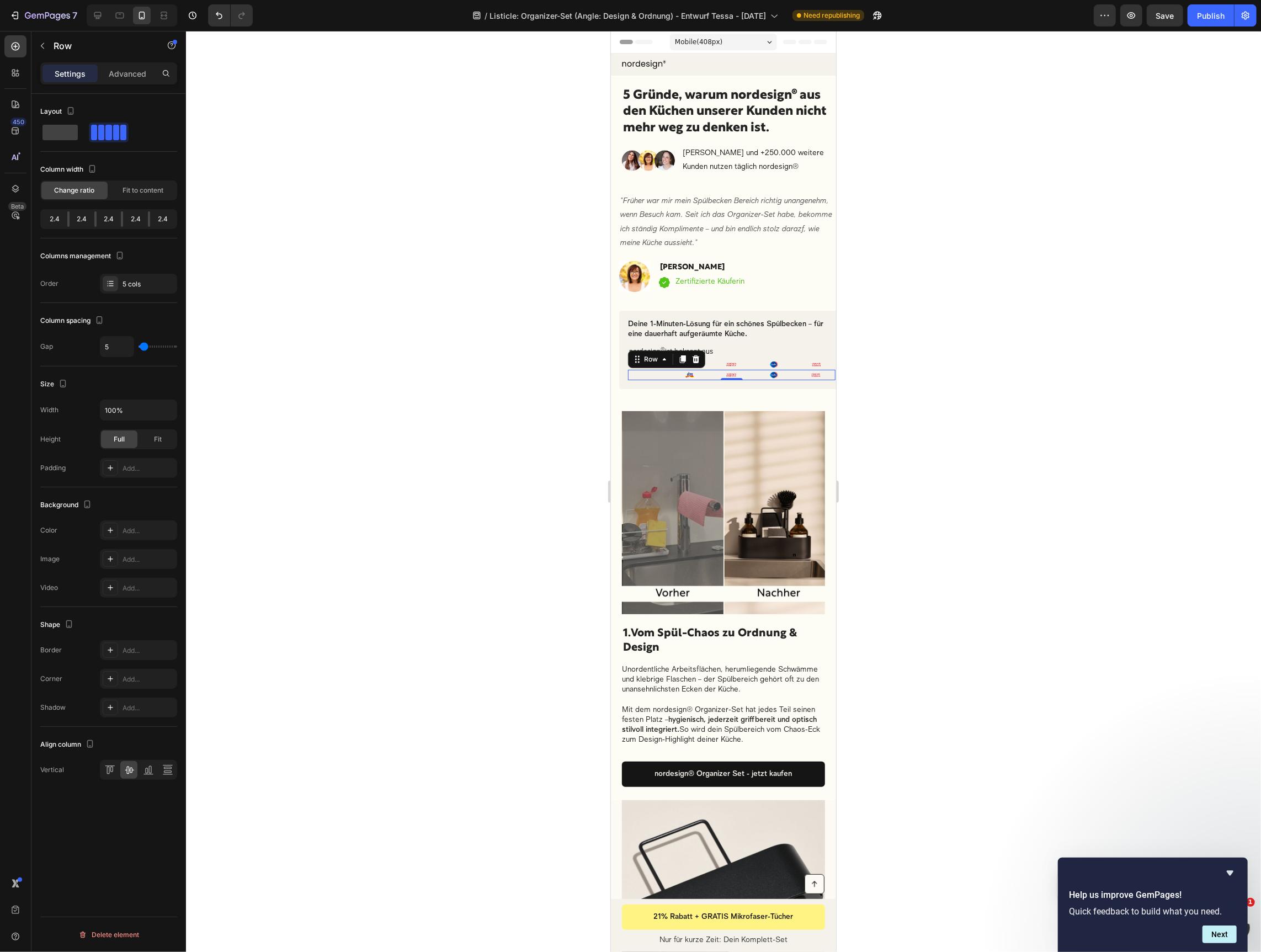
click at [144, 346] on input "range" at bounding box center [158, 347] width 38 height 2
click at [151, 189] on span "Fit to content" at bounding box center [143, 191] width 41 height 10
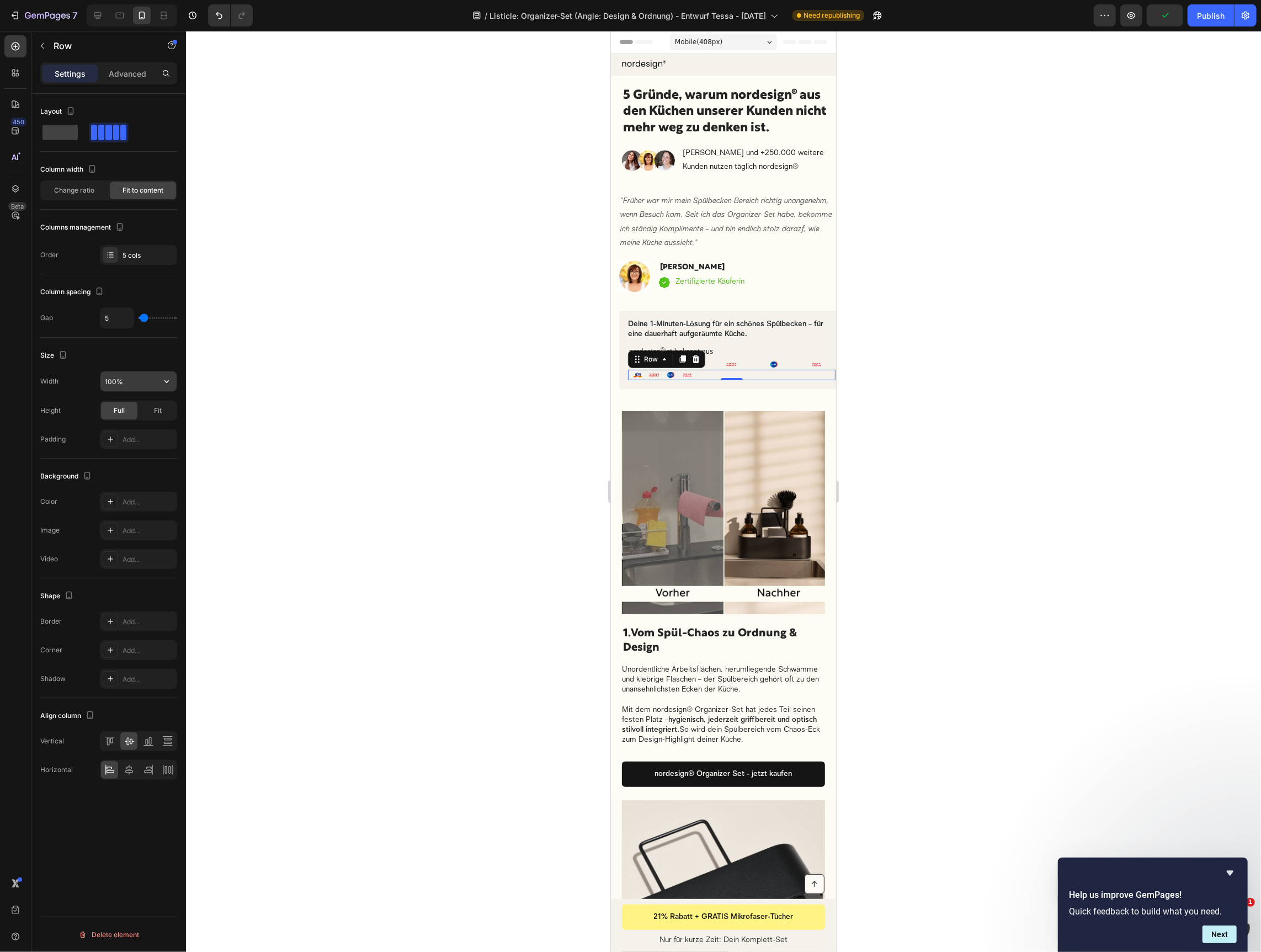
click at [143, 389] on input "100%" at bounding box center [138, 381] width 76 height 20
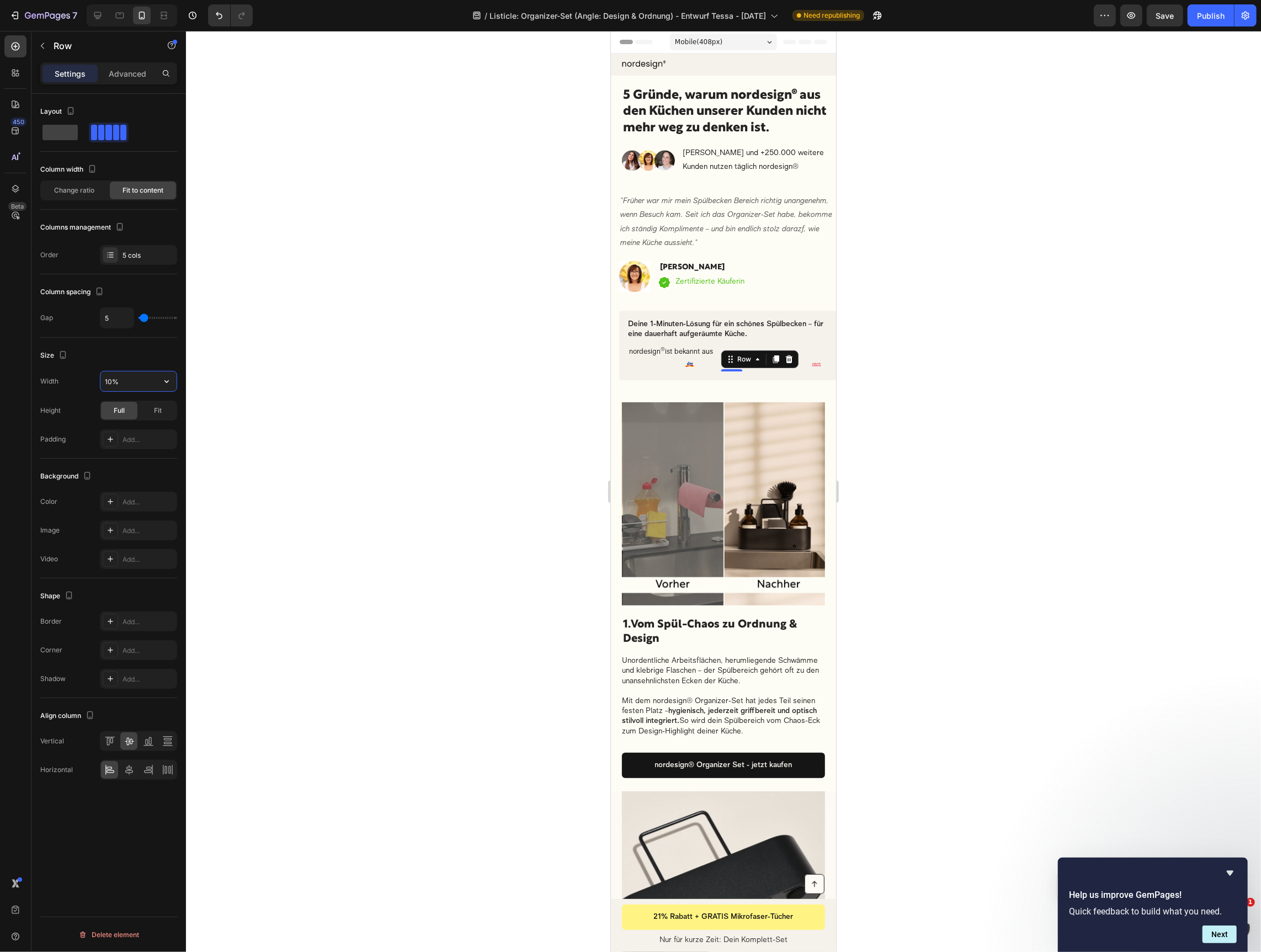
type input "100%"
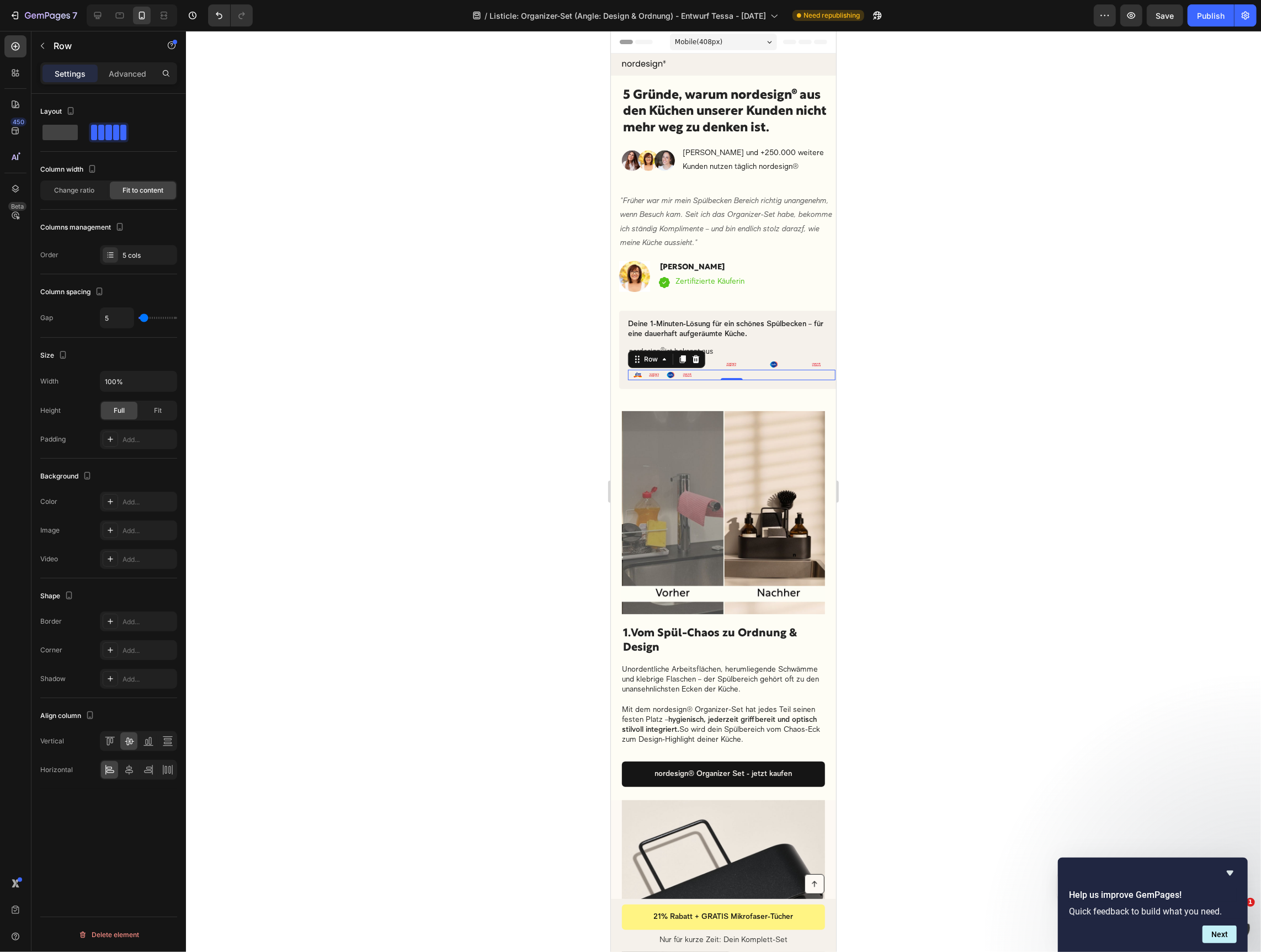
drag, startPoint x: 952, startPoint y: 415, endPoint x: 844, endPoint y: 369, distance: 117.4
click at [952, 415] on div at bounding box center [723, 490] width 1075 height 920
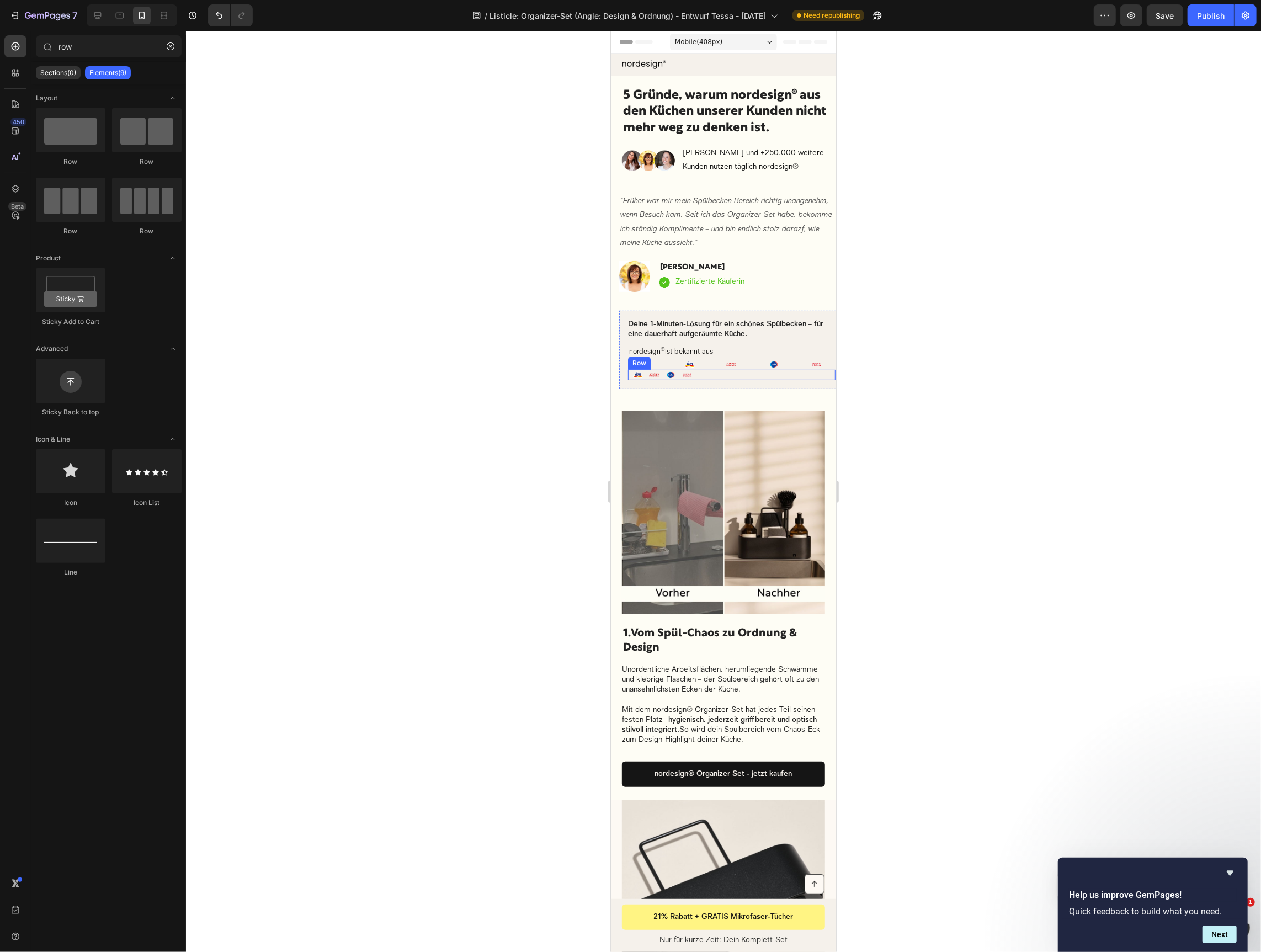
click at [775, 378] on div "nordesign ® ist bekannt aus Text block Image Image Image Image Row" at bounding box center [731, 374] width 208 height 11
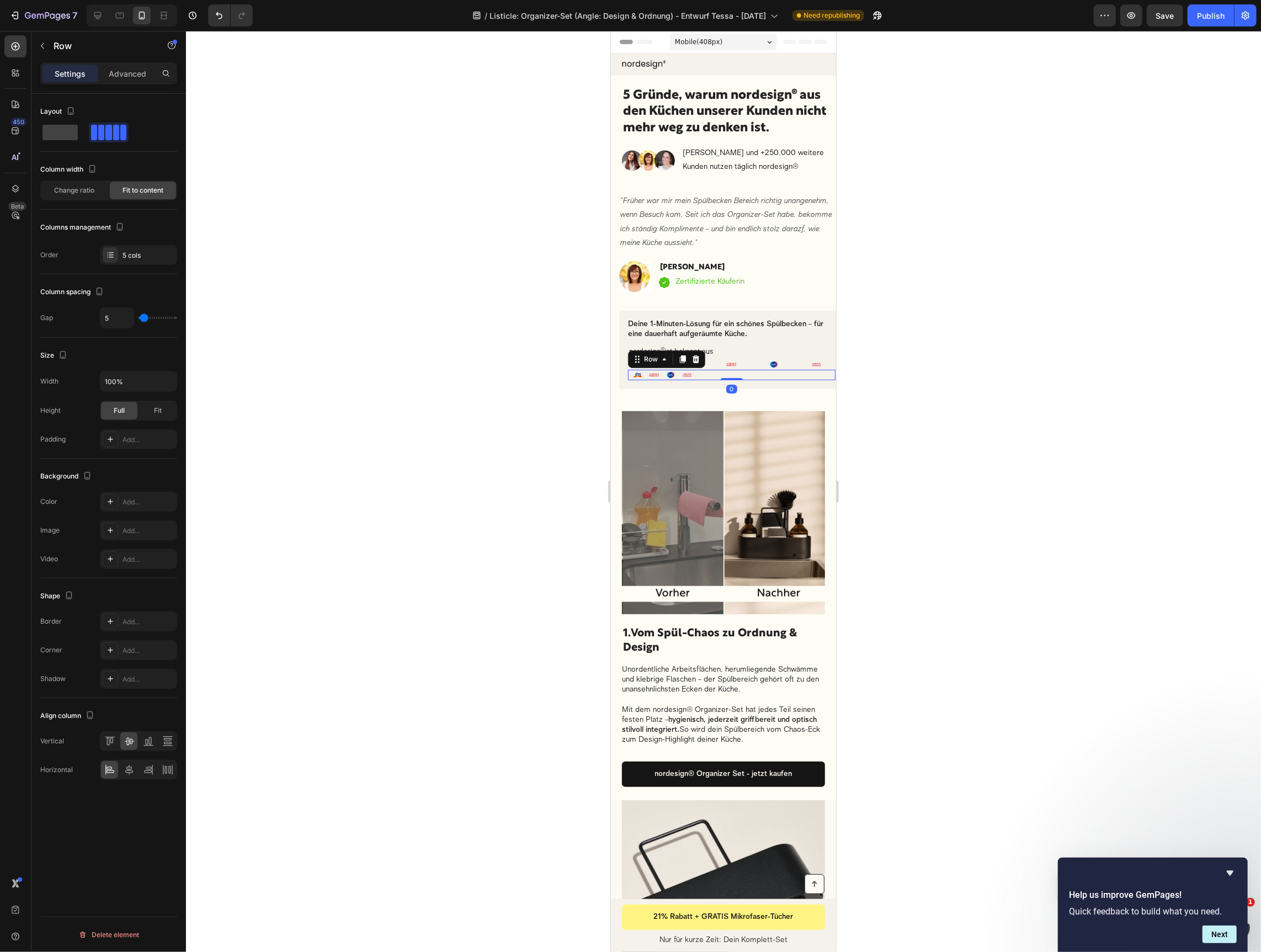
click at [774, 374] on div "nordesign ® ist bekannt aus Text block Image Image Image Image Row 0" at bounding box center [731, 374] width 208 height 11
click at [174, 411] on div "Fit" at bounding box center [158, 410] width 36 height 17
click at [114, 413] on span "Full" at bounding box center [120, 410] width 11 height 10
click at [117, 71] on p "Advanced" at bounding box center [126, 74] width 37 height 11
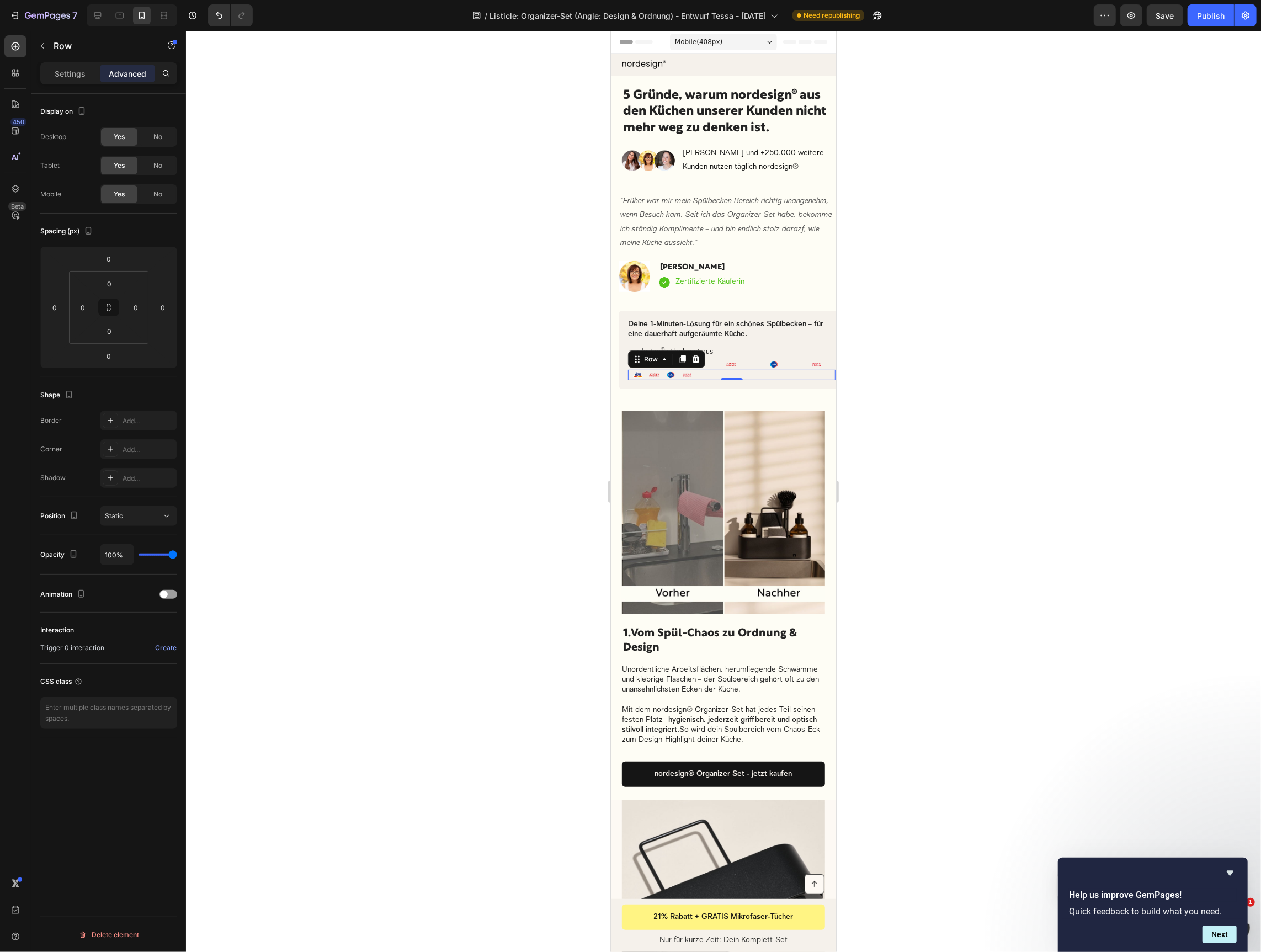
drag, startPoint x: 80, startPoint y: 76, endPoint x: 80, endPoint y: 92, distance: 16.0
click at [80, 76] on p "Settings" at bounding box center [70, 74] width 31 height 11
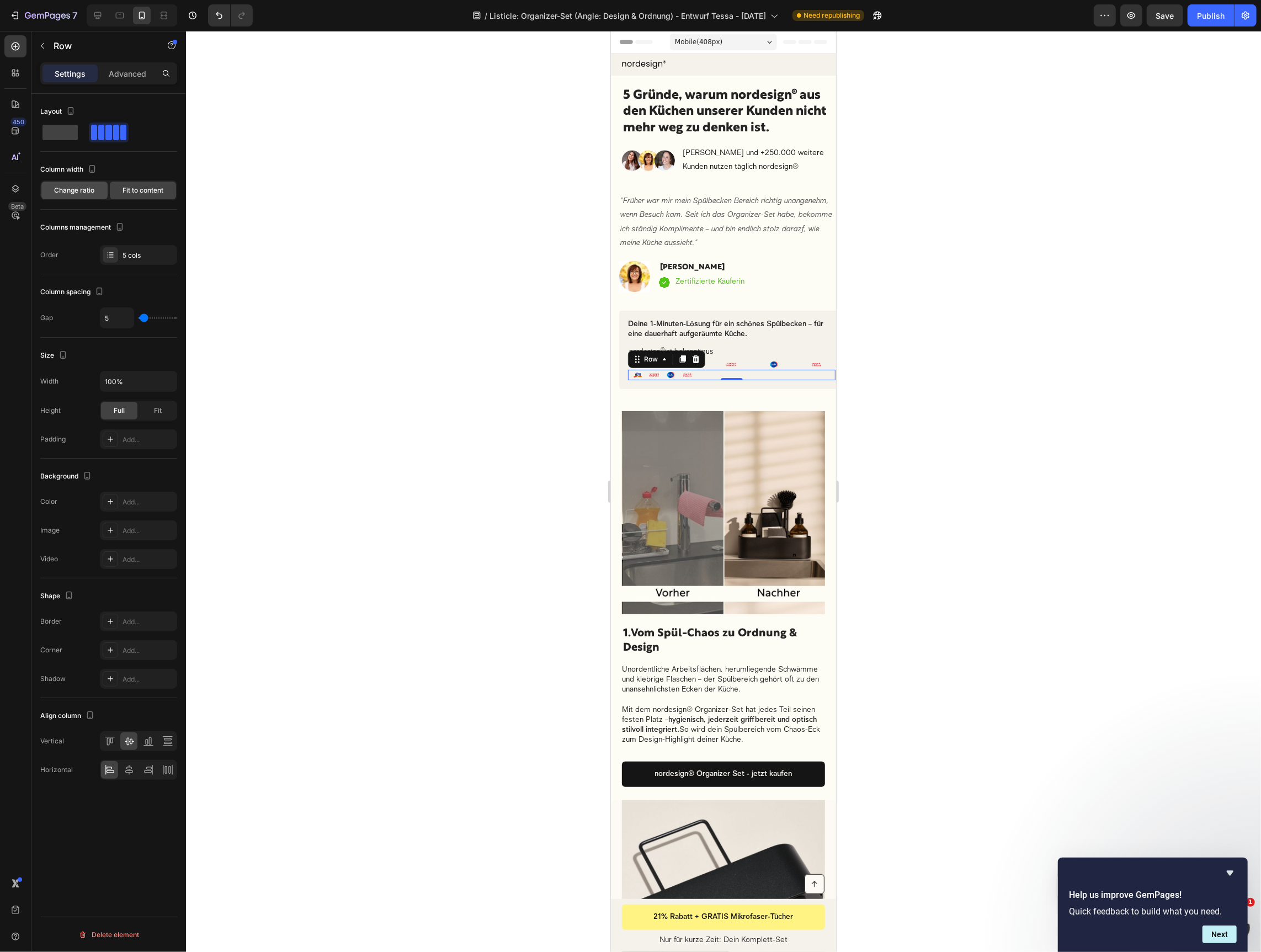
click at [80, 190] on span "Change ratio" at bounding box center [75, 191] width 40 height 10
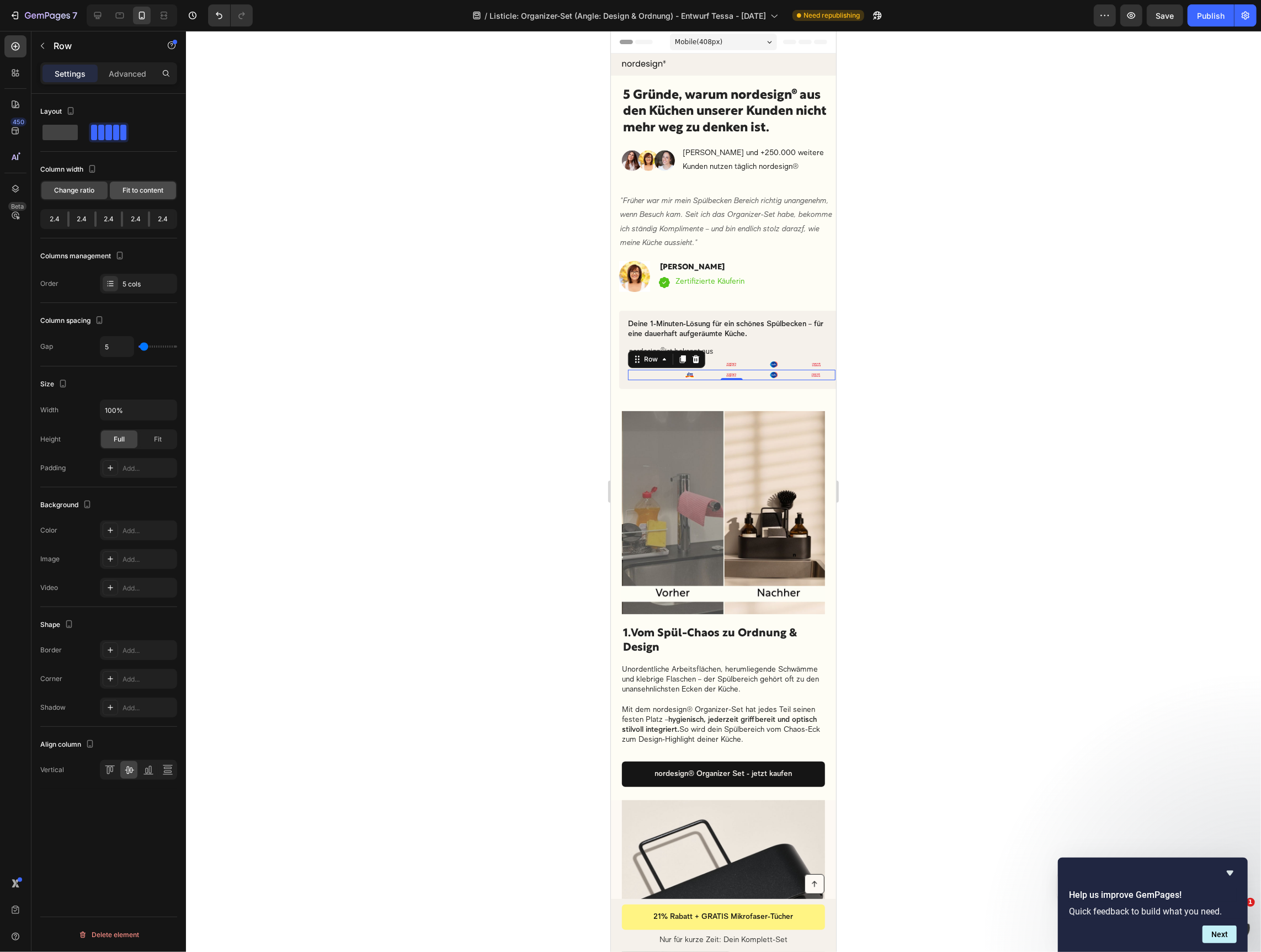
click at [142, 193] on span "Fit to content" at bounding box center [143, 191] width 41 height 10
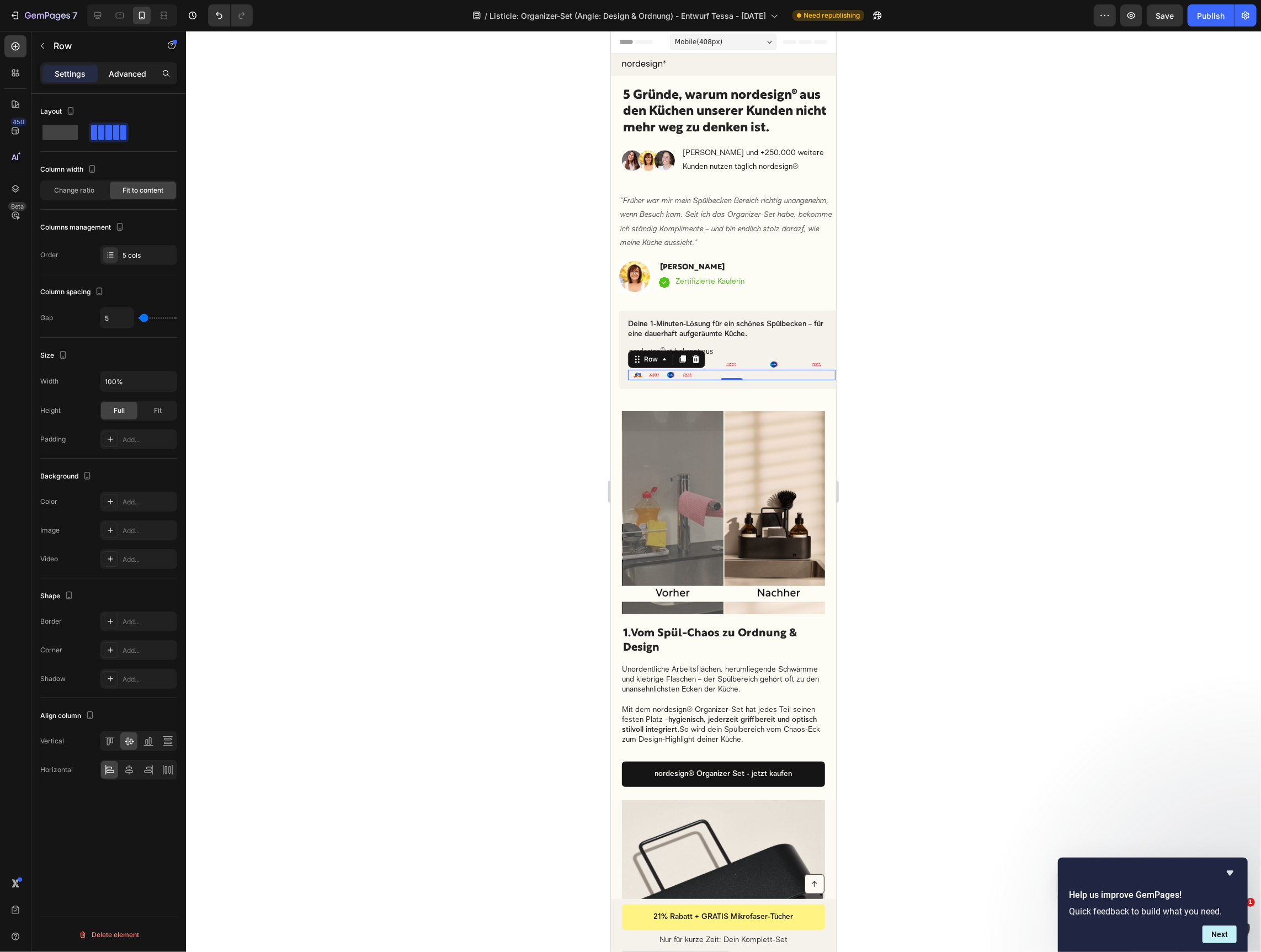
click at [114, 71] on p "Advanced" at bounding box center [126, 74] width 37 height 11
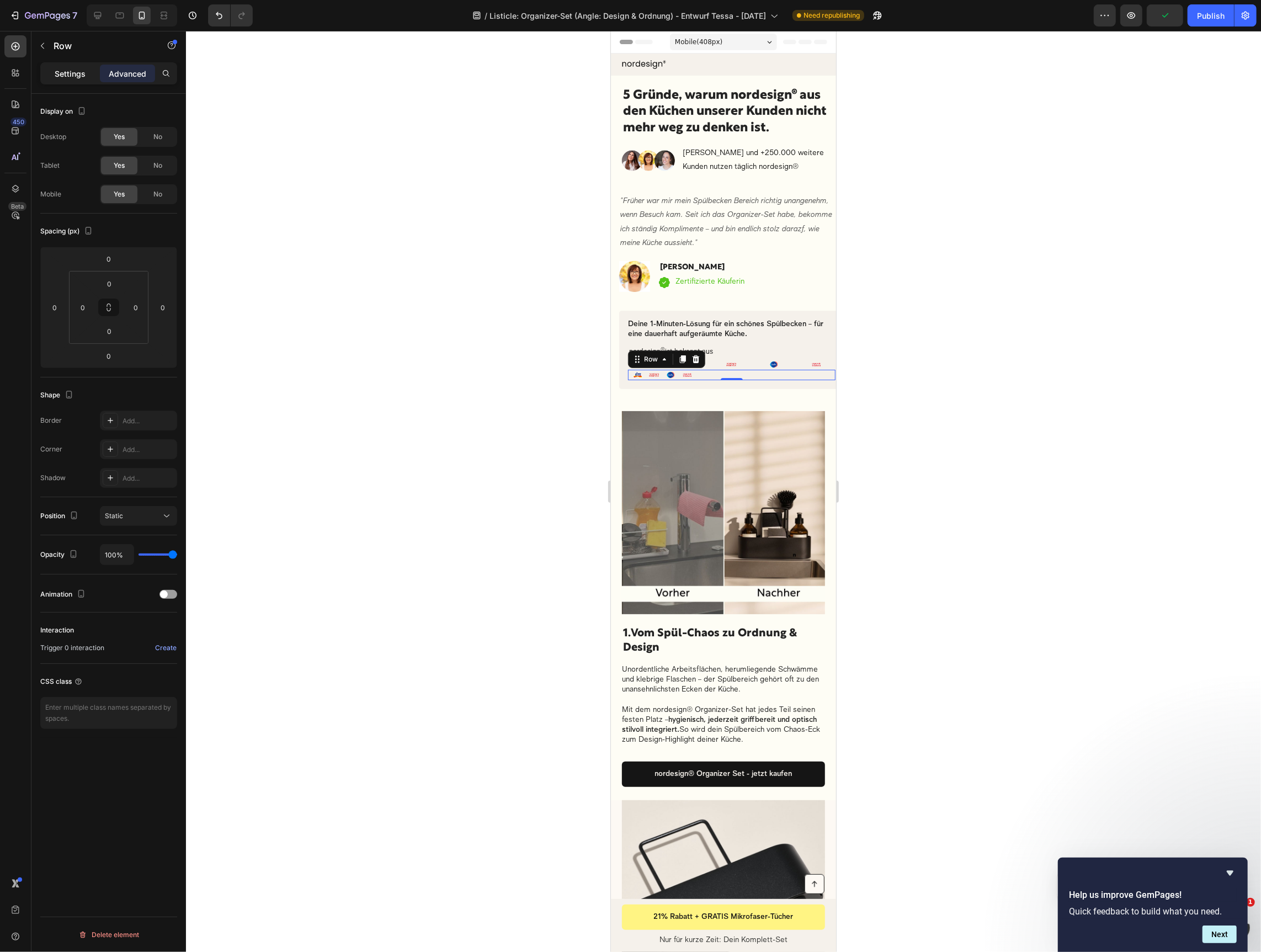
click at [76, 72] on p "Settings" at bounding box center [70, 74] width 31 height 11
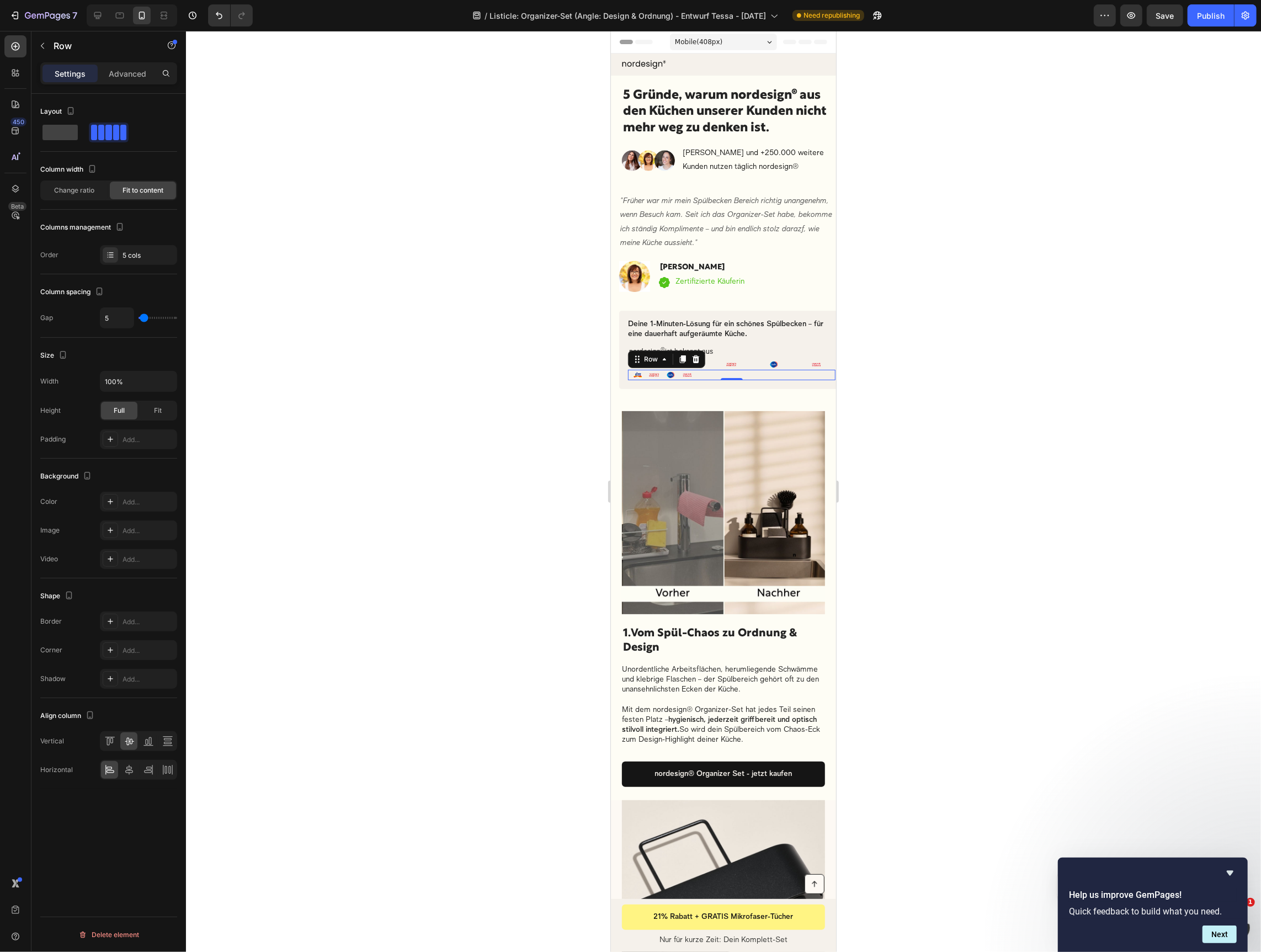
click at [544, 534] on div at bounding box center [723, 490] width 1075 height 920
click at [703, 374] on div "nordesign ® ist bekannt aus Text block Image Image Image Image Row 0" at bounding box center [731, 374] width 208 height 11
click at [698, 357] on icon at bounding box center [695, 358] width 9 height 9
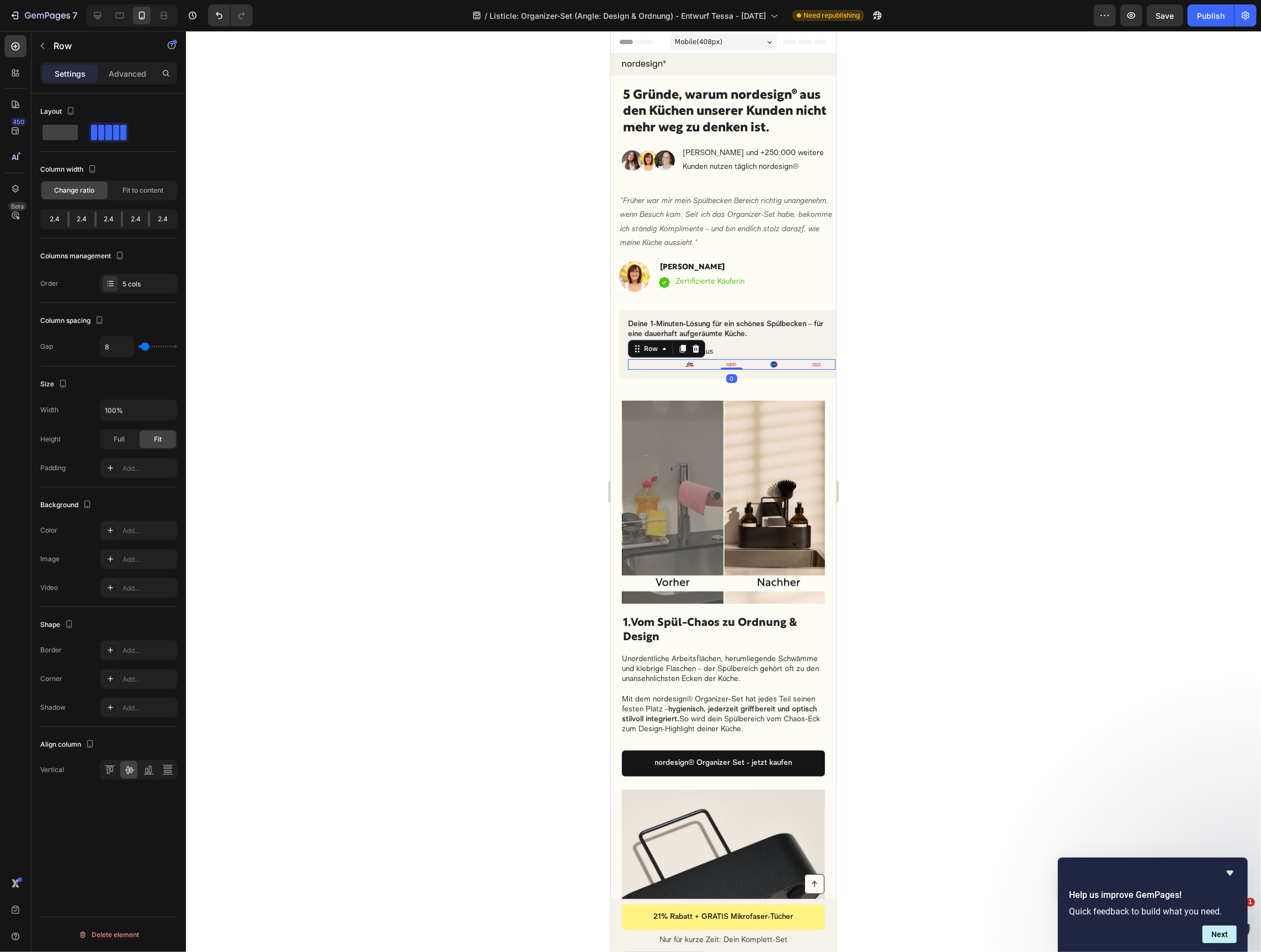
click at [660, 362] on div "nordesign ® ist bekannt aus Text block" at bounding box center [647, 363] width 38 height 11
click at [102, 17] on icon at bounding box center [98, 15] width 11 height 11
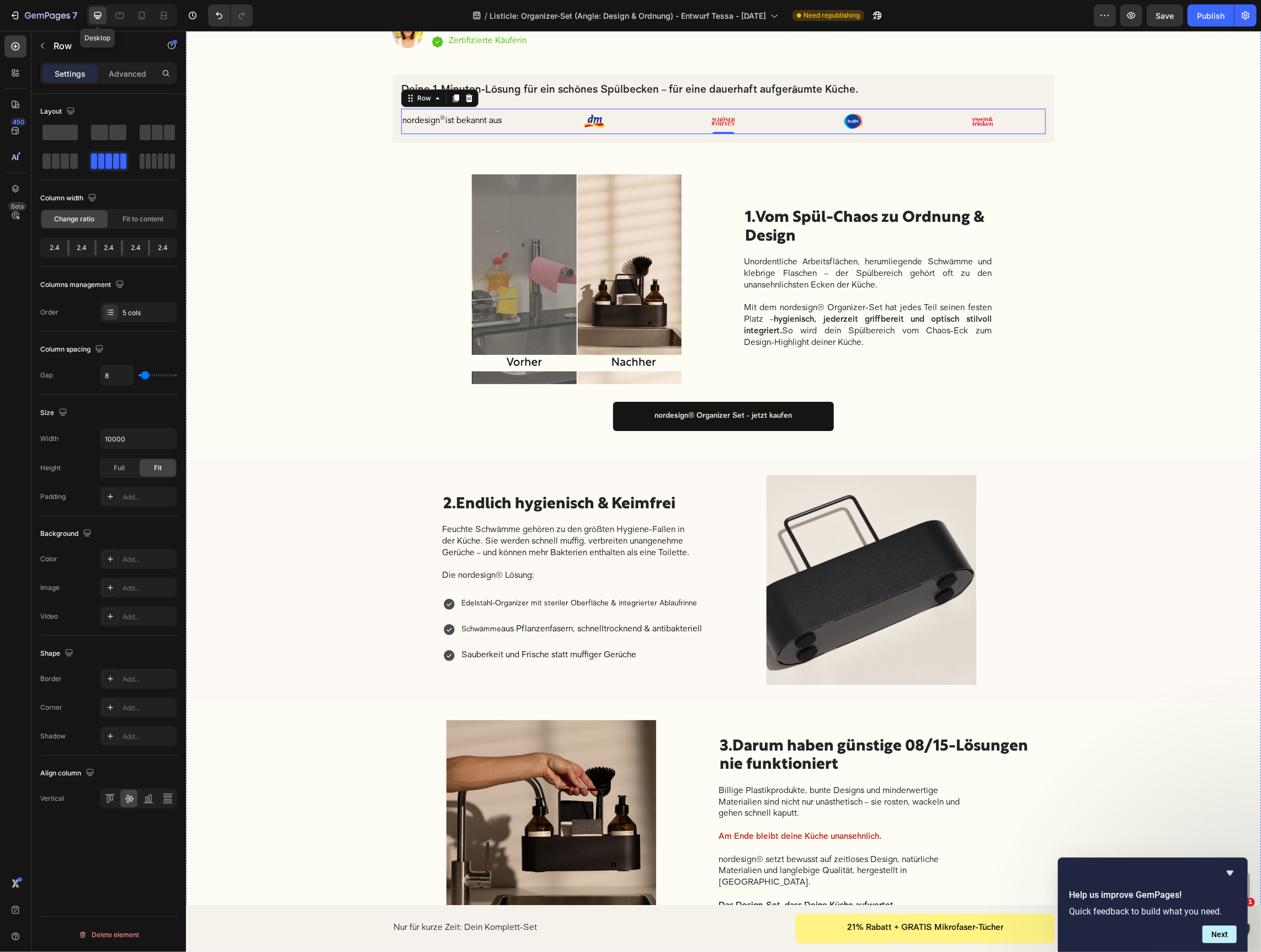
scroll to position [283, 0]
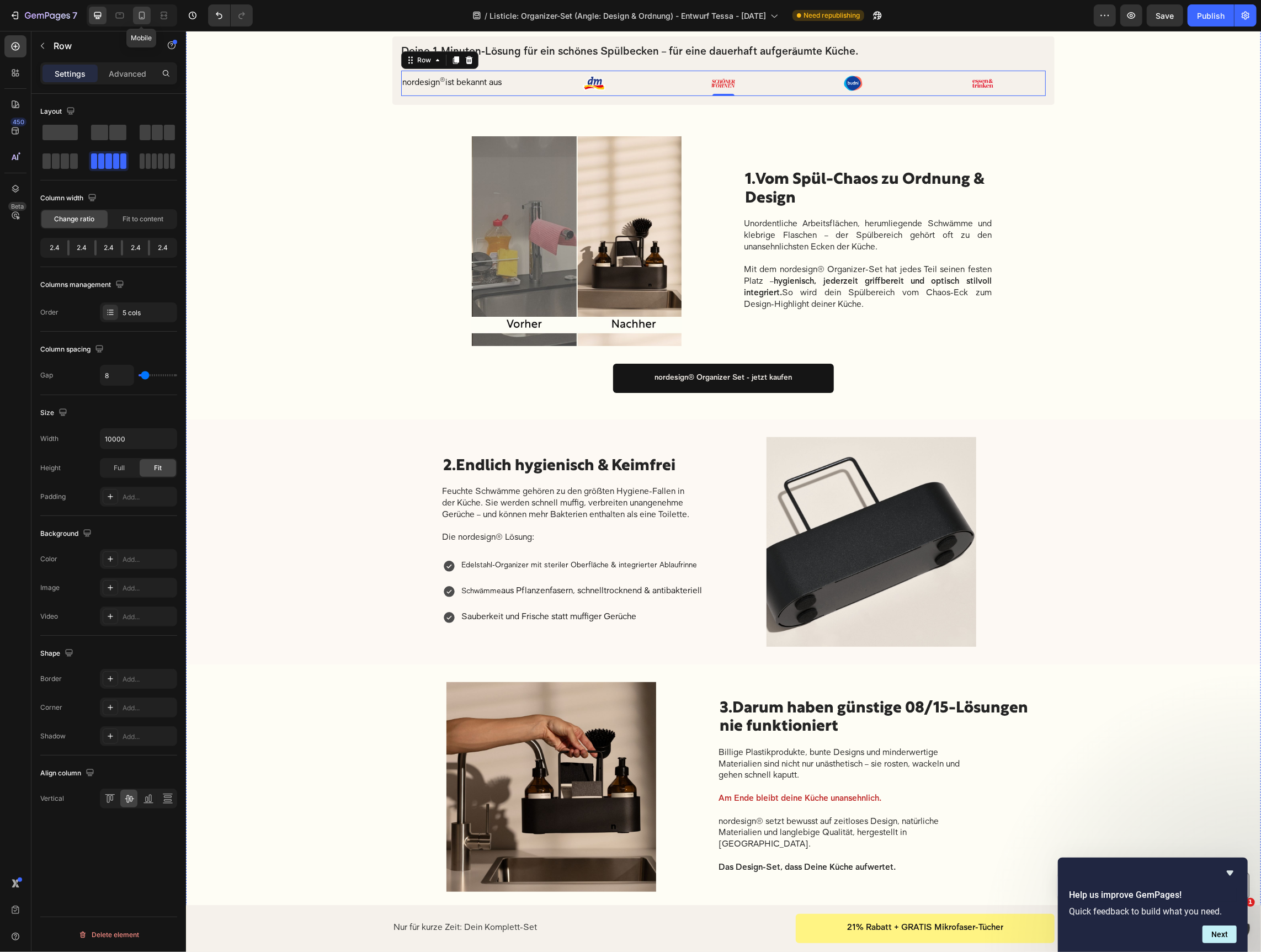
click at [141, 17] on icon at bounding box center [142, 15] width 11 height 11
type input "100%"
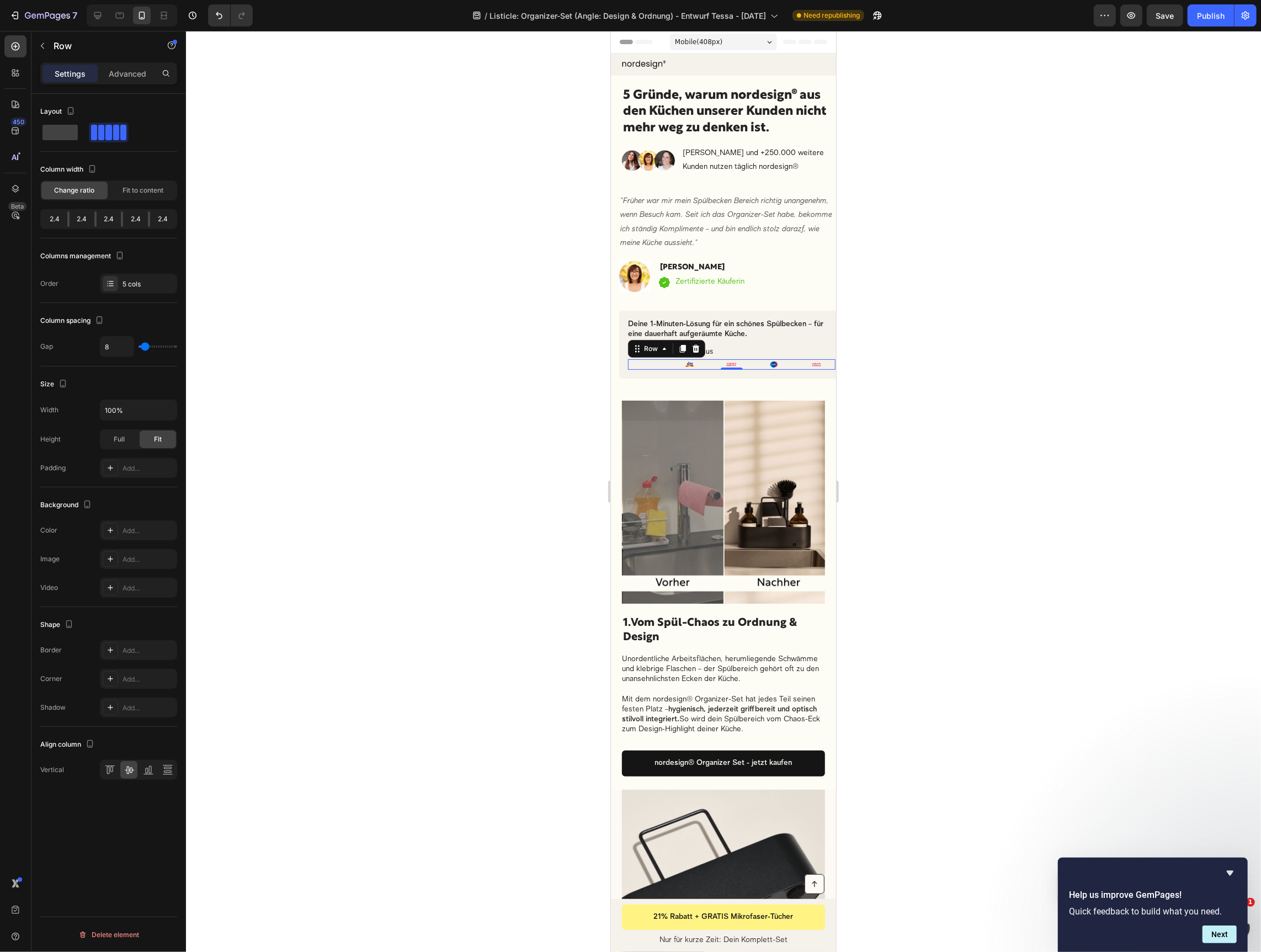
click at [657, 362] on div "nordesign ® ist bekannt aus Text block" at bounding box center [647, 363] width 38 height 11
click at [121, 434] on span "Full" at bounding box center [120, 439] width 11 height 10
click at [162, 440] on div "Fit" at bounding box center [158, 439] width 36 height 17
click at [1014, 410] on div at bounding box center [723, 490] width 1075 height 920
drag, startPoint x: 662, startPoint y: 363, endPoint x: 650, endPoint y: 367, distance: 12.6
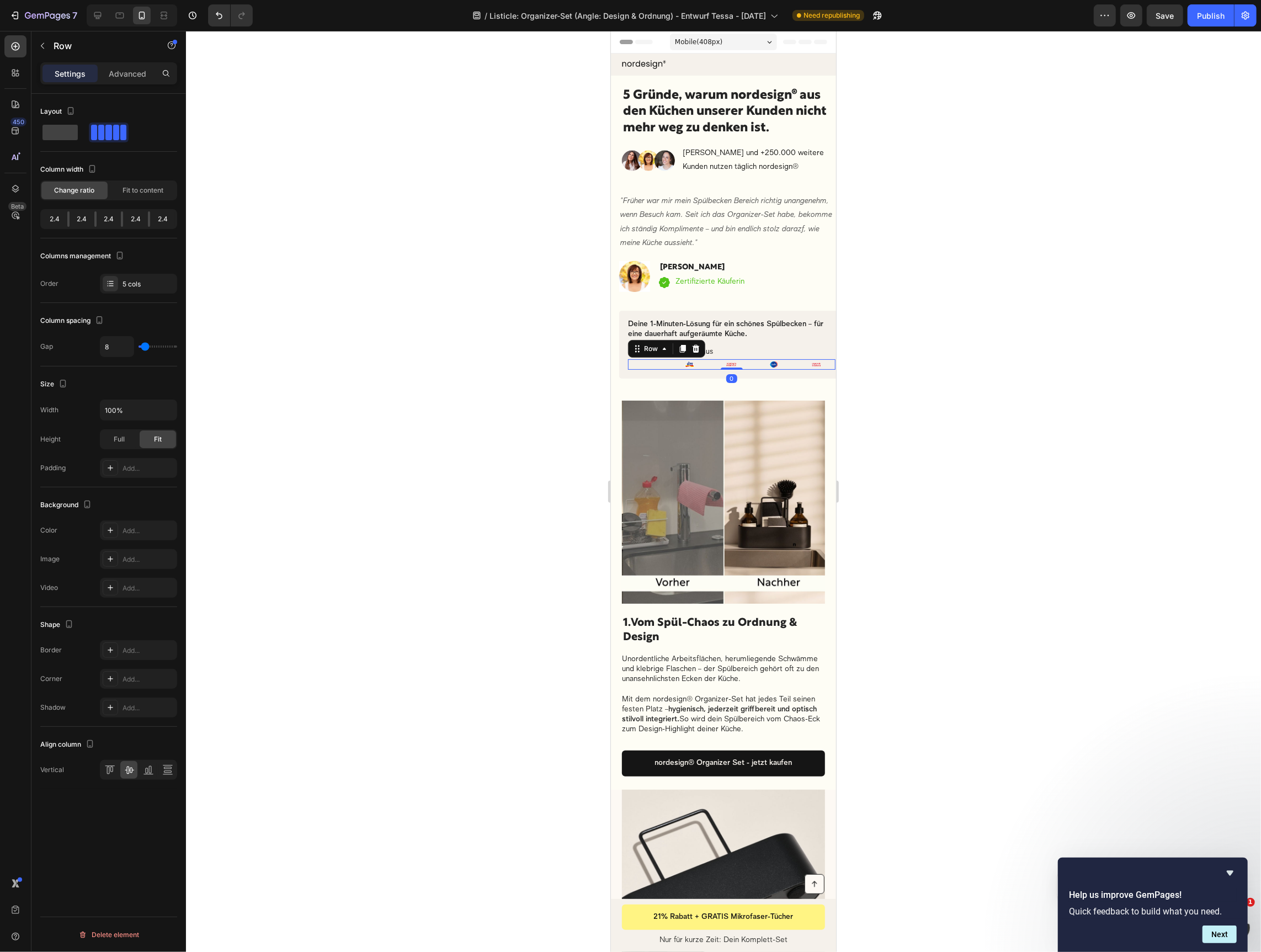
click at [662, 363] on div "nordesign ® ist bekannt aus Text block" at bounding box center [647, 363] width 38 height 11
drag, startPoint x: 647, startPoint y: 367, endPoint x: 658, endPoint y: 366, distance: 11.0
click at [48, 47] on button "button" at bounding box center [42, 46] width 17 height 17
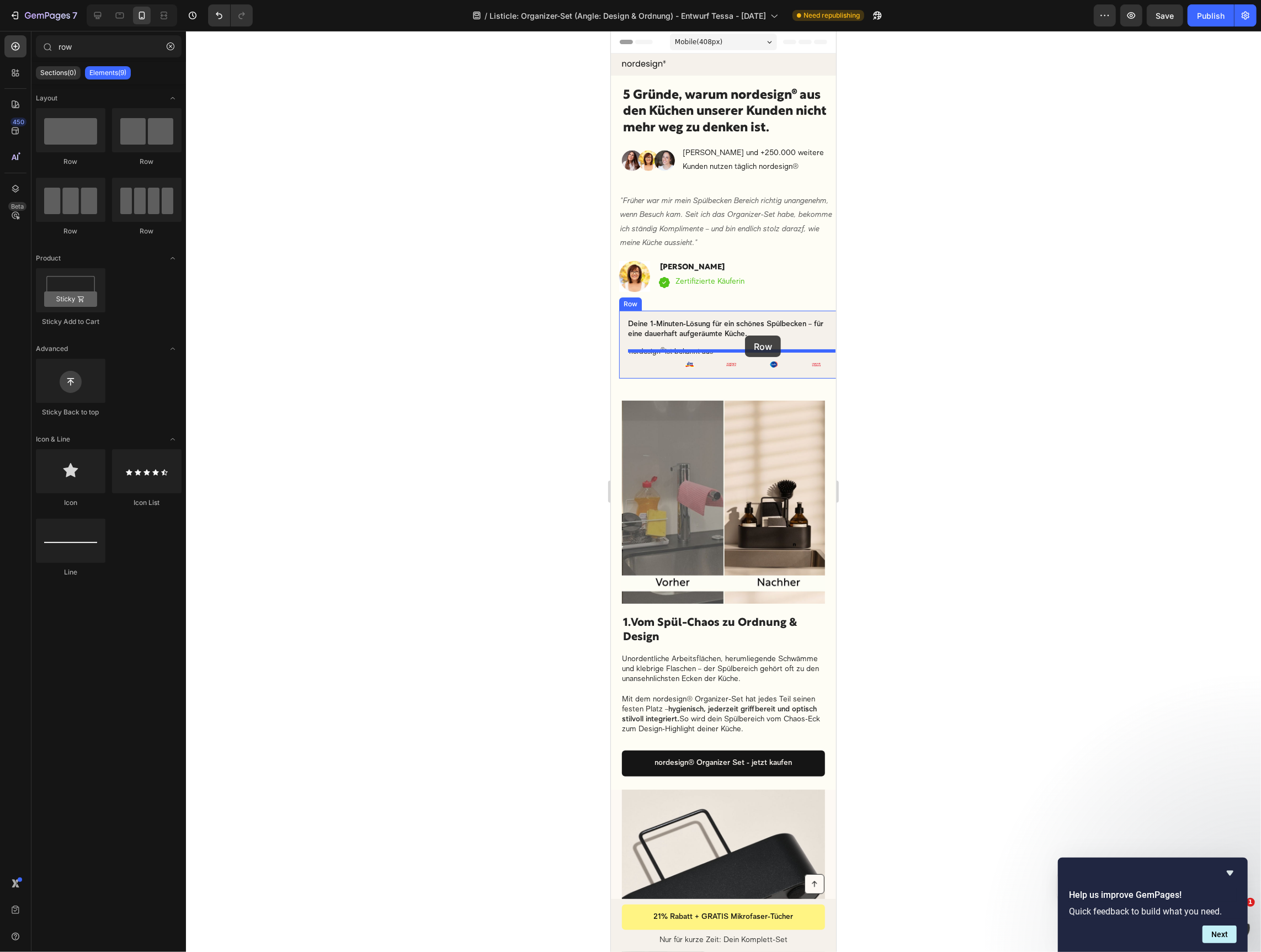
drag, startPoint x: 751, startPoint y: 227, endPoint x: 751, endPoint y: 340, distance: 113.0
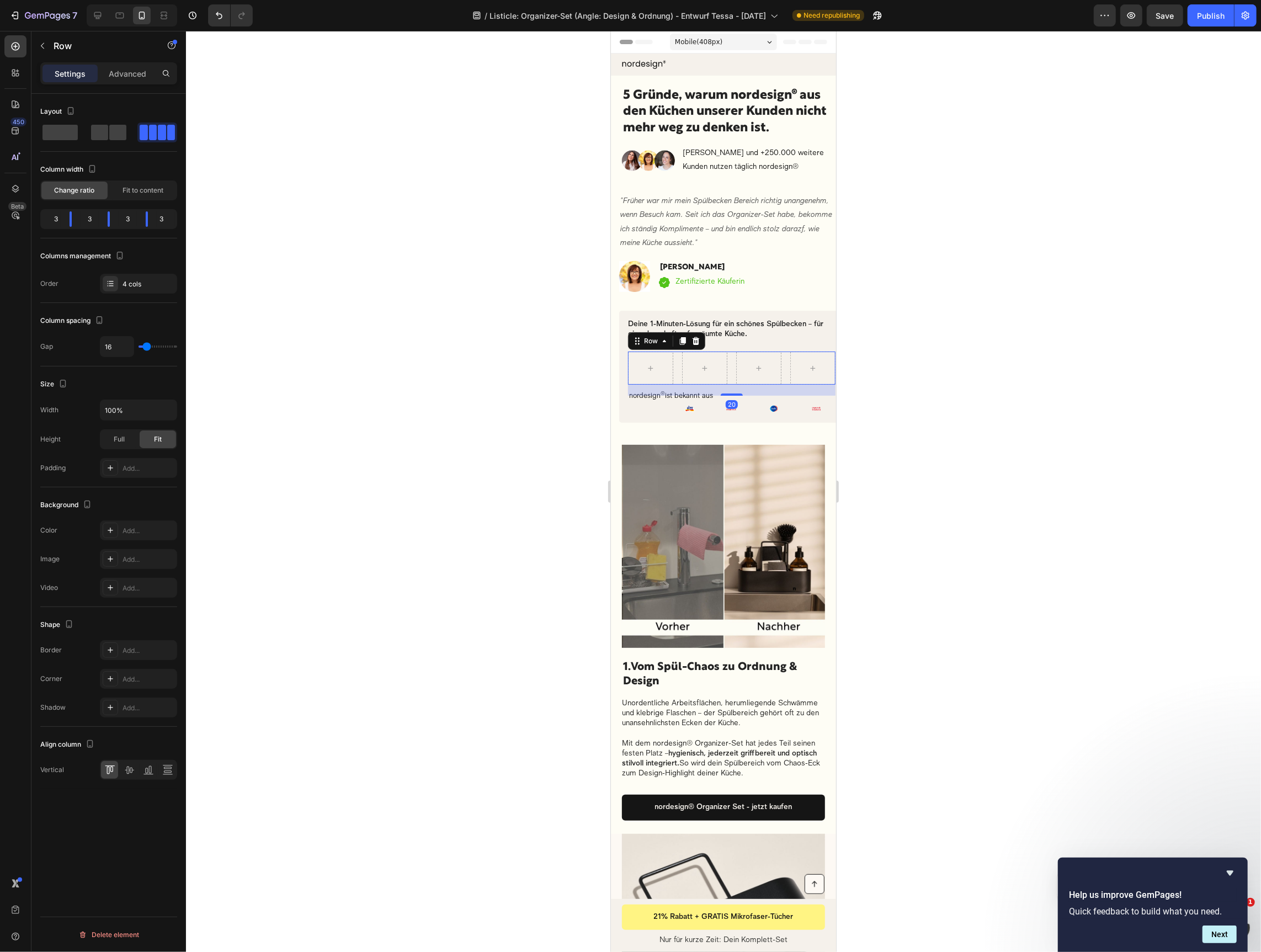
click at [970, 401] on div at bounding box center [723, 490] width 1075 height 920
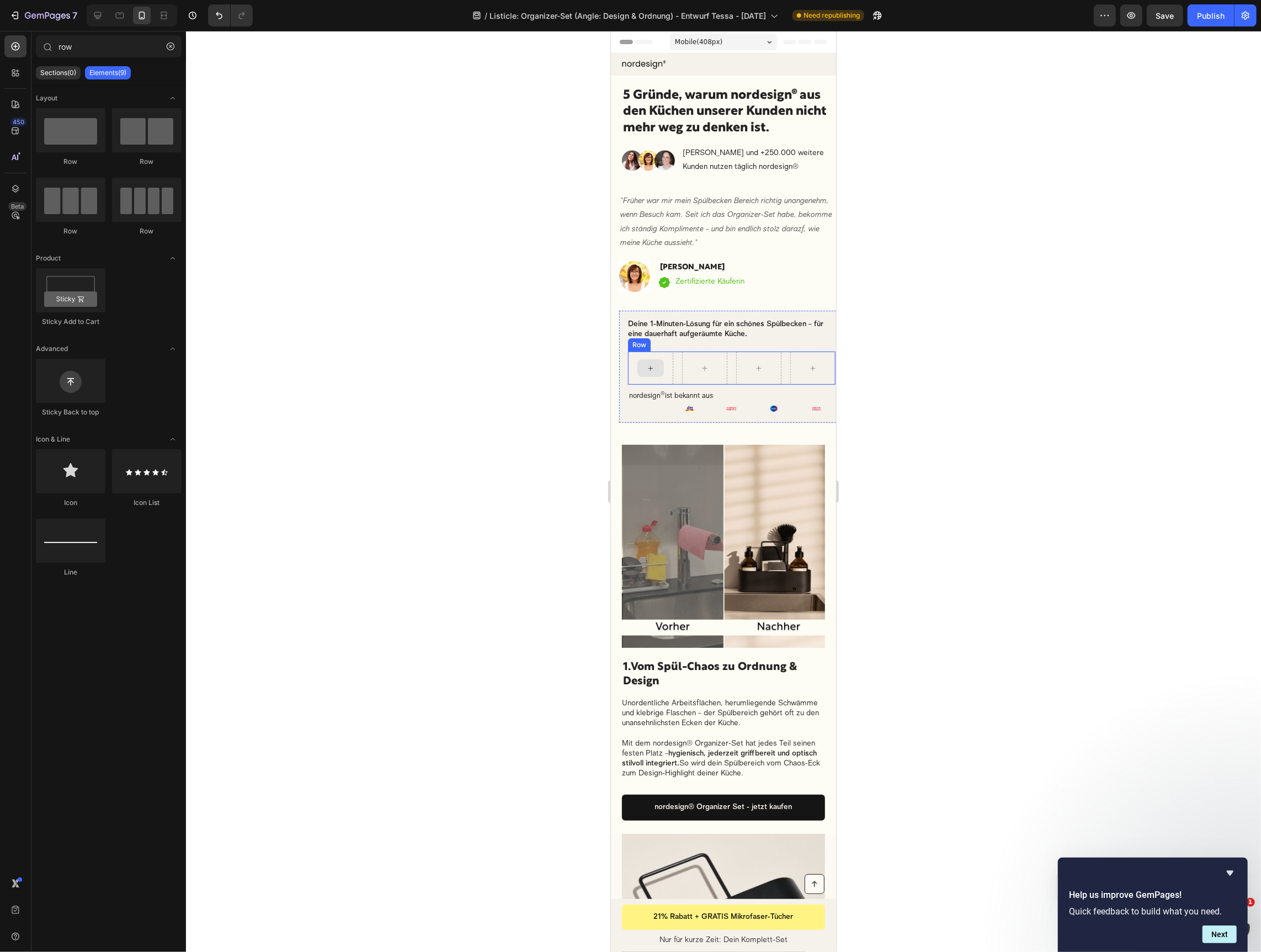
click at [643, 375] on div at bounding box center [651, 367] width 27 height 17
click at [173, 47] on icon "button" at bounding box center [171, 46] width 8 height 8
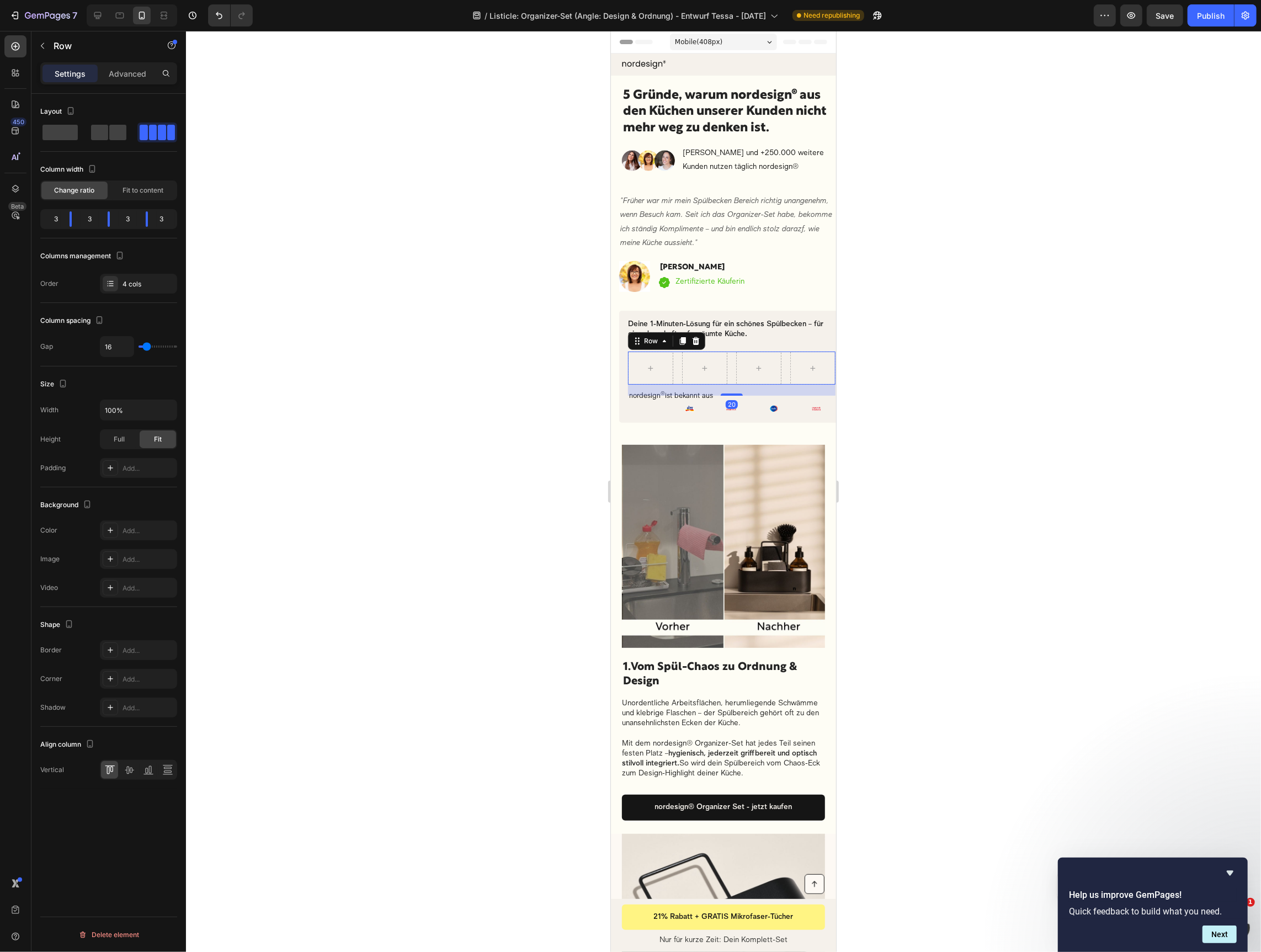
click at [676, 362] on div "Row 20" at bounding box center [731, 367] width 208 height 34
click at [116, 76] on p "Advanced" at bounding box center [126, 74] width 37 height 11
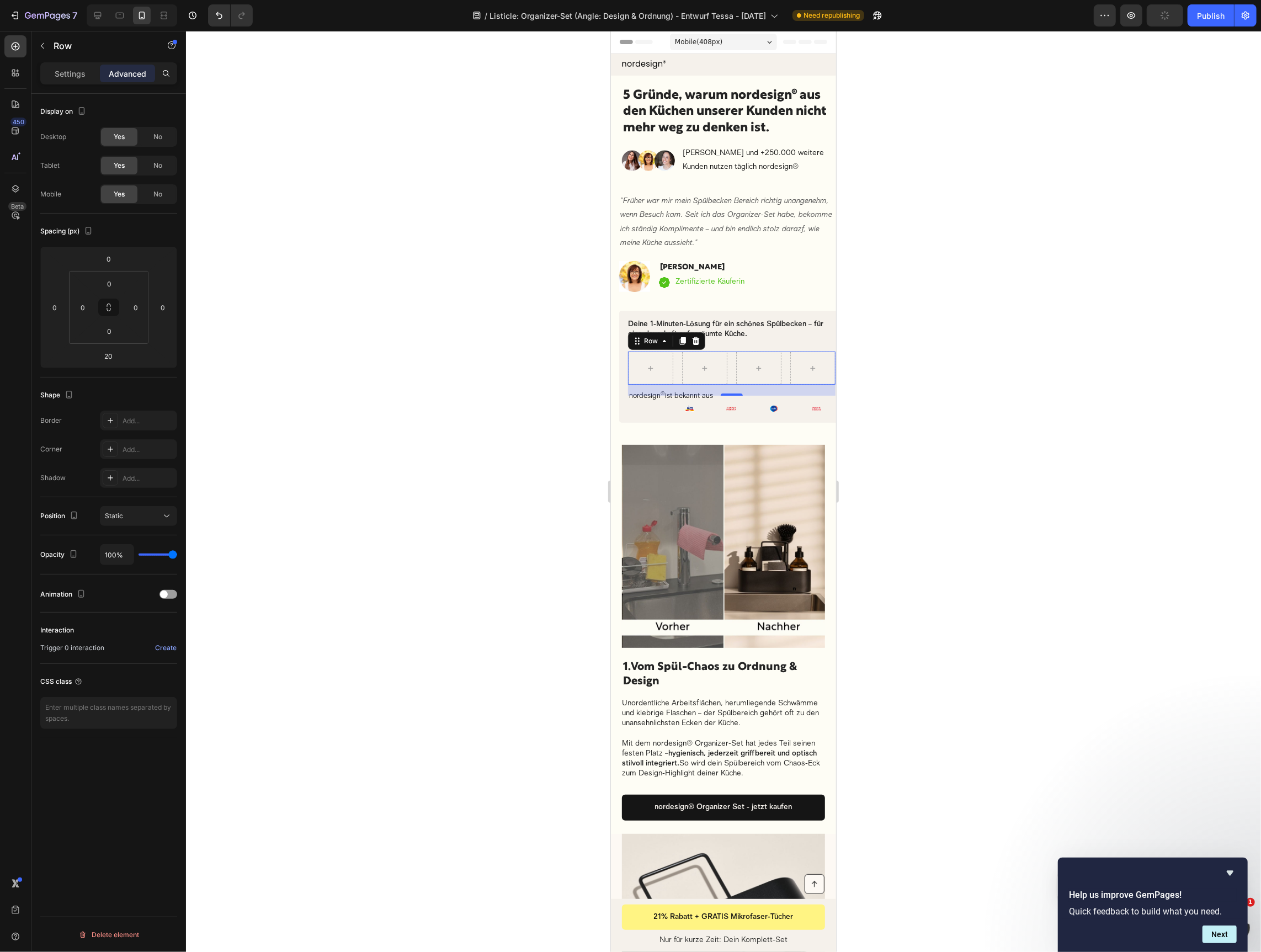
drag, startPoint x: 150, startPoint y: 161, endPoint x: 153, endPoint y: 151, distance: 10.4
click at [150, 161] on div "No" at bounding box center [158, 166] width 36 height 17
drag, startPoint x: 156, startPoint y: 136, endPoint x: 296, endPoint y: 180, distance: 146.8
click at [158, 136] on span "No" at bounding box center [157, 137] width 9 height 10
click at [662, 365] on div at bounding box center [651, 367] width 27 height 17
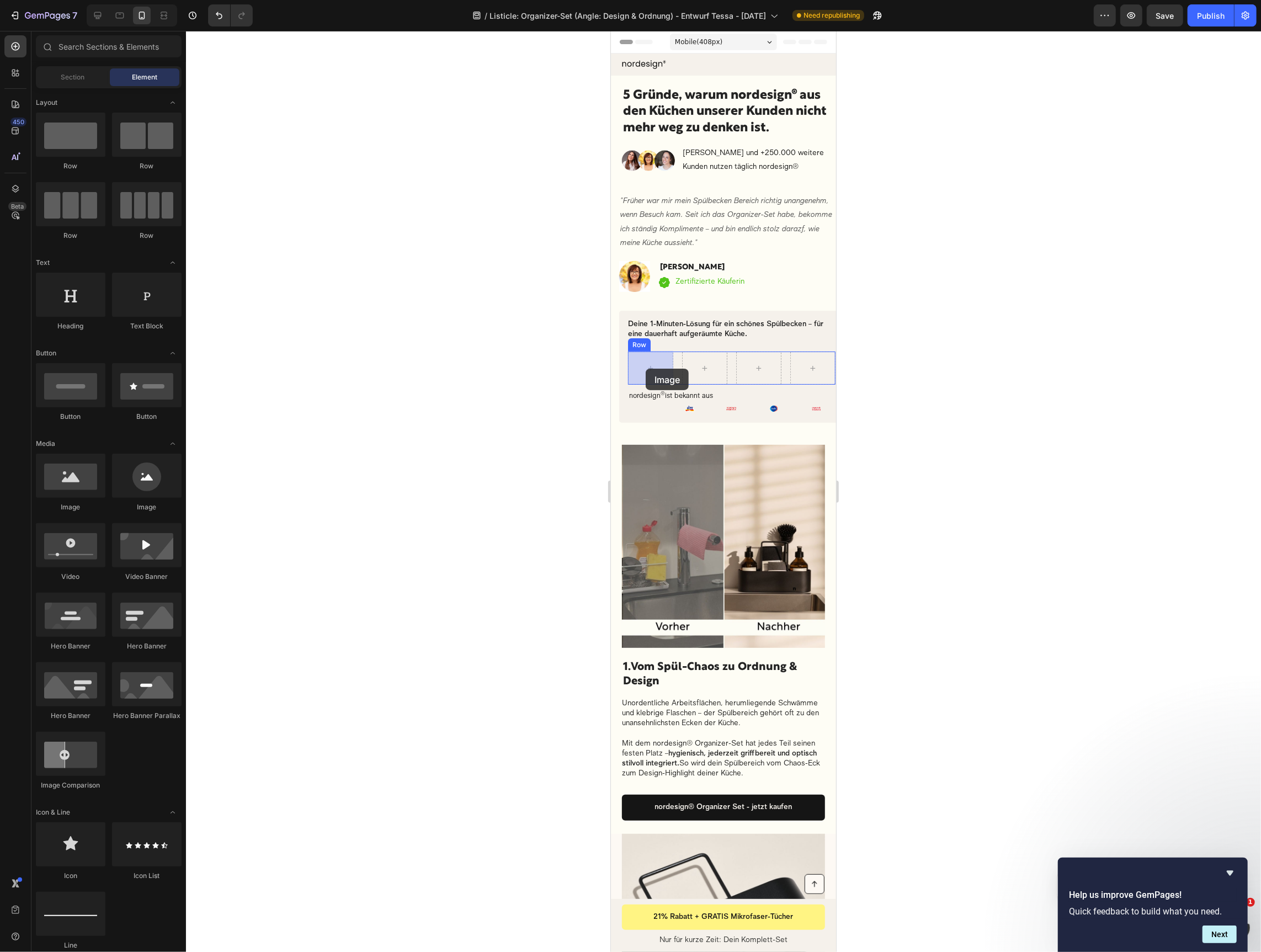
drag, startPoint x: 699, startPoint y: 518, endPoint x: 645, endPoint y: 368, distance: 159.4
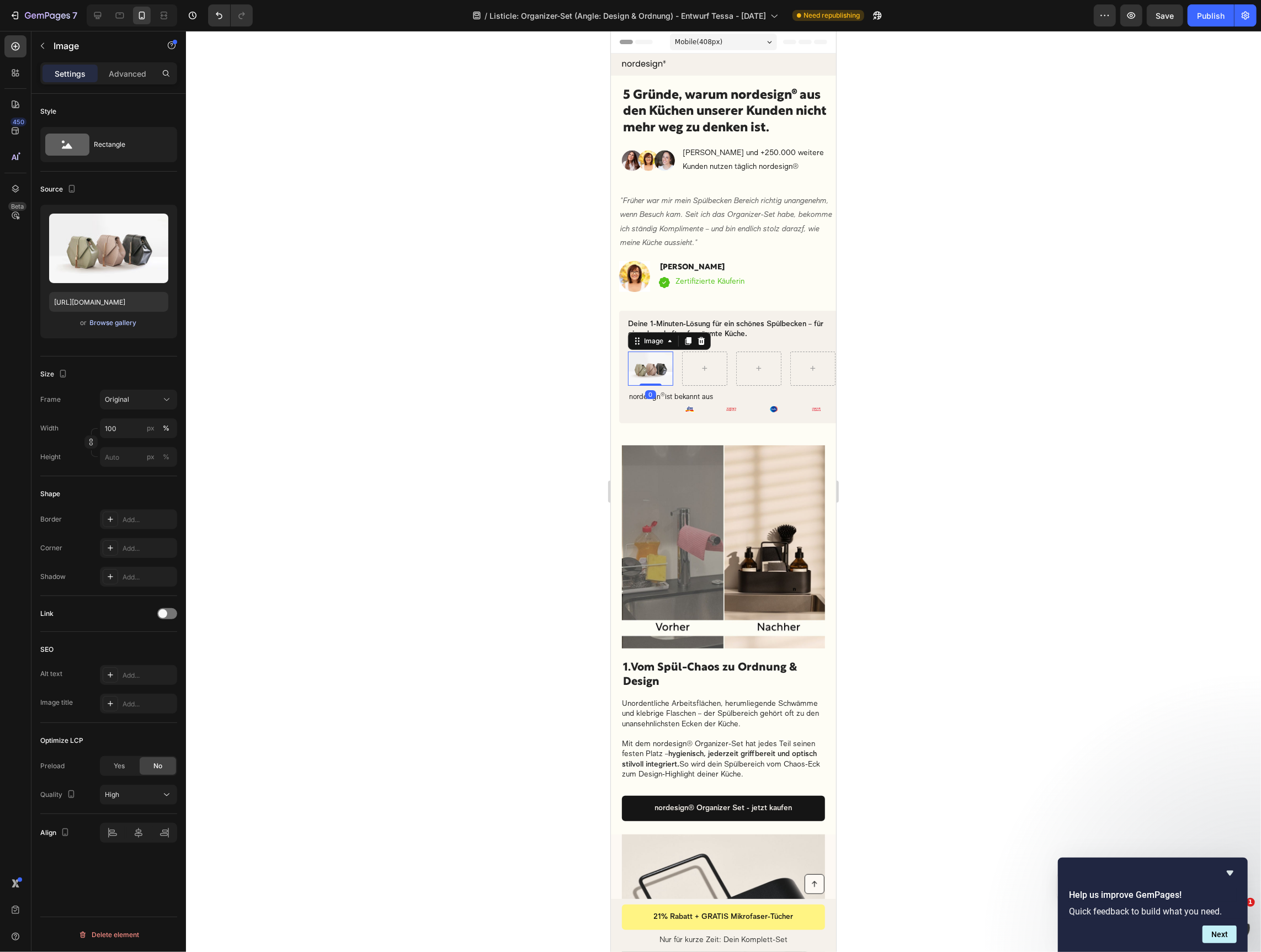
click at [115, 320] on div "Browse gallery" at bounding box center [113, 323] width 47 height 10
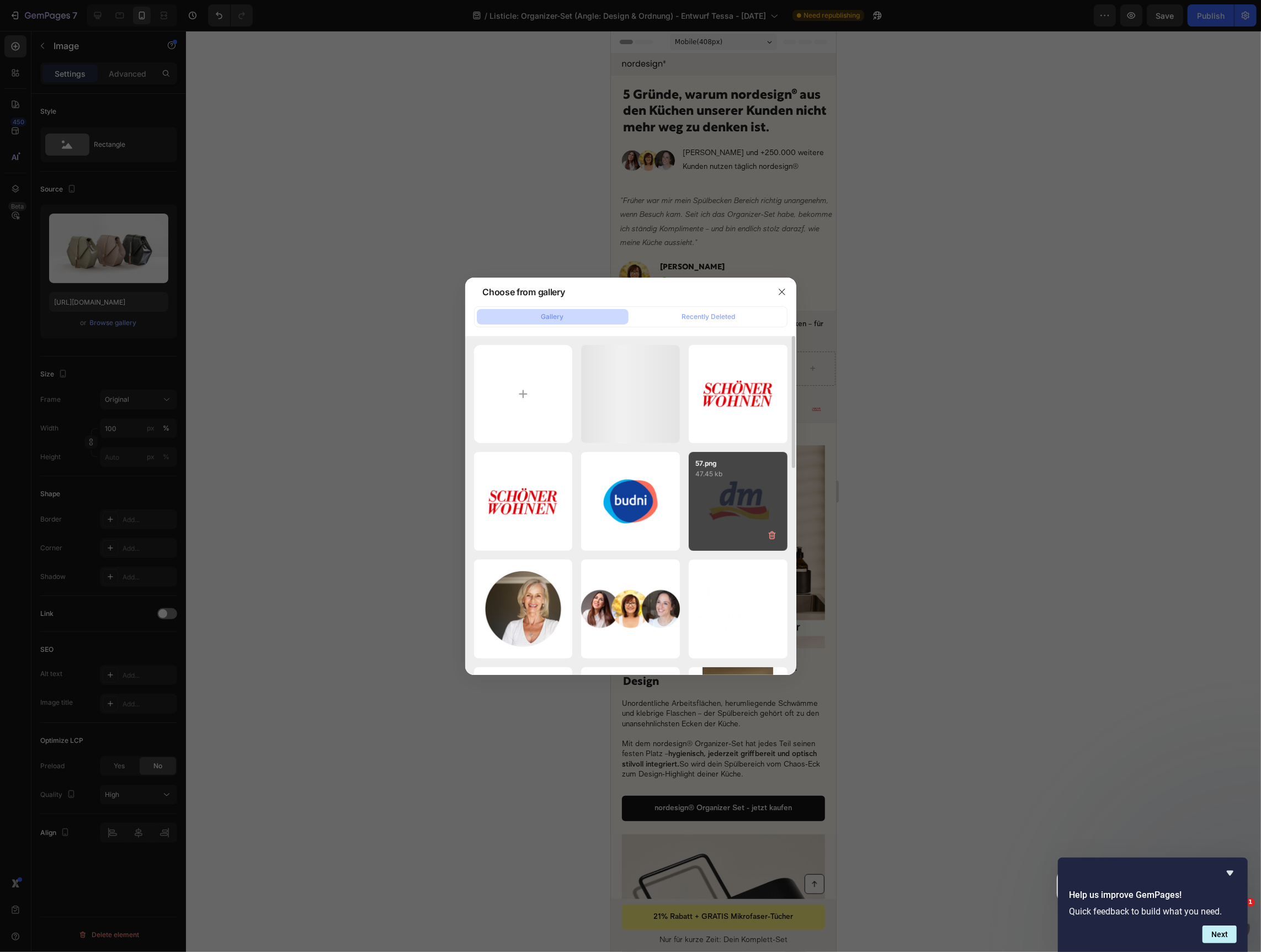
click at [721, 506] on div "57.png 47.45 kb" at bounding box center [738, 501] width 99 height 99
type input "https://cdn.shopify.com/s/files/1/0697/0484/3529/files/gempages_566288264483308…"
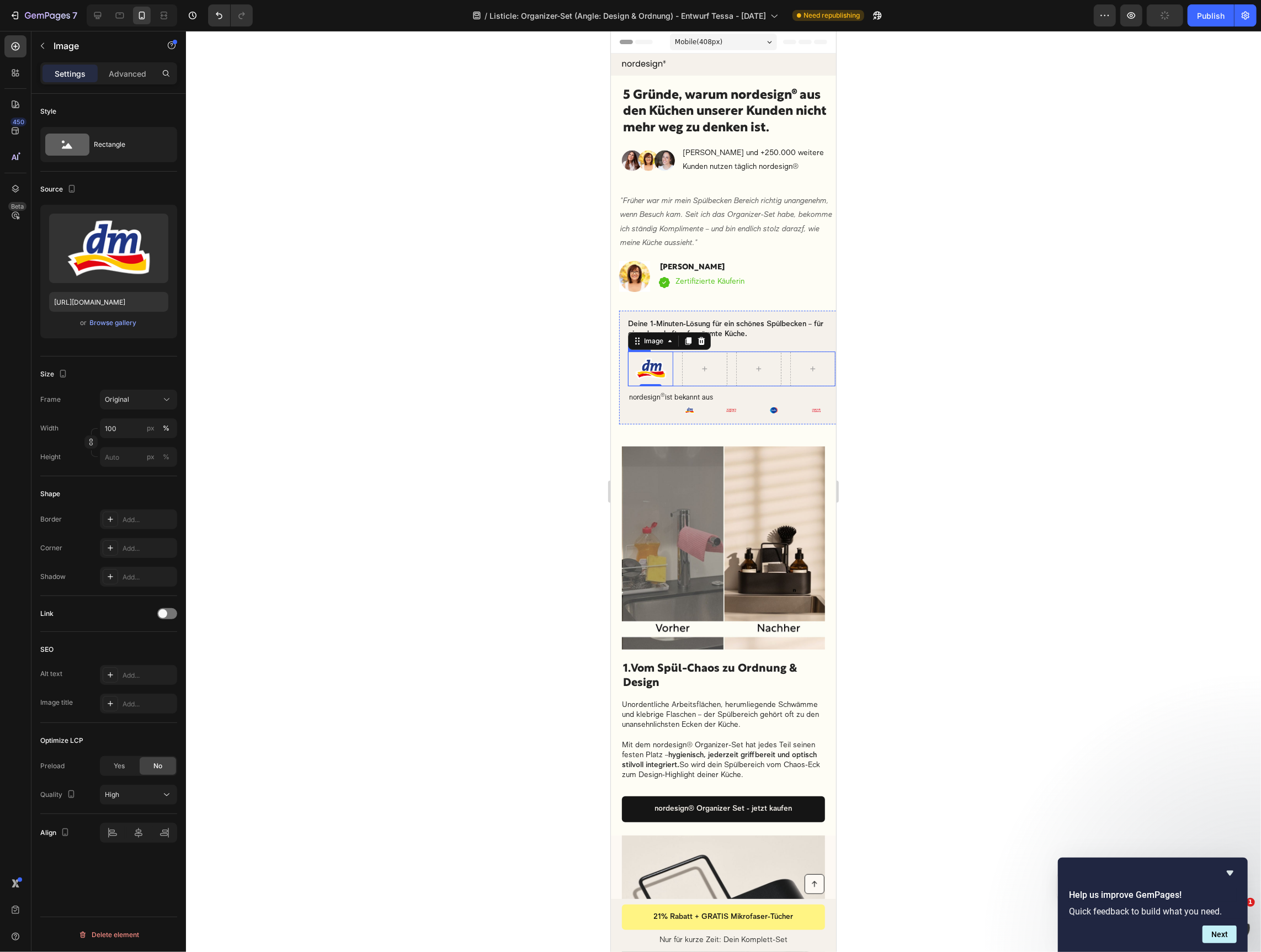
click at [677, 373] on div "Image 0 Row" at bounding box center [731, 368] width 208 height 34
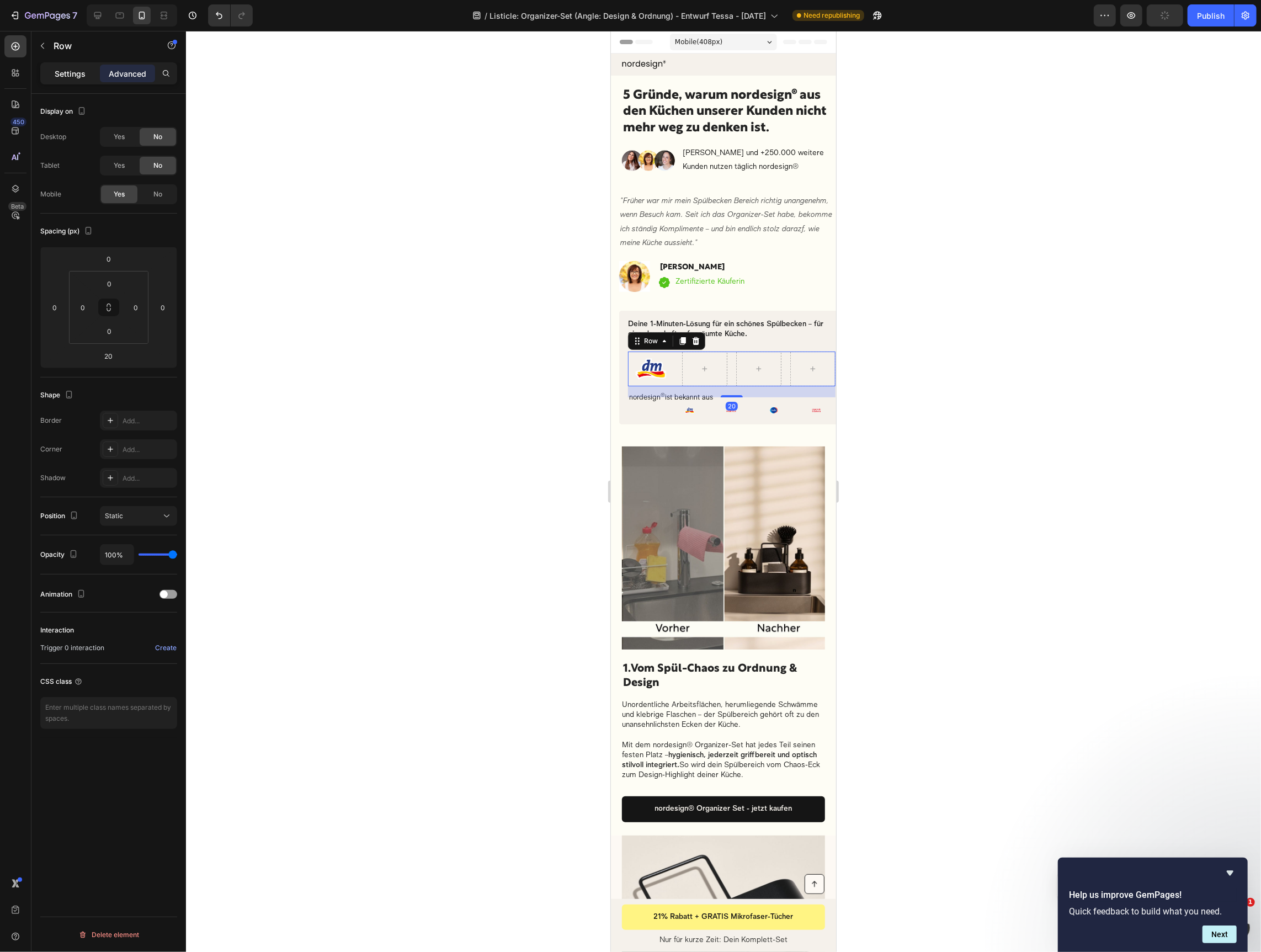
click at [53, 72] on div "Settings" at bounding box center [70, 73] width 56 height 17
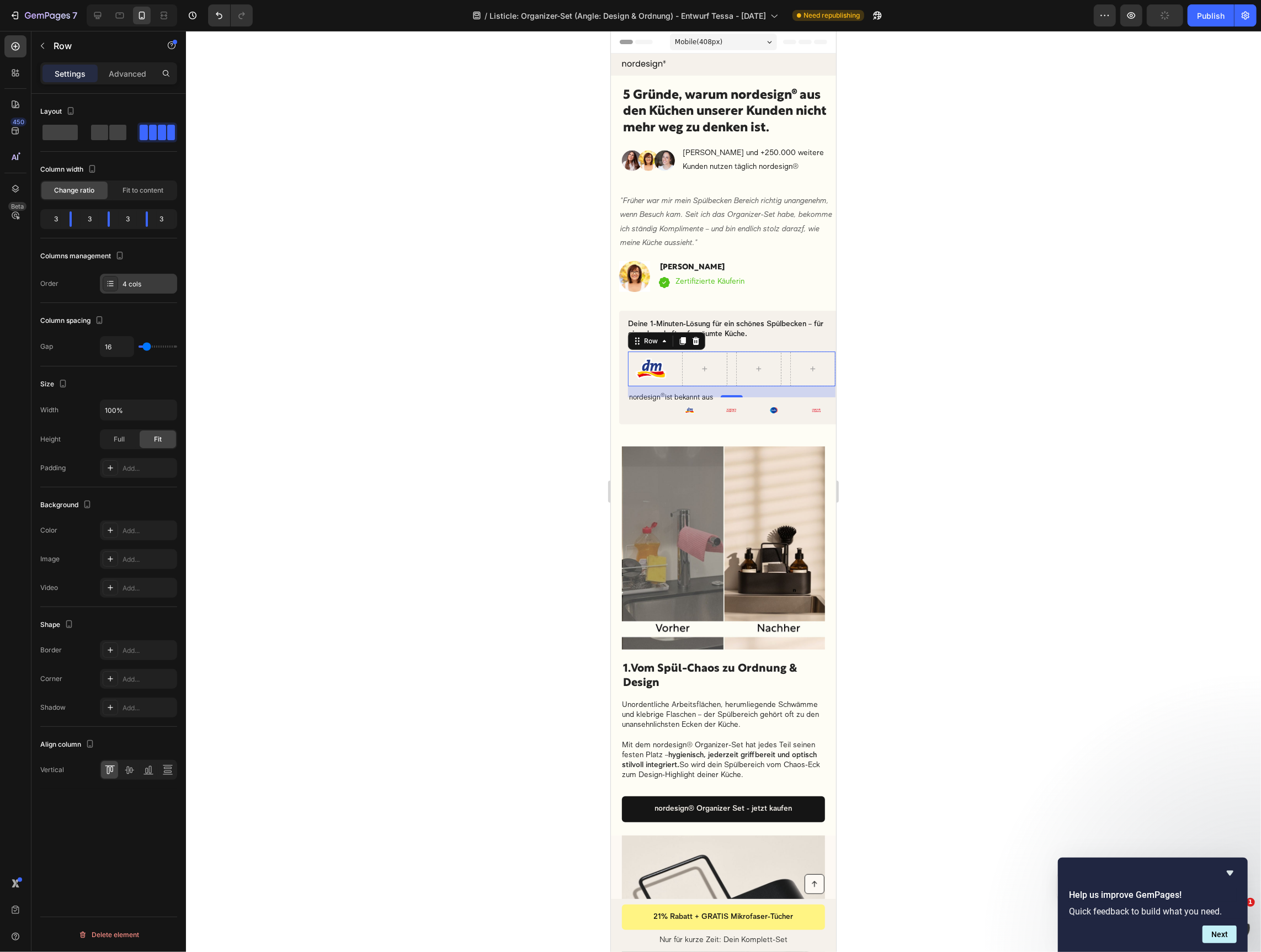
click at [131, 289] on div "4 cols" at bounding box center [138, 283] width 78 height 20
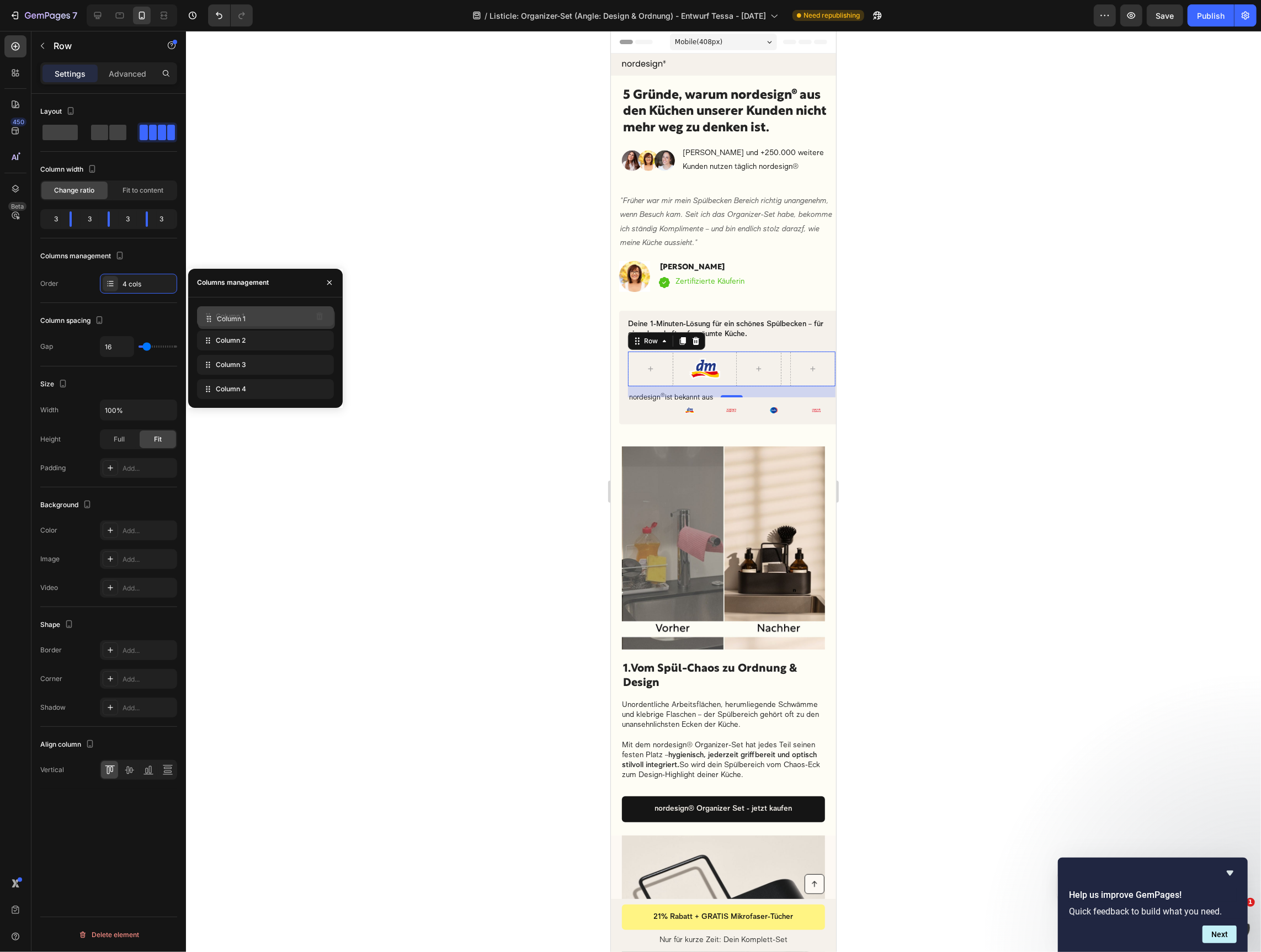
drag, startPoint x: 259, startPoint y: 338, endPoint x: 260, endPoint y: 316, distance: 22.0
click at [702, 368] on icon at bounding box center [704, 368] width 5 height 5
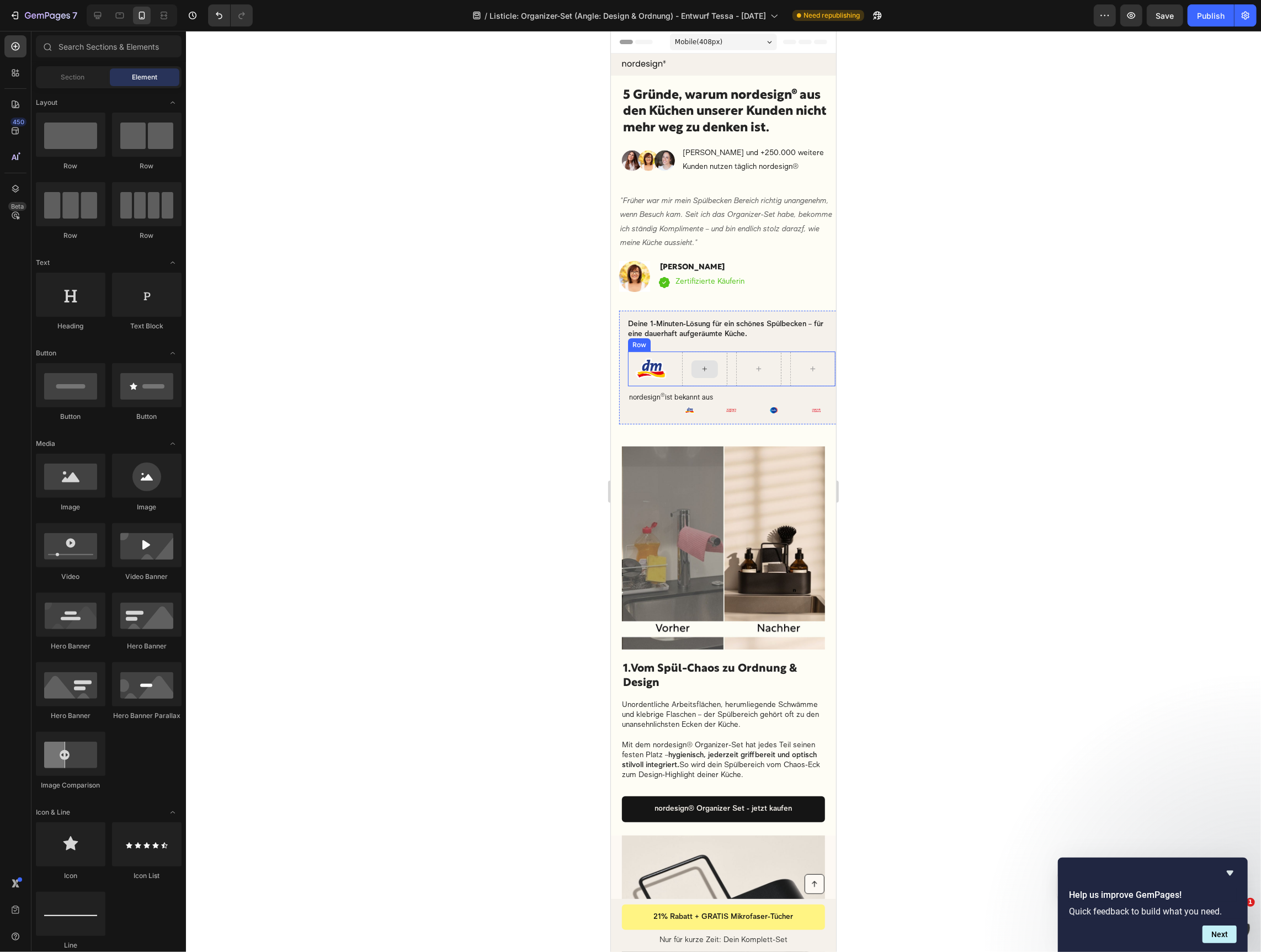
click at [706, 365] on icon at bounding box center [703, 369] width 9 height 10
click at [705, 370] on icon at bounding box center [703, 369] width 9 height 10
drag, startPoint x: 684, startPoint y: 519, endPoint x: 699, endPoint y: 362, distance: 157.7
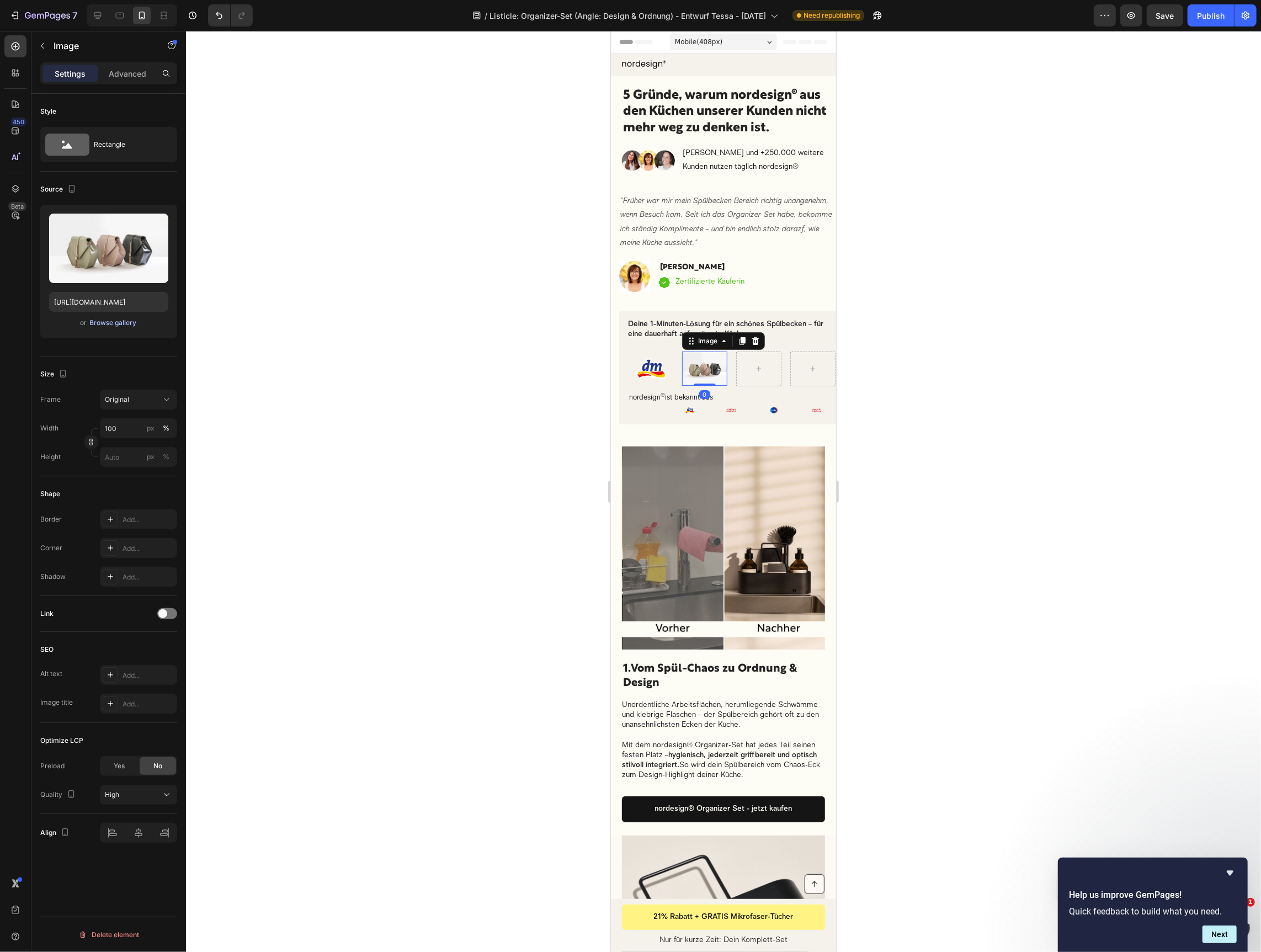
click at [120, 324] on div "Browse gallery" at bounding box center [113, 323] width 47 height 10
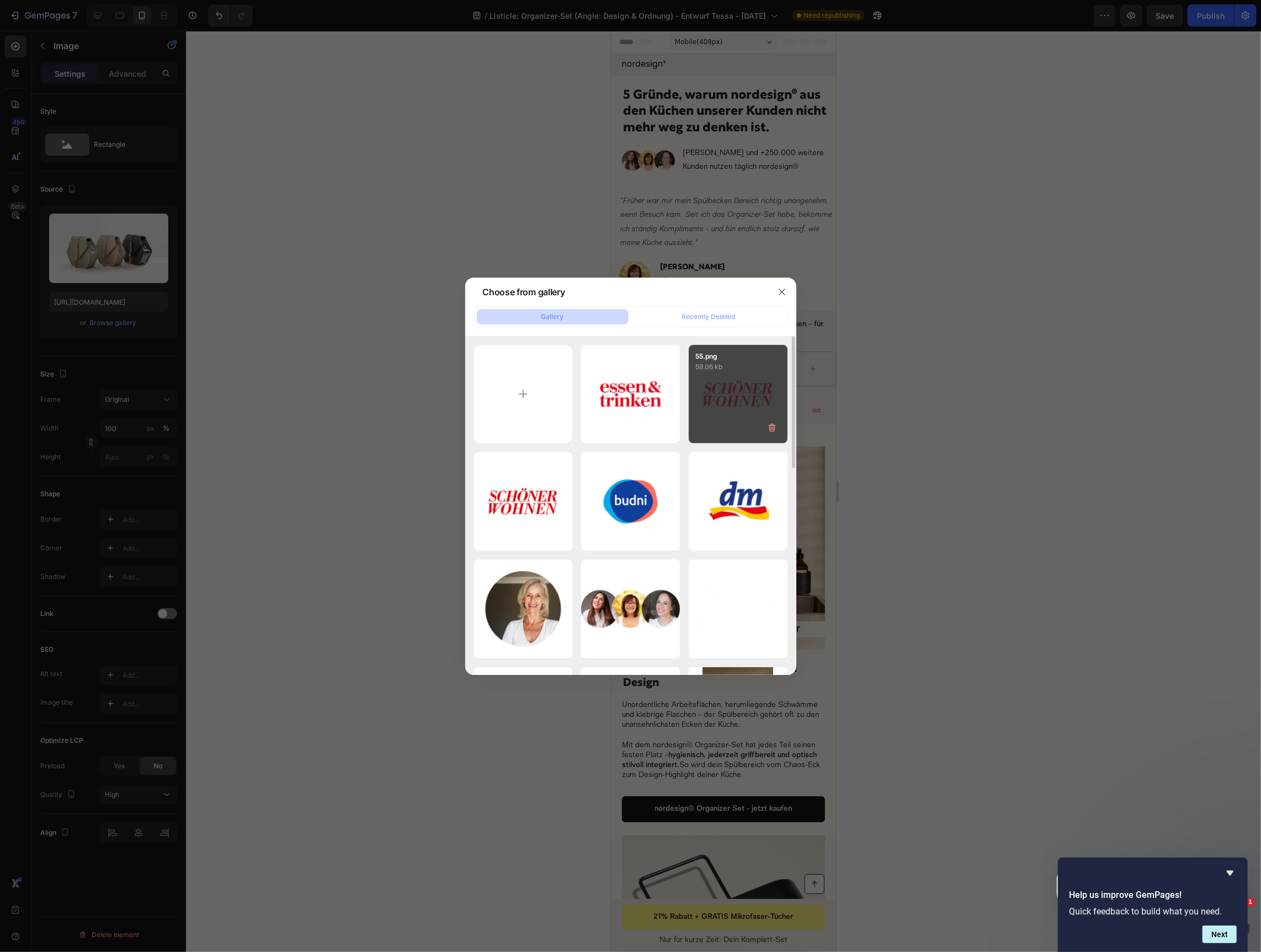
click at [716, 426] on div "55.png 59.06 kb" at bounding box center [738, 394] width 99 height 99
type input "https://cdn.shopify.com/s/files/1/0697/0484/3529/files/gempages_566288264483308…"
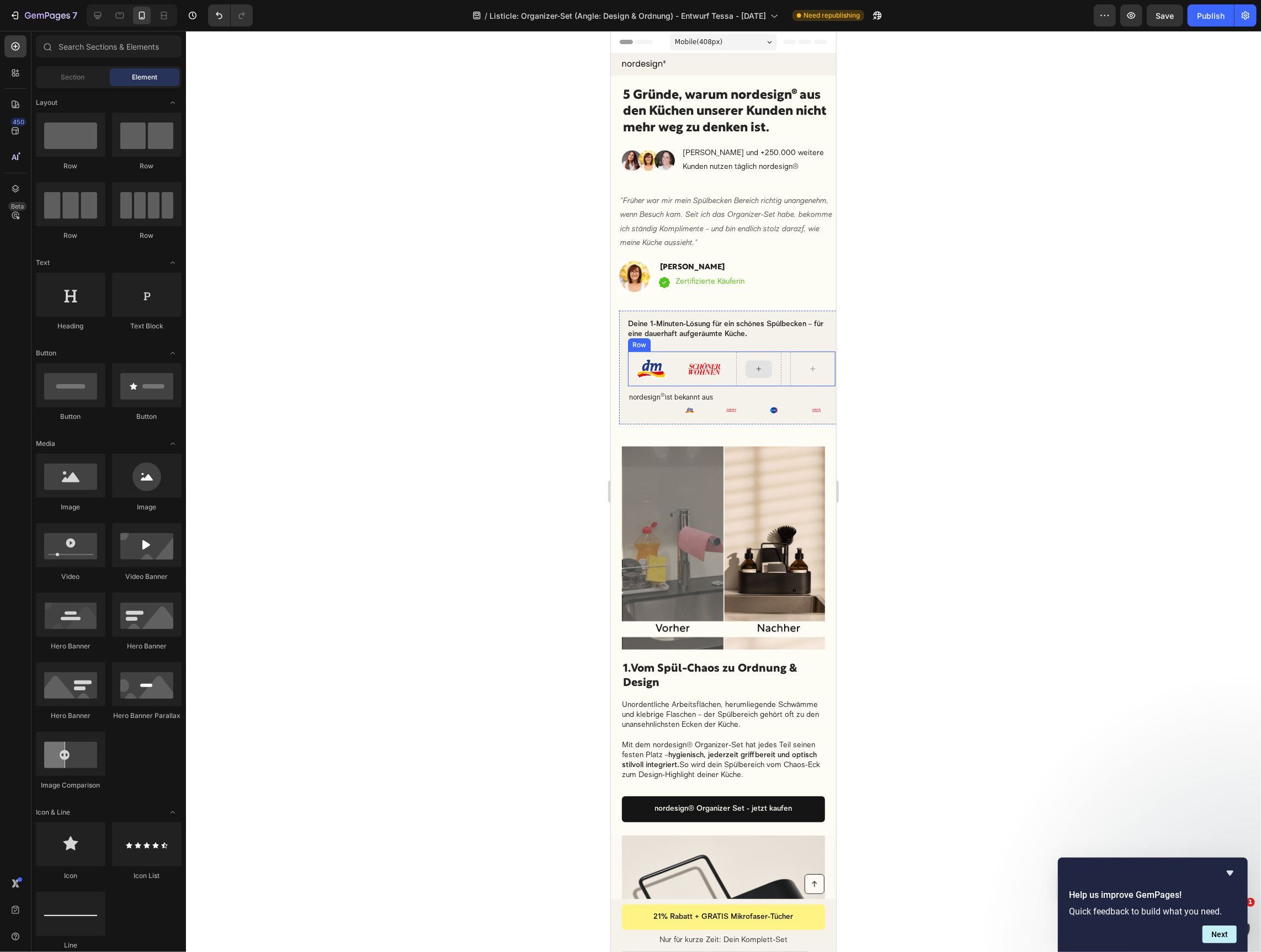
click at [760, 372] on icon at bounding box center [758, 369] width 9 height 10
drag, startPoint x: 847, startPoint y: 517, endPoint x: 745, endPoint y: 371, distance: 178.1
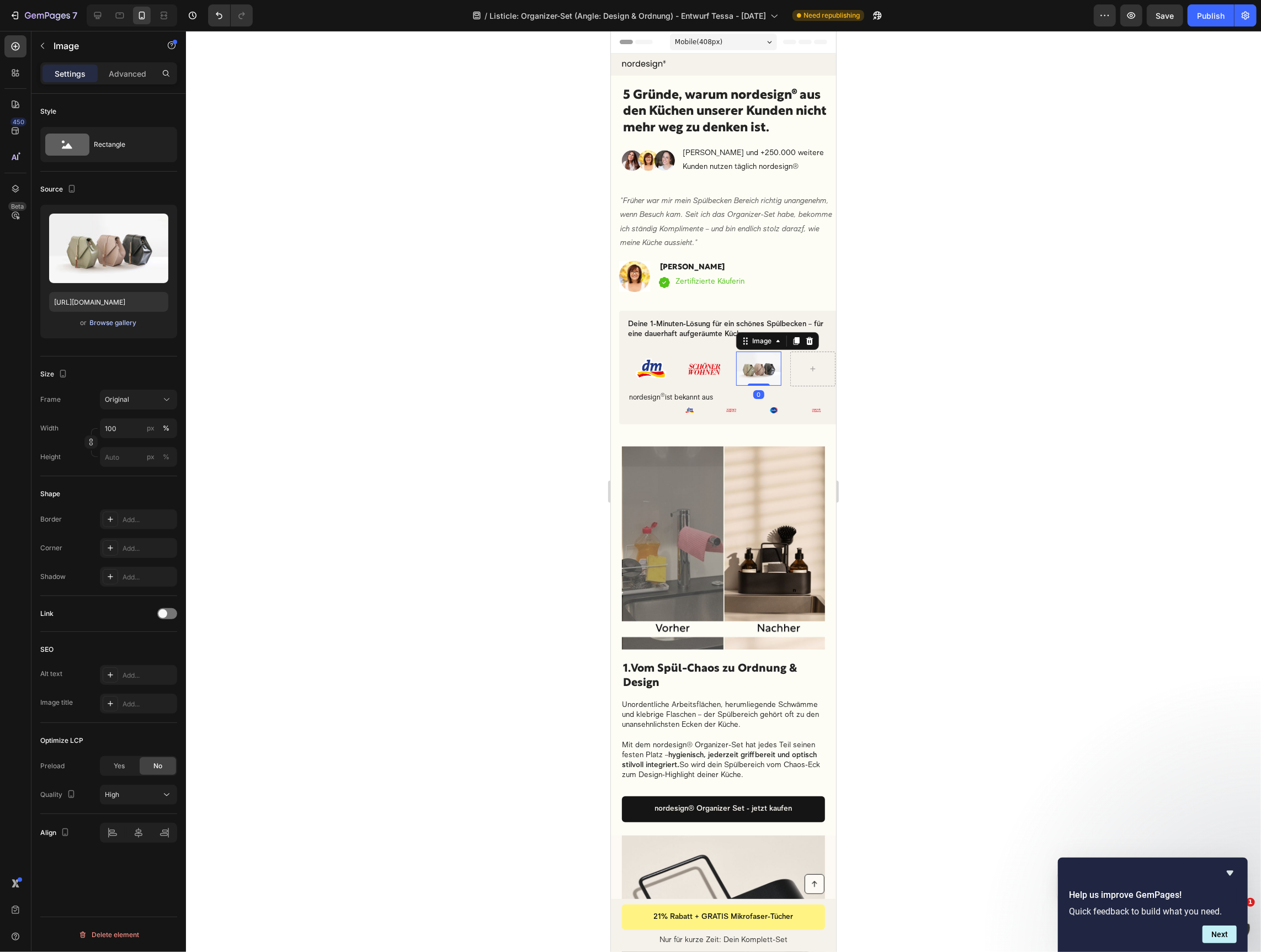
click at [123, 327] on div "Browse gallery" at bounding box center [113, 323] width 47 height 10
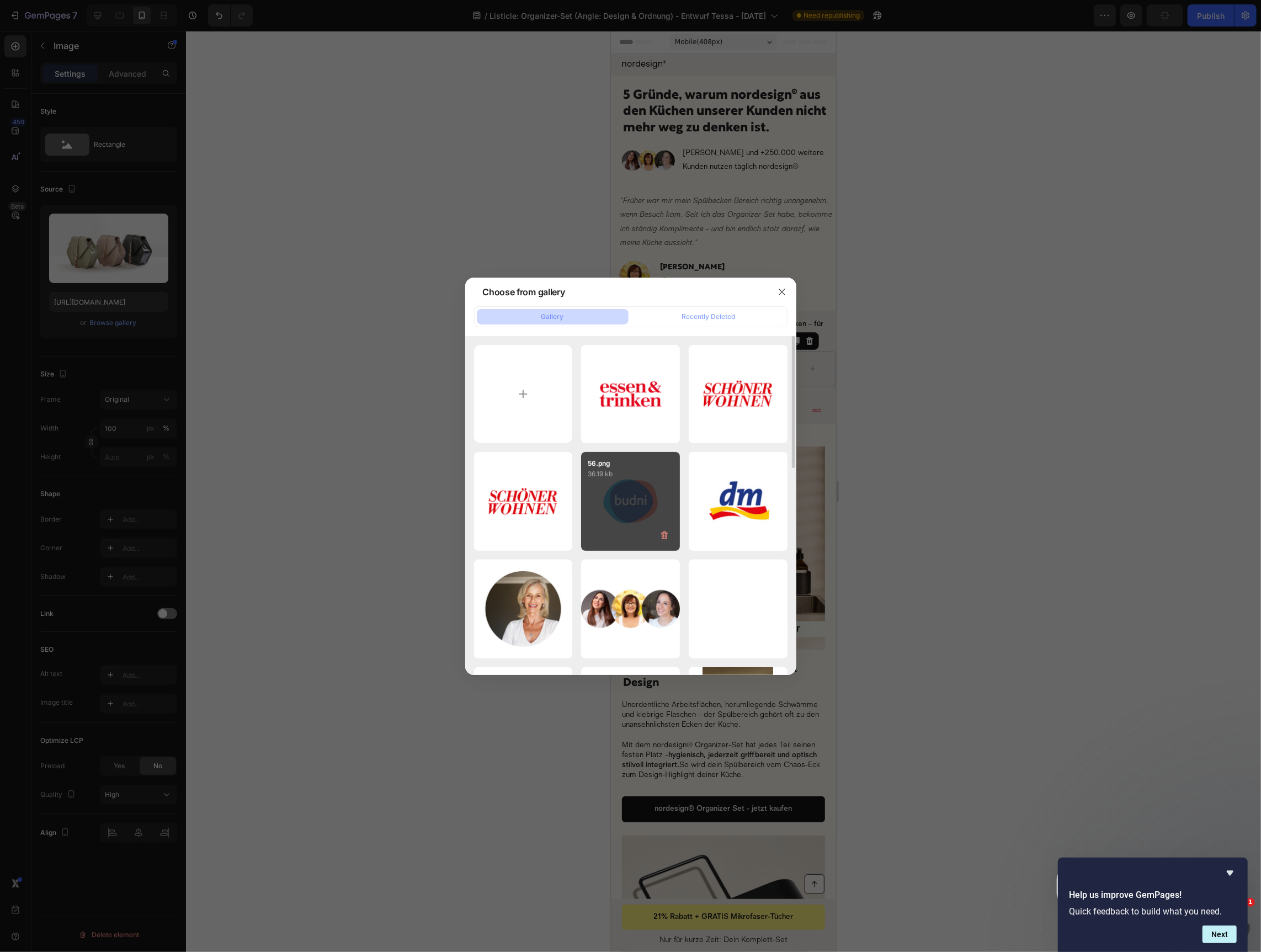
click at [604, 503] on div "56.png 36.19 kb" at bounding box center [630, 501] width 99 height 99
type input "https://cdn.shopify.com/s/files/1/0697/0484/3529/files/gempages_566288264483308…"
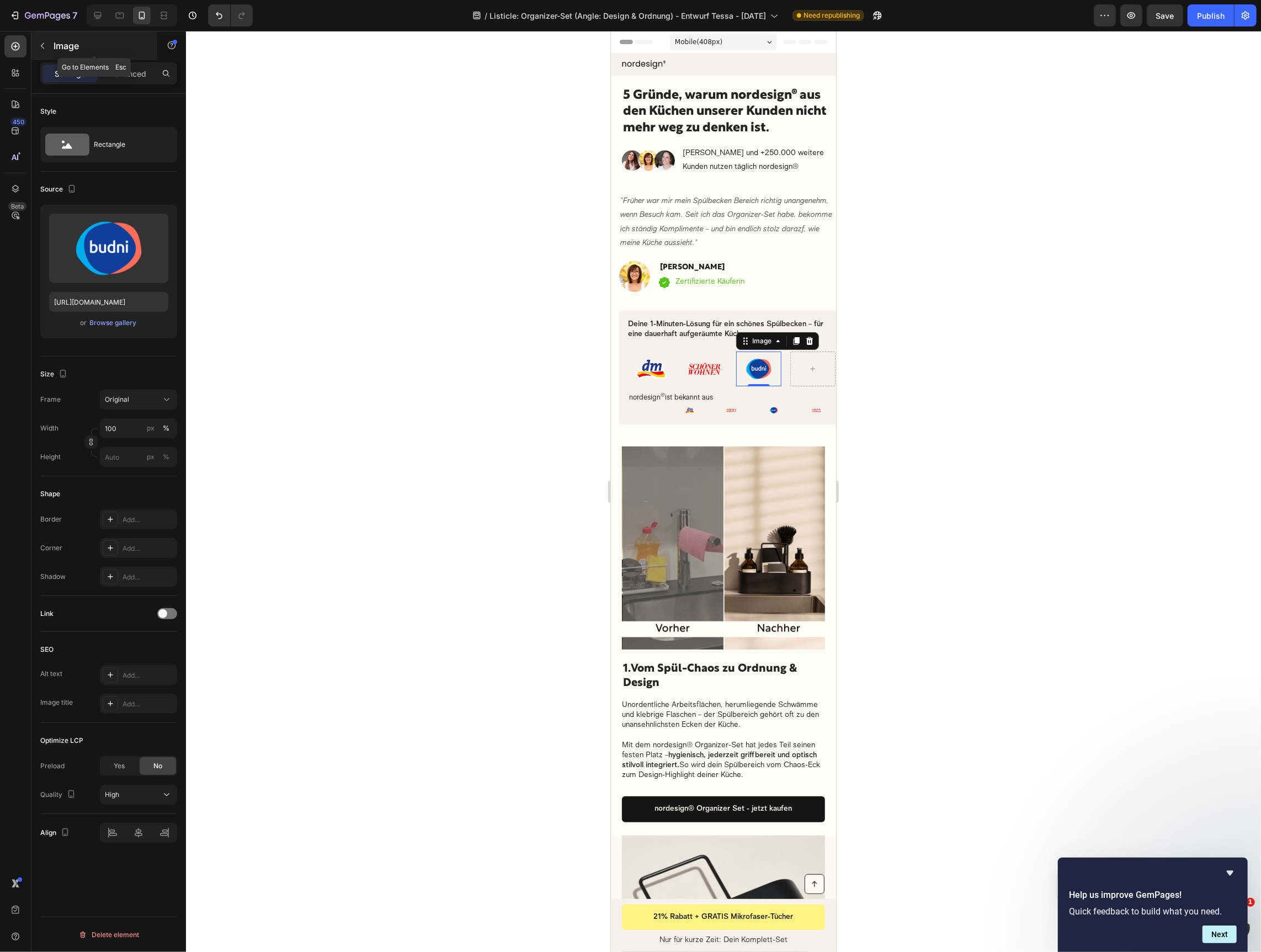
click at [41, 43] on icon "button" at bounding box center [42, 45] width 9 height 9
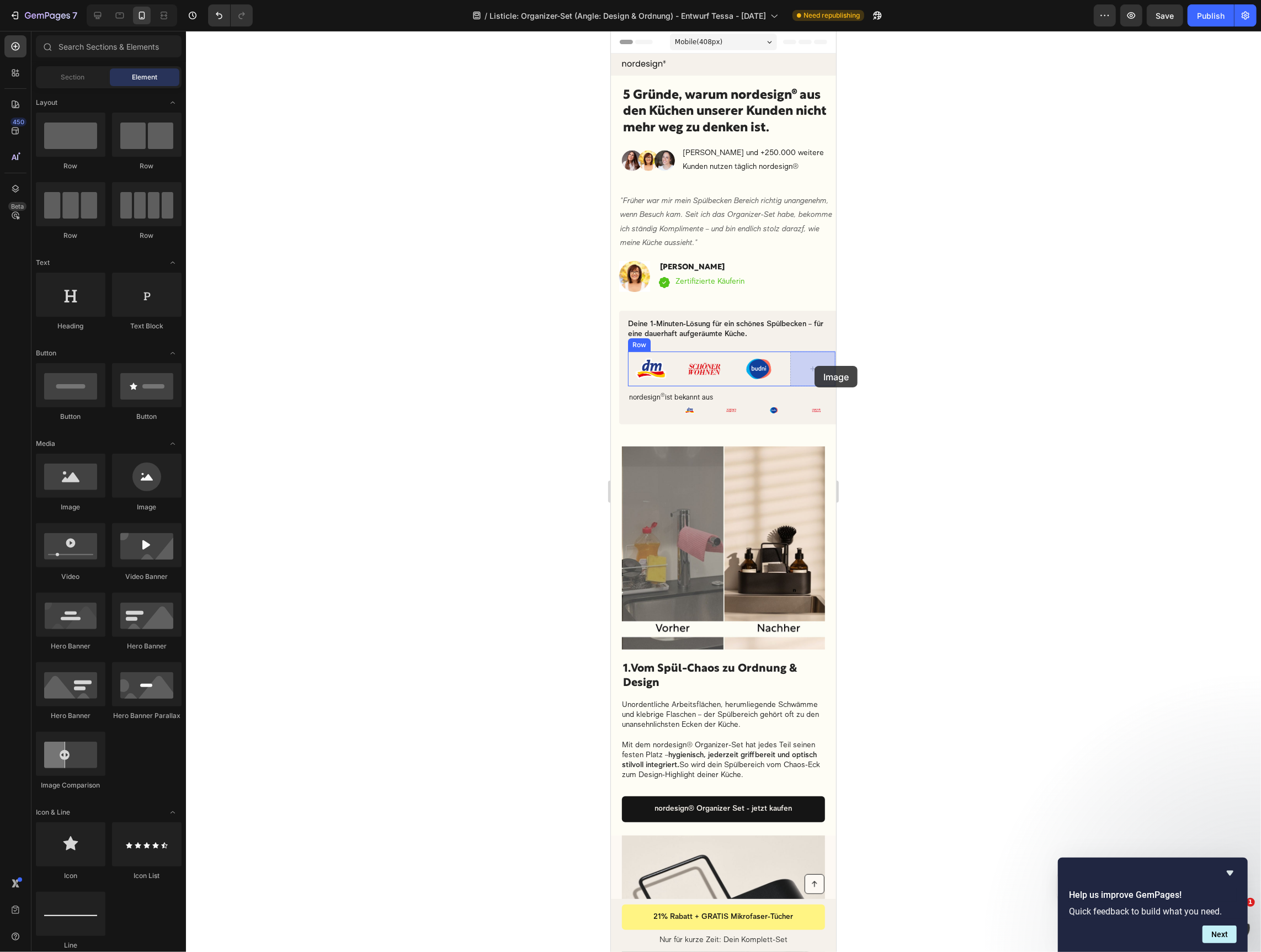
drag, startPoint x: 871, startPoint y: 502, endPoint x: 776, endPoint y: 397, distance: 141.6
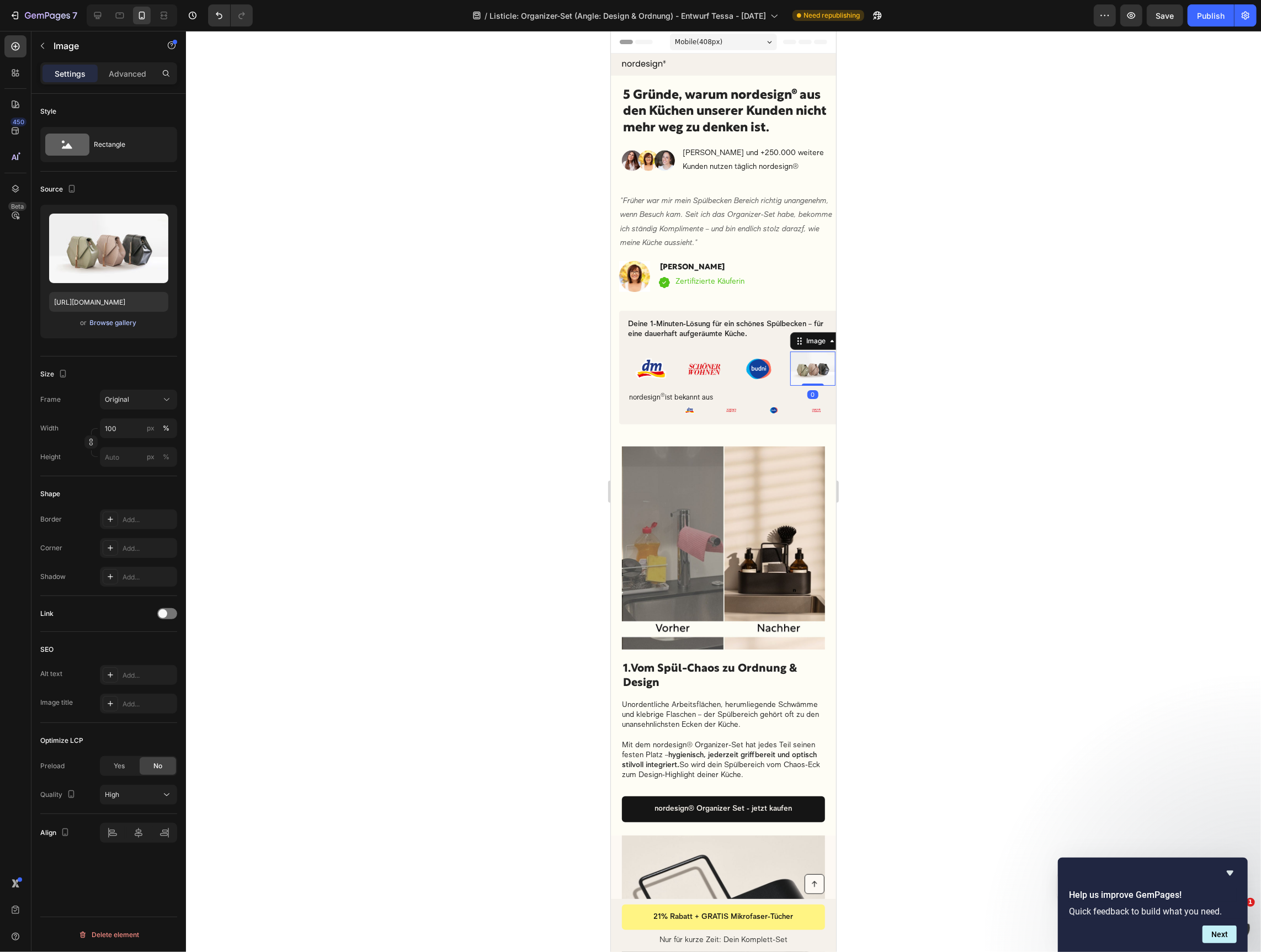
click at [123, 325] on div "Browse gallery" at bounding box center [113, 323] width 47 height 10
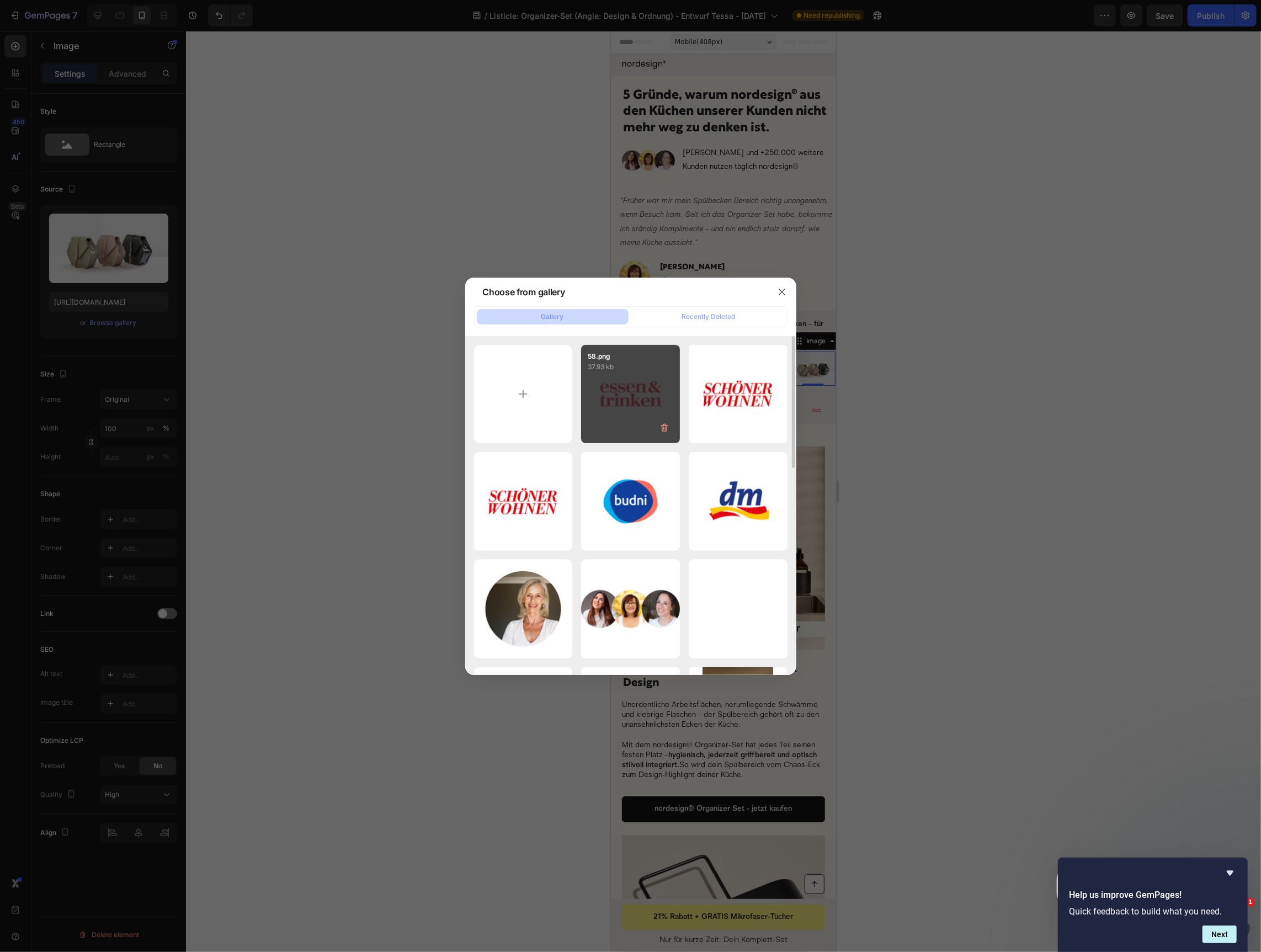
click at [654, 394] on div "58.png 37.93 kb" at bounding box center [630, 394] width 99 height 99
type input "https://cdn.shopify.com/s/files/1/0697/0484/3529/files/gempages_566288264483308…"
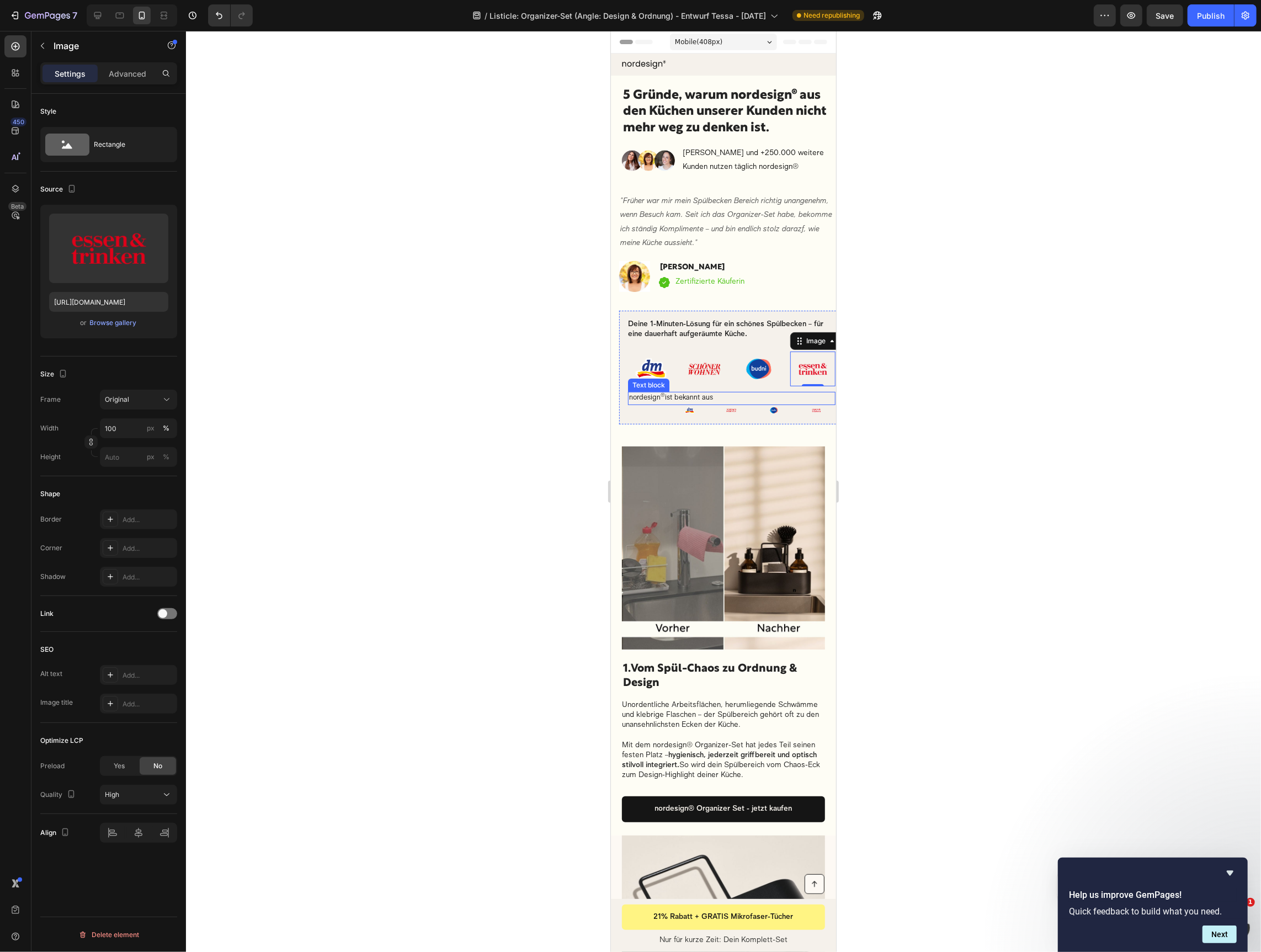
click at [640, 400] on p "nordesign ® ist bekannt aus" at bounding box center [731, 398] width 205 height 11
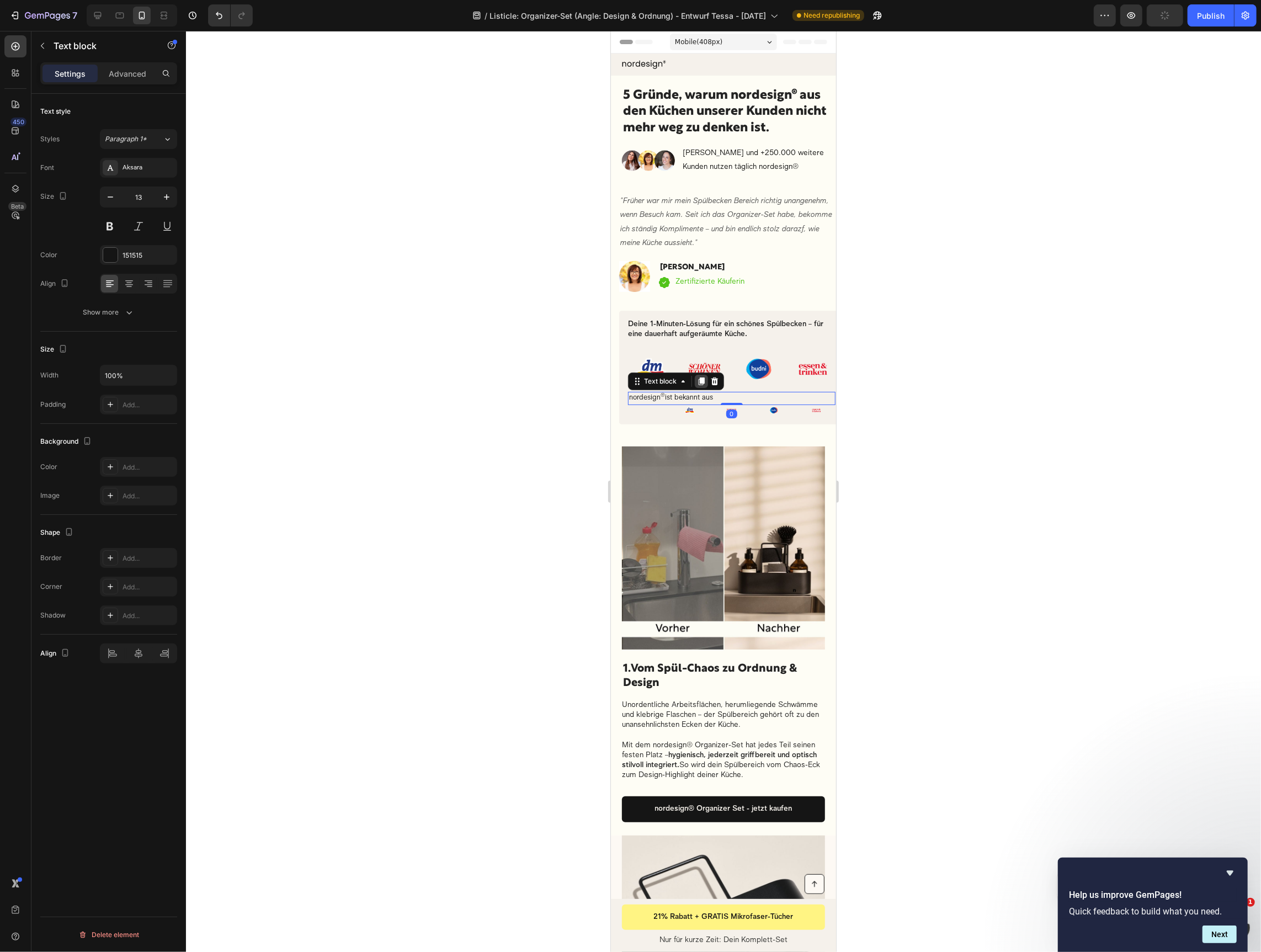
click at [702, 382] on icon at bounding box center [701, 380] width 6 height 8
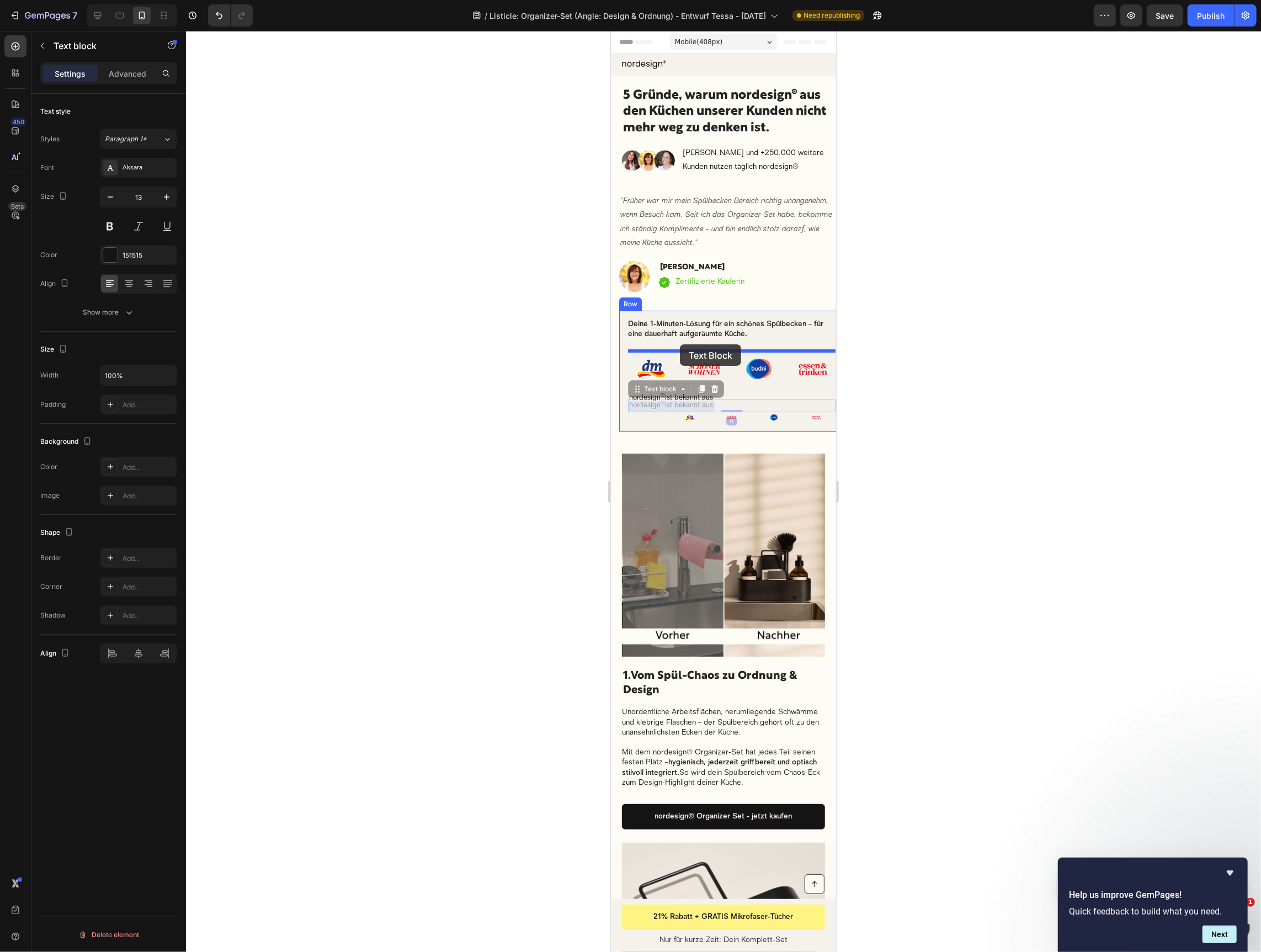
drag, startPoint x: 672, startPoint y: 404, endPoint x: 682, endPoint y: 347, distance: 57.9
click at [929, 419] on div at bounding box center [723, 490] width 1075 height 920
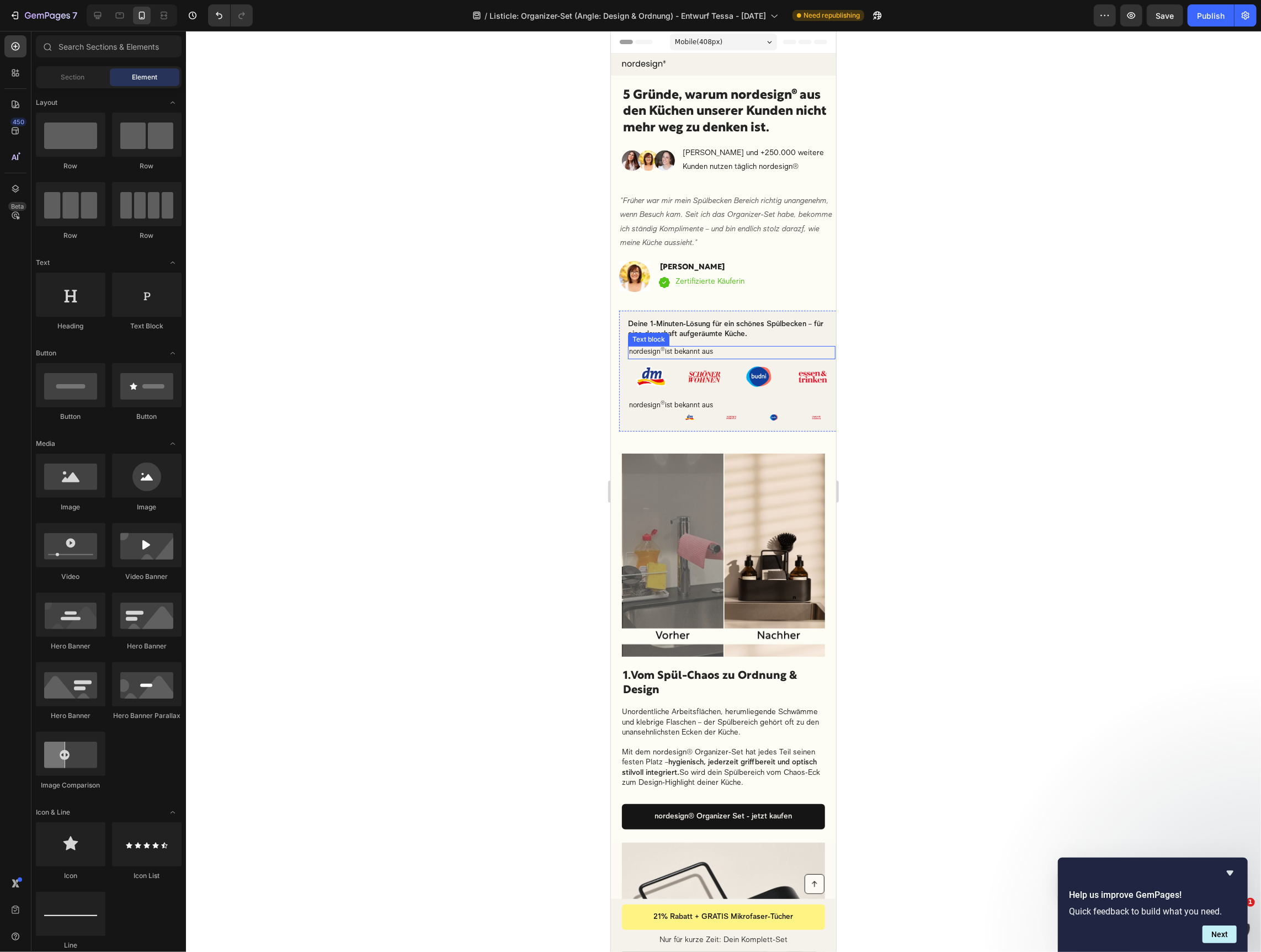
click at [643, 353] on span "nordesign ® ist bekannt aus" at bounding box center [671, 351] width 84 height 7
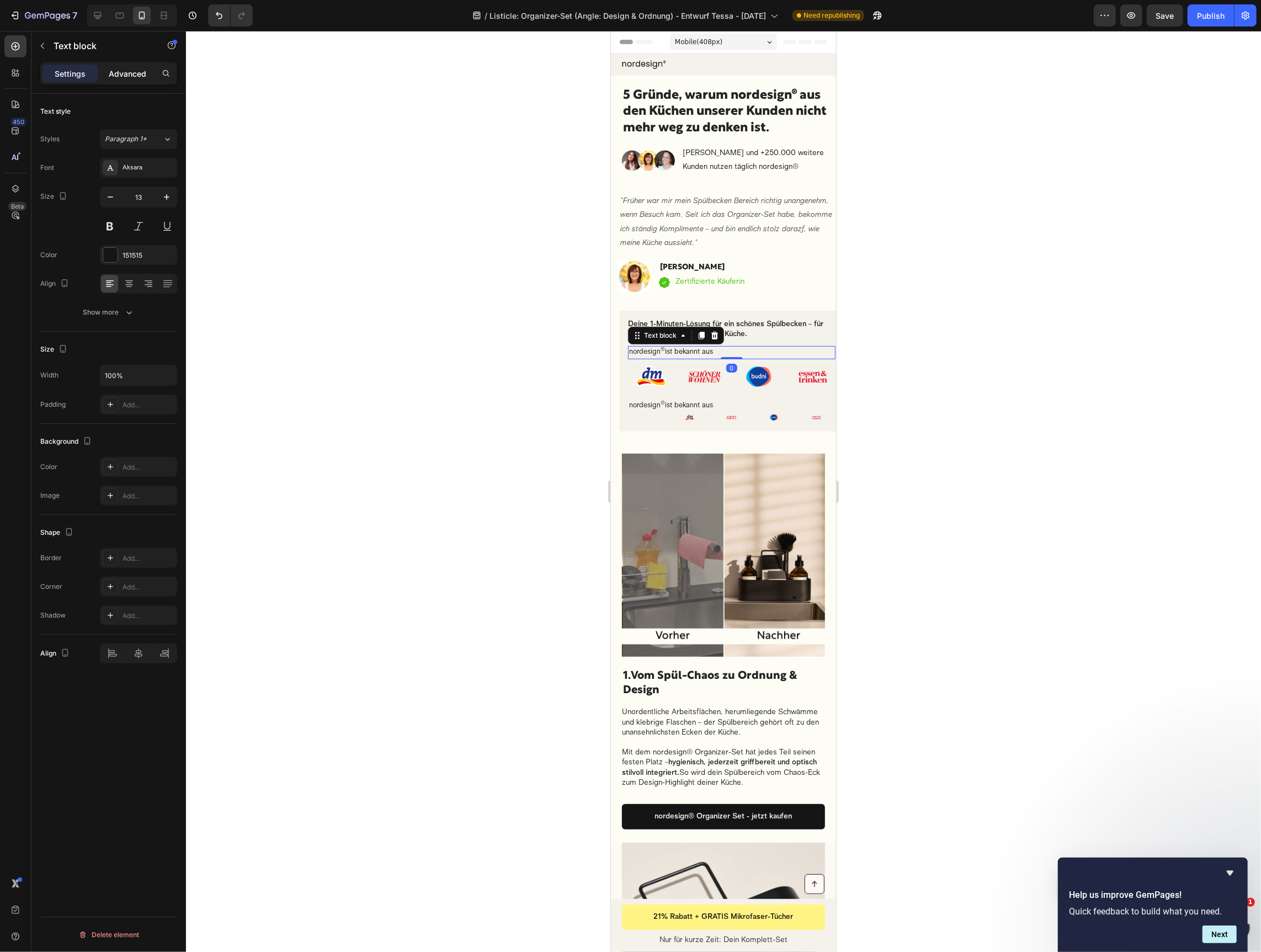
click at [147, 68] on div "Advanced" at bounding box center [127, 73] width 56 height 17
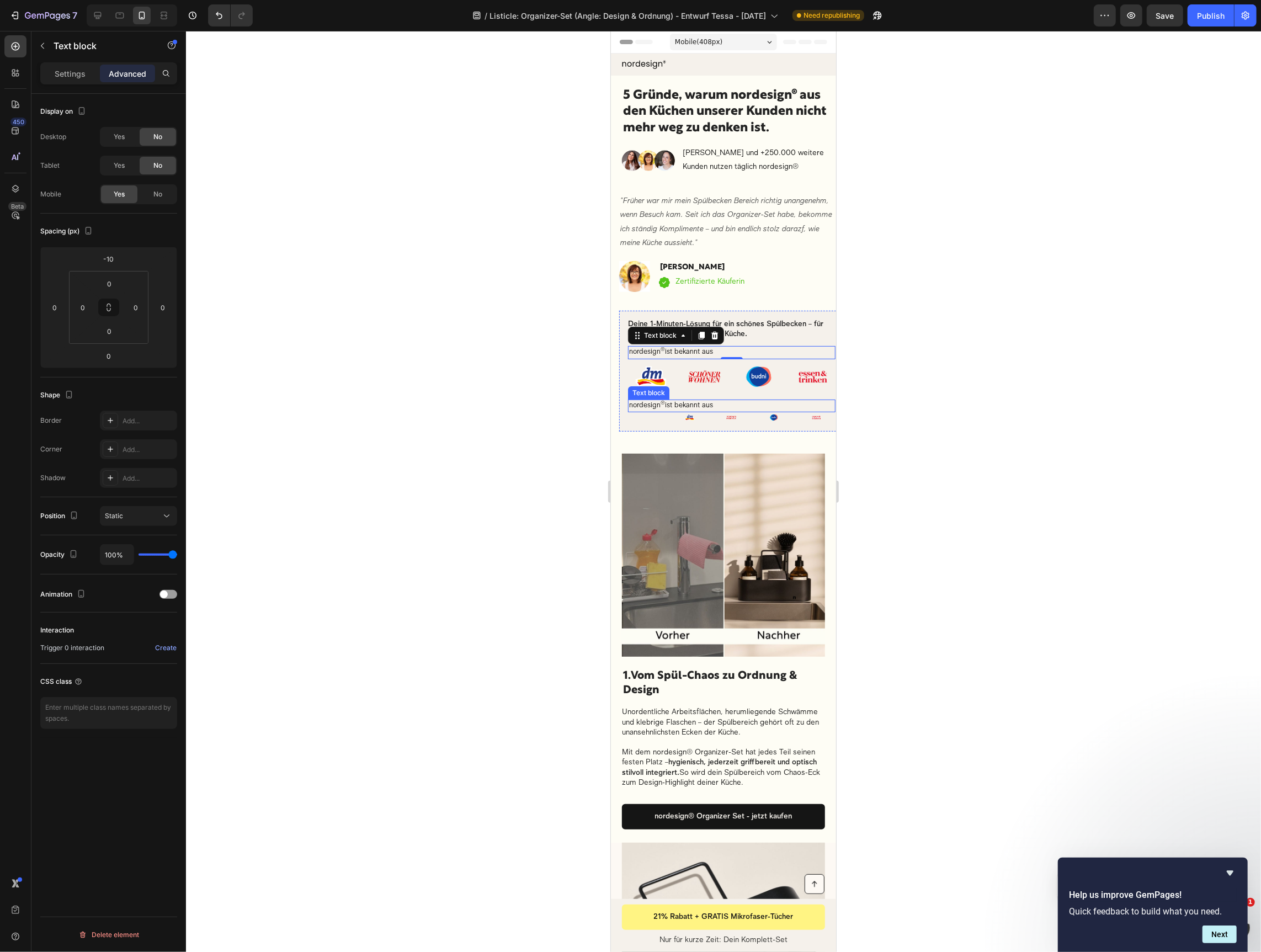
click at [661, 403] on sup "®" at bounding box center [662, 403] width 5 height 6
click at [154, 190] on span "No" at bounding box center [157, 194] width 9 height 10
click at [717, 390] on icon at bounding box center [714, 388] width 9 height 9
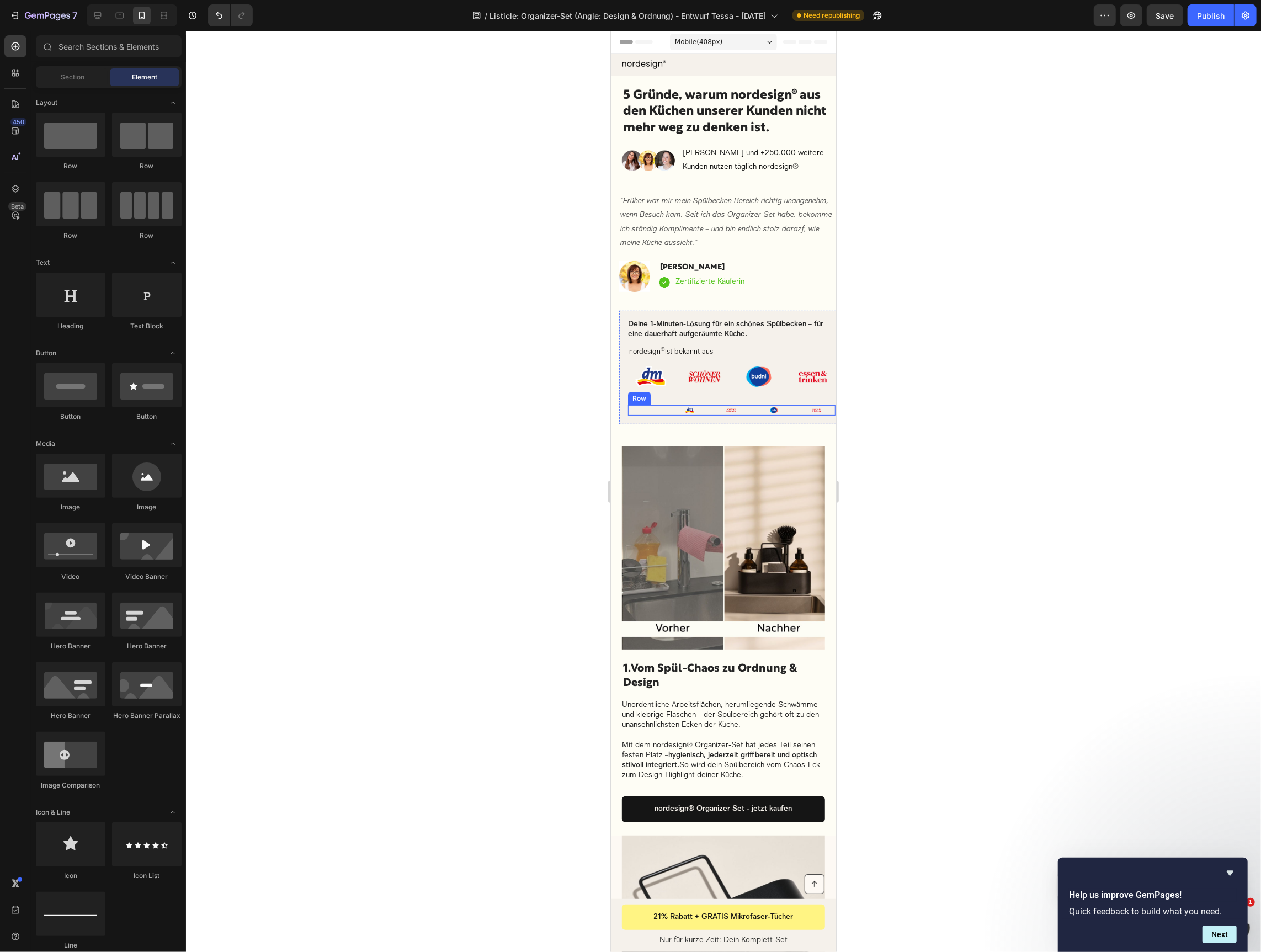
click at [665, 409] on div "nordesign ® ist bekannt aus Text block" at bounding box center [647, 409] width 38 height 11
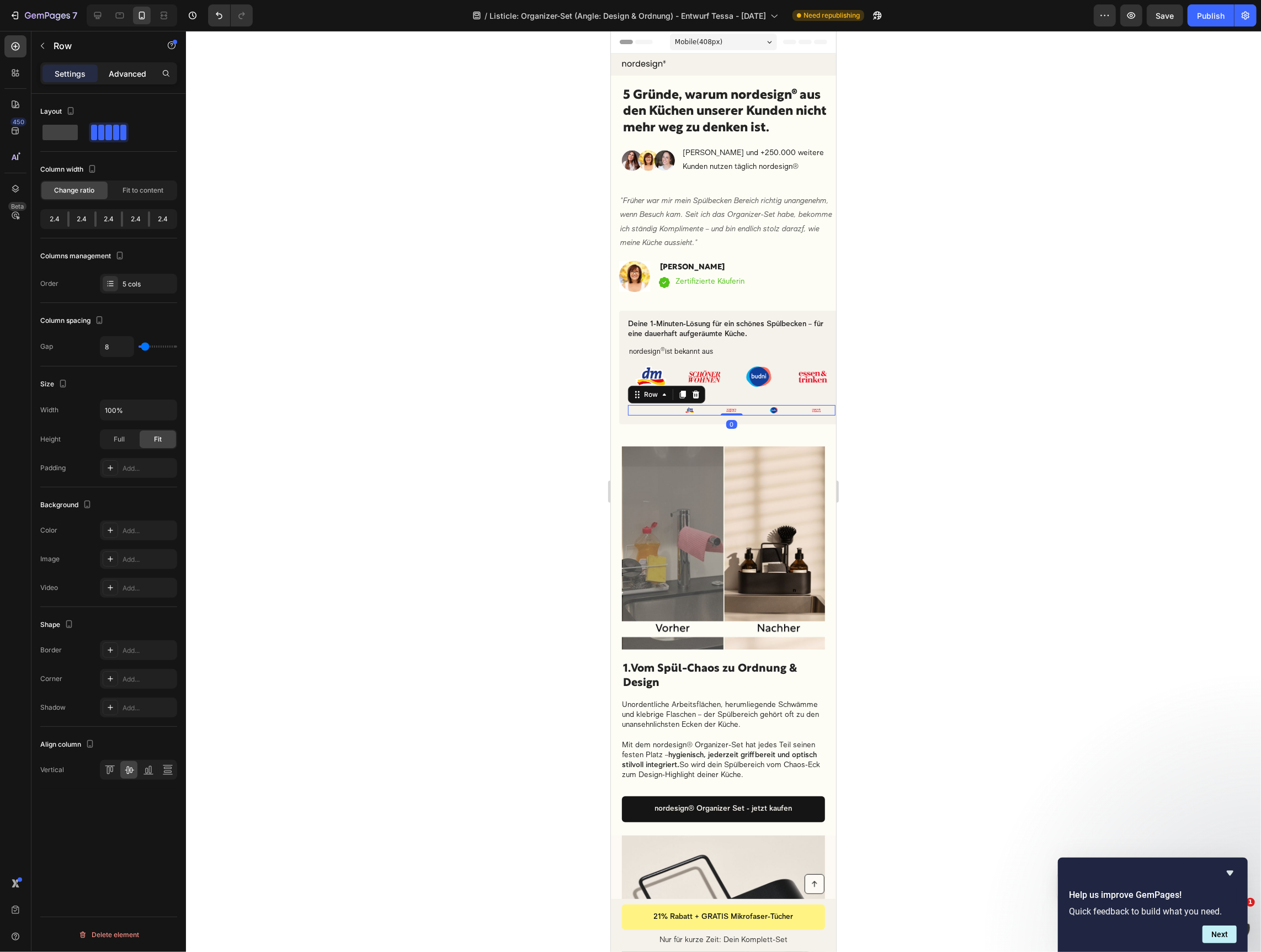
click at [107, 69] on div "Advanced" at bounding box center [127, 73] width 56 height 17
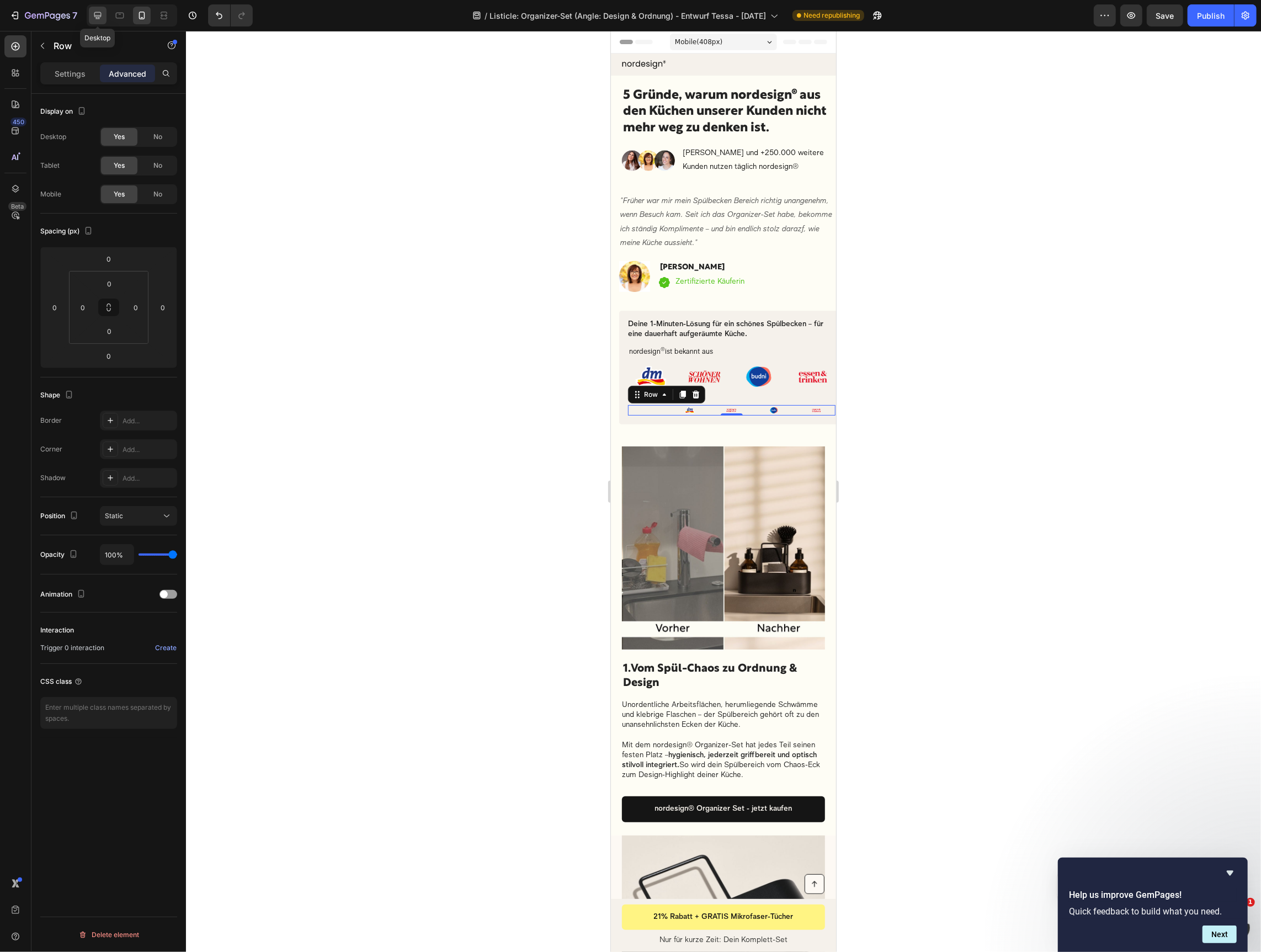
click at [96, 16] on icon at bounding box center [98, 15] width 11 height 11
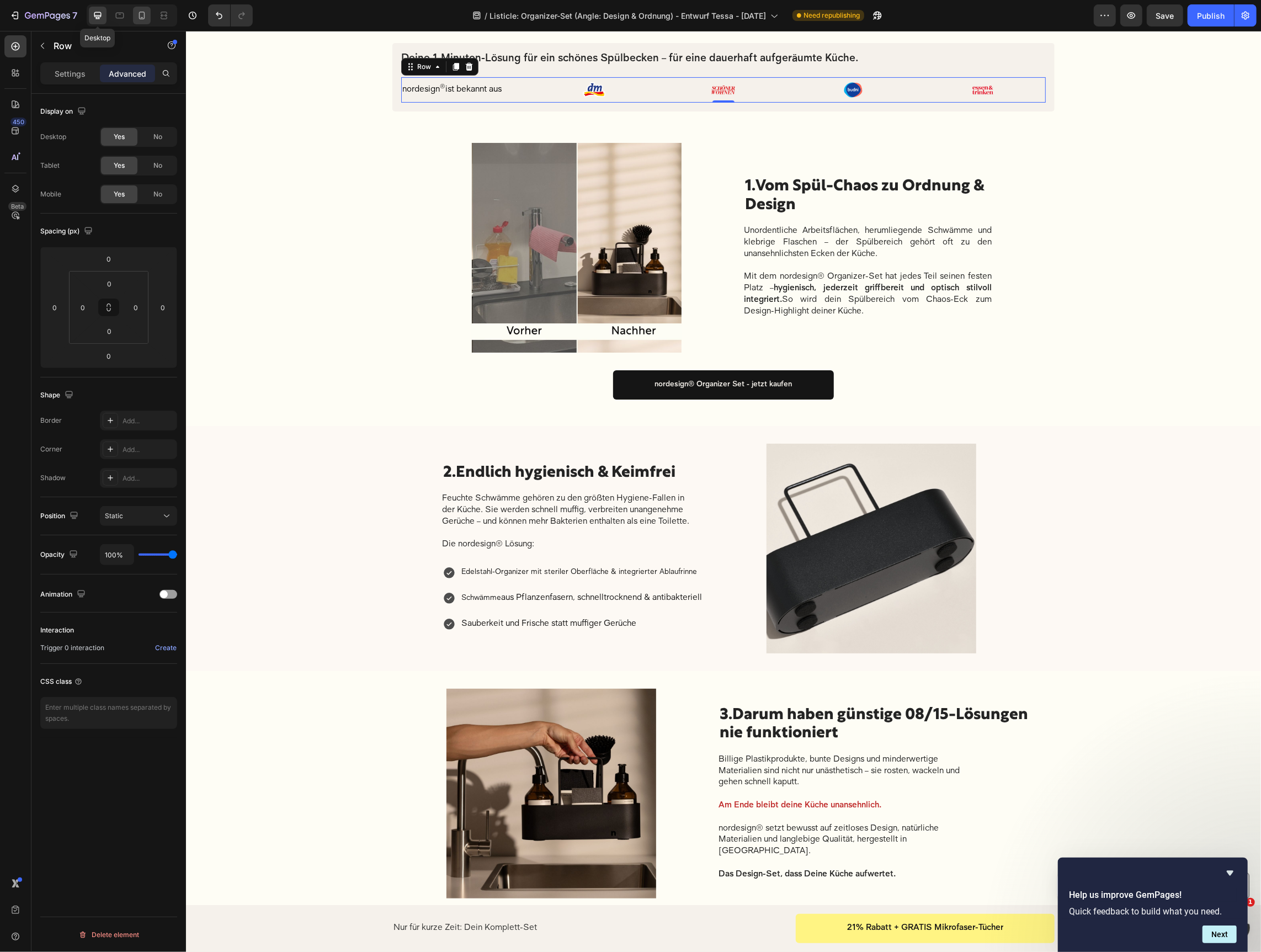
scroll to position [283, 0]
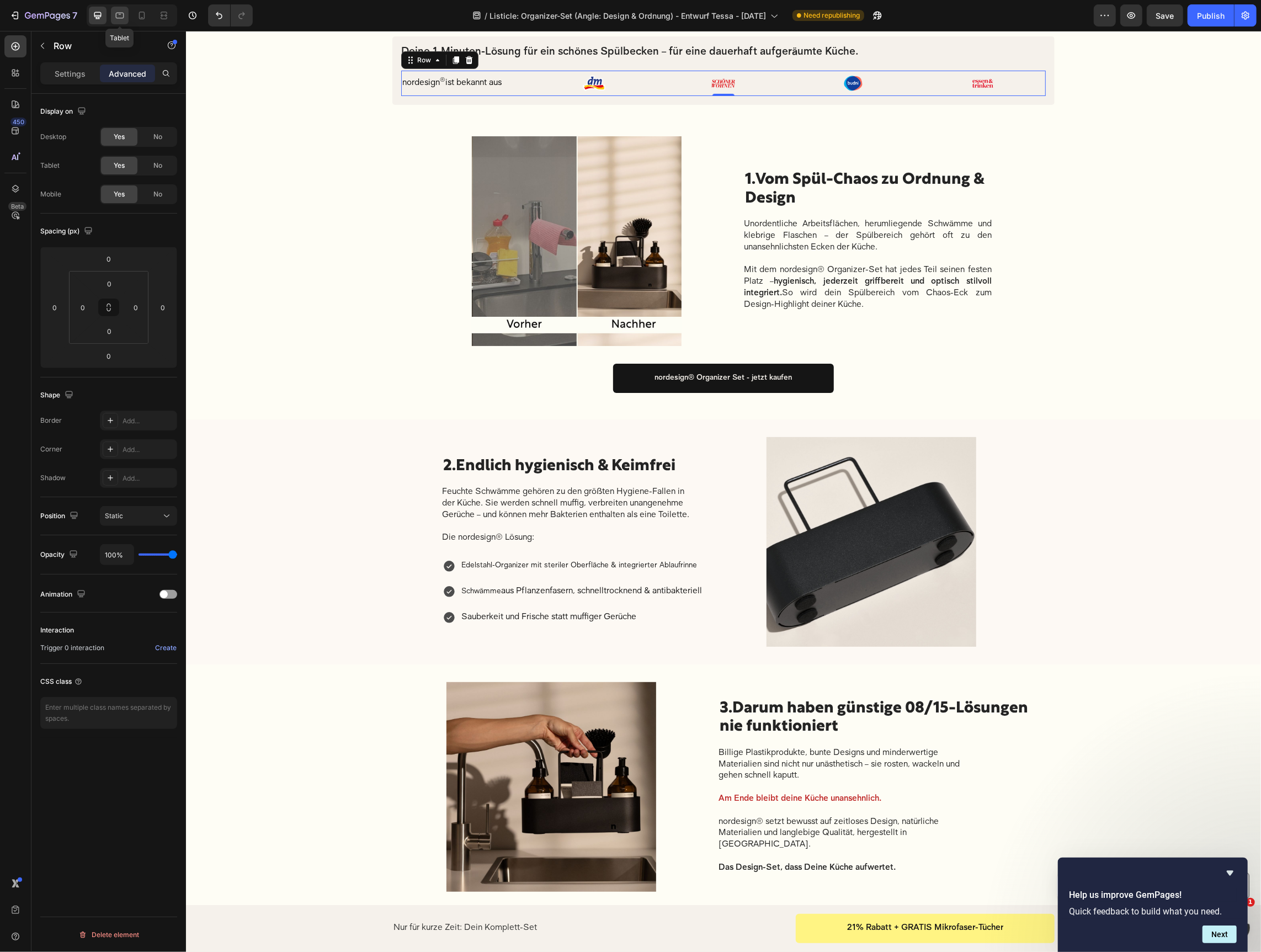
click at [116, 19] on icon at bounding box center [120, 15] width 11 height 11
type input "50"
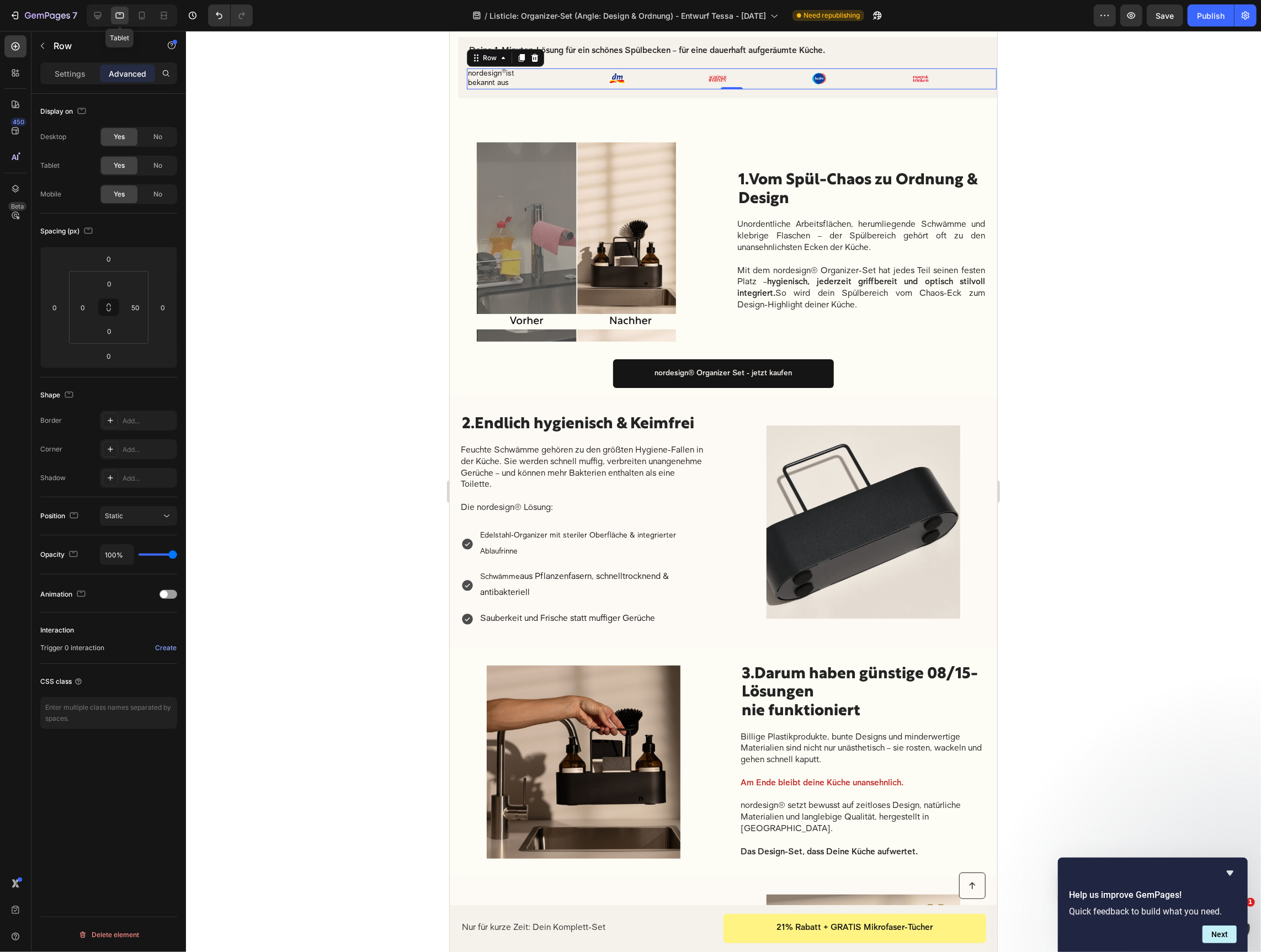
scroll to position [314, 0]
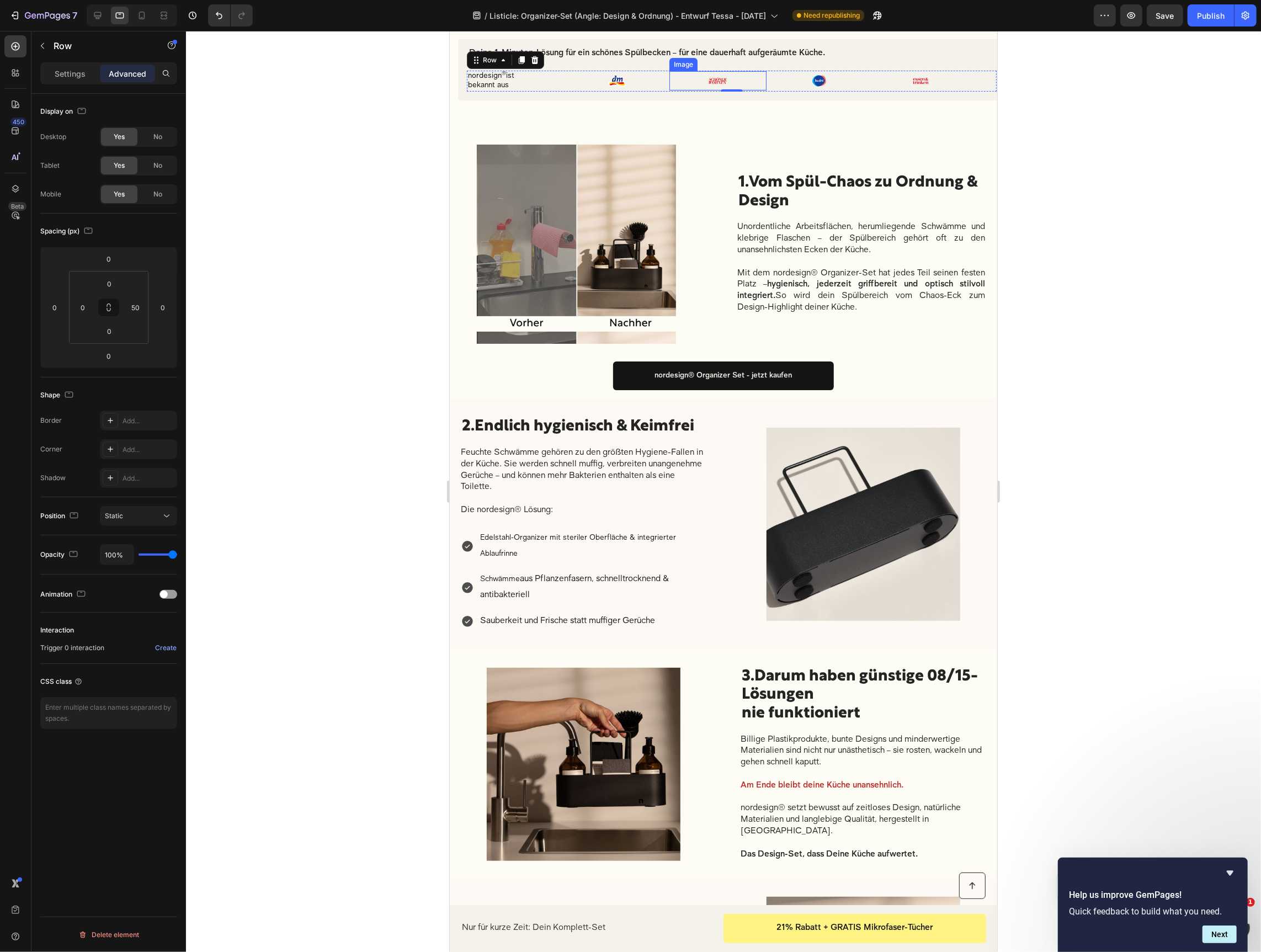
click at [685, 79] on div at bounding box center [717, 80] width 97 height 19
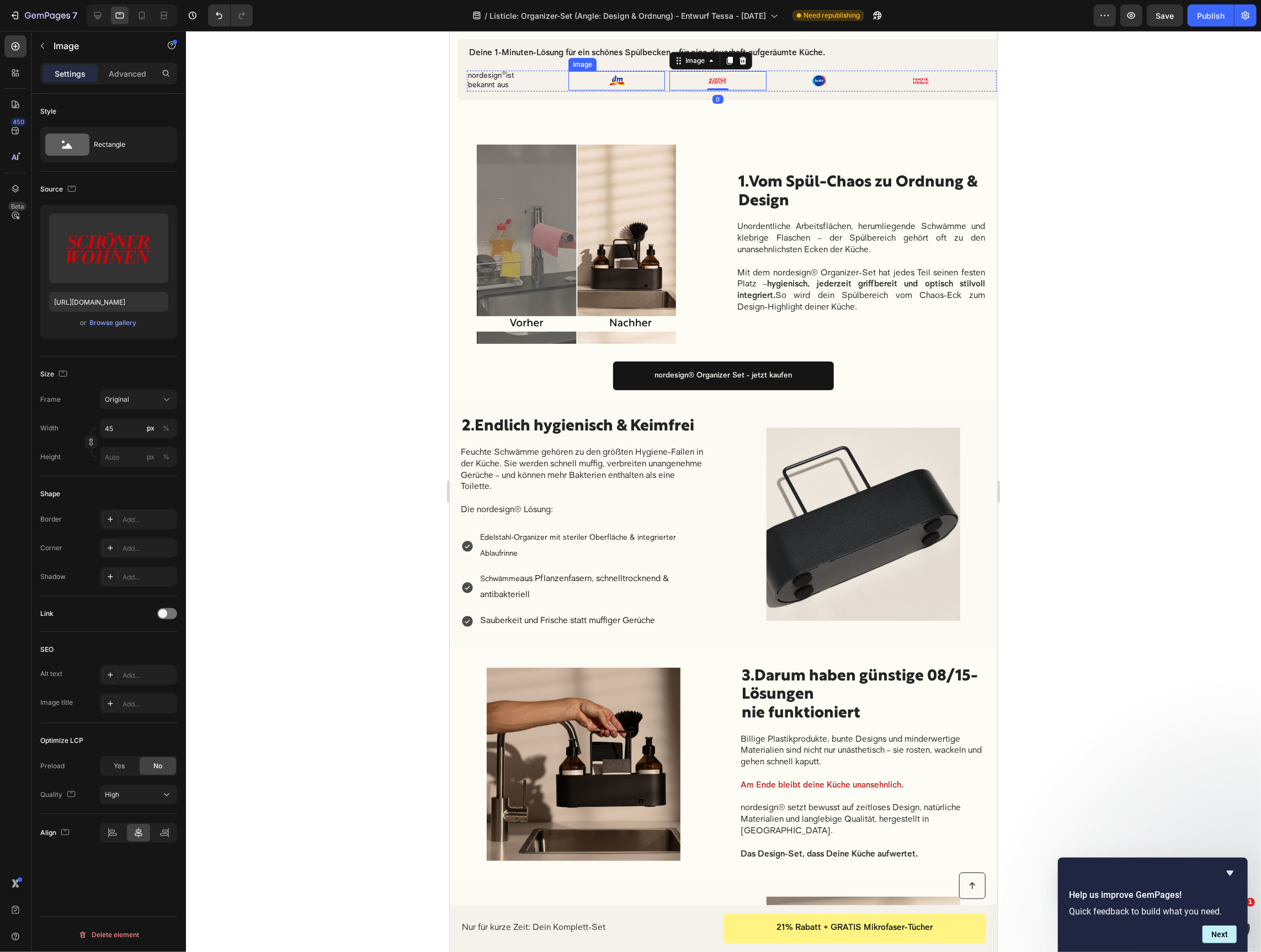
click at [614, 78] on img at bounding box center [616, 80] width 25 height 19
click at [109, 423] on input "45" at bounding box center [138, 428] width 78 height 20
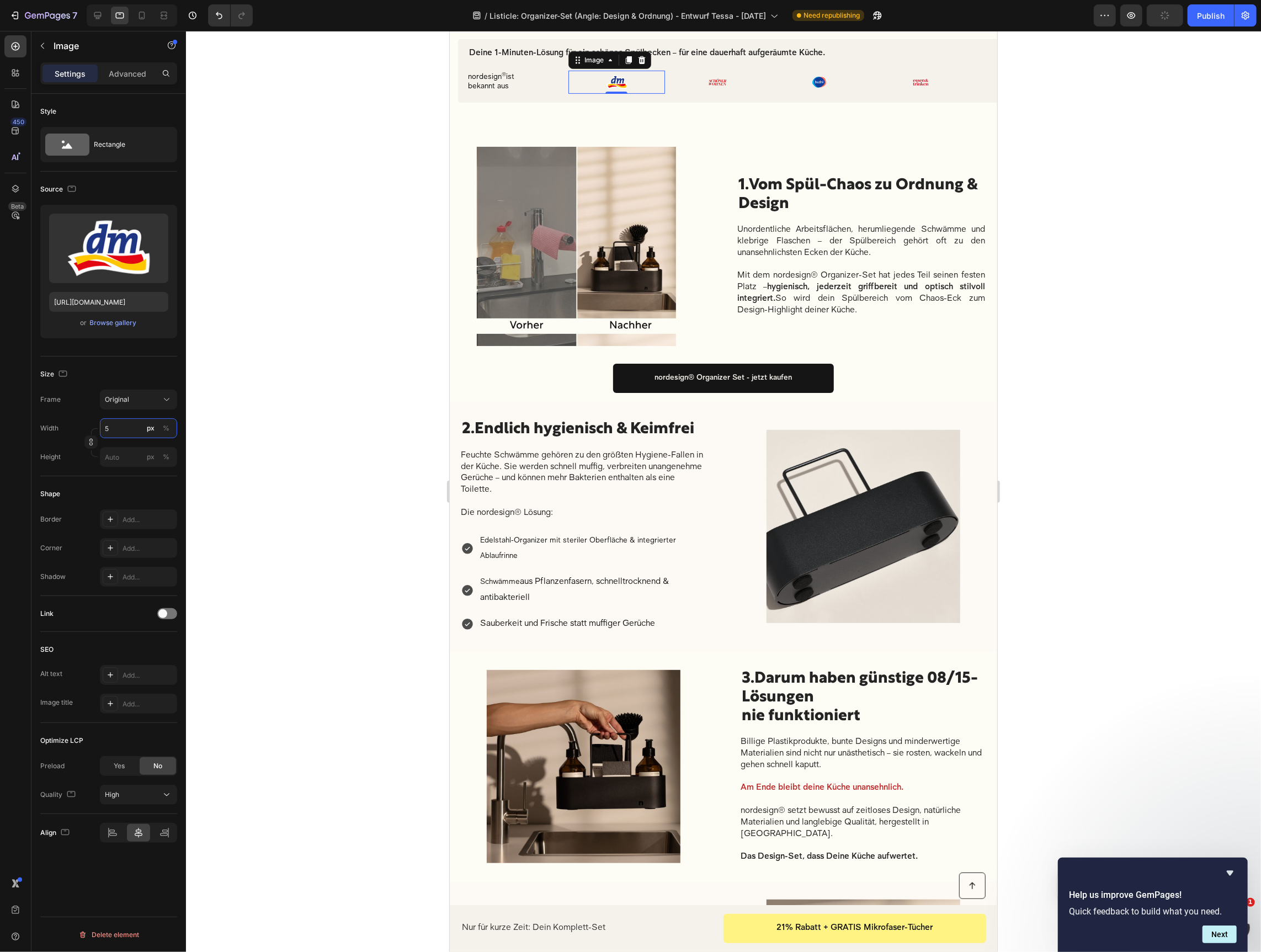
type input "55"
click at [702, 81] on div at bounding box center [717, 81] width 97 height 19
click at [108, 435] on input "45" at bounding box center [138, 428] width 78 height 20
type input "55"
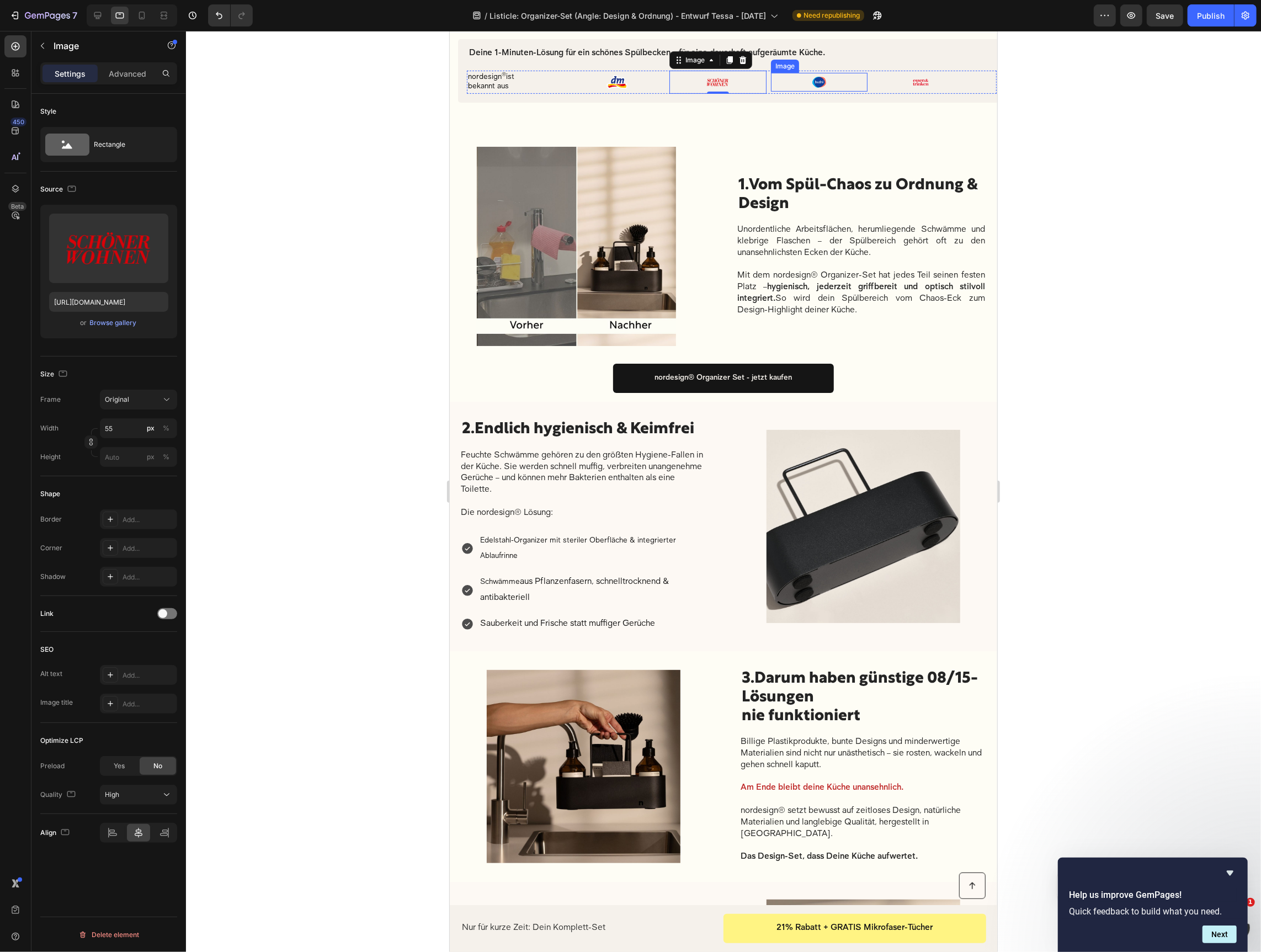
click at [831, 86] on img at bounding box center [819, 81] width 25 height 19
click at [126, 422] on input "45" at bounding box center [138, 428] width 78 height 20
type input "55"
click at [917, 82] on img at bounding box center [921, 81] width 25 height 19
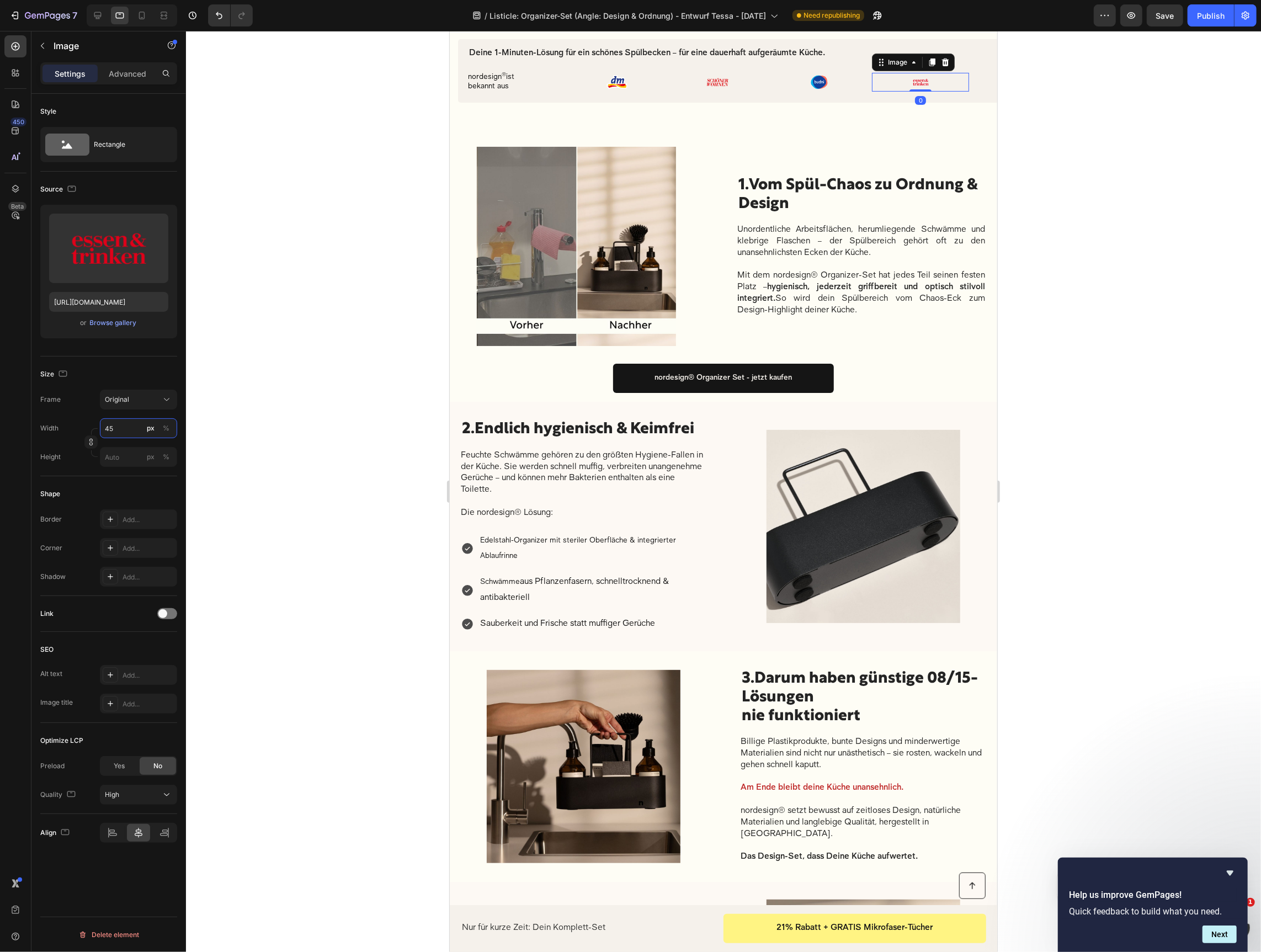
click at [121, 428] on input "45" at bounding box center [138, 428] width 78 height 20
type input "60"
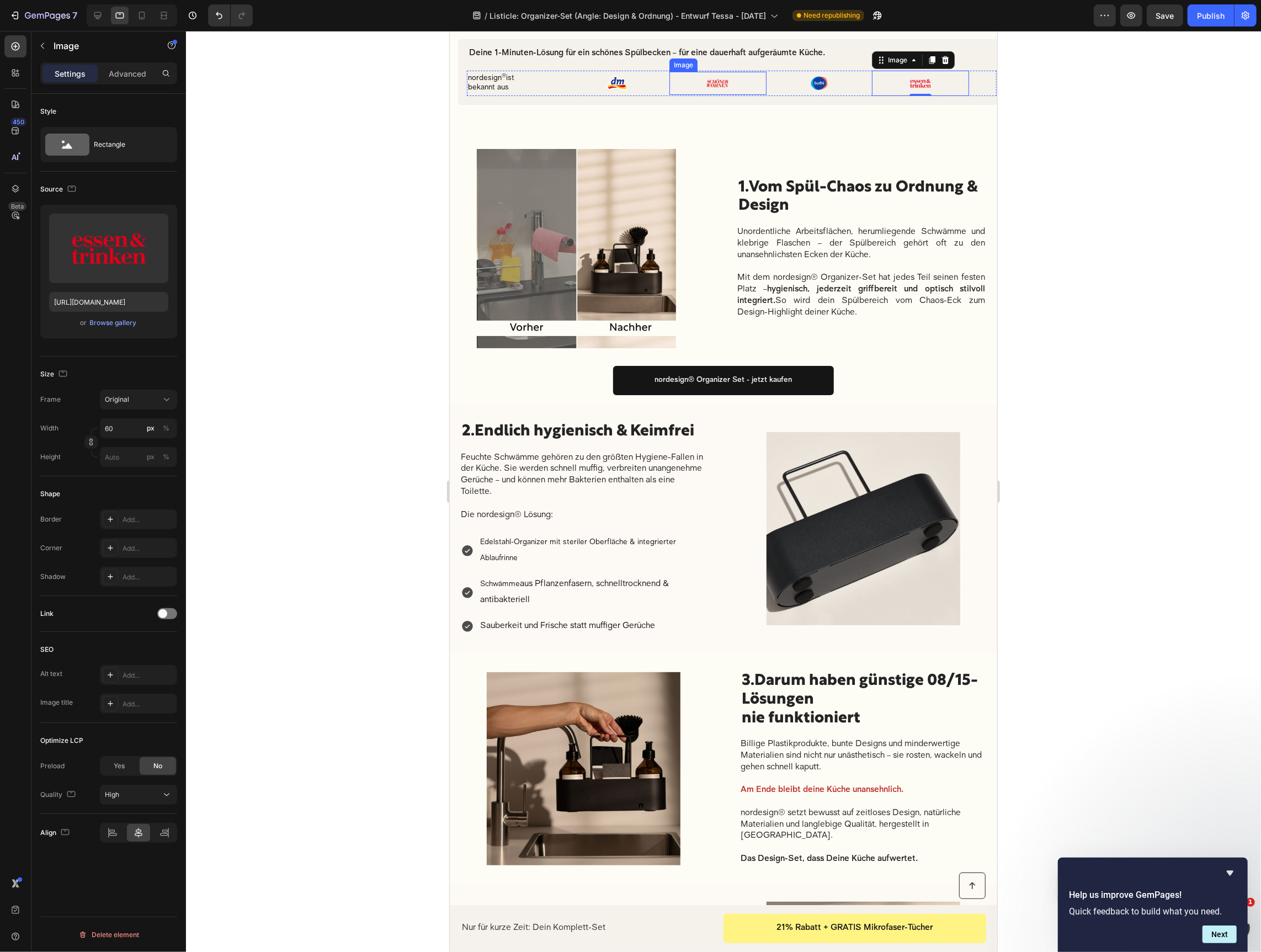
click at [746, 79] on div at bounding box center [717, 82] width 97 height 23
drag, startPoint x: 92, startPoint y: 441, endPoint x: 119, endPoint y: 427, distance: 30.4
click at [97, 438] on button "button" at bounding box center [91, 442] width 13 height 13
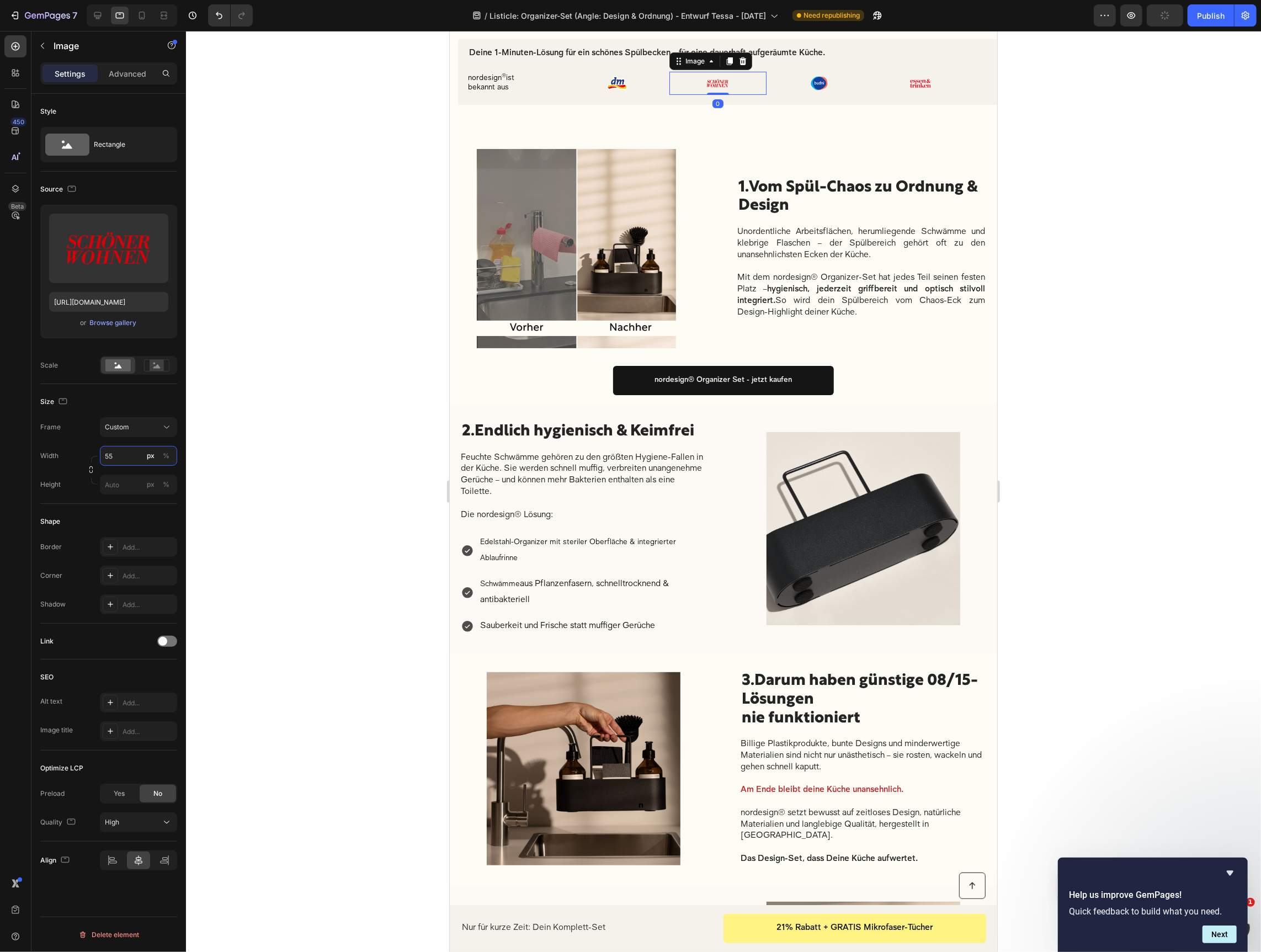
click at [121, 451] on input "55" at bounding box center [138, 455] width 78 height 20
type input "60"
click at [1181, 421] on div at bounding box center [723, 490] width 1075 height 920
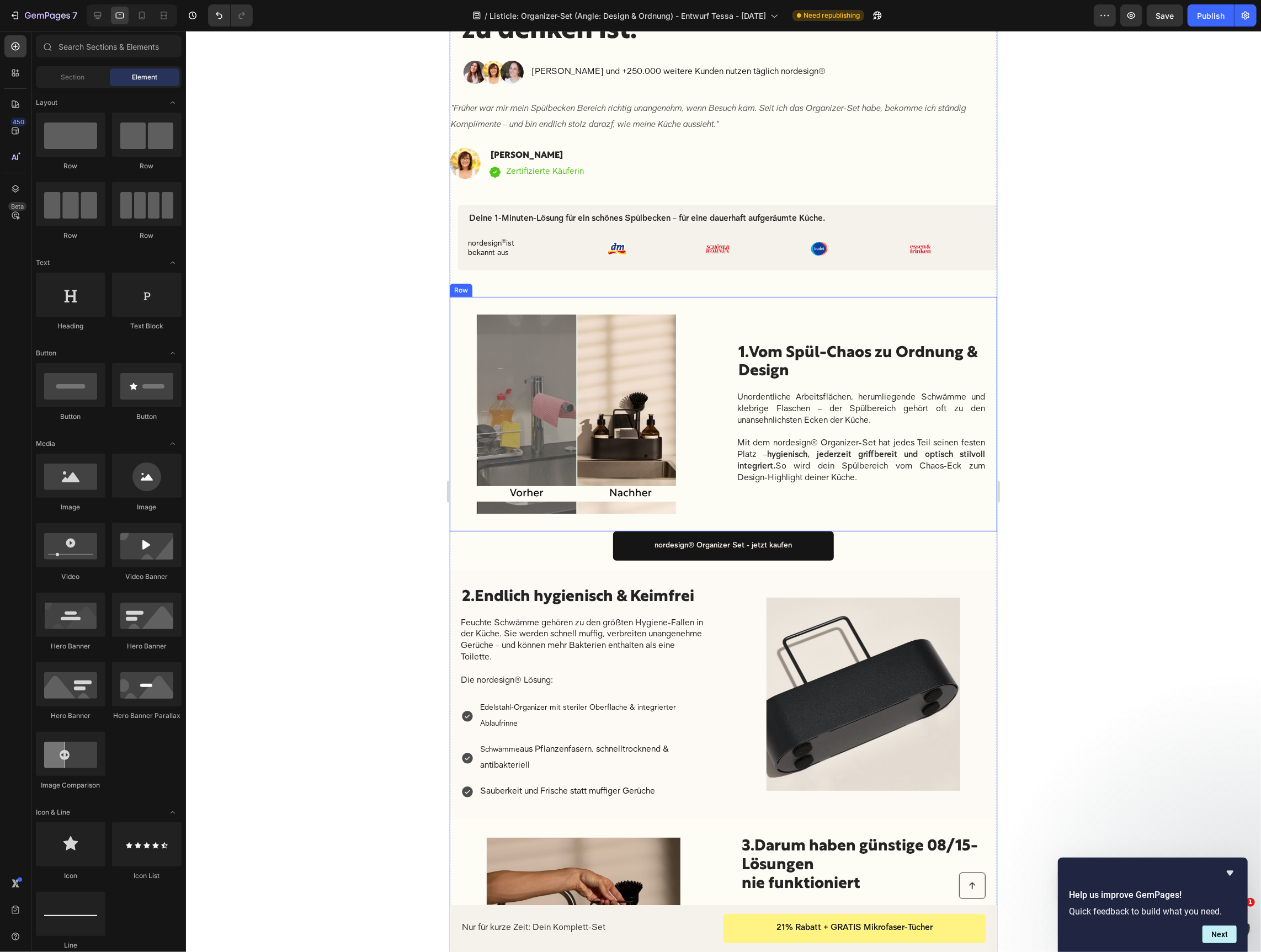
scroll to position [0, 0]
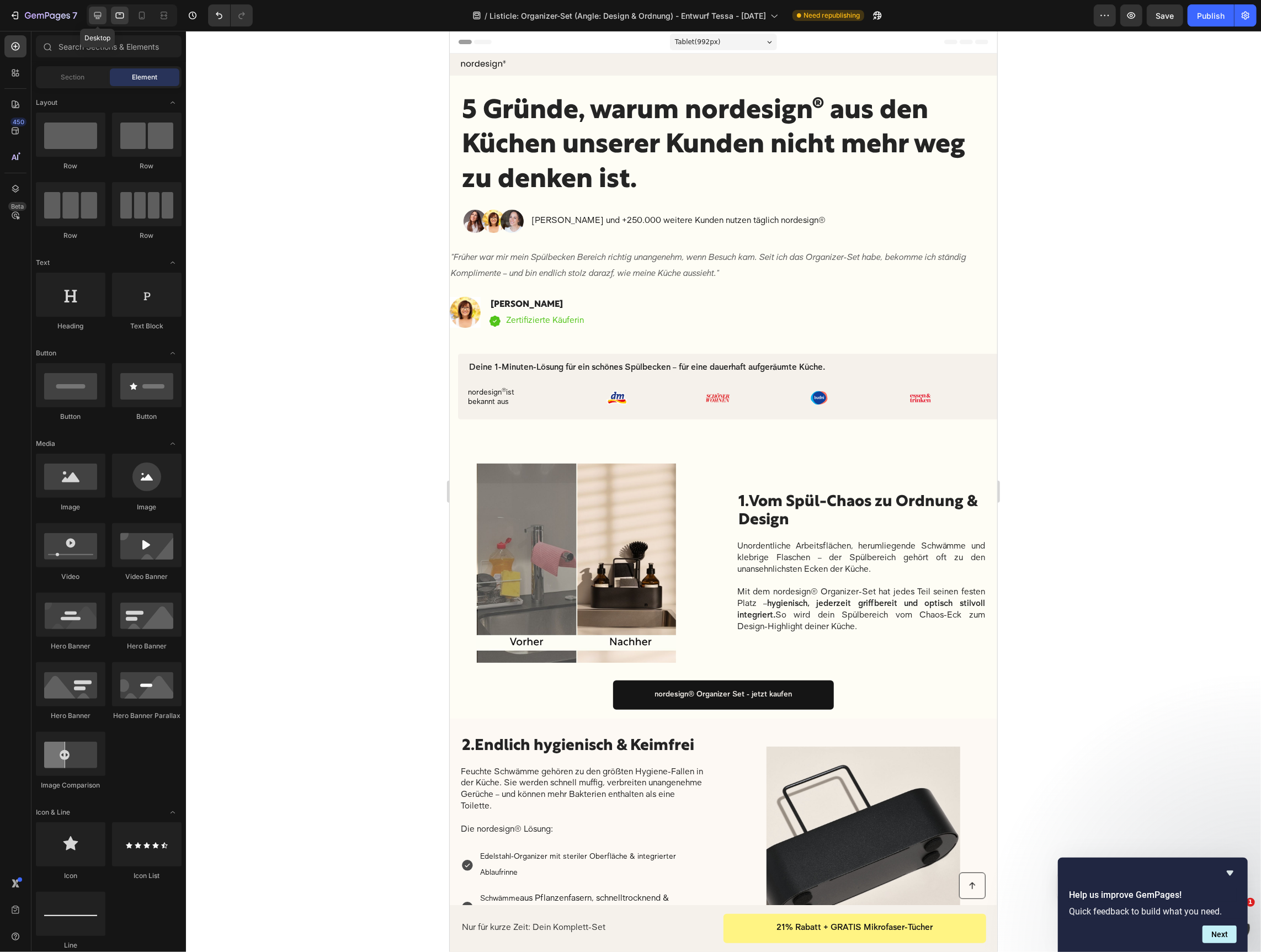
click at [92, 13] on icon at bounding box center [98, 15] width 11 height 11
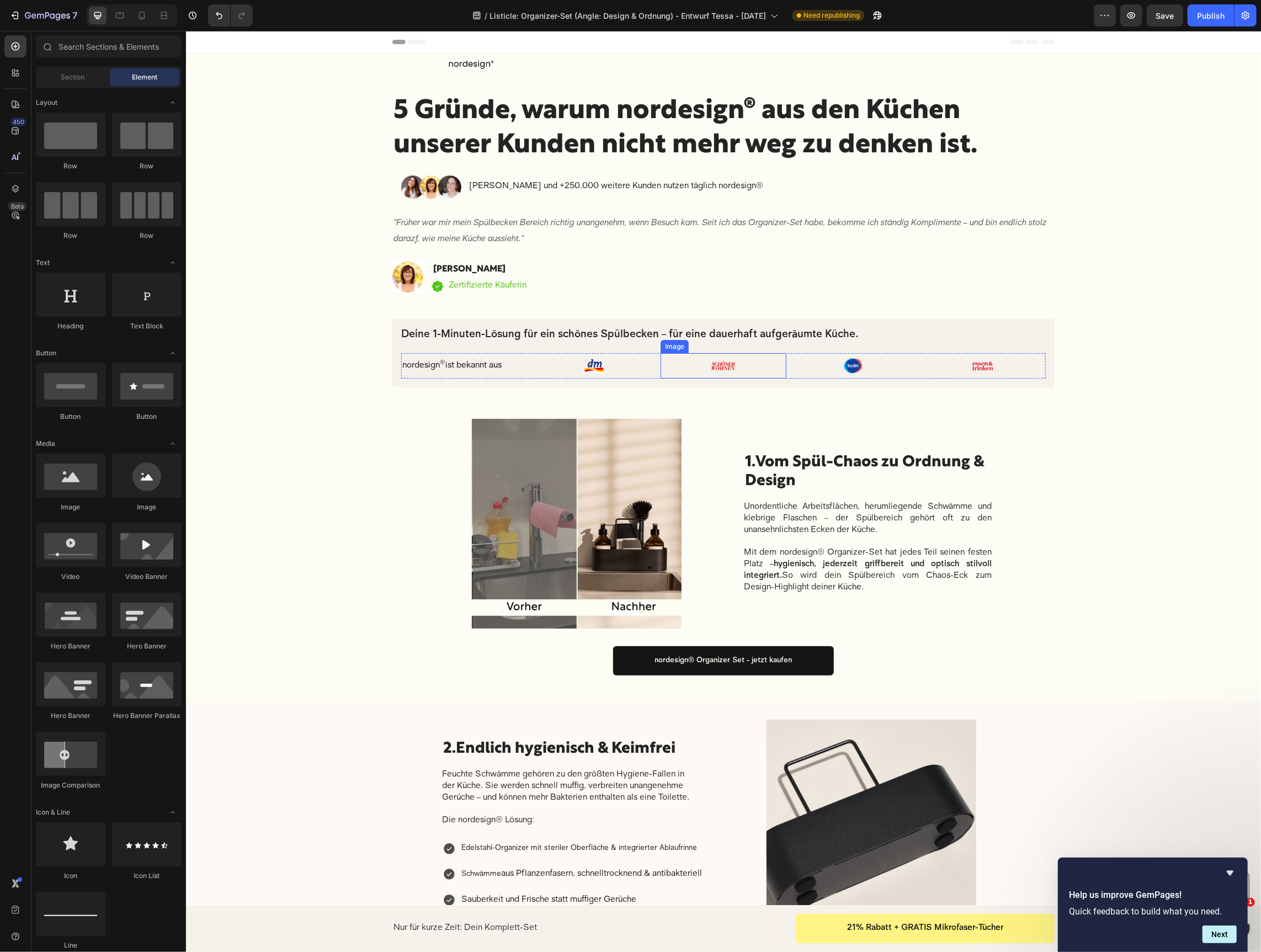
click at [720, 369] on img at bounding box center [722, 365] width 34 height 25
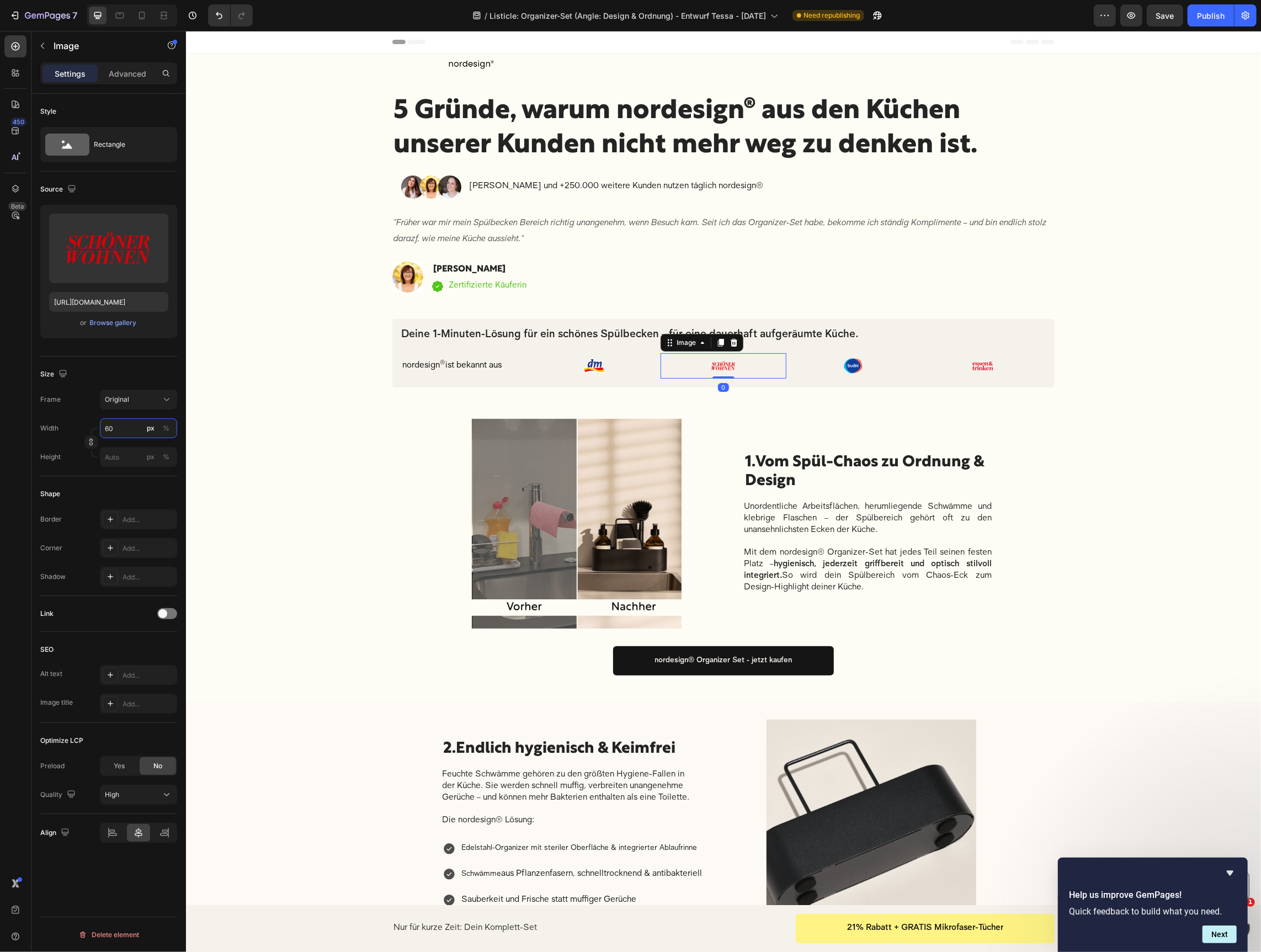
click at [126, 425] on input "60" at bounding box center [138, 428] width 78 height 20
type input "65"
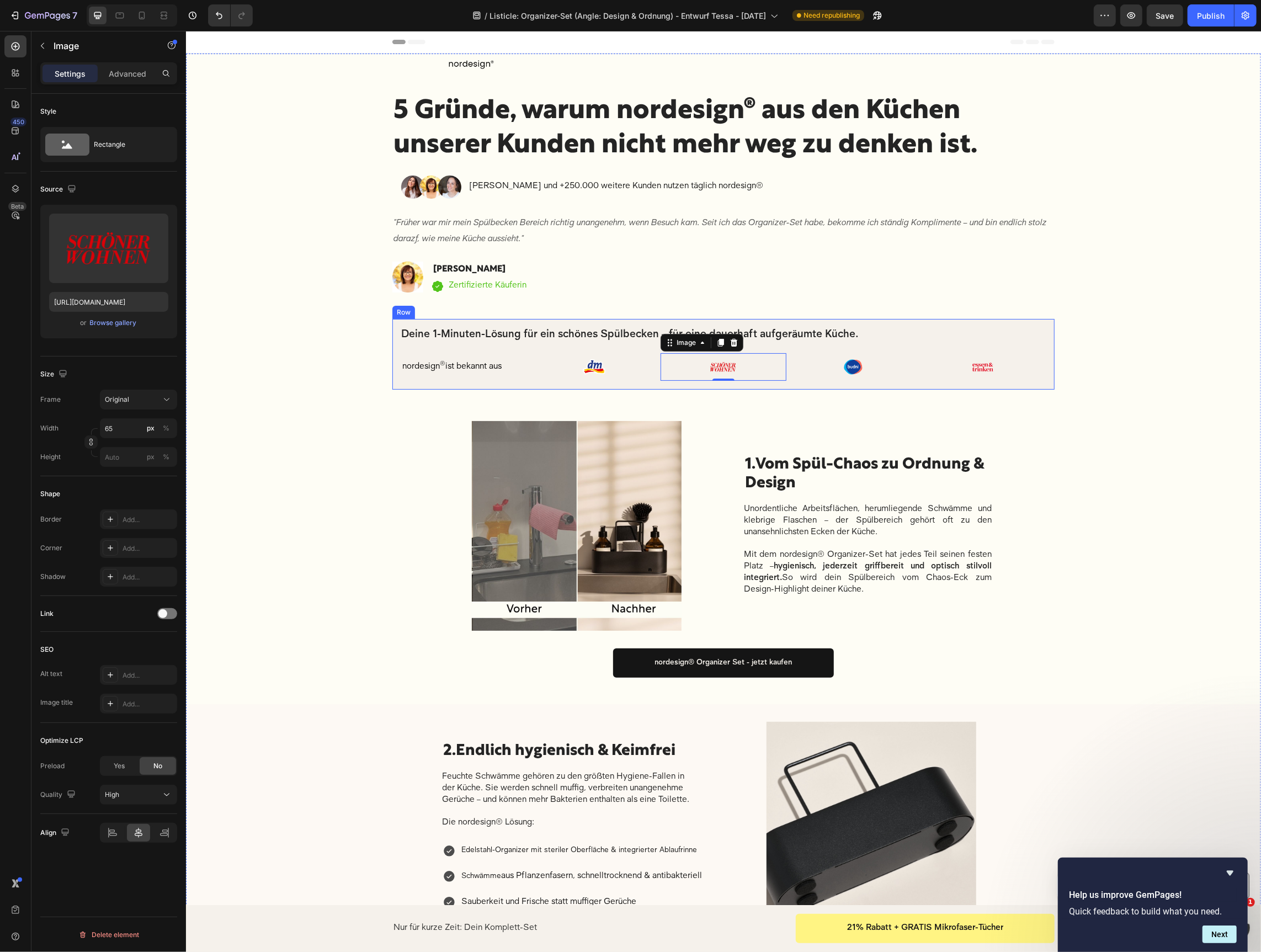
click at [995, 371] on img at bounding box center [982, 366] width 34 height 25
click at [137, 435] on input "60" at bounding box center [138, 428] width 78 height 20
click at [137, 435] on input "6" at bounding box center [138, 428] width 78 height 20
click at [135, 11] on div at bounding box center [142, 15] width 17 height 17
type input "25"
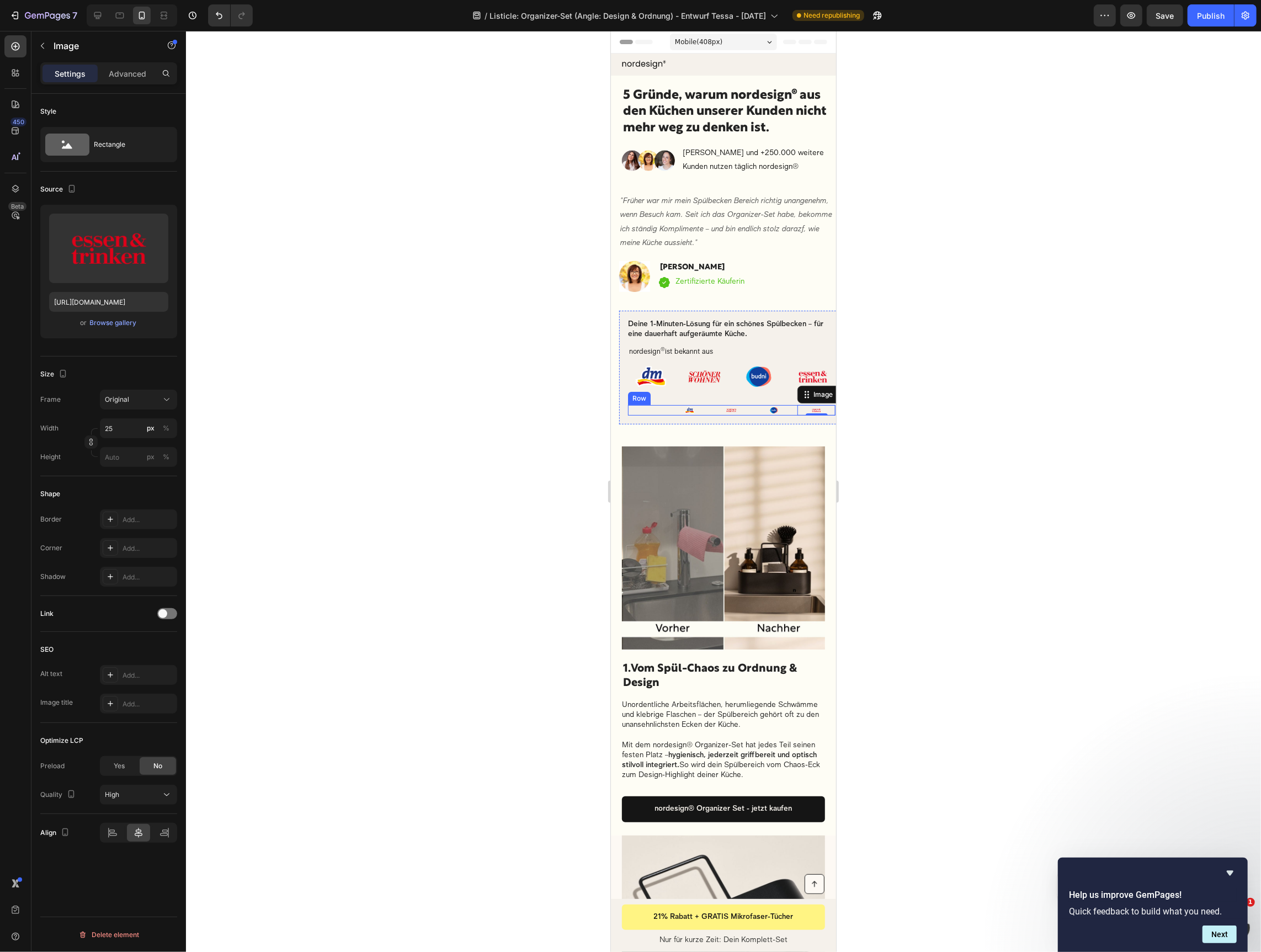
click at [660, 409] on div "nordesign ® ist bekannt aus Text block" at bounding box center [647, 409] width 38 height 11
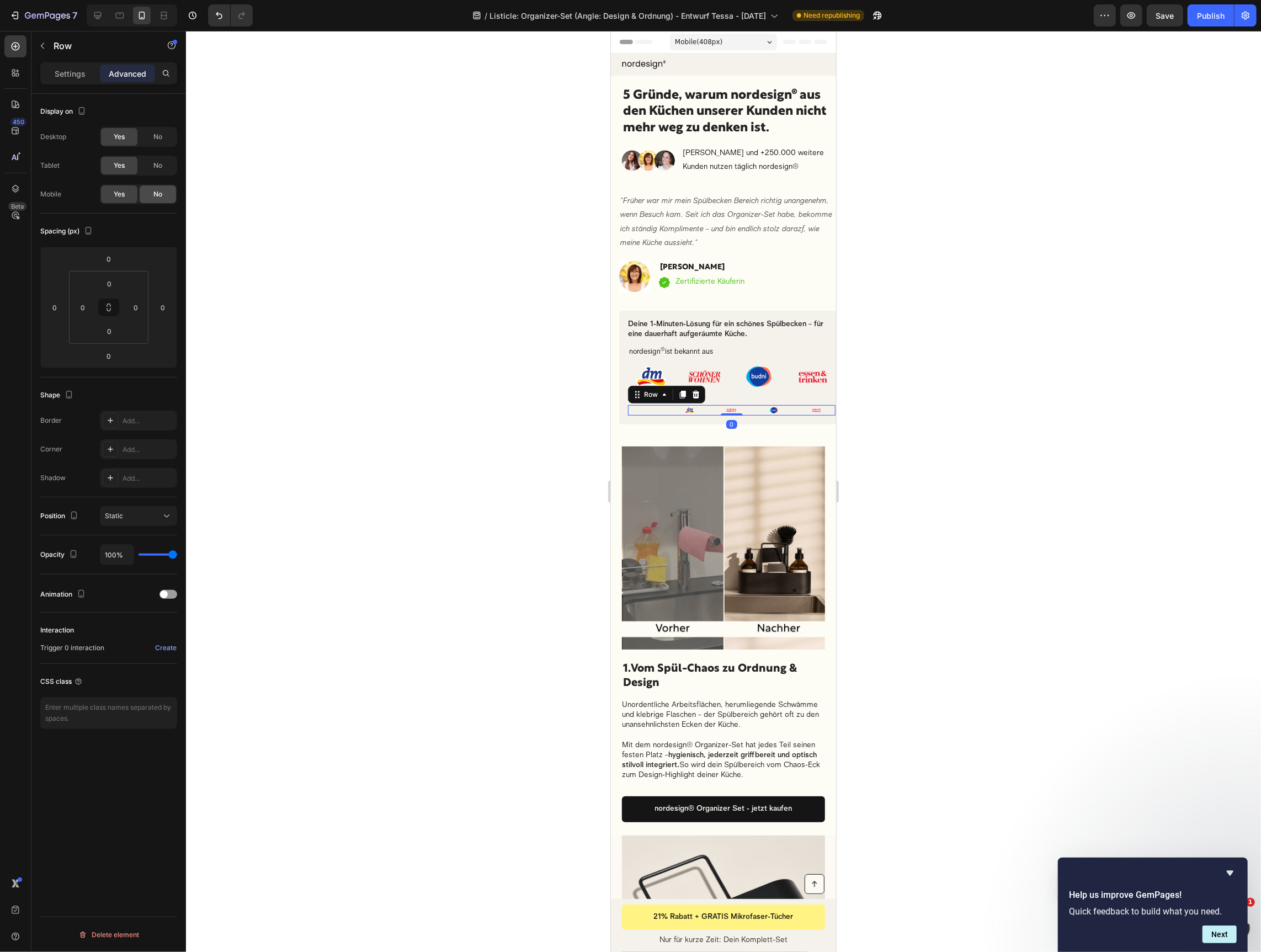
click at [160, 190] on span "No" at bounding box center [157, 194] width 9 height 10
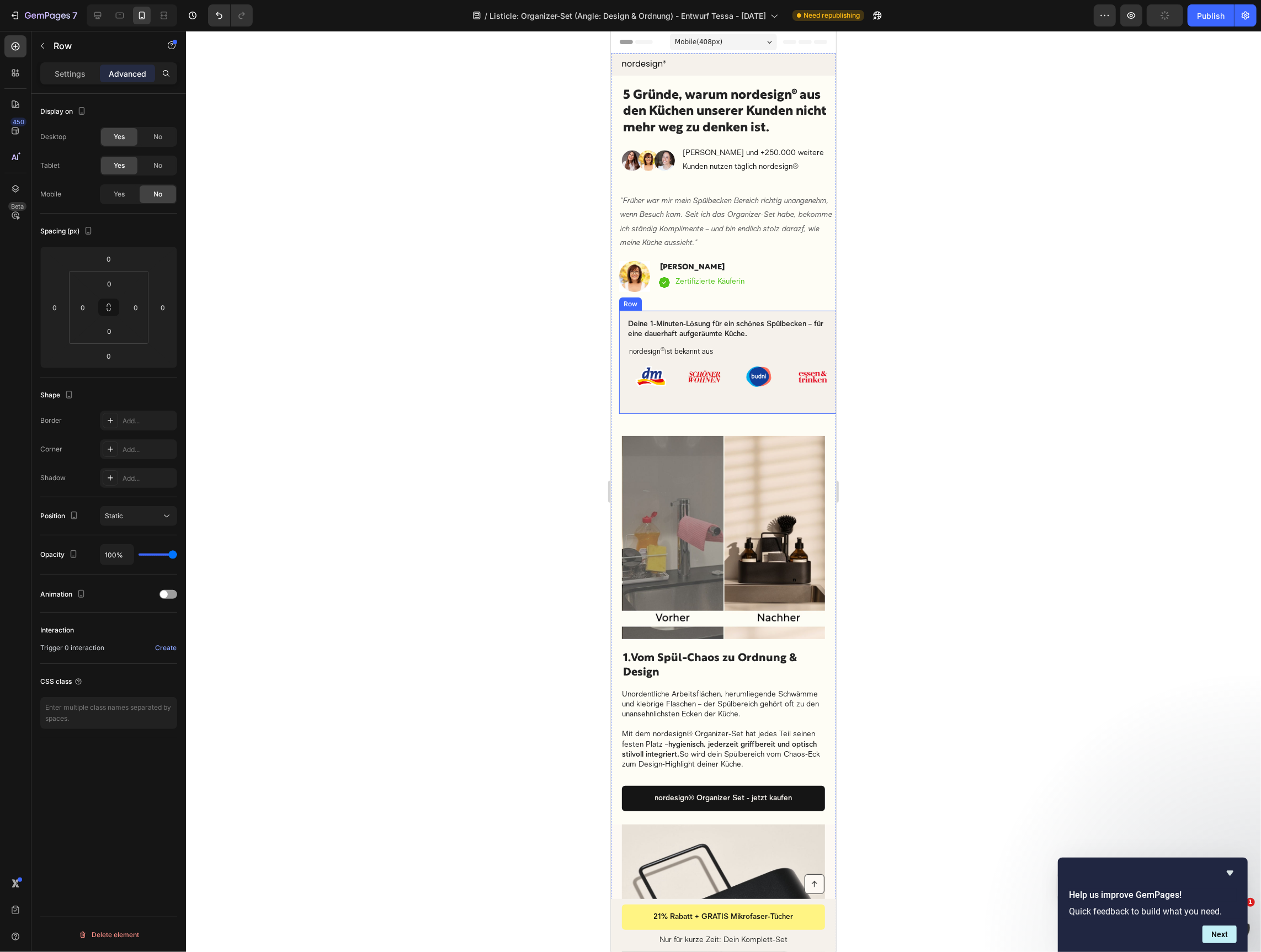
click at [778, 404] on div "Deine 1-Minuten-Lösung für ein schönes Spülbecken – für eine dauerhaft aufgeräu…" at bounding box center [731, 362] width 225 height 103
click at [670, 386] on img at bounding box center [650, 375] width 45 height 34
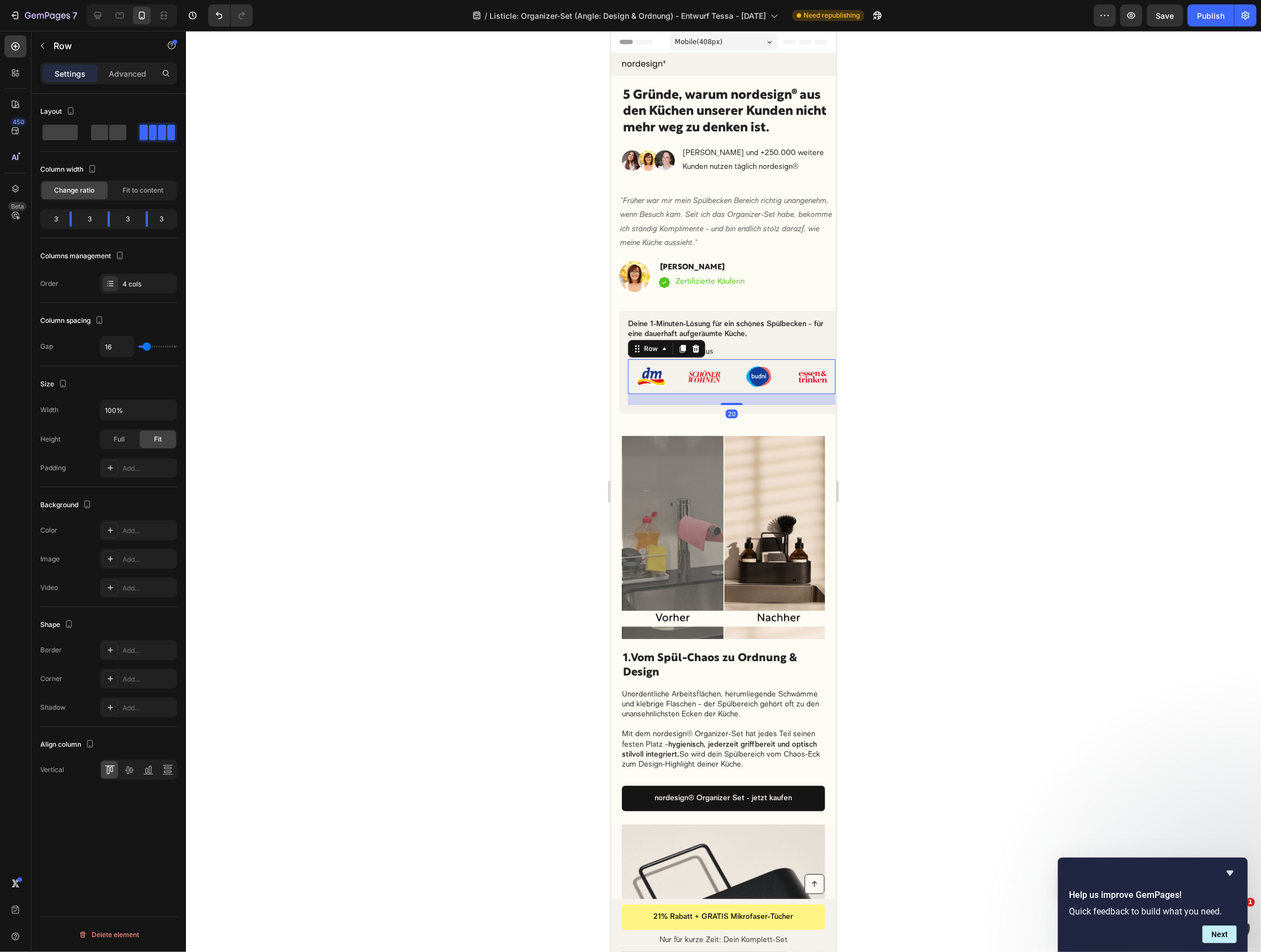
click at [681, 385] on div "Image Image Image Image Row 20" at bounding box center [731, 375] width 208 height 34
click at [924, 358] on div at bounding box center [723, 490] width 1075 height 920
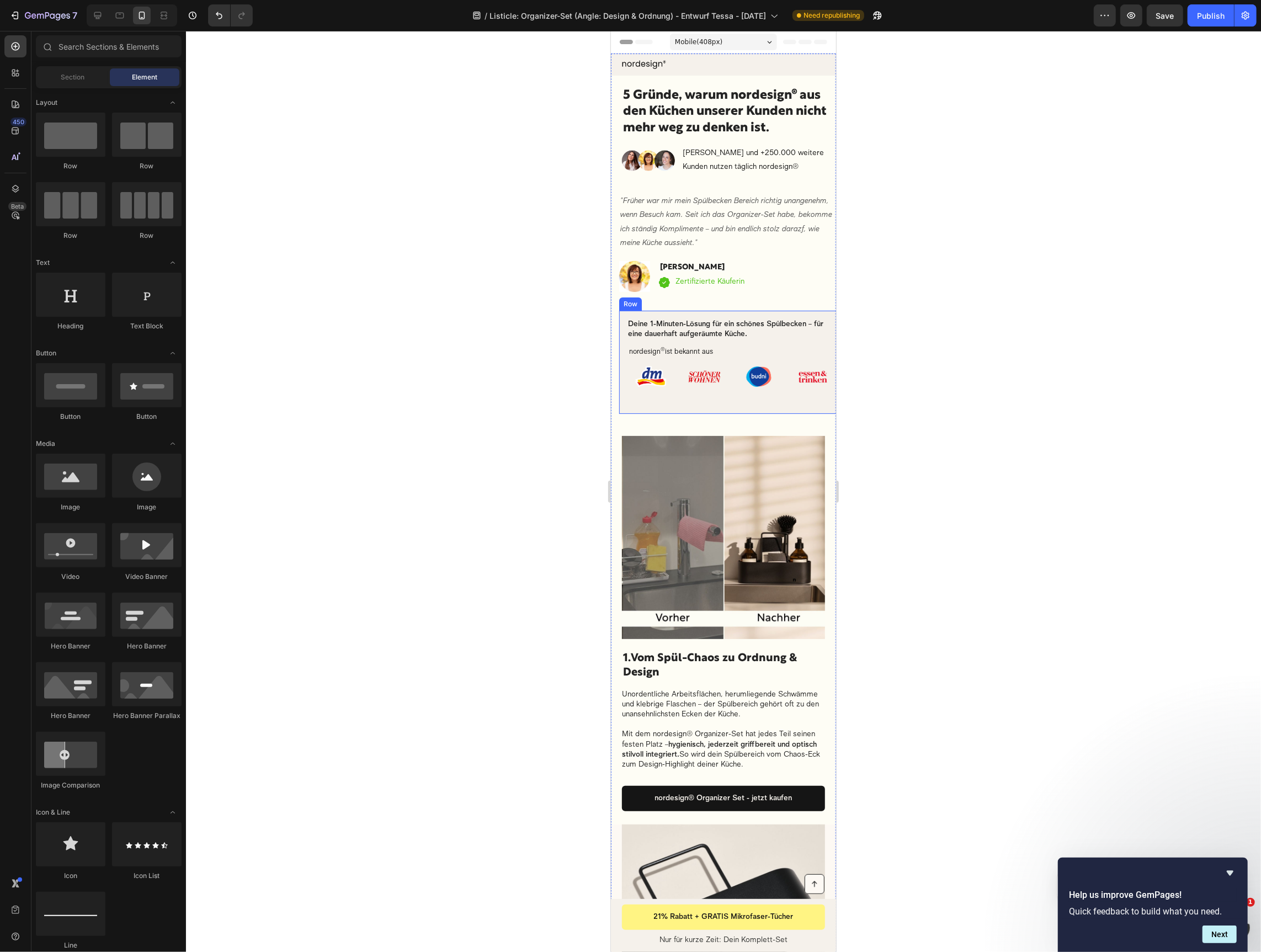
click at [743, 344] on div "Deine 1-Minuten-Lösung für ein schönes Spülbecken – für eine dauerhaft aufgeräu…" at bounding box center [731, 361] width 208 height 85
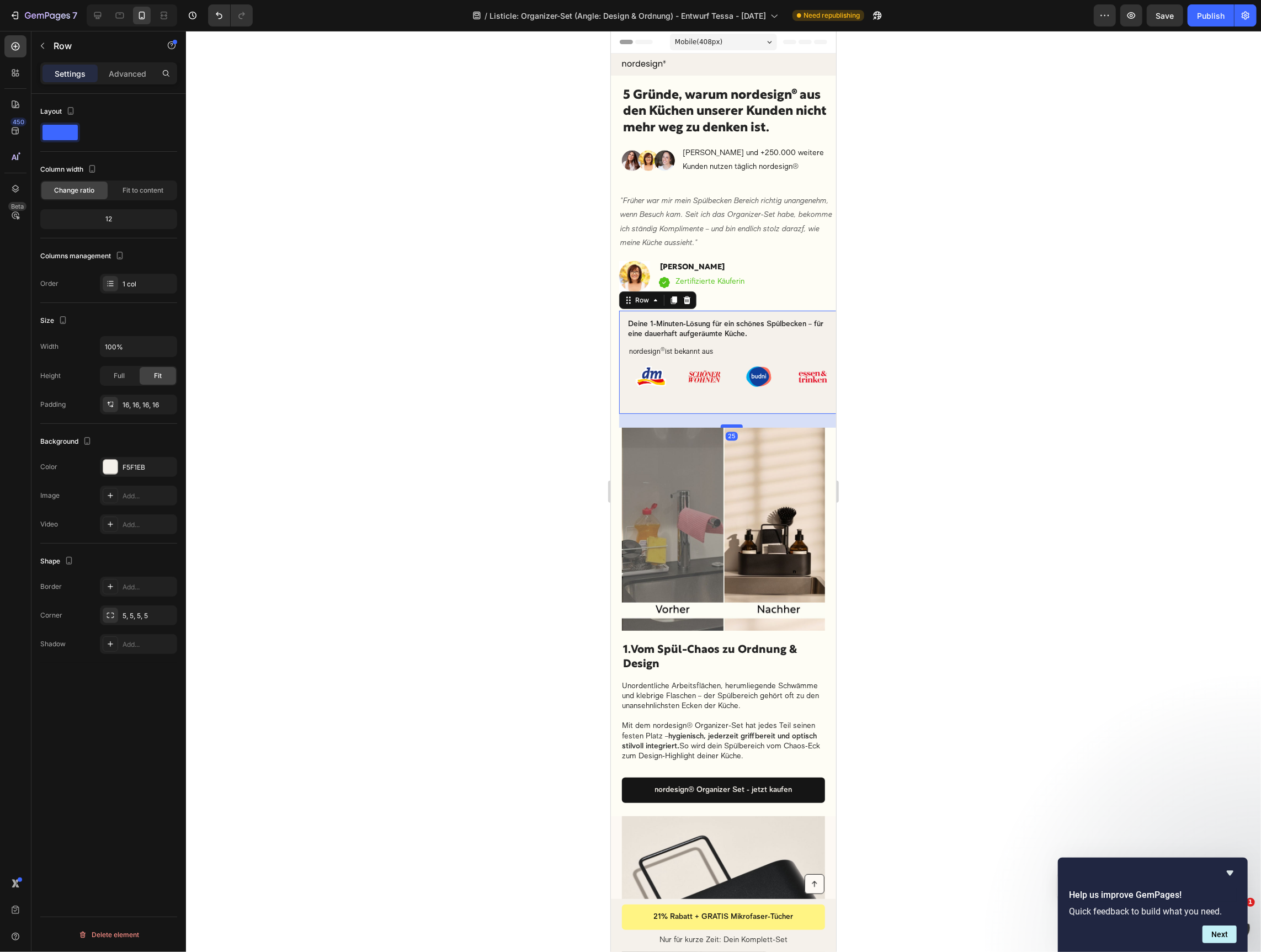
drag, startPoint x: 734, startPoint y: 434, endPoint x: 735, endPoint y: 425, distance: 9.1
click at [735, 425] on div at bounding box center [731, 424] width 22 height 3
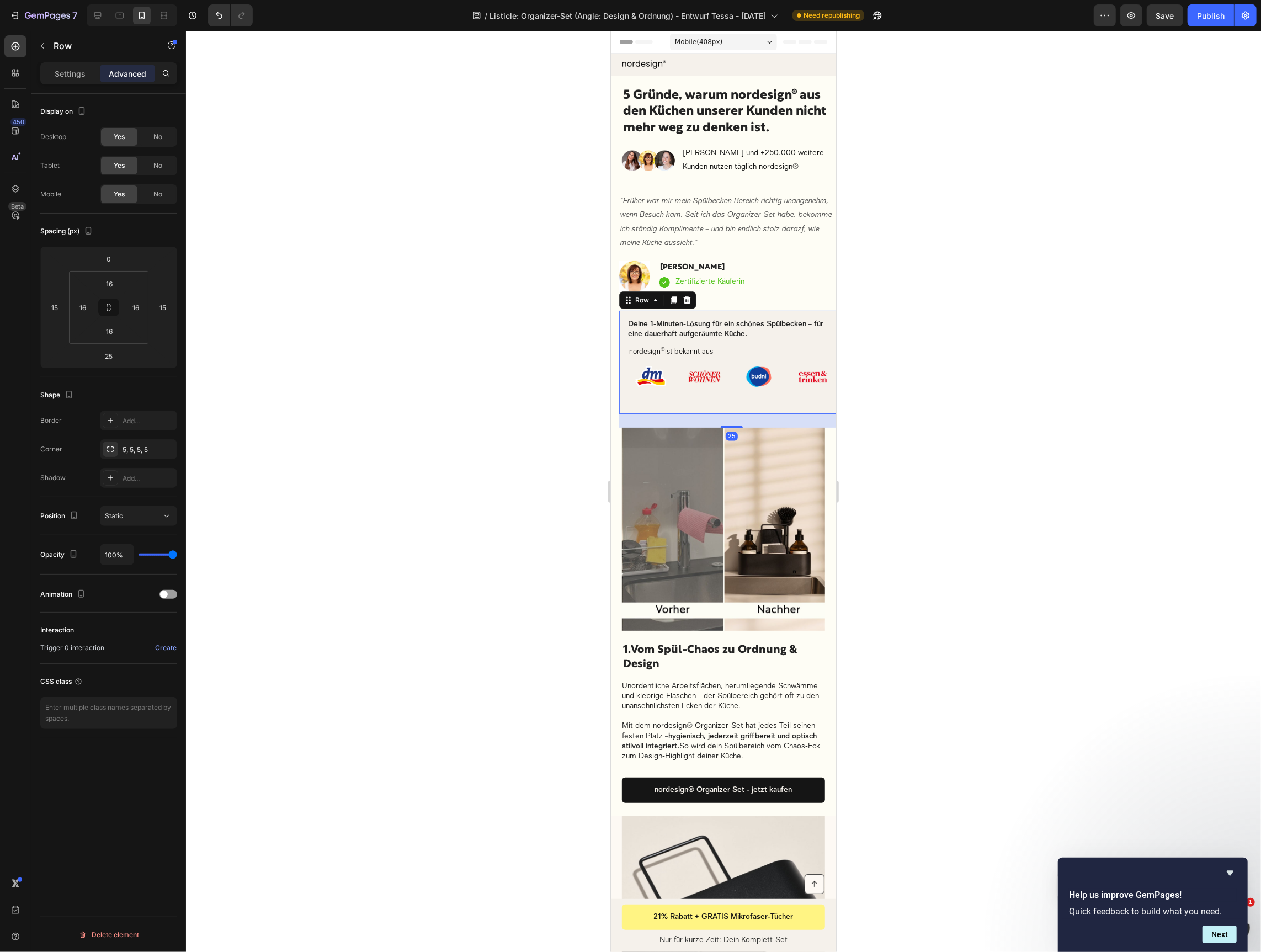
click at [1066, 416] on div at bounding box center [723, 490] width 1075 height 920
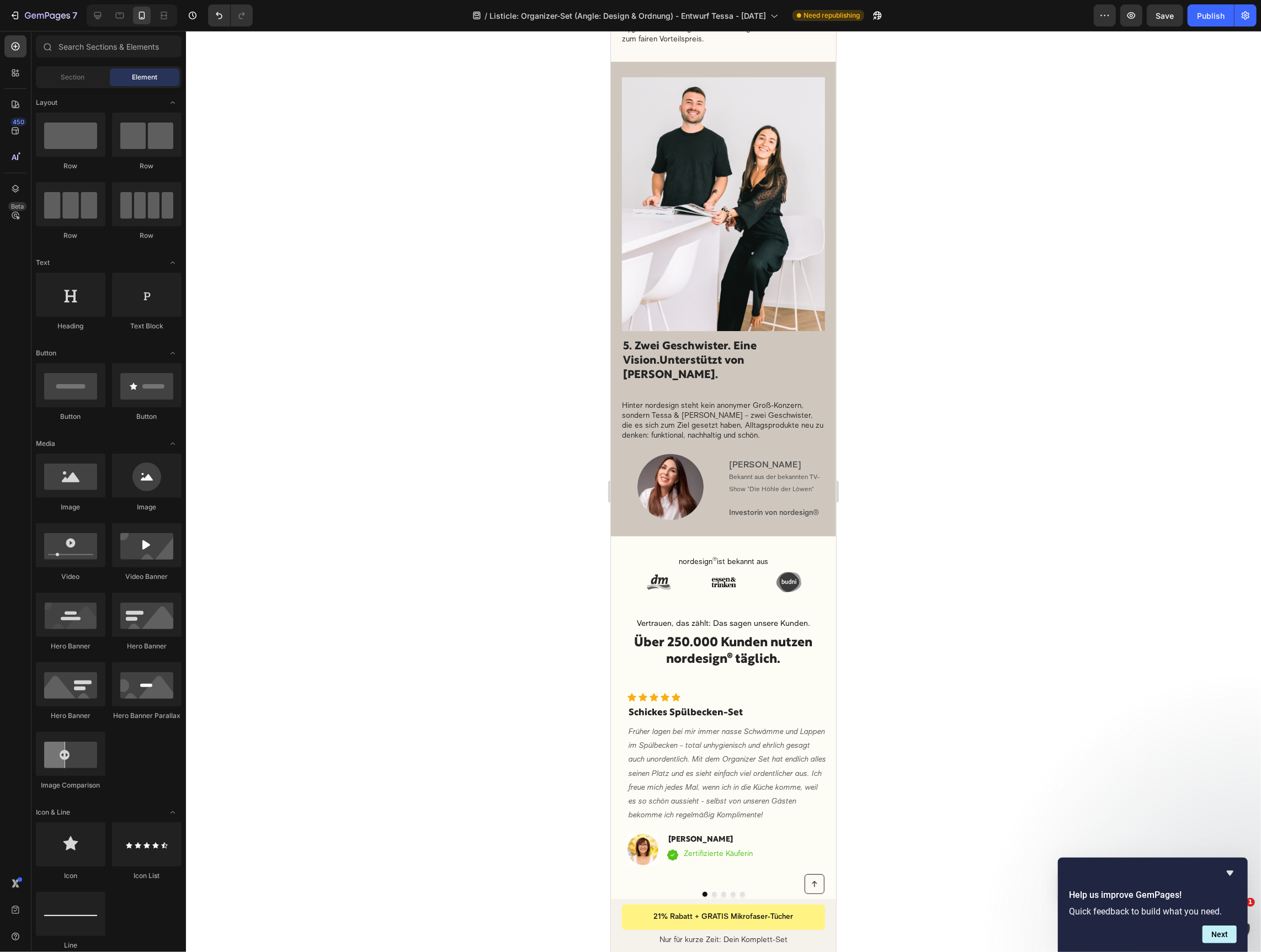
scroll to position [1912, 0]
click at [745, 353] on strong "Unterstützt von [PERSON_NAME]." at bounding box center [683, 365] width 122 height 24
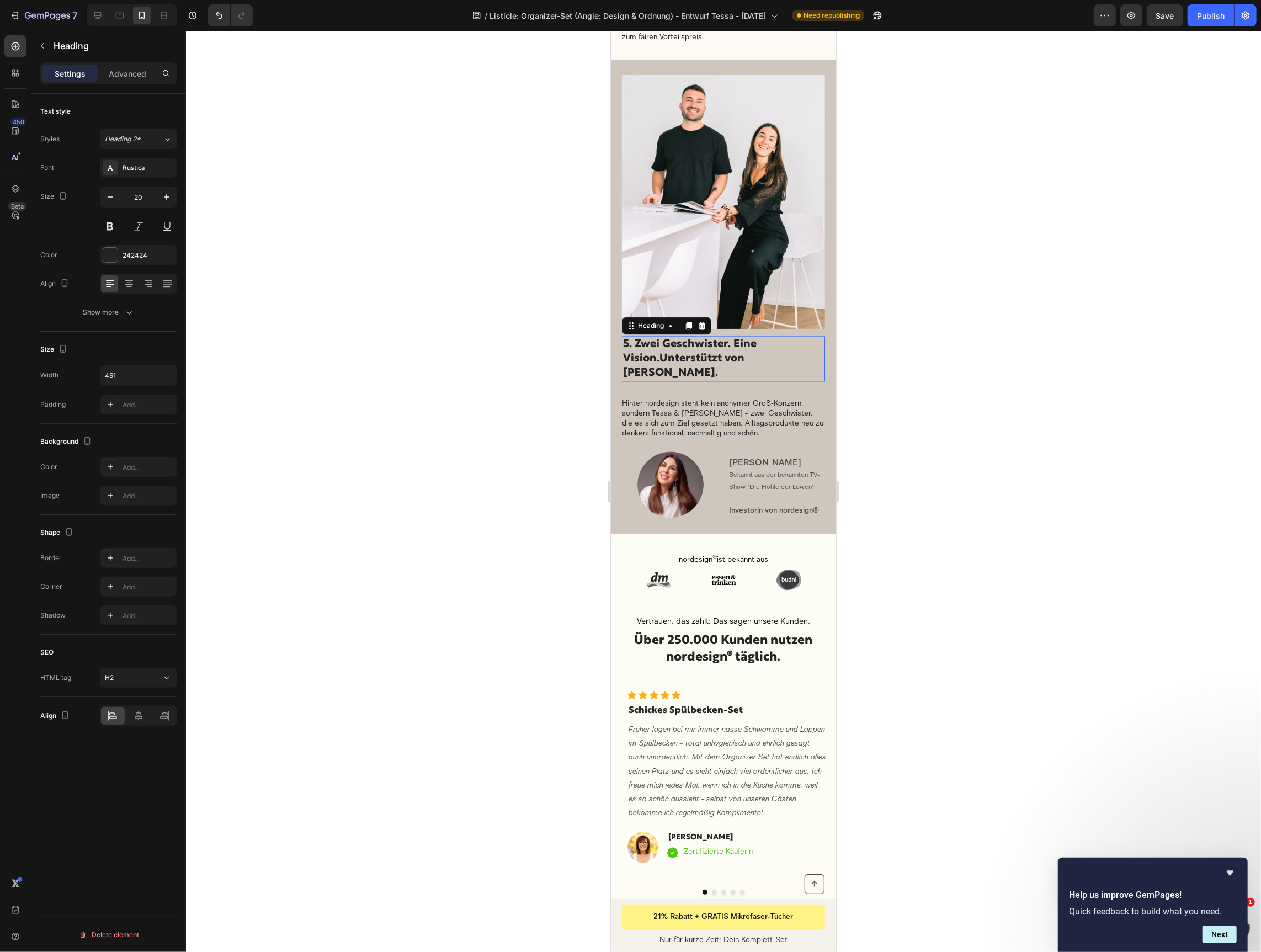
click at [745, 353] on strong "Unterstützt von [PERSON_NAME]." at bounding box center [683, 365] width 122 height 24
drag, startPoint x: 937, startPoint y: 367, endPoint x: 847, endPoint y: 375, distance: 90.4
click at [937, 367] on div at bounding box center [723, 490] width 1075 height 920
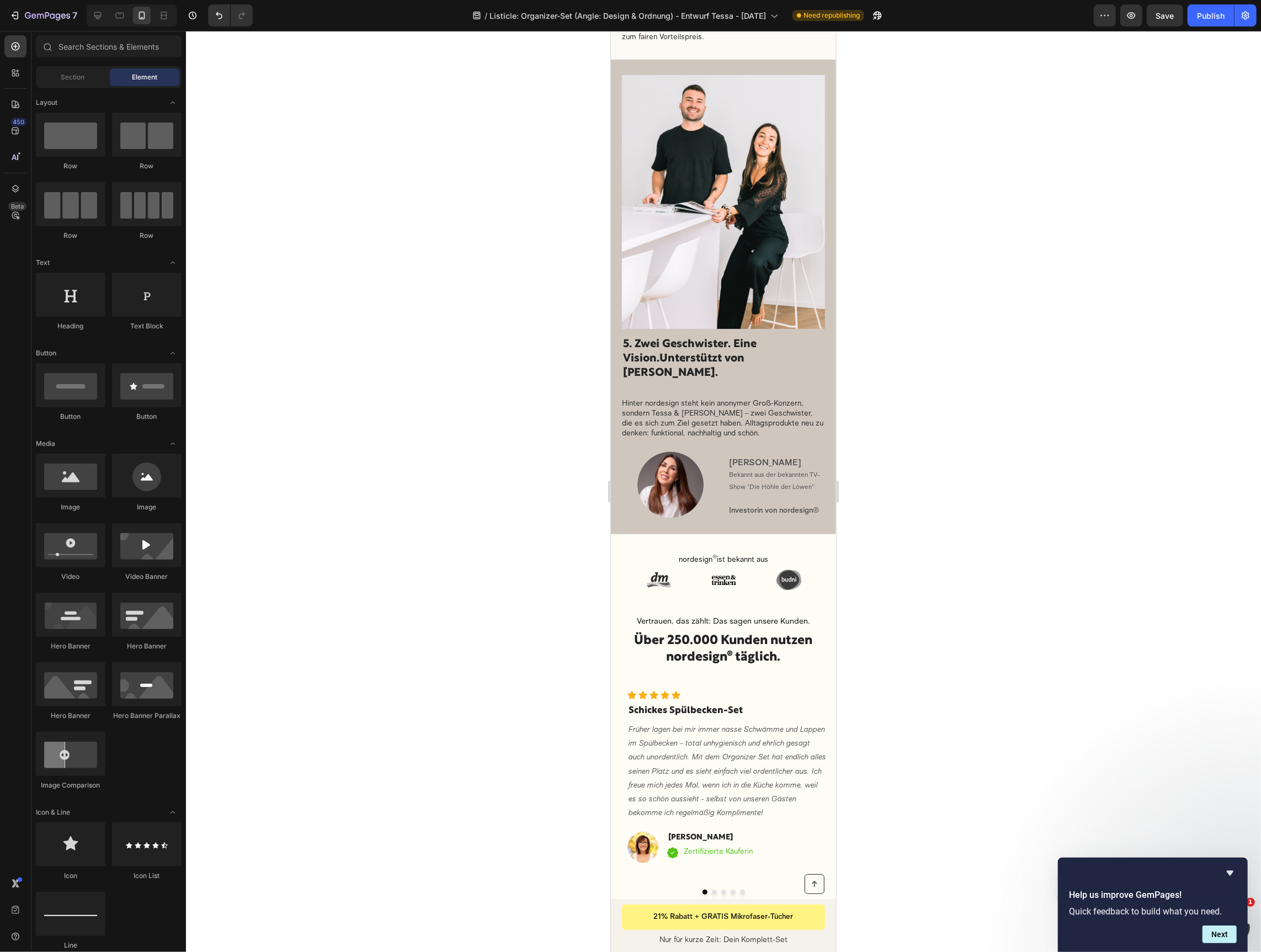
click at [103, 25] on div at bounding box center [131, 15] width 90 height 22
click at [92, 16] on icon at bounding box center [98, 15] width 11 height 11
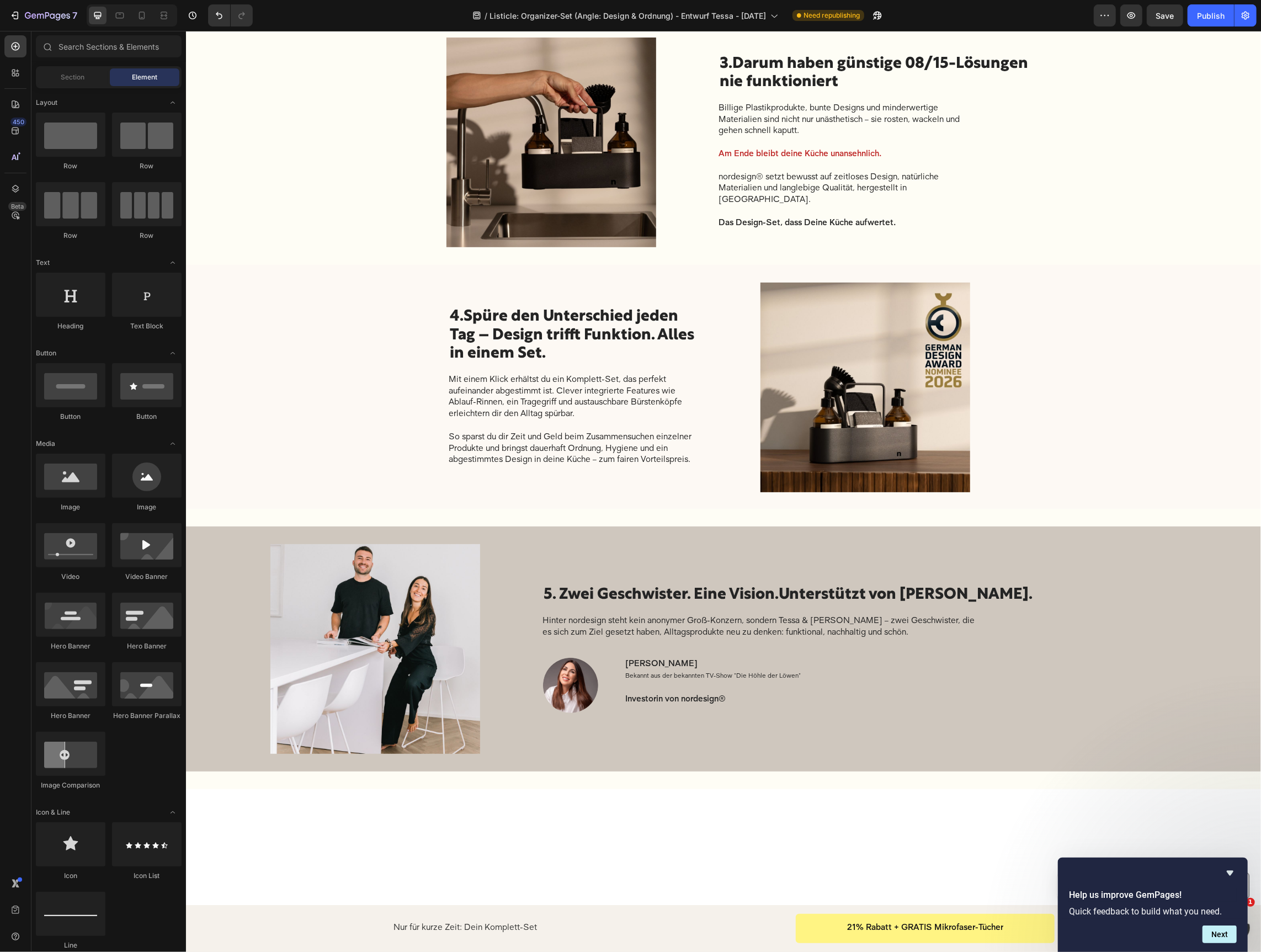
scroll to position [1259, 0]
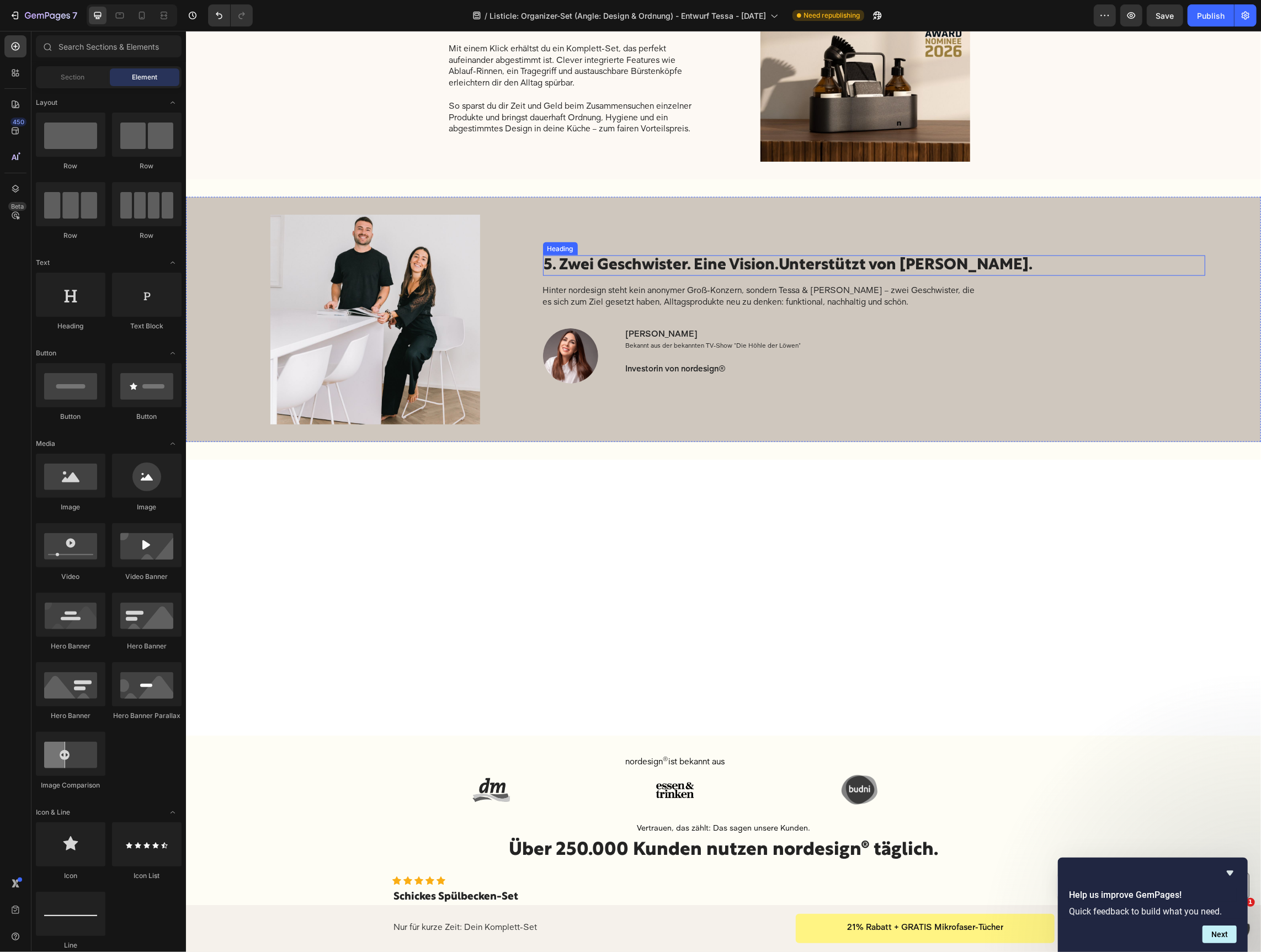
click at [720, 262] on h2 "5. Zwei Geschwister. Eine Vision. Unterstützt von Judith Williams." at bounding box center [873, 265] width 662 height 21
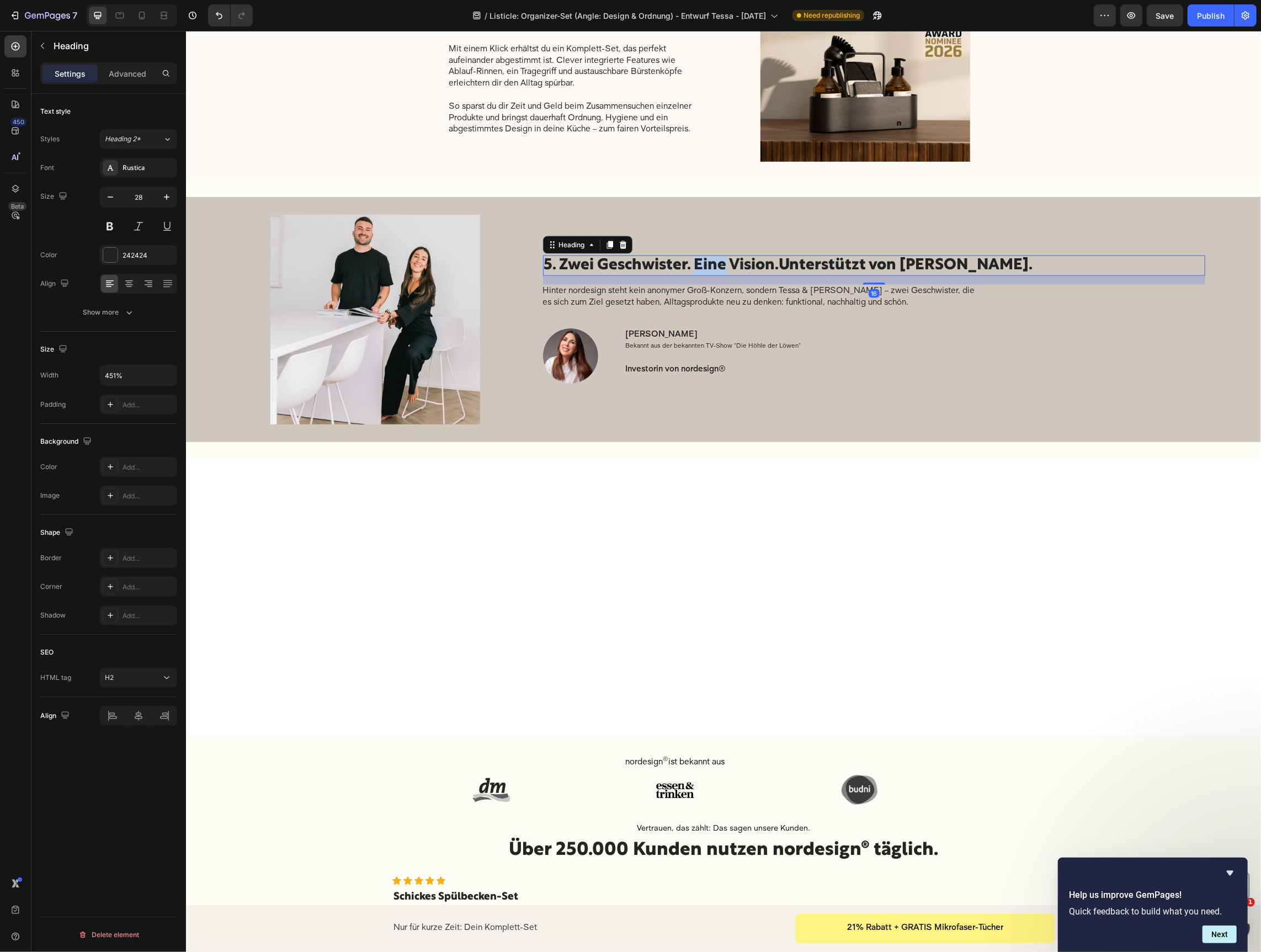
click at [720, 262] on h2 "5. Zwei Geschwister. Eine Vision. Unterstützt von Judith Williams." at bounding box center [873, 265] width 662 height 21
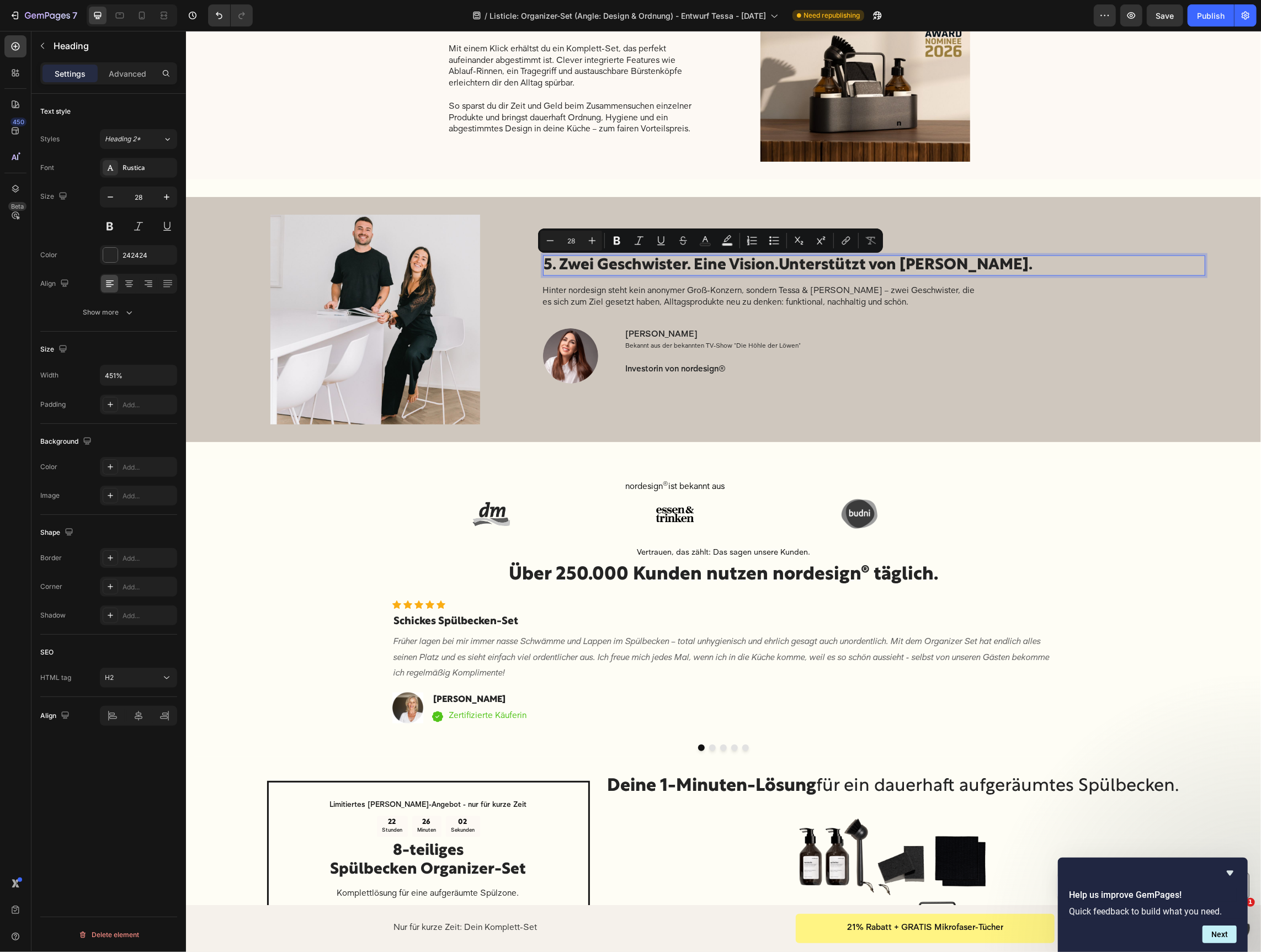
drag, startPoint x: 804, startPoint y: 259, endPoint x: 781, endPoint y: 268, distance: 24.7
click at [803, 259] on strong "Unterstützt von [PERSON_NAME]." at bounding box center [906, 264] width 254 height 14
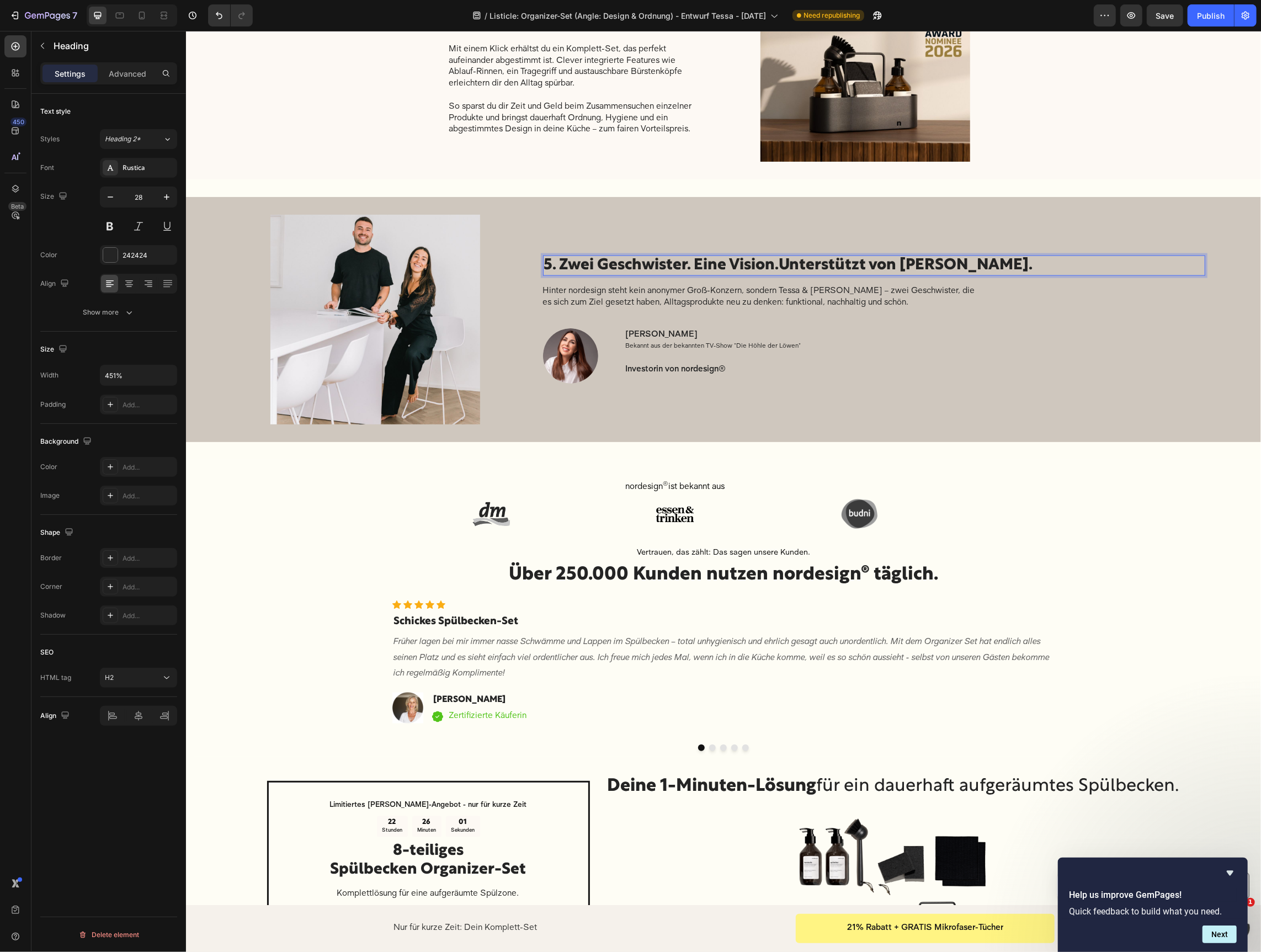
drag, startPoint x: 781, startPoint y: 268, endPoint x: 1034, endPoint y: 261, distance: 253.1
click at [1034, 261] on p "5. Zwei Geschwister. Eine Vision. Unterstützt von Judith Williams." at bounding box center [873, 265] width 660 height 19
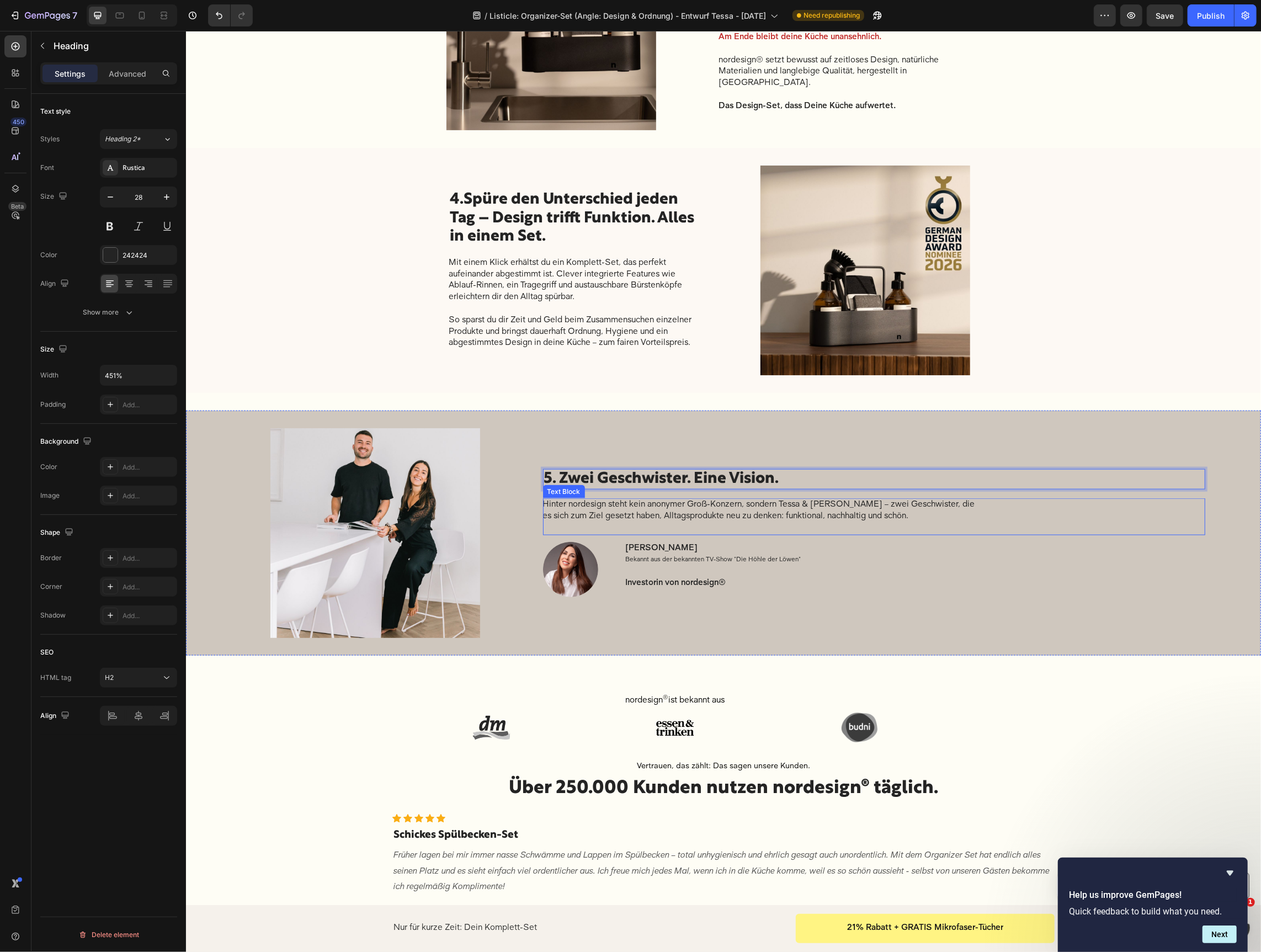
scroll to position [975, 0]
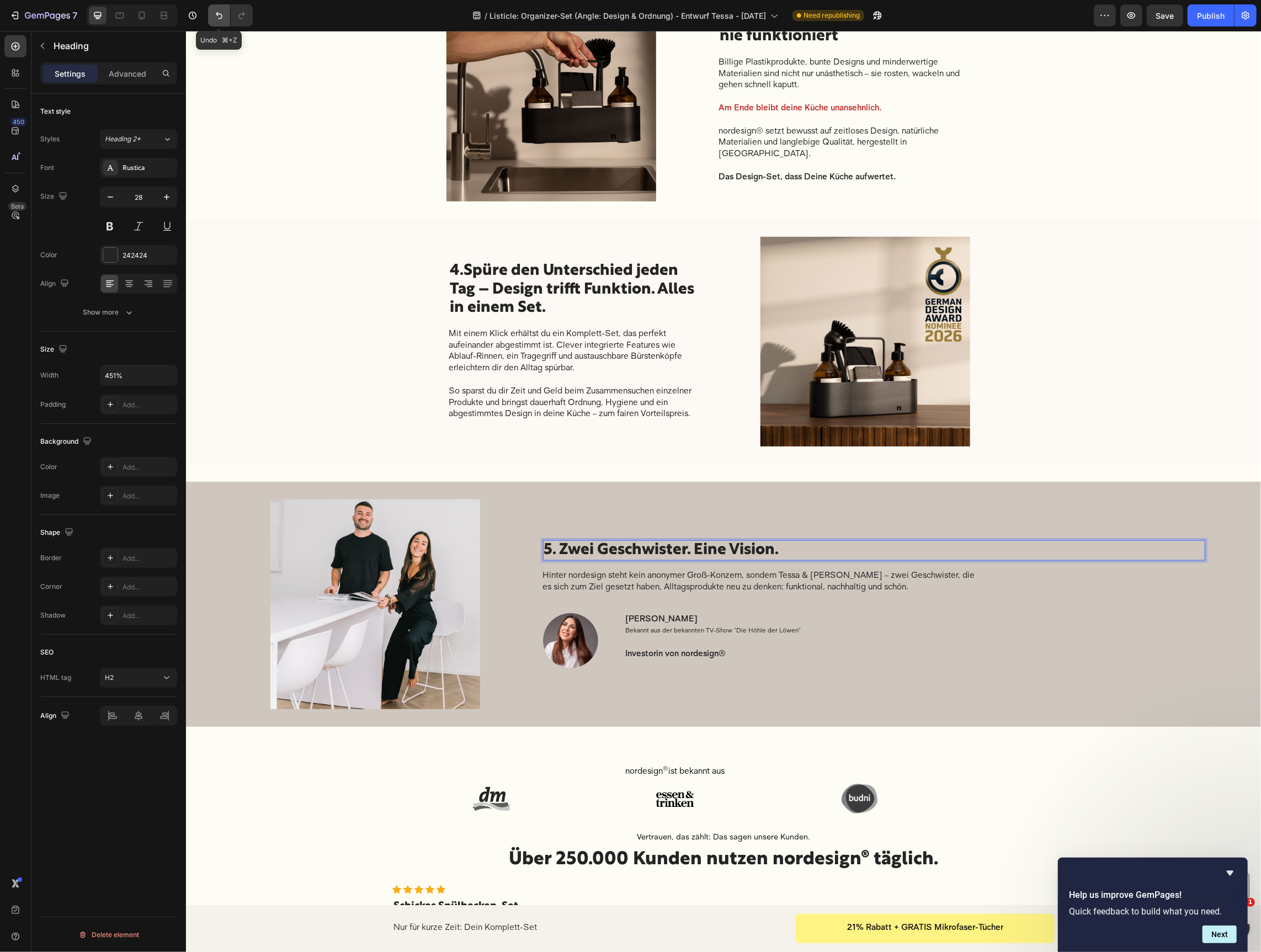
click at [217, 17] on icon "Undo/Redo" at bounding box center [219, 15] width 11 height 11
click at [815, 543] on h2 "5. Zwei Geschwister. Eine Vision." at bounding box center [873, 550] width 662 height 21
click at [815, 543] on p "5. Zwei Geschwister. Eine Vision." at bounding box center [873, 551] width 660 height 19
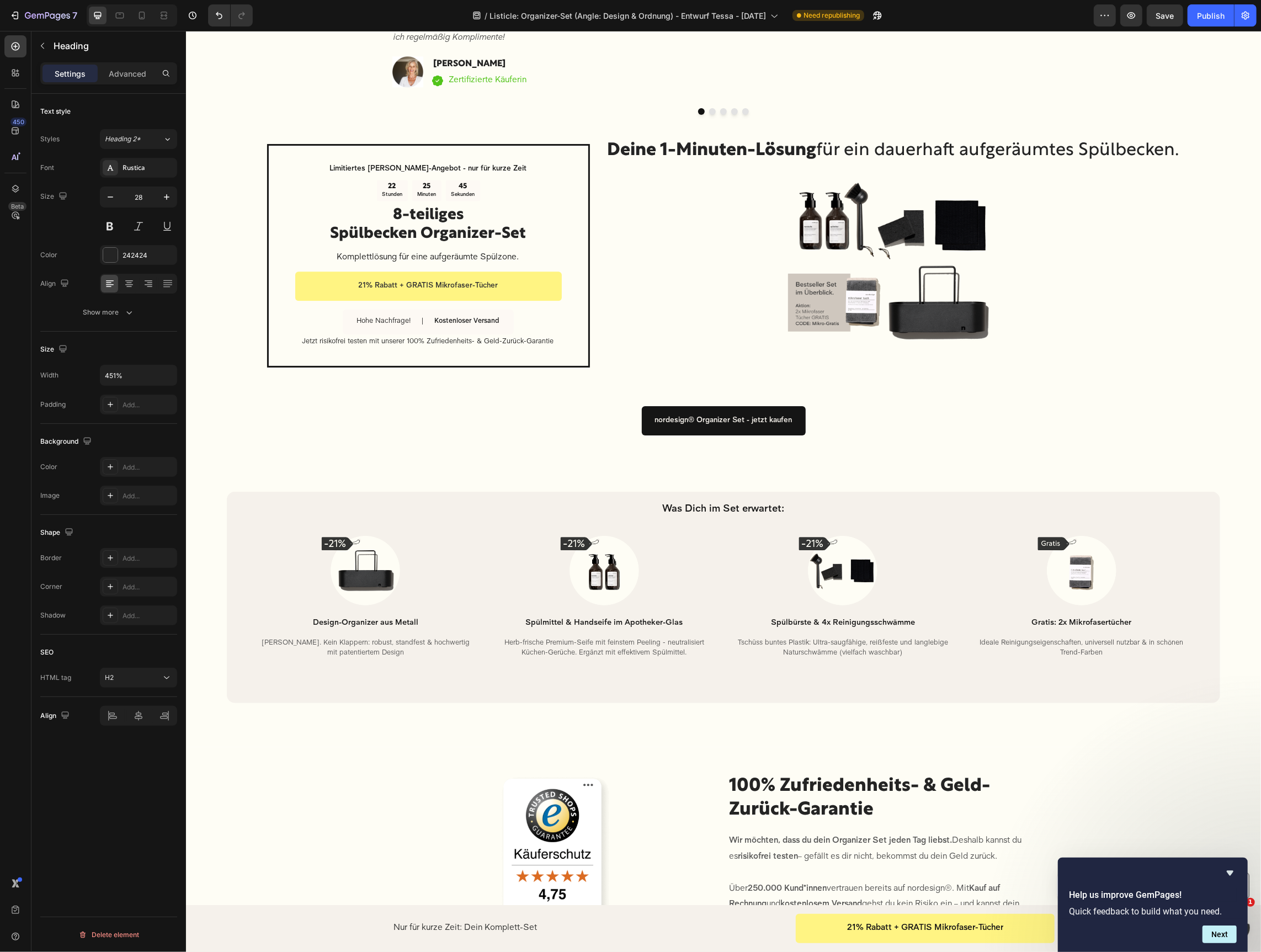
scroll to position [2226, 0]
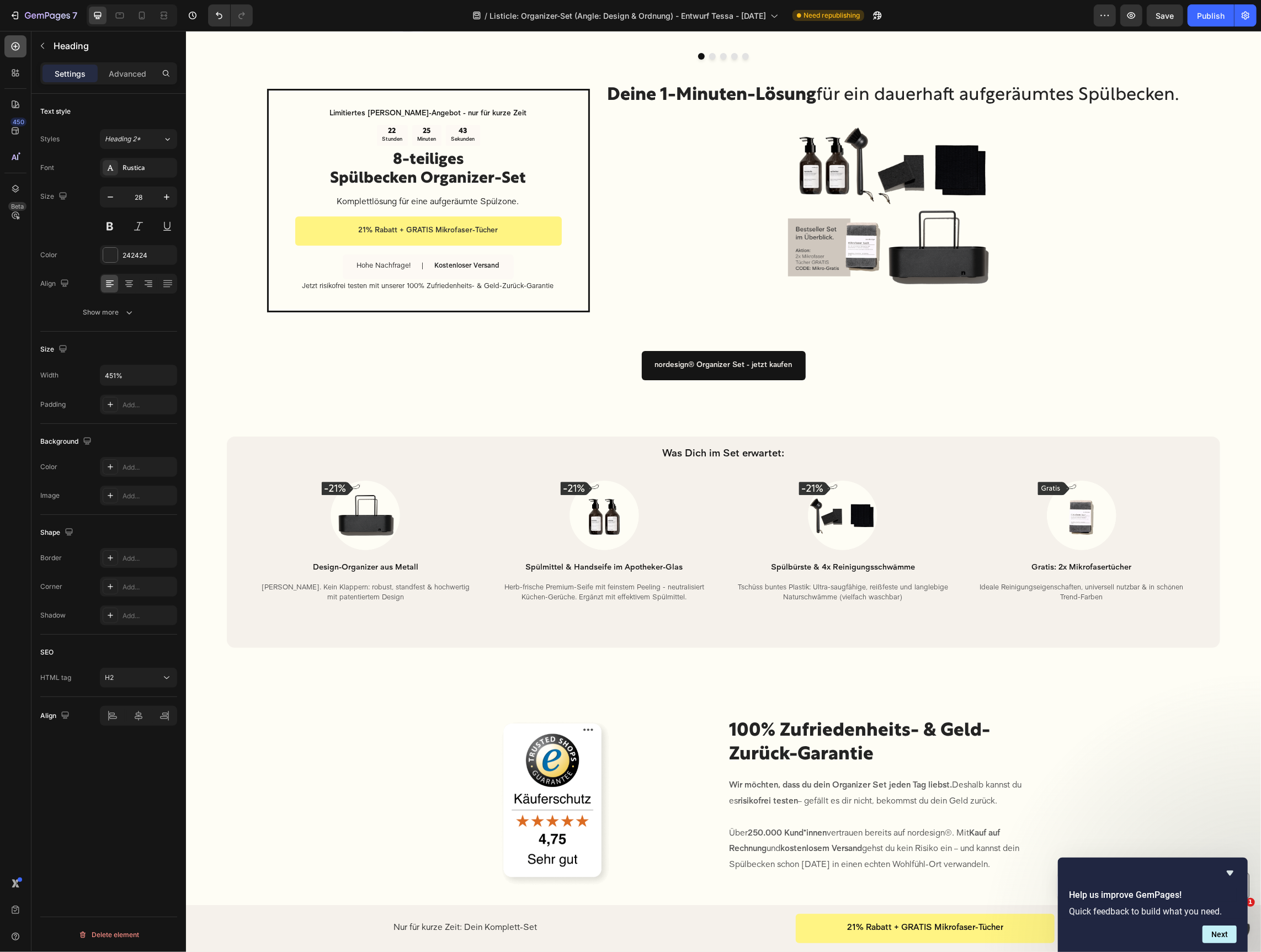
click at [16, 43] on icon at bounding box center [15, 47] width 11 height 11
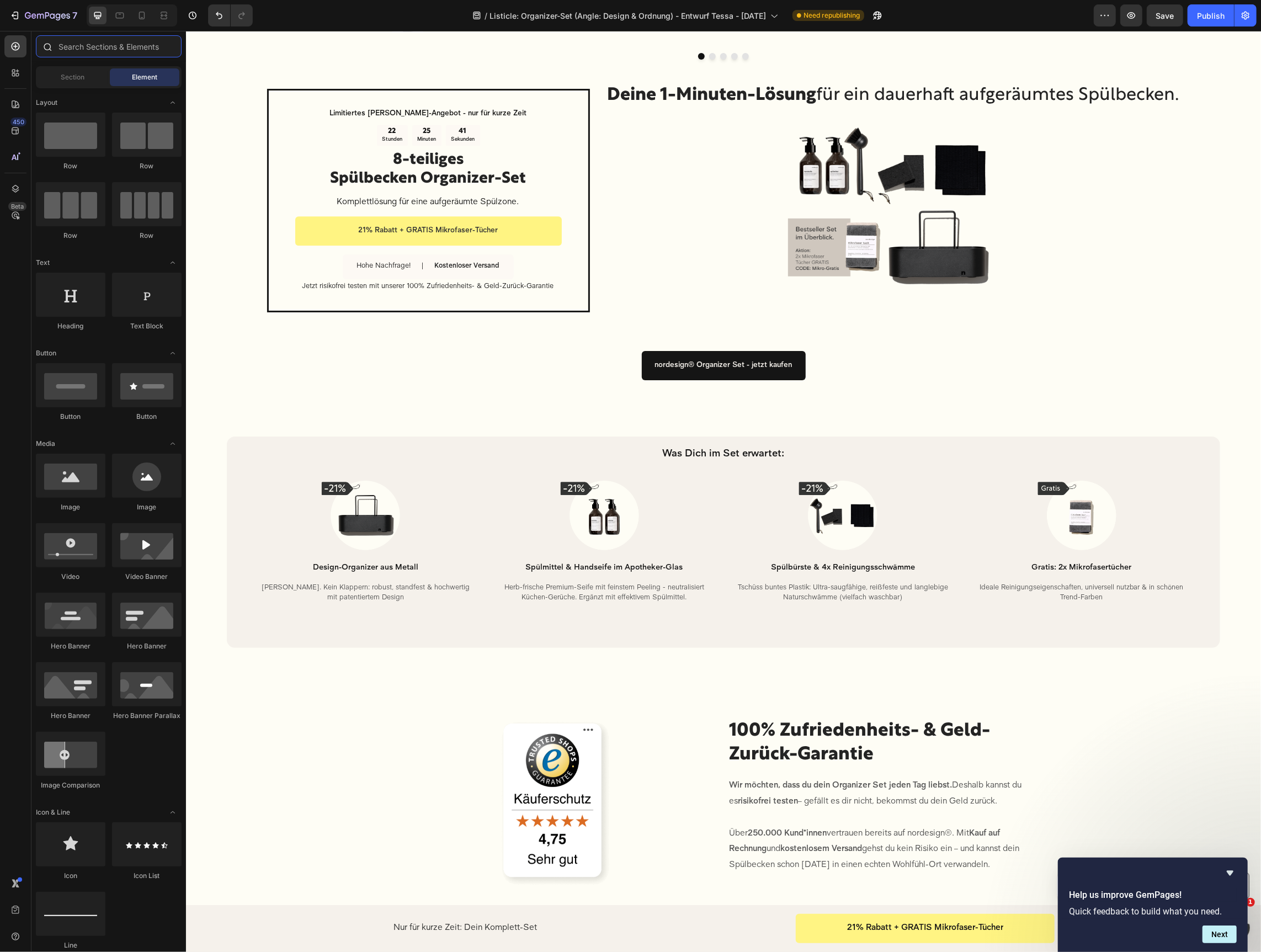
click at [96, 42] on input "text" at bounding box center [108, 46] width 146 height 22
click at [58, 66] on div "Section Element" at bounding box center [108, 77] width 146 height 22
click at [62, 82] on div "Section" at bounding box center [73, 77] width 70 height 17
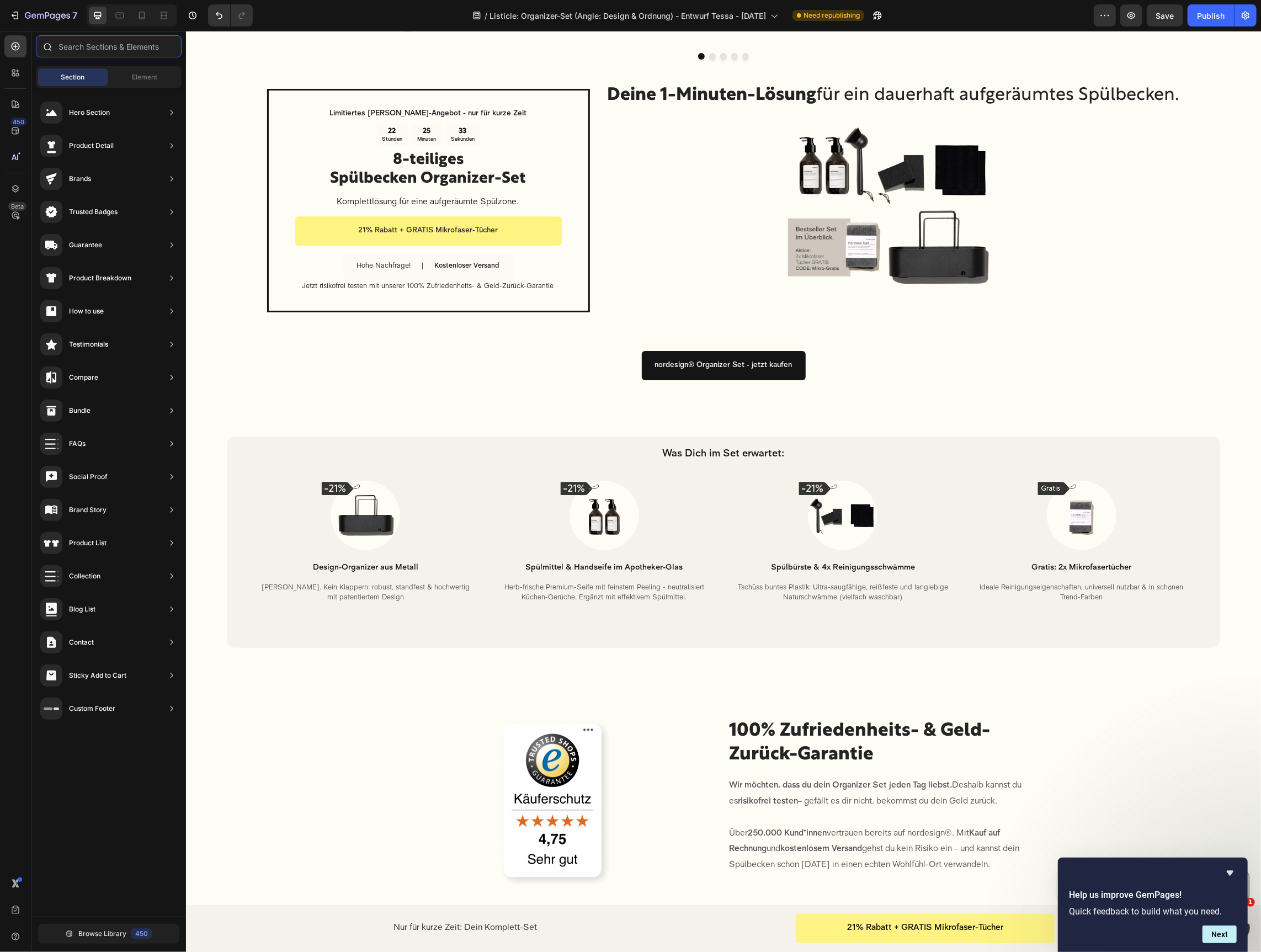
click at [78, 54] on input "text" at bounding box center [108, 46] width 146 height 22
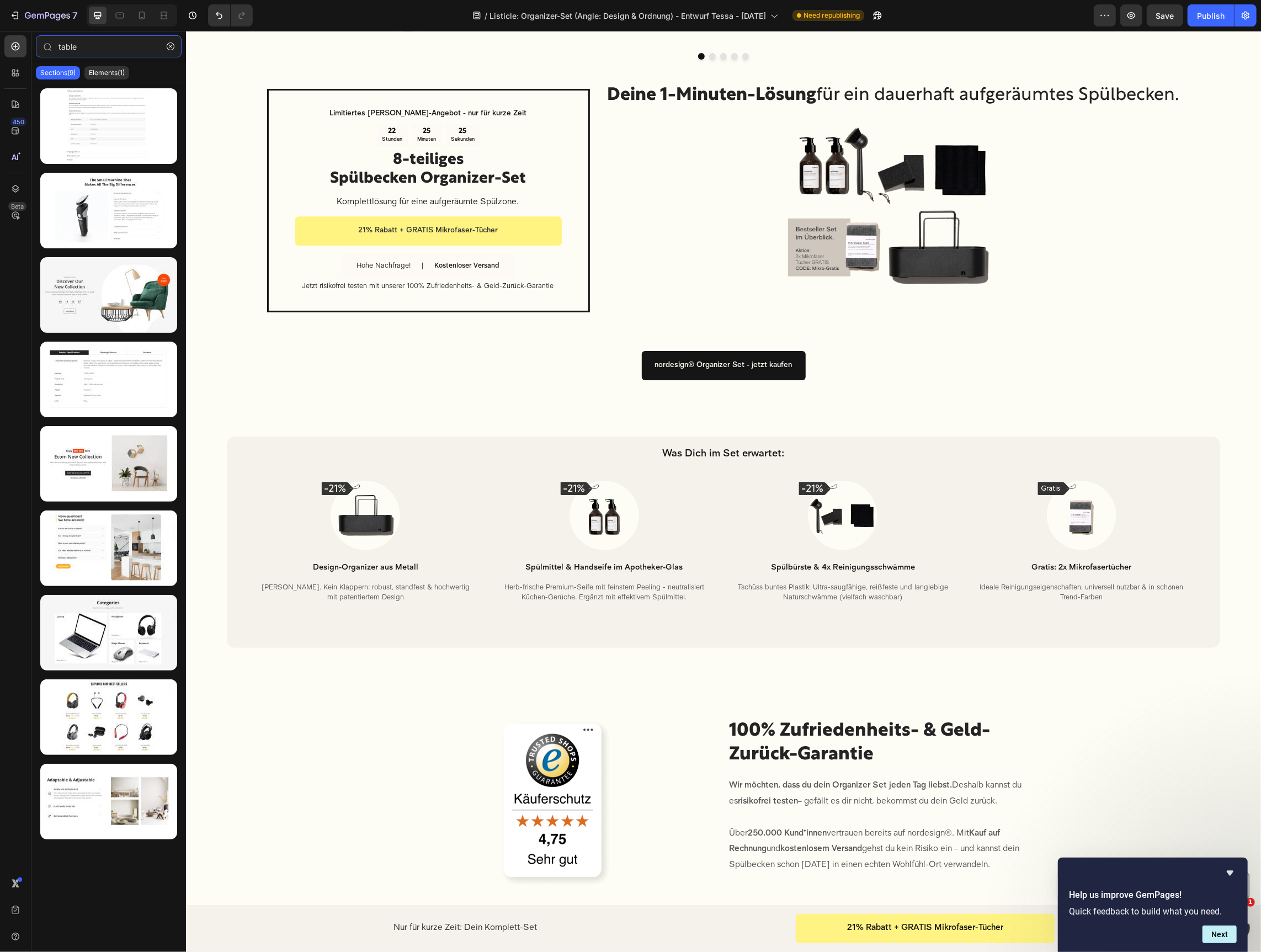
drag, startPoint x: 81, startPoint y: 46, endPoint x: -9, endPoint y: 46, distance: 90.0
click at [0, 0] on html "7 Version history / Listicle: Organizer-Set (Angle: Design & Ordnung) - Entwurf…" at bounding box center [630, 0] width 1261 height 0
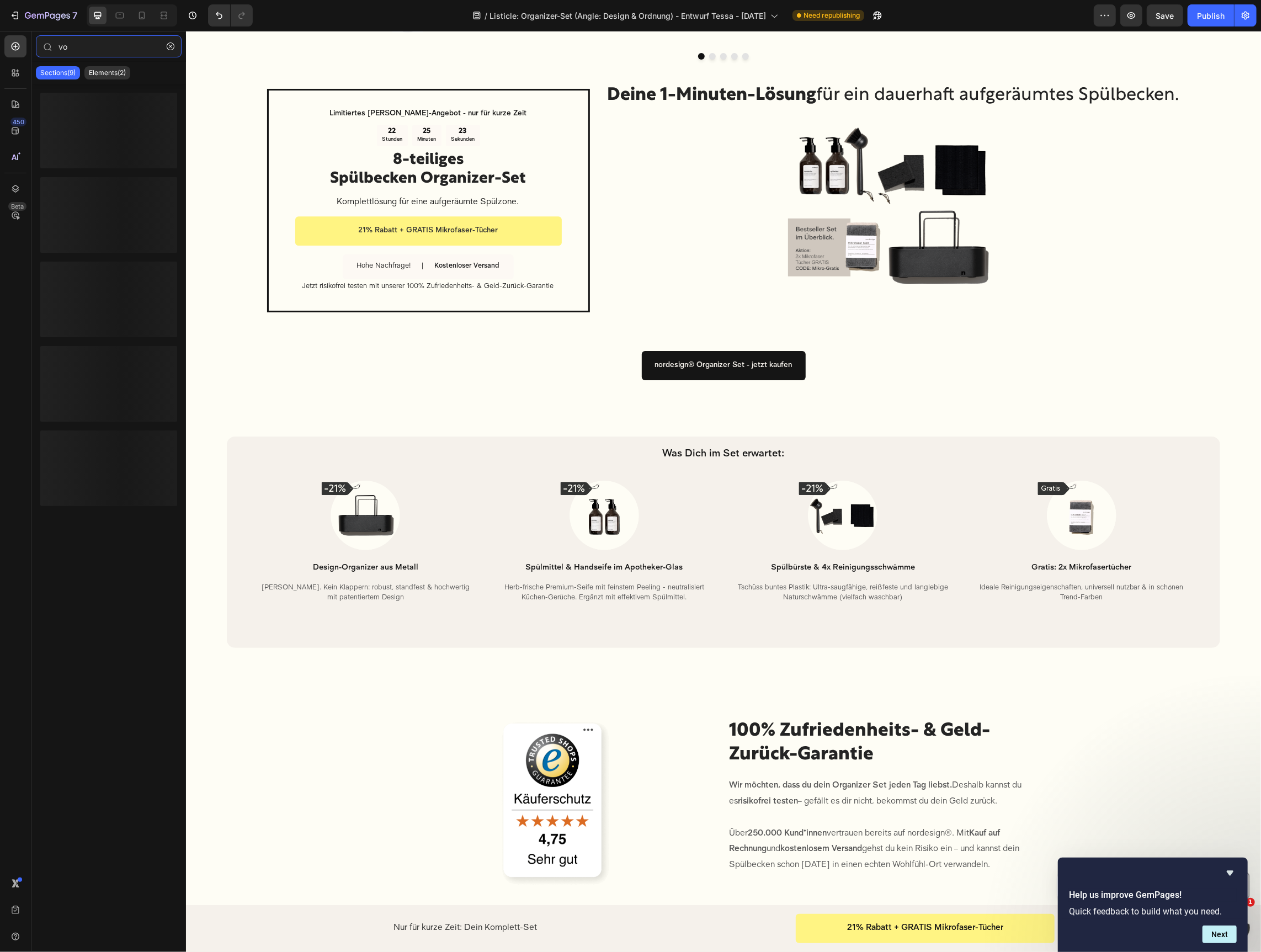
type input "v"
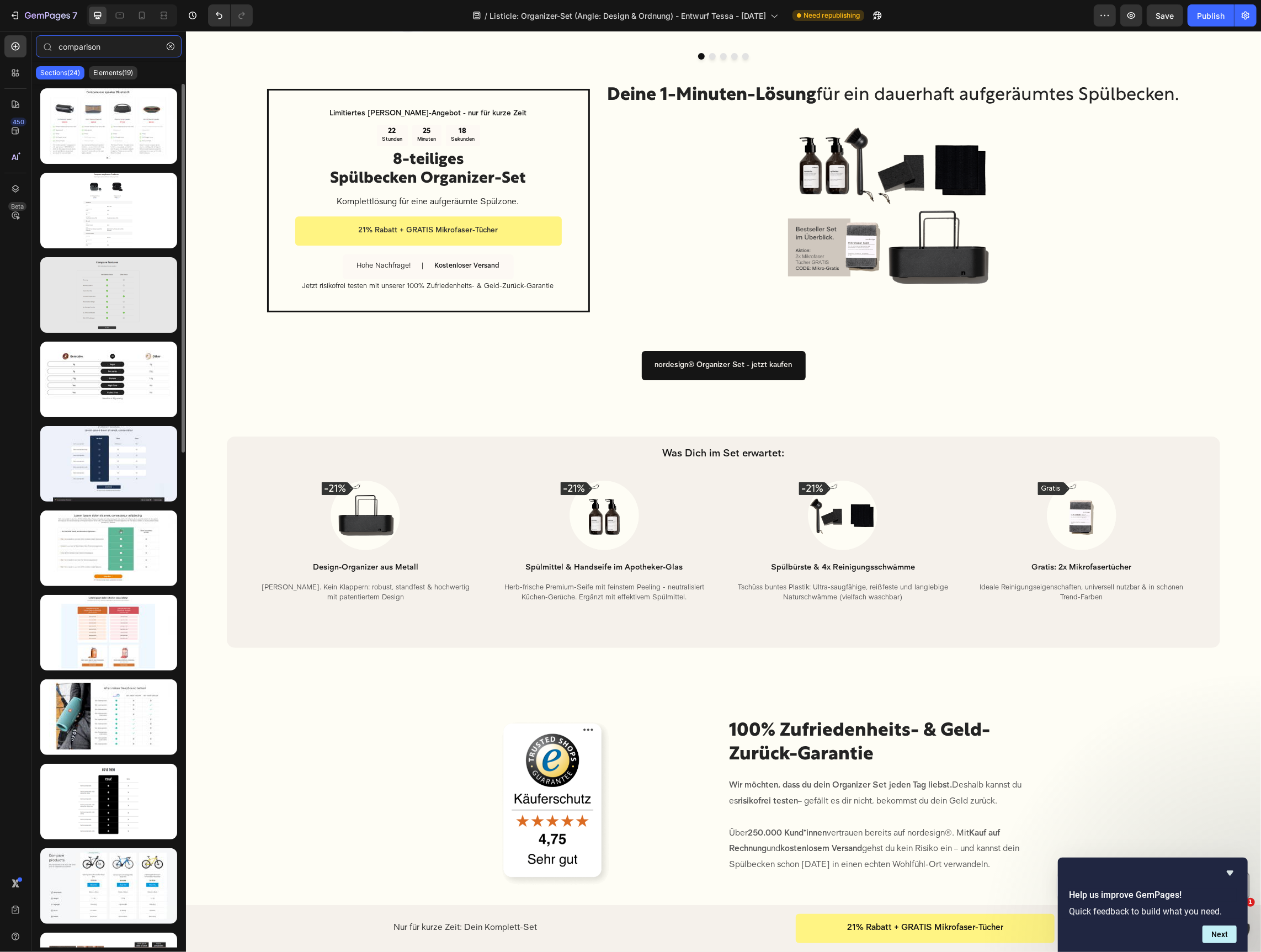
type input "comparison"
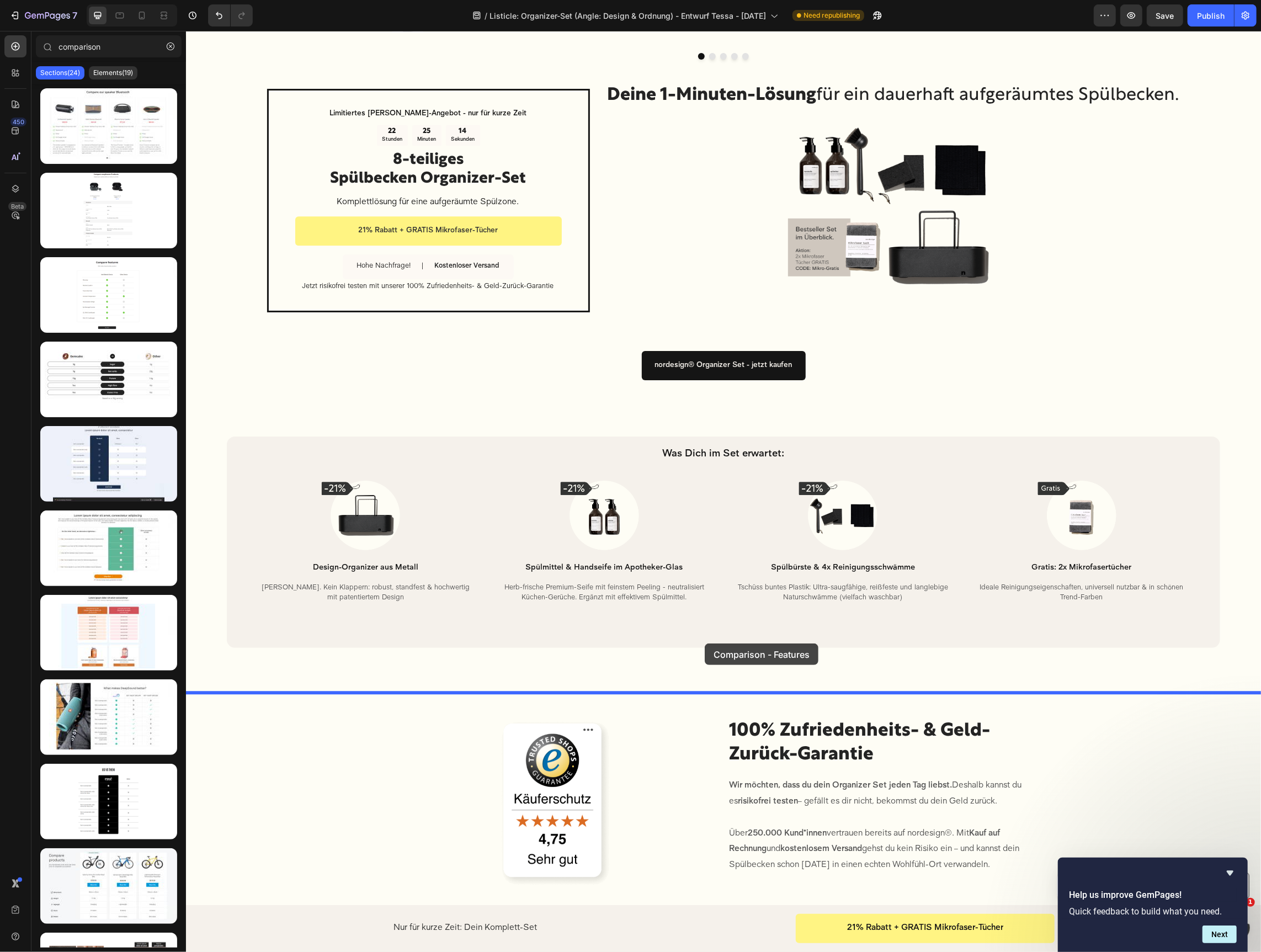
drag, startPoint x: 265, startPoint y: 316, endPoint x: 707, endPoint y: 645, distance: 551.0
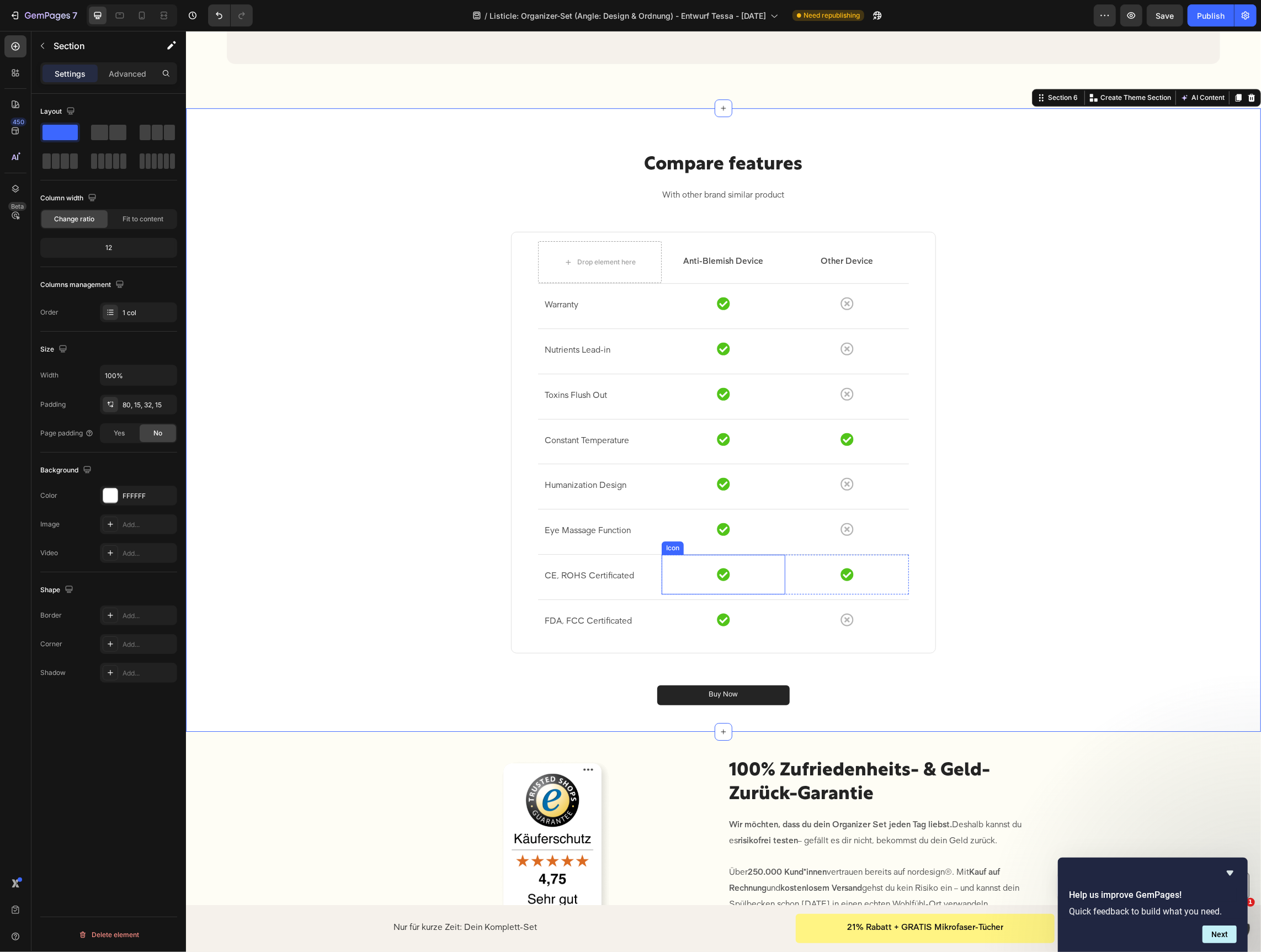
scroll to position [2849, 0]
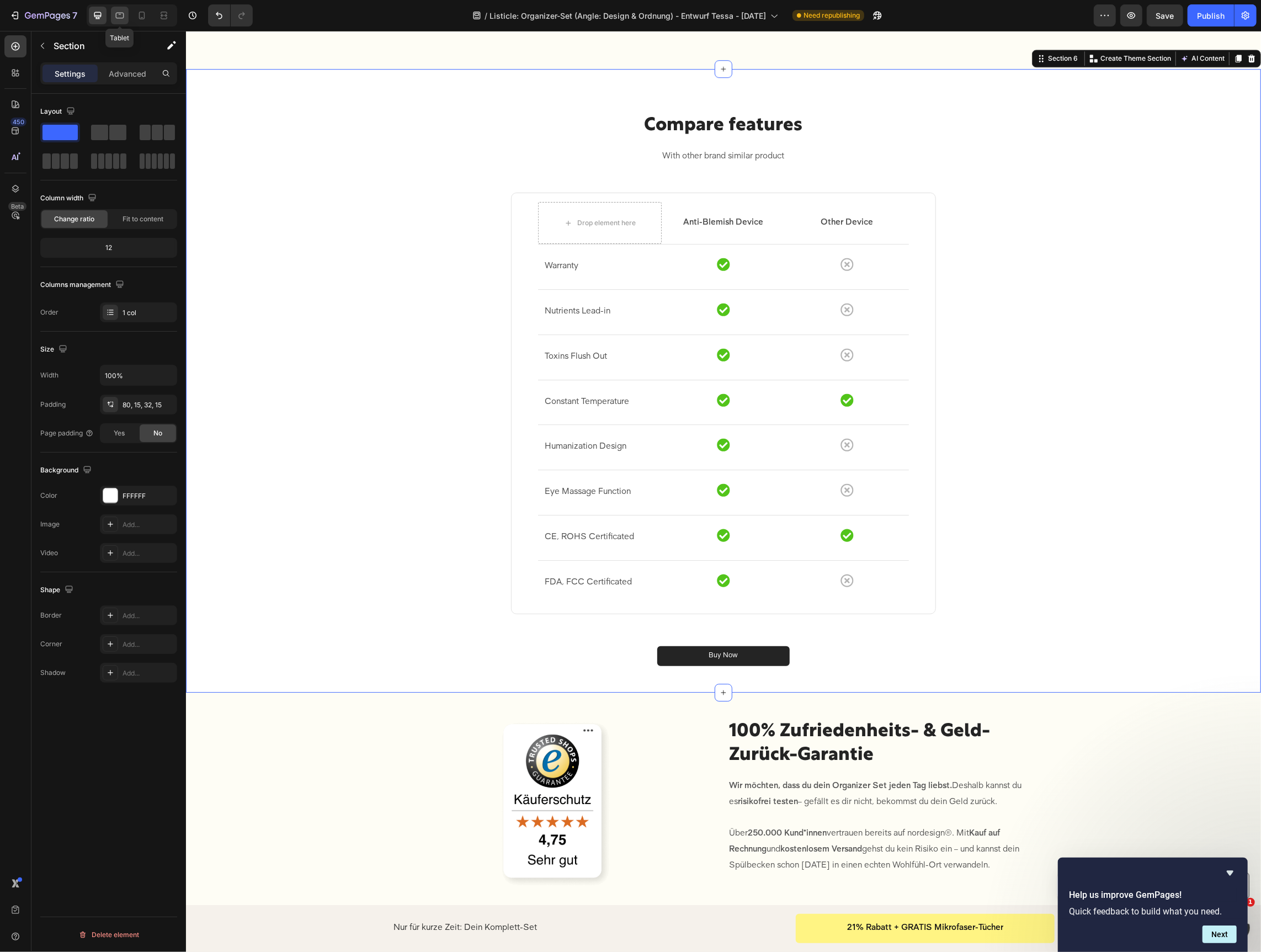
click at [126, 14] on div at bounding box center [120, 15] width 17 height 17
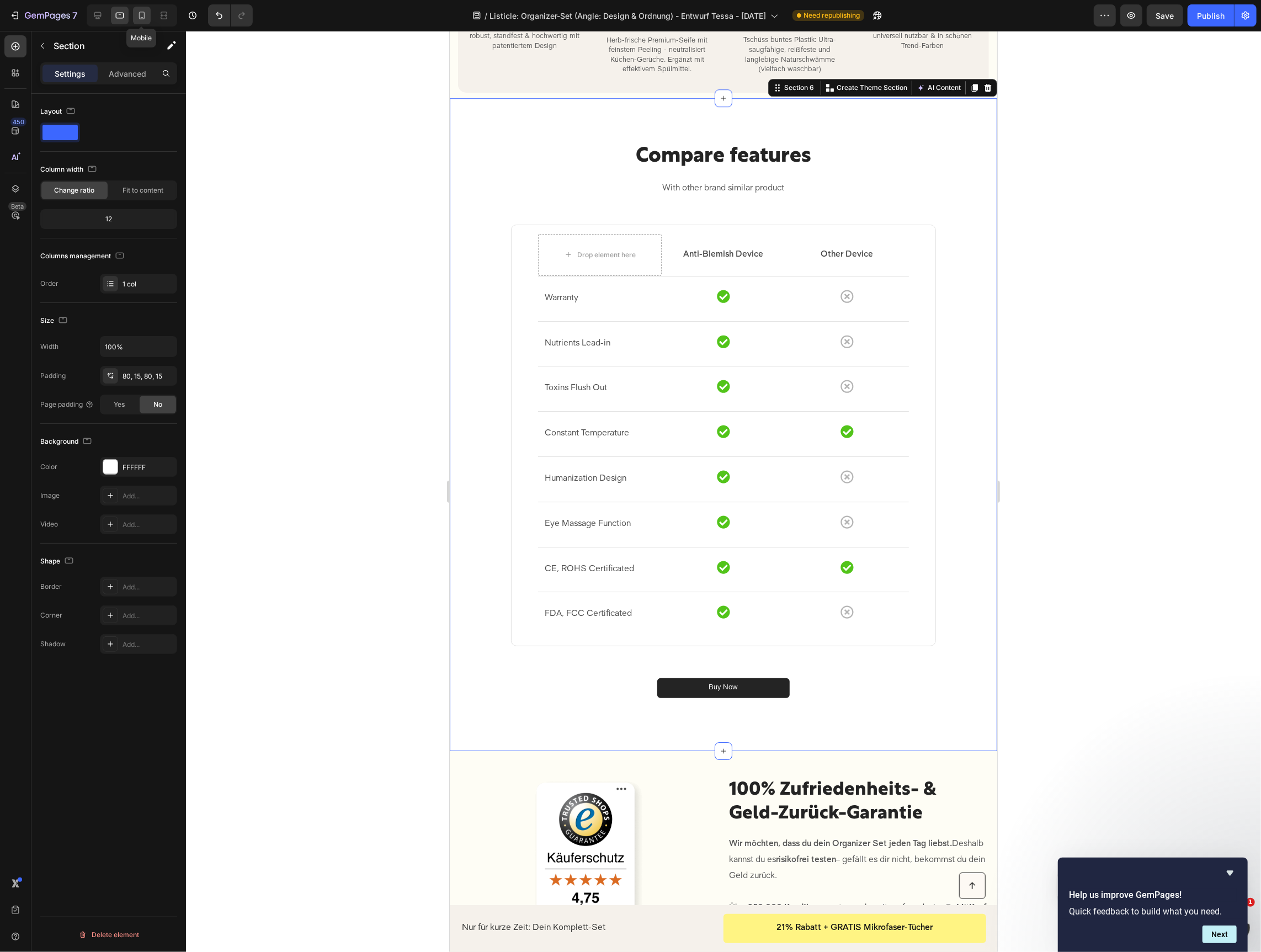
click at [143, 13] on icon at bounding box center [142, 15] width 11 height 11
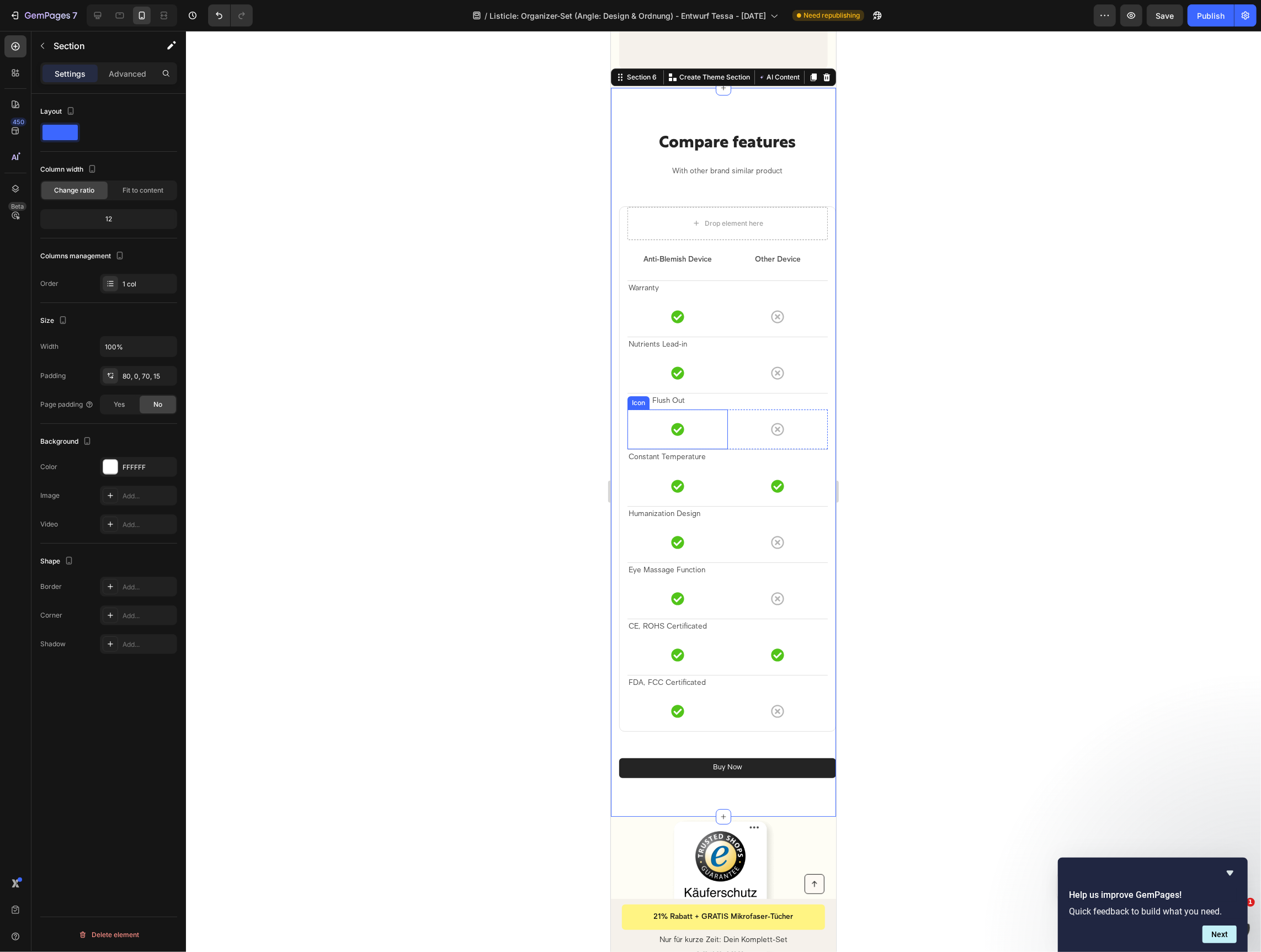
scroll to position [3176, 0]
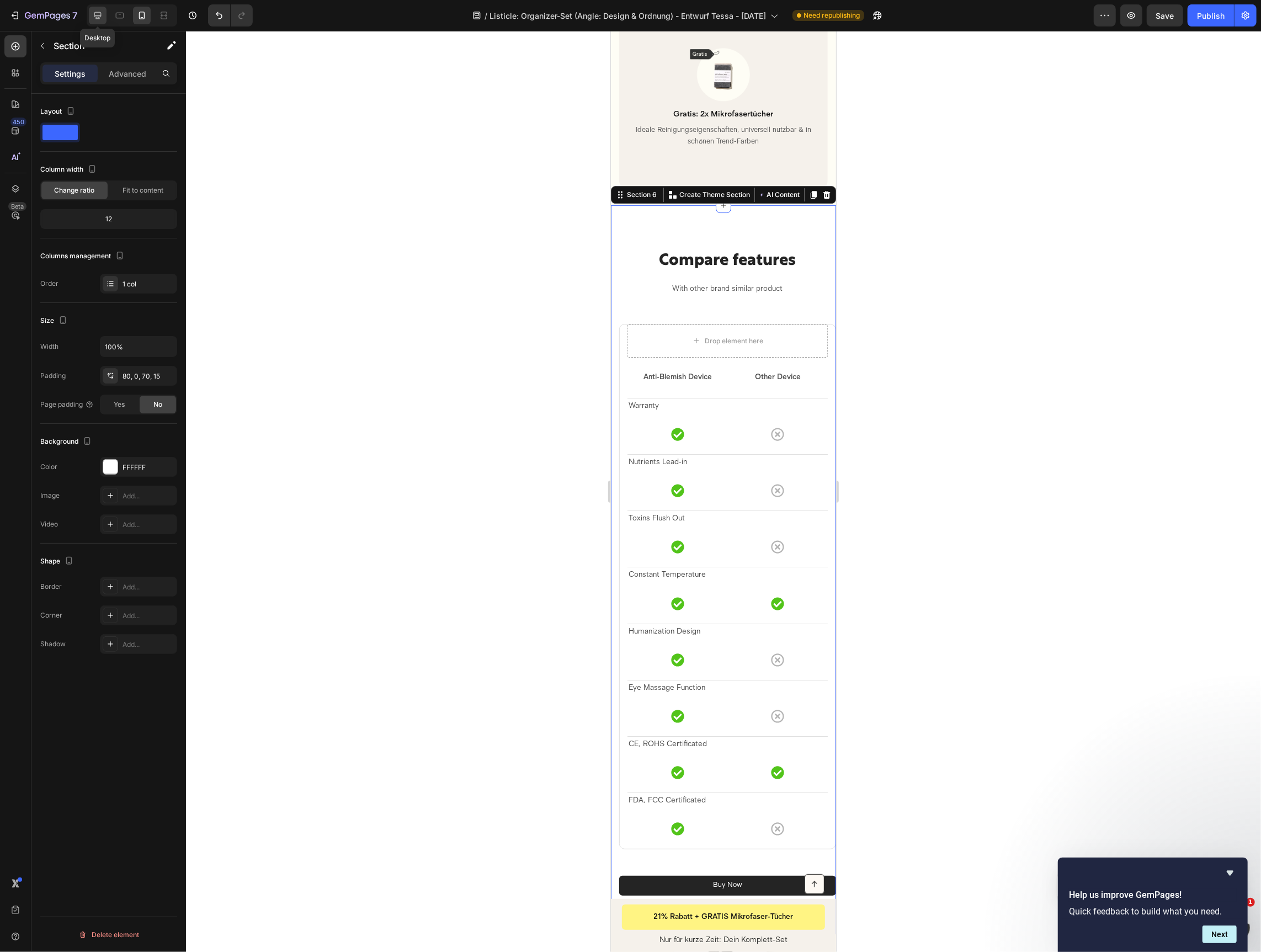
click at [95, 13] on icon at bounding box center [98, 15] width 11 height 11
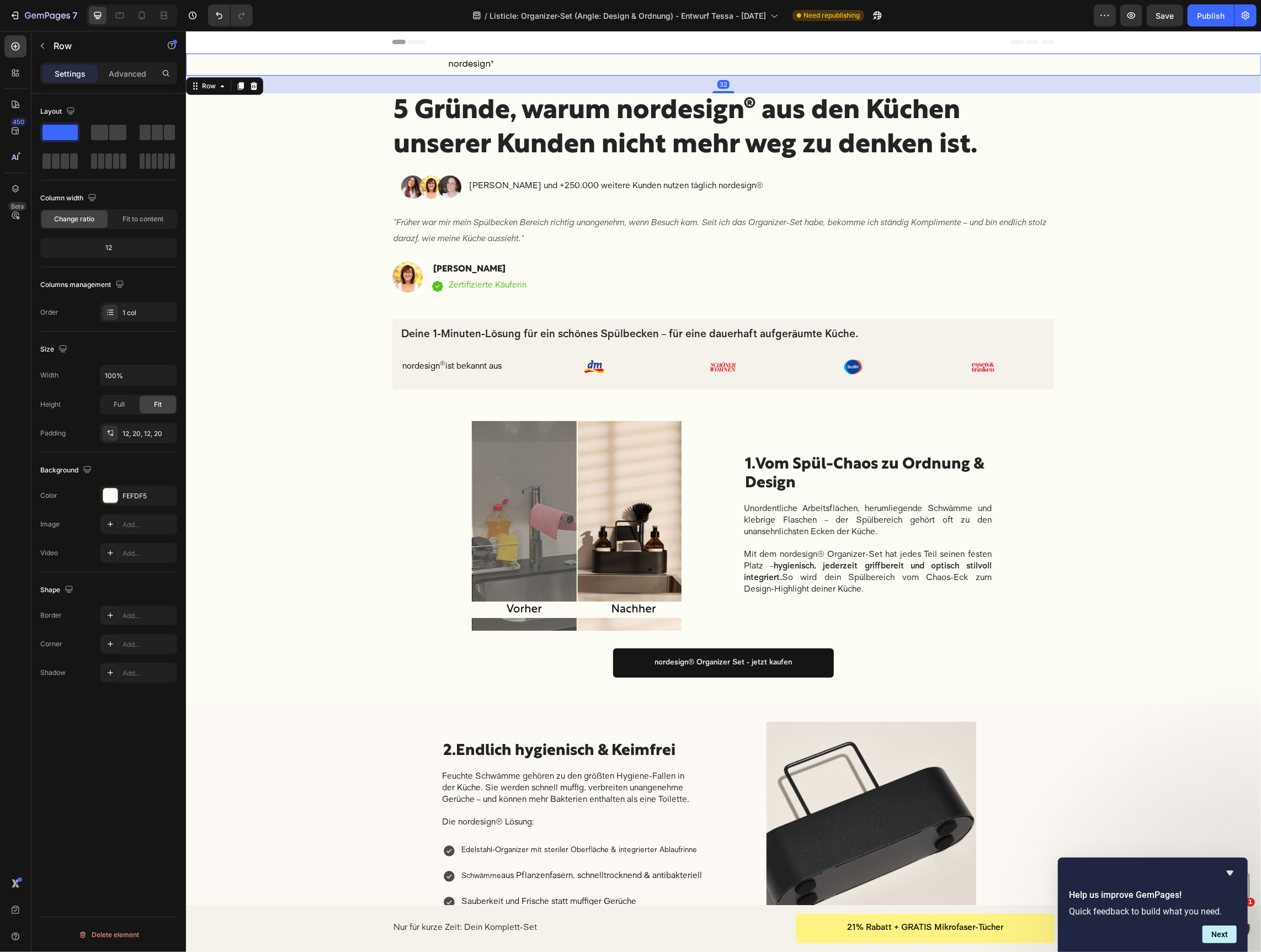
click at [447, 57] on div "Image Row Row 32" at bounding box center [723, 63] width 1075 height 22
click at [134, 429] on div "12, 20, 12, 20" at bounding box center [138, 434] width 32 height 10
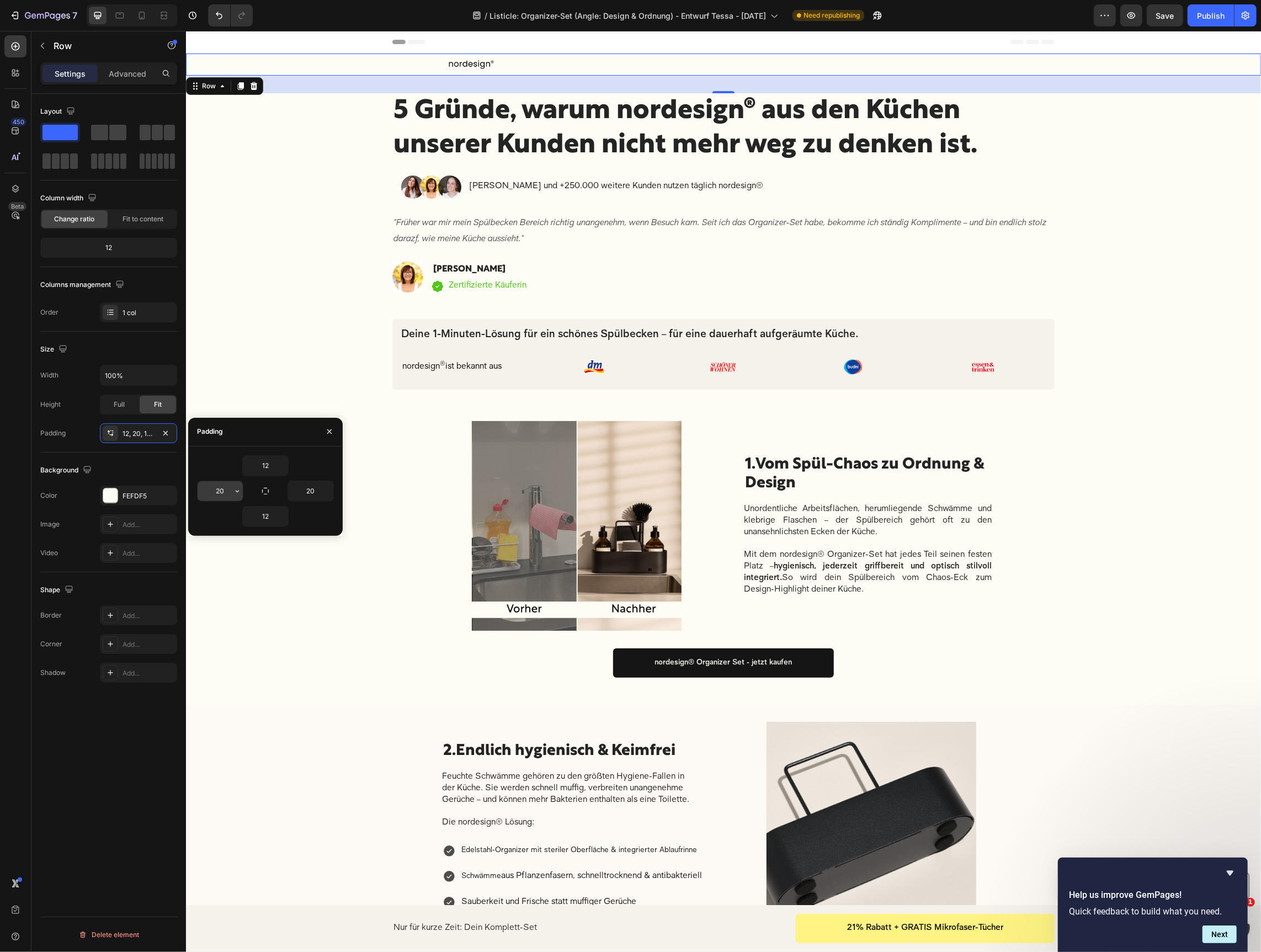
click at [222, 481] on input "20" at bounding box center [219, 490] width 45 height 20
type input "0"
type input "20"
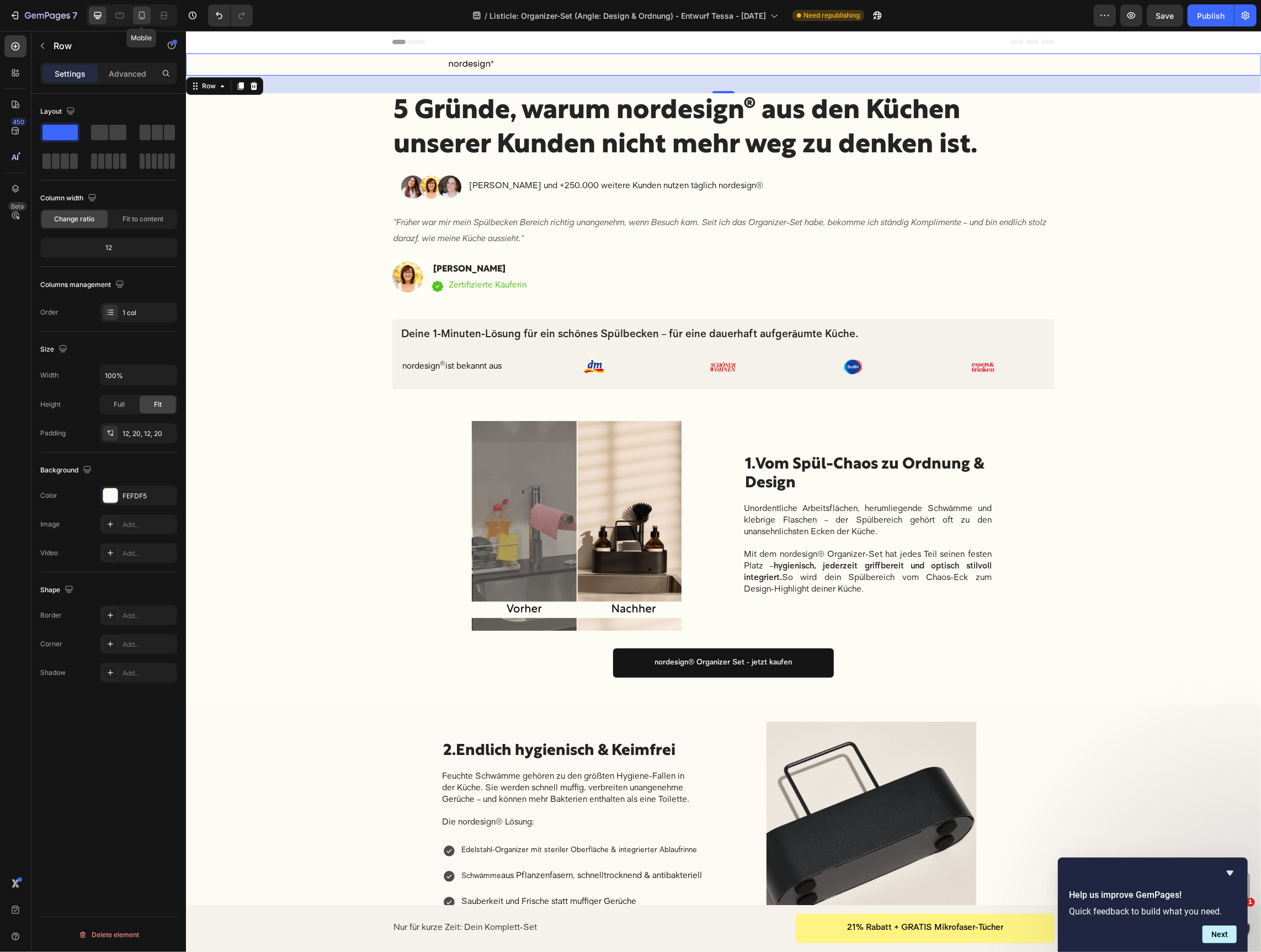
click at [141, 18] on icon at bounding box center [142, 15] width 11 height 11
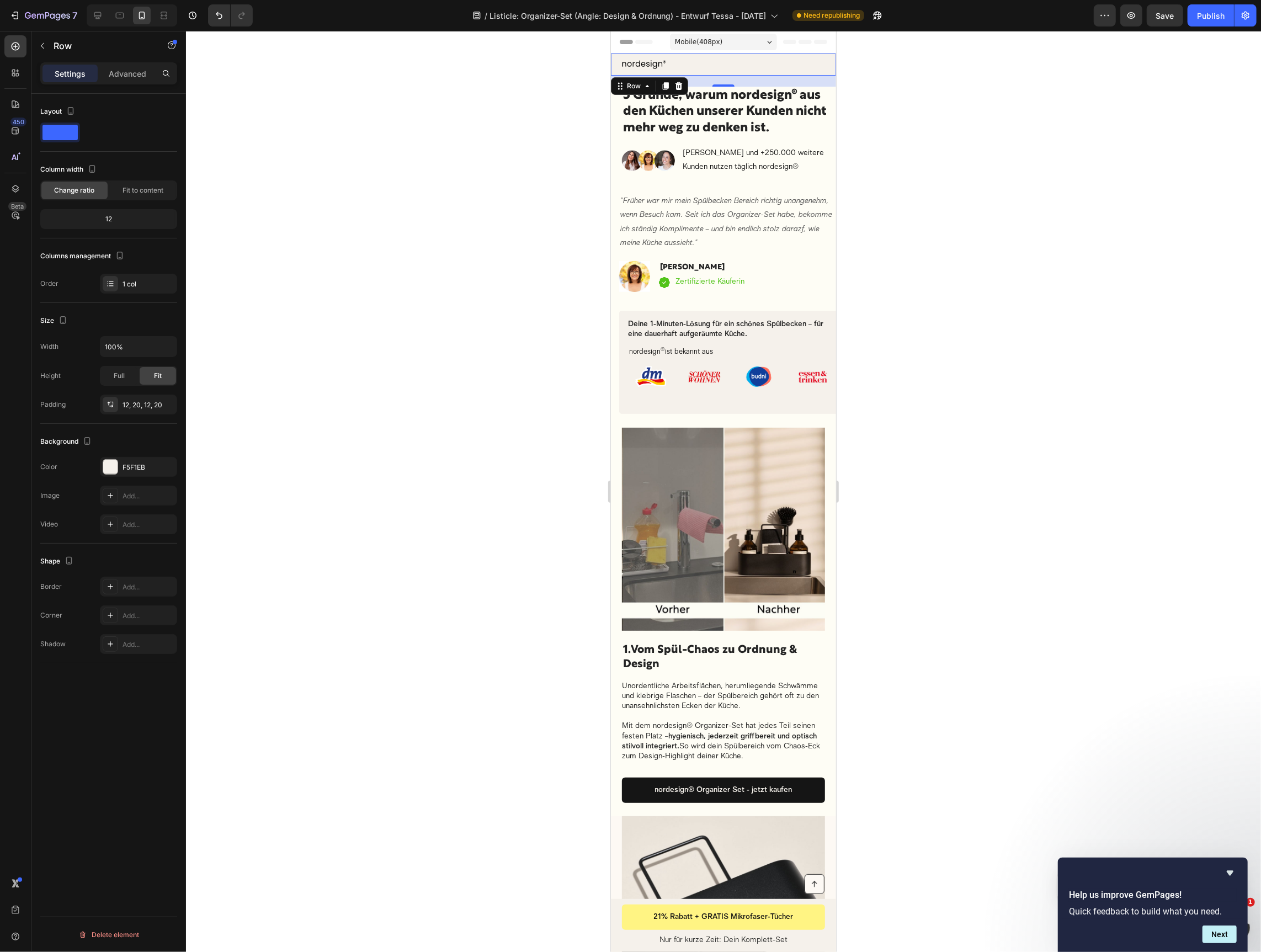
click at [910, 220] on div at bounding box center [723, 490] width 1075 height 920
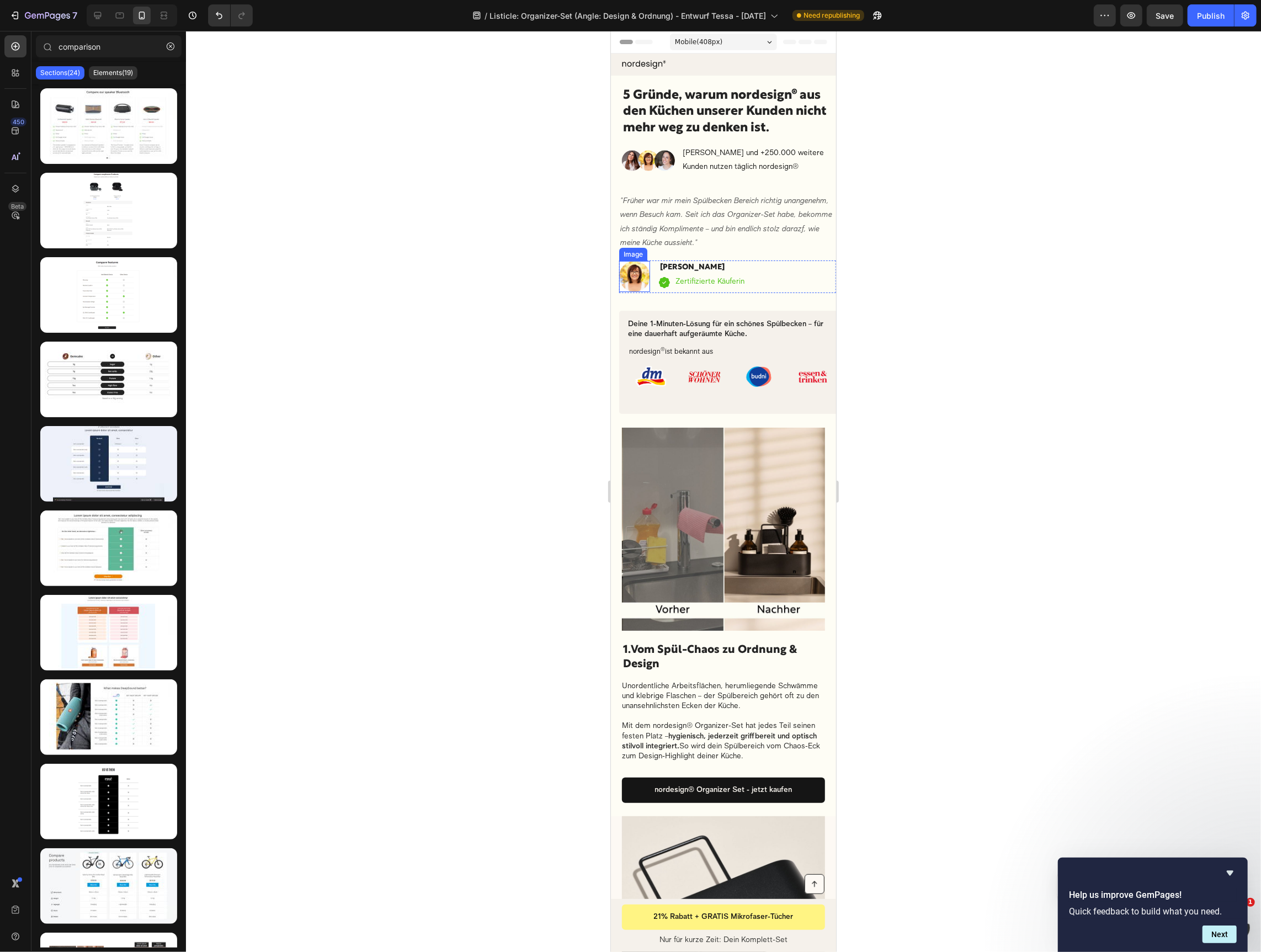
click at [630, 281] on img at bounding box center [634, 276] width 31 height 31
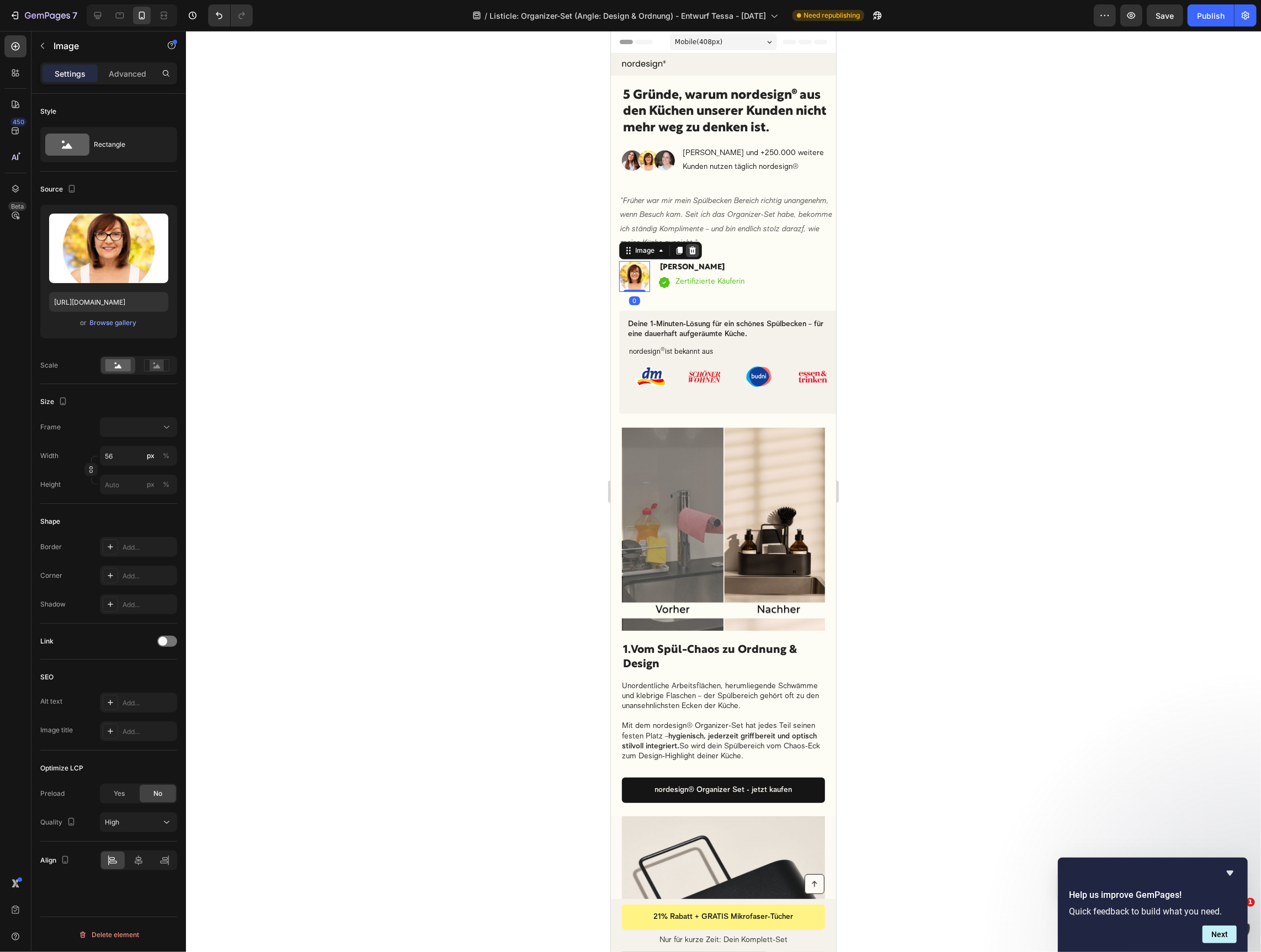
click at [695, 251] on icon at bounding box center [692, 250] width 7 height 8
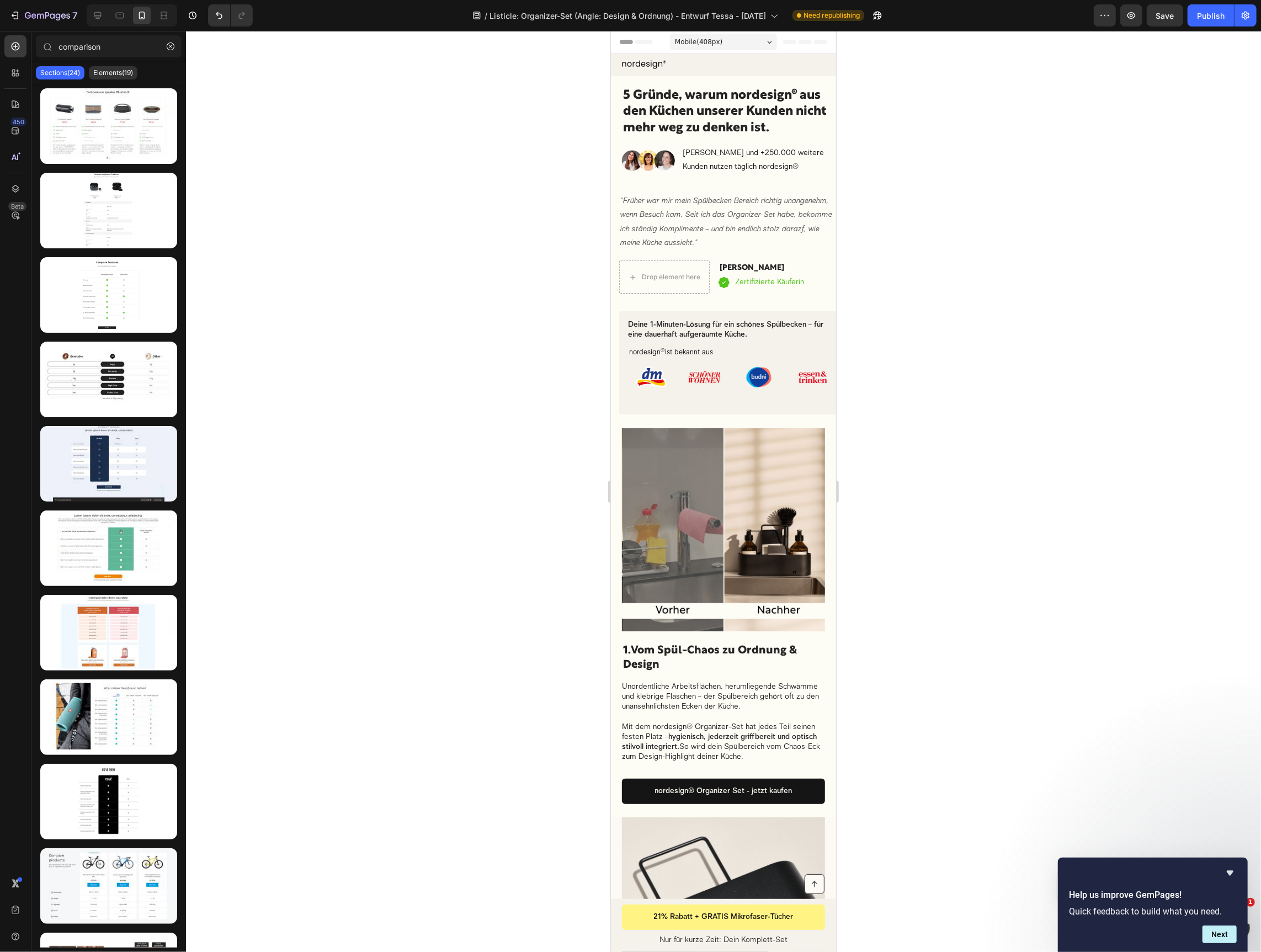
click at [997, 255] on div at bounding box center [723, 490] width 1075 height 920
click at [215, 16] on icon "Undo/Redo" at bounding box center [219, 15] width 11 height 11
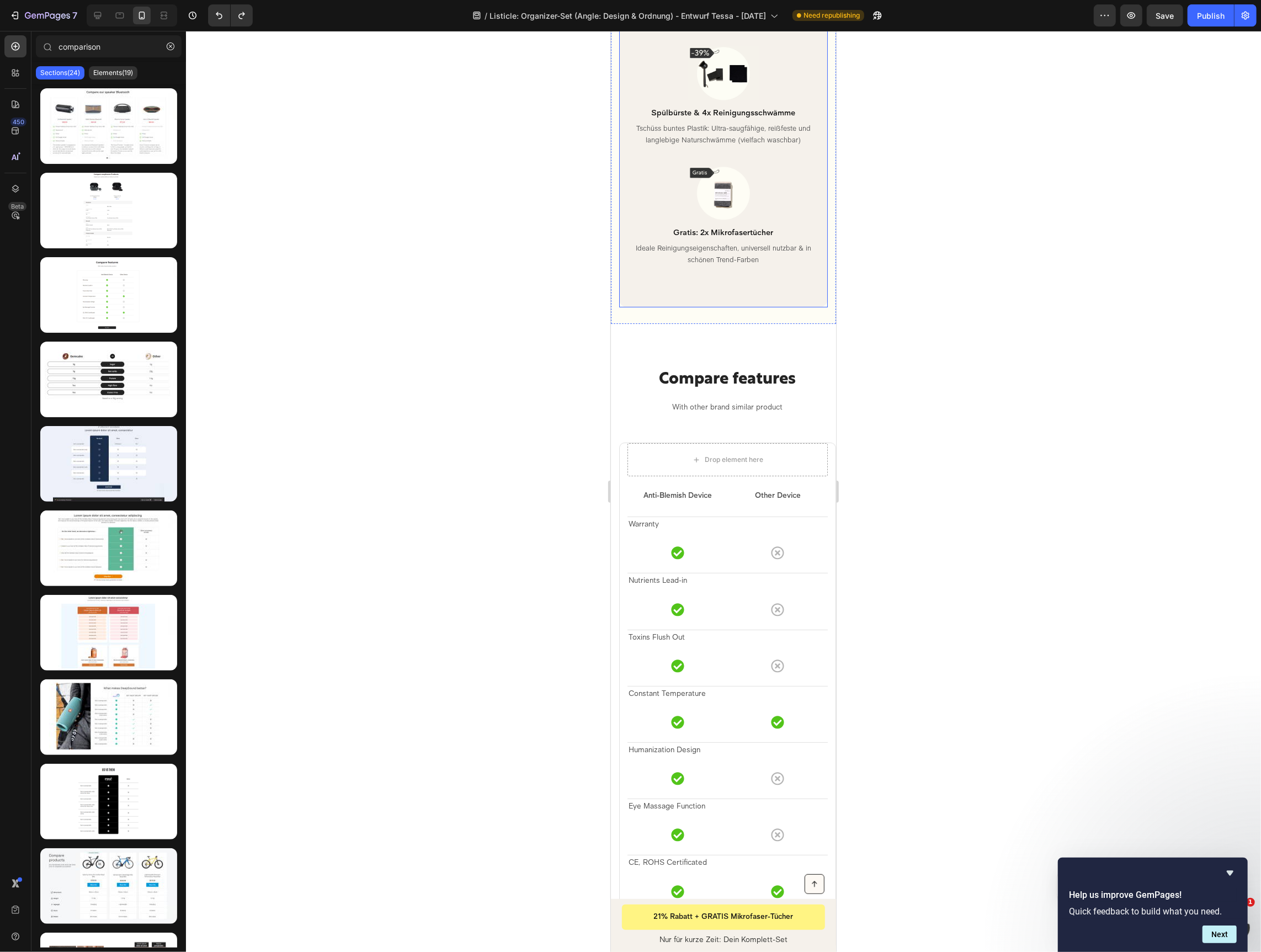
scroll to position [3737, 0]
click at [651, 528] on p "Warranty" at bounding box center [727, 524] width 198 height 13
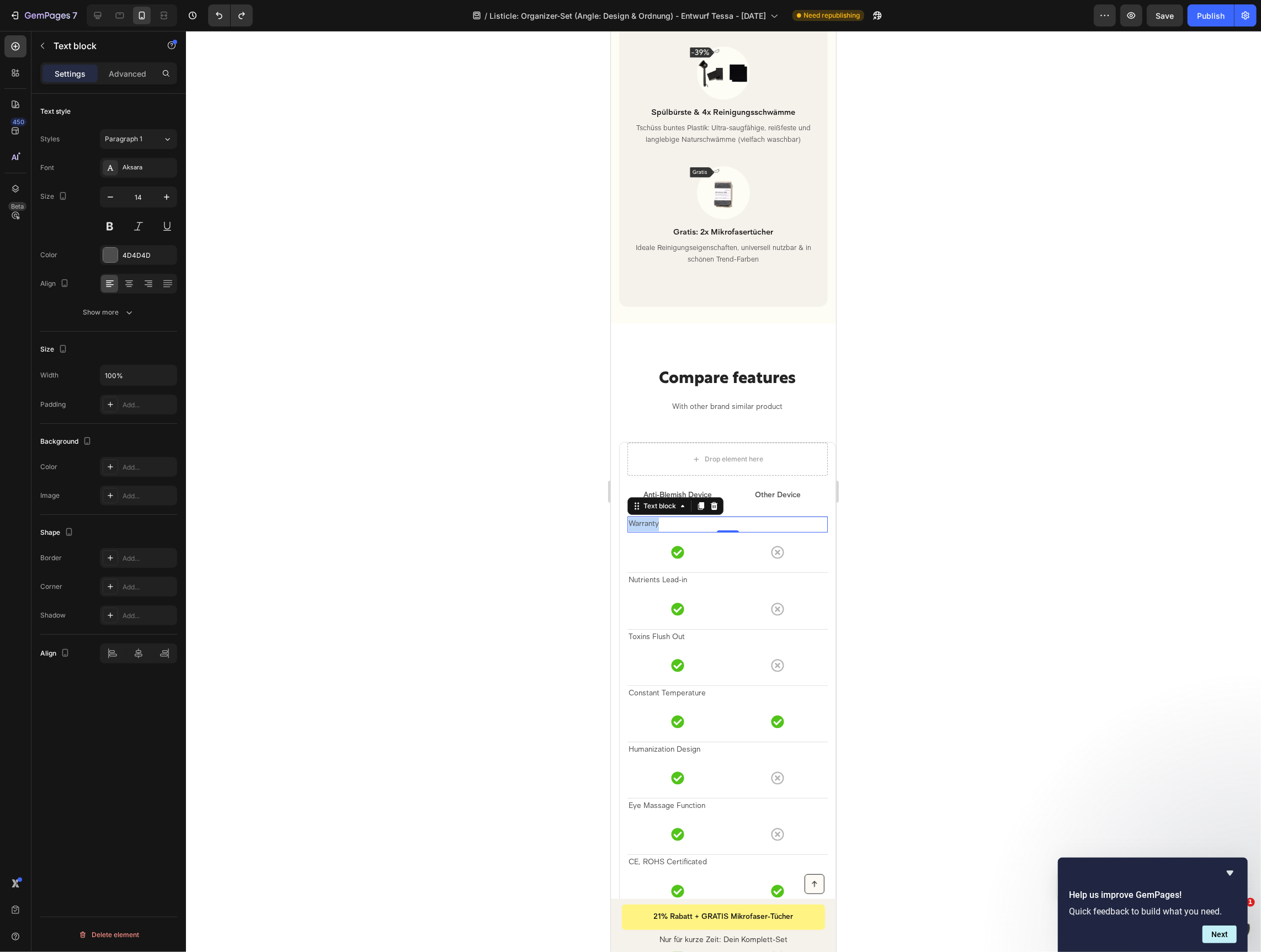
click at [651, 528] on p "Warranty" at bounding box center [727, 524] width 198 height 13
click at [55, 47] on p "Text block" at bounding box center [101, 46] width 94 height 13
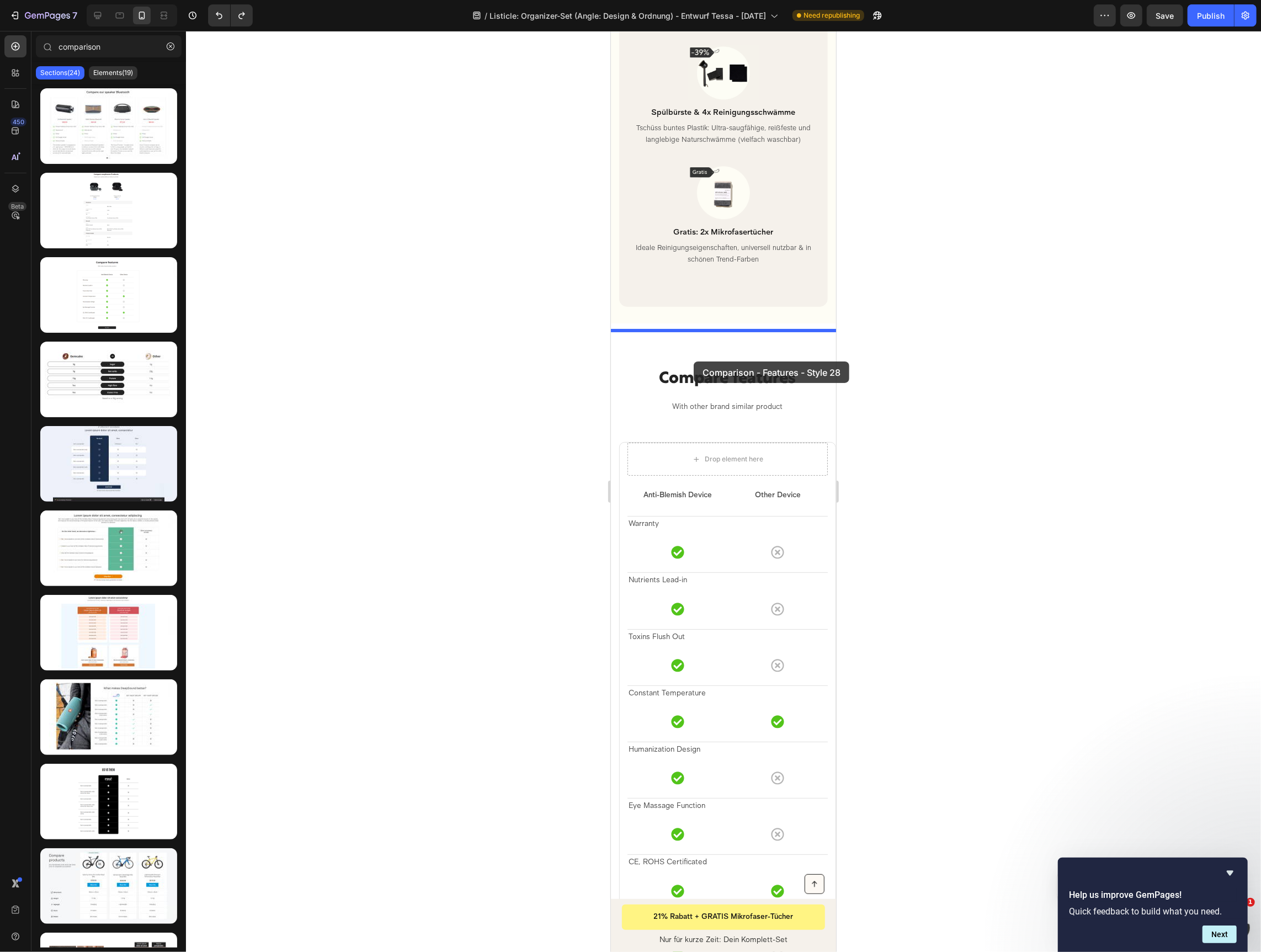
drag, startPoint x: 681, startPoint y: 515, endPoint x: 694, endPoint y: 361, distance: 154.5
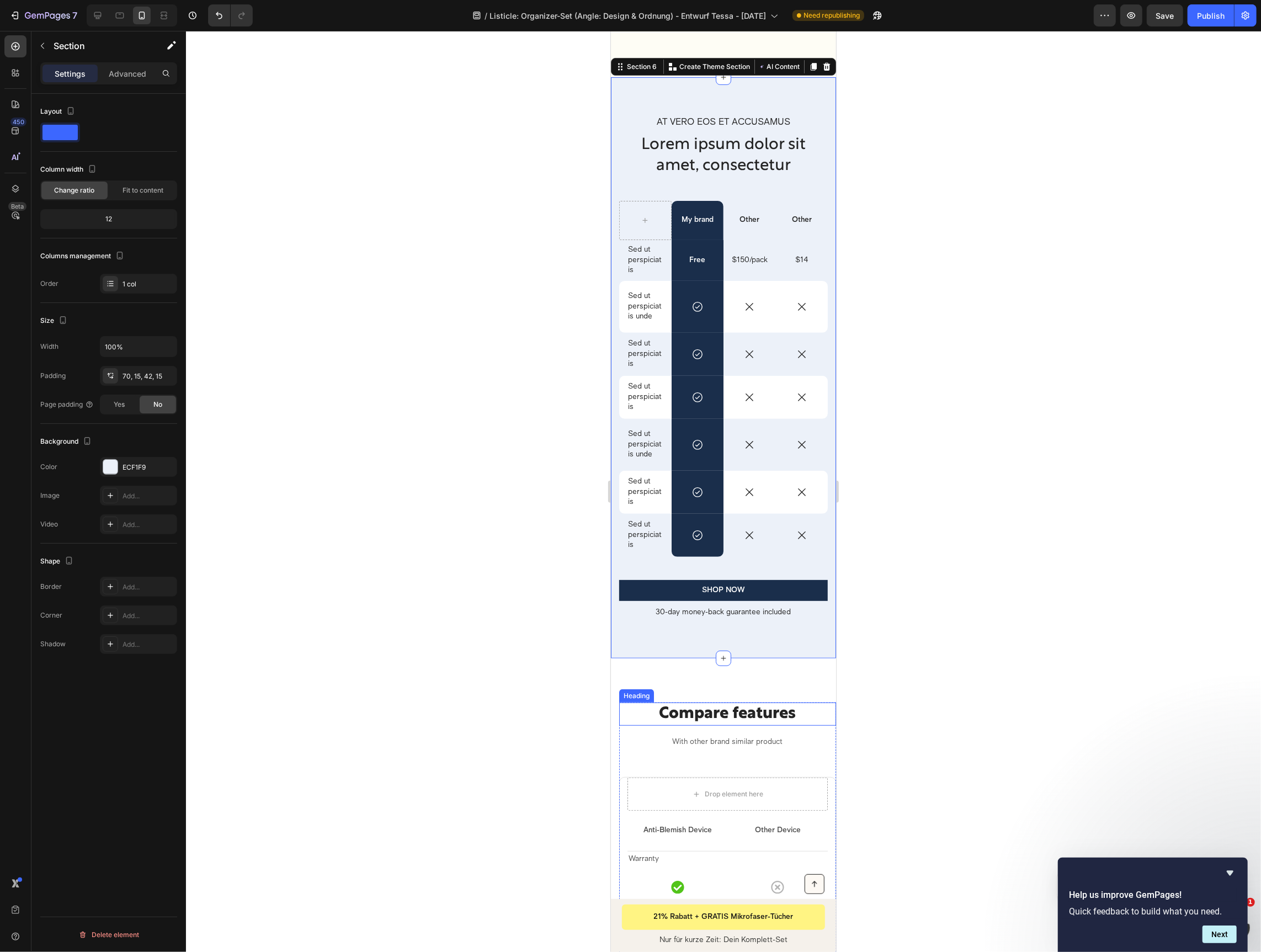
scroll to position [4059, 0]
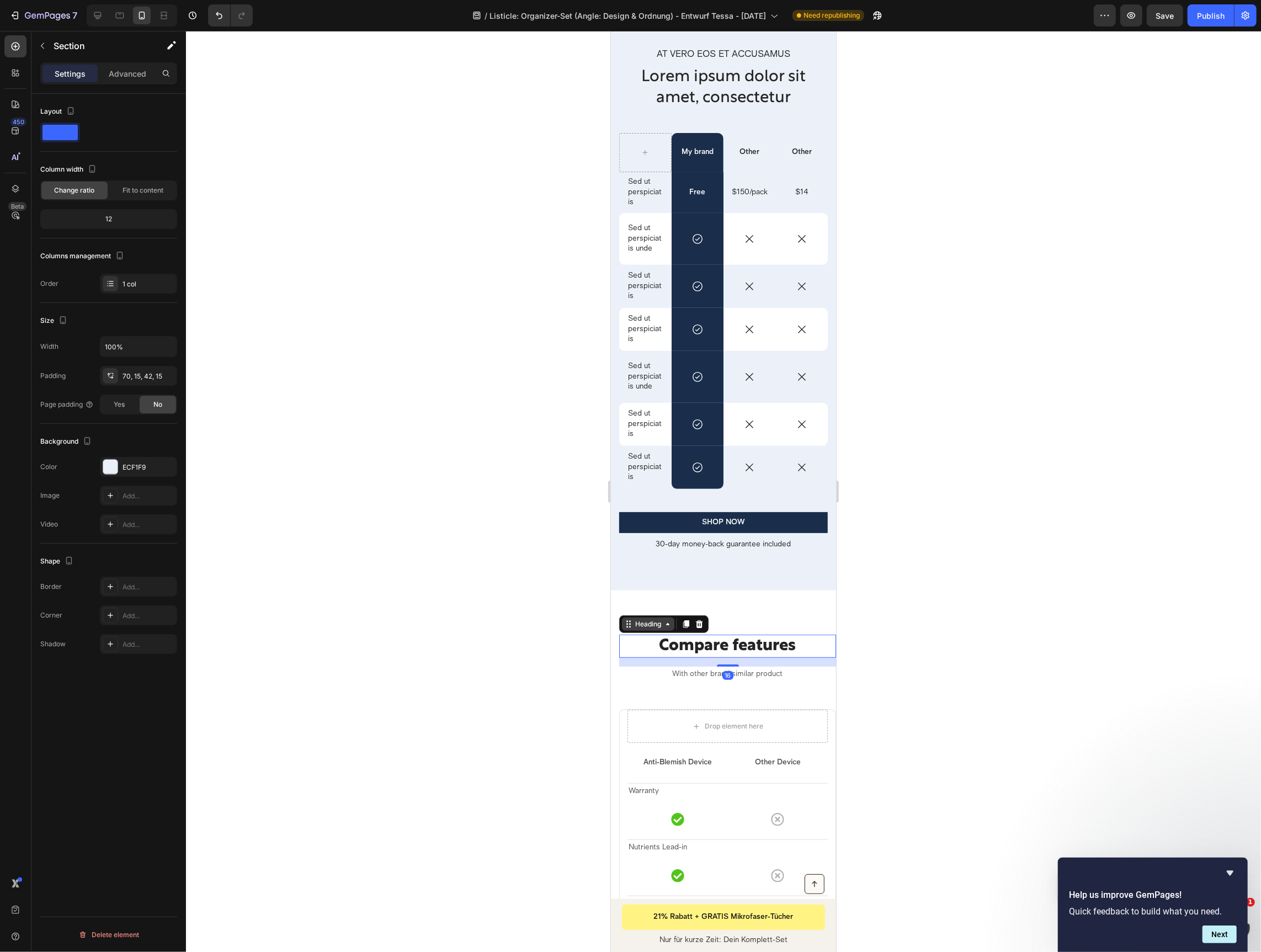
click at [632, 628] on div "Heading" at bounding box center [648, 623] width 53 height 13
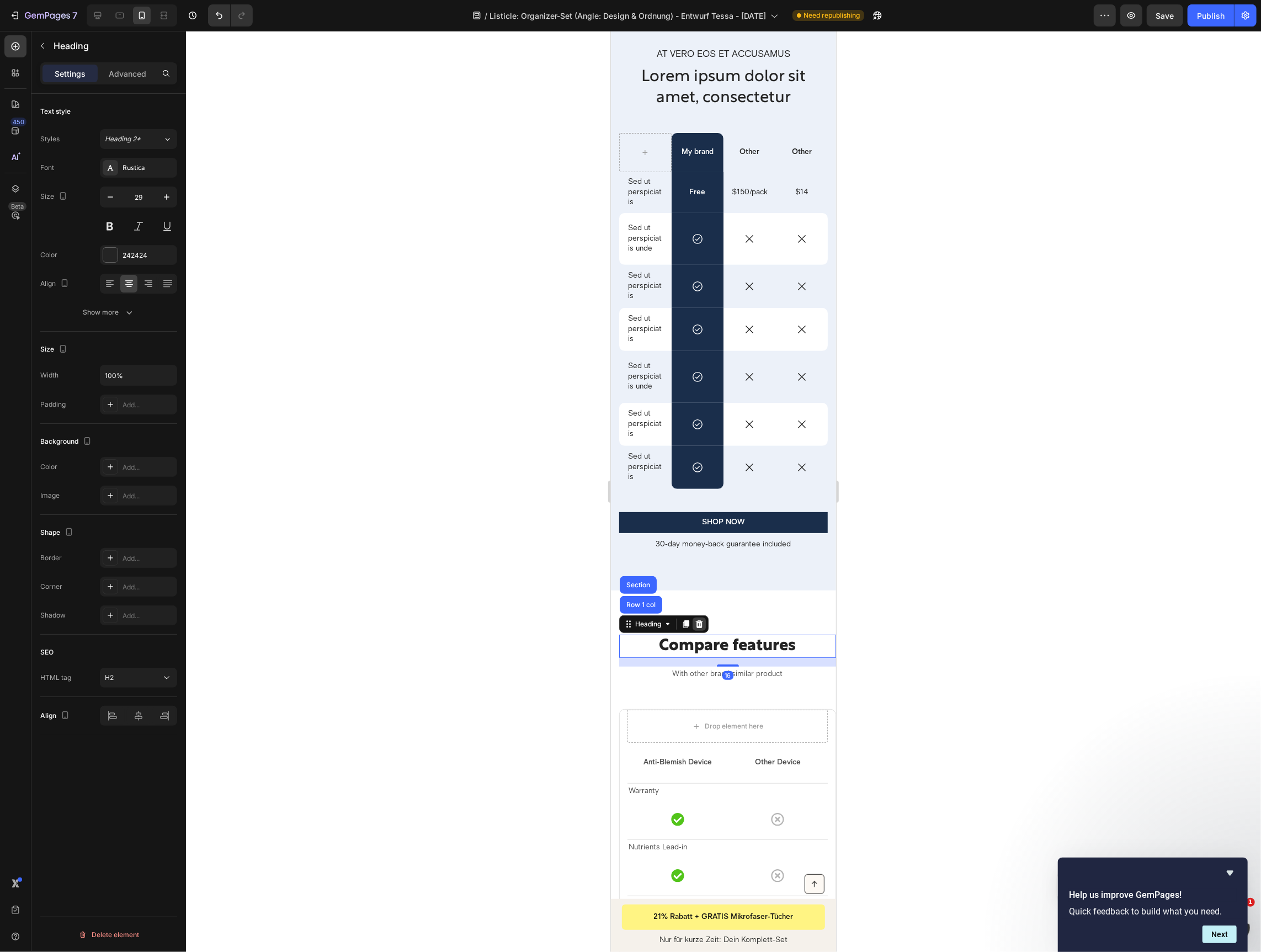
click at [699, 622] on icon at bounding box center [699, 623] width 7 height 8
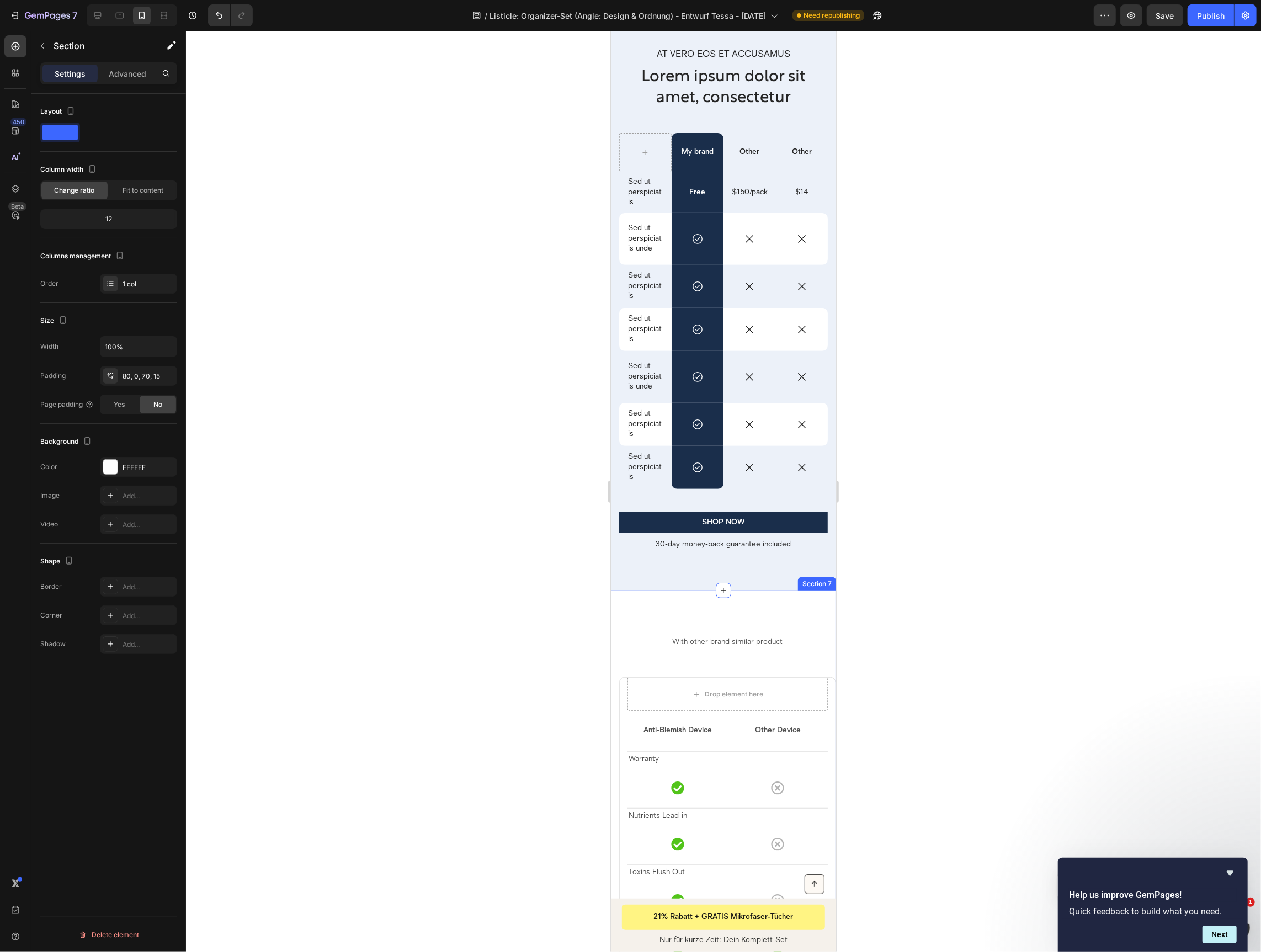
click at [684, 623] on div "With other brand similar product Text block Drop element here Anti-Blemish Devi…" at bounding box center [722, 939] width 225 height 697
click at [828, 578] on icon at bounding box center [826, 579] width 7 height 8
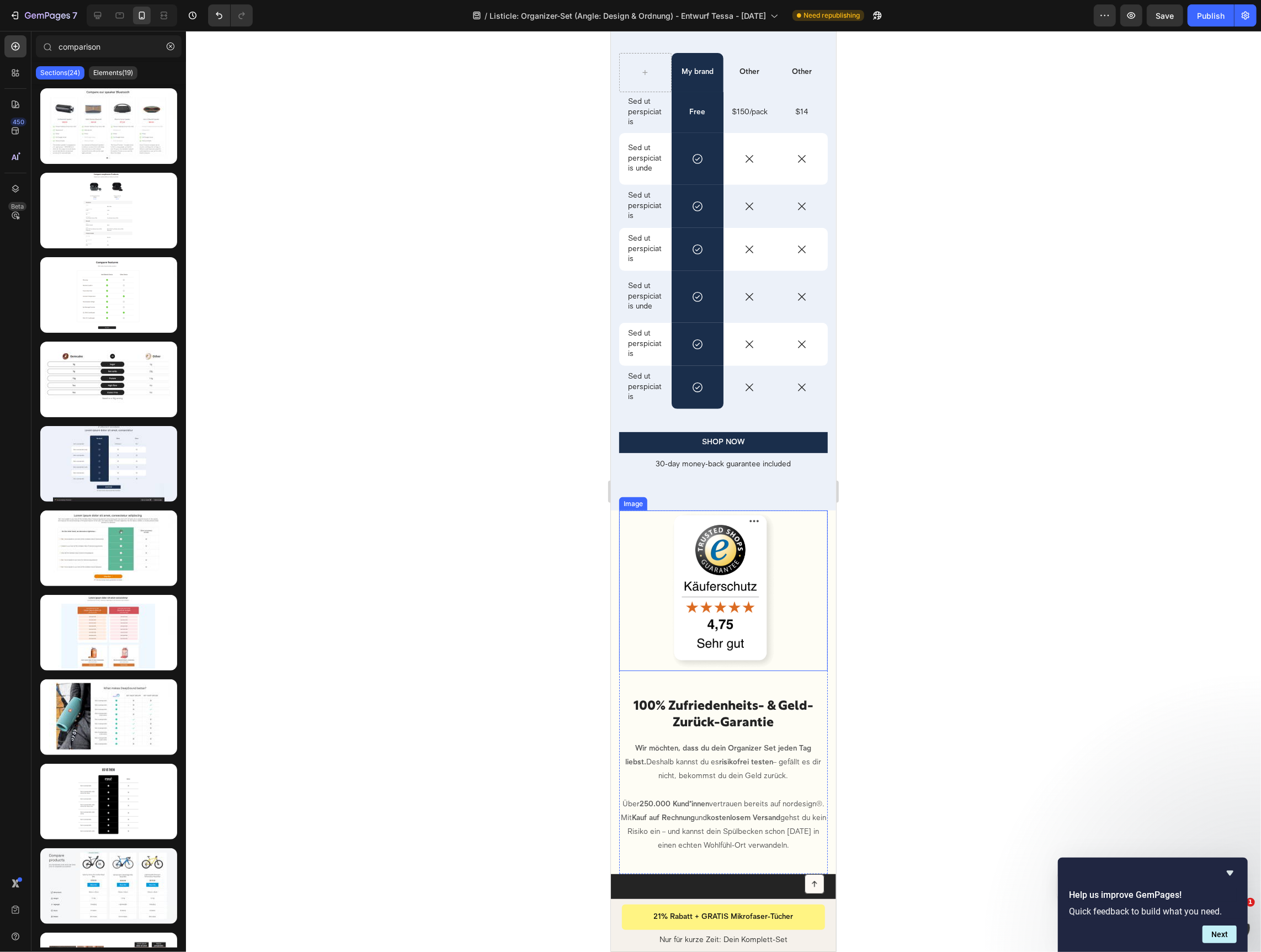
scroll to position [3911, 0]
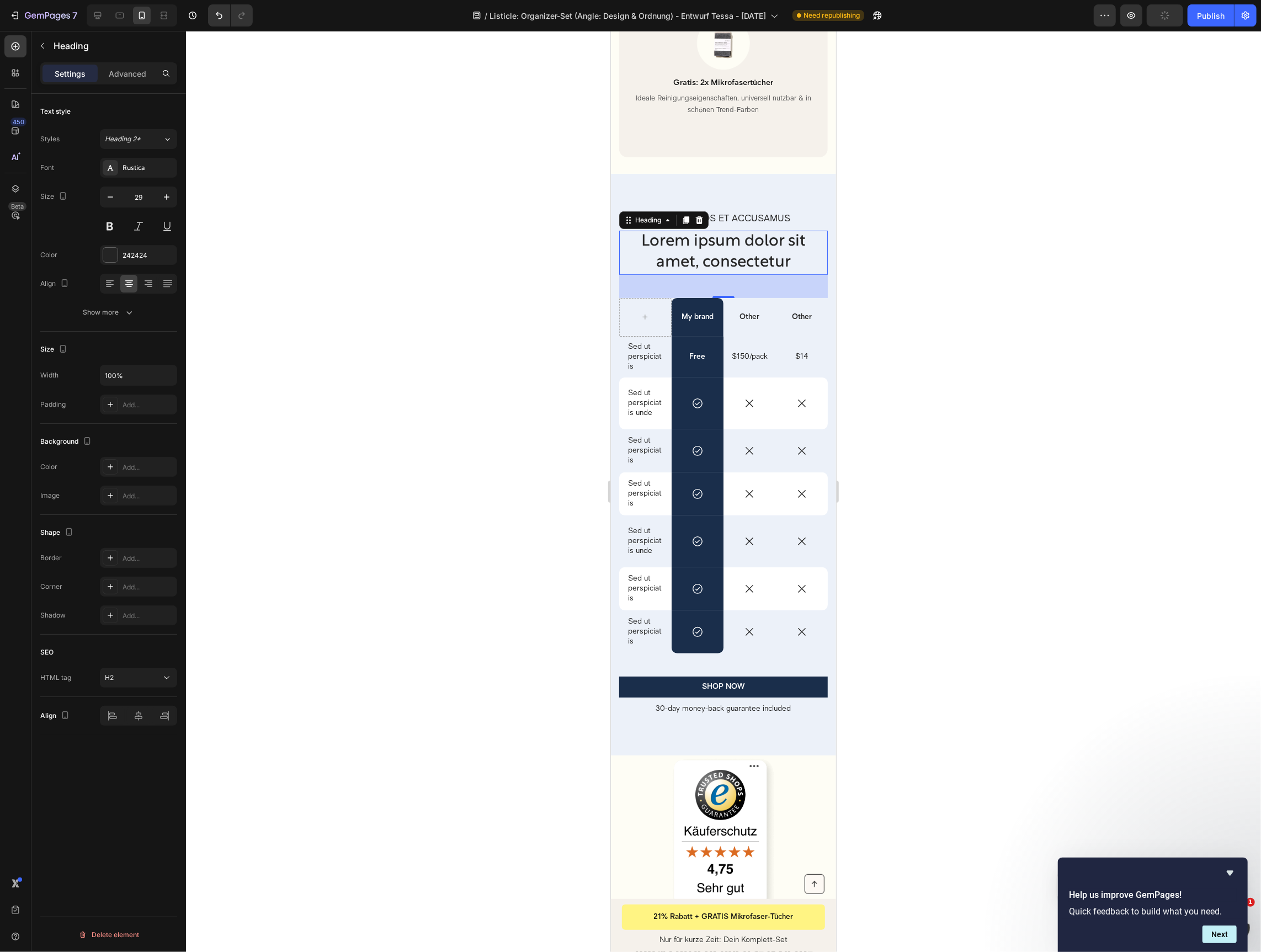
click at [699, 231] on h2 "Lorem ipsum dolor sit amet, consectetur" at bounding box center [723, 252] width 209 height 44
click at [702, 193] on div "At vero eos et accusamus Text Block Warum nordesign® die besere Wahl ist Headin…" at bounding box center [722, 464] width 225 height 581
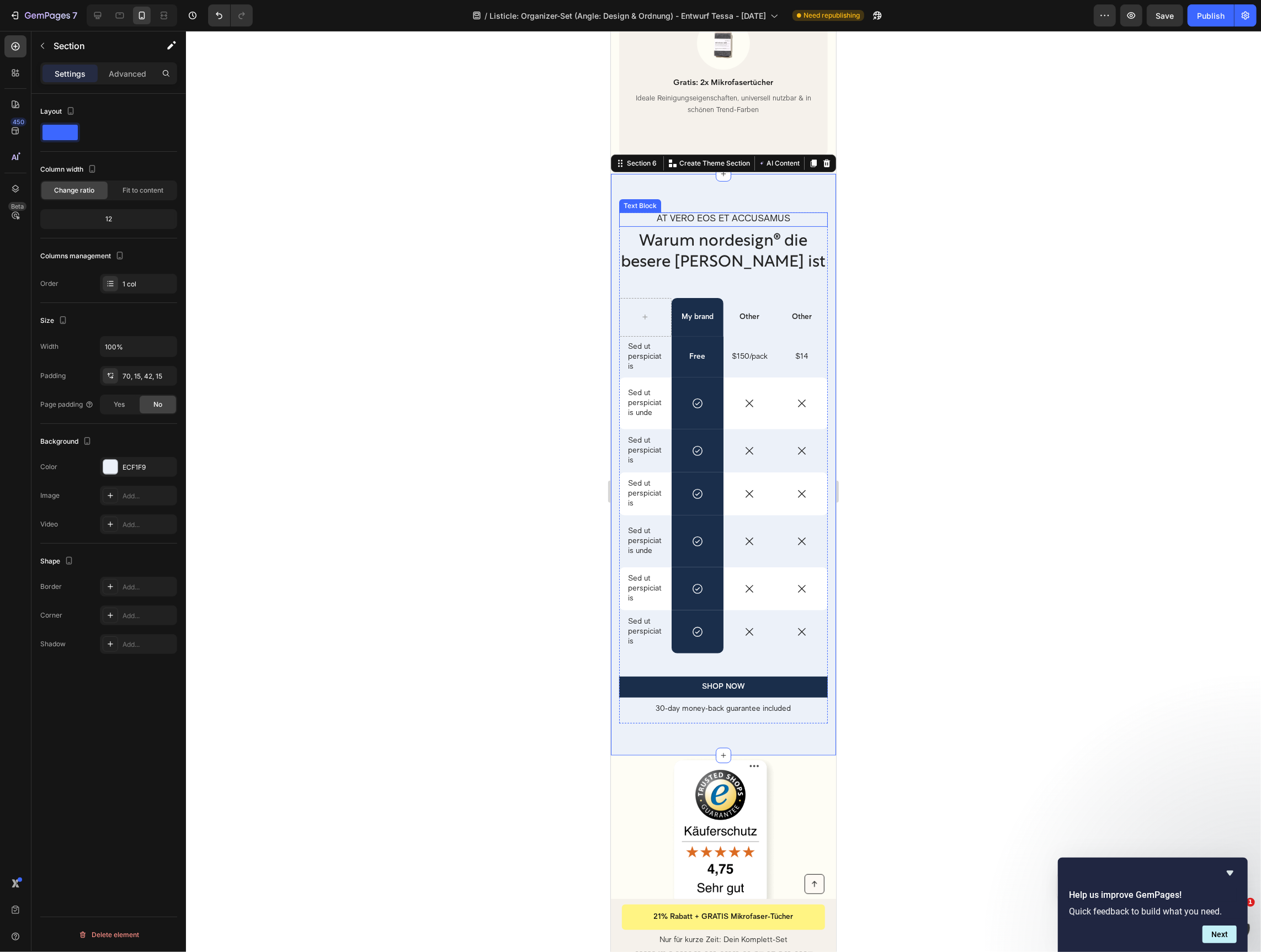
click at [702, 213] on p "At vero eos et accusamus" at bounding box center [722, 218] width 206 height 12
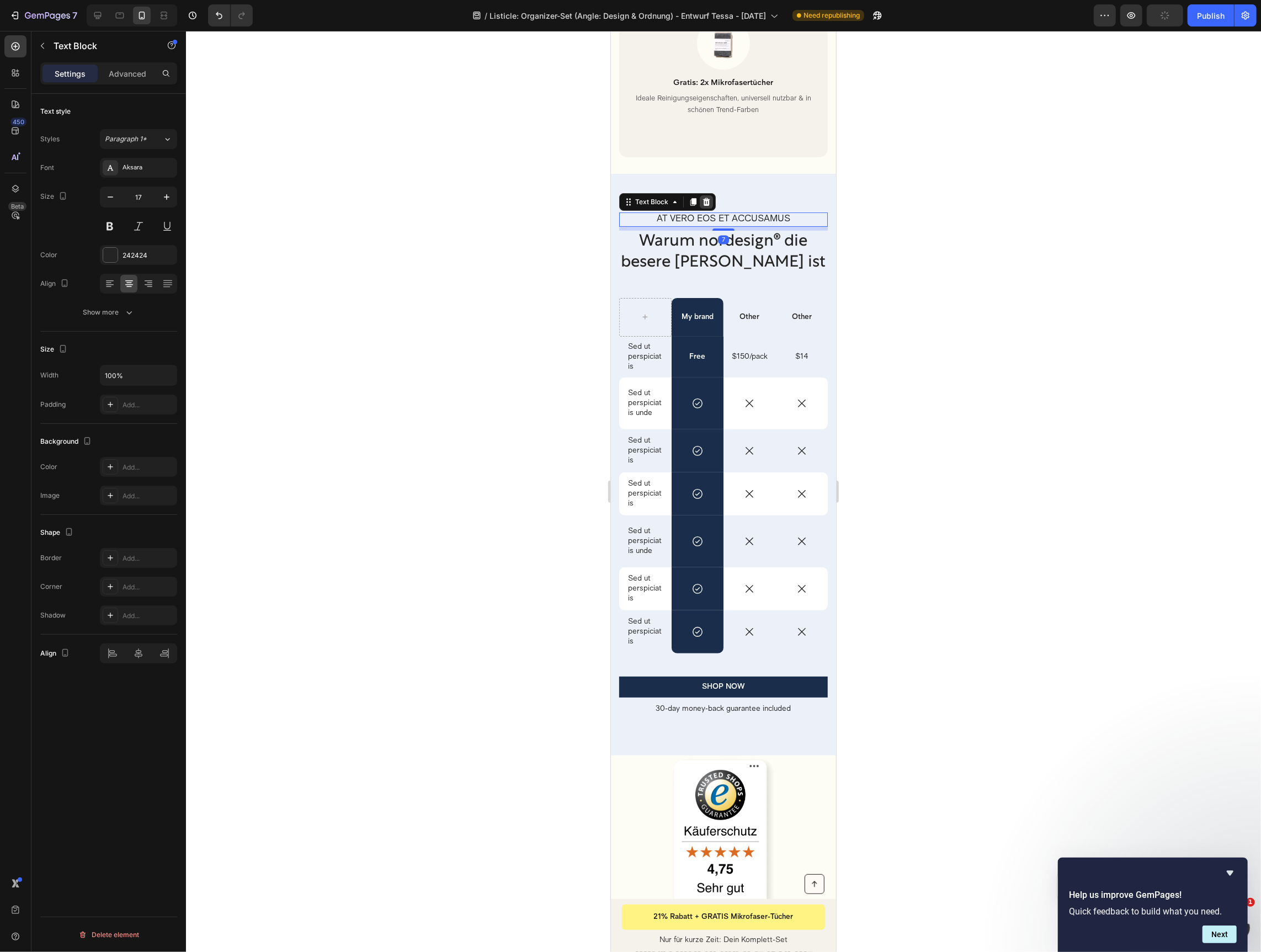
click at [707, 197] on icon at bounding box center [705, 201] width 7 height 8
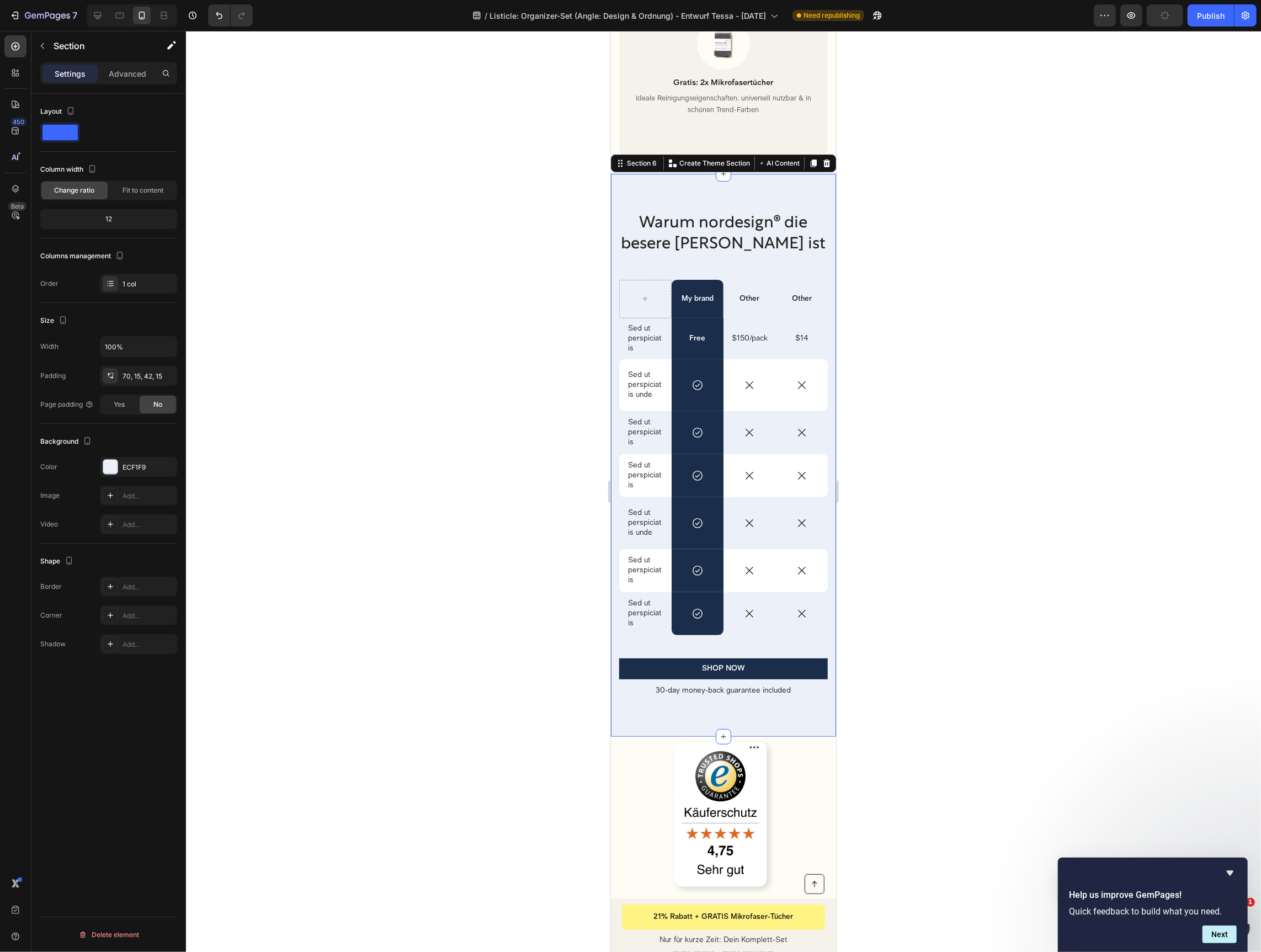
click at [689, 175] on div "Warum nordesign® die besere Wahl ist Heading My brand Text Block Other Text Blo…" at bounding box center [722, 455] width 225 height 563
click at [148, 467] on div "FEFDF5" at bounding box center [138, 467] width 32 height 10
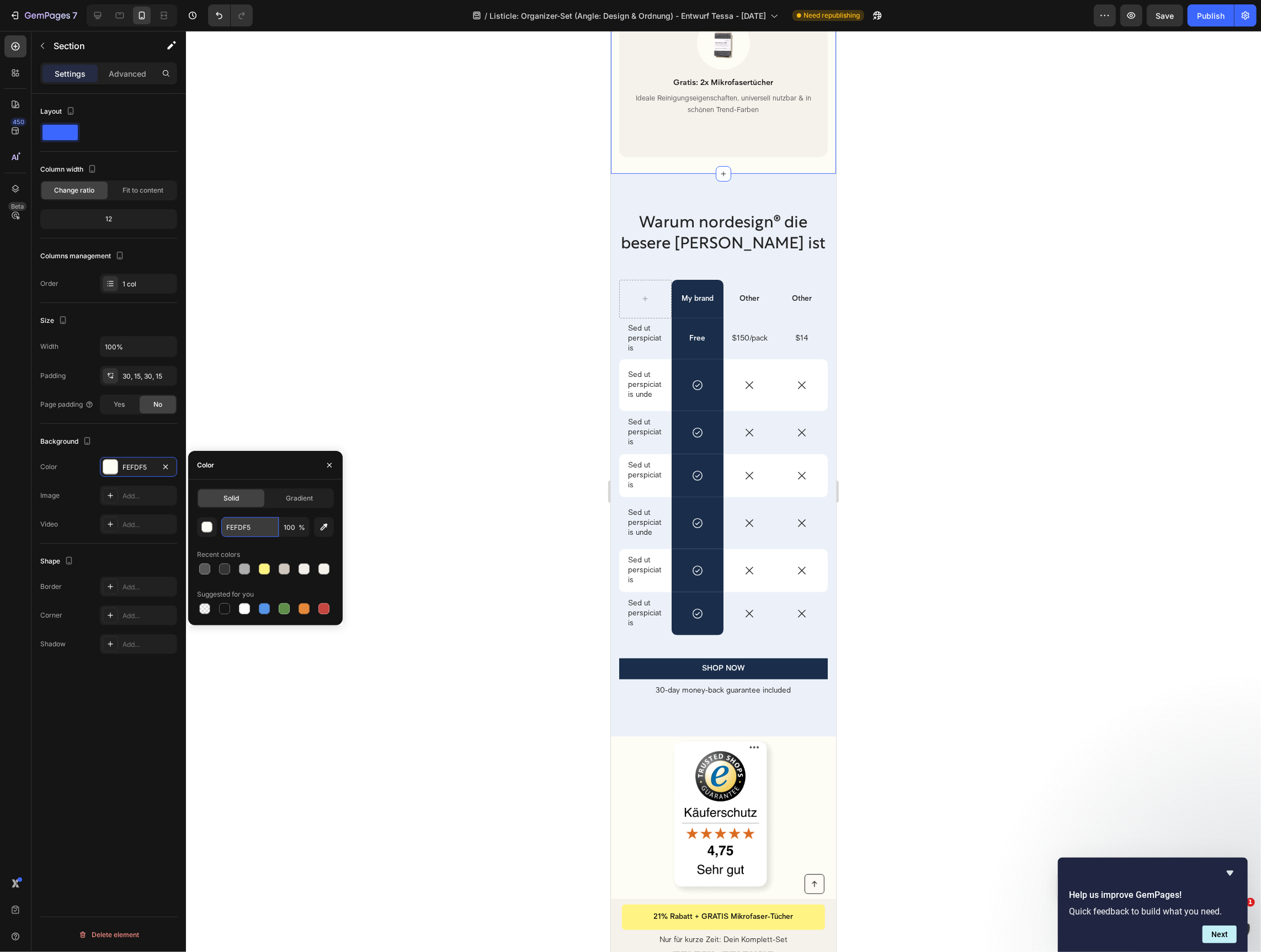
click at [253, 524] on input "FEFDF5" at bounding box center [250, 527] width 57 height 20
click at [611, 213] on div "Warum nordesign® die besere Wahl ist Heading My brand Text Block Other Text Blo…" at bounding box center [722, 455] width 225 height 563
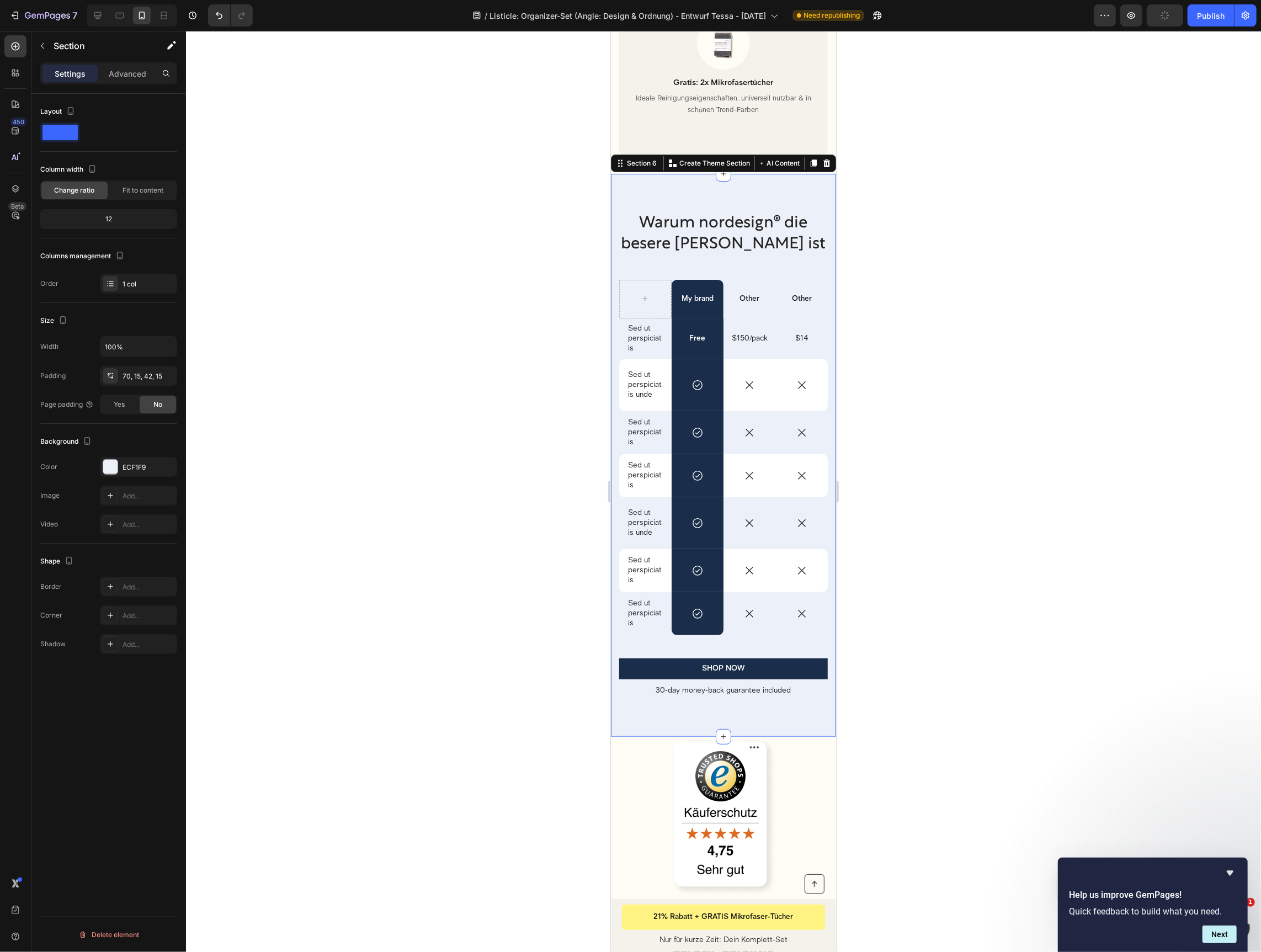
click at [50, 131] on span at bounding box center [59, 132] width 35 height 15
click at [654, 219] on p "Warum nordesign® die besere Wahl ist" at bounding box center [722, 233] width 206 height 41
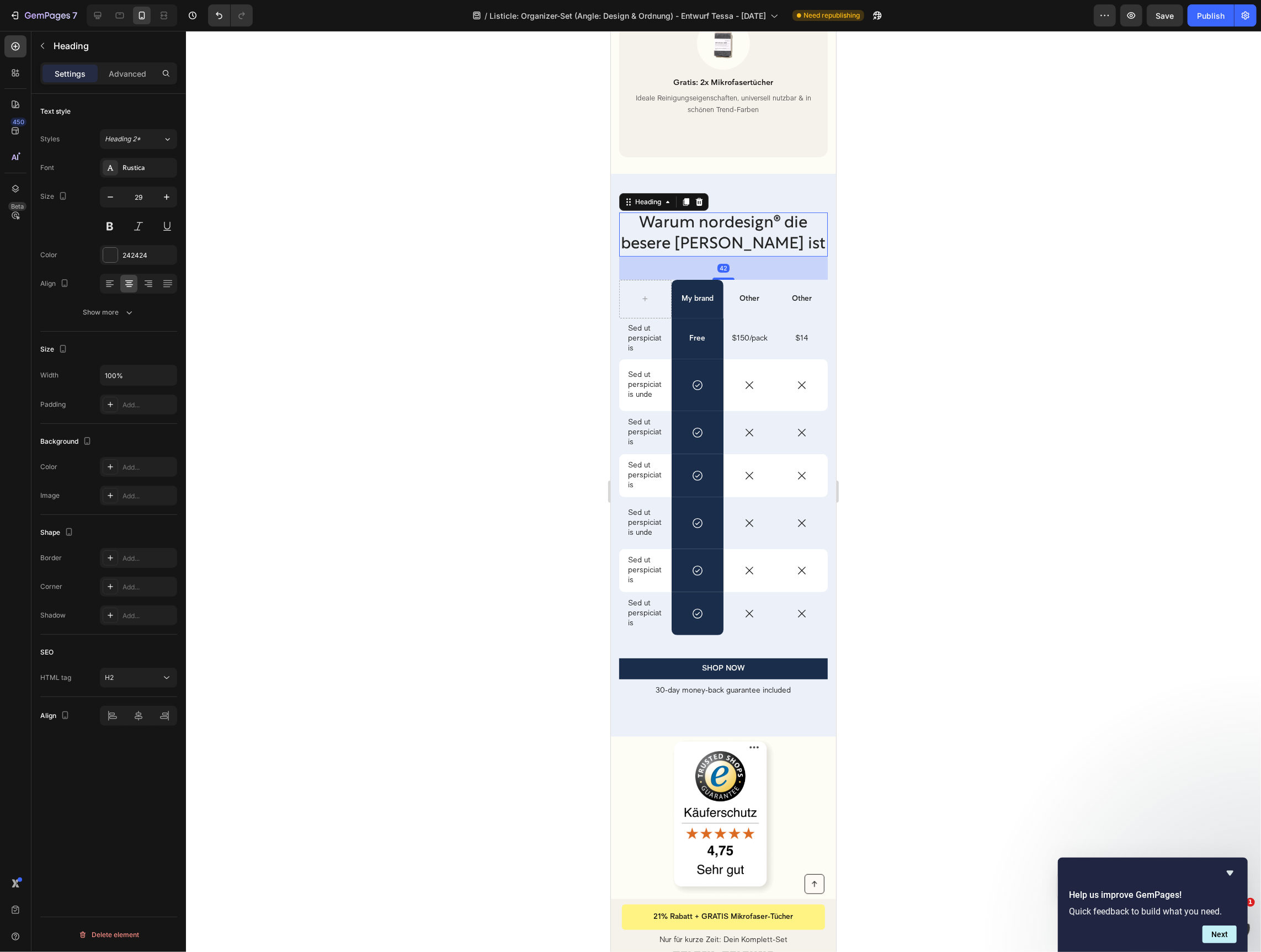
click at [619, 212] on h2 "Warum nordesign® die besere Wahl ist" at bounding box center [723, 234] width 209 height 44
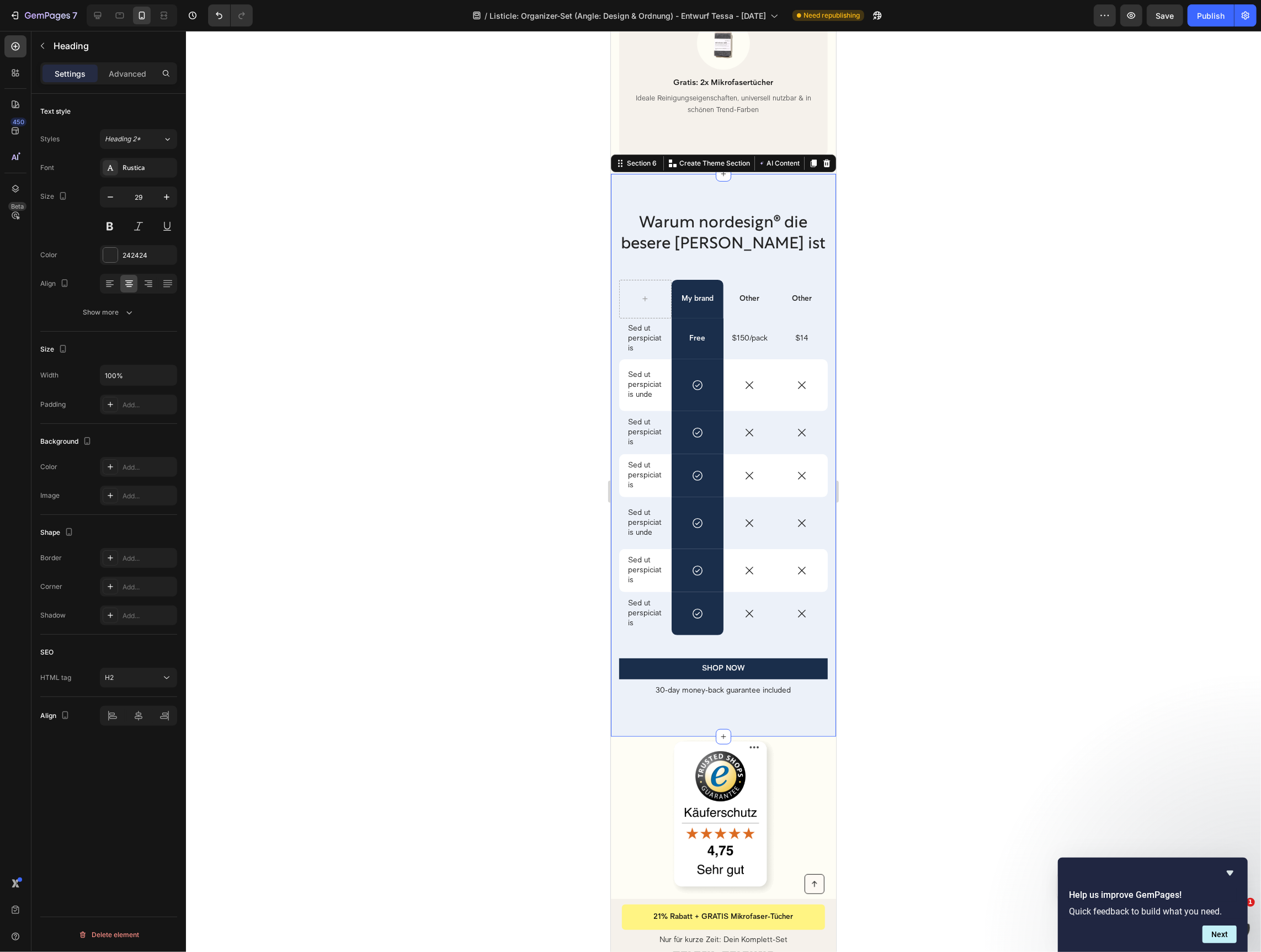
click at [619, 173] on div "Warum nordesign® die besere Wahl ist Heading My brand Text Block Other Text Blo…" at bounding box center [722, 455] width 225 height 563
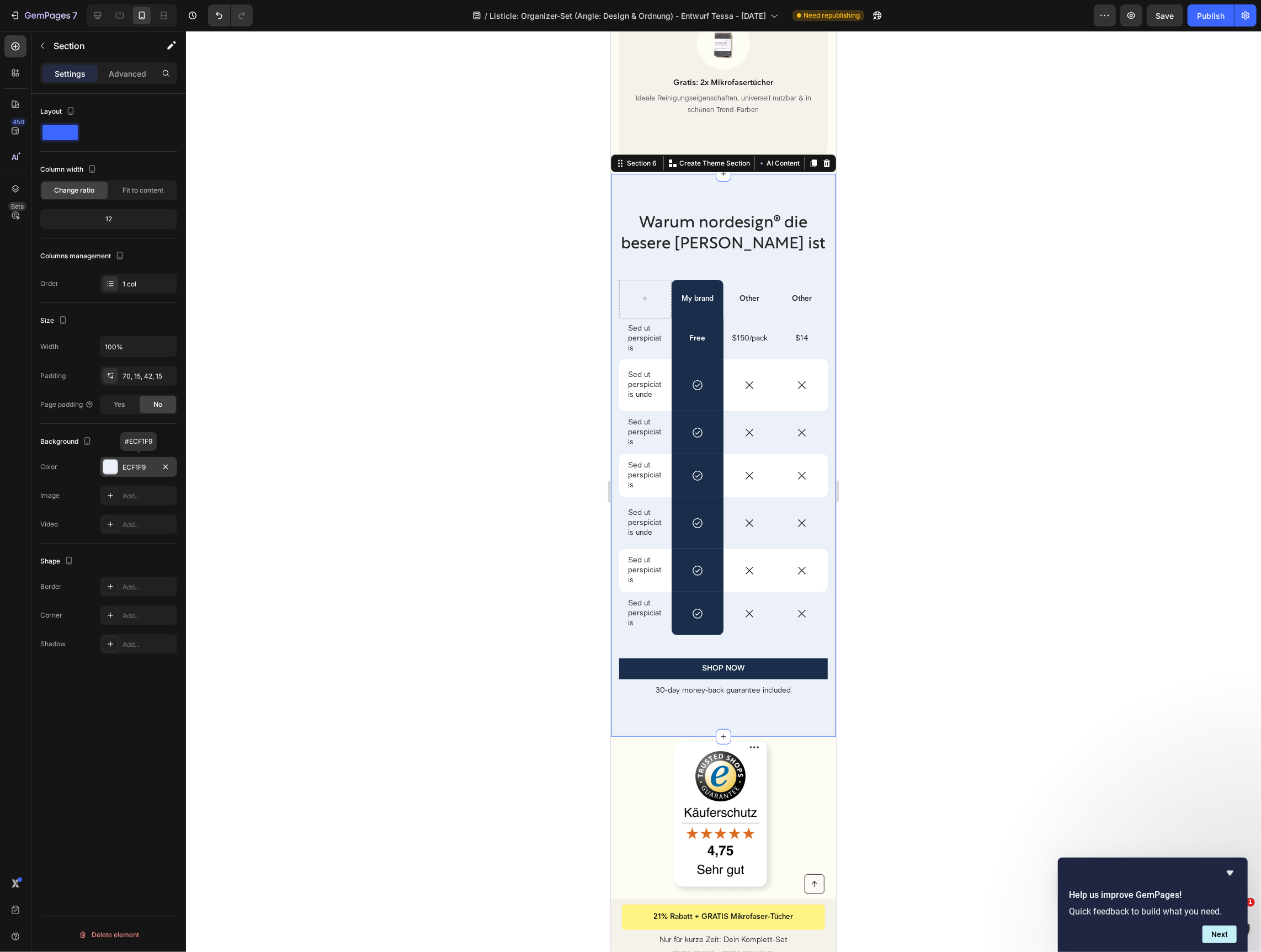
click at [140, 464] on div "ECF1F9" at bounding box center [138, 467] width 32 height 10
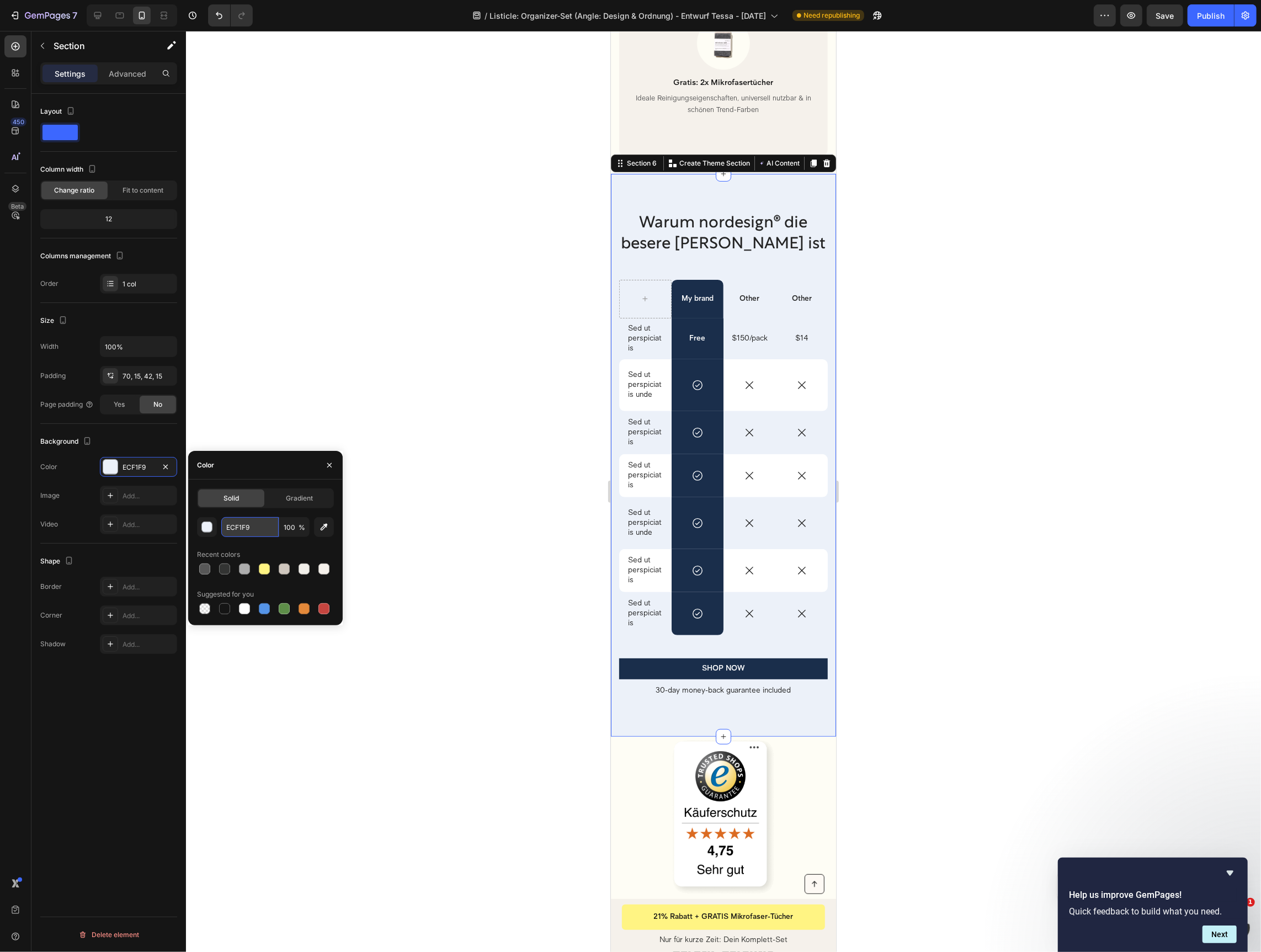
click at [267, 526] on input "ECF1F9" at bounding box center [250, 527] width 57 height 20
paste input "FEFDF5"
type input "FEFDF5"
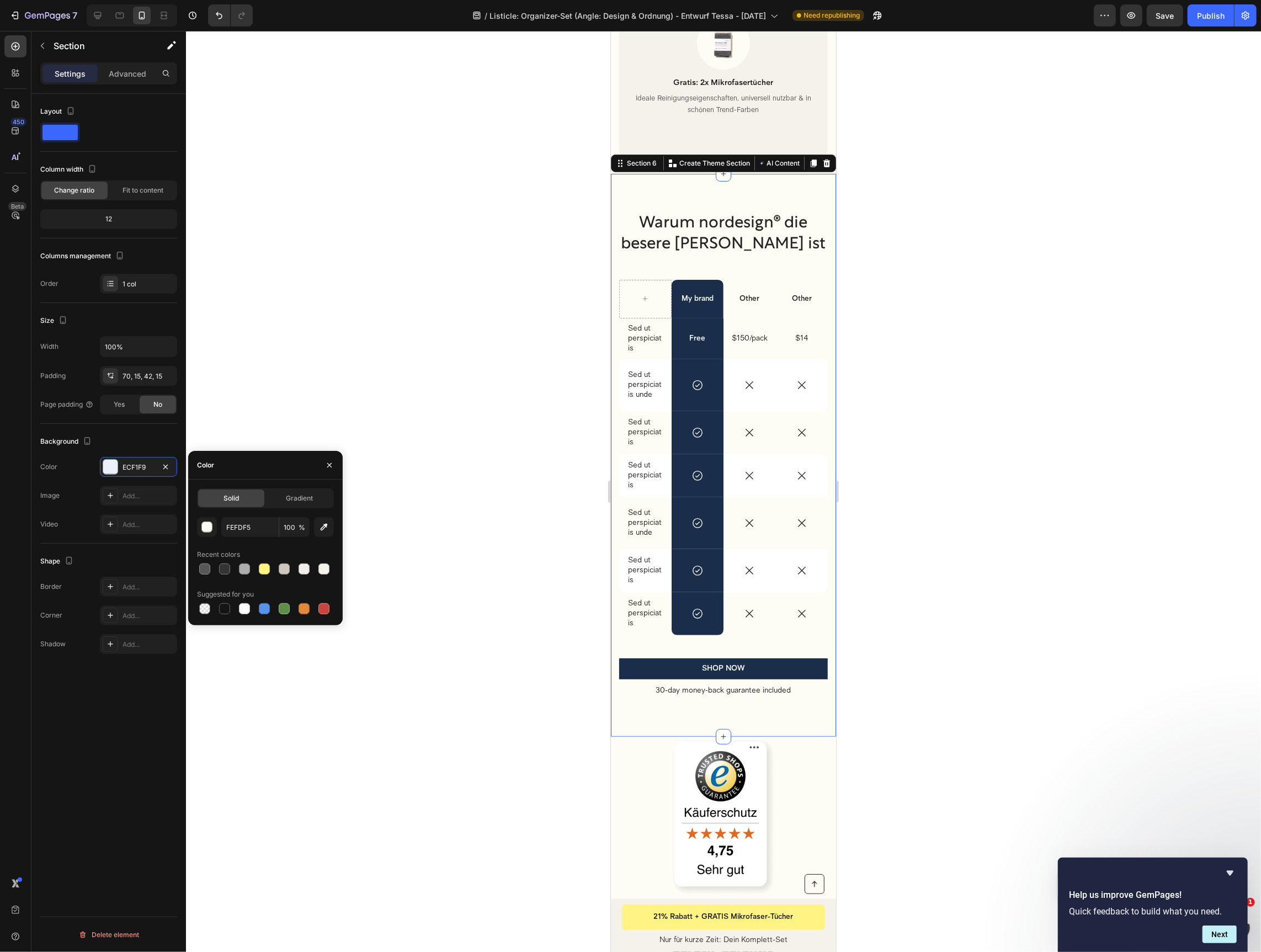
click at [906, 292] on div at bounding box center [723, 490] width 1075 height 920
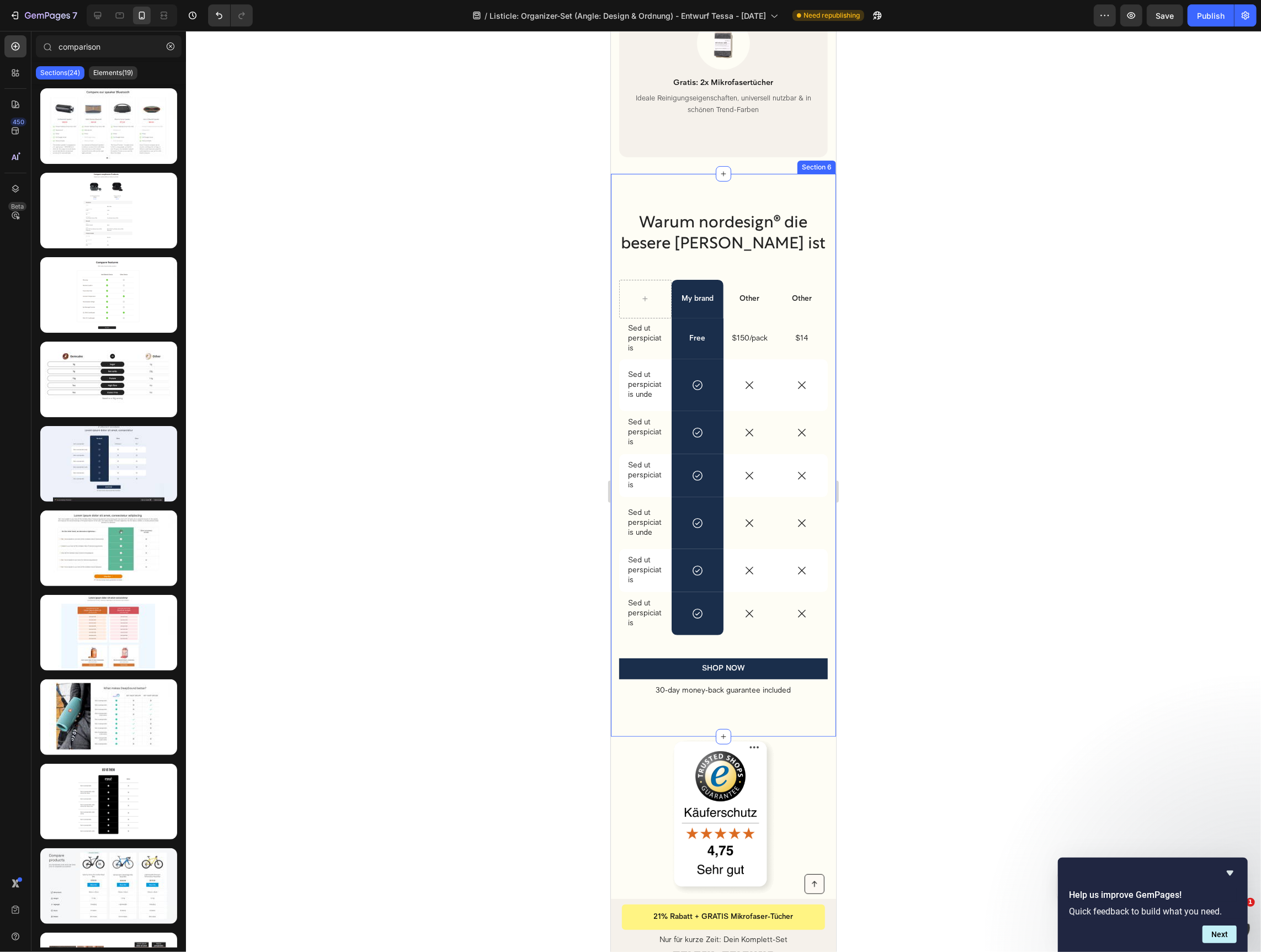
click at [668, 182] on div "Warum nordesign® die besere Wahl ist Heading My brand Text Block Other Text Blo…" at bounding box center [722, 455] width 225 height 563
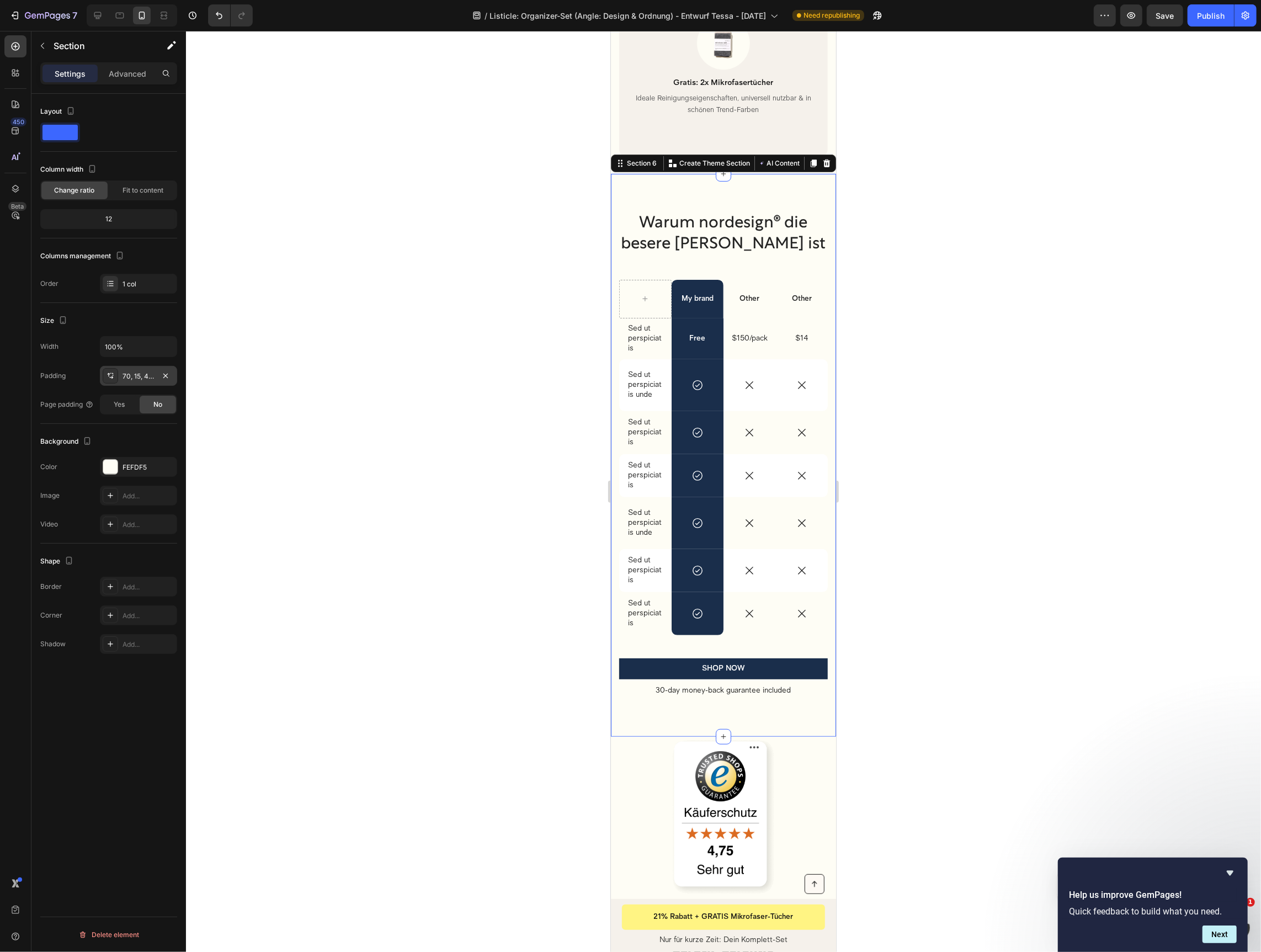
click at [133, 382] on div "70, 15, 42, 15" at bounding box center [138, 375] width 78 height 20
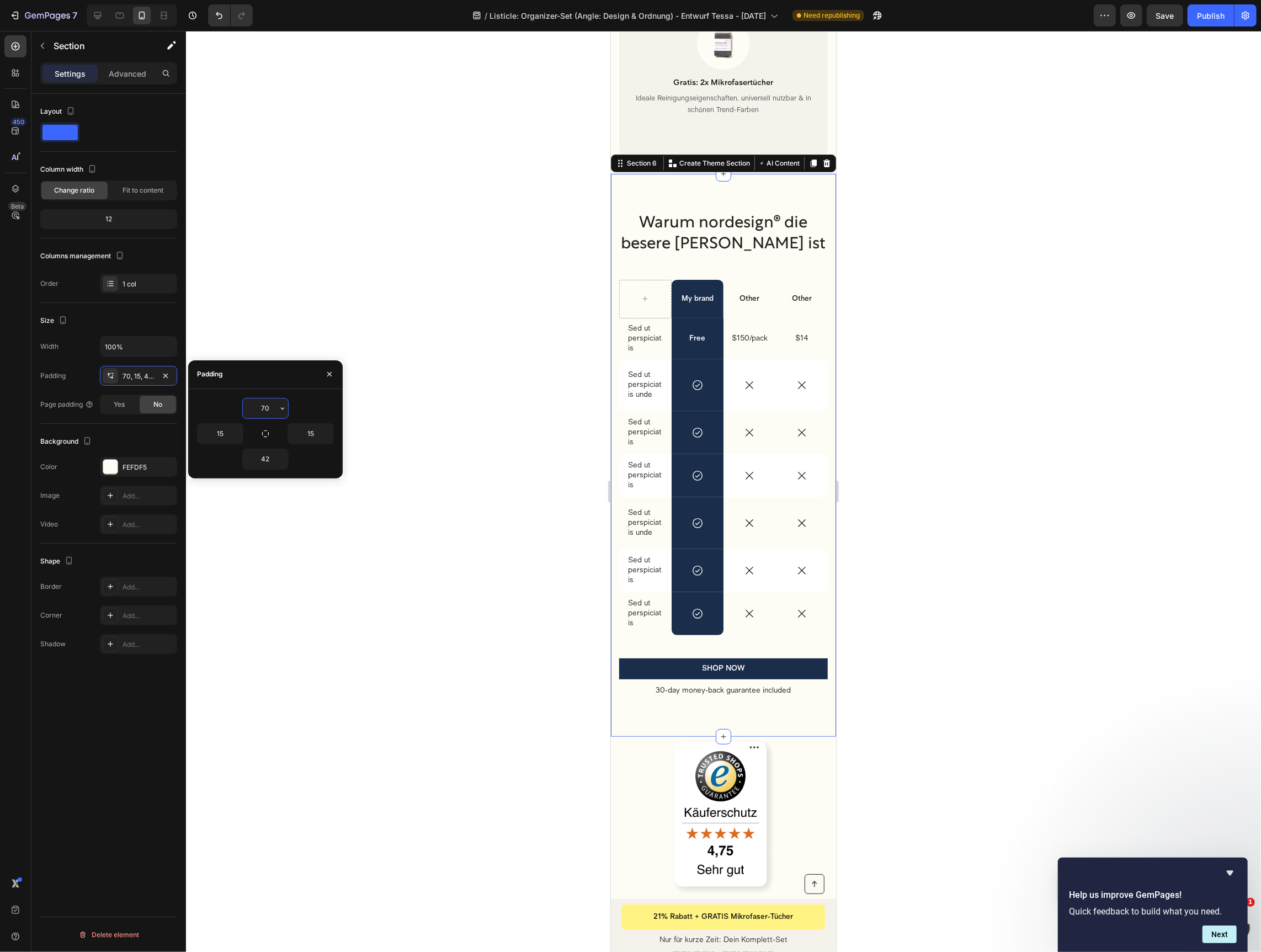
click at [261, 406] on input "70" at bounding box center [264, 408] width 45 height 20
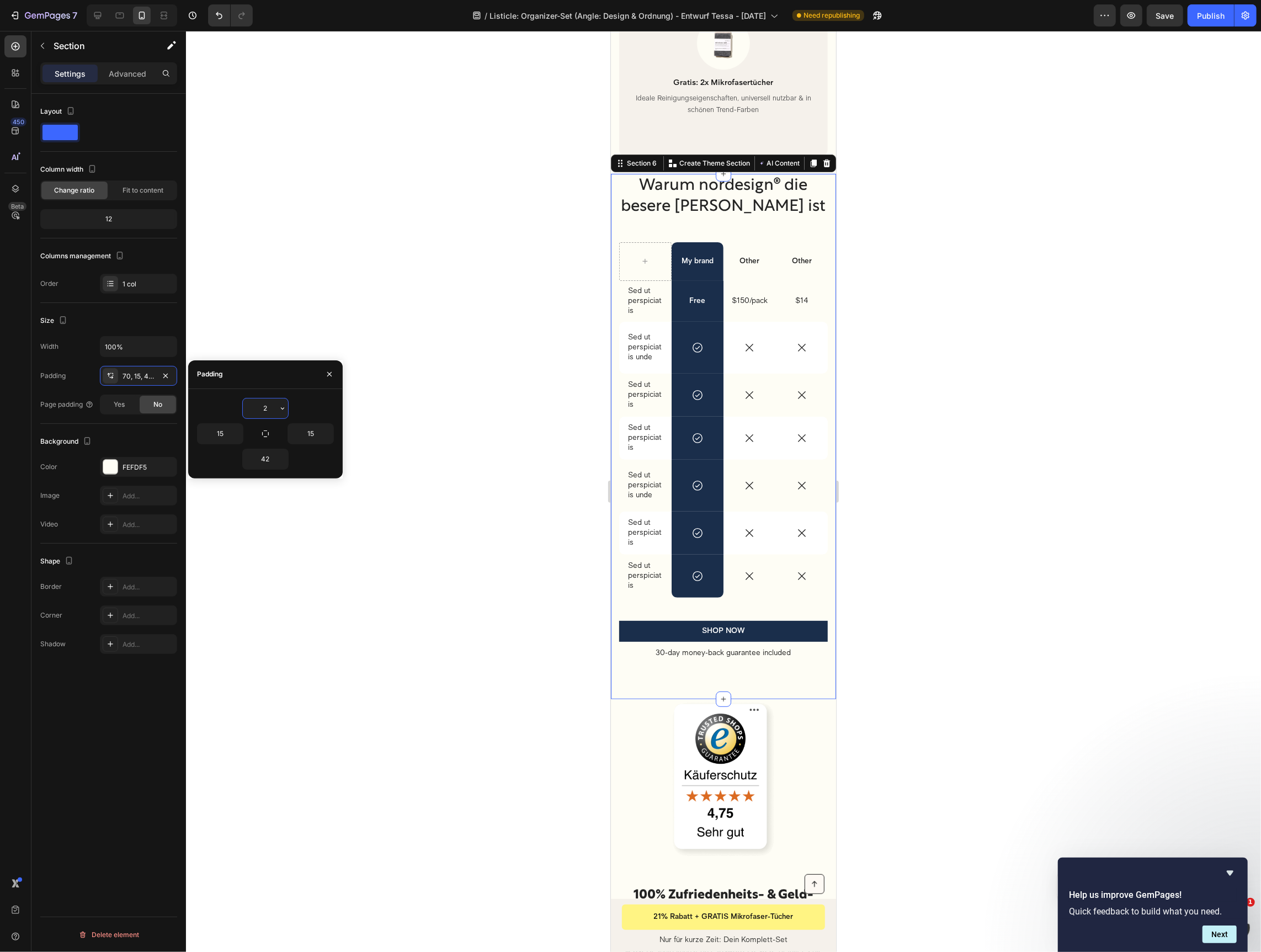
type input "25"
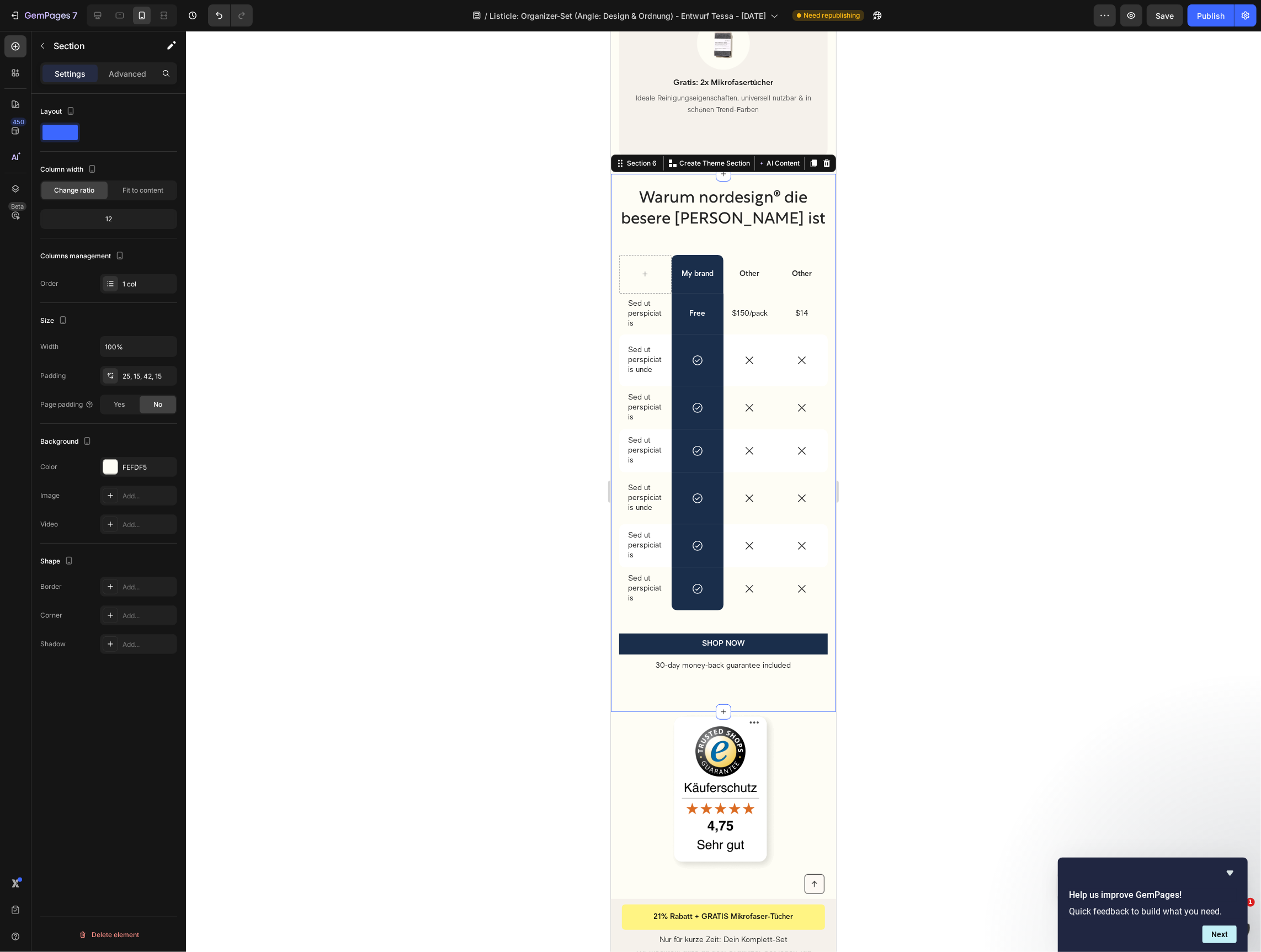
drag, startPoint x: 932, startPoint y: 469, endPoint x: 917, endPoint y: 466, distance: 15.3
click at [931, 469] on div at bounding box center [723, 490] width 1075 height 920
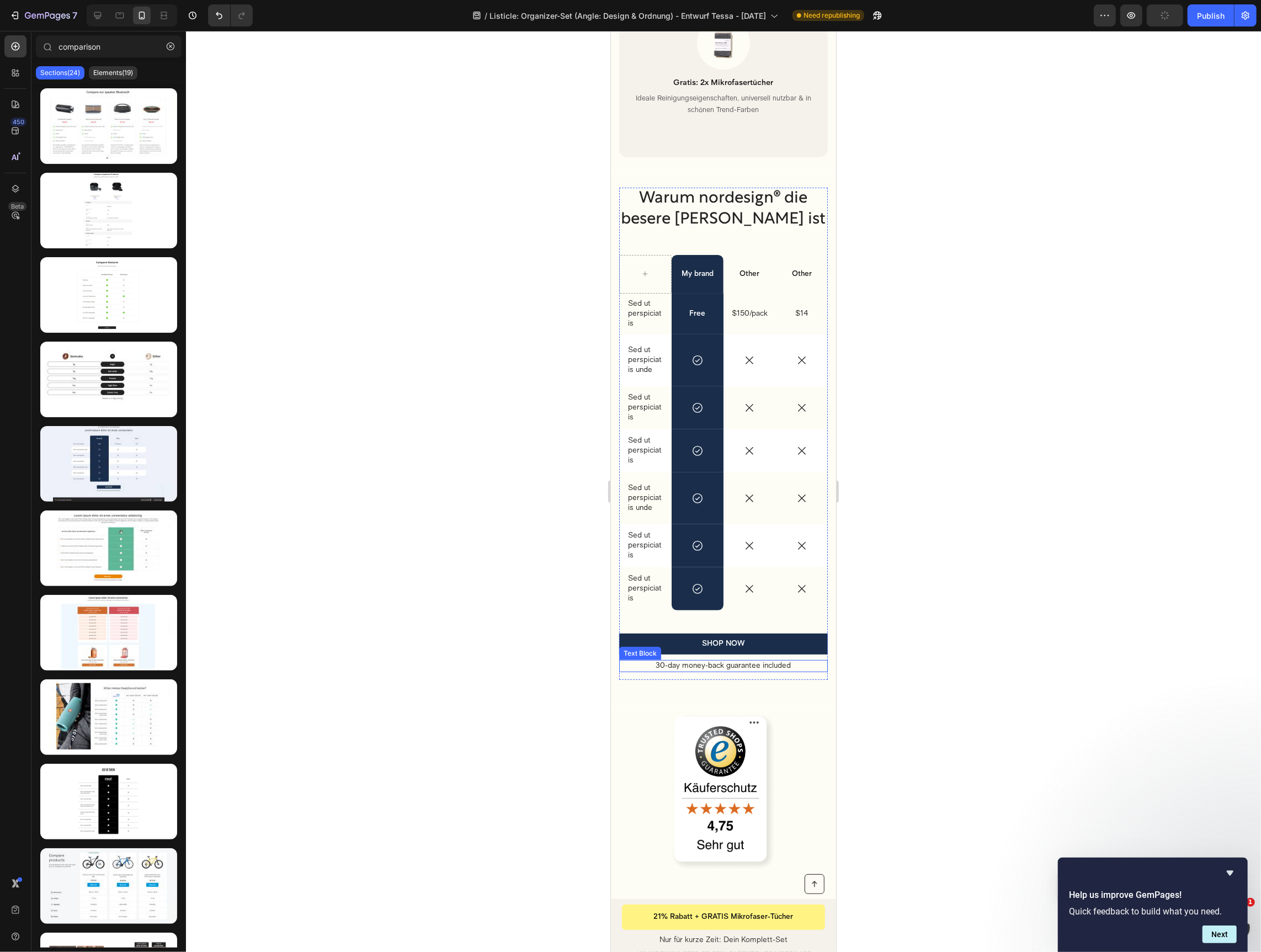
click at [751, 661] on p "30-day money-back guarantee included" at bounding box center [722, 666] width 206 height 10
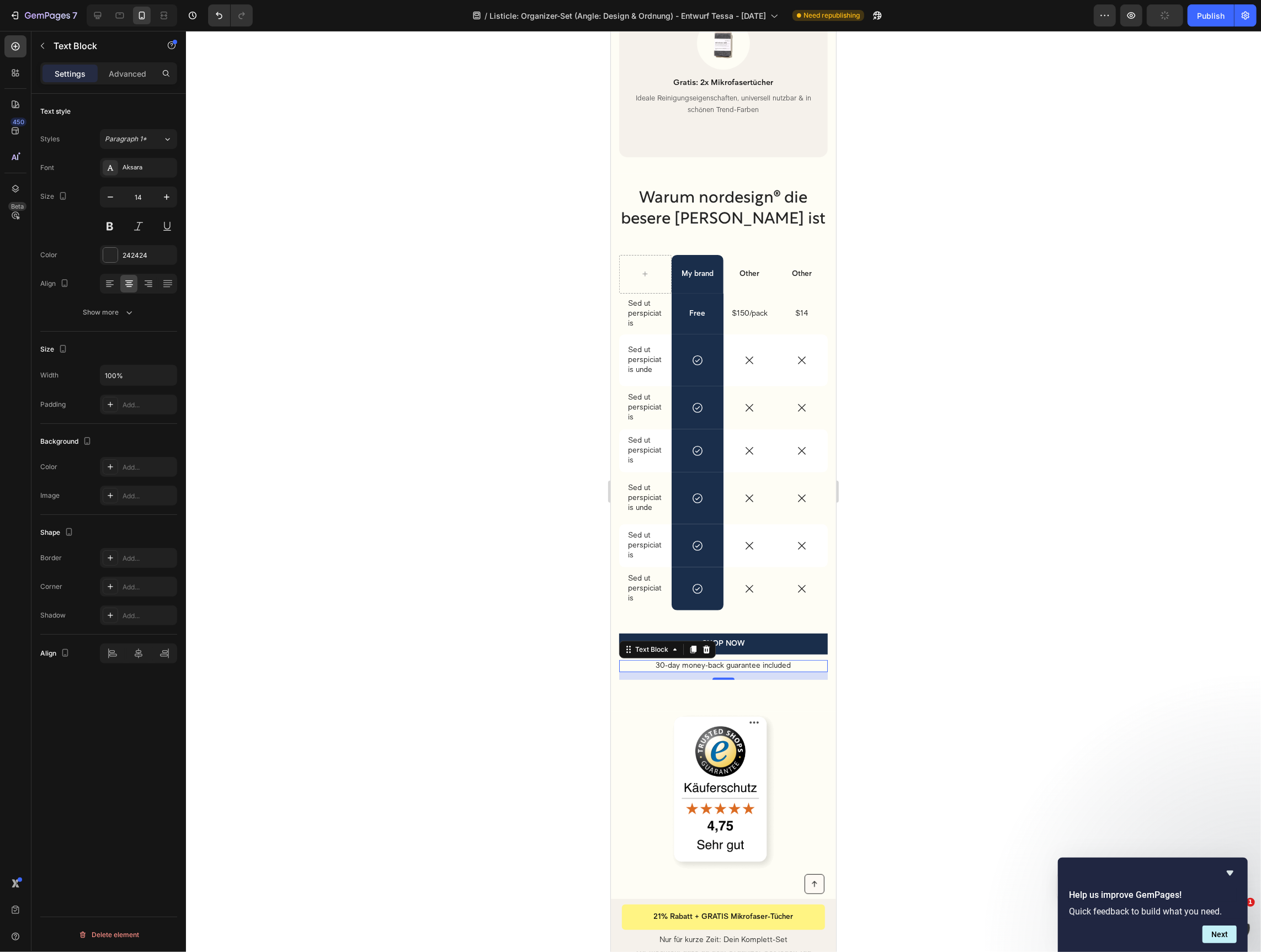
click at [751, 661] on p "30-day money-back guarantee included" at bounding box center [722, 666] width 206 height 10
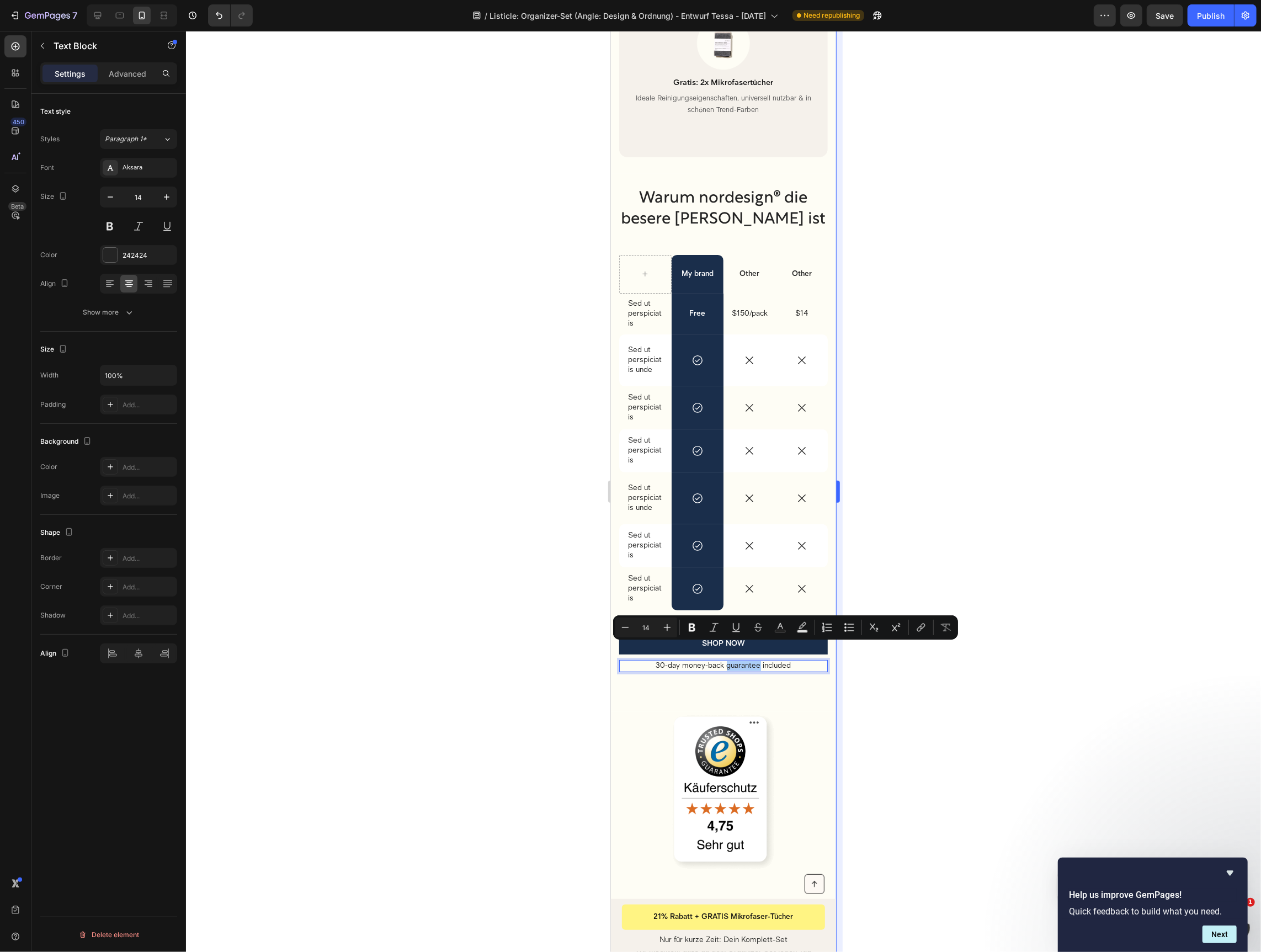
drag, startPoint x: 931, startPoint y: 661, endPoint x: 838, endPoint y: 675, distance: 94.0
click at [931, 661] on div at bounding box center [723, 490] width 1075 height 920
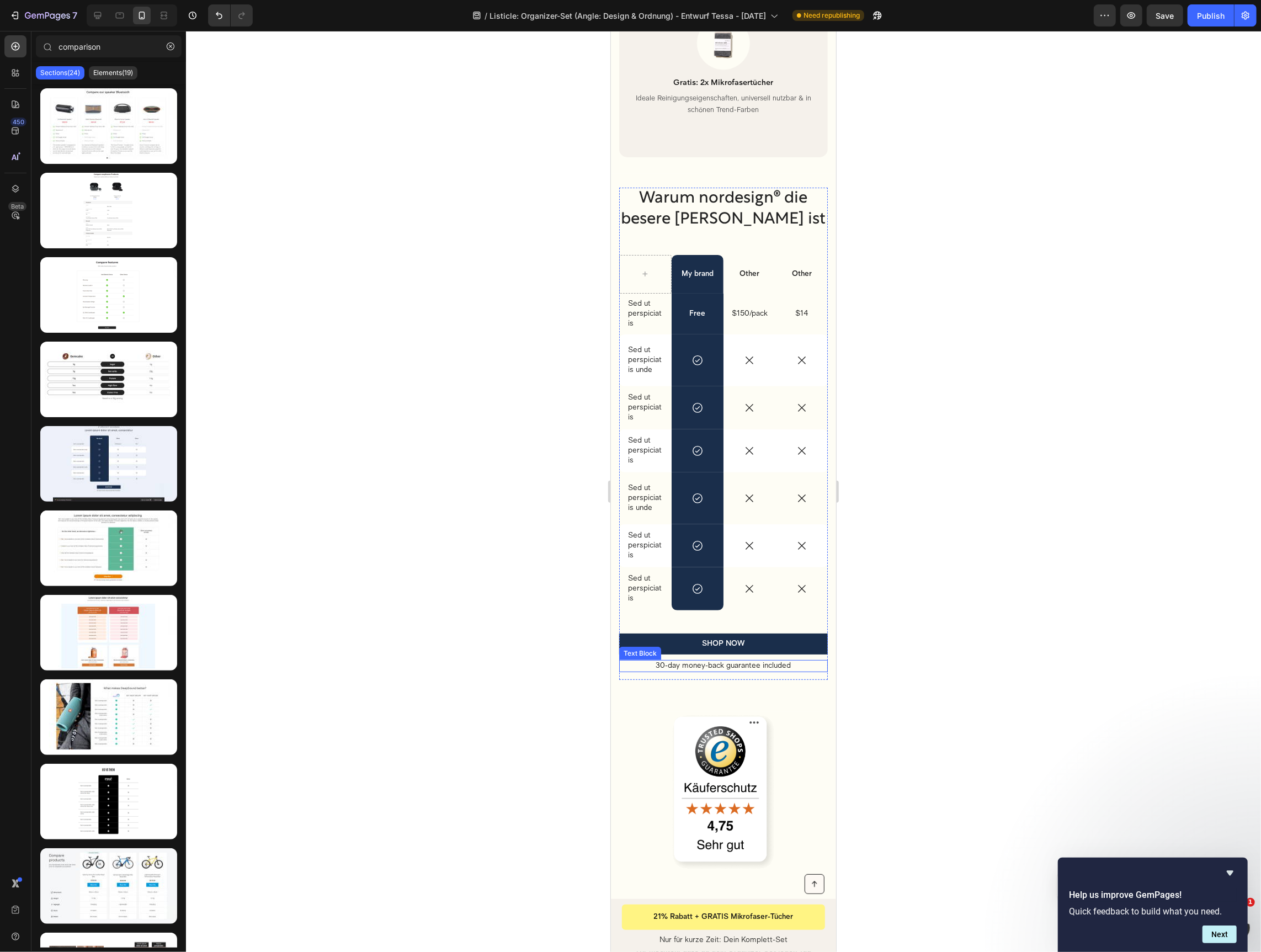
click at [811, 661] on p "30-day money-back guarantee included" at bounding box center [722, 666] width 206 height 10
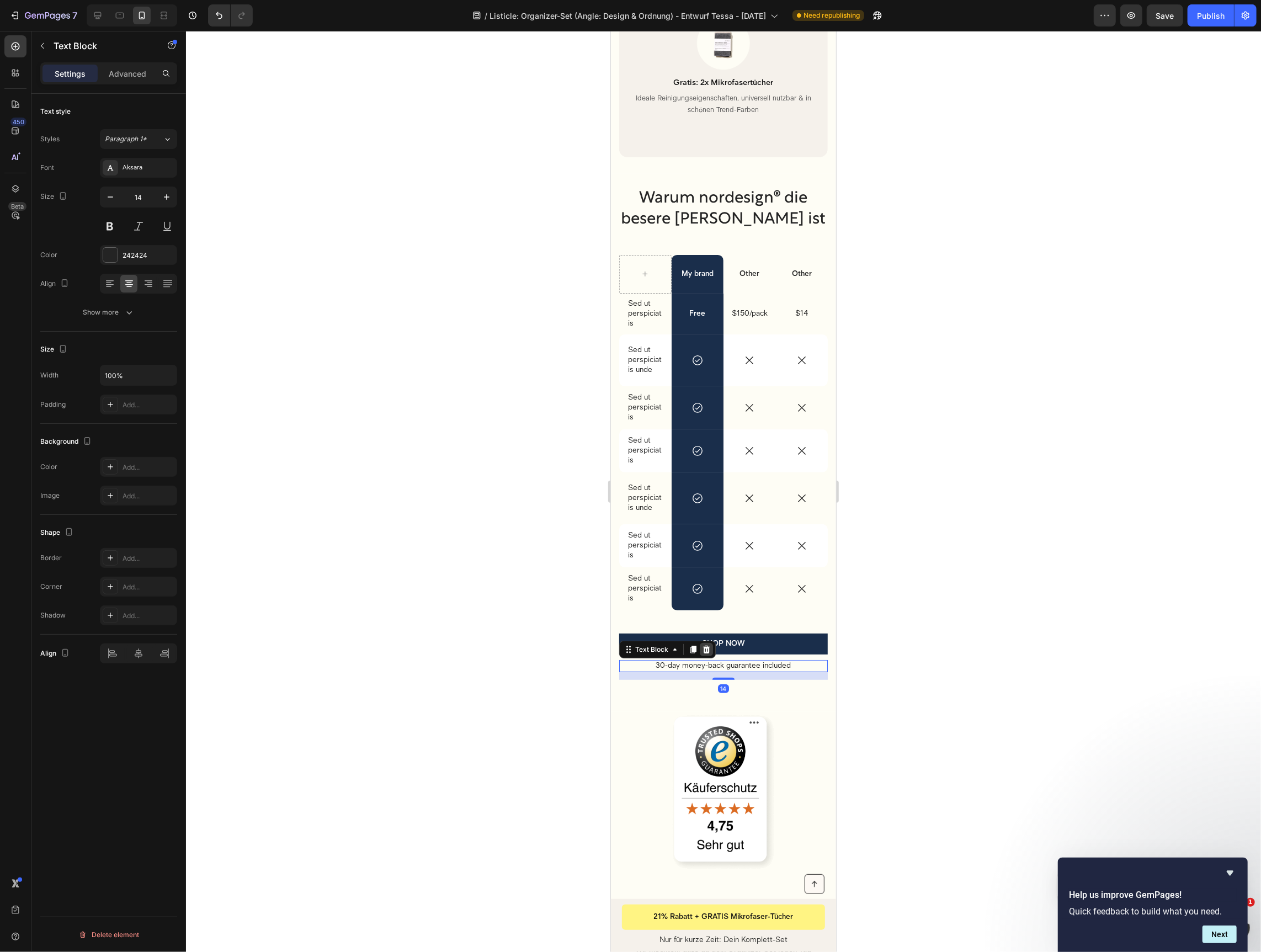
click at [708, 645] on icon at bounding box center [705, 648] width 9 height 9
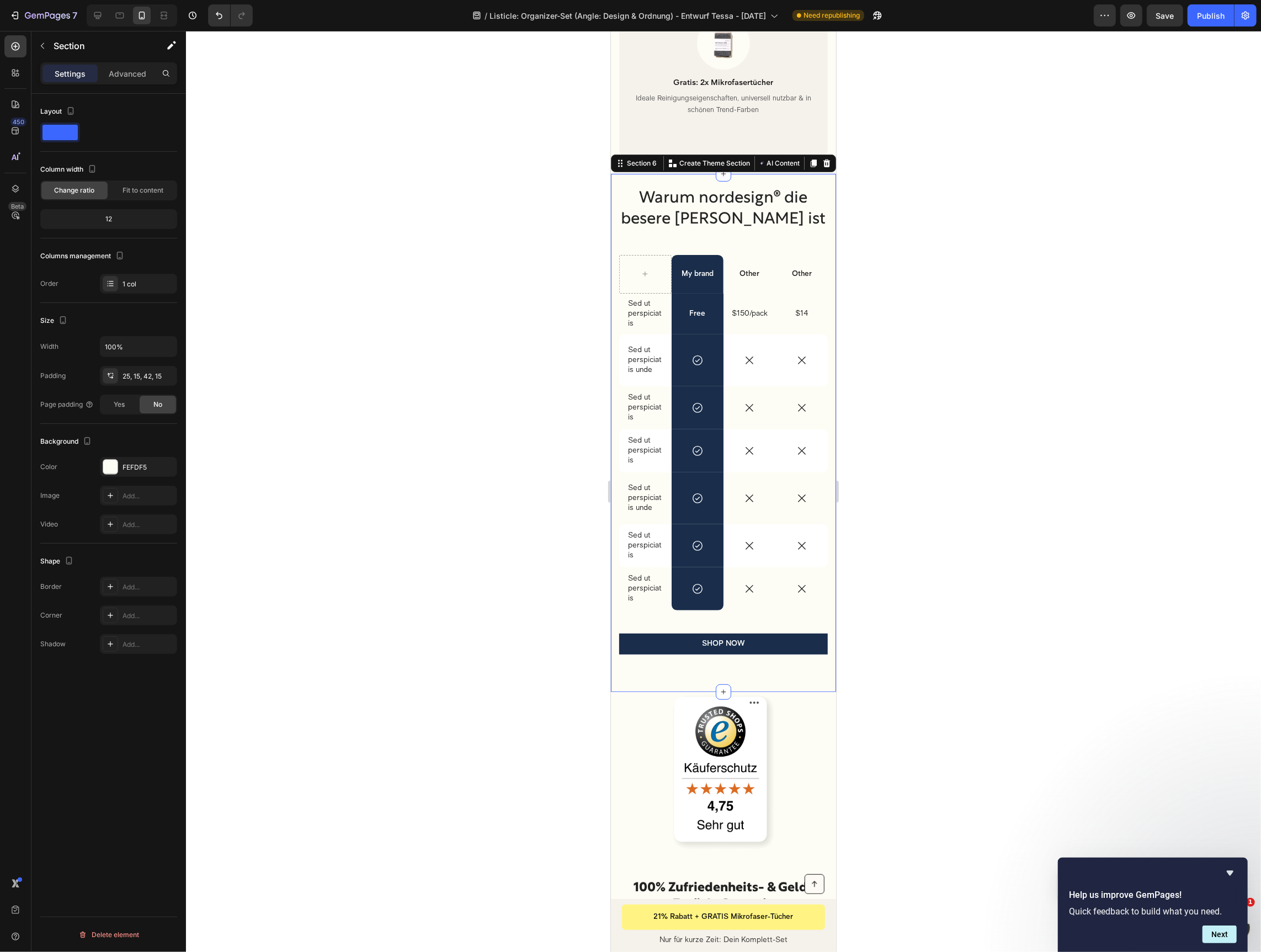
click at [768, 664] on div "Warum nordesign® die besere Wahl ist Heading My brand Text Block Other Text Blo…" at bounding box center [722, 432] width 225 height 518
click at [133, 378] on div "25, 15, 42, 15" at bounding box center [138, 376] width 32 height 10
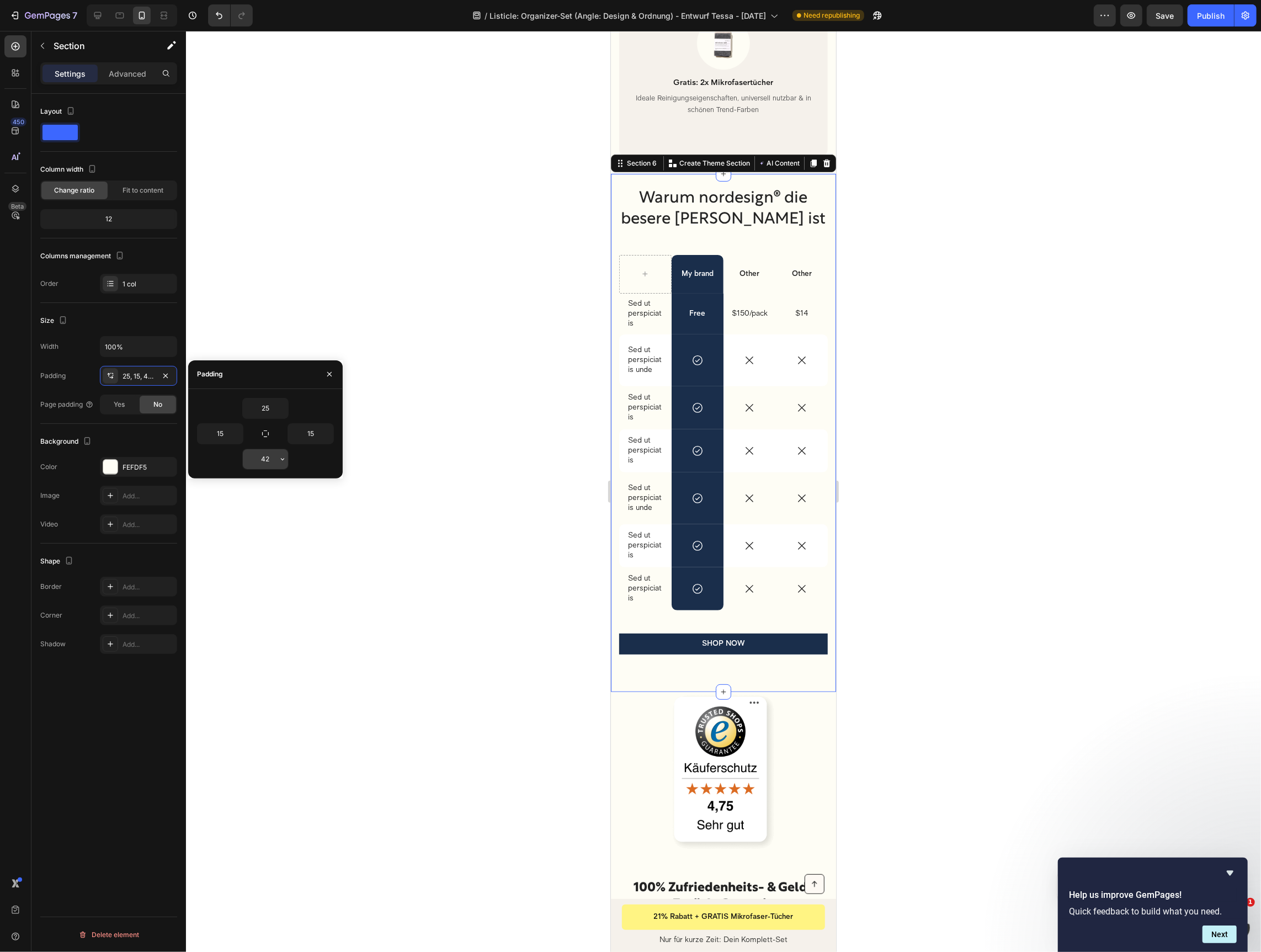
click at [273, 457] on input "42" at bounding box center [264, 459] width 45 height 20
type input "2"
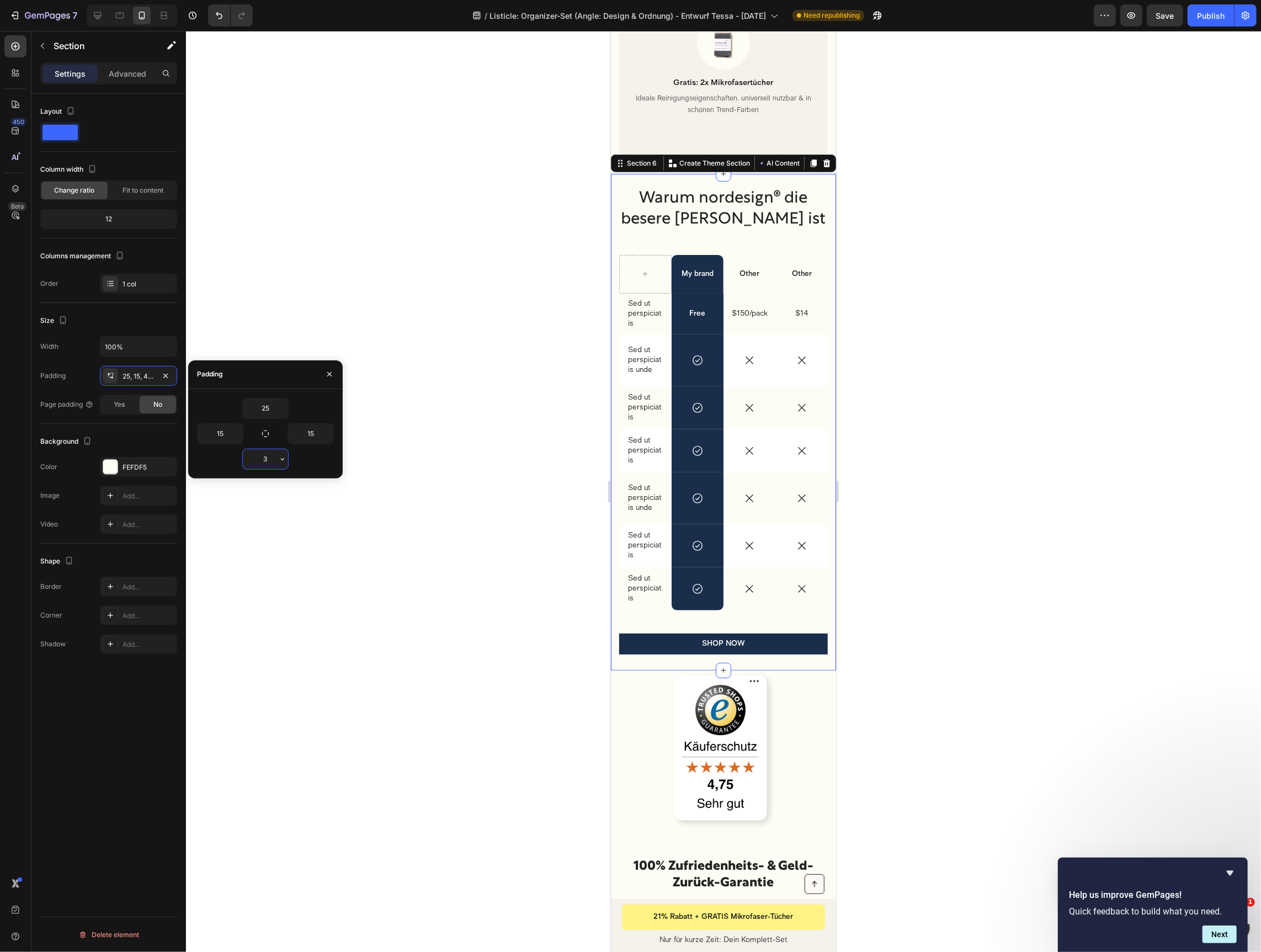
type input "35"
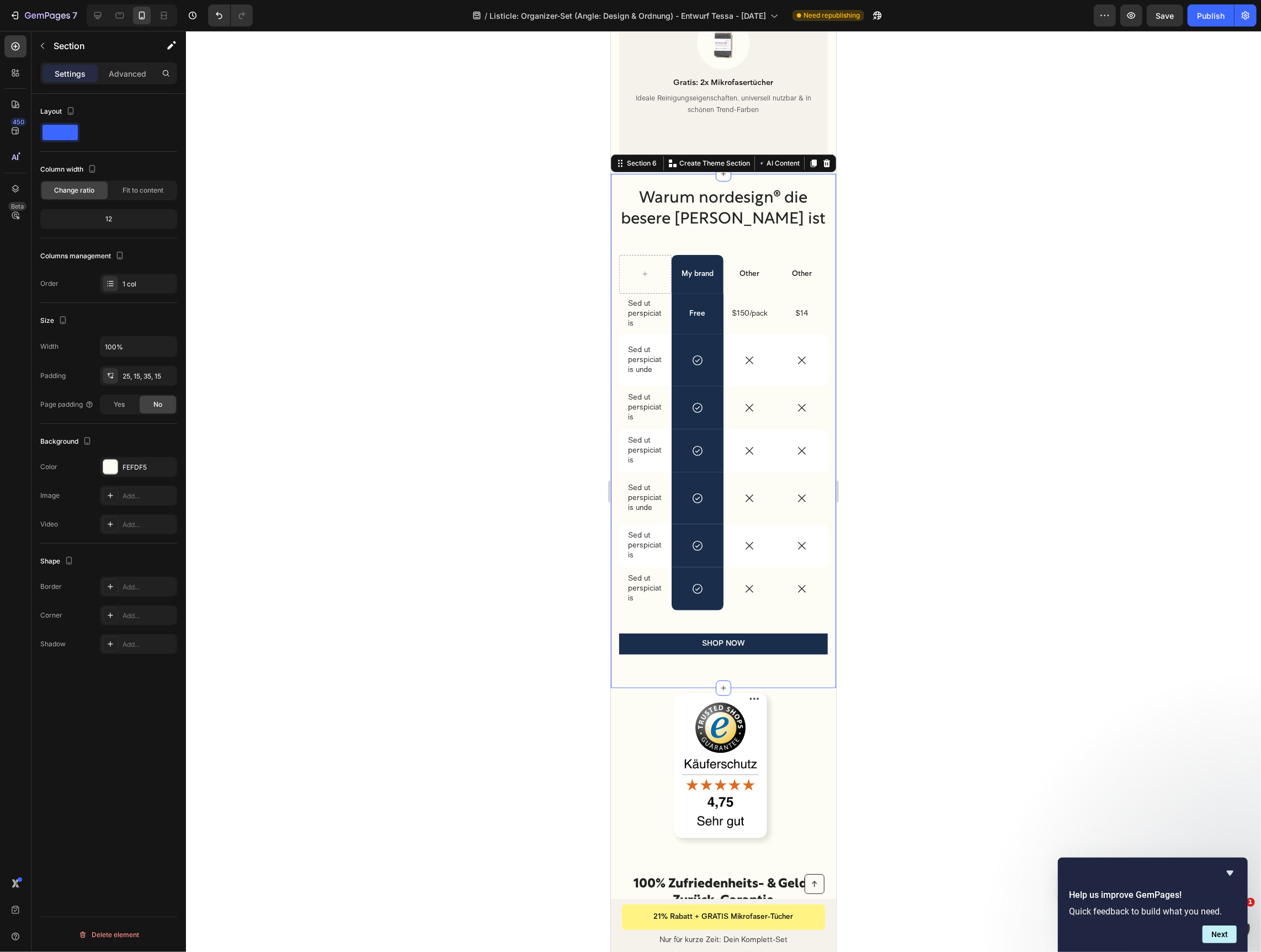
drag, startPoint x: 1107, startPoint y: 433, endPoint x: 883, endPoint y: 460, distance: 225.6
click at [1104, 433] on div at bounding box center [723, 490] width 1075 height 920
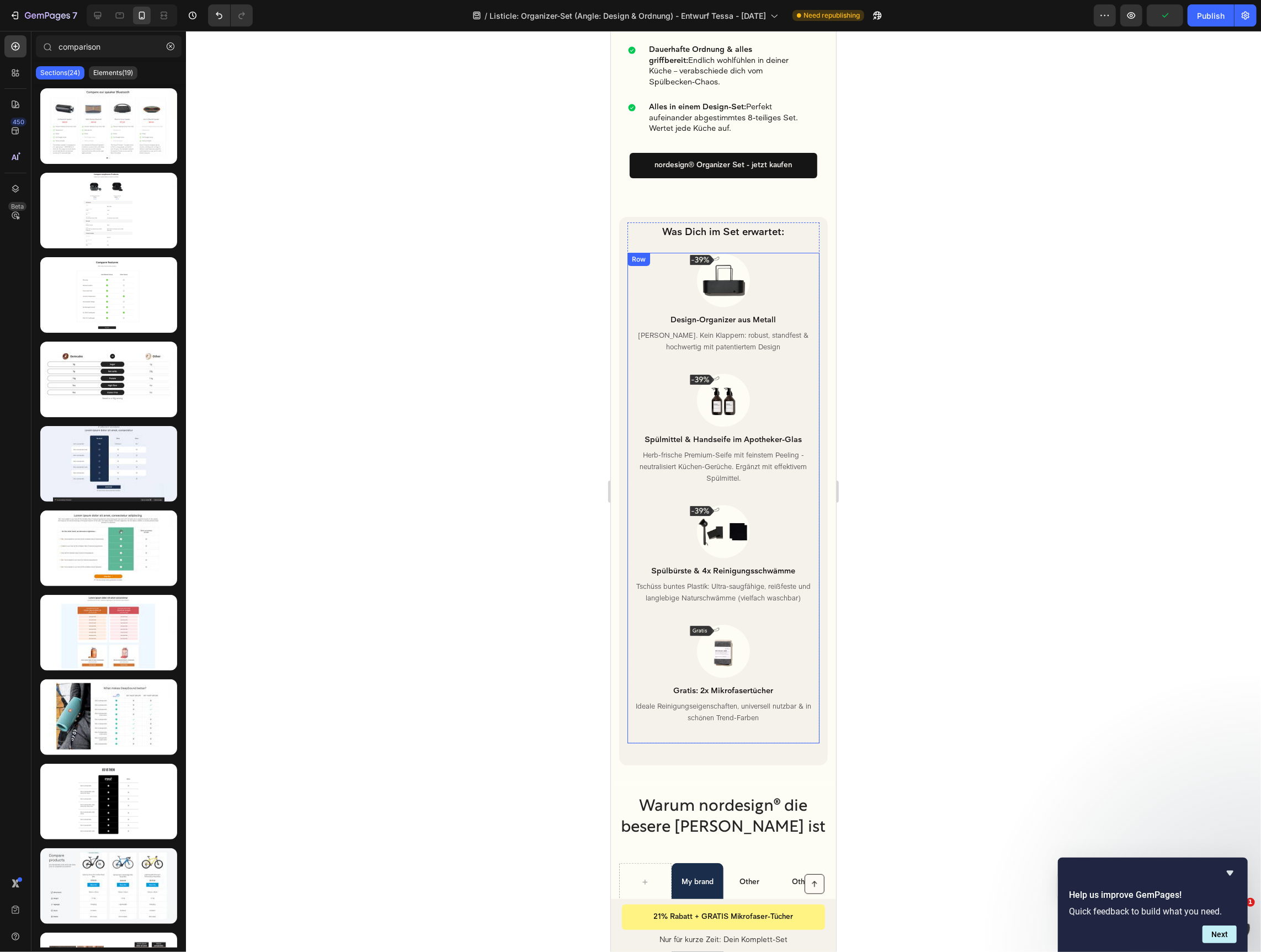
scroll to position [3119, 0]
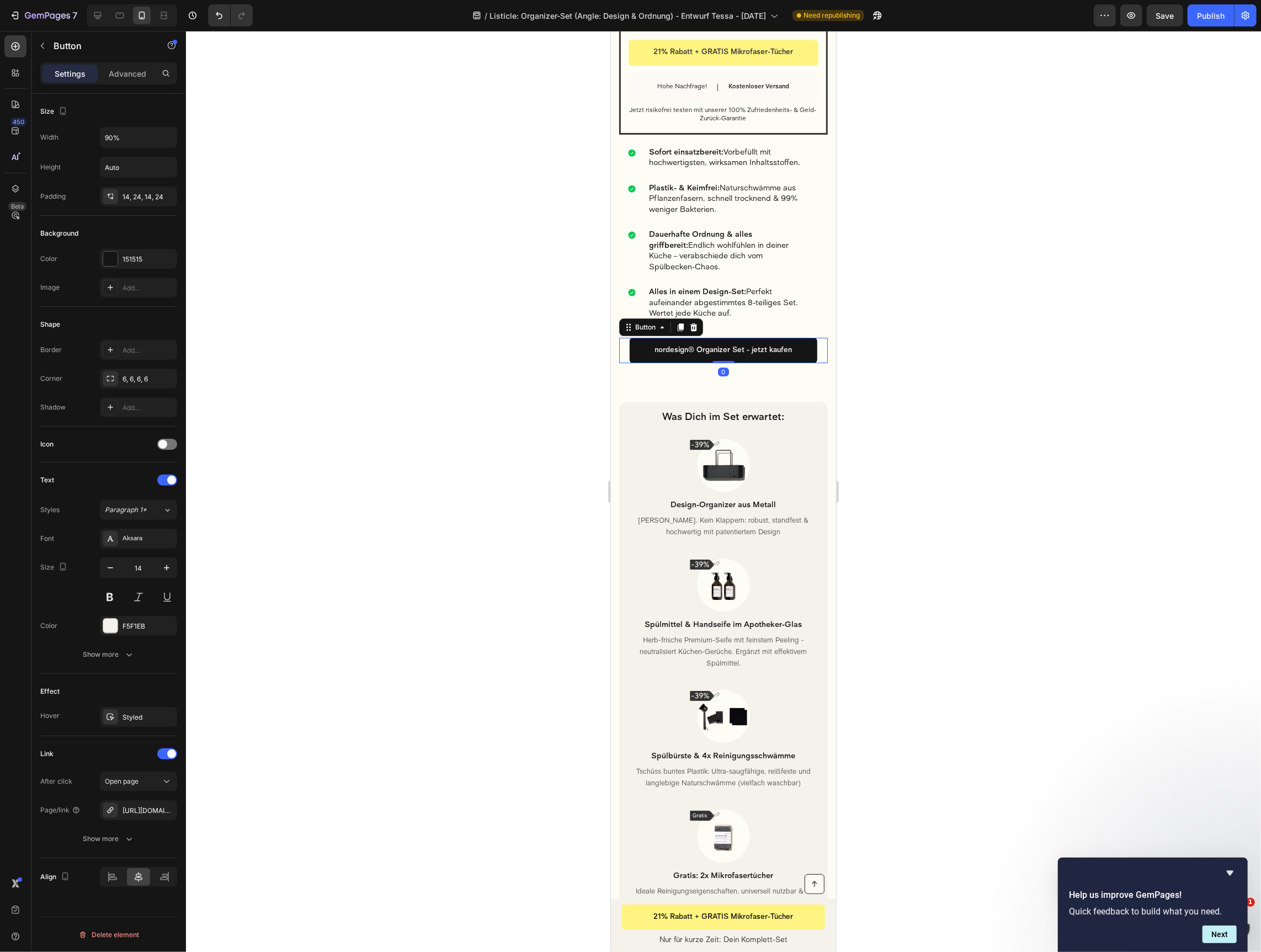
click at [627, 337] on div "nordesign® Organizer Set - jetzt kaufen Button 0" at bounding box center [723, 350] width 209 height 25
click at [683, 322] on icon at bounding box center [679, 326] width 9 height 9
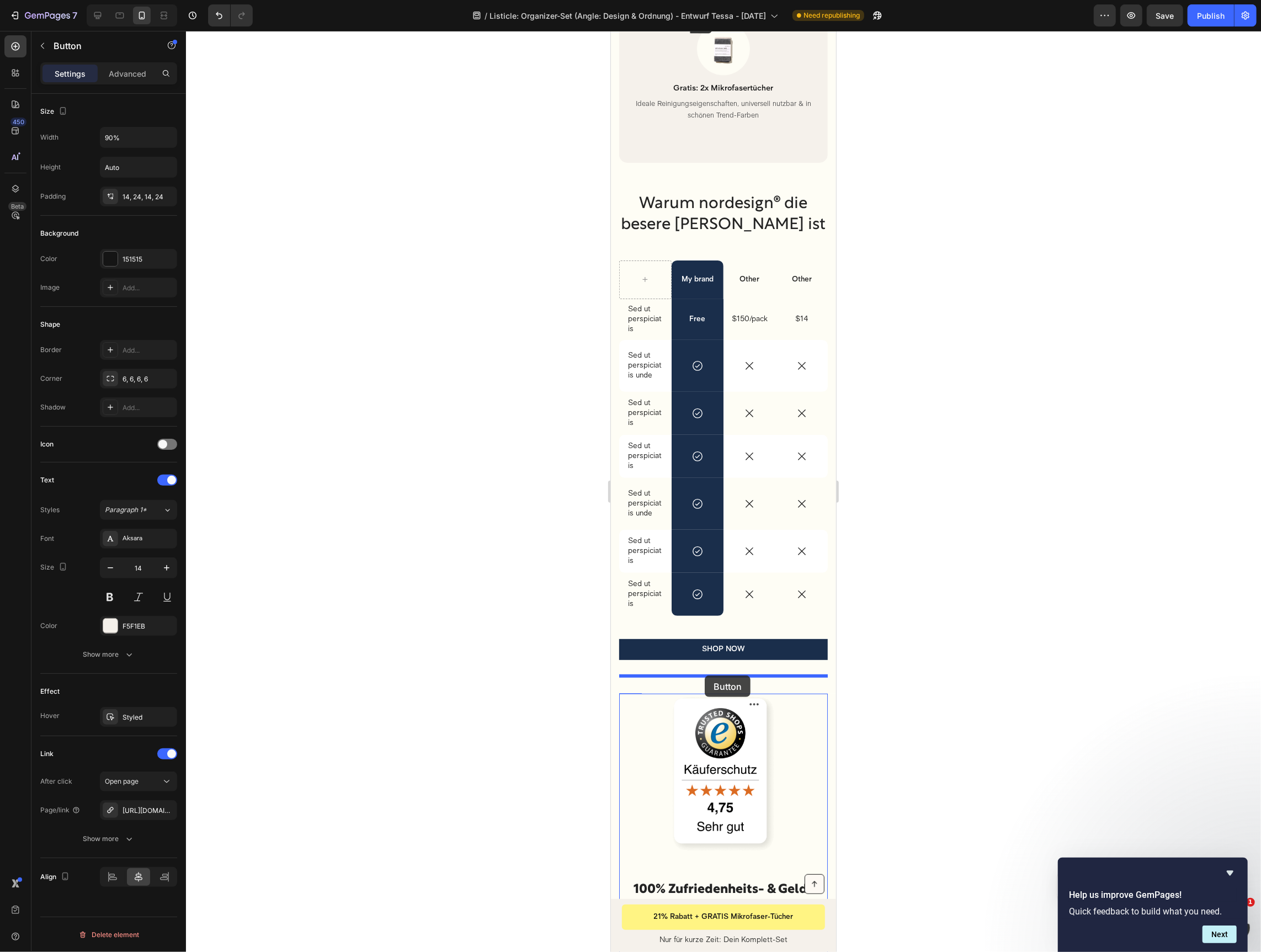
scroll to position [3976, 0]
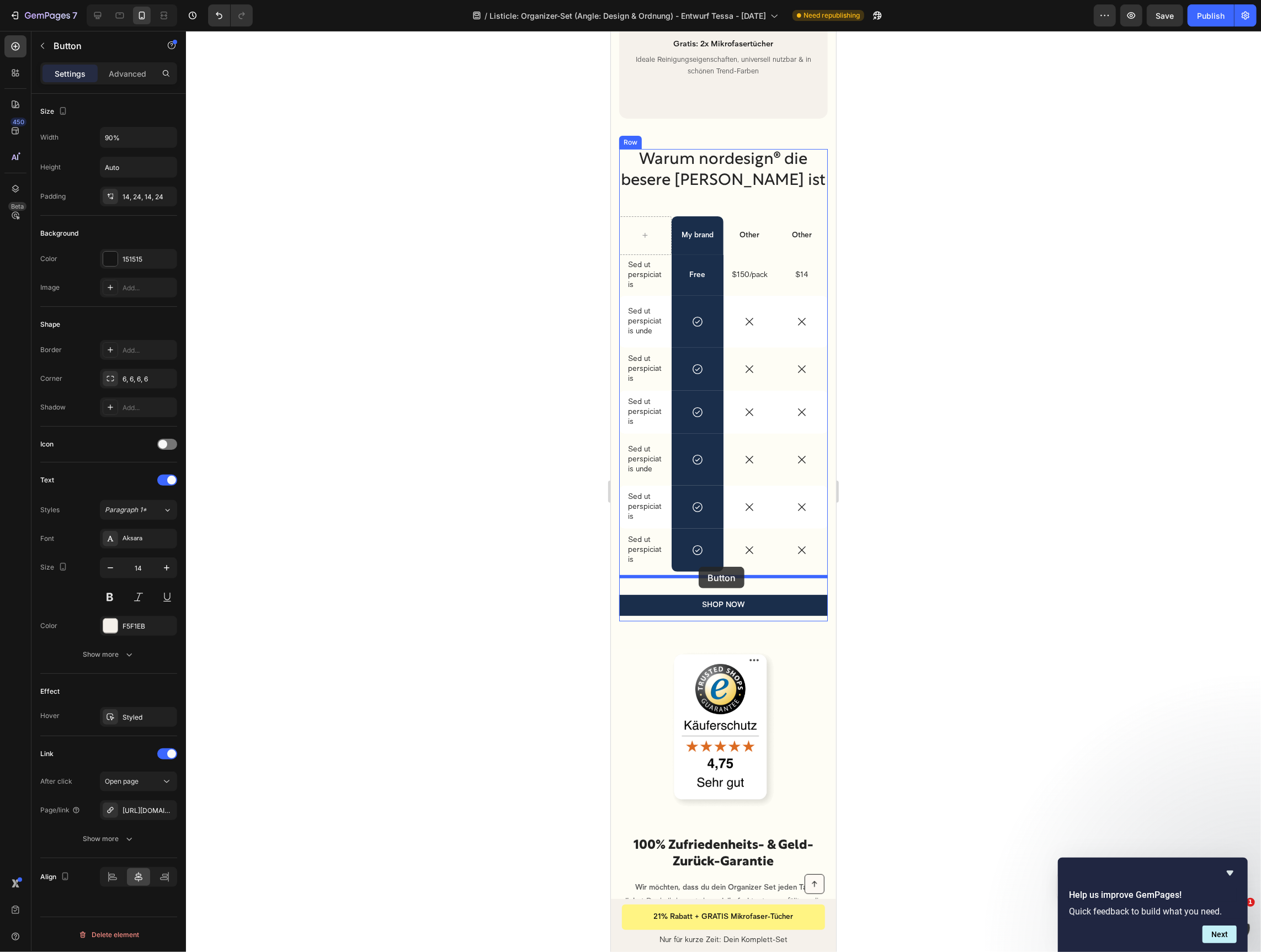
drag, startPoint x: 630, startPoint y: 332, endPoint x: 699, endPoint y: 566, distance: 244.0
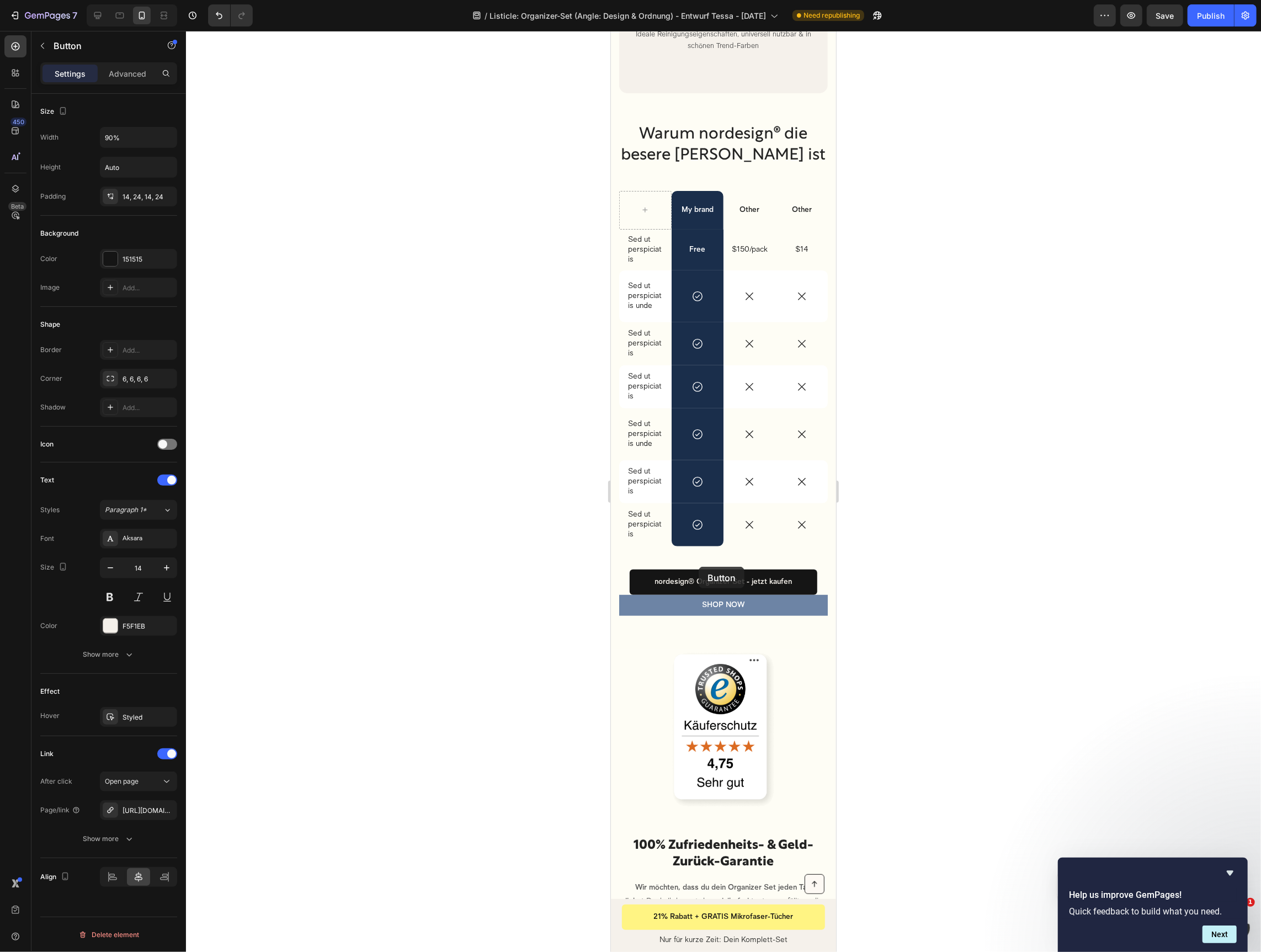
scroll to position [3951, 0]
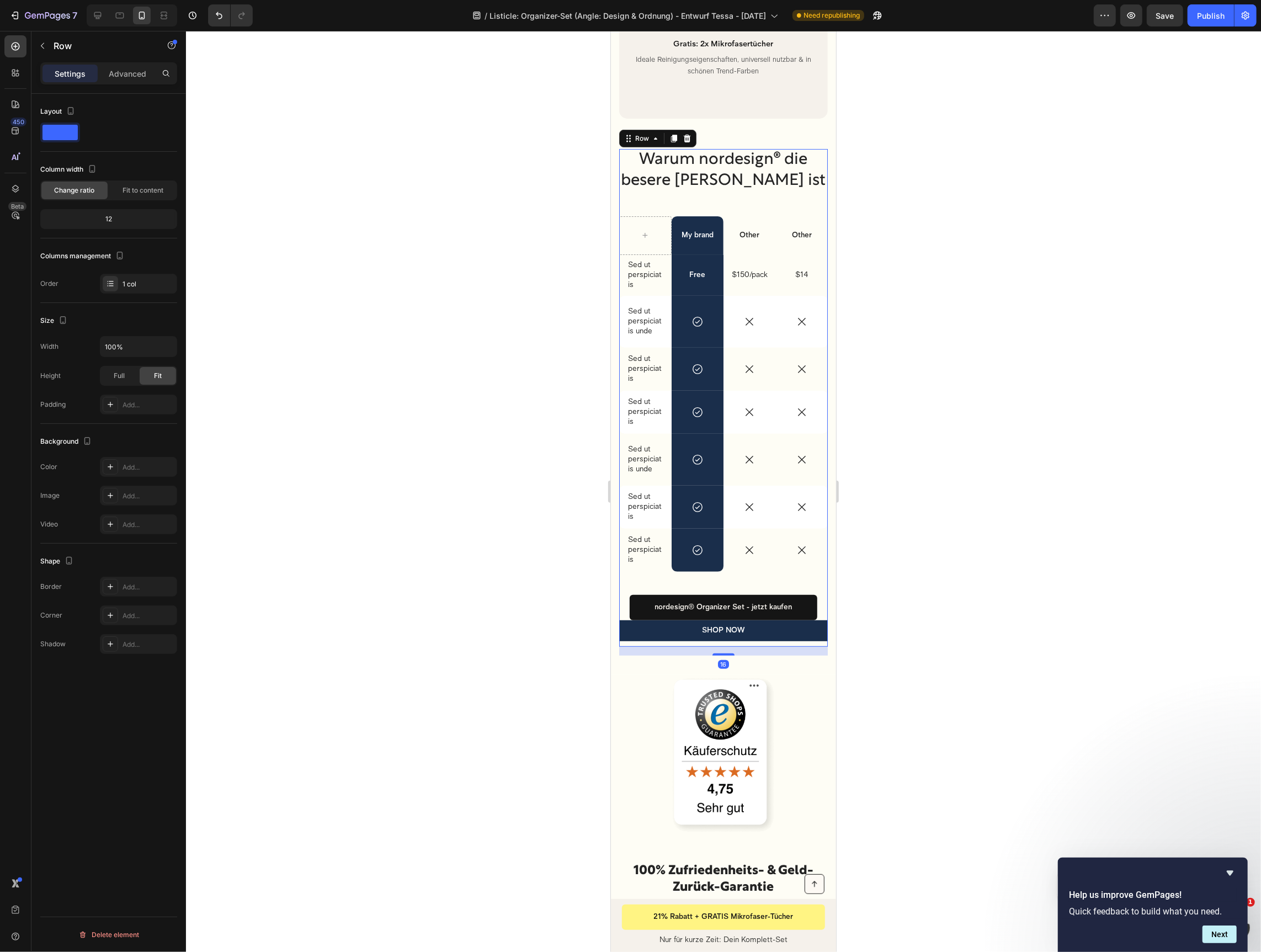
click at [635, 623] on div "SHOP NOW Button" at bounding box center [723, 633] width 209 height 27
click at [639, 620] on button "SHOP NOW" at bounding box center [723, 630] width 209 height 21
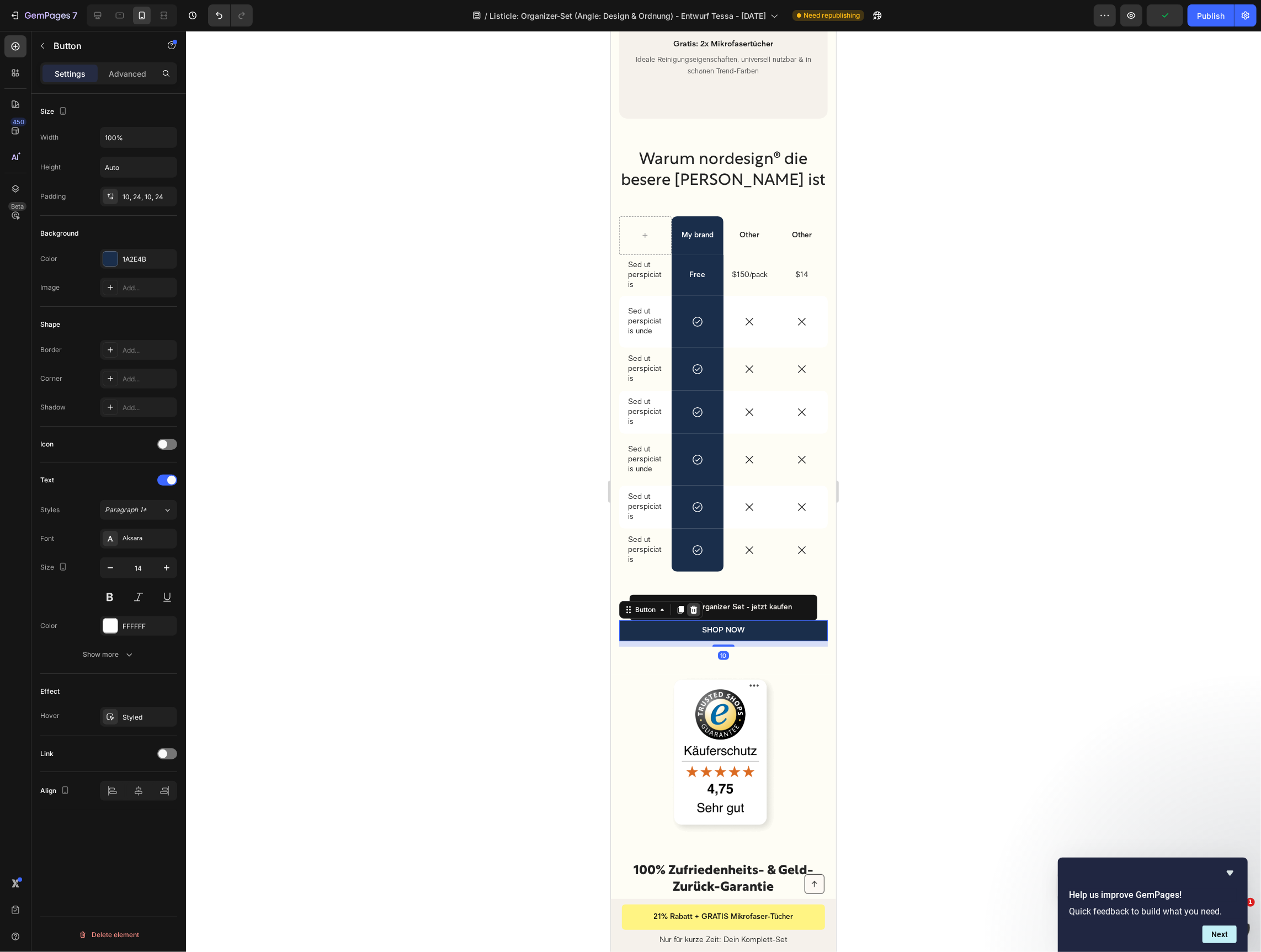
click at [693, 602] on div at bounding box center [694, 609] width 13 height 13
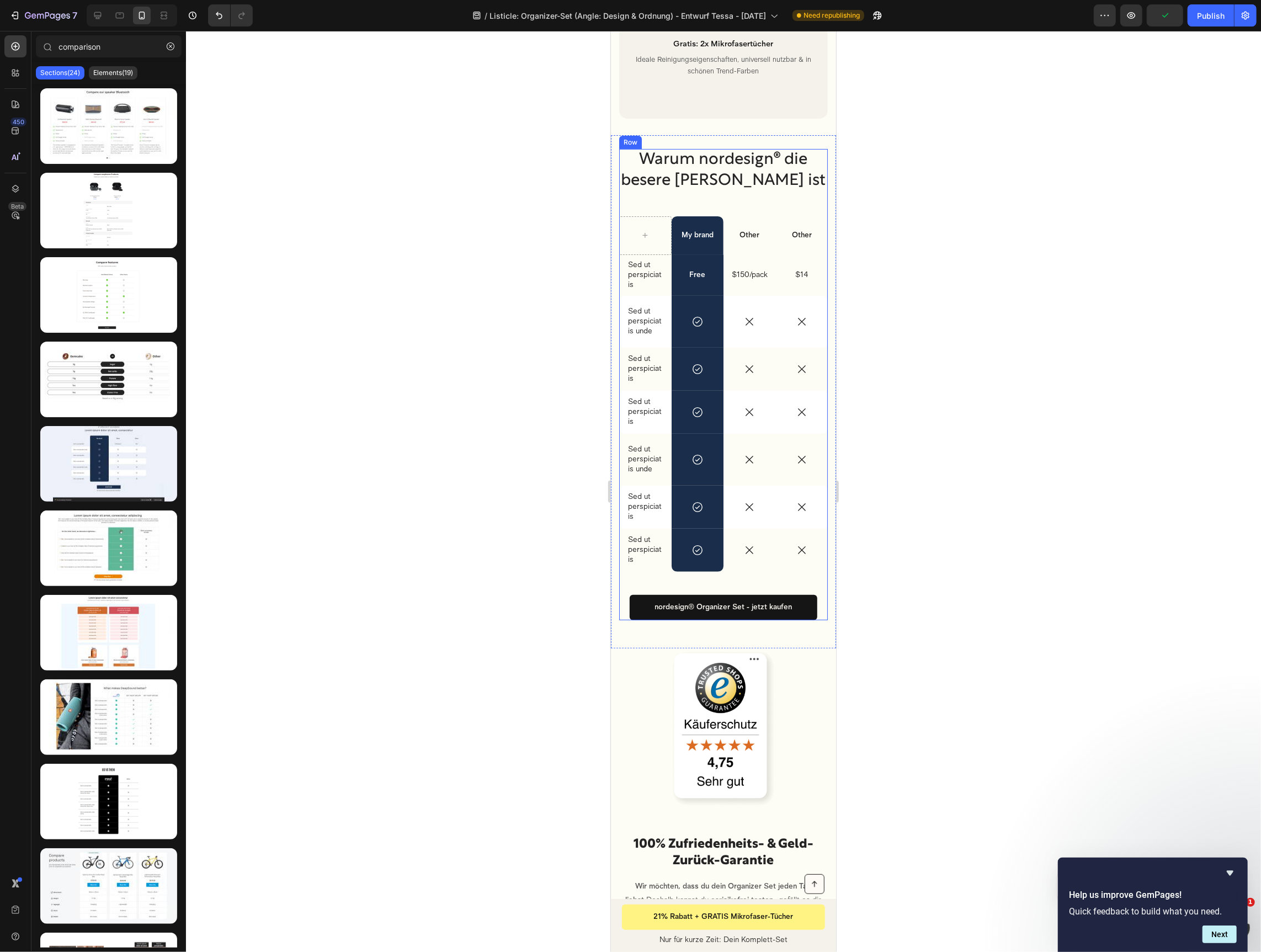
click at [941, 549] on div at bounding box center [723, 490] width 1075 height 920
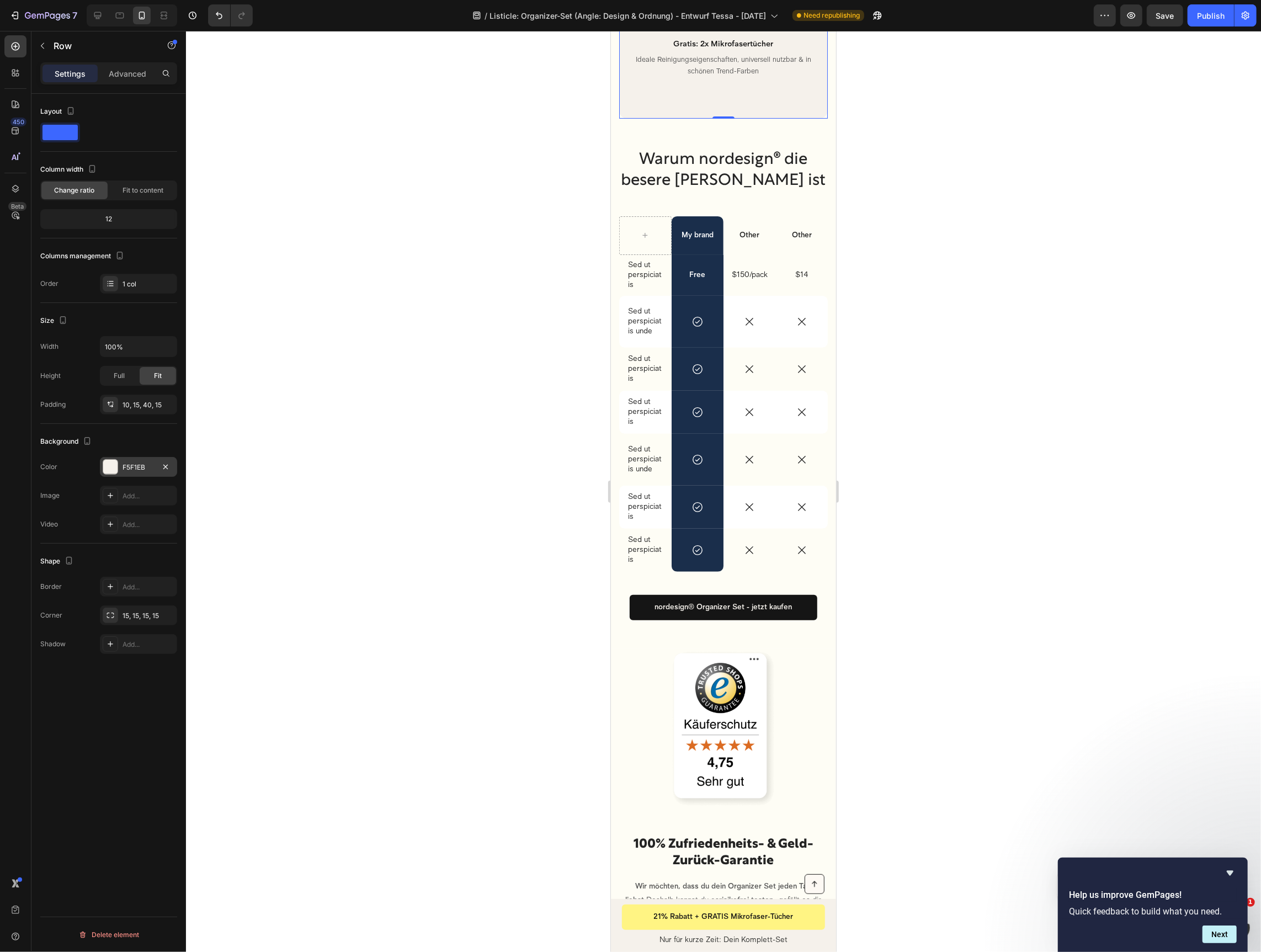
click at [126, 470] on div "F5F1EB" at bounding box center [138, 467] width 32 height 10
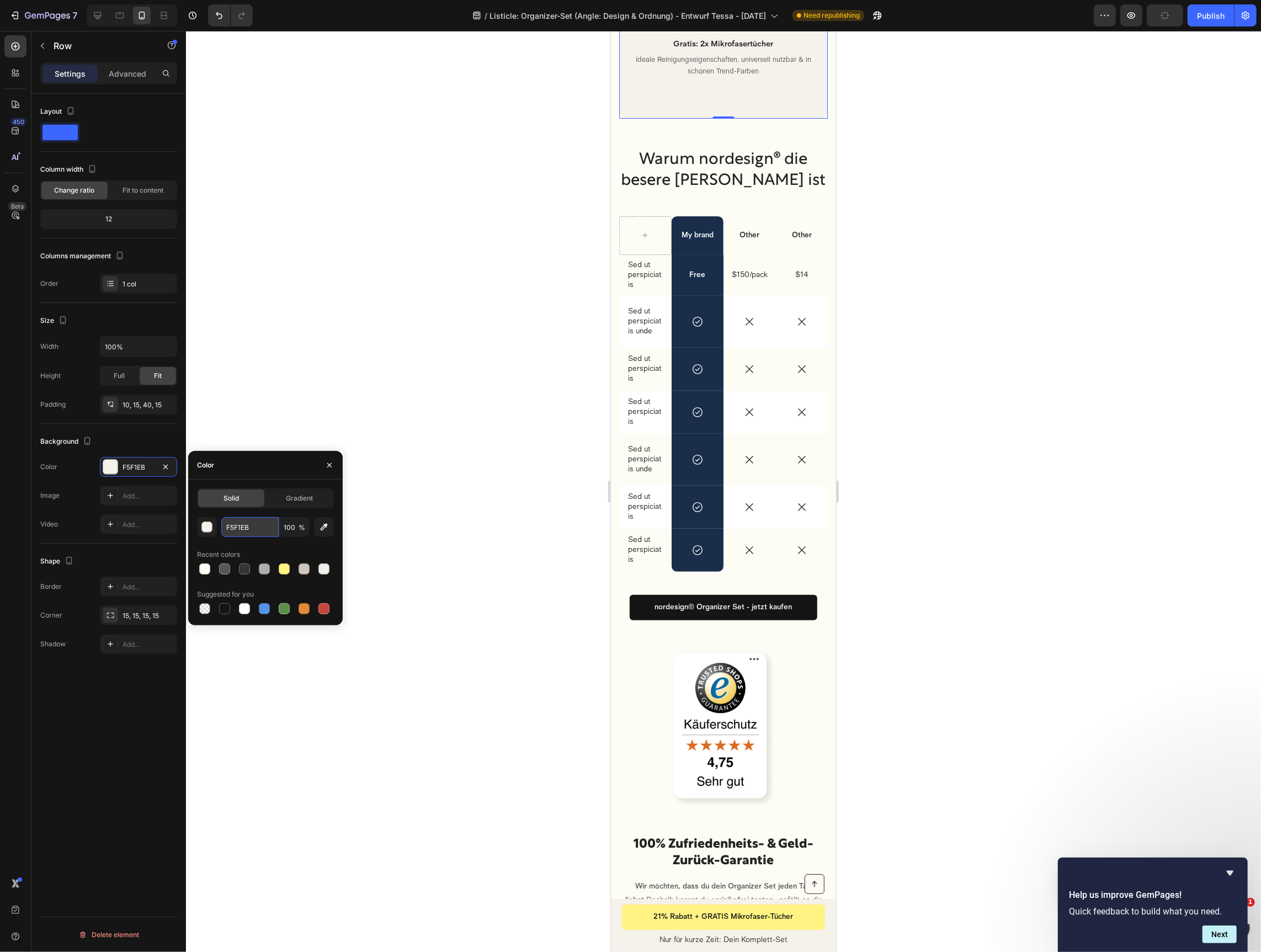
click at [251, 529] on input "F5F1EB" at bounding box center [250, 527] width 57 height 20
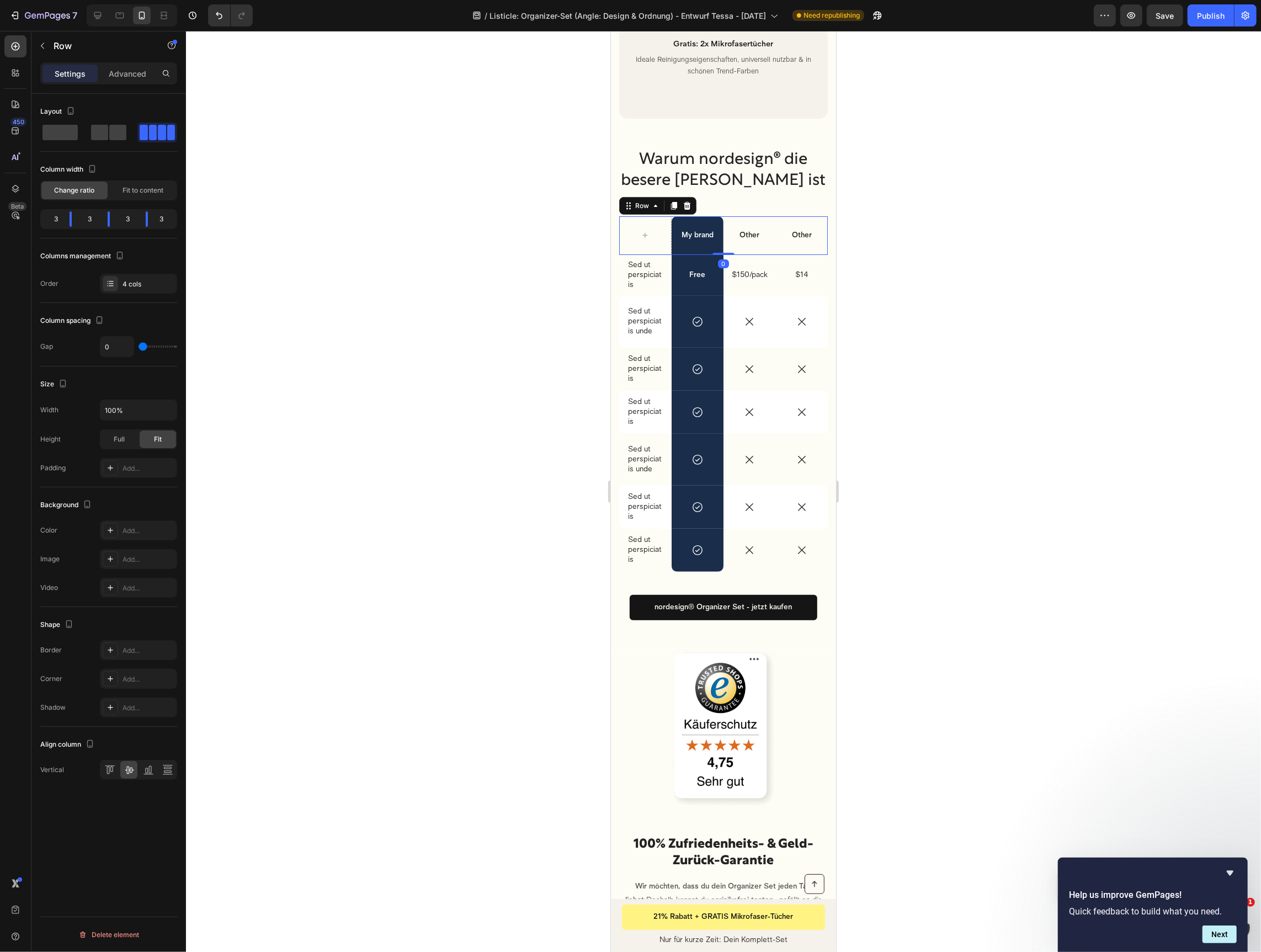
click at [777, 215] on div "Other Text Block" at bounding box center [801, 235] width 53 height 38
click at [136, 286] on div "4 cols" at bounding box center [149, 283] width 52 height 10
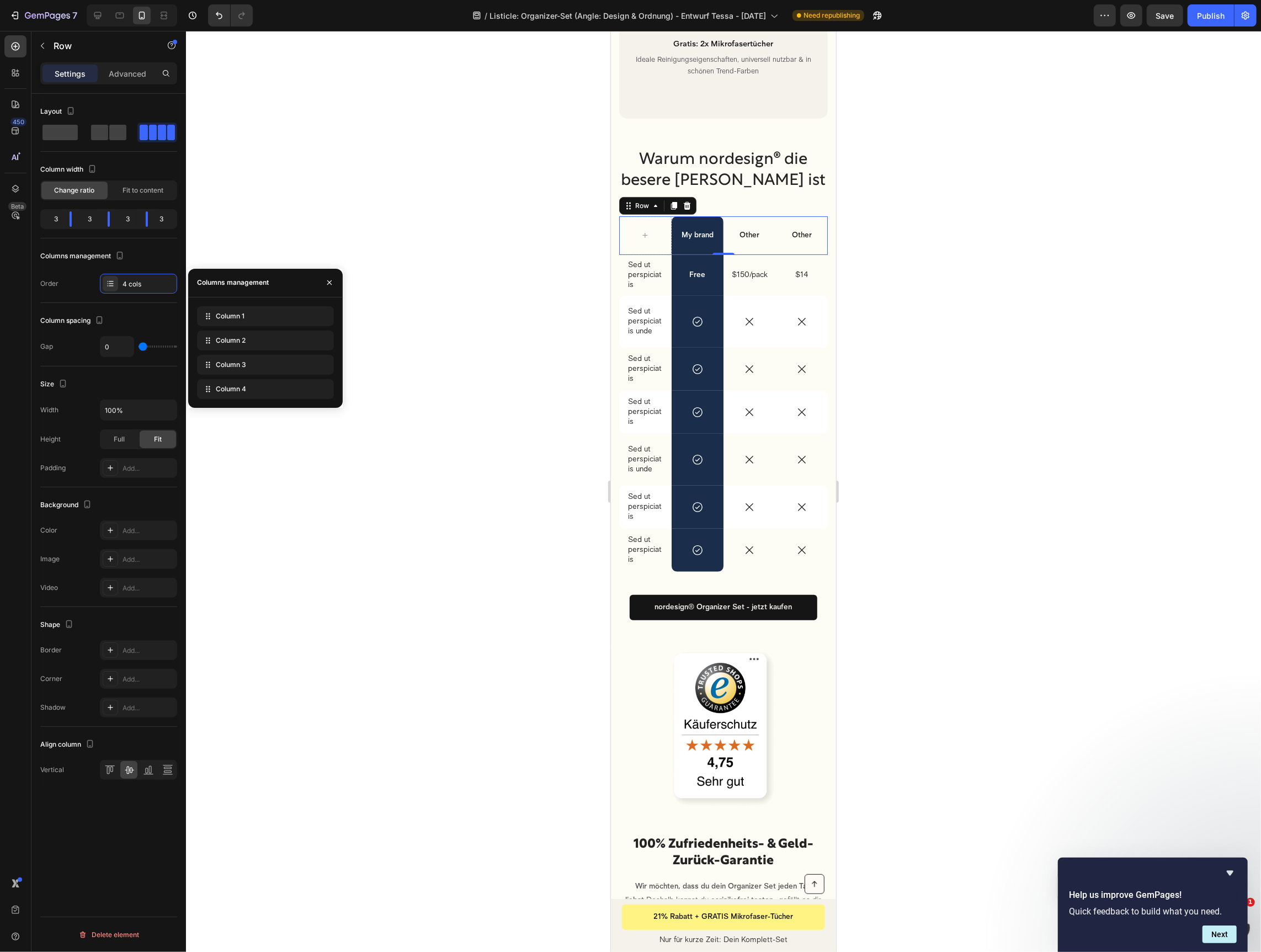
click at [978, 376] on div at bounding box center [723, 490] width 1075 height 920
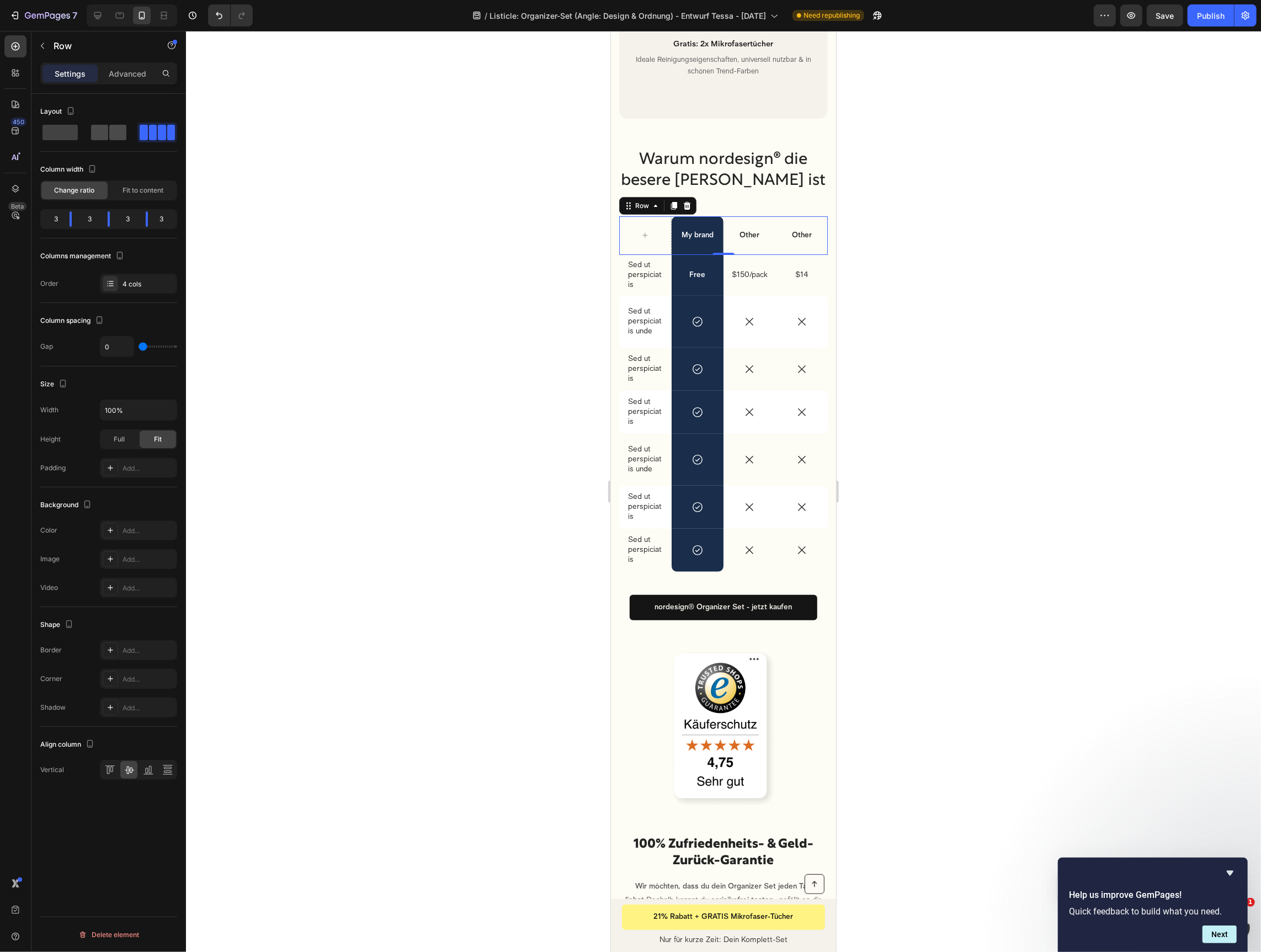
click at [107, 128] on span at bounding box center [100, 132] width 17 height 15
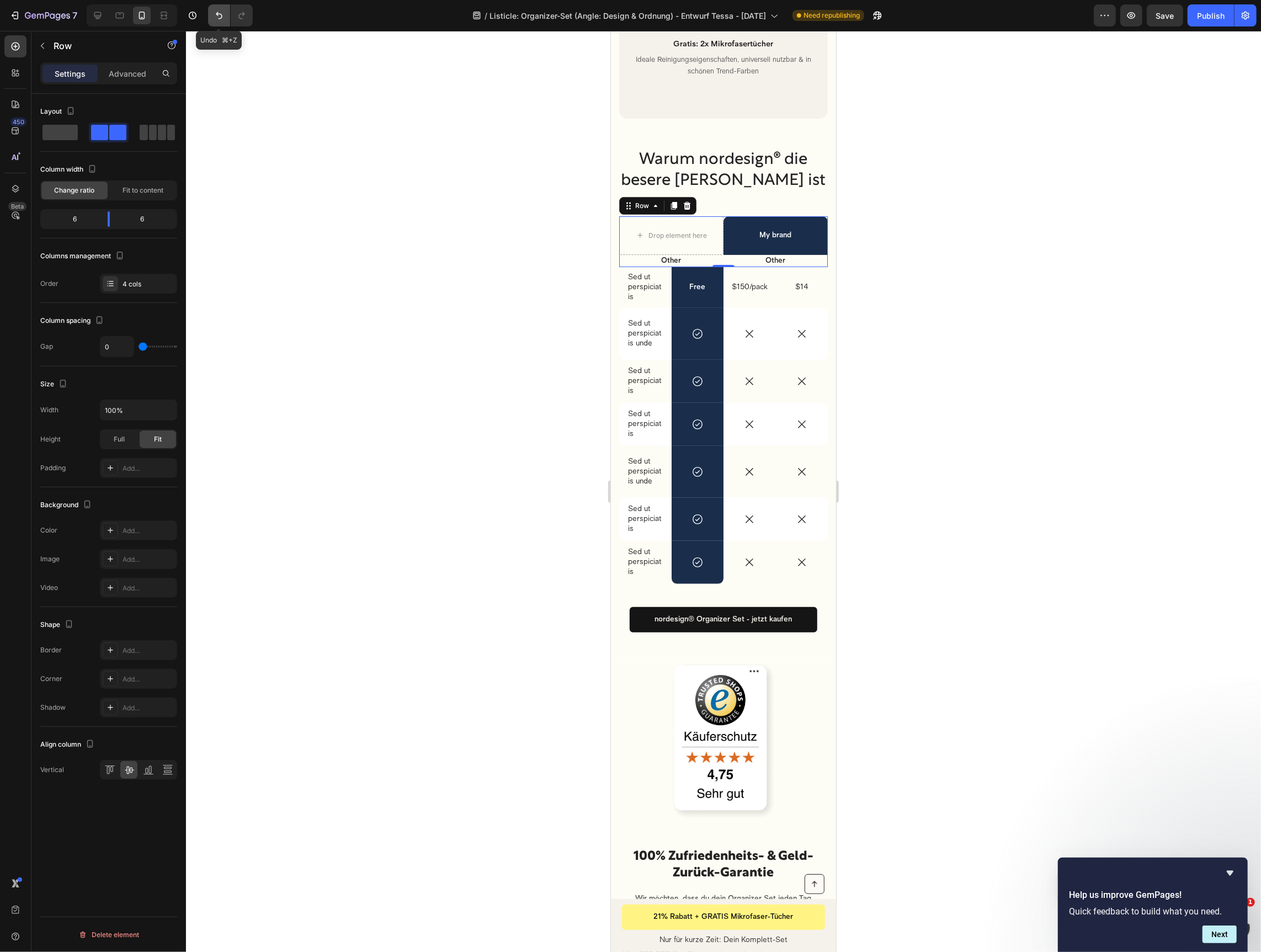
click at [214, 10] on icon "Undo/Redo" at bounding box center [219, 15] width 11 height 11
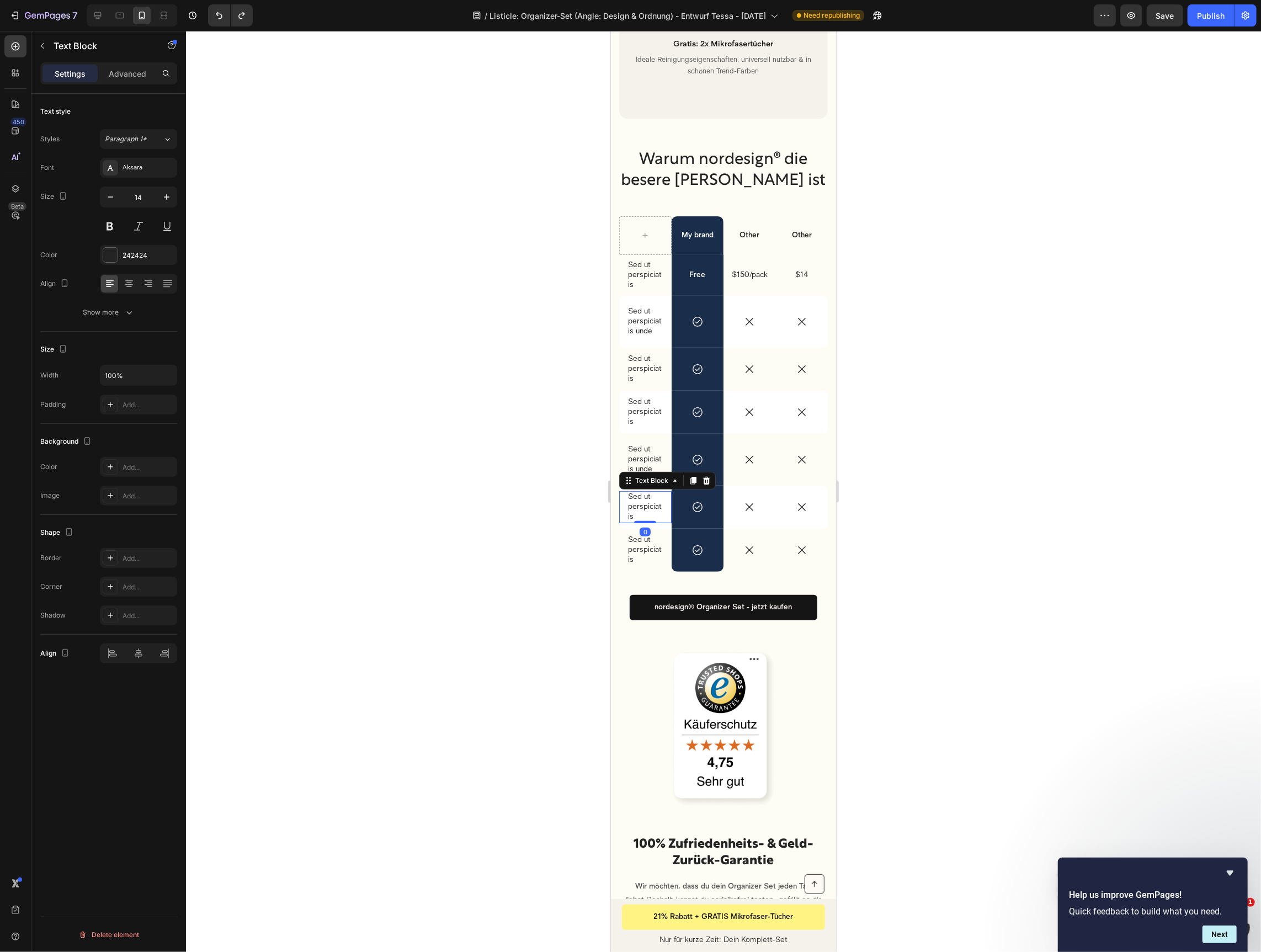
click at [632, 503] on p "Sed ut perspiciatis" at bounding box center [645, 507] width 34 height 31
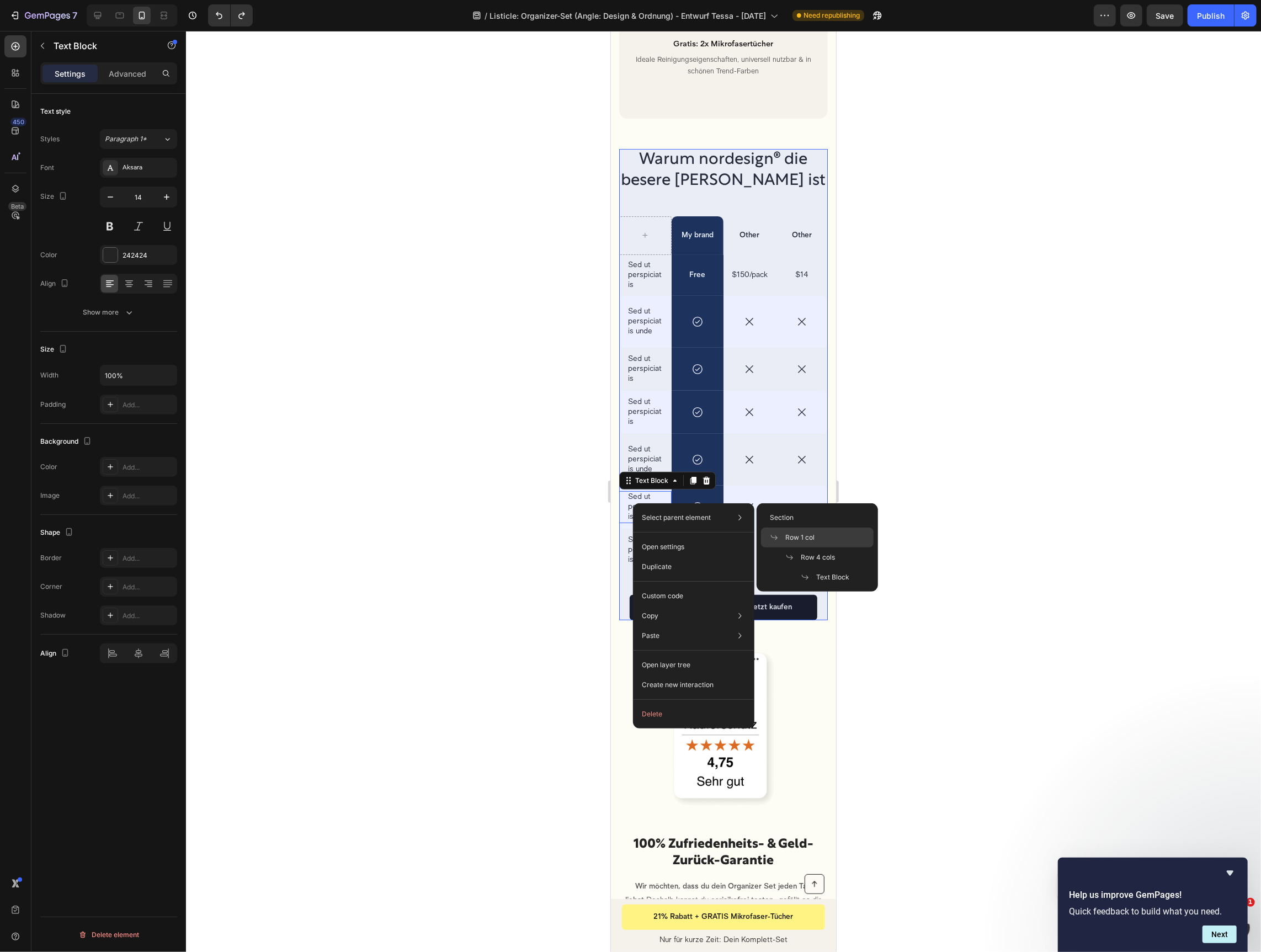
click at [817, 543] on div "Row 1 col" at bounding box center [817, 537] width 113 height 20
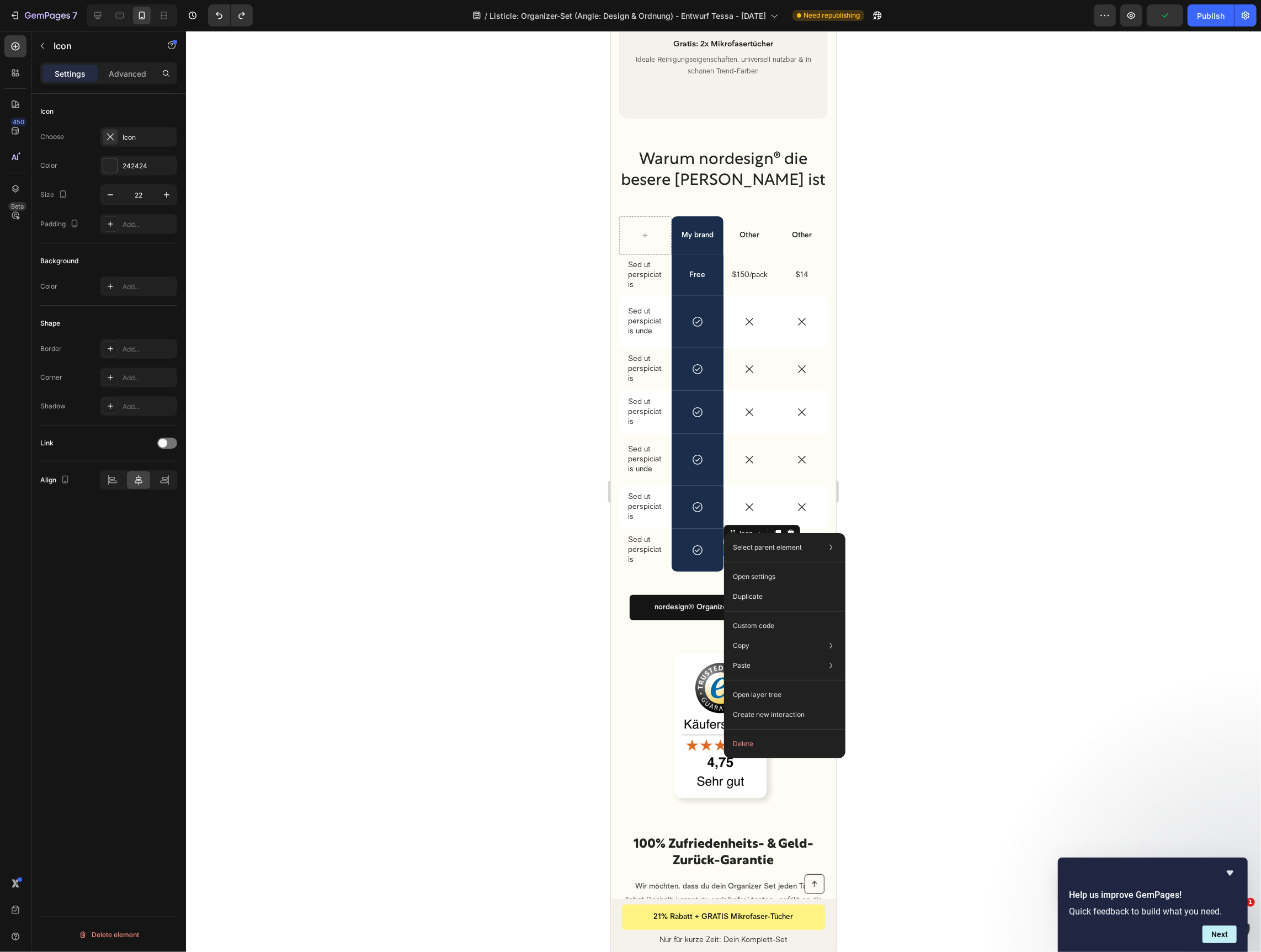
drag, startPoint x: 723, startPoint y: 533, endPoint x: 1340, endPoint y: 564, distance: 617.8
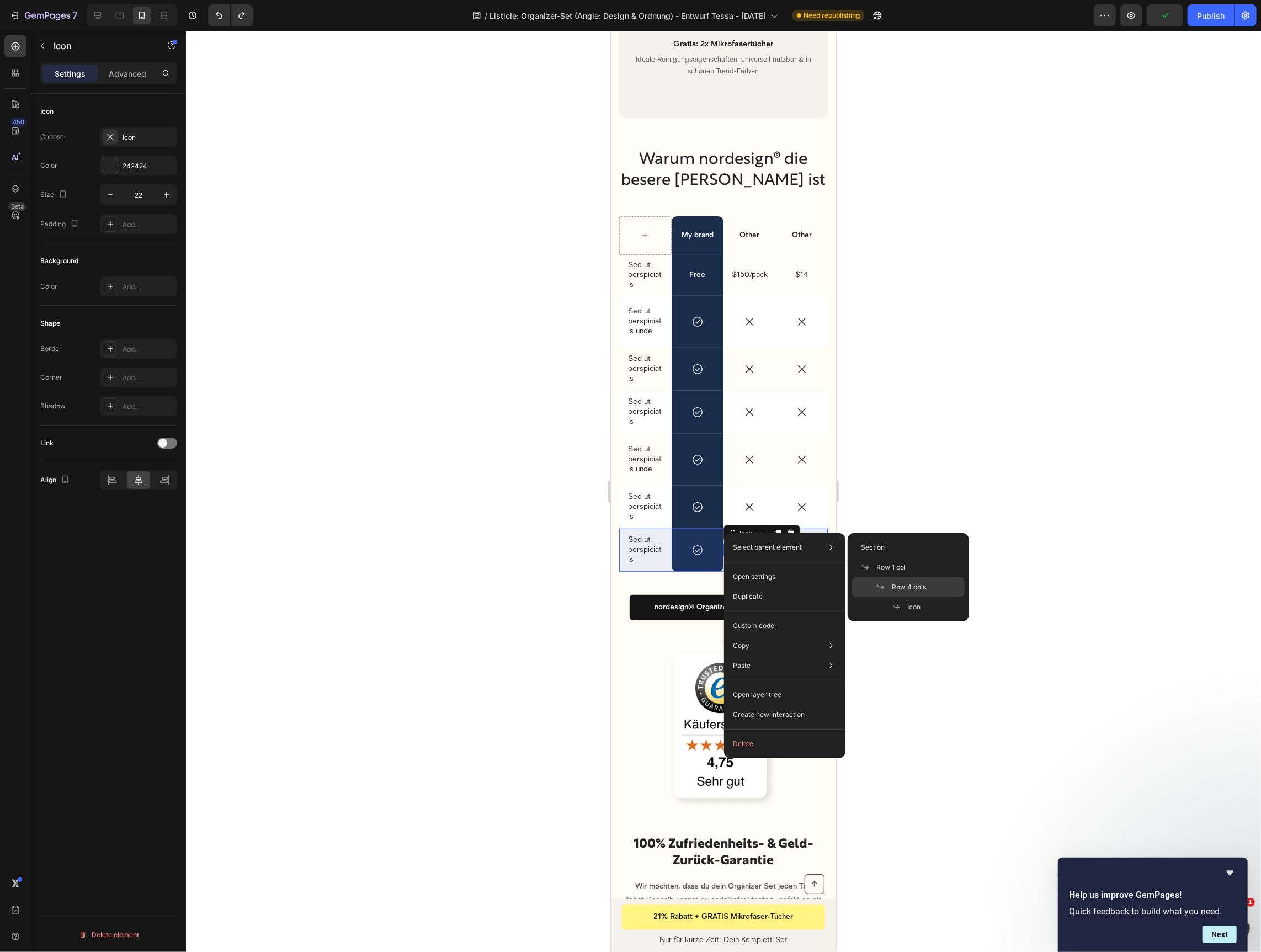
click at [924, 590] on span "Row 4 cols" at bounding box center [909, 587] width 34 height 10
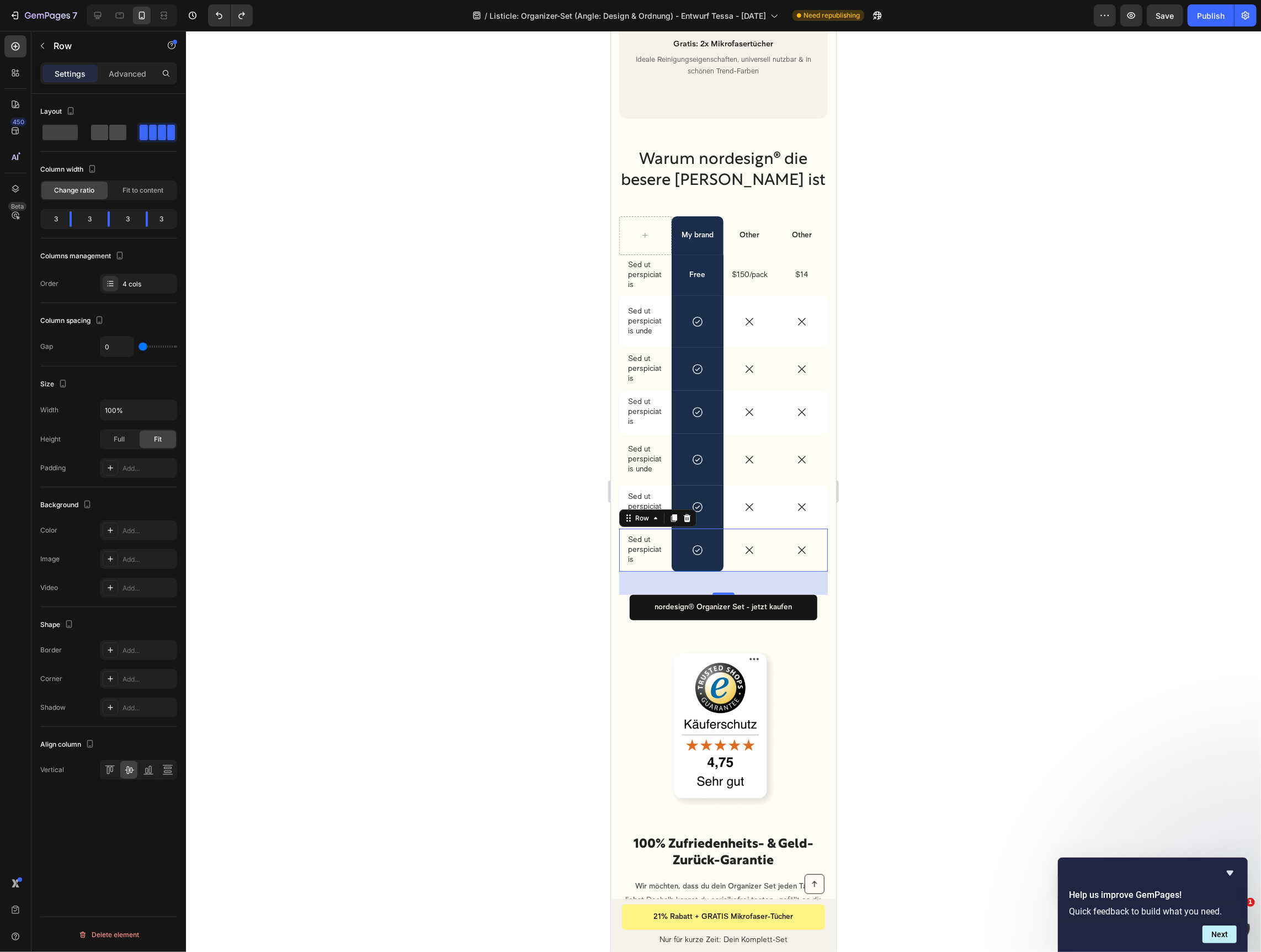
click at [114, 135] on span at bounding box center [118, 132] width 17 height 15
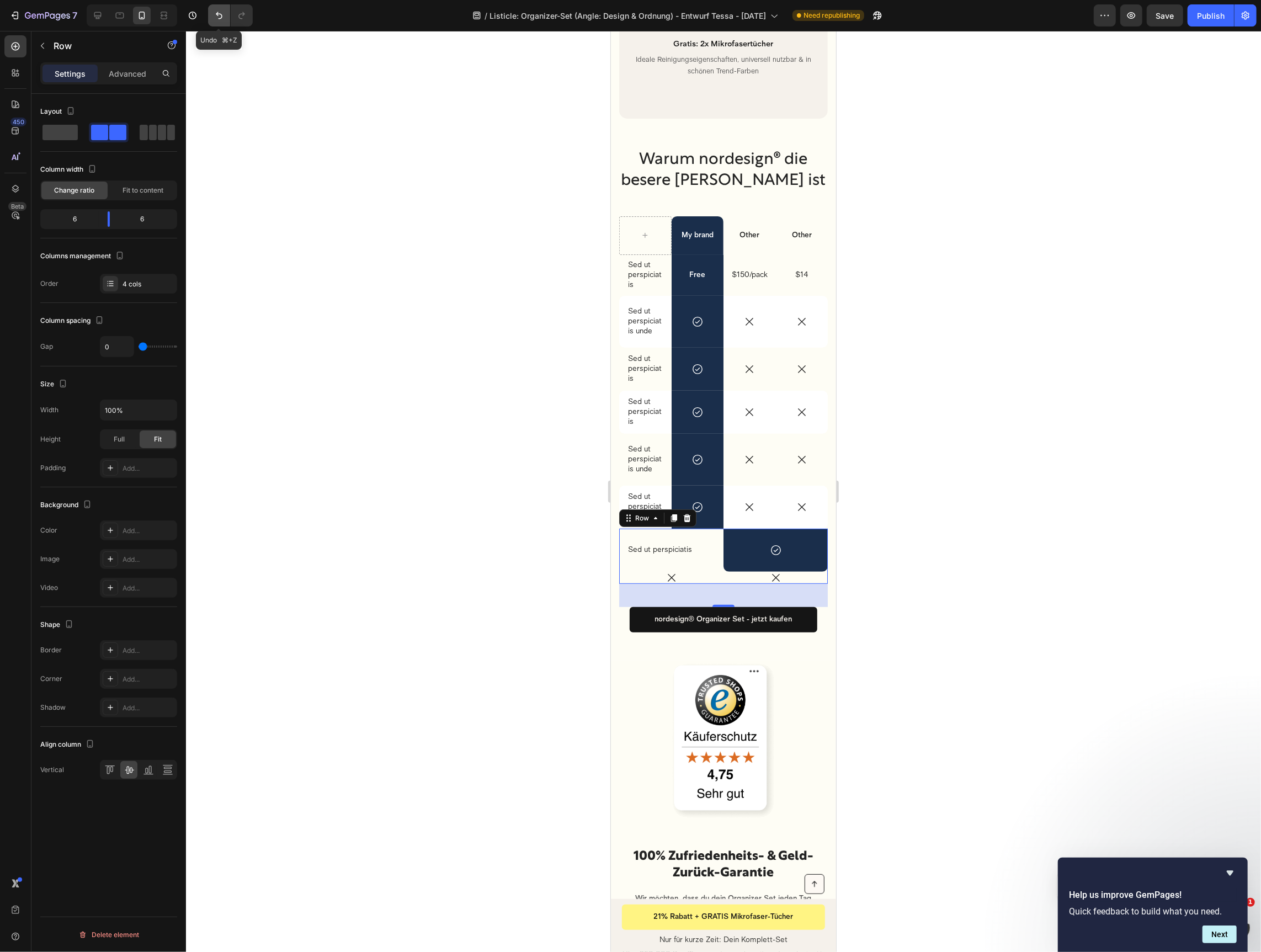
click at [219, 15] on icon "Undo/Redo" at bounding box center [219, 15] width 11 height 11
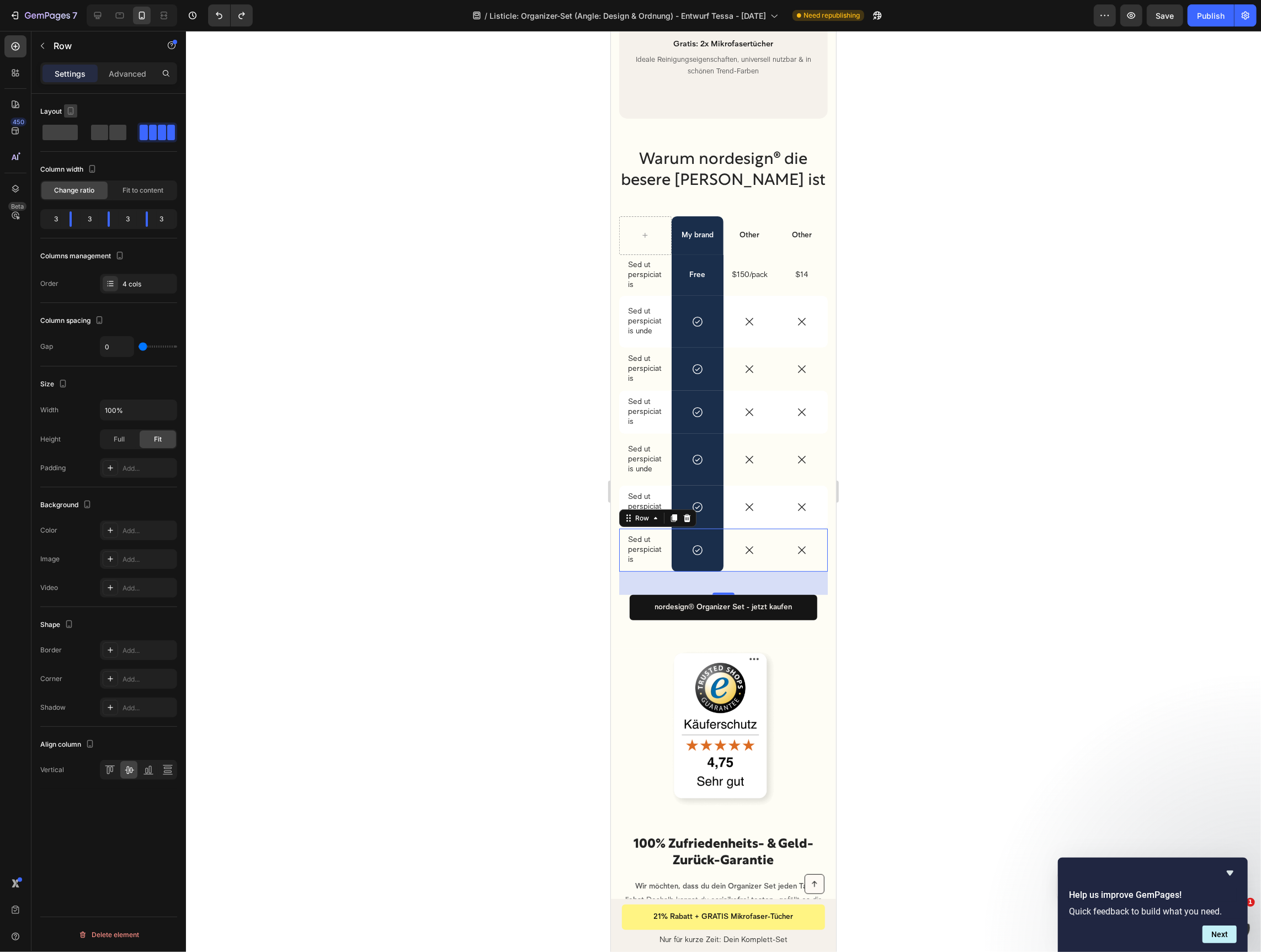
click at [67, 113] on icon "button" at bounding box center [71, 111] width 11 height 11
click at [148, 290] on div "4 cols" at bounding box center [138, 283] width 78 height 20
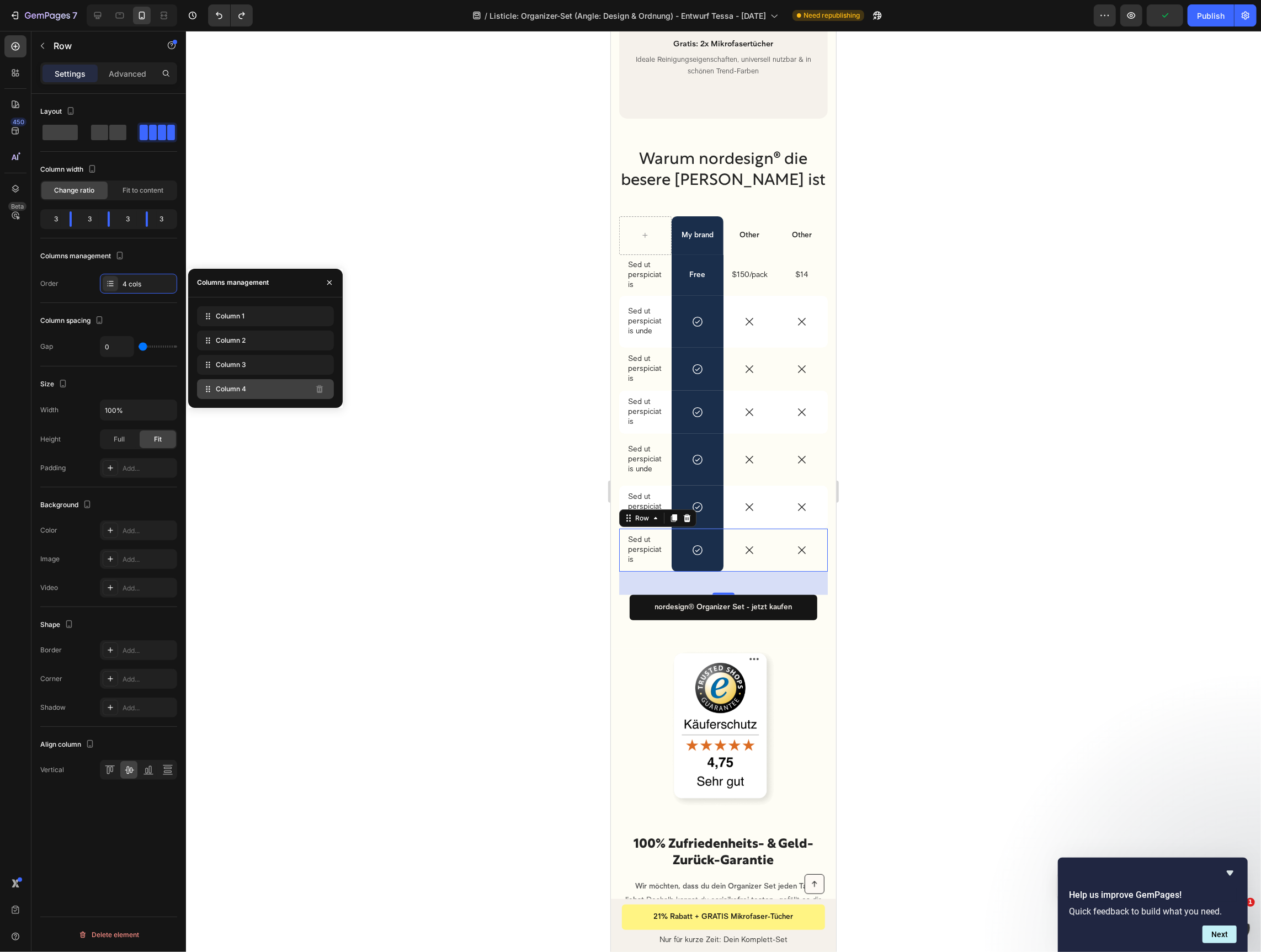
click at [330, 386] on div "Column 4" at bounding box center [265, 389] width 137 height 20
click at [917, 336] on div at bounding box center [723, 490] width 1075 height 920
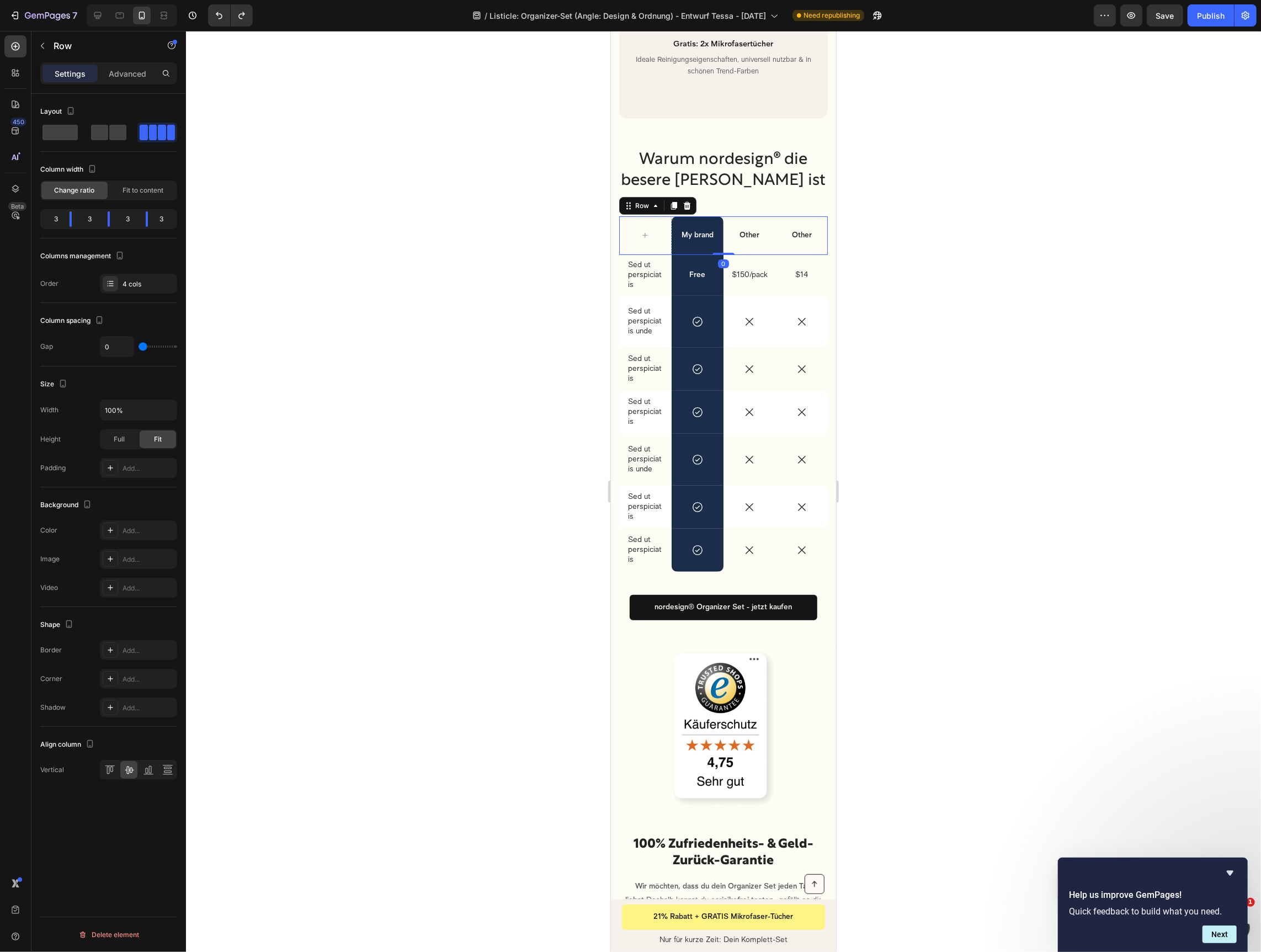
click at [797, 215] on div "Other Text Block" at bounding box center [801, 235] width 53 height 38
click at [111, 123] on div at bounding box center [108, 132] width 39 height 20
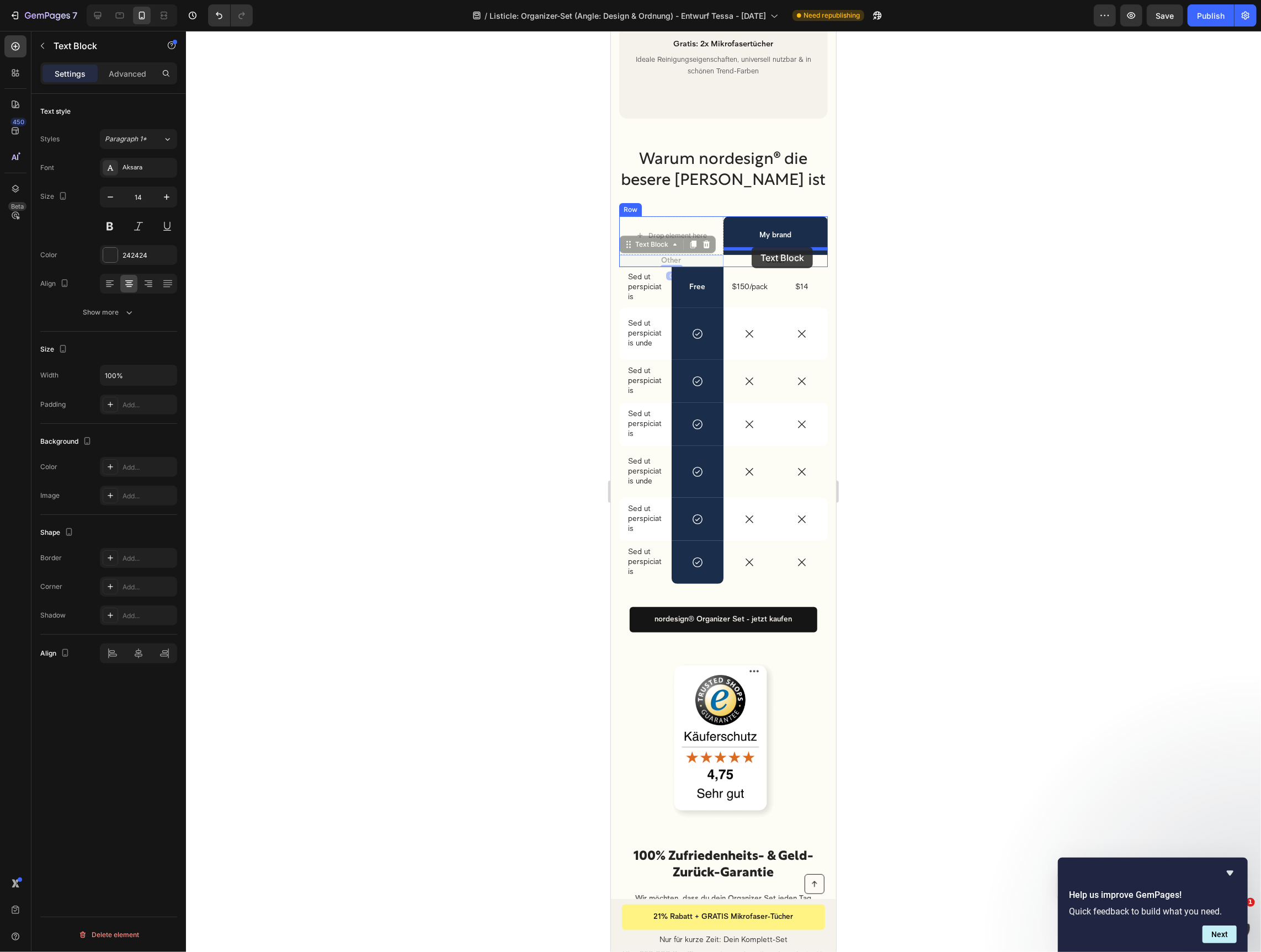
drag, startPoint x: 646, startPoint y: 243, endPoint x: 1472, endPoint y: 293, distance: 827.5
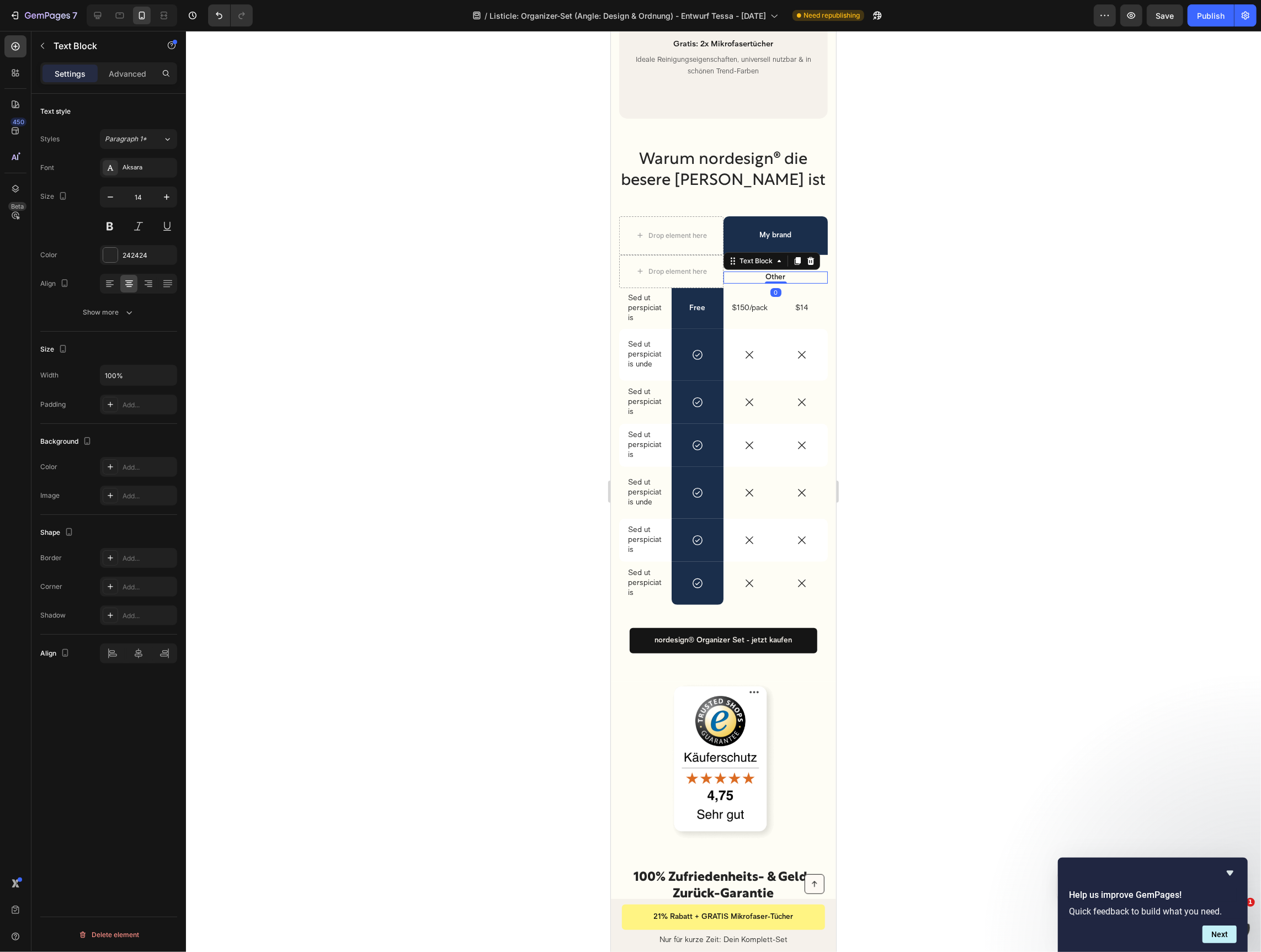
click at [955, 278] on div at bounding box center [723, 490] width 1075 height 920
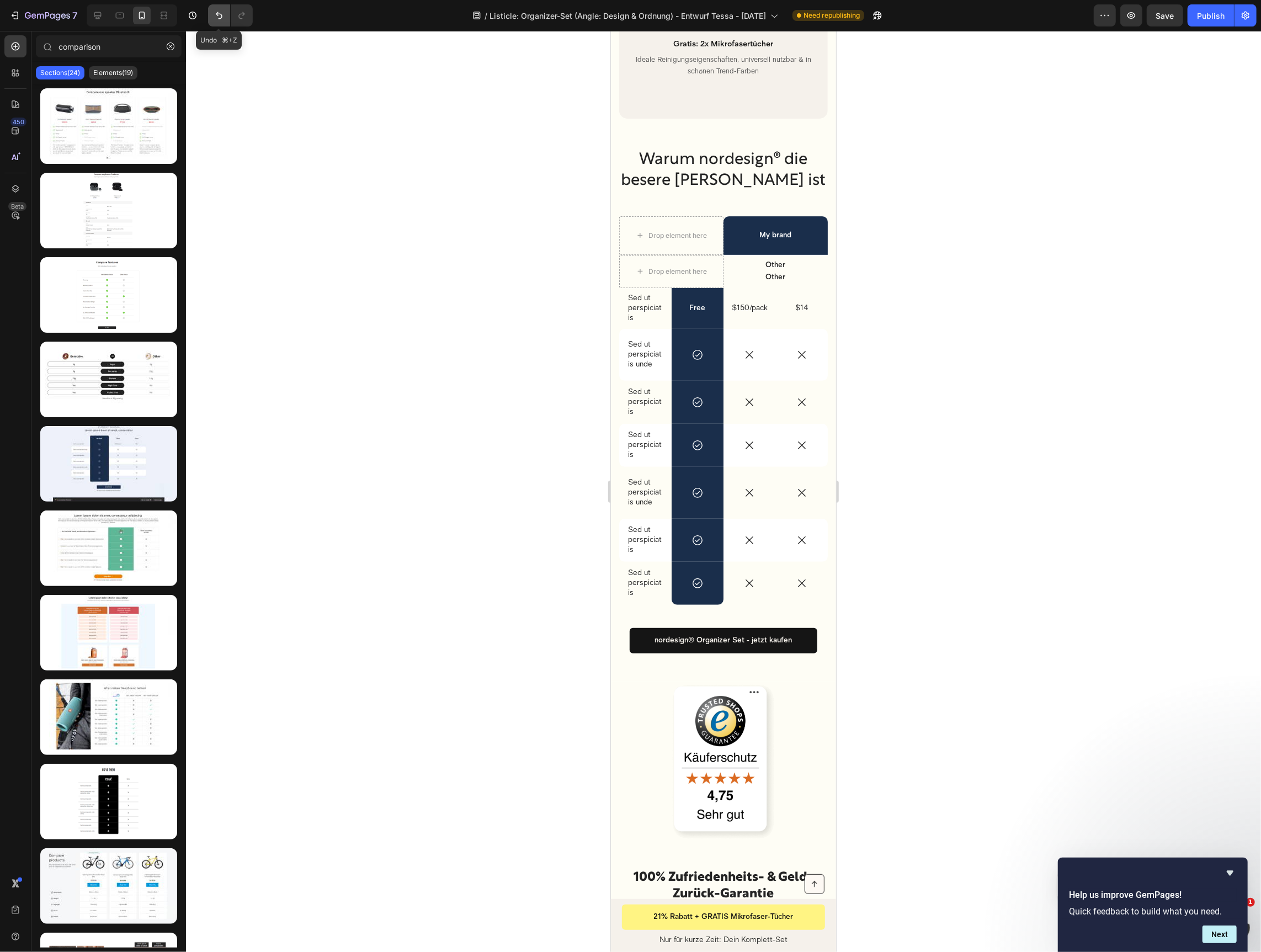
click at [217, 14] on icon "Undo/Redo" at bounding box center [218, 15] width 7 height 7
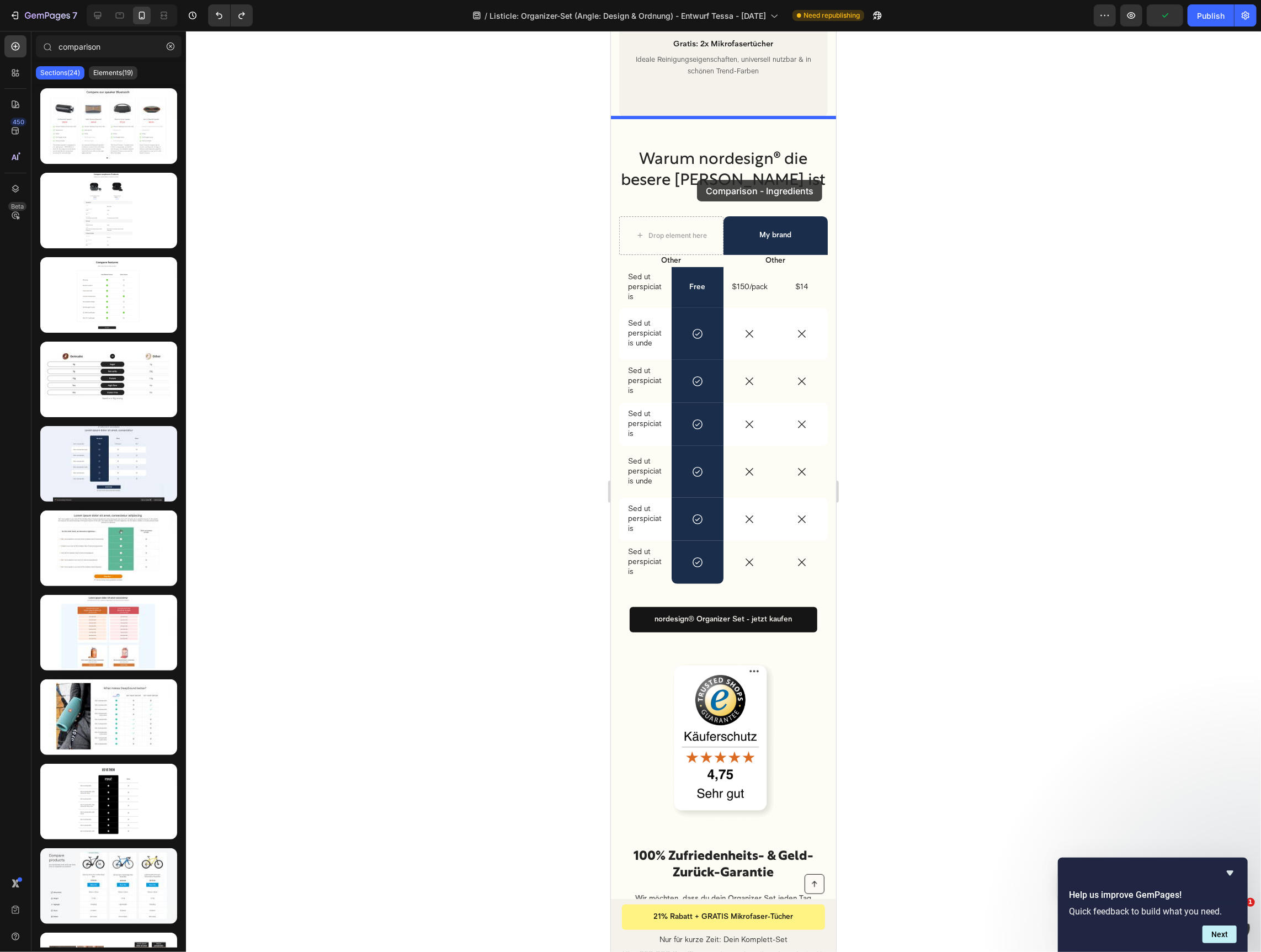
drag, startPoint x: 709, startPoint y: 423, endPoint x: 797, endPoint y: 278, distance: 169.6
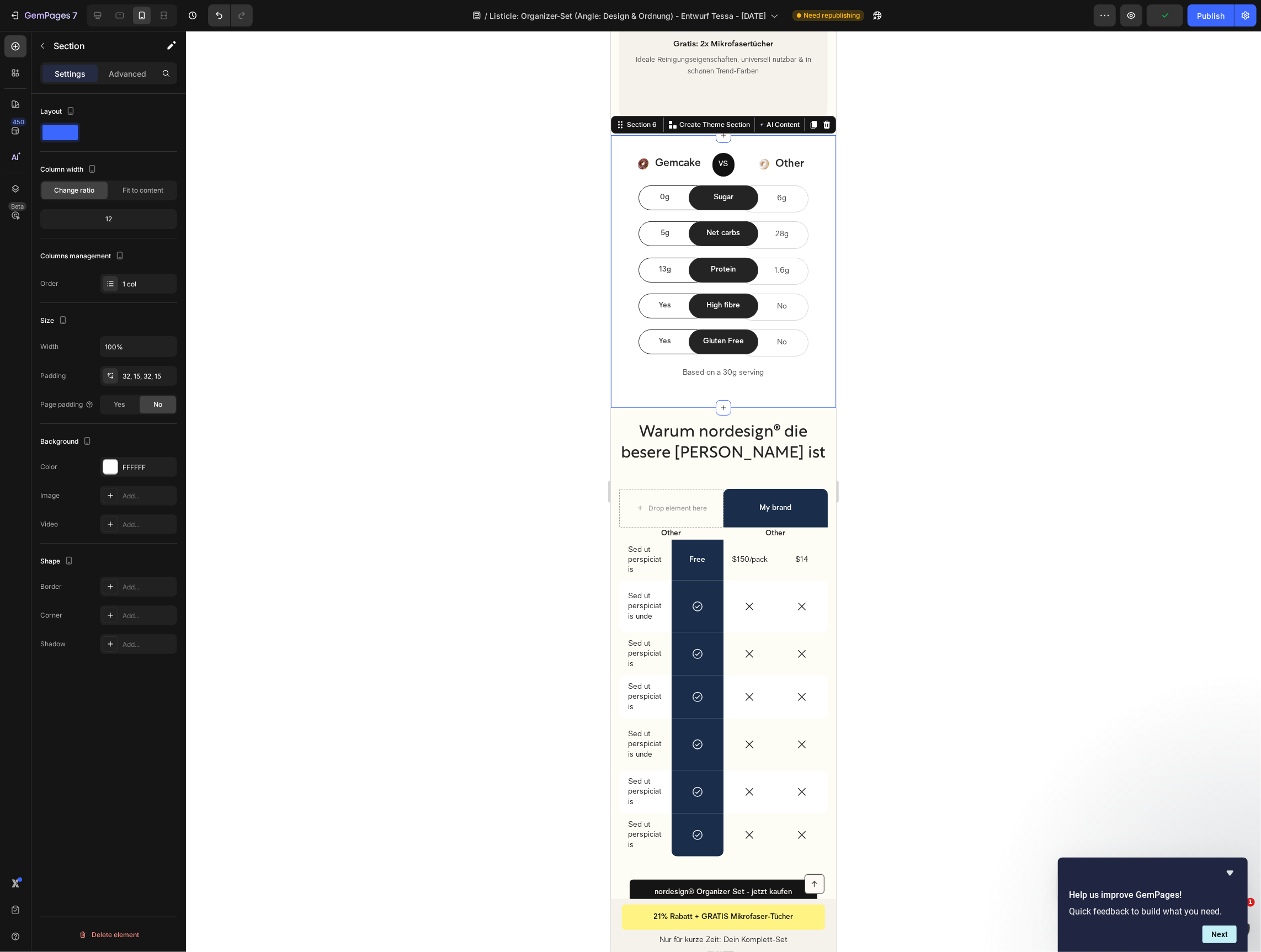
click at [906, 290] on div at bounding box center [723, 490] width 1075 height 920
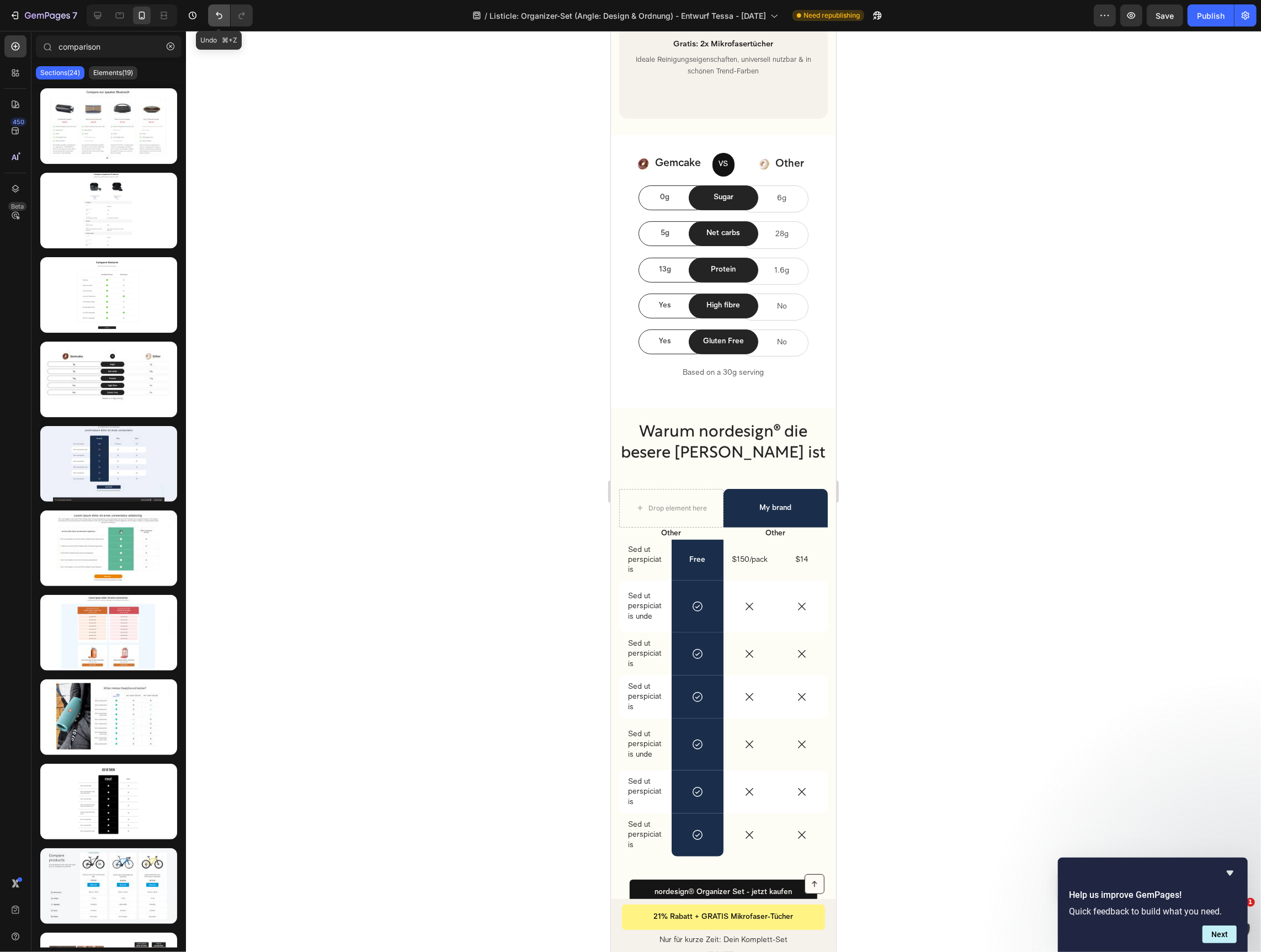
click at [214, 14] on icon "Undo/Redo" at bounding box center [219, 15] width 11 height 11
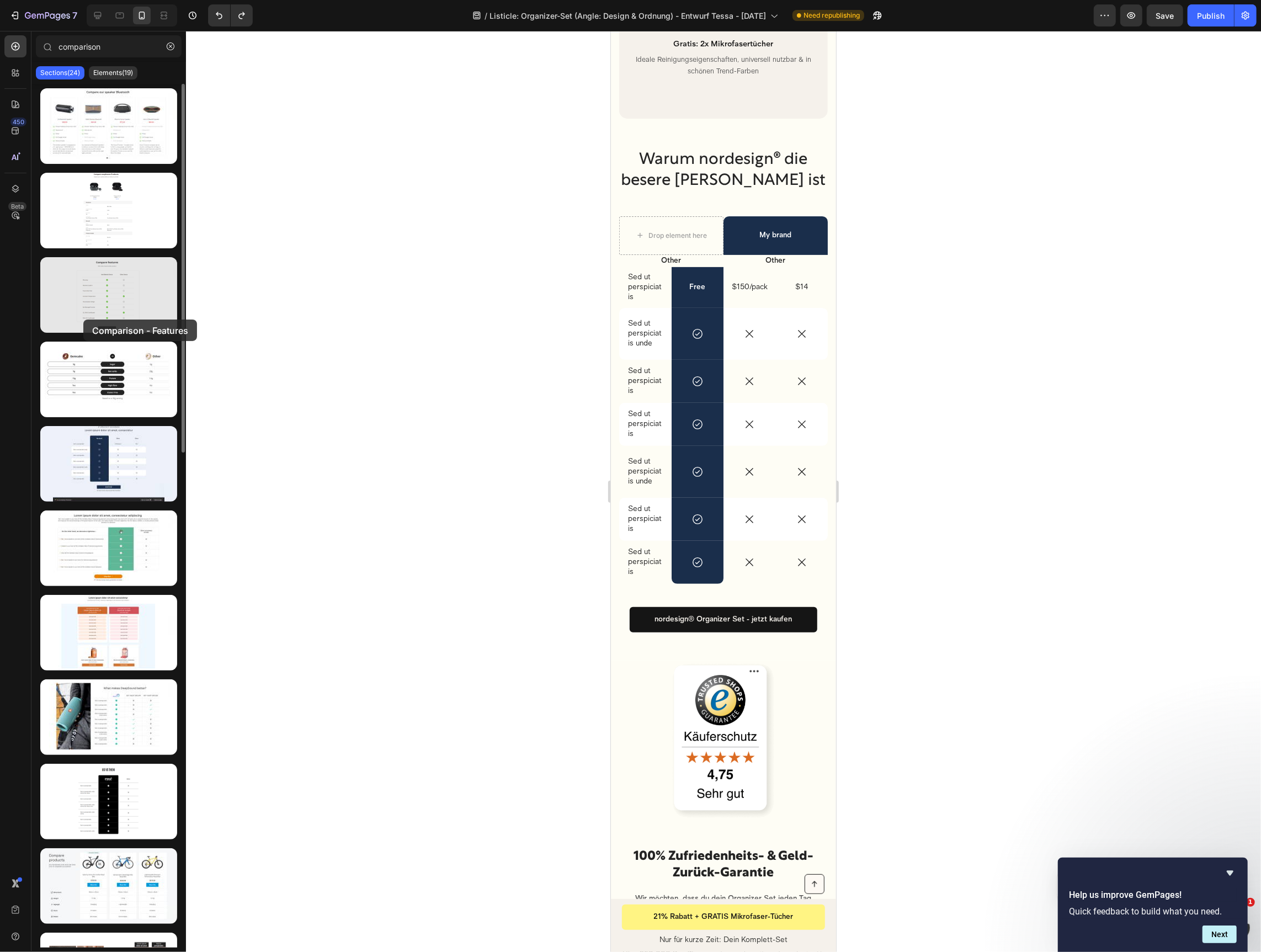
drag, startPoint x: 66, startPoint y: 320, endPoint x: 83, endPoint y: 320, distance: 17.0
click at [83, 320] on div at bounding box center [108, 294] width 137 height 76
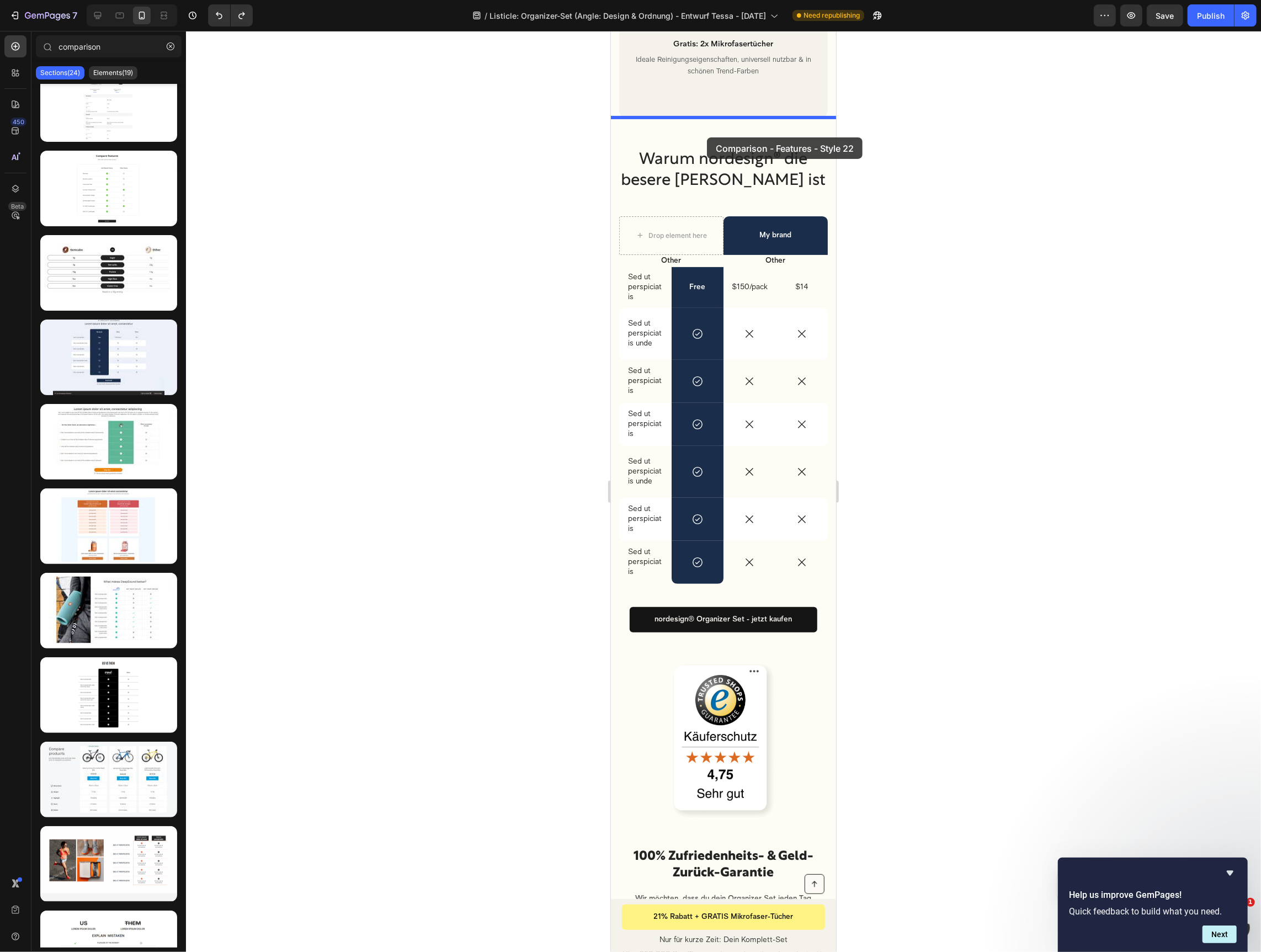
drag, startPoint x: 663, startPoint y: 726, endPoint x: 706, endPoint y: 137, distance: 590.6
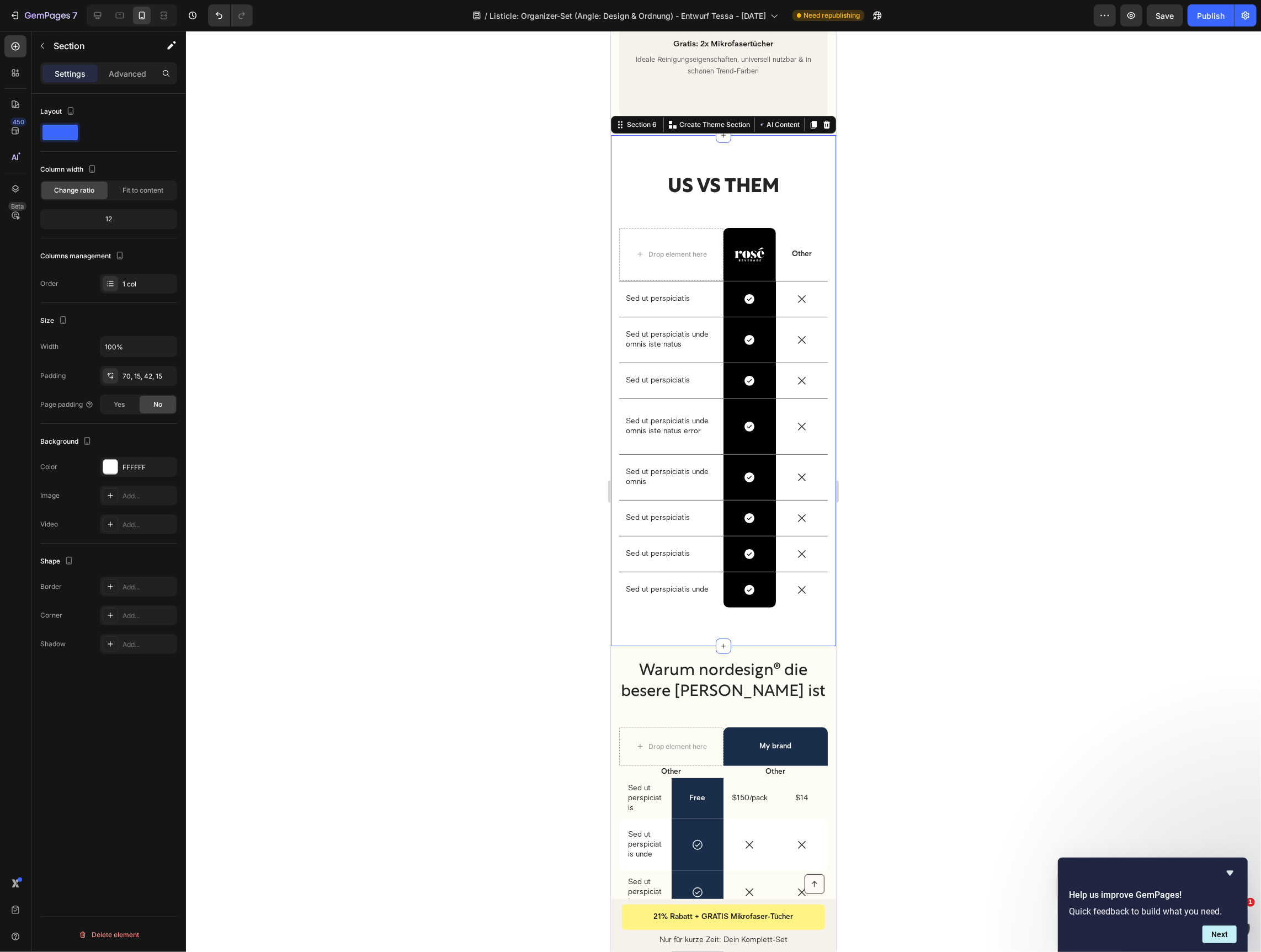
click at [947, 259] on div at bounding box center [723, 490] width 1075 height 920
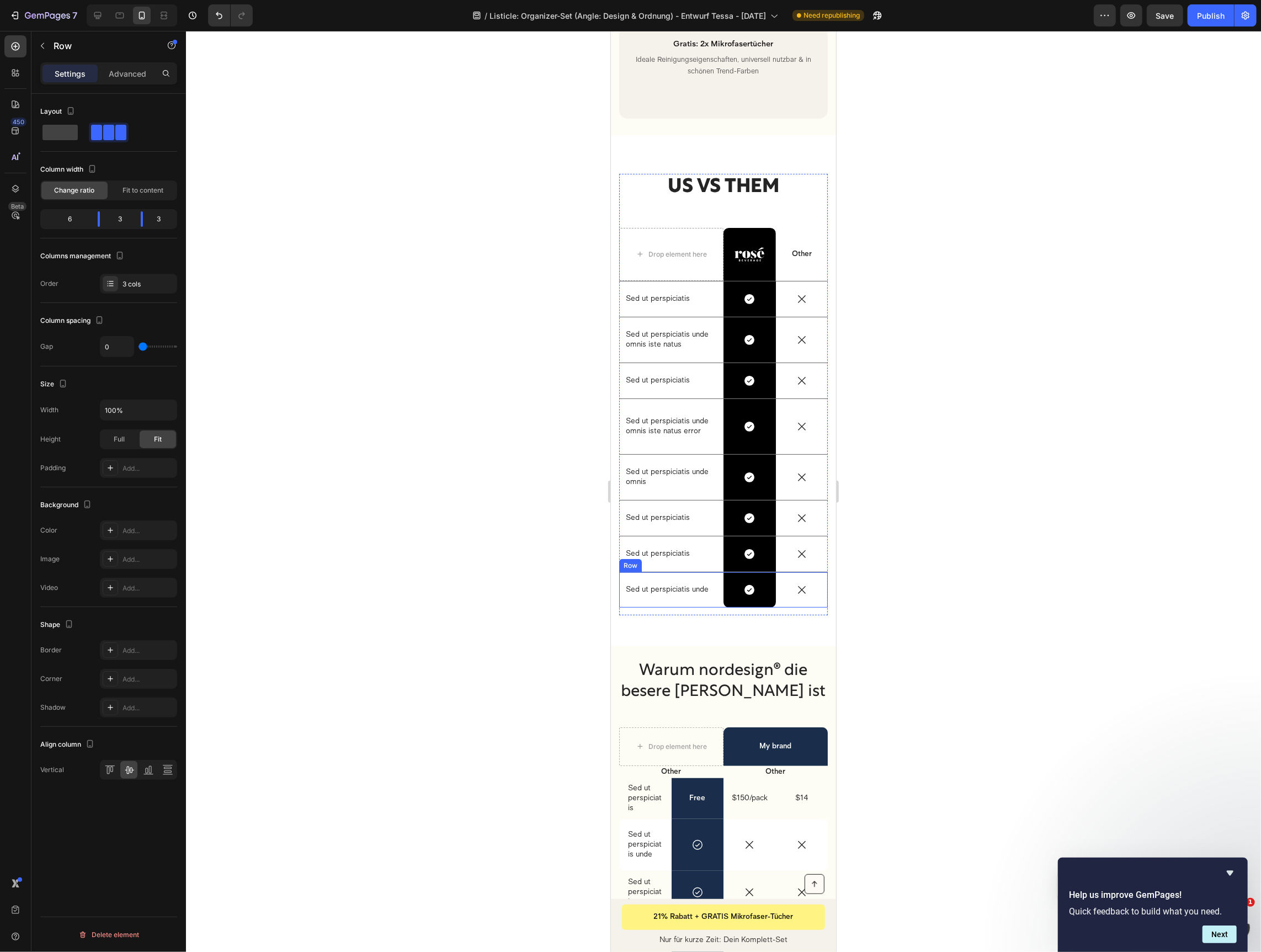
click at [659, 578] on div "Sed ut perspiciatis unde Text Block" at bounding box center [671, 589] width 104 height 35
click at [685, 557] on icon at bounding box center [686, 561] width 7 height 8
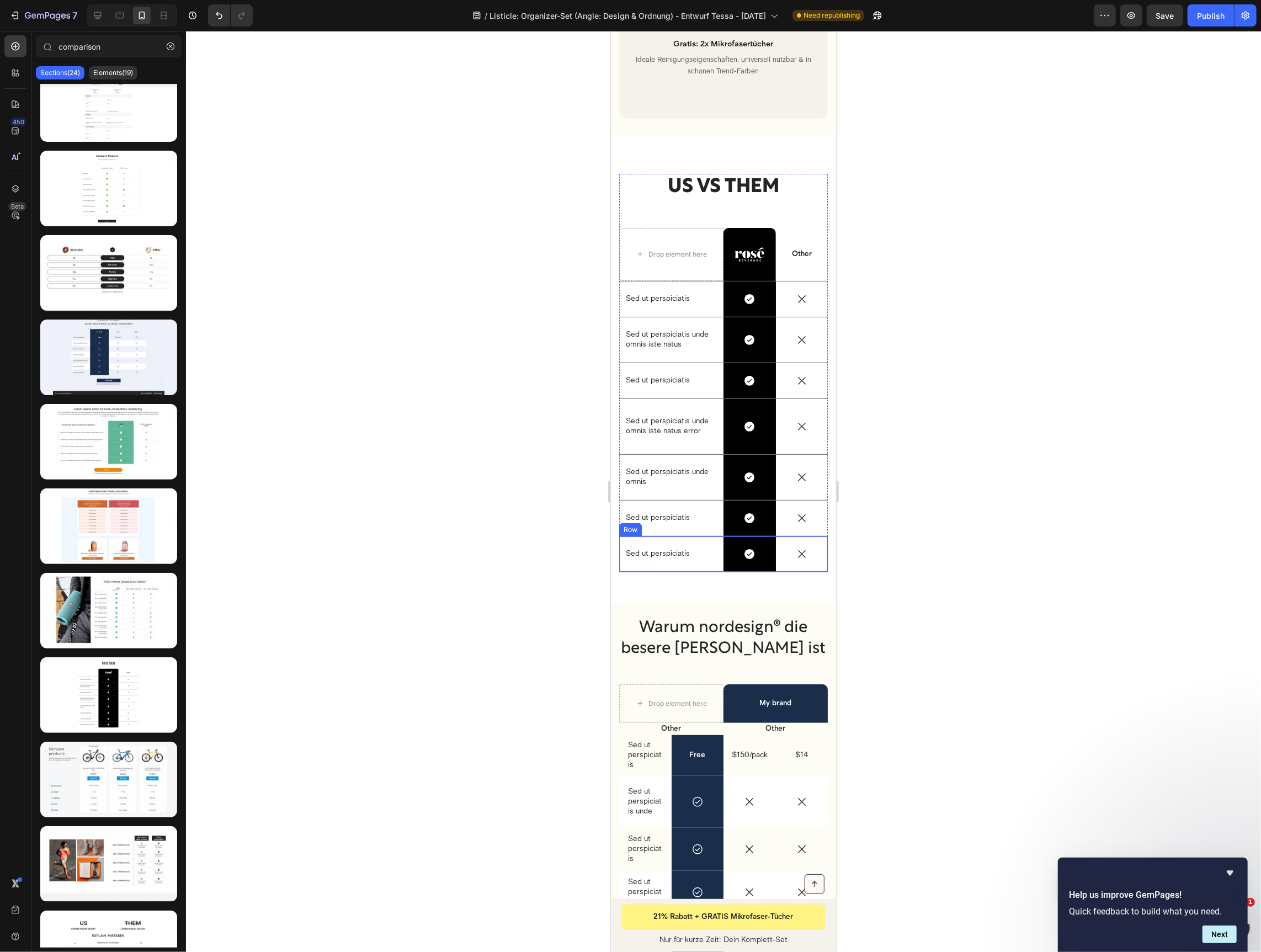
click at [708, 542] on div "Sed ut perspiciatis Text Block" at bounding box center [671, 553] width 104 height 35
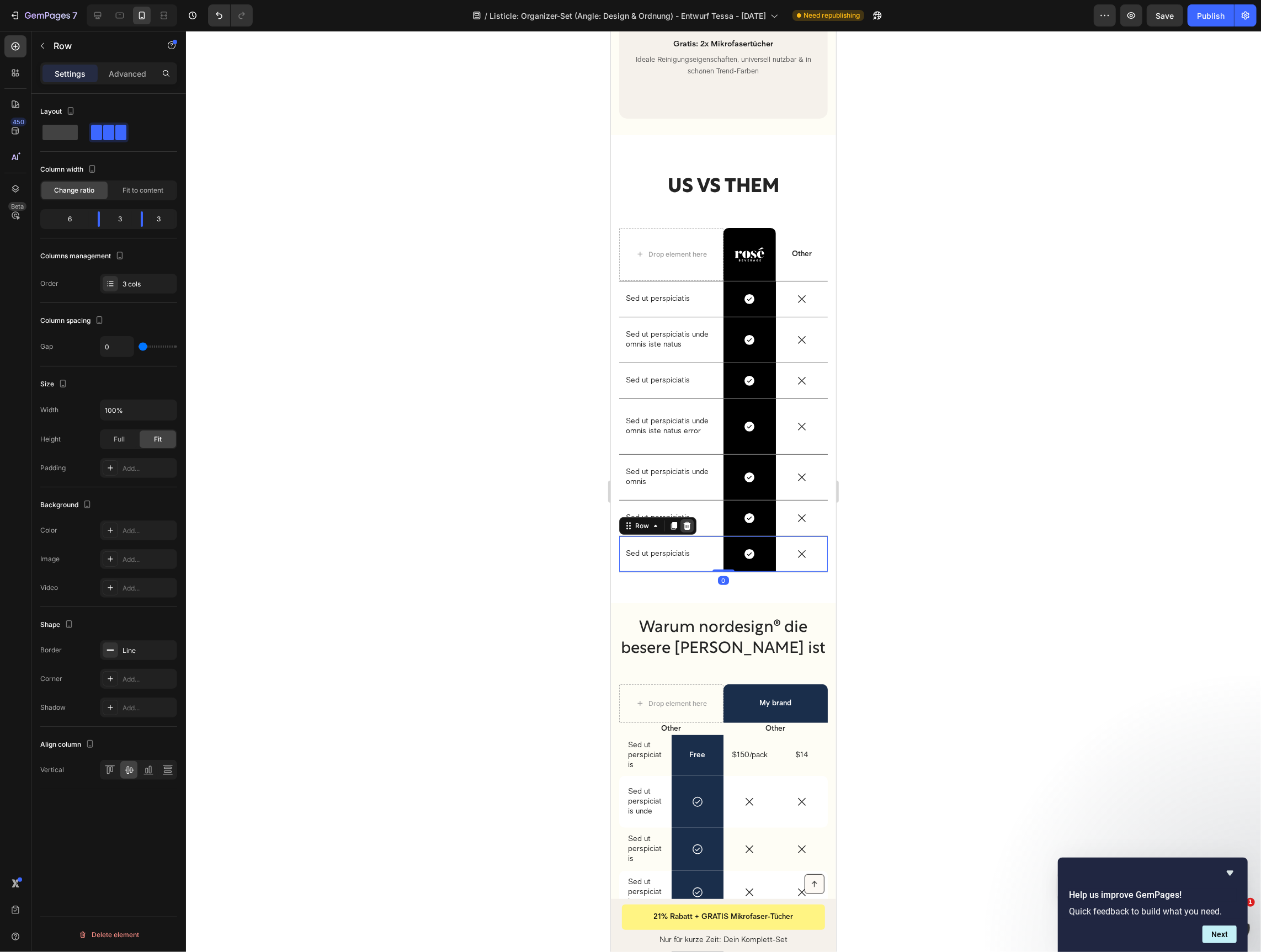
click at [687, 521] on icon at bounding box center [686, 525] width 9 height 9
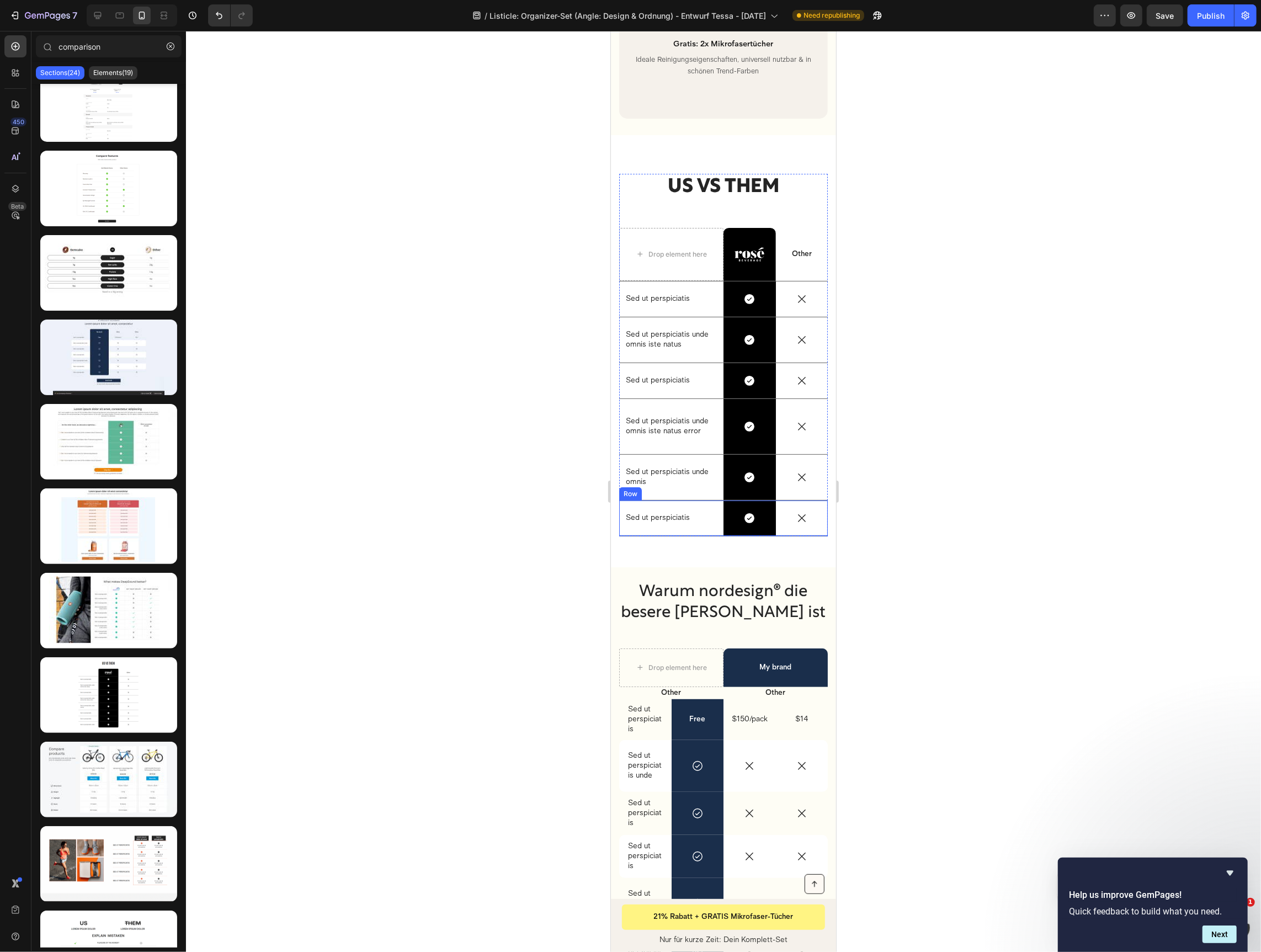
click at [704, 510] on div "Sed ut perspiciatis Text Block" at bounding box center [671, 517] width 104 height 35
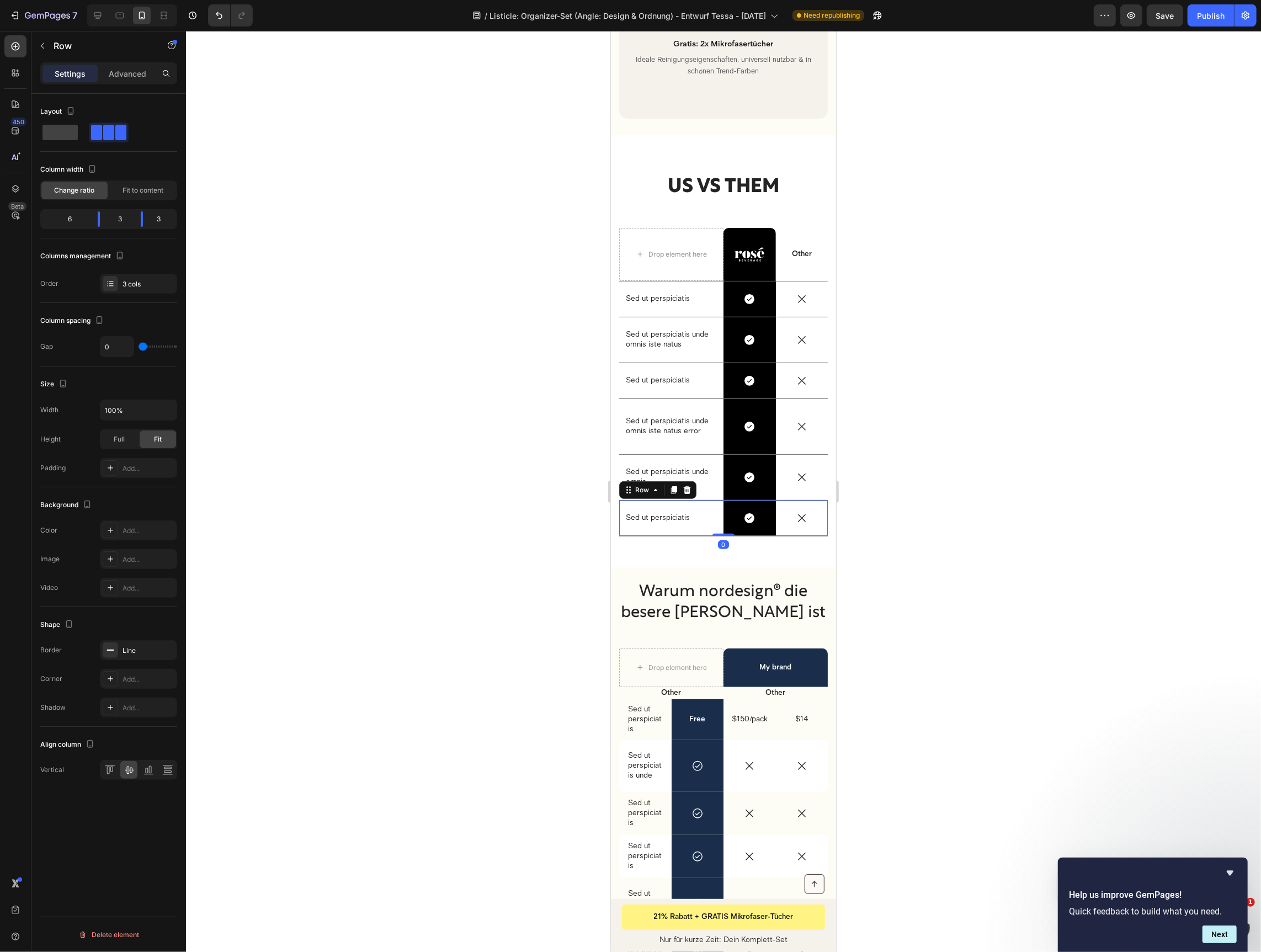
click at [692, 483] on div at bounding box center [687, 489] width 13 height 13
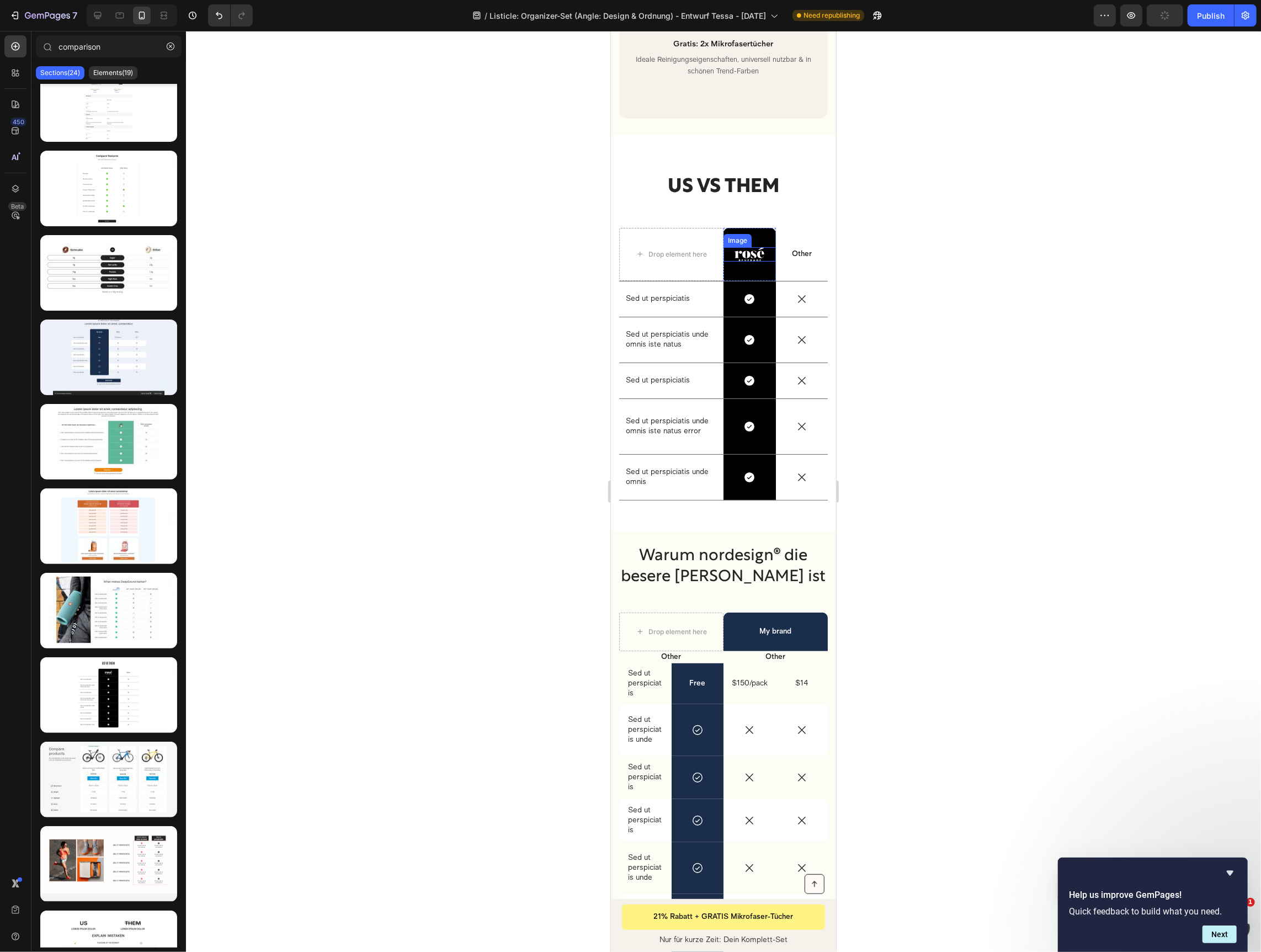
click at [752, 247] on img at bounding box center [748, 254] width 30 height 14
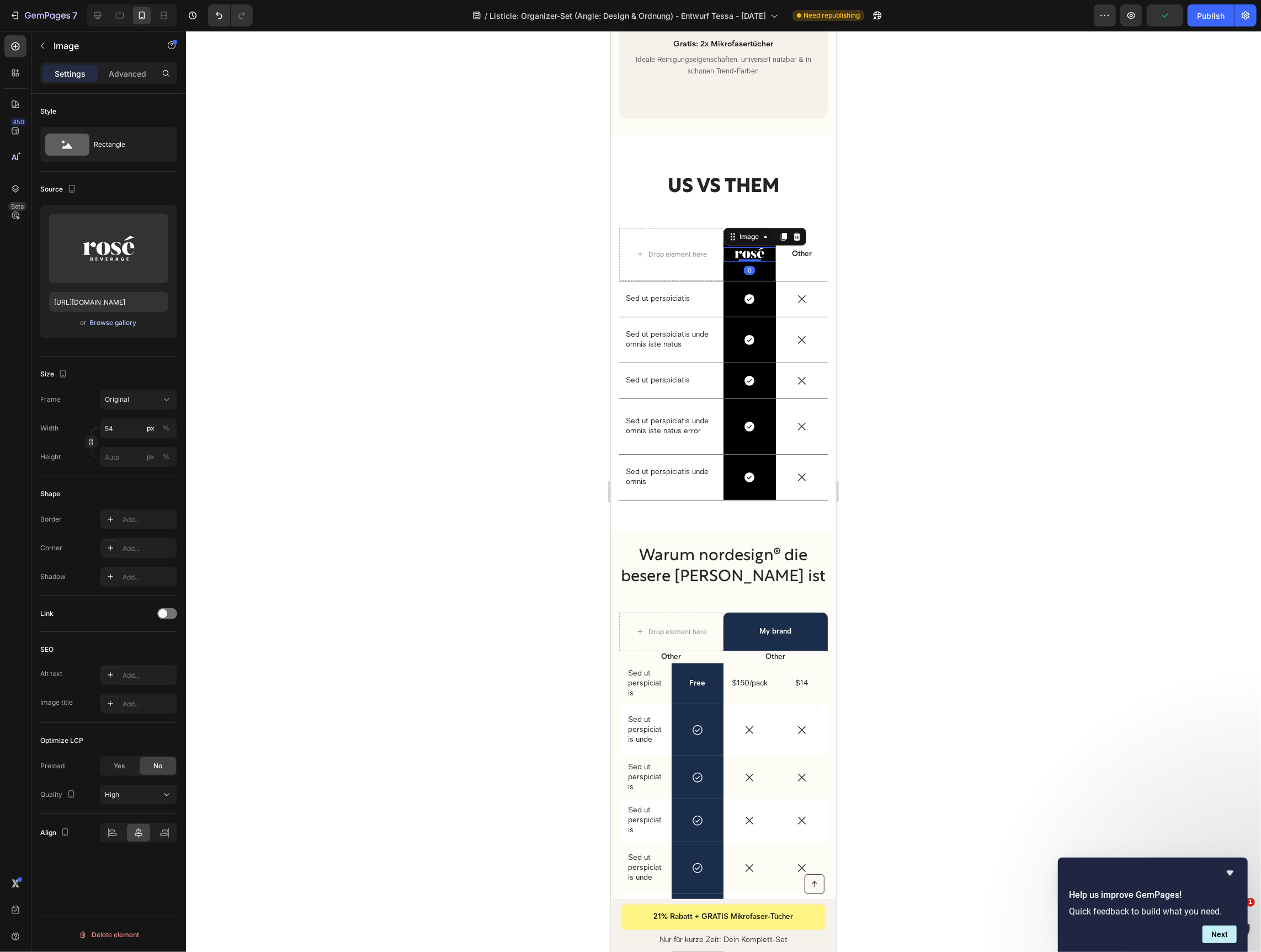
click at [125, 320] on div "Browse gallery" at bounding box center [113, 323] width 47 height 10
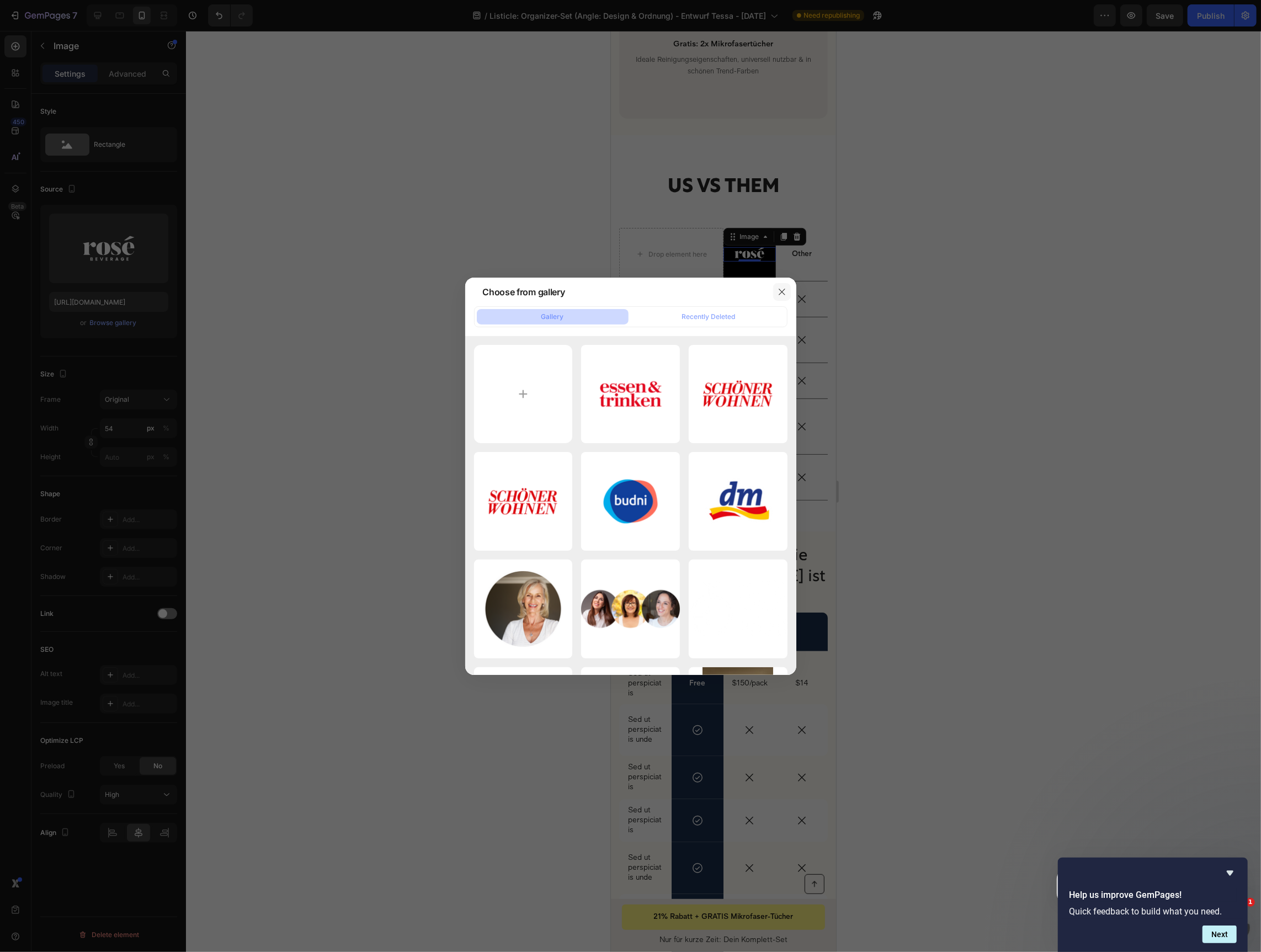
click at [786, 287] on icon "button" at bounding box center [782, 291] width 9 height 9
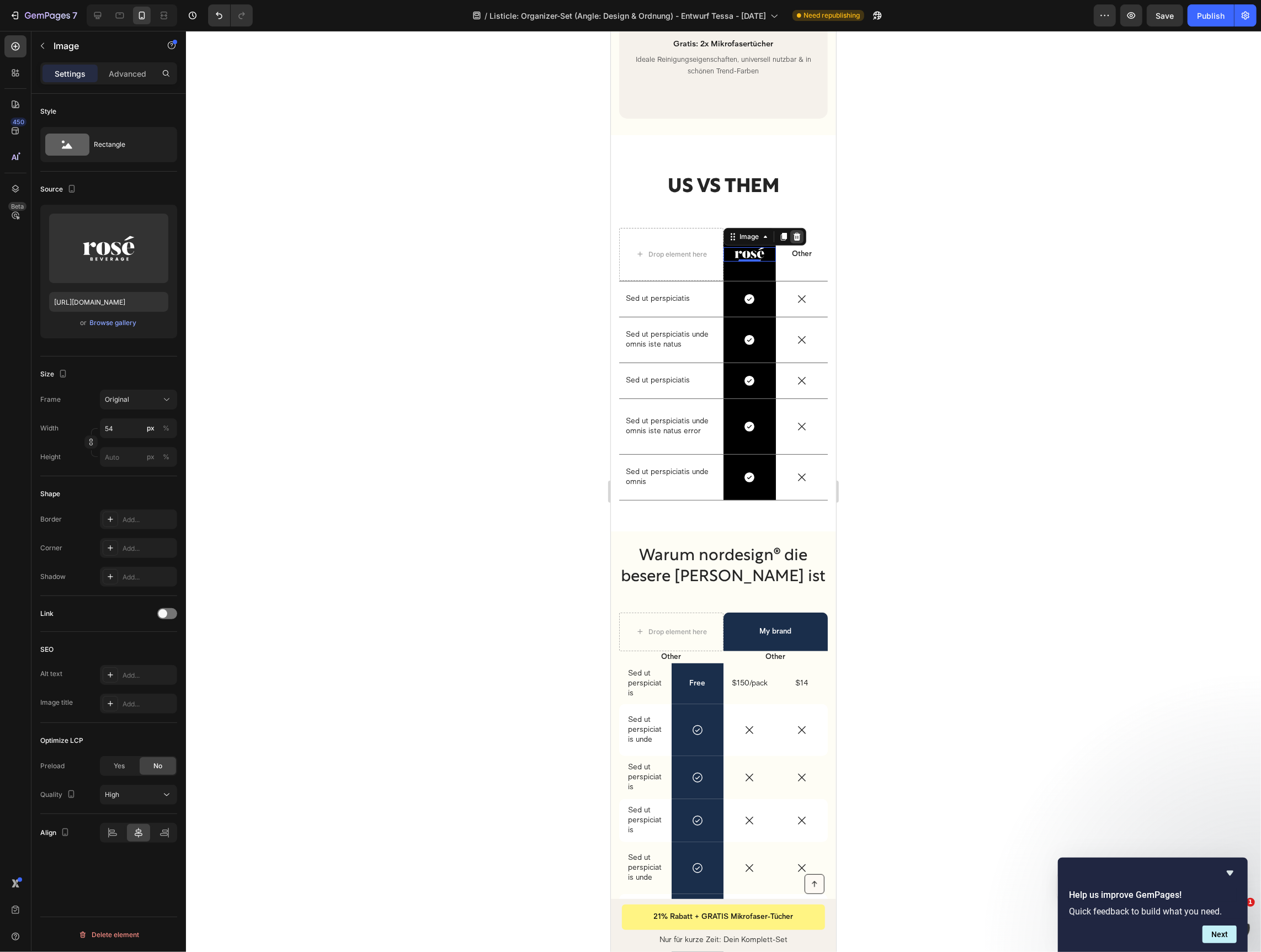
click at [798, 232] on icon at bounding box center [796, 236] width 9 height 9
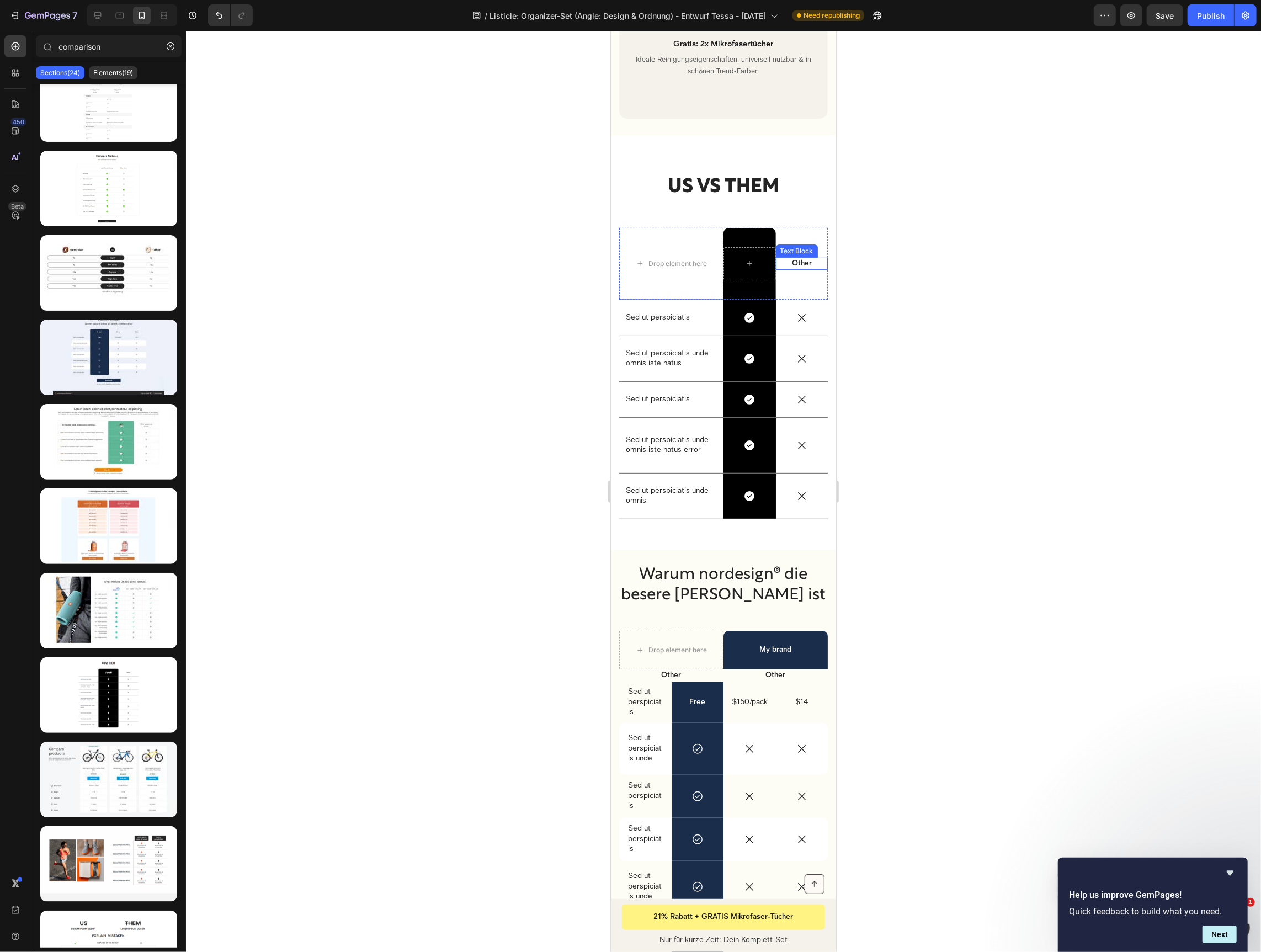
click at [803, 259] on p "Other" at bounding box center [802, 263] width 50 height 10
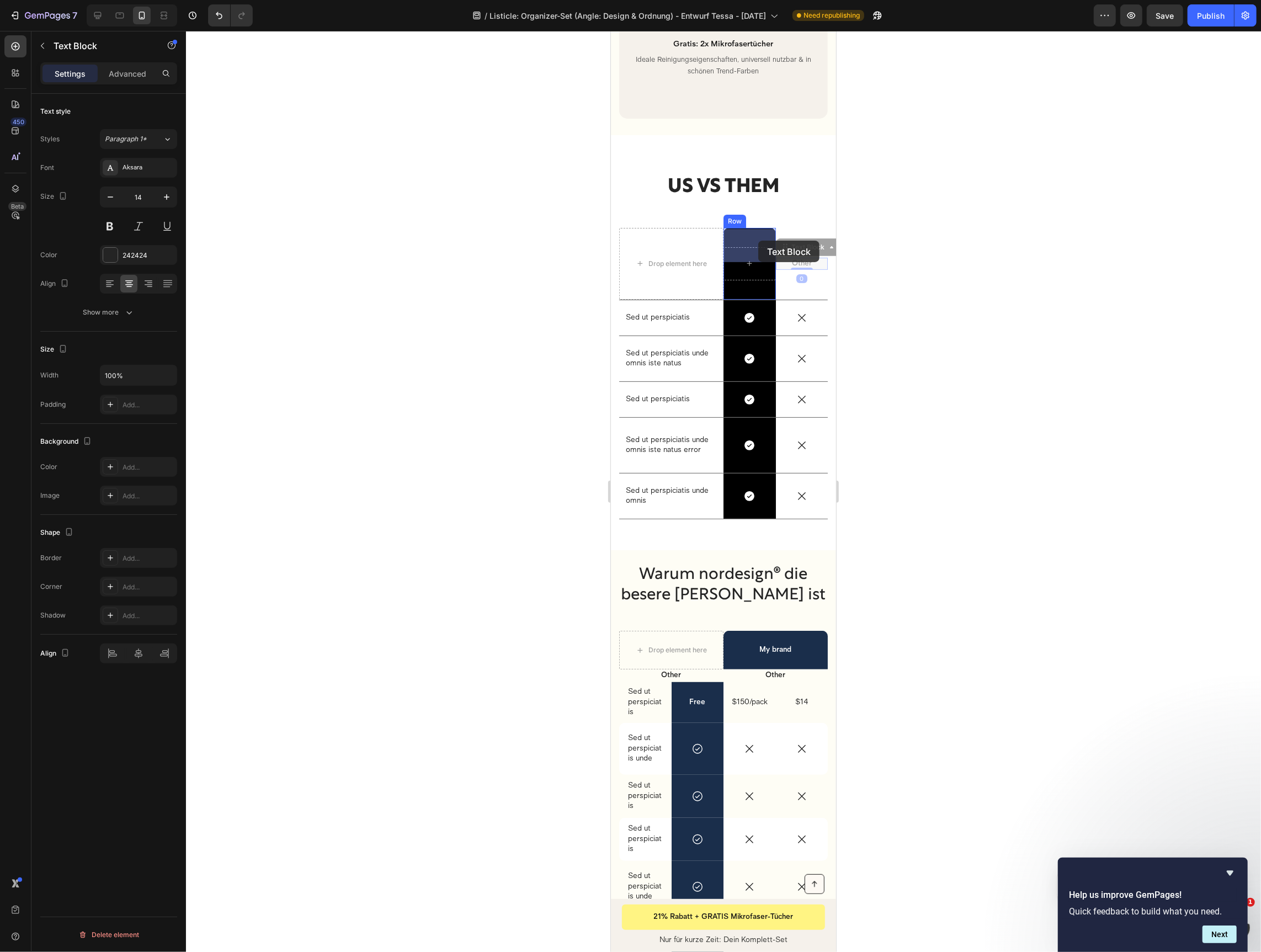
drag, startPoint x: 815, startPoint y: 231, endPoint x: 758, endPoint y: 240, distance: 57.7
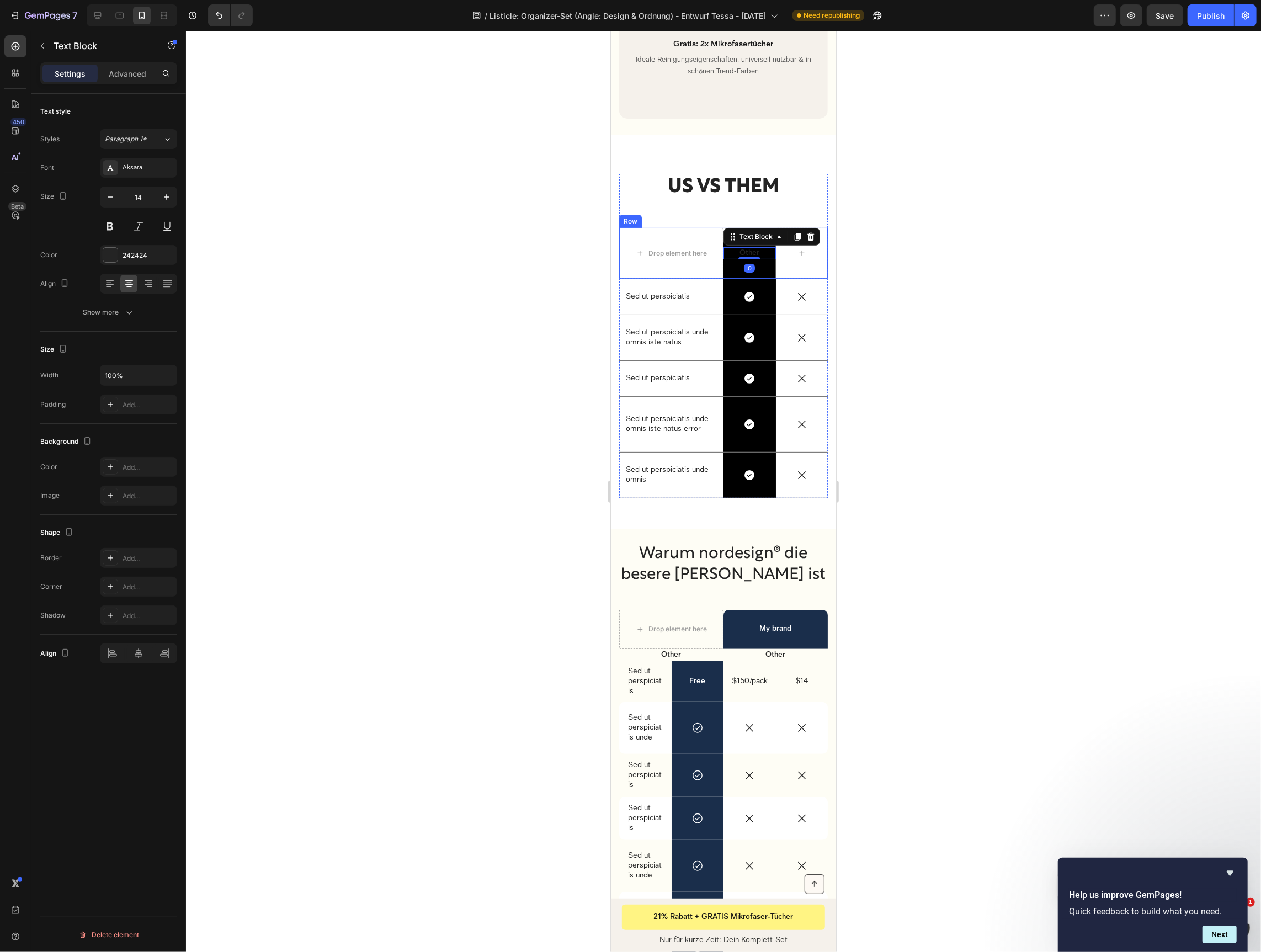
click at [908, 246] on div at bounding box center [723, 490] width 1075 height 920
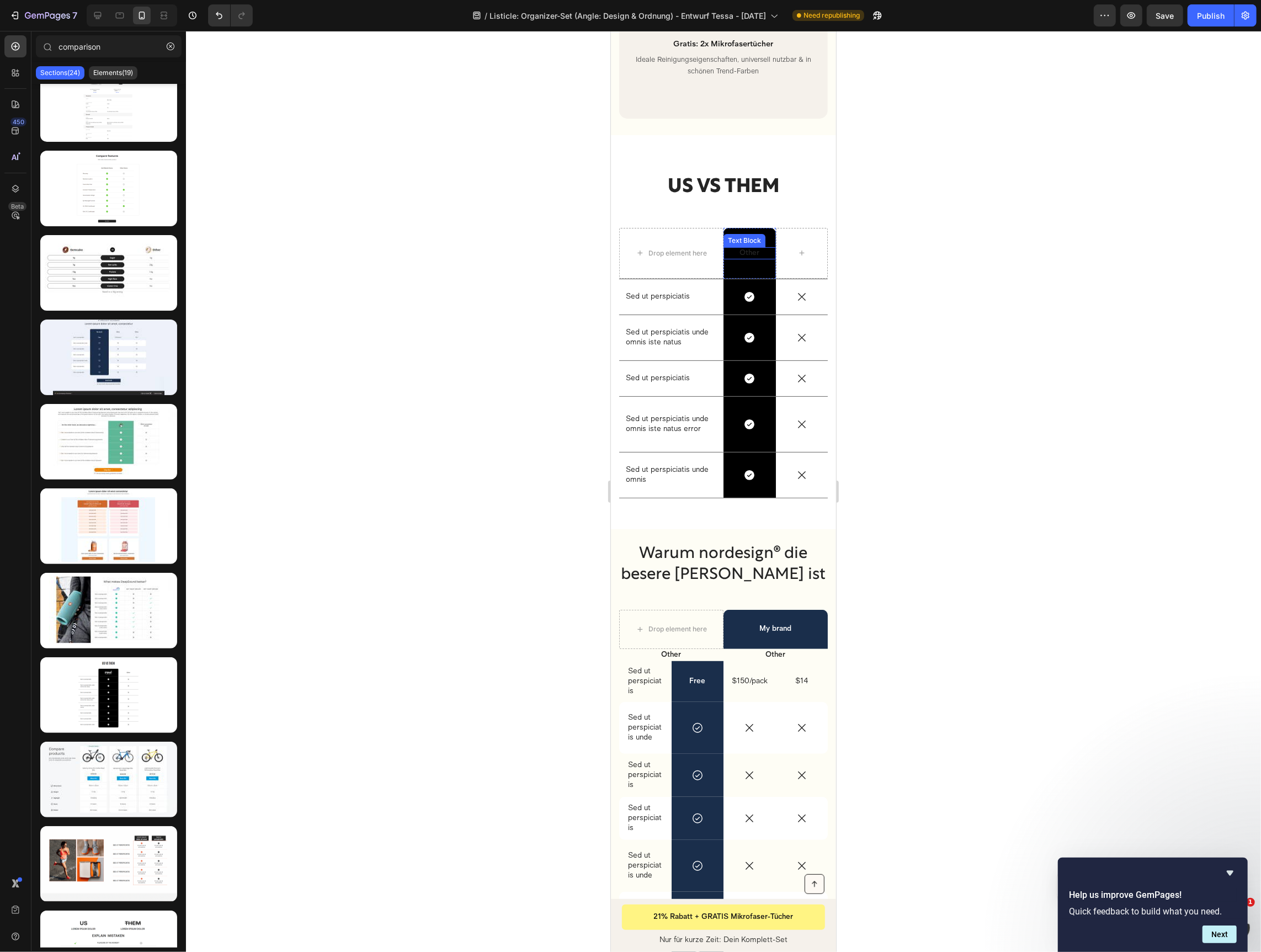
click at [755, 248] on p "Other" at bounding box center [749, 253] width 50 height 10
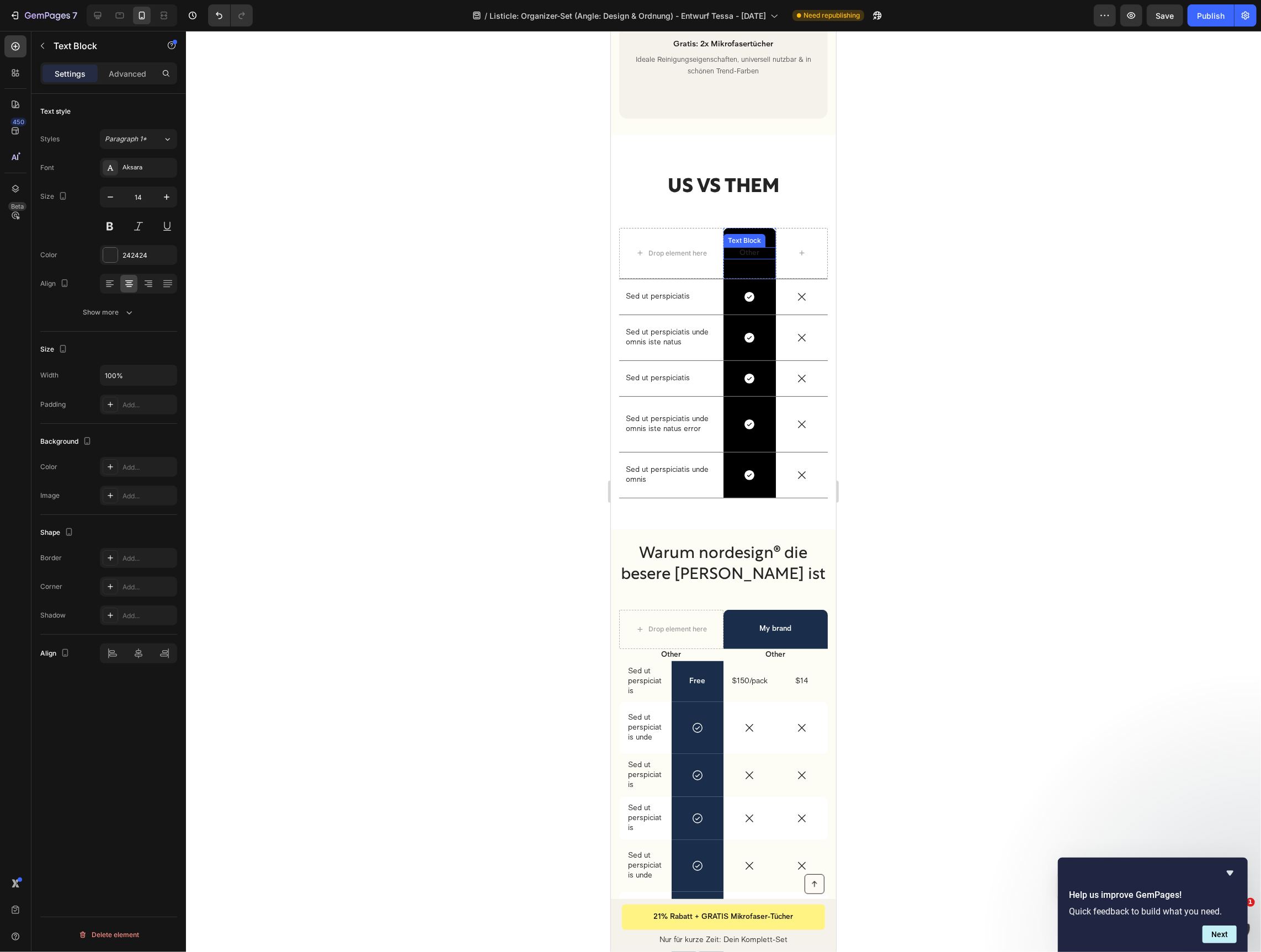
click at [755, 248] on p "Other" at bounding box center [749, 253] width 50 height 10
click at [756, 248] on p "nordesign" at bounding box center [749, 253] width 50 height 10
drag, startPoint x: 760, startPoint y: 238, endPoint x: 768, endPoint y: 233, distance: 9.4
click at [760, 248] on p "nordesign" at bounding box center [749, 253] width 50 height 10
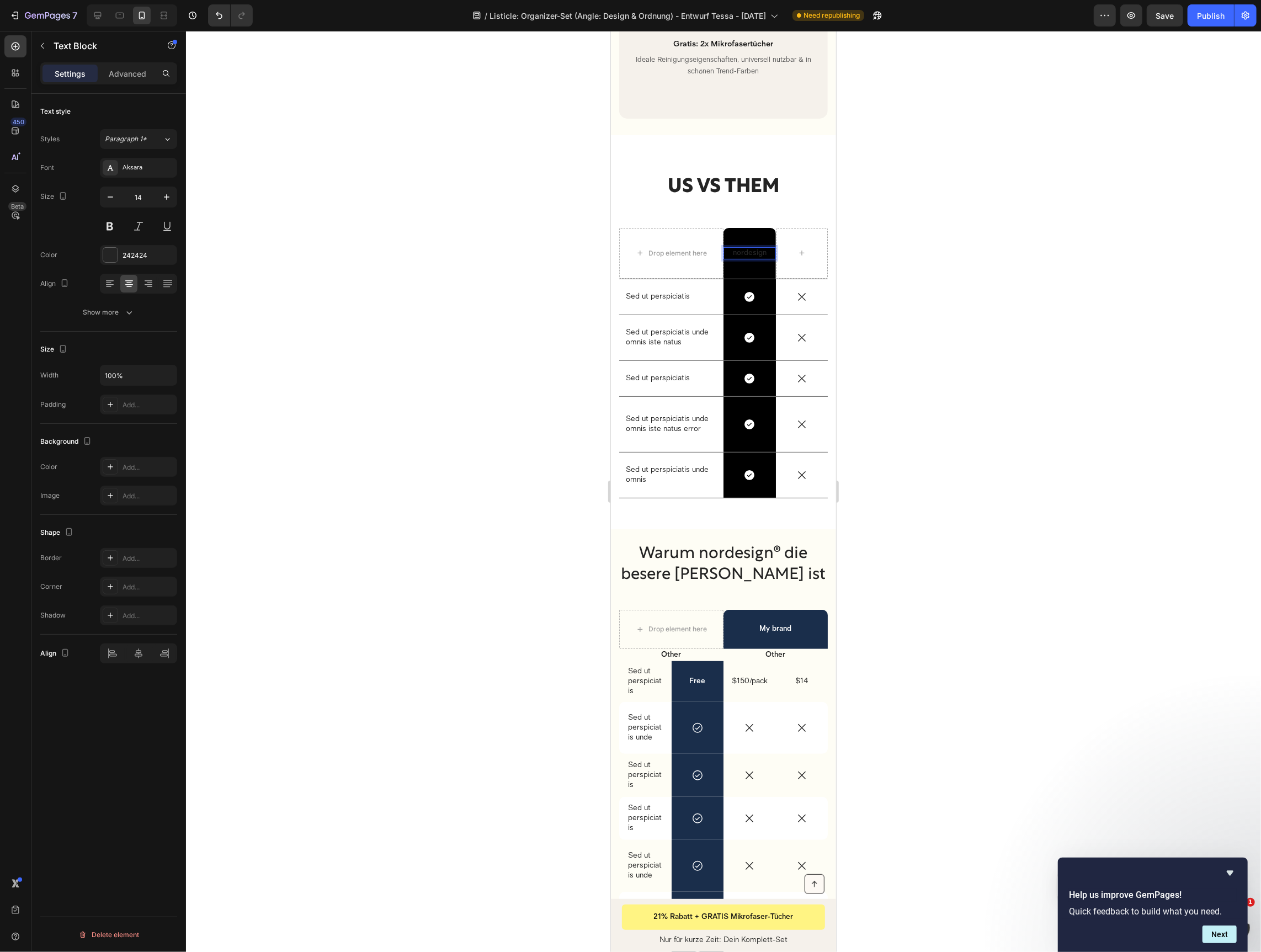
drag, startPoint x: 944, startPoint y: 260, endPoint x: 926, endPoint y: 259, distance: 18.0
click at [940, 259] on div at bounding box center [723, 490] width 1075 height 920
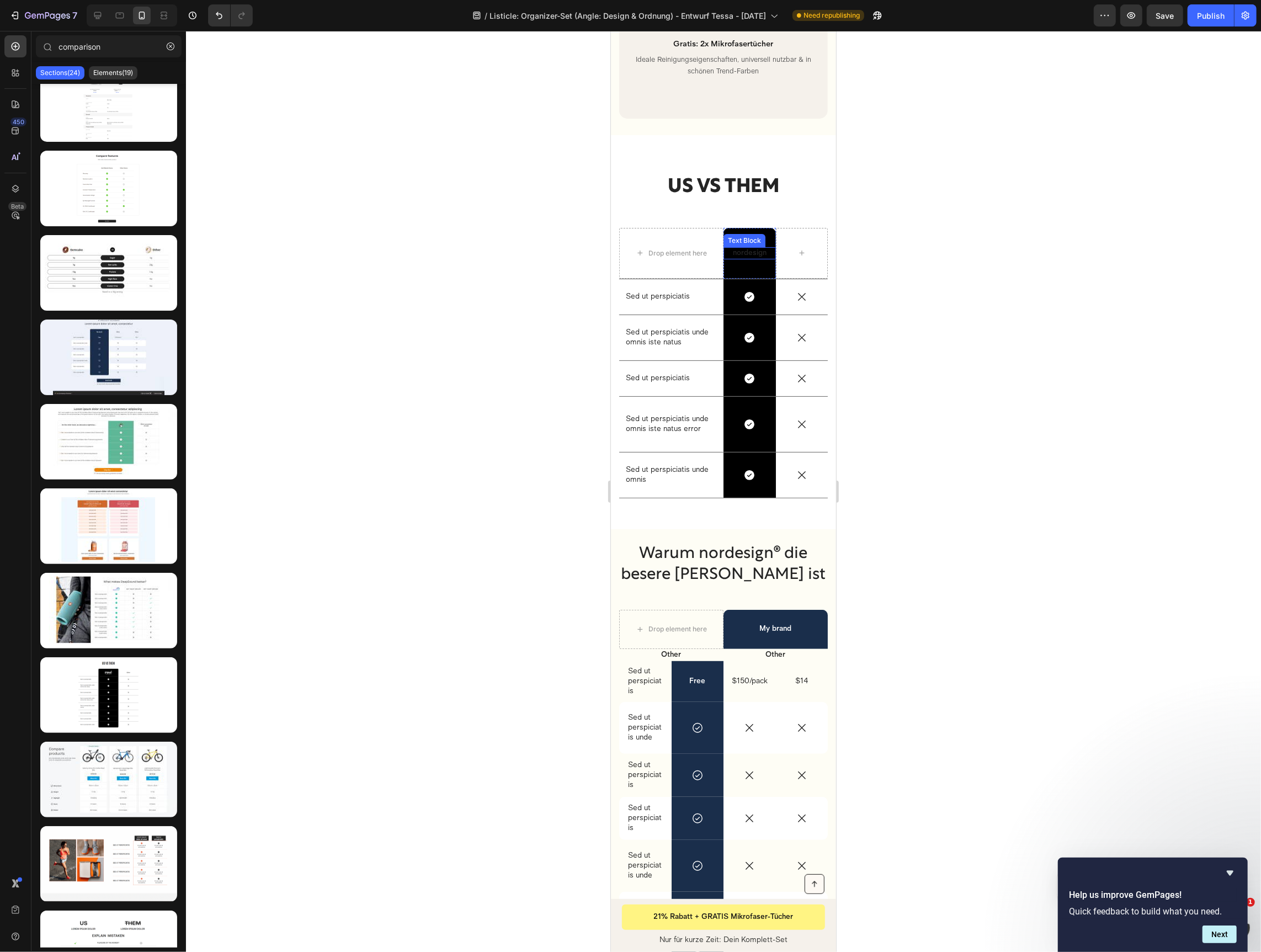
click at [750, 248] on p "nordesign" at bounding box center [749, 253] width 50 height 10
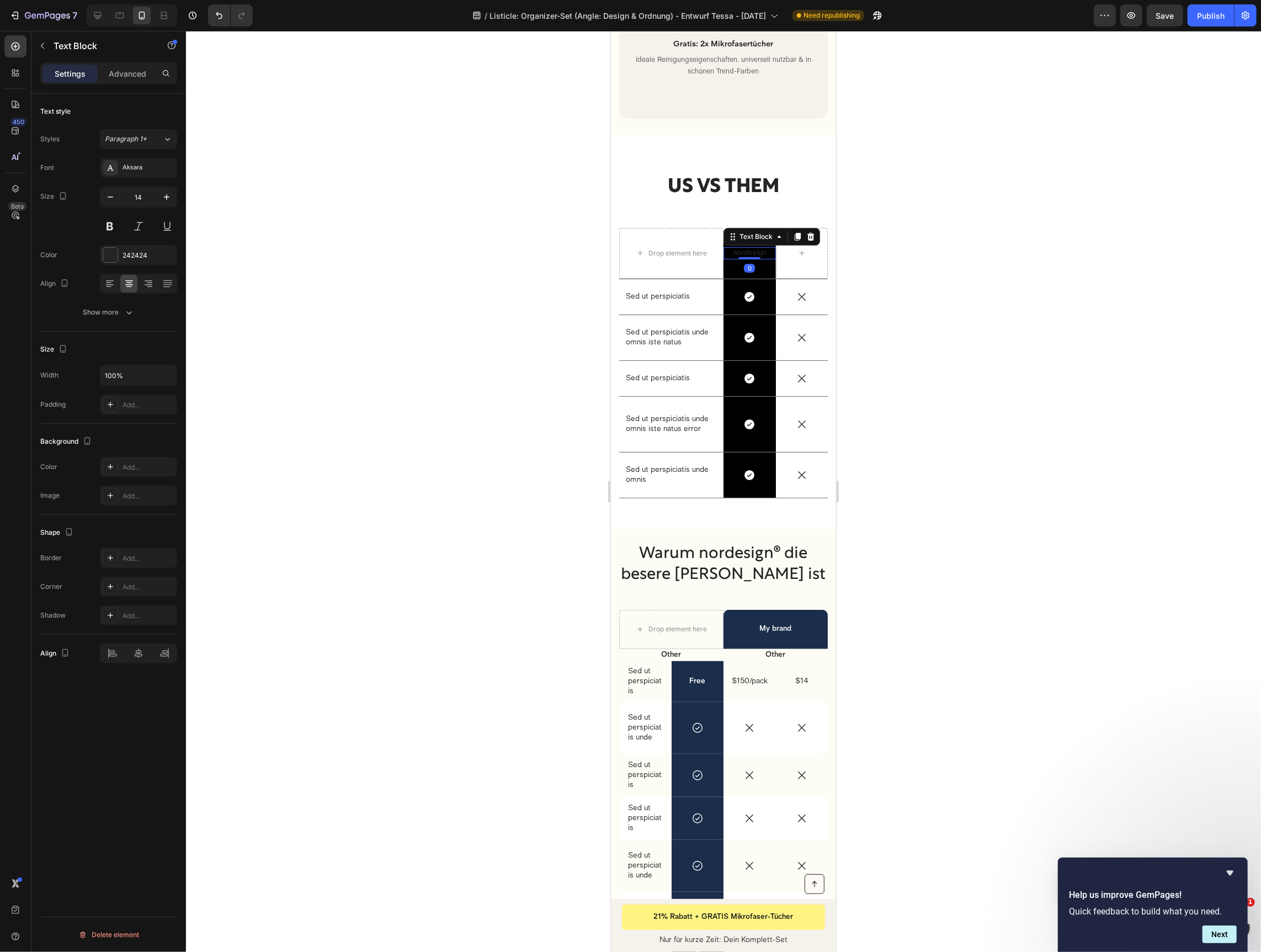
drag, startPoint x: 800, startPoint y: 220, endPoint x: 786, endPoint y: 234, distance: 19.8
click at [800, 232] on icon at bounding box center [796, 236] width 9 height 9
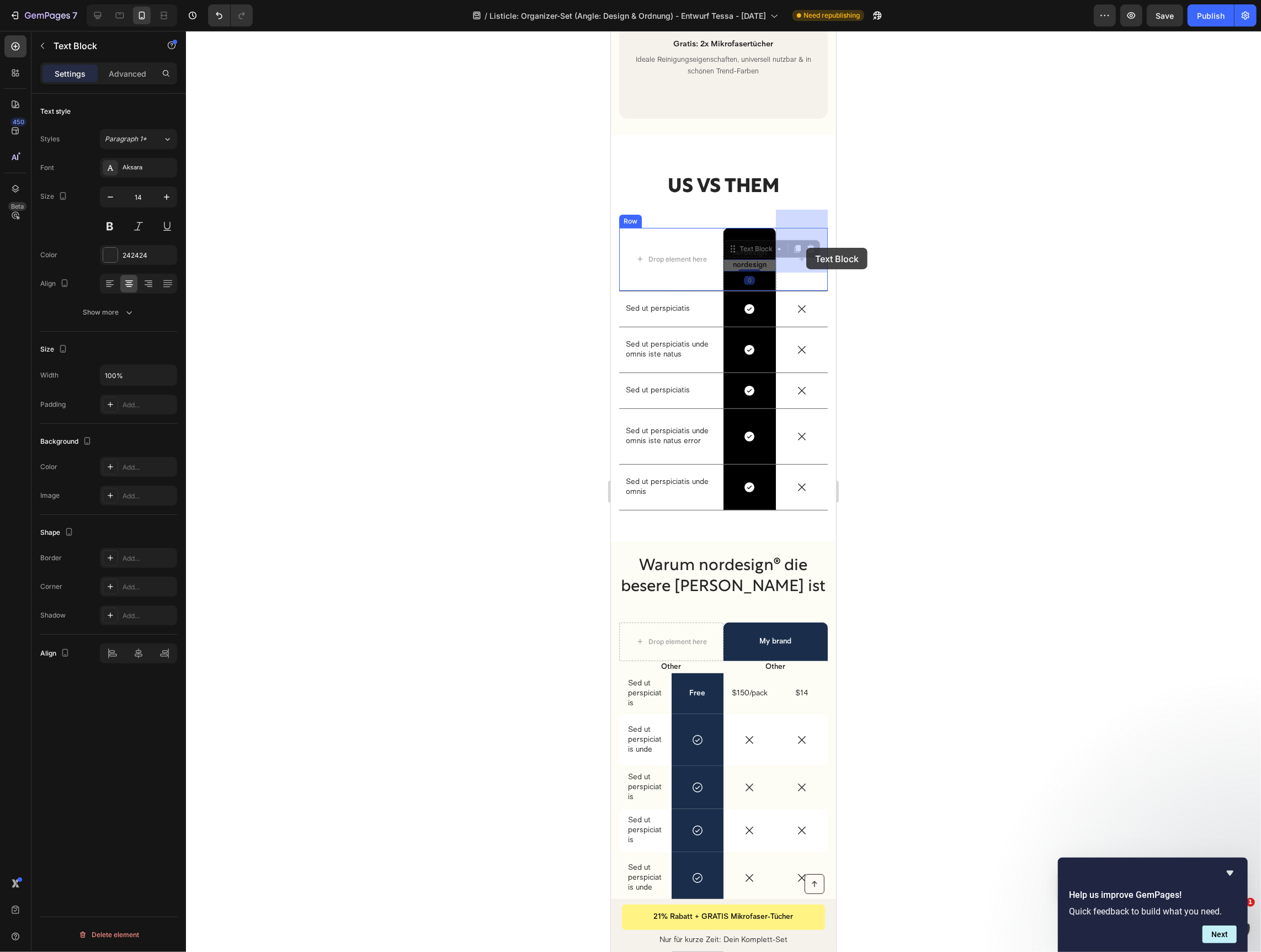
drag, startPoint x: 734, startPoint y: 235, endPoint x: 807, endPoint y: 247, distance: 74.0
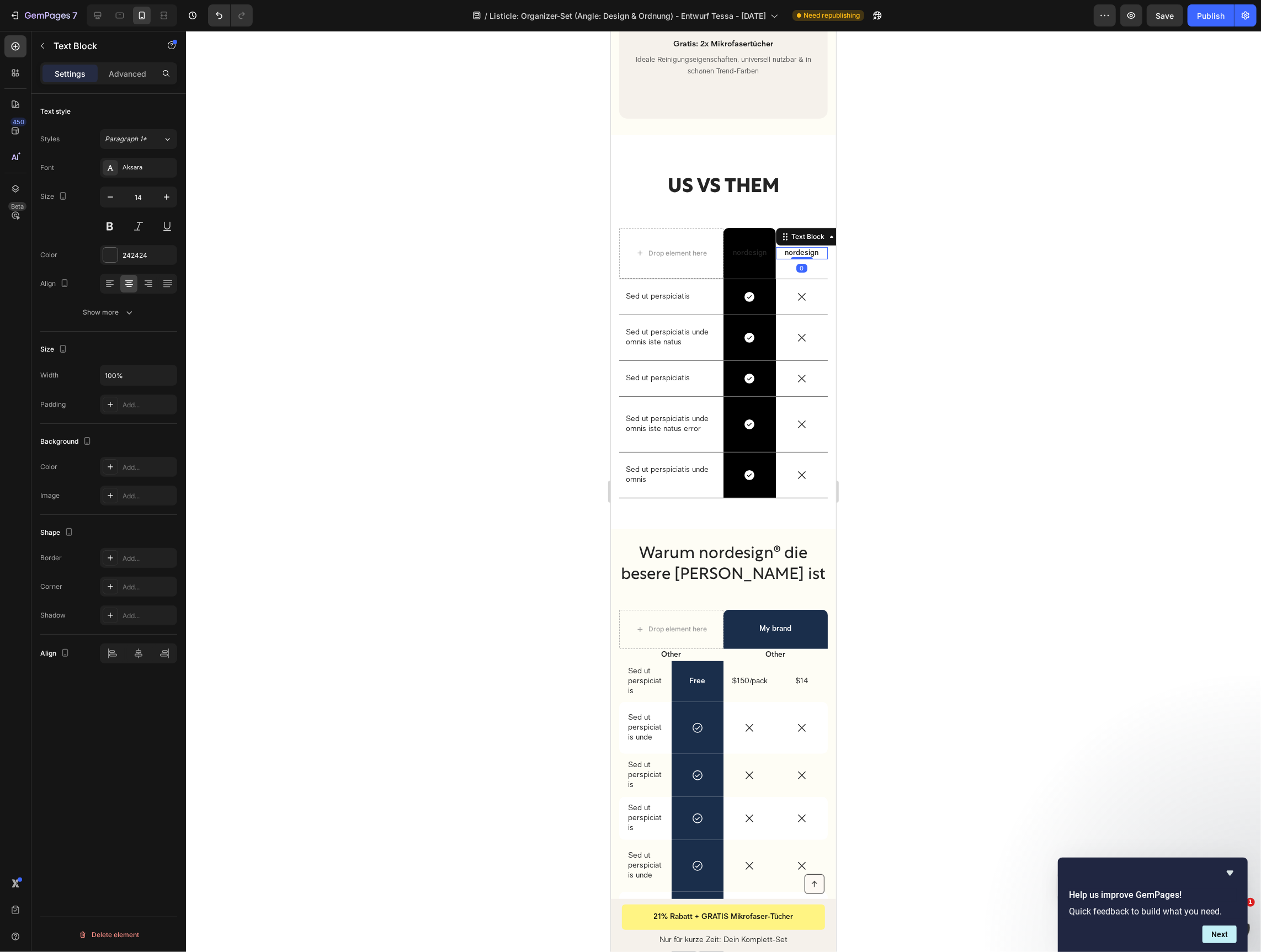
drag, startPoint x: 913, startPoint y: 253, endPoint x: 905, endPoint y: 253, distance: 8.0
click at [913, 253] on div at bounding box center [723, 490] width 1075 height 920
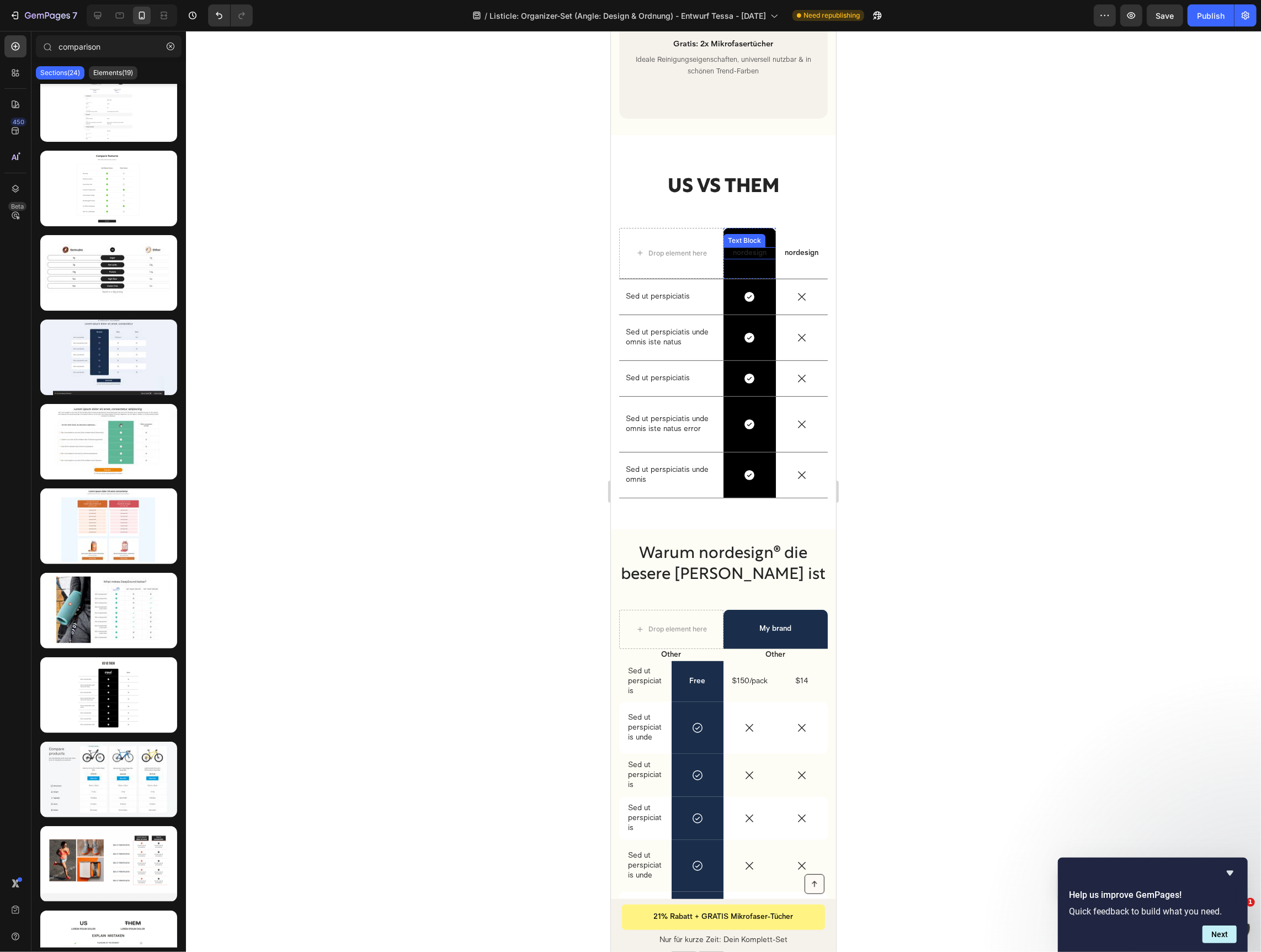
click at [760, 248] on p "nordesign" at bounding box center [749, 253] width 50 height 10
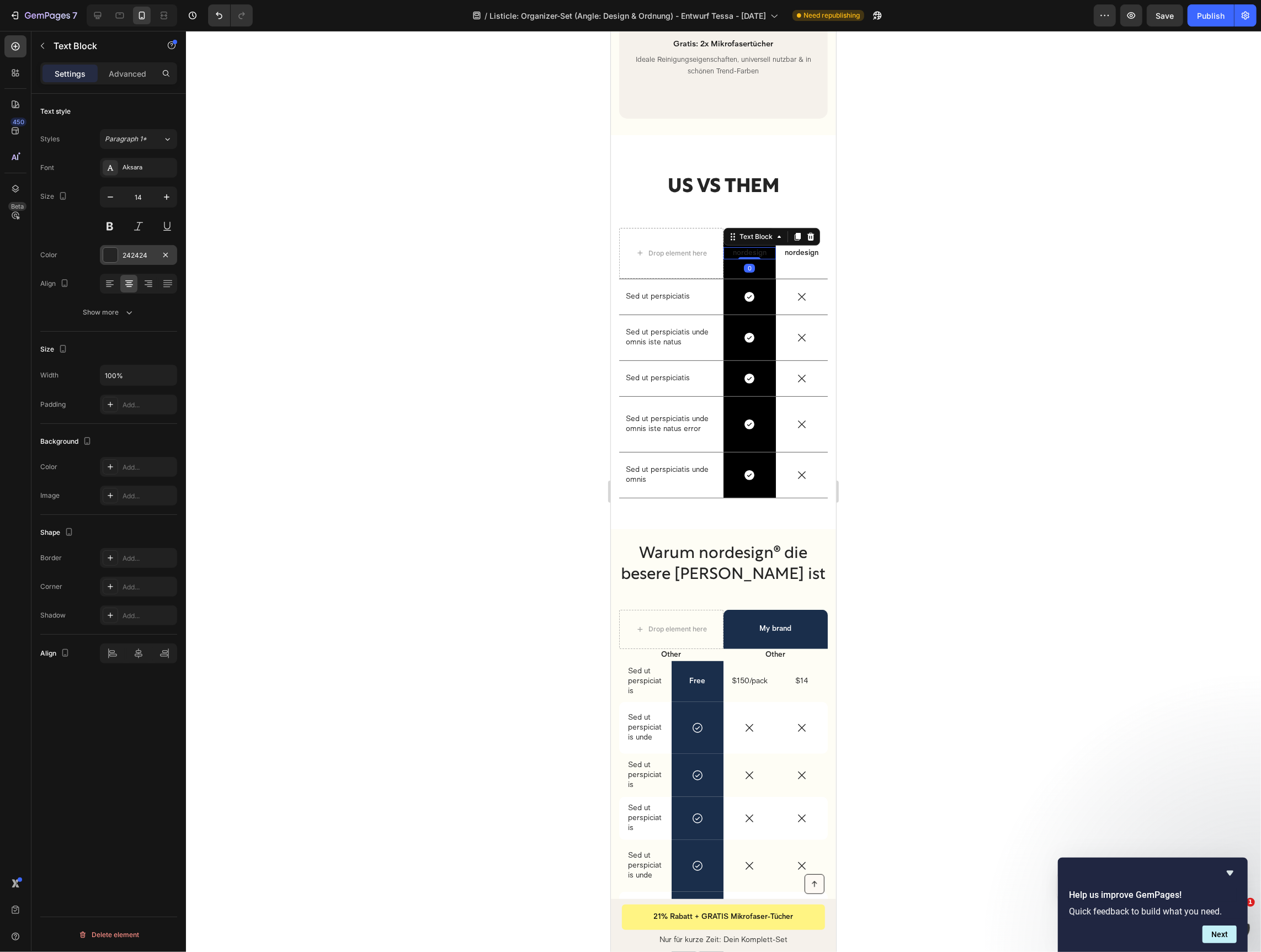
click at [147, 251] on div "242424" at bounding box center [138, 256] width 32 height 10
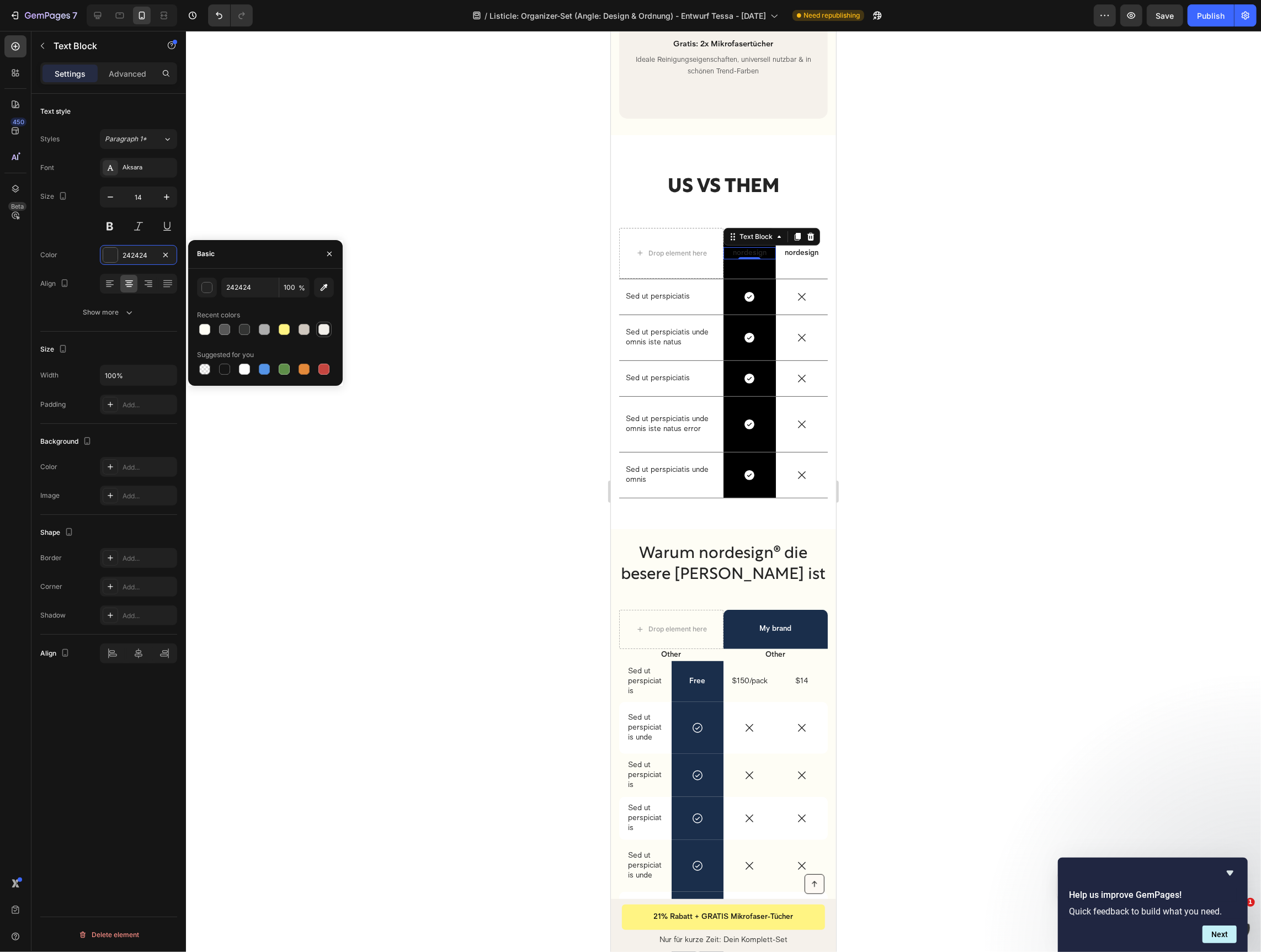
click at [321, 331] on div at bounding box center [324, 329] width 11 height 11
type input "F2EFEA"
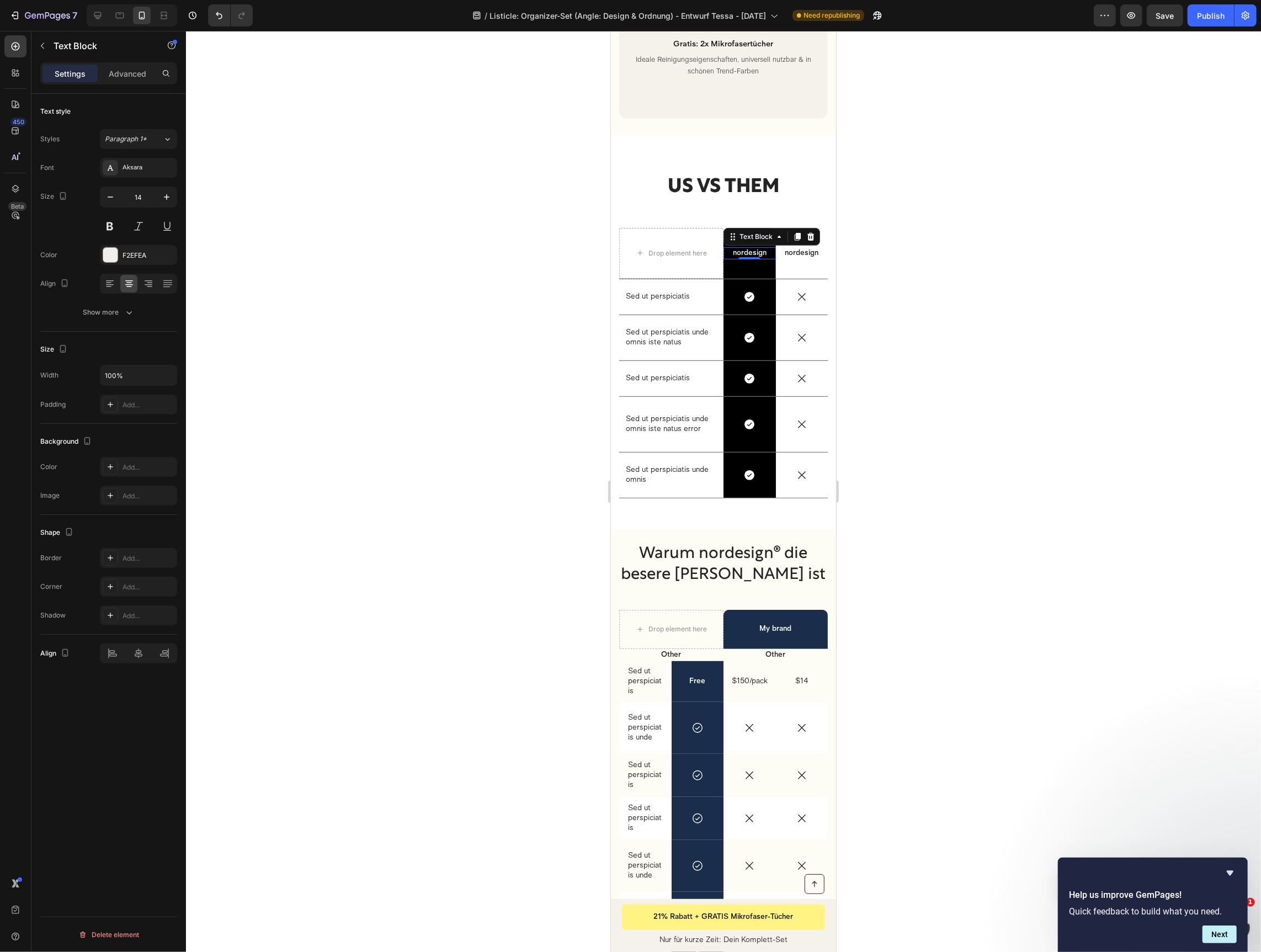
drag, startPoint x: 917, startPoint y: 283, endPoint x: 844, endPoint y: 260, distance: 76.5
click at [913, 282] on div at bounding box center [723, 490] width 1075 height 920
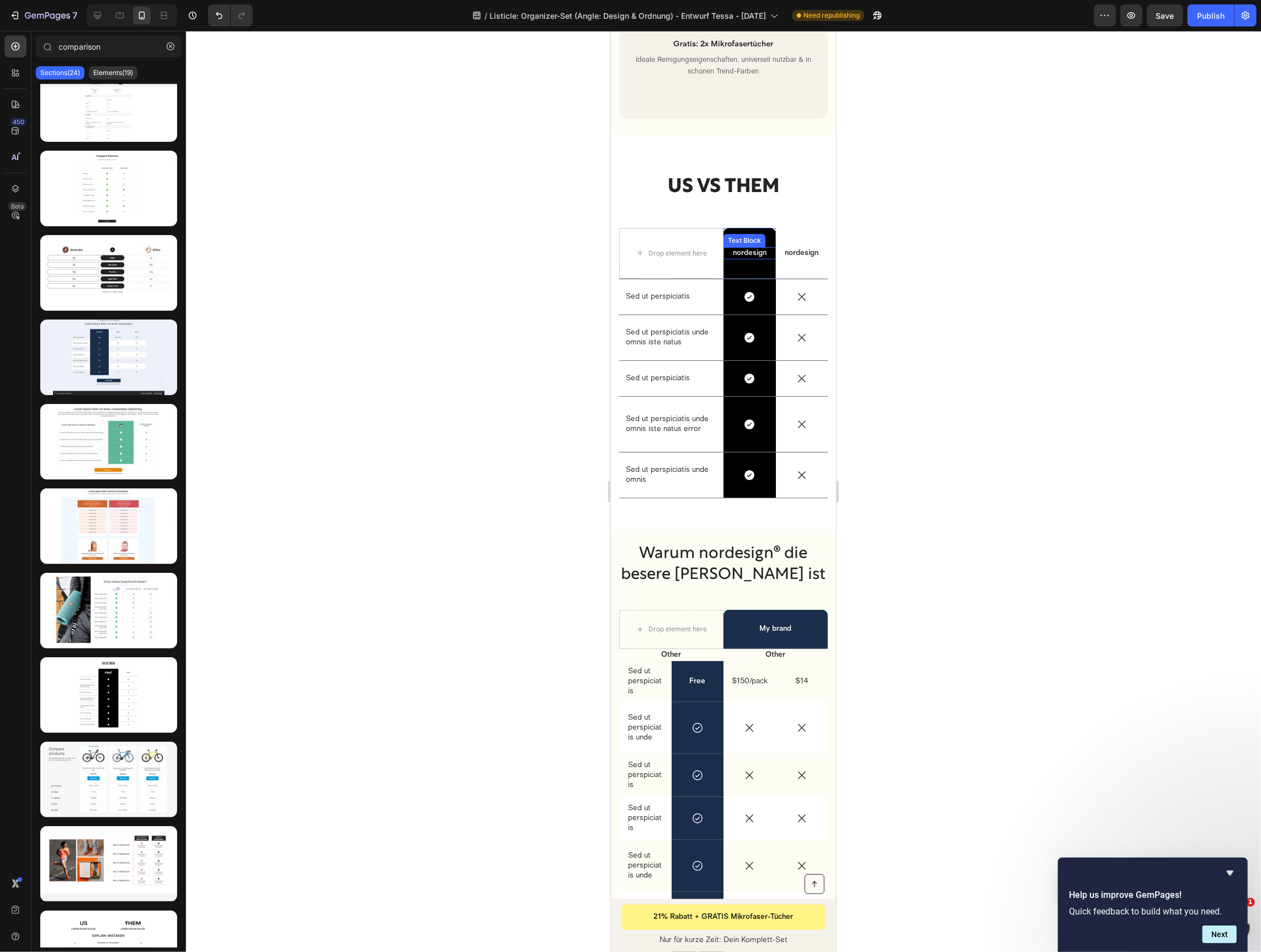
click at [754, 248] on p "nordesign" at bounding box center [749, 253] width 50 height 10
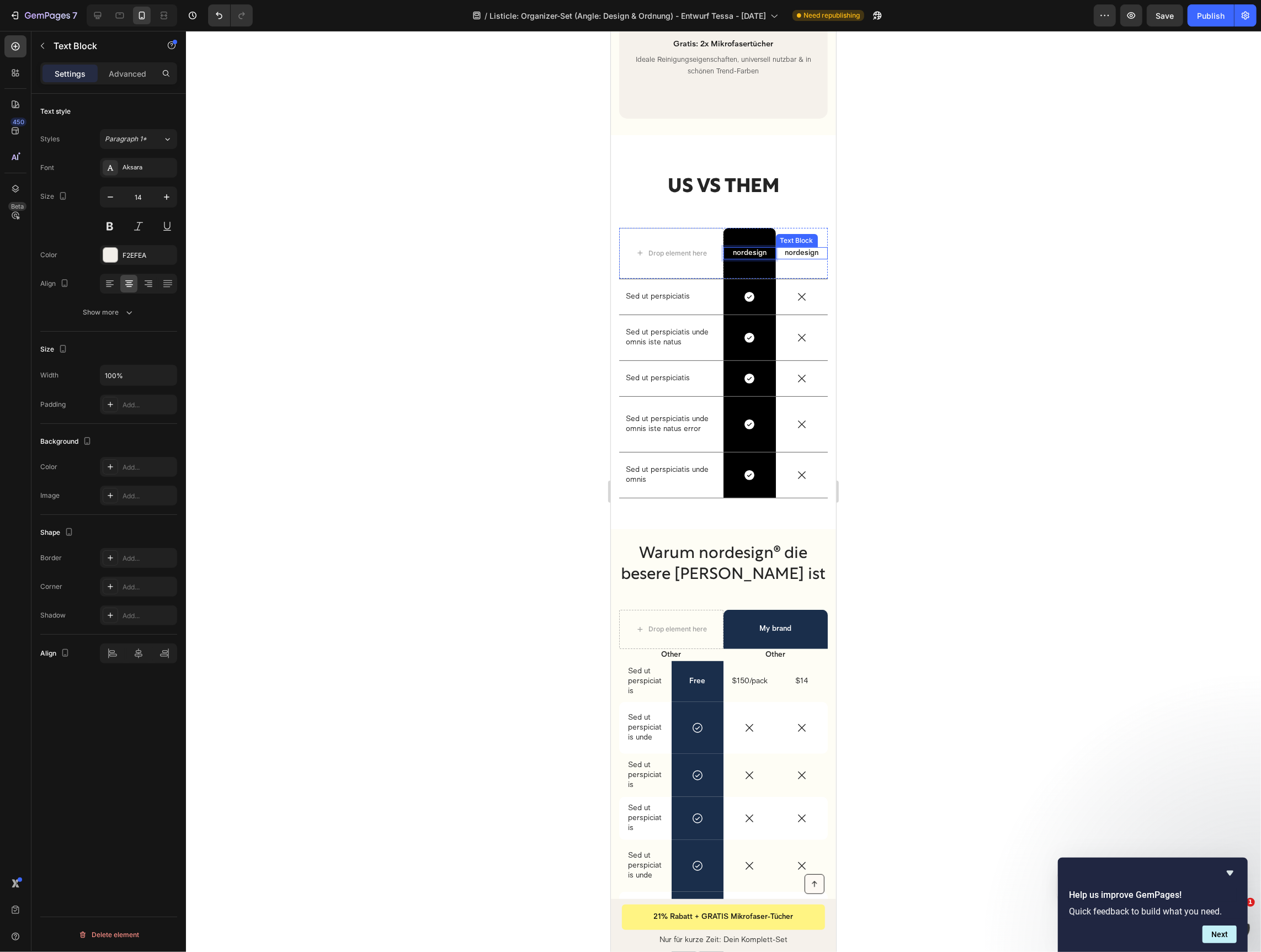
click at [775, 247] on div "nordesign" at bounding box center [801, 253] width 53 height 12
click at [767, 248] on p "nordesign" at bounding box center [749, 253] width 50 height 10
click at [705, 542] on h2 "Warum nordesign® die besere Wahl ist" at bounding box center [723, 564] width 209 height 44
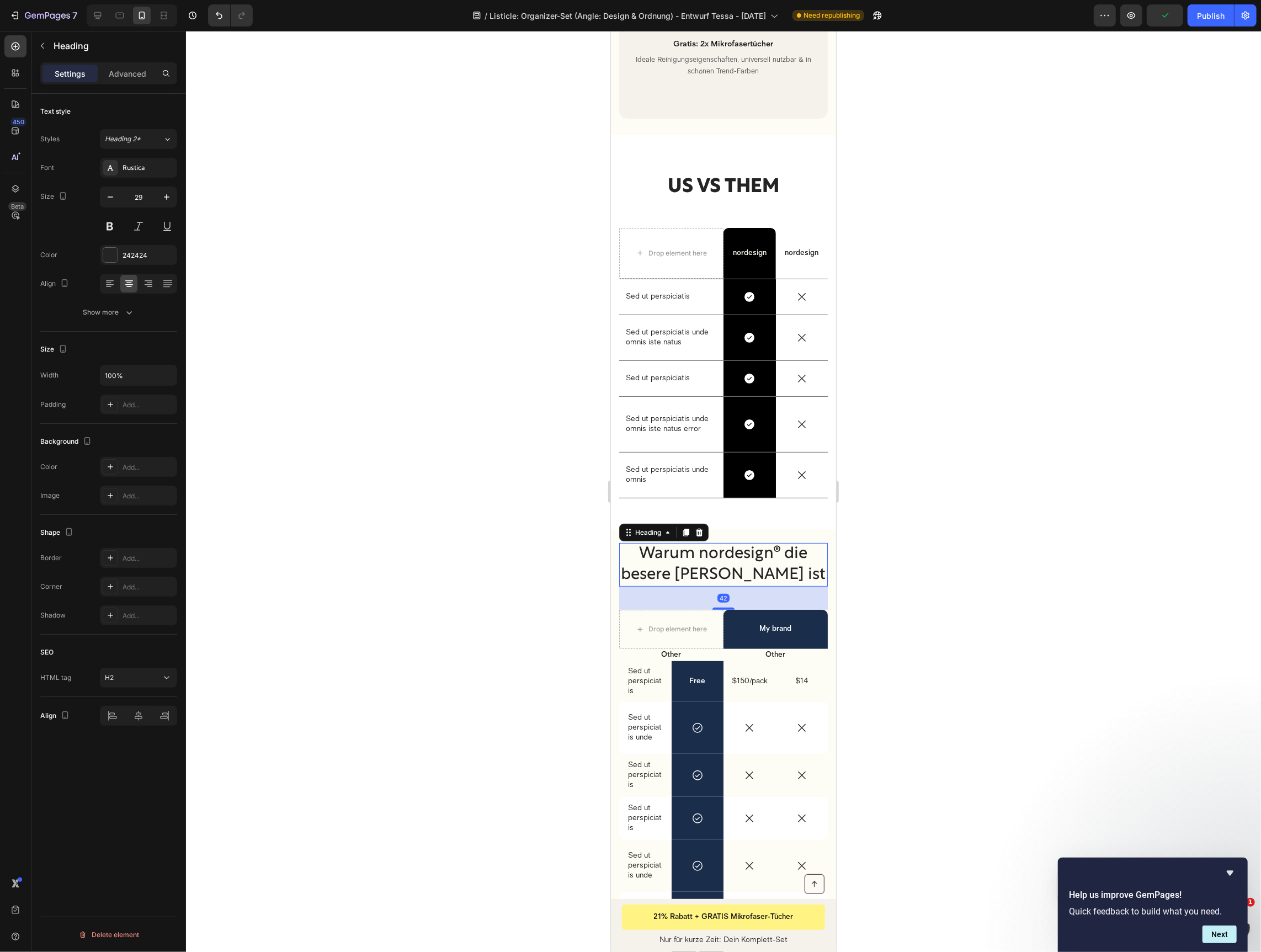
click at [705, 542] on h2 "Warum nordesign® die besere Wahl ist" at bounding box center [723, 564] width 209 height 44
click at [705, 543] on p "Warum nordesign® die besere Wahl ist" at bounding box center [722, 563] width 206 height 41
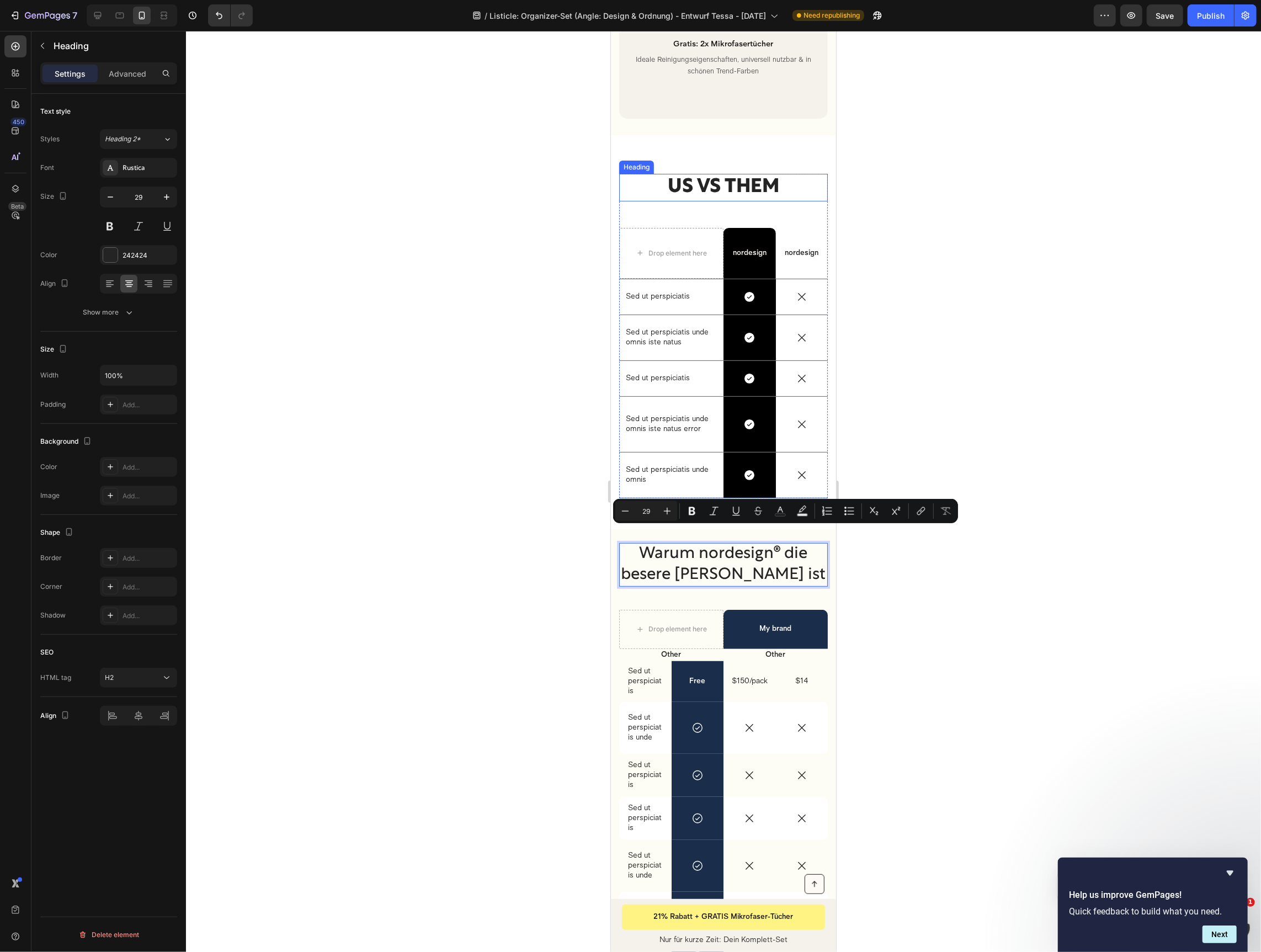
click at [721, 173] on h2 "US VS THEM" at bounding box center [723, 187] width 209 height 28
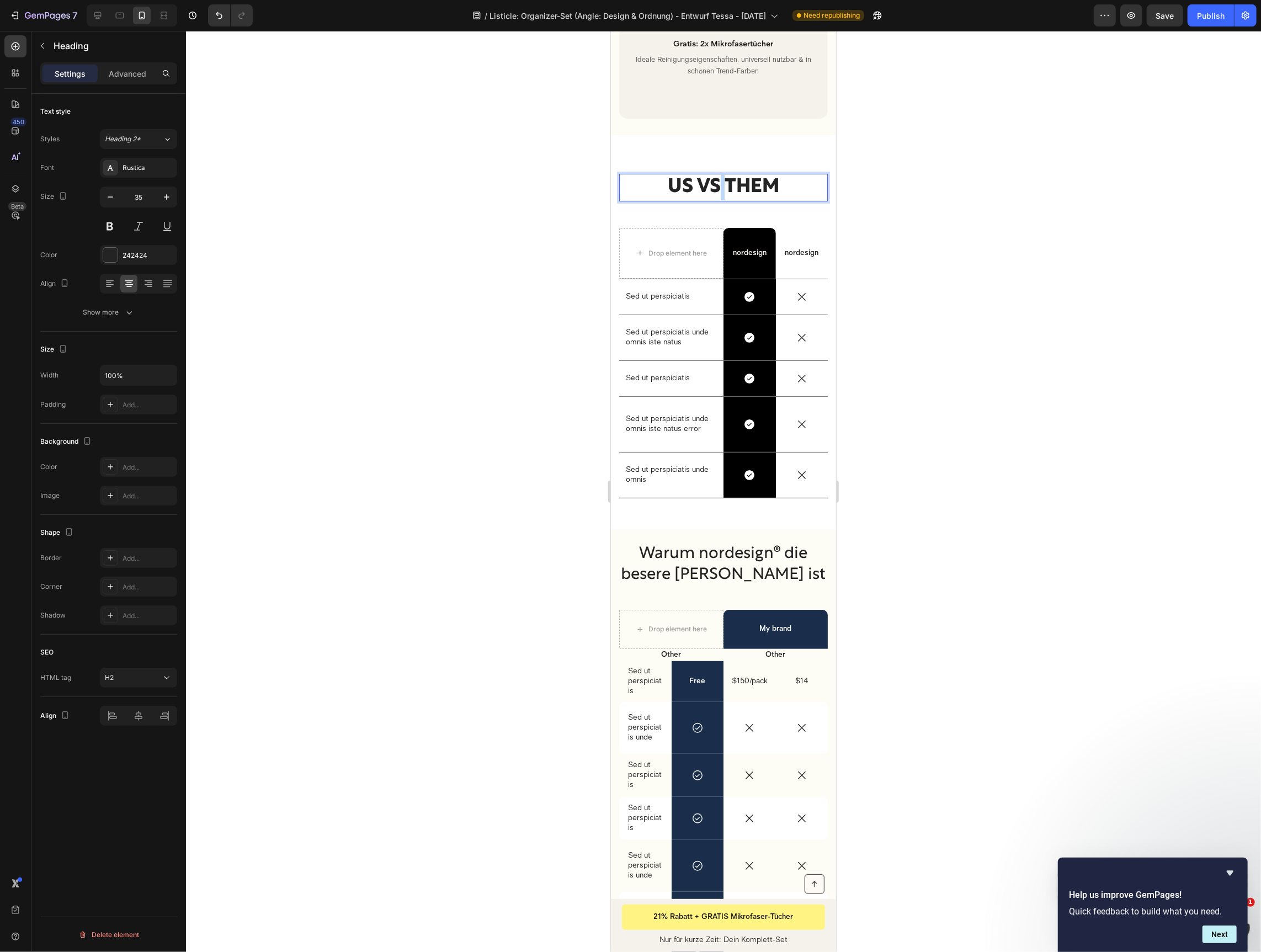
click at [721, 173] on h2 "US VS THEM" at bounding box center [723, 187] width 209 height 28
click at [721, 174] on p "US VS THEM" at bounding box center [722, 187] width 206 height 25
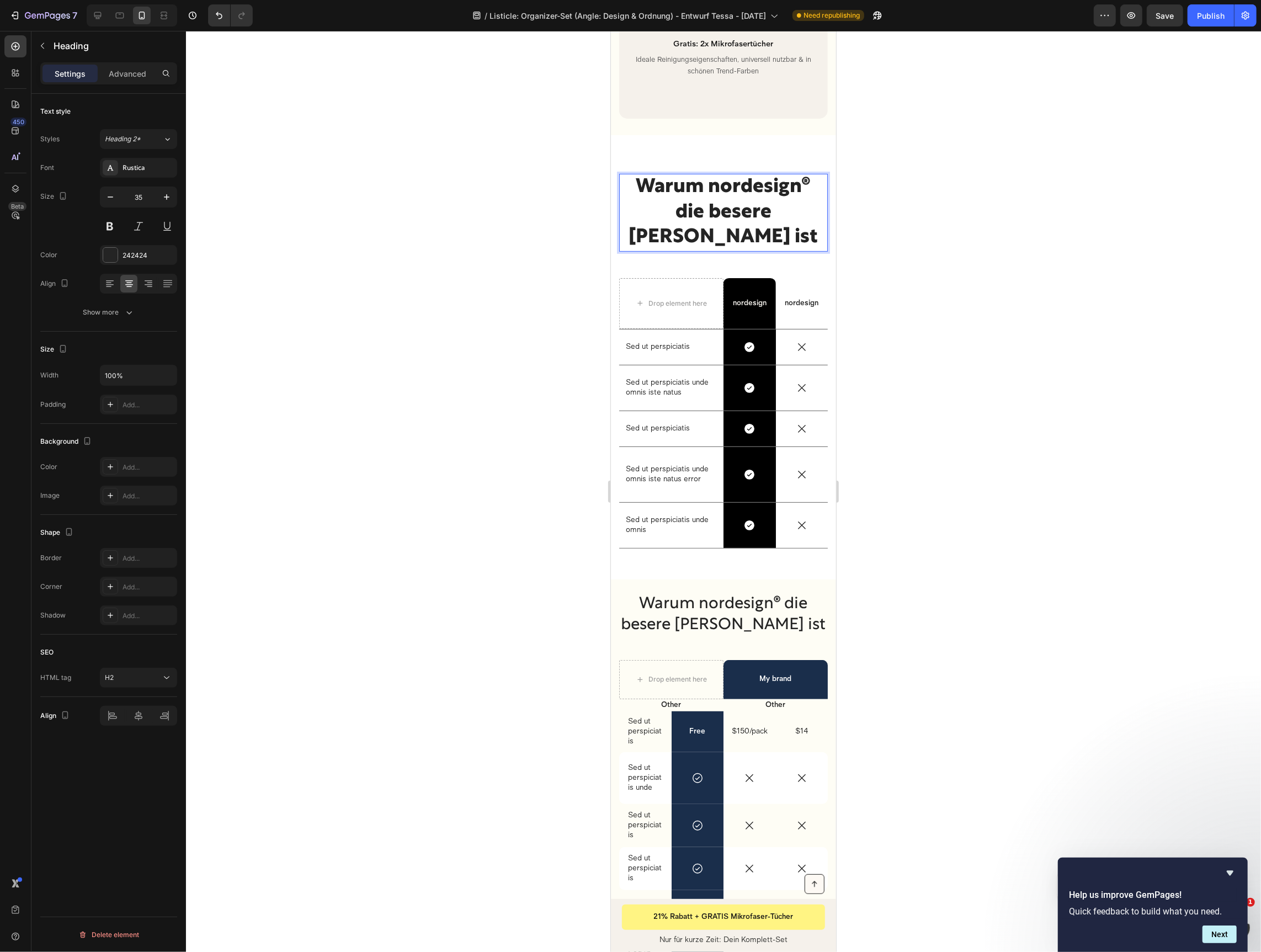
click at [762, 191] on p "Warum nordesign® die besere Wahl ist" at bounding box center [722, 212] width 206 height 76
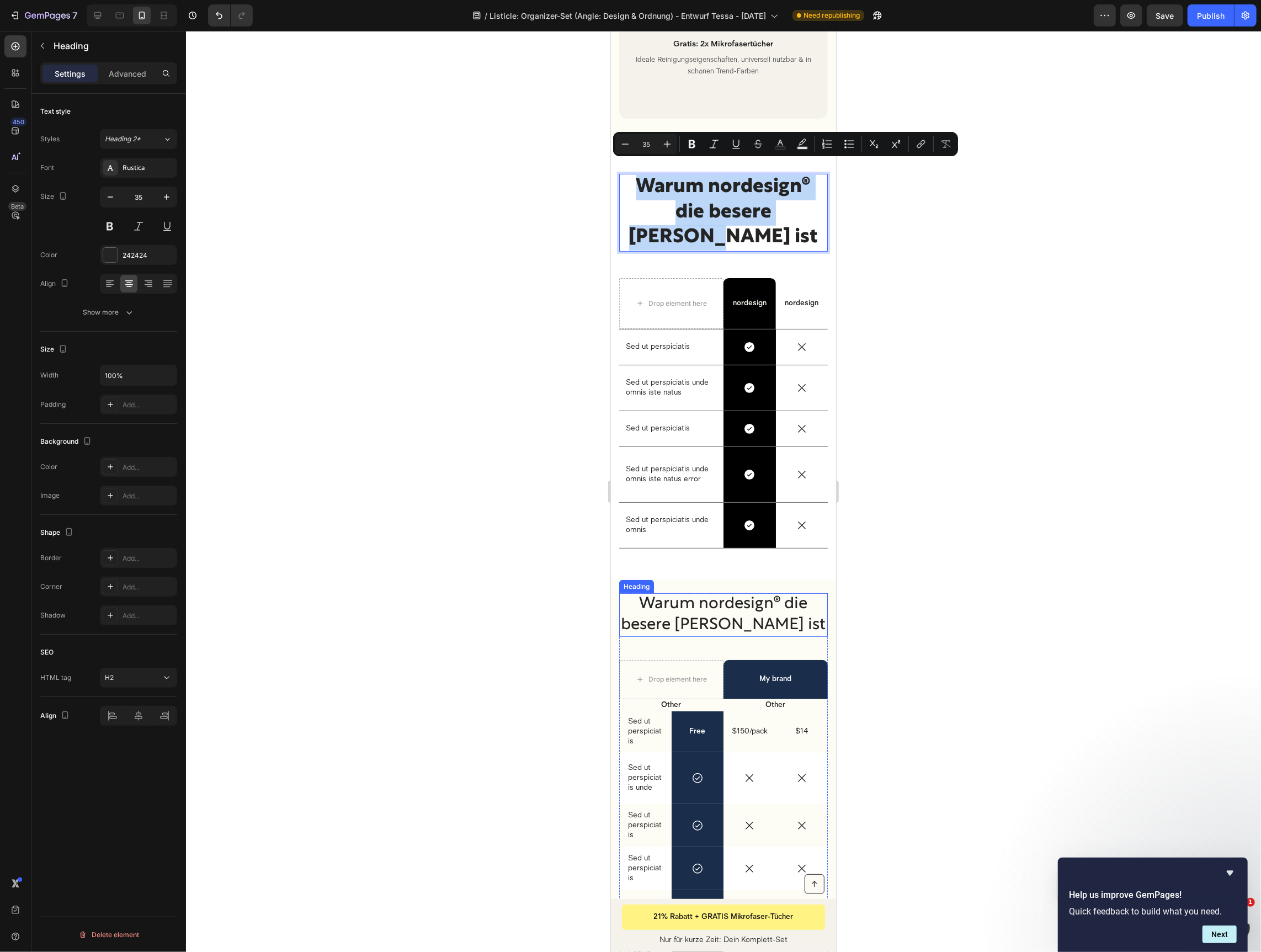
click at [693, 594] on p "Warum nordesign® die besere Wahl ist" at bounding box center [722, 614] width 206 height 41
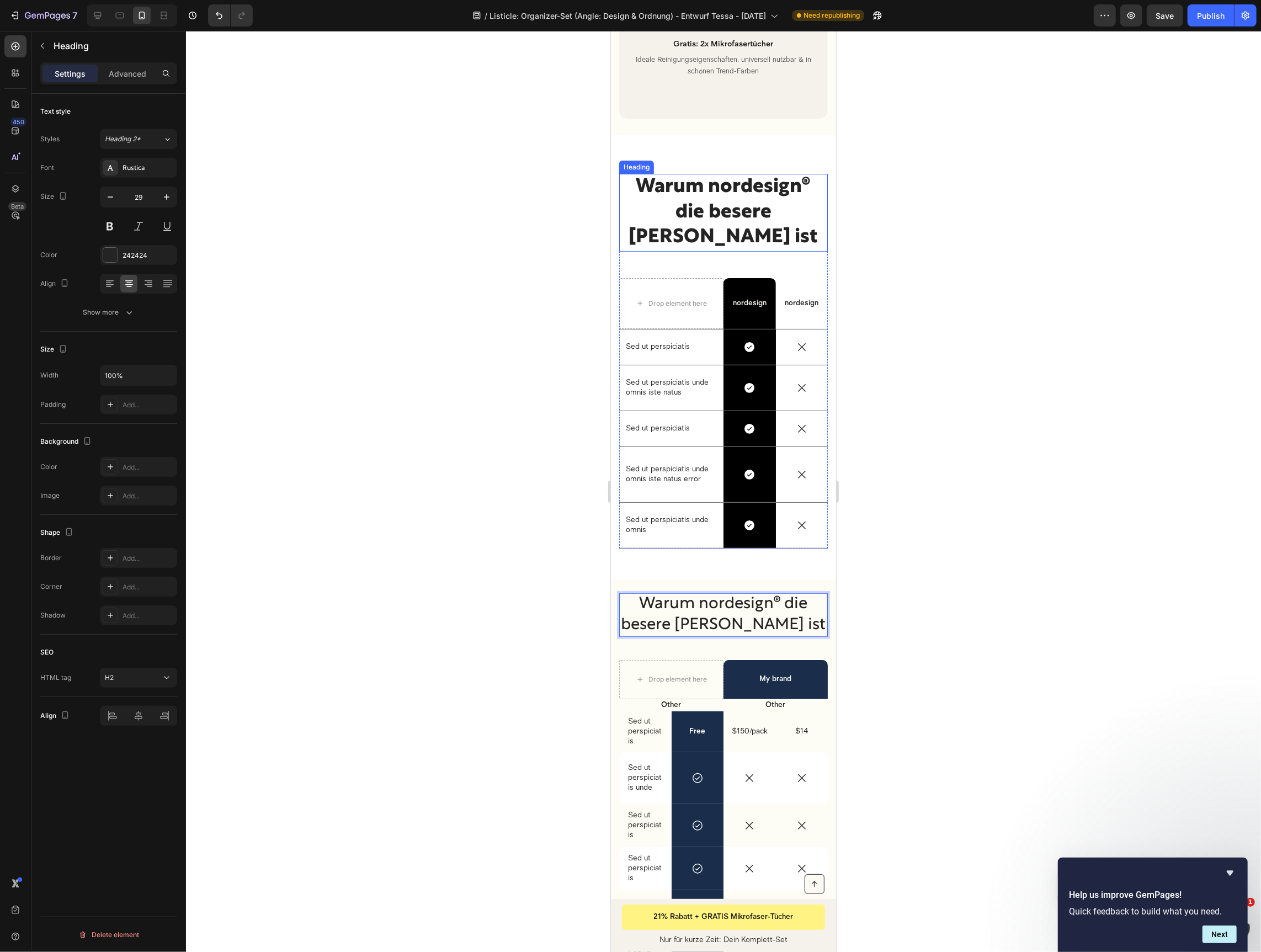
click at [722, 177] on p "Warum nordesign® die besere Wahl ist" at bounding box center [722, 212] width 206 height 76
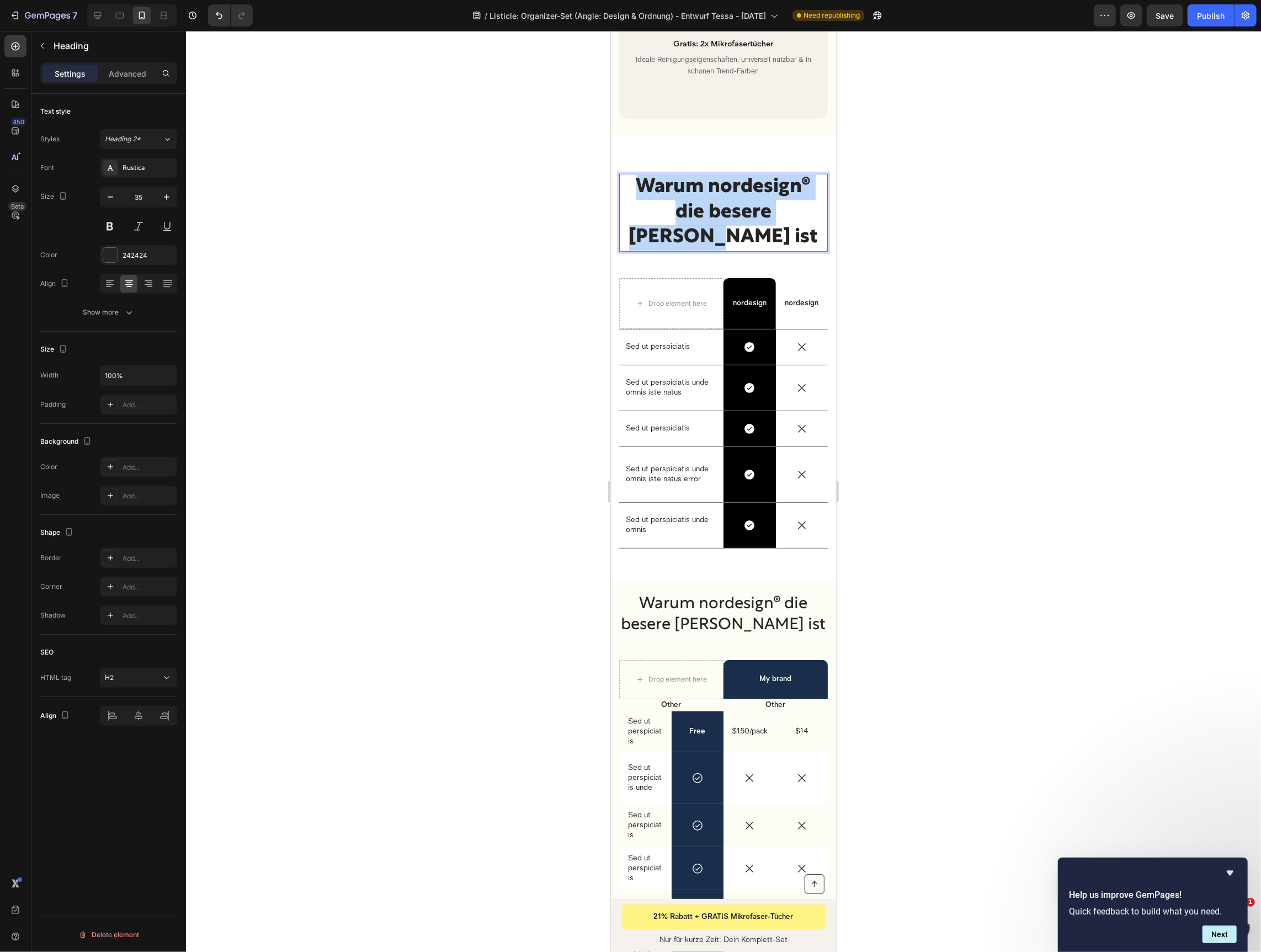
click at [722, 177] on p "Warum nordesign® die besere Wahl ist" at bounding box center [722, 212] width 206 height 76
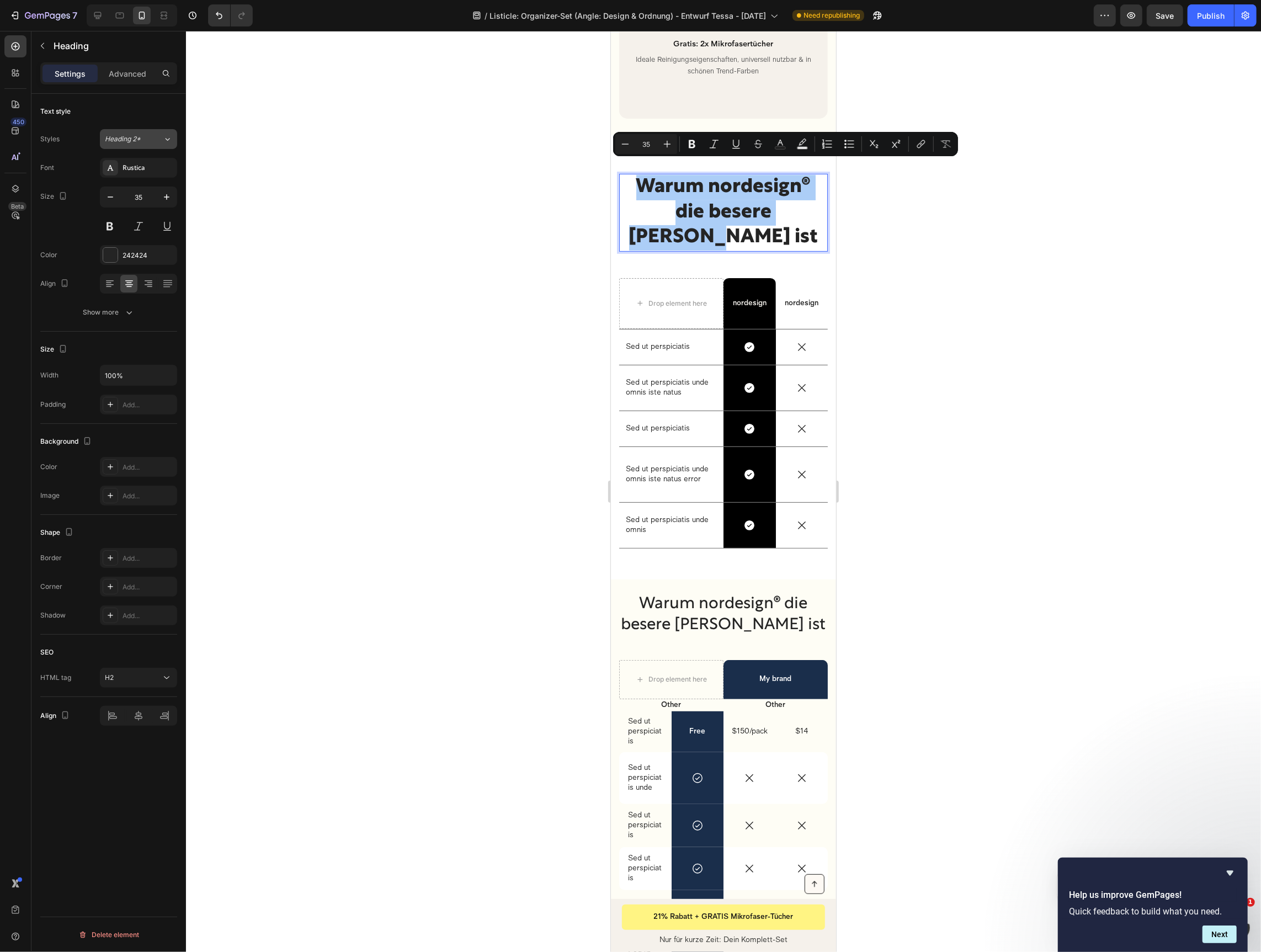
click at [160, 141] on div "Heading 2*" at bounding box center [133, 139] width 57 height 10
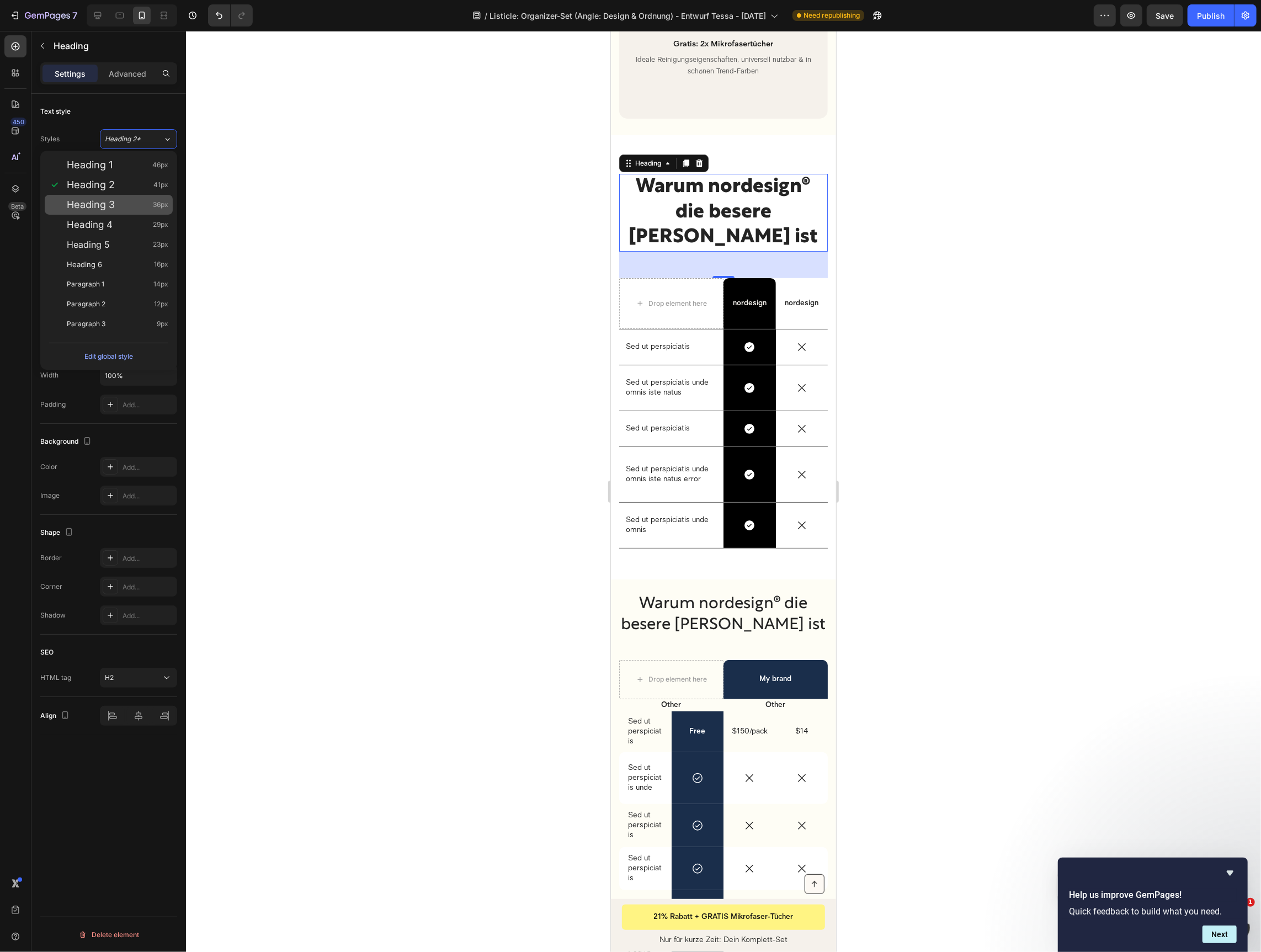
click at [116, 206] on div "Heading 3 36px" at bounding box center [118, 205] width 102 height 11
type input "36"
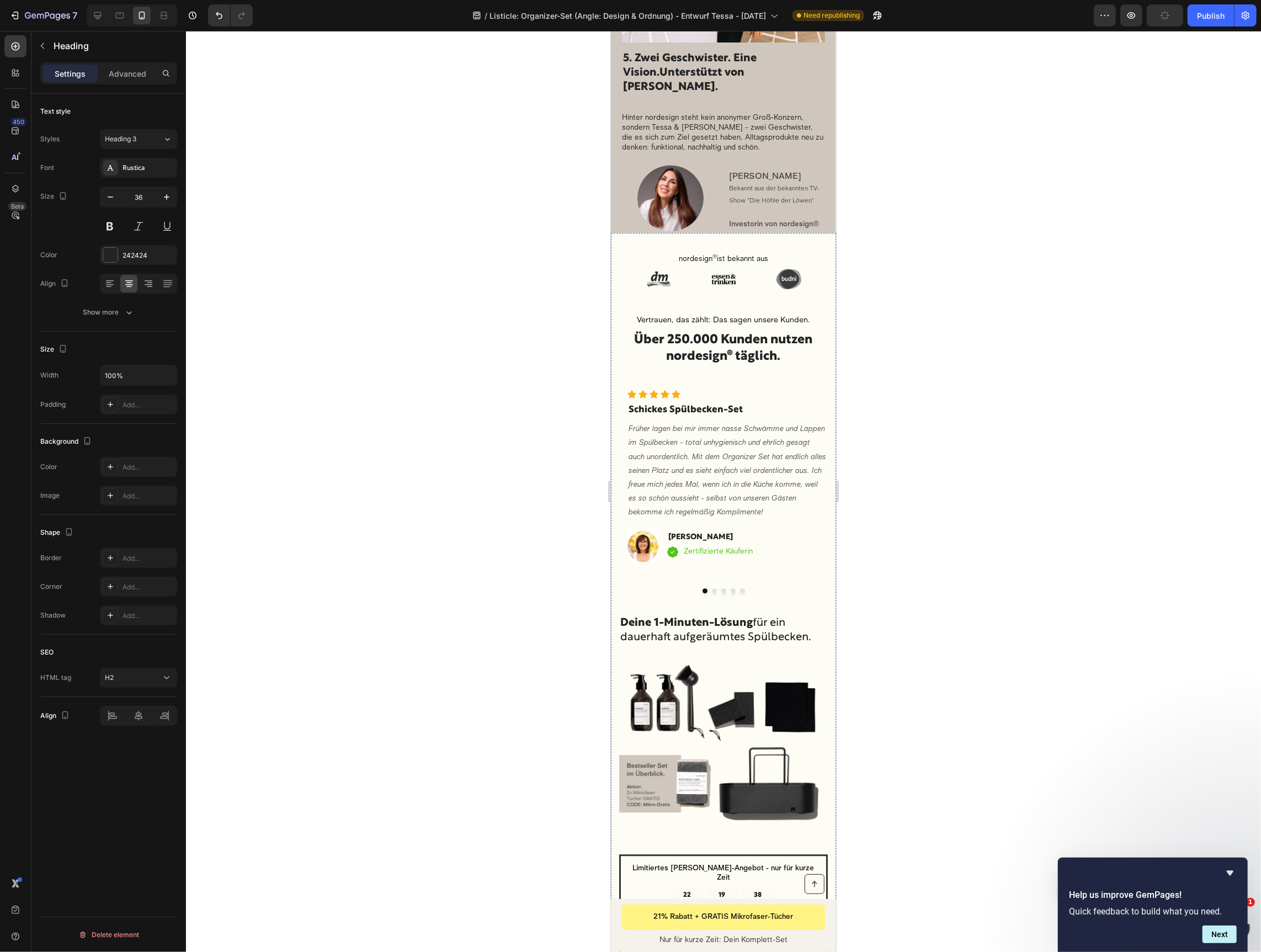
scroll to position [2110, 0]
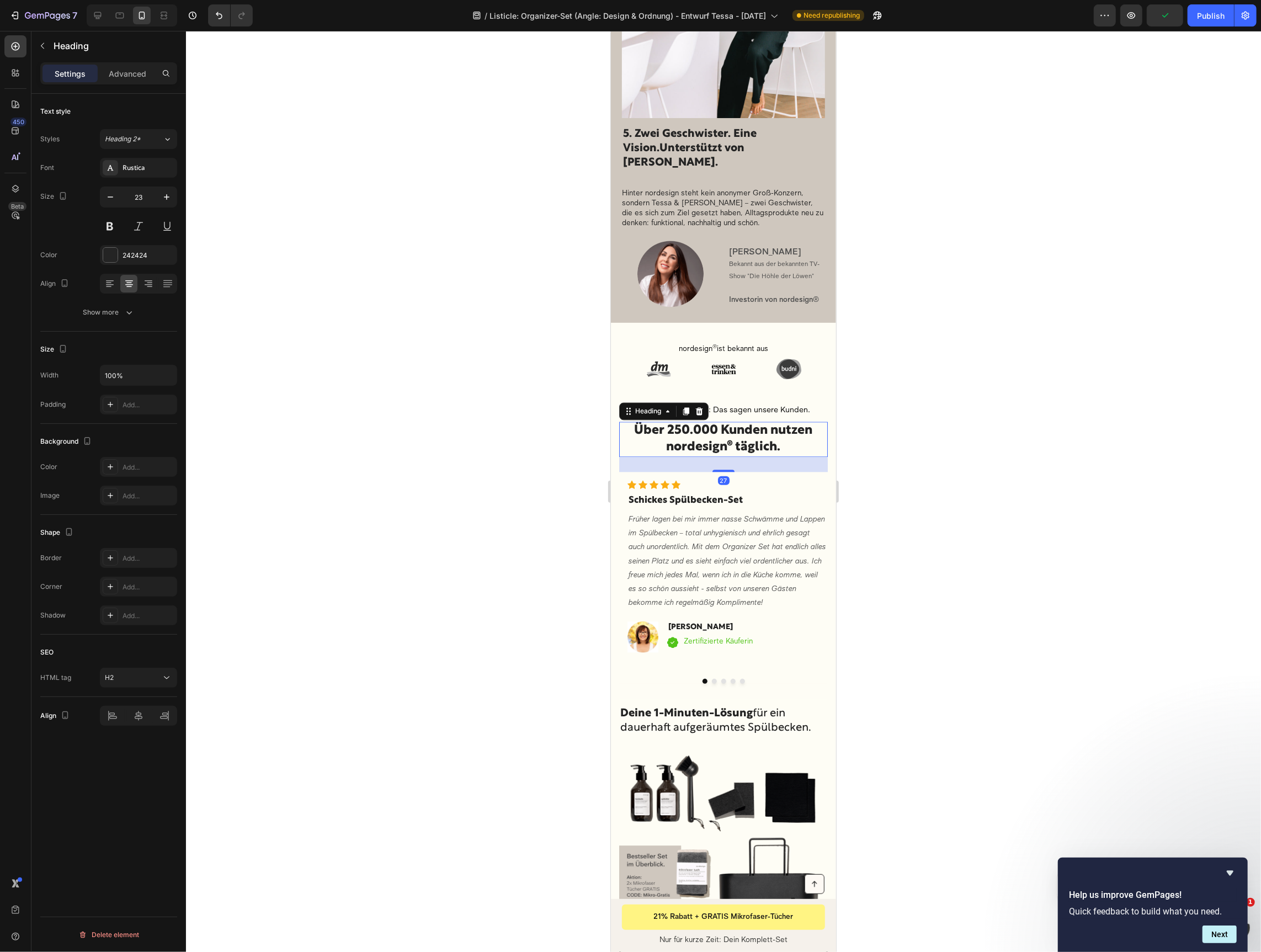
click at [702, 421] on h2 "Über 250.000 Kunden nutzen nordesign® täglich." at bounding box center [723, 439] width 209 height 35
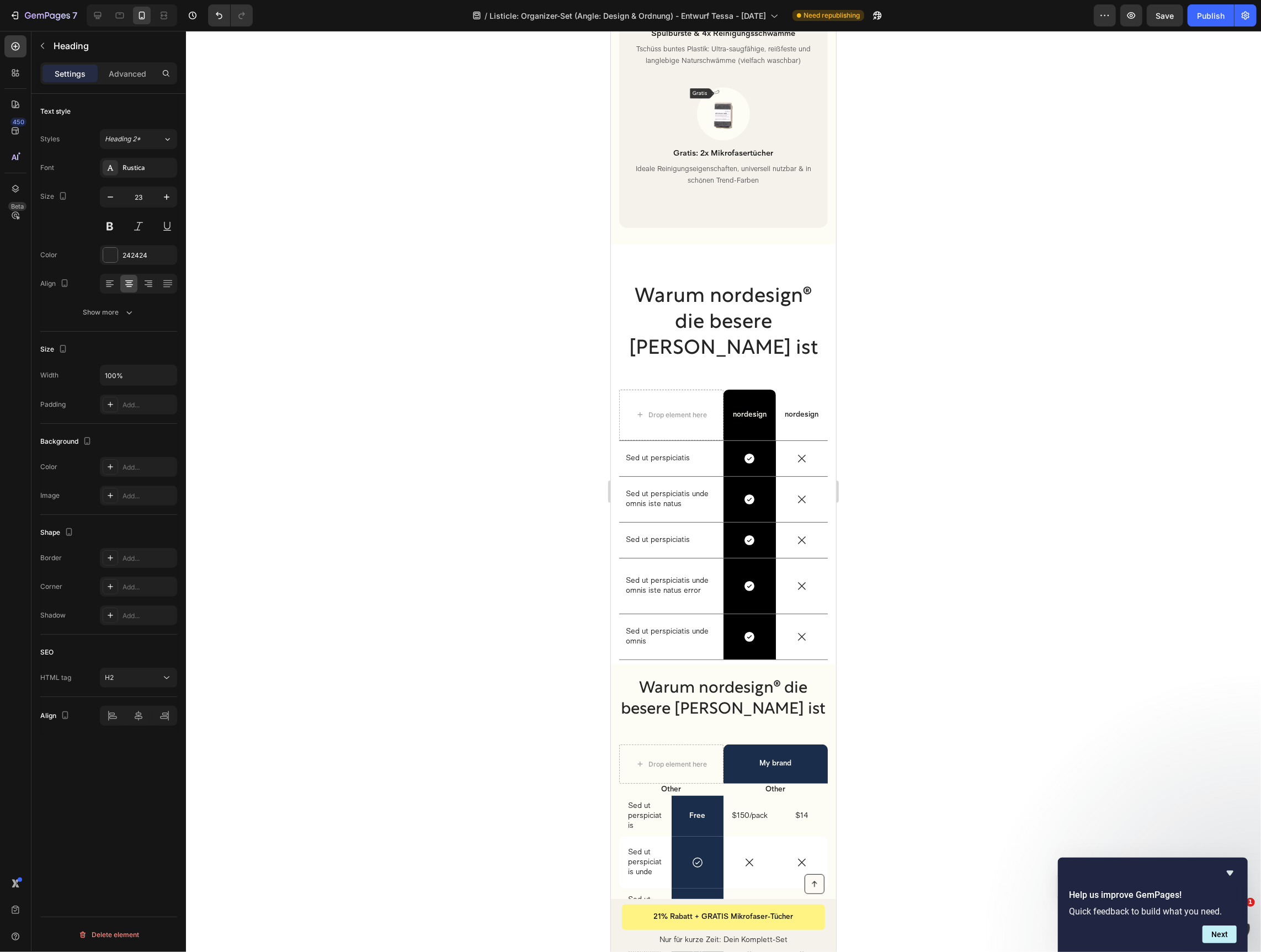
scroll to position [4251, 0]
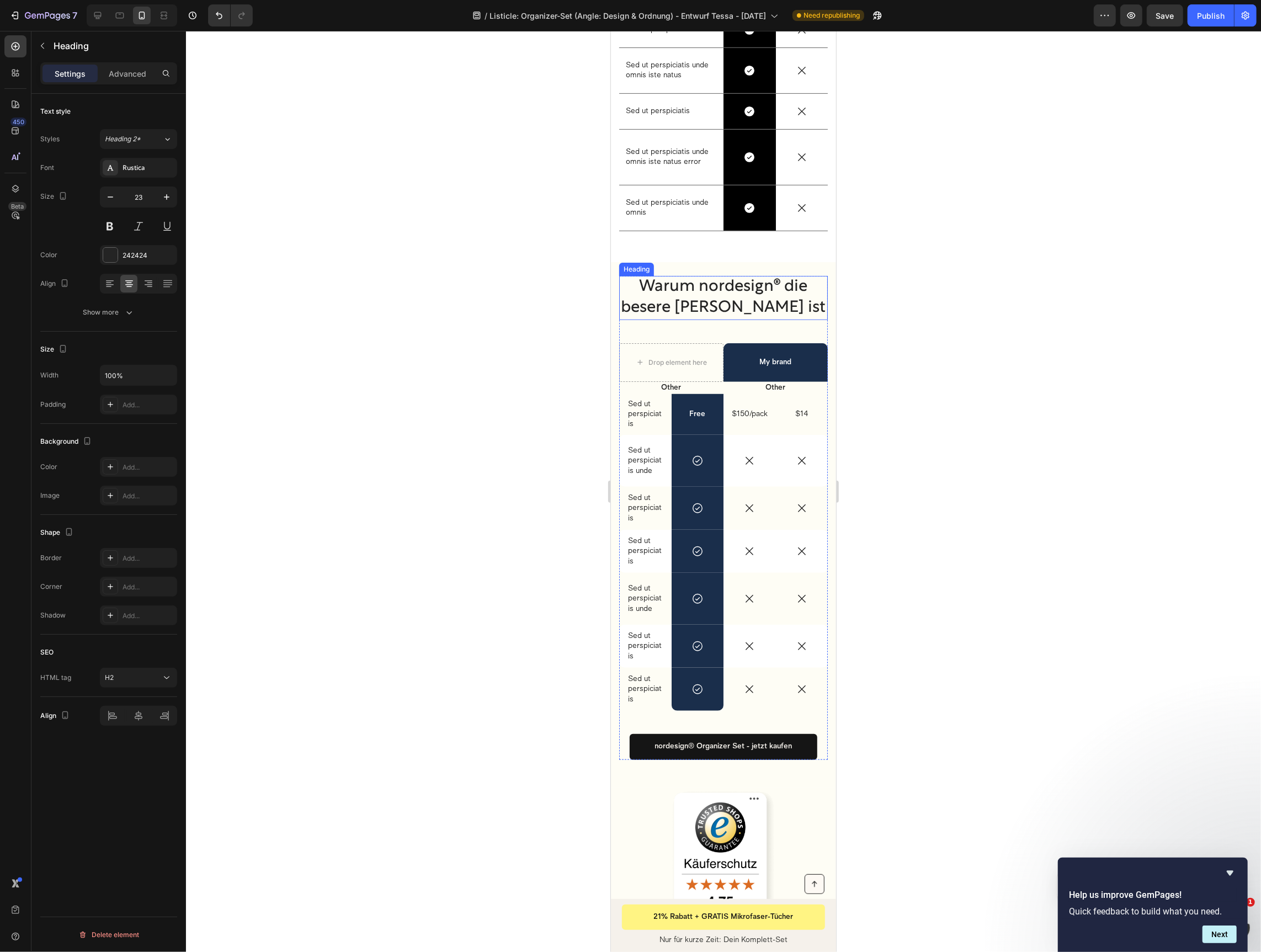
click at [718, 284] on h2 "Warum nordesign® die besere Wahl ist" at bounding box center [723, 297] width 209 height 44
click at [684, 261] on icon at bounding box center [686, 265] width 6 height 8
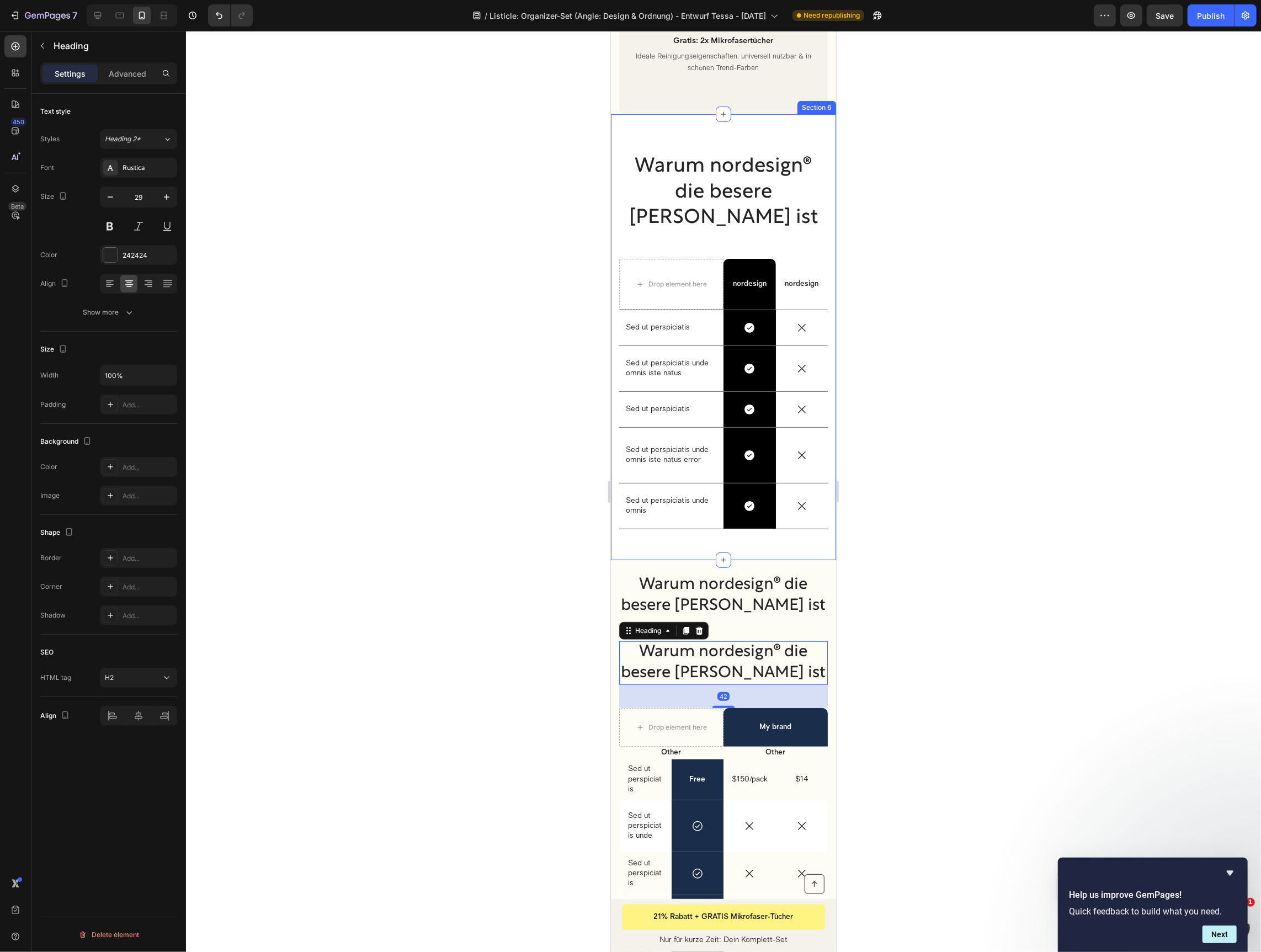
scroll to position [3943, 0]
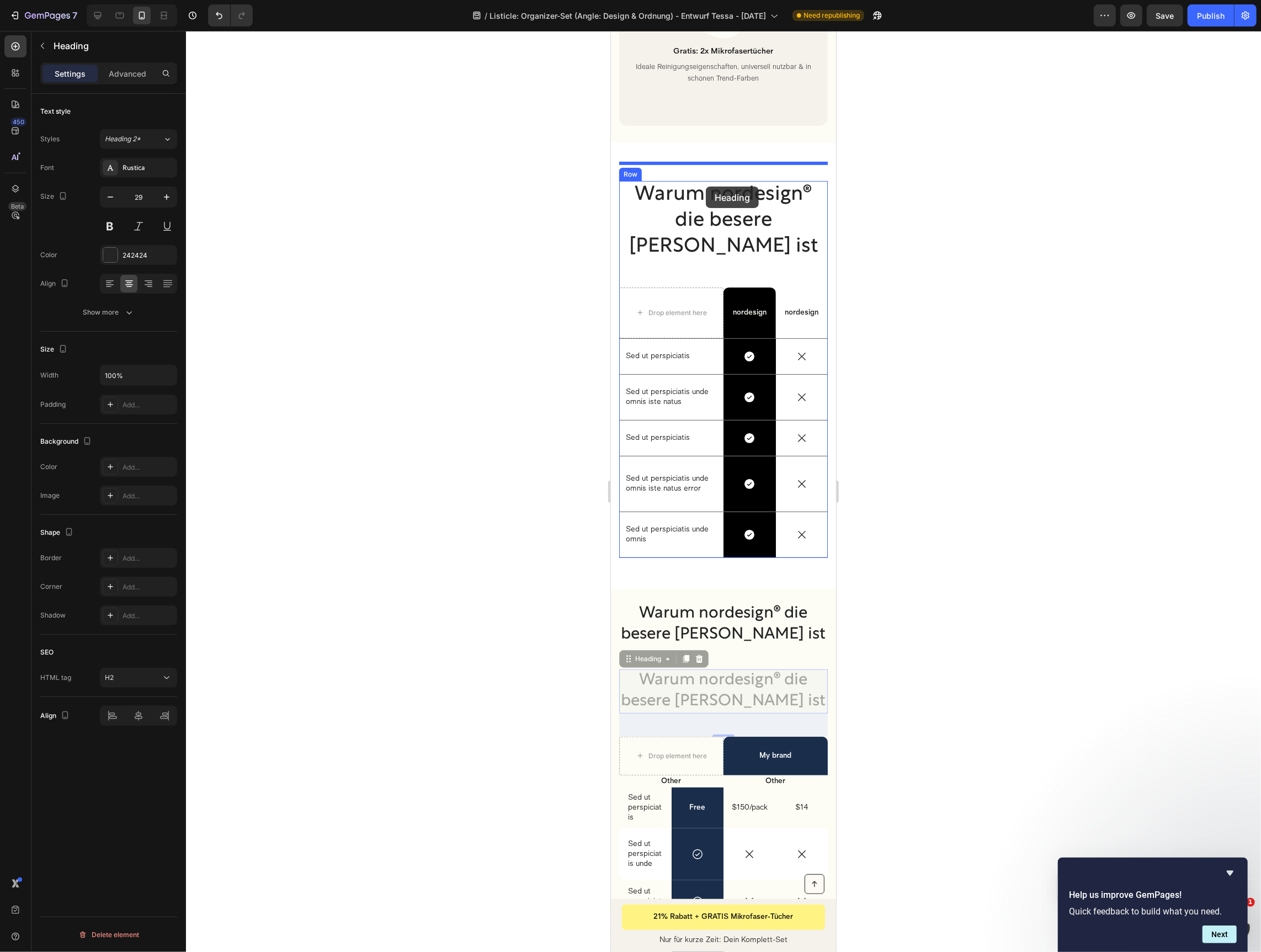
drag, startPoint x: 627, startPoint y: 616, endPoint x: 705, endPoint y: 186, distance: 437.0
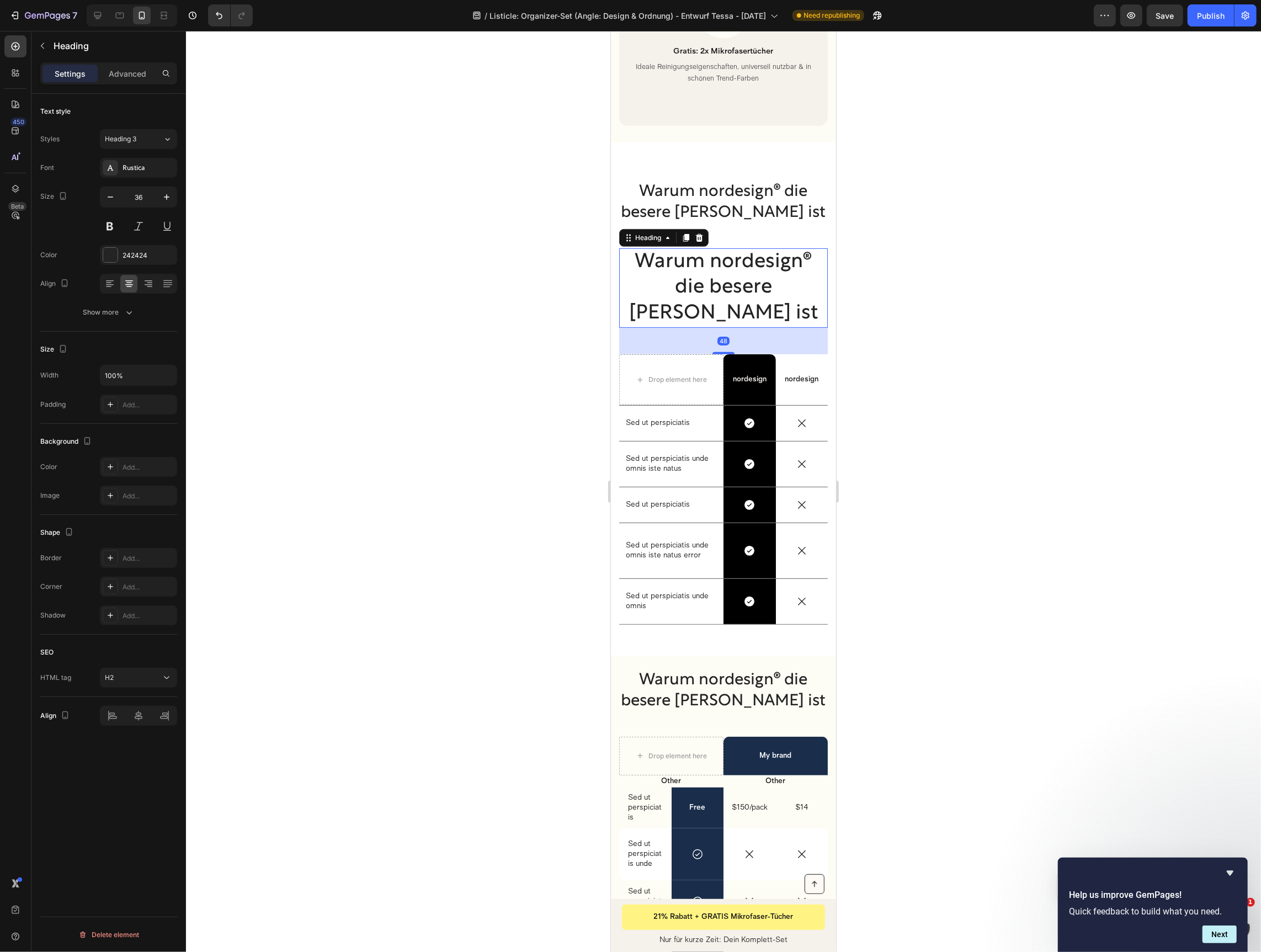
click at [687, 253] on h2 "Warum nordesign® die besere Wahl ist" at bounding box center [723, 287] width 209 height 79
click at [694, 231] on div at bounding box center [699, 238] width 13 height 13
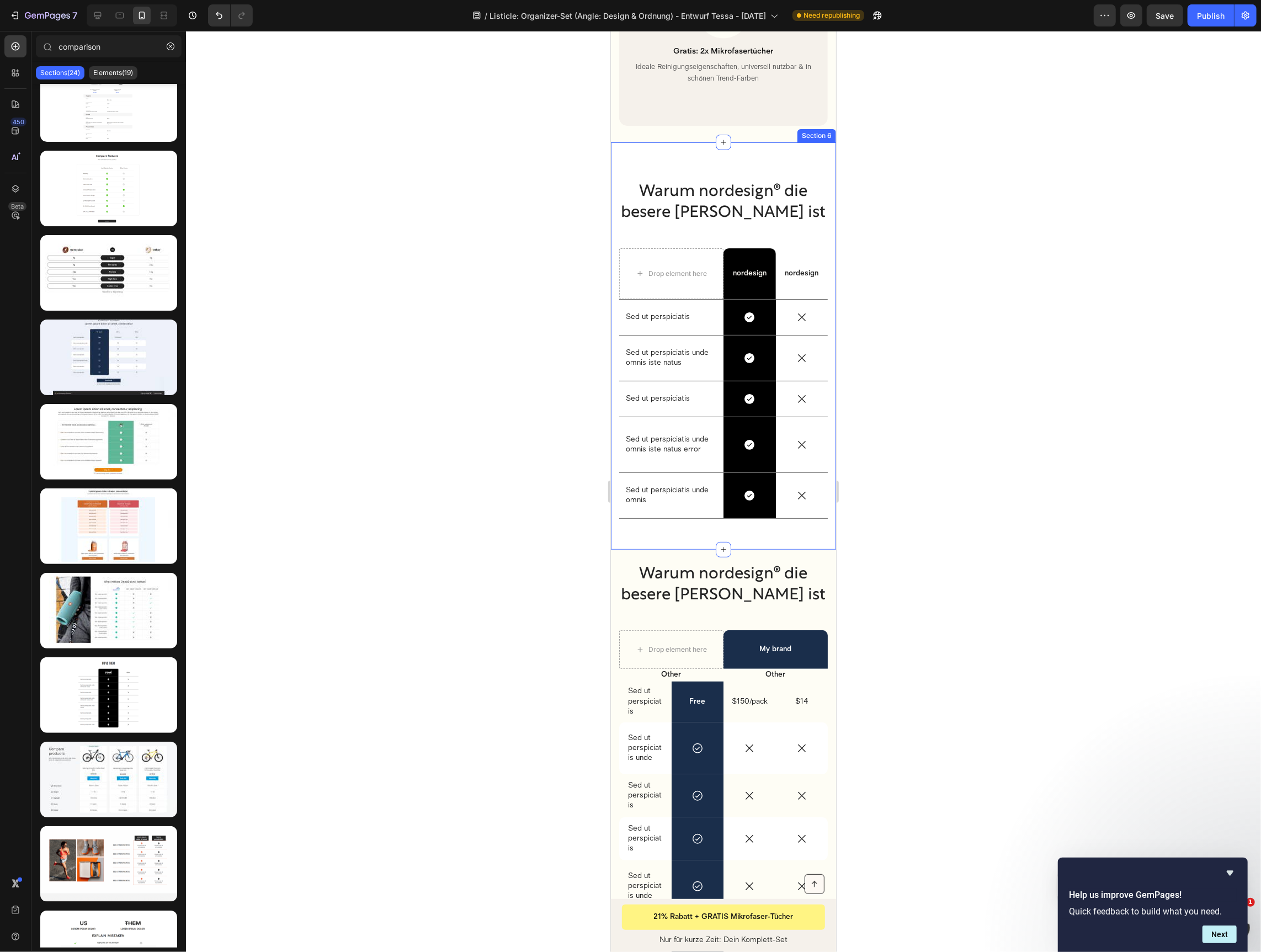
click at [663, 150] on div "Warum nordesign® die besere Wahl ist Heading Drop element here nordesign Text B…" at bounding box center [722, 345] width 225 height 407
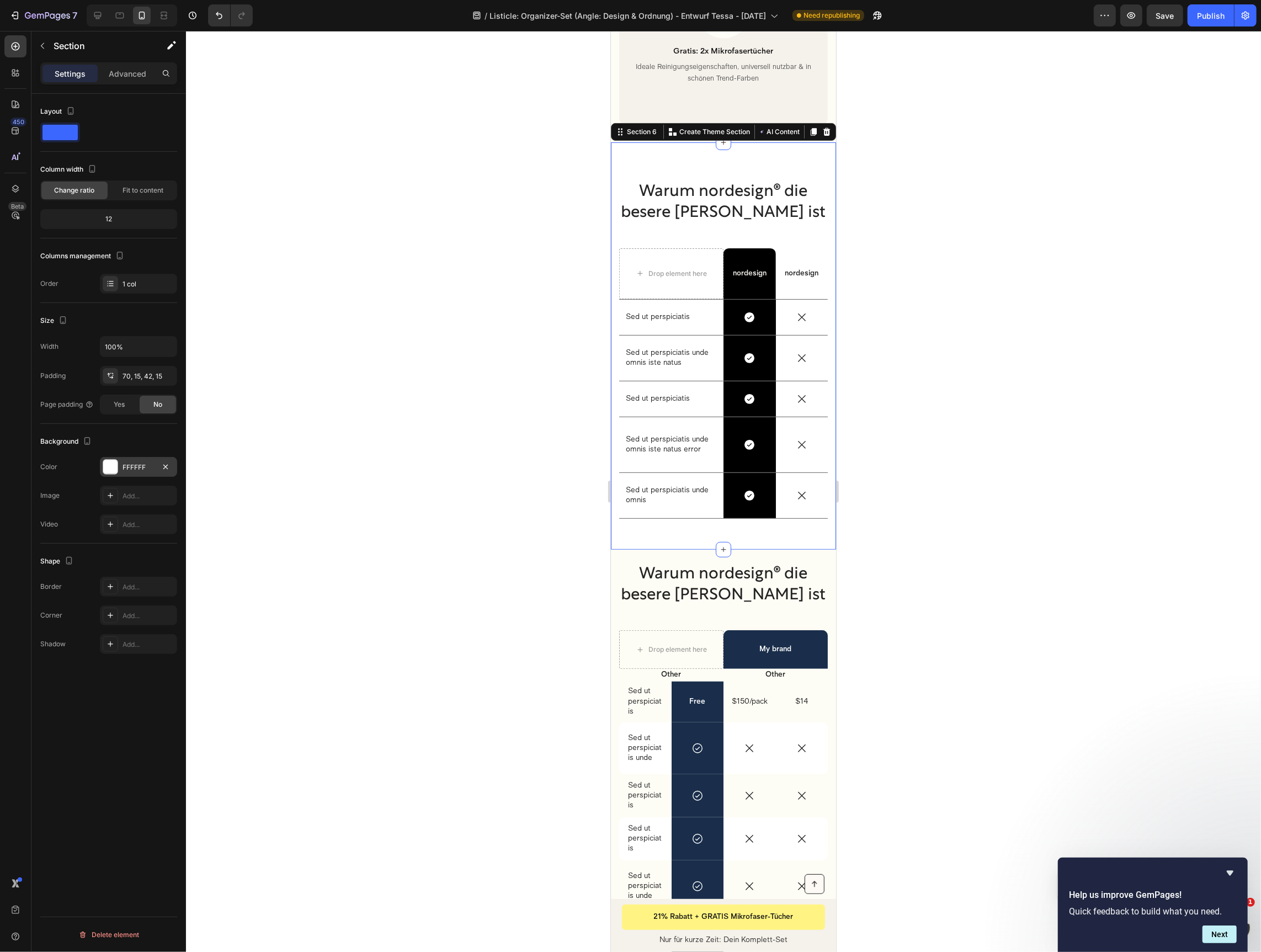
click at [128, 467] on div "FFFFFF" at bounding box center [138, 467] width 32 height 10
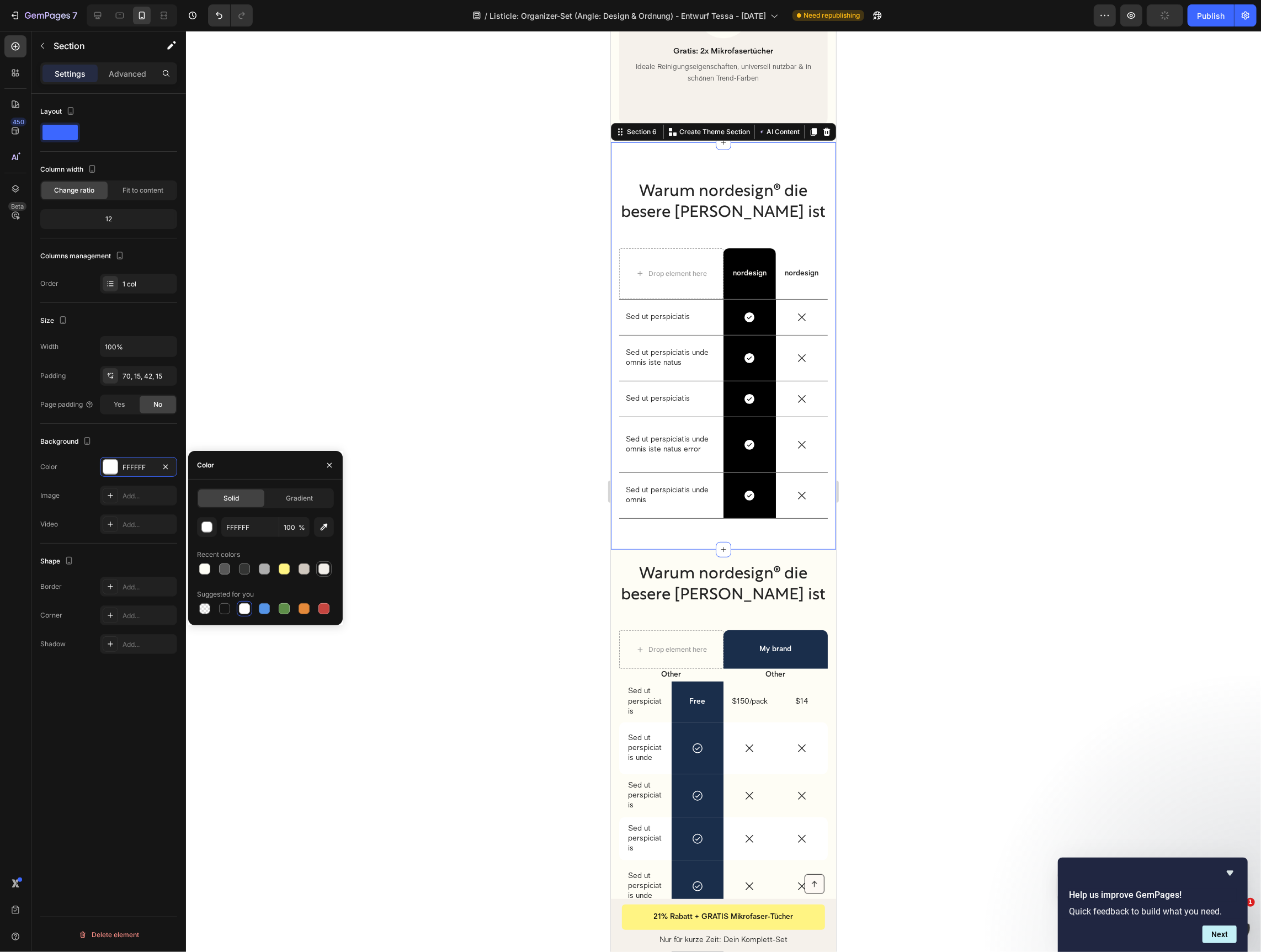
click at [322, 572] on div at bounding box center [324, 569] width 11 height 11
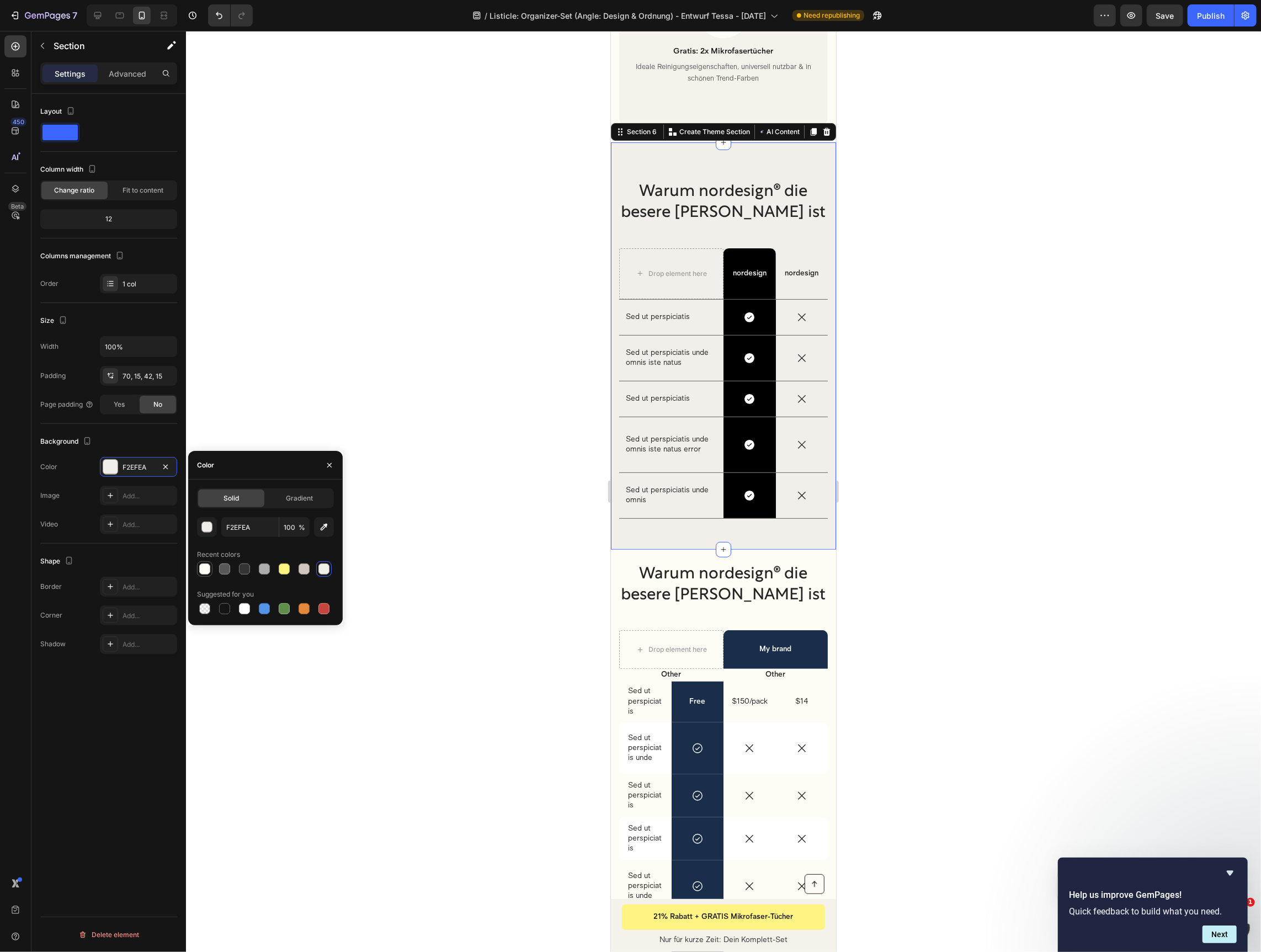
click at [201, 572] on div at bounding box center [205, 569] width 11 height 11
type input "FEFDF5"
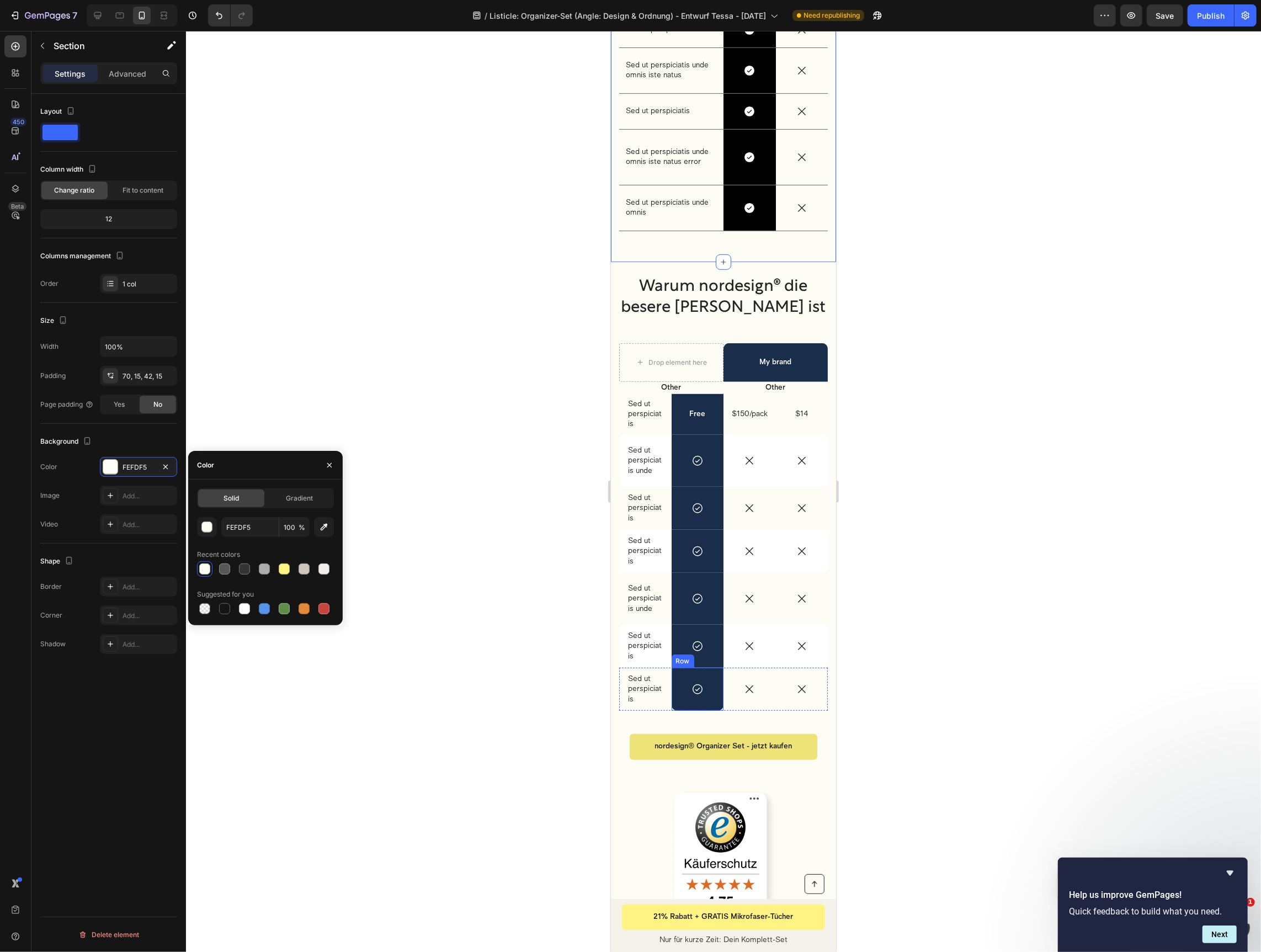
scroll to position [4219, 0]
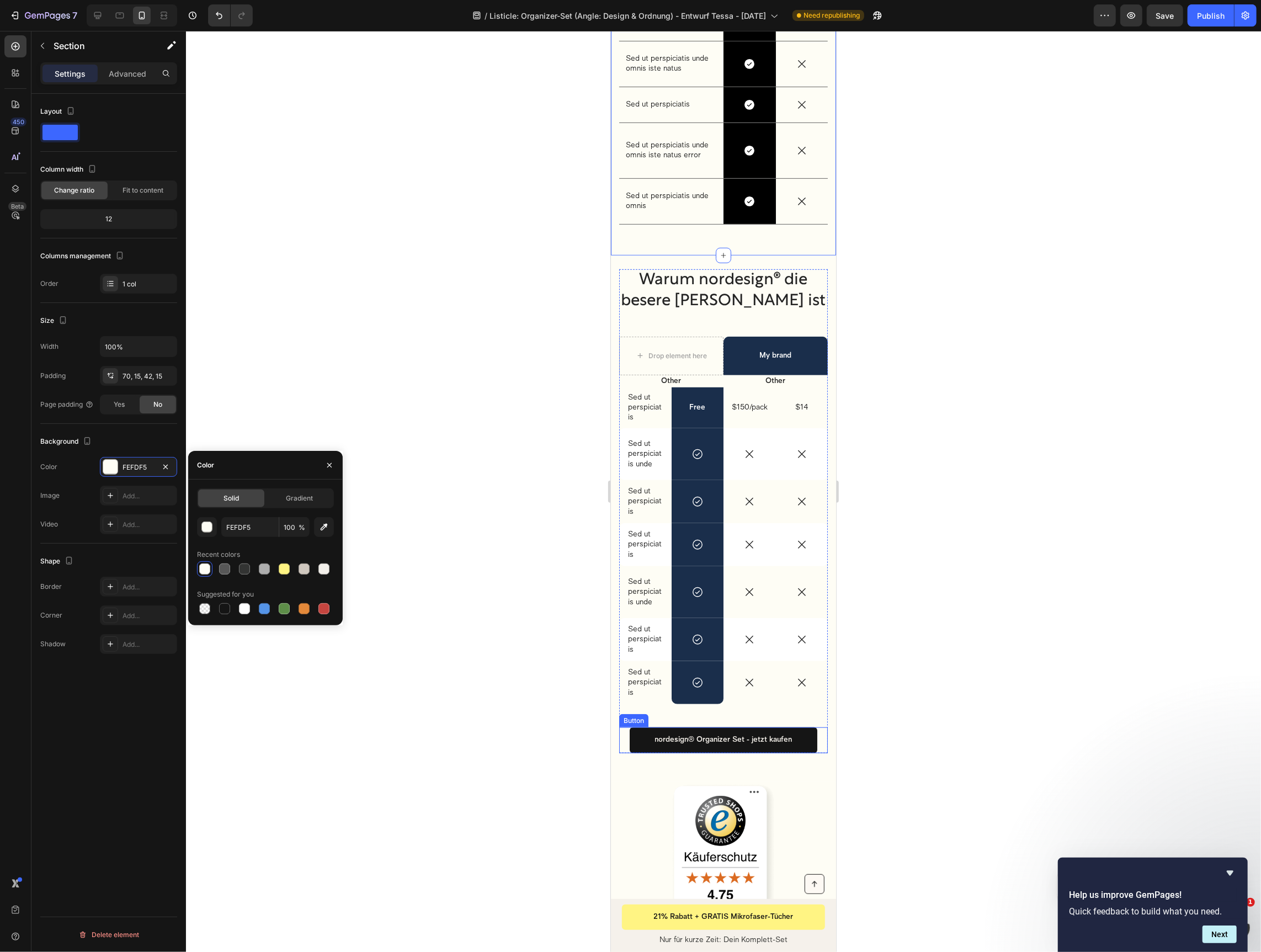
click at [624, 737] on div "nordesign® Organizer Set - jetzt kaufen Button" at bounding box center [723, 739] width 209 height 25
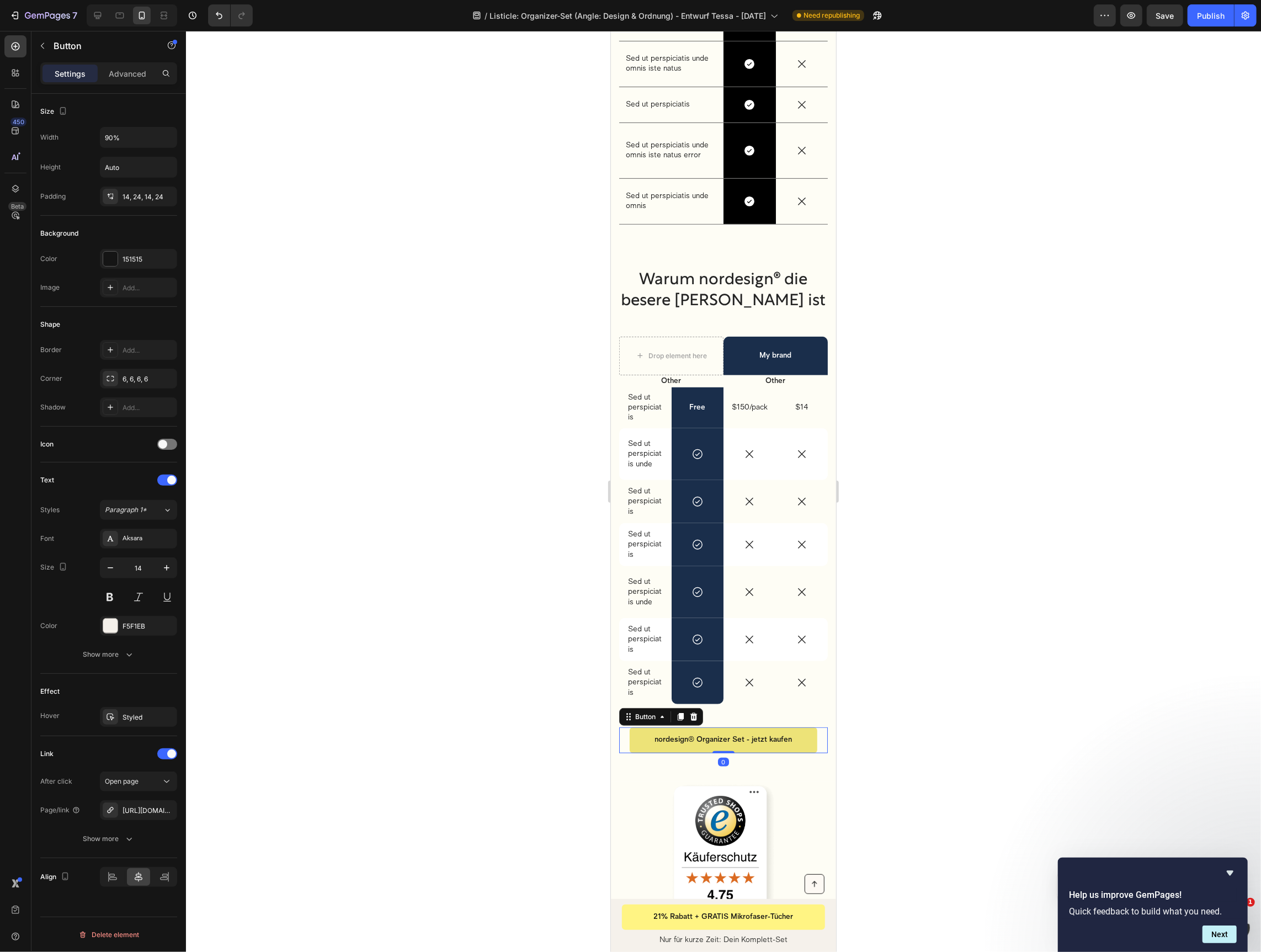
drag, startPoint x: 680, startPoint y: 715, endPoint x: 681, endPoint y: 728, distance: 13.0
click at [679, 715] on icon at bounding box center [680, 716] width 6 height 8
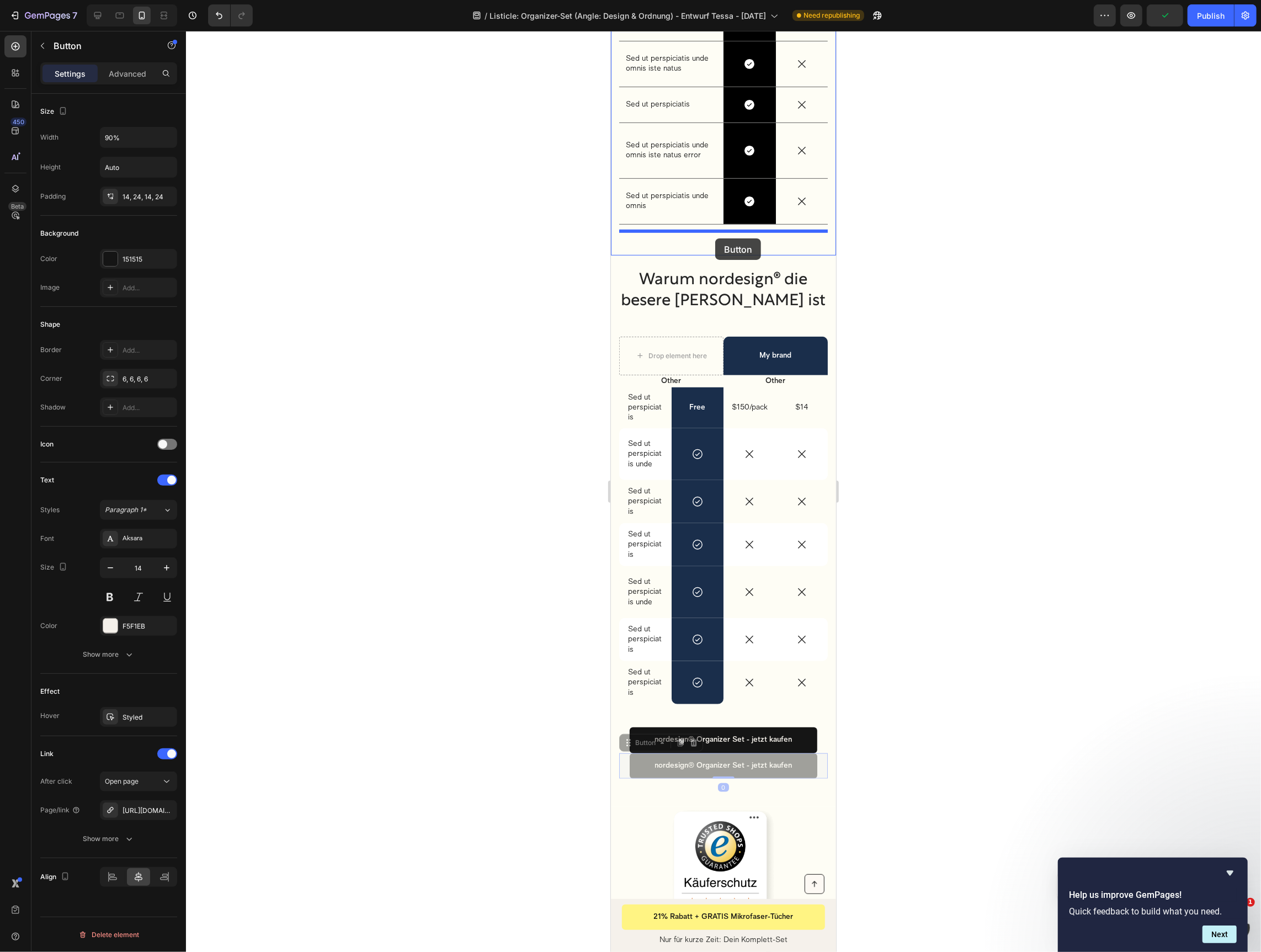
drag, startPoint x: 640, startPoint y: 700, endPoint x: 715, endPoint y: 238, distance: 468.0
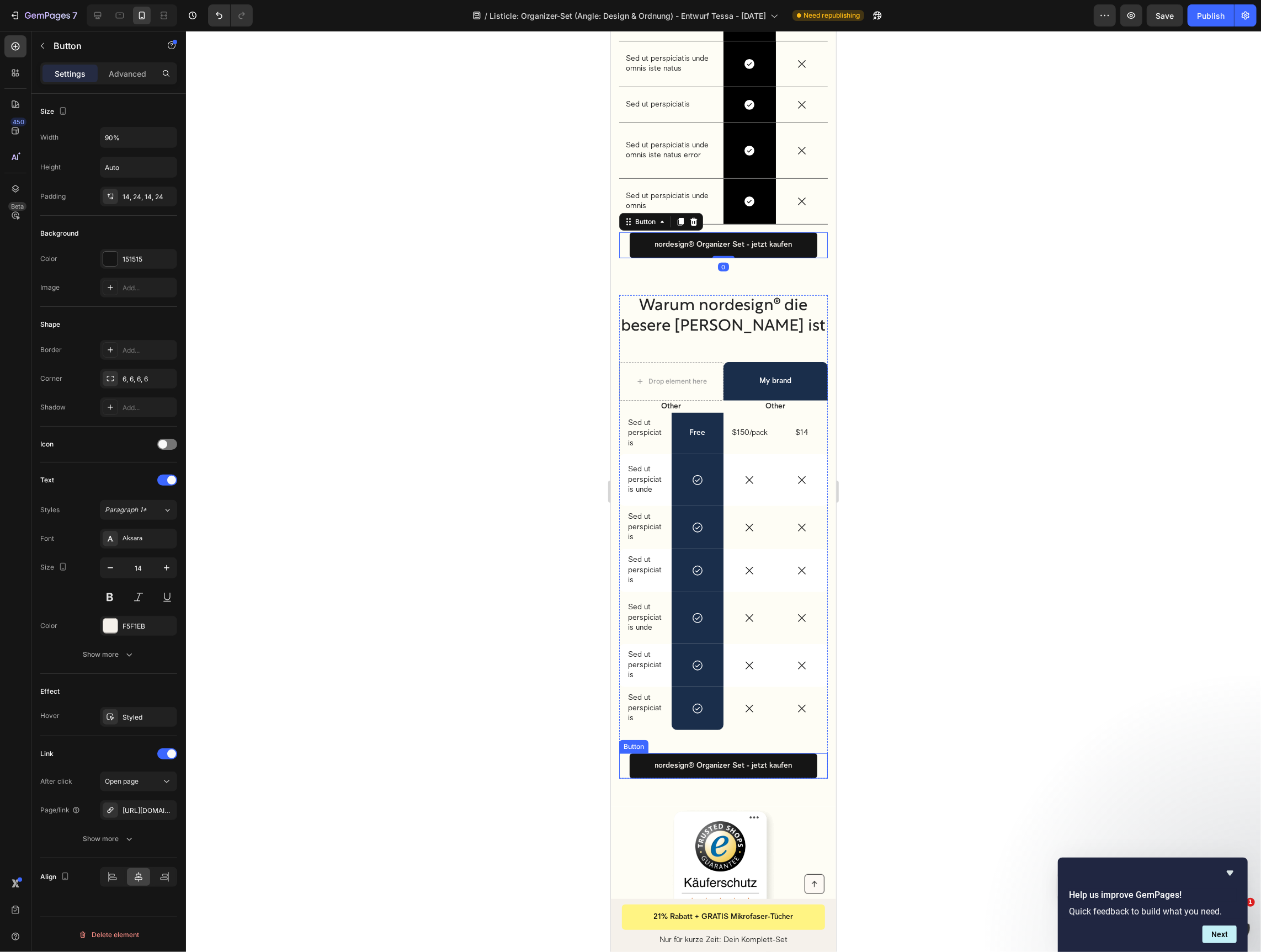
click at [625, 759] on div "nordesign® Organizer Set - jetzt kaufen Button" at bounding box center [723, 765] width 209 height 25
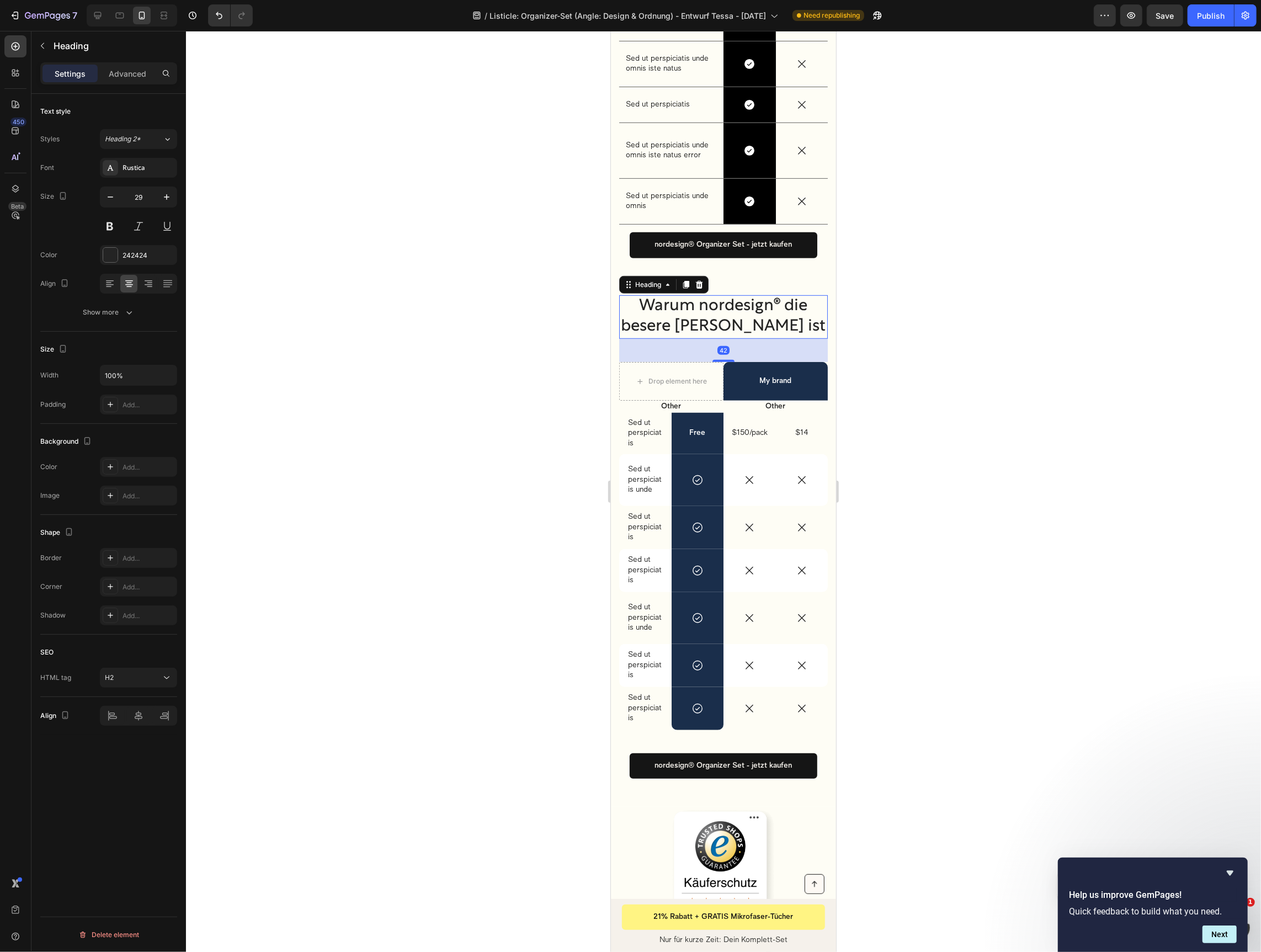
click at [621, 335] on h2 "Warum nordesign® die besere Wahl ist" at bounding box center [723, 317] width 209 height 44
click at [622, 351] on div "42" at bounding box center [723, 350] width 209 height 23
click at [662, 281] on div "Heading" at bounding box center [648, 283] width 31 height 10
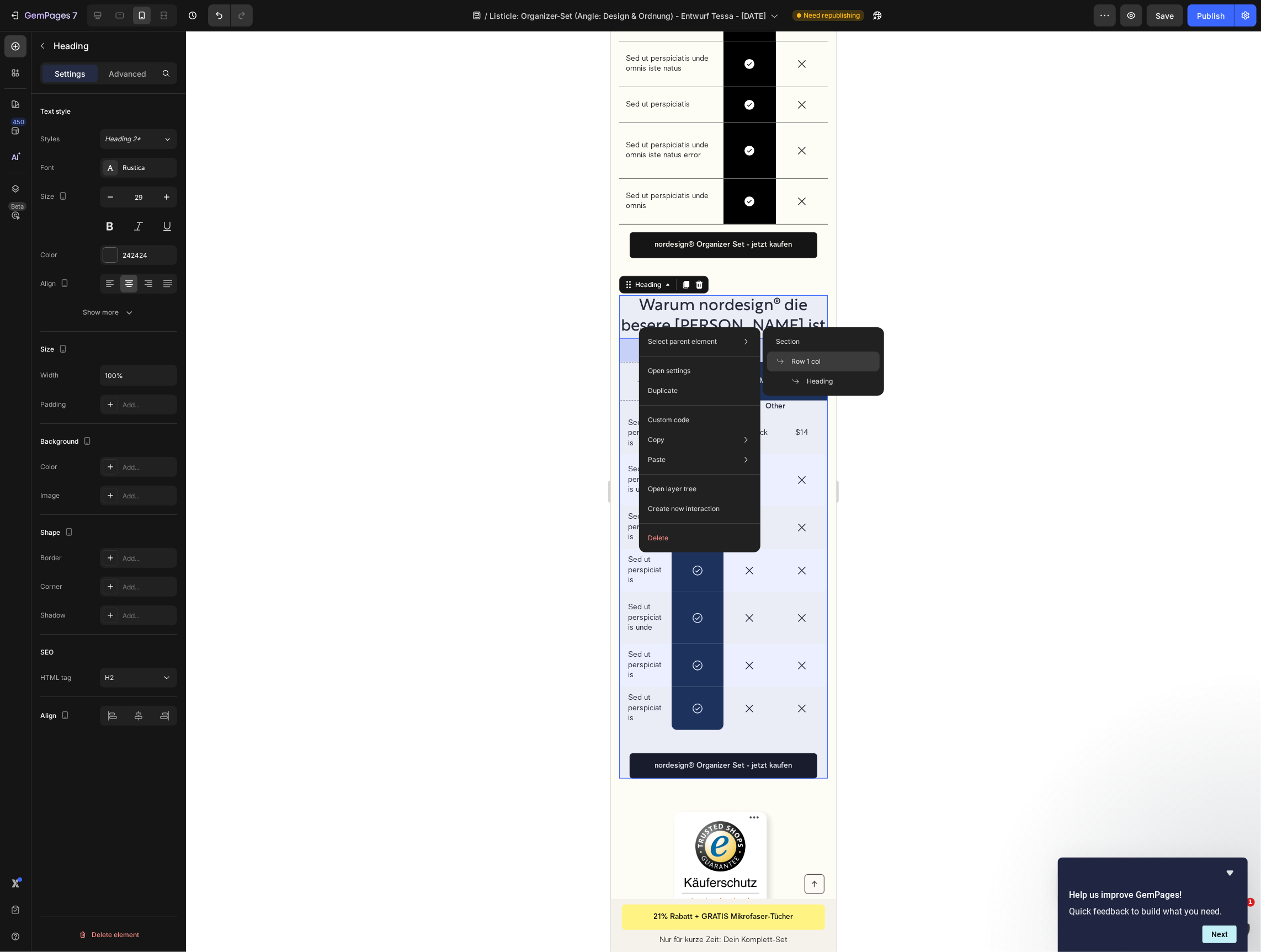
click at [797, 355] on div "Row 1 col" at bounding box center [824, 361] width 113 height 20
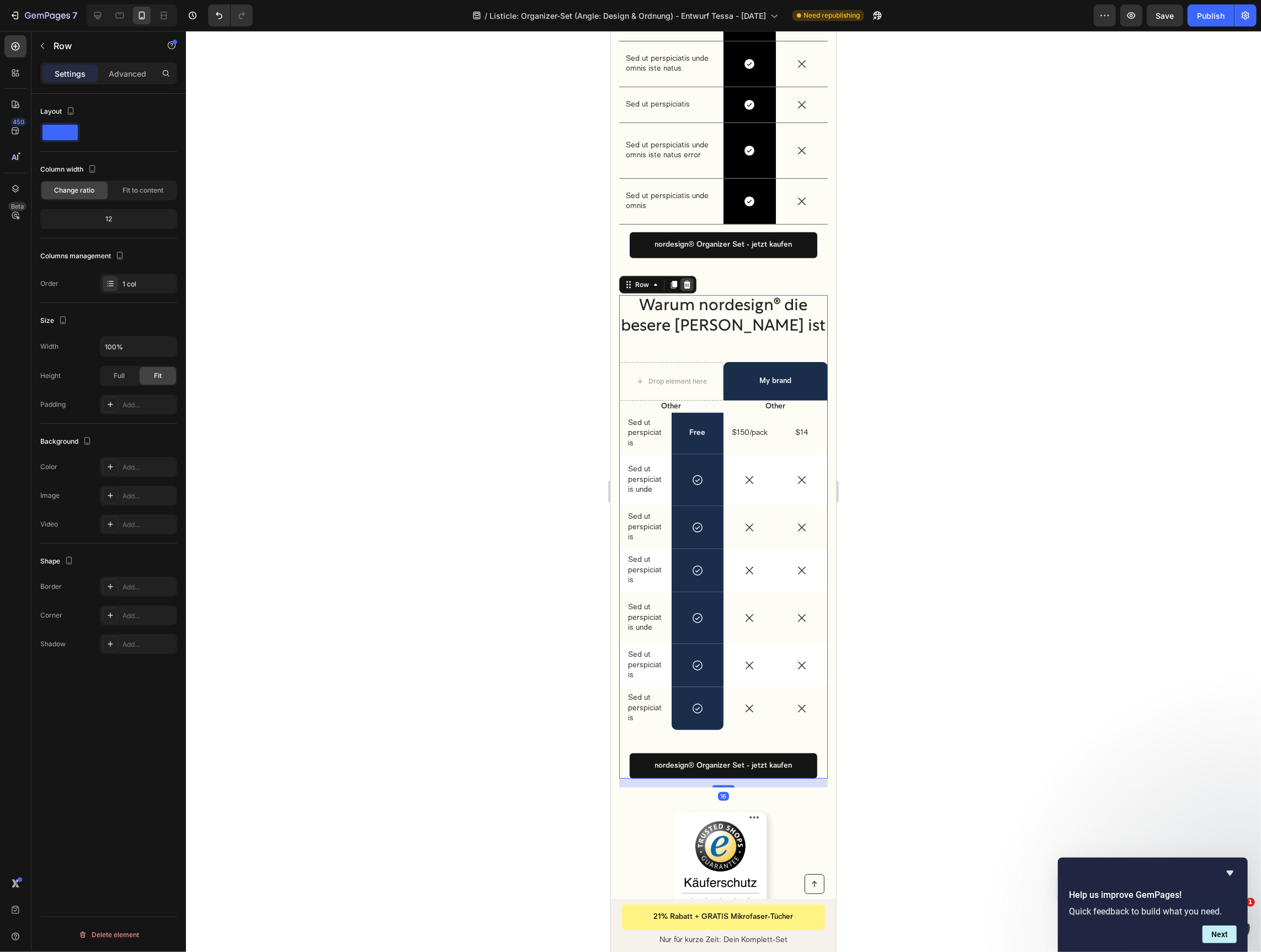
click at [690, 283] on icon at bounding box center [686, 283] width 9 height 9
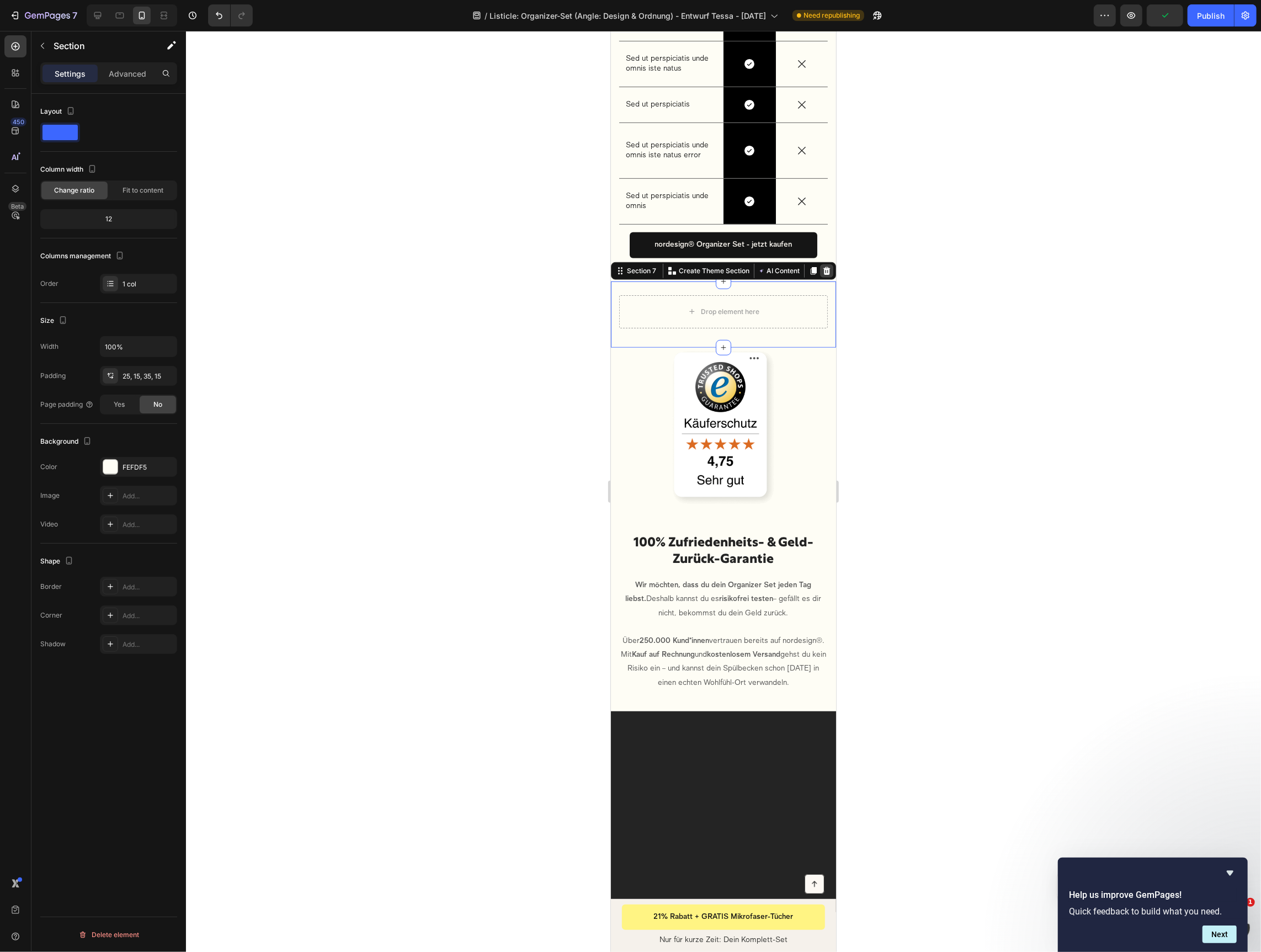
click at [823, 266] on icon at bounding box center [826, 270] width 7 height 8
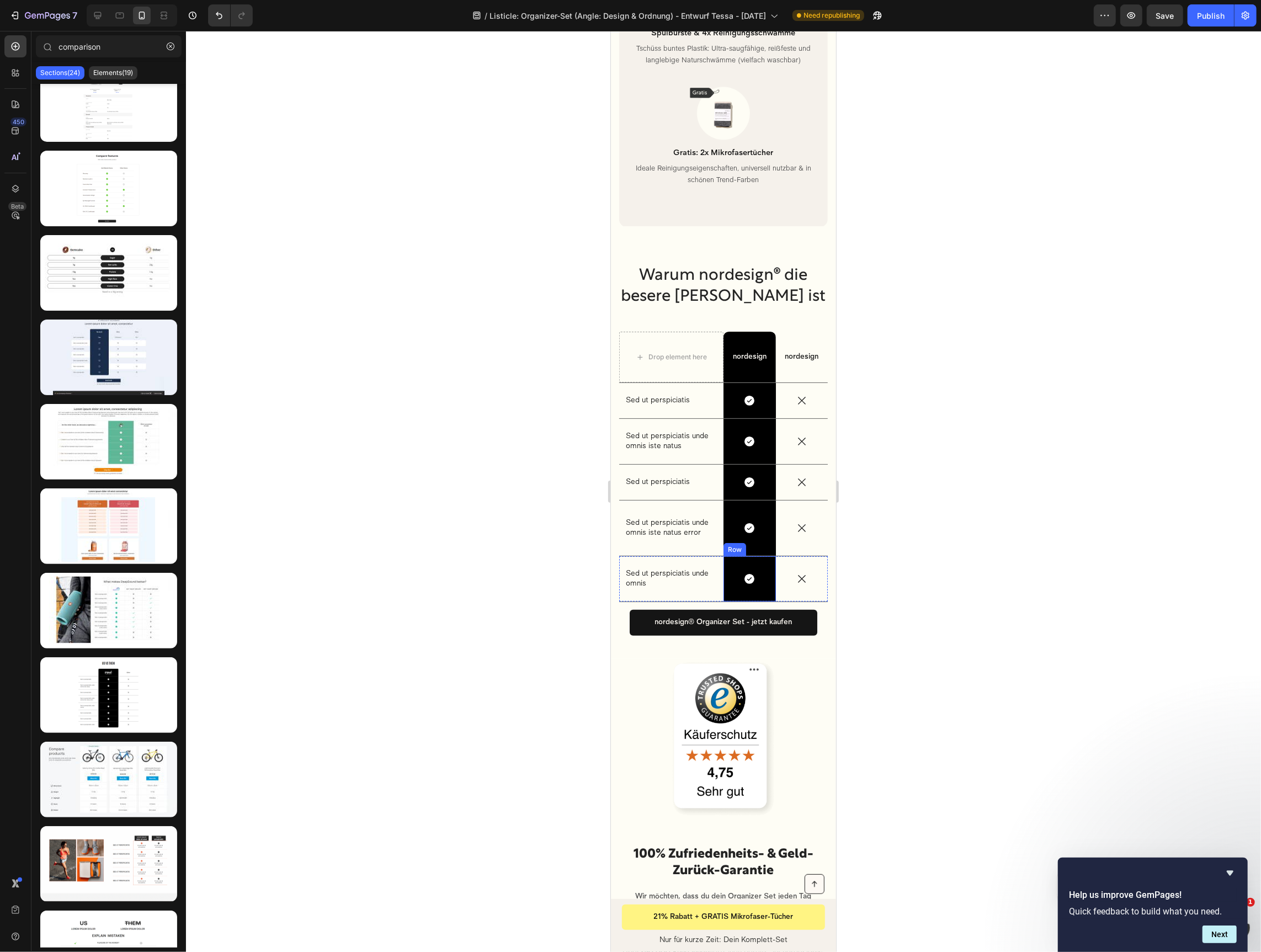
scroll to position [3840, 0]
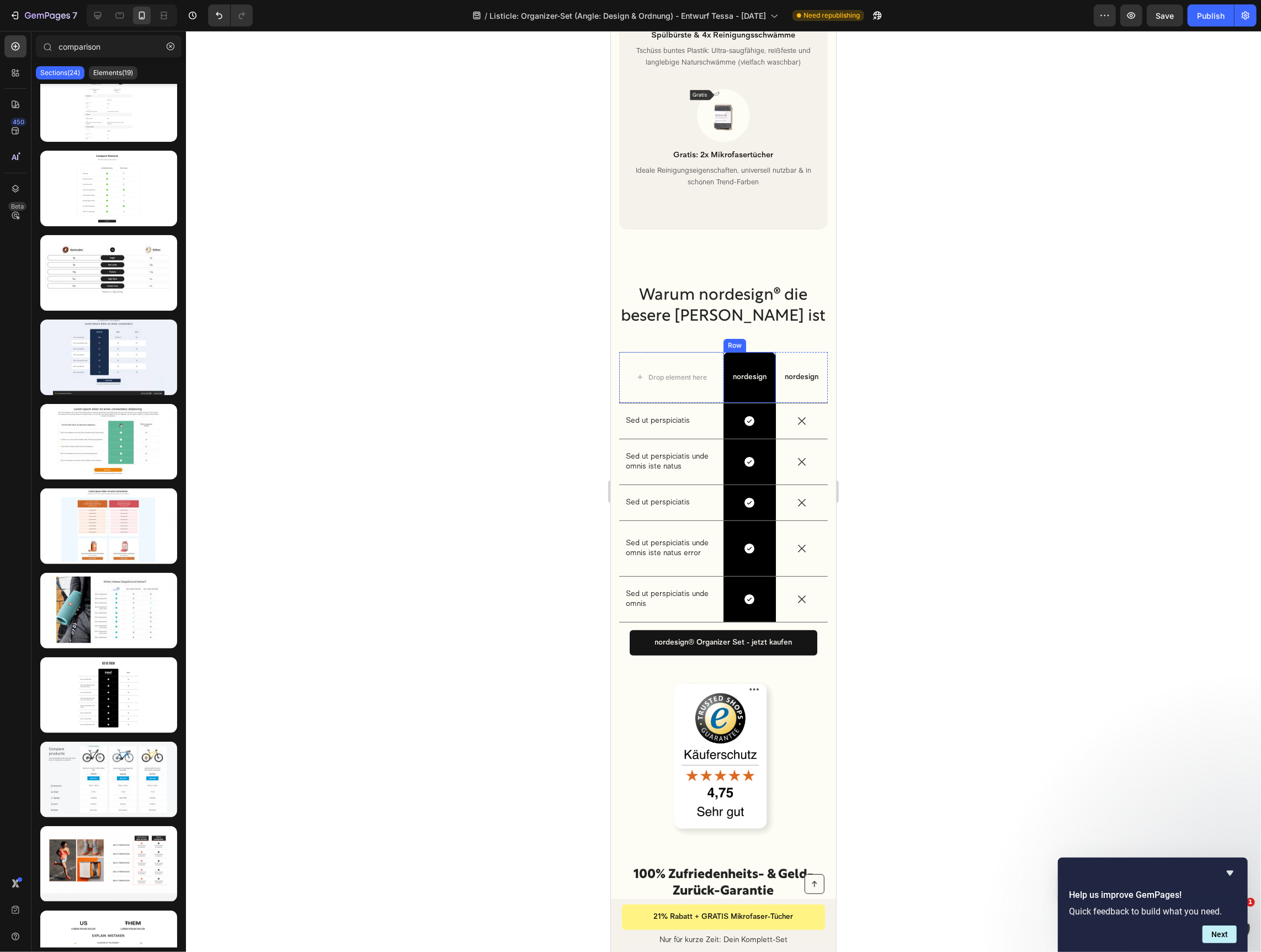
click at [748, 351] on div "nordesign Text Block Row" at bounding box center [749, 376] width 53 height 51
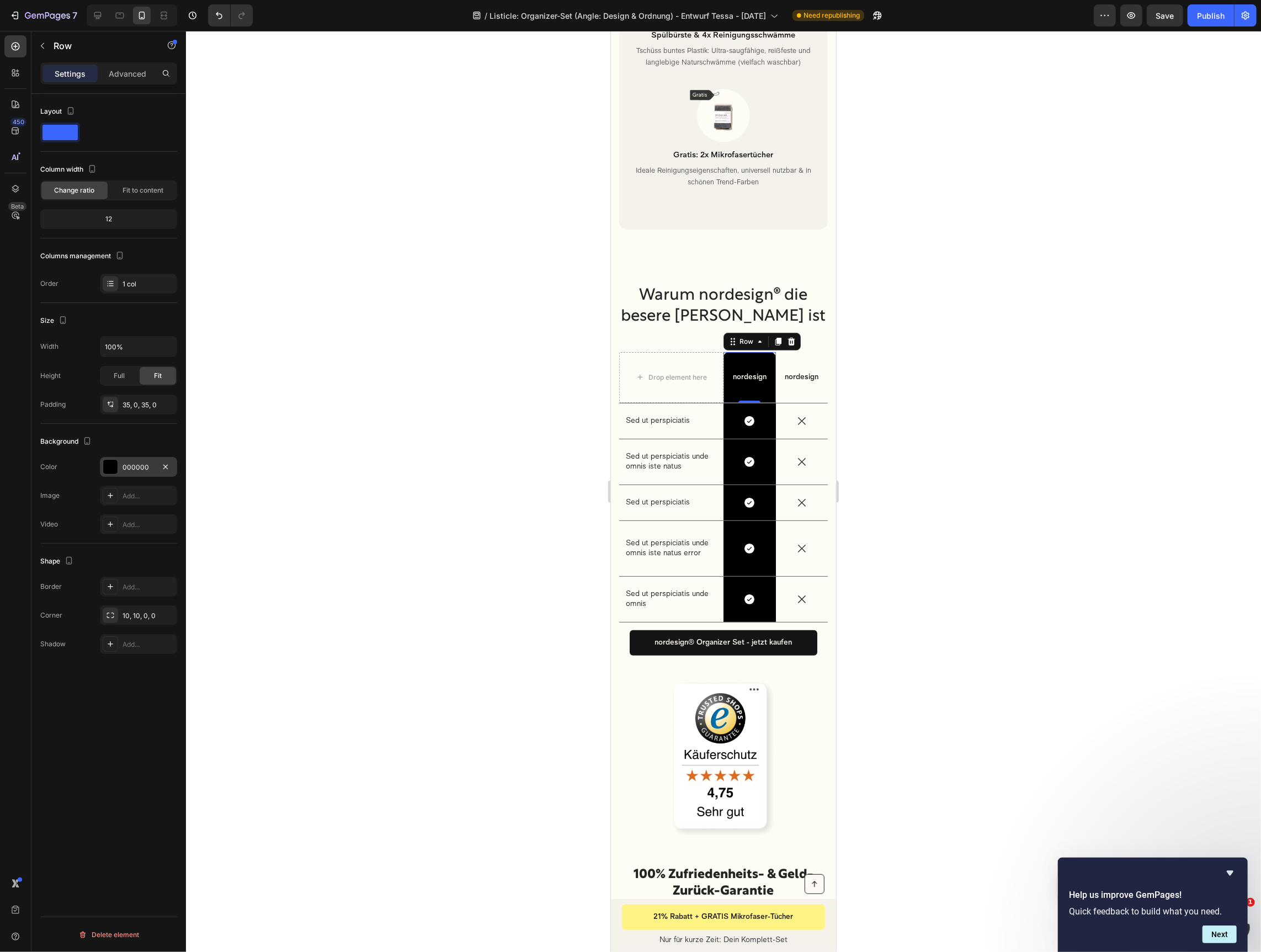
click at [136, 463] on div "000000" at bounding box center [138, 467] width 32 height 10
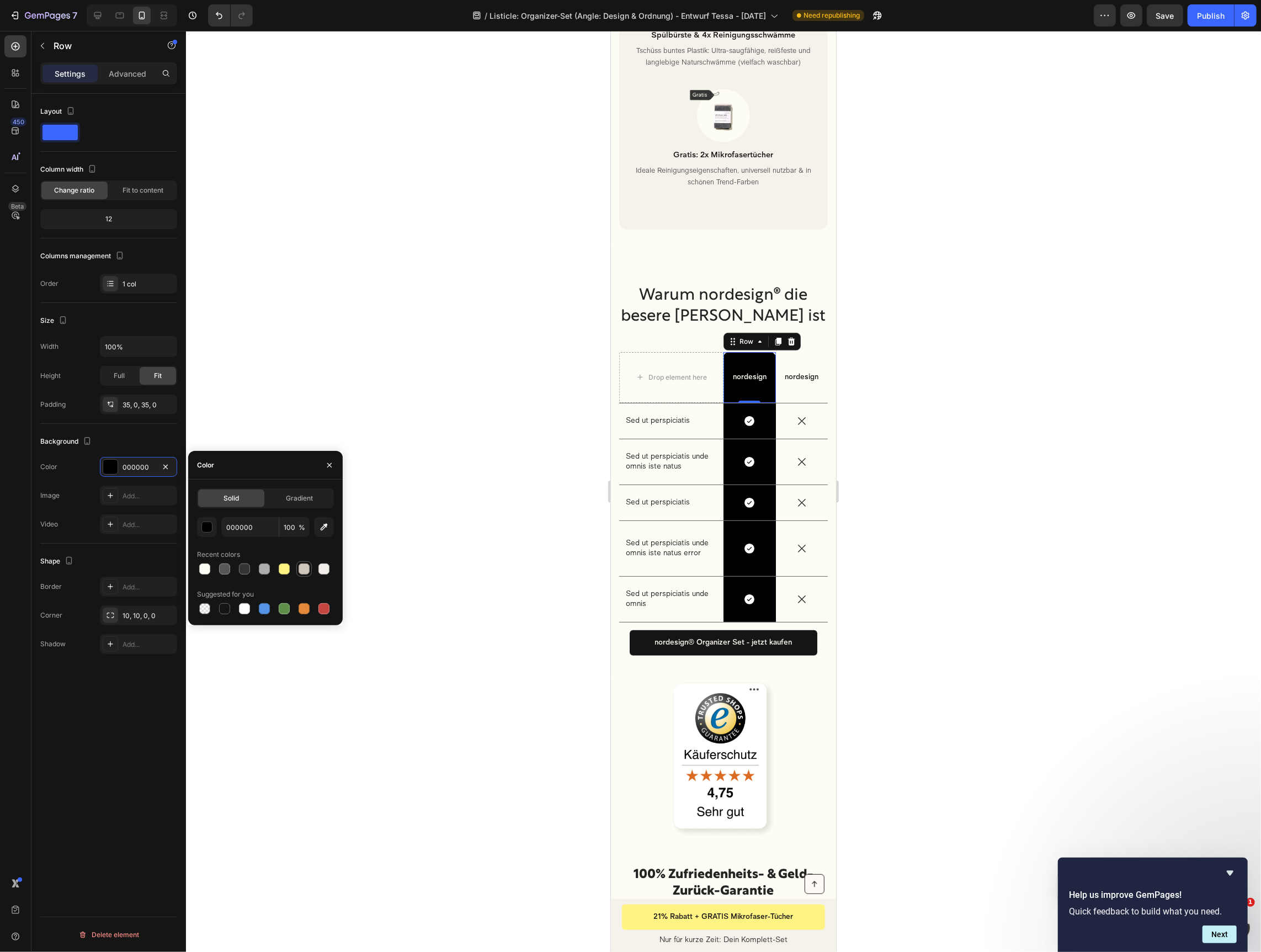
click at [310, 571] on div at bounding box center [305, 569] width 11 height 11
type input "CFC7BE"
click at [727, 414] on div "Icon Row 0" at bounding box center [749, 420] width 53 height 35
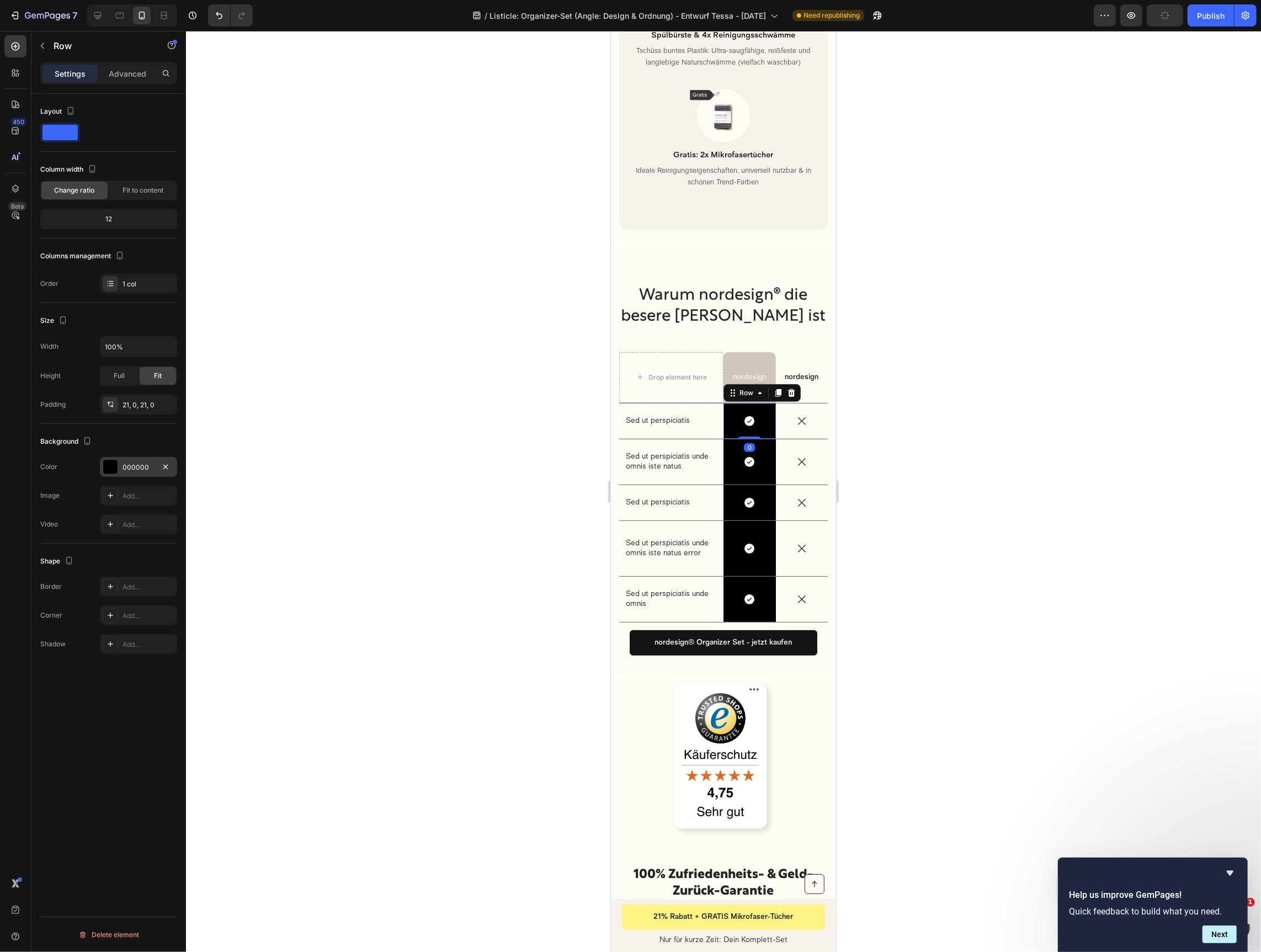
click at [135, 465] on div "000000" at bounding box center [138, 467] width 32 height 10
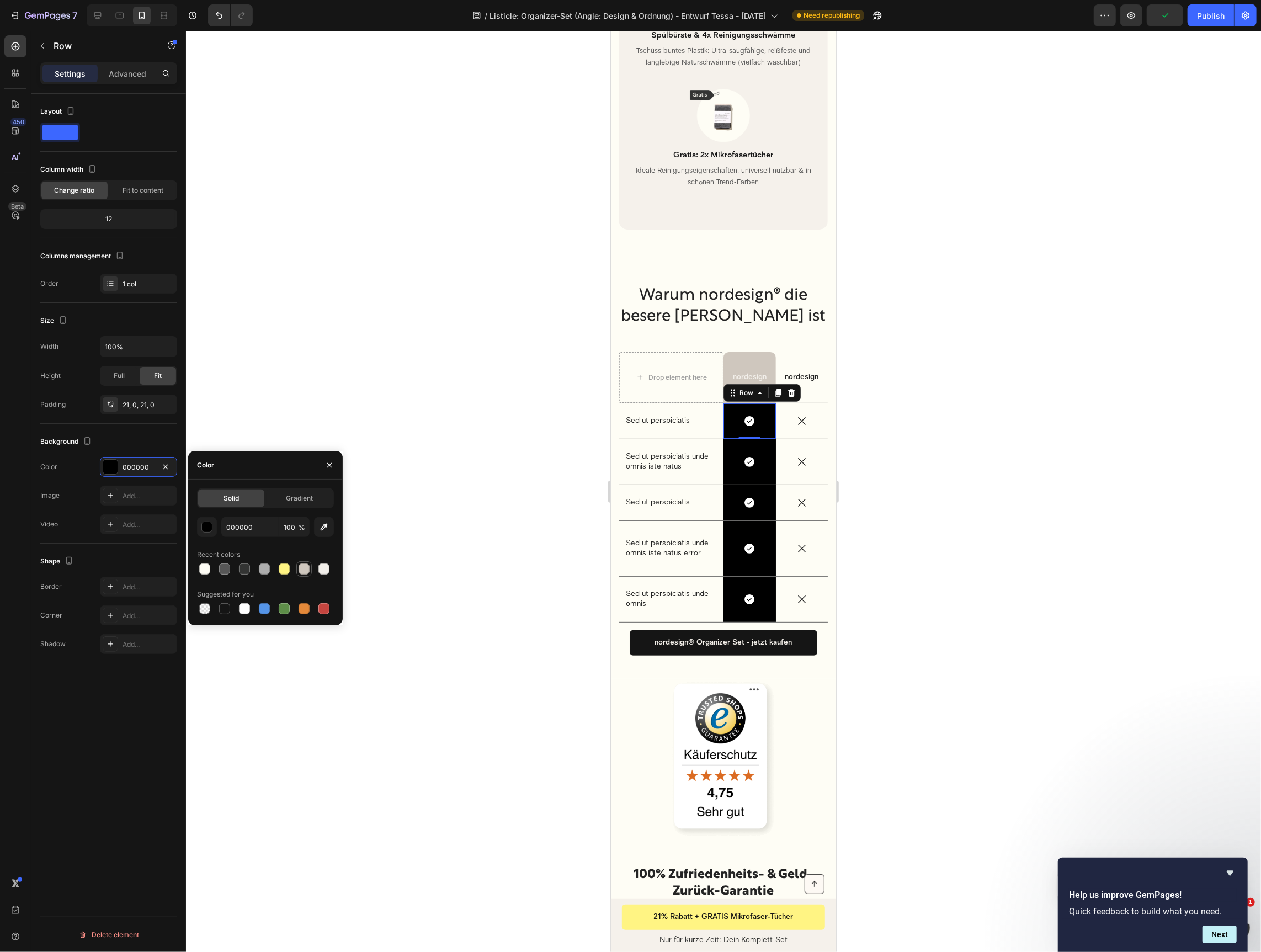
click at [307, 570] on div at bounding box center [305, 569] width 11 height 11
type input "CFC7BE"
click at [766, 439] on div "Icon Row 0" at bounding box center [749, 461] width 53 height 45
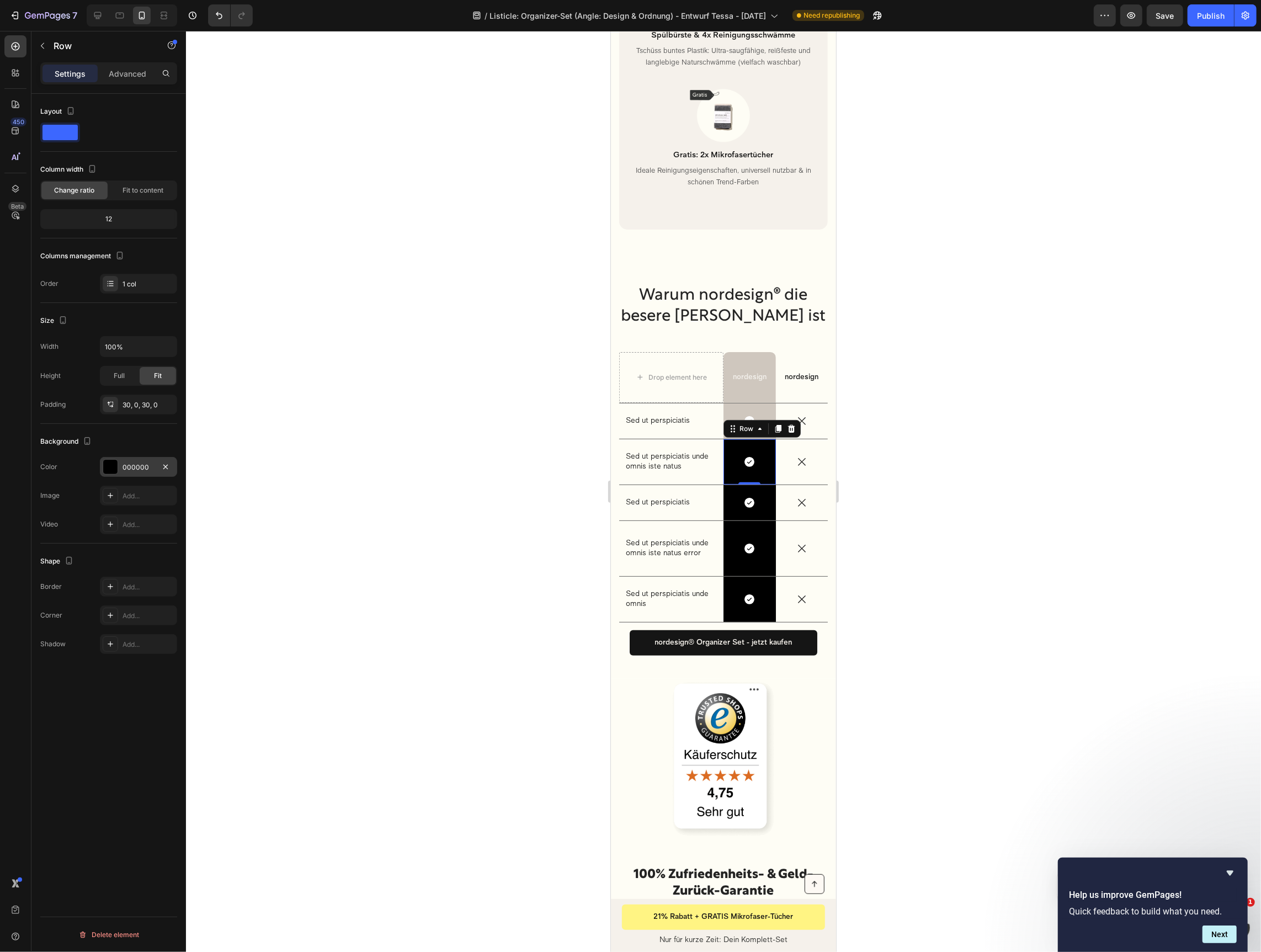
click at [135, 465] on div "000000" at bounding box center [138, 467] width 32 height 10
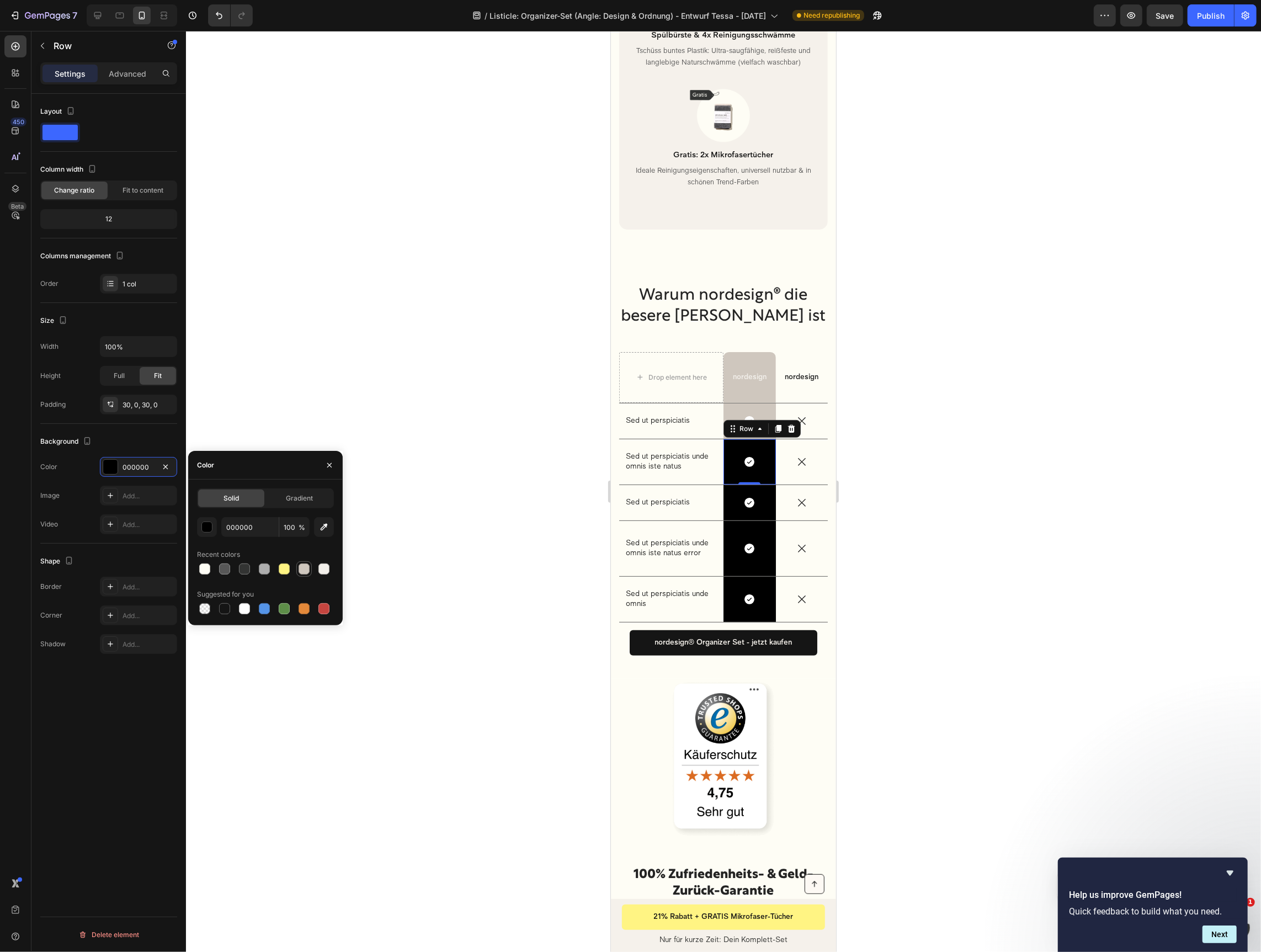
click at [299, 572] on div at bounding box center [305, 569] width 11 height 11
type input "CFC7BE"
click at [771, 496] on div "Icon" at bounding box center [749, 502] width 53 height 12
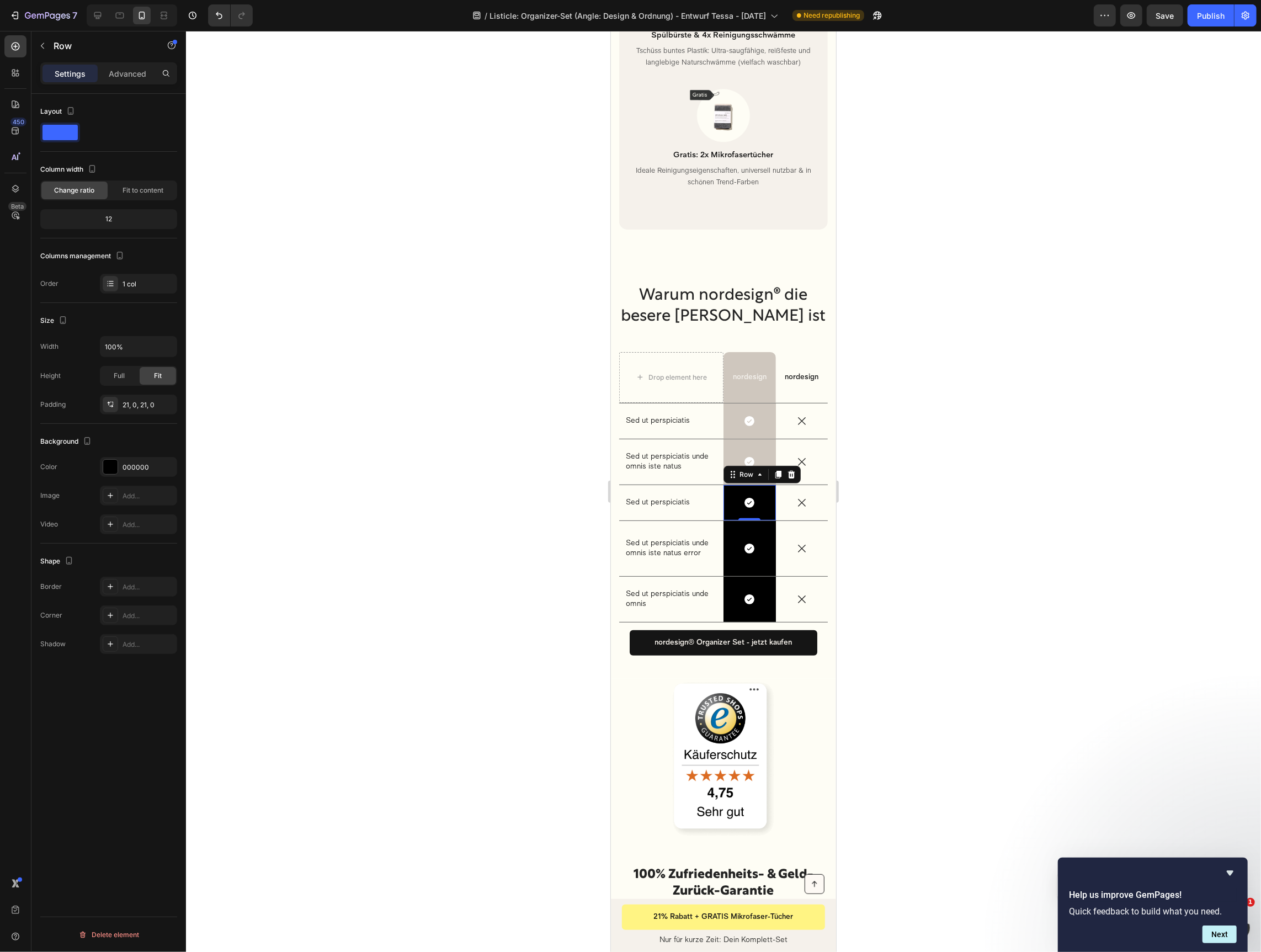
click at [768, 491] on div "Icon Row 0" at bounding box center [749, 502] width 53 height 35
click at [123, 465] on div "000000" at bounding box center [138, 467] width 32 height 10
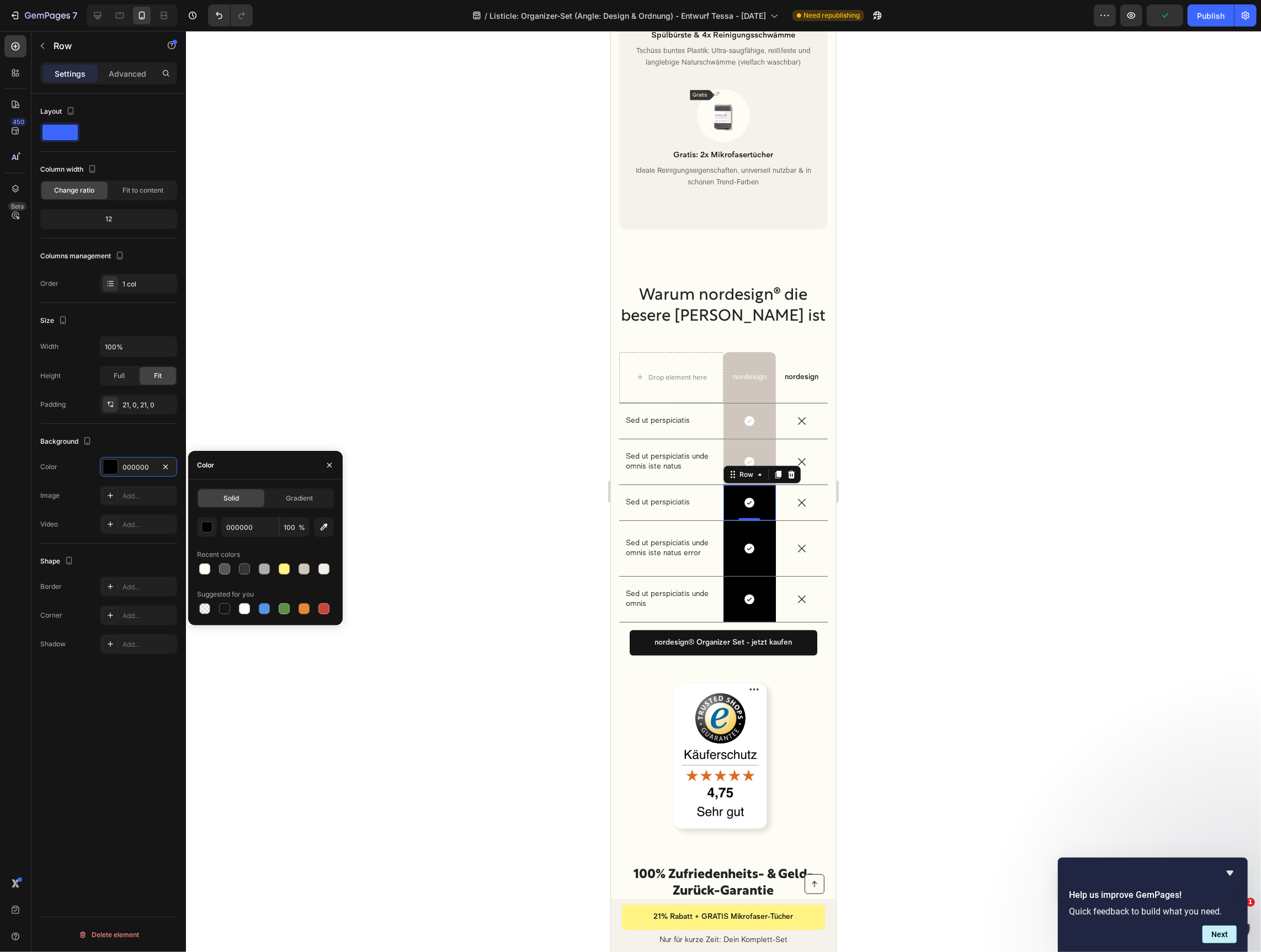
drag, startPoint x: 304, startPoint y: 571, endPoint x: 567, endPoint y: 592, distance: 263.8
click at [304, 571] on div at bounding box center [305, 569] width 11 height 11
type input "CFC7BE"
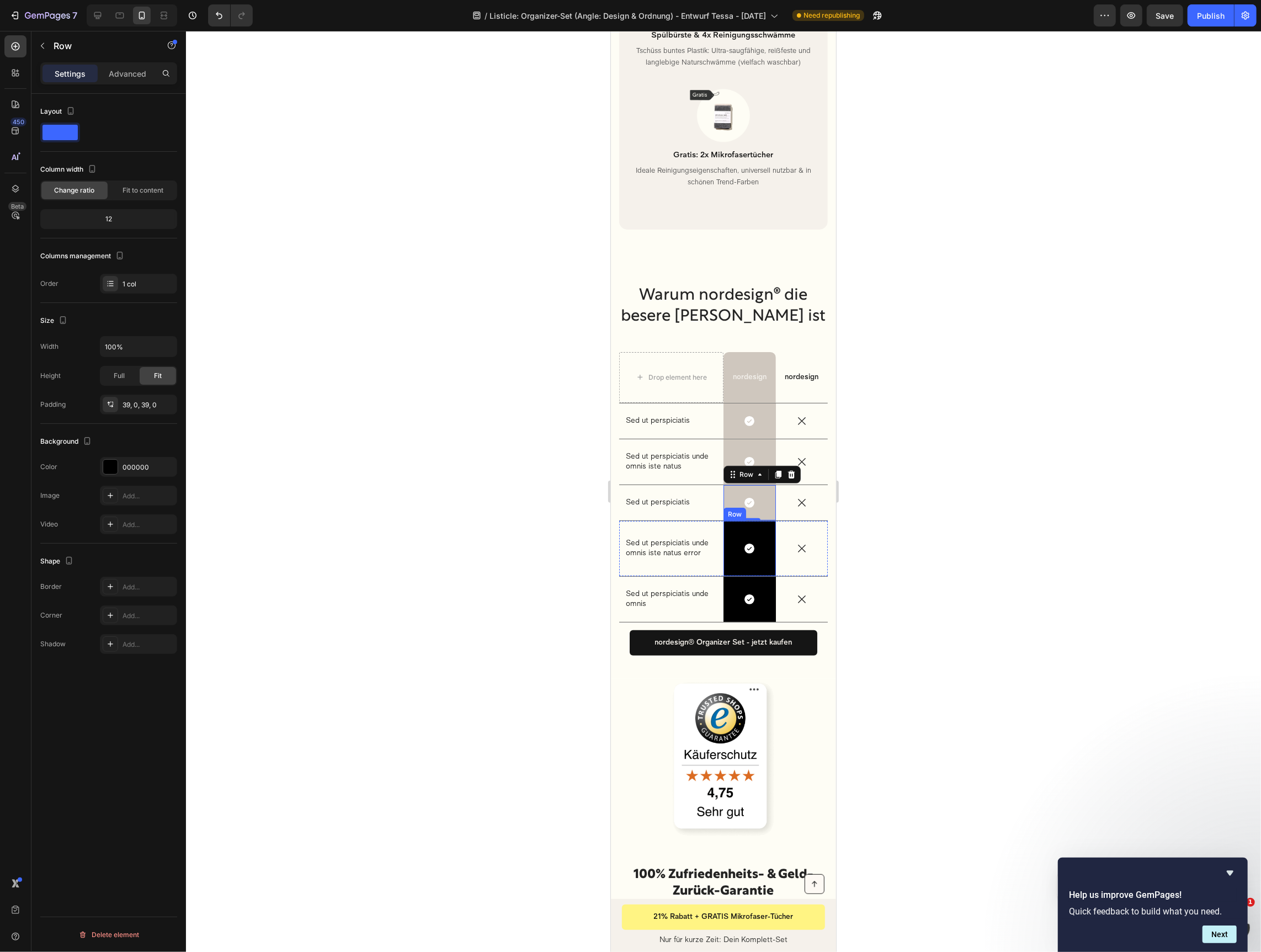
click at [762, 547] on div "Icon Row" at bounding box center [749, 548] width 53 height 56
click at [136, 467] on div "000000" at bounding box center [138, 467] width 32 height 10
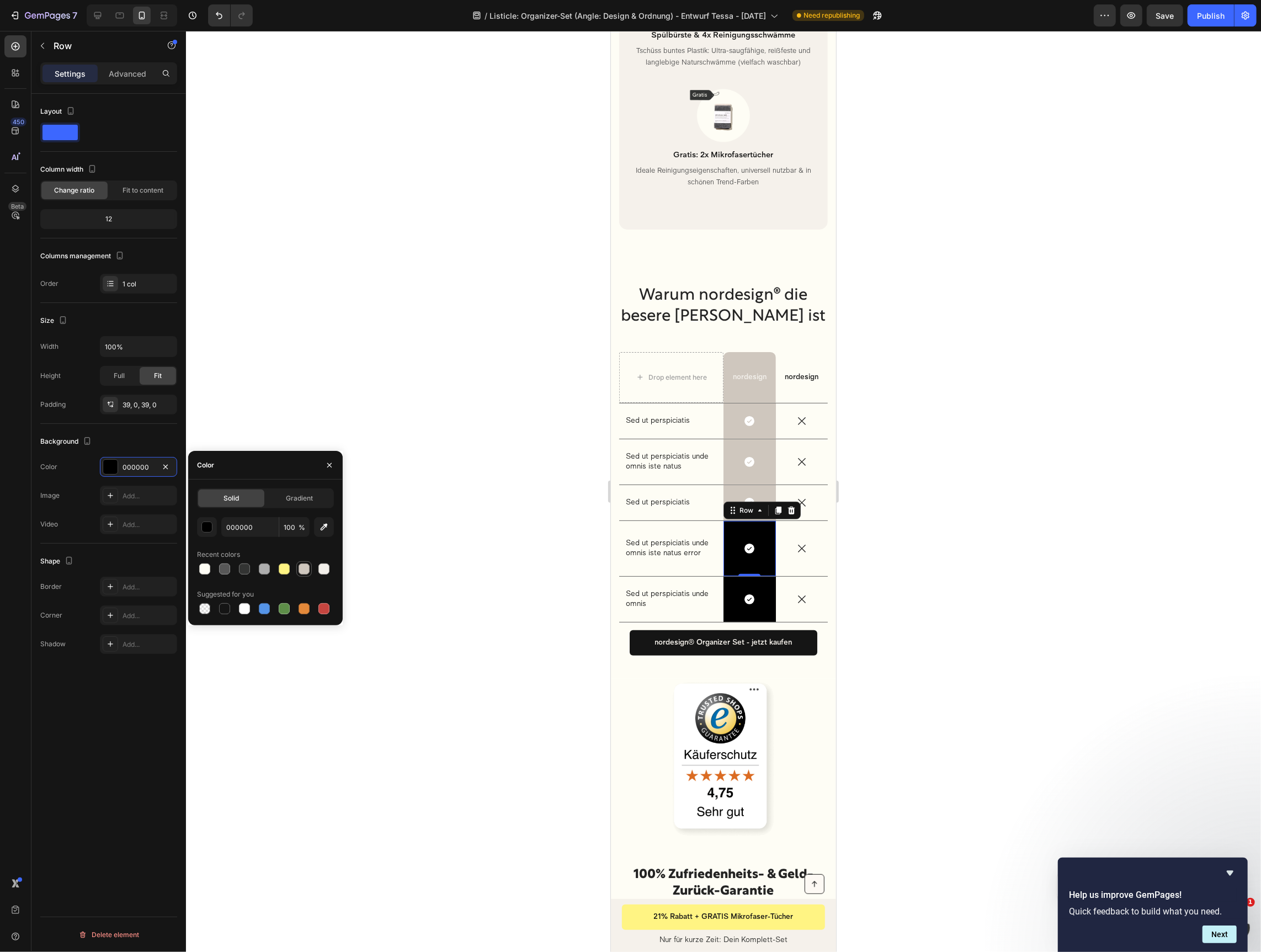
click at [307, 574] on div at bounding box center [305, 569] width 11 height 11
type input "CFC7BE"
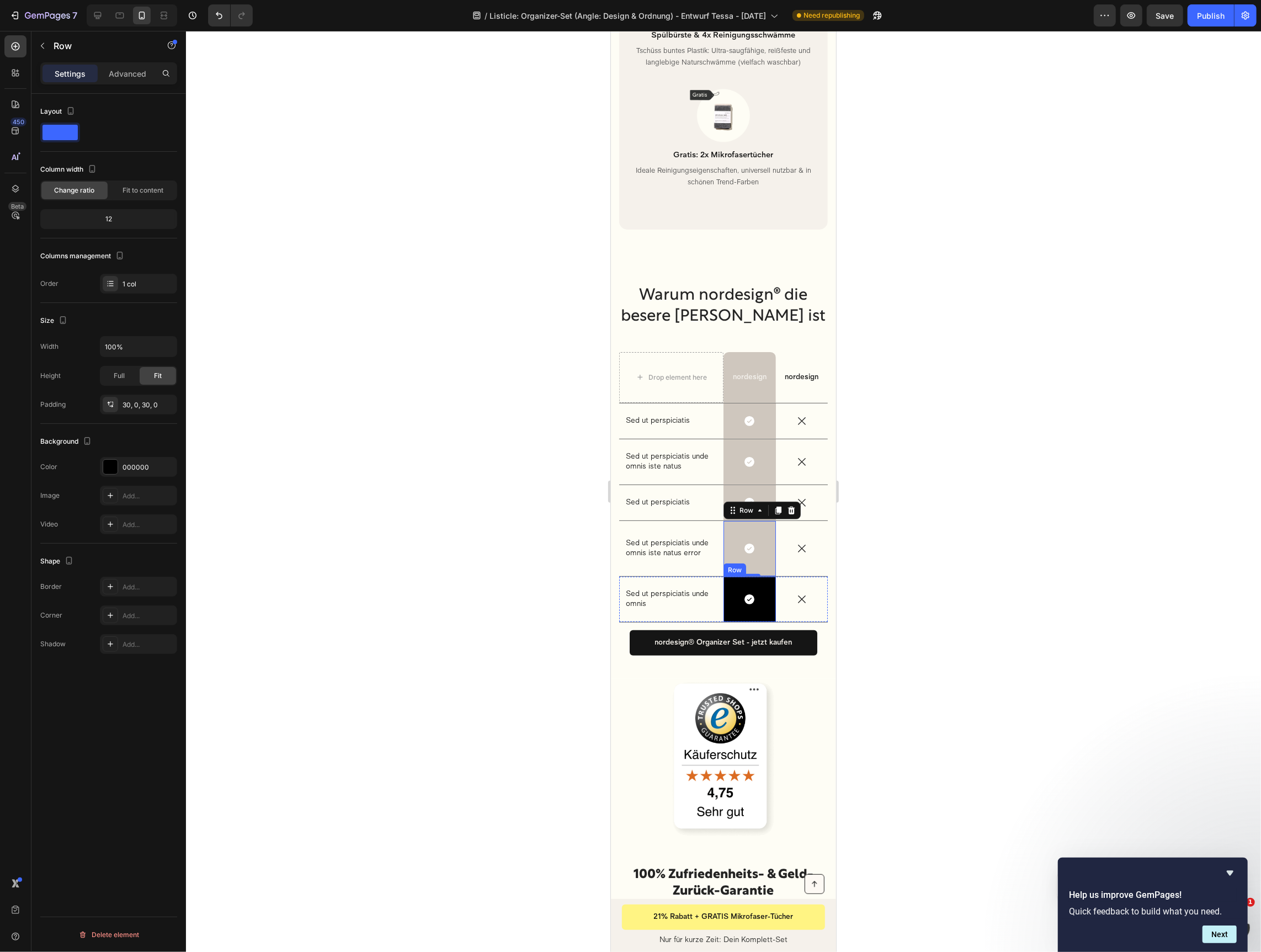
click at [736, 594] on div "Icon Row" at bounding box center [749, 598] width 53 height 45
click at [151, 464] on div "000000" at bounding box center [138, 467] width 32 height 10
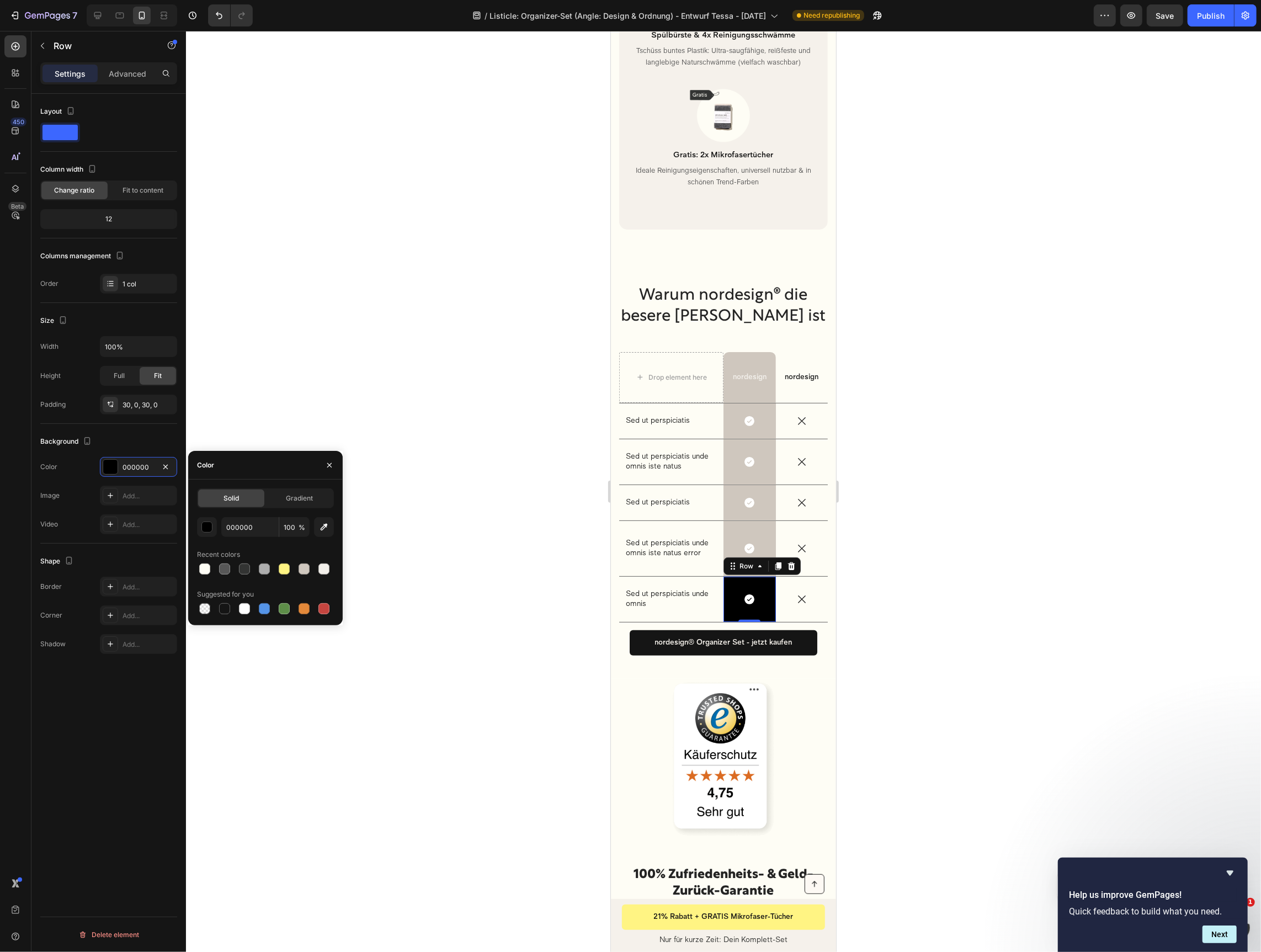
drag, startPoint x: 299, startPoint y: 565, endPoint x: 448, endPoint y: 572, distance: 149.2
click at [301, 565] on div at bounding box center [305, 569] width 11 height 11
type input "CFC7BE"
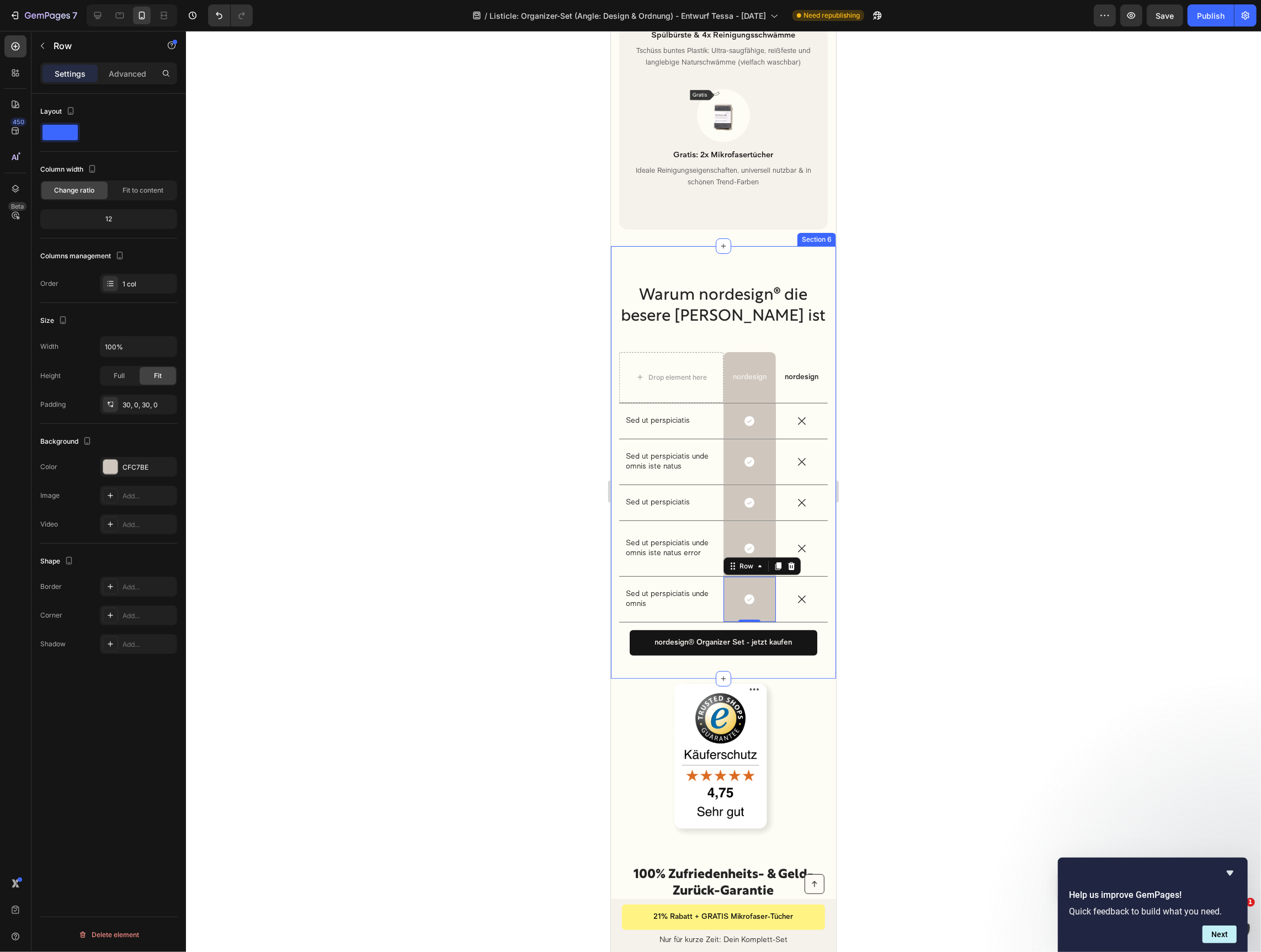
drag, startPoint x: 972, startPoint y: 557, endPoint x: 933, endPoint y: 482, distance: 84.5
click at [971, 556] on div at bounding box center [723, 490] width 1075 height 920
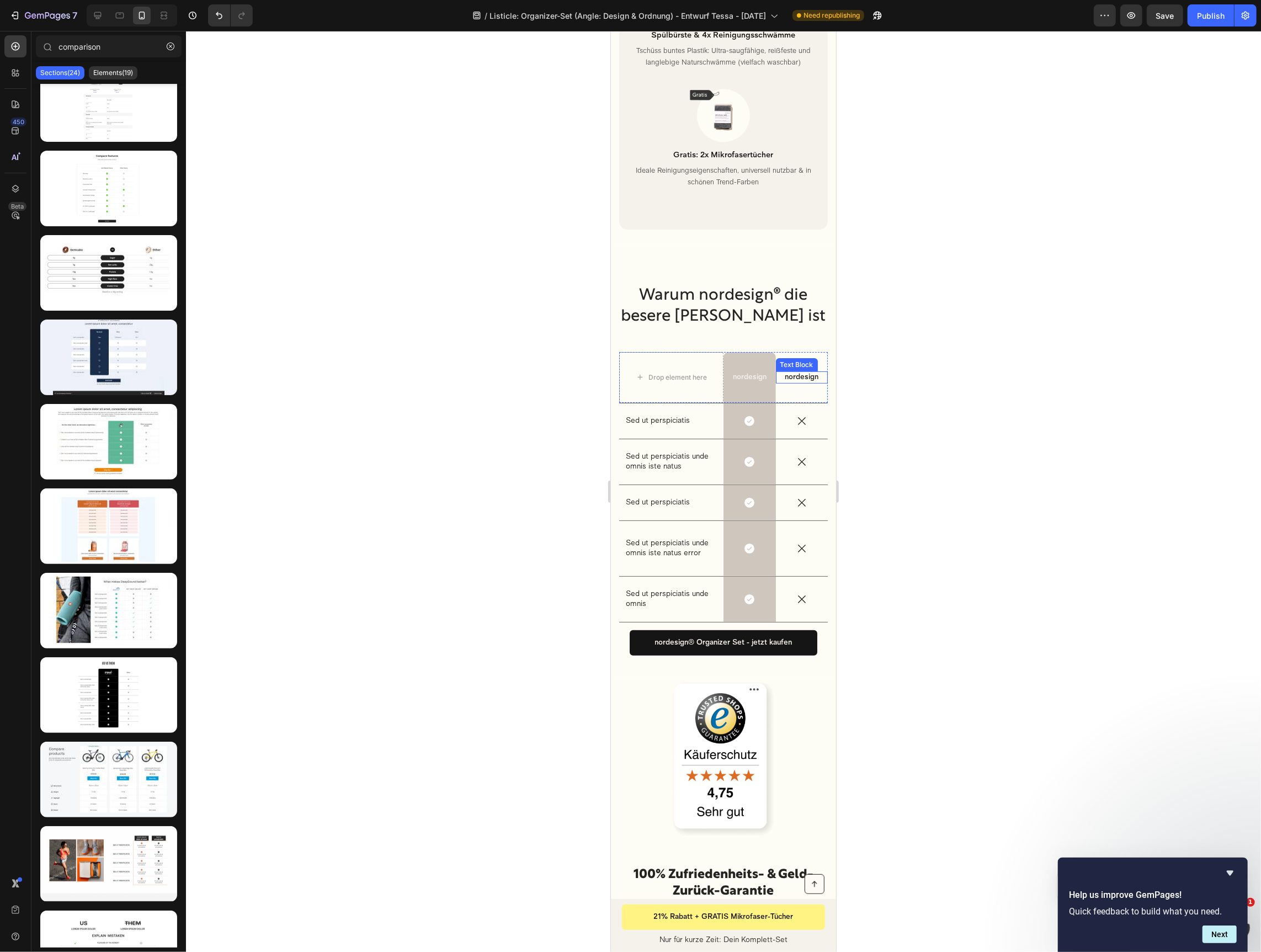
click at [814, 372] on p "nordesign" at bounding box center [802, 376] width 50 height 10
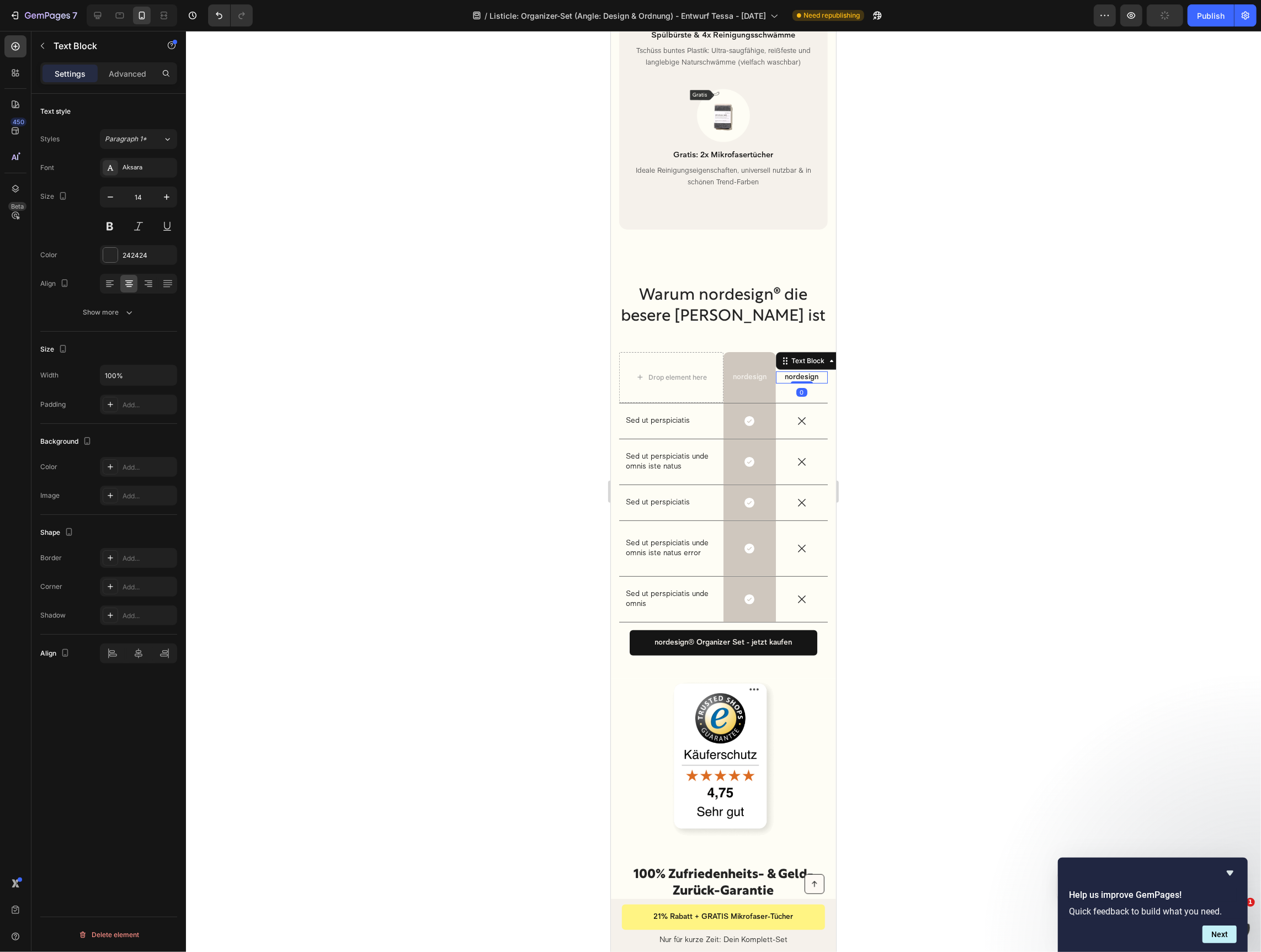
click at [814, 372] on p "nordesign" at bounding box center [802, 376] width 50 height 10
click at [661, 416] on p "Sed ut perspiciatis" at bounding box center [671, 420] width 91 height 10
click at [103, 16] on div at bounding box center [98, 15] width 17 height 17
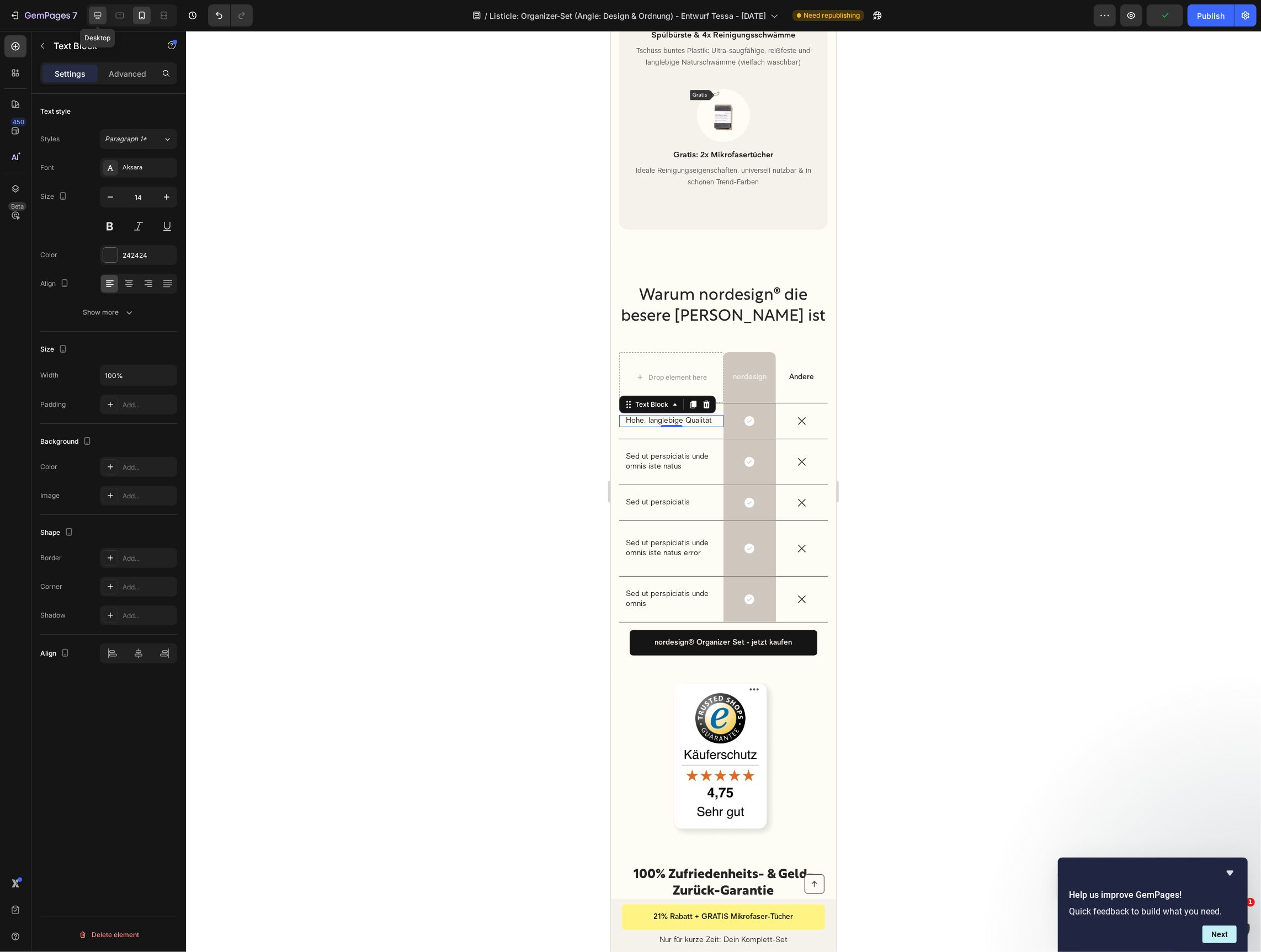
type input "16"
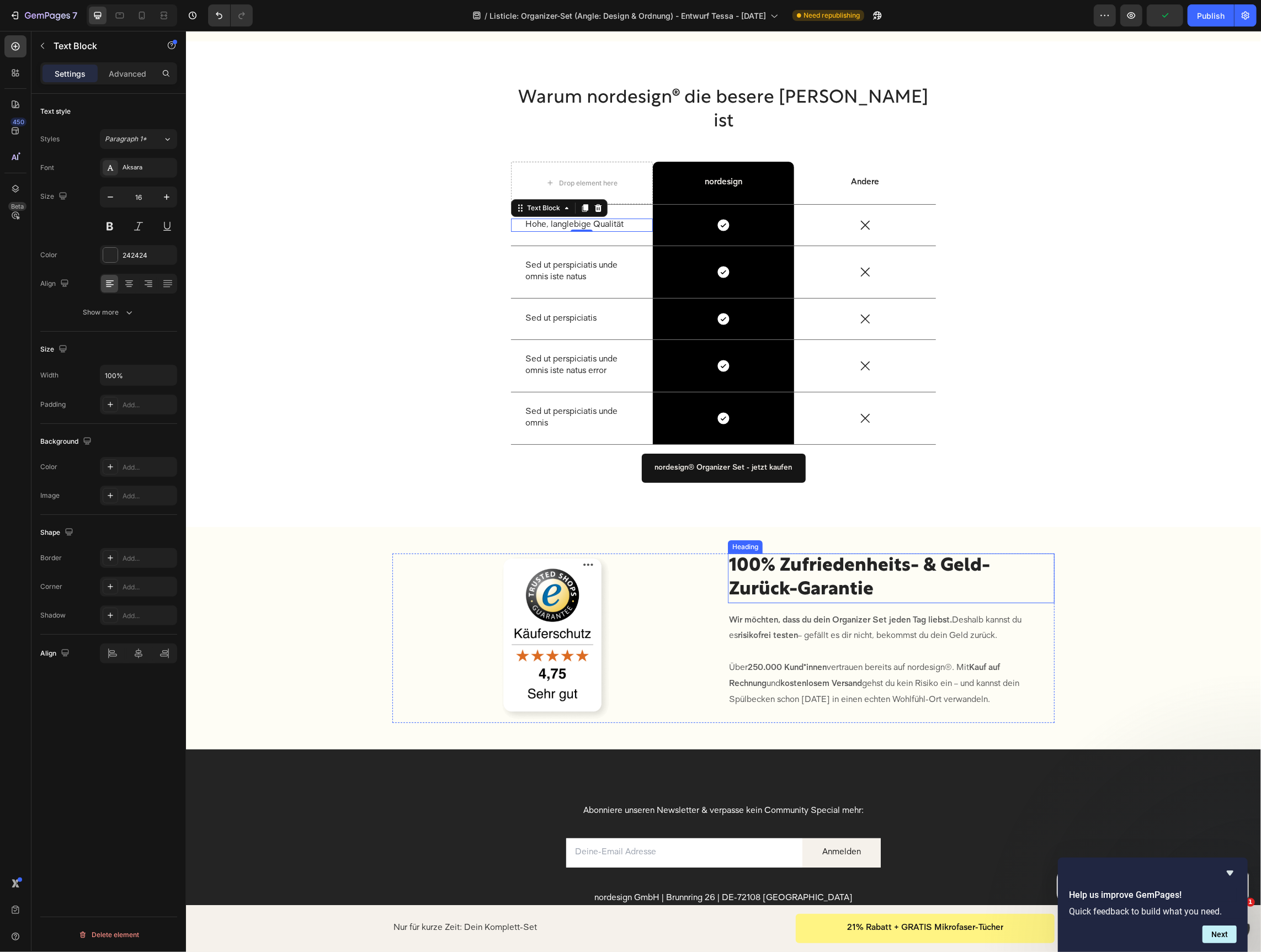
scroll to position [3412, 0]
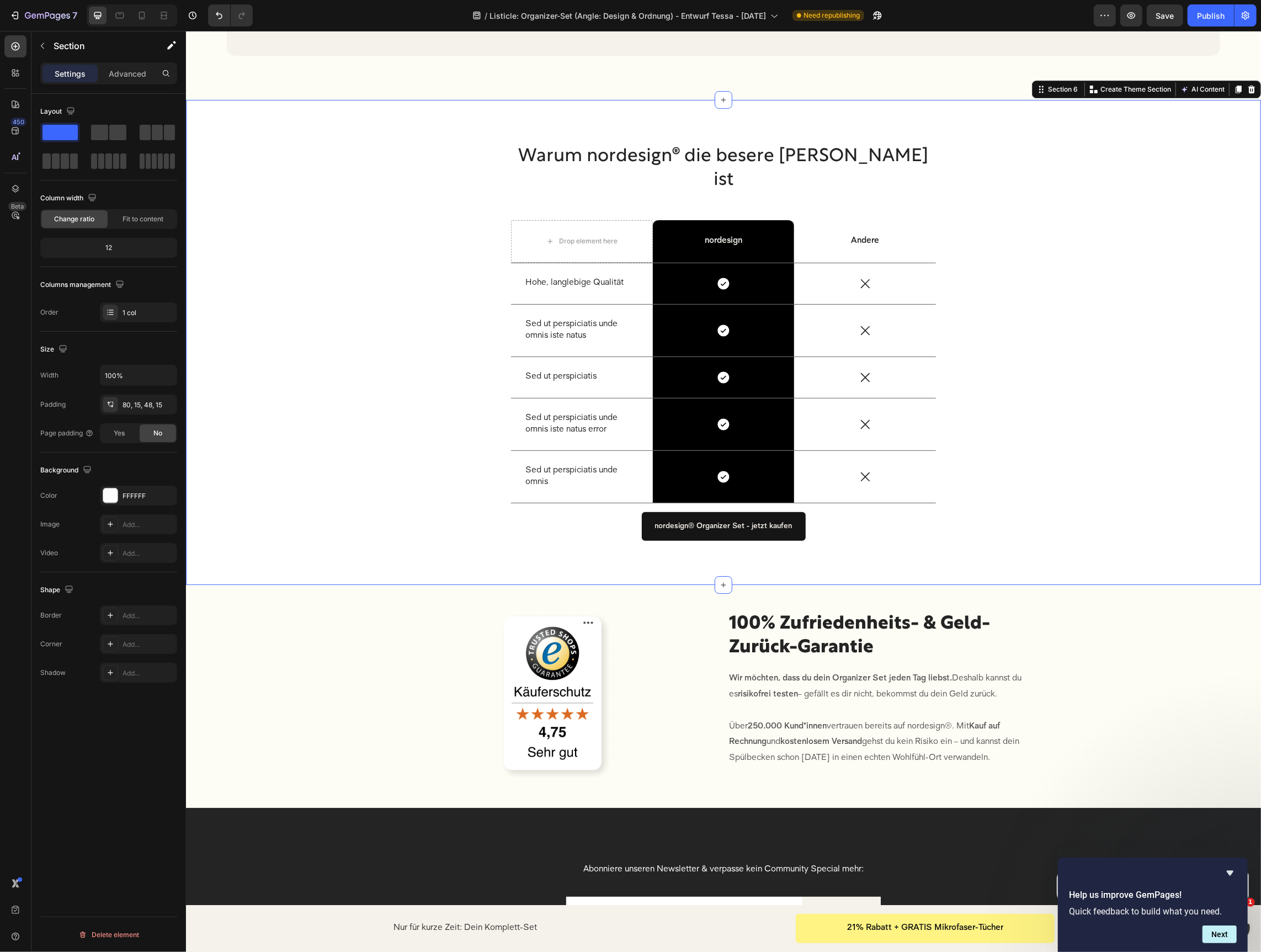
click at [450, 314] on div "Warum nordesign® die besere Wahl ist Heading Drop element here nordesign Text B…" at bounding box center [722, 351] width 1059 height 415
click at [138, 491] on div "FFFFFF" at bounding box center [138, 496] width 32 height 10
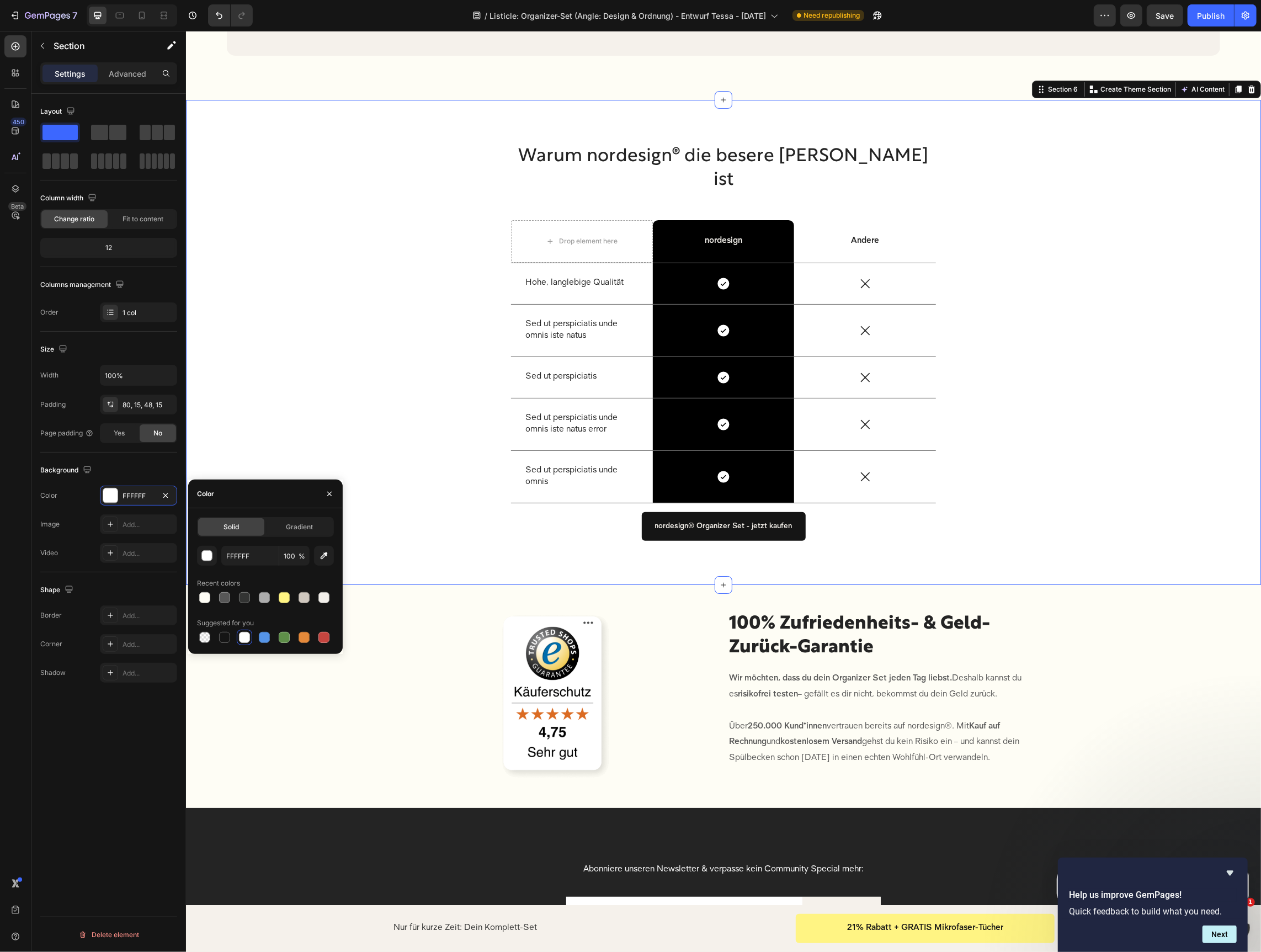
drag, startPoint x: 200, startPoint y: 597, endPoint x: 237, endPoint y: 583, distance: 39.6
click at [200, 597] on div at bounding box center [205, 598] width 11 height 11
type input "FEFDF5"
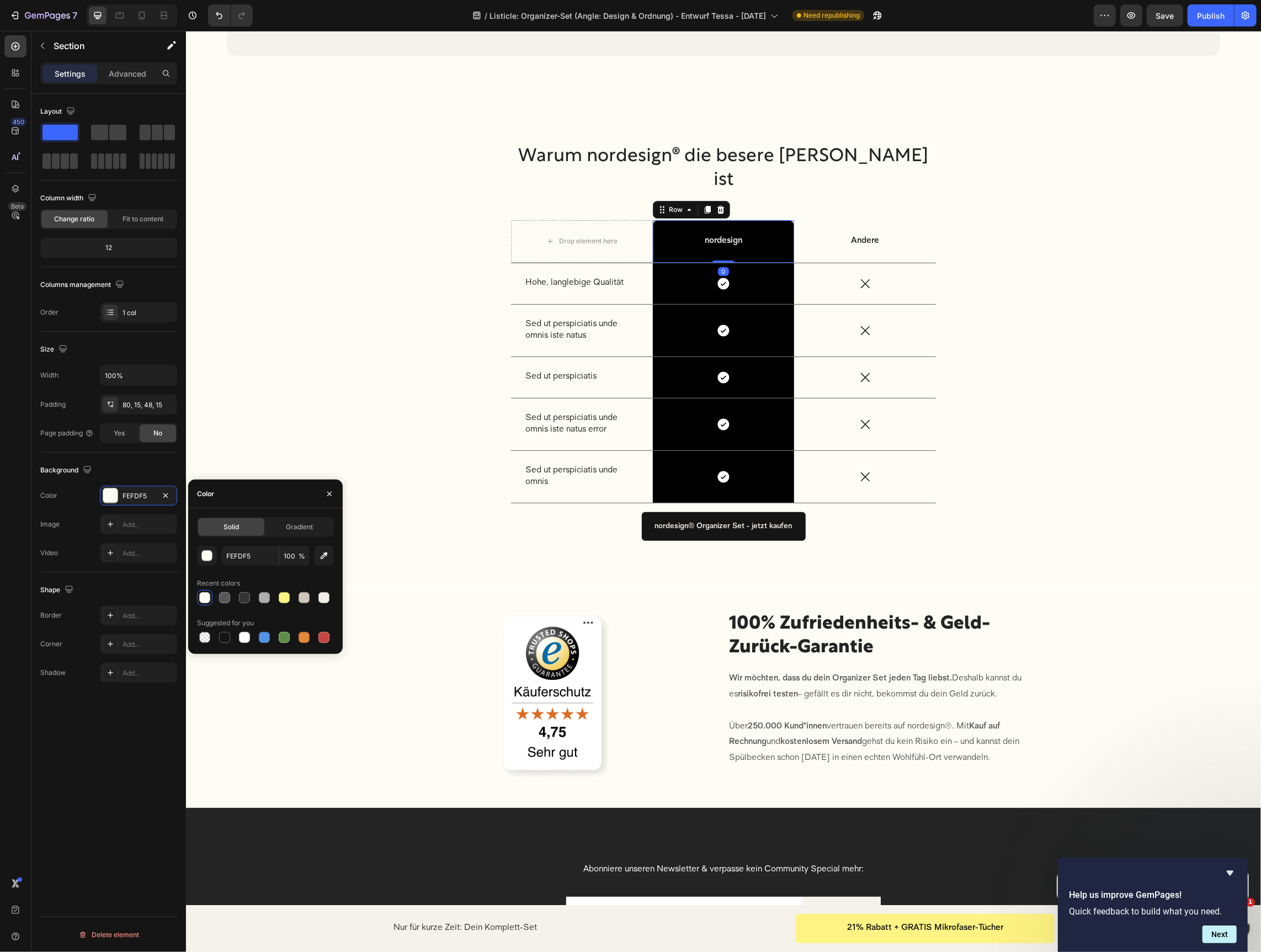
click at [735, 262] on div "nordesign Text Block Row 0" at bounding box center [723, 240] width 142 height 42
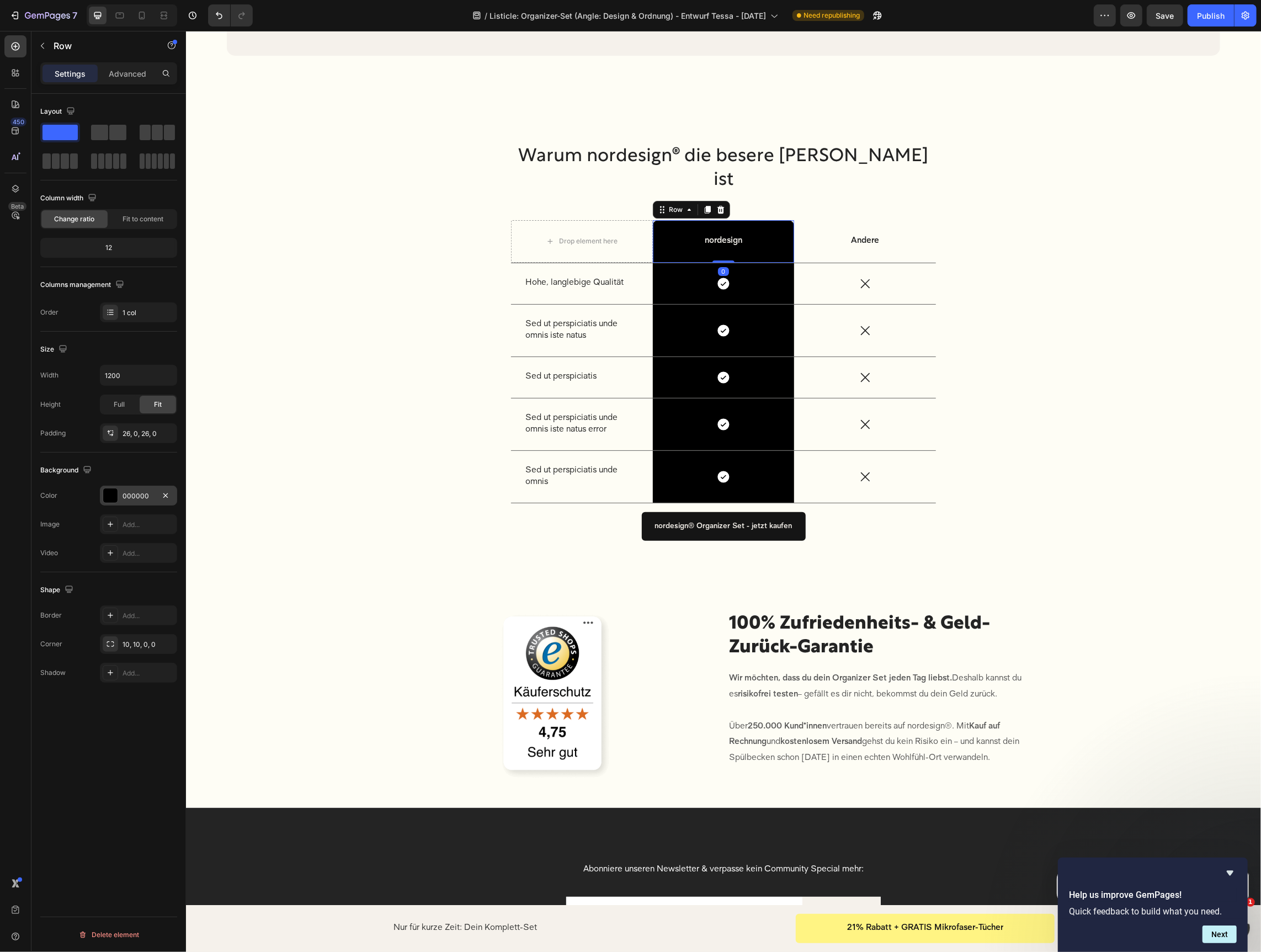
click at [135, 495] on div "000000" at bounding box center [138, 496] width 32 height 10
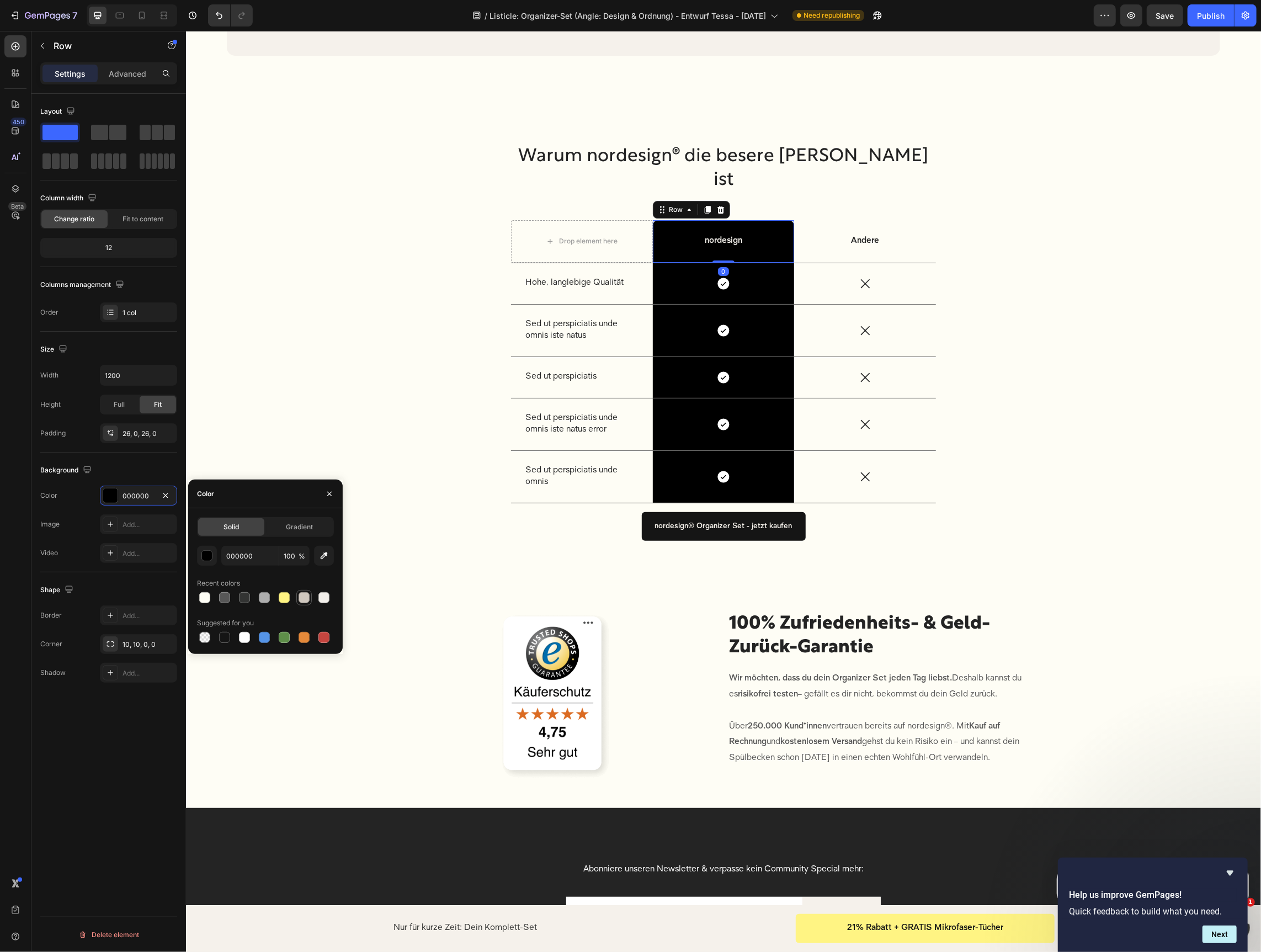
click at [303, 597] on div at bounding box center [305, 598] width 11 height 11
type input "CFC7BE"
drag, startPoint x: 696, startPoint y: 382, endPoint x: 435, endPoint y: 537, distance: 303.6
click at [696, 304] on div "Icon Row 0" at bounding box center [723, 283] width 142 height 41
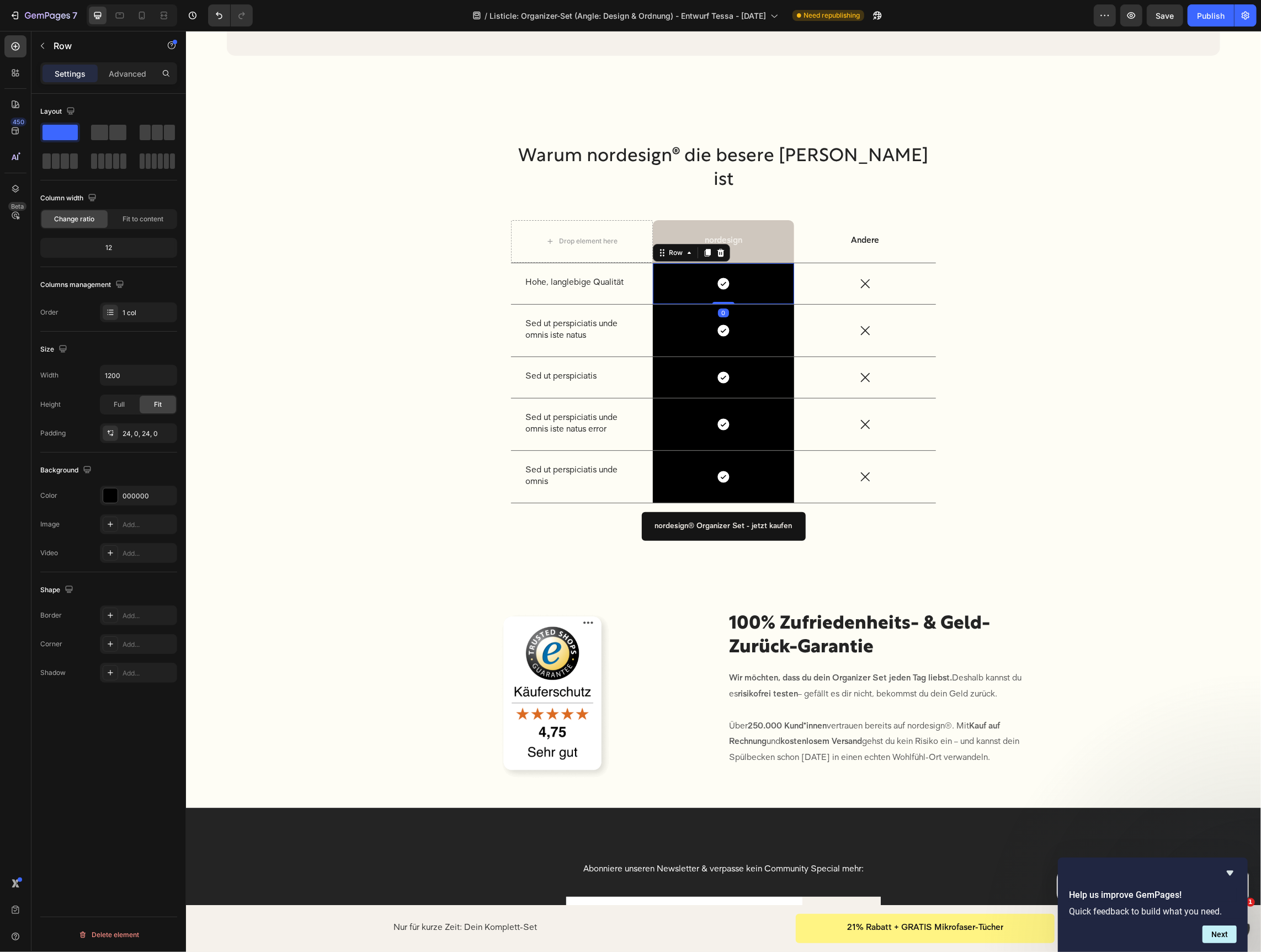
drag, startPoint x: 149, startPoint y: 488, endPoint x: 177, endPoint y: 495, distance: 28.9
click at [149, 488] on div "000000" at bounding box center [138, 495] width 78 height 20
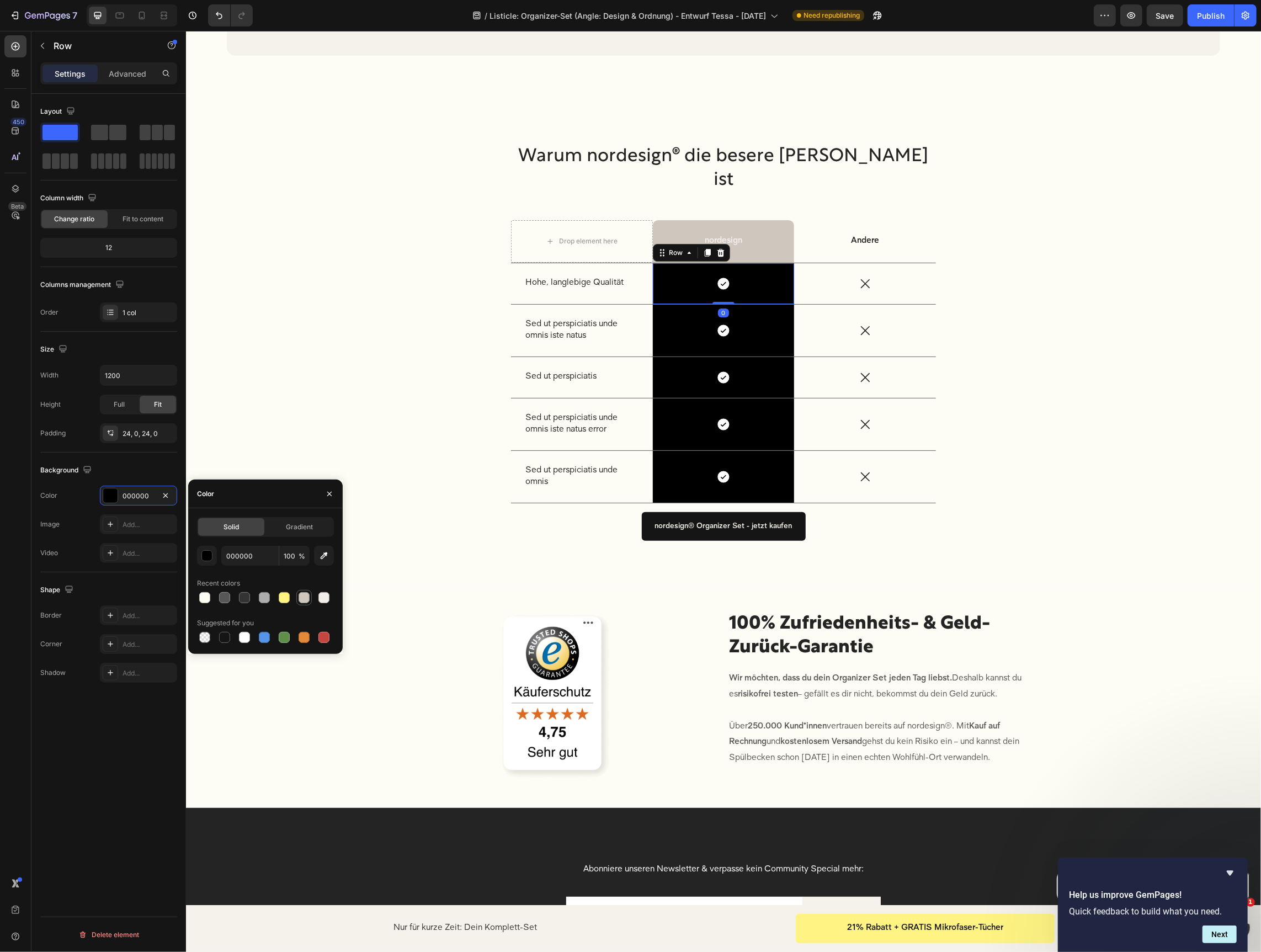
click at [309, 597] on div at bounding box center [305, 598] width 11 height 11
type input "CFC7BE"
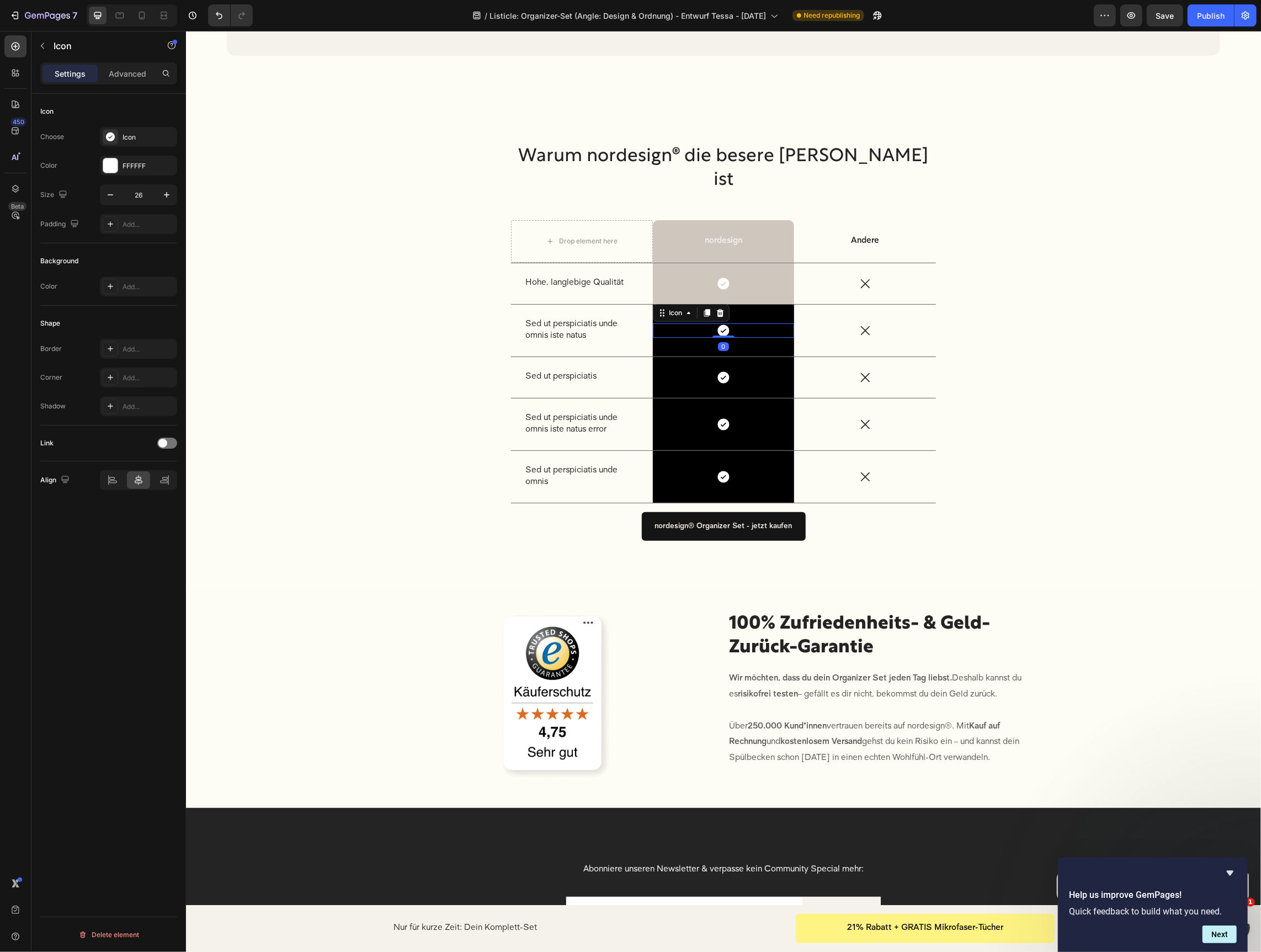
click at [686, 337] on div "Icon 0" at bounding box center [723, 329] width 142 height 14
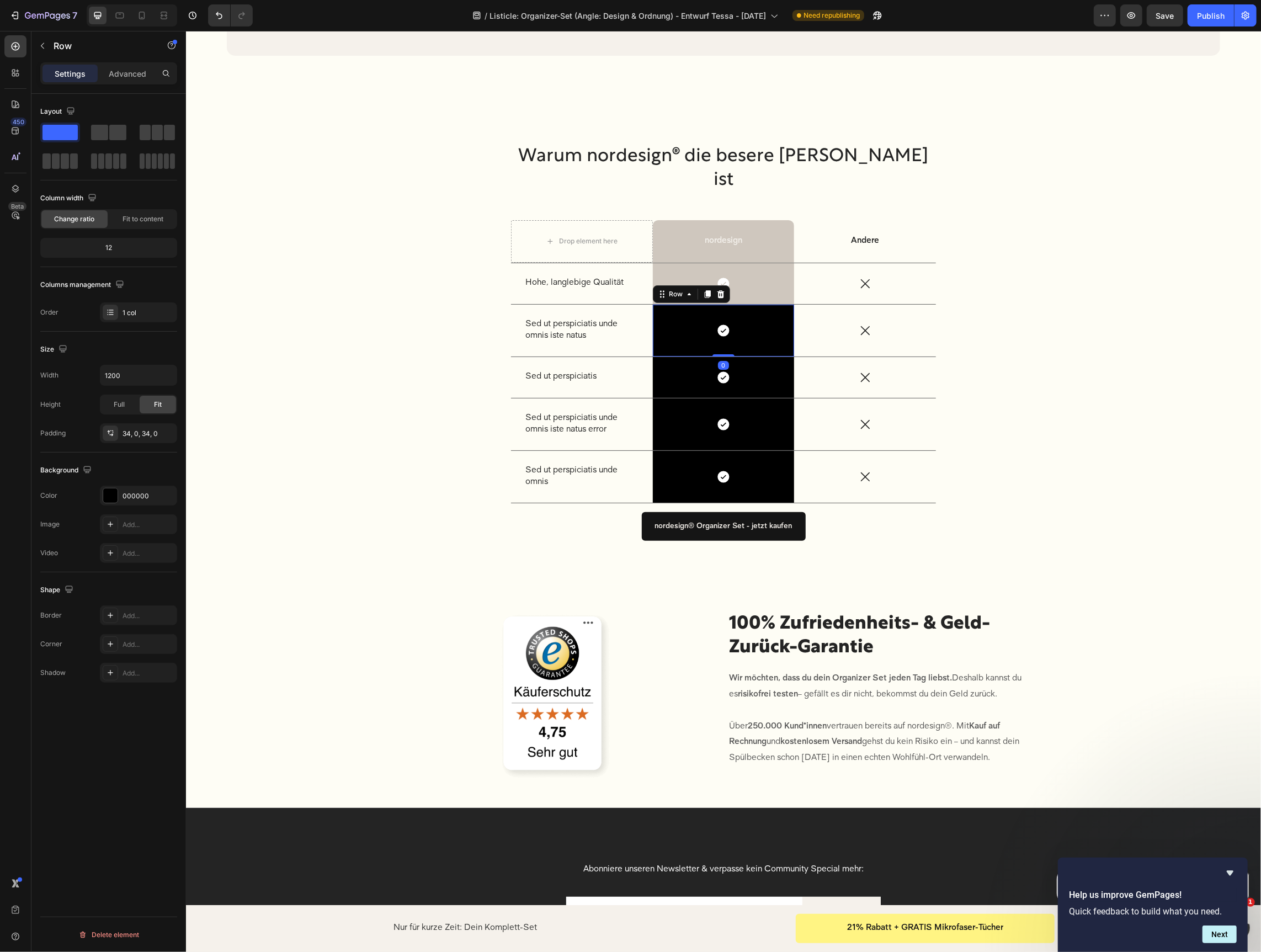
click at [691, 356] on div "Icon Row 0" at bounding box center [723, 329] width 142 height 52
drag, startPoint x: 148, startPoint y: 501, endPoint x: 170, endPoint y: 527, distance: 34.1
click at [148, 501] on div "000000" at bounding box center [138, 495] width 78 height 20
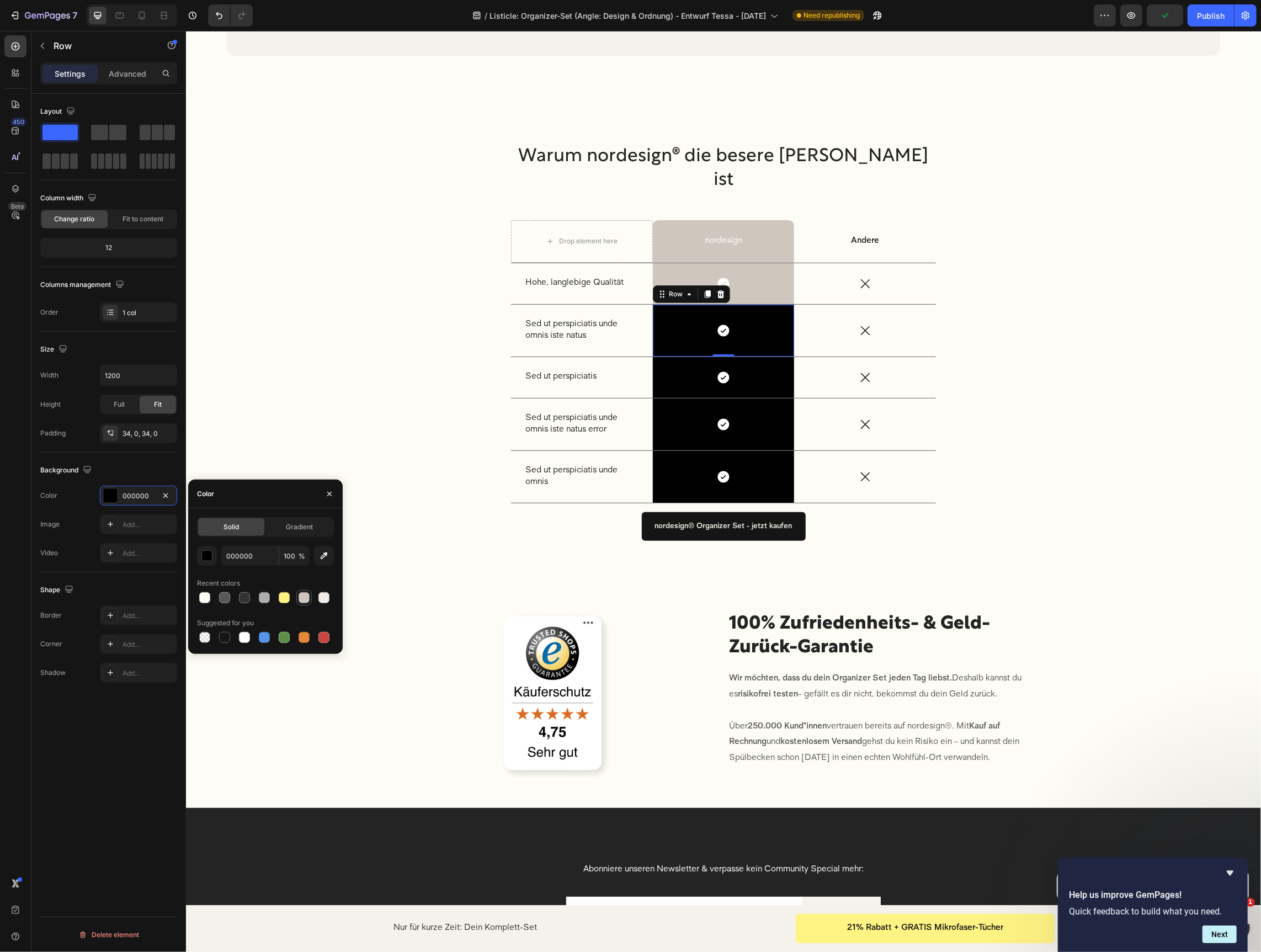
click at [303, 599] on div at bounding box center [305, 598] width 11 height 11
type input "CFC7BE"
click at [686, 397] on div "Icon Row" at bounding box center [723, 376] width 142 height 41
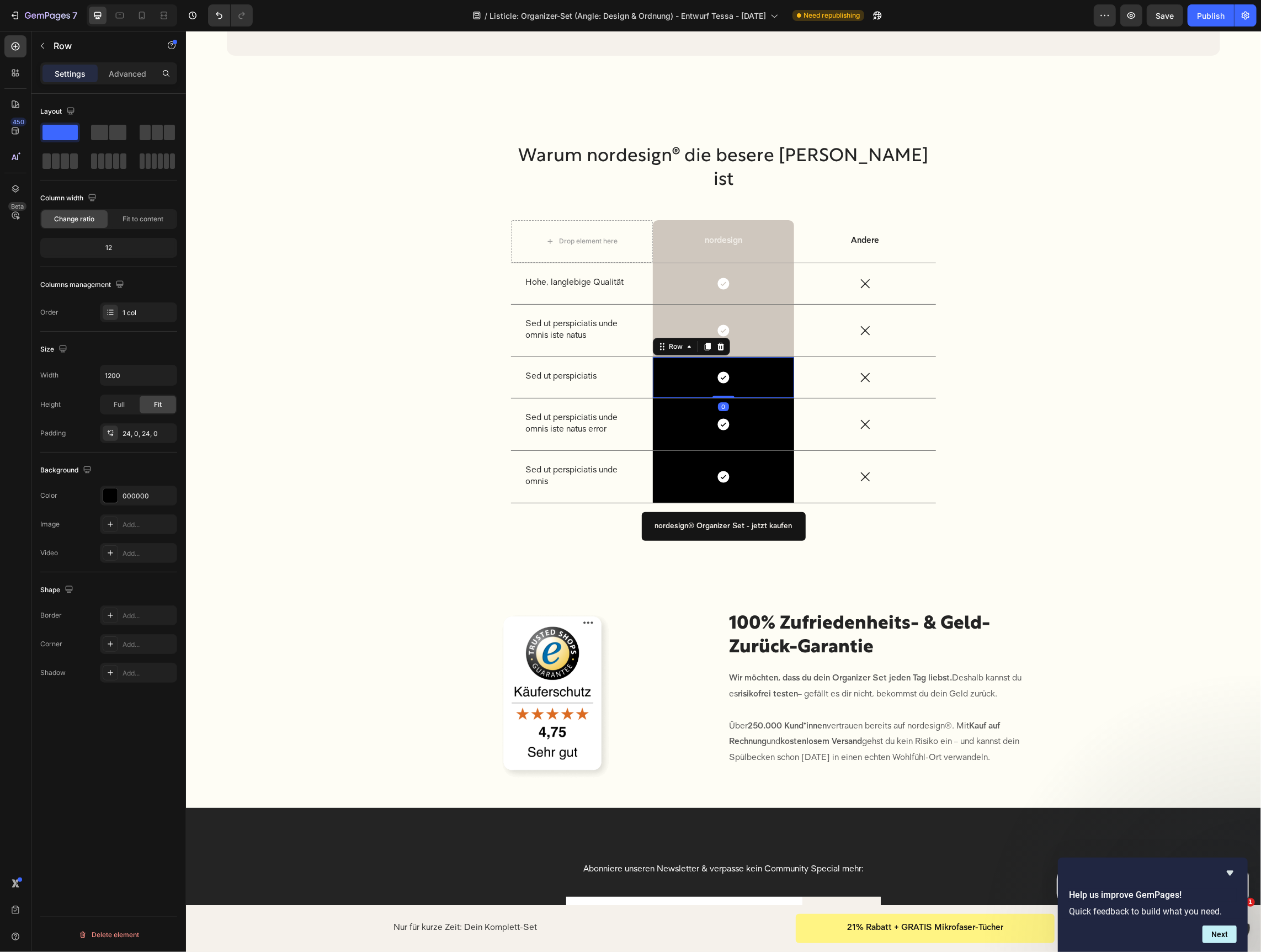
drag, startPoint x: 144, startPoint y: 494, endPoint x: 172, endPoint y: 505, distance: 30.1
click at [146, 494] on div "000000" at bounding box center [149, 496] width 52 height 10
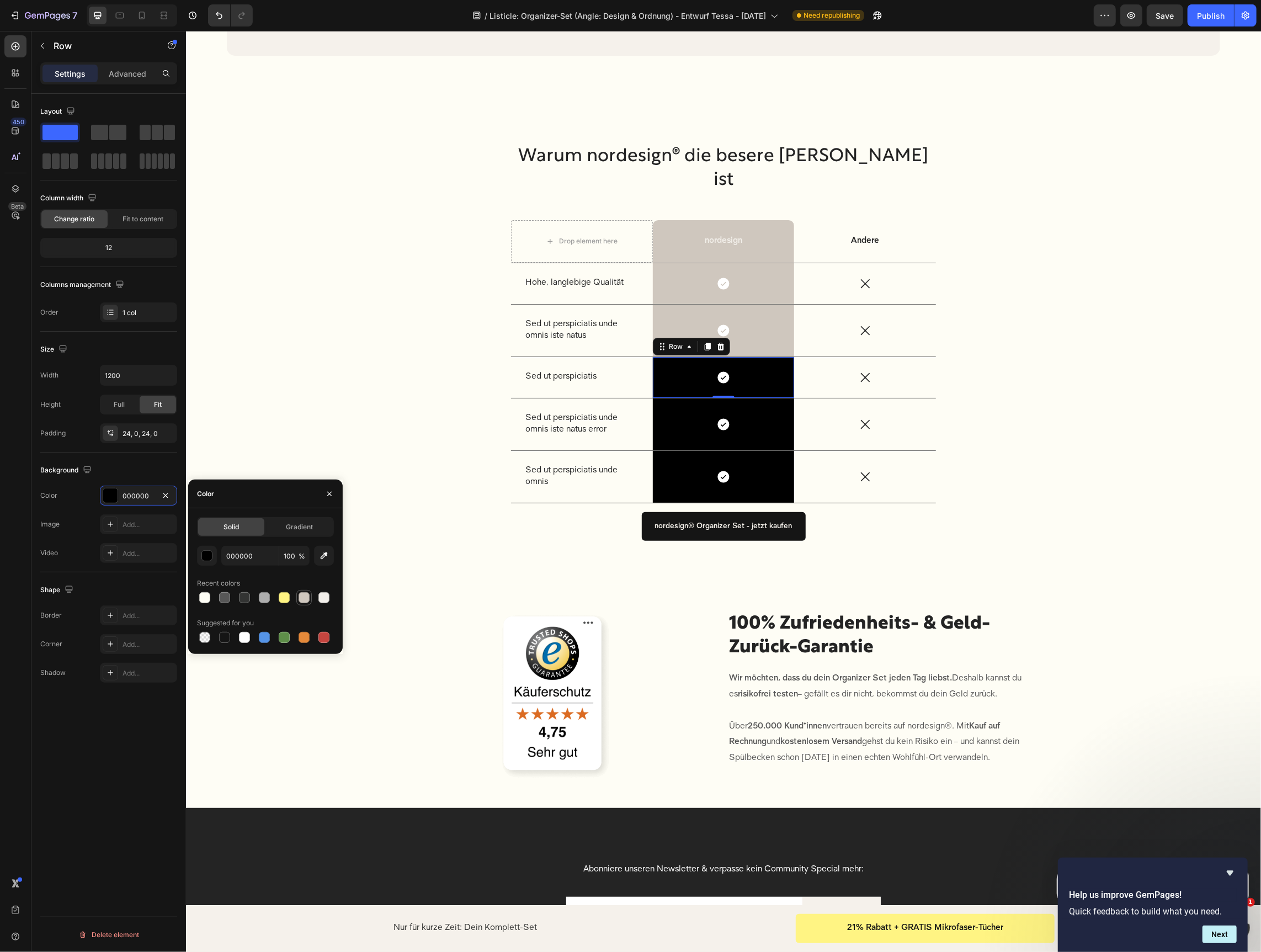
click at [302, 596] on div at bounding box center [305, 598] width 11 height 11
type input "CFC7BE"
click at [681, 450] on div "Icon Row" at bounding box center [723, 423] width 142 height 52
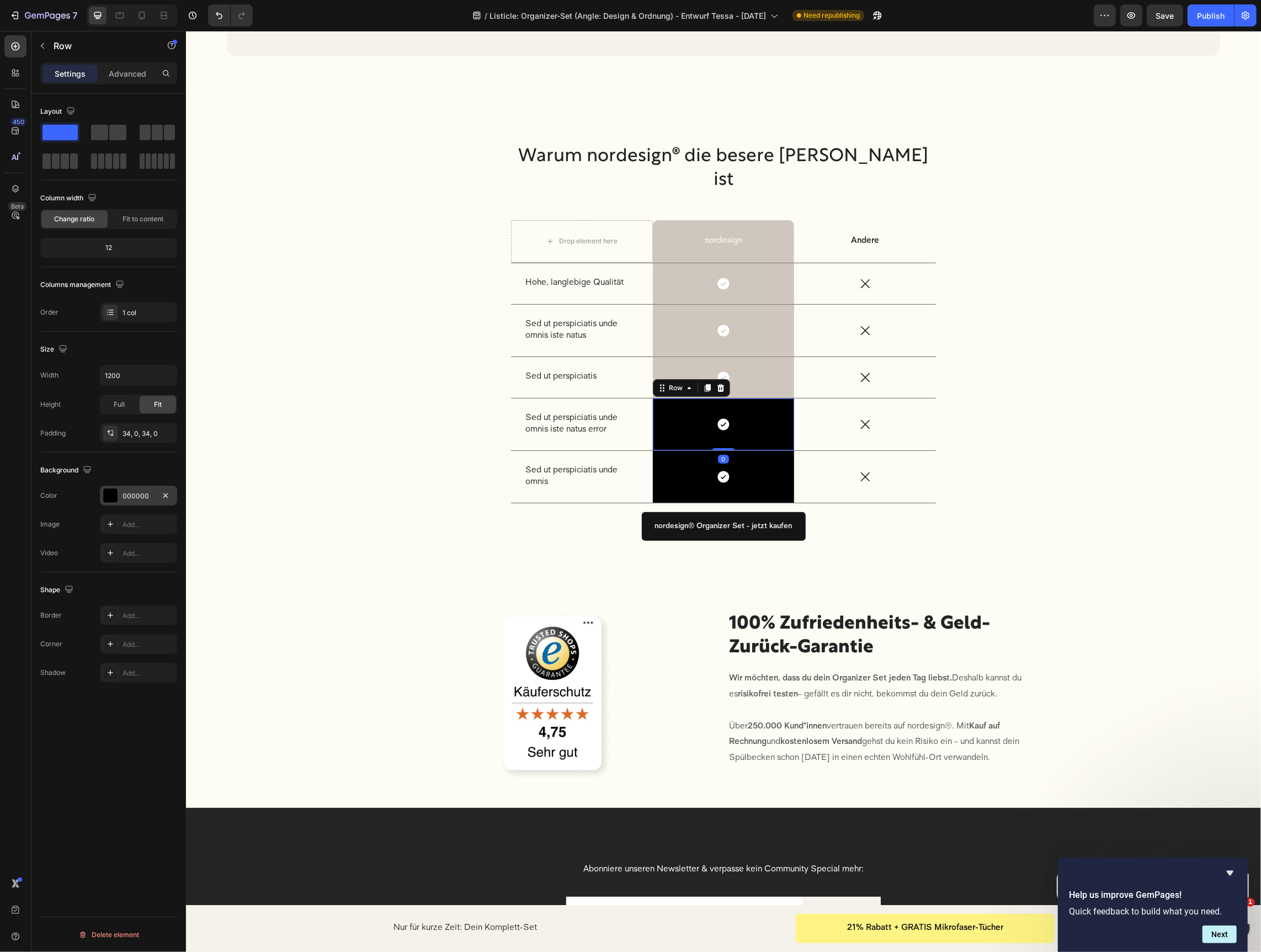
drag, startPoint x: 140, startPoint y: 500, endPoint x: 155, endPoint y: 502, distance: 15.1
click at [139, 500] on div "000000" at bounding box center [138, 495] width 78 height 20
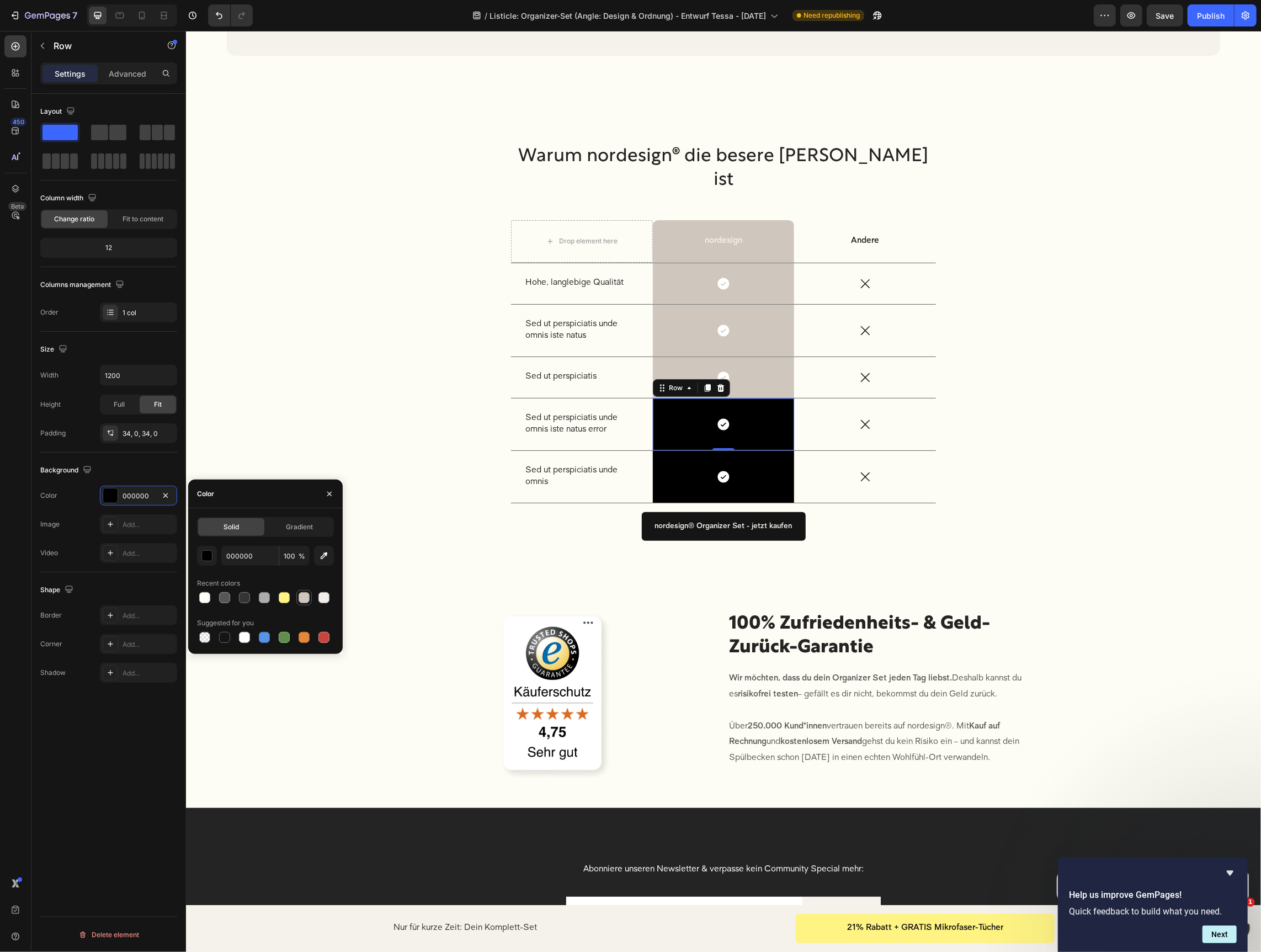
click at [303, 599] on div at bounding box center [305, 598] width 11 height 11
type input "CFC7BE"
drag, startPoint x: 701, startPoint y: 578, endPoint x: 610, endPoint y: 576, distance: 91.0
click at [701, 502] on div "Icon Row 0" at bounding box center [723, 476] width 142 height 52
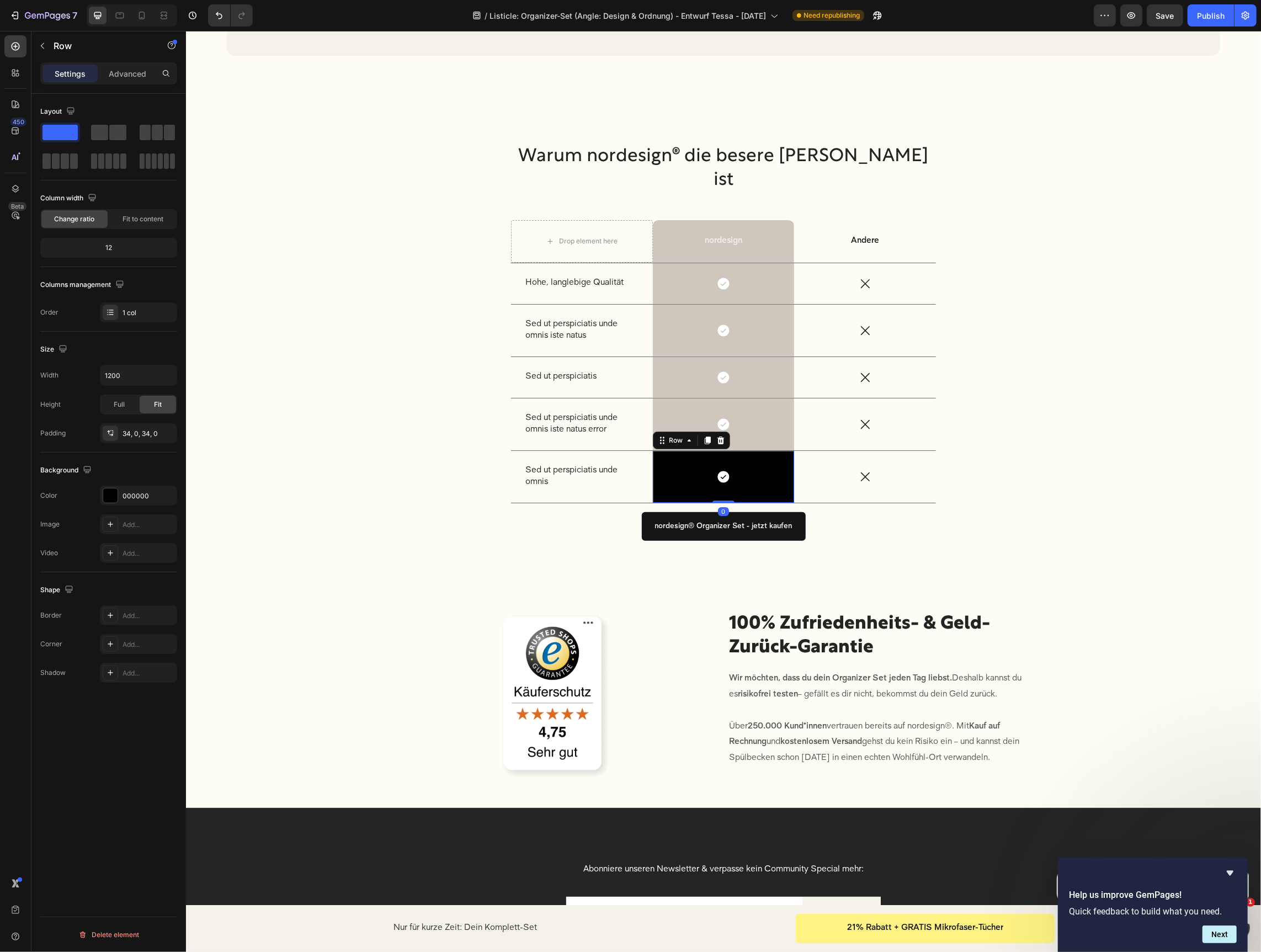
drag, startPoint x: 136, startPoint y: 494, endPoint x: 176, endPoint y: 513, distance: 44.3
click at [137, 494] on div "000000" at bounding box center [149, 496] width 52 height 10
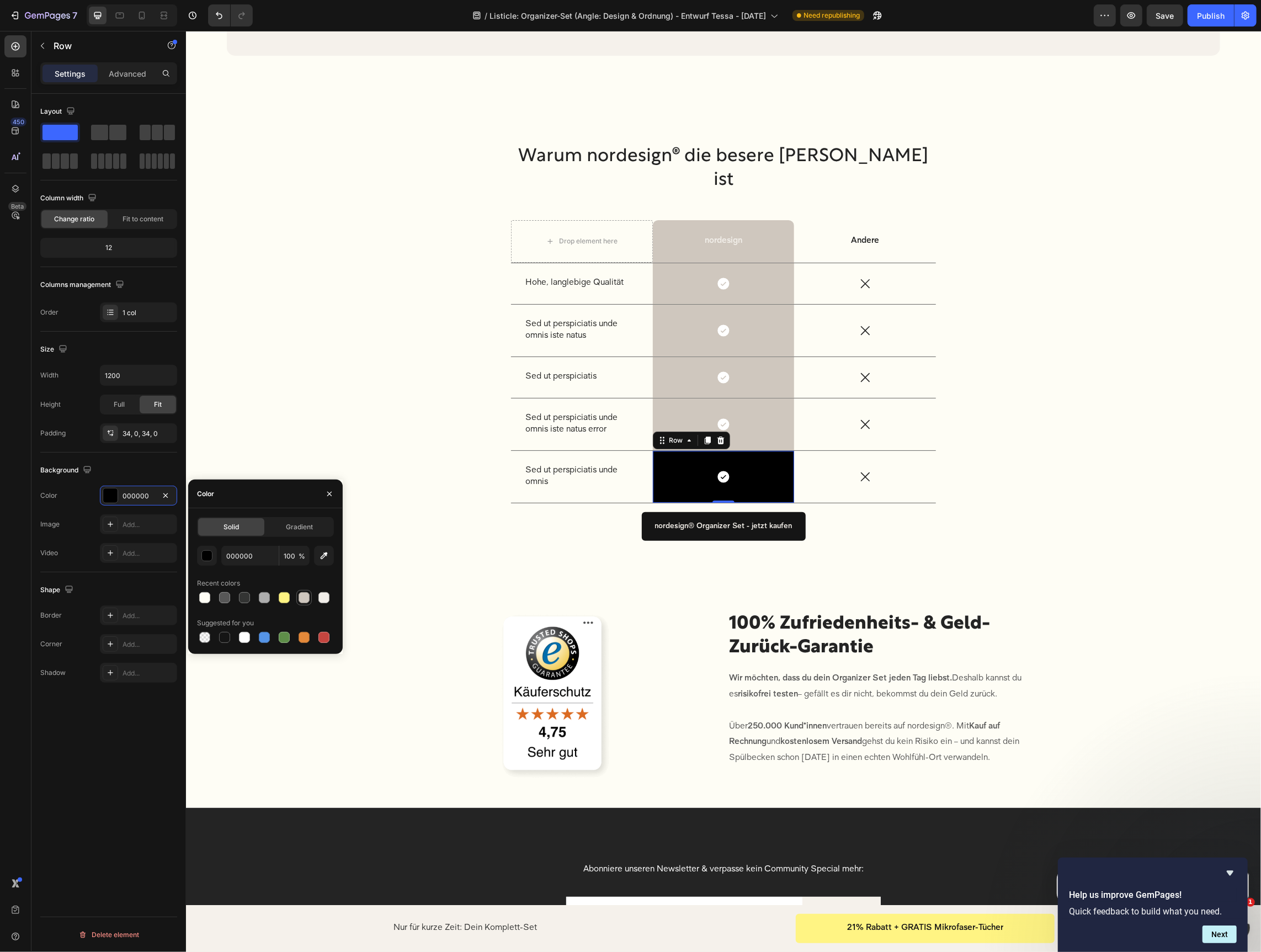
click at [306, 598] on div at bounding box center [305, 598] width 11 height 11
type input "CFC7BE"
click at [641, 557] on div "Warum nordesign® die besere Wahl ist Heading Drop element here nordesign Text B…" at bounding box center [722, 351] width 1059 height 415
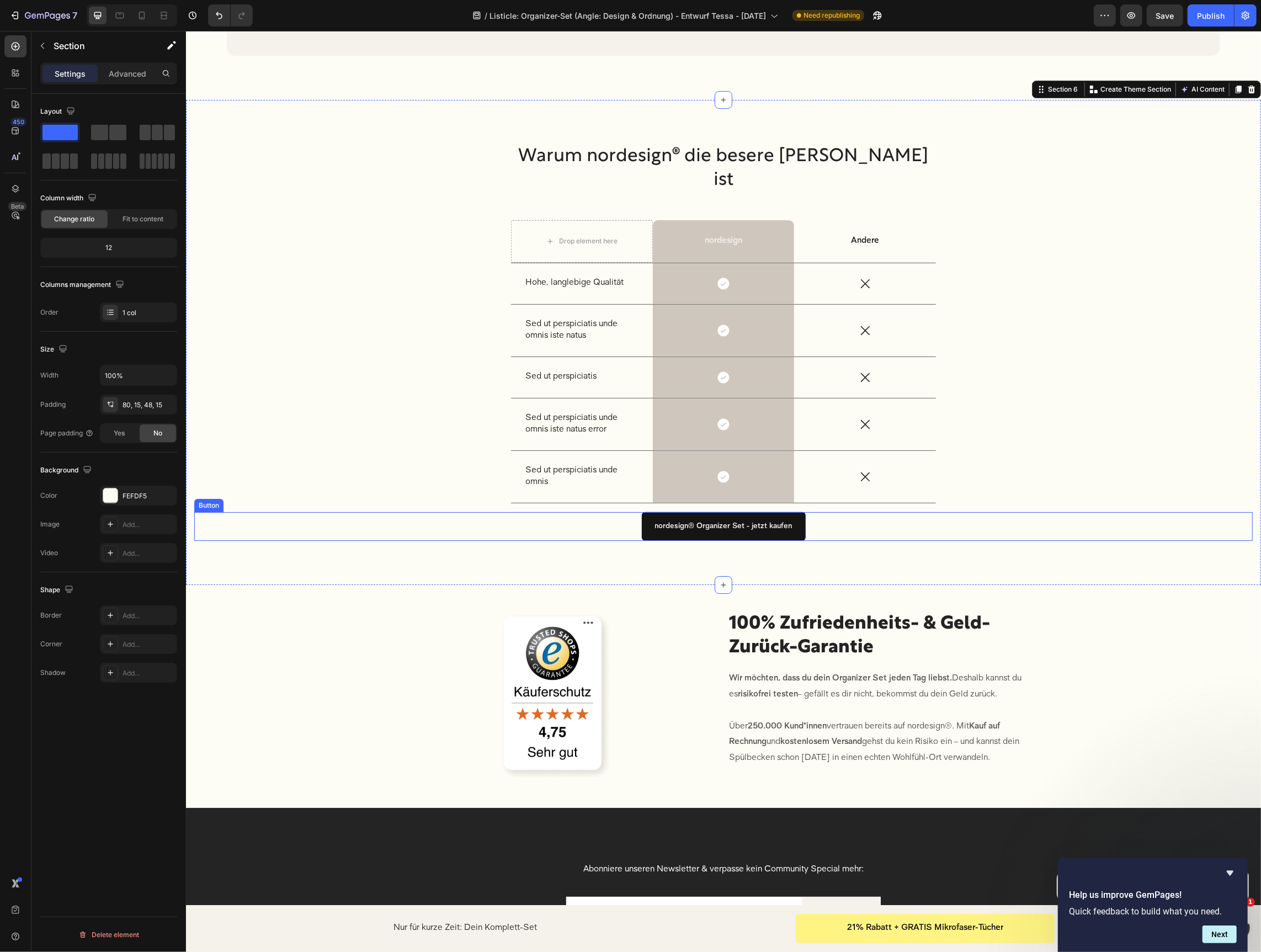
click at [596, 541] on div "nordesign® Organizer Set - jetzt kaufen Button" at bounding box center [722, 526] width 1059 height 30
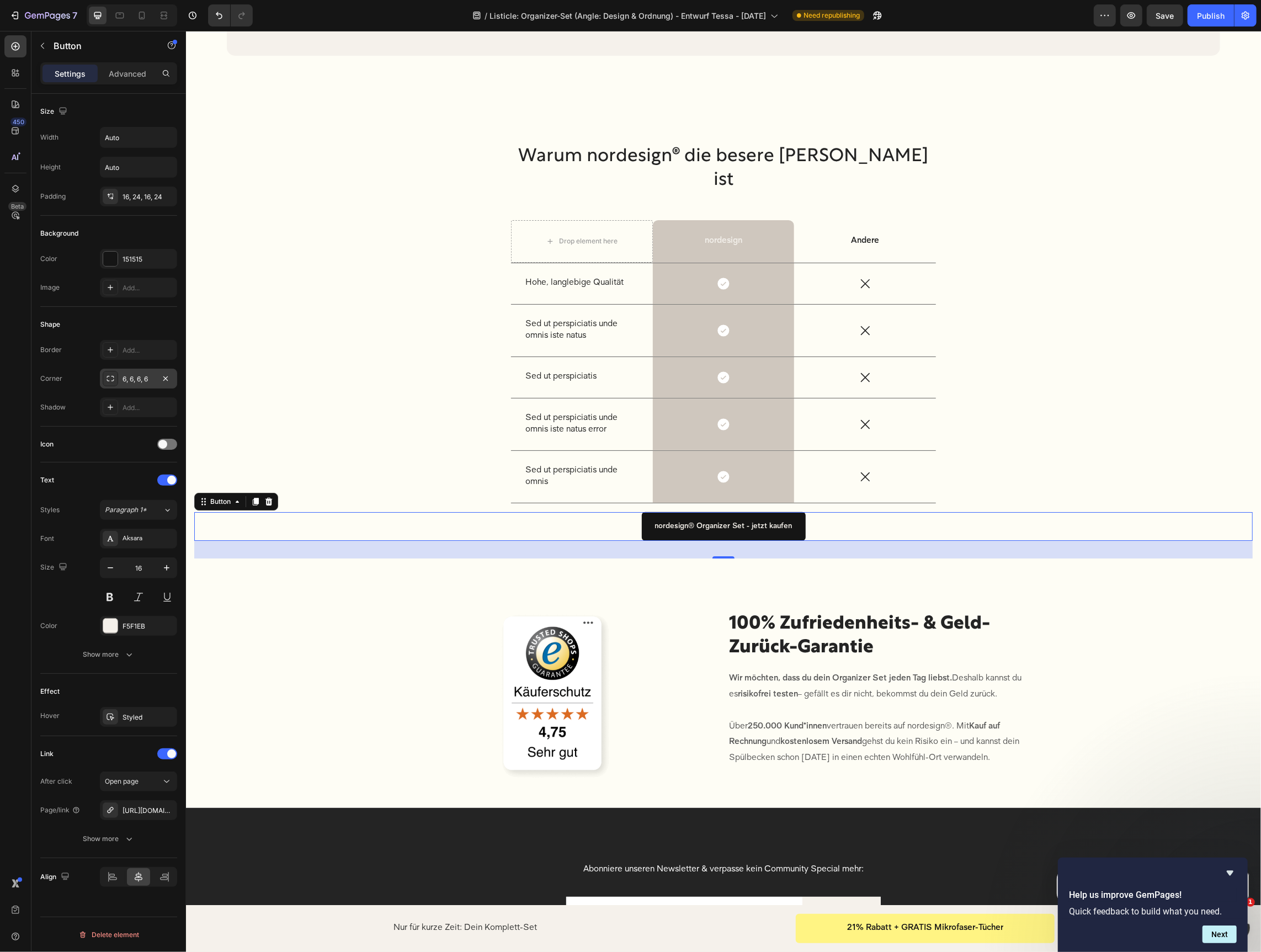
click at [133, 372] on div "6, 6, 6, 6" at bounding box center [138, 378] width 78 height 20
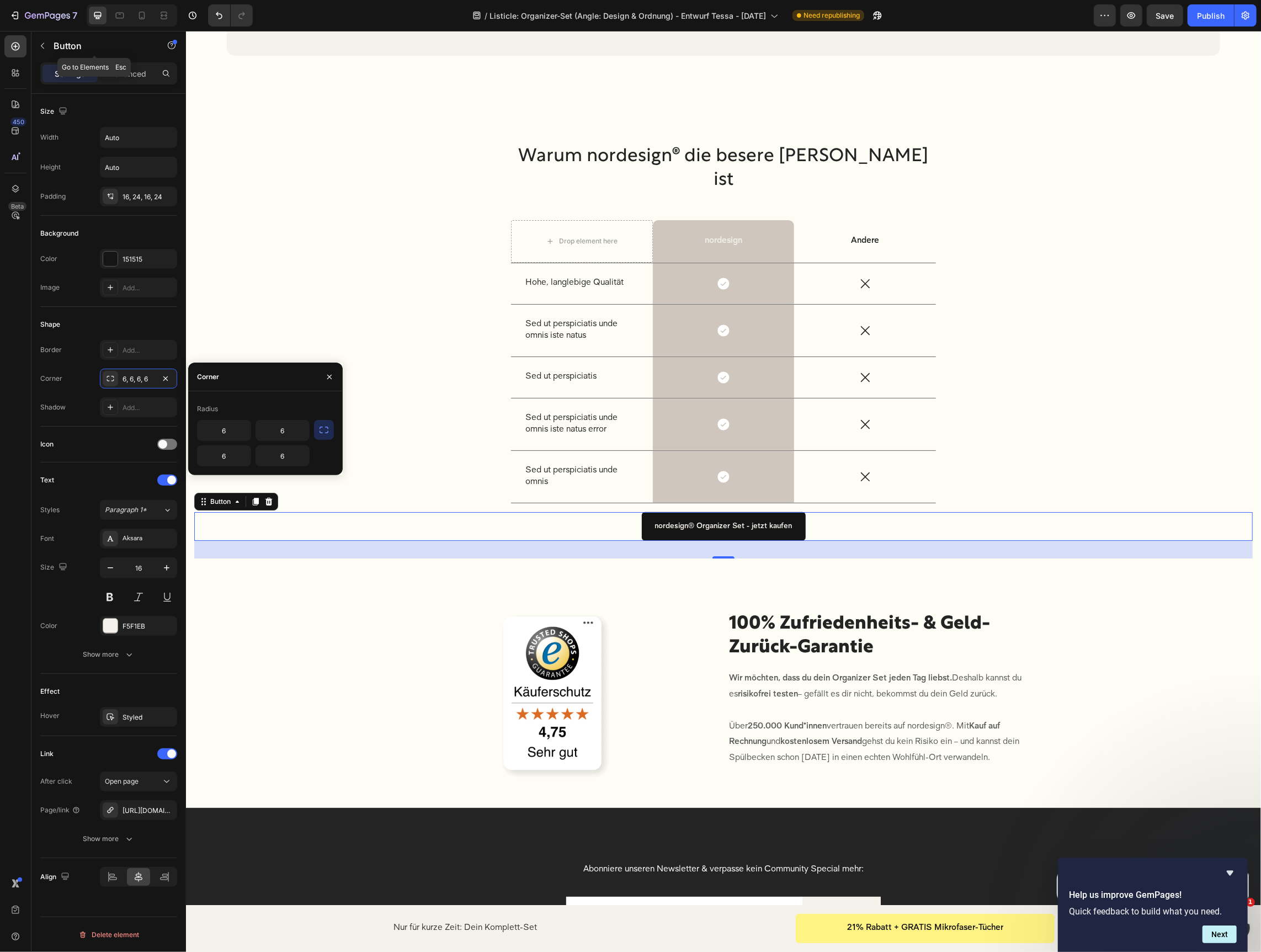
click at [133, 60] on div "Button" at bounding box center [94, 46] width 126 height 32
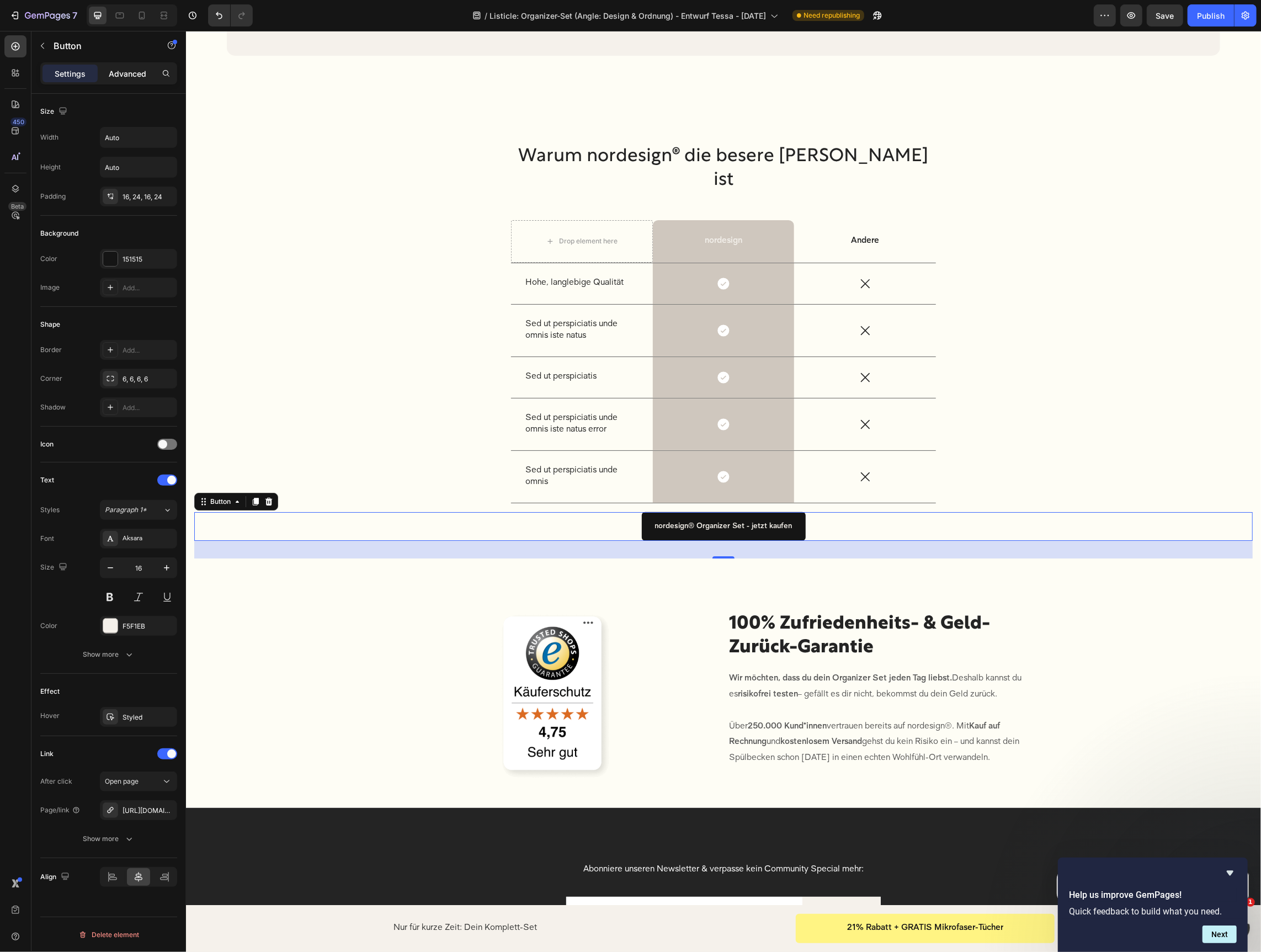
click at [132, 68] on p "Advanced" at bounding box center [126, 74] width 37 height 11
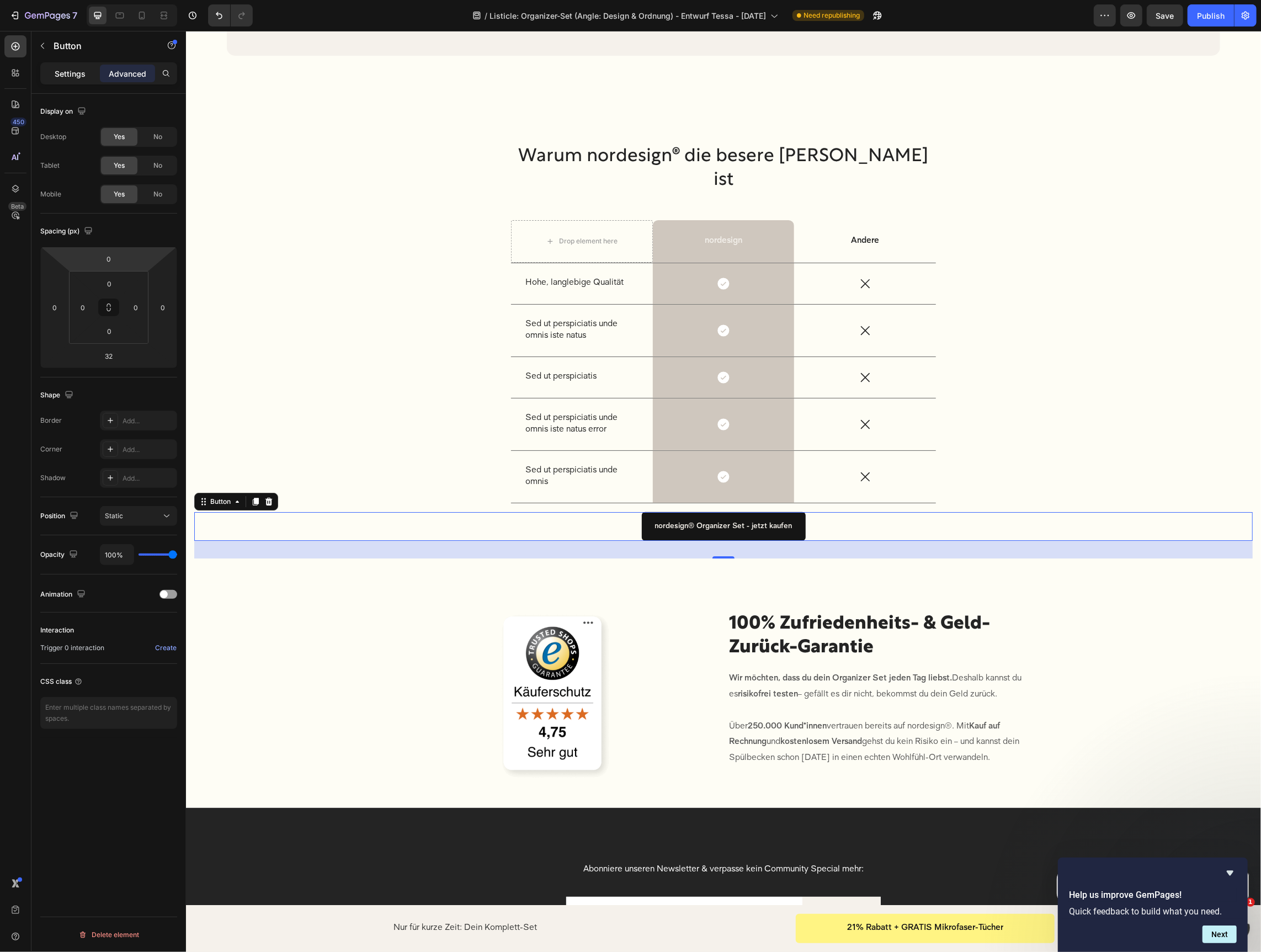
drag, startPoint x: 80, startPoint y: 76, endPoint x: 99, endPoint y: 97, distance: 28.3
click at [80, 76] on p "Settings" at bounding box center [70, 74] width 31 height 11
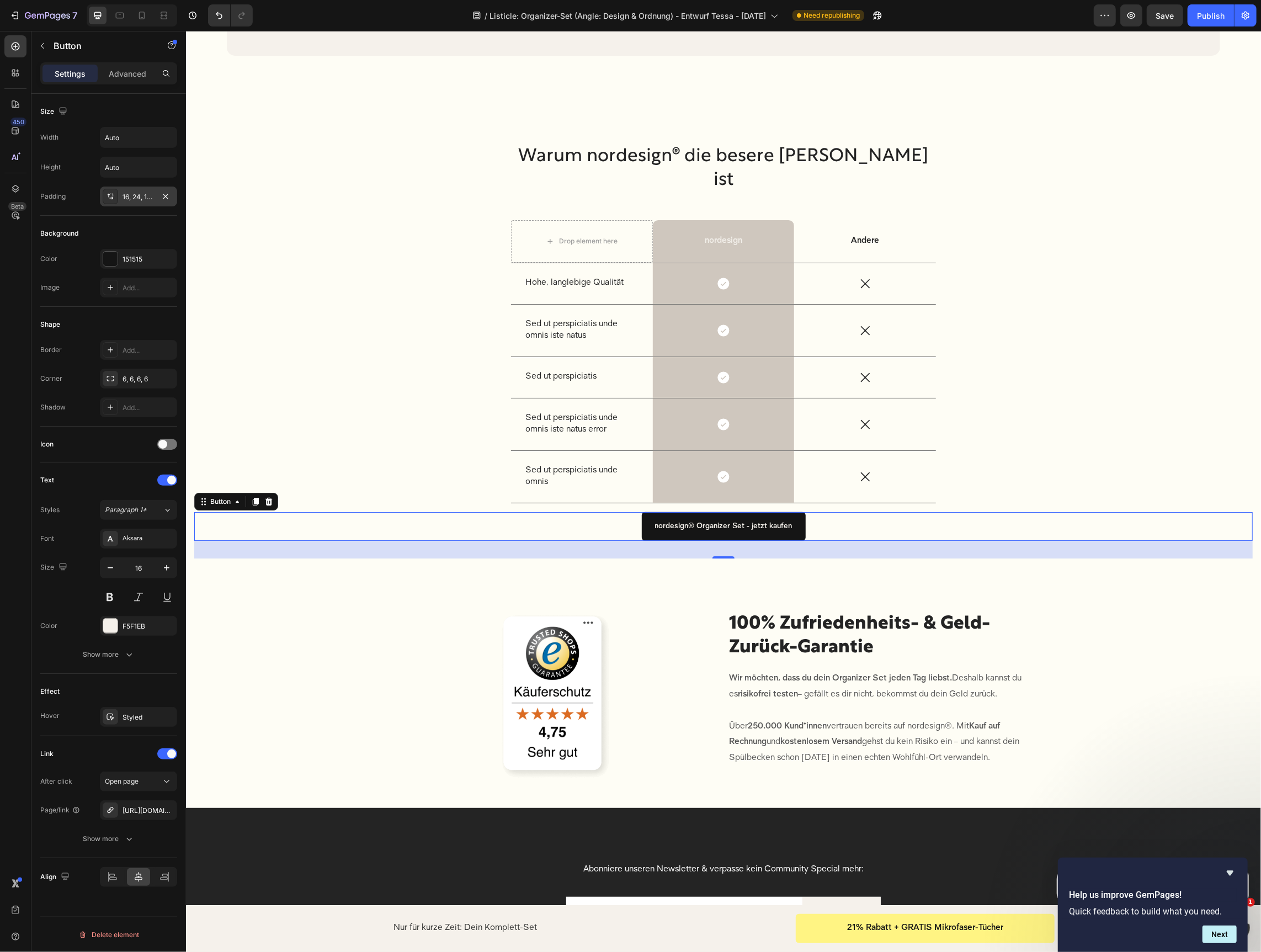
click at [128, 196] on div "16, 24, 16, 24" at bounding box center [138, 196] width 32 height 10
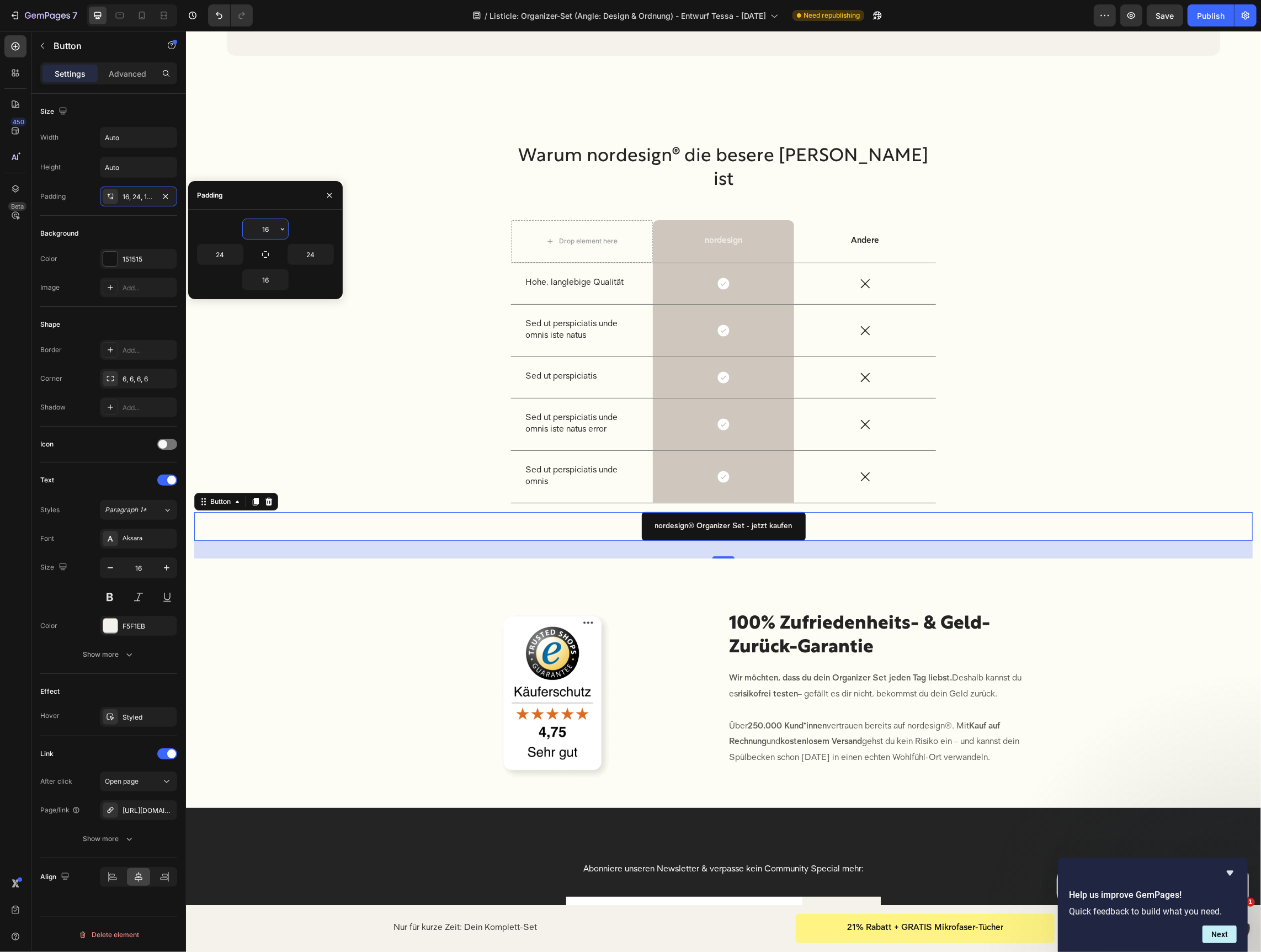
click at [273, 223] on input "16" at bounding box center [264, 229] width 45 height 20
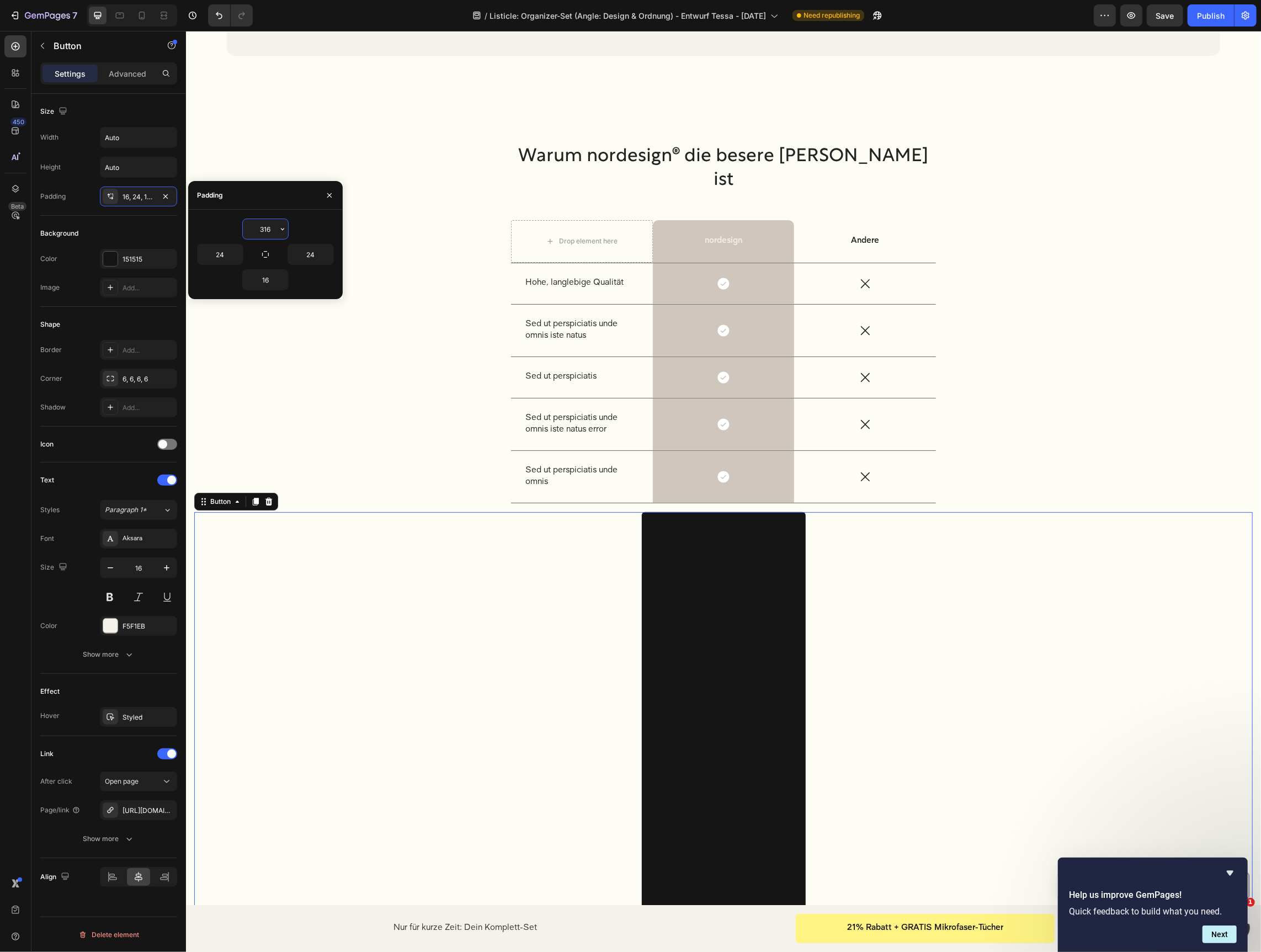
type input "16"
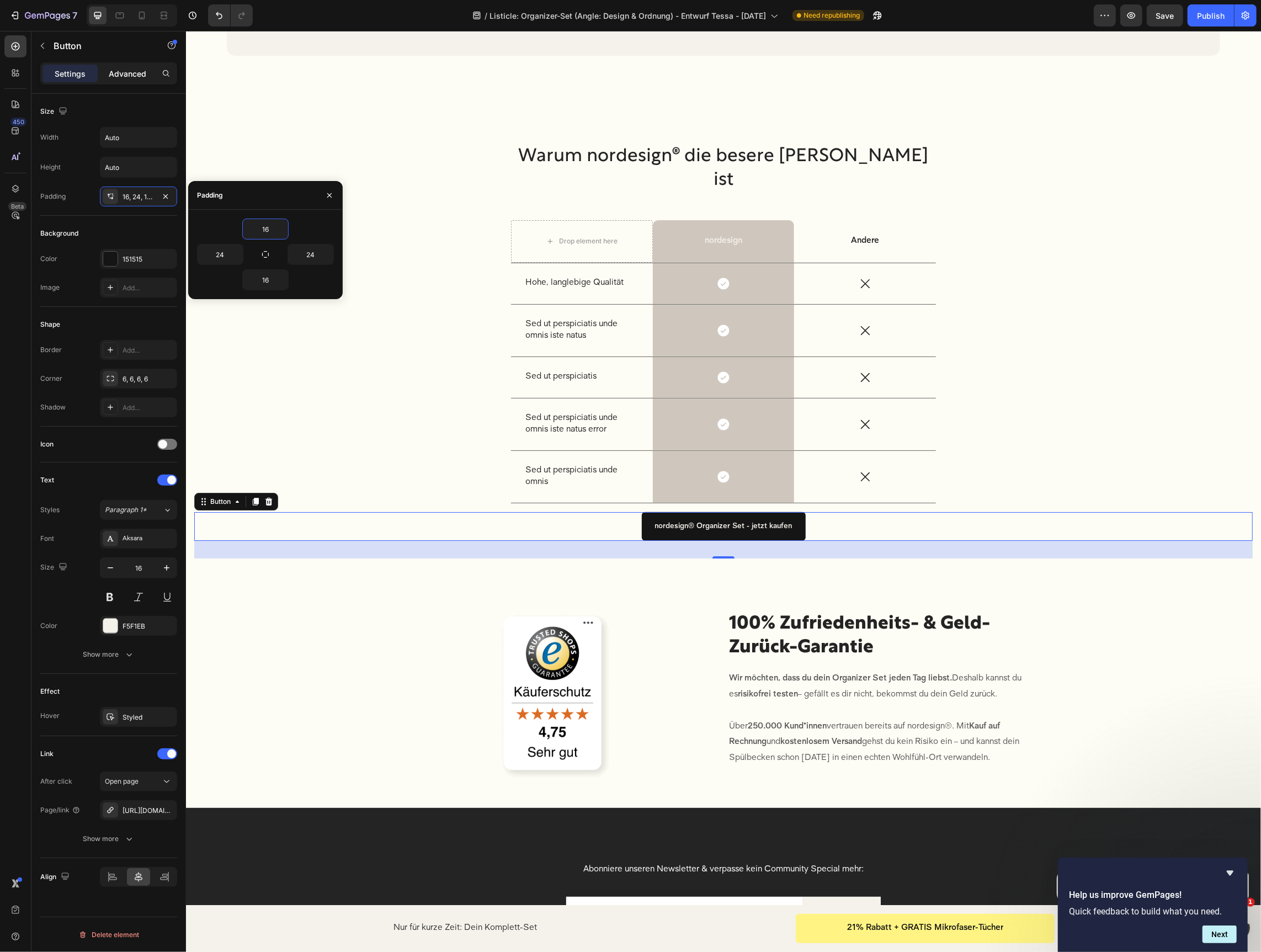
click at [133, 76] on p "Advanced" at bounding box center [126, 74] width 37 height 11
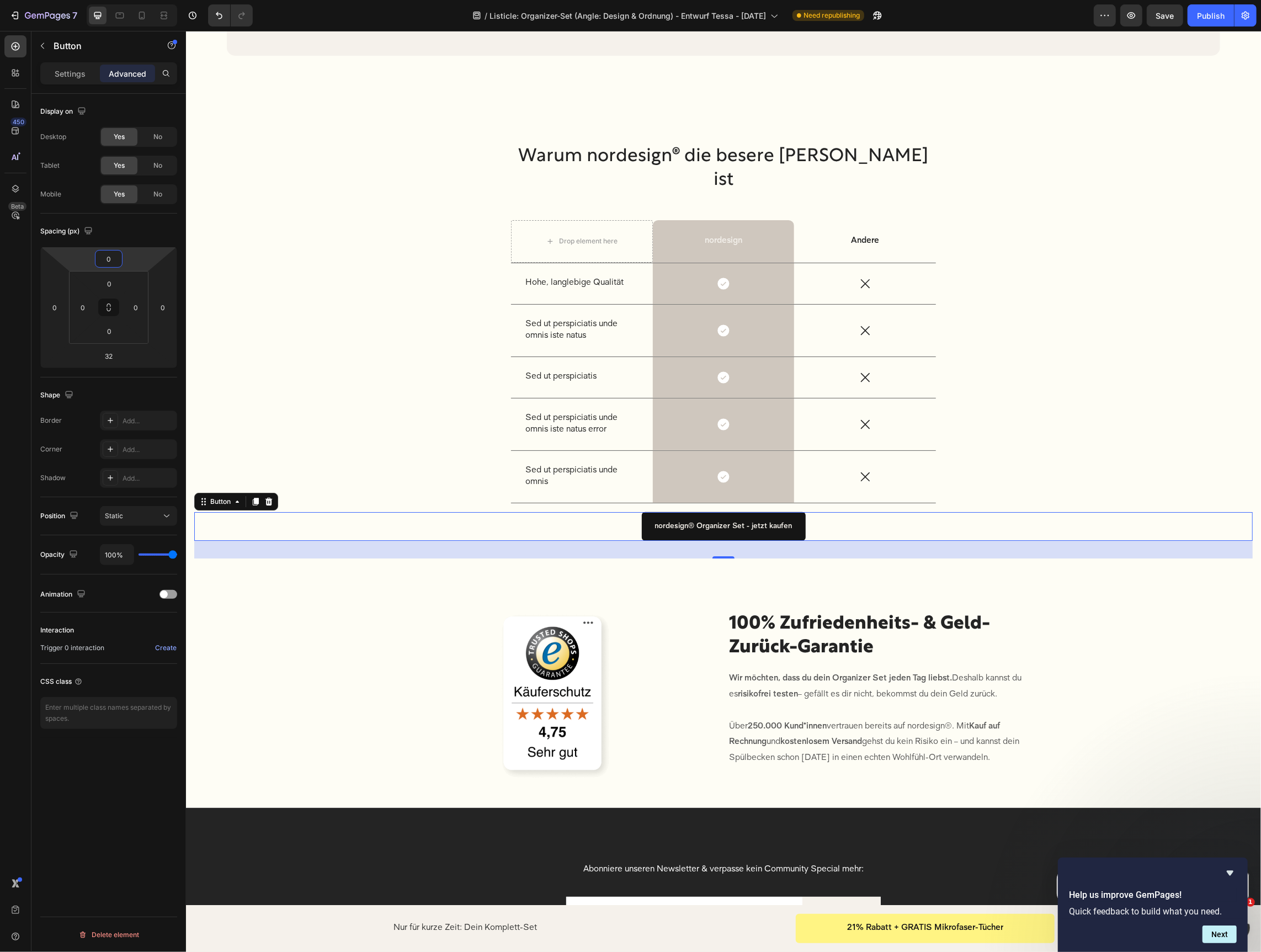
click at [110, 261] on input "0" at bounding box center [108, 259] width 22 height 16
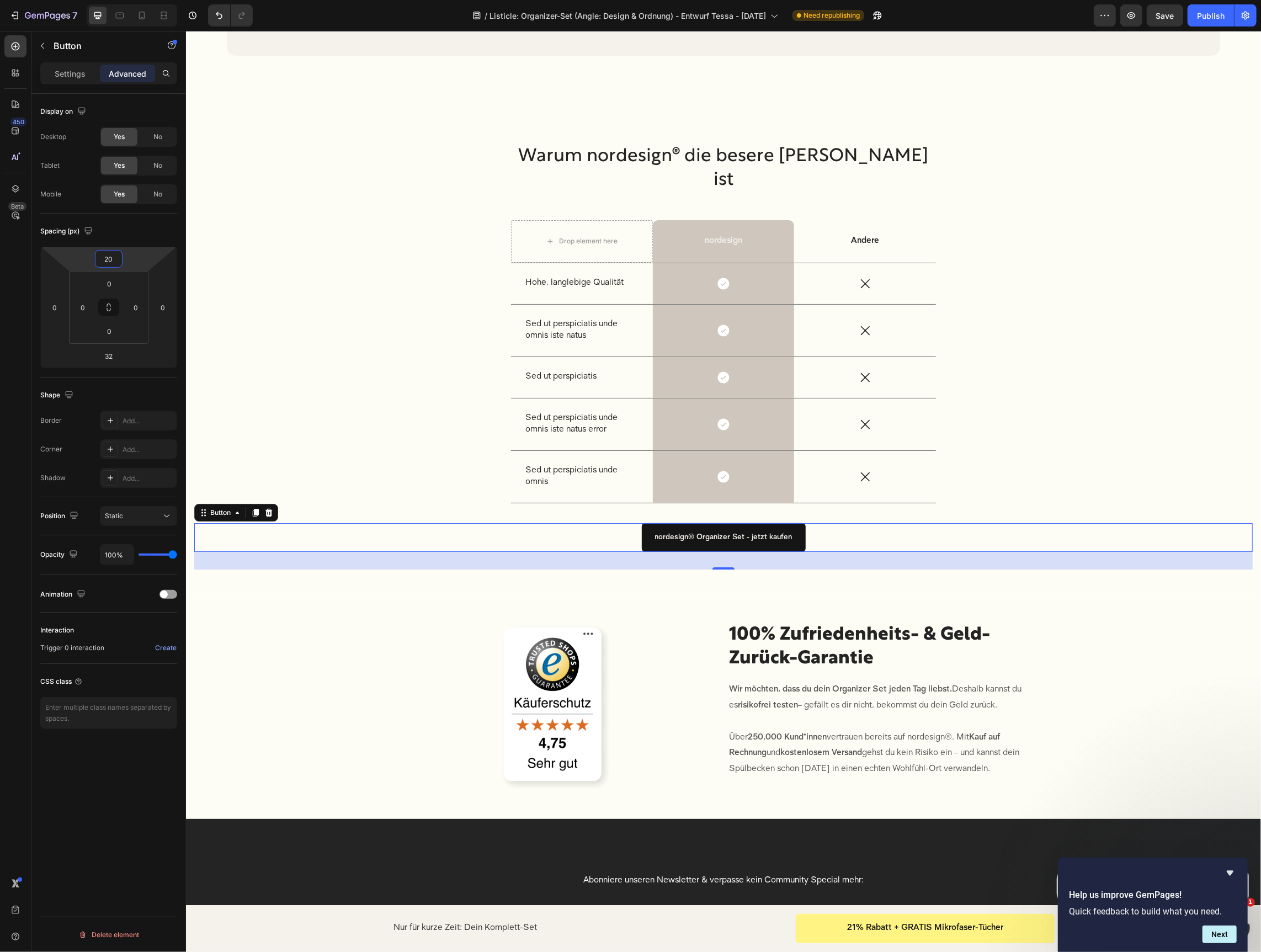
type input "2"
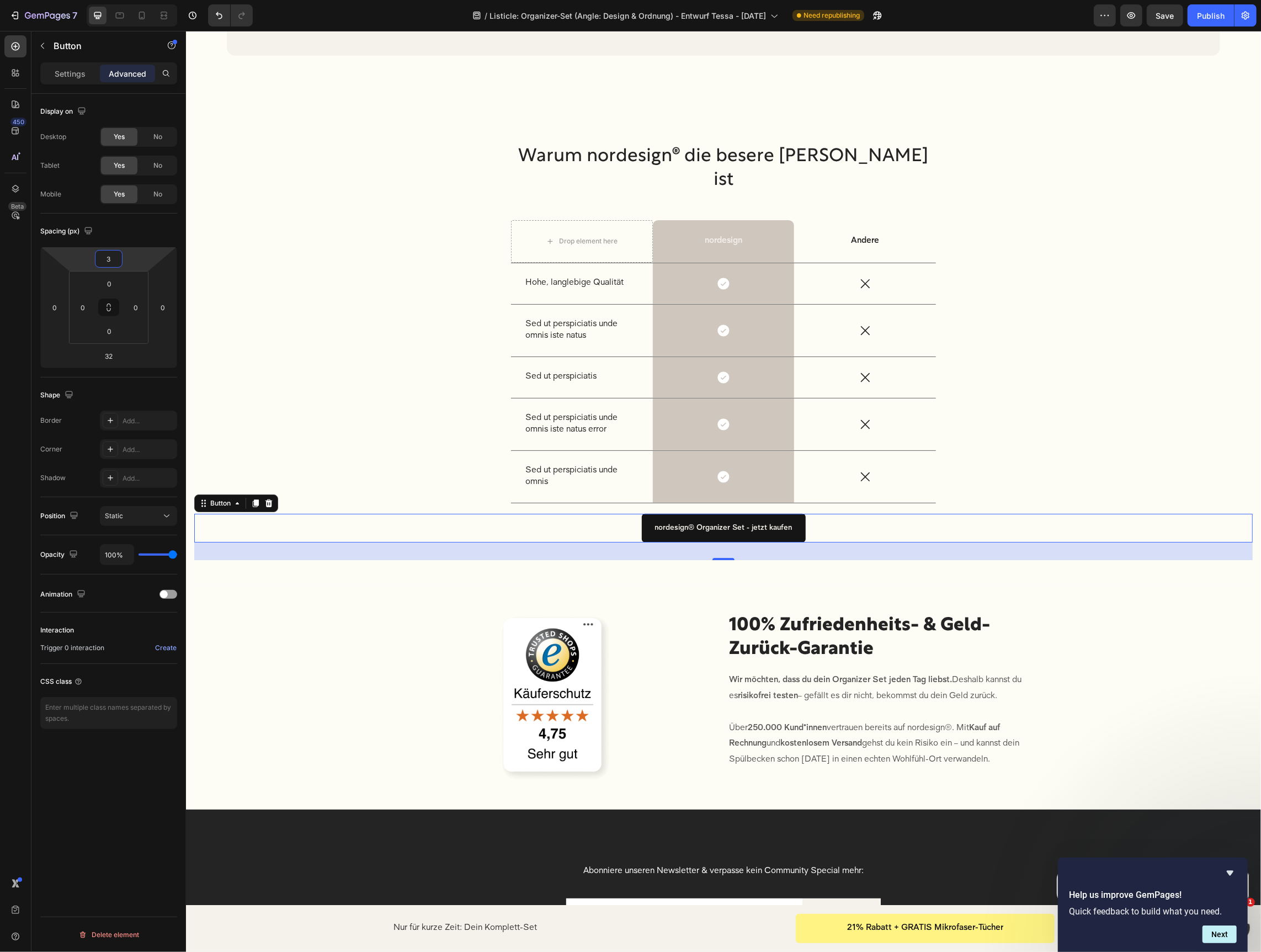
type input "30"
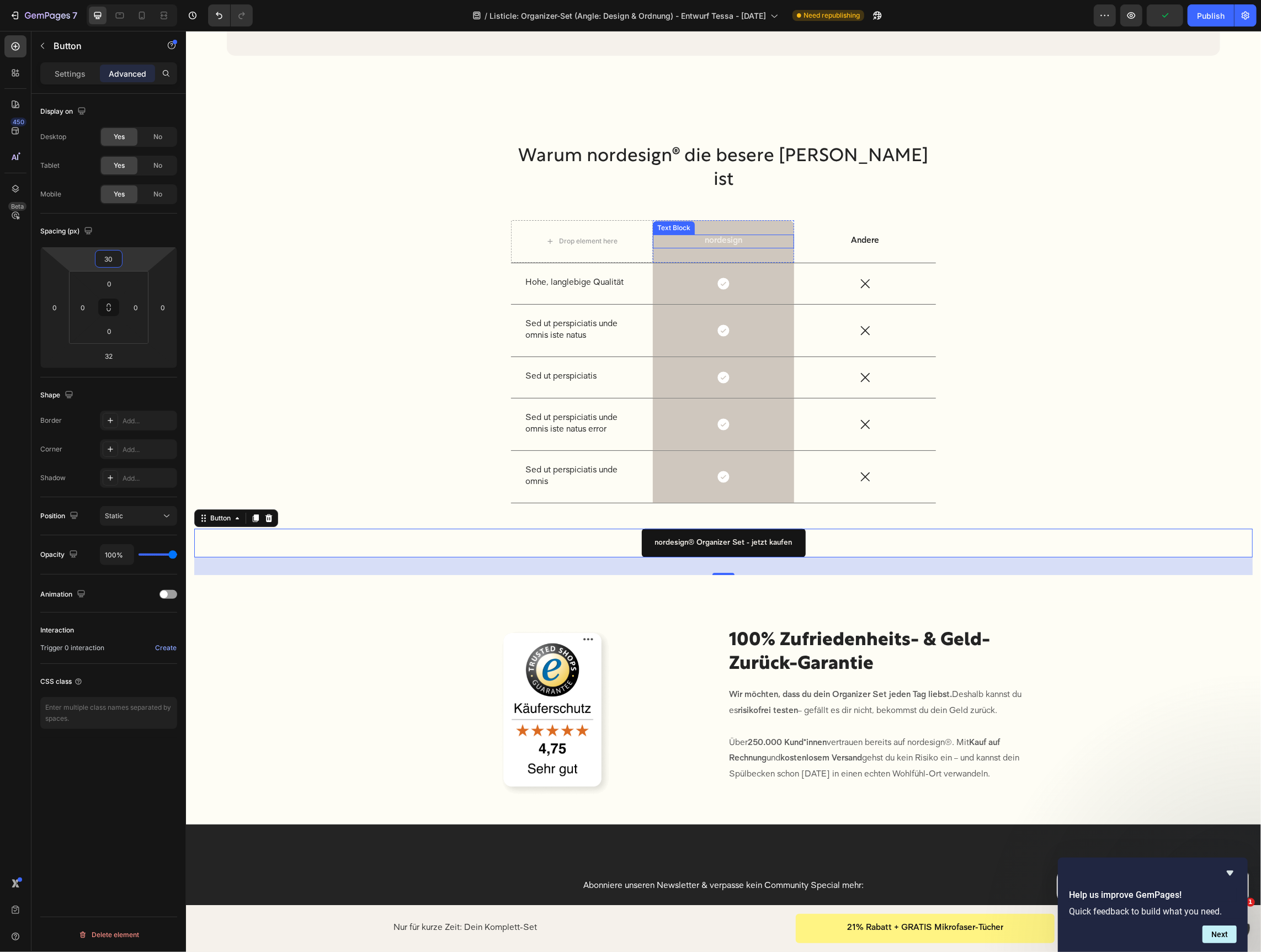
click at [732, 247] on p "nordesign" at bounding box center [723, 240] width 140 height 11
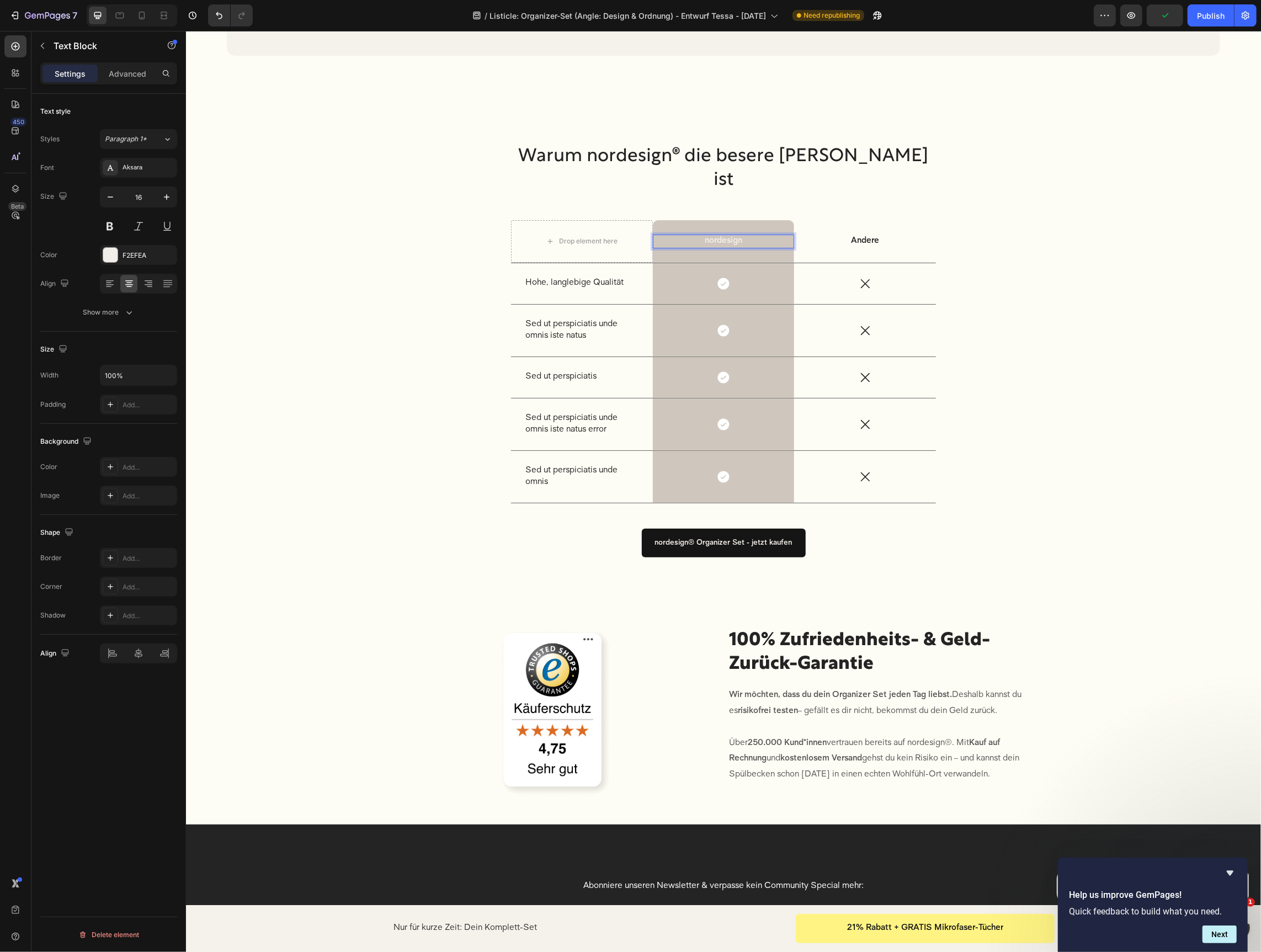
click at [759, 247] on p "nordesign" at bounding box center [723, 240] width 140 height 11
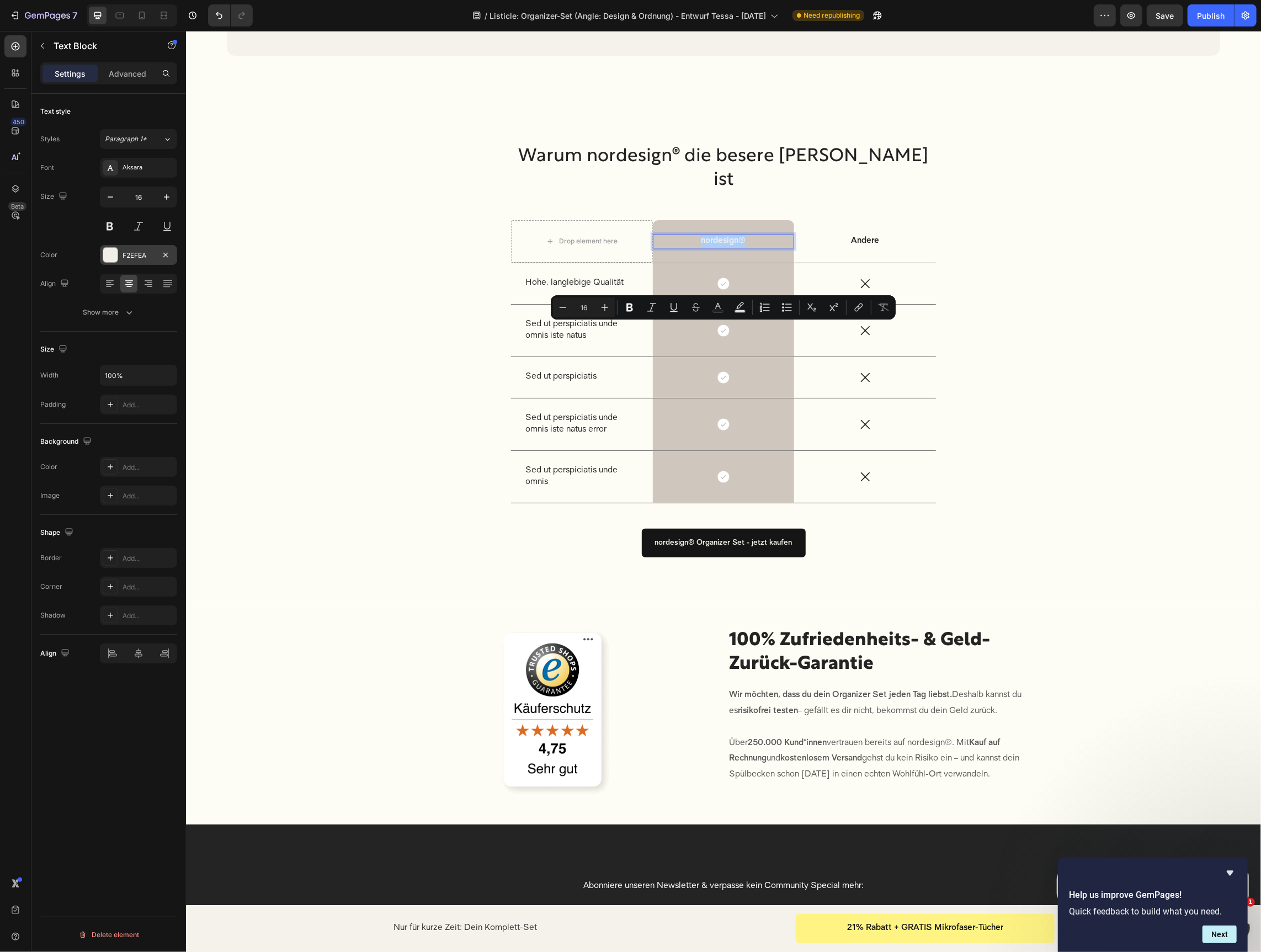
click at [123, 256] on div "F2EFEA" at bounding box center [138, 256] width 32 height 10
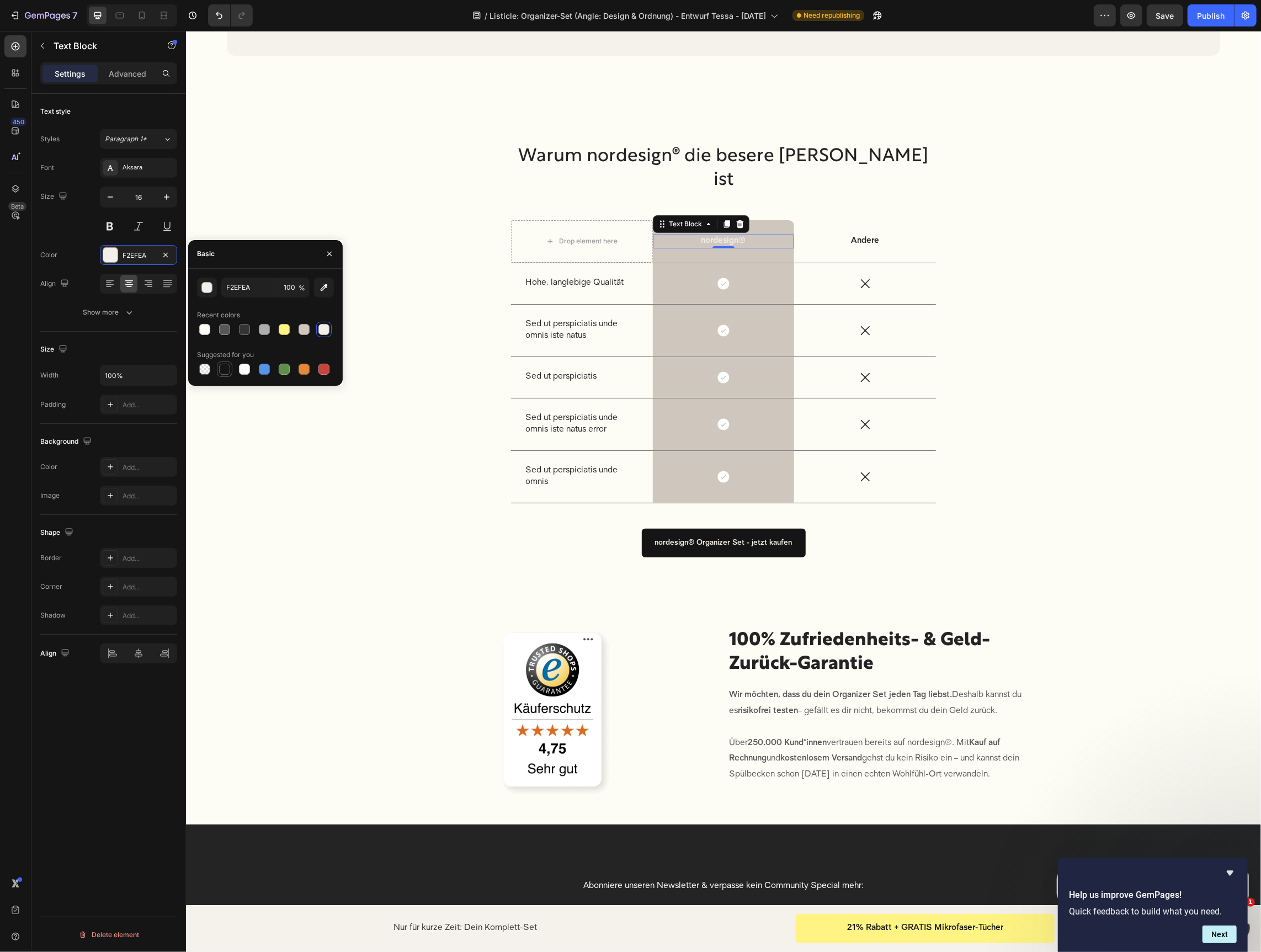
click at [226, 372] on div at bounding box center [225, 370] width 11 height 11
type input "151515"
click at [1086, 394] on div "Warum nordesign® die besere Wahl ist Heading Drop element here nordesign® Text …" at bounding box center [722, 359] width 1059 height 431
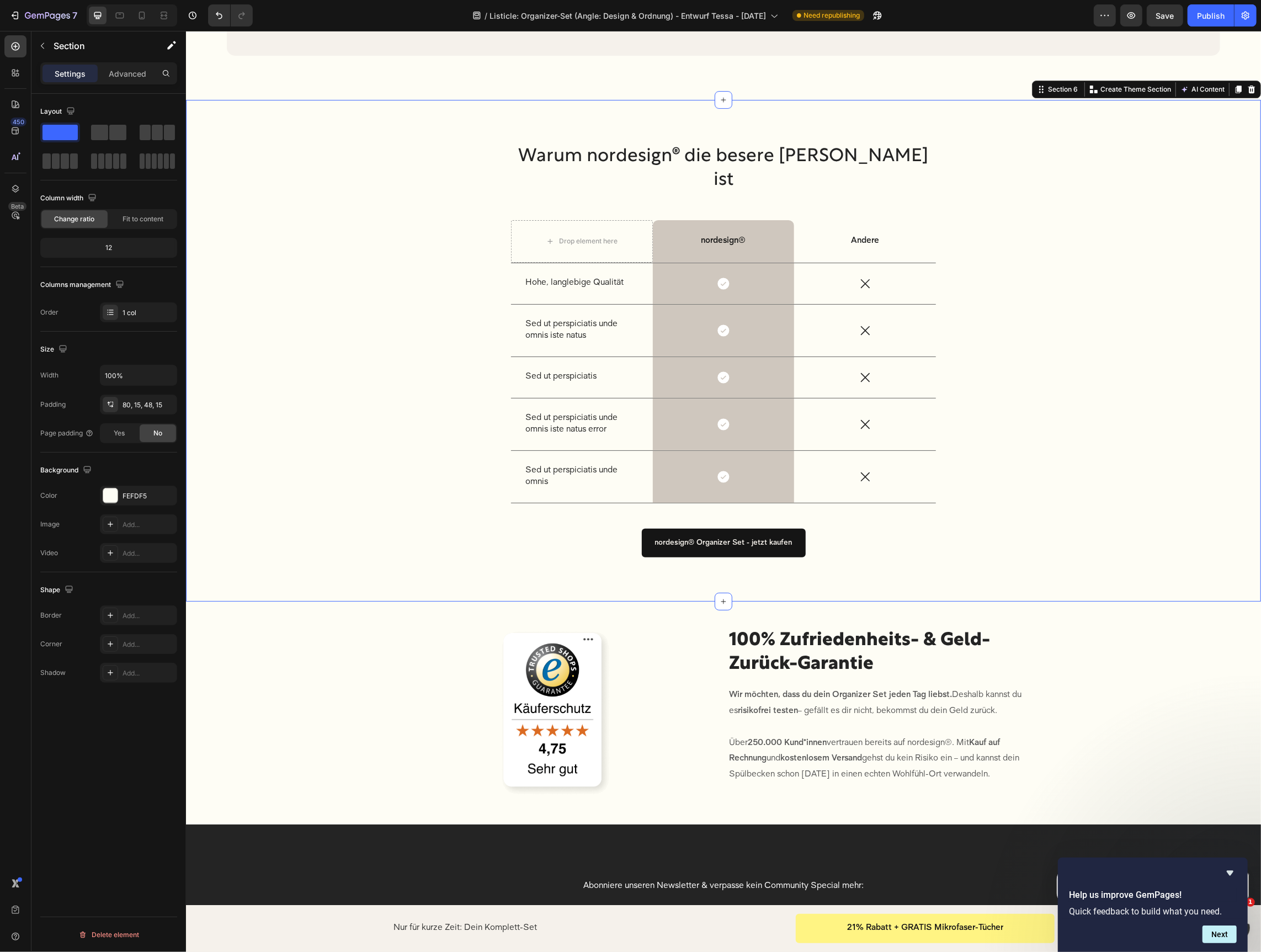
click at [1086, 394] on div "Warum nordesign® die besere Wahl ist Heading Drop element here nordesign® Text …" at bounding box center [722, 359] width 1059 height 431
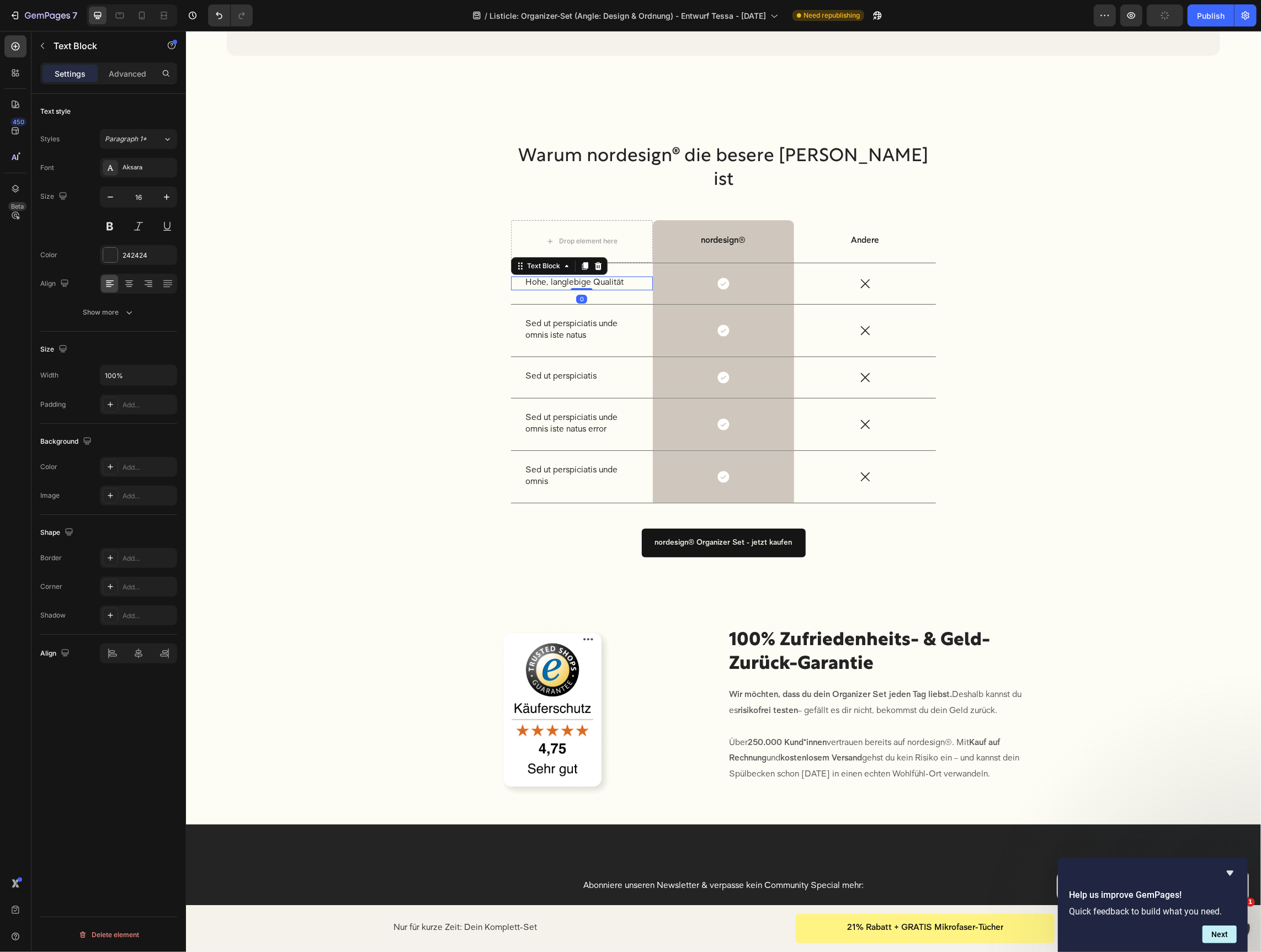
click at [632, 288] on p "Hohe, langlebige Qualität" at bounding box center [582, 283] width 113 height 11
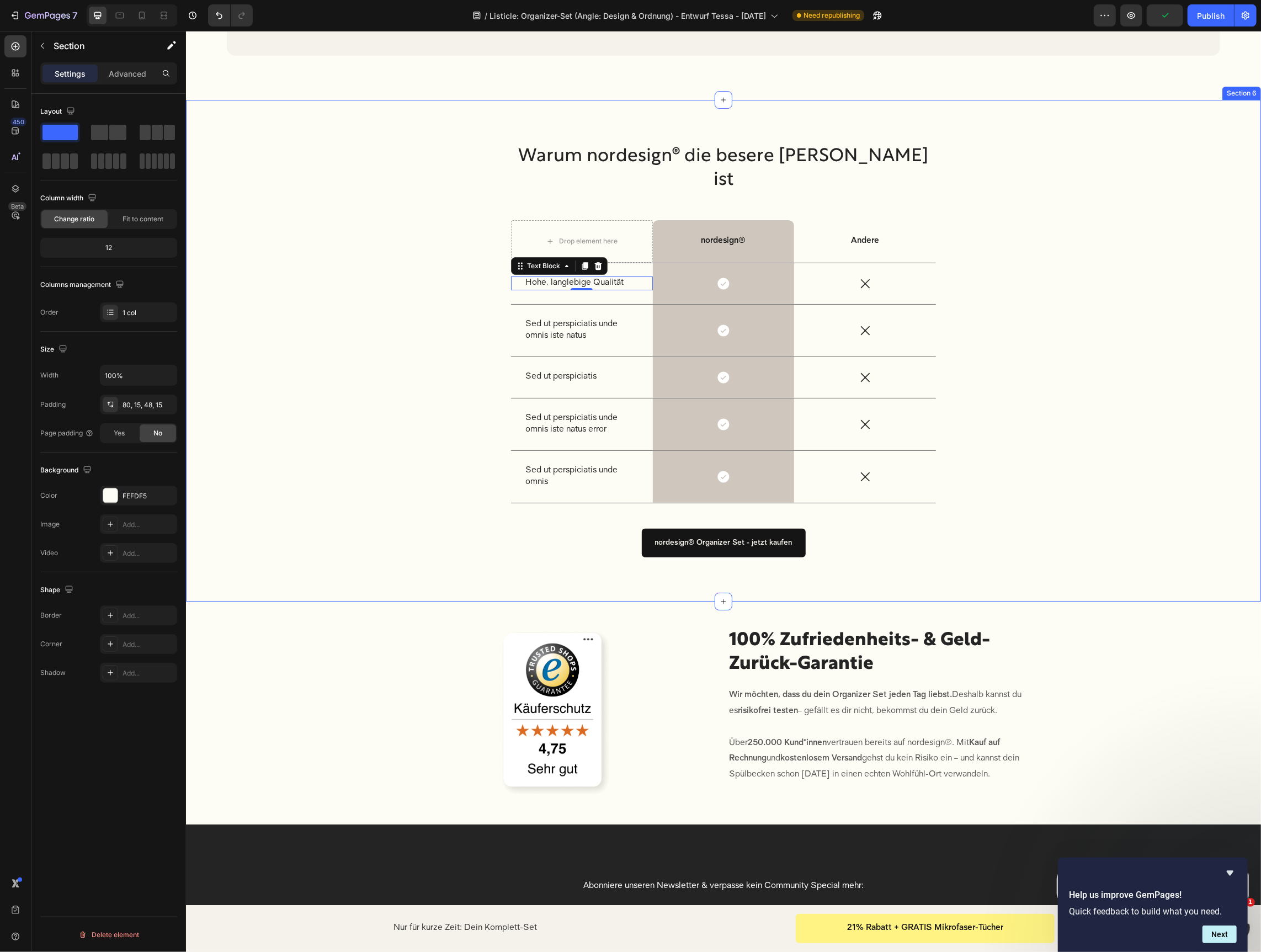
click at [832, 215] on div "Warum nordesign® die besere Wahl ist Heading Drop element here nordesign® Text …" at bounding box center [723, 351] width 1075 height 502
click at [147, 402] on div "80, 15, 48, 15" at bounding box center [138, 405] width 32 height 10
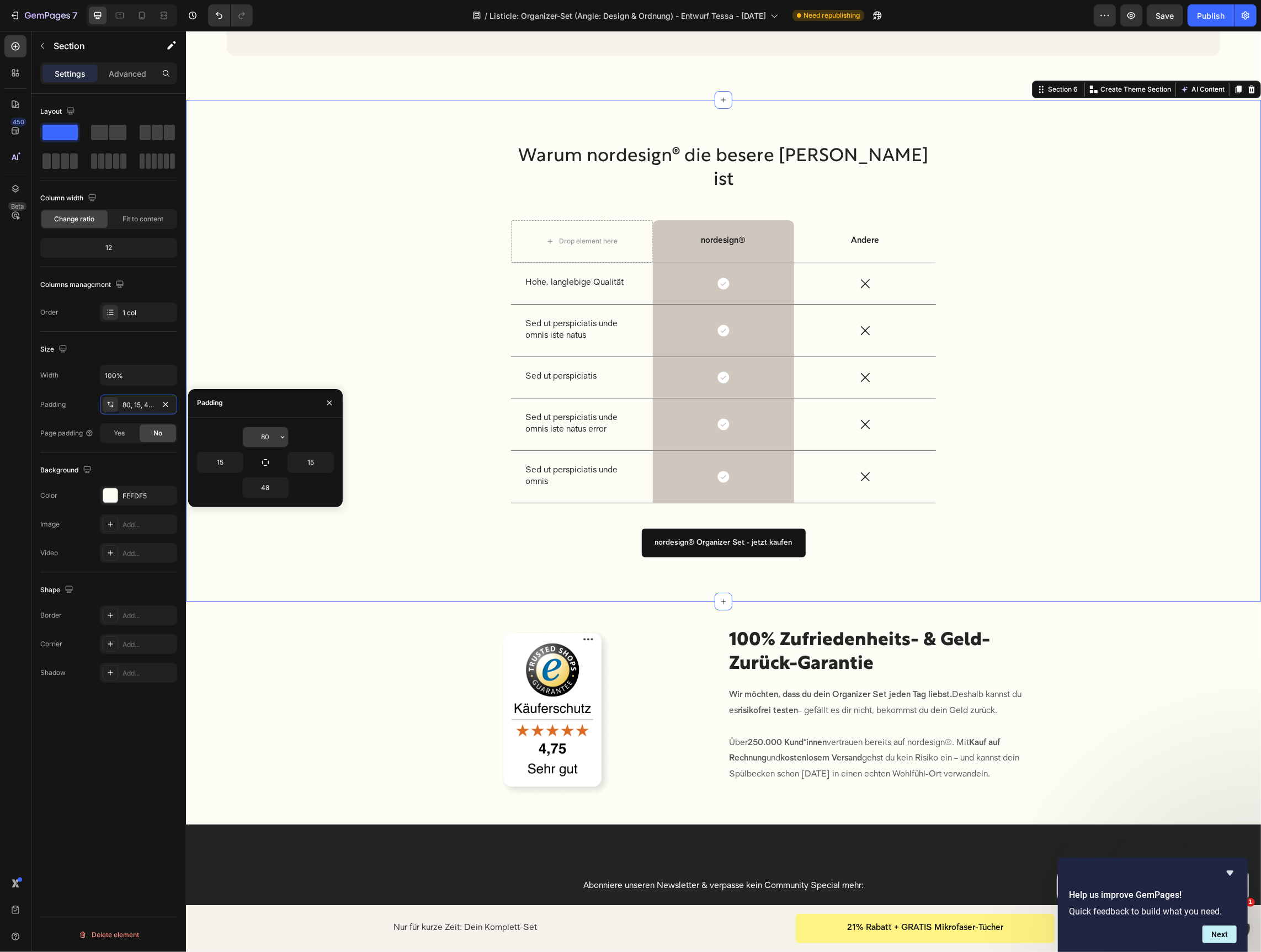
click at [274, 433] on input "80" at bounding box center [264, 437] width 45 height 20
click at [274, 434] on input "80" at bounding box center [264, 437] width 45 height 20
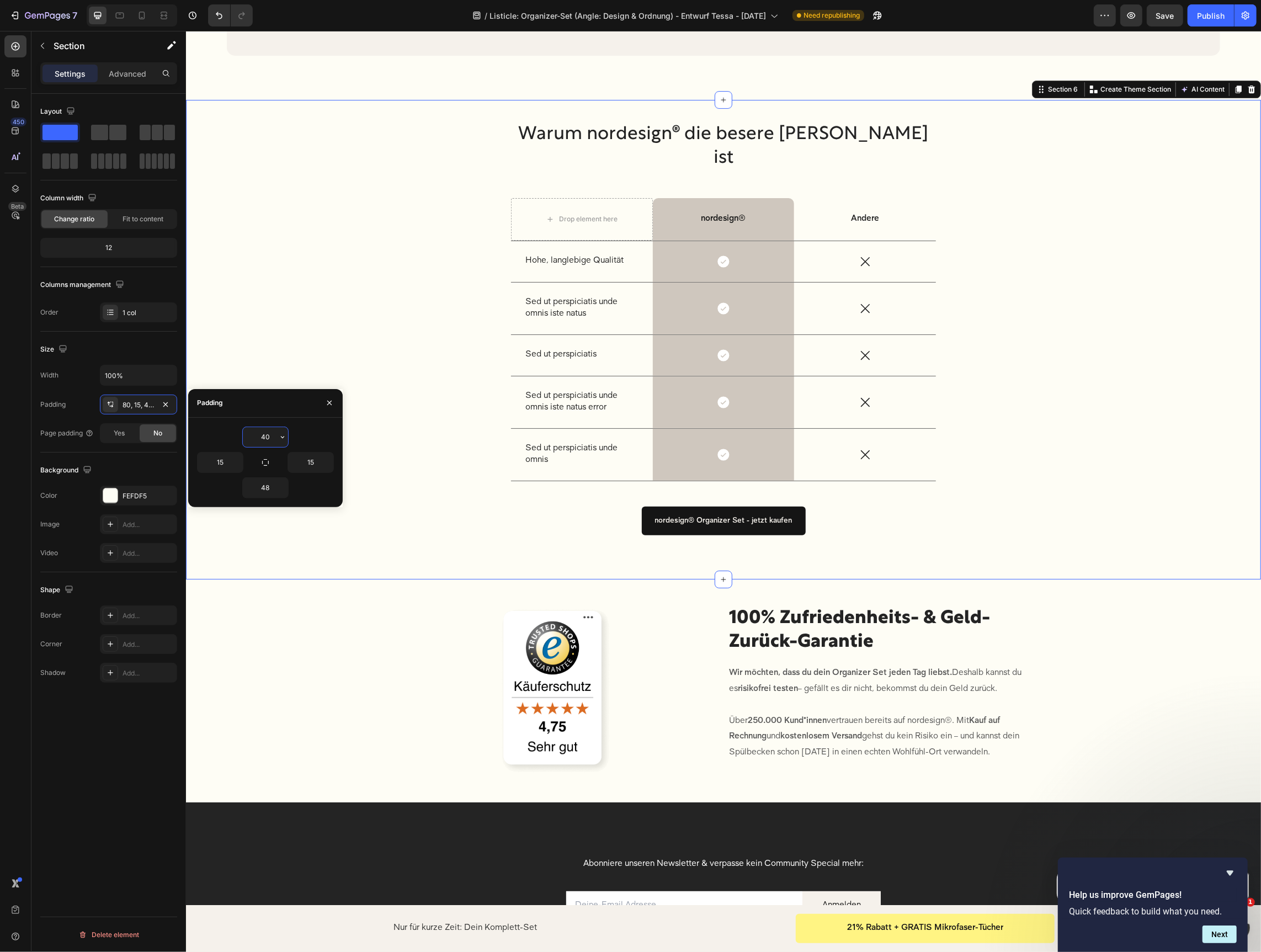
type input "4"
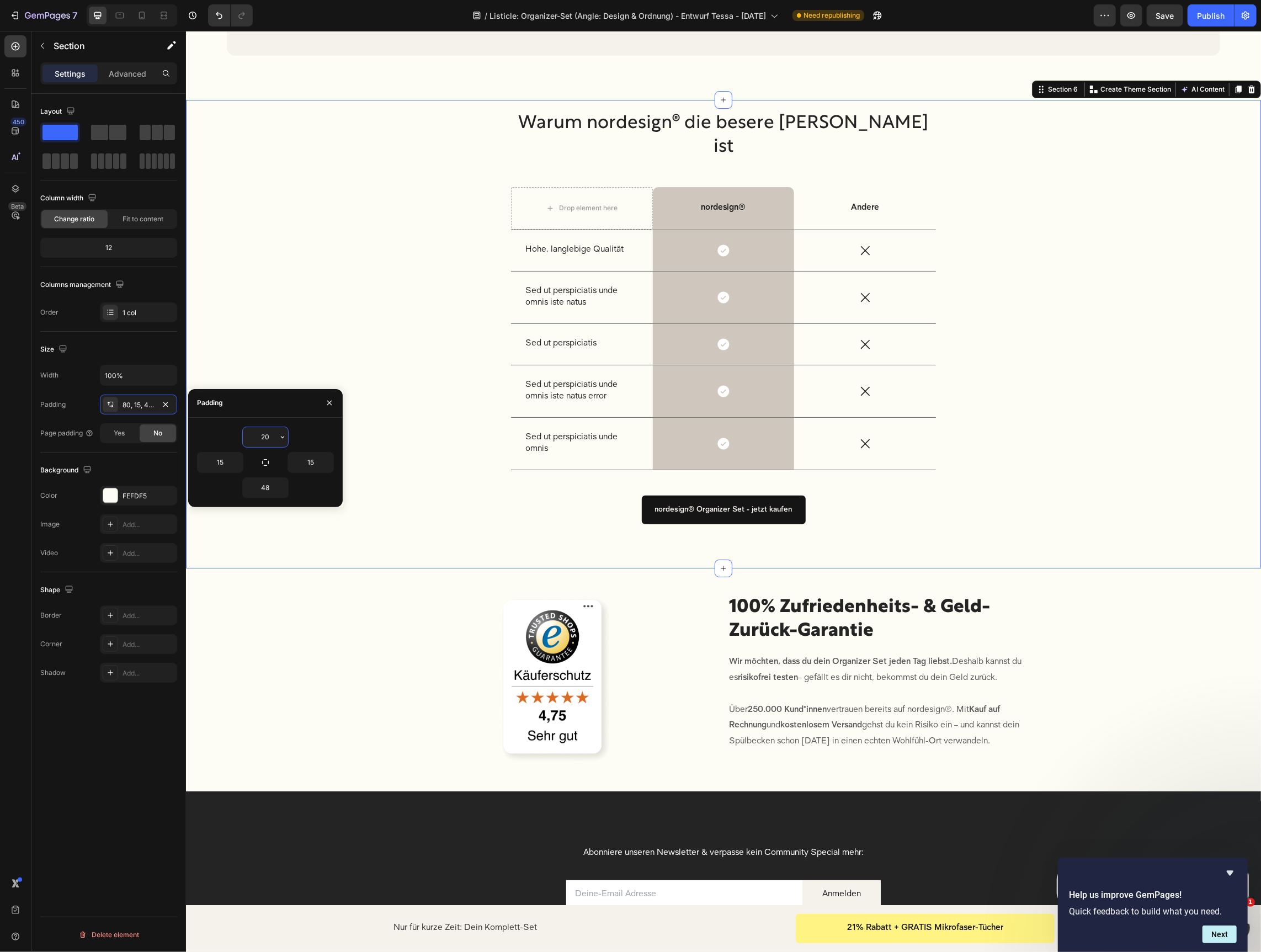
type input "2"
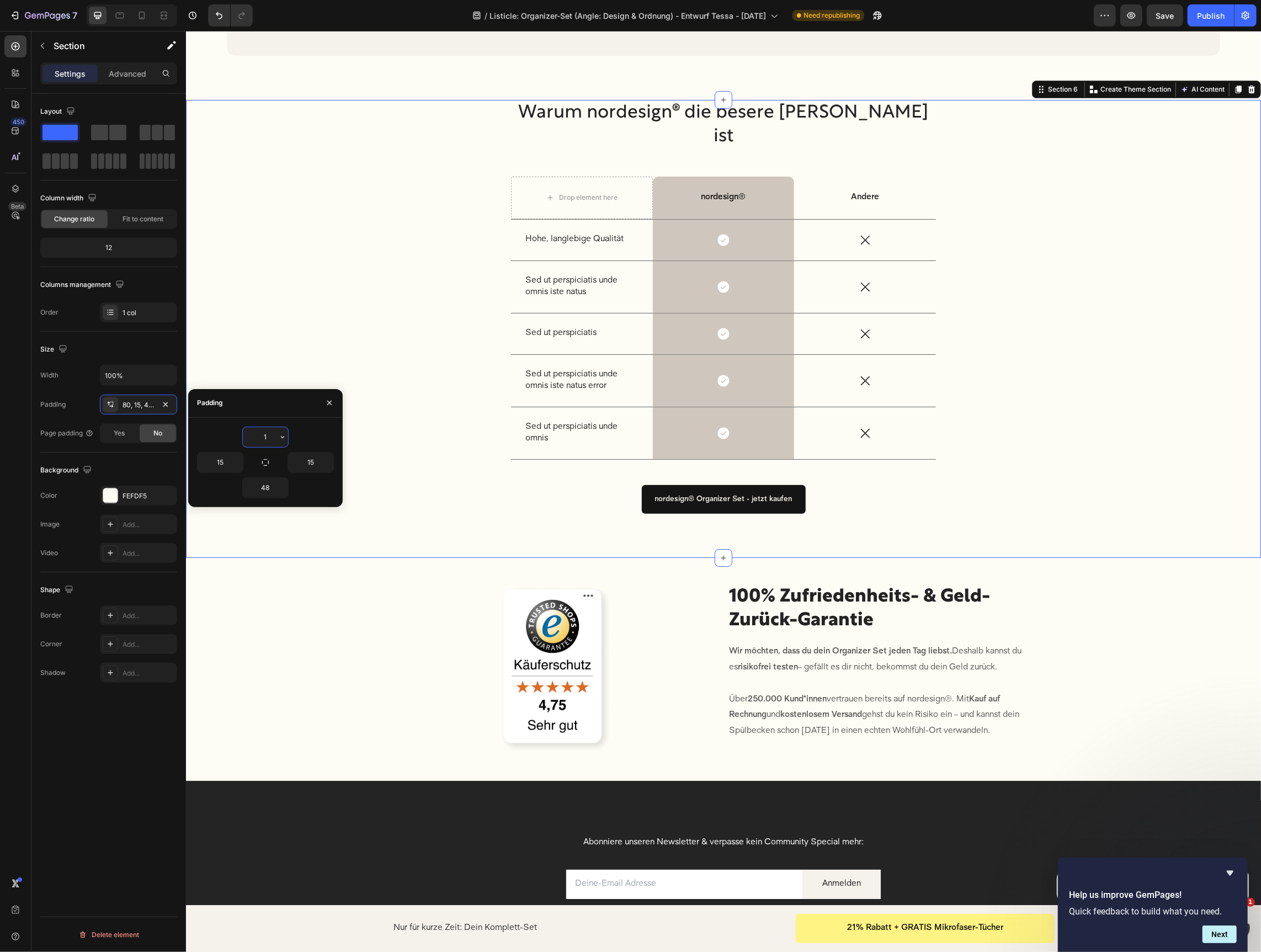
type input "10"
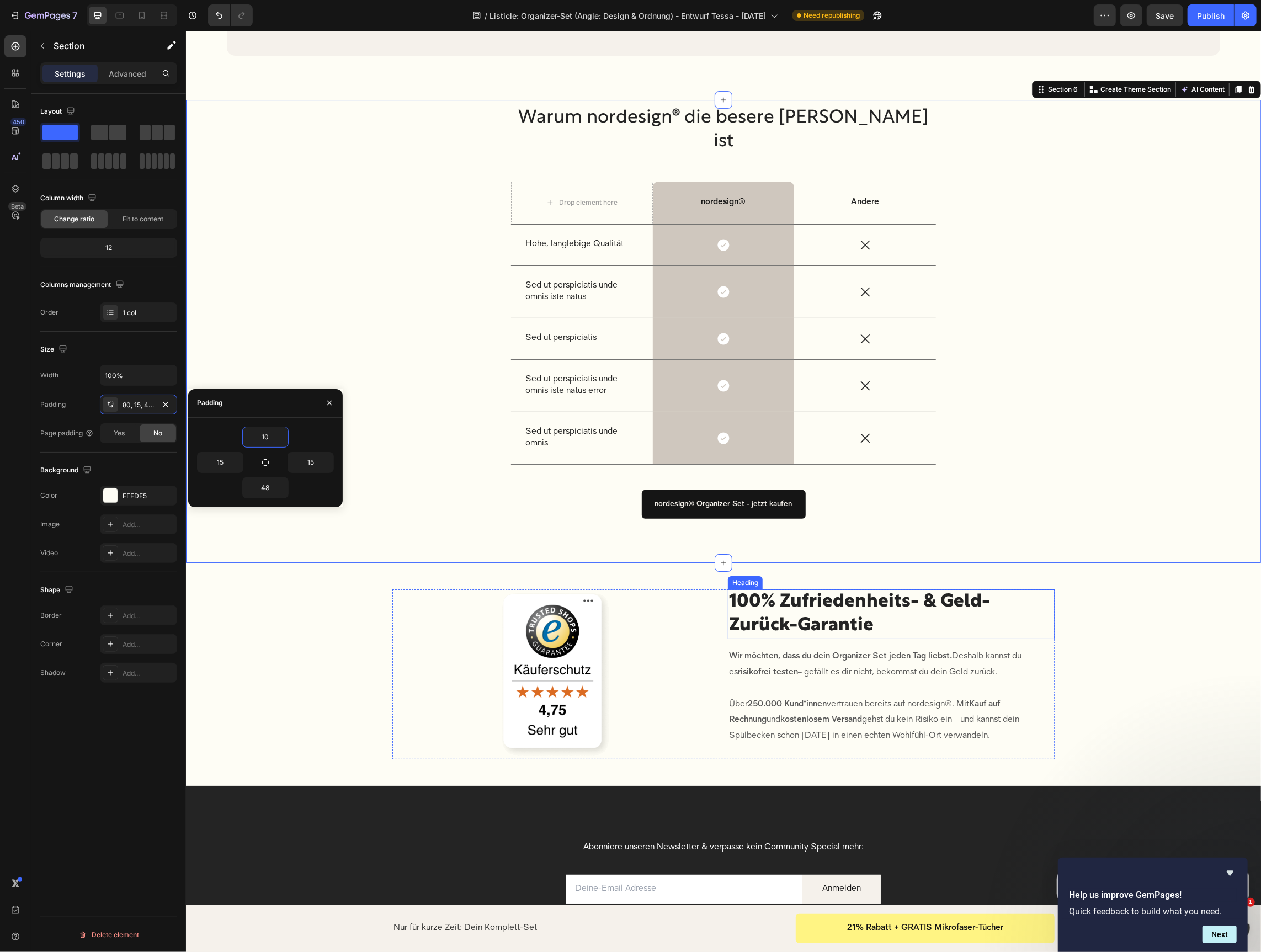
click at [959, 639] on h2 "100% Zufriedenheits- & Geld-Zurück-Garantie" at bounding box center [890, 614] width 327 height 50
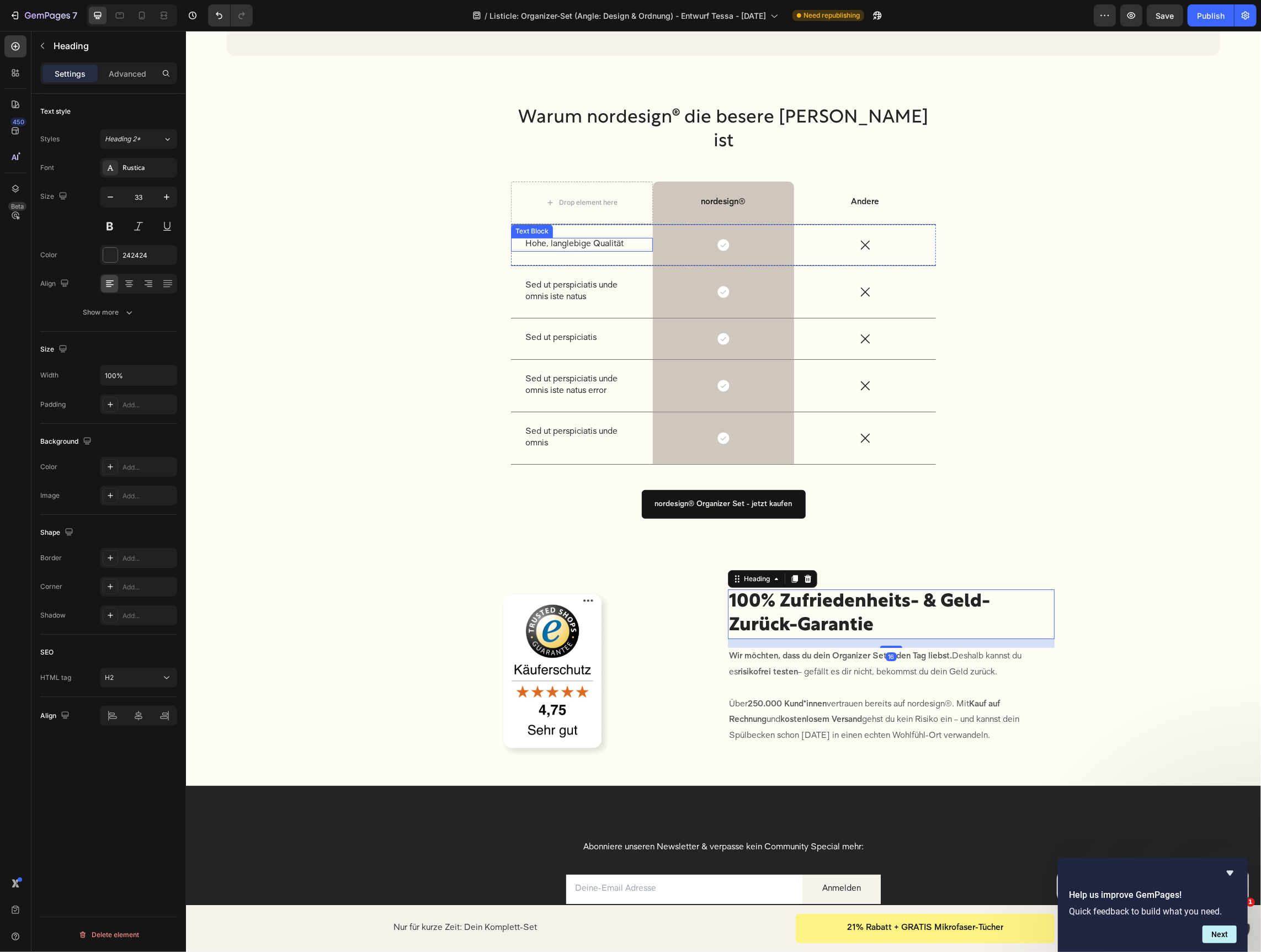
click at [602, 250] on p "Hohe, langlebige Qualität" at bounding box center [582, 244] width 113 height 11
click at [636, 250] on p "Hohe, langlebige Qualität" at bounding box center [582, 244] width 113 height 11
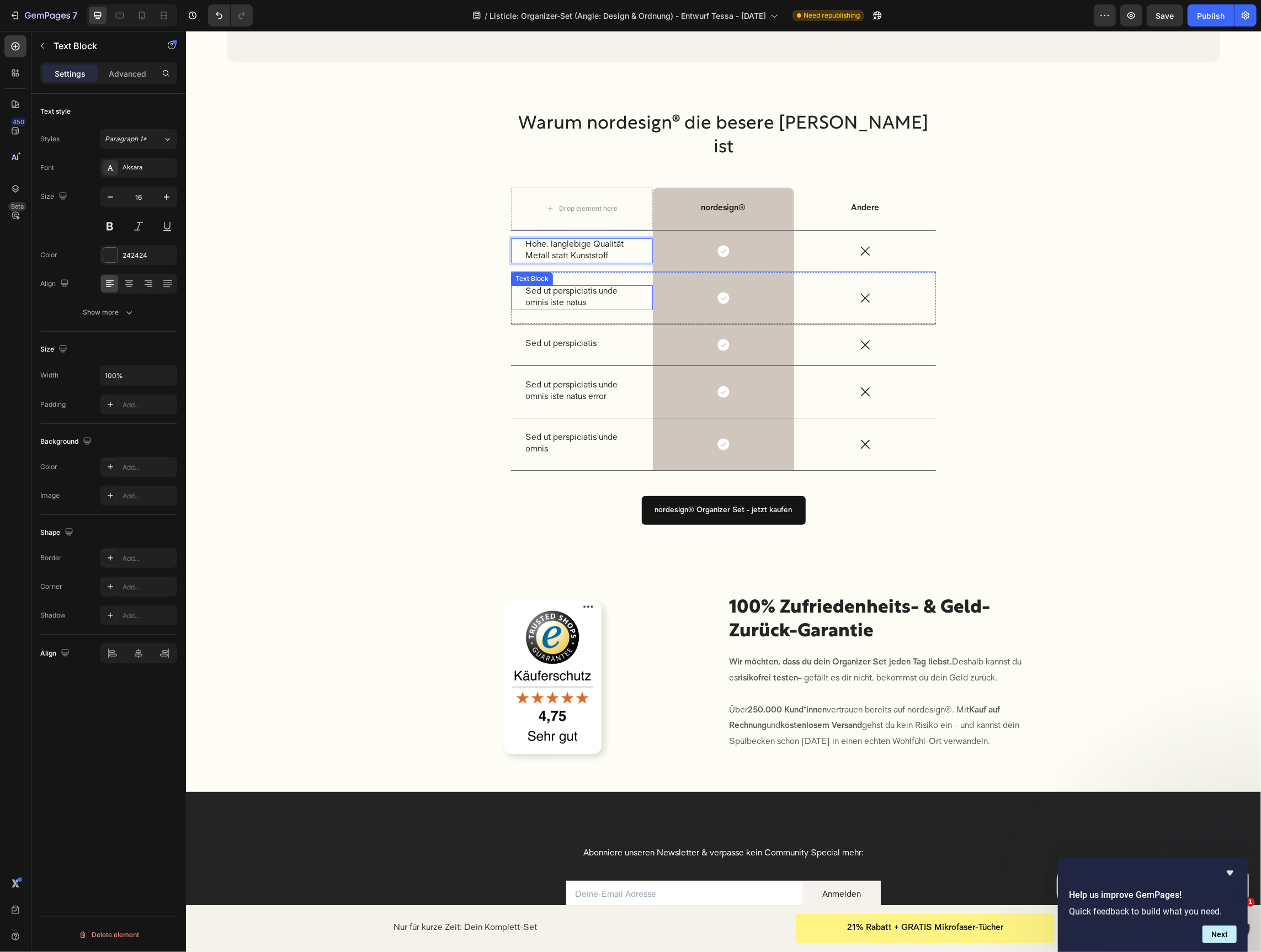
click at [565, 309] on p "Sed ut perspiciatis unde omnis iste natus" at bounding box center [582, 297] width 113 height 23
click at [574, 350] on p "Sed ut perspiciatis" at bounding box center [582, 344] width 113 height 11
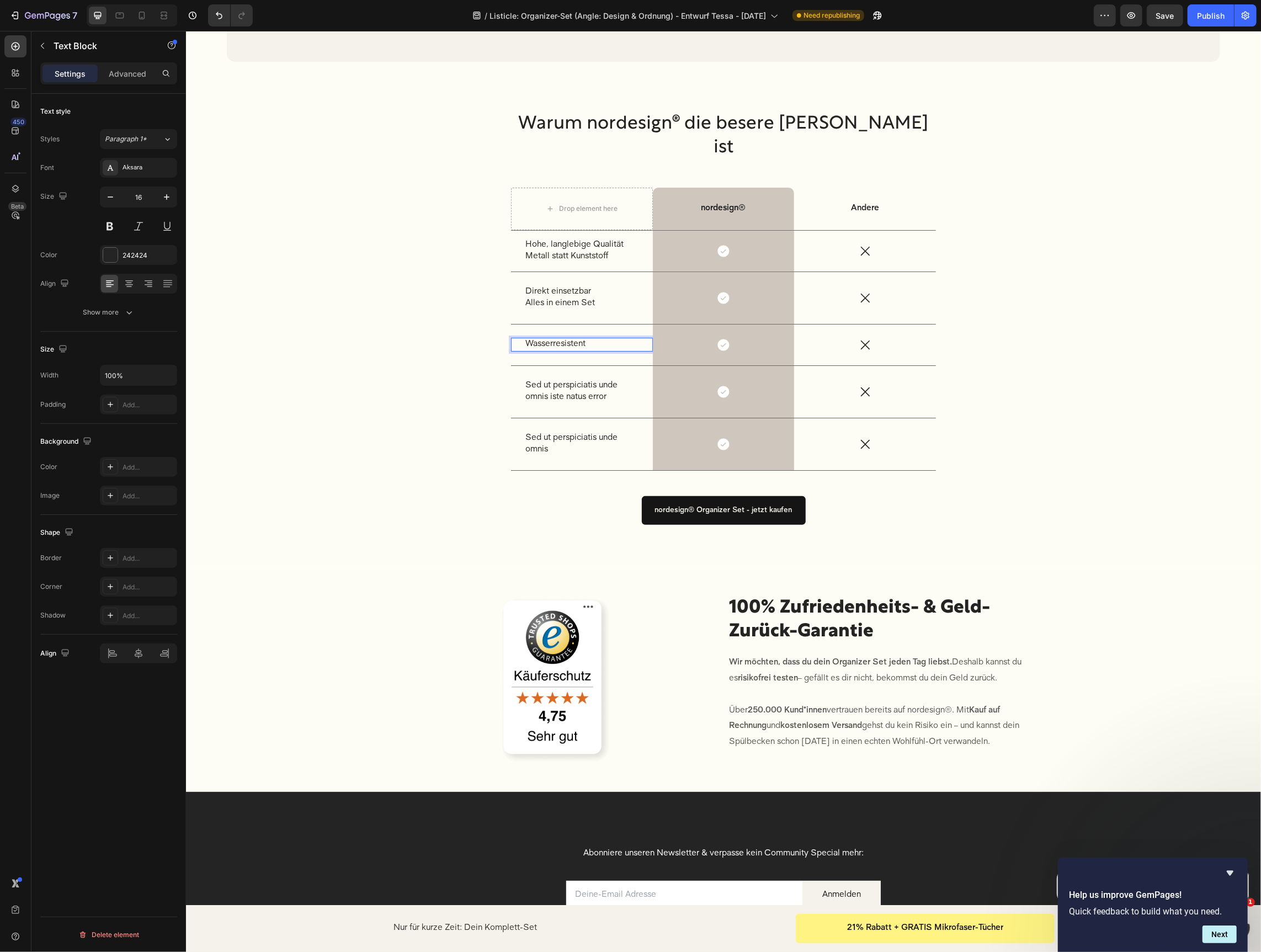
scroll to position [3401, 0]
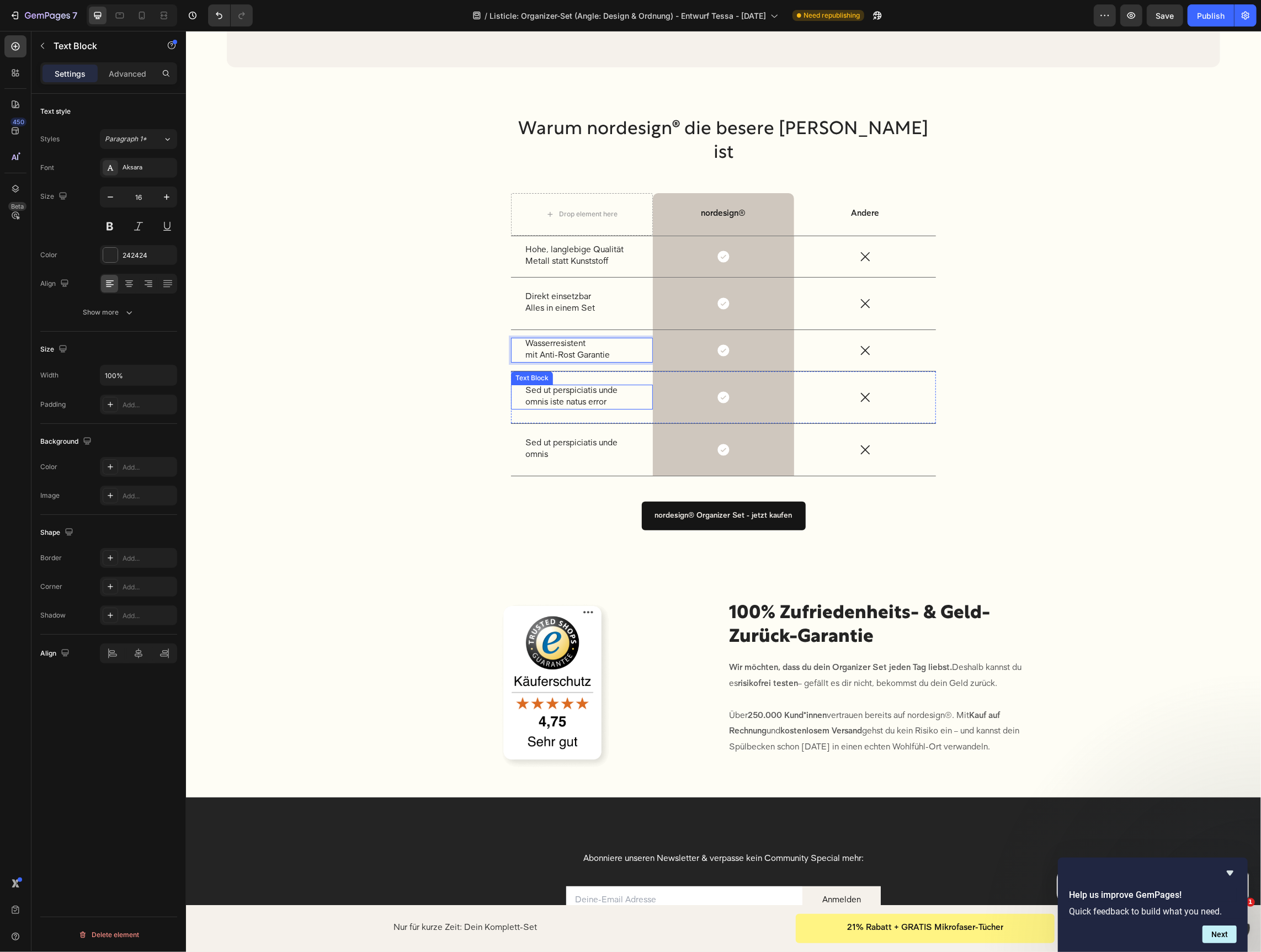
click at [564, 408] on p "Sed ut perspiciatis unde omnis iste natus error" at bounding box center [582, 397] width 113 height 23
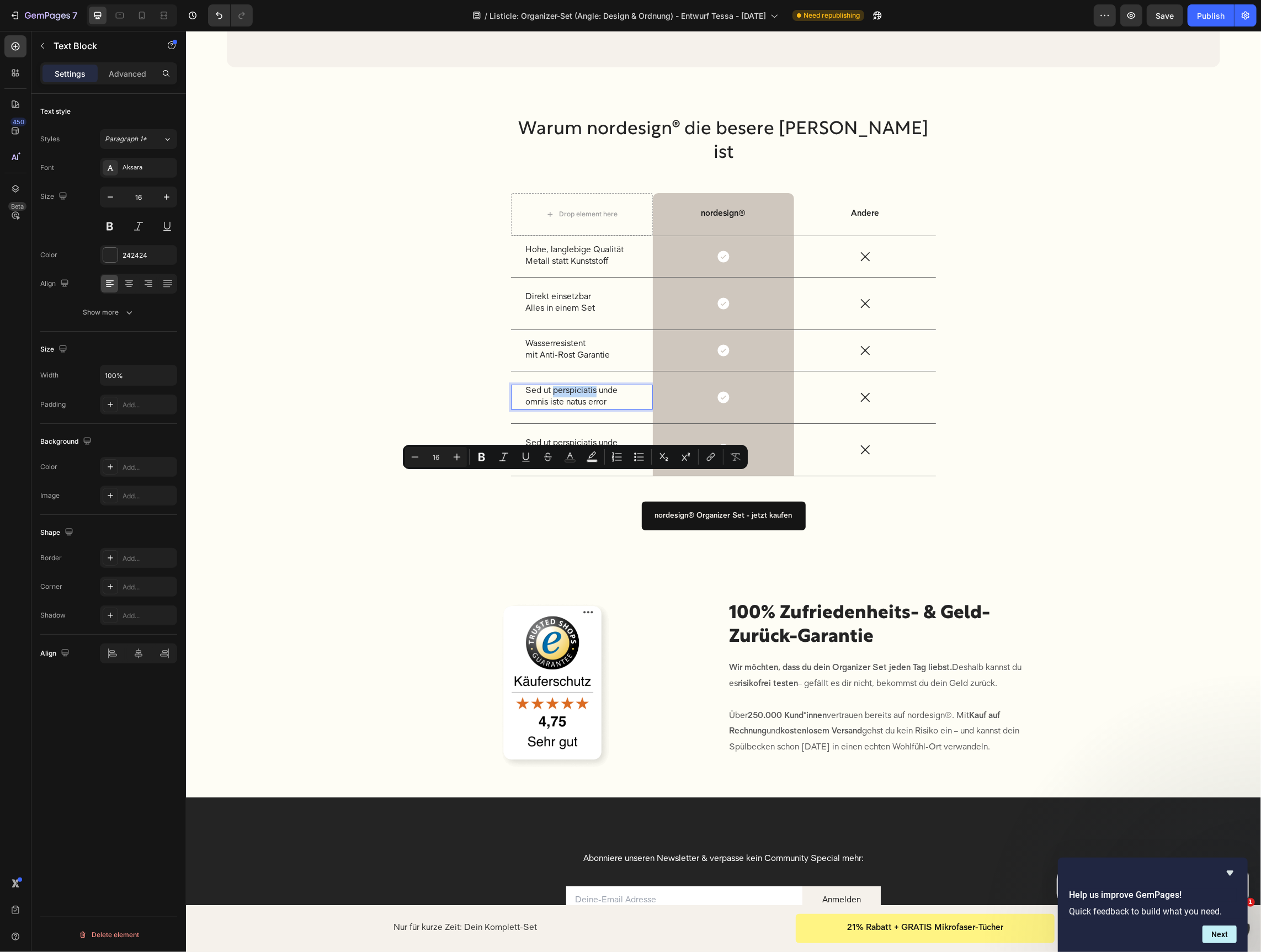
click at [564, 408] on p "Sed ut perspiciatis unde omnis iste natus error" at bounding box center [582, 397] width 113 height 23
click at [575, 314] on p "Direkt einsetzbar Alles in einem Set" at bounding box center [582, 303] width 113 height 23
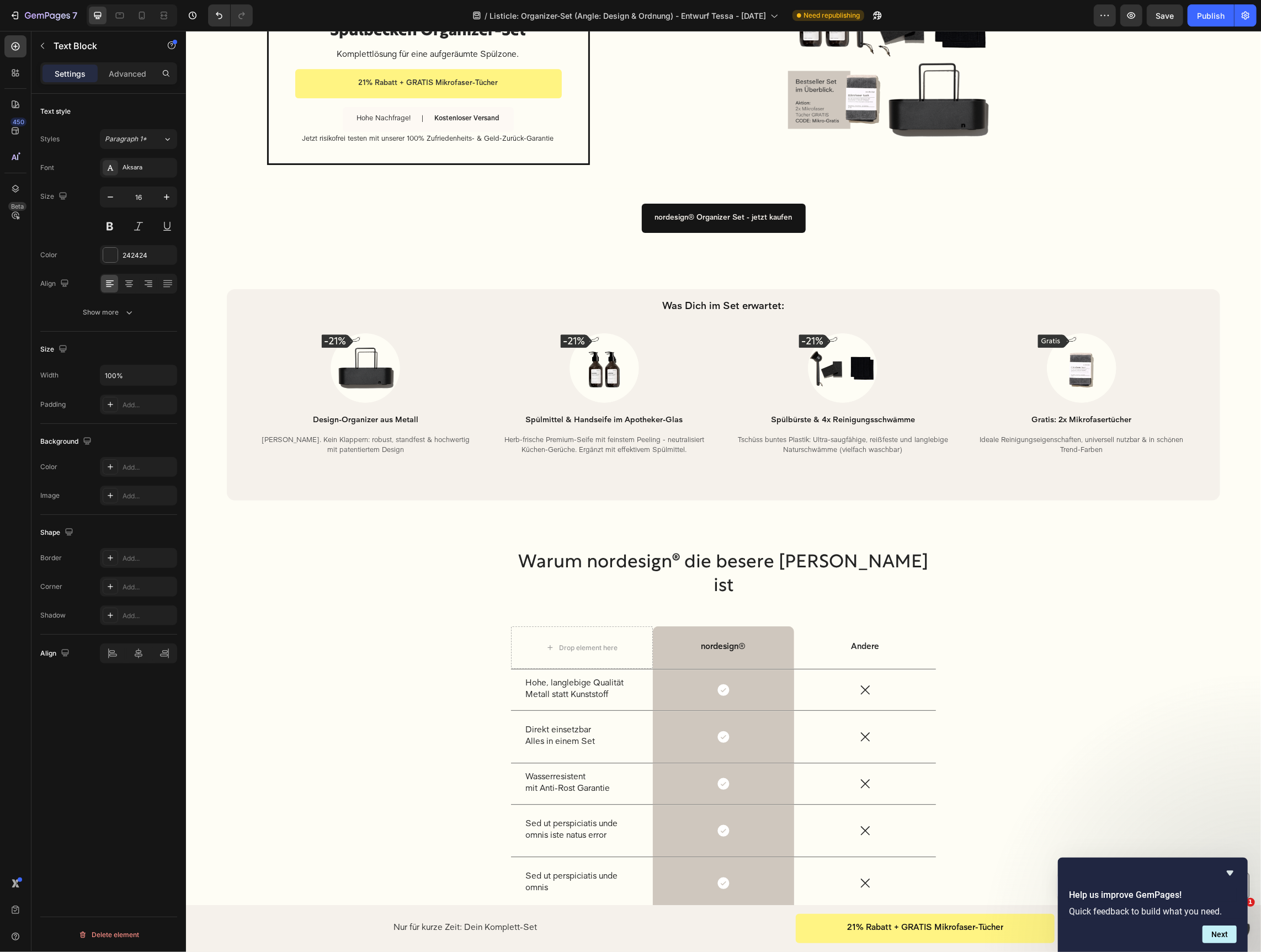
scroll to position [2715, 0]
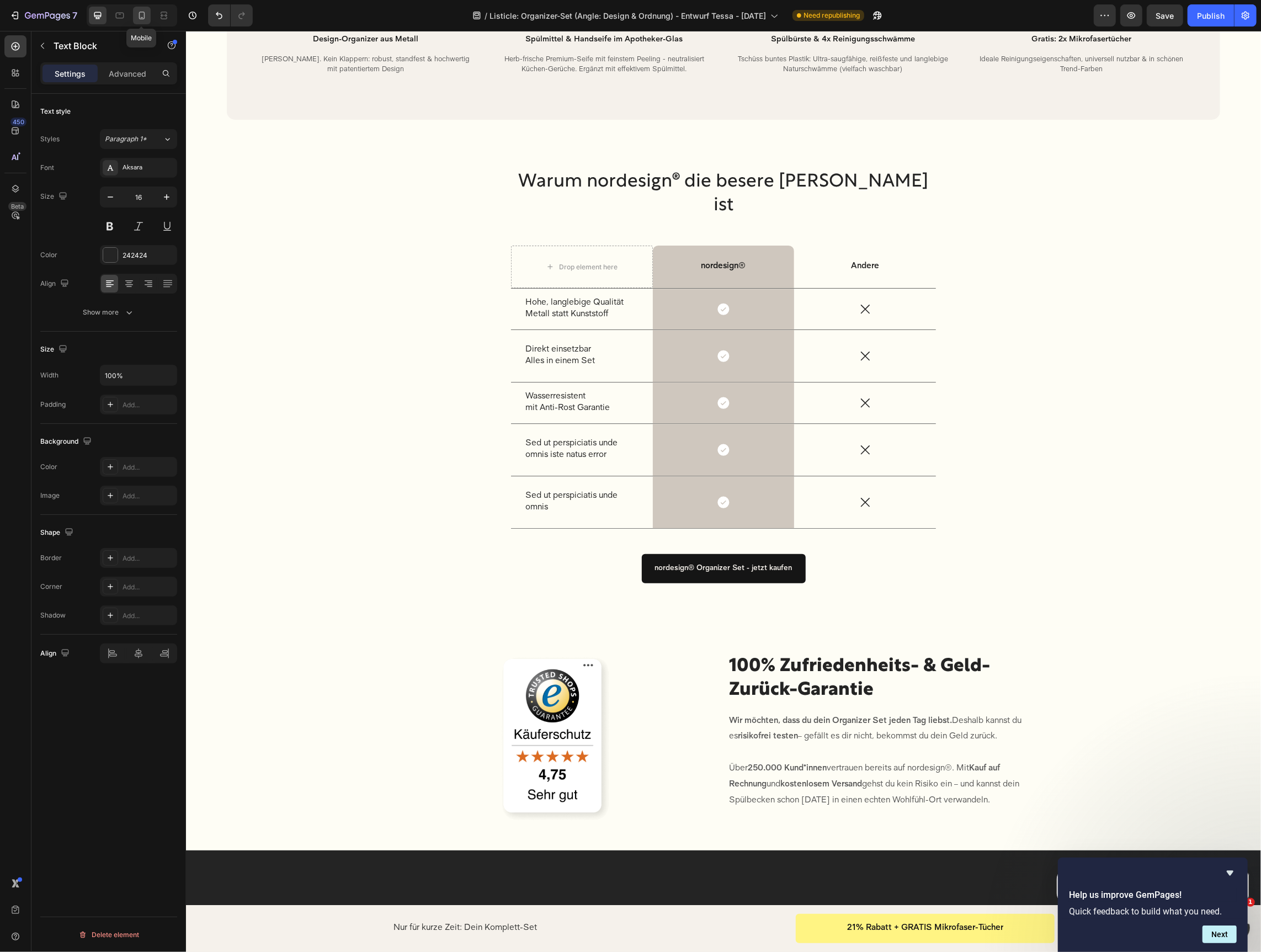
click at [135, 18] on div at bounding box center [142, 15] width 17 height 17
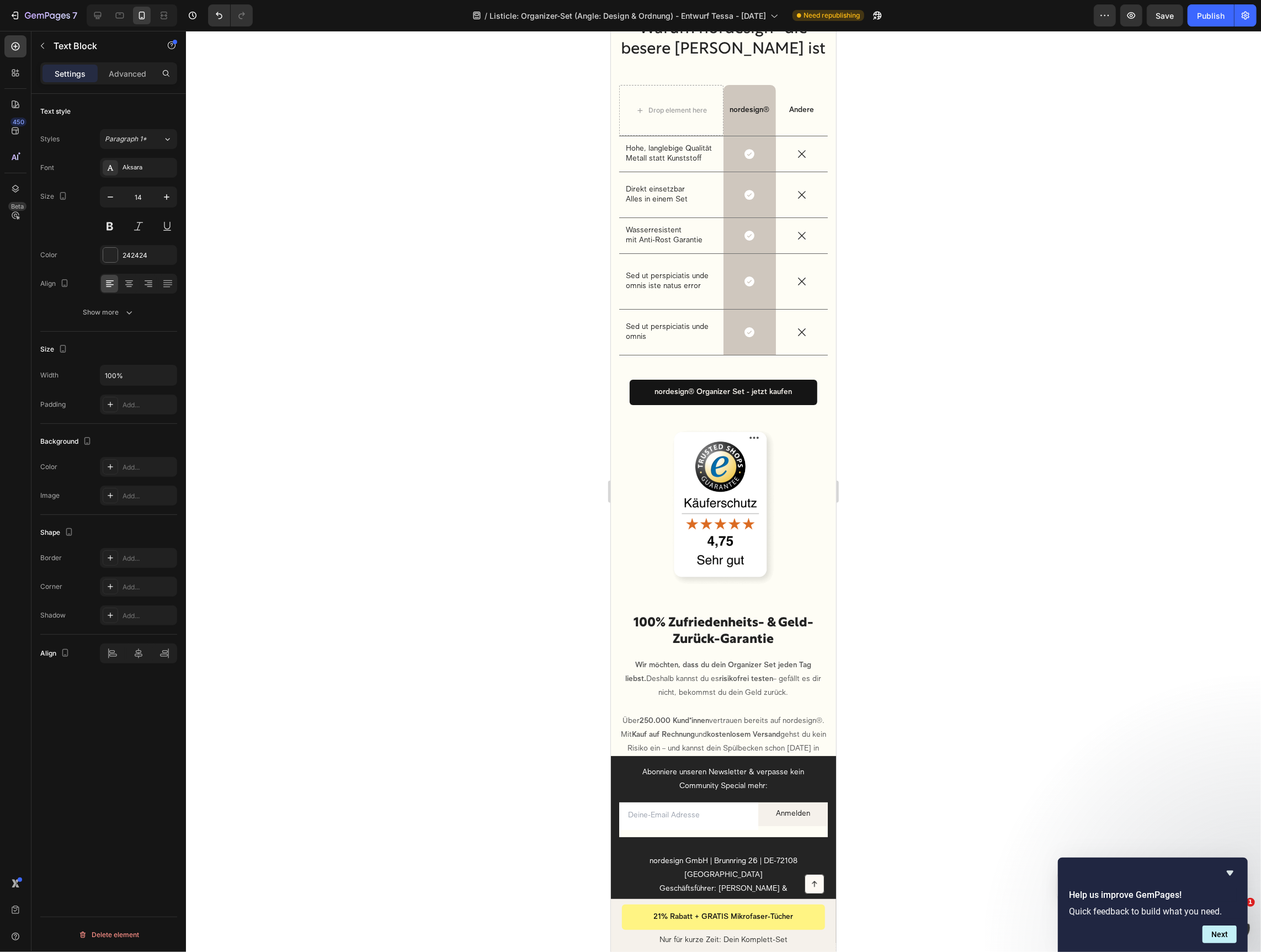
scroll to position [3402, 0]
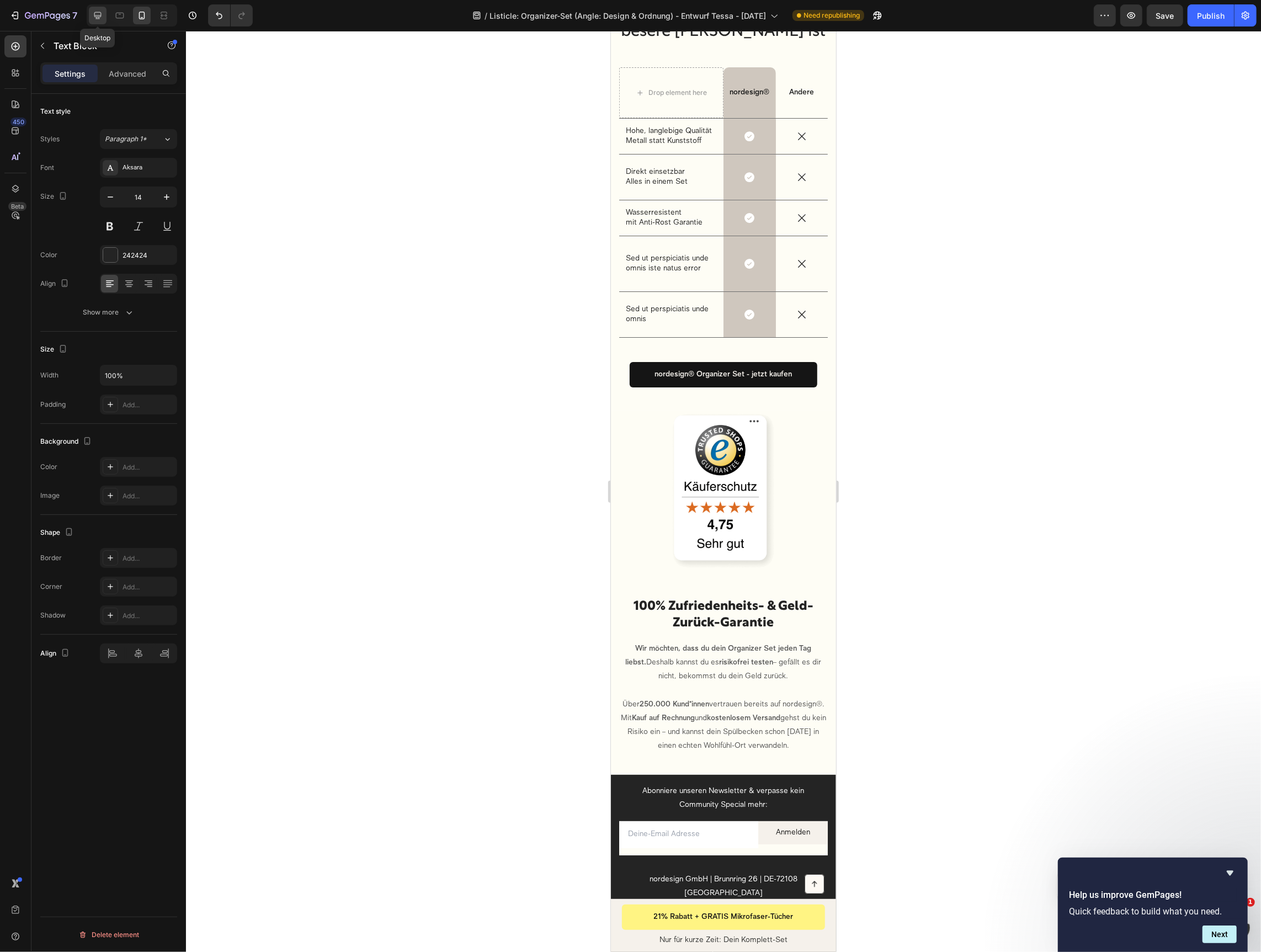
click at [101, 17] on icon at bounding box center [98, 15] width 11 height 11
type input "16"
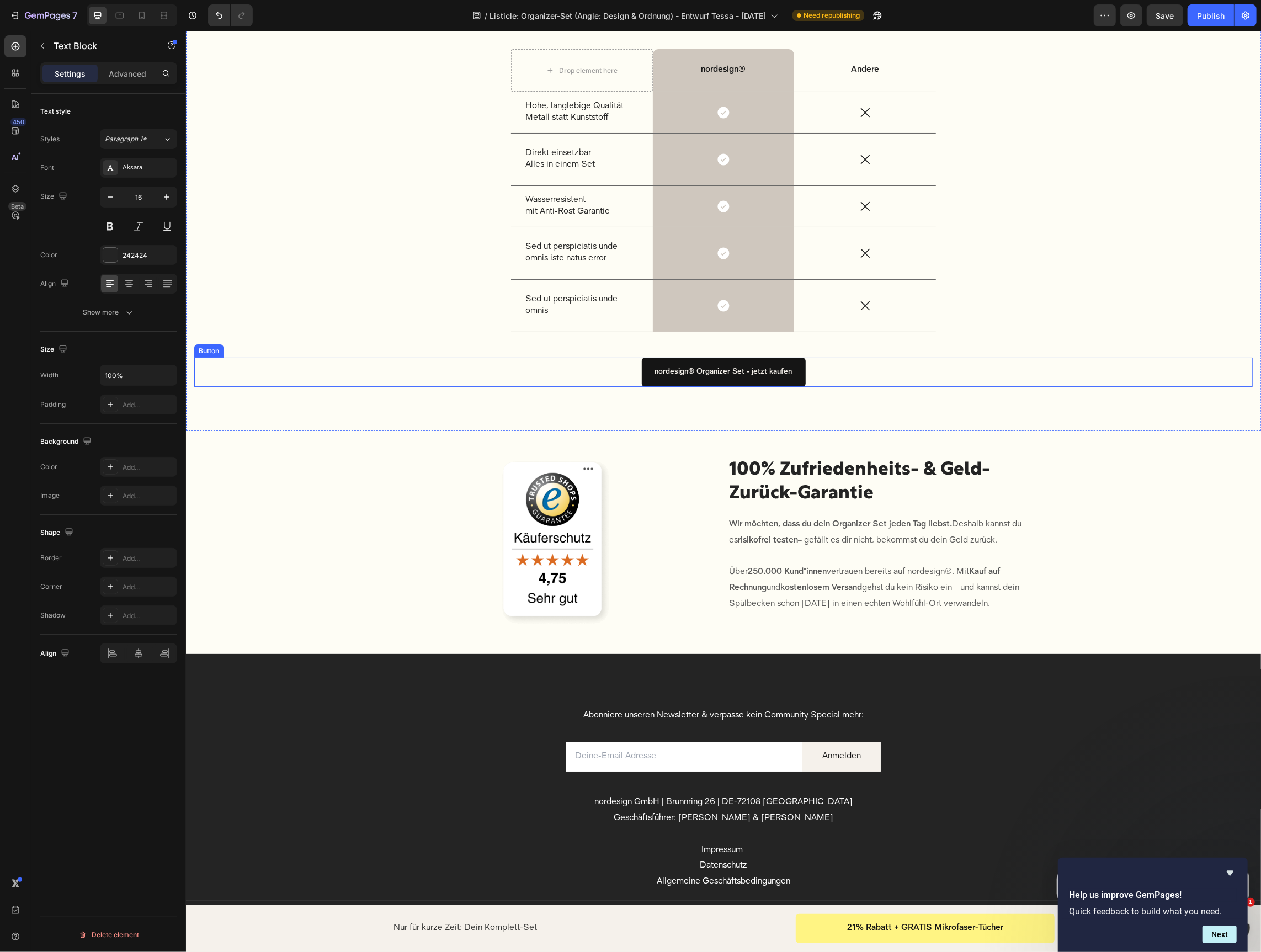
scroll to position [3586, 0]
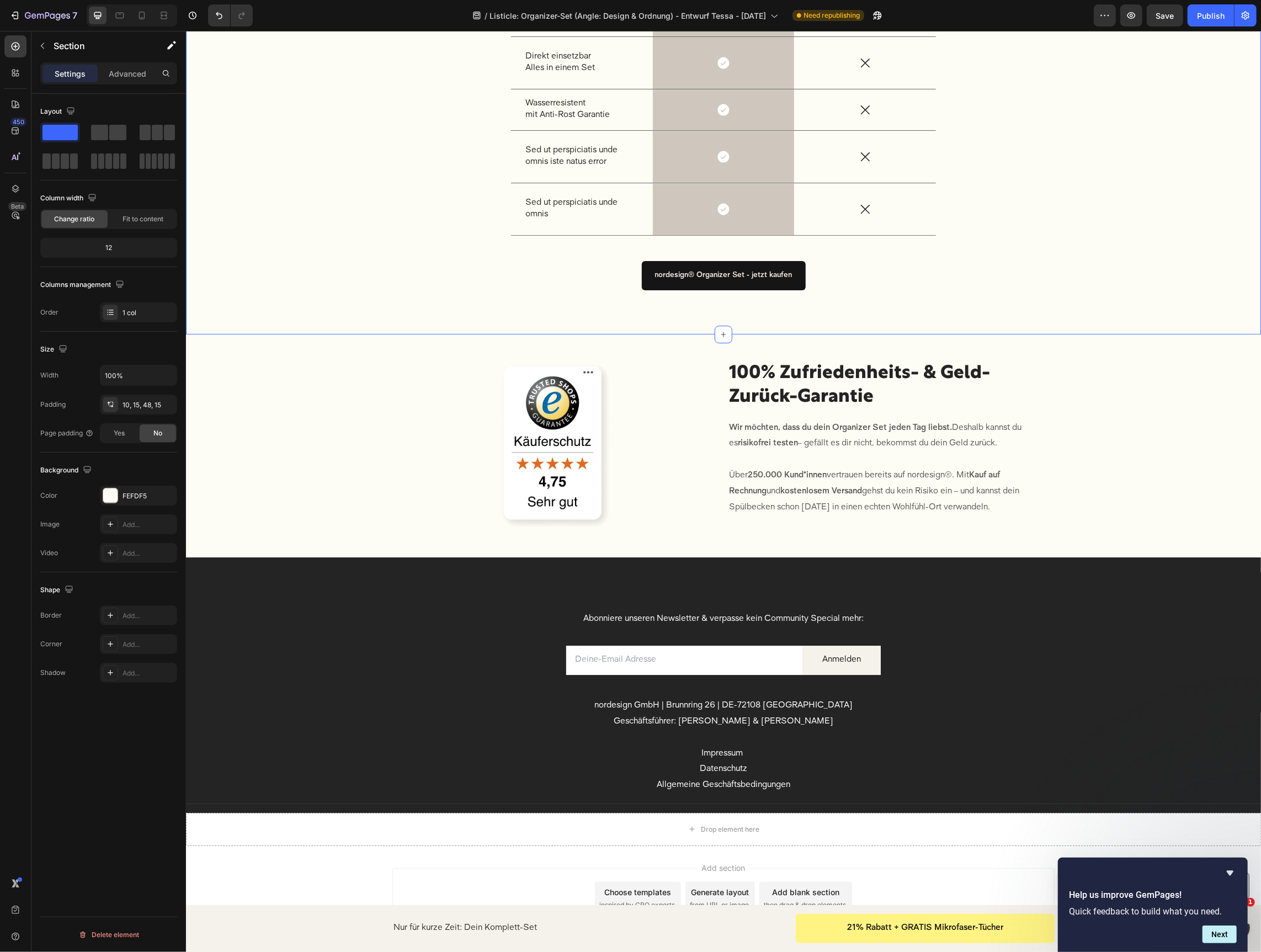
click at [592, 266] on div "nordesign® Organizer Set - jetzt kaufen Button" at bounding box center [722, 276] width 1059 height 63
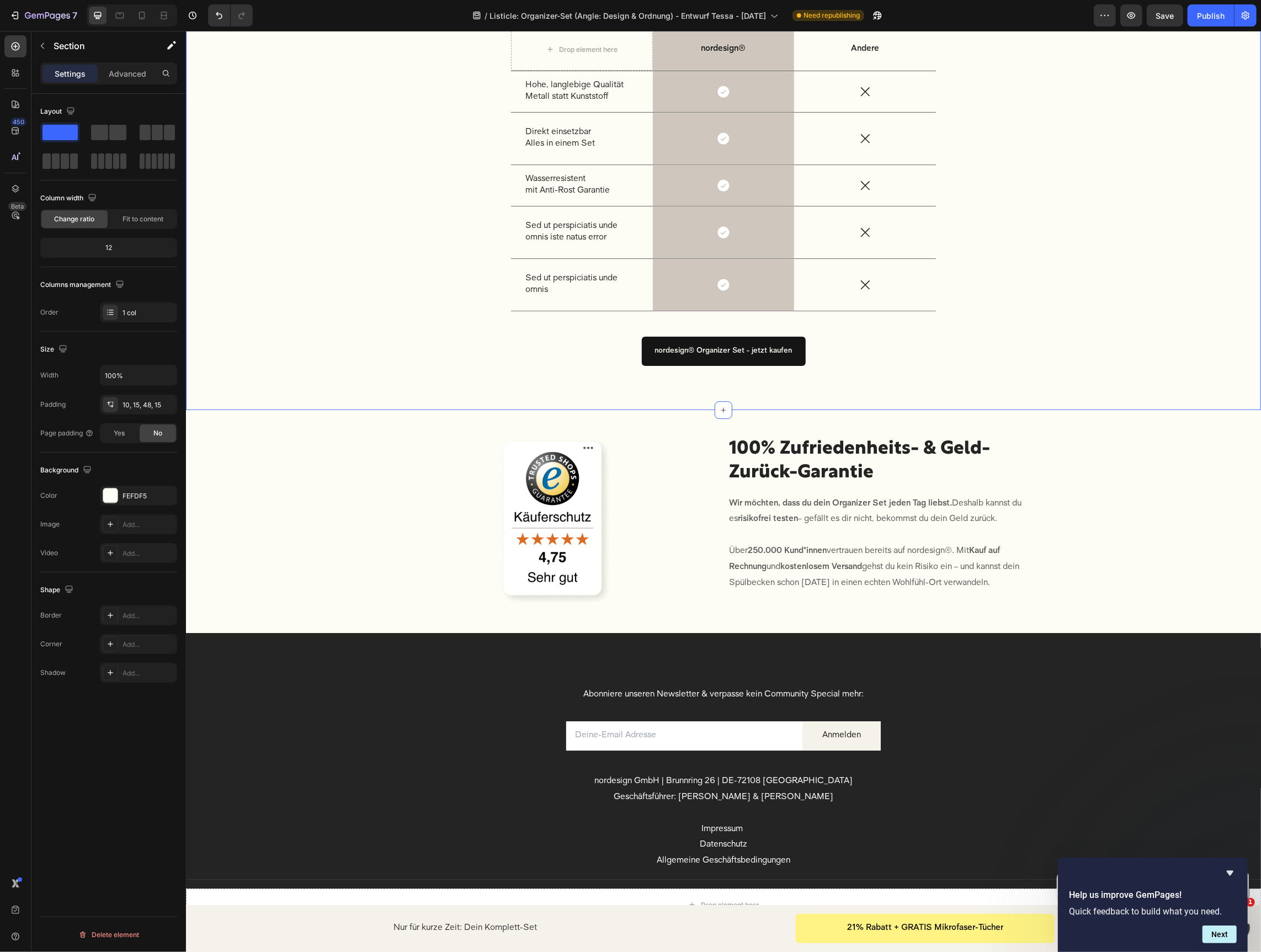
scroll to position [2937, 0]
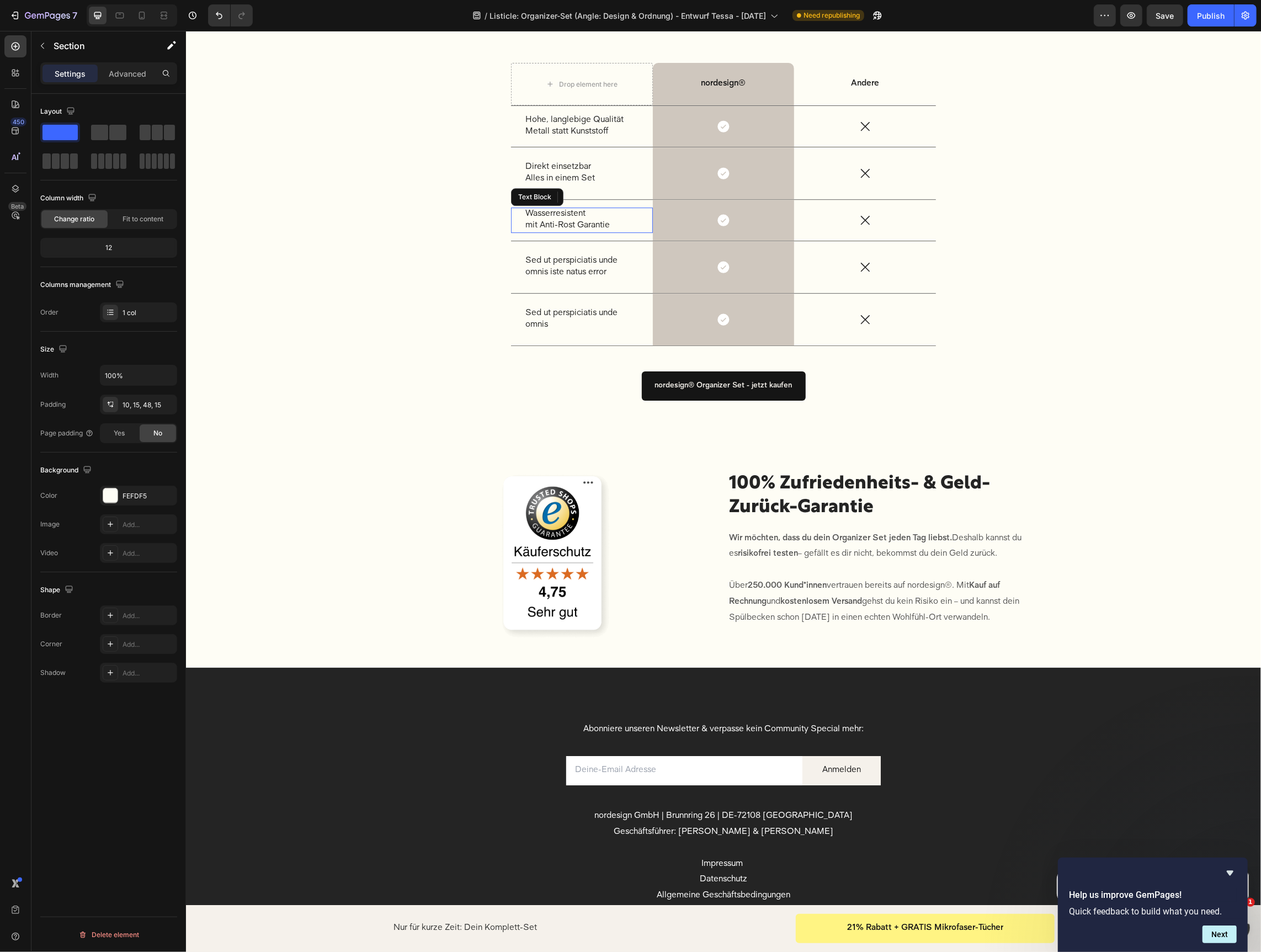
click at [590, 208] on p "Wasserresistent mit Anti-Rost Garantie" at bounding box center [582, 219] width 113 height 23
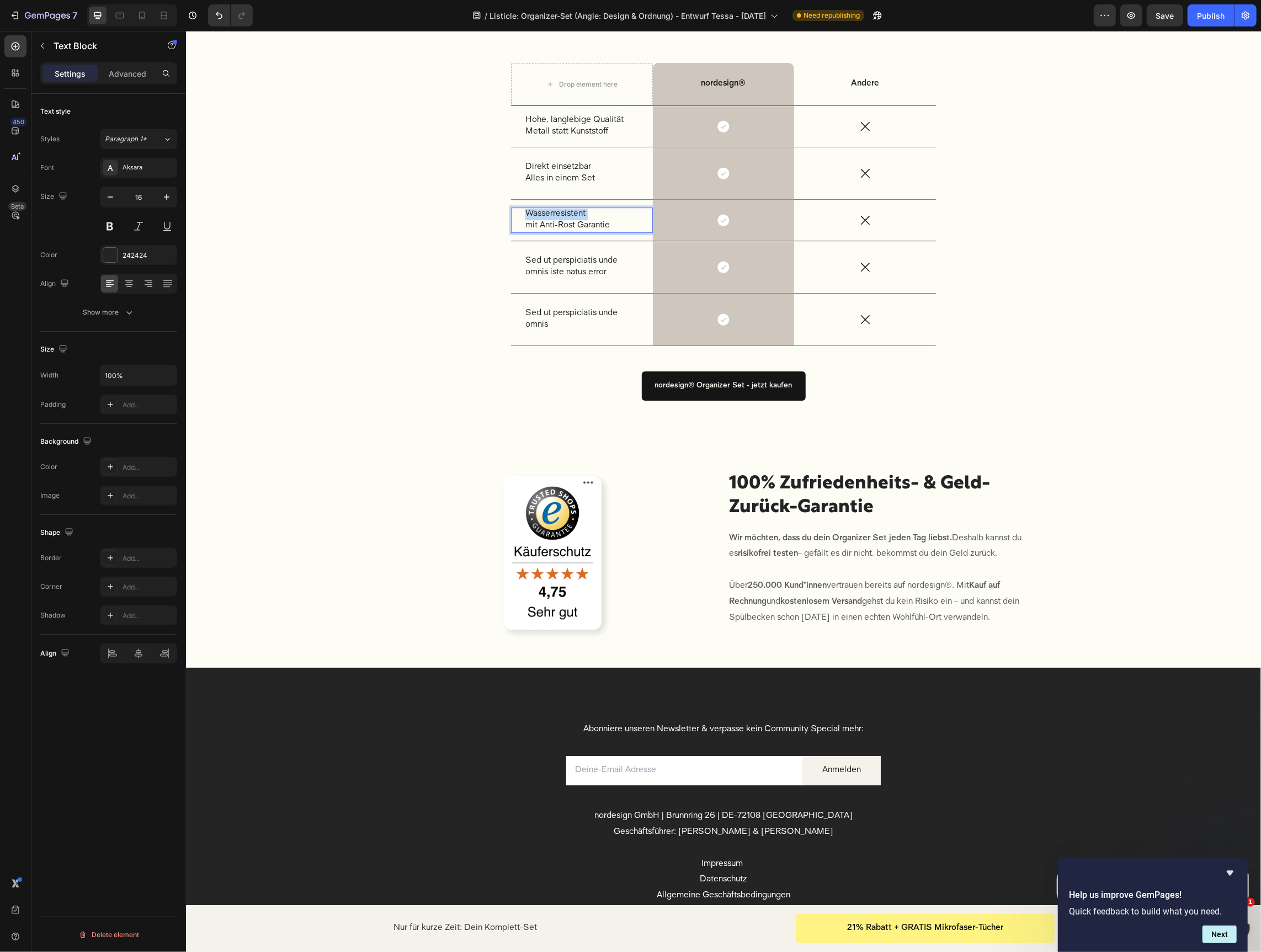
click at [590, 208] on p "Wasserresistent mit Anti-Rost Garantie" at bounding box center [582, 219] width 113 height 23
click at [524, 207] on div "Wasserresistent mit Anti-Rost Garantie" at bounding box center [582, 219] width 115 height 25
click at [582, 255] on p "Sed ut perspiciatis unde omnis iste natus error" at bounding box center [582, 266] width 113 height 23
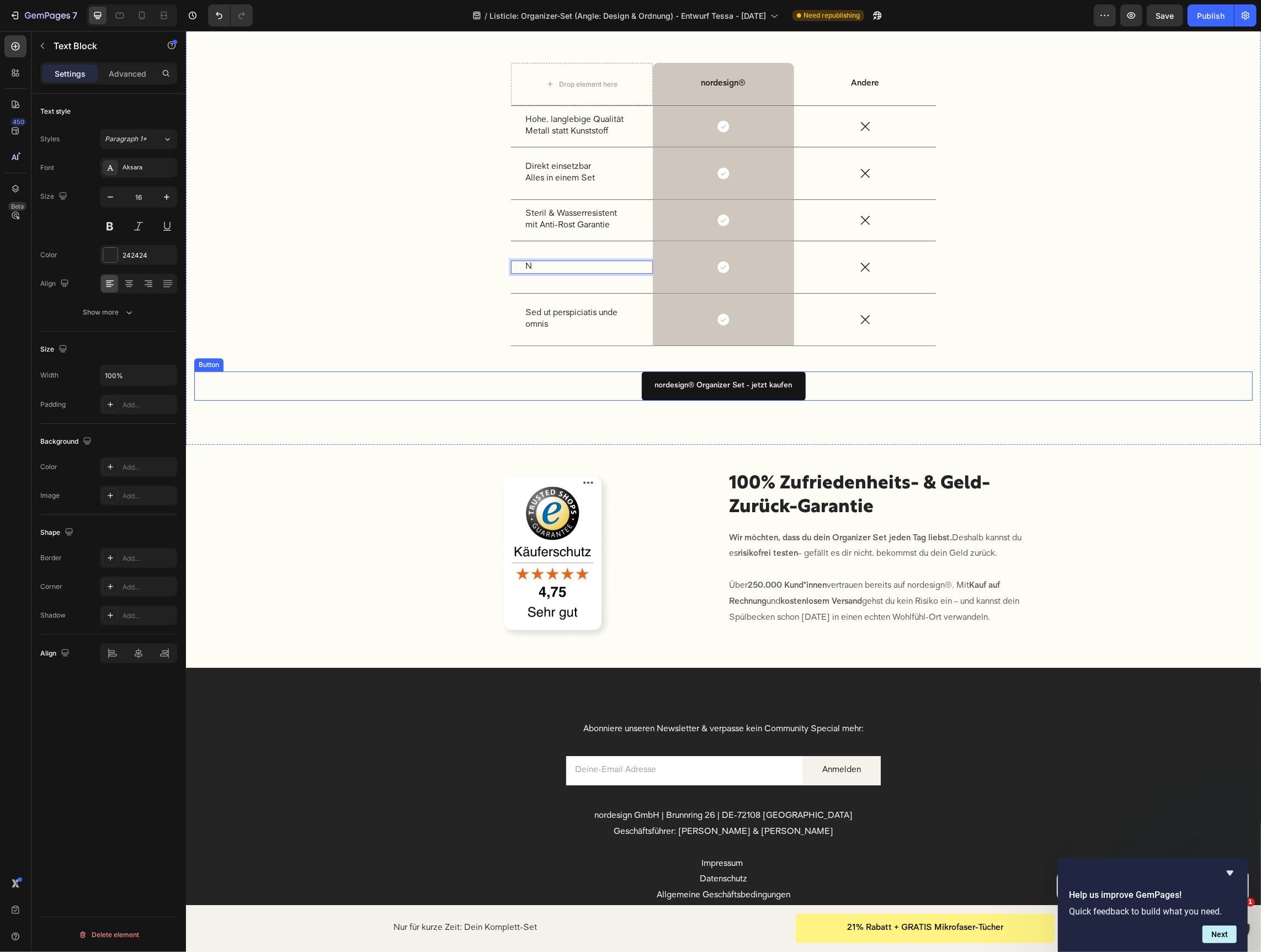
scroll to position [2943, 0]
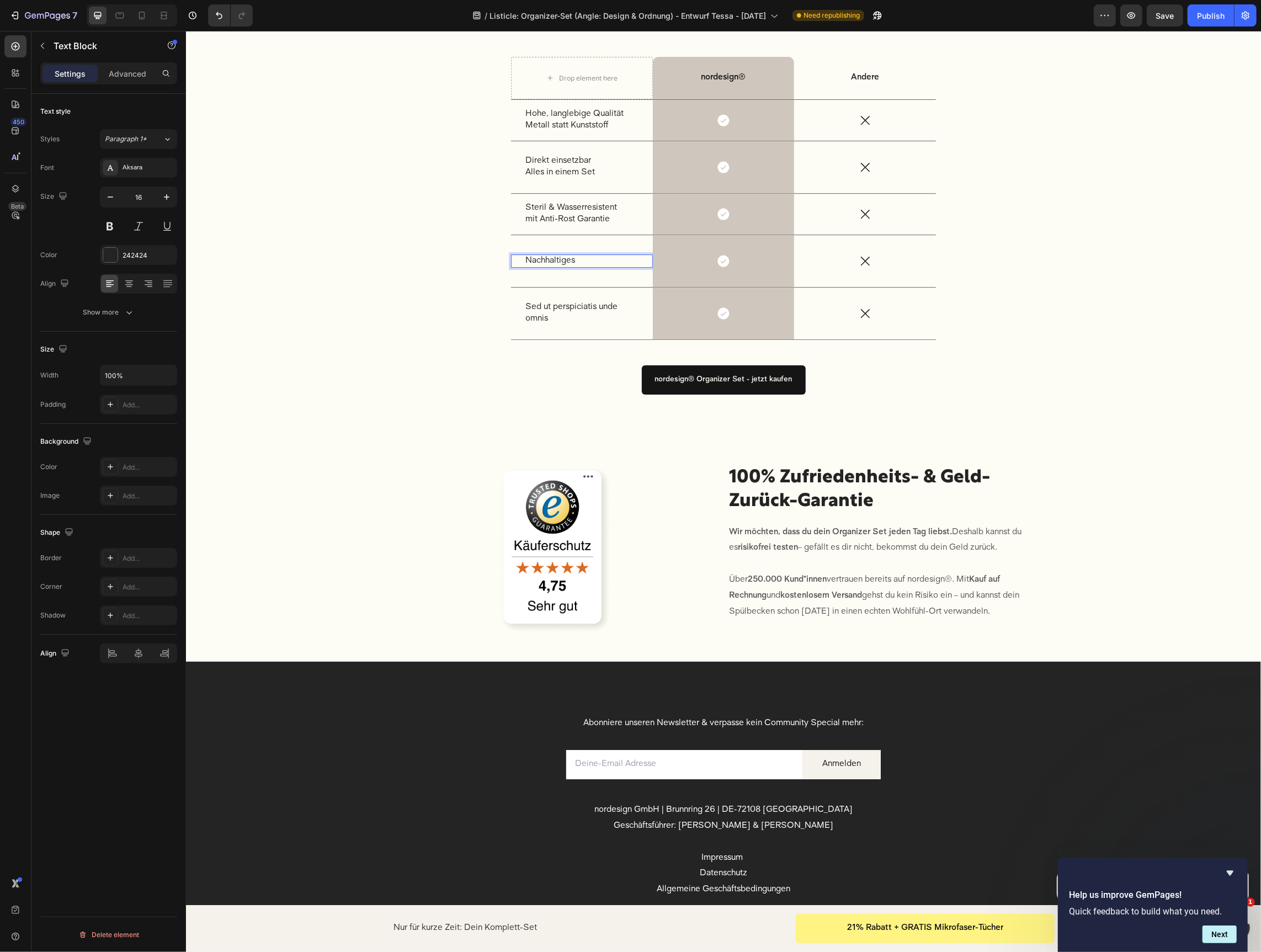
click at [560, 255] on p "Nachhaltiges" at bounding box center [582, 261] width 113 height 11
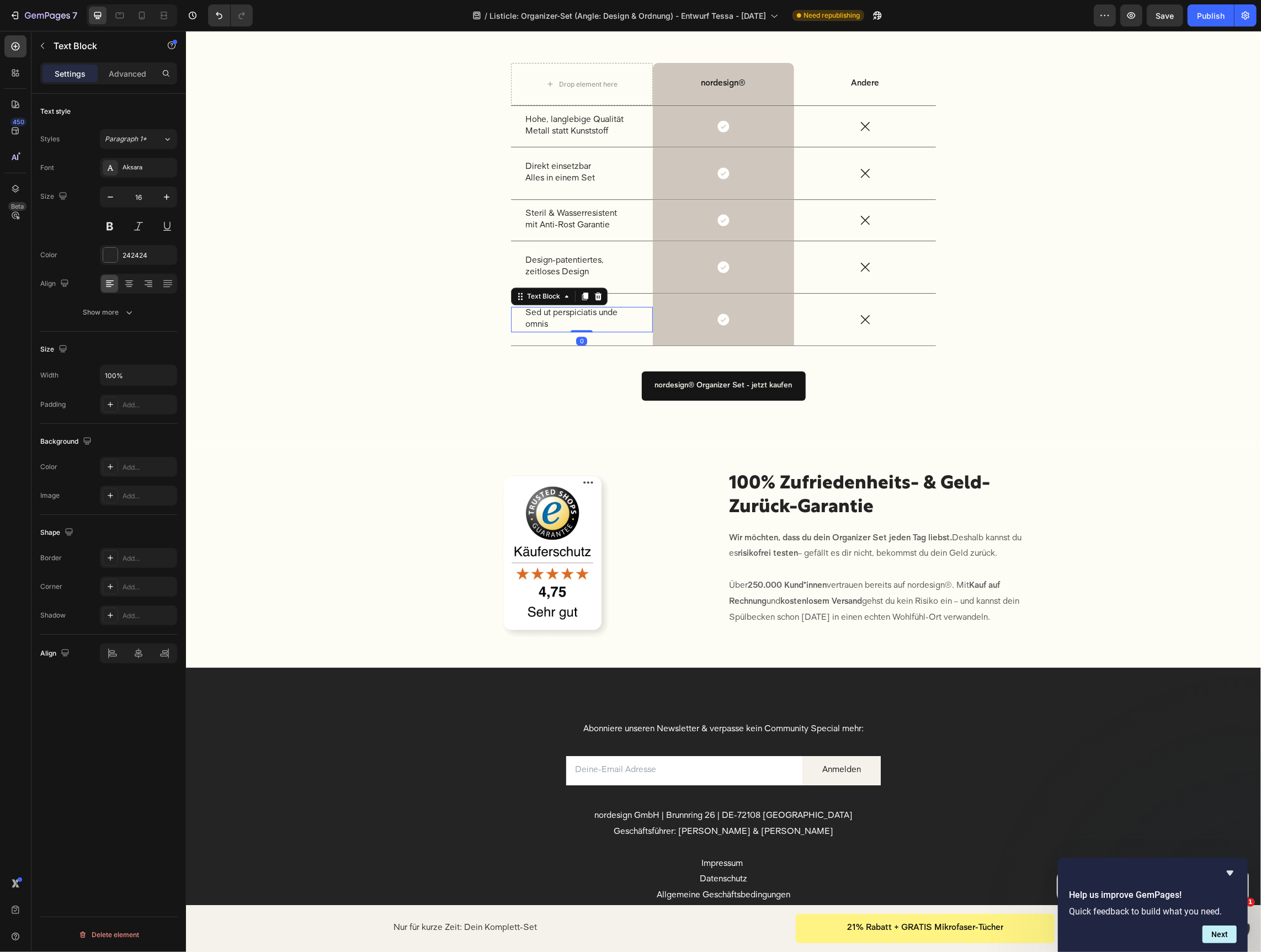
click at [555, 307] on p "Sed ut perspiciatis unde omnis" at bounding box center [582, 319] width 113 height 23
click at [581, 415] on div "Warum nordesign® die besere Wahl ist Heading Drop element here nordesign® Text …" at bounding box center [723, 212] width 1075 height 463
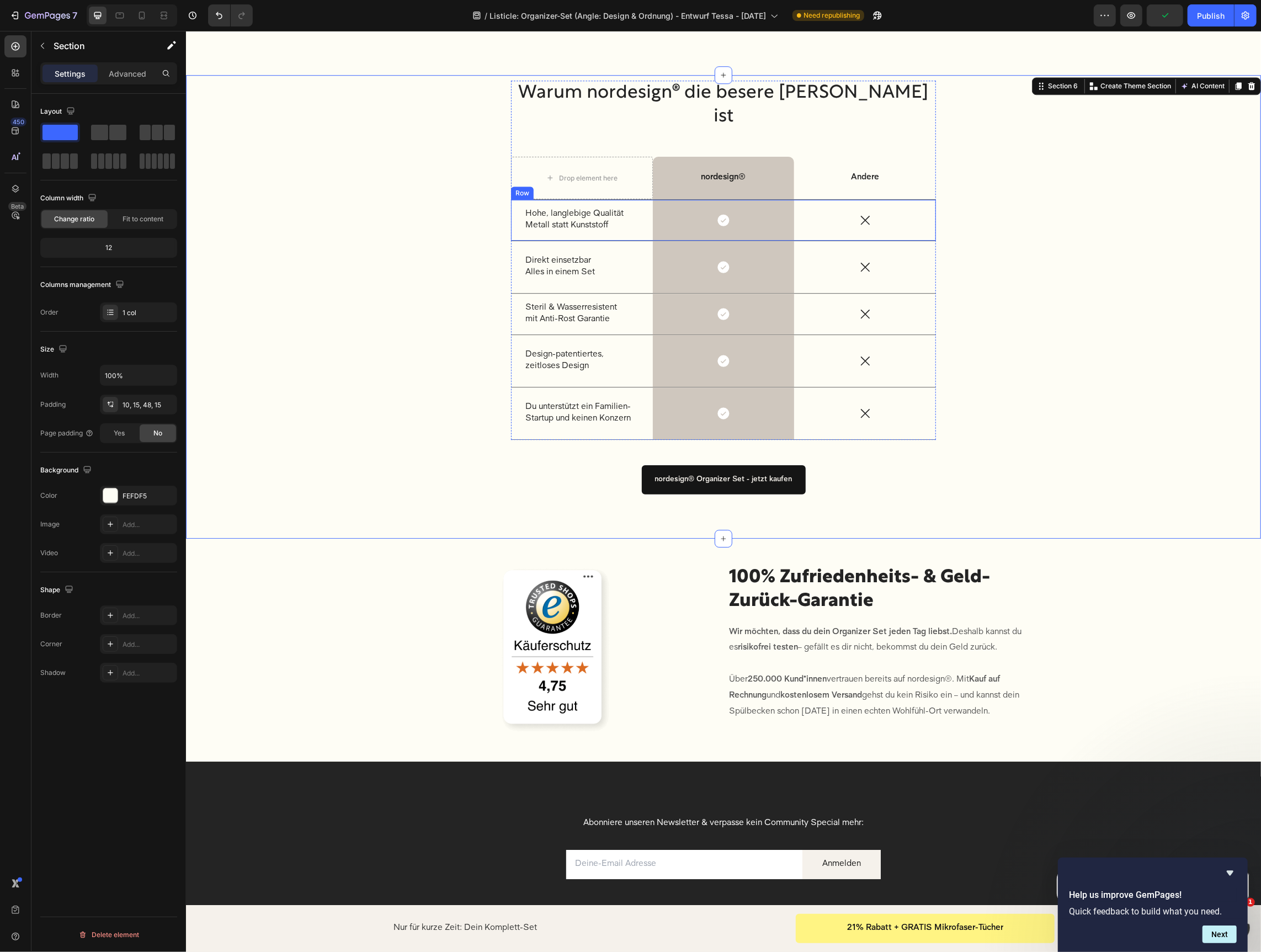
scroll to position [2841, 0]
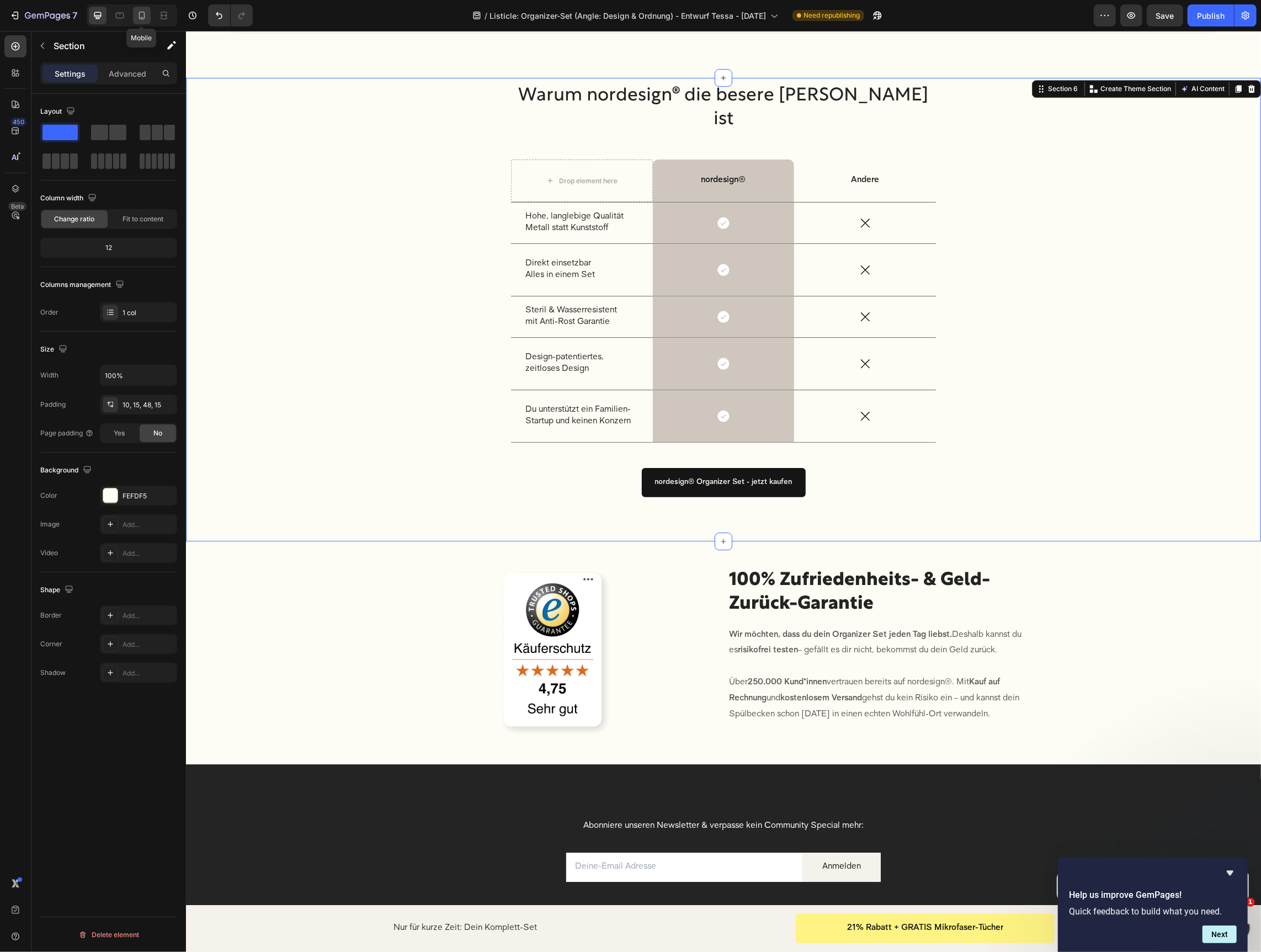
click at [136, 16] on icon at bounding box center [142, 15] width 11 height 11
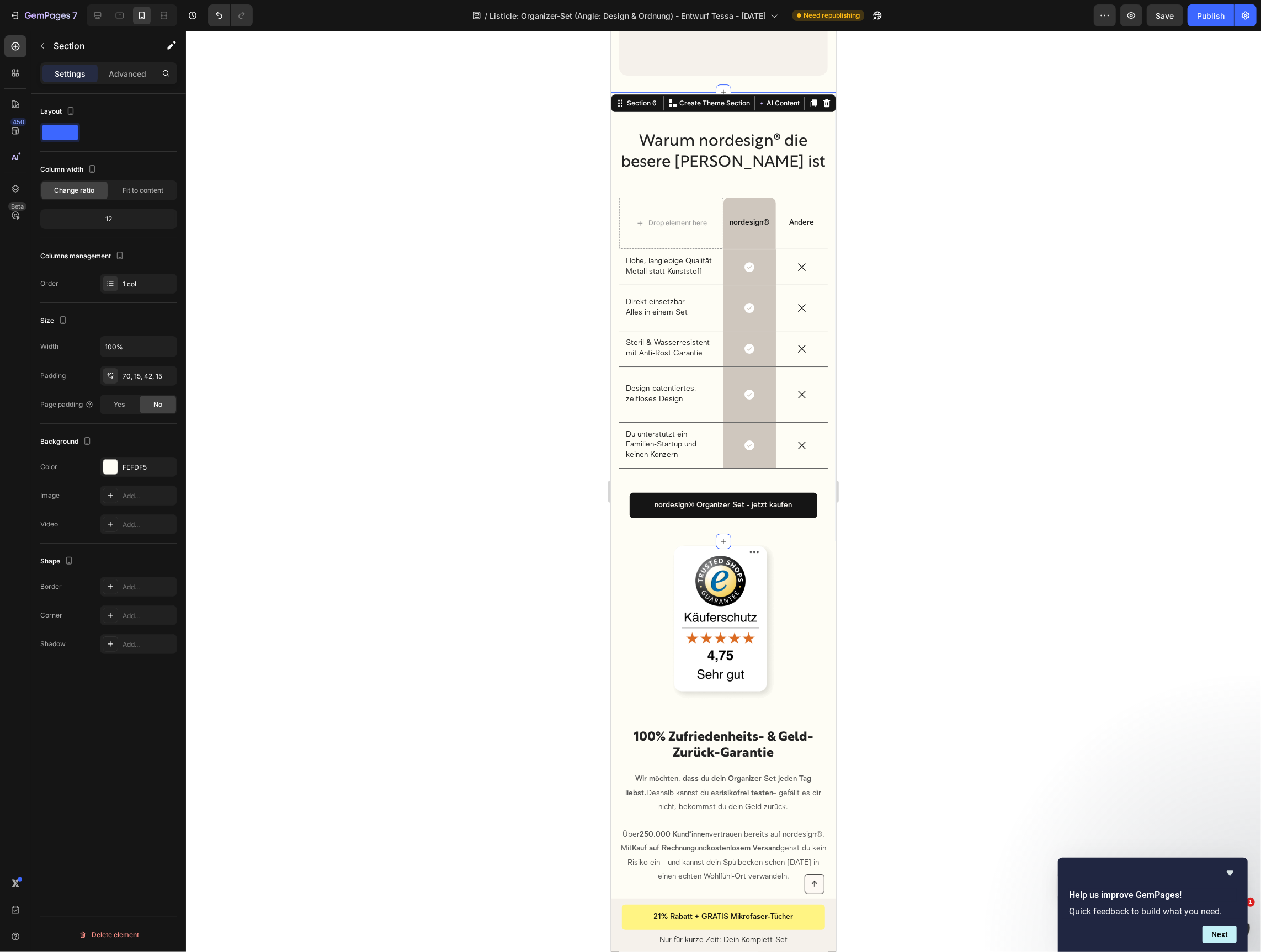
scroll to position [3294, 0]
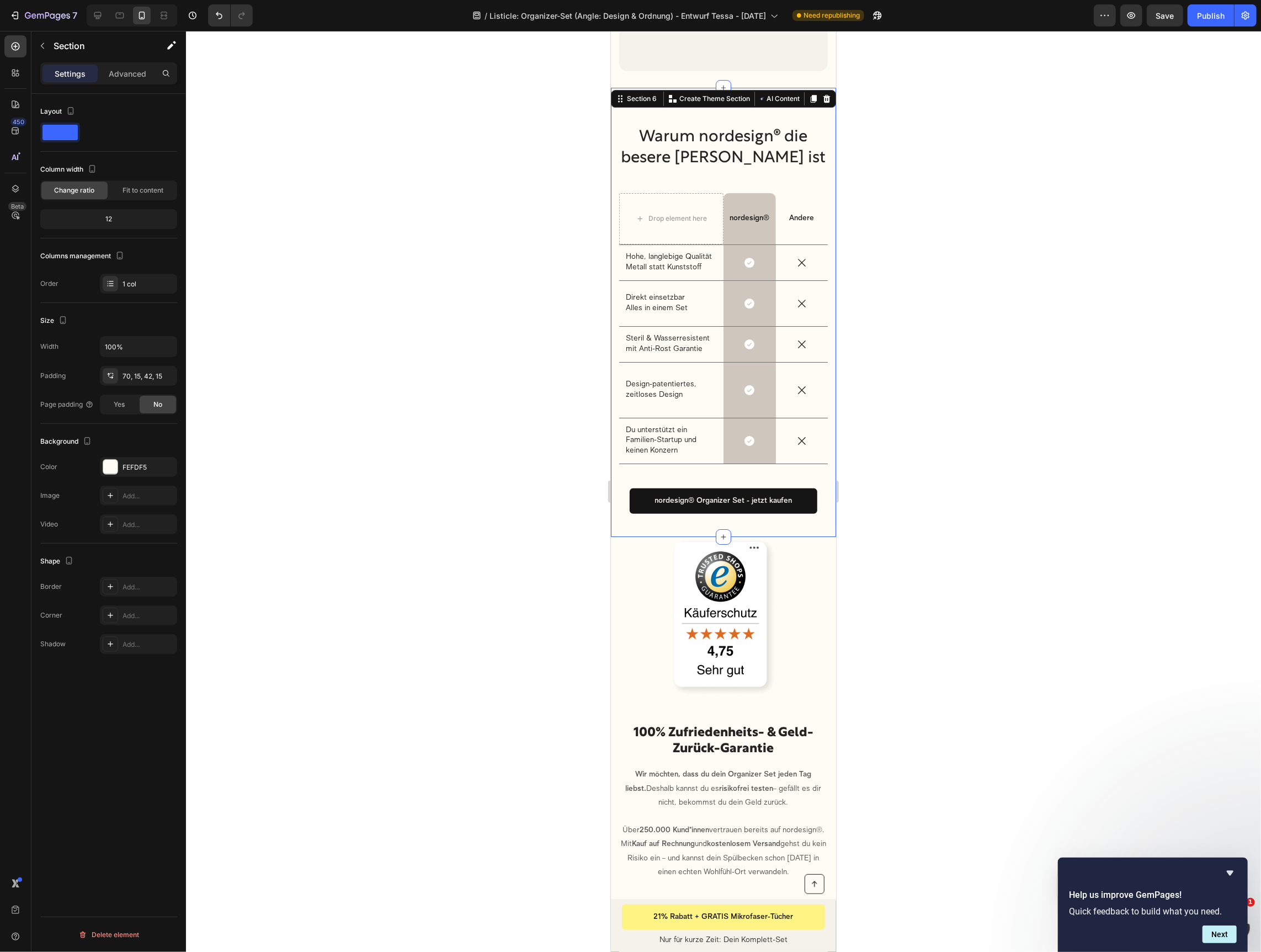
click at [972, 433] on div at bounding box center [723, 490] width 1075 height 920
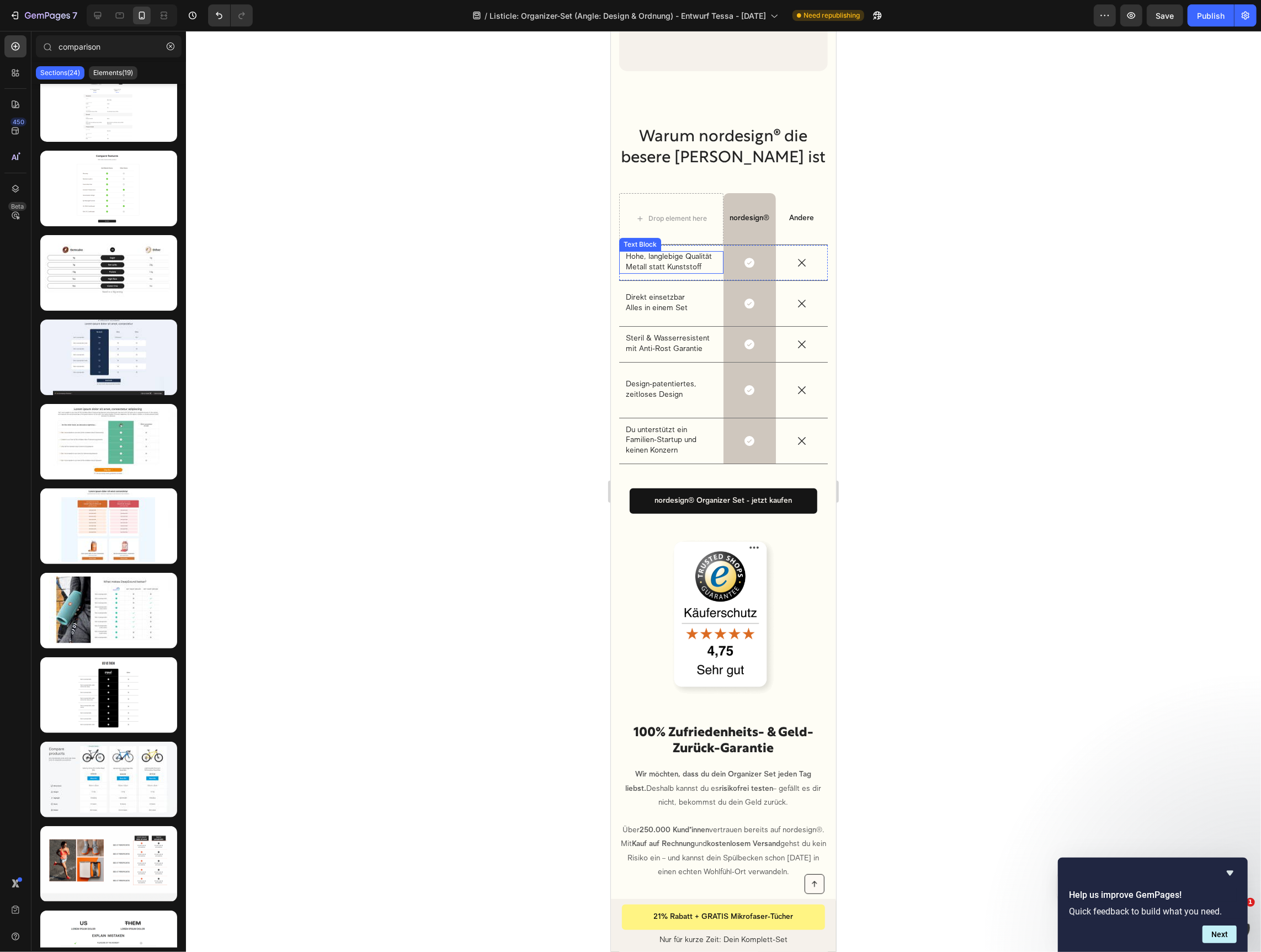
click at [680, 252] on p "Hohe, langlebige Qualität Metall statt Kunststoff" at bounding box center [671, 261] width 91 height 20
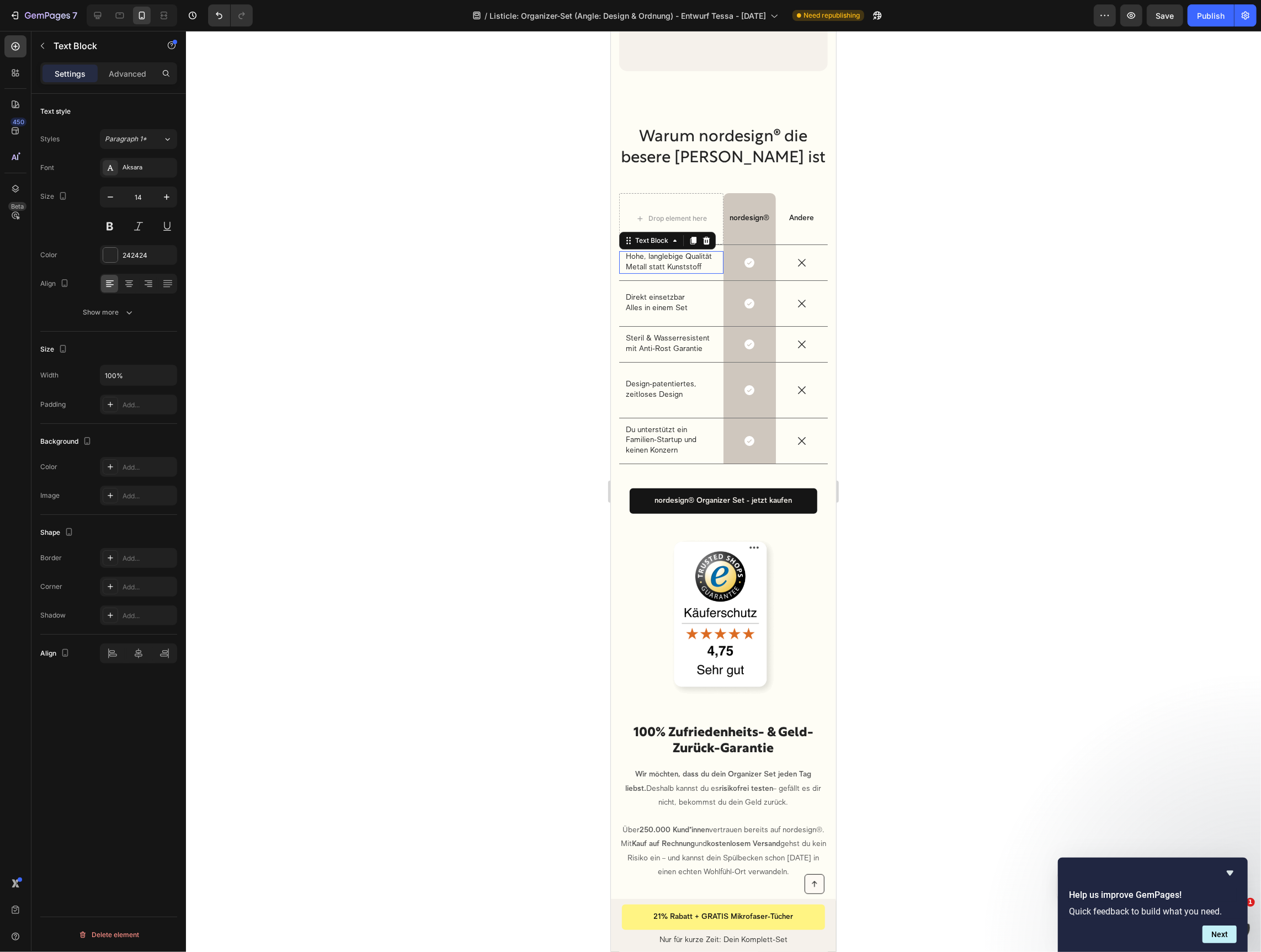
click at [680, 252] on p "Hohe, langlebige Qualität Metall statt Kunststoff" at bounding box center [671, 261] width 91 height 20
click at [693, 218] on icon "Editor contextual toolbar" at bounding box center [692, 218] width 7 height 9
click at [686, 292] on p "Direkt einsetzbar Alles in einem Set" at bounding box center [671, 302] width 91 height 20
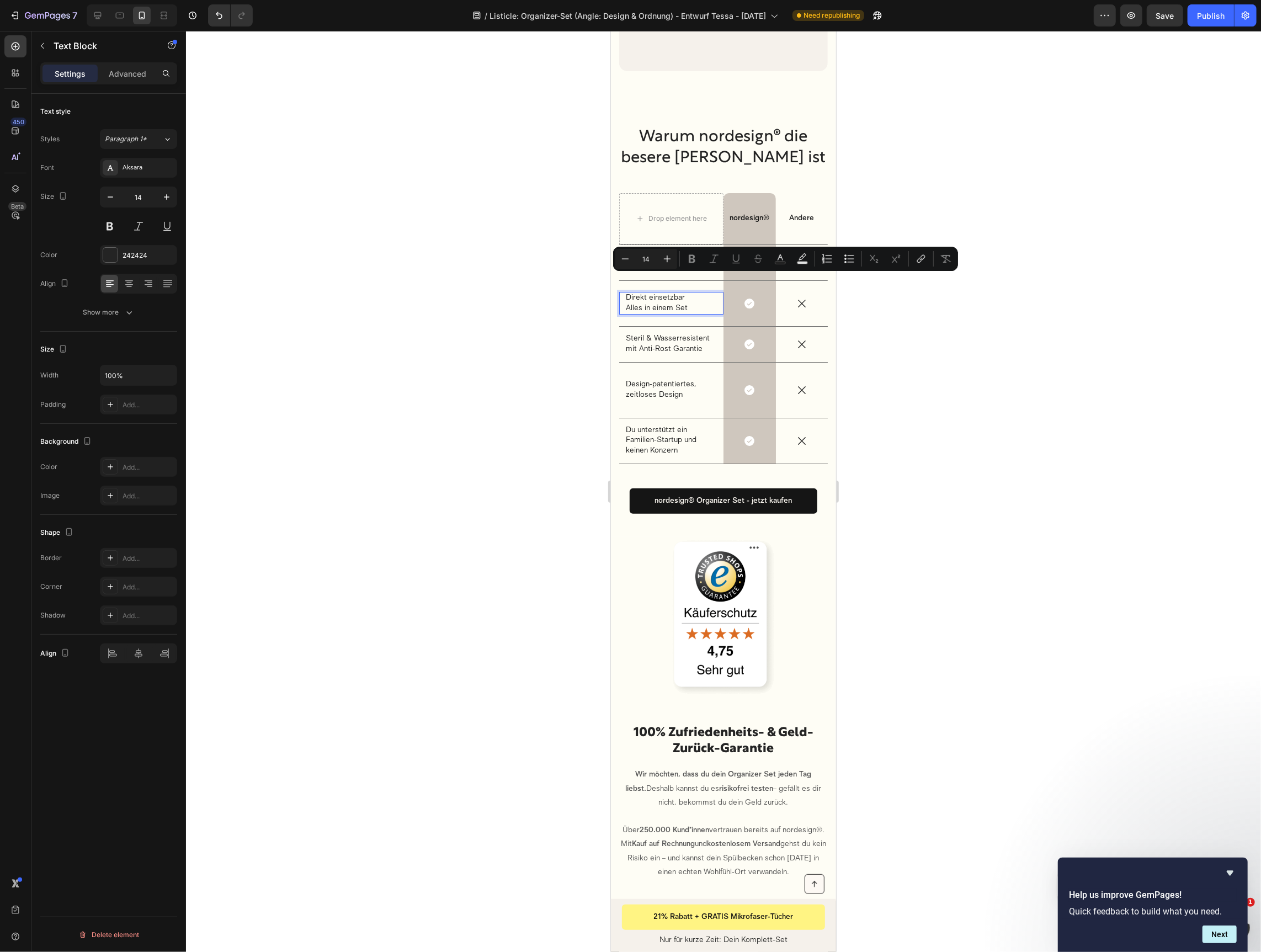
click at [667, 292] on p "Direkt einsetzbar Alles in einem Set" at bounding box center [671, 302] width 91 height 20
click at [692, 265] on button "Bold" at bounding box center [692, 259] width 20 height 20
click at [99, 10] on icon at bounding box center [98, 15] width 11 height 11
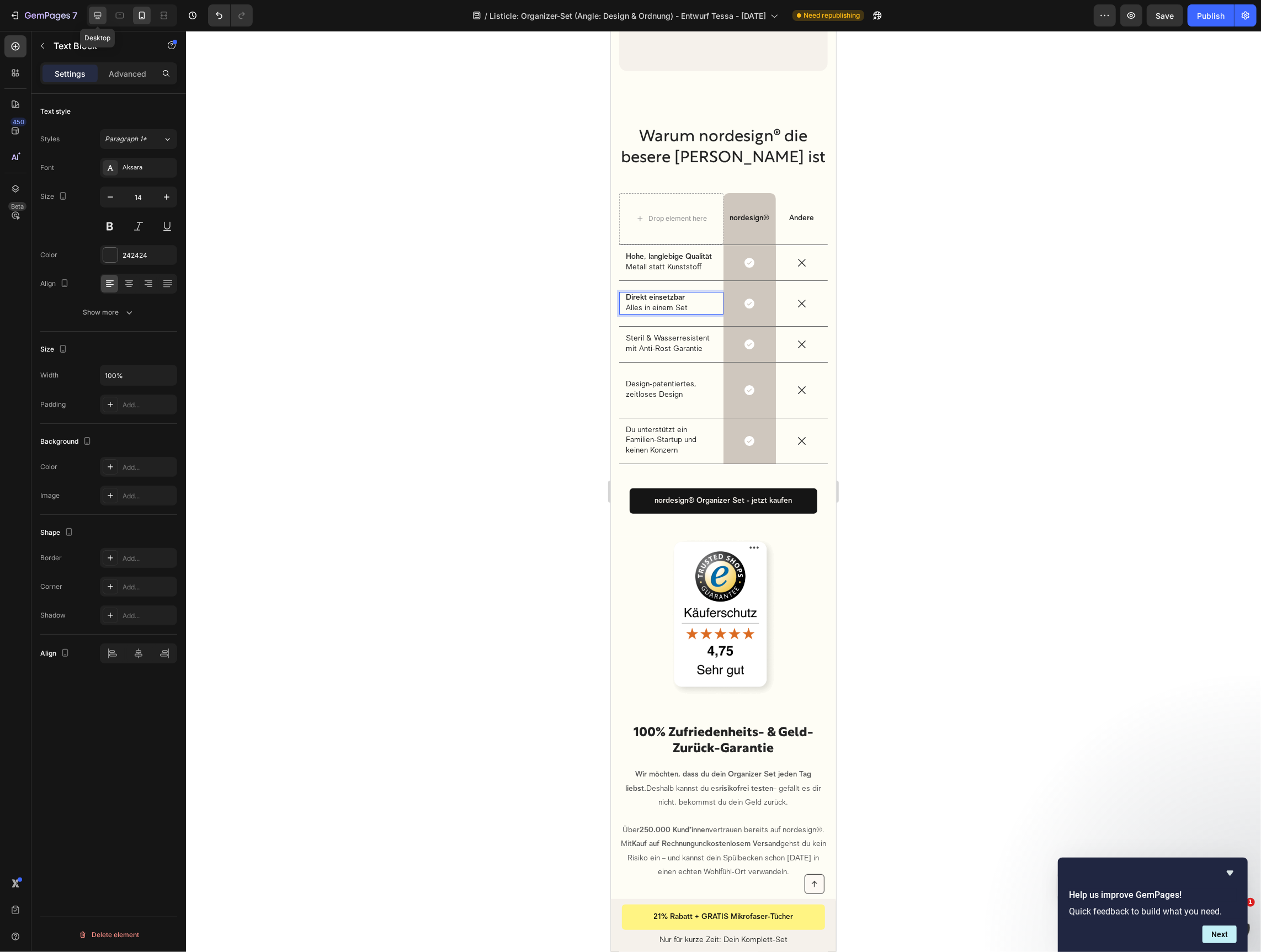
type input "16"
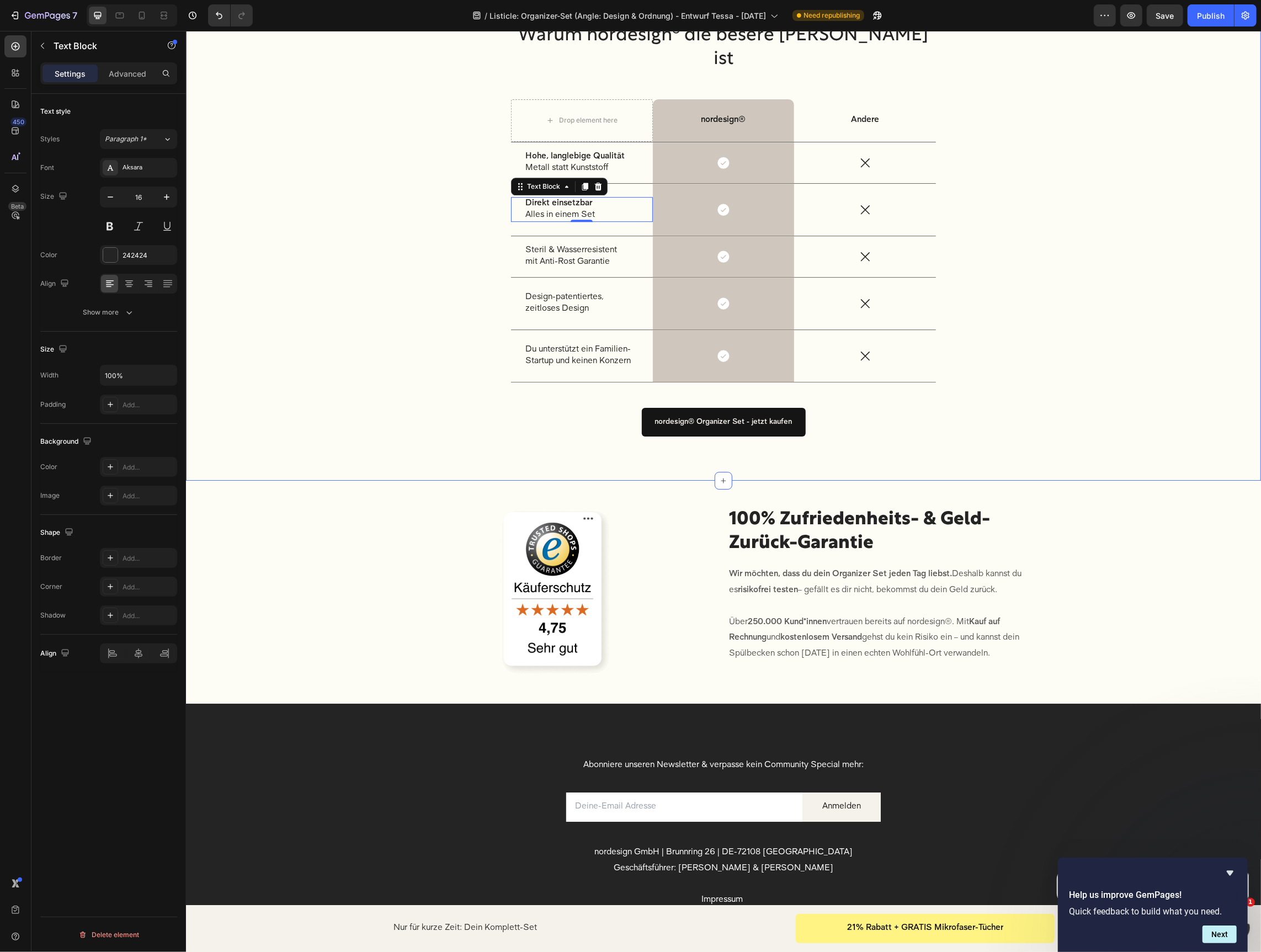
scroll to position [2867, 0]
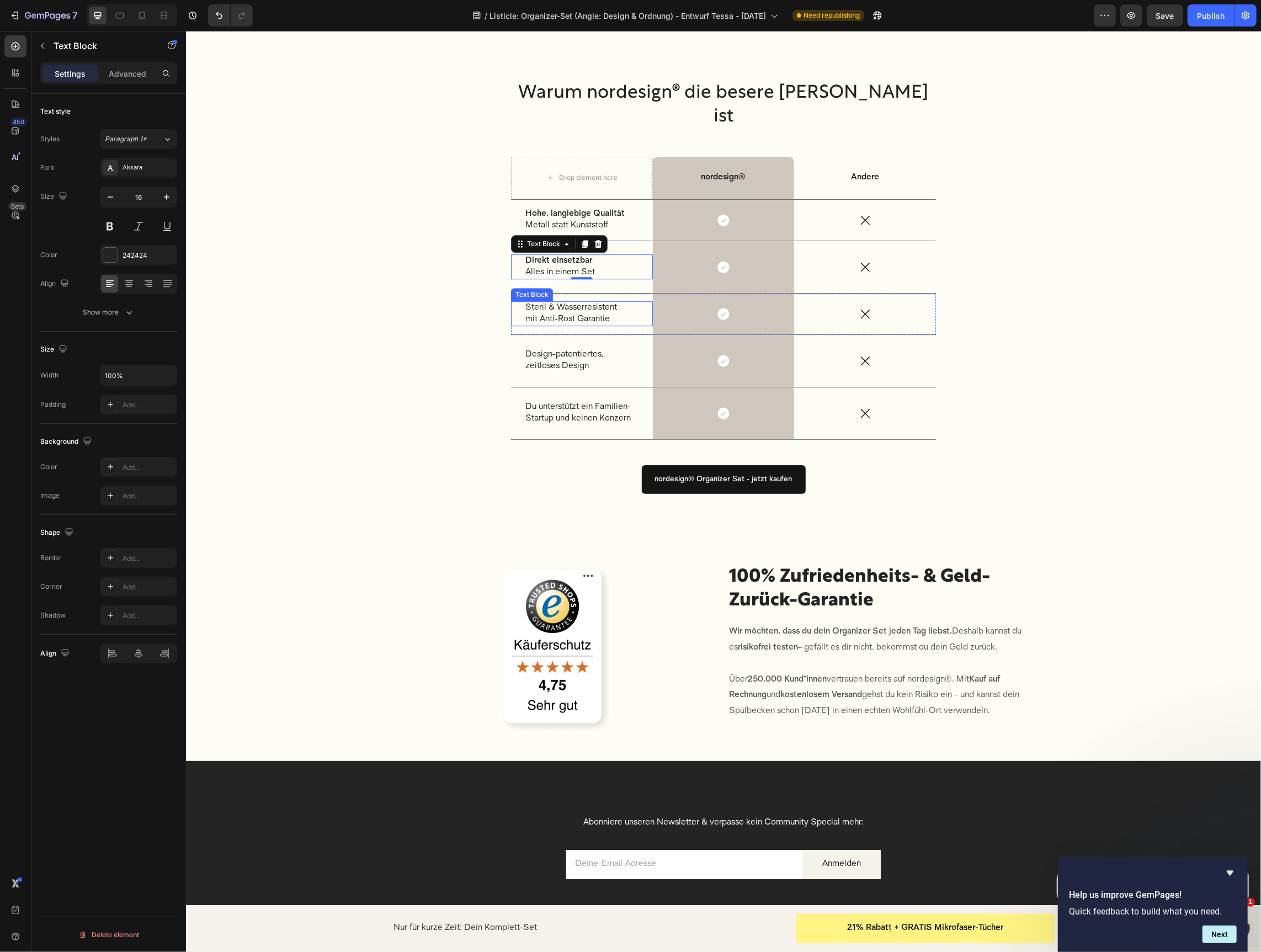
click at [580, 302] on p "Steril & Wasserresistent mit Anti-Rost Garantie" at bounding box center [582, 313] width 113 height 23
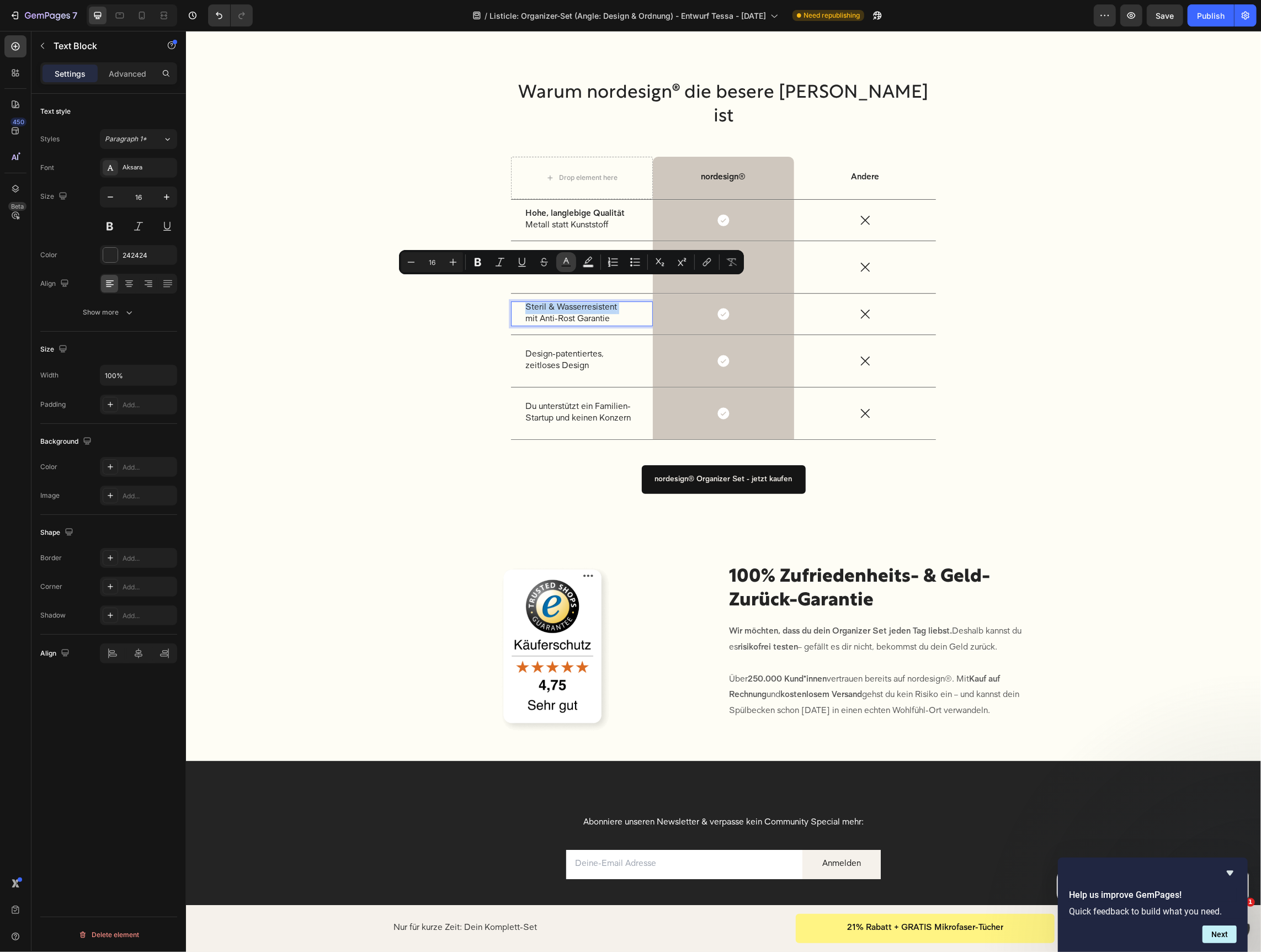
scroll to position [2844, 0]
click at [590, 302] on p "Steril & Wasserresistent mit Anti-Rost Garantie" at bounding box center [582, 313] width 113 height 23
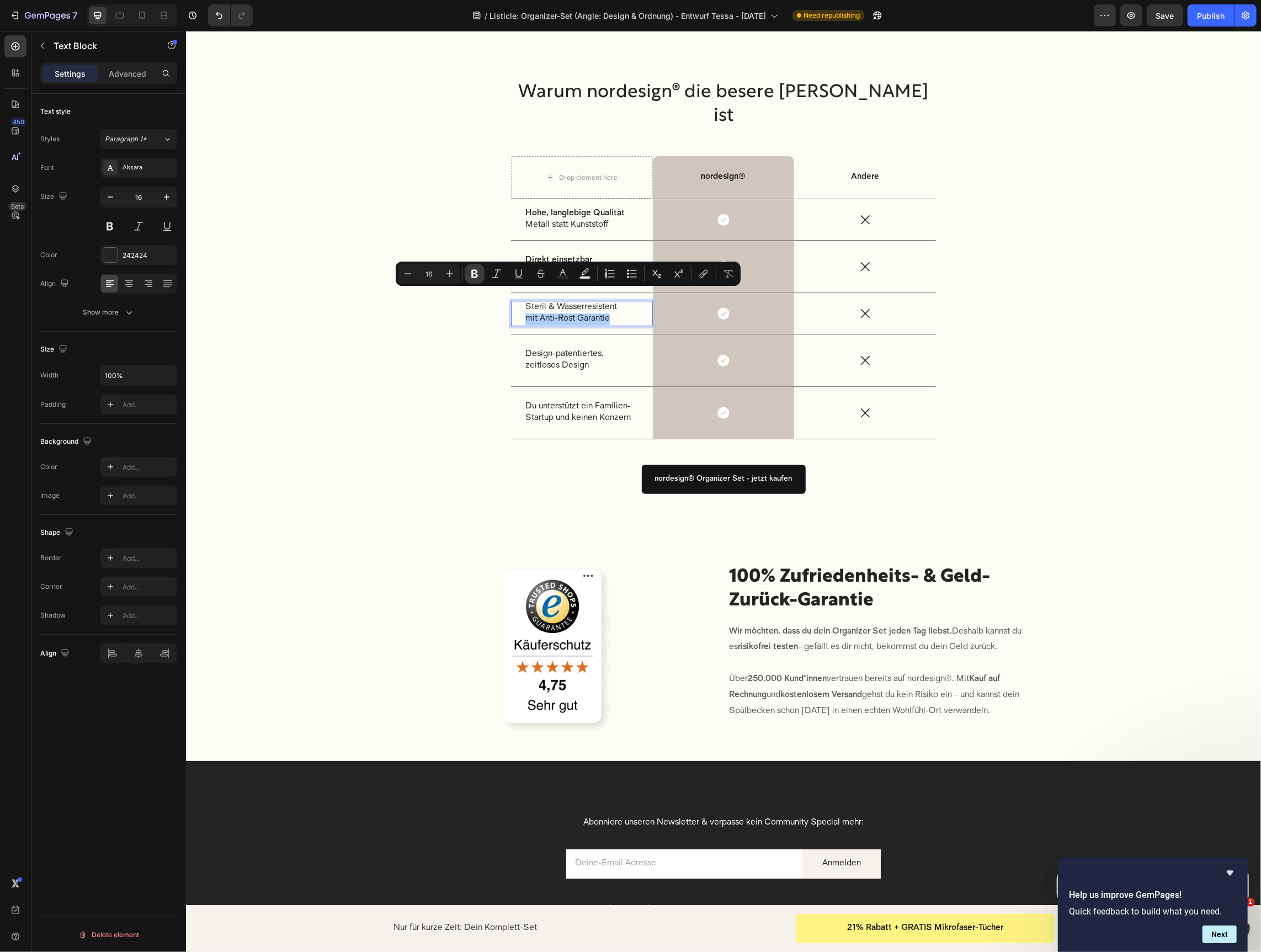
click at [473, 275] on icon "Editor contextual toolbar" at bounding box center [475, 274] width 11 height 11
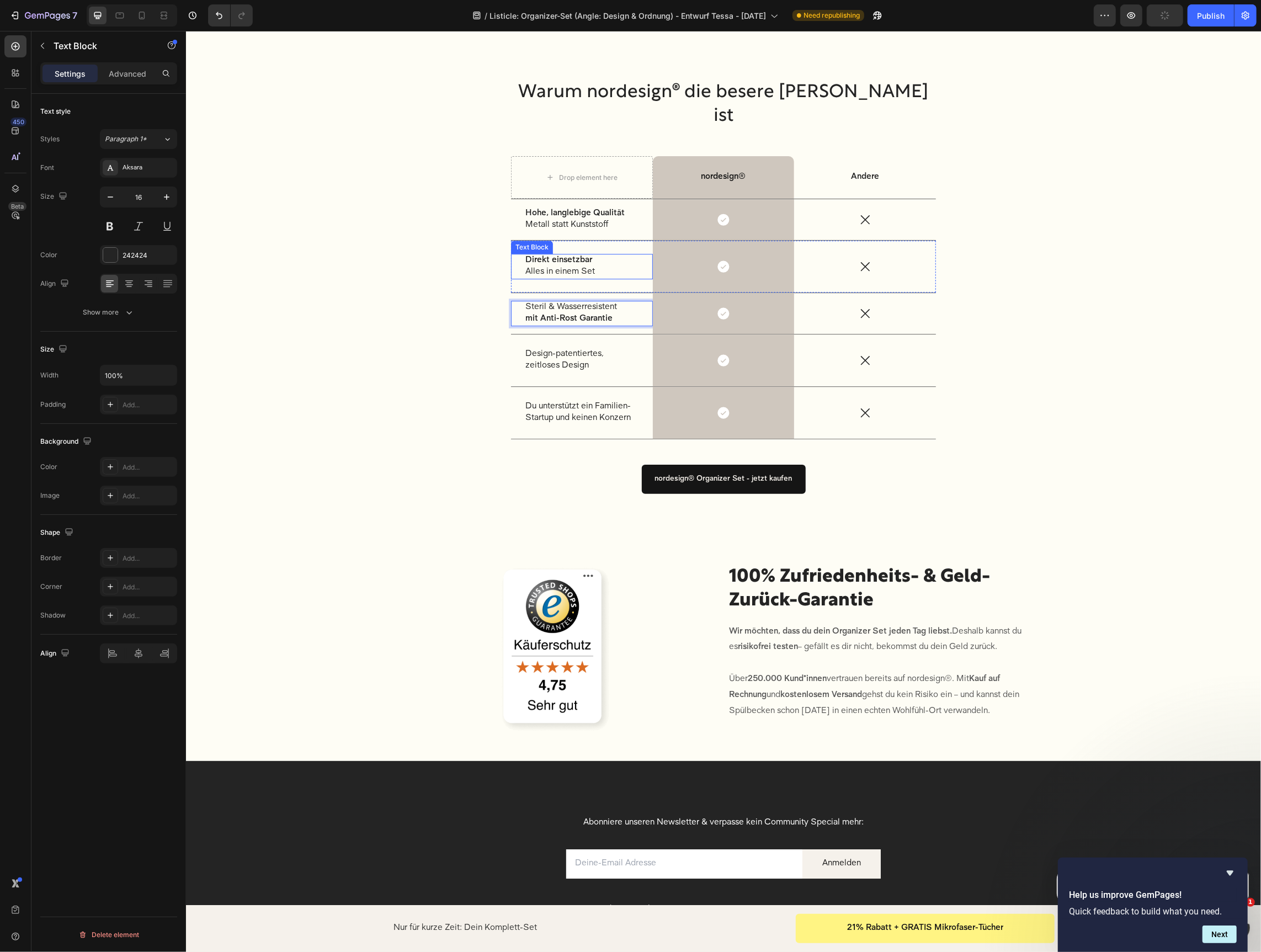
click at [529, 255] on p "Direkt einsetzbar Alles in einem Set" at bounding box center [582, 266] width 113 height 23
click at [527, 255] on p "Direkt einsetzbar Alles in einem Set" at bounding box center [582, 266] width 113 height 23
click at [543, 349] on p "Design-patentiertes, zeitloses Design" at bounding box center [582, 360] width 113 height 23
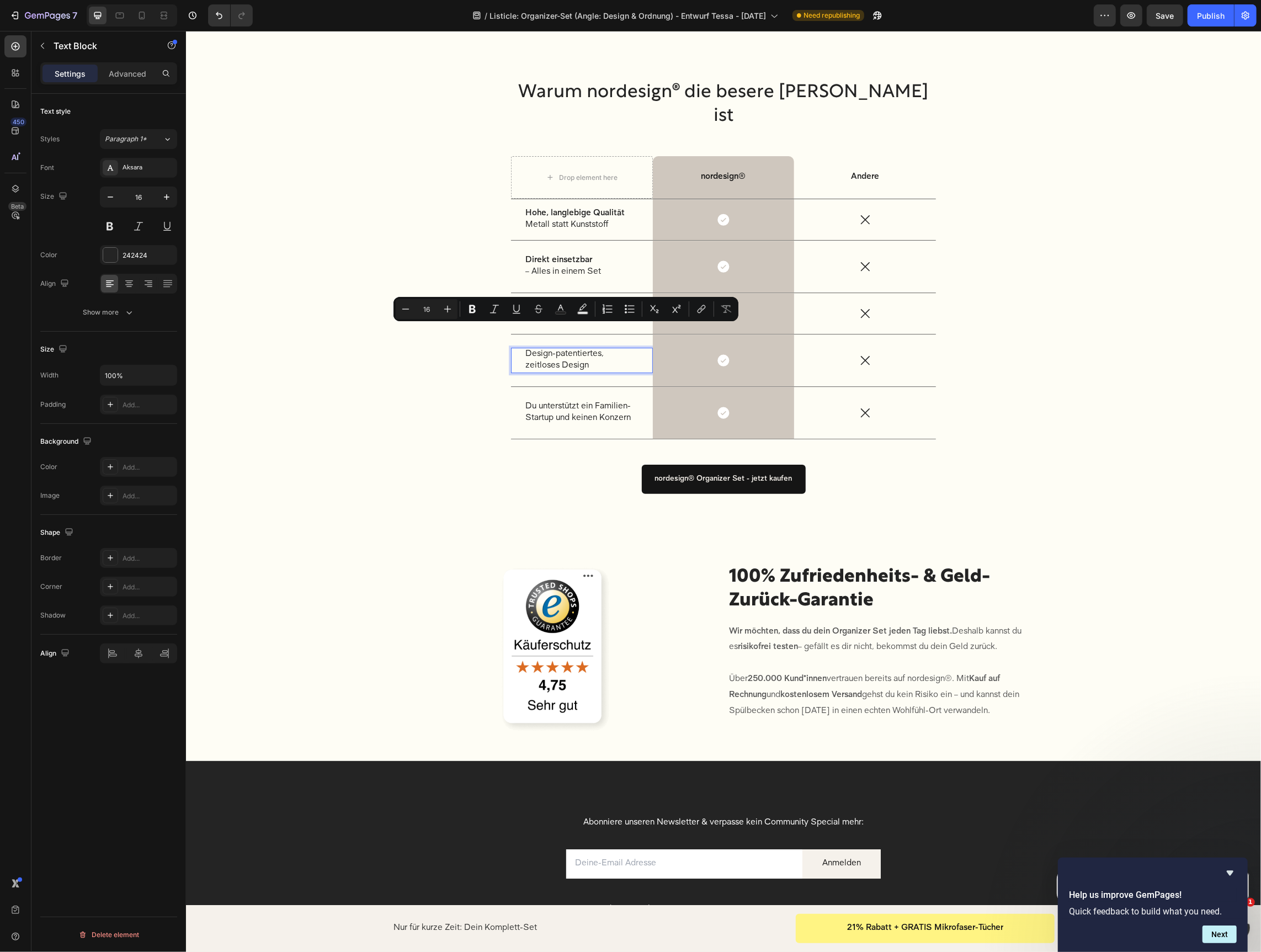
click at [576, 349] on p "Design-patentiertes, zeitloses Design" at bounding box center [582, 360] width 113 height 23
click at [575, 349] on p "Design-patentiertes, zeitloses Design" at bounding box center [582, 360] width 113 height 23
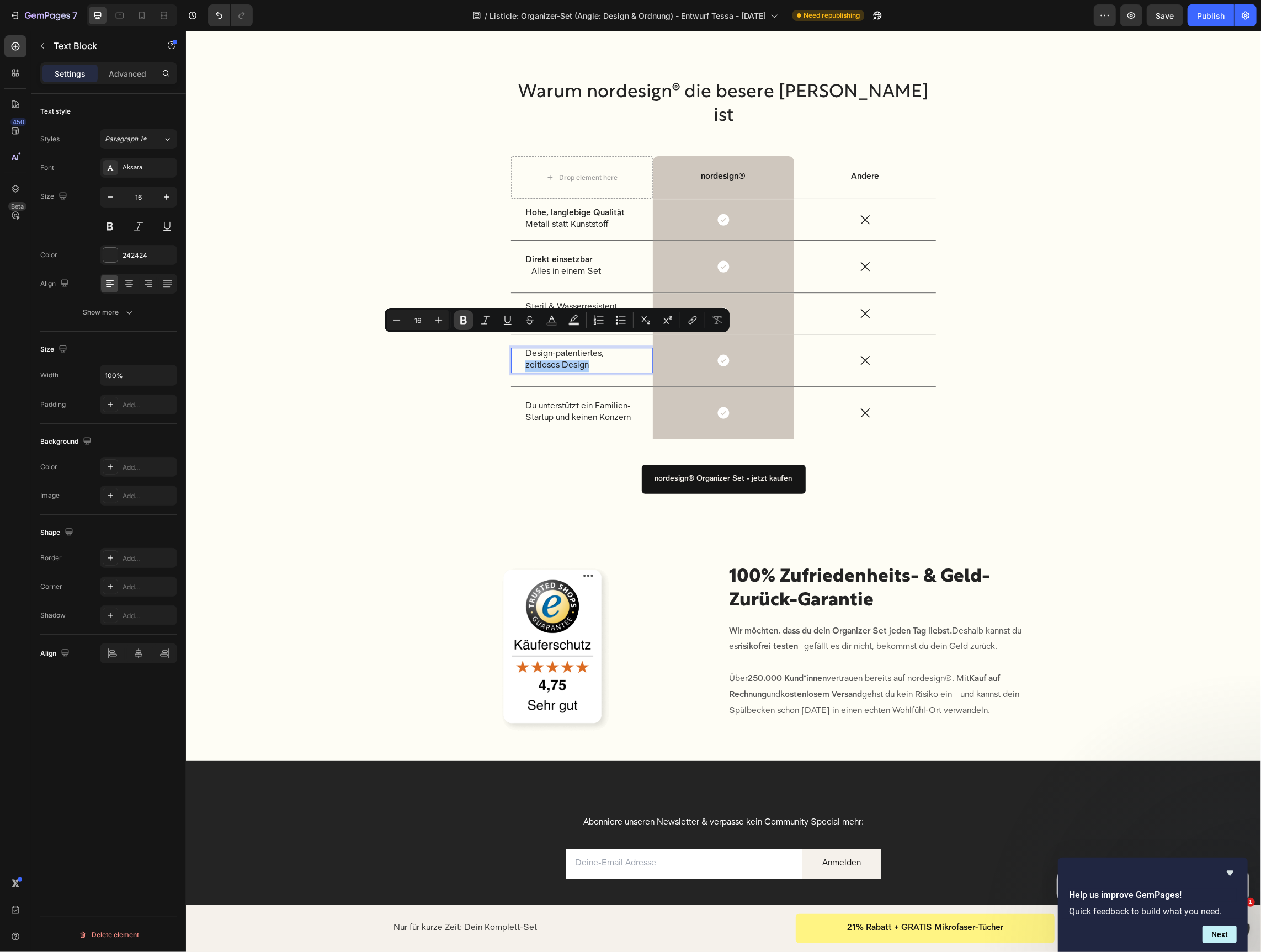
click at [473, 325] on button "Bold" at bounding box center [464, 320] width 20 height 20
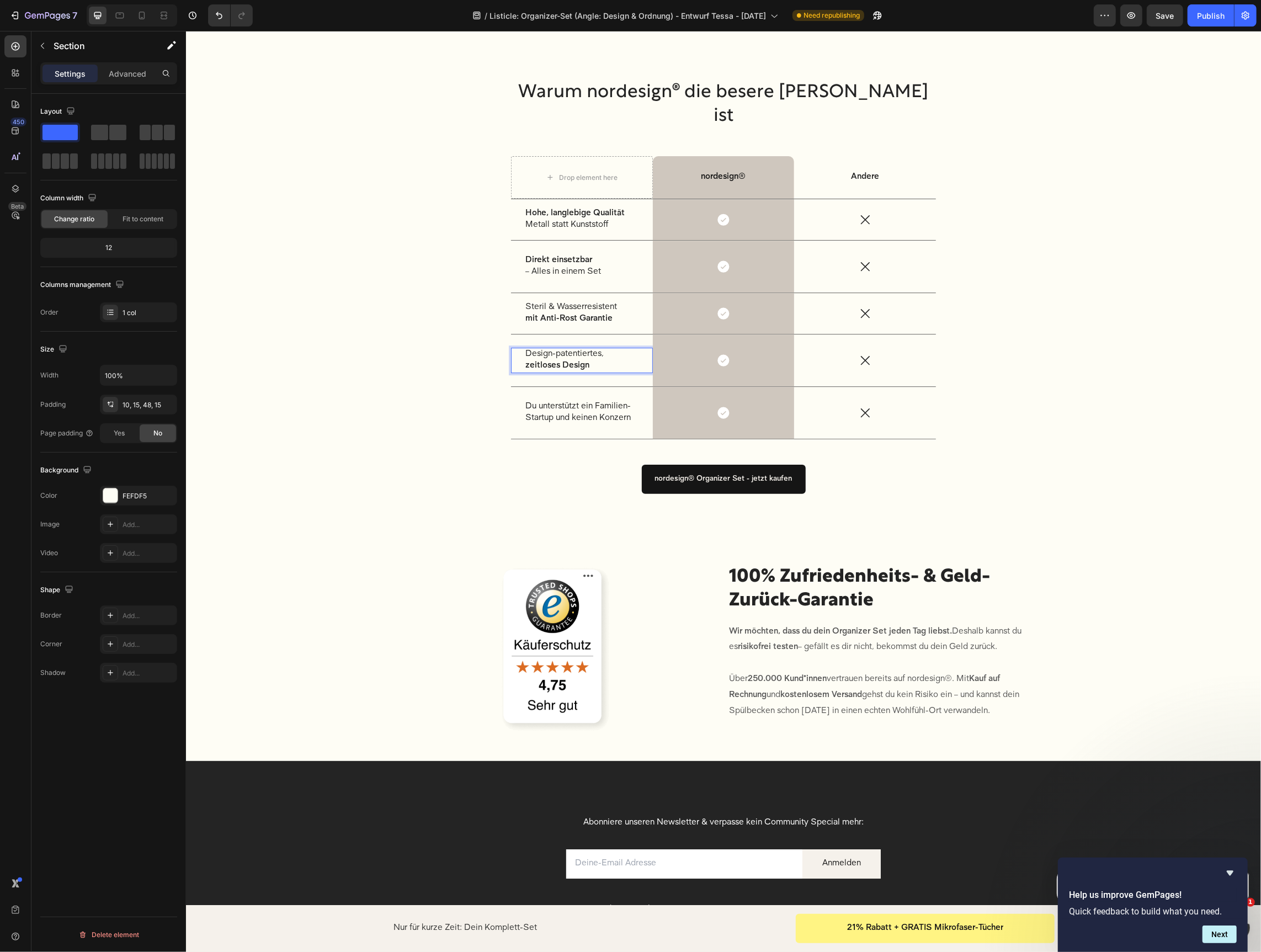
drag, startPoint x: 653, startPoint y: 354, endPoint x: 467, endPoint y: 324, distance: 188.4
click at [467, 324] on div "Warum nordesign® die besere Wahl ist Heading Drop element here nordesign® Text …" at bounding box center [722, 295] width 1059 height 431
click at [567, 400] on p "Du unterstützt ein Familien-Startup und keinen Konzern" at bounding box center [582, 412] width 113 height 23
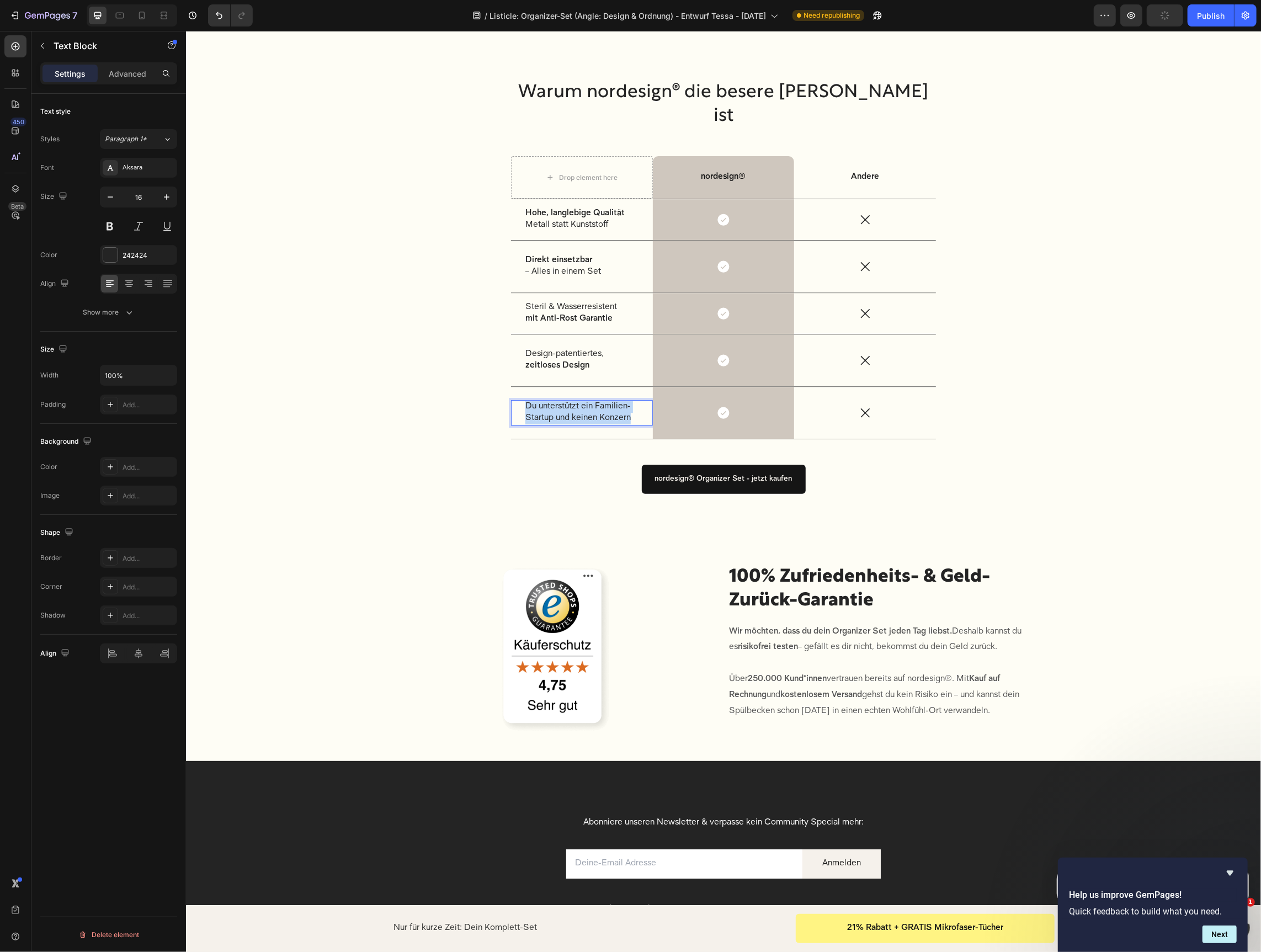
click at [567, 400] on p "Du unterstützt ein Familien-Startup und keinen Konzern" at bounding box center [582, 412] width 113 height 23
click at [608, 400] on p "Du unterstützt ein Familien-Startup und keinen Konzern" at bounding box center [582, 412] width 113 height 23
click at [600, 400] on p "Du unterstützt ein Familien-Startup und keinen Konzern" at bounding box center [582, 412] width 113 height 23
drag, startPoint x: 598, startPoint y: 385, endPoint x: 559, endPoint y: 379, distance: 39.5
click at [554, 400] on p "Du unterstützt ein Familien-Startup und keinen Konzern" at bounding box center [582, 412] width 113 height 23
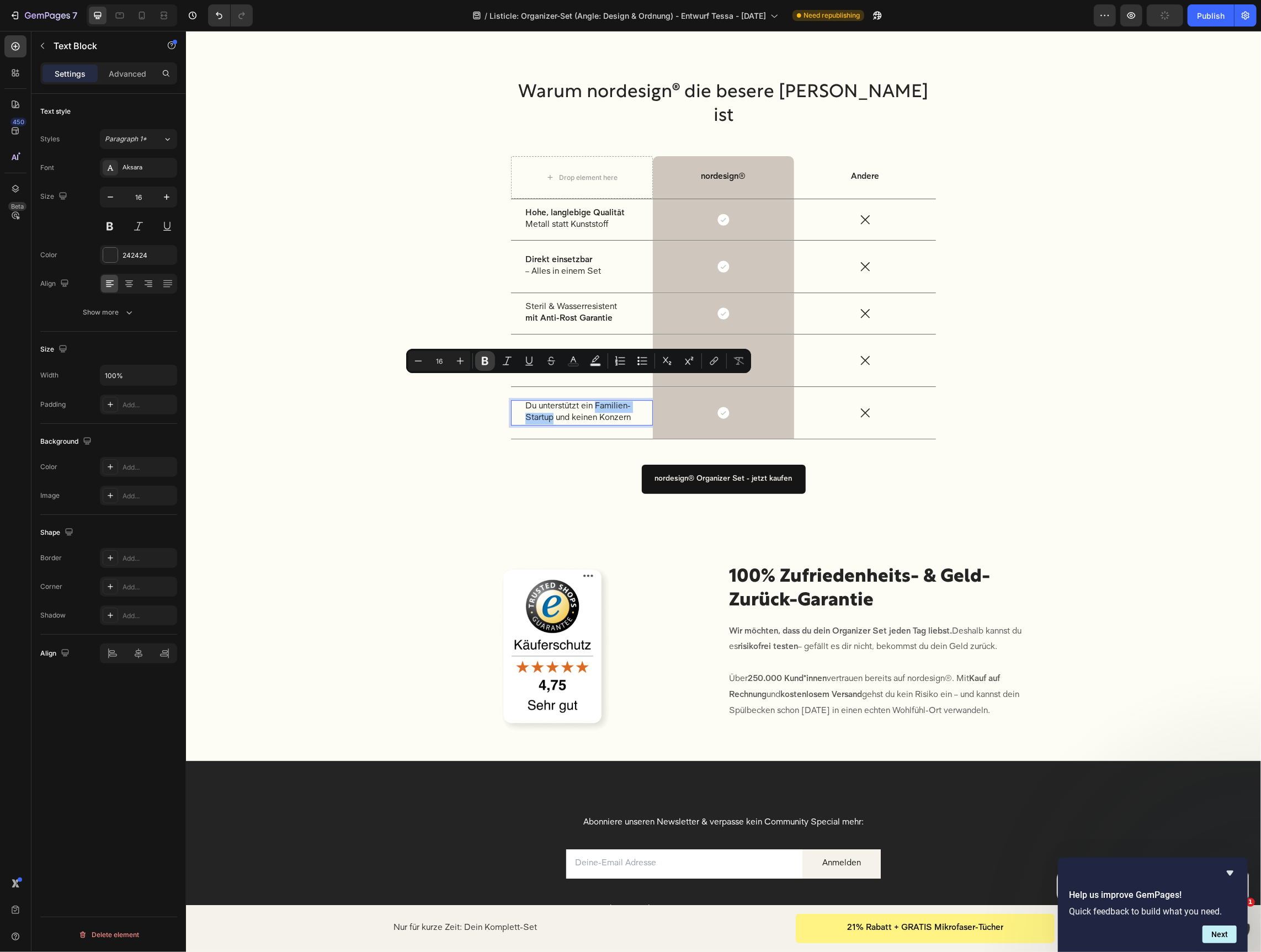
click at [485, 360] on icon "Editor contextual toolbar" at bounding box center [486, 361] width 11 height 11
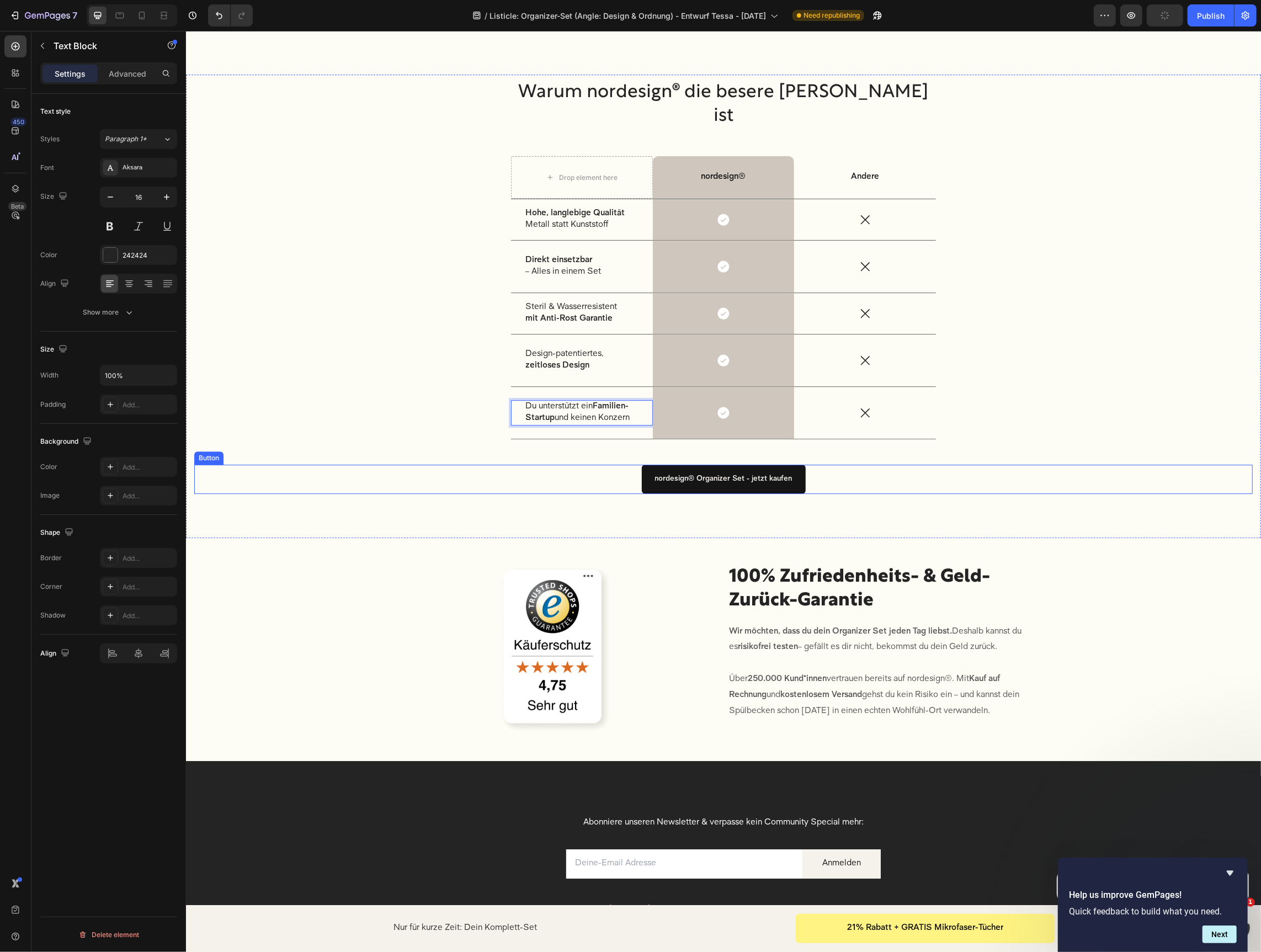
click at [551, 464] on div "nordesign® Organizer Set - jetzt kaufen Button" at bounding box center [722, 478] width 1059 height 30
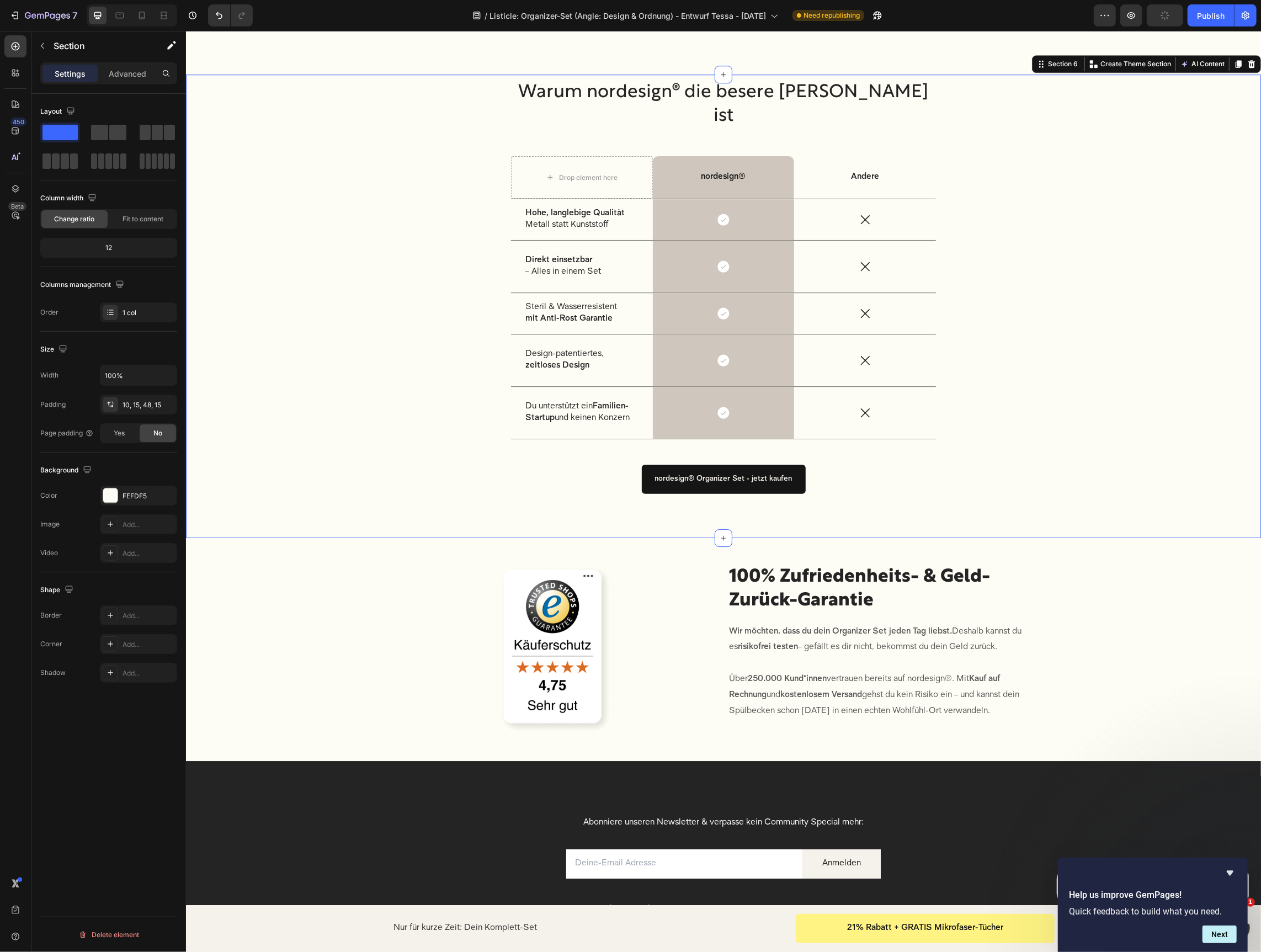
click at [1007, 332] on div "Warum nordesign® die besere Wahl ist Heading Drop element here nordesign® Text …" at bounding box center [722, 295] width 1059 height 431
click at [723, 213] on icon at bounding box center [722, 218] width 11 height 11
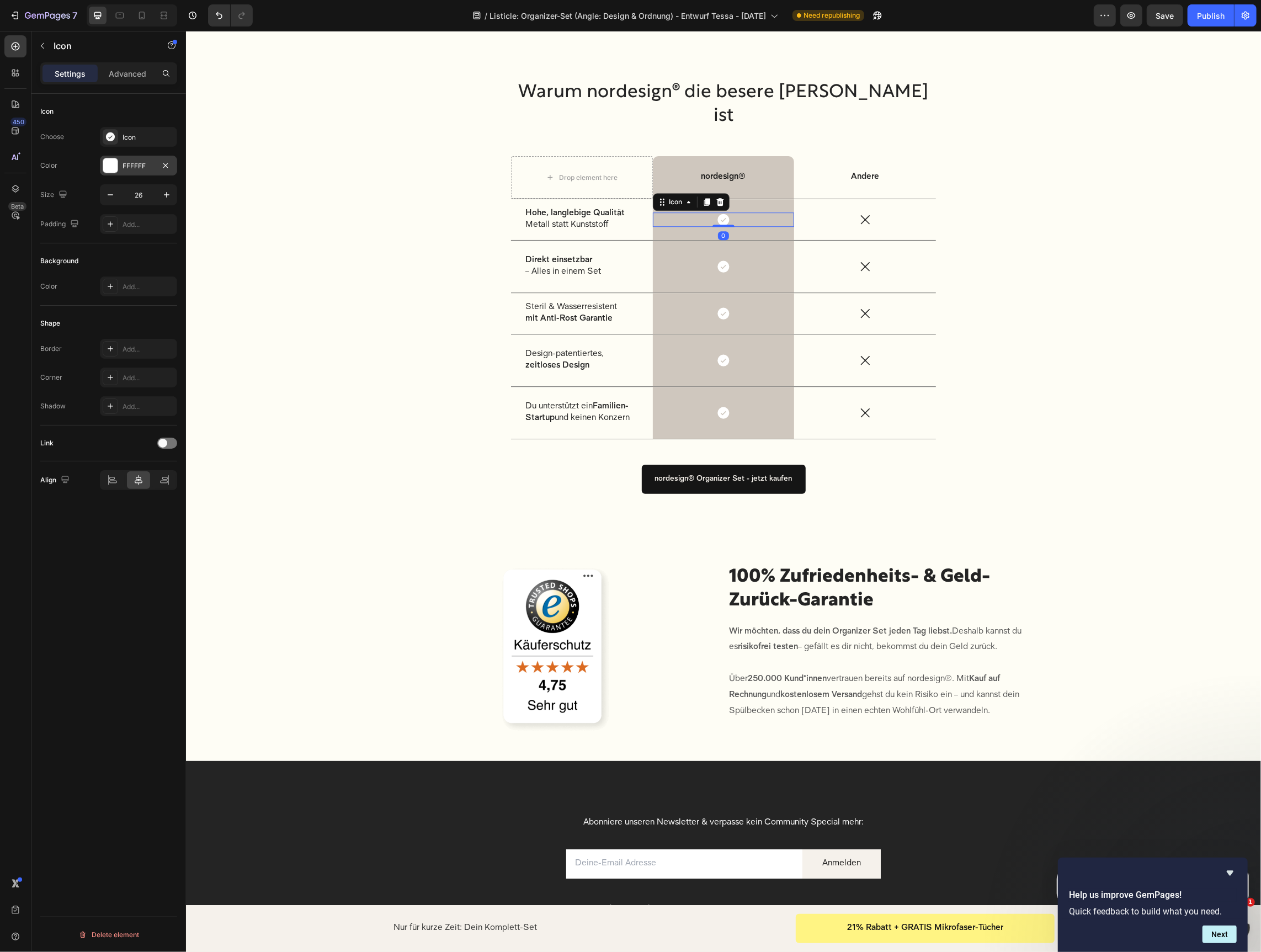
click at [136, 164] on div "FFFFFF" at bounding box center [138, 166] width 32 height 10
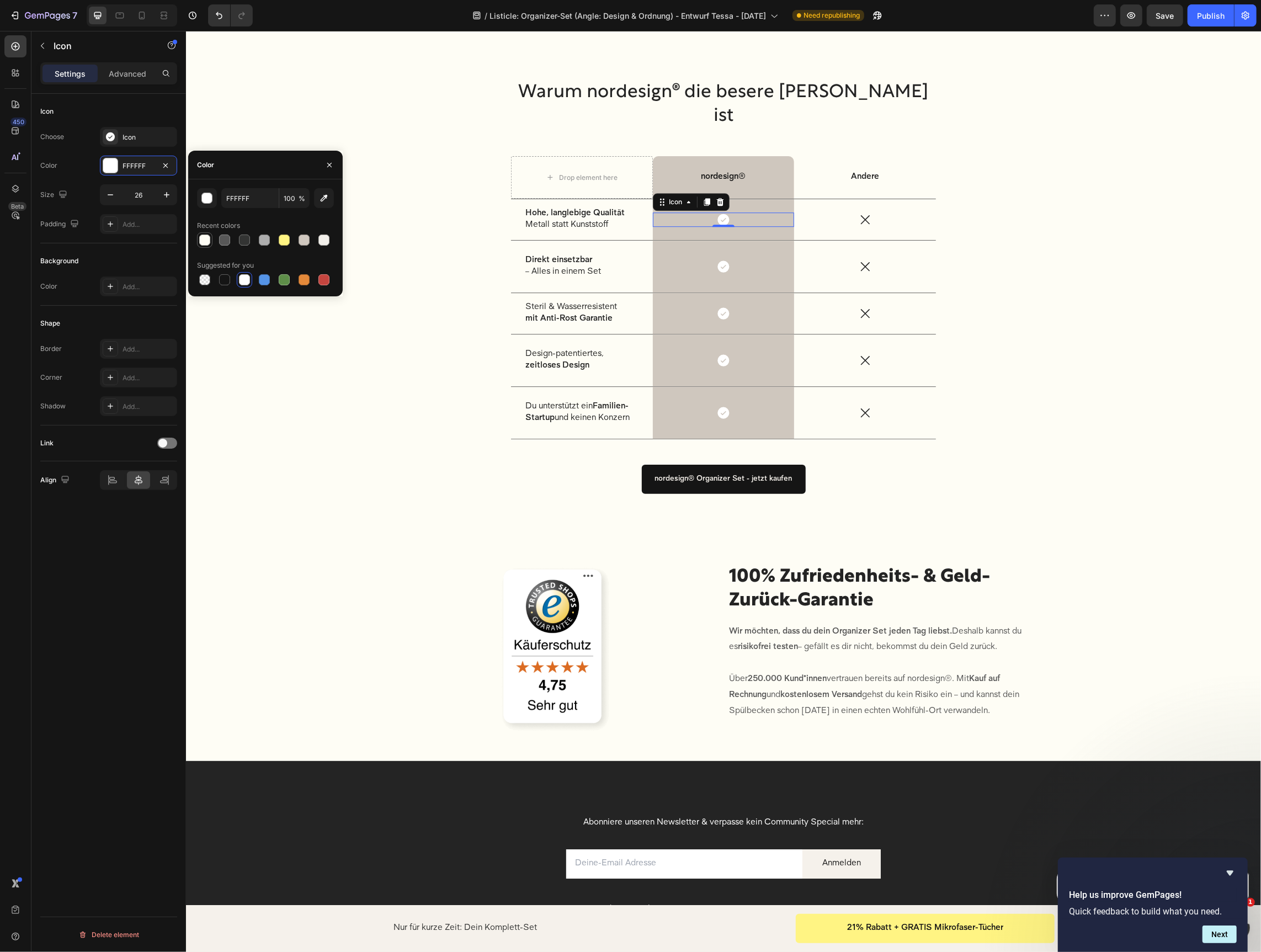
click at [207, 247] on div at bounding box center [205, 240] width 15 height 15
click at [224, 276] on div at bounding box center [225, 280] width 11 height 11
click at [249, 244] on div at bounding box center [244, 240] width 13 height 13
type input "333433"
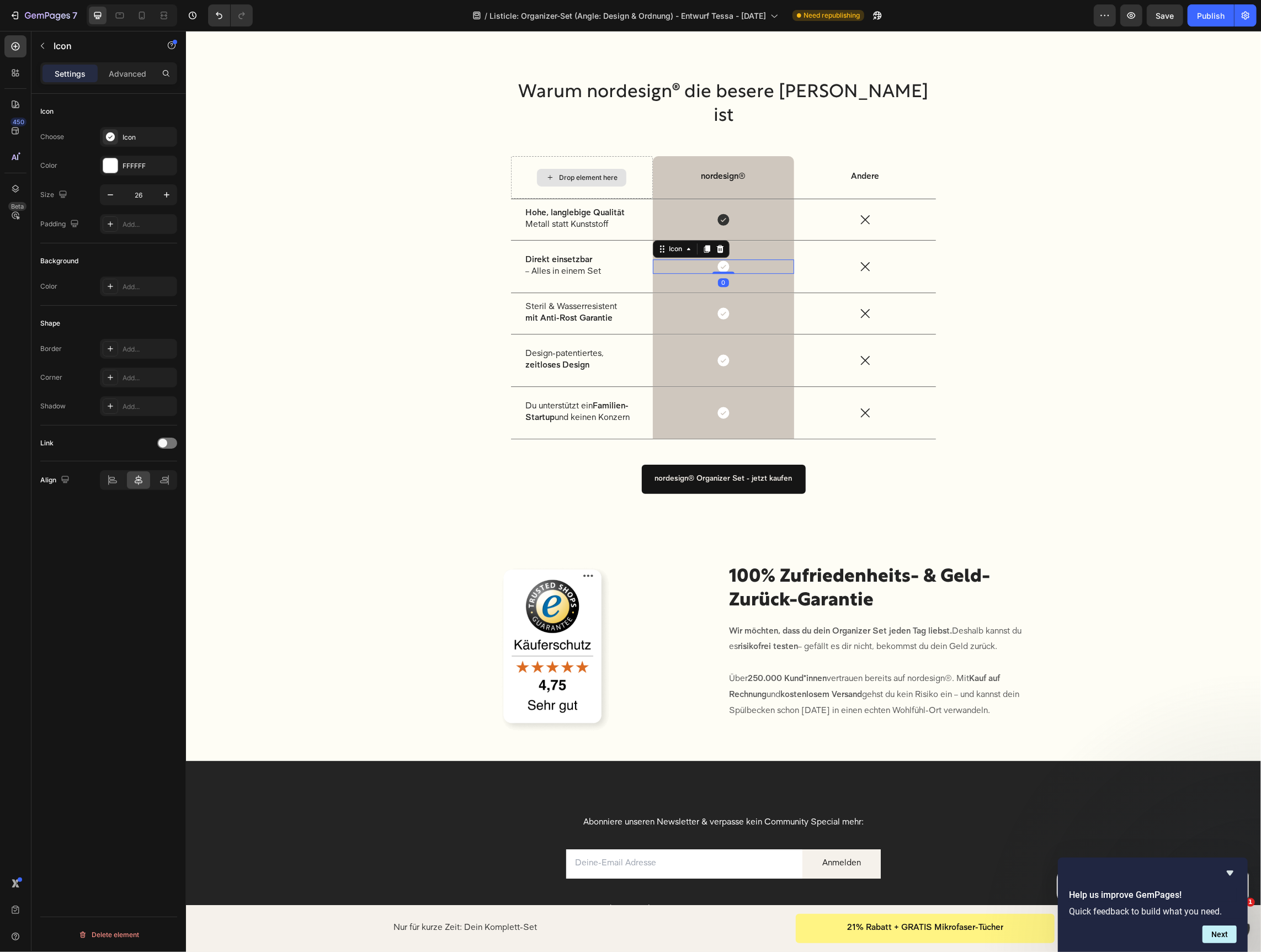
drag, startPoint x: 723, startPoint y: 247, endPoint x: 478, endPoint y: 277, distance: 246.8
click at [722, 259] on div "Icon 0" at bounding box center [723, 265] width 142 height 14
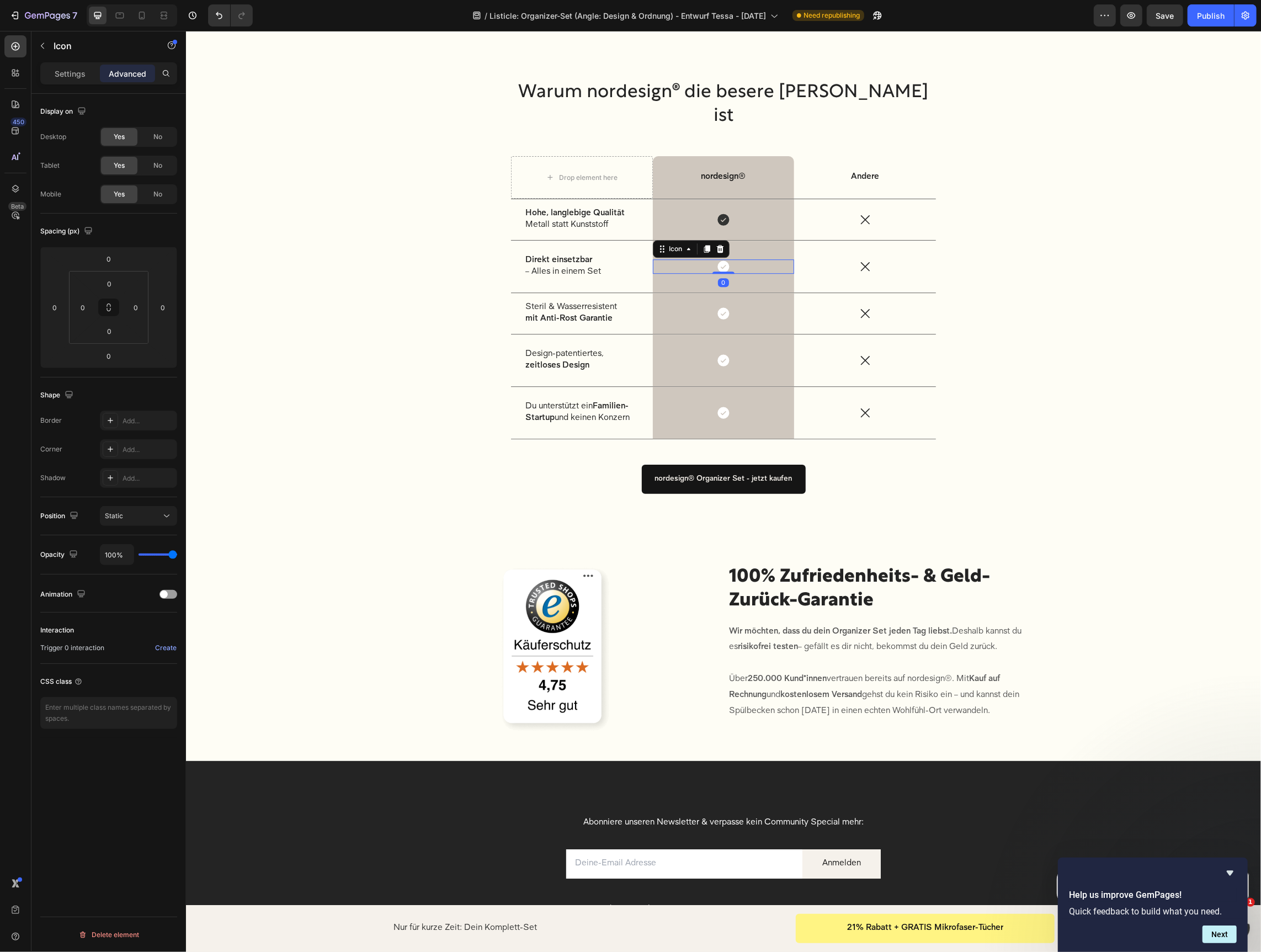
click at [723, 260] on icon at bounding box center [722, 265] width 11 height 11
click at [725, 260] on icon at bounding box center [722, 265] width 11 height 11
click at [727, 213] on icon at bounding box center [722, 218] width 11 height 11
click at [722, 260] on icon at bounding box center [722, 265] width 11 height 11
click at [79, 79] on div "Settings" at bounding box center [70, 73] width 56 height 17
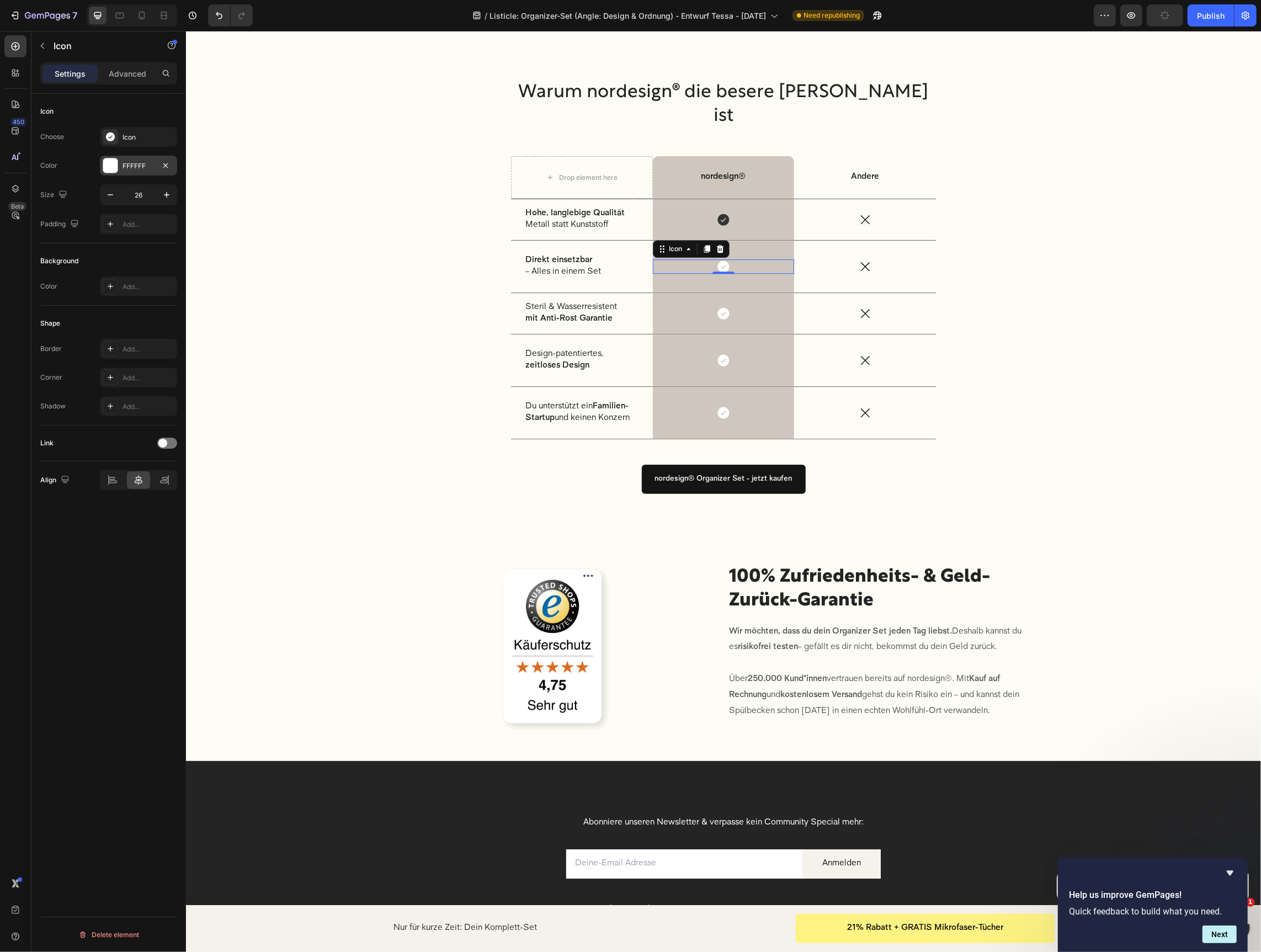
click at [130, 171] on div "FFFFFF" at bounding box center [138, 165] width 78 height 20
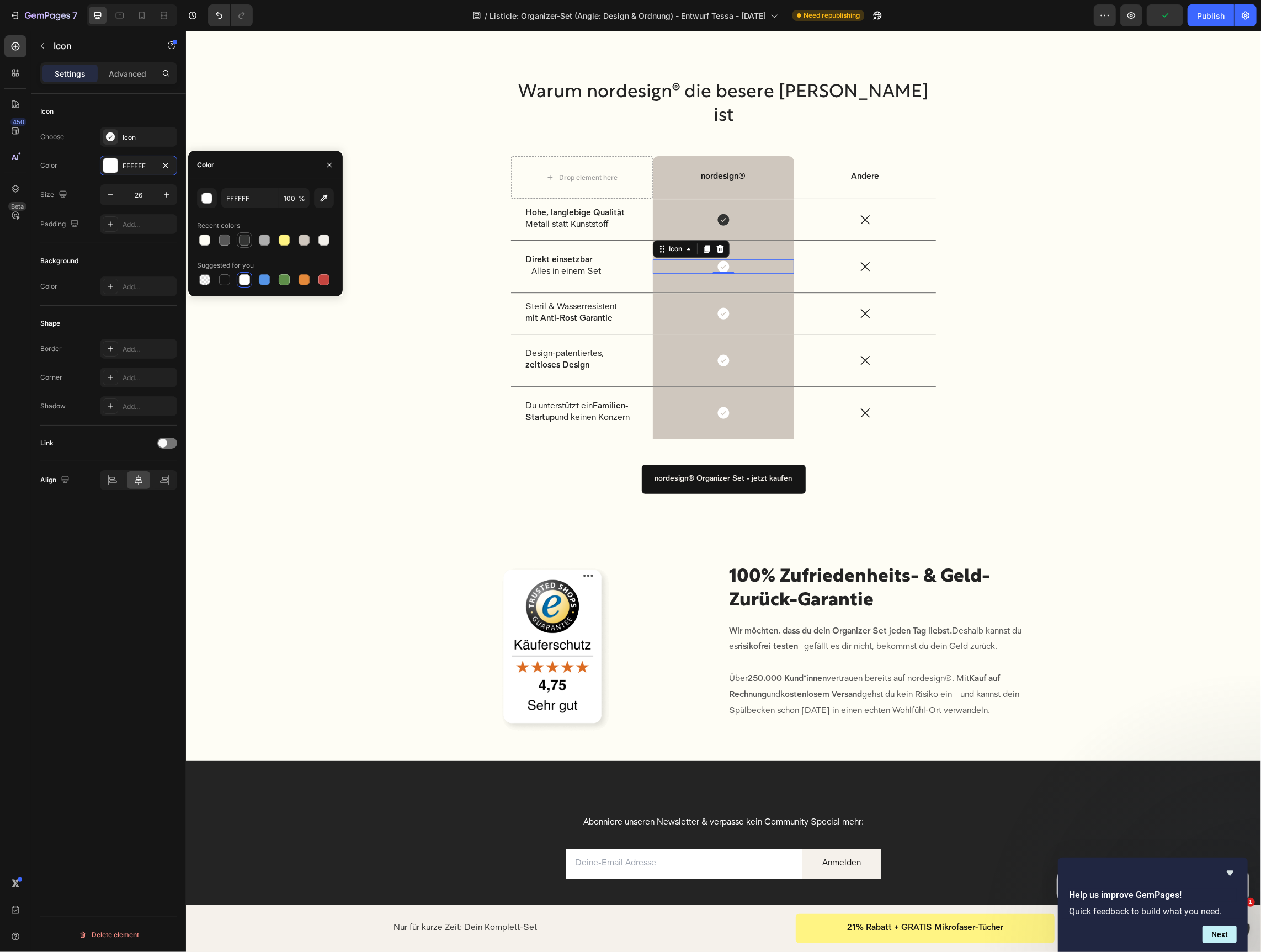
click at [241, 241] on div at bounding box center [244, 240] width 11 height 11
type input "333433"
click at [725, 306] on icon at bounding box center [722, 312] width 11 height 11
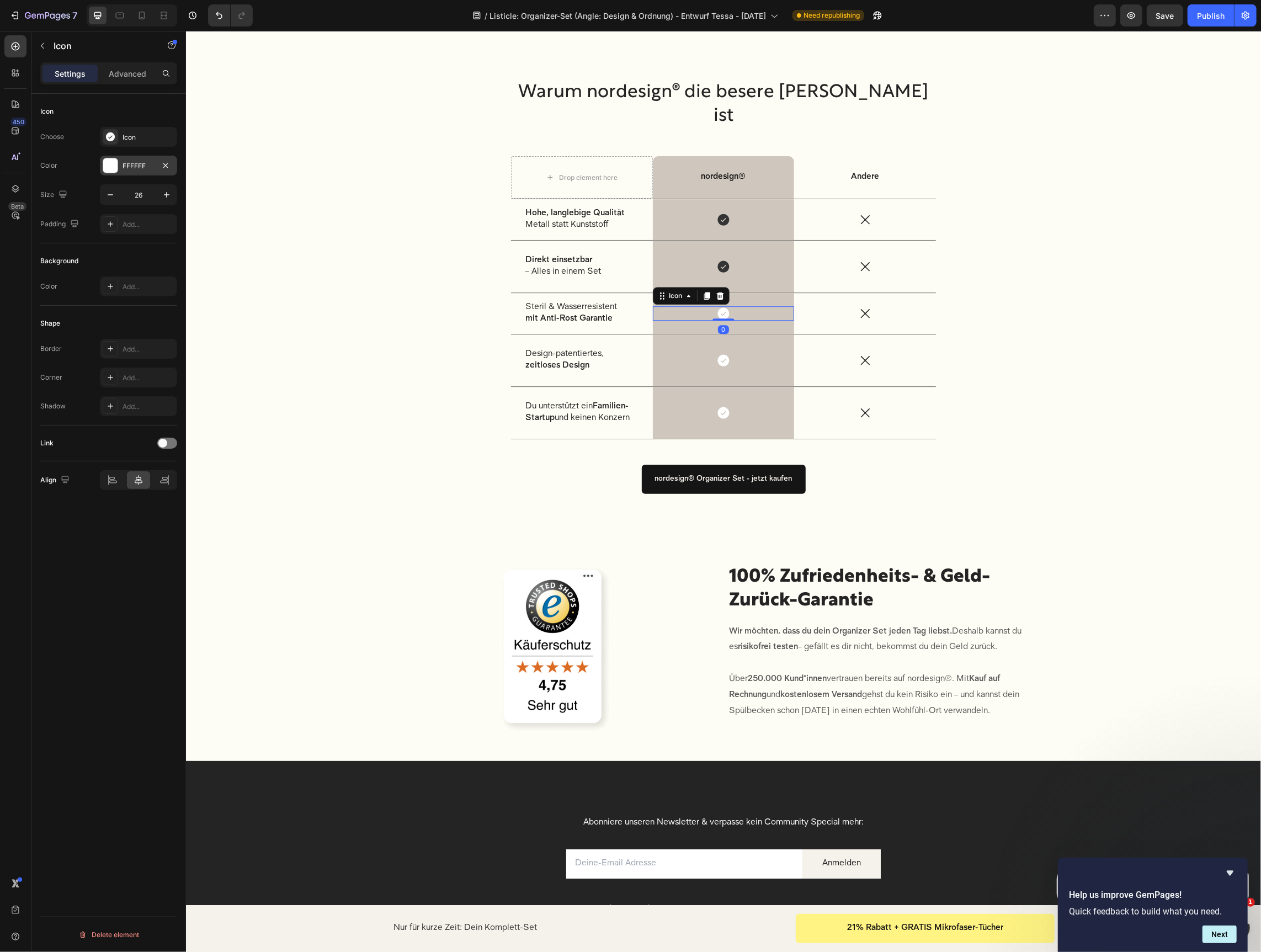
click at [118, 168] on div "FFFFFF" at bounding box center [138, 165] width 78 height 20
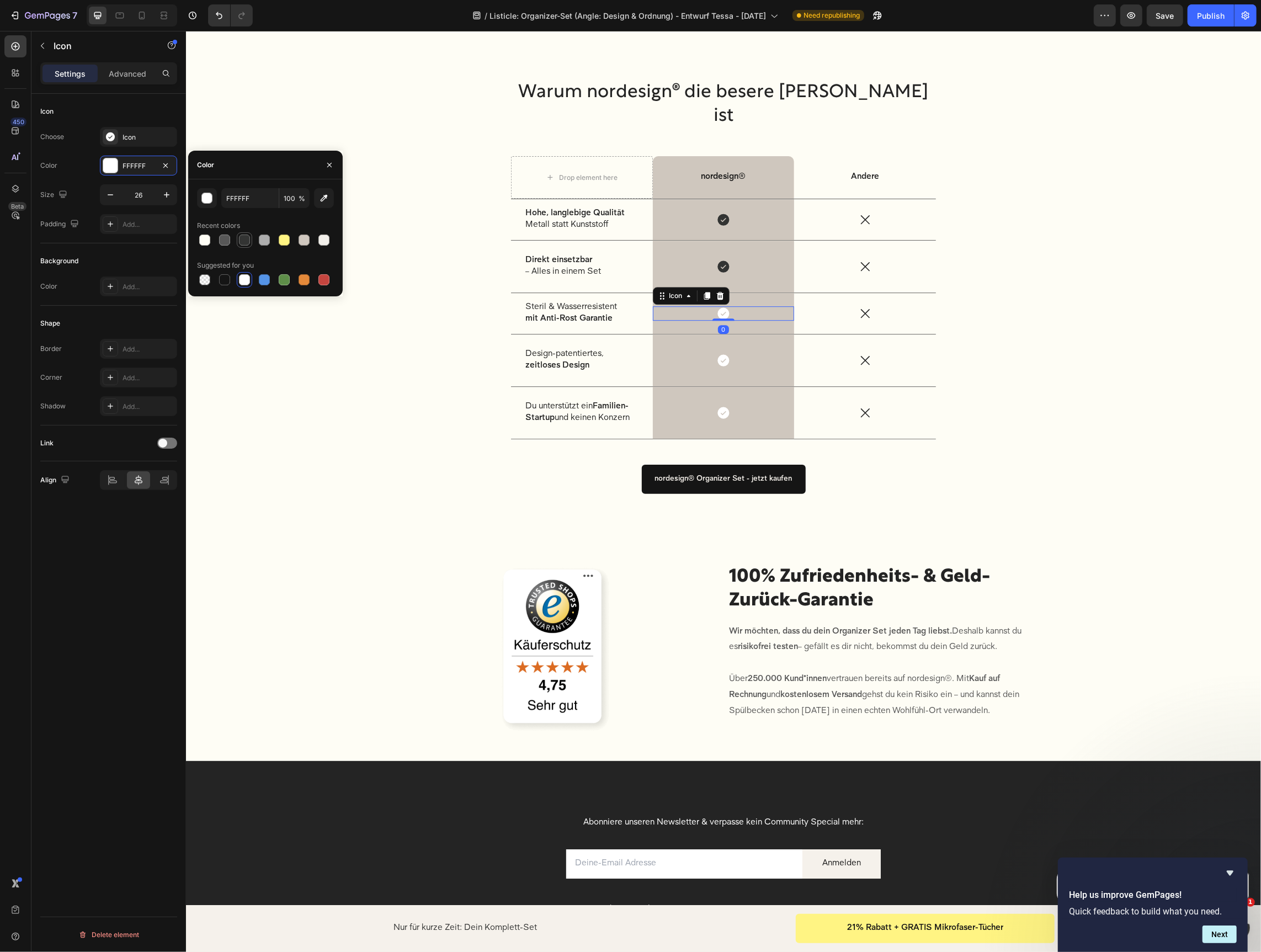
click at [241, 240] on div at bounding box center [244, 240] width 11 height 11
type input "333433"
drag, startPoint x: 728, startPoint y: 336, endPoint x: 496, endPoint y: 320, distance: 232.6
click at [727, 353] on icon at bounding box center [722, 359] width 11 height 11
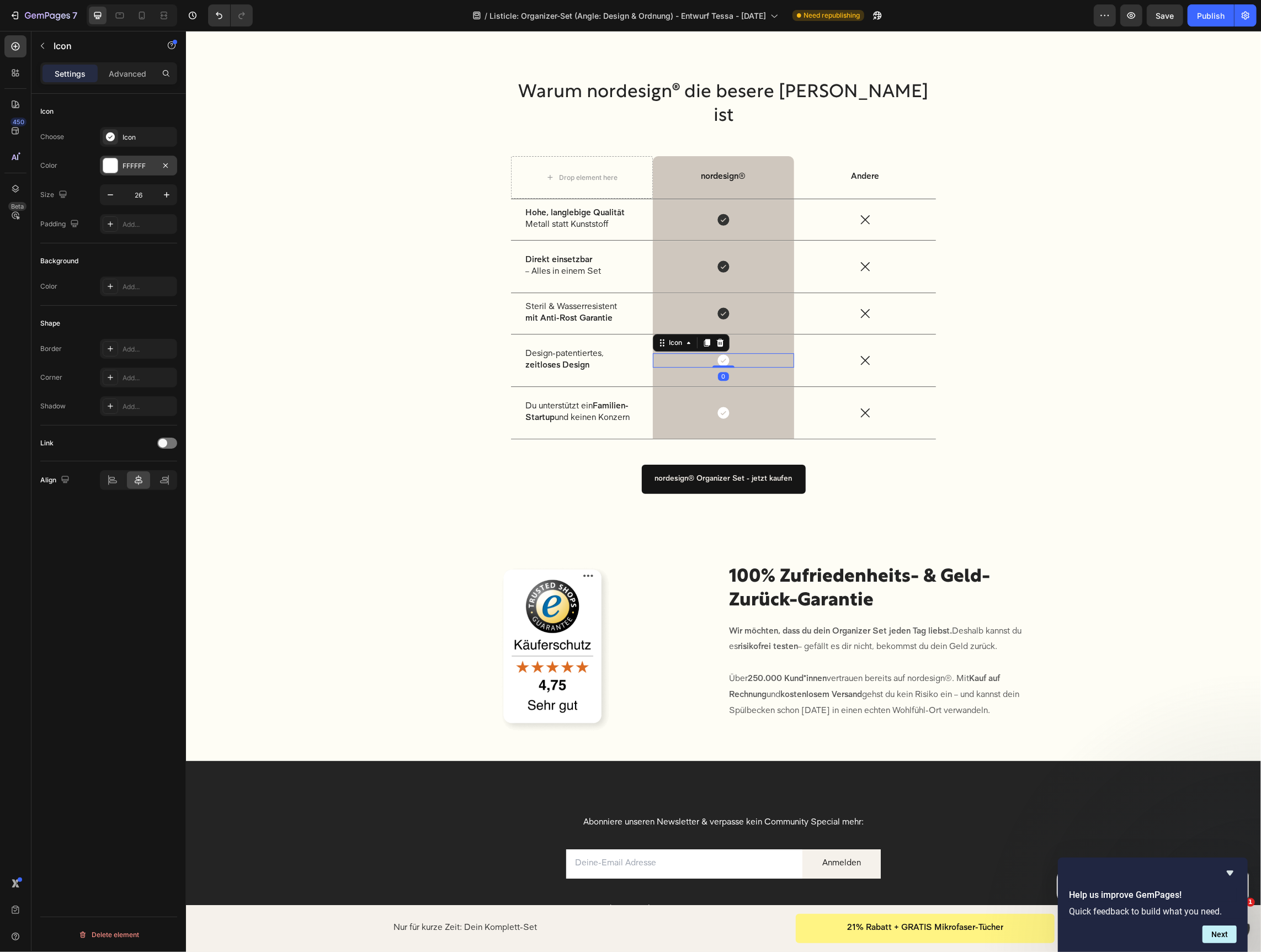
click at [143, 164] on div "FFFFFF" at bounding box center [138, 166] width 32 height 10
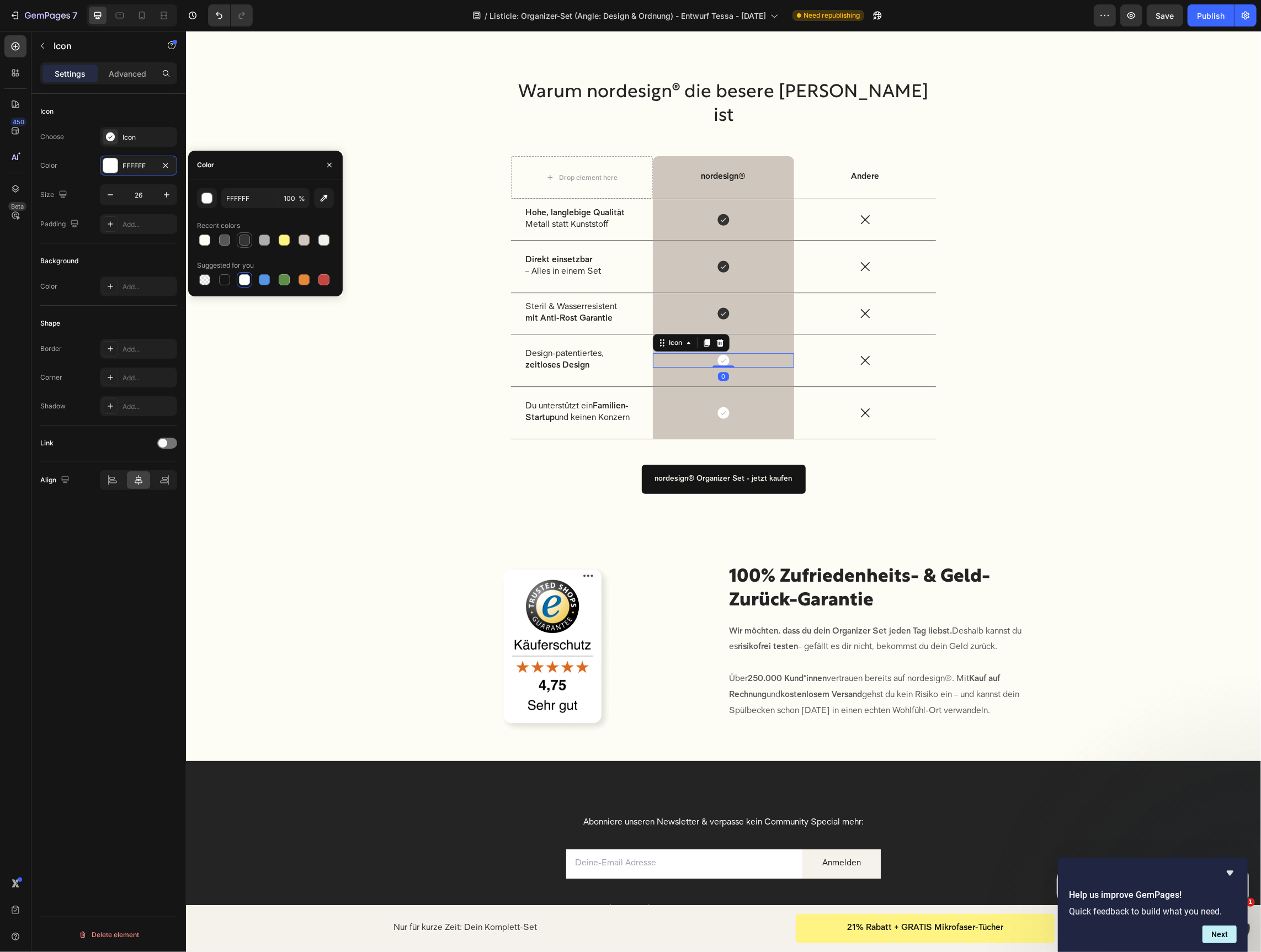
click at [244, 241] on div at bounding box center [244, 240] width 11 height 11
type input "333433"
click at [723, 406] on icon at bounding box center [722, 412] width 11 height 11
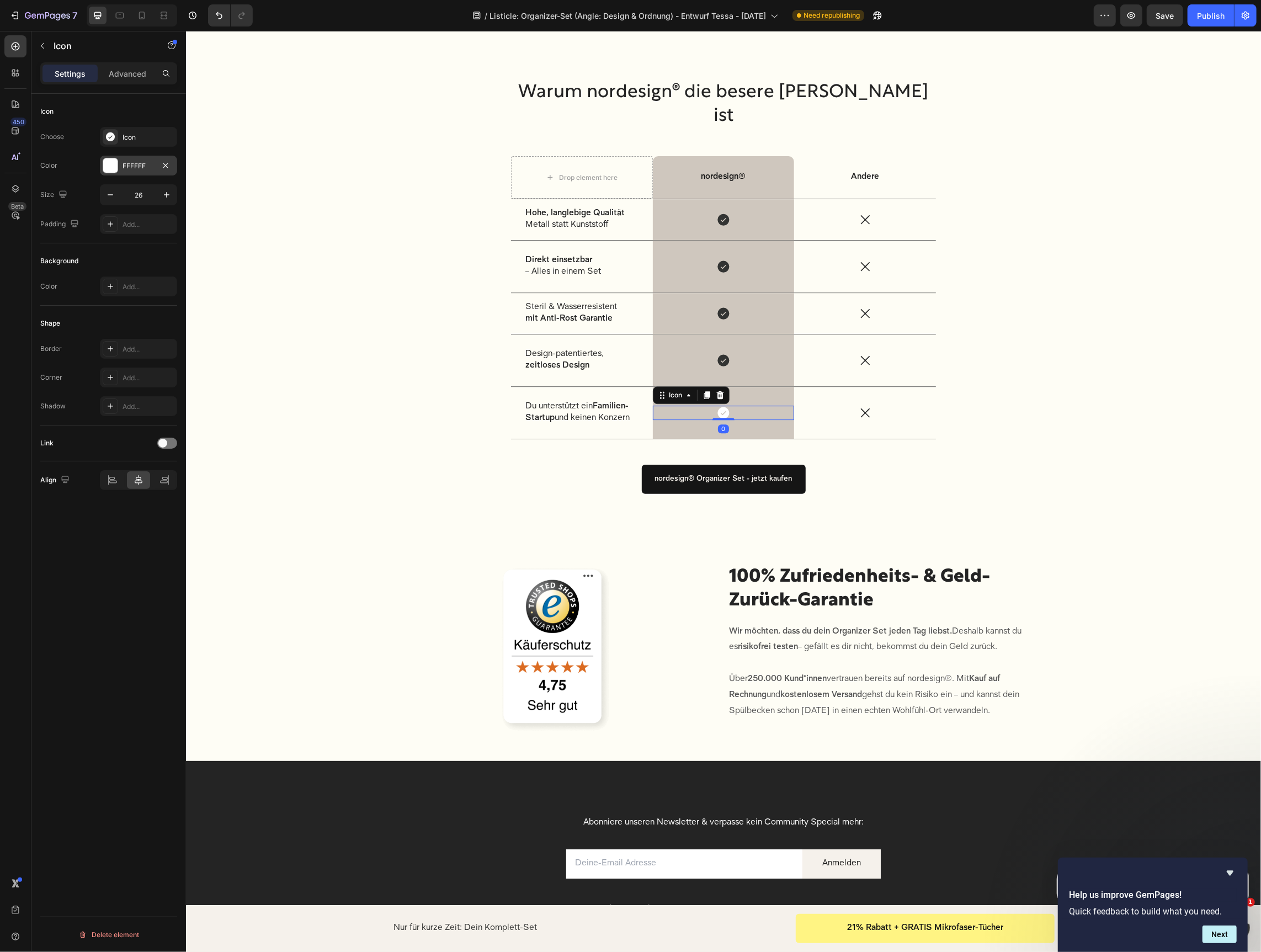
drag, startPoint x: 135, startPoint y: 159, endPoint x: 159, endPoint y: 193, distance: 41.6
click at [135, 159] on div "FFFFFF" at bounding box center [138, 165] width 78 height 20
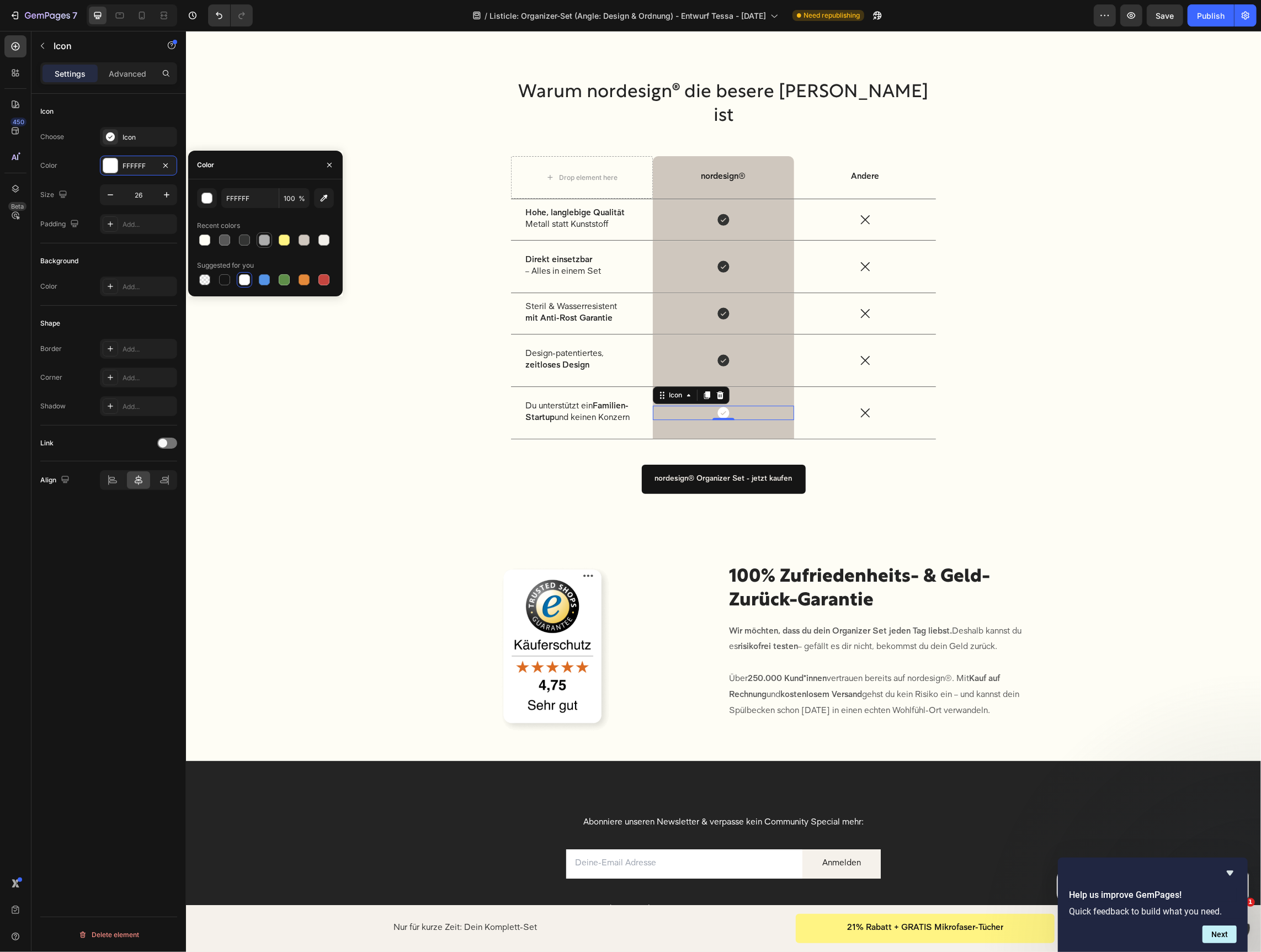
drag, startPoint x: 248, startPoint y: 240, endPoint x: 256, endPoint y: 235, distance: 9.4
click at [248, 240] on div at bounding box center [244, 240] width 11 height 11
type input "333433"
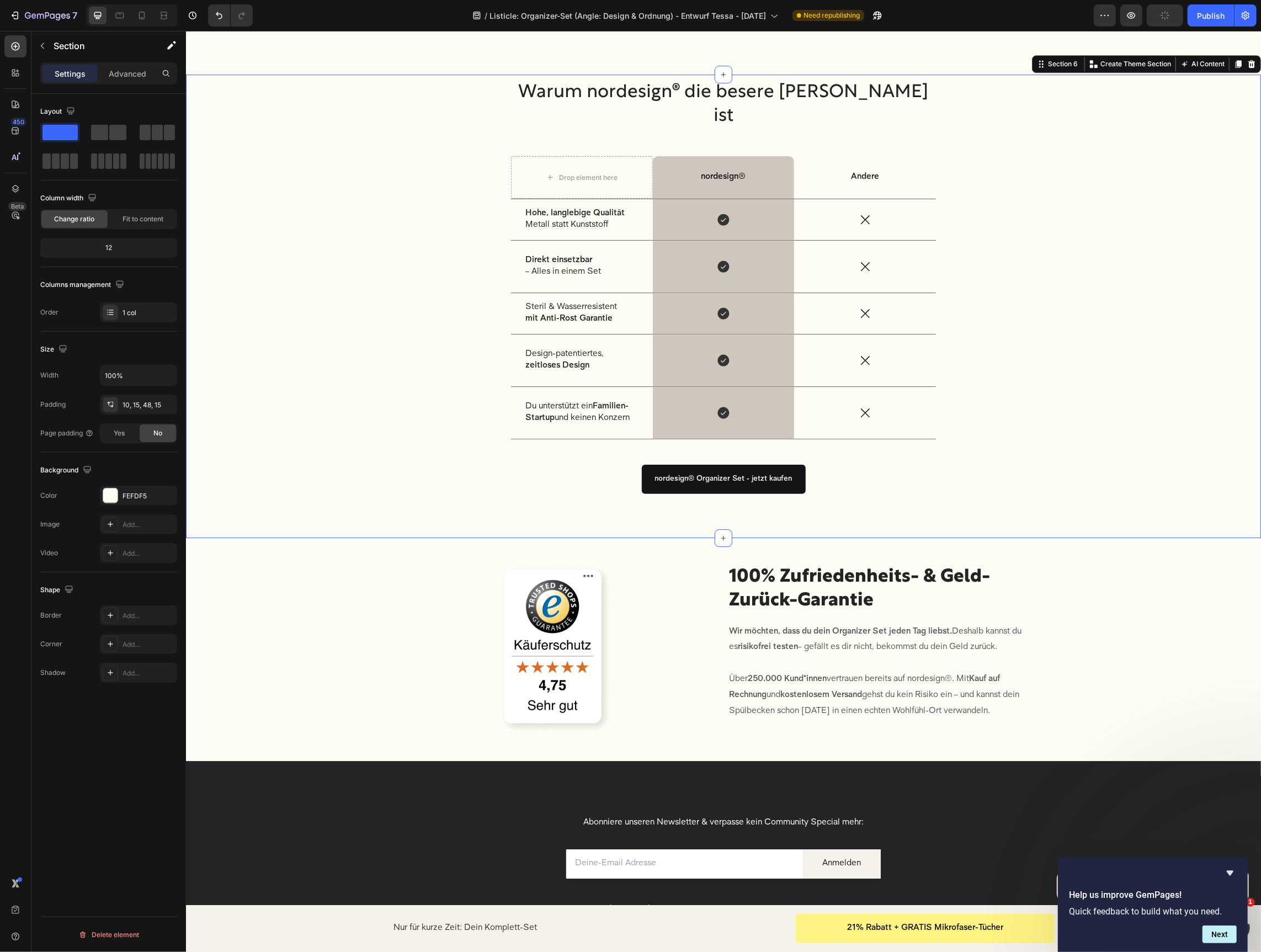
click at [1023, 478] on div "nordesign® Organizer Set - jetzt kaufen Button" at bounding box center [722, 479] width 1059 height 63
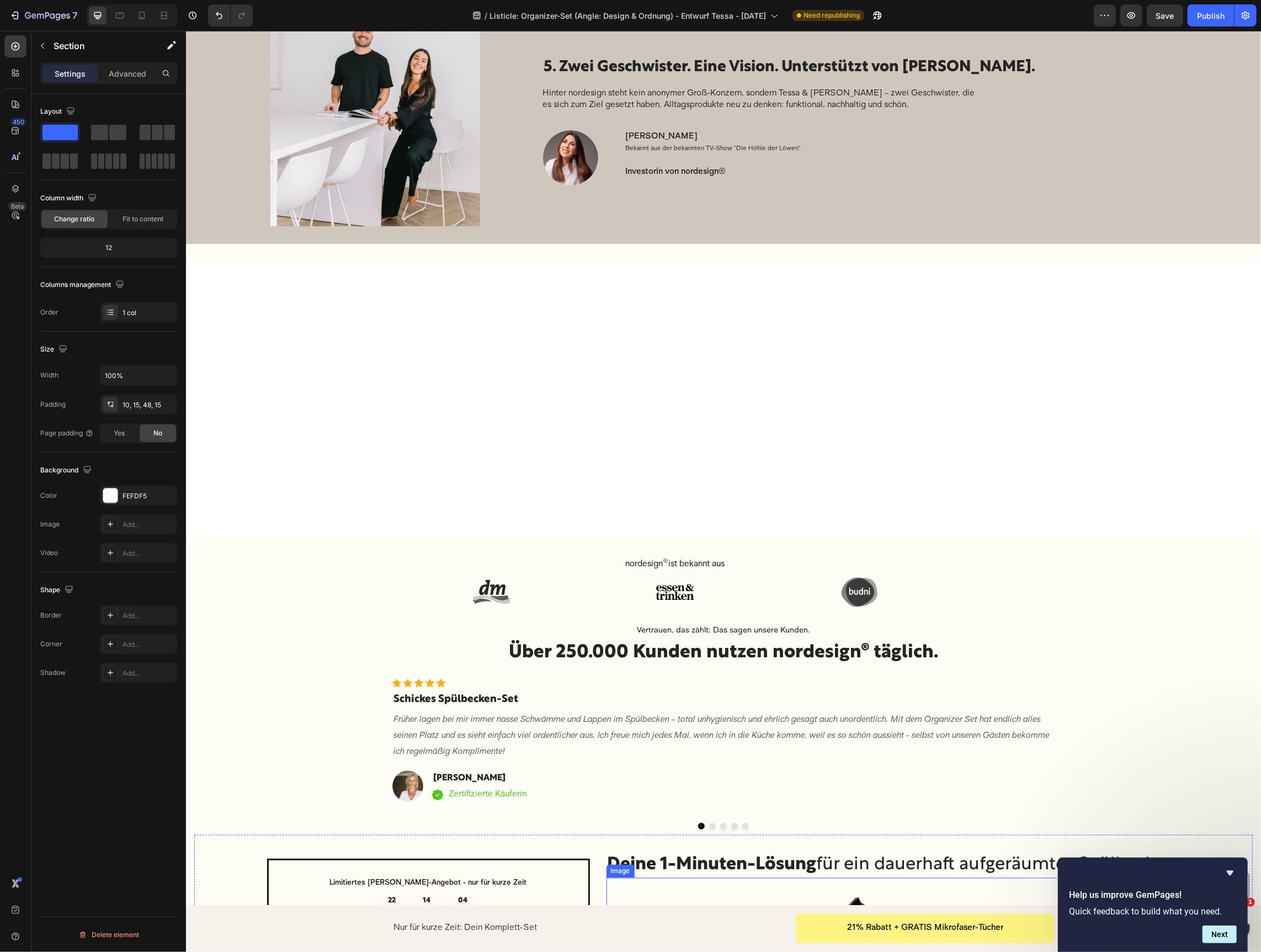
scroll to position [1142, 0]
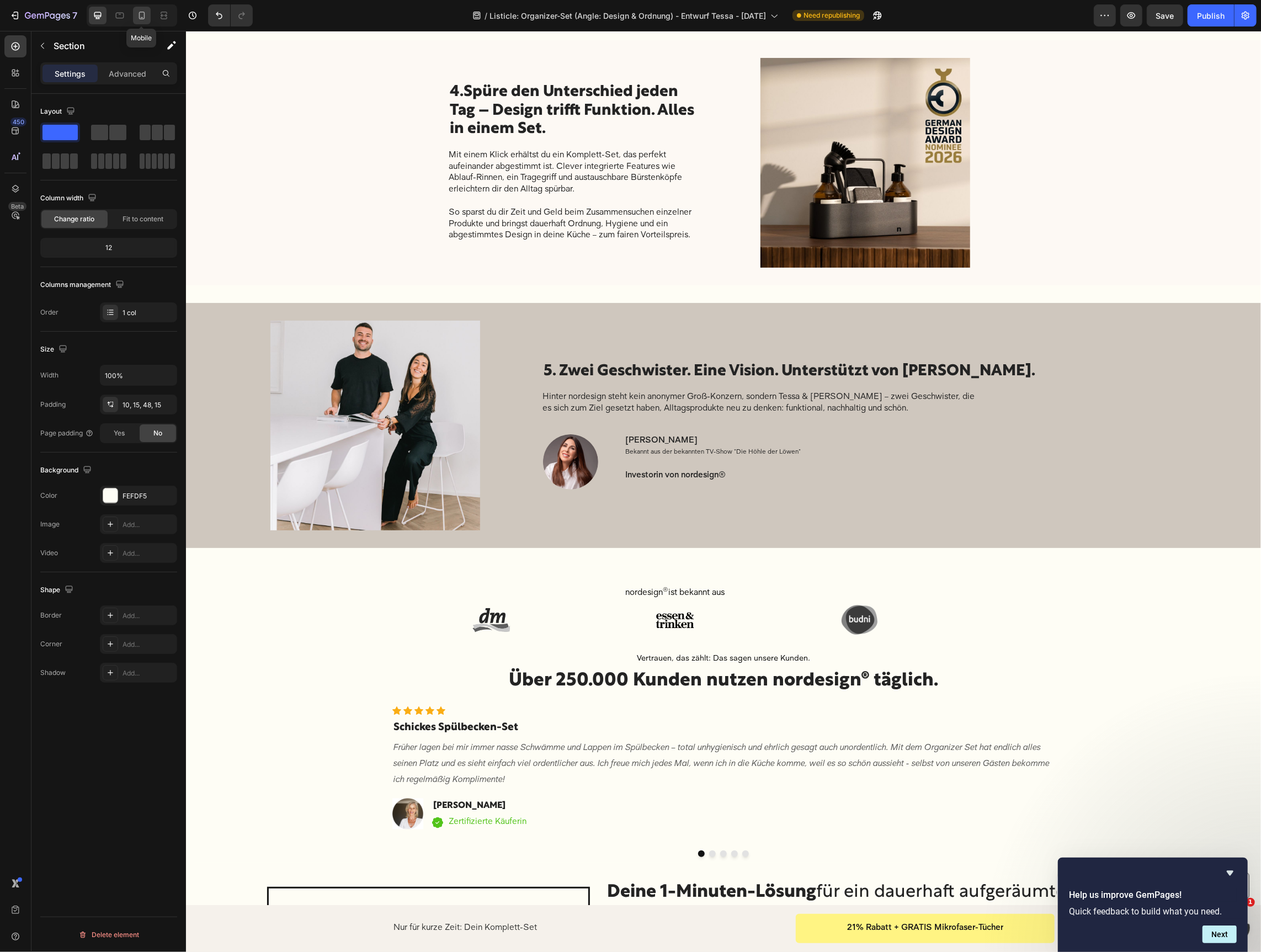
click at [136, 12] on icon at bounding box center [142, 15] width 11 height 11
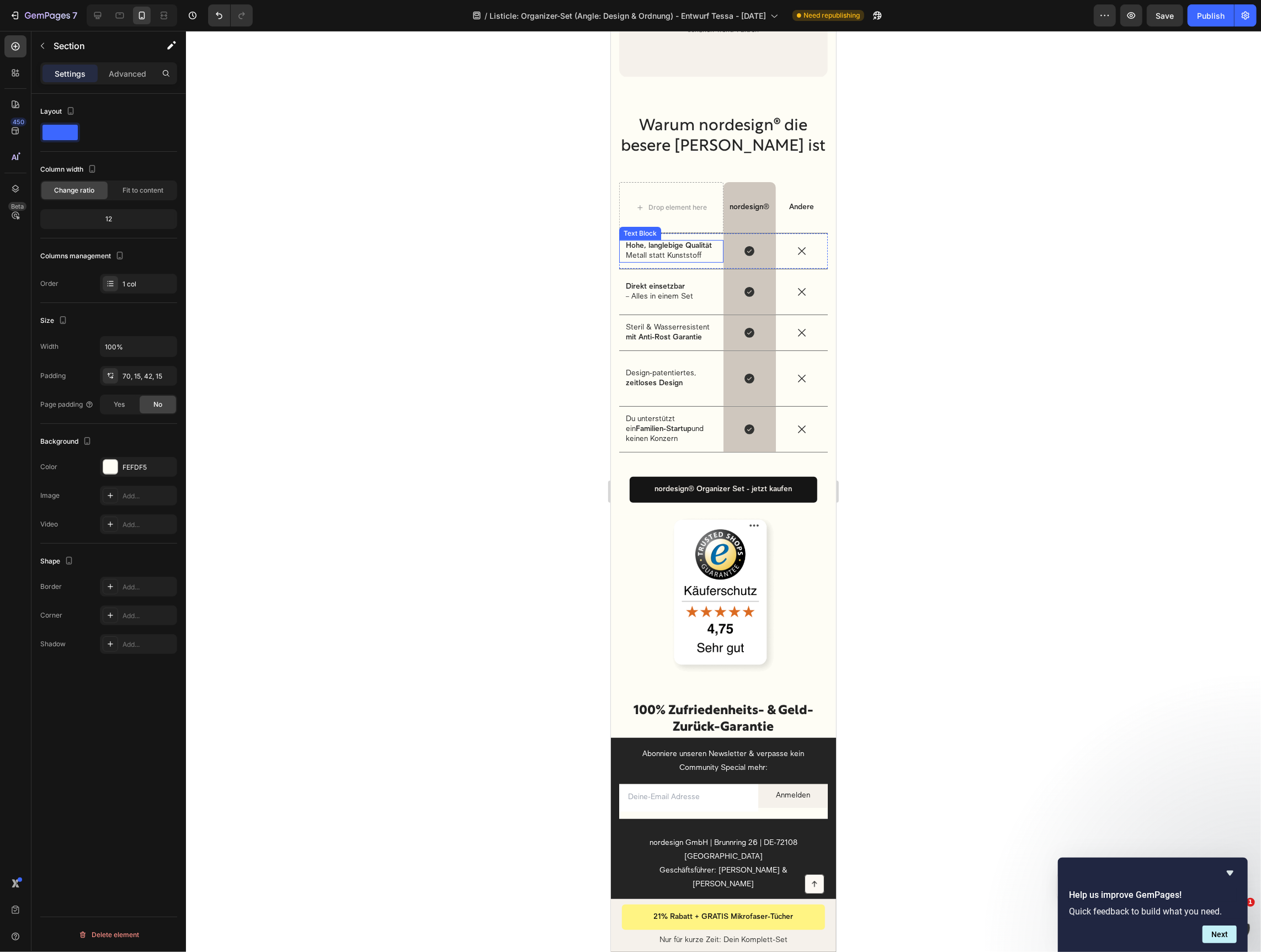
scroll to position [3999, 0]
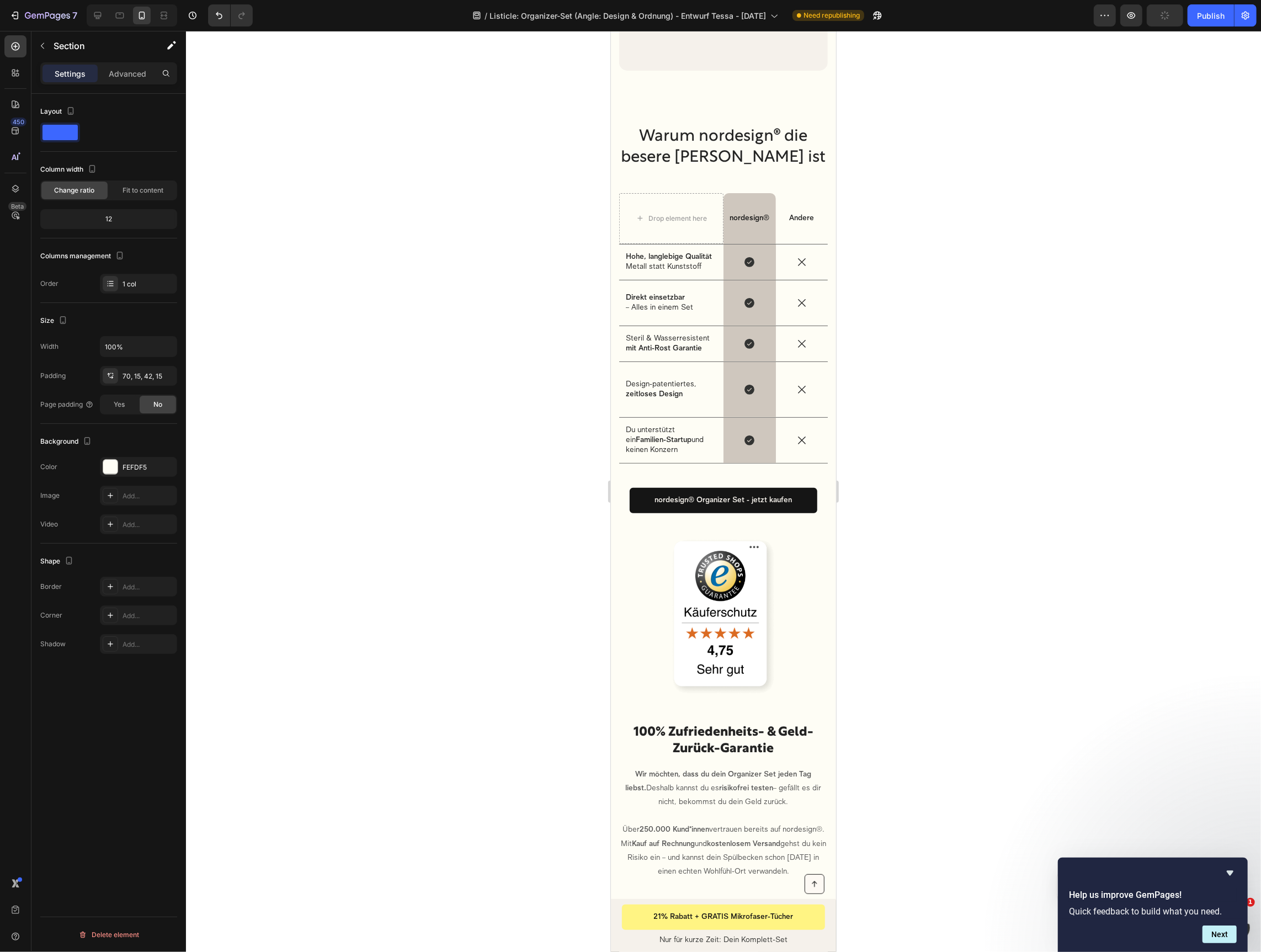
click at [708, 103] on div "Warum nordesign® die besere Wahl ist Heading Drop element here nordesign® Text …" at bounding box center [722, 310] width 225 height 449
click at [663, 133] on h2 "Warum nordesign® die besere Wahl ist" at bounding box center [723, 147] width 209 height 44
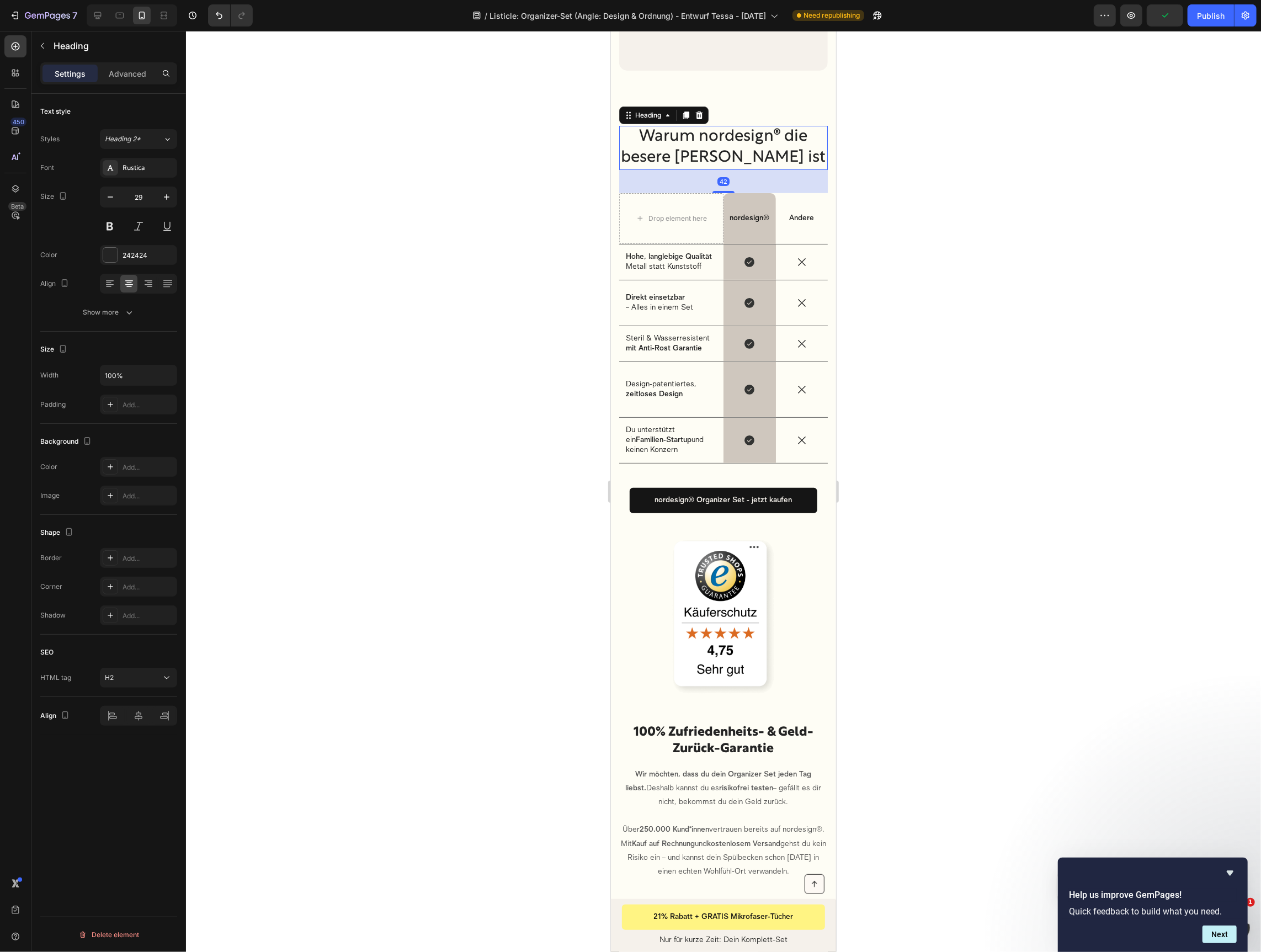
click at [626, 170] on div "42" at bounding box center [723, 181] width 209 height 23
click at [619, 170] on div "42" at bounding box center [723, 181] width 209 height 23
click at [612, 166] on div "Warum nordesign® die besere Wahl ist Heading 42 Drop element here nordesign® Te…" at bounding box center [722, 310] width 225 height 449
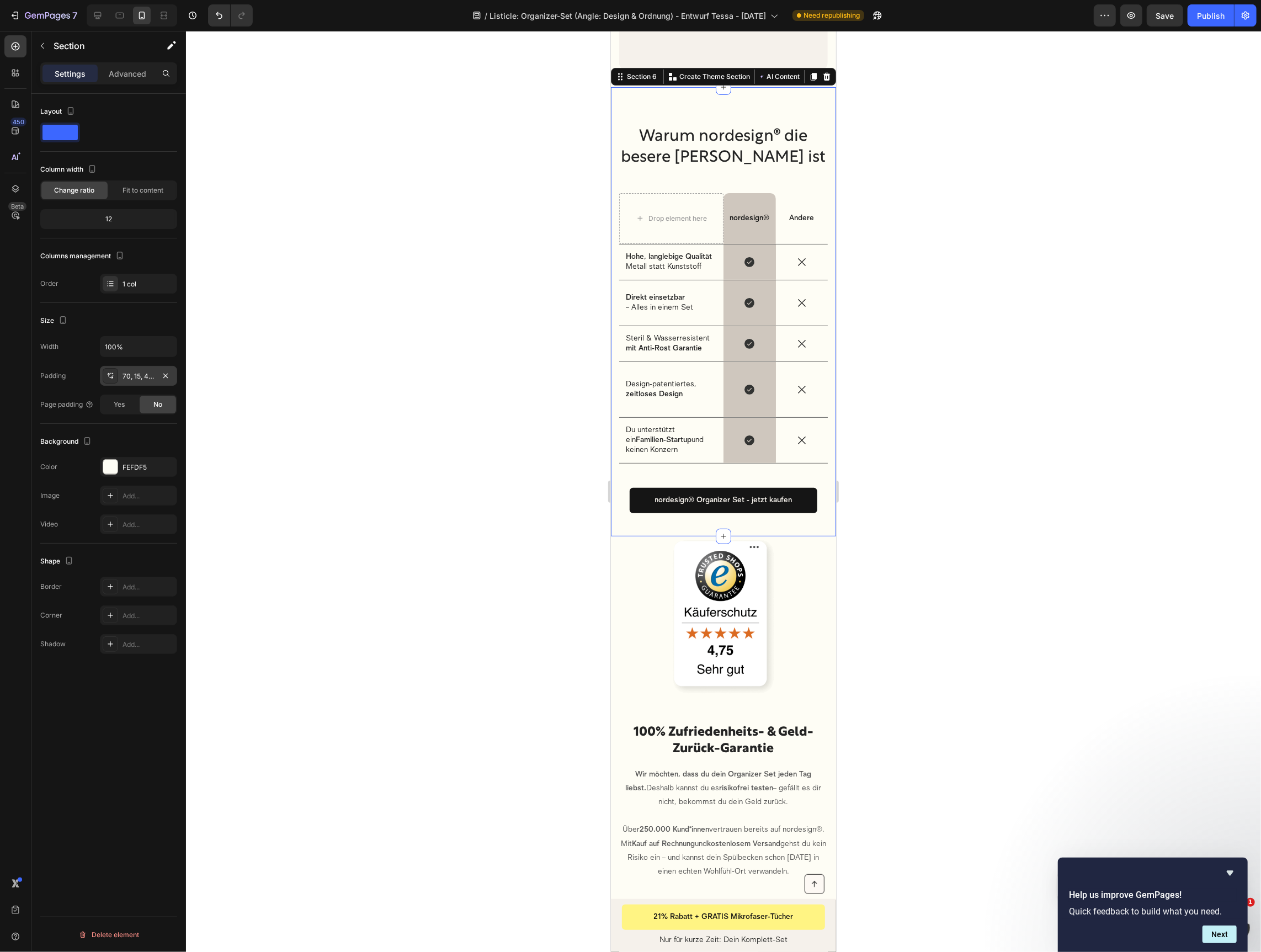
click at [137, 374] on div "70, 15, 42, 15" at bounding box center [138, 376] width 32 height 10
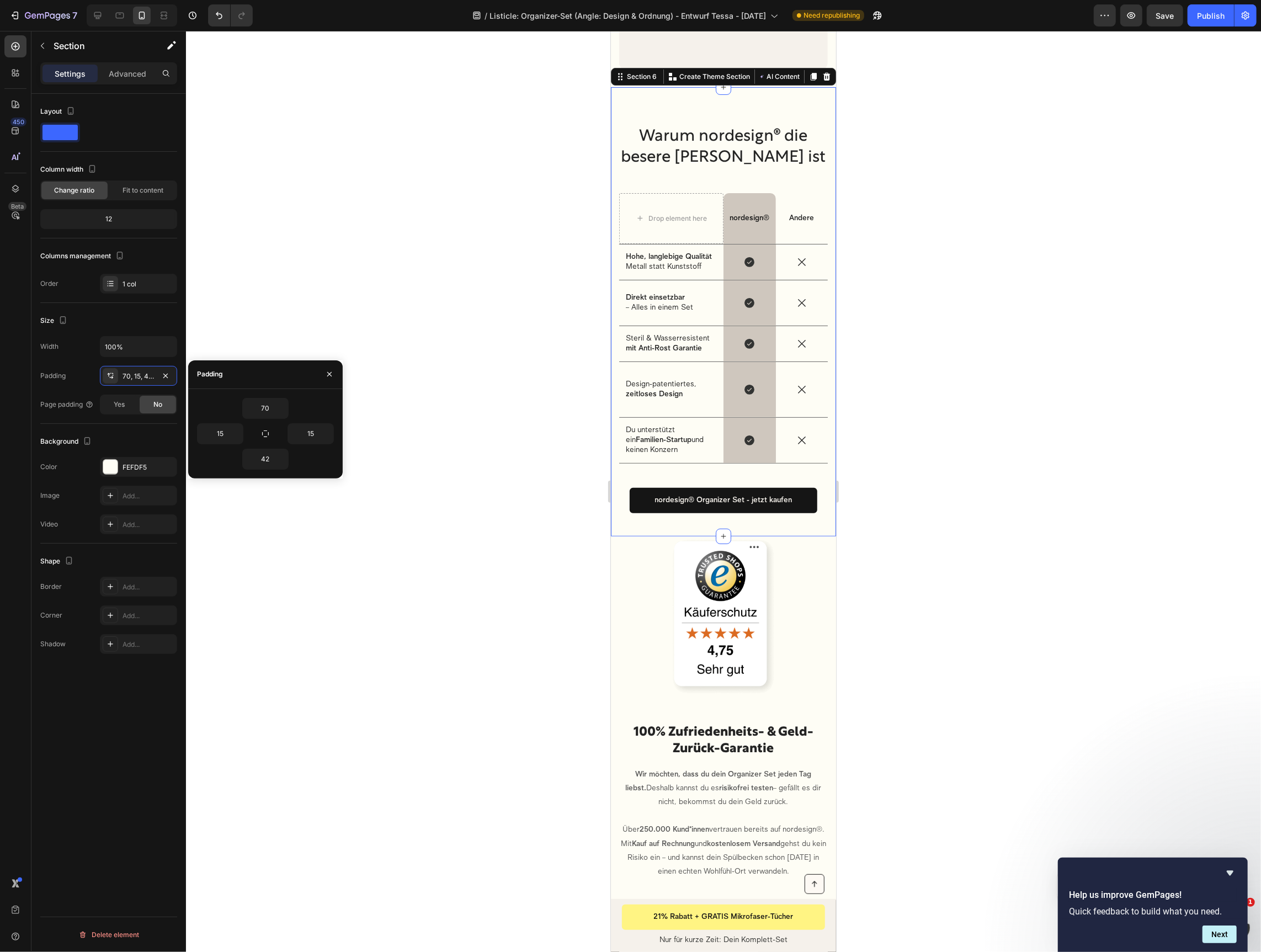
click at [266, 397] on div "70 15 15 42" at bounding box center [264, 433] width 154 height 89
click at [266, 401] on input "70" at bounding box center [264, 408] width 45 height 20
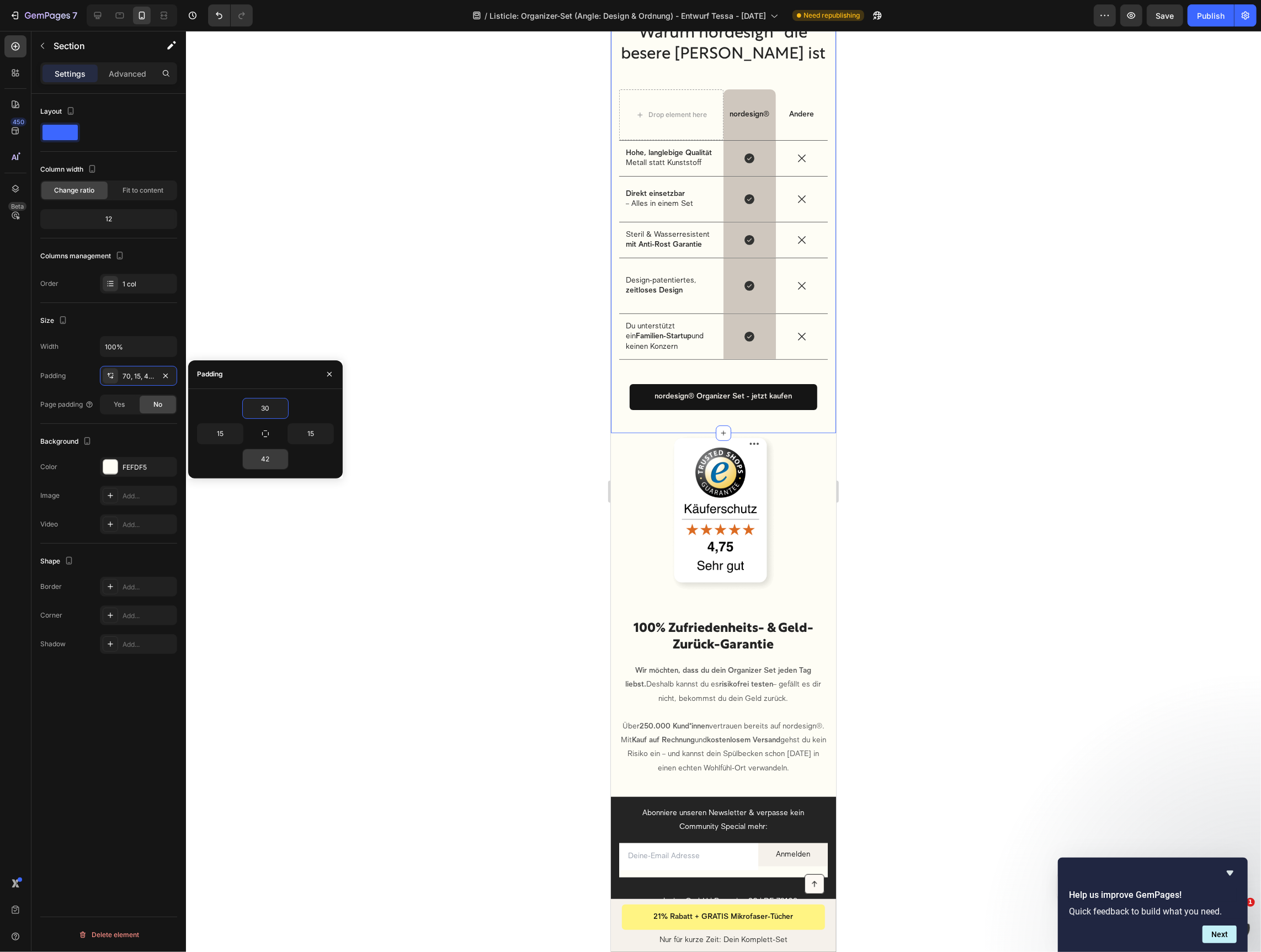
scroll to position [4067, 0]
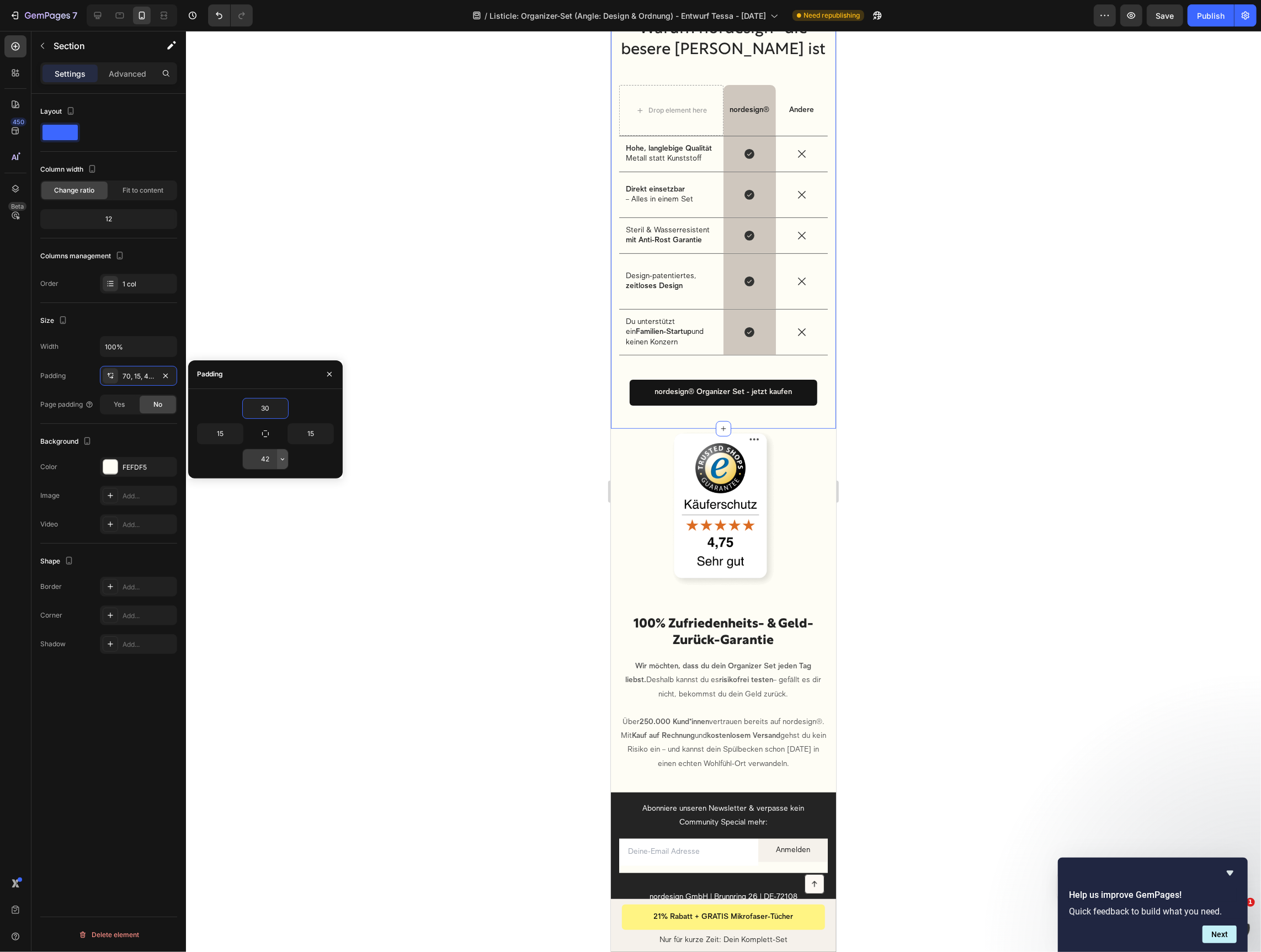
type input "30"
click at [278, 458] on button "button" at bounding box center [283, 459] width 11 height 20
click at [268, 464] on input "42" at bounding box center [264, 459] width 45 height 20
type input "50"
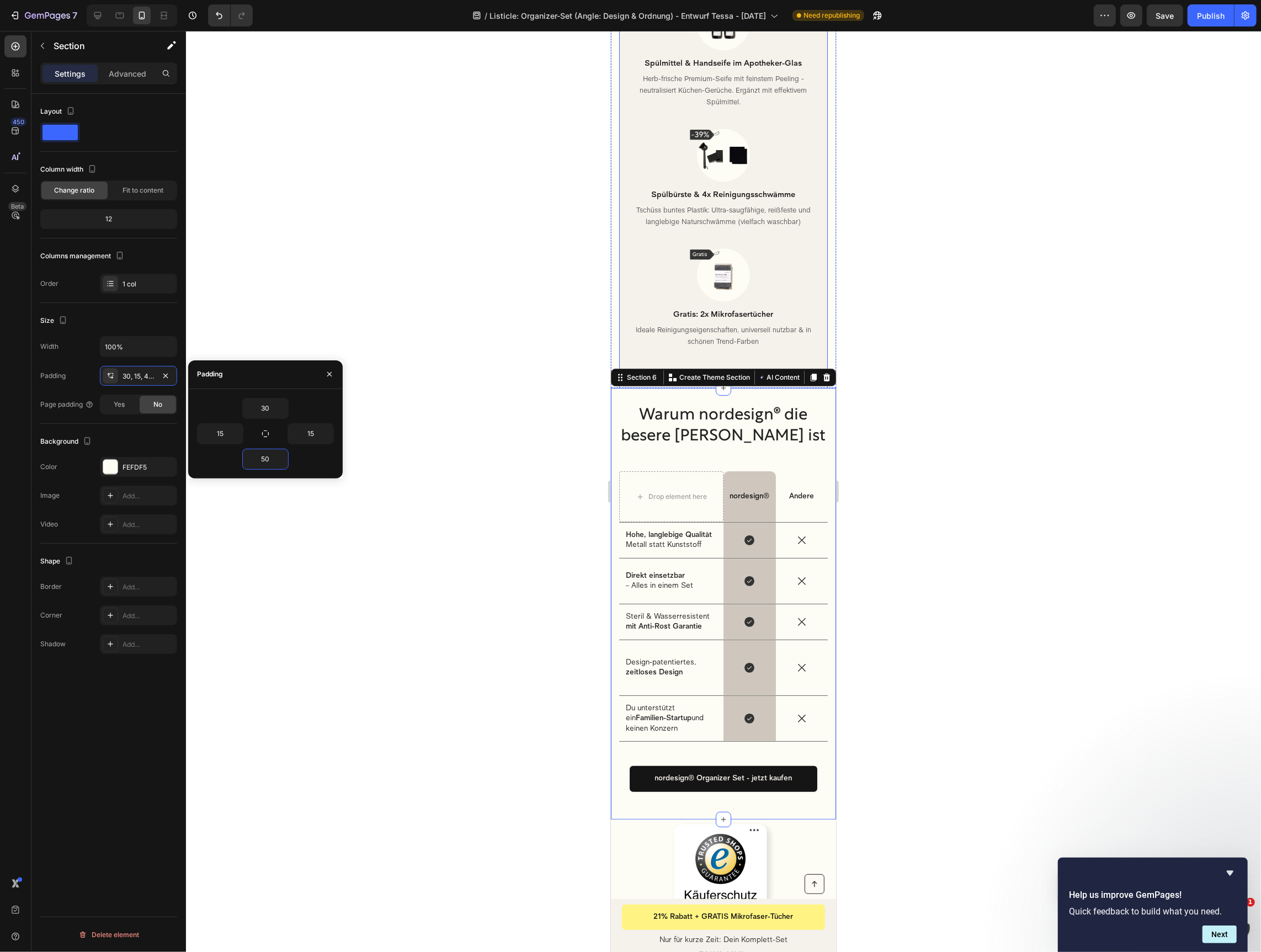
scroll to position [3676, 0]
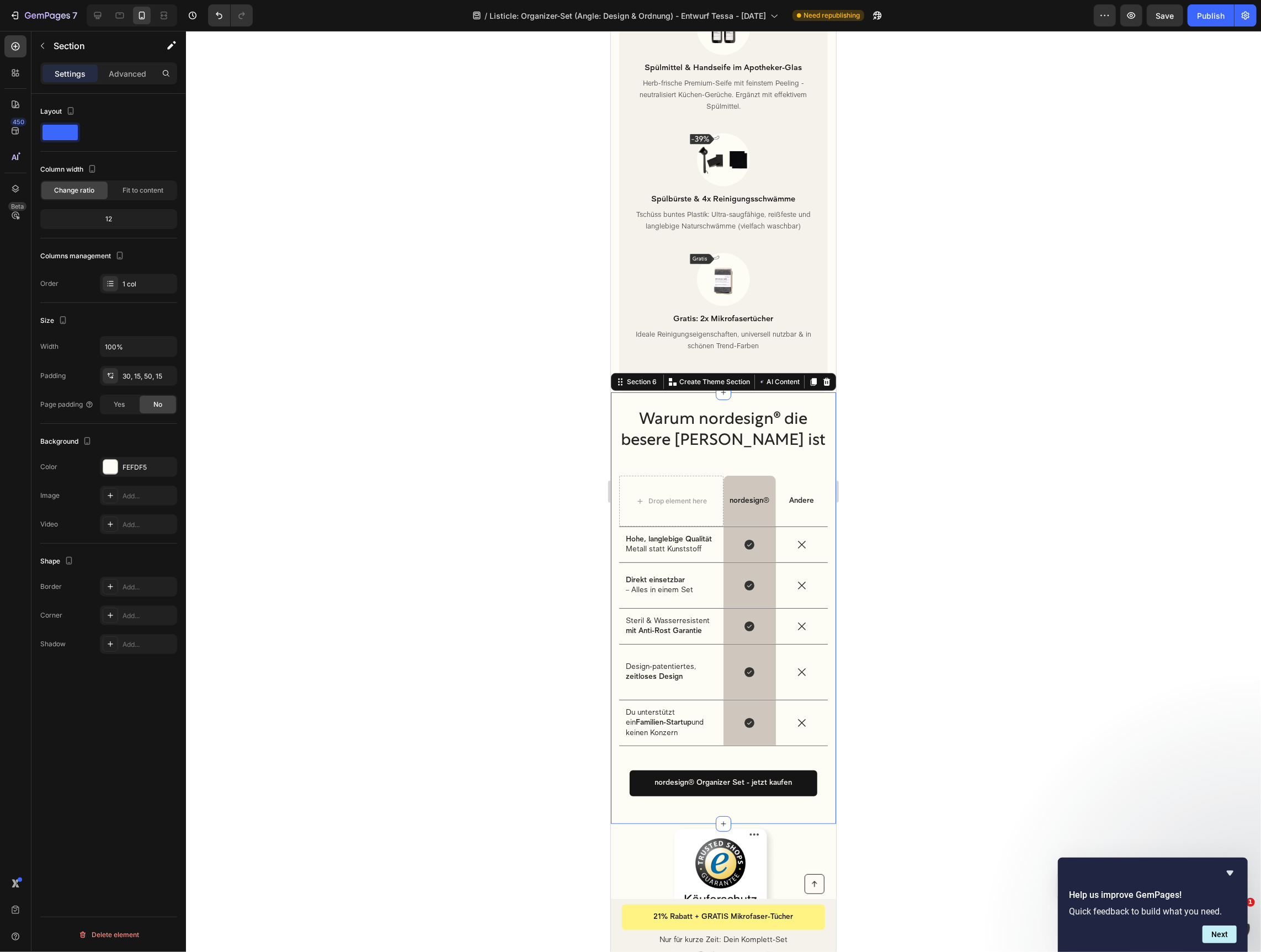
click at [994, 418] on div at bounding box center [723, 490] width 1075 height 920
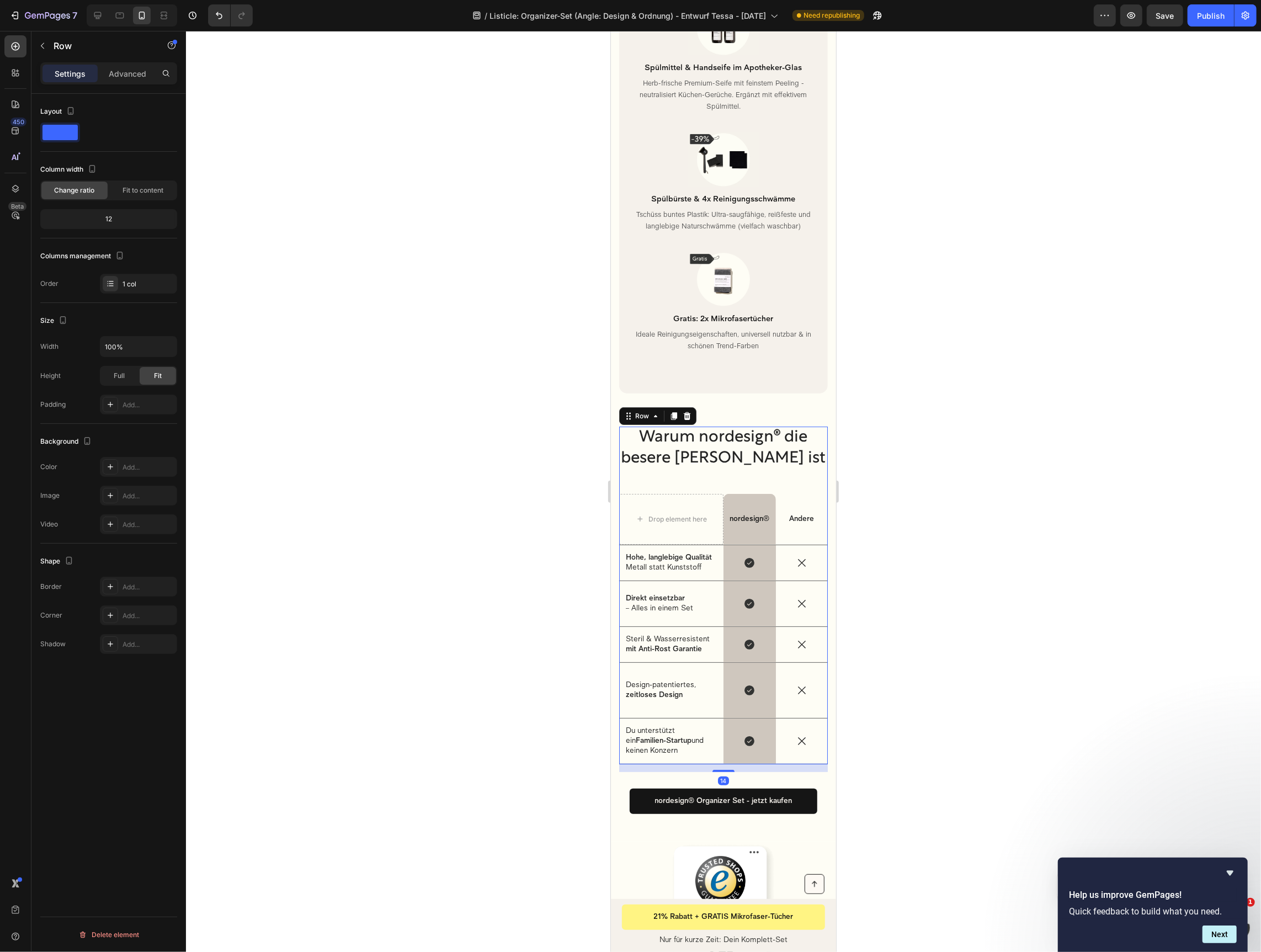
click at [623, 462] on div "Warum nordesign® die besere Wahl ist Heading Drop element here nordesign® Text …" at bounding box center [723, 595] width 209 height 338
drag, startPoint x: 115, startPoint y: 71, endPoint x: 123, endPoint y: 79, distance: 11.3
click at [115, 71] on p "Advanced" at bounding box center [126, 74] width 37 height 11
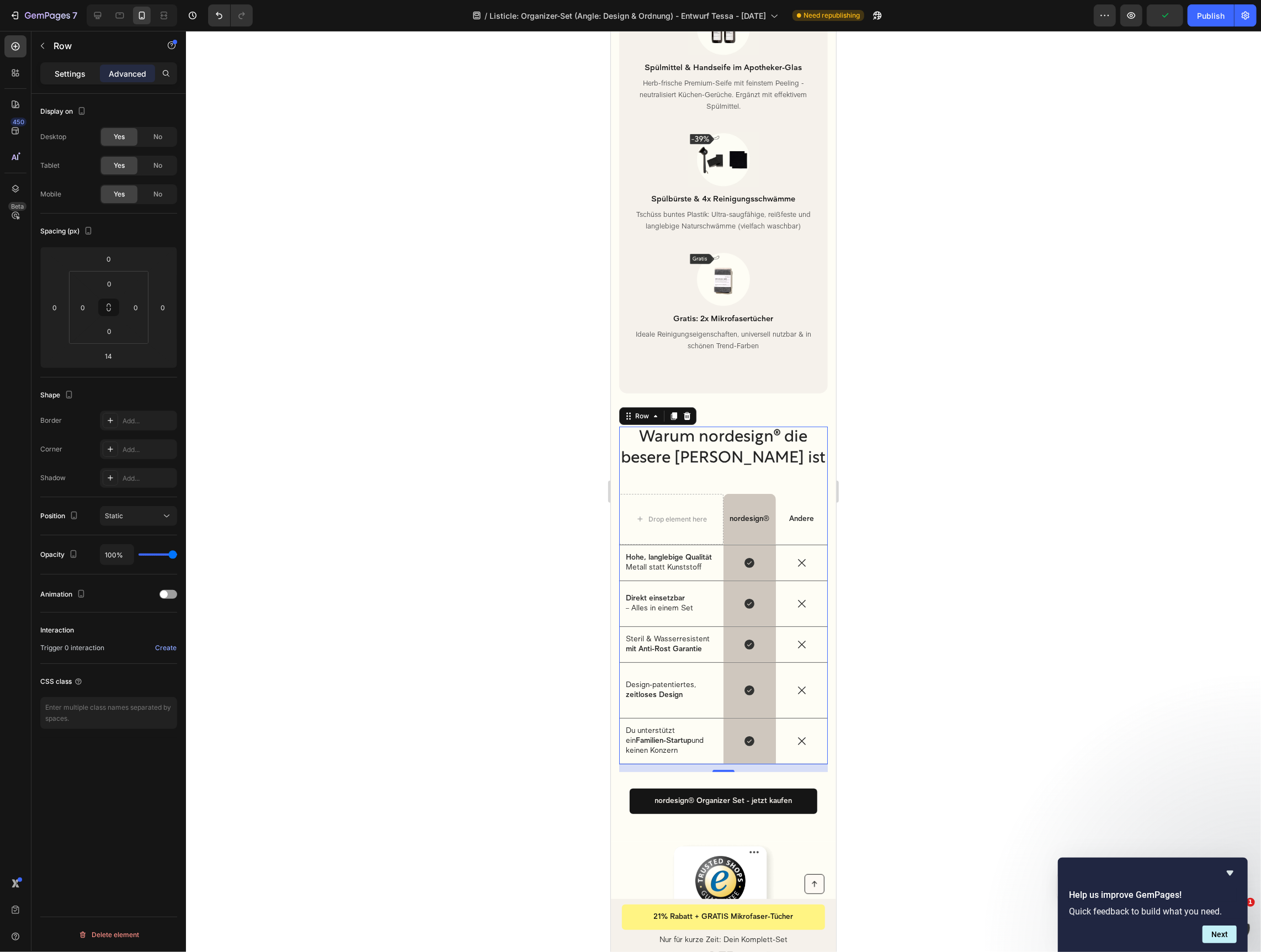
click at [84, 79] on p "Settings" at bounding box center [70, 74] width 31 height 11
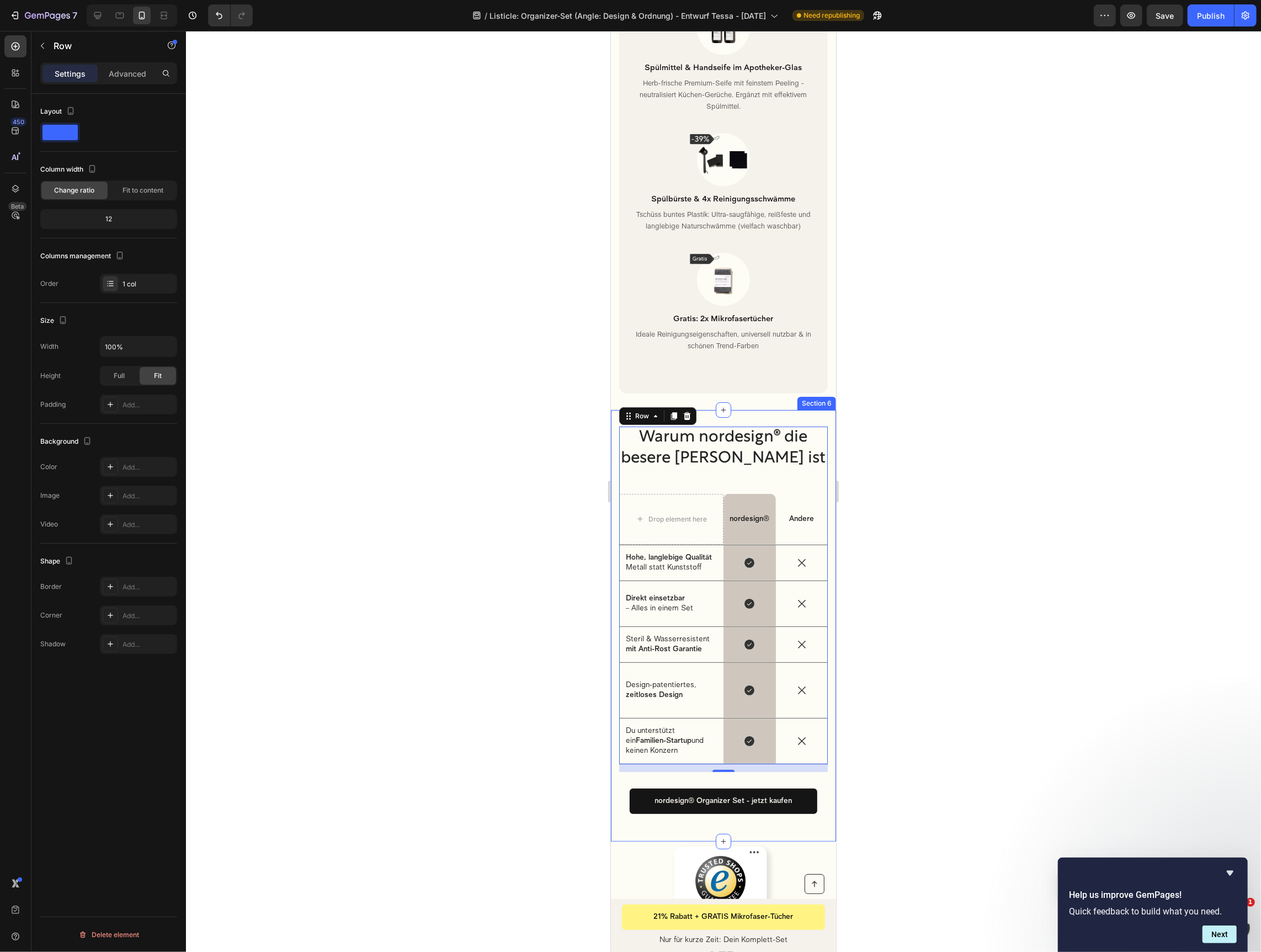
click at [752, 409] on div "Warum nordesign® die besere Wahl ist Heading Drop element here nordesign® Text …" at bounding box center [722, 624] width 225 height 431
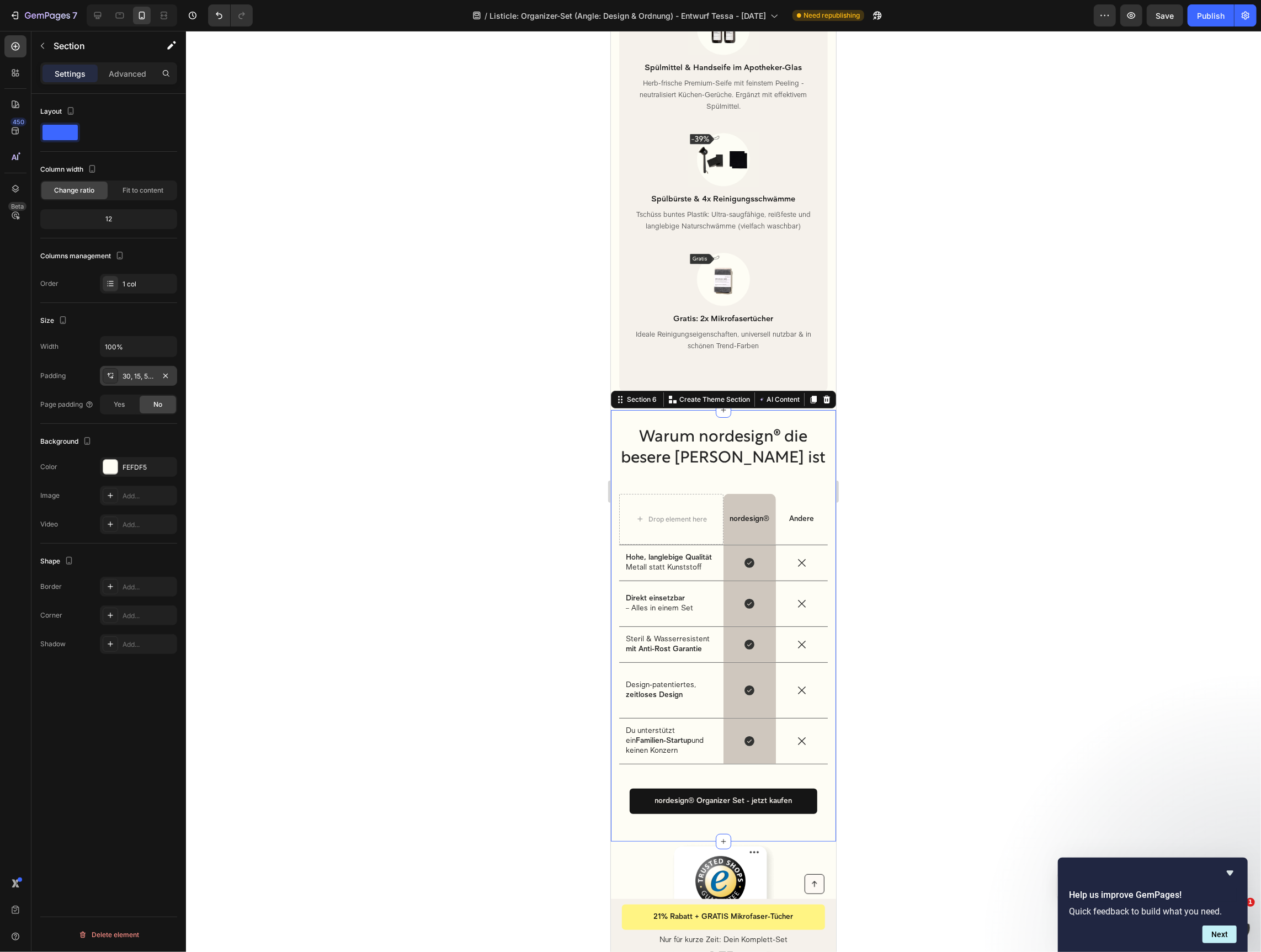
click at [128, 374] on div "30, 15, 50, 15" at bounding box center [138, 376] width 32 height 10
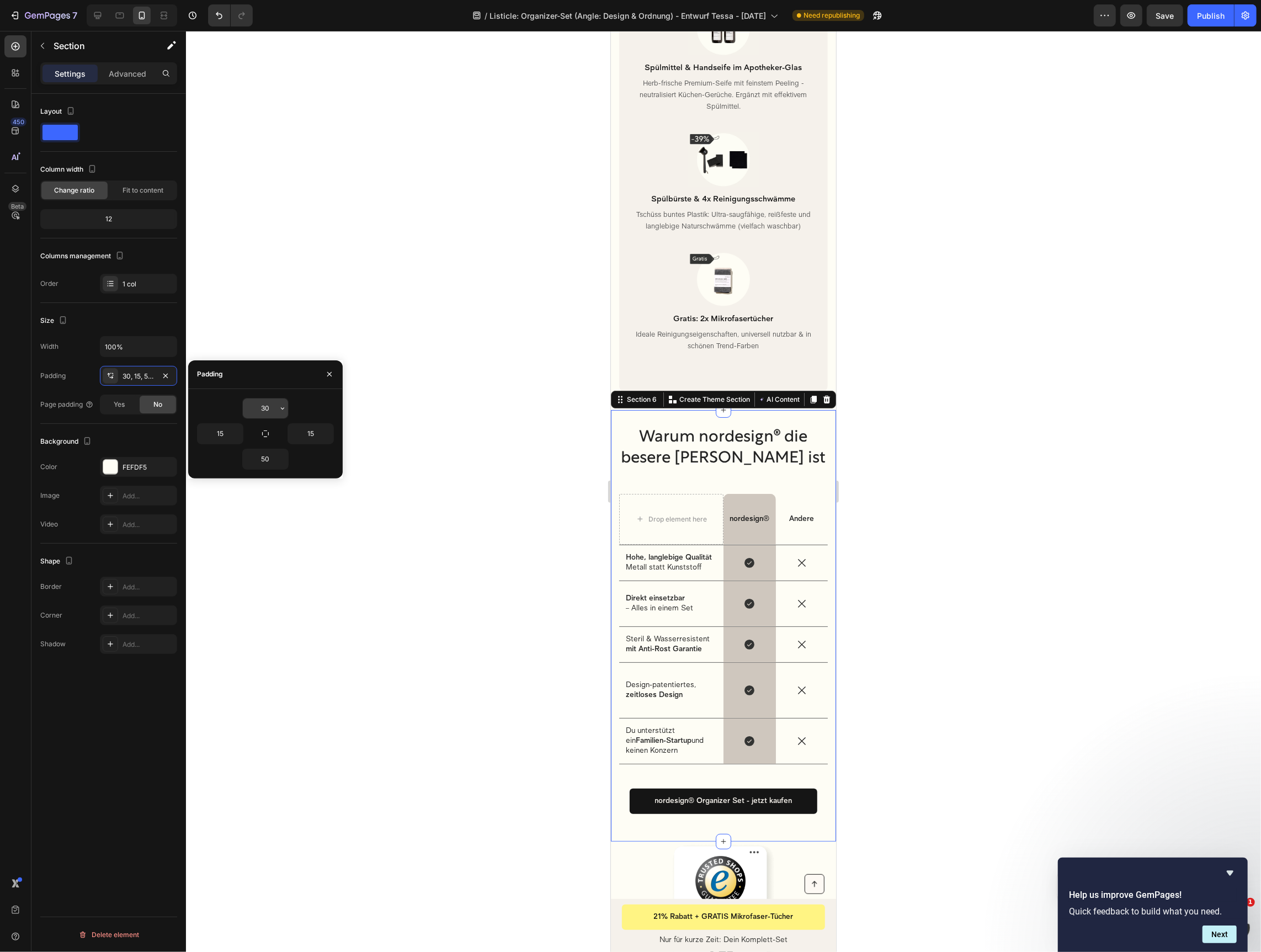
click at [272, 403] on input "30" at bounding box center [264, 408] width 45 height 20
type input "10"
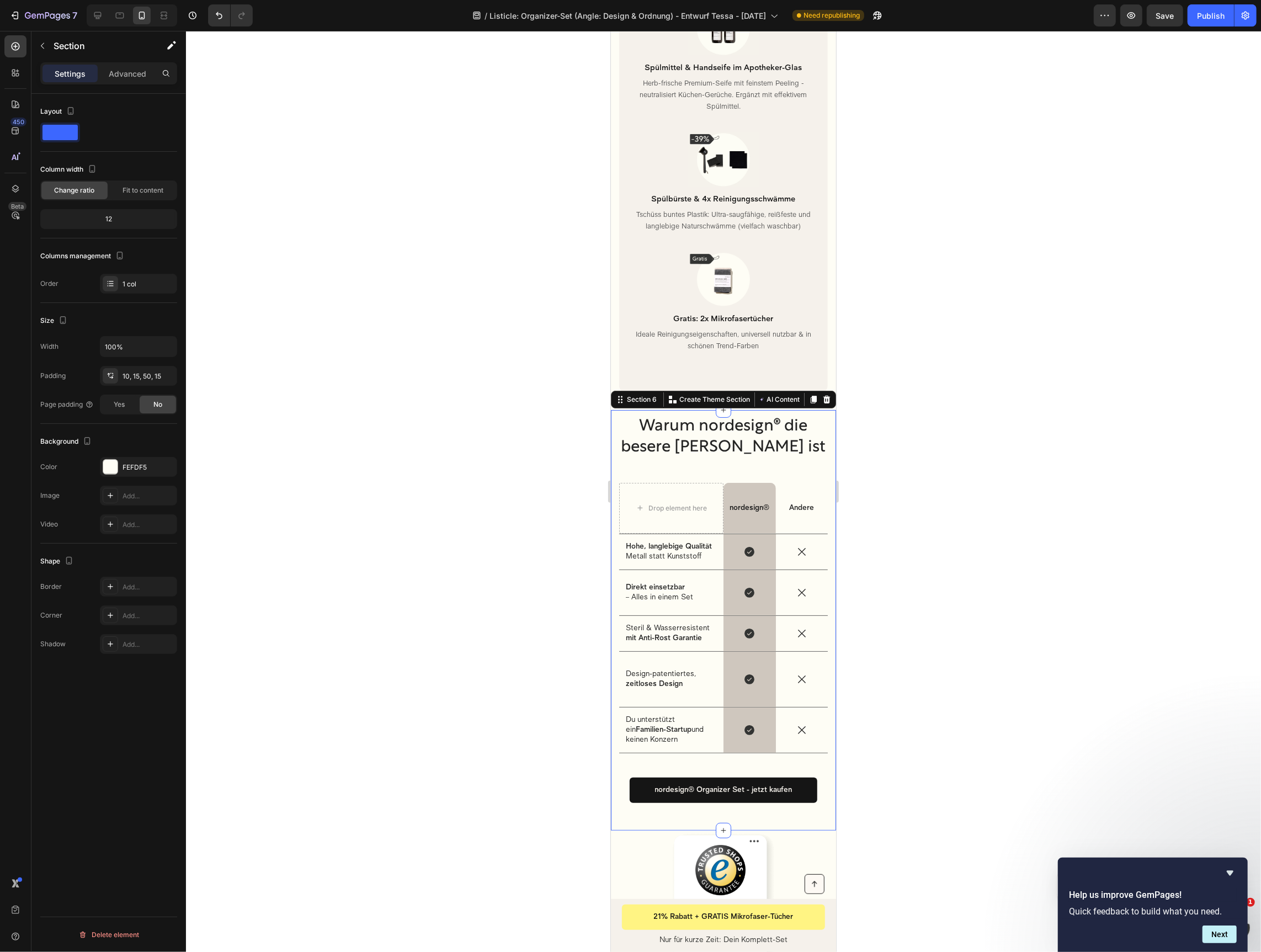
click at [941, 513] on div at bounding box center [723, 490] width 1075 height 920
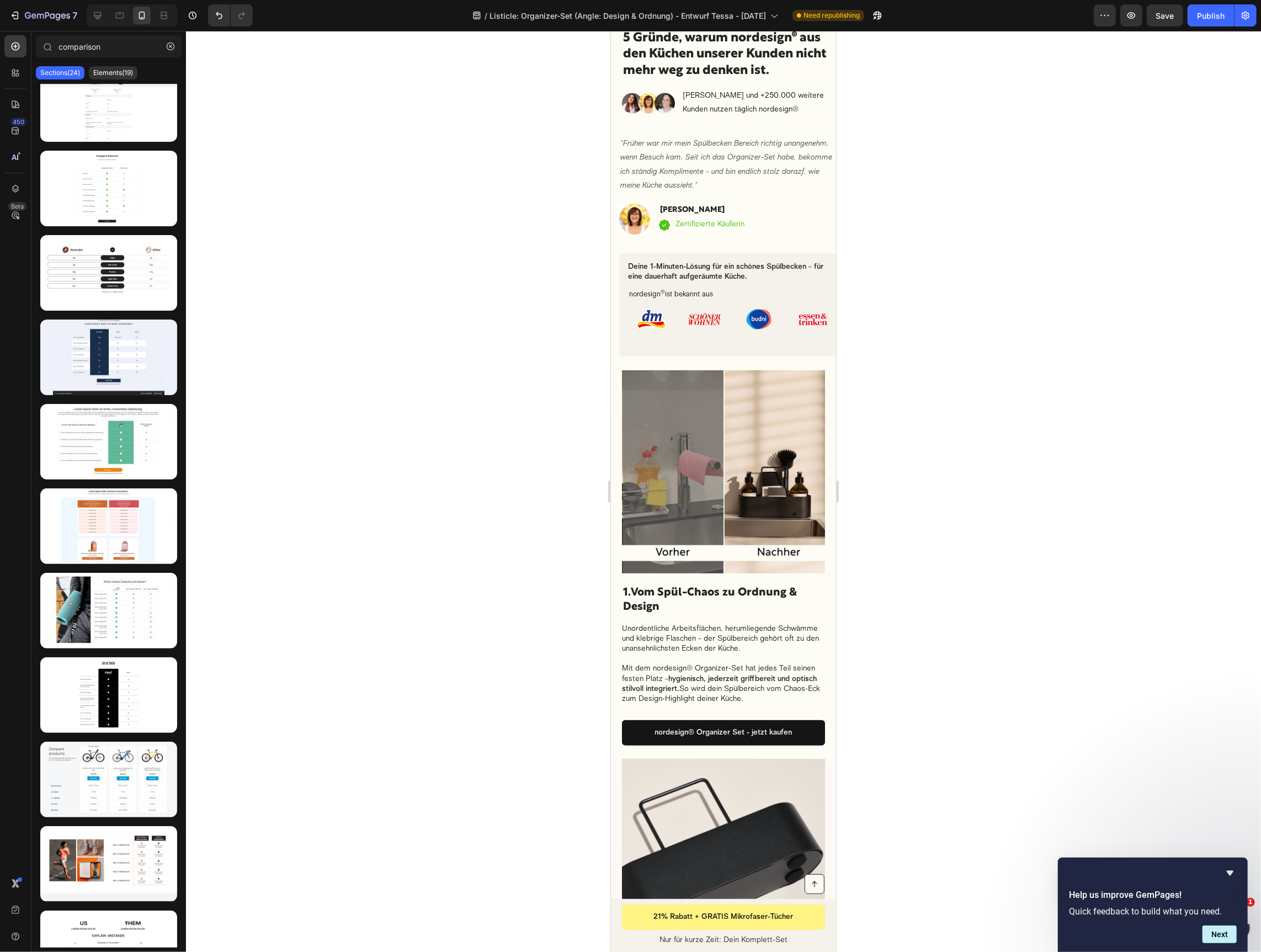
scroll to position [0, 0]
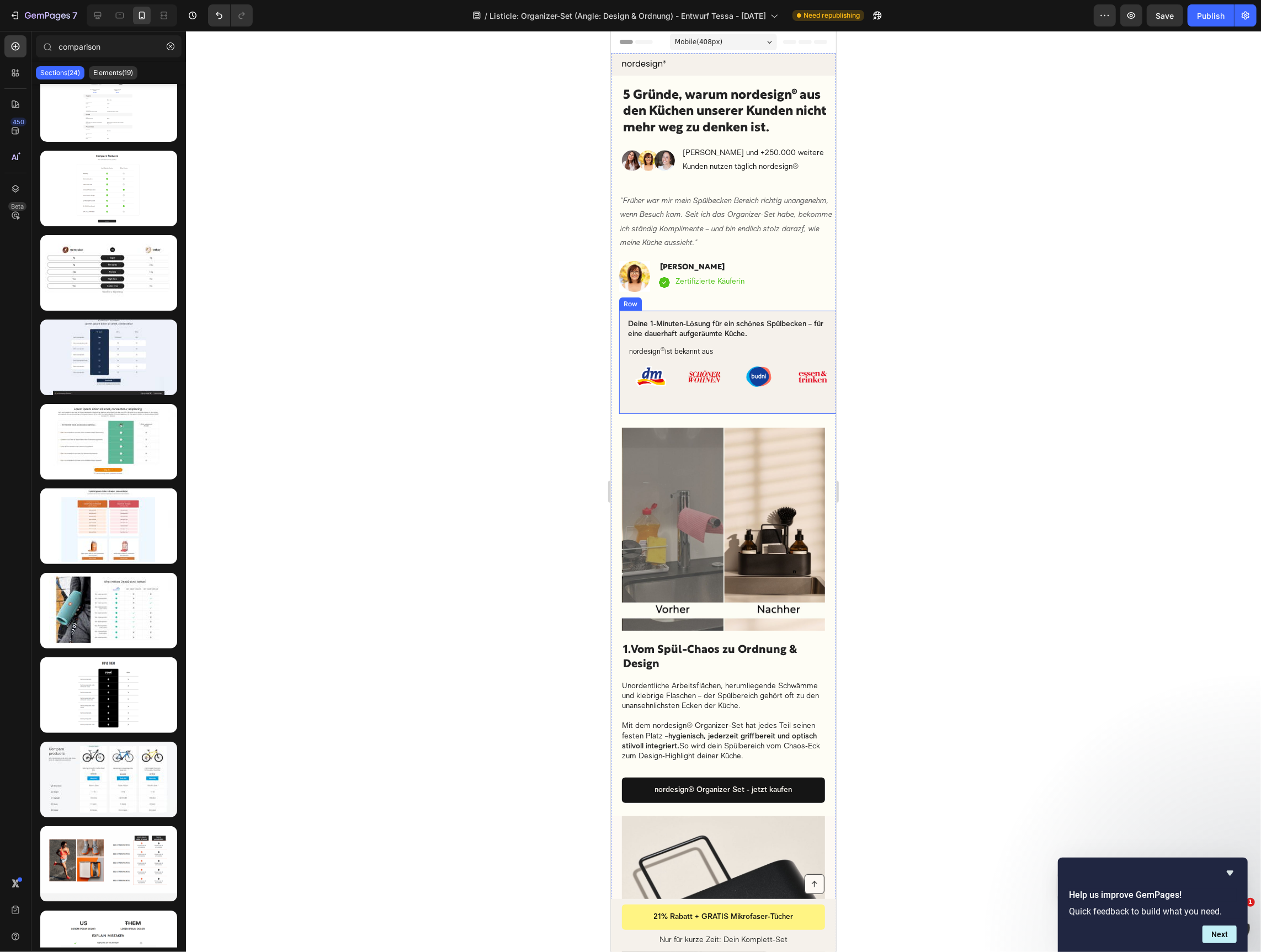
click at [703, 396] on div "Deine 1-Minuten-Lösung für ein schönes Spülbecken – für eine dauerhaft aufgeräu…" at bounding box center [731, 361] width 208 height 85
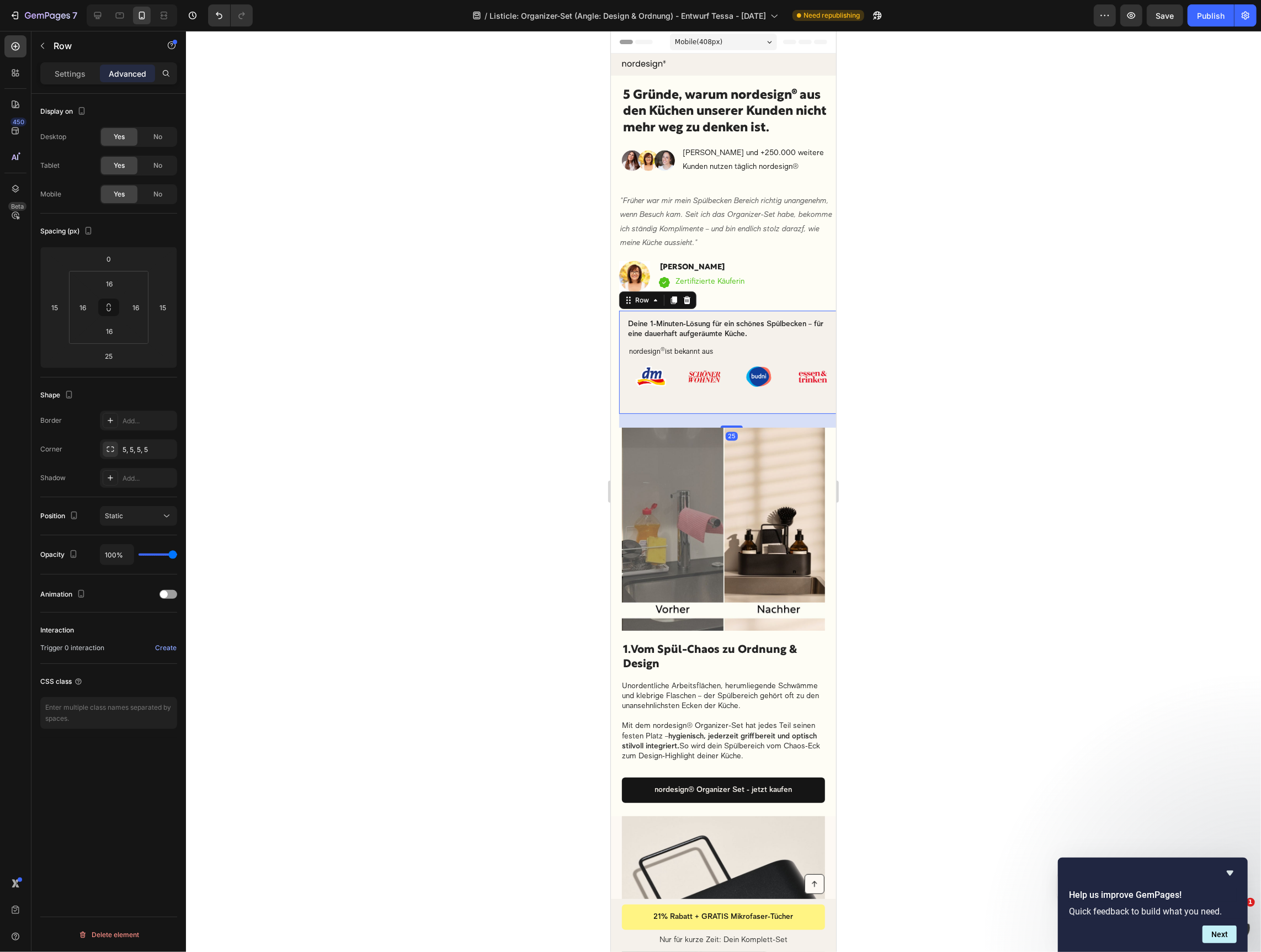
click at [739, 405] on div "Deine 1-Minuten-Lösung für ein schönes Spülbecken – für eine dauerhaft aufgeräu…" at bounding box center [731, 362] width 225 height 103
click at [723, 399] on div "Deine 1-Minuten-Lösung für ein schönes Spülbecken – für eine dauerhaft aufgeräu…" at bounding box center [731, 361] width 208 height 85
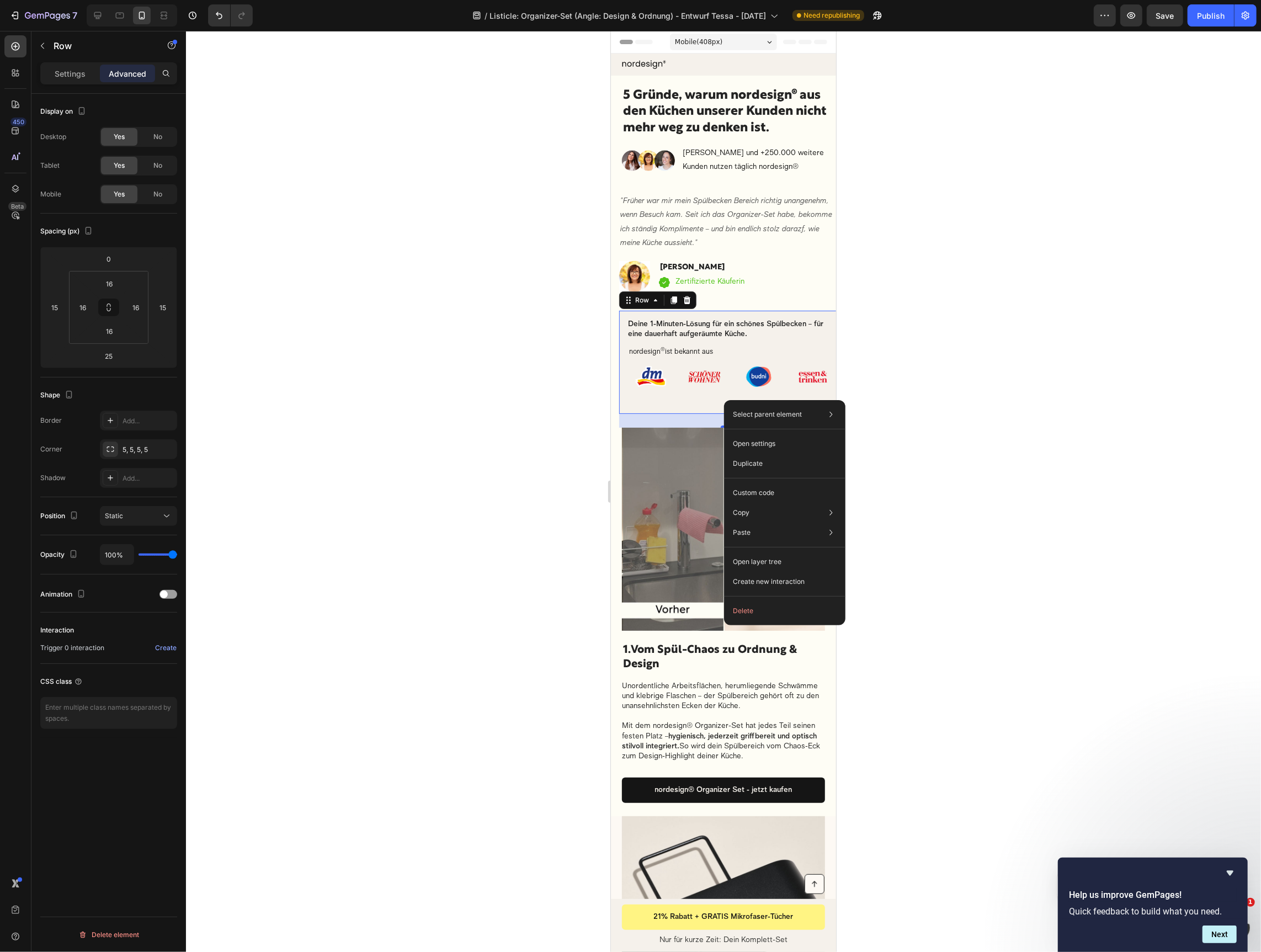
click at [647, 403] on div "Deine 1-Minuten-Lösung für ein schönes Spülbecken – für eine dauerhaft aufgeräu…" at bounding box center [731, 361] width 208 height 85
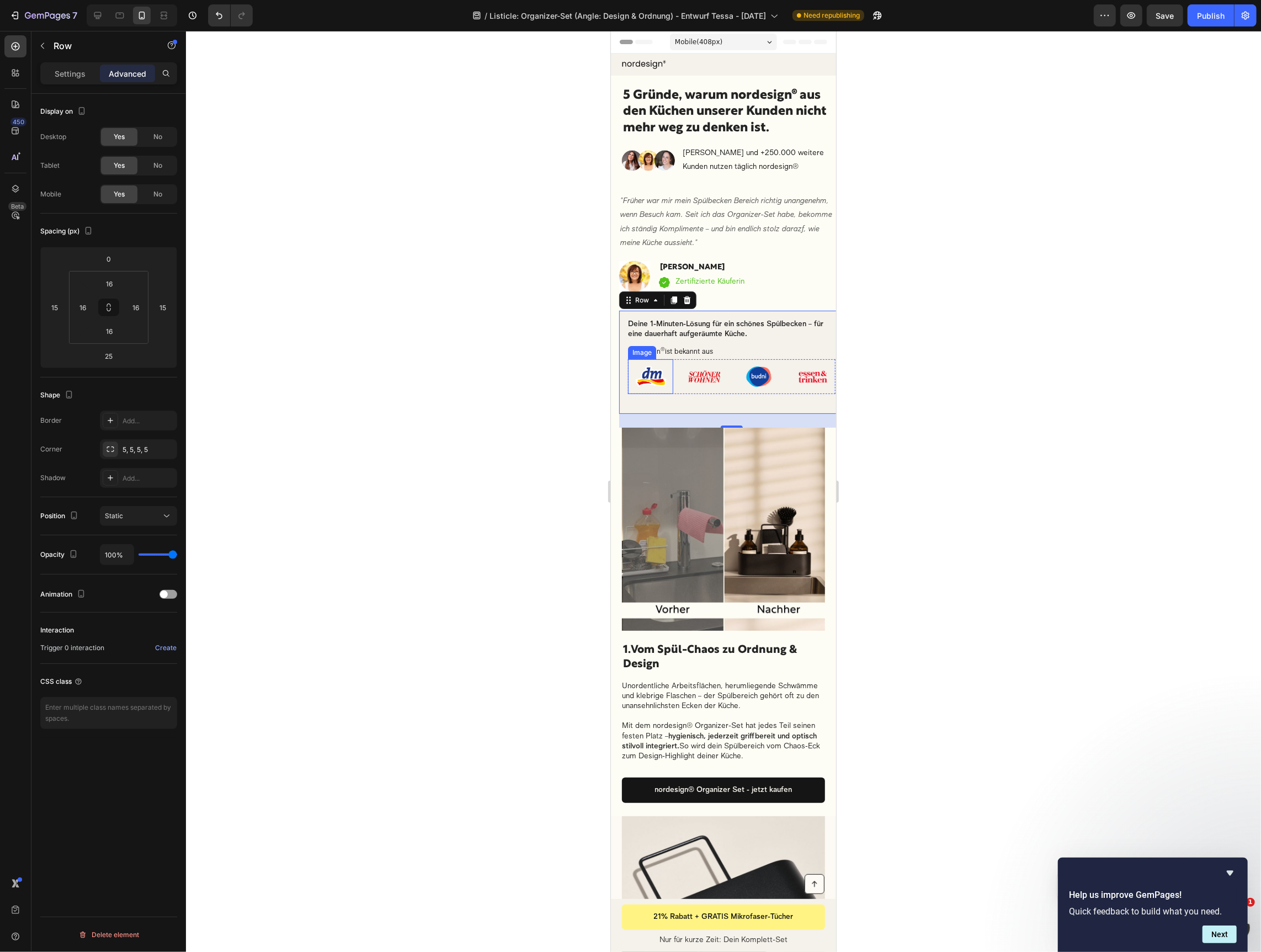
click at [632, 373] on img at bounding box center [650, 375] width 45 height 34
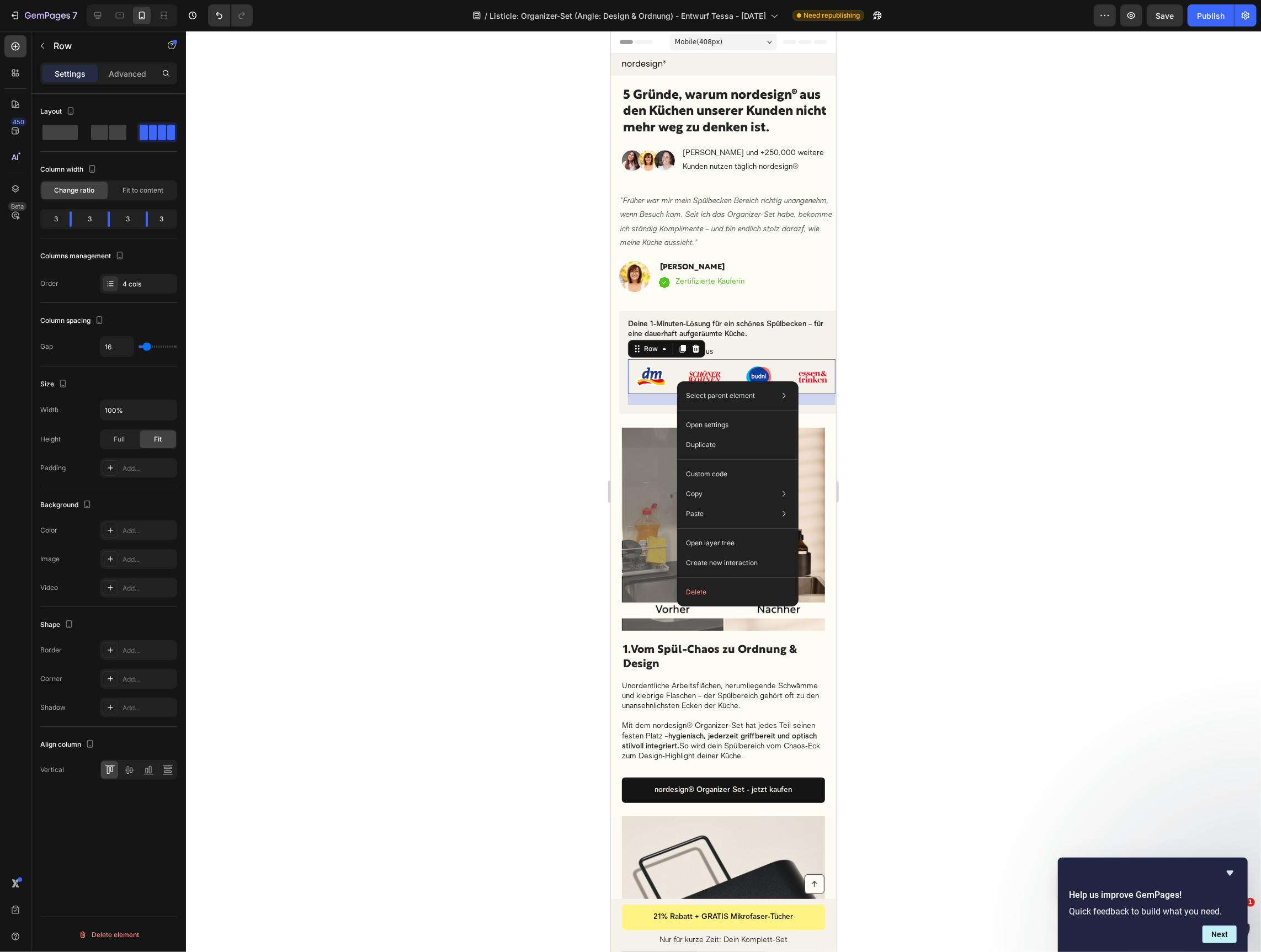
click at [675, 380] on div "Image Image Image Image Row 20" at bounding box center [731, 375] width 208 height 34
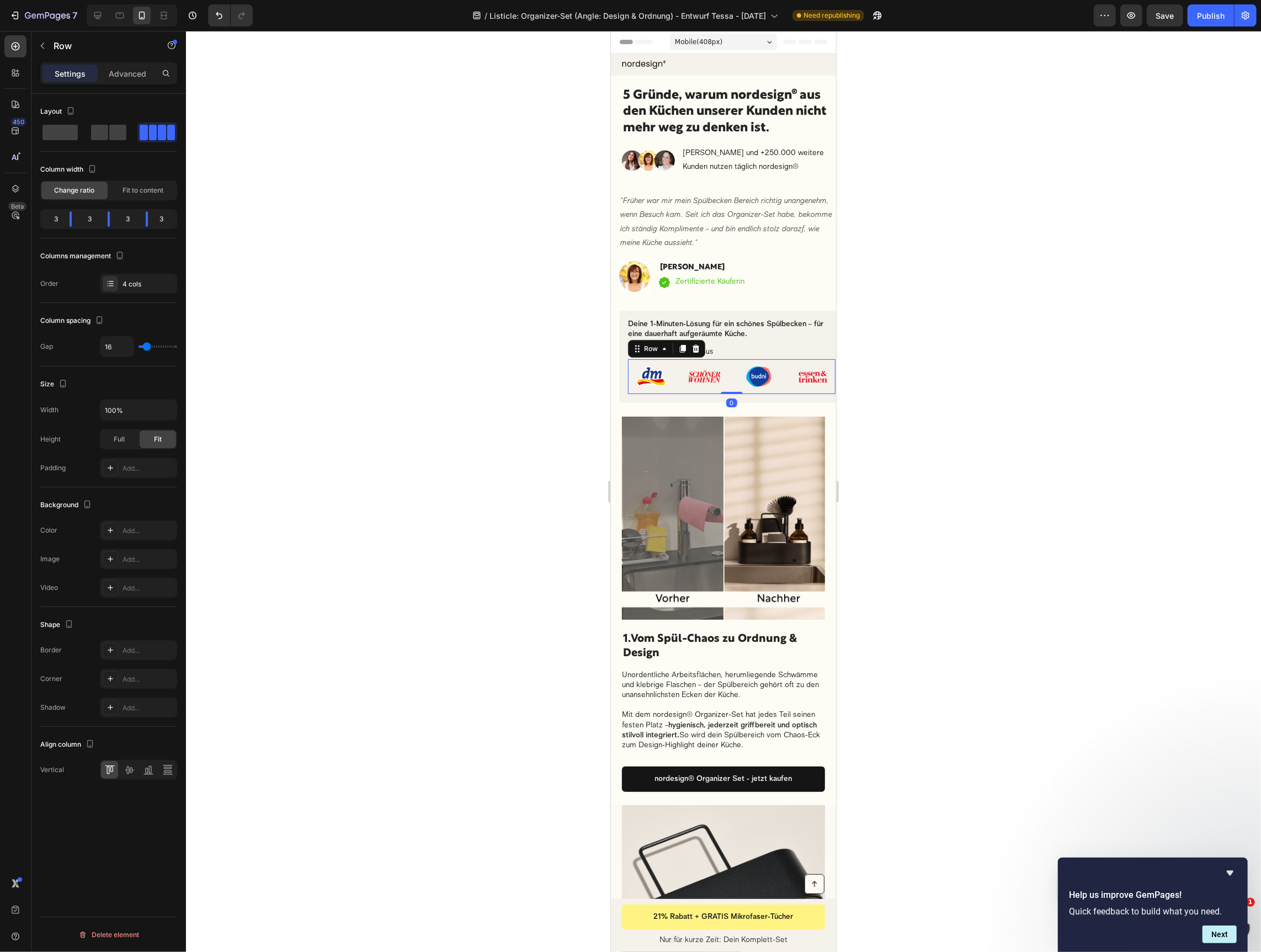
drag, startPoint x: 732, startPoint y: 400, endPoint x: 1573, endPoint y: 402, distance: 841.0
click at [734, 387] on div "Image Image Image Image Row 0" at bounding box center [731, 375] width 208 height 34
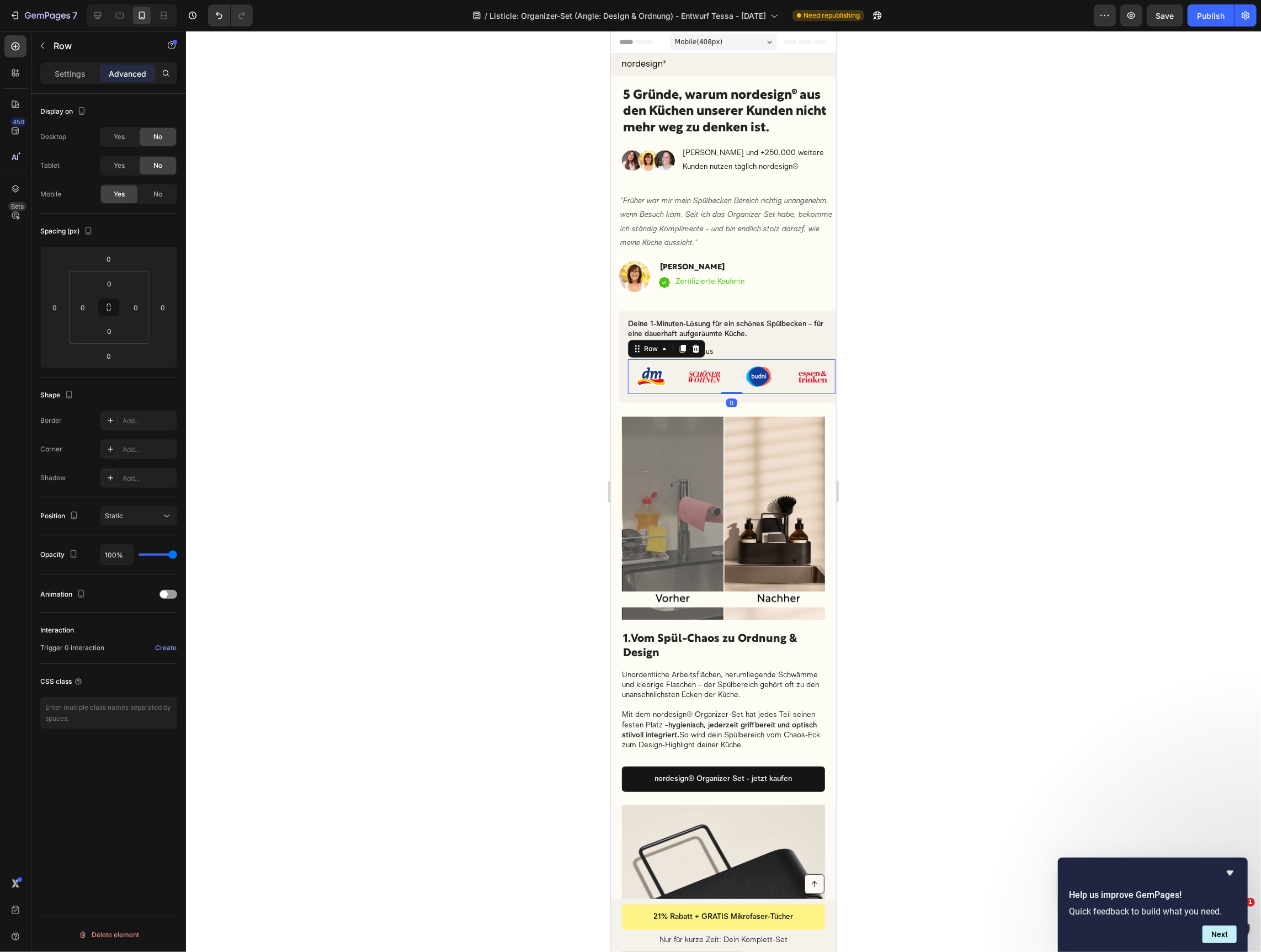
click at [963, 372] on div at bounding box center [723, 490] width 1075 height 920
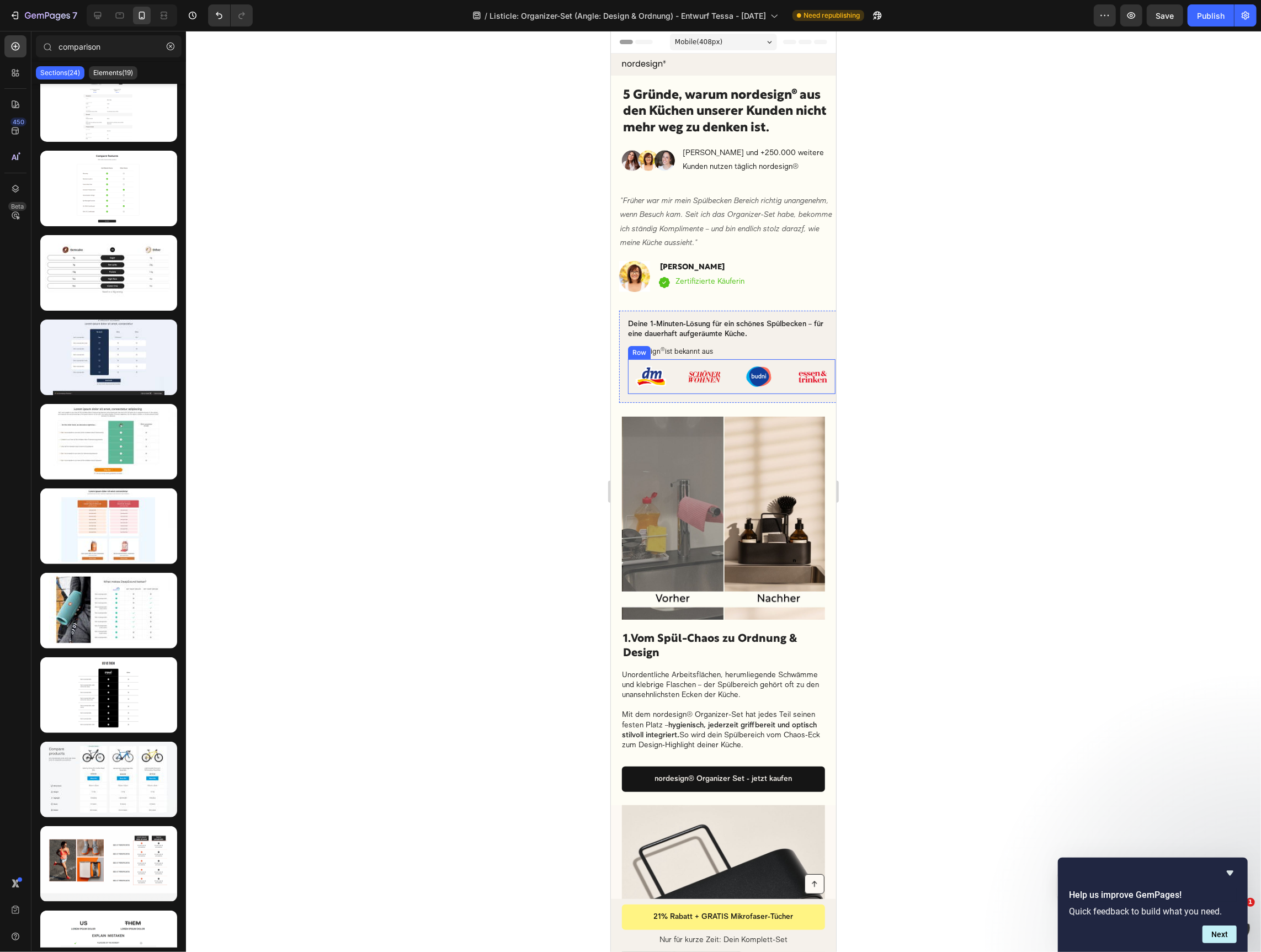
click at [676, 358] on div "Image Image Image Image Row" at bounding box center [731, 375] width 208 height 34
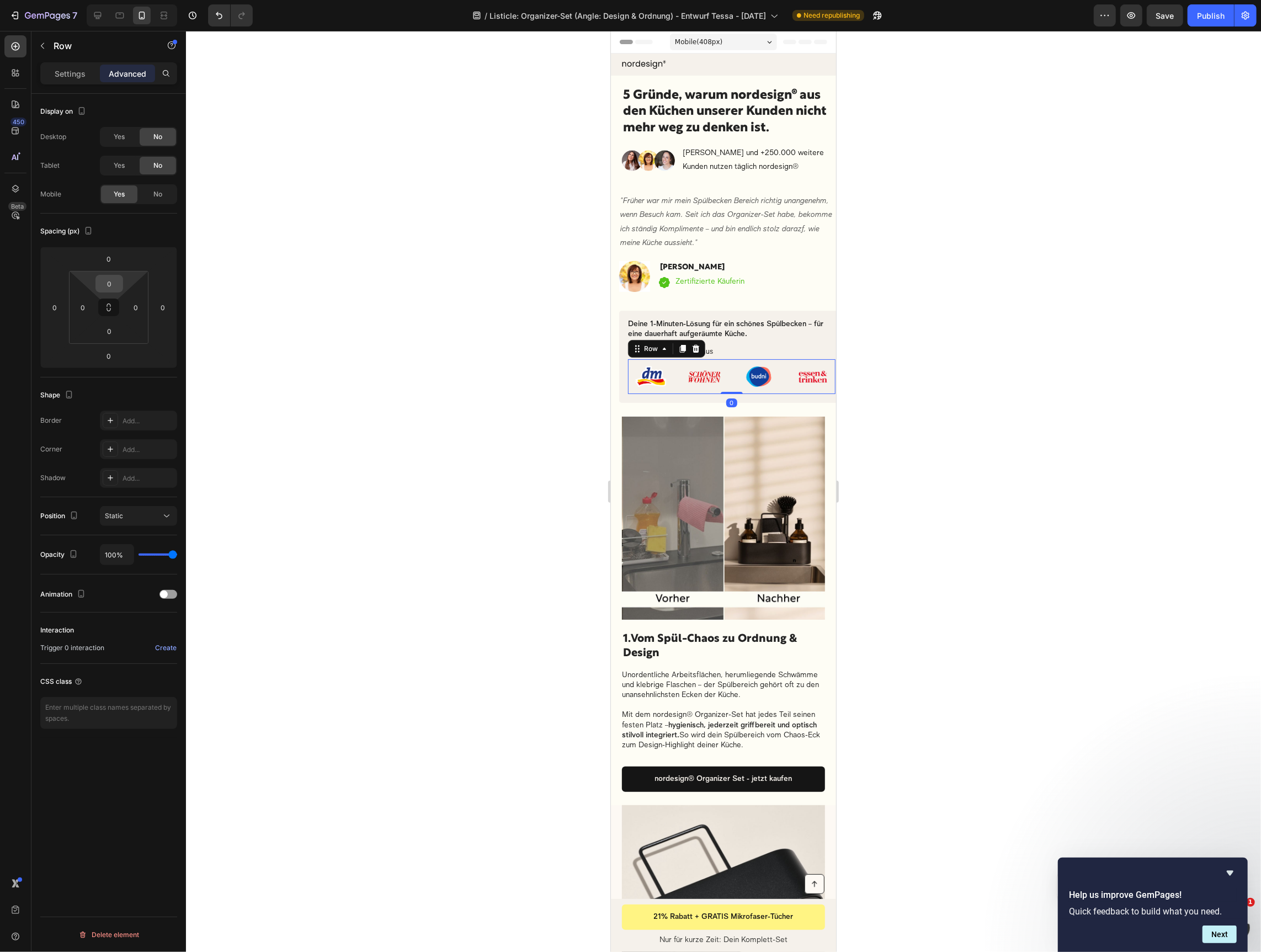
click at [110, 288] on input "0" at bounding box center [109, 283] width 22 height 16
drag, startPoint x: 966, startPoint y: 326, endPoint x: 933, endPoint y: 326, distance: 33.0
click at [965, 326] on div at bounding box center [723, 490] width 1075 height 920
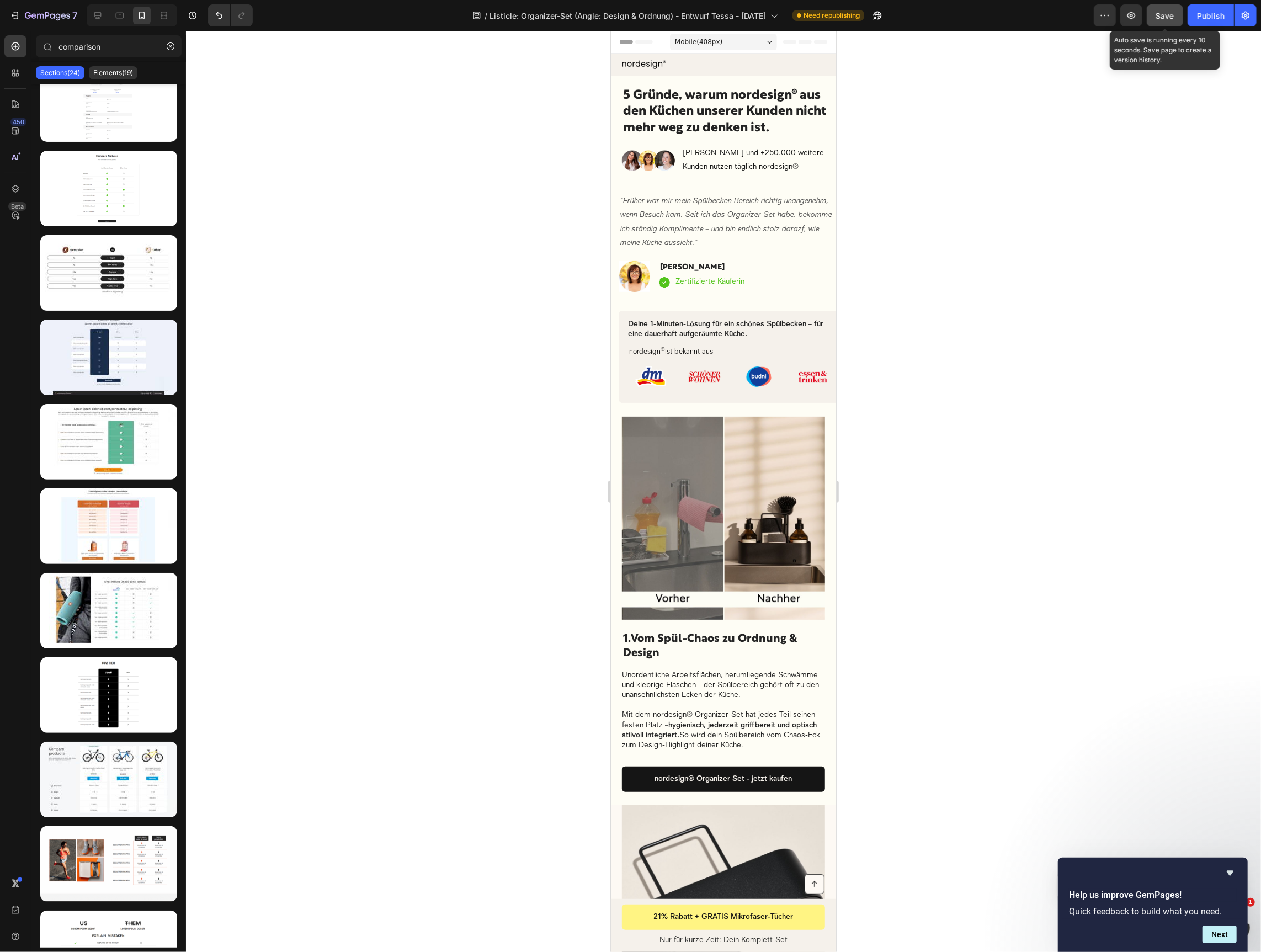
click at [1166, 16] on span "Save" at bounding box center [1165, 16] width 18 height 10
click at [1225, 10] on div "Publish" at bounding box center [1211, 15] width 28 height 11
click at [1245, 10] on icon "button" at bounding box center [1246, 15] width 11 height 11
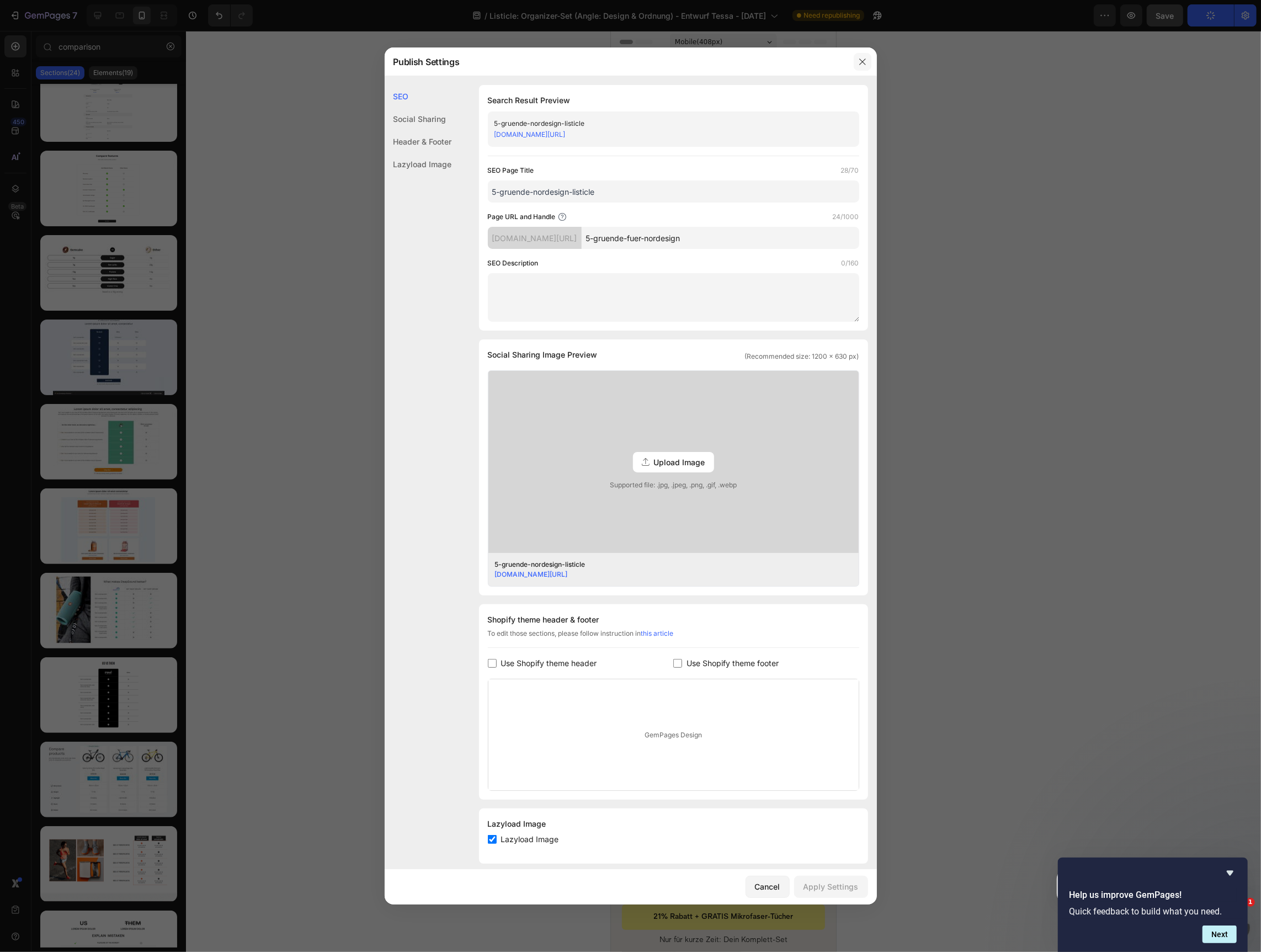
click at [865, 66] on button "button" at bounding box center [862, 61] width 17 height 17
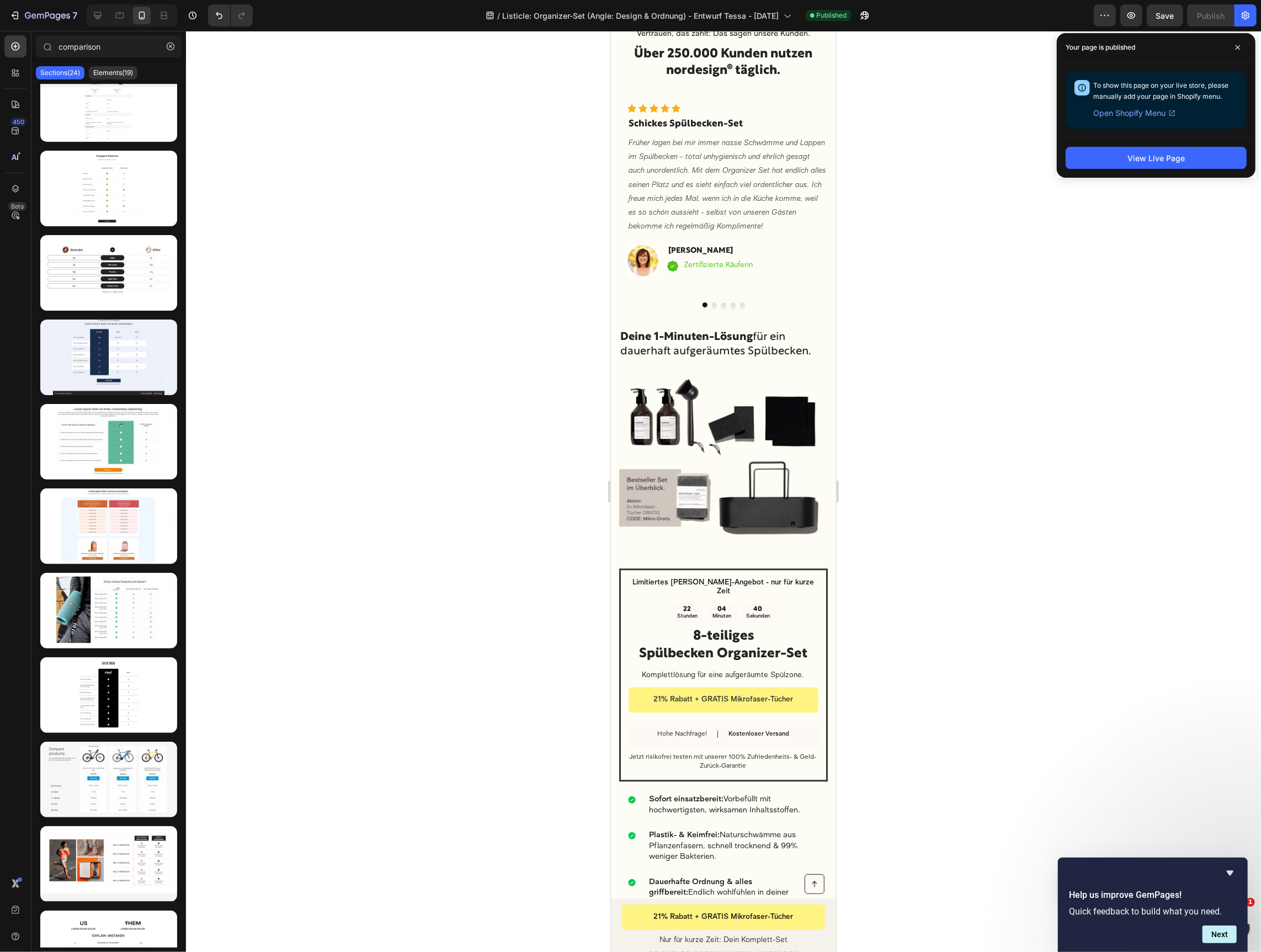
scroll to position [2602, 0]
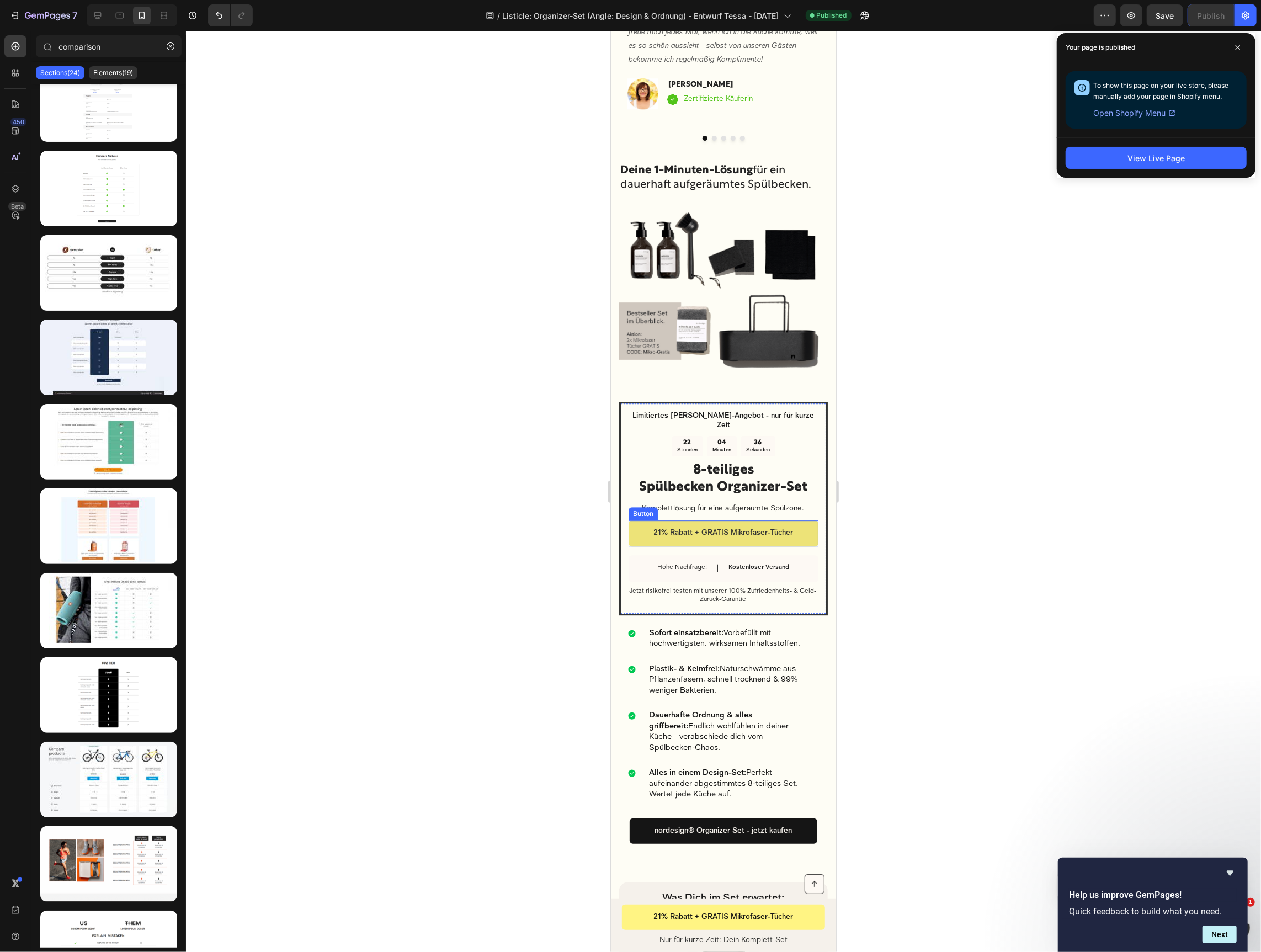
click at [681, 545] on link "21% Rabatt + GRATIS Mikrofaser-Tücher" at bounding box center [723, 533] width 190 height 25
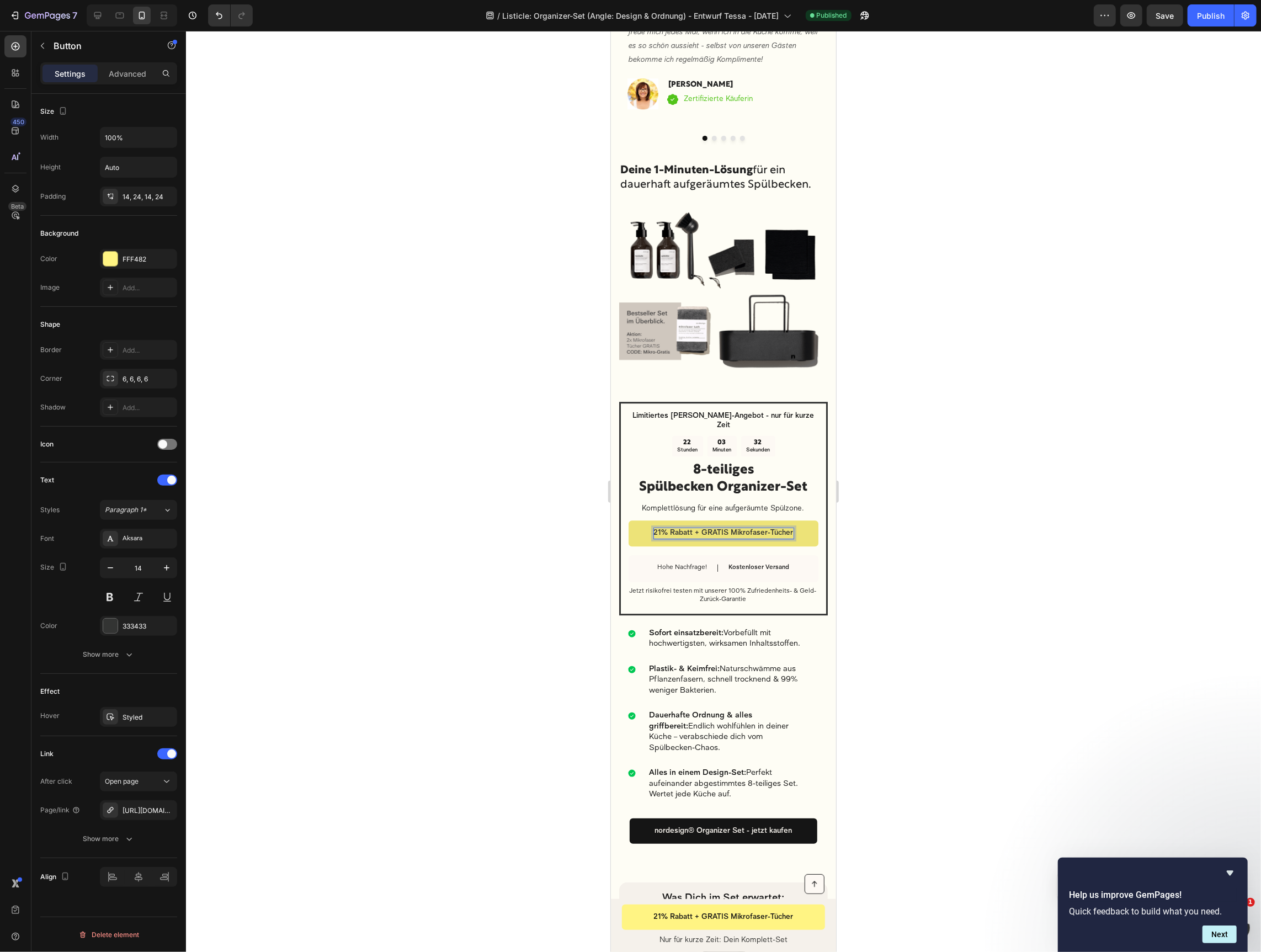
click at [696, 536] on span "21% Rabatt + GRATIS Mikrofaser-Tücher" at bounding box center [723, 533] width 140 height 8
click at [688, 545] on link "21% Rabatt + GRATIS Mikrofaser-Tücher" at bounding box center [723, 533] width 190 height 25
click at [122, 72] on p "Advanced" at bounding box center [126, 74] width 37 height 11
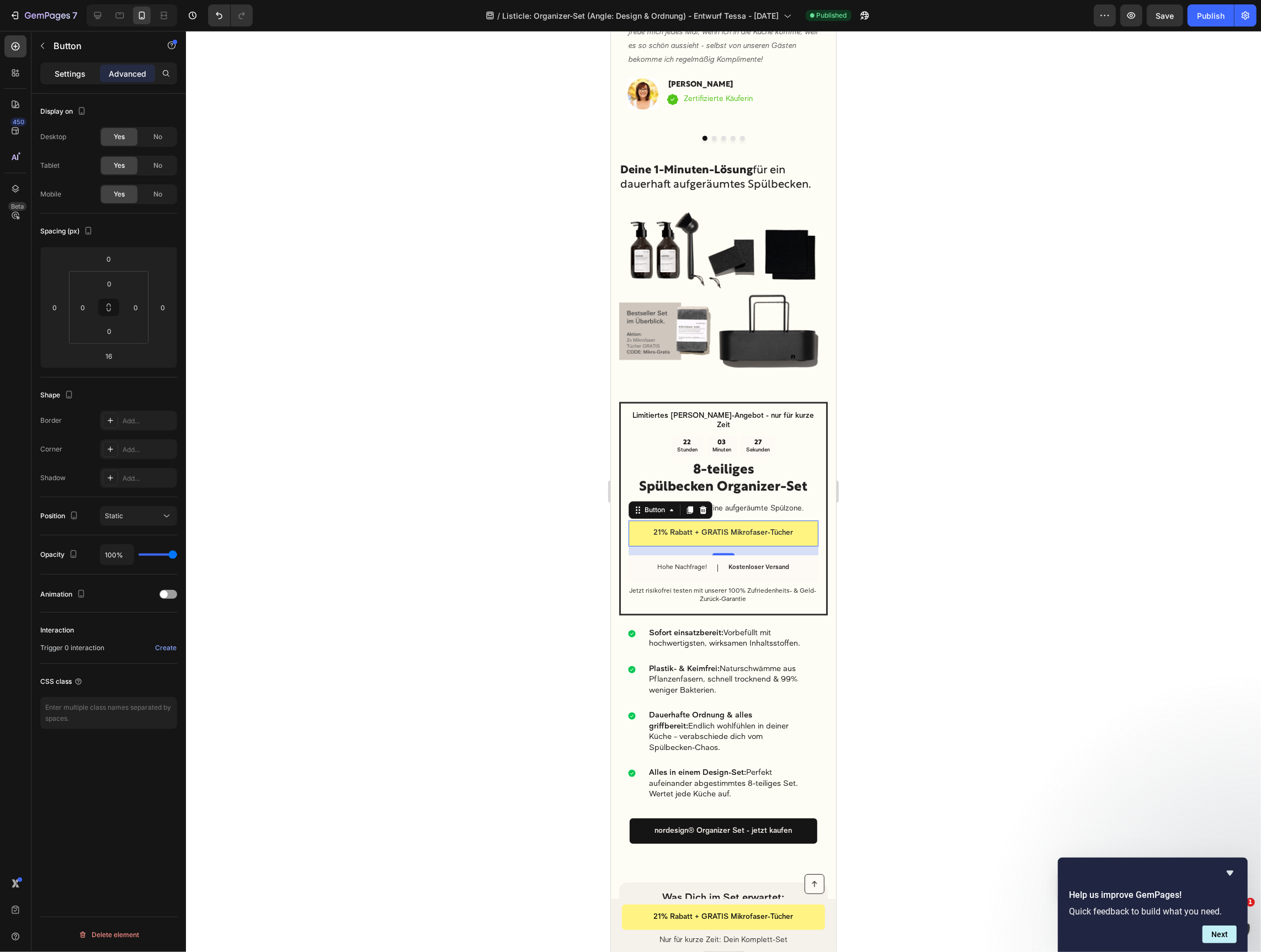
click at [67, 73] on p "Settings" at bounding box center [70, 74] width 31 height 11
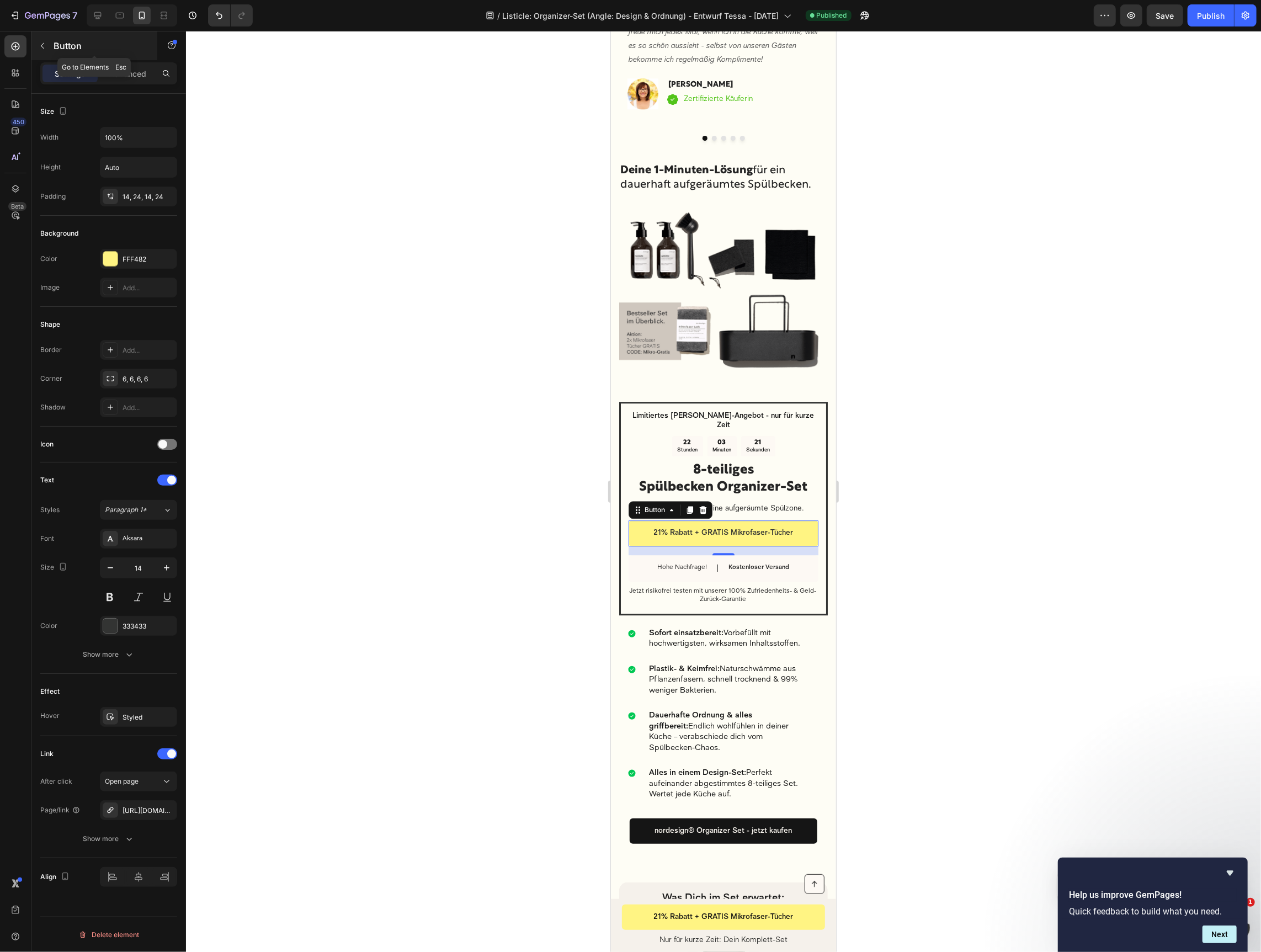
click at [40, 49] on icon "button" at bounding box center [42, 45] width 9 height 9
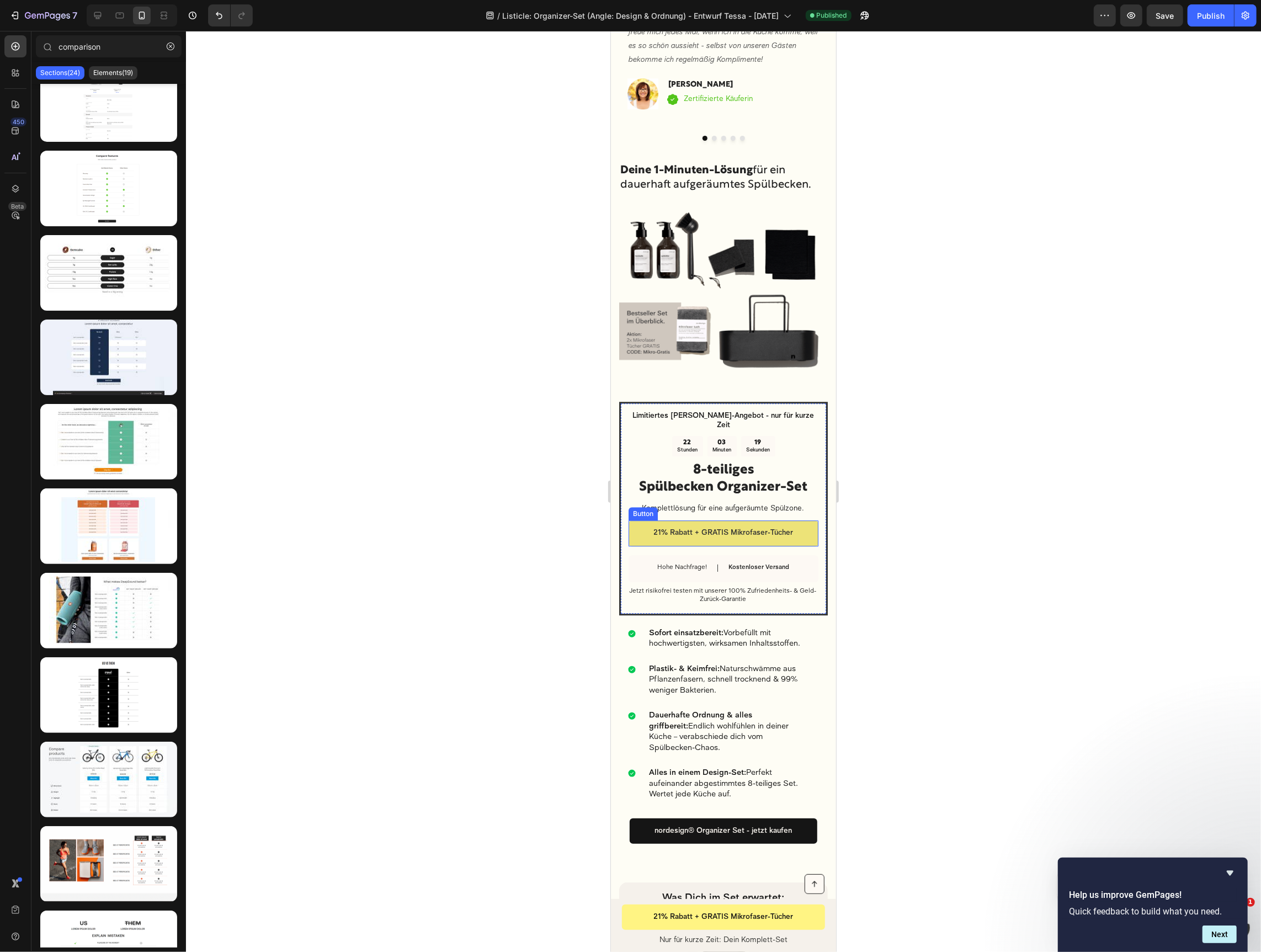
click at [640, 545] on link "21% Rabatt + GRATIS Mikrofaser-Tücher" at bounding box center [723, 533] width 190 height 25
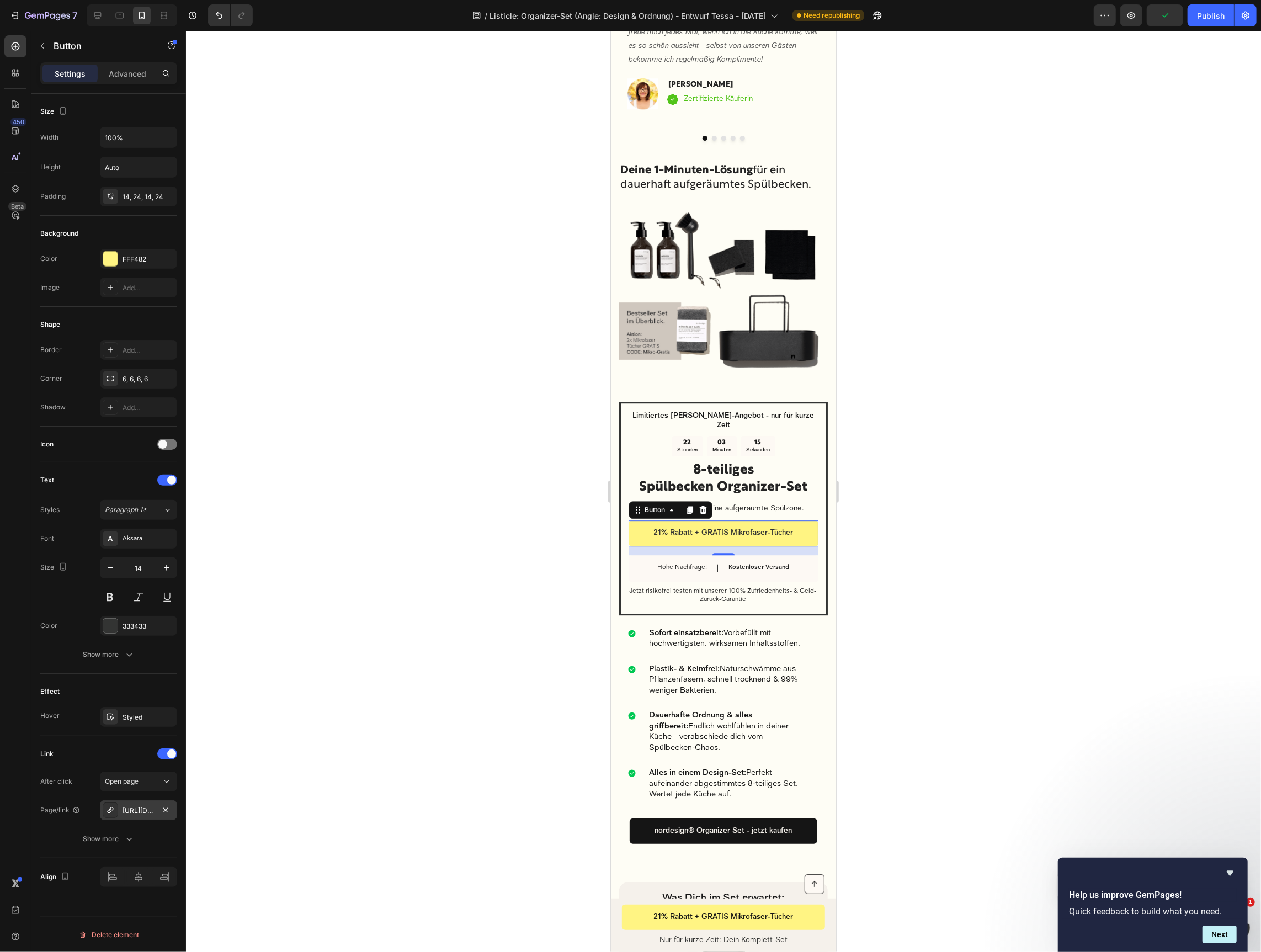
click at [148, 809] on div "[URL][DOMAIN_NAME]" at bounding box center [138, 810] width 32 height 10
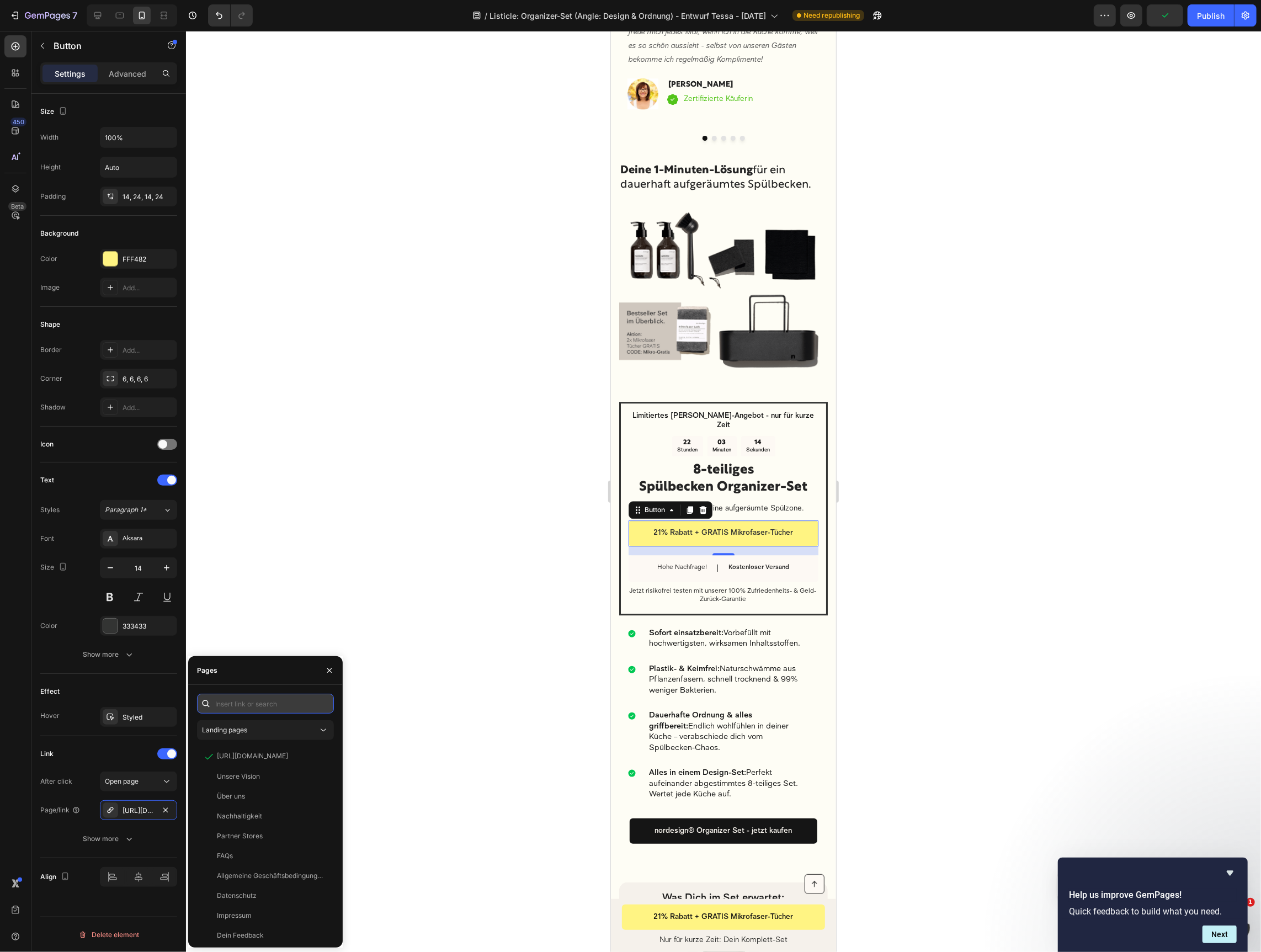
click at [253, 702] on input "text" at bounding box center [265, 703] width 137 height 20
paste input "[URL][DOMAIN_NAME]"
type input "[URL][DOMAIN_NAME]"
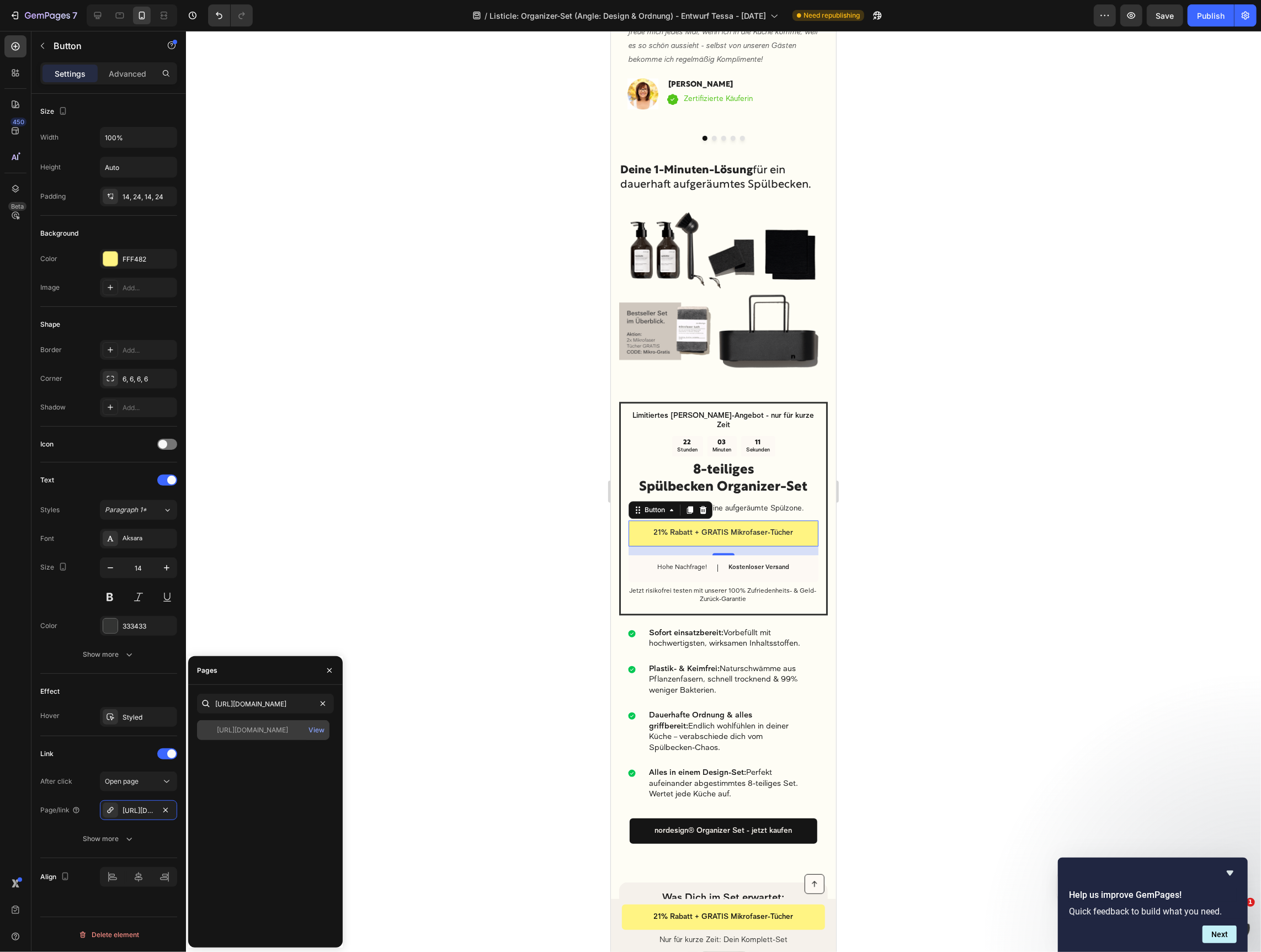
click at [266, 732] on div "[URL][DOMAIN_NAME]" at bounding box center [252, 730] width 71 height 10
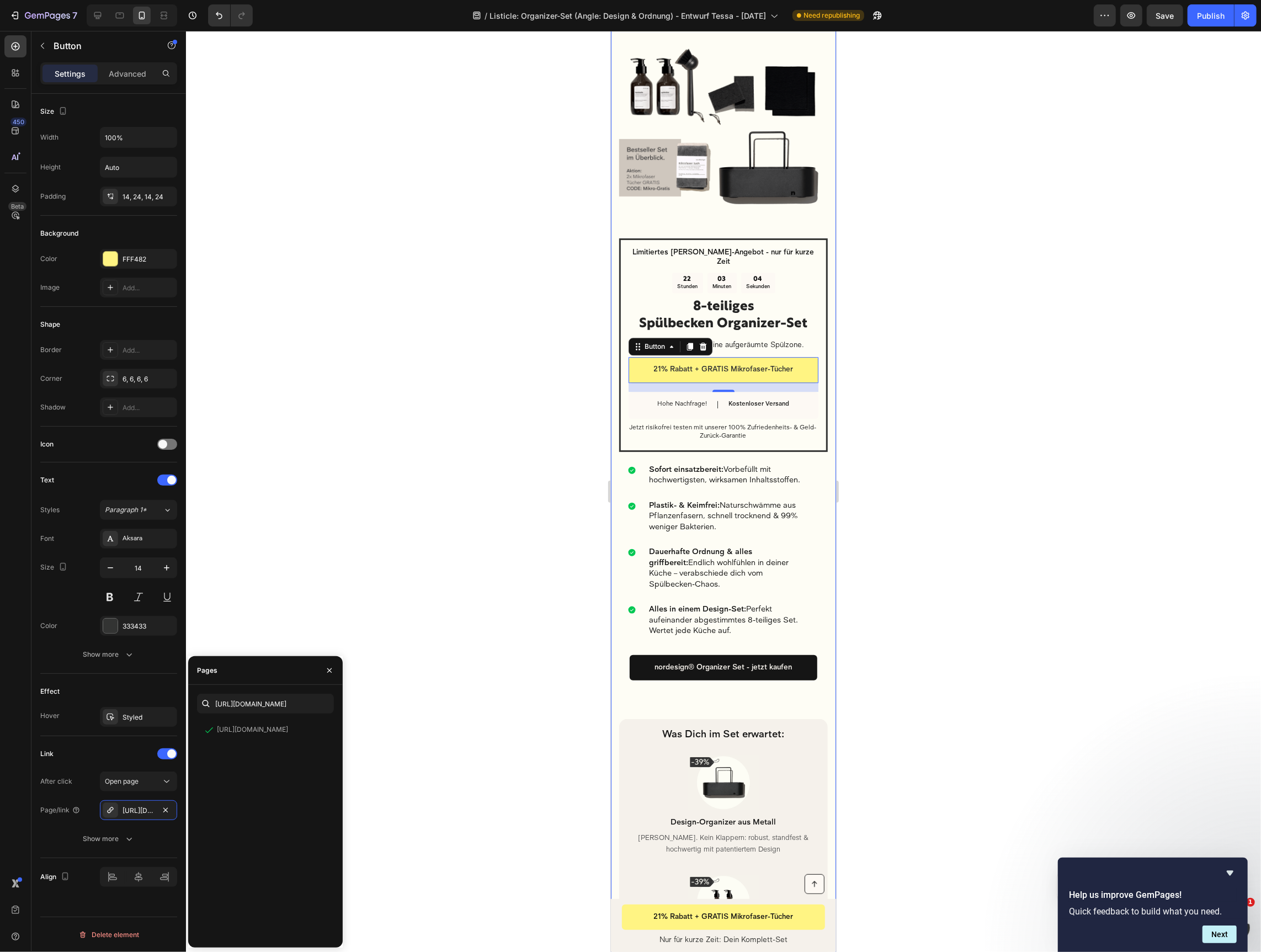
scroll to position [2768, 0]
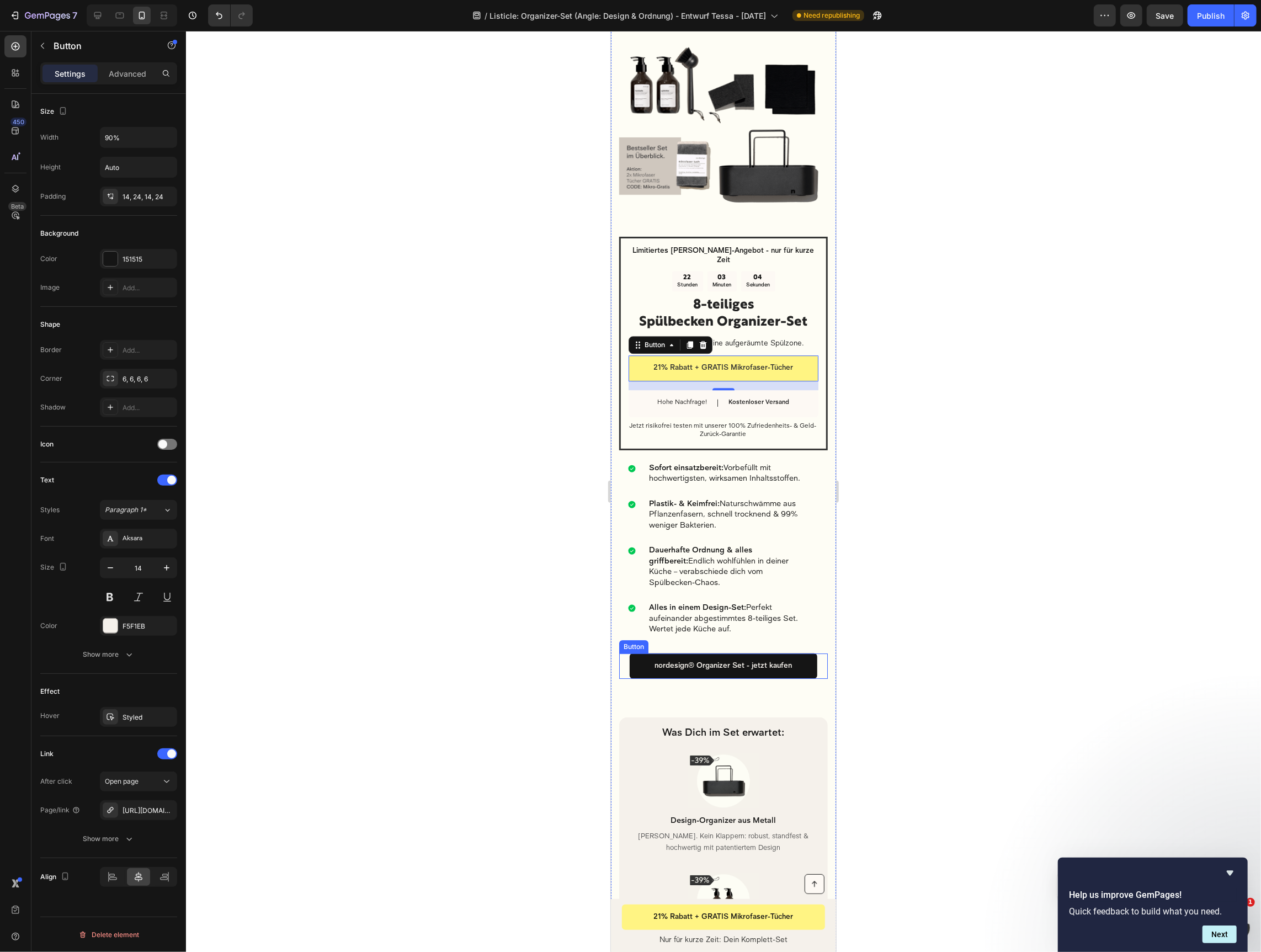
click at [622, 662] on div "nordesign® Organizer Set - jetzt kaufen Button" at bounding box center [723, 665] width 209 height 25
click at [136, 813] on div "[URL][DOMAIN_NAME]" at bounding box center [138, 809] width 78 height 20
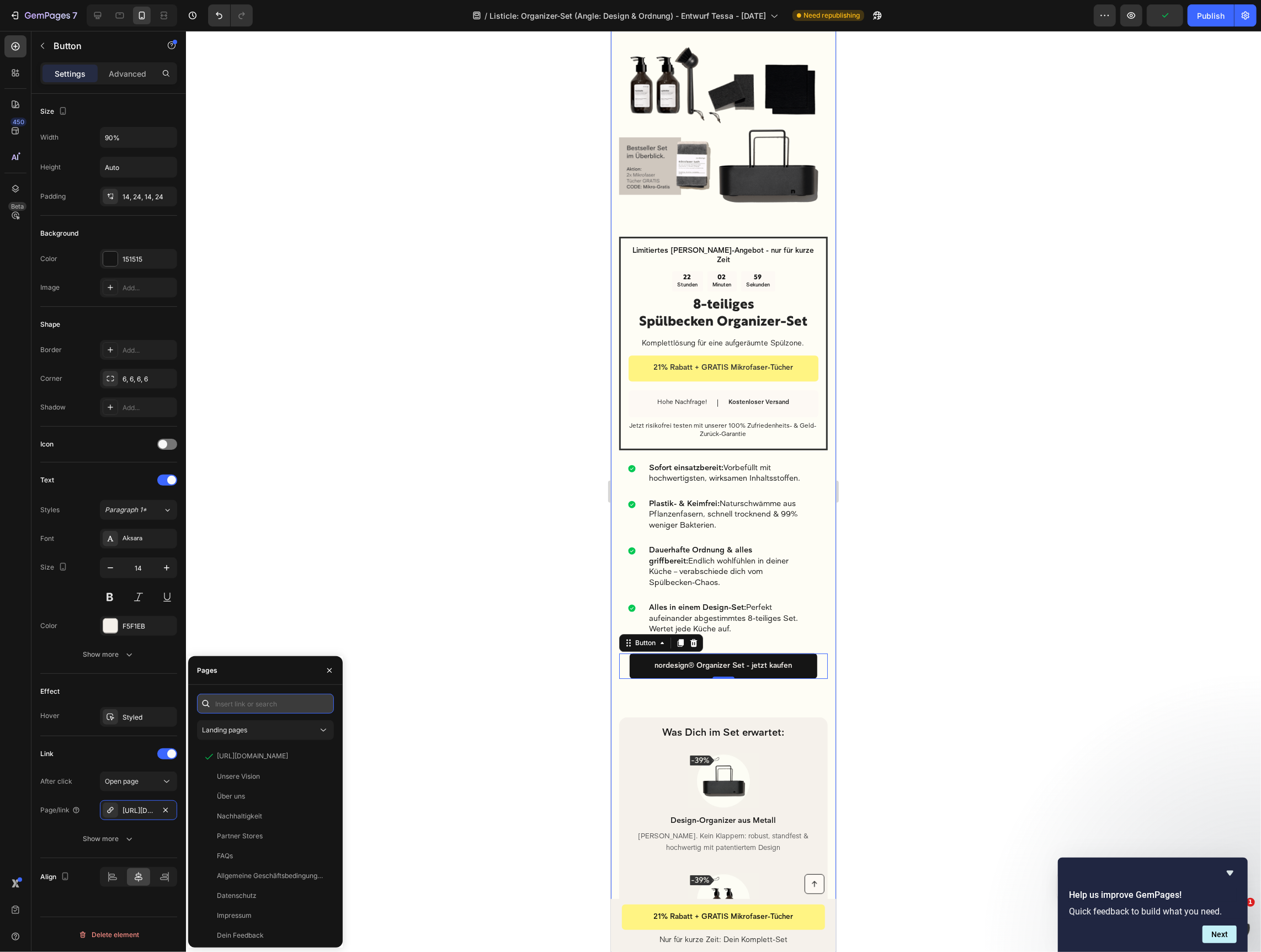
click at [252, 704] on input "text" at bounding box center [265, 703] width 137 height 20
paste input "[URL][DOMAIN_NAME]"
type input "[URL][DOMAIN_NAME]"
click at [273, 730] on div "[URL][DOMAIN_NAME]" at bounding box center [252, 730] width 71 height 10
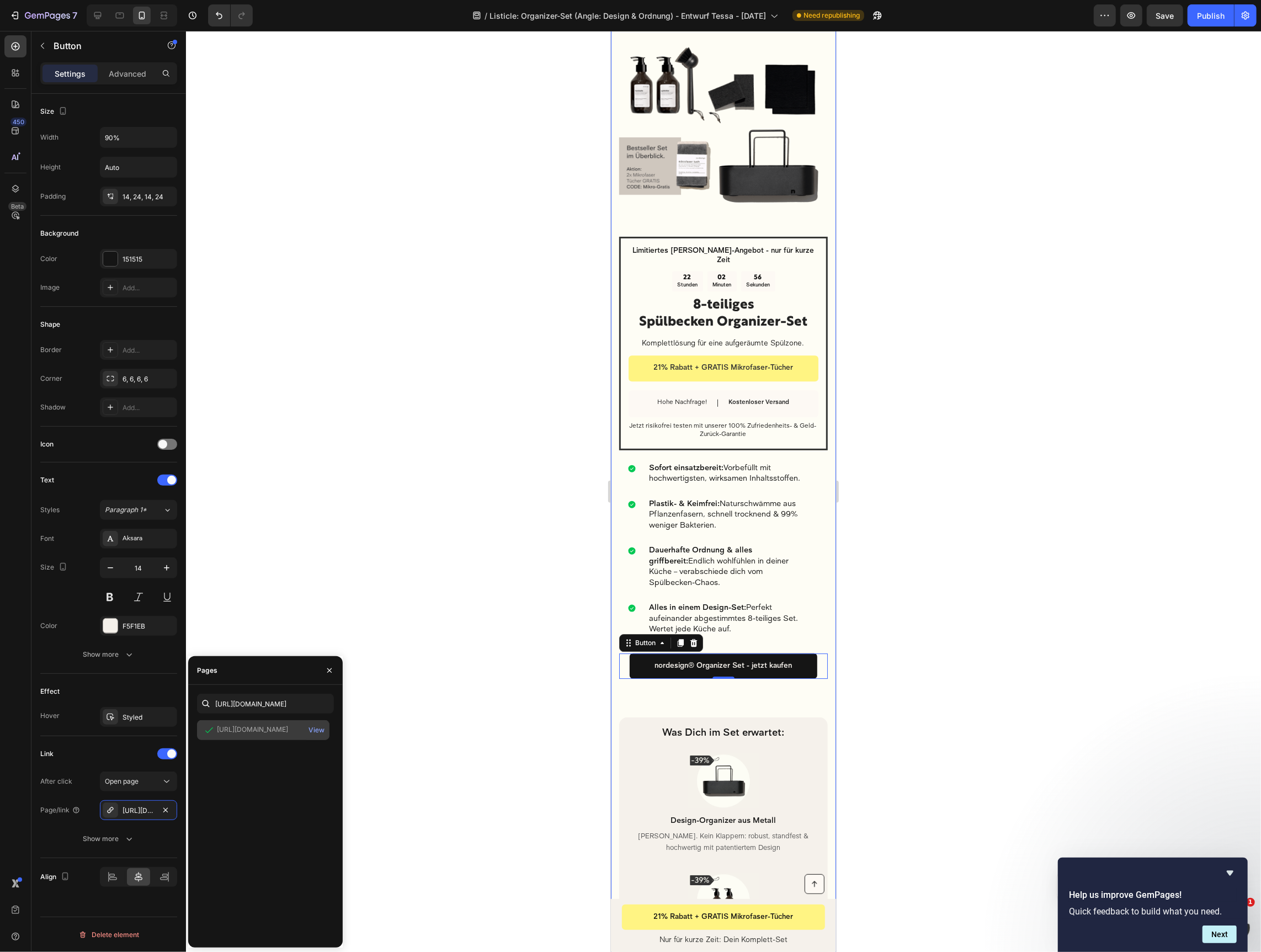
scroll to position [0, 0]
click at [922, 747] on div at bounding box center [723, 490] width 1075 height 920
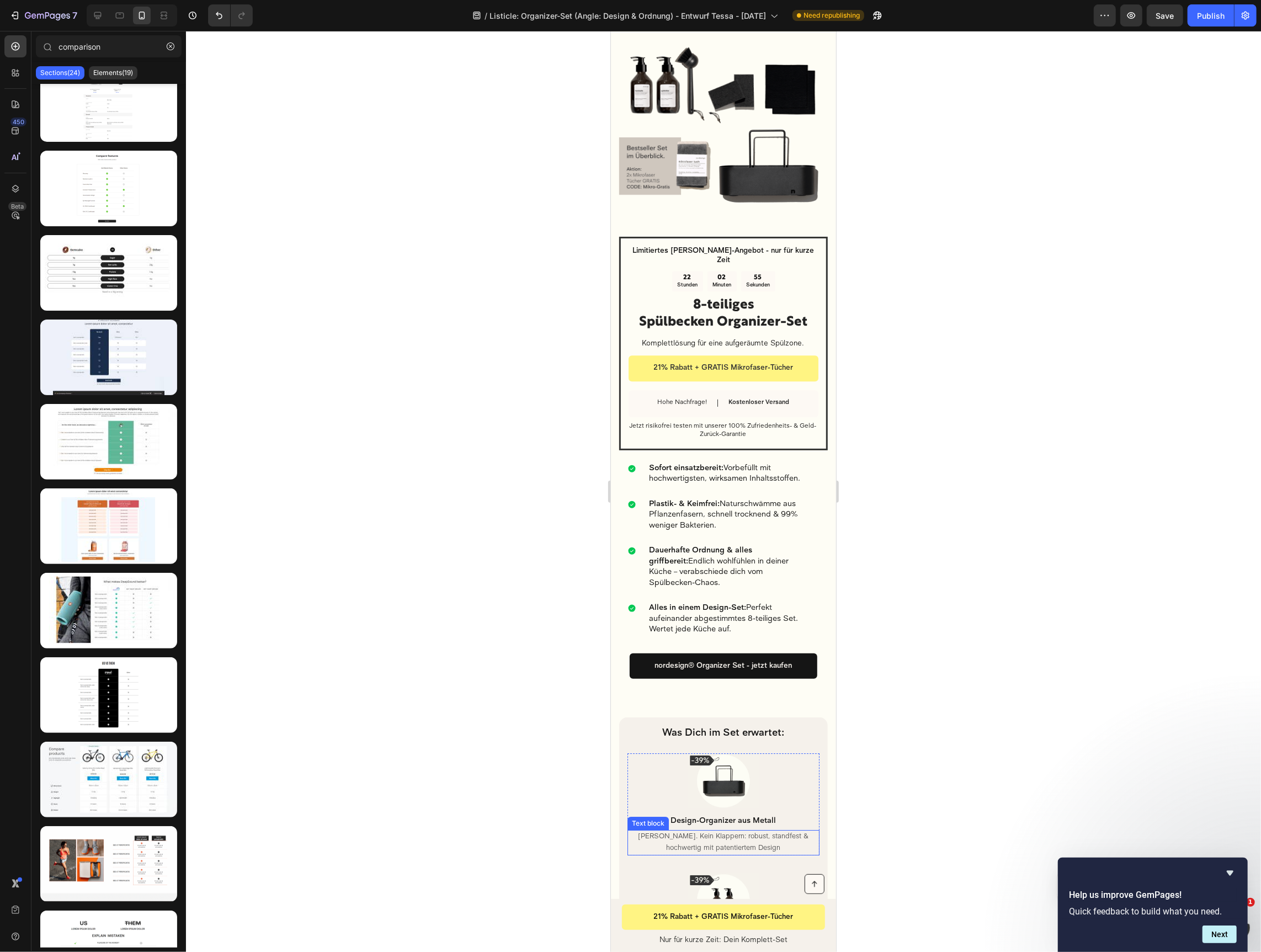
scroll to position [2777, 0]
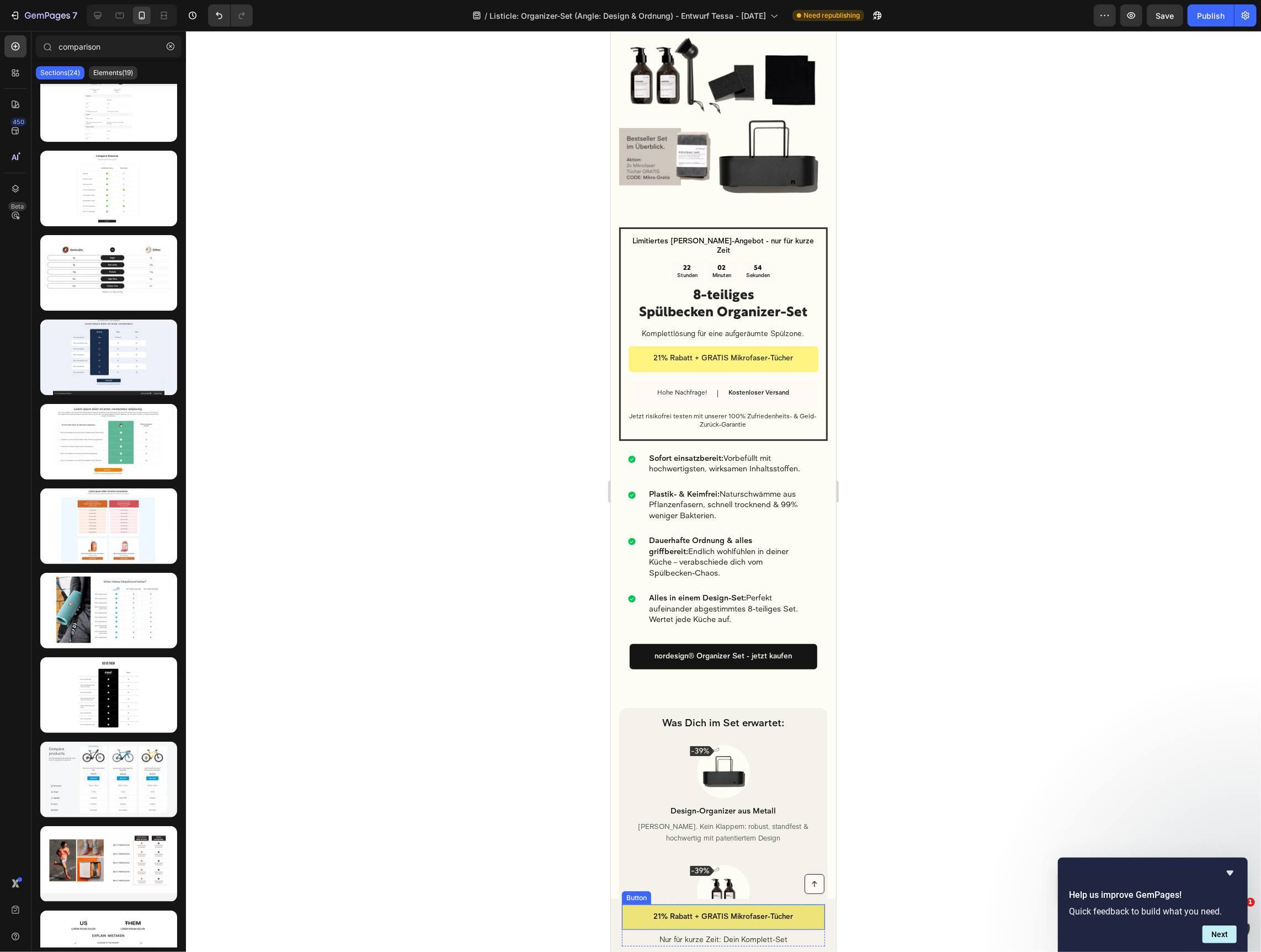
click at [630, 917] on link "21% Rabatt + GRATIS Mikrofaser-Tücher" at bounding box center [723, 917] width 203 height 25
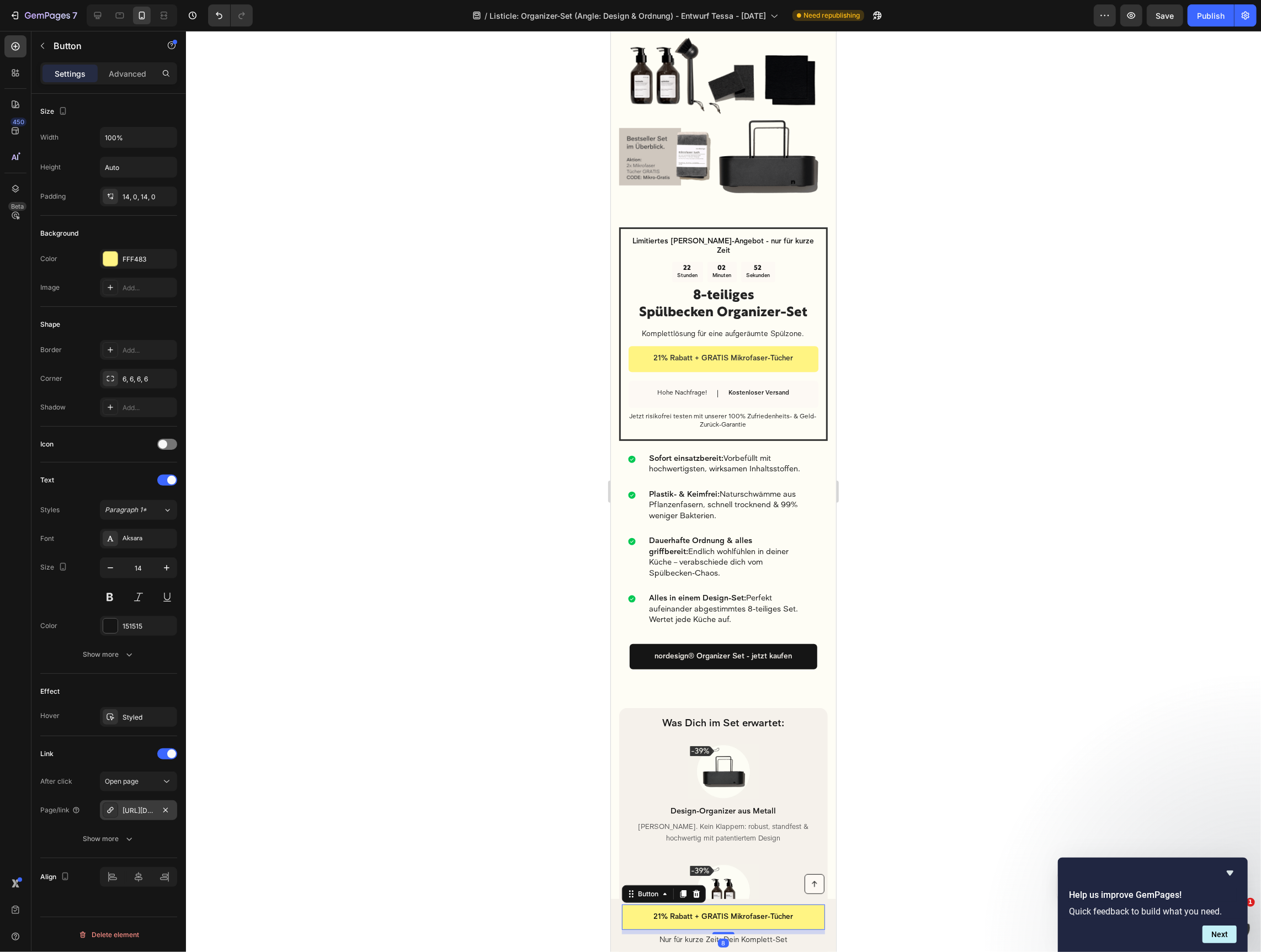
click at [119, 806] on div "[URL][DOMAIN_NAME]" at bounding box center [138, 809] width 78 height 20
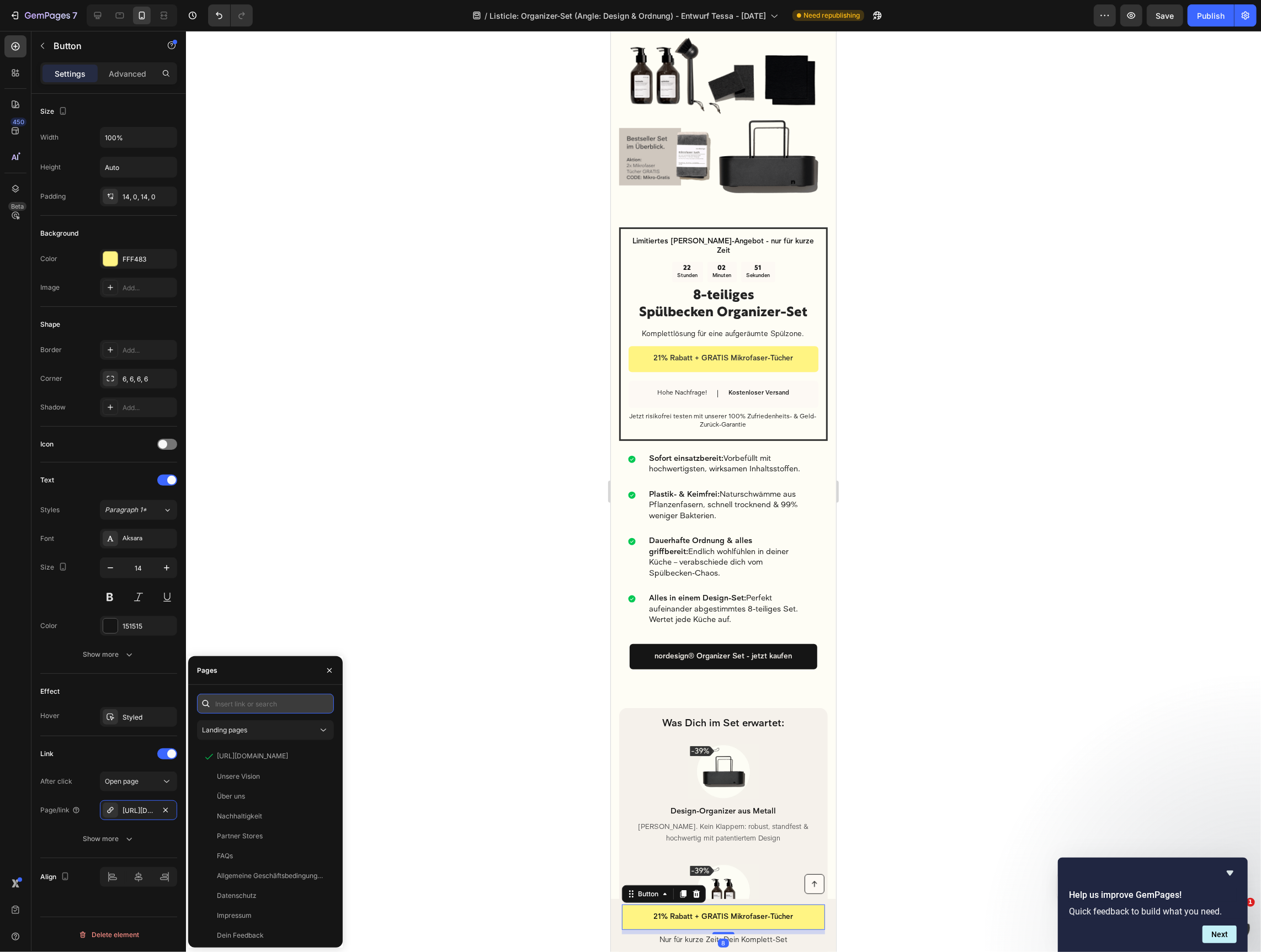
click at [271, 702] on input "text" at bounding box center [265, 703] width 137 height 20
paste input "[URL][DOMAIN_NAME]"
type input "[URL][DOMAIN_NAME]"
click at [284, 728] on div "[URL][DOMAIN_NAME]" at bounding box center [252, 730] width 71 height 10
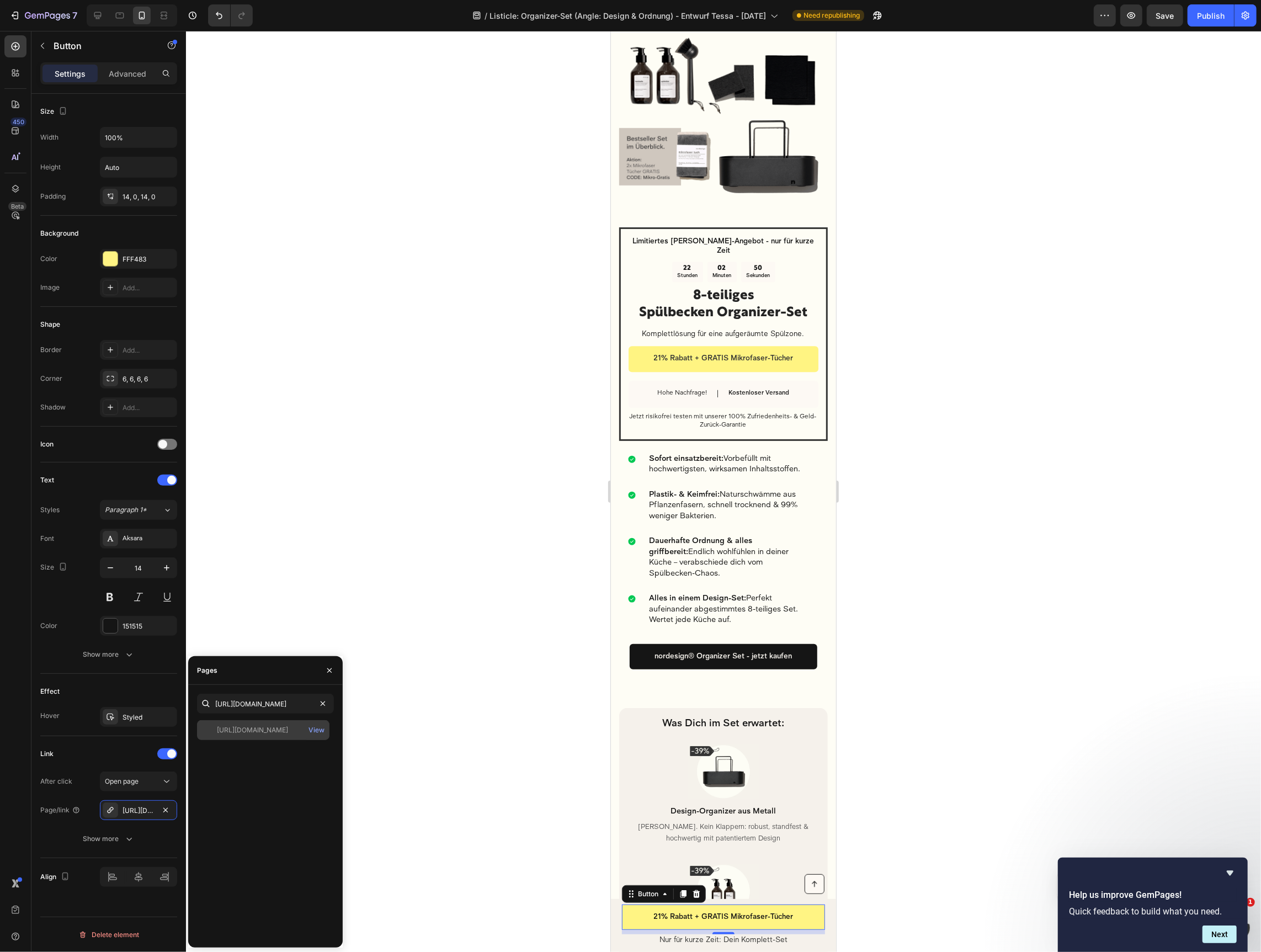
scroll to position [0, 0]
click at [316, 730] on div "View" at bounding box center [316, 730] width 16 height 10
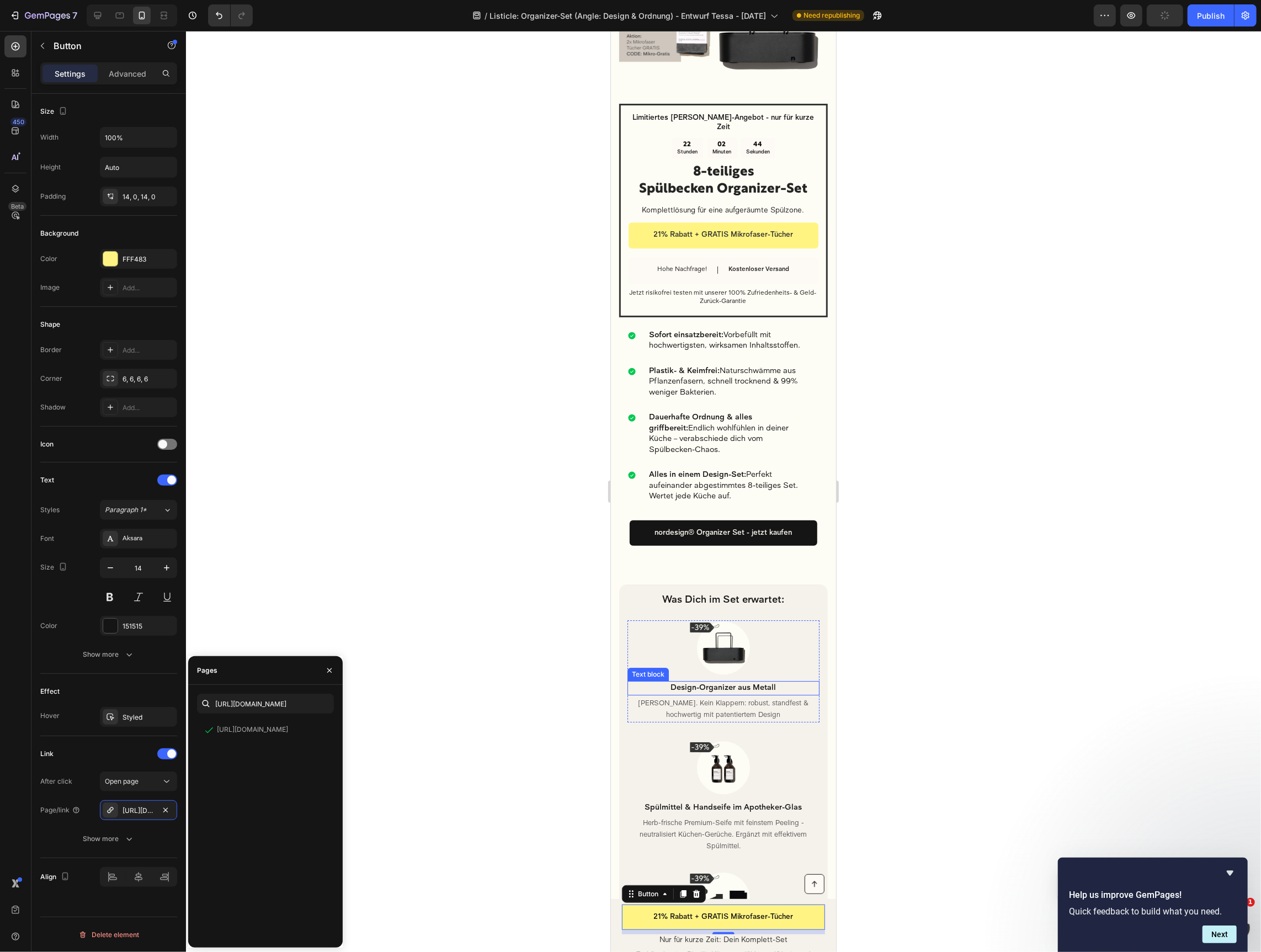
scroll to position [2913, 0]
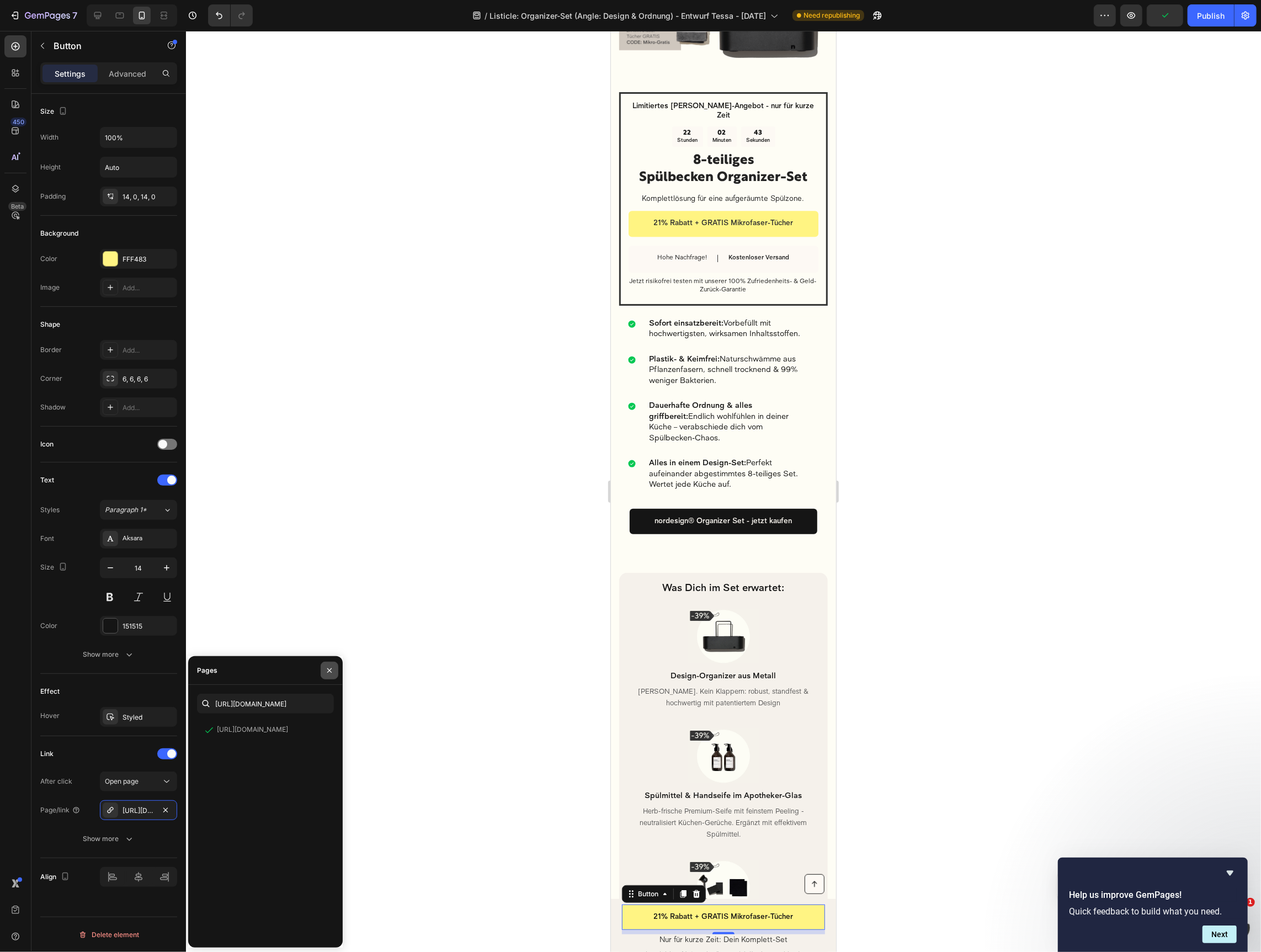
click at [330, 669] on icon "button" at bounding box center [330, 670] width 5 height 5
